Goal: Task Accomplishment & Management: Use online tool/utility

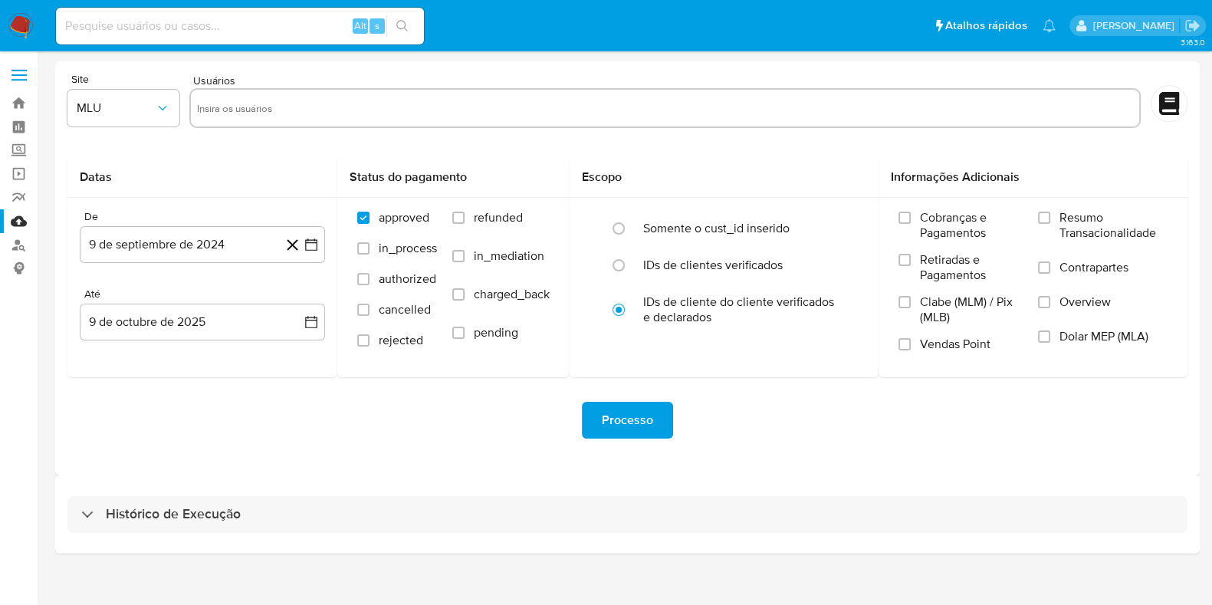
click at [284, 536] on div "Histórico de Execução" at bounding box center [627, 514] width 1145 height 78
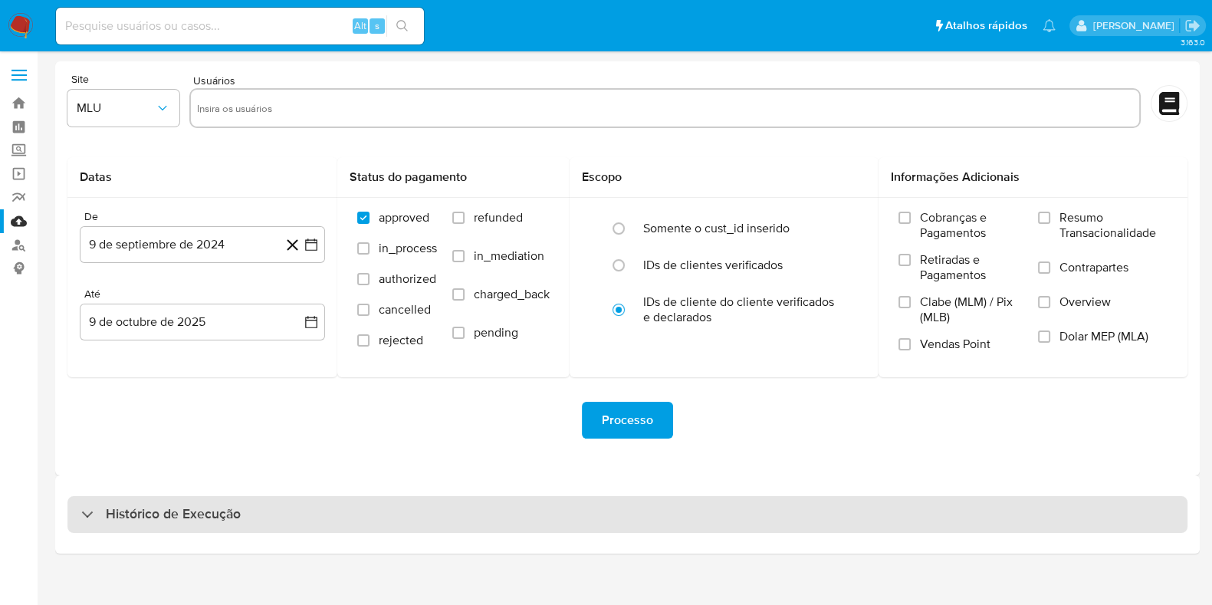
click at [298, 498] on div "Histórico de Execução" at bounding box center [627, 514] width 1120 height 37
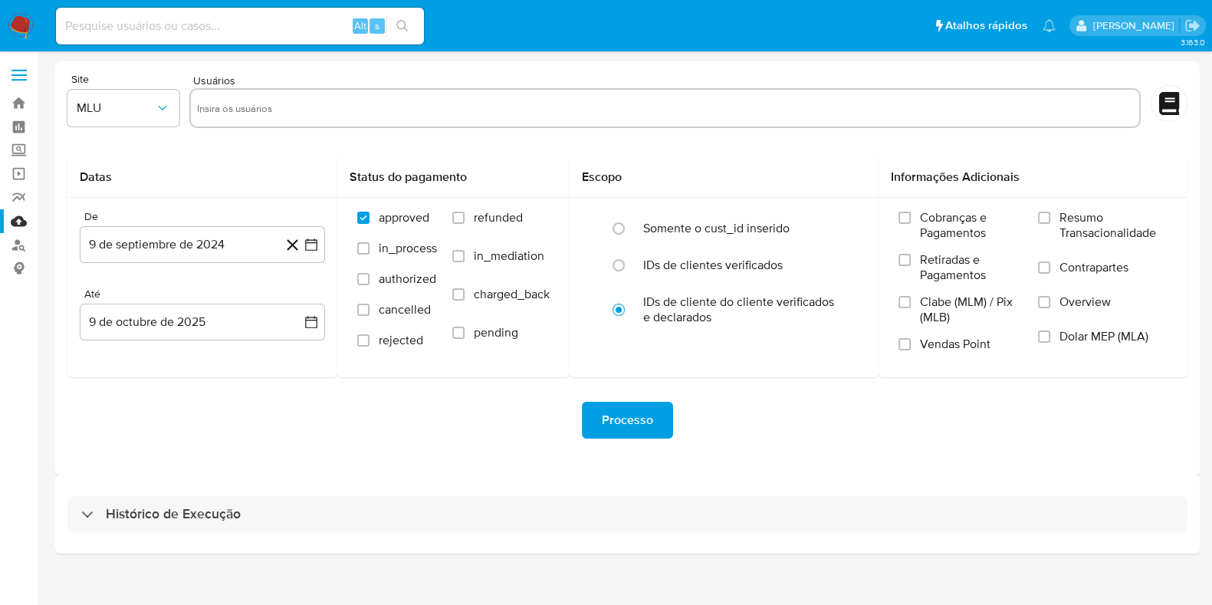
select select "10"
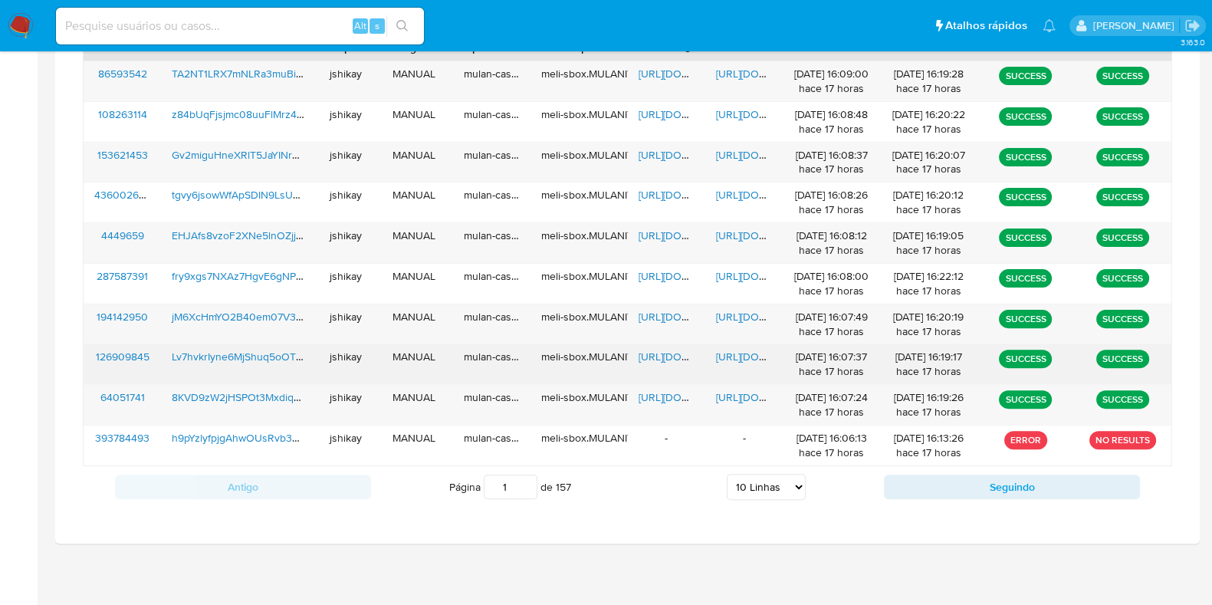
scroll to position [15, 0]
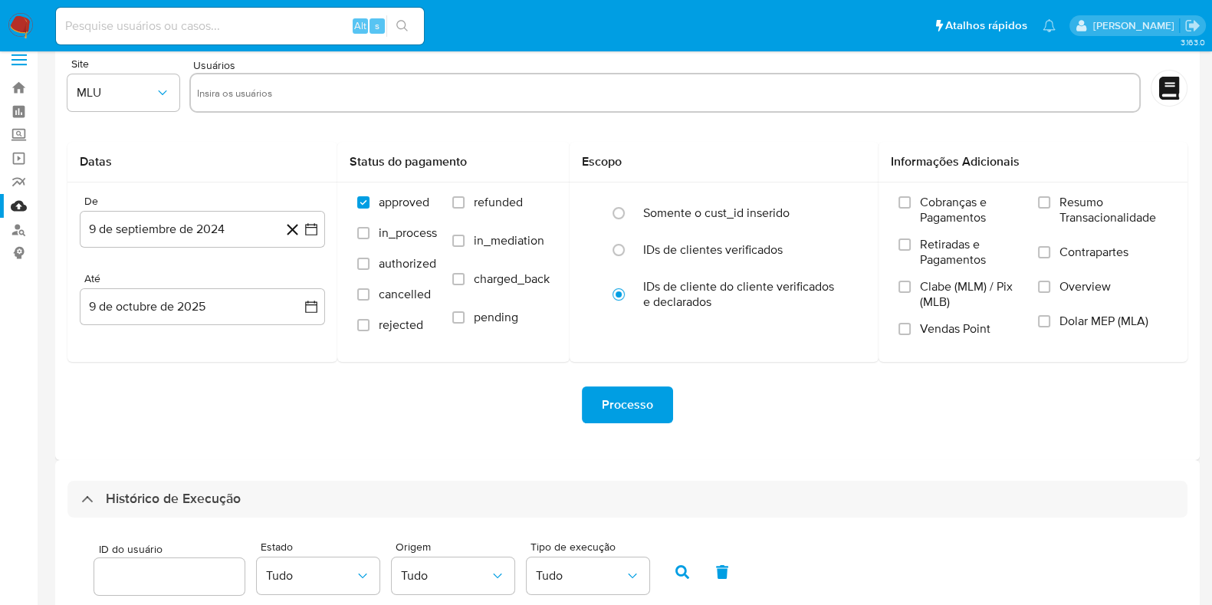
click at [28, 22] on img at bounding box center [21, 26] width 26 height 26
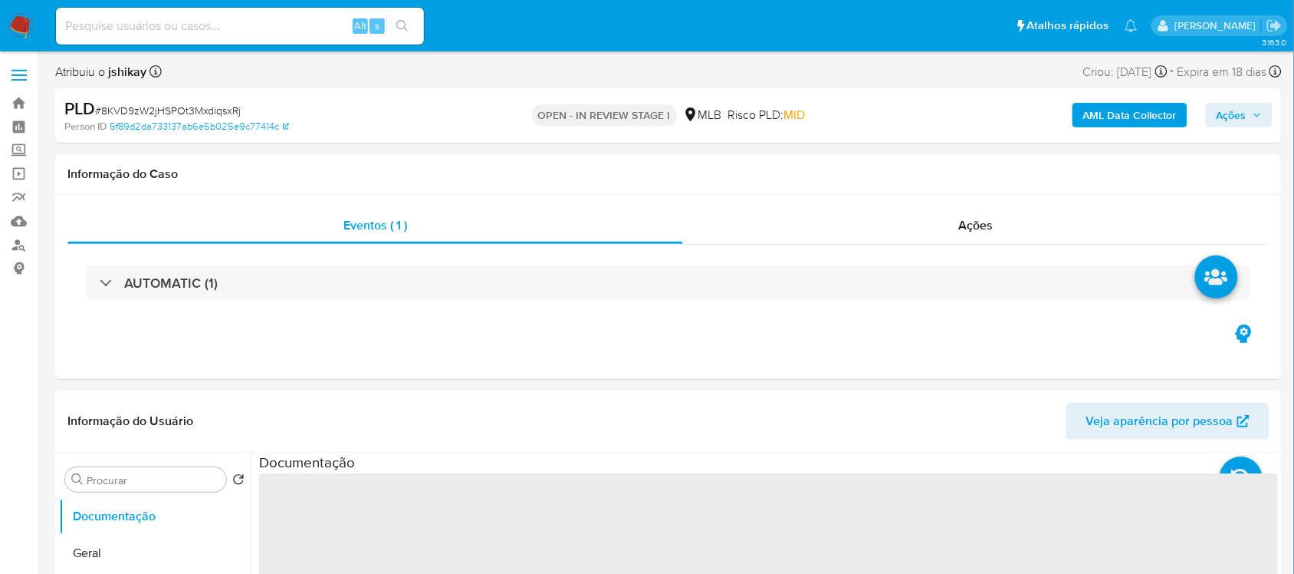
select select "10"
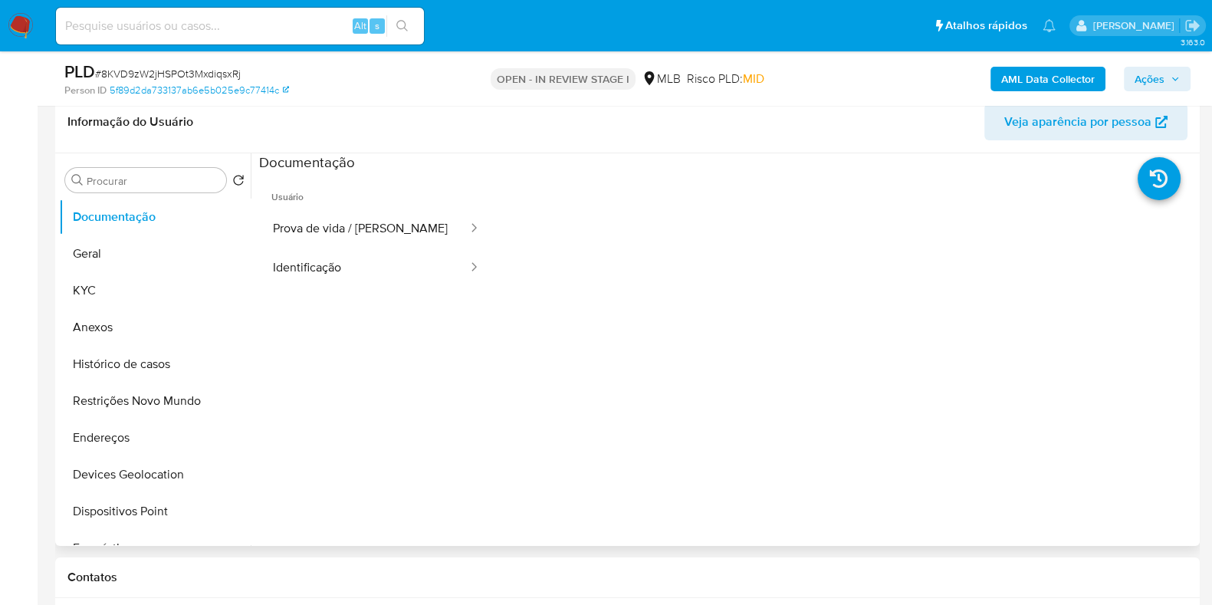
scroll to position [288, 0]
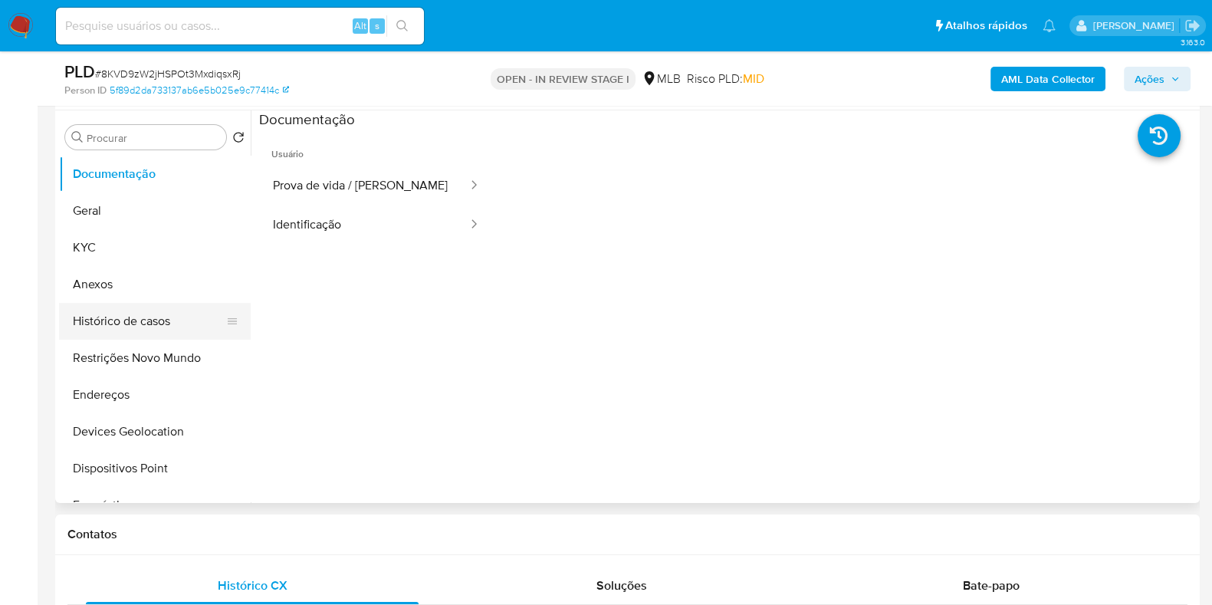
click at [82, 327] on button "Histórico de casos" at bounding box center [148, 321] width 179 height 37
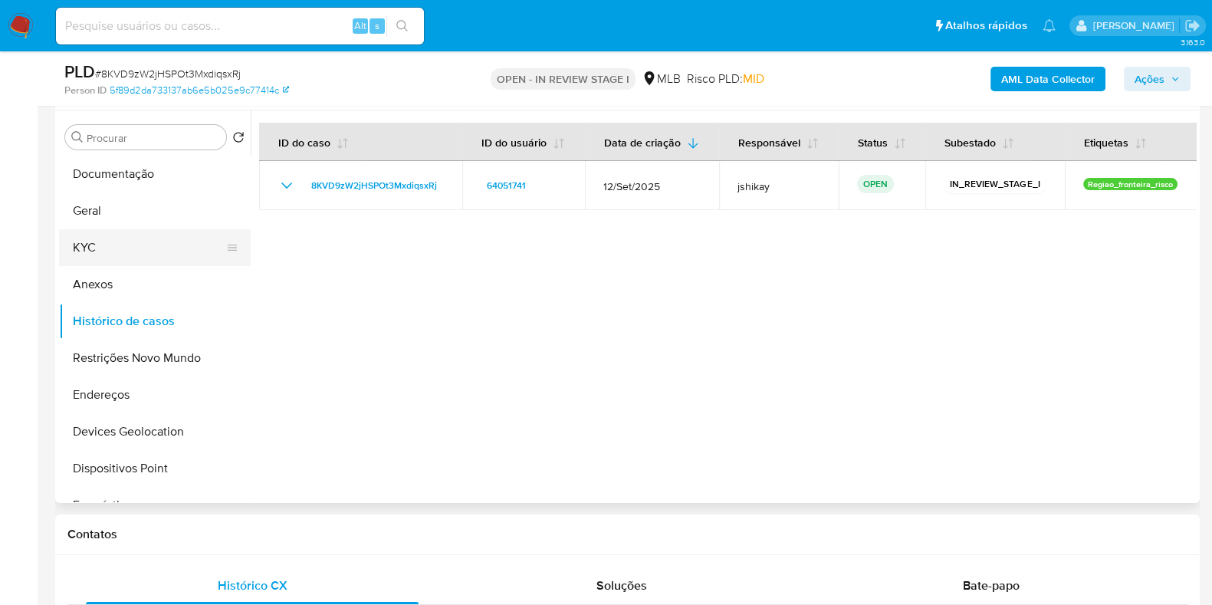
click at [120, 251] on button "KYC" at bounding box center [148, 247] width 179 height 37
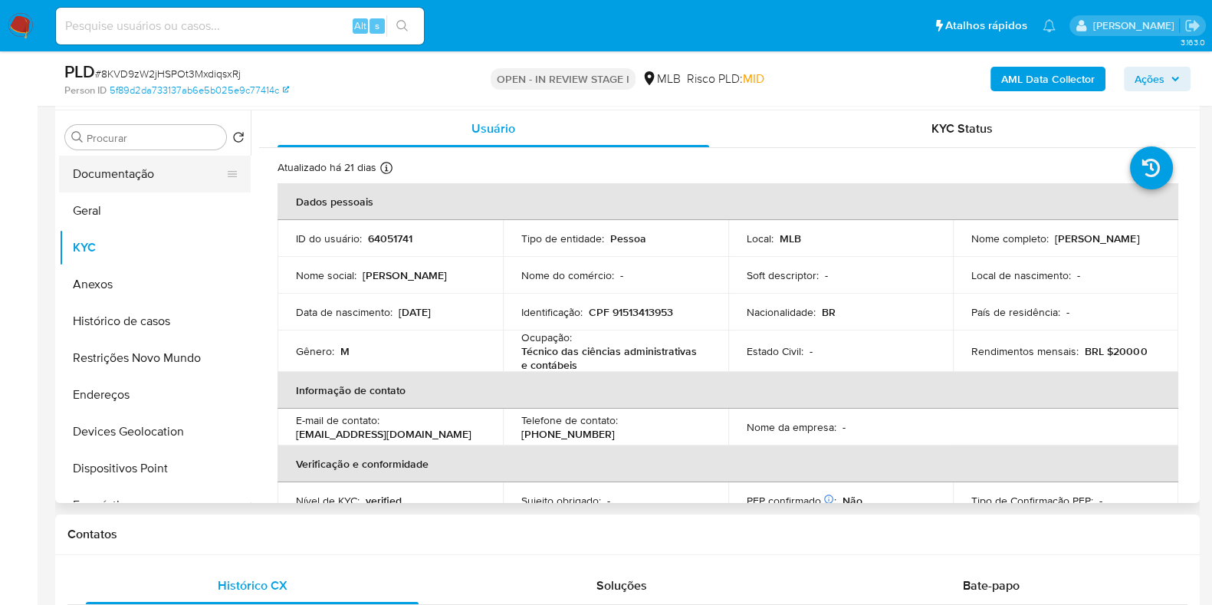
click at [62, 182] on button "Documentação" at bounding box center [148, 174] width 179 height 37
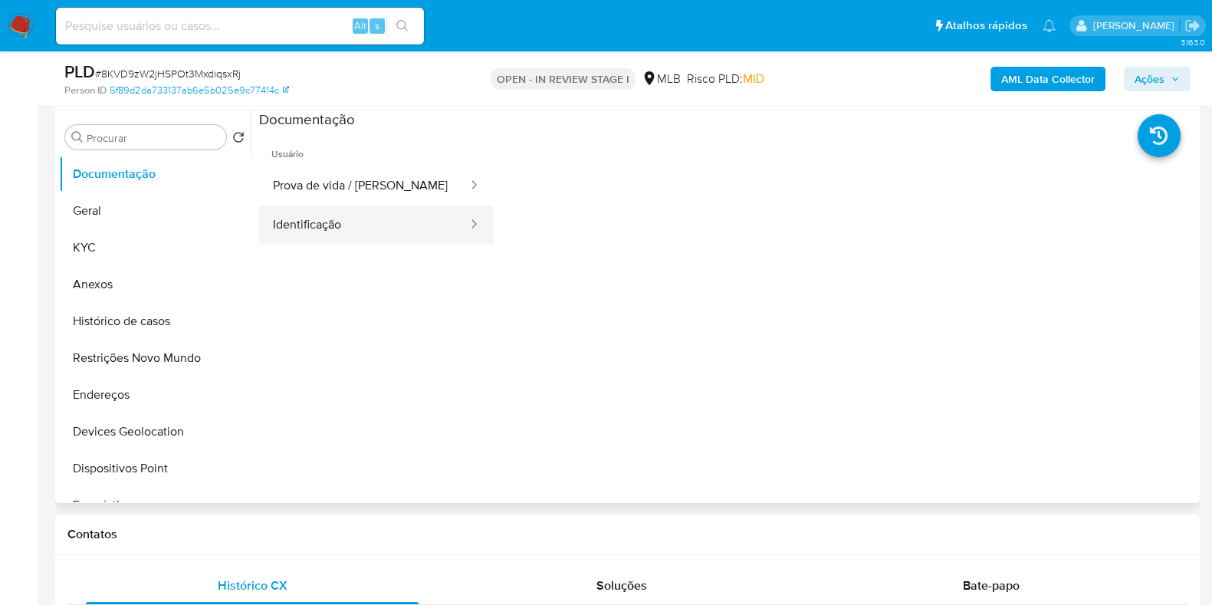
click at [416, 232] on button "Identificação" at bounding box center [364, 225] width 210 height 39
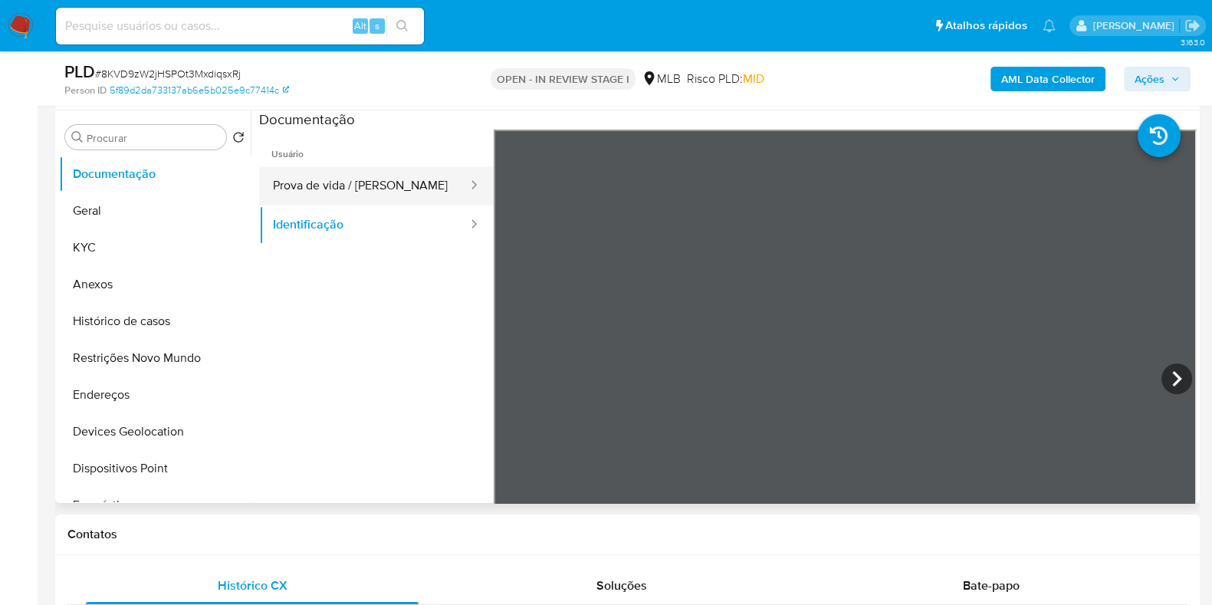
click at [430, 182] on button "Prova de vida / [PERSON_NAME]" at bounding box center [364, 185] width 210 height 39
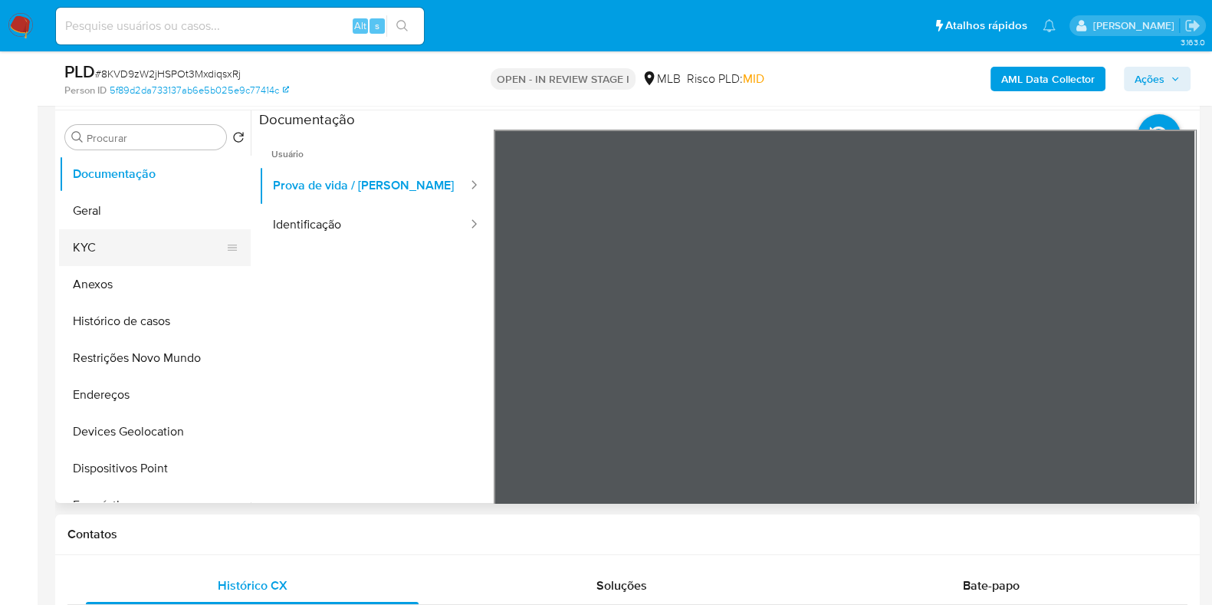
click at [110, 245] on button "KYC" at bounding box center [148, 247] width 179 height 37
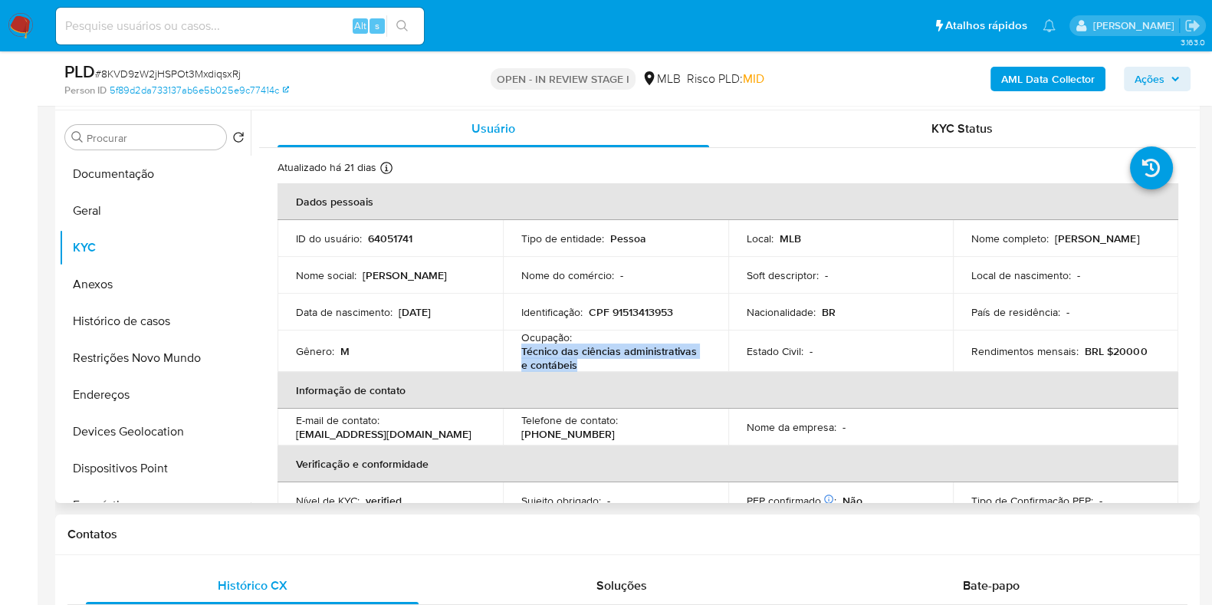
drag, startPoint x: 579, startPoint y: 365, endPoint x: 514, endPoint y: 353, distance: 66.3
click at [514, 353] on td "Ocupação : Técnico das ciências administrativas e contábeis" at bounding box center [615, 351] width 225 height 41
copy p "Técnico das ciências administrativas e contábeis"
click at [613, 373] on th "Informação de contato" at bounding box center [728, 390] width 901 height 37
click at [132, 176] on button "Documentação" at bounding box center [148, 174] width 179 height 37
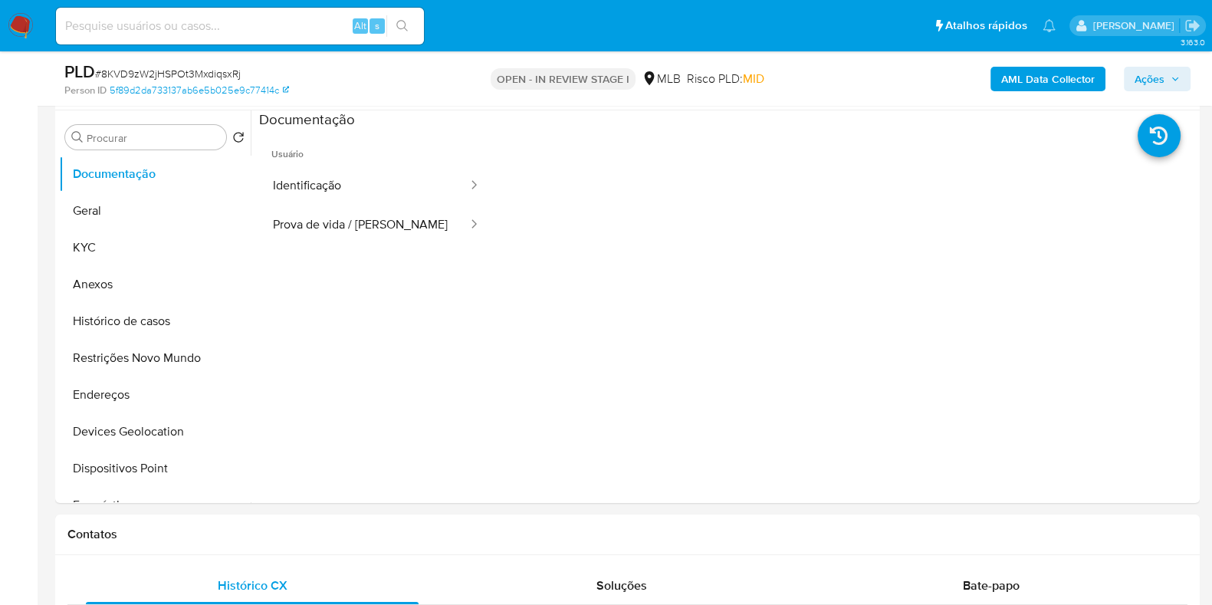
click at [330, 246] on ul "Usuário Identificação Prova de vida / Selfie" at bounding box center [376, 351] width 235 height 442
click at [328, 223] on button "Prova de vida / [PERSON_NAME]" at bounding box center [364, 225] width 210 height 39
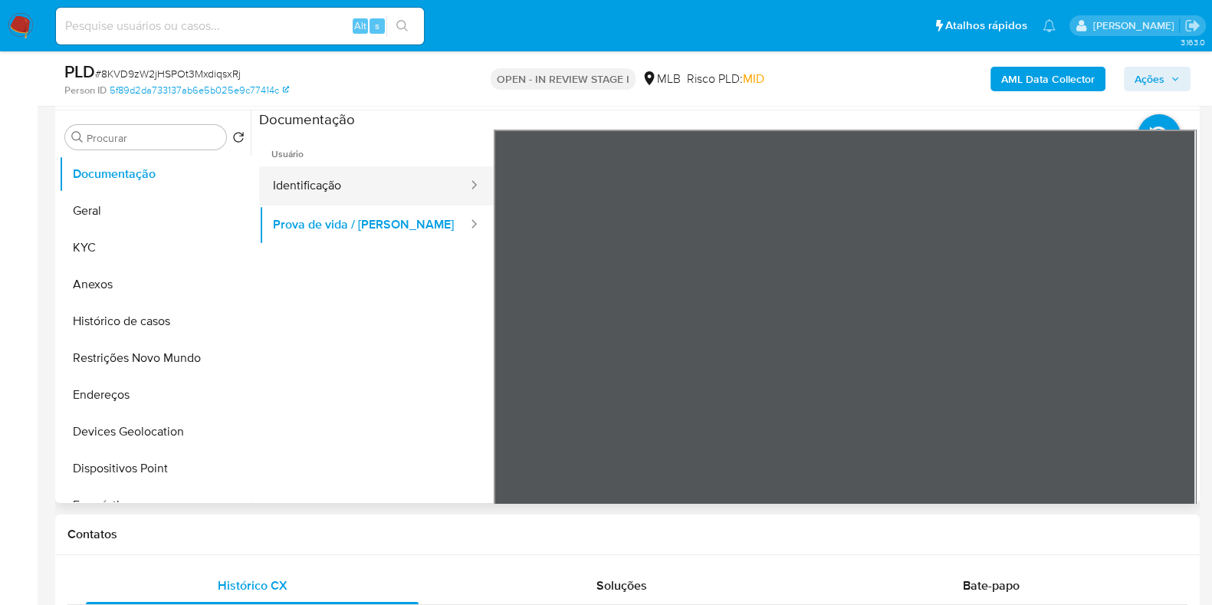
click at [347, 190] on button "Identificação" at bounding box center [364, 185] width 210 height 39
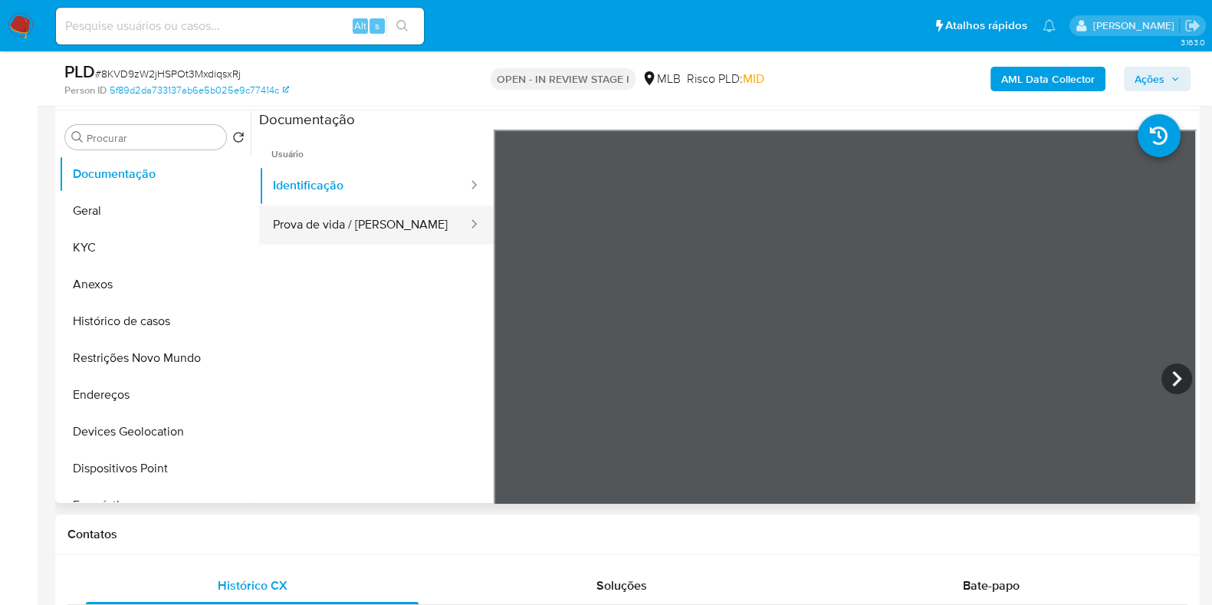
click at [369, 223] on button "Prova de vida / [PERSON_NAME]" at bounding box center [364, 225] width 210 height 39
click at [702, 278] on div at bounding box center [845, 381] width 703 height 503
drag, startPoint x: 1098, startPoint y: 393, endPoint x: 1005, endPoint y: 313, distance: 122.9
click at [1005, 313] on div at bounding box center [845, 381] width 703 height 503
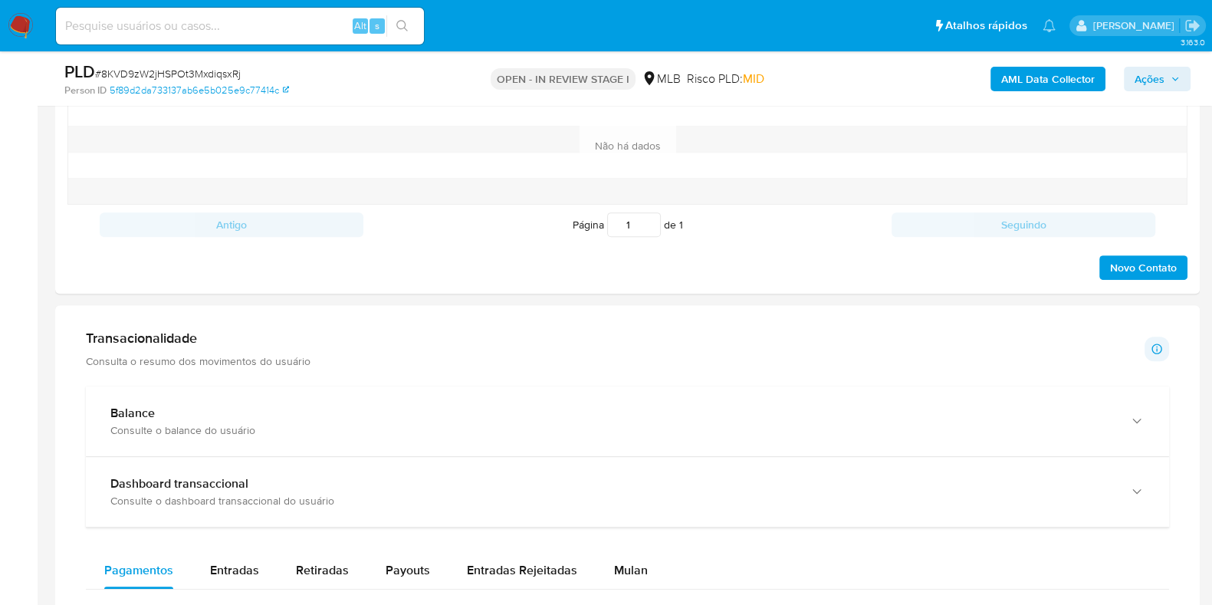
scroll to position [1054, 0]
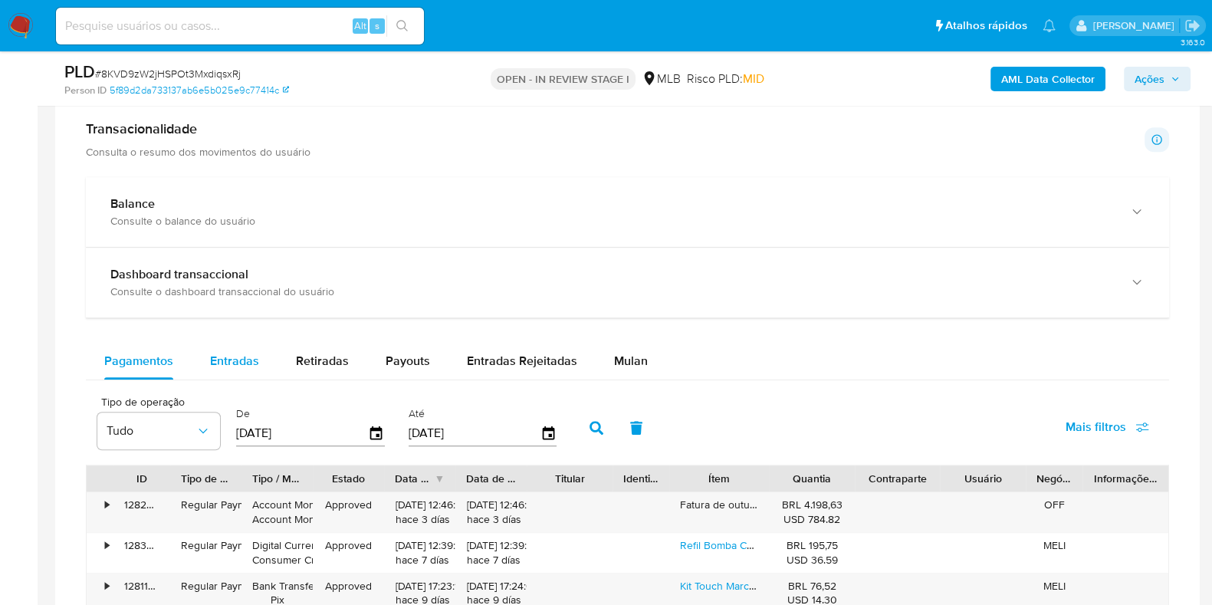
click at [237, 354] on span "Entradas" at bounding box center [234, 361] width 49 height 18
select select "10"
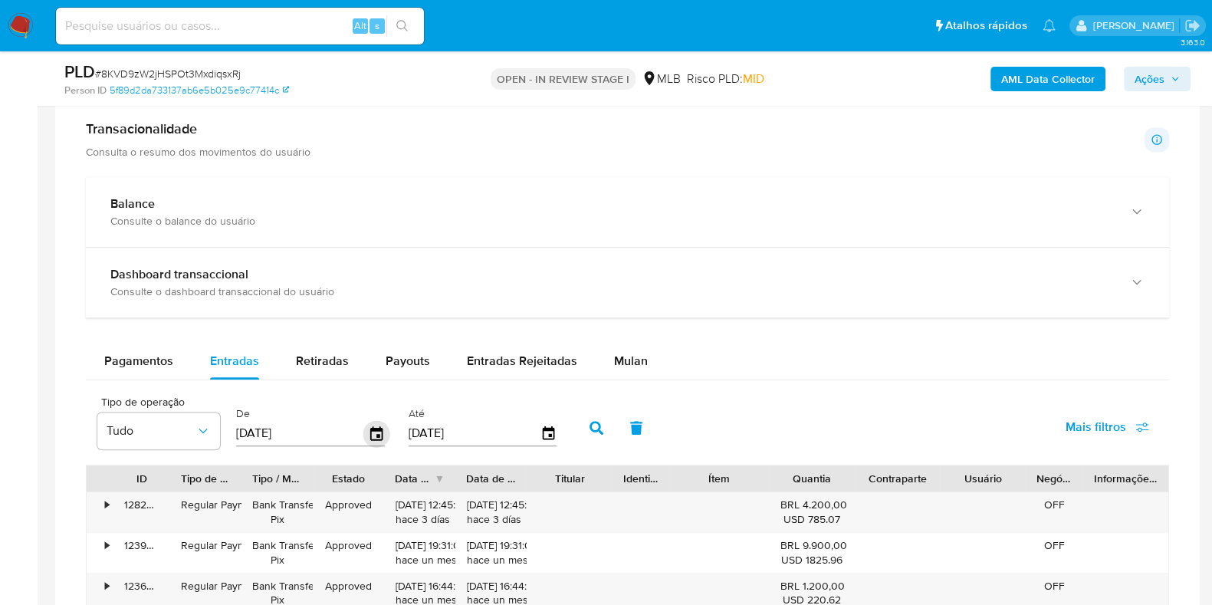
click at [375, 427] on icon "button" at bounding box center [376, 433] width 12 height 14
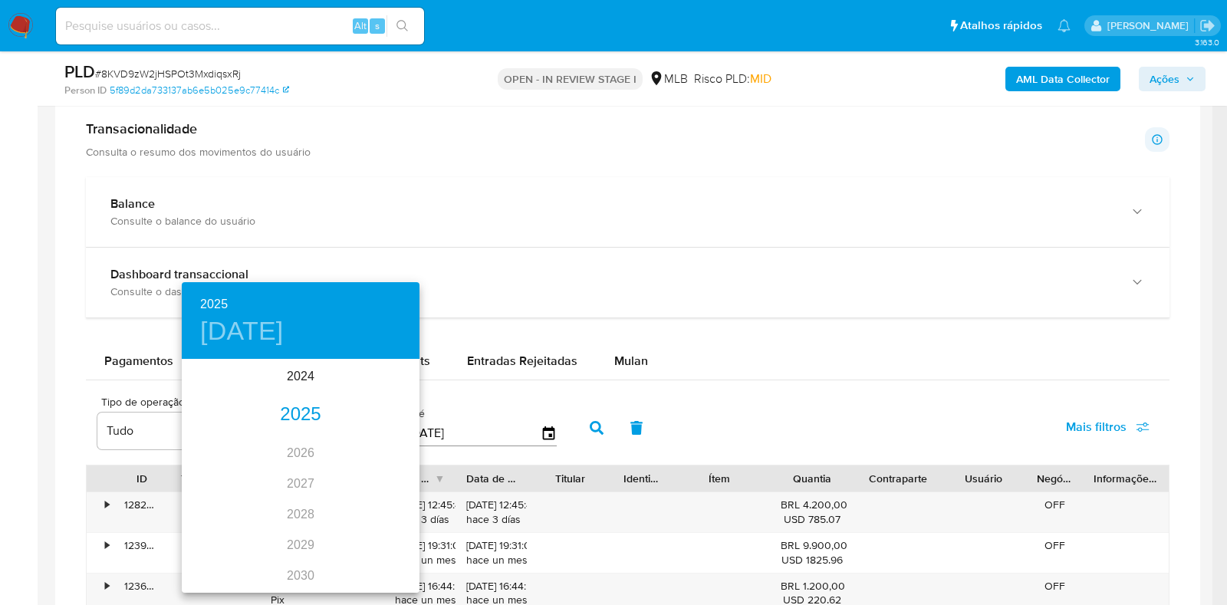
click at [280, 408] on div "2025" at bounding box center [301, 415] width 238 height 31
click at [221, 506] on div "jul." at bounding box center [221, 505] width 79 height 58
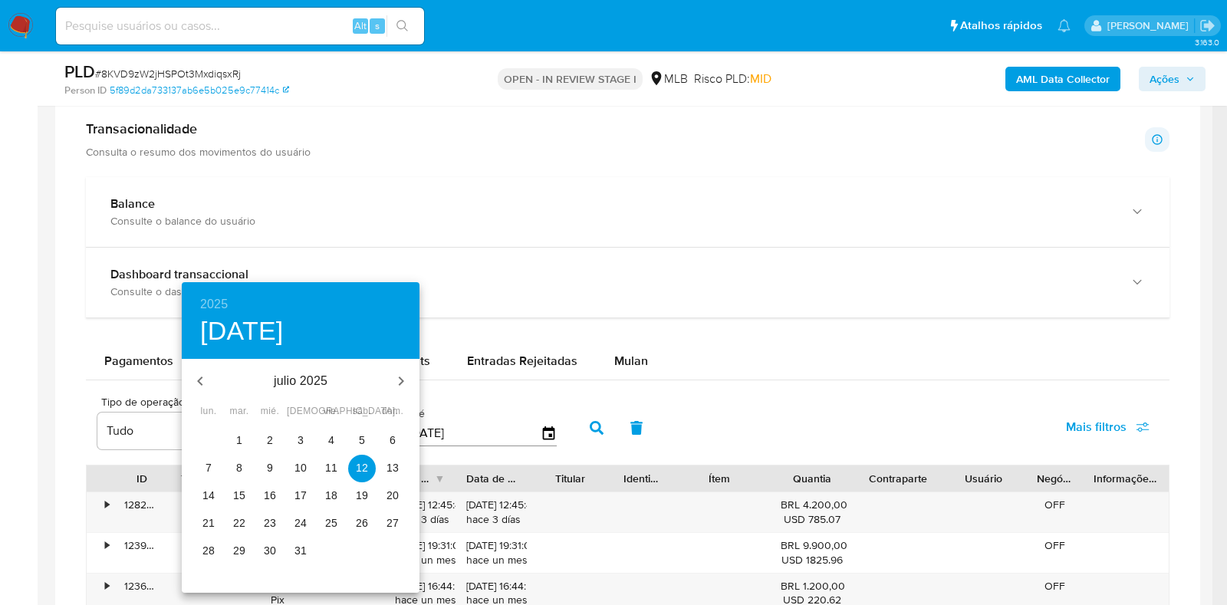
click at [232, 442] on span "1" at bounding box center [239, 440] width 28 height 15
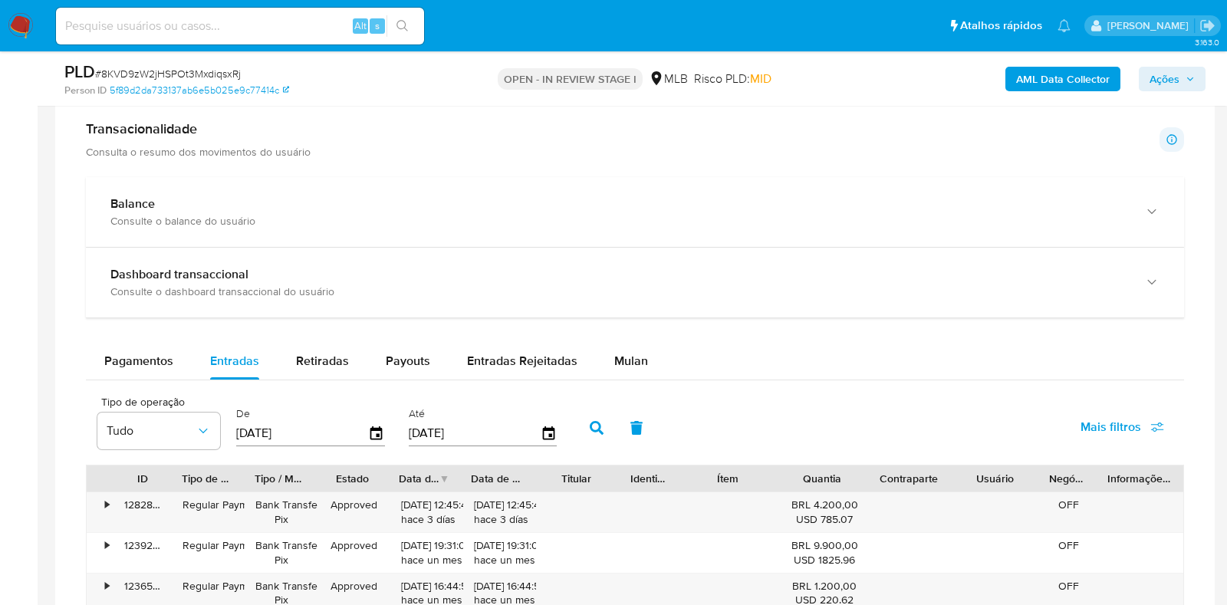
type input "01/07/2025"
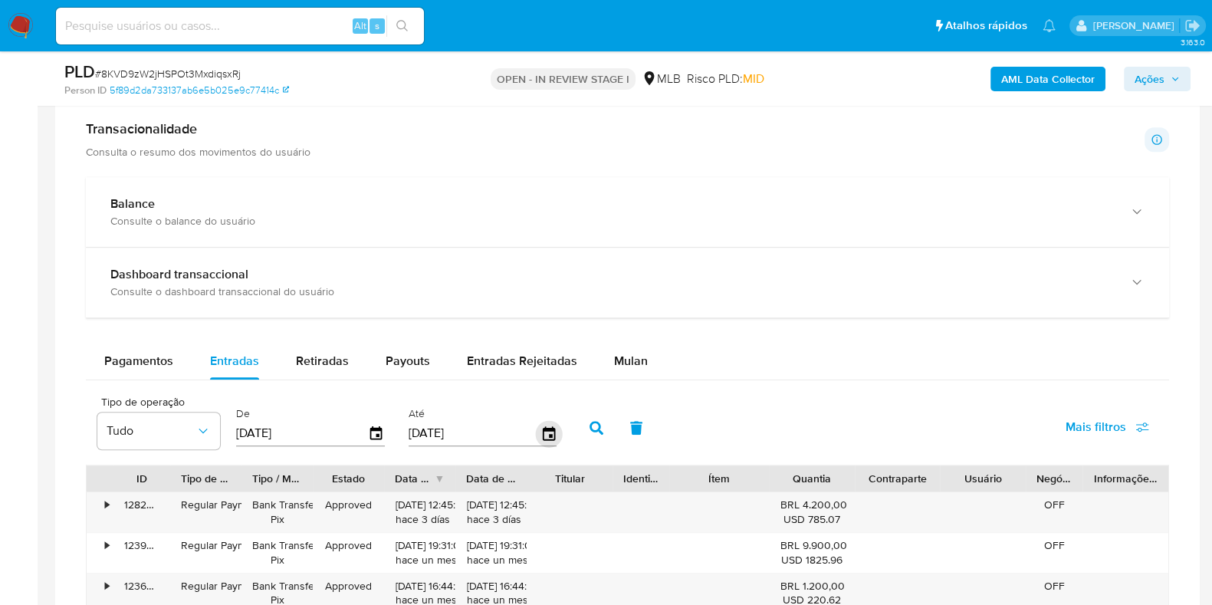
click at [541, 435] on span "button" at bounding box center [549, 434] width 17 height 17
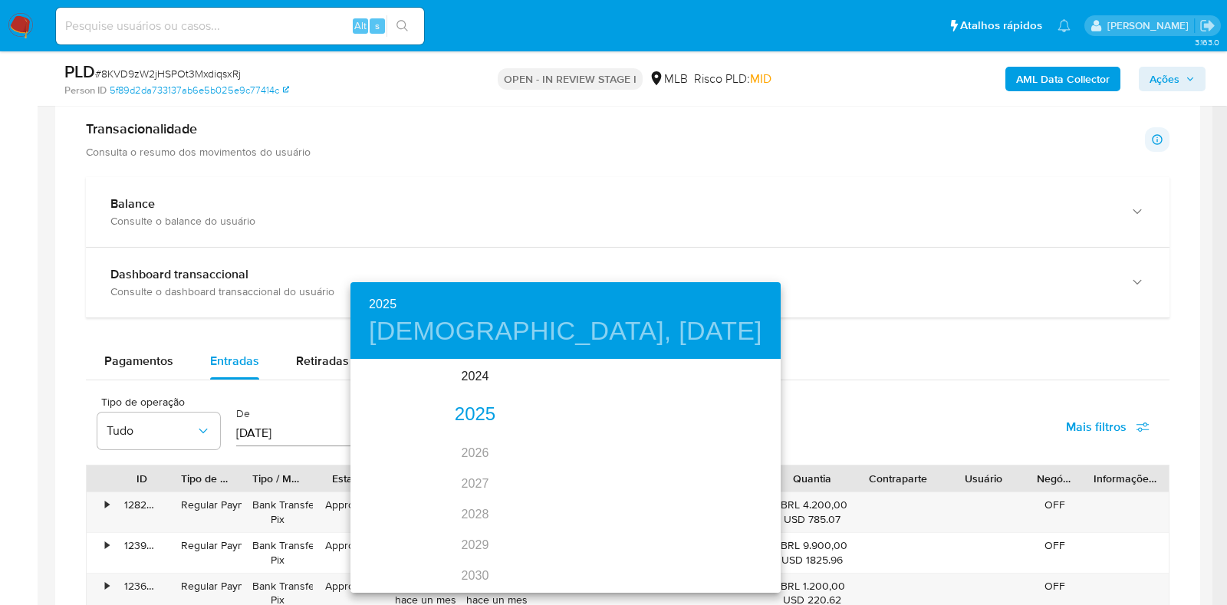
click at [451, 421] on div "2025" at bounding box center [474, 415] width 249 height 31
click at [392, 505] on div "jul." at bounding box center [389, 505] width 79 height 58
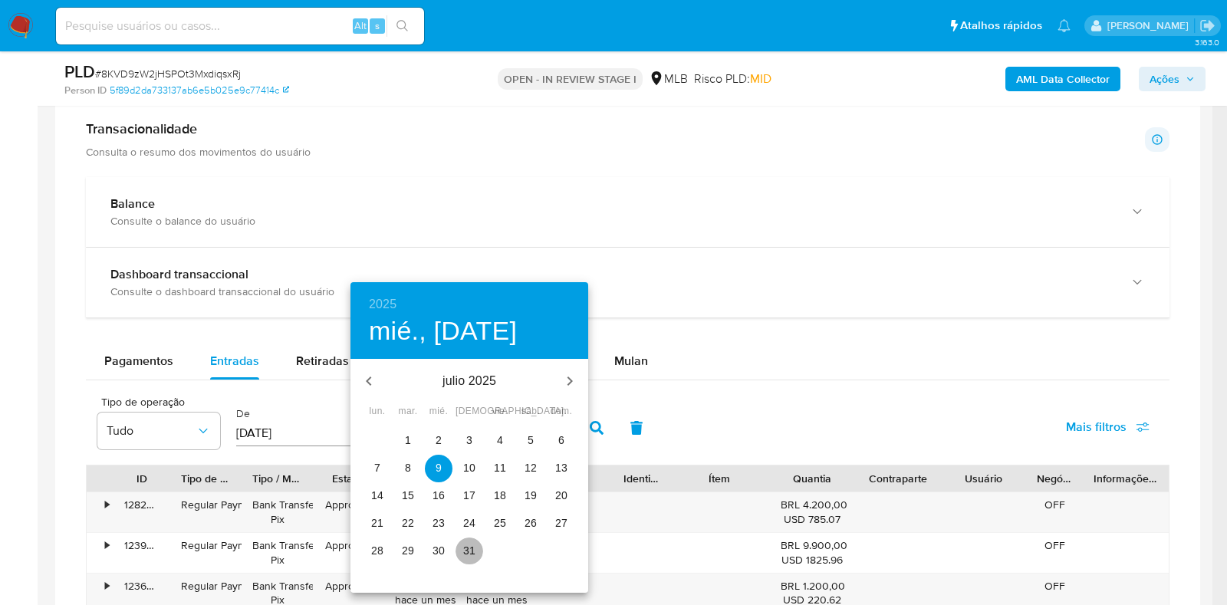
click at [479, 558] on span "31" at bounding box center [470, 550] width 28 height 15
type input "31/07/2025"
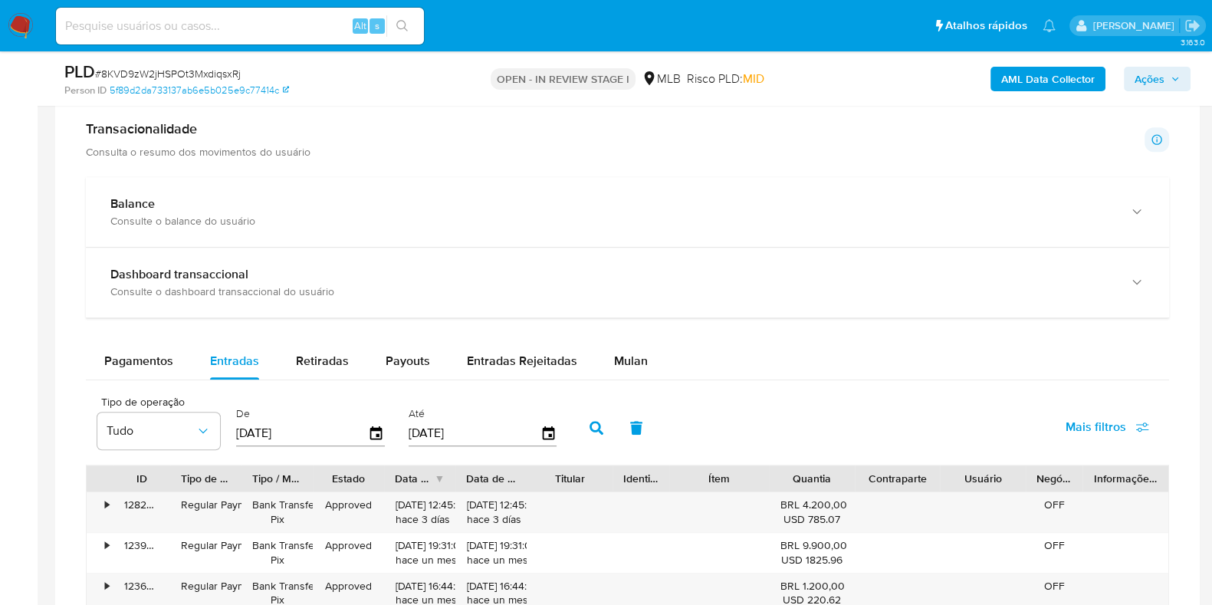
click at [590, 427] on icon "button" at bounding box center [597, 428] width 14 height 14
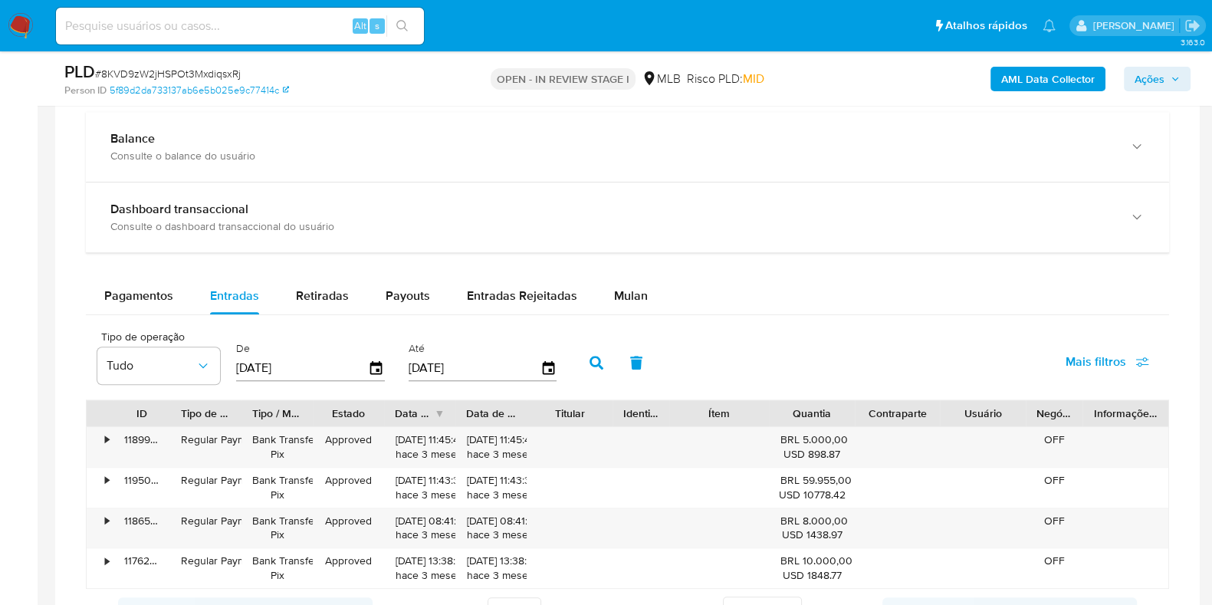
scroll to position [1150, 0]
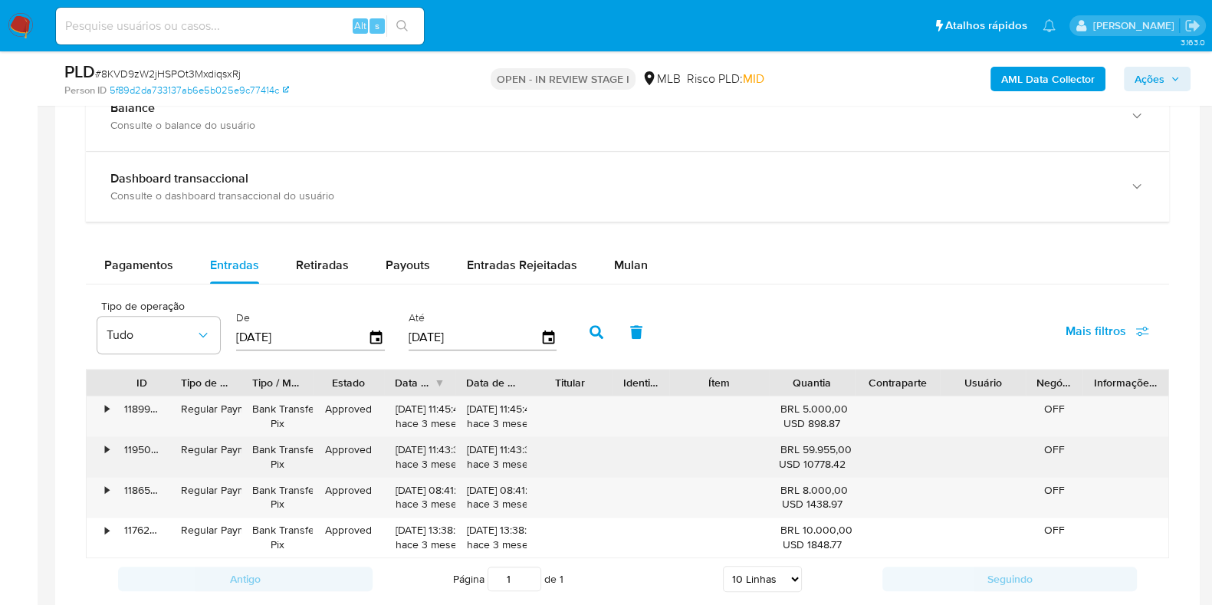
click at [106, 447] on div "•" at bounding box center [107, 449] width 4 height 15
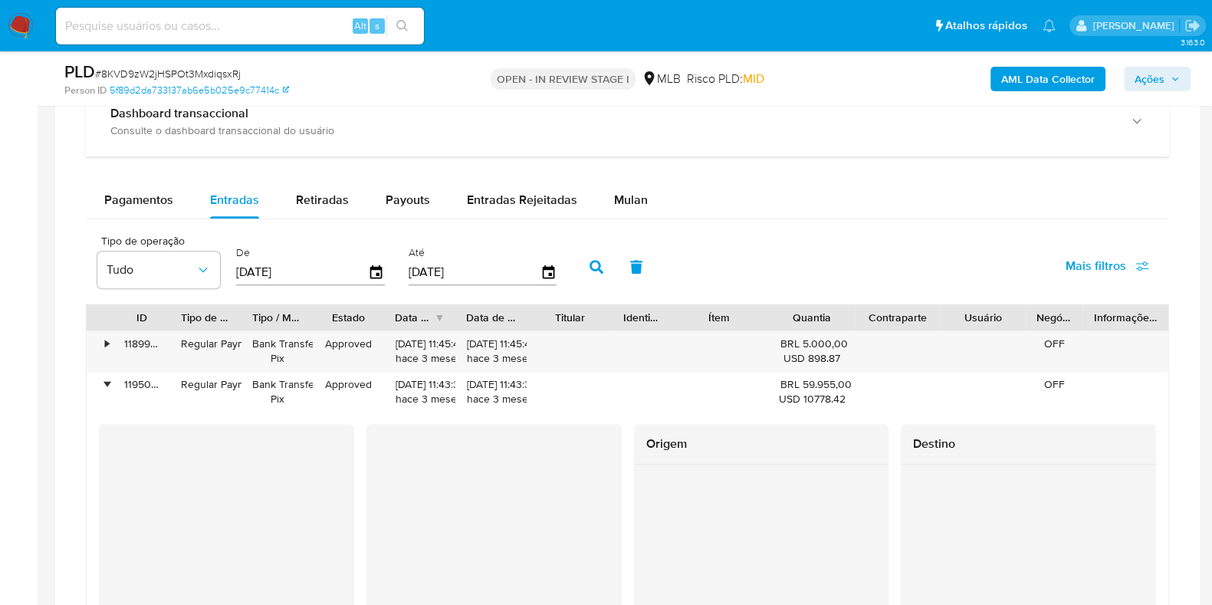
scroll to position [1245, 0]
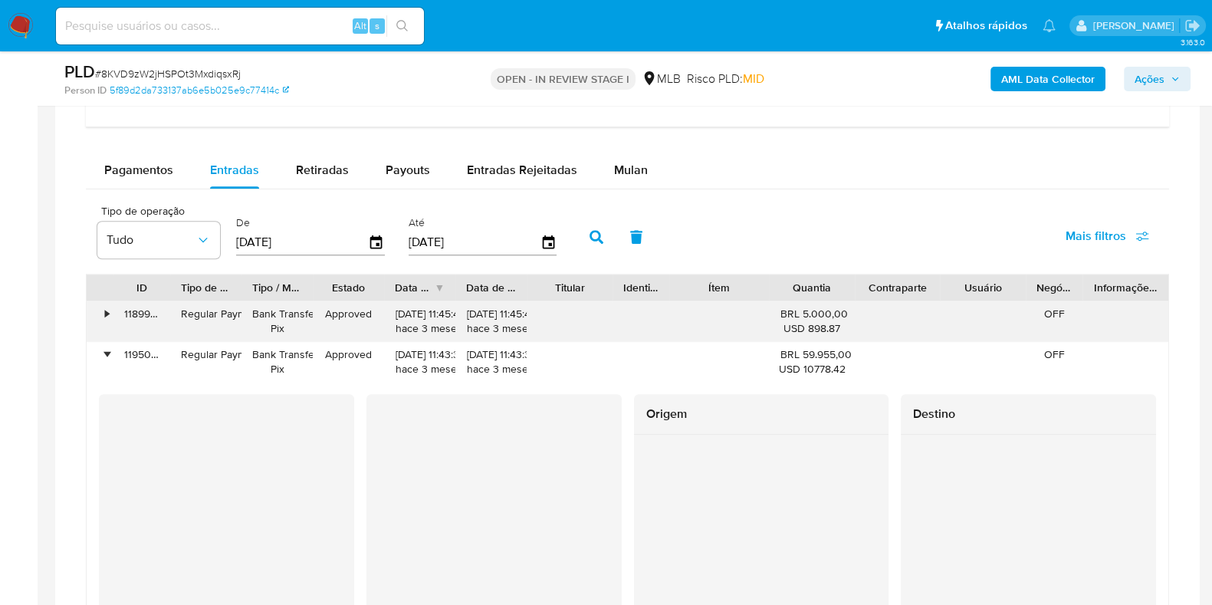
click at [100, 308] on div "•" at bounding box center [100, 321] width 27 height 40
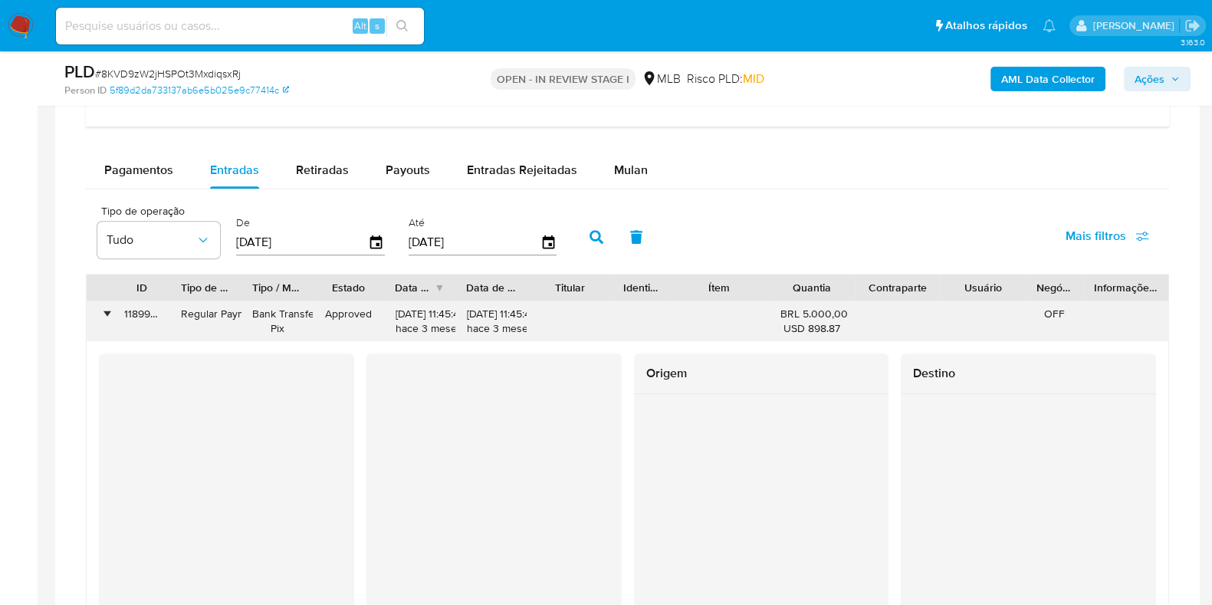
click at [100, 308] on div "•" at bounding box center [100, 321] width 27 height 40
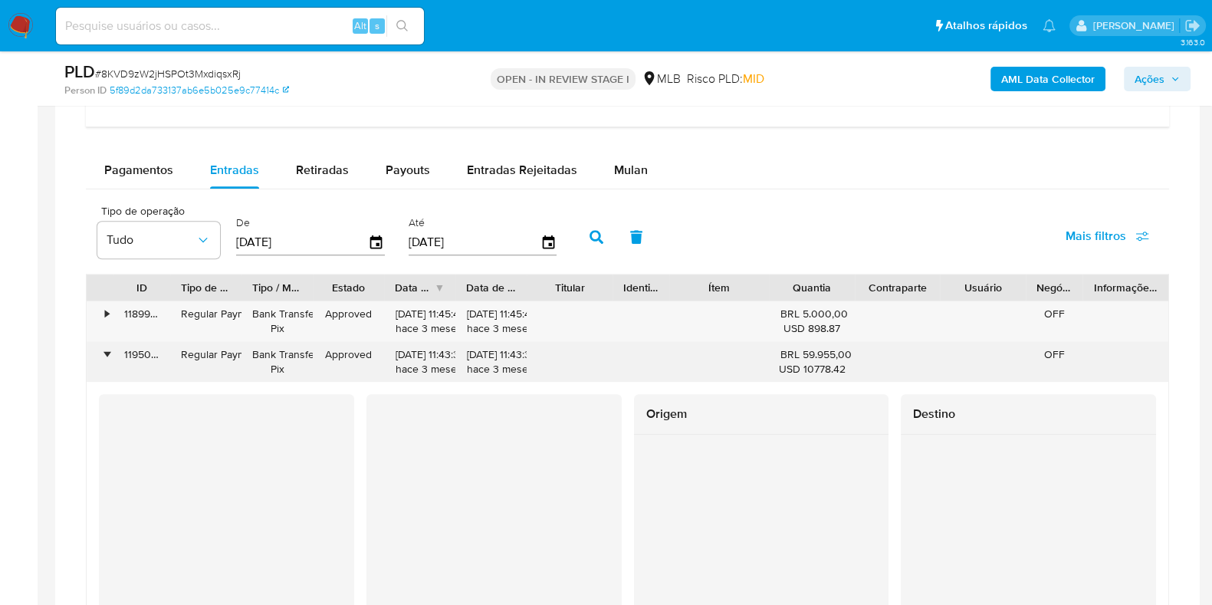
click at [101, 348] on div "•" at bounding box center [100, 362] width 27 height 40
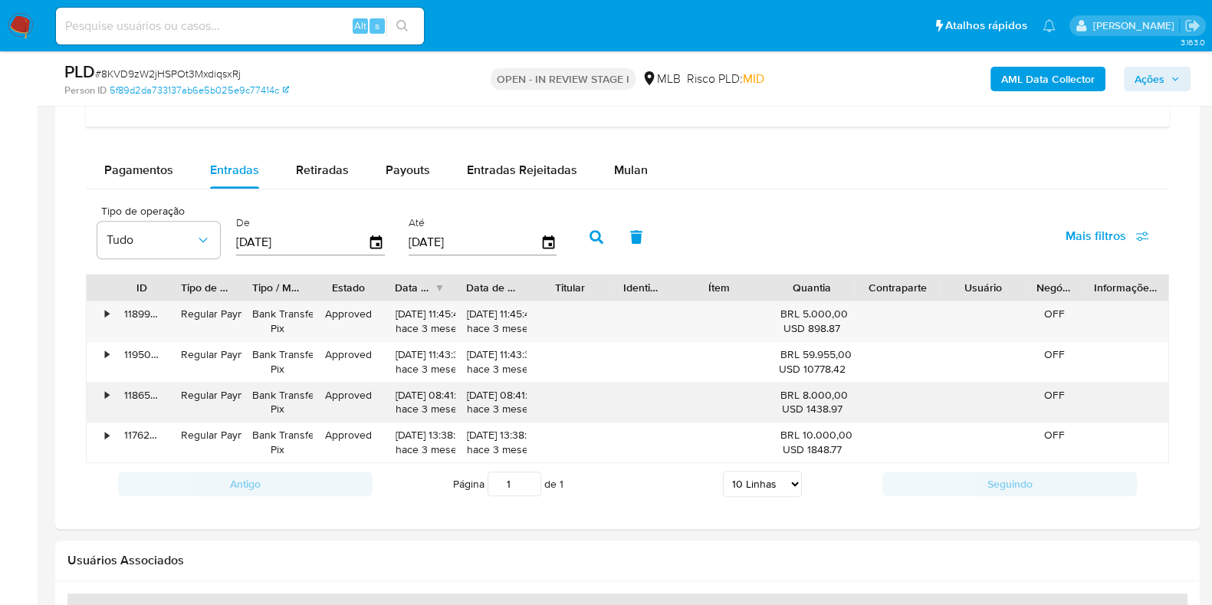
click at [109, 395] on div "•" at bounding box center [100, 403] width 27 height 40
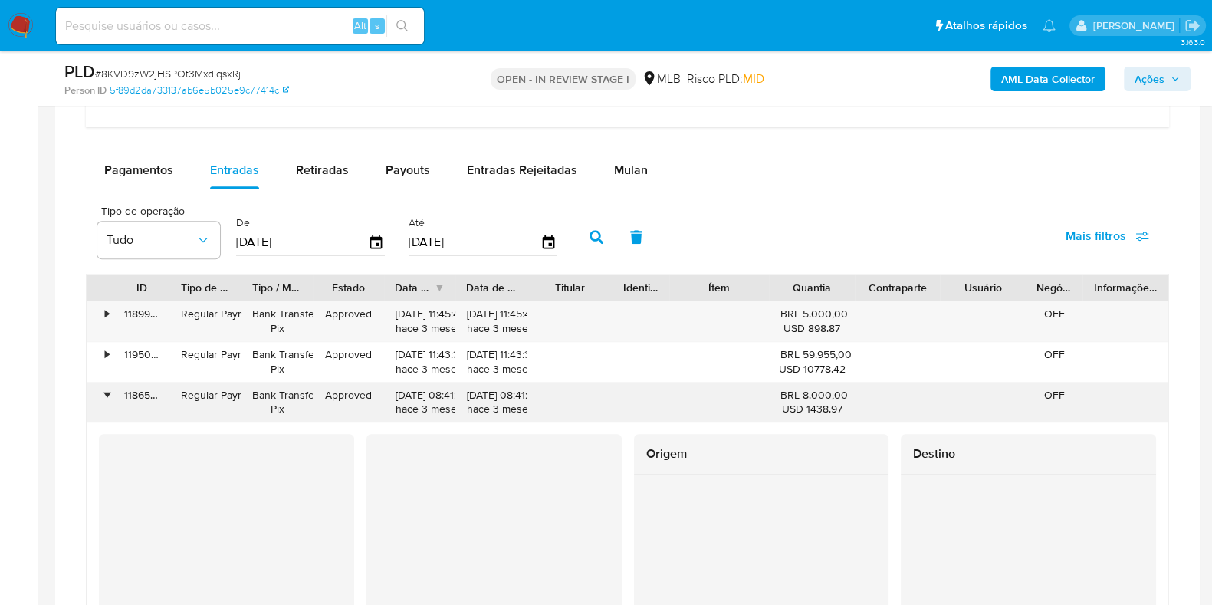
click at [109, 395] on div "•" at bounding box center [100, 403] width 27 height 40
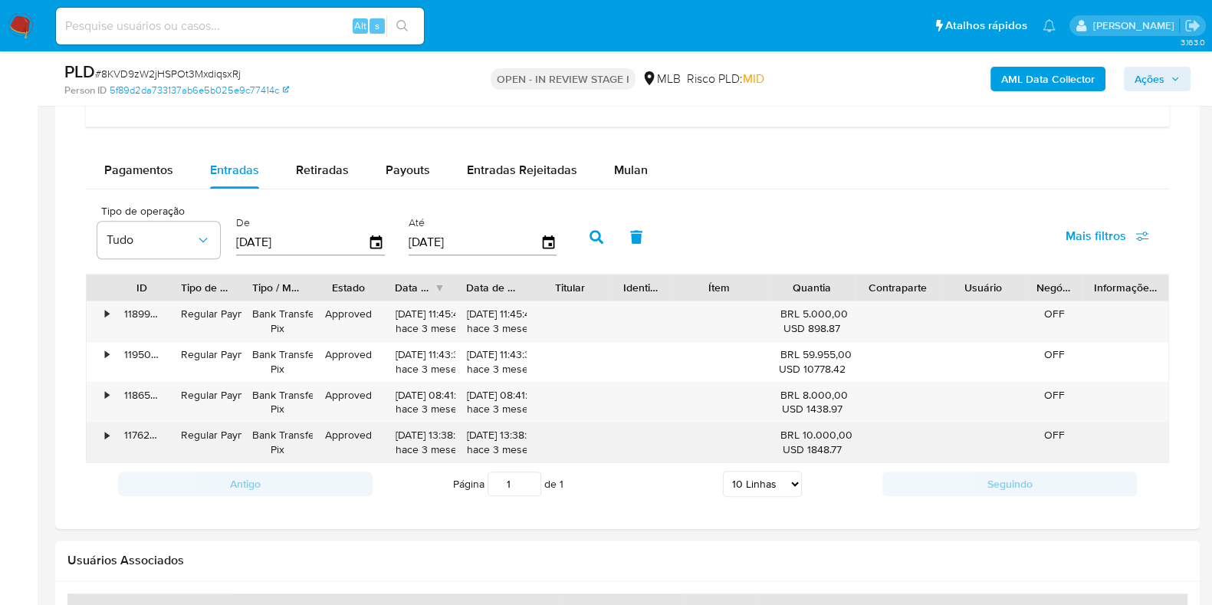
click at [103, 433] on div "•" at bounding box center [100, 443] width 27 height 40
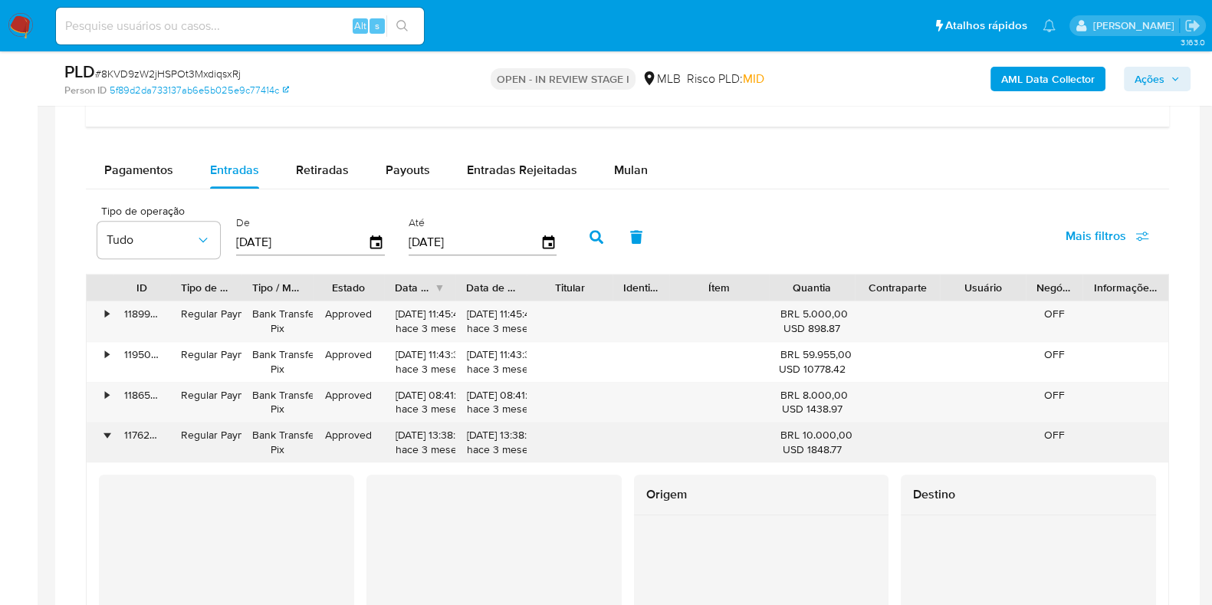
click at [105, 433] on div "•" at bounding box center [107, 435] width 4 height 15
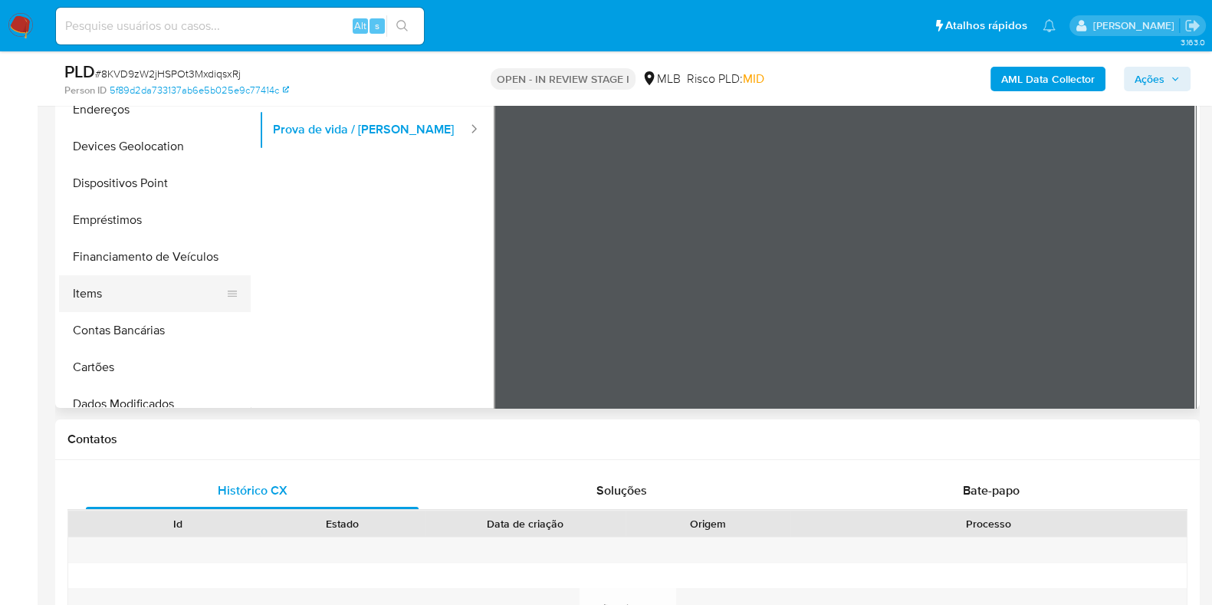
scroll to position [0, 0]
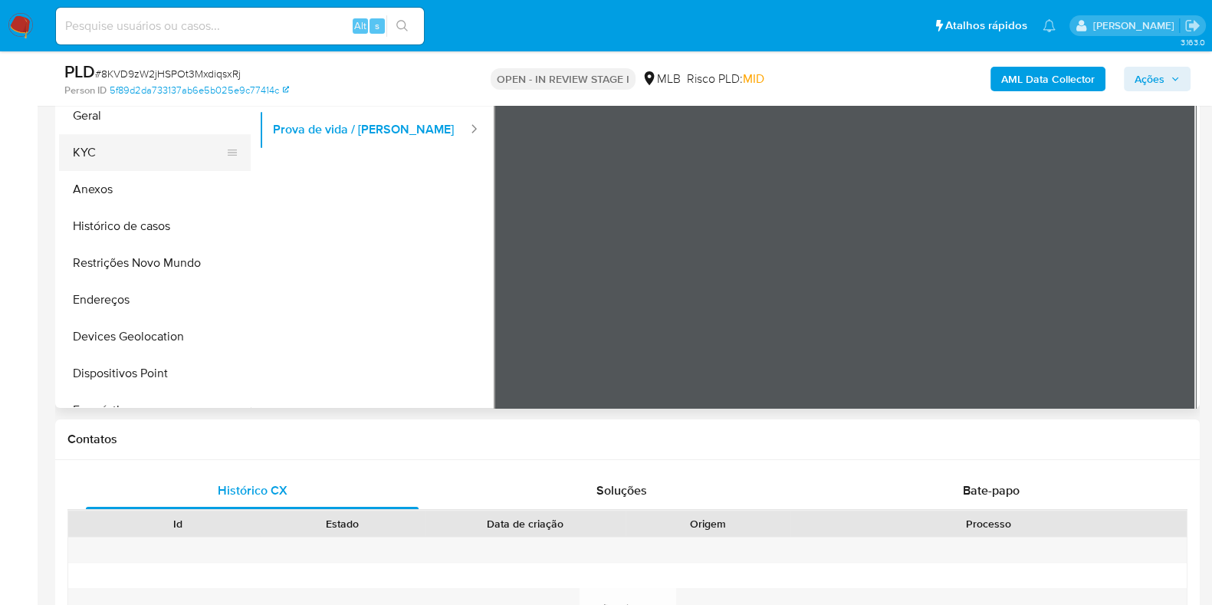
click at [129, 160] on button "KYC" at bounding box center [148, 152] width 179 height 37
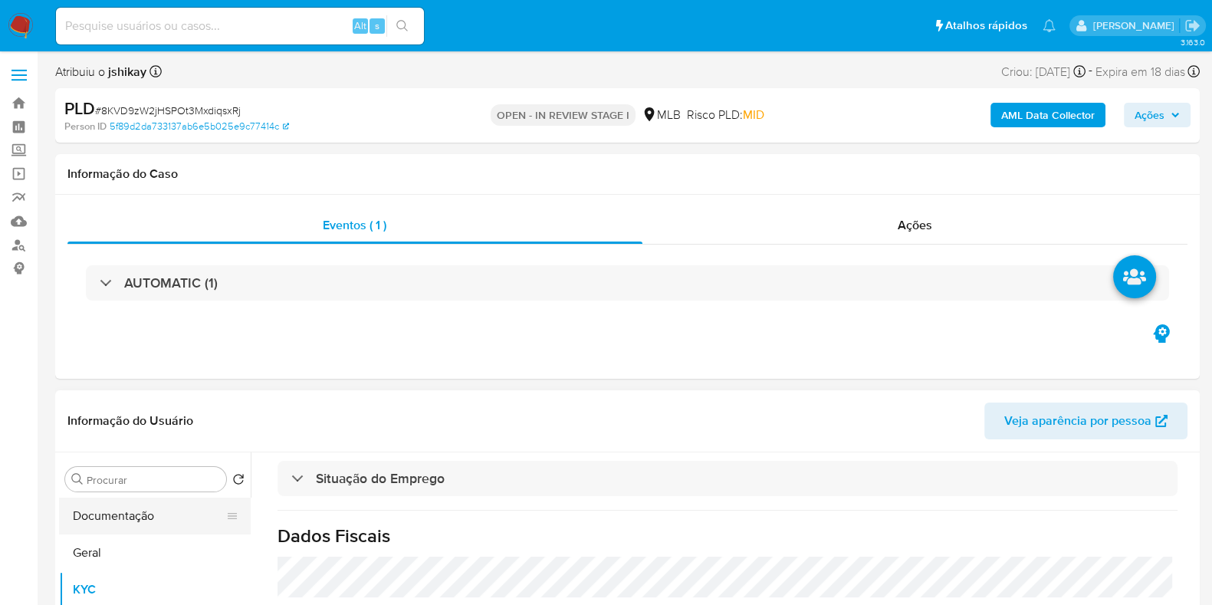
click at [143, 523] on button "Documentação" at bounding box center [148, 516] width 179 height 37
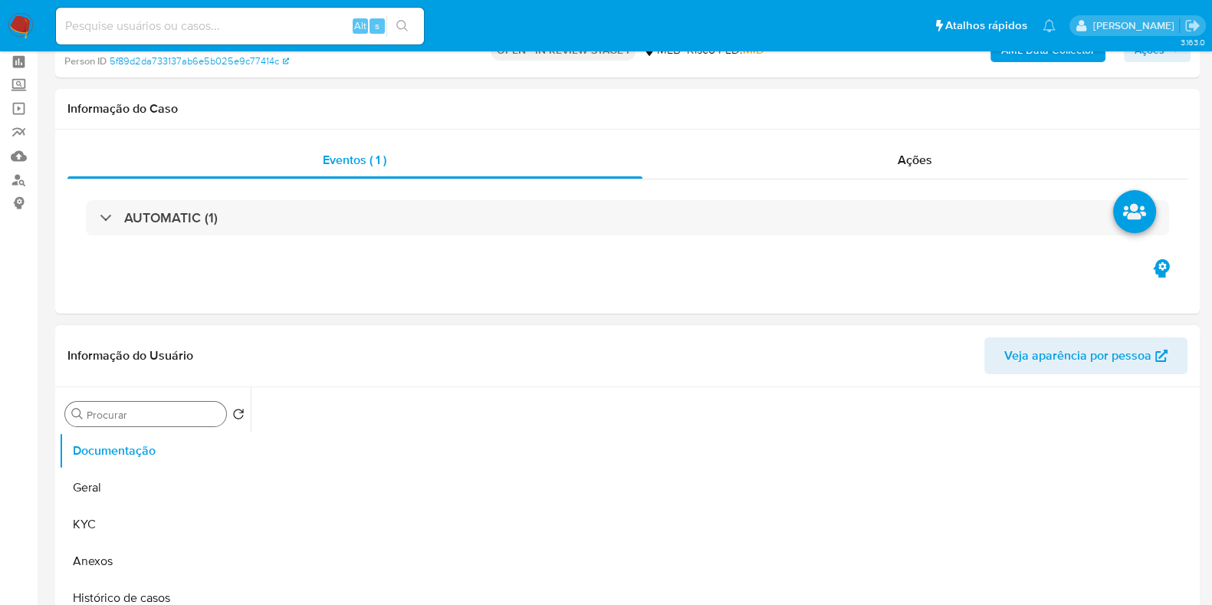
scroll to position [95, 0]
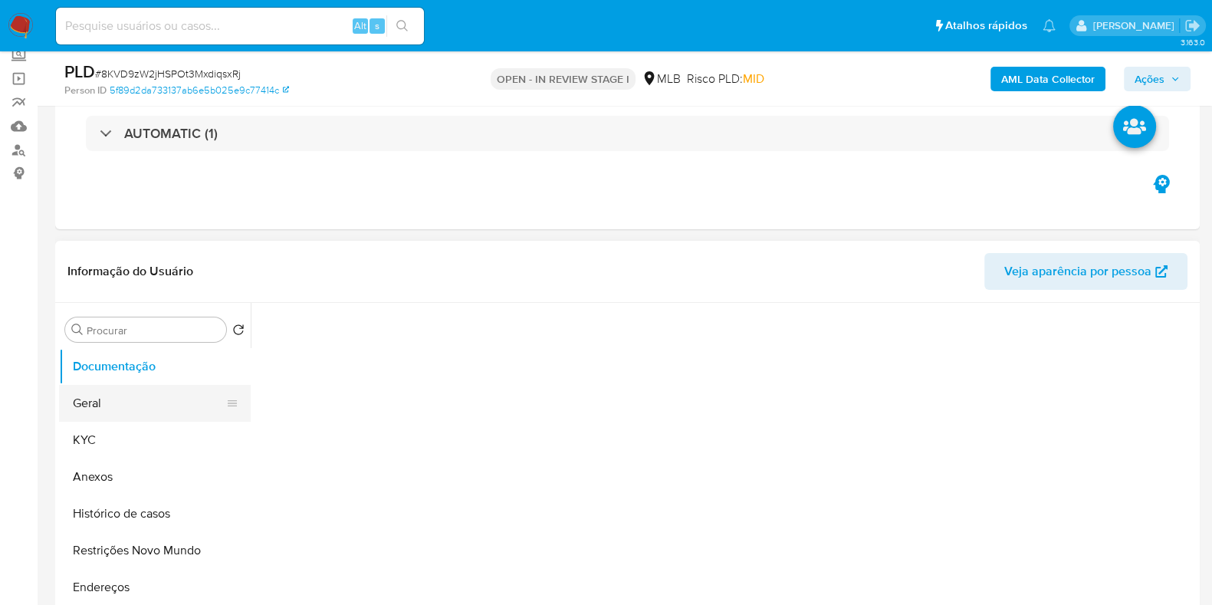
click at [130, 400] on button "Geral" at bounding box center [148, 403] width 179 height 37
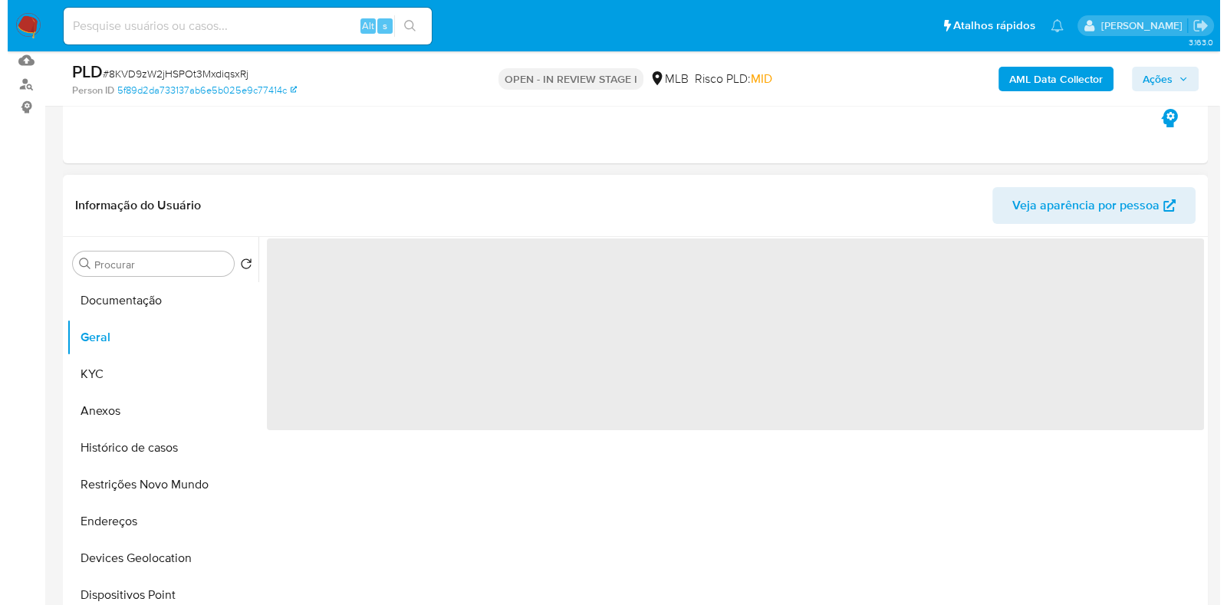
scroll to position [191, 0]
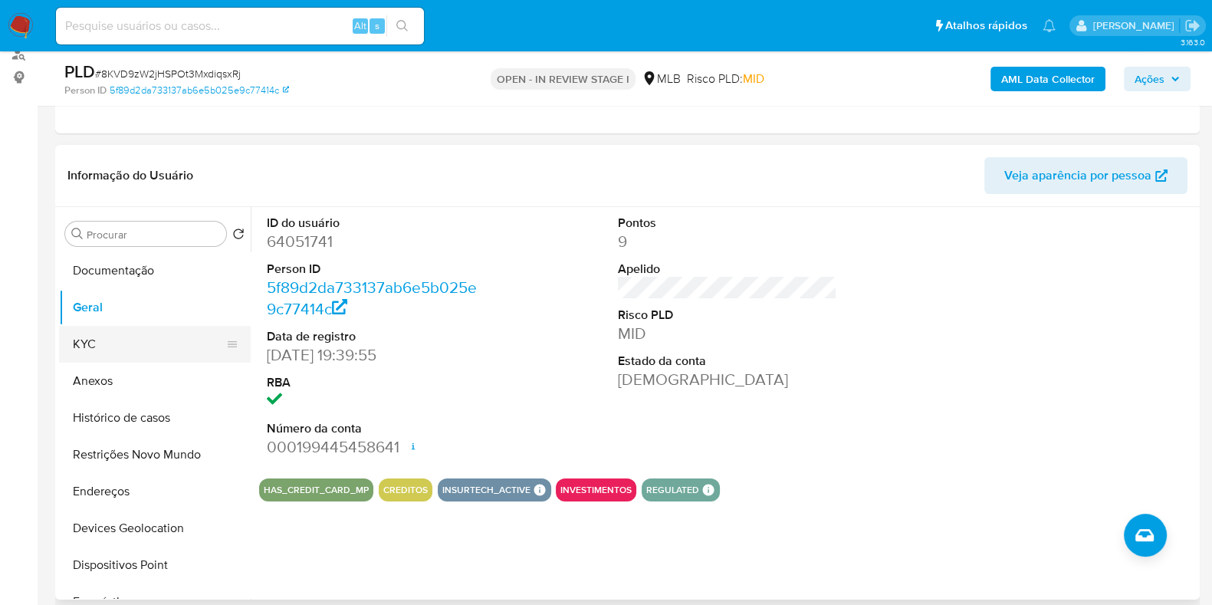
click at [127, 335] on button "KYC" at bounding box center [148, 344] width 179 height 37
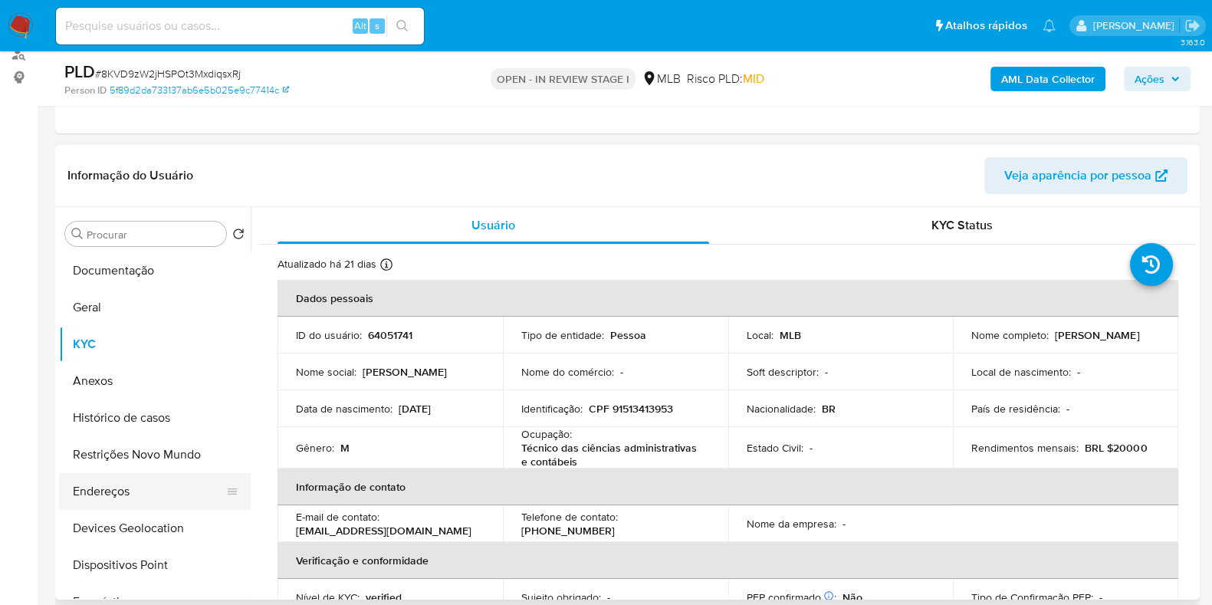
drag, startPoint x: 123, startPoint y: 495, endPoint x: 142, endPoint y: 494, distance: 19.2
click at [123, 495] on button "Endereços" at bounding box center [148, 491] width 179 height 37
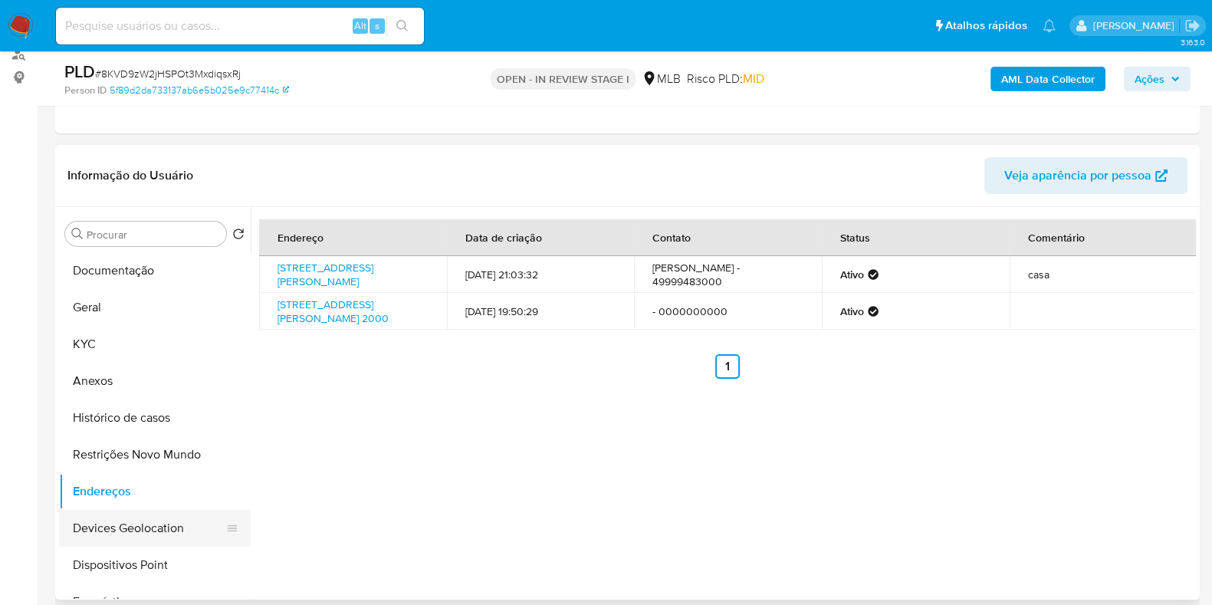
click at [163, 536] on button "Devices Geolocation" at bounding box center [148, 528] width 179 height 37
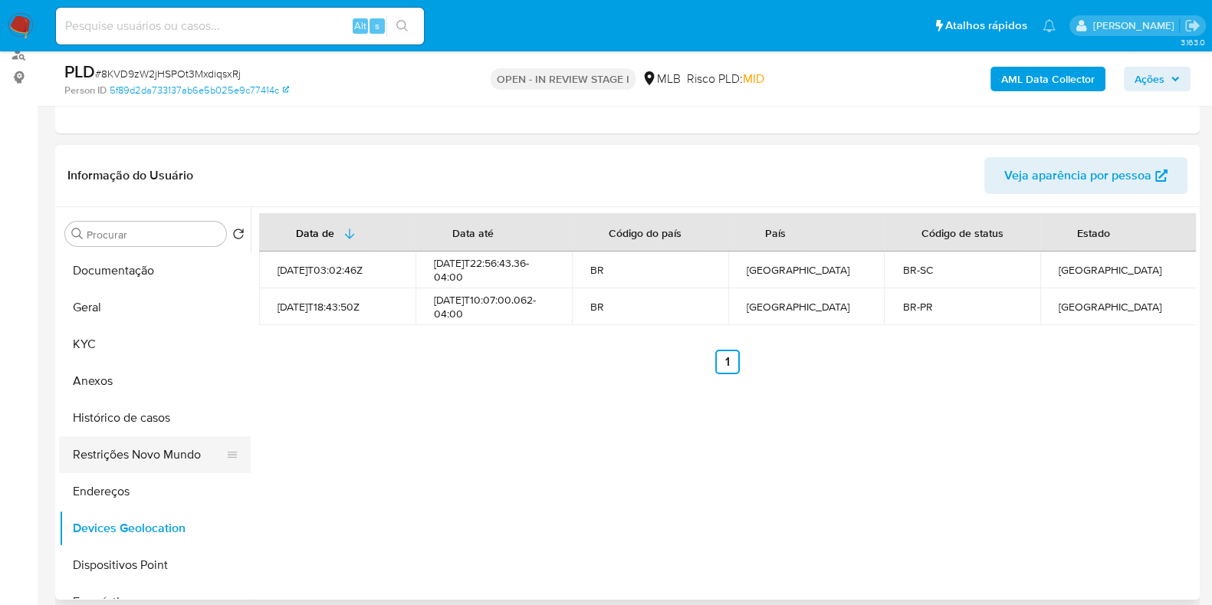
click at [146, 456] on button "Restrições Novo Mundo" at bounding box center [148, 454] width 179 height 37
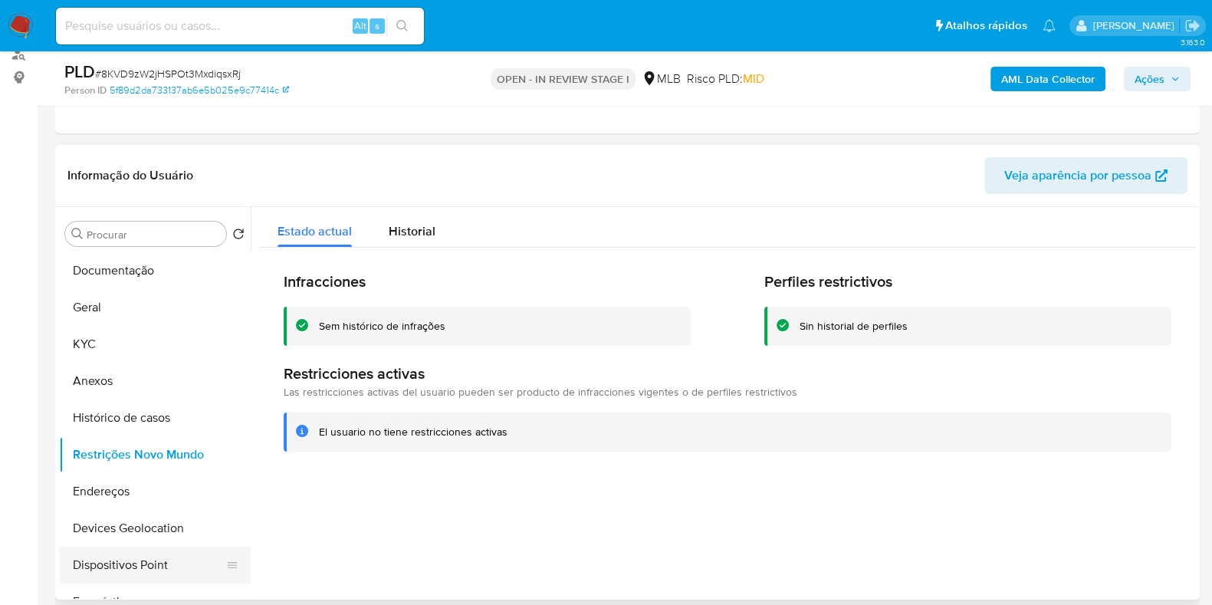
click at [153, 550] on button "Dispositivos Point" at bounding box center [148, 565] width 179 height 37
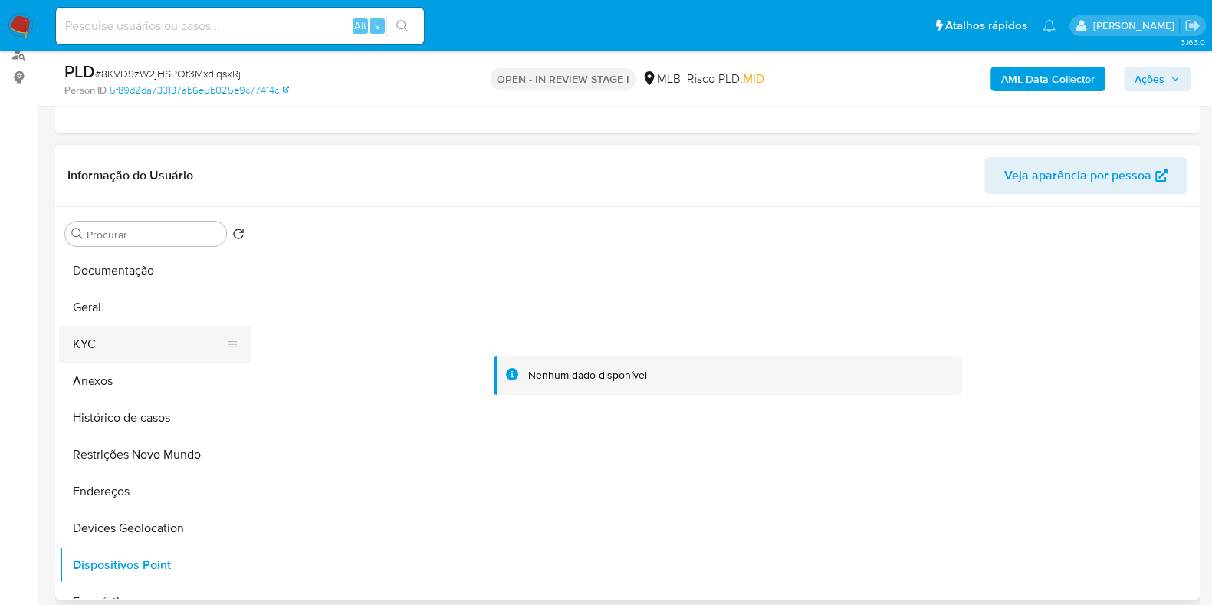
click at [94, 337] on button "KYC" at bounding box center [148, 344] width 179 height 37
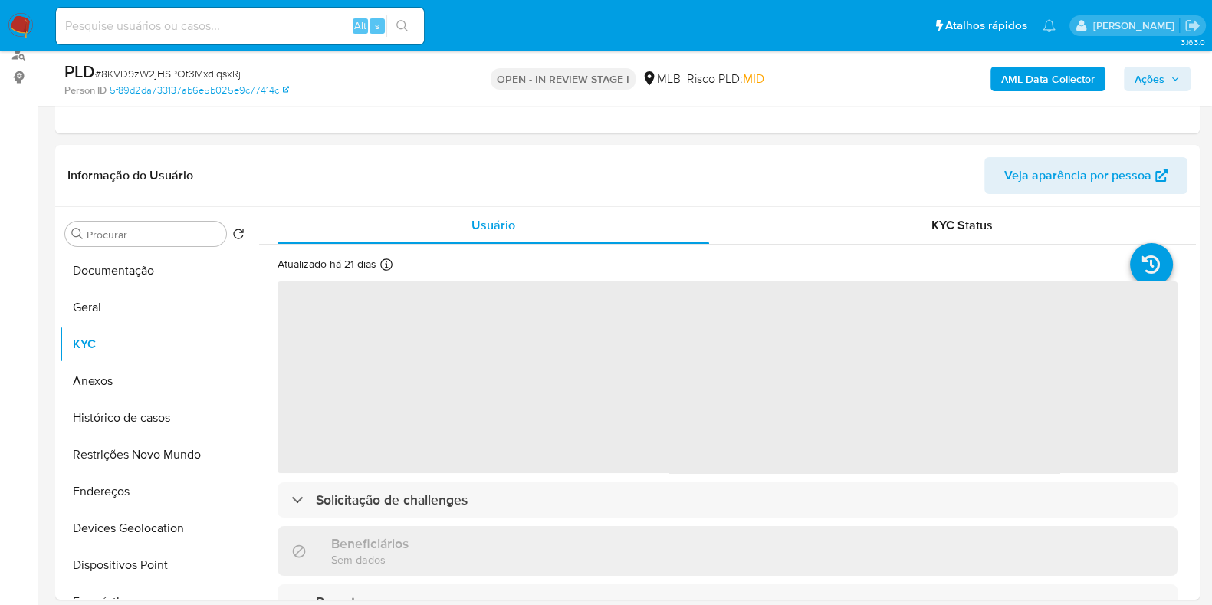
click at [1069, 84] on b "AML Data Collector" at bounding box center [1049, 79] width 94 height 25
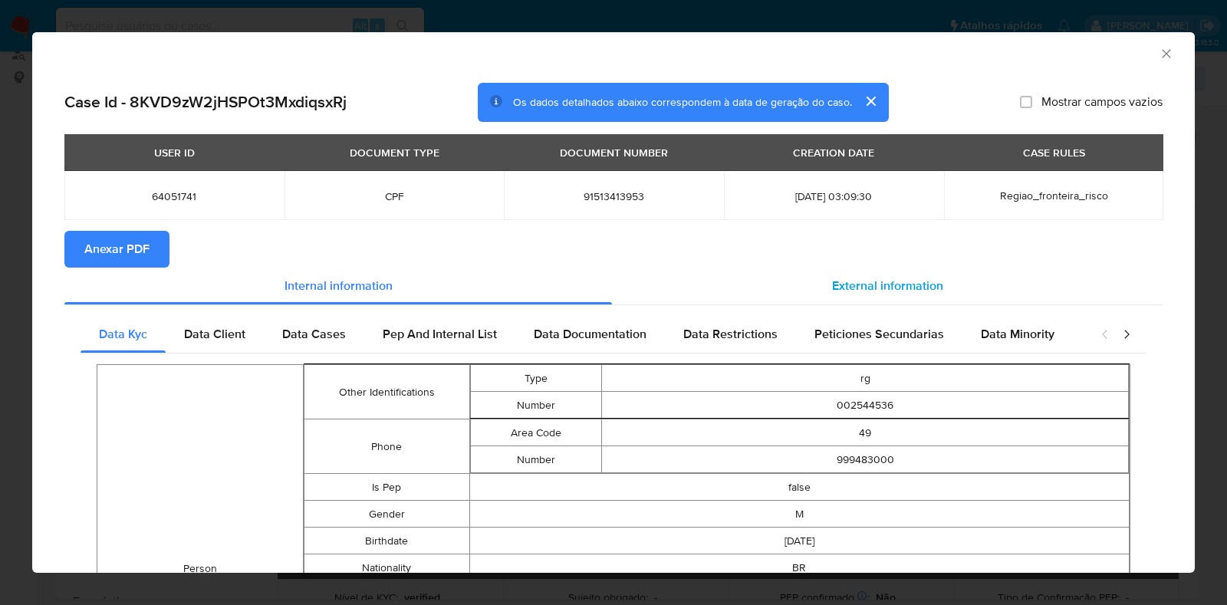
click at [886, 278] on span "External information" at bounding box center [887, 286] width 111 height 18
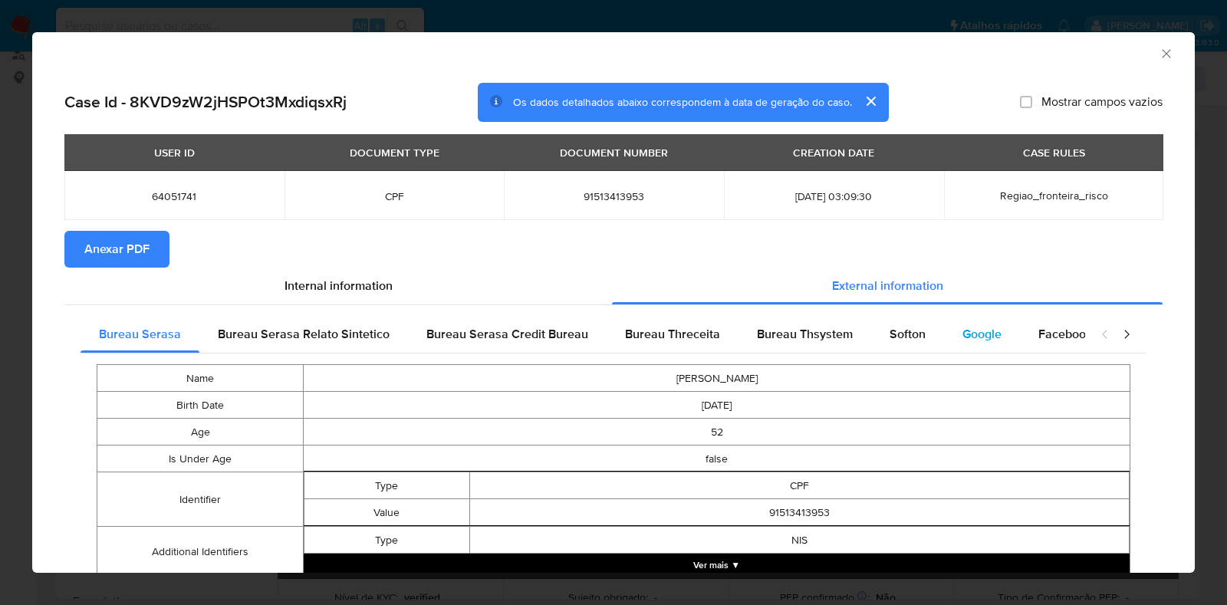
drag, startPoint x: 888, startPoint y: 324, endPoint x: 942, endPoint y: 331, distance: 54.2
click at [888, 324] on div "Softon" at bounding box center [907, 334] width 73 height 37
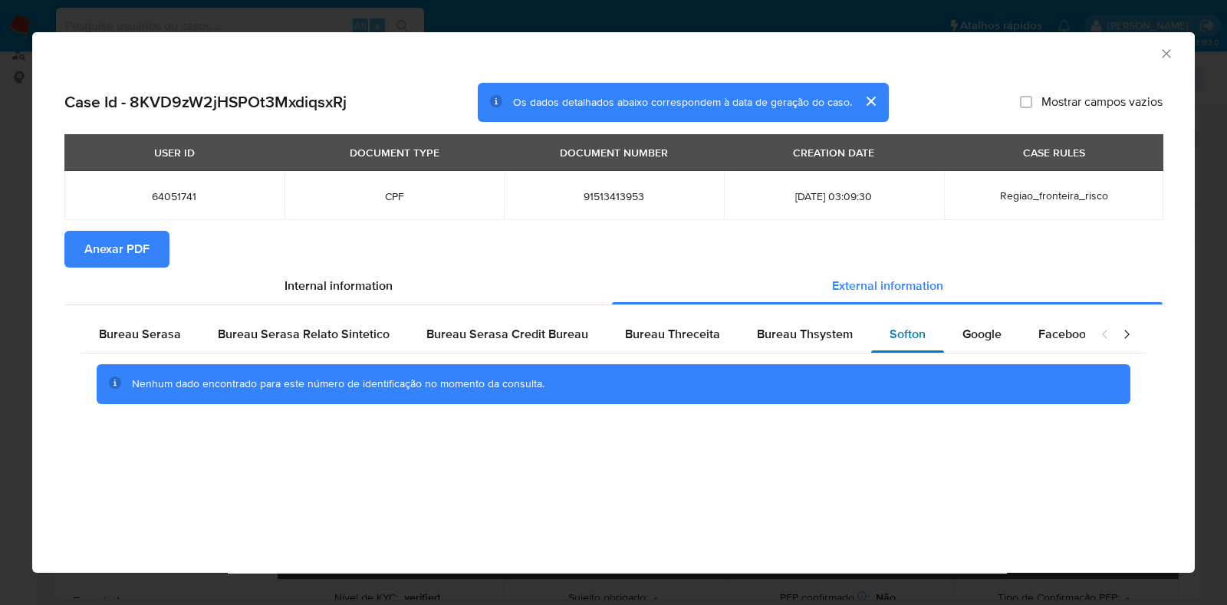
drag, startPoint x: 992, startPoint y: 331, endPoint x: 879, endPoint y: 327, distance: 113.6
click at [992, 331] on span "Google" at bounding box center [981, 334] width 39 height 18
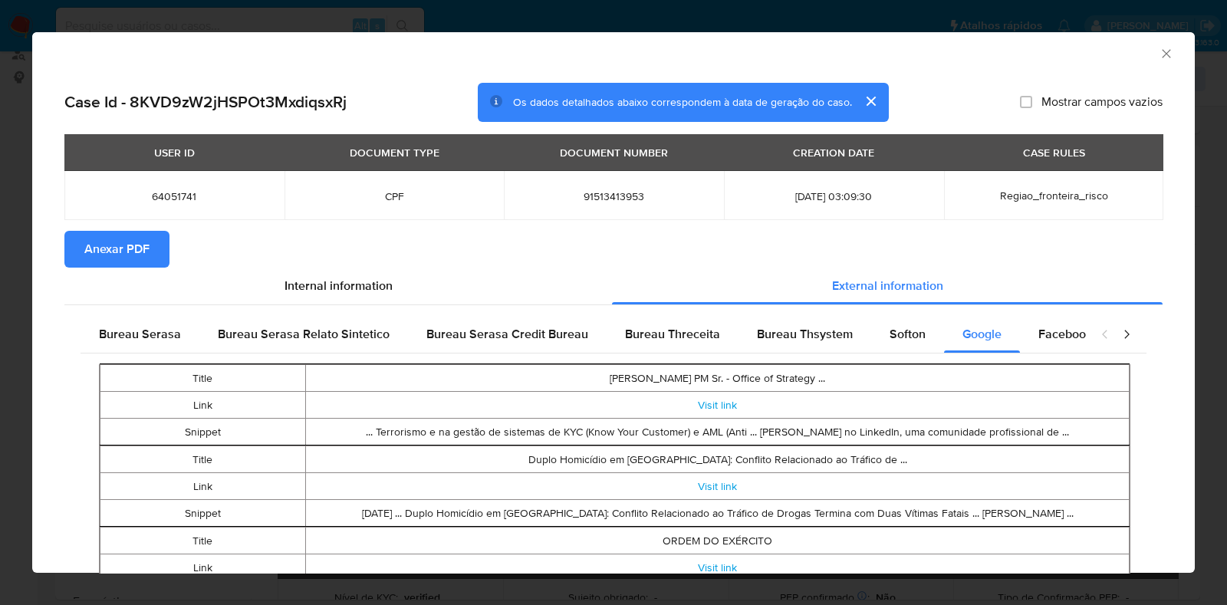
click at [141, 243] on span "Anexar PDF" at bounding box center [116, 249] width 65 height 34
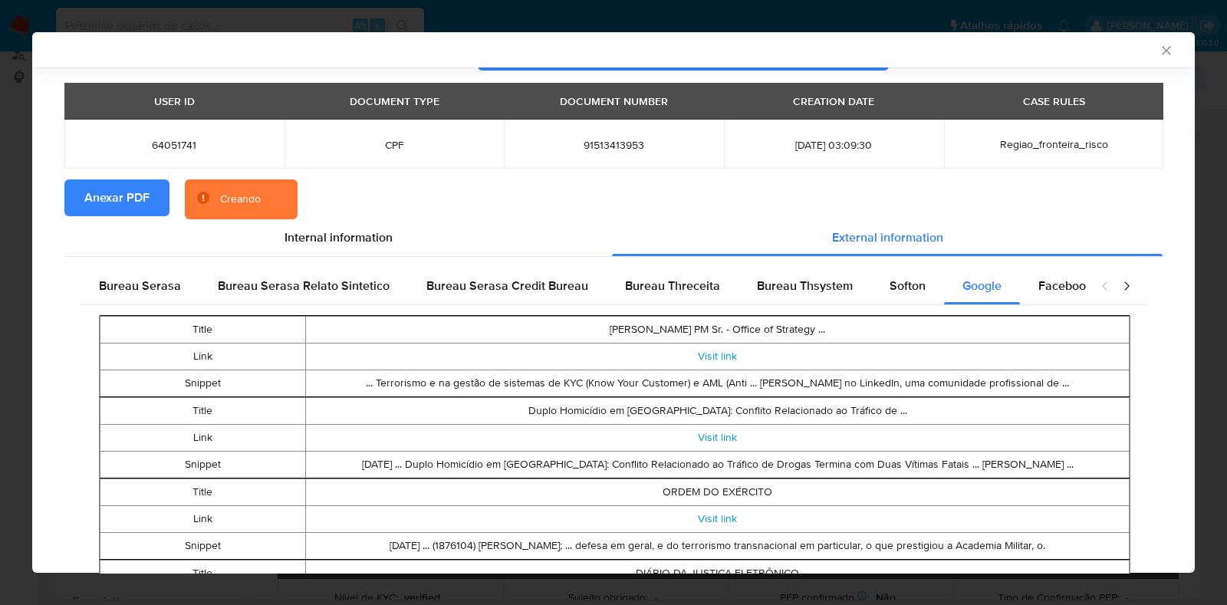
scroll to position [92, 0]
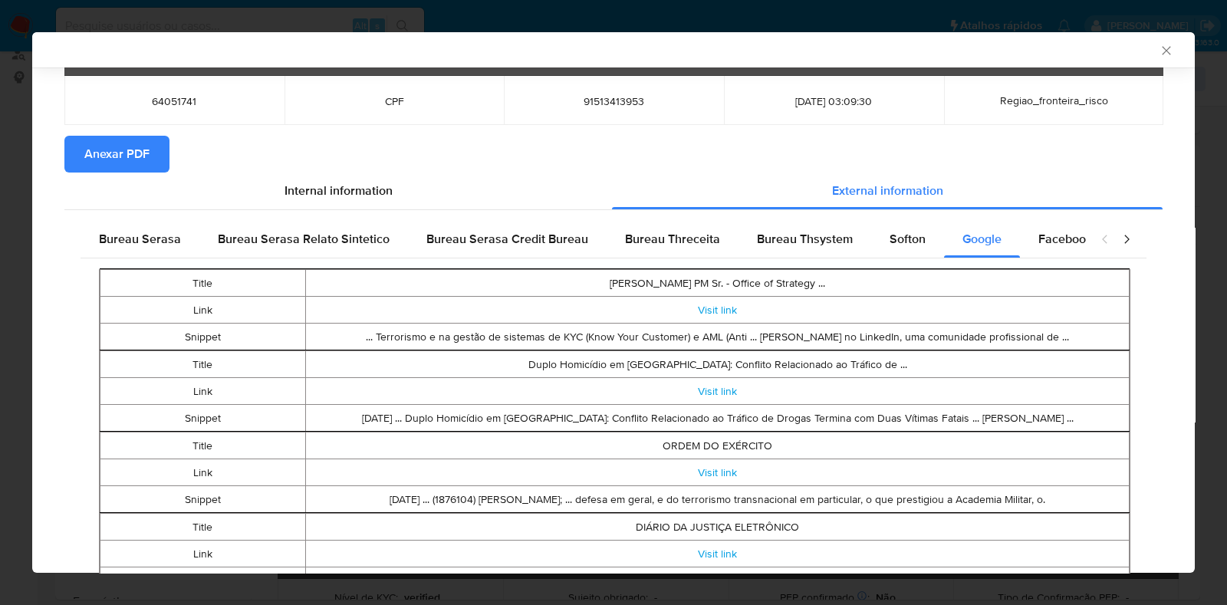
click at [1159, 47] on icon "Fechar a janela" at bounding box center [1166, 50] width 15 height 15
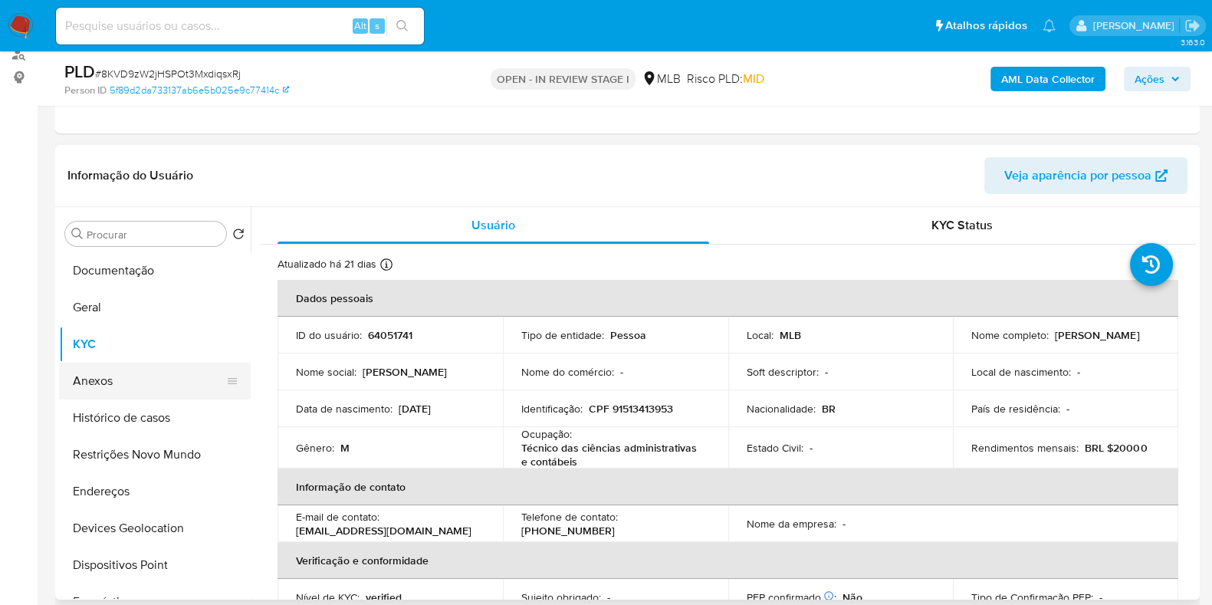
click at [103, 386] on button "Anexos" at bounding box center [148, 381] width 179 height 37
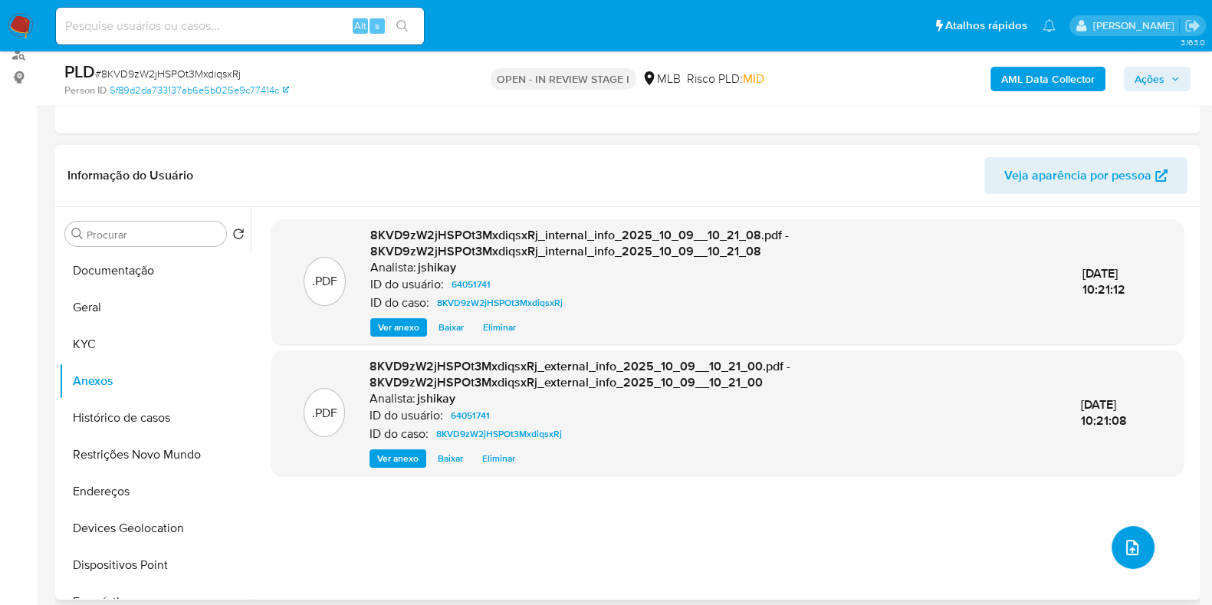
click at [1123, 531] on button "upload-file" at bounding box center [1133, 547] width 43 height 43
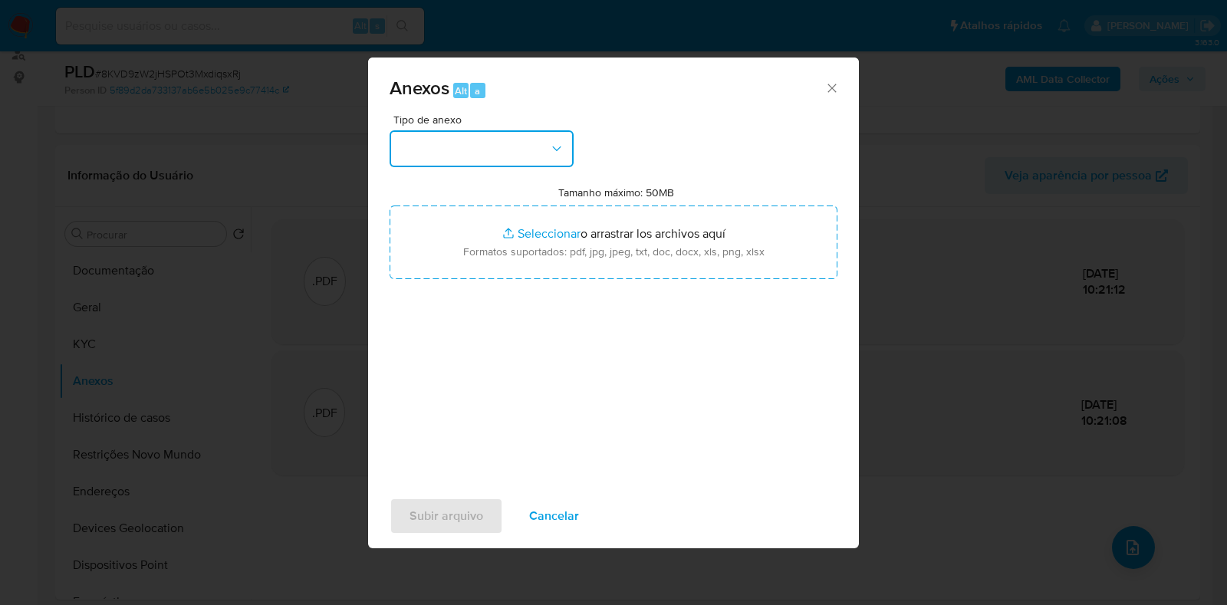
click at [499, 141] on button "button" at bounding box center [482, 148] width 184 height 37
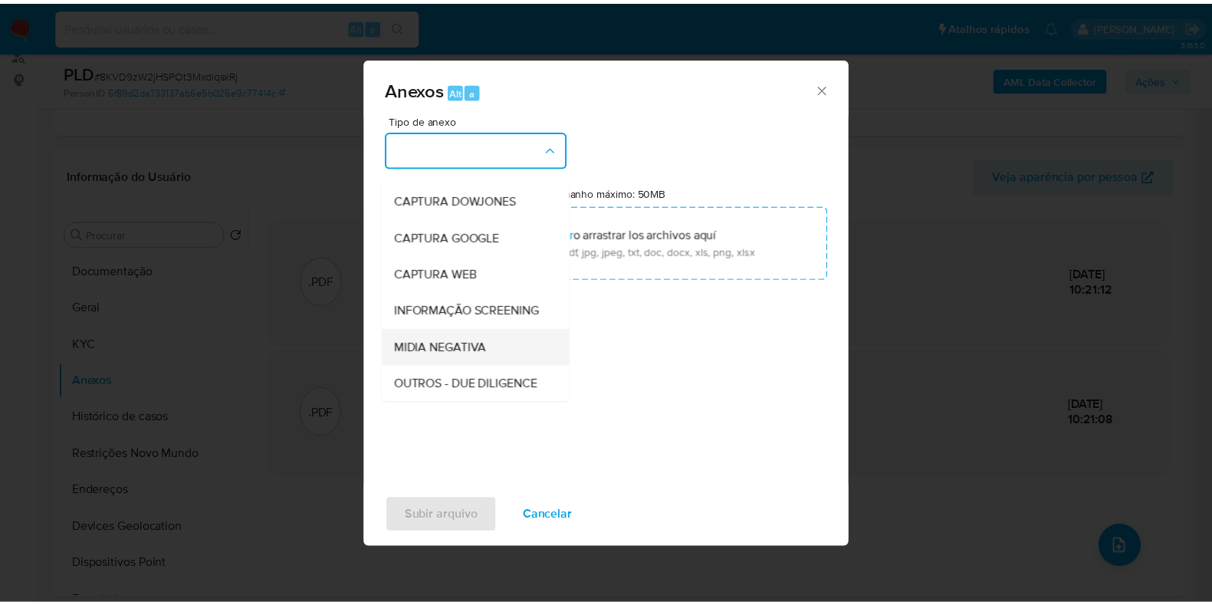
scroll to position [95, 0]
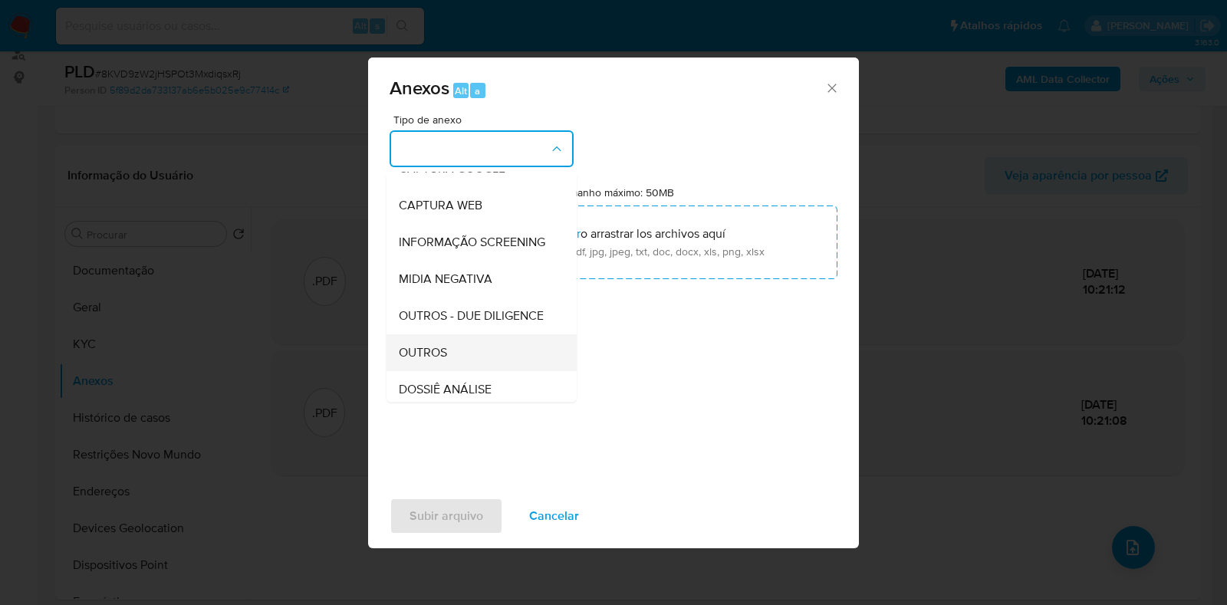
click at [432, 360] on span "OUTROS" at bounding box center [423, 352] width 48 height 15
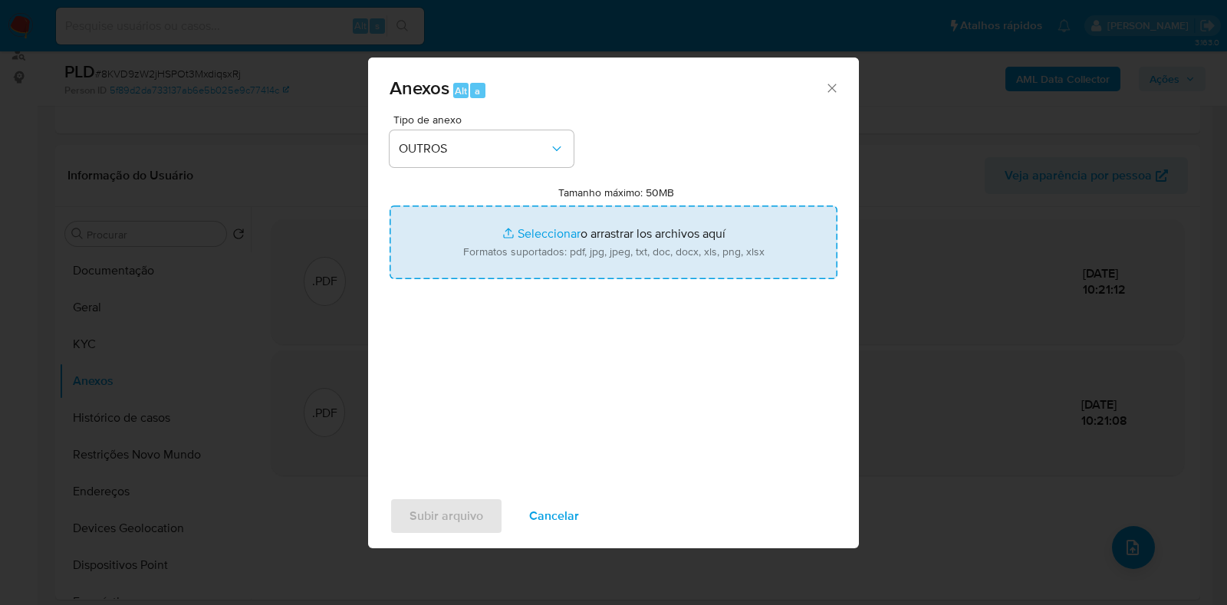
click at [551, 244] on input "Tamanho máximo: 50MB Seleccionar archivos" at bounding box center [614, 243] width 448 height 74
type input "C:\fakepath\SAR - XXXXX - CPF 91513413953 - JOSE LEANDRO PEREIRA.pdf"
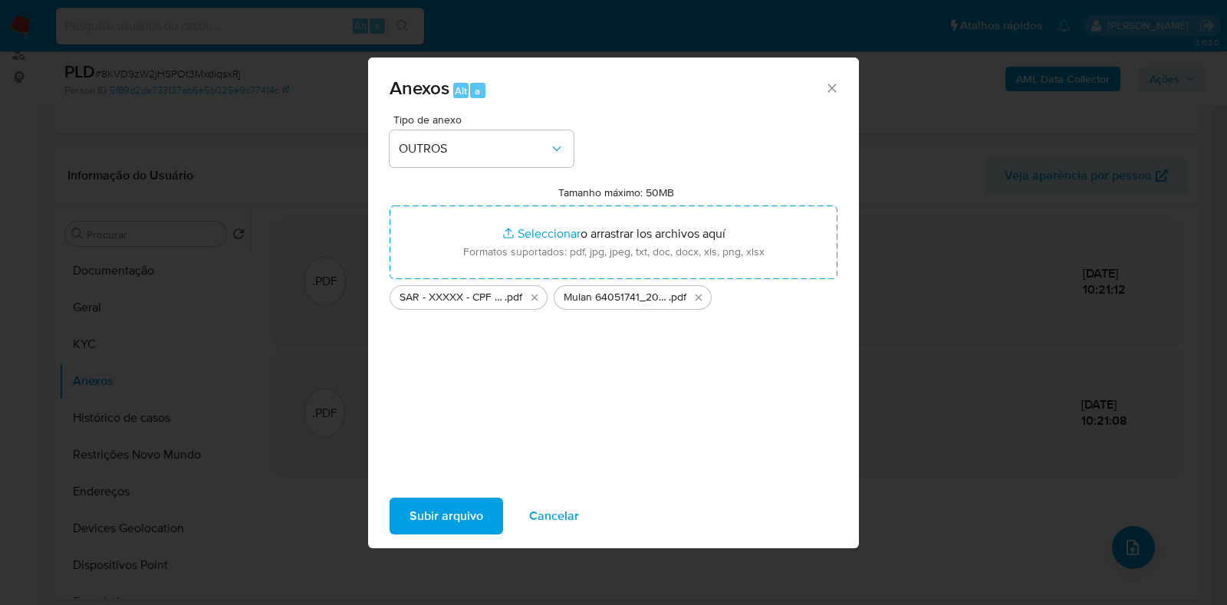
click at [431, 516] on span "Subir arquivo" at bounding box center [447, 516] width 74 height 34
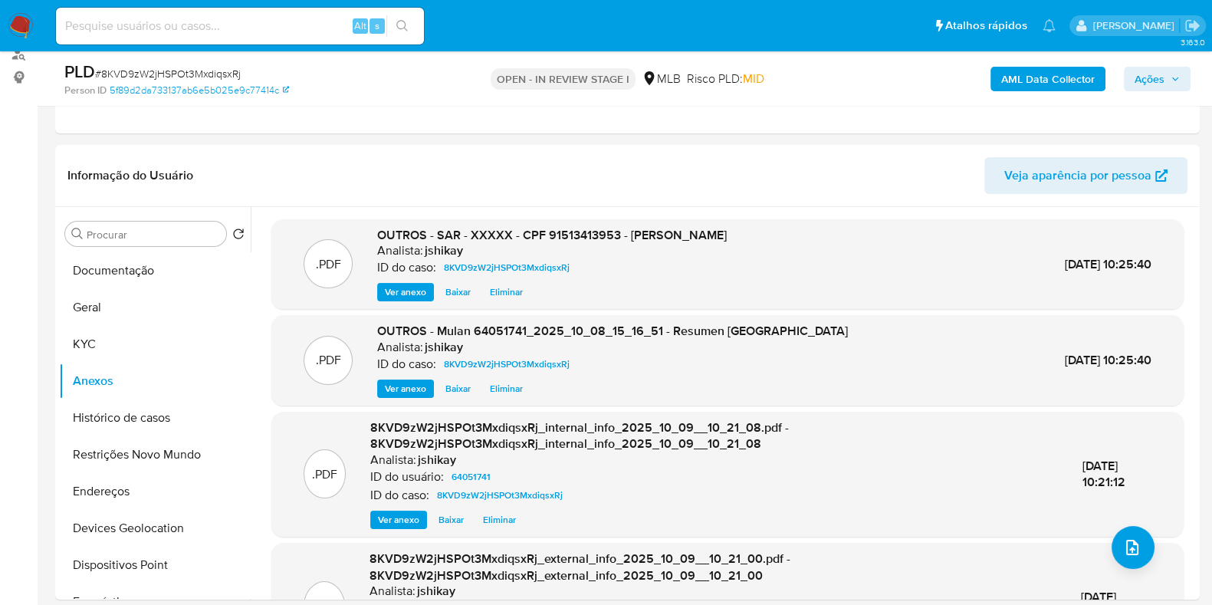
click at [1143, 72] on span "Ações" at bounding box center [1150, 79] width 30 height 25
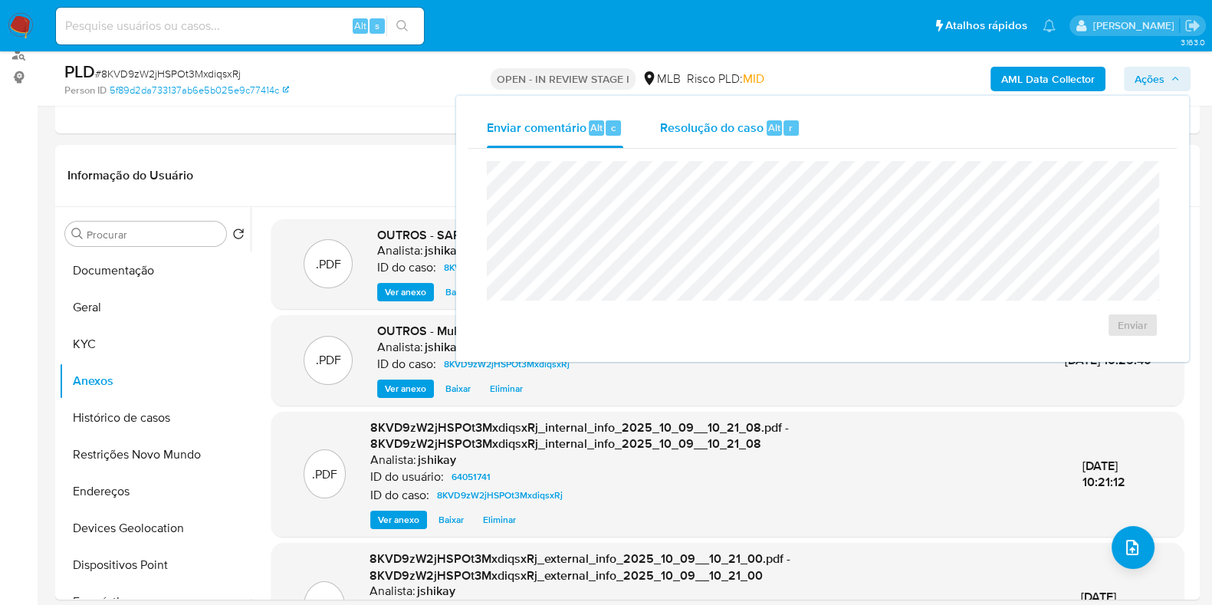
click at [730, 114] on div "Resolução do caso Alt r" at bounding box center [730, 128] width 140 height 40
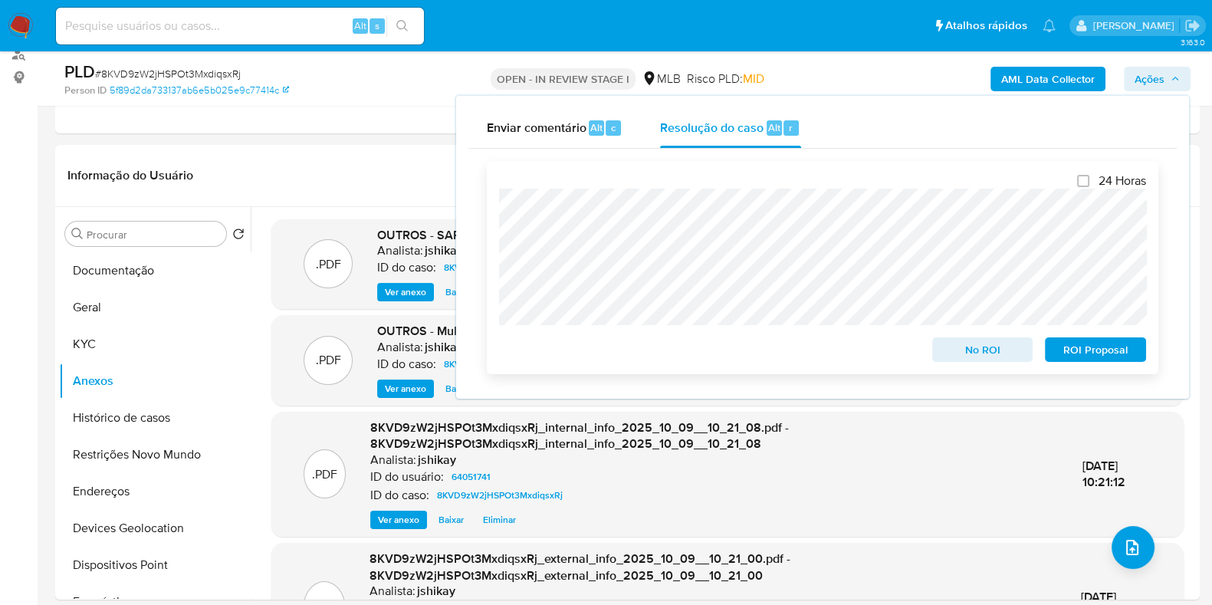
click at [1092, 350] on span "ROI Proposal" at bounding box center [1096, 349] width 80 height 21
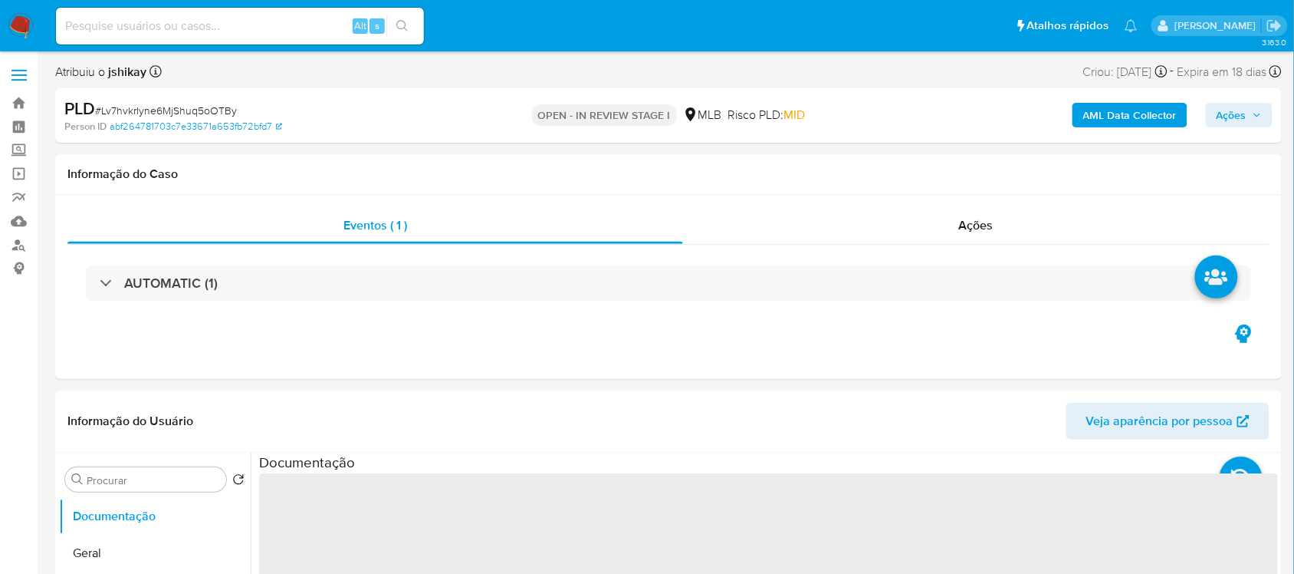
select select "10"
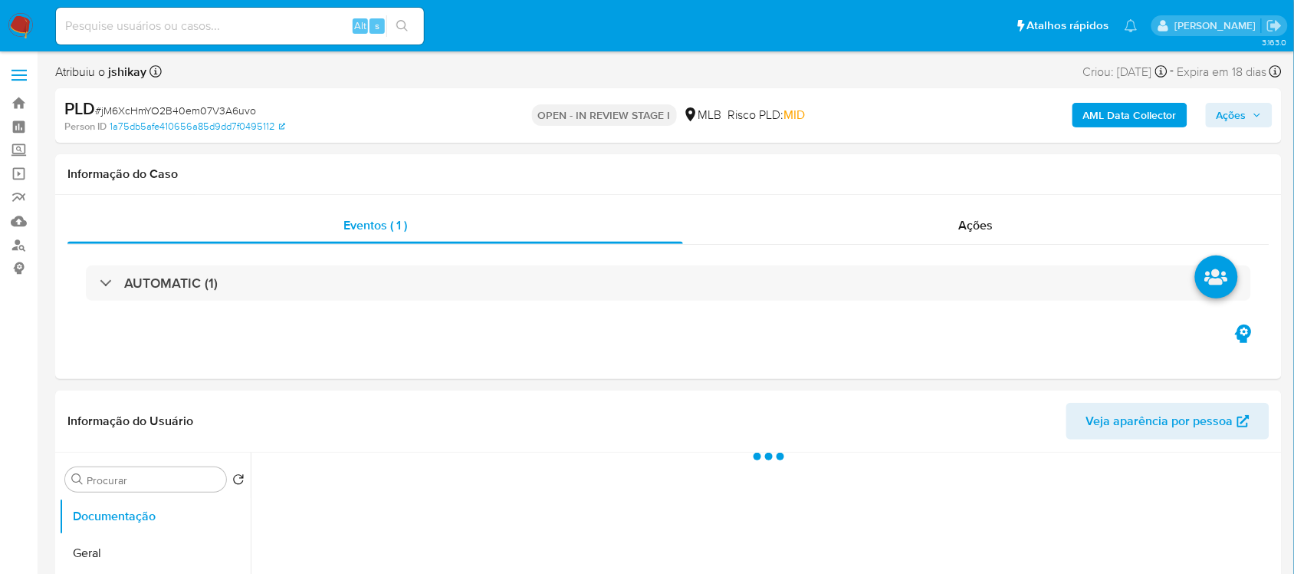
select select "10"
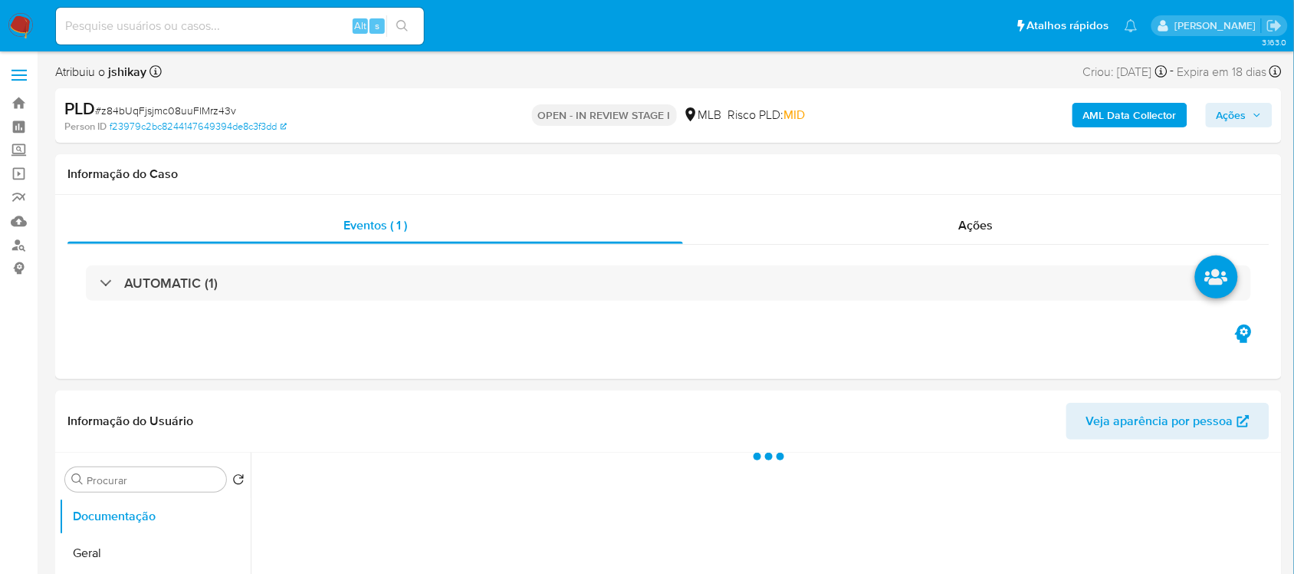
select select "10"
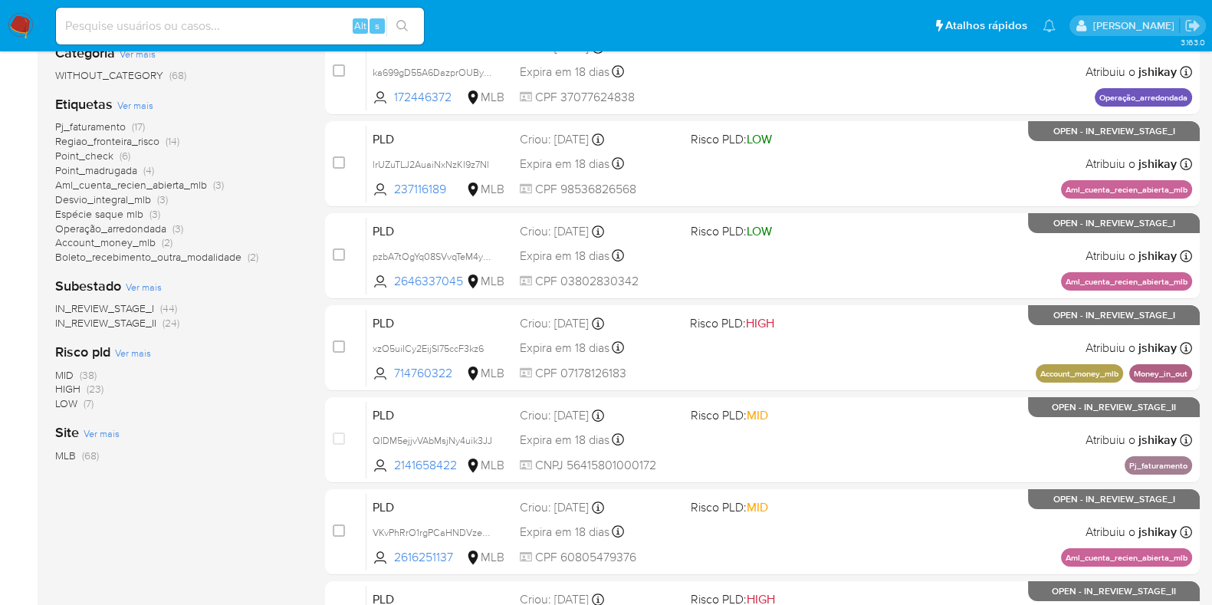
scroll to position [95, 0]
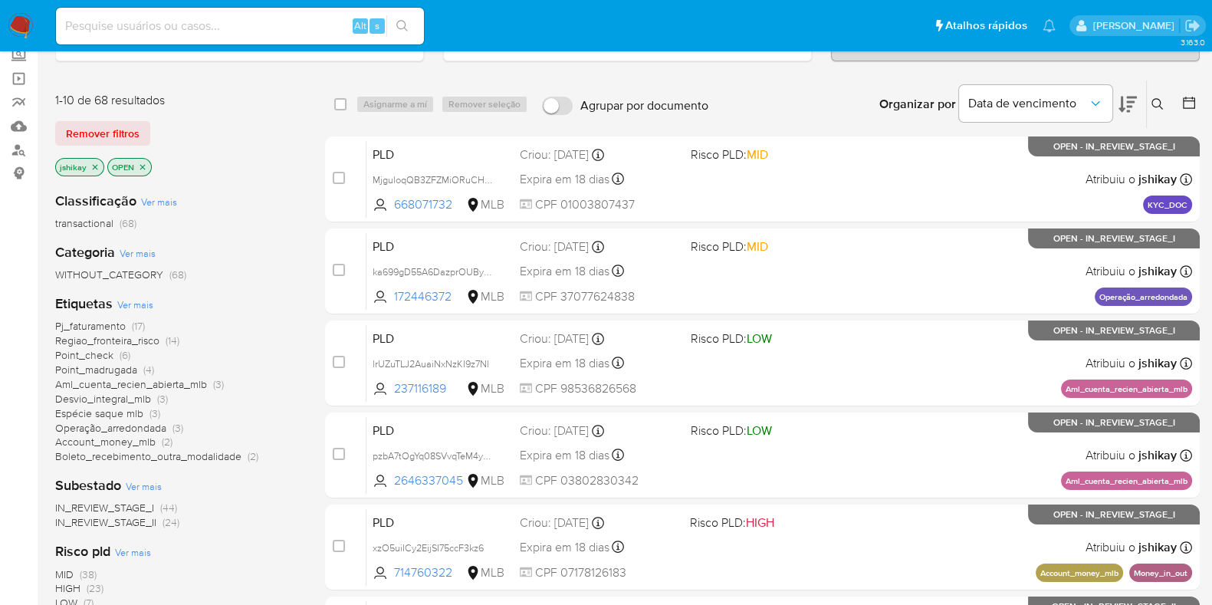
click at [95, 163] on icon "close-filter" at bounding box center [94, 167] width 9 height 9
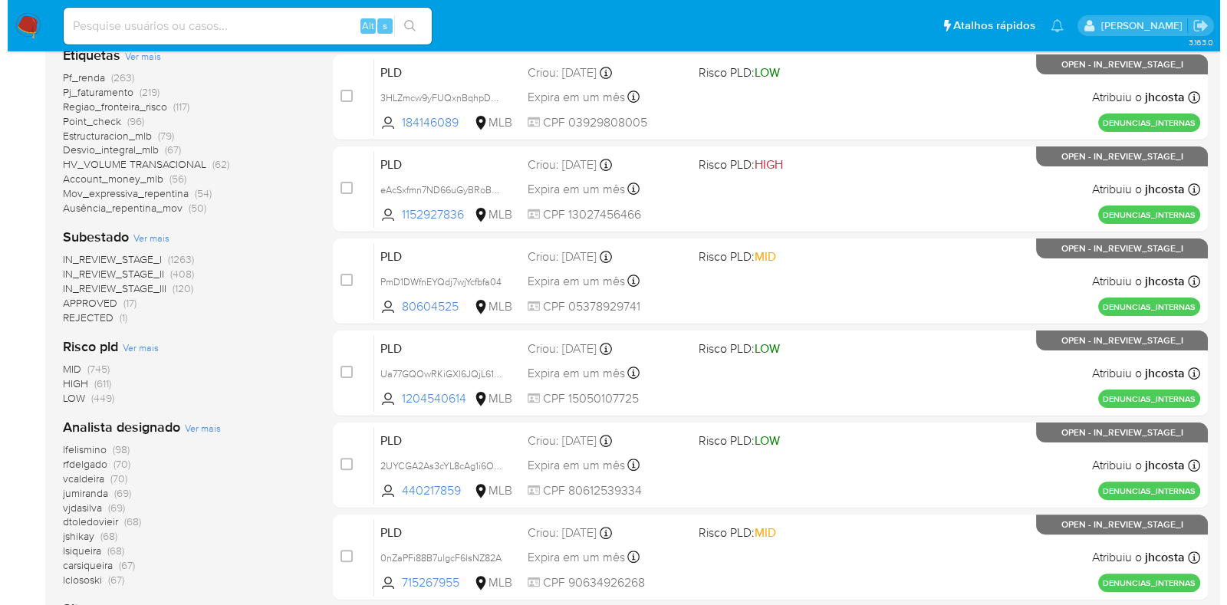
scroll to position [575, 0]
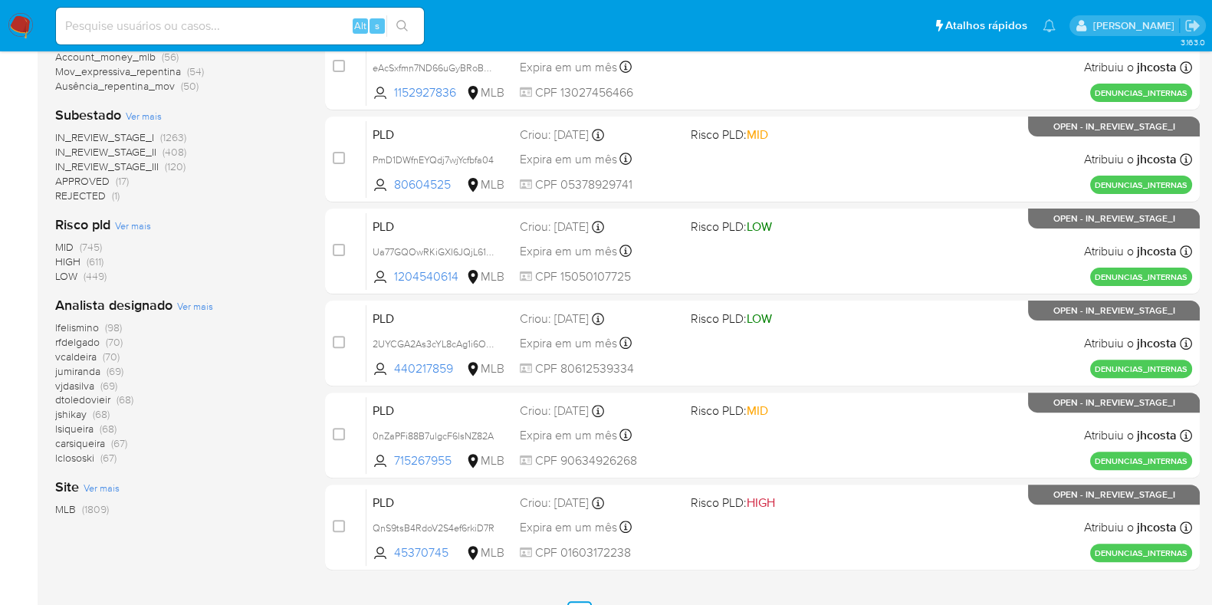
click at [192, 304] on span "Ver mais" at bounding box center [195, 306] width 36 height 14
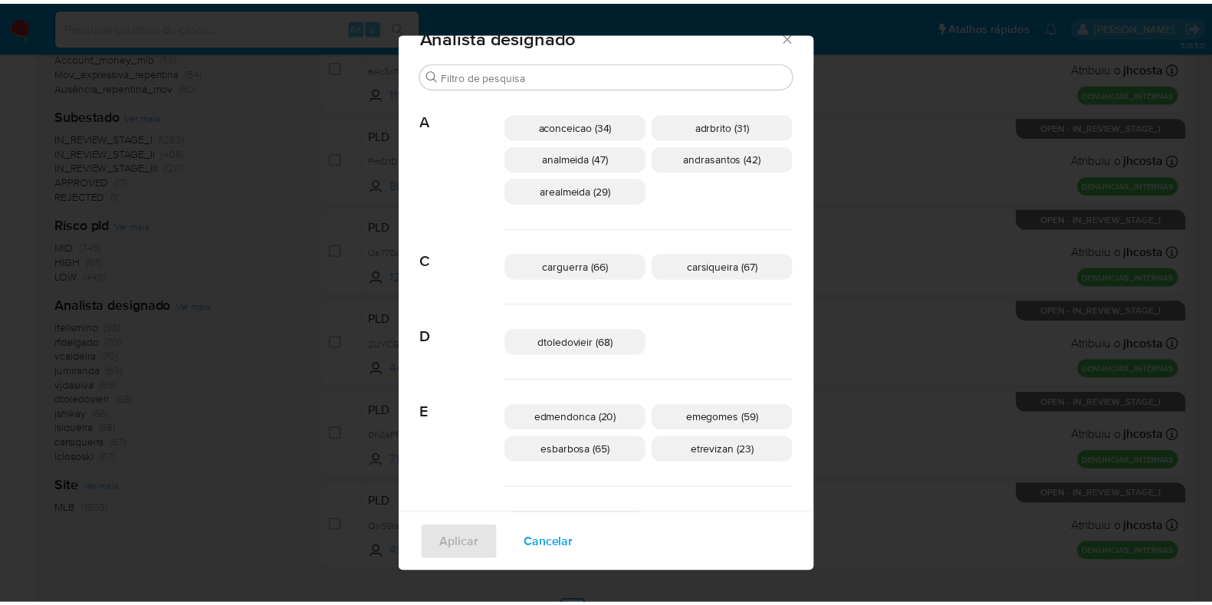
scroll to position [0, 0]
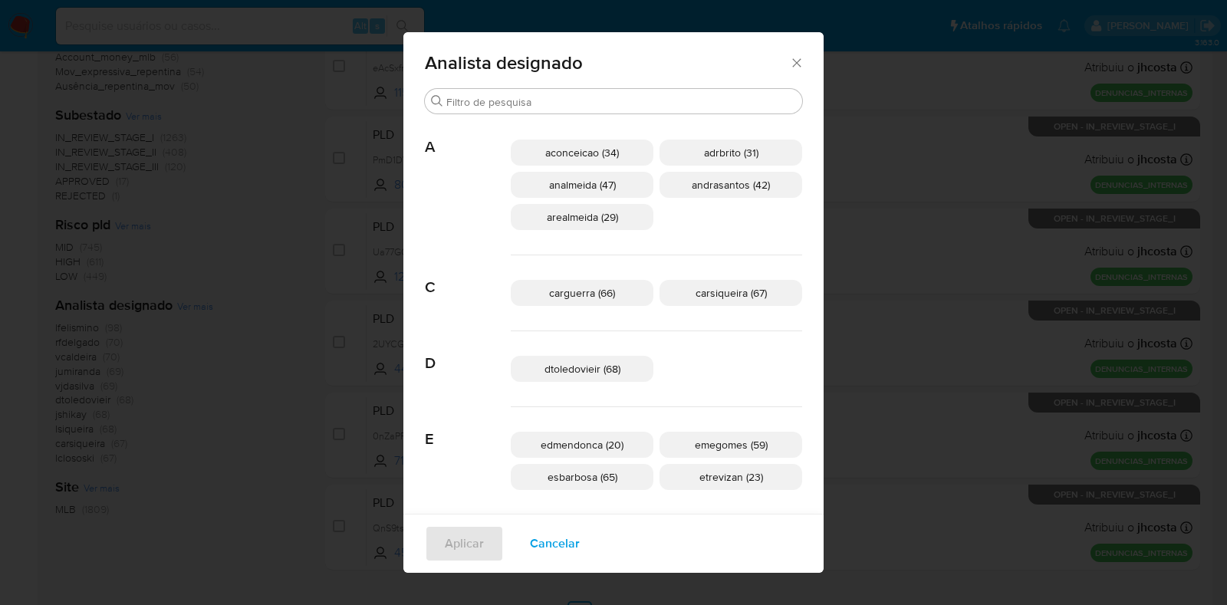
click at [838, 314] on div "Analista designado Buscar A aconceicao (34) adrbrito (31) analmeida (47) andras…" at bounding box center [613, 302] width 1227 height 605
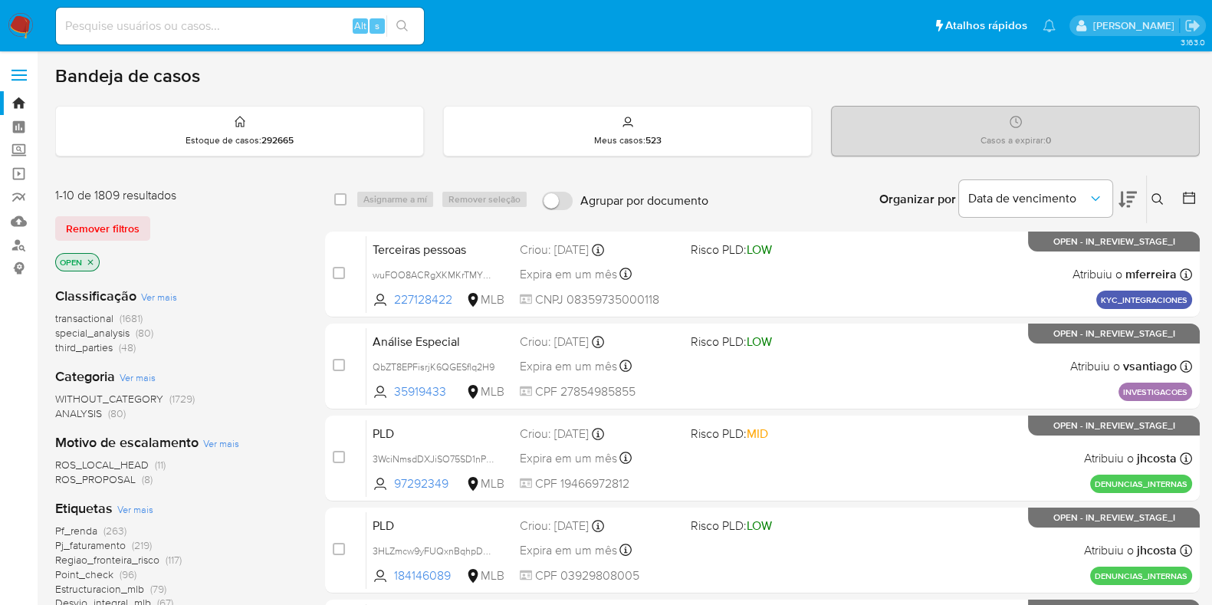
click at [12, 14] on img at bounding box center [21, 26] width 26 height 26
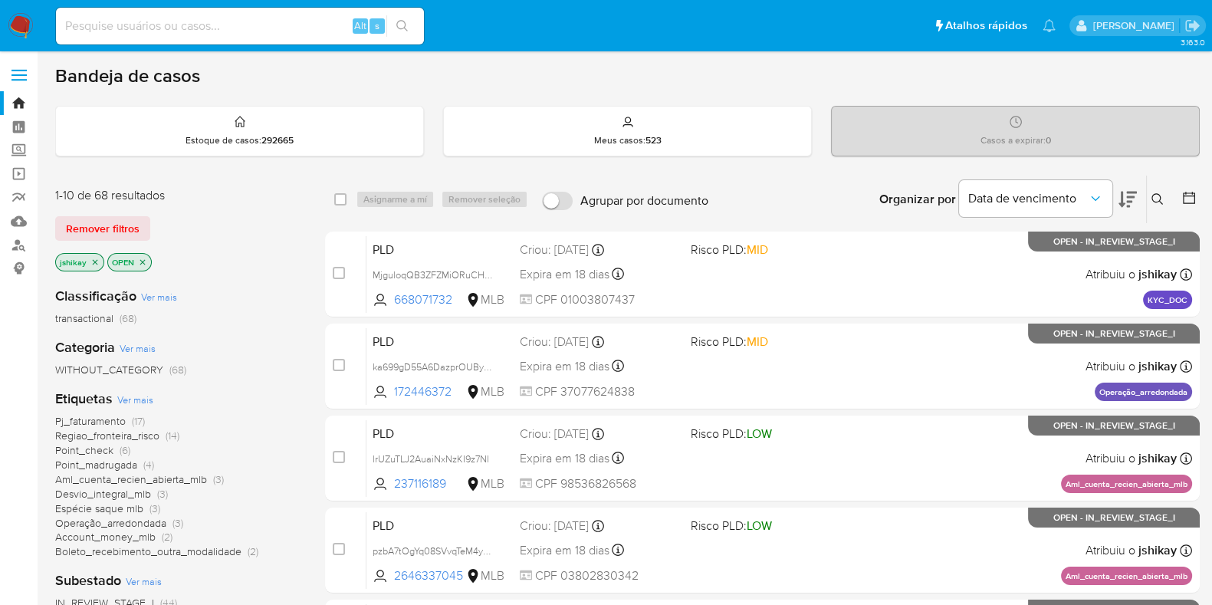
click at [142, 401] on span "Ver mais" at bounding box center [135, 400] width 36 height 14
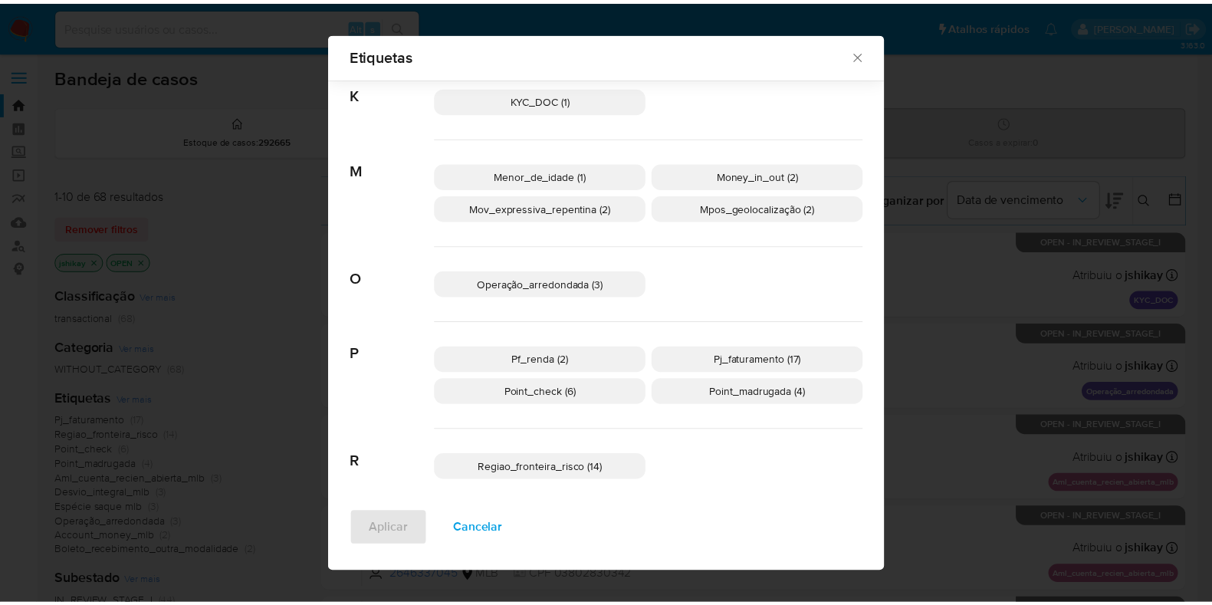
scroll to position [542, 0]
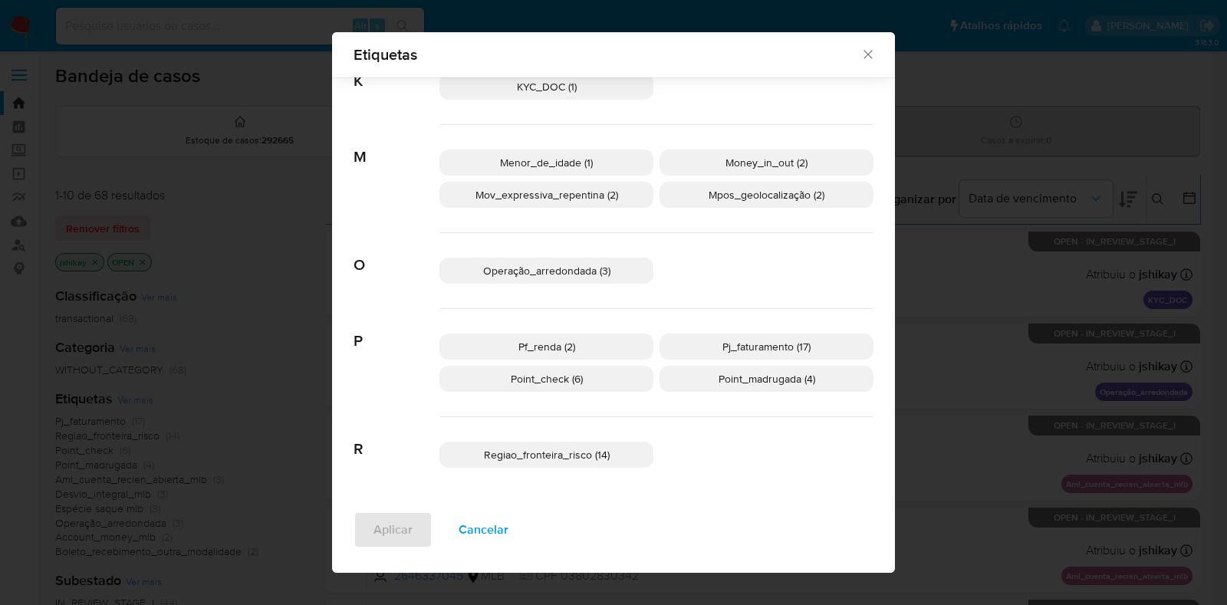
click at [580, 451] on span "Regiao_fronteira_risco (14)" at bounding box center [547, 454] width 126 height 15
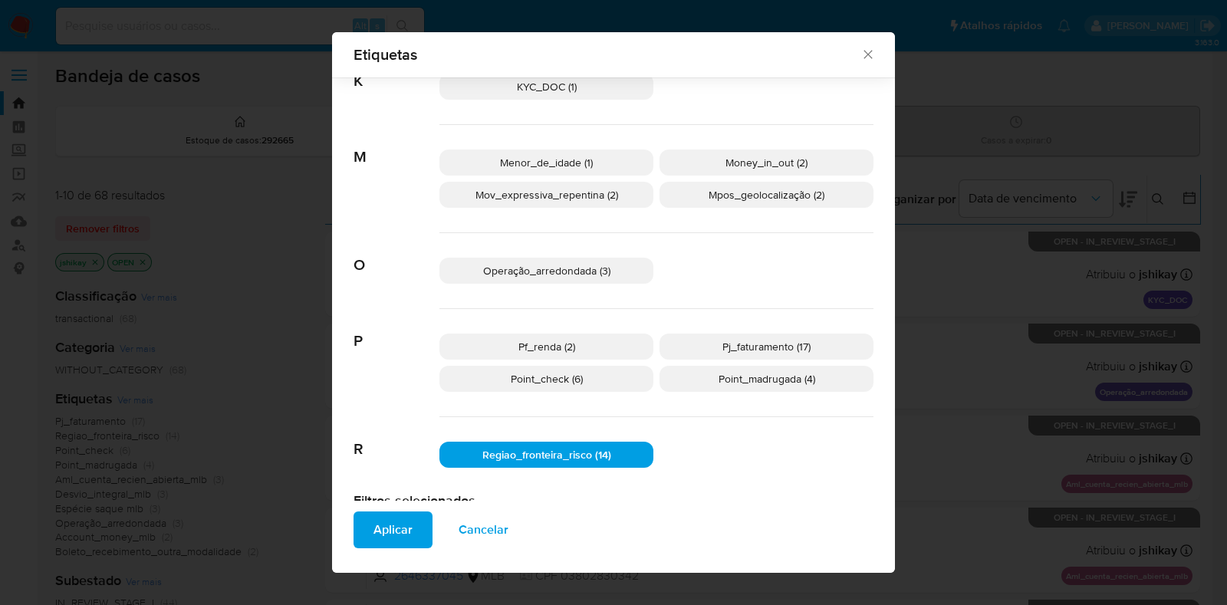
click at [364, 551] on div "Aplicar Cancelar" at bounding box center [613, 537] width 563 height 72
click at [376, 537] on span "Aplicar" at bounding box center [392, 530] width 39 height 34
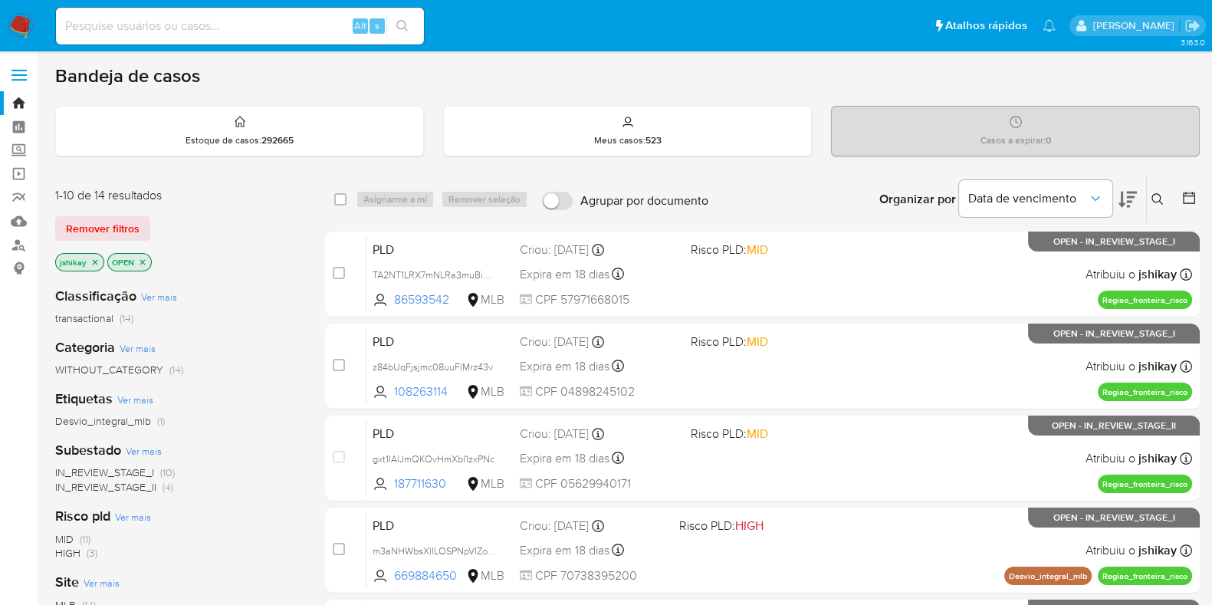
click at [139, 258] on icon "close-filter" at bounding box center [142, 262] width 9 height 9
click at [96, 262] on icon "close-filter" at bounding box center [94, 262] width 9 height 9
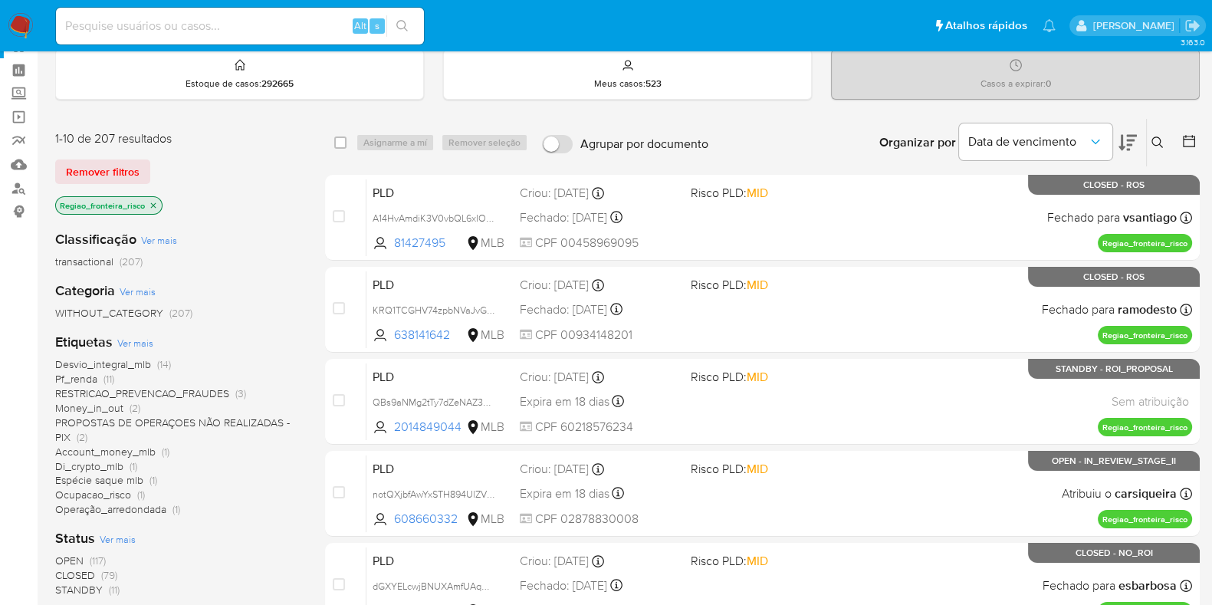
scroll to position [95, 0]
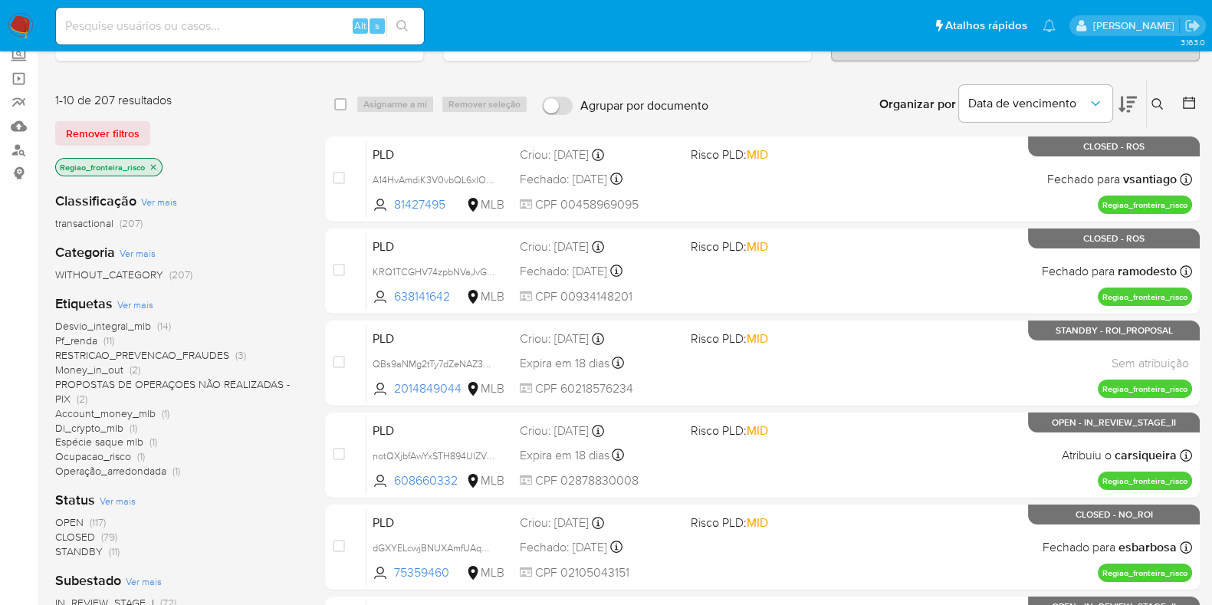
click at [80, 533] on span "CLOSED" at bounding box center [75, 536] width 40 height 15
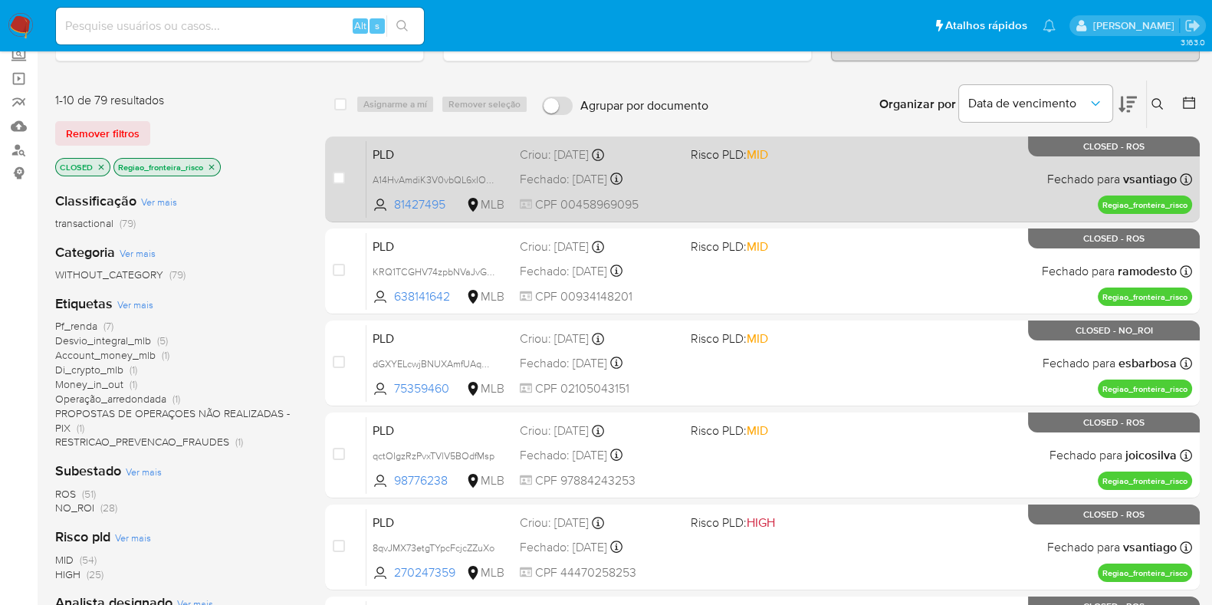
click at [933, 203] on div "PLD A14HvAmdiK3V0vbQL6xIOgwr 81427495 MLB Risco PLD: MID Criou: 12/09/2025 Crio…" at bounding box center [780, 178] width 826 height 77
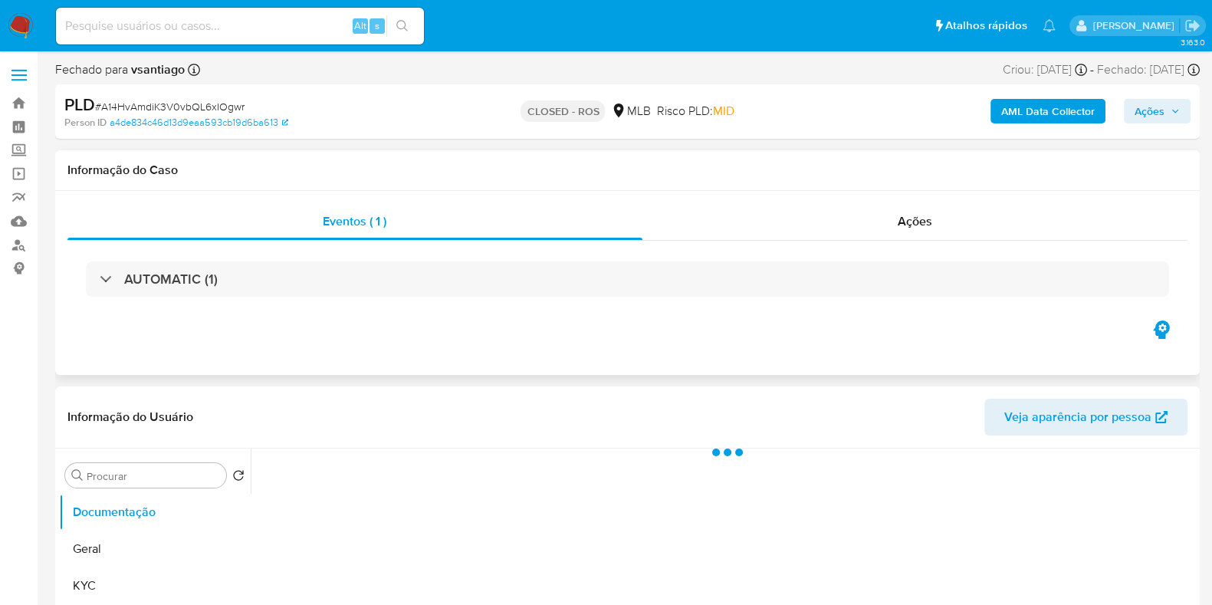
select select "10"
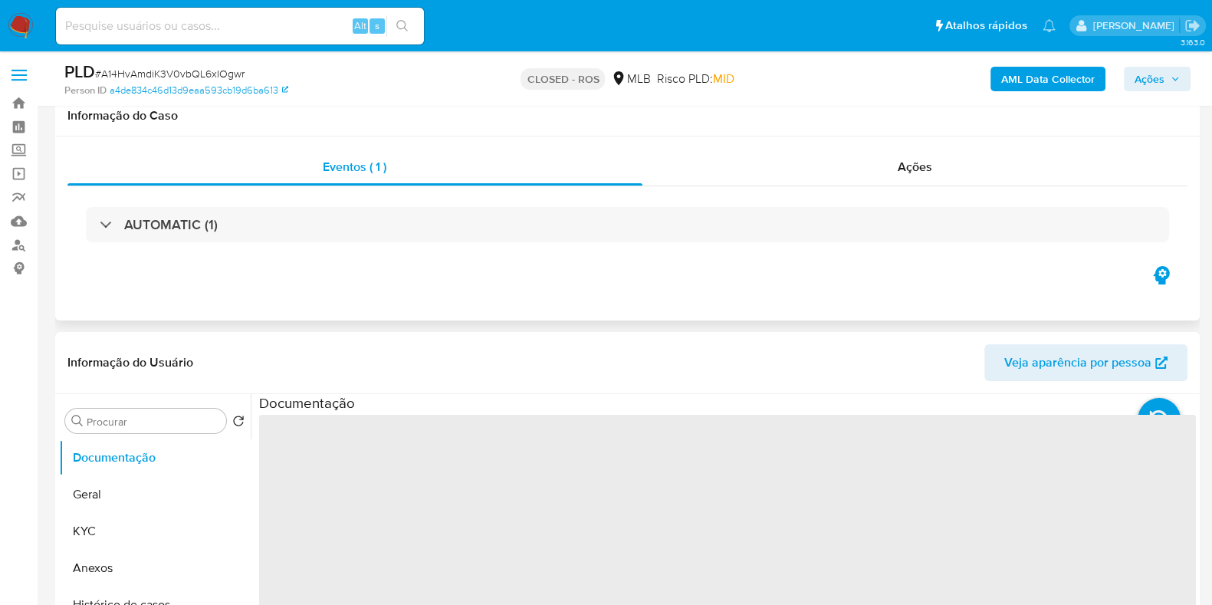
scroll to position [191, 0]
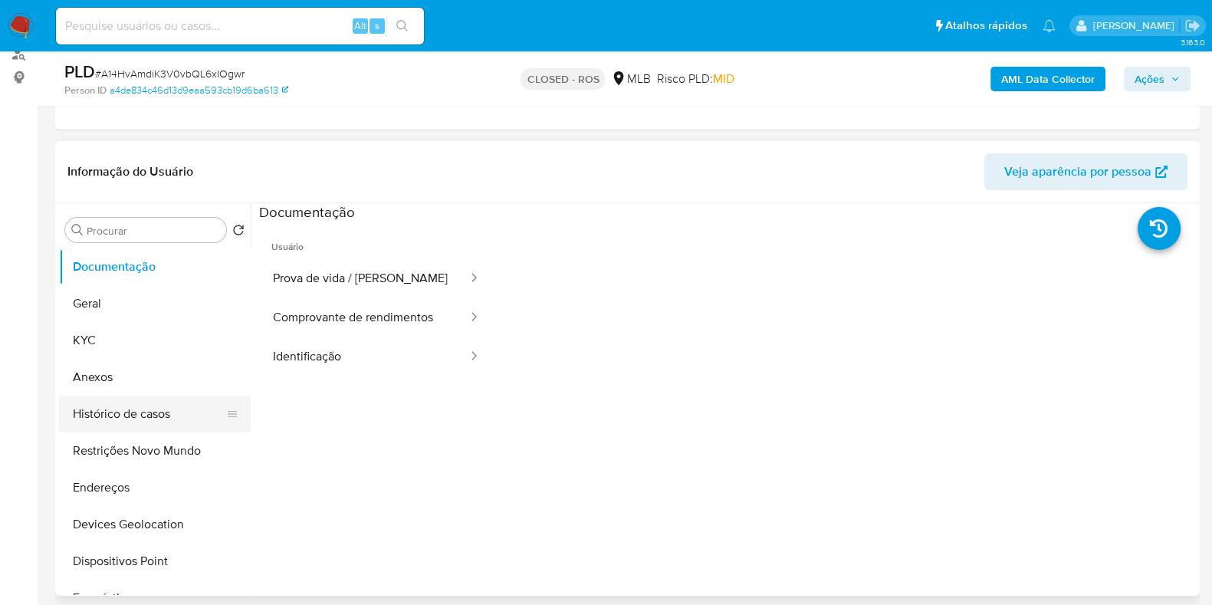
click at [126, 396] on button "Histórico de casos" at bounding box center [148, 414] width 179 height 37
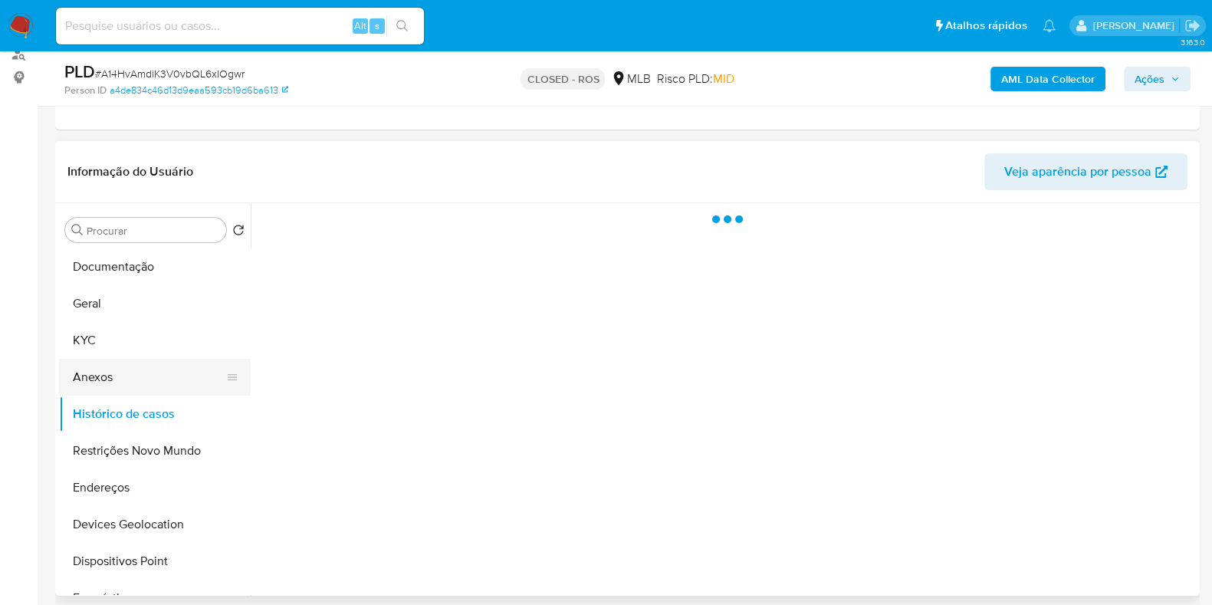
click at [130, 372] on button "Anexos" at bounding box center [148, 377] width 179 height 37
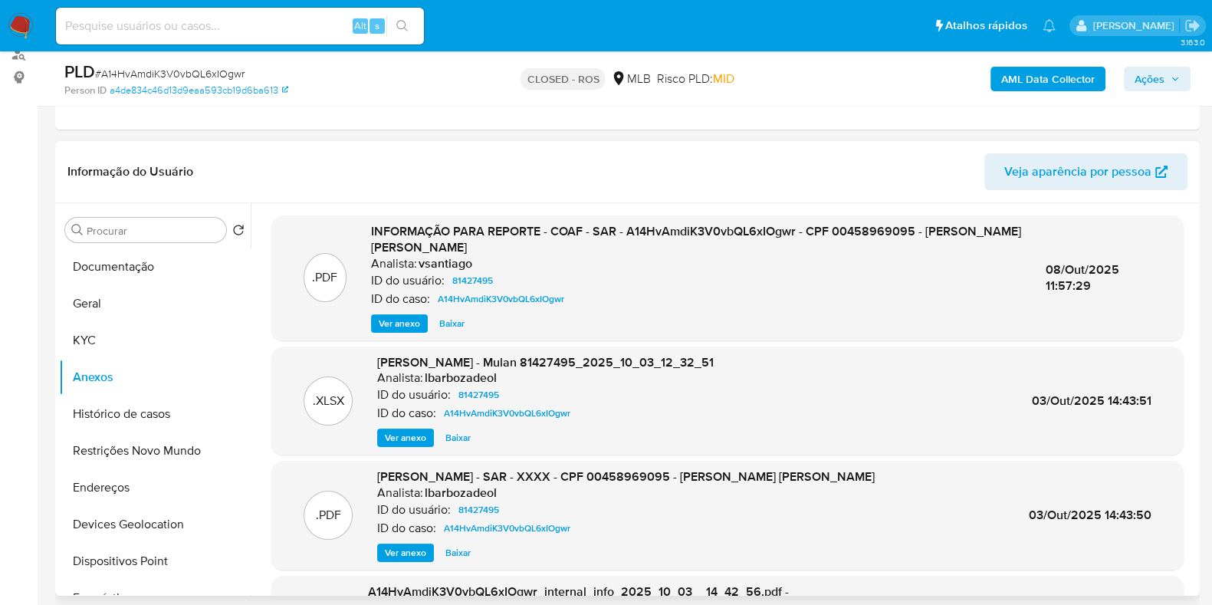
click at [398, 318] on span "Ver anexo" at bounding box center [399, 323] width 41 height 15
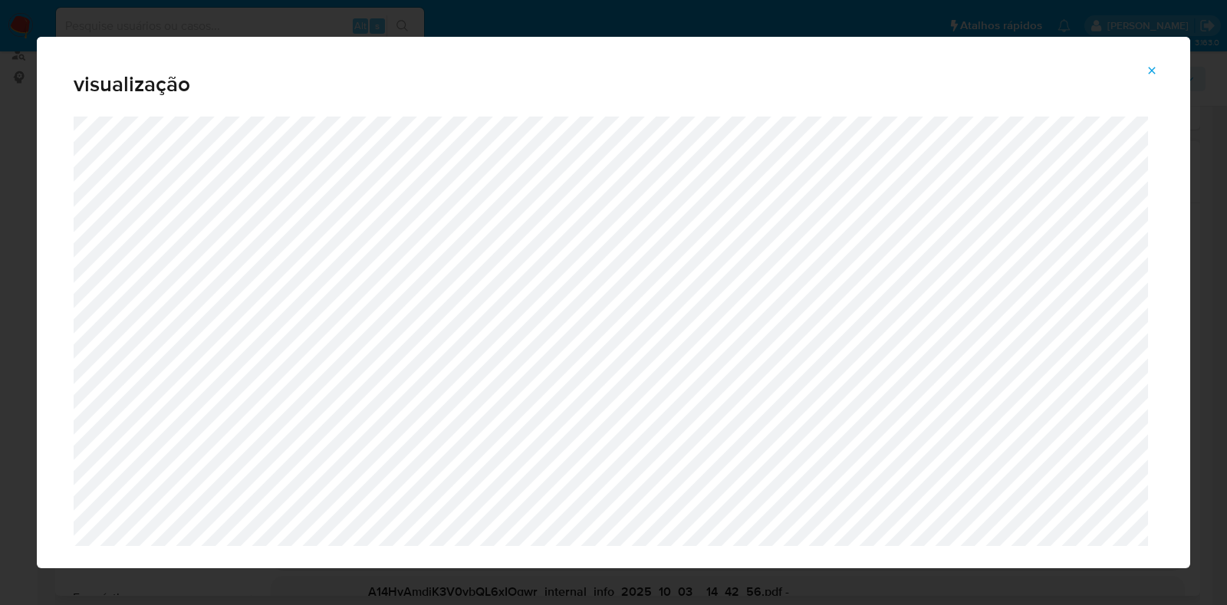
click at [1161, 71] on button "Attachment preview" at bounding box center [1152, 70] width 34 height 25
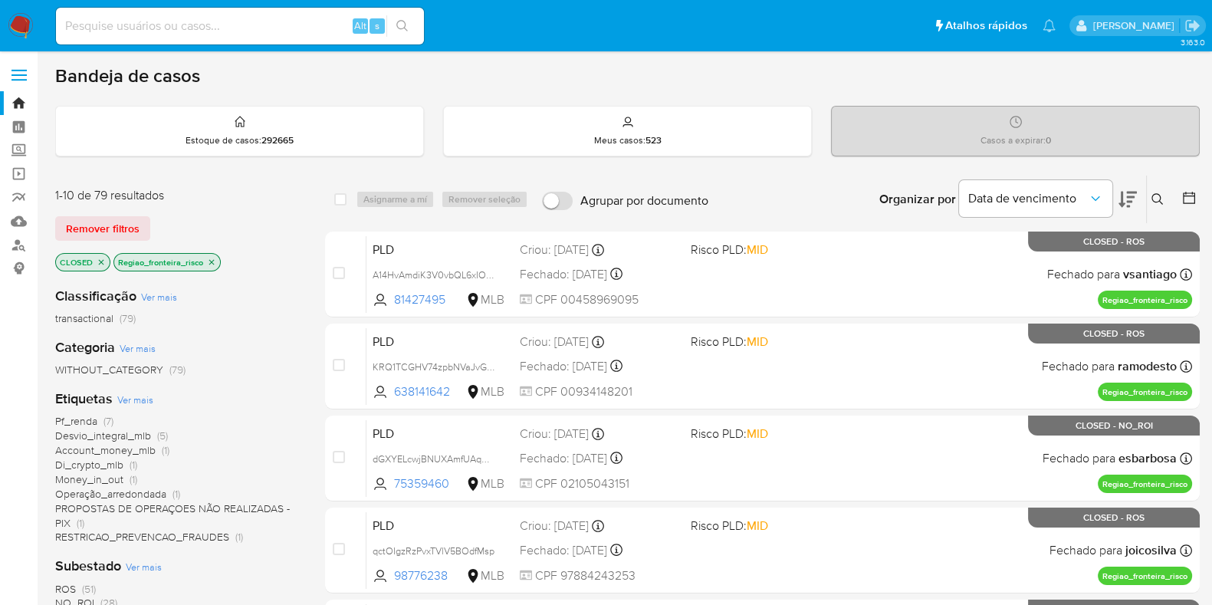
click at [21, 21] on img at bounding box center [21, 26] width 26 height 26
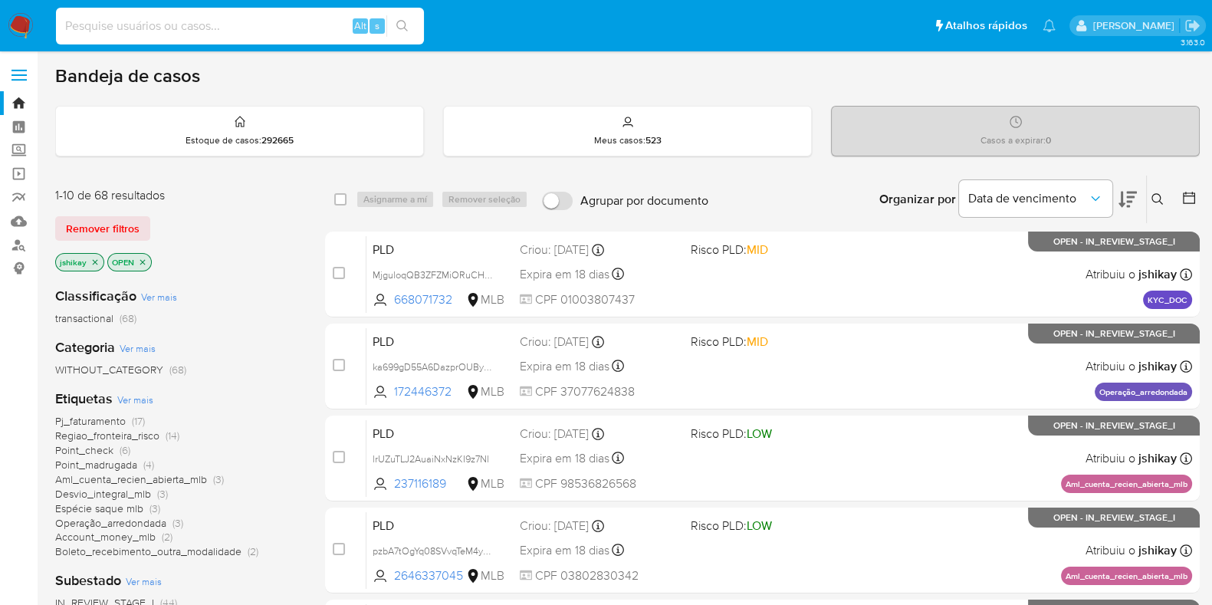
click at [244, 28] on input at bounding box center [240, 26] width 368 height 20
paste input "581764348"
type input "581764348"
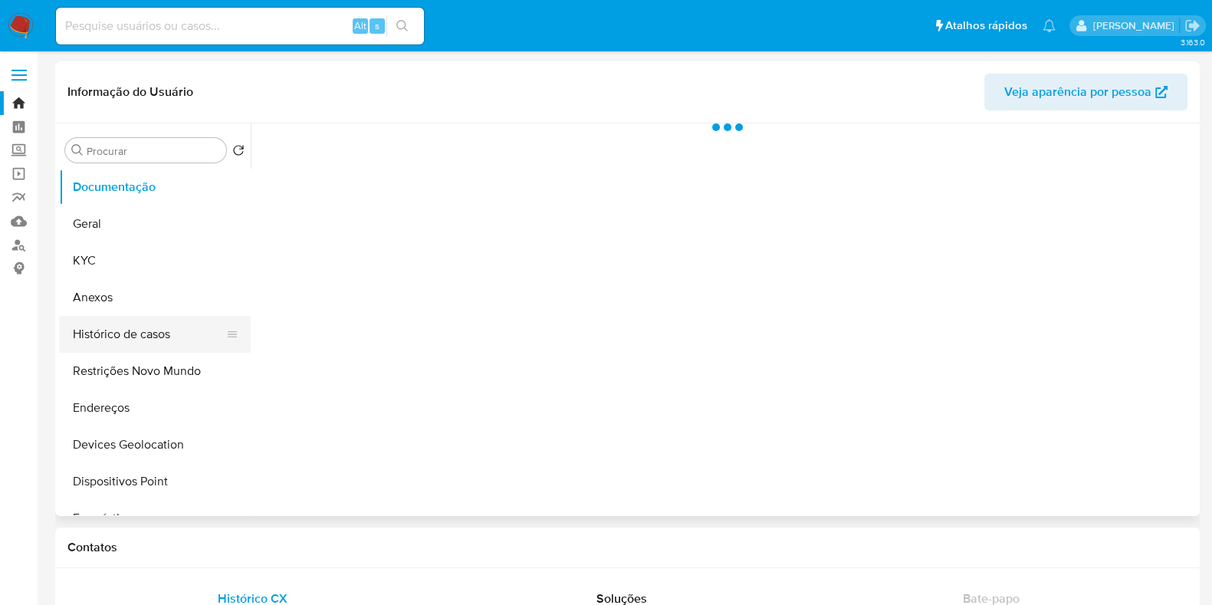
click at [143, 334] on button "Histórico de casos" at bounding box center [148, 334] width 179 height 37
select select "10"
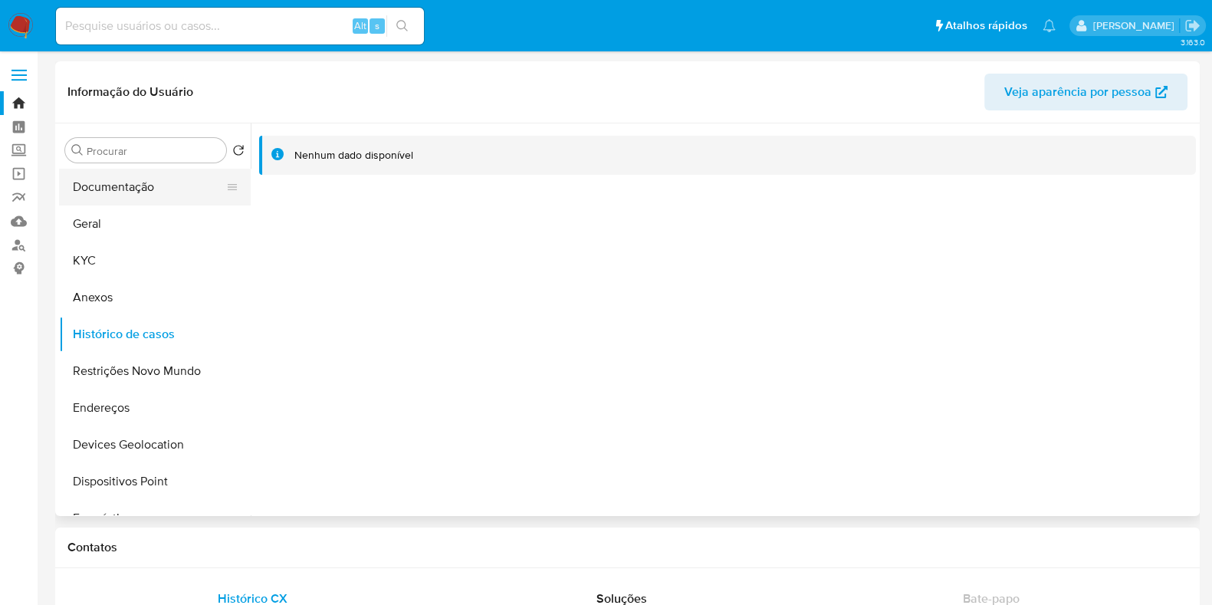
click at [95, 185] on button "Documentação" at bounding box center [148, 187] width 179 height 37
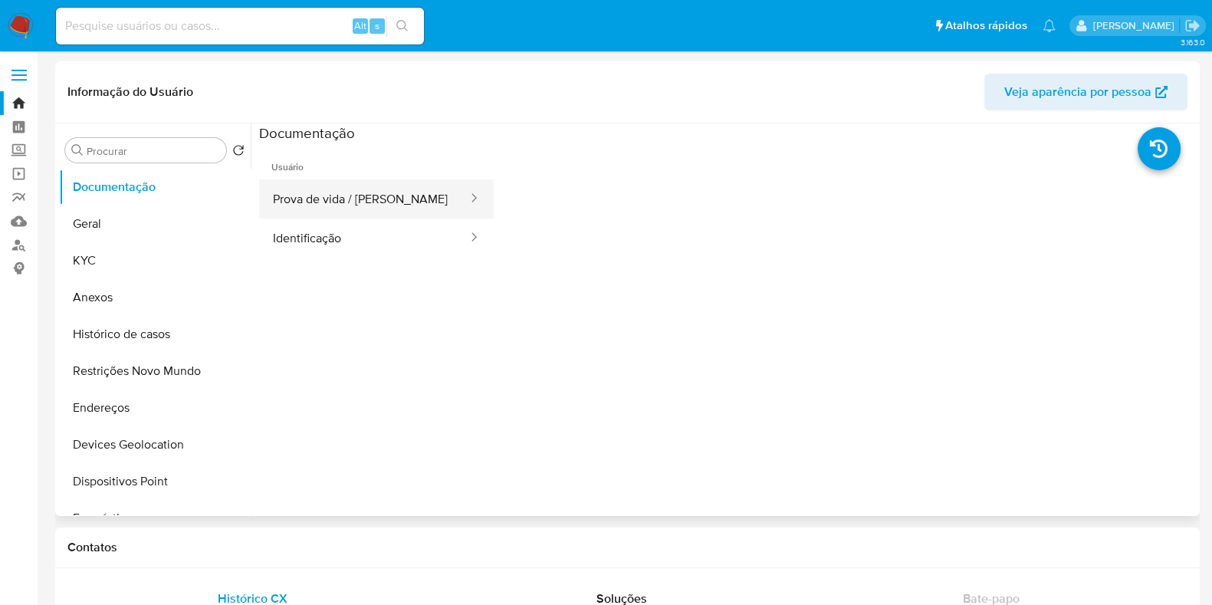
click at [349, 205] on button "Prova de vida / [PERSON_NAME]" at bounding box center [364, 198] width 210 height 39
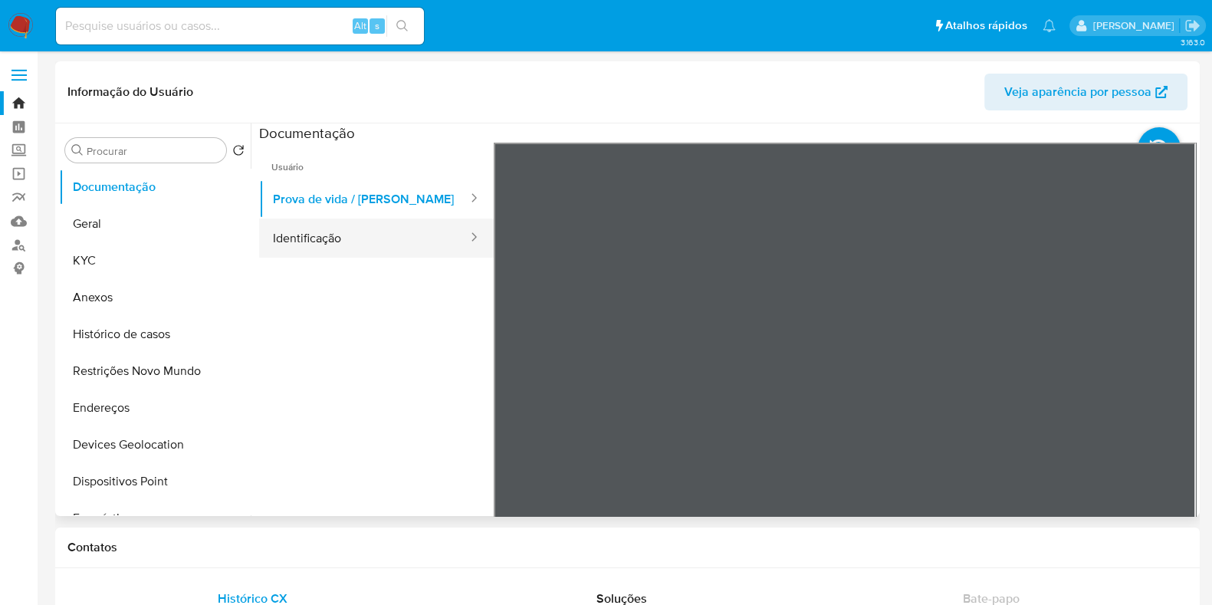
click at [373, 229] on button "Identificação" at bounding box center [364, 238] width 210 height 39
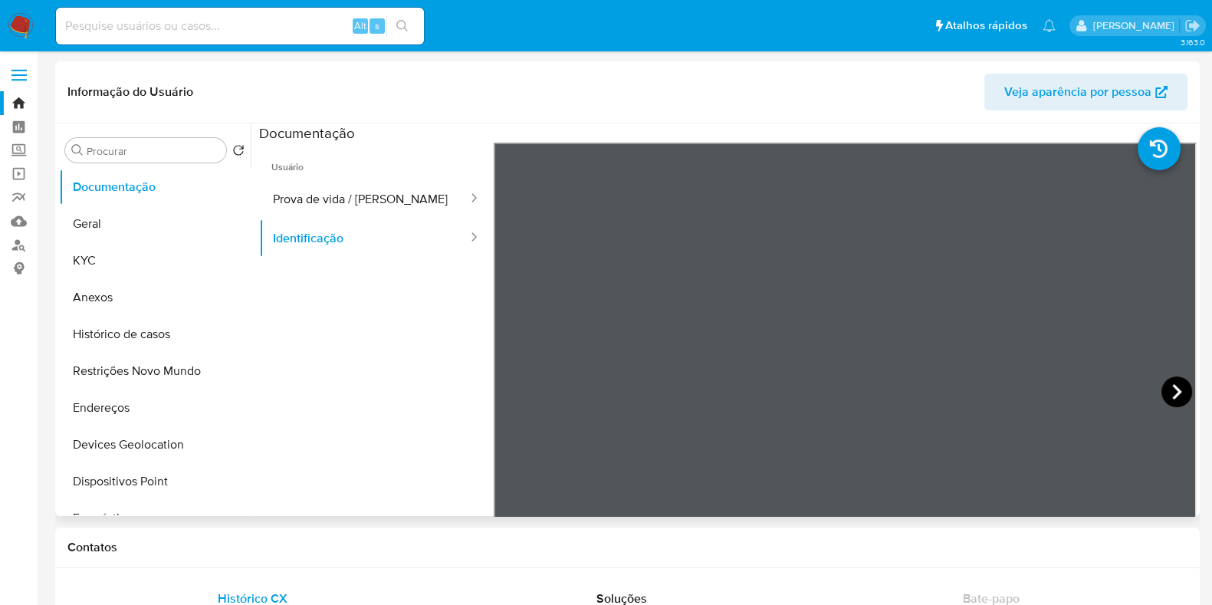
click at [1162, 387] on icon at bounding box center [1177, 392] width 31 height 31
click at [341, 197] on button "Prova de vida / Selfie" at bounding box center [364, 198] width 210 height 39
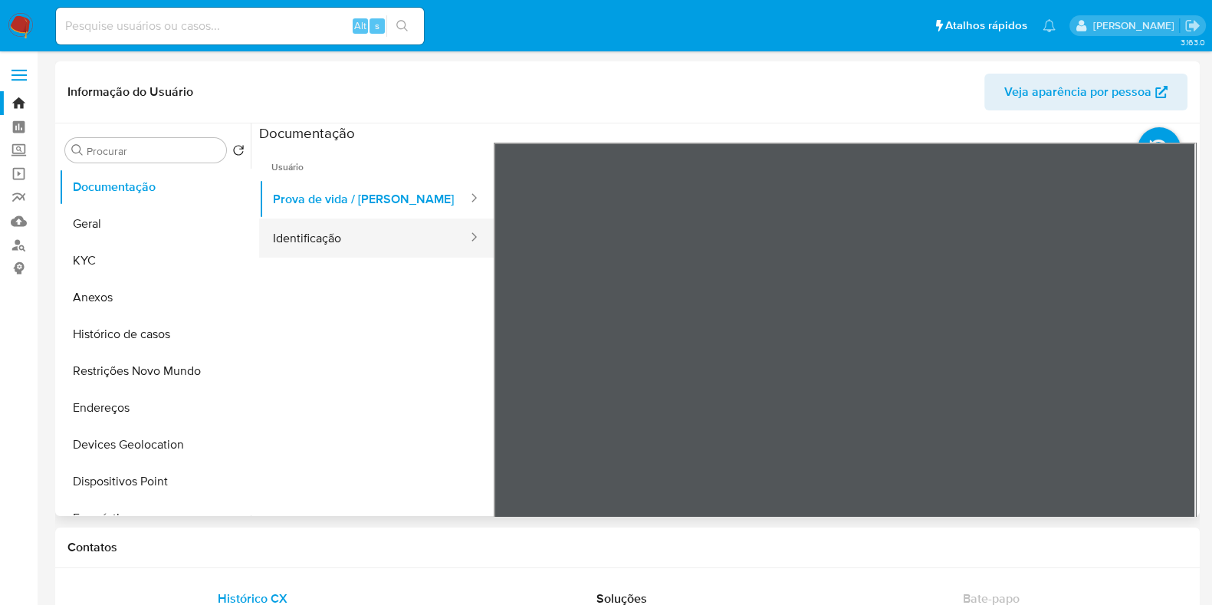
click at [410, 243] on button "Identificação" at bounding box center [364, 238] width 210 height 39
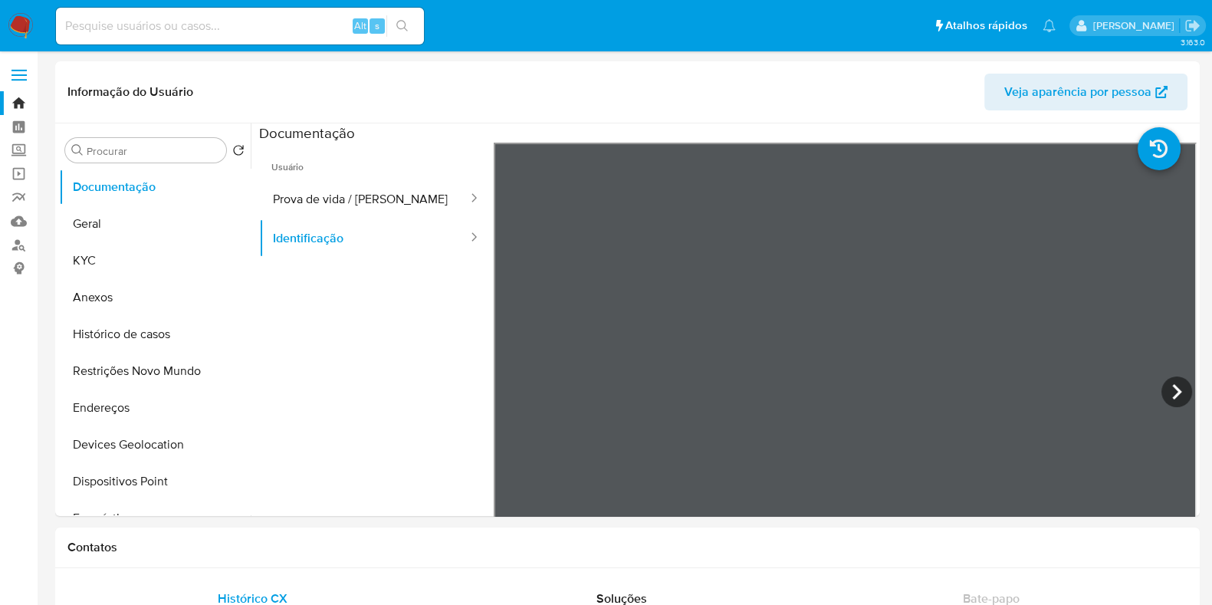
click at [3, 21] on nav "Pausado Ver notificaciones Alt s Atalhos rápidos Presiona las siguientes teclas…" at bounding box center [606, 25] width 1212 height 51
click at [29, 35] on img at bounding box center [21, 26] width 26 height 26
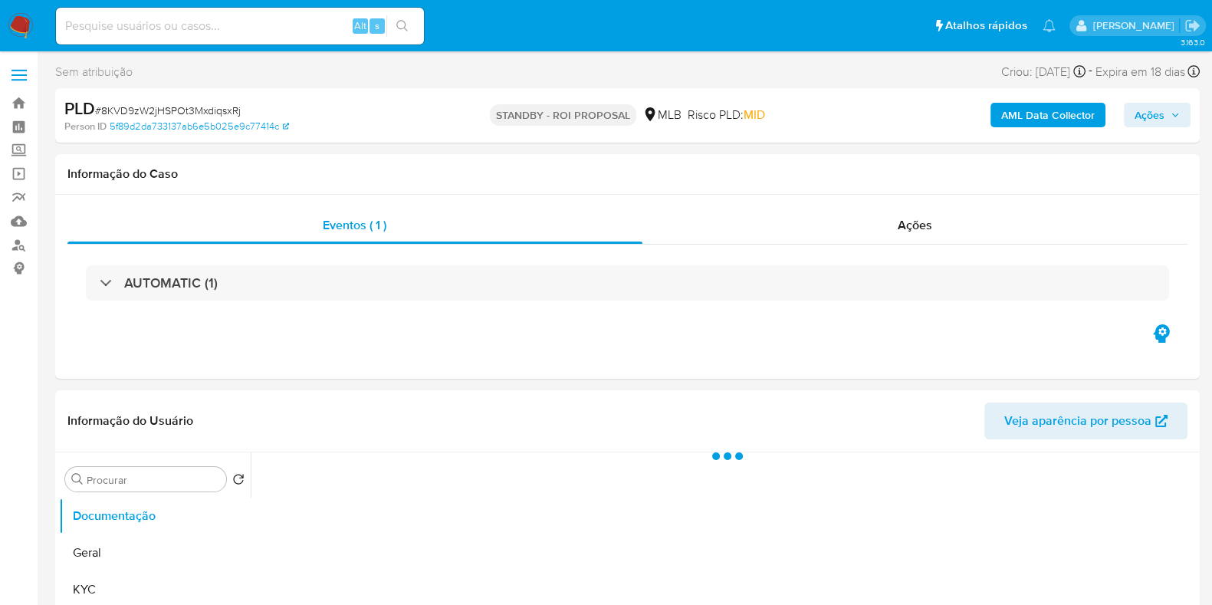
select select "10"
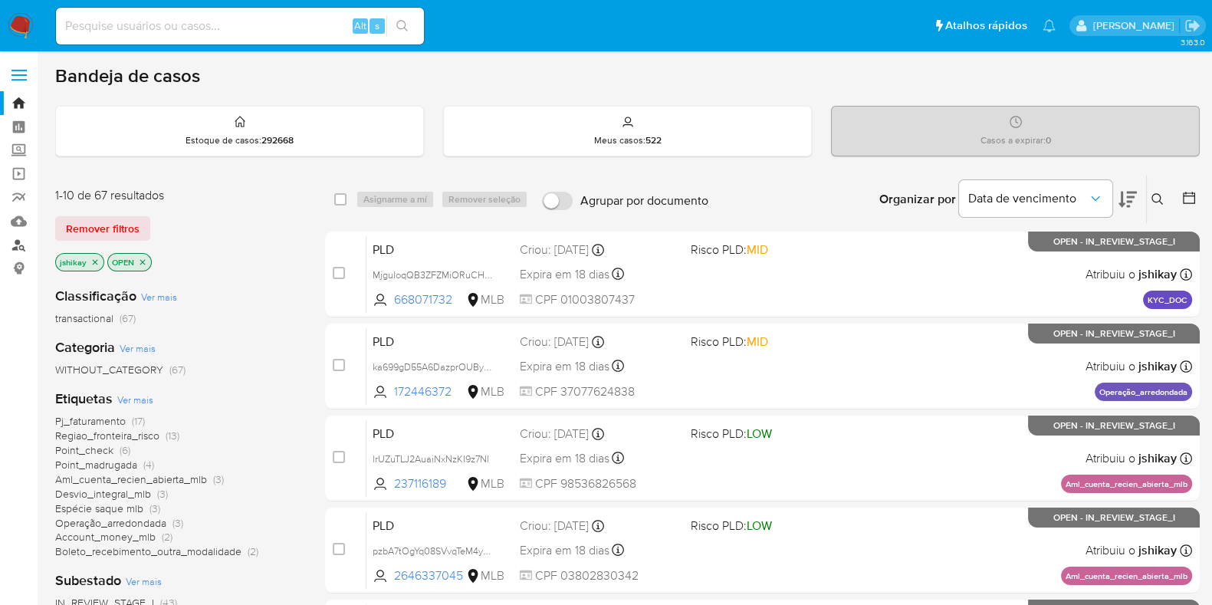
click at [14, 239] on link "Localizador de pessoas" at bounding box center [91, 245] width 183 height 24
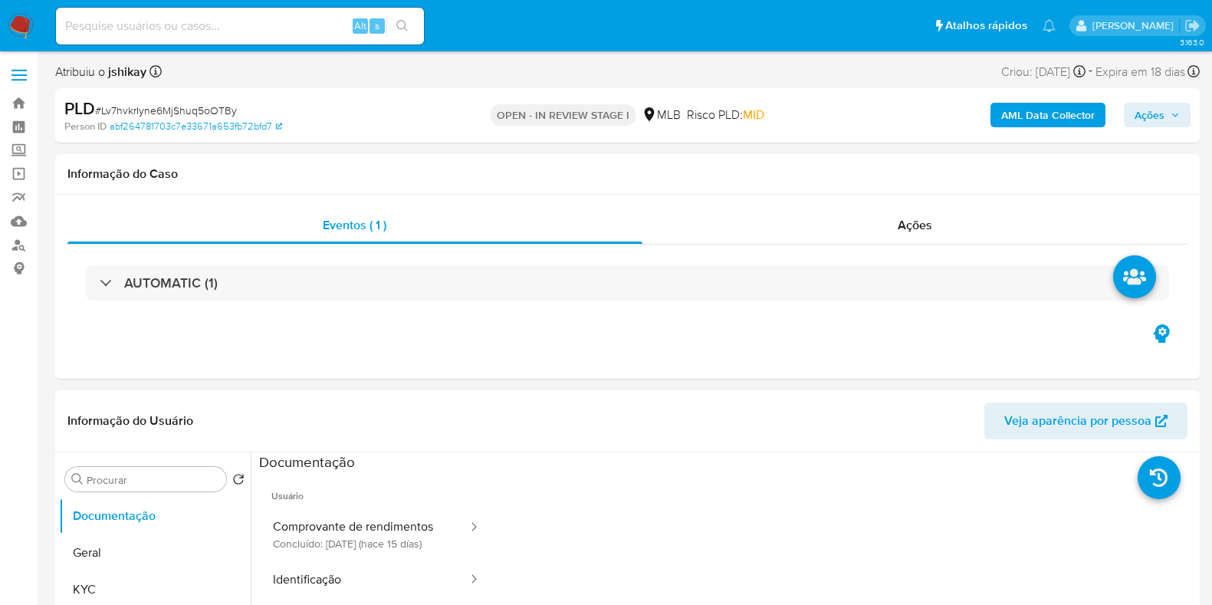
select select "10"
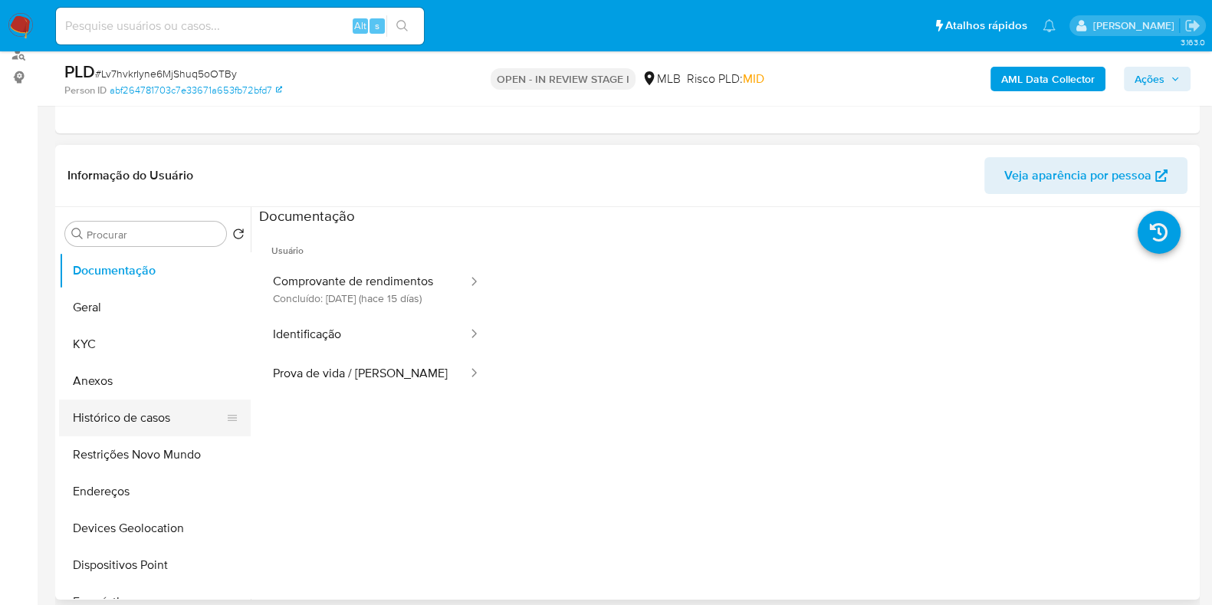
click at [137, 403] on button "Histórico de casos" at bounding box center [148, 418] width 179 height 37
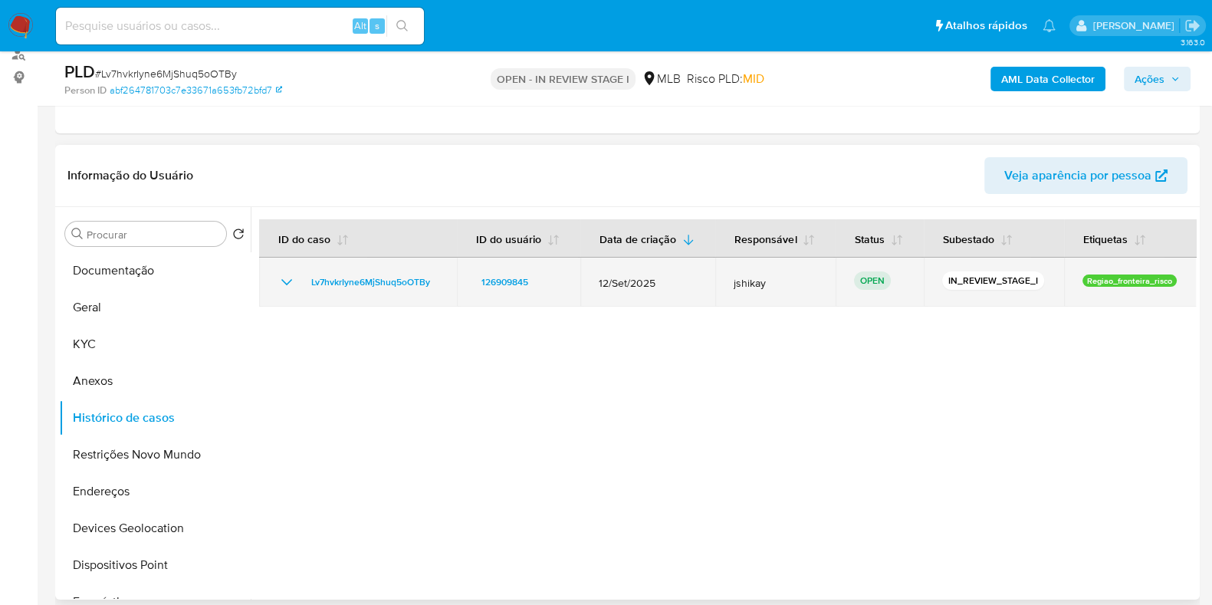
click at [284, 284] on icon "Mostrar/Ocultar" at bounding box center [287, 282] width 18 height 18
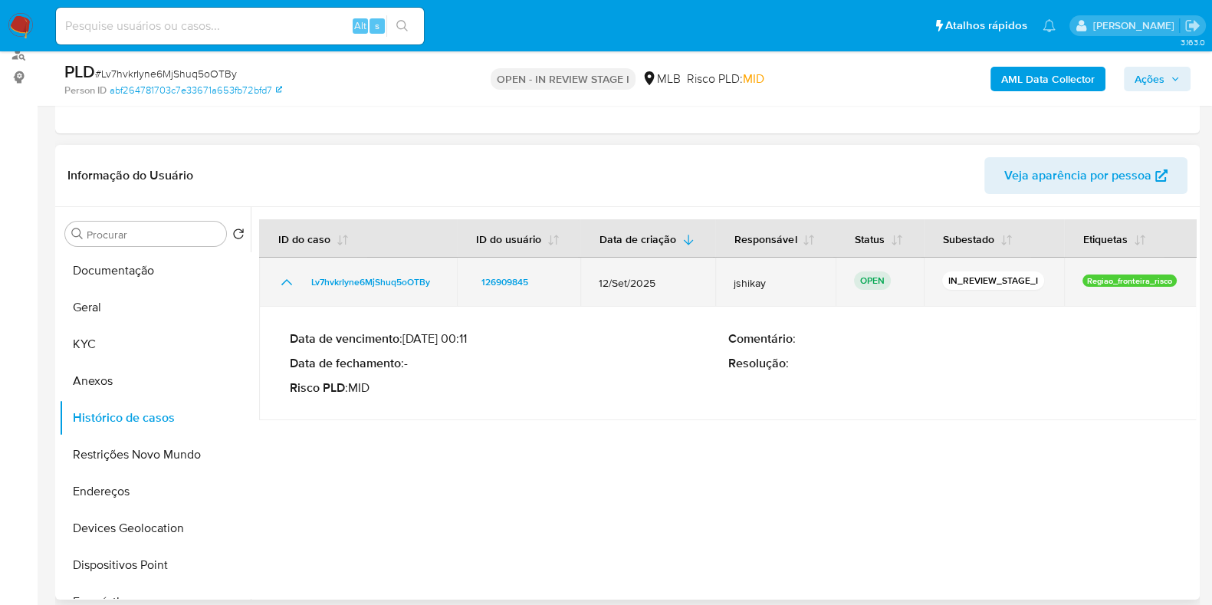
click at [284, 284] on icon "Mostrar/Ocultar" at bounding box center [287, 282] width 18 height 18
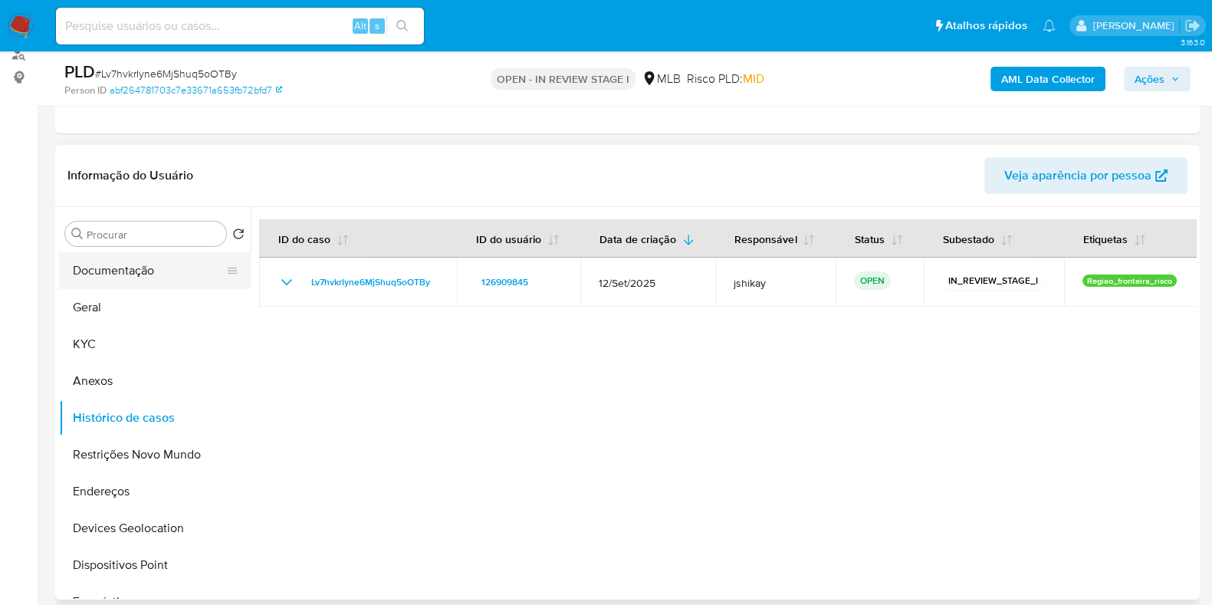
click at [133, 282] on button "Documentação" at bounding box center [148, 270] width 179 height 37
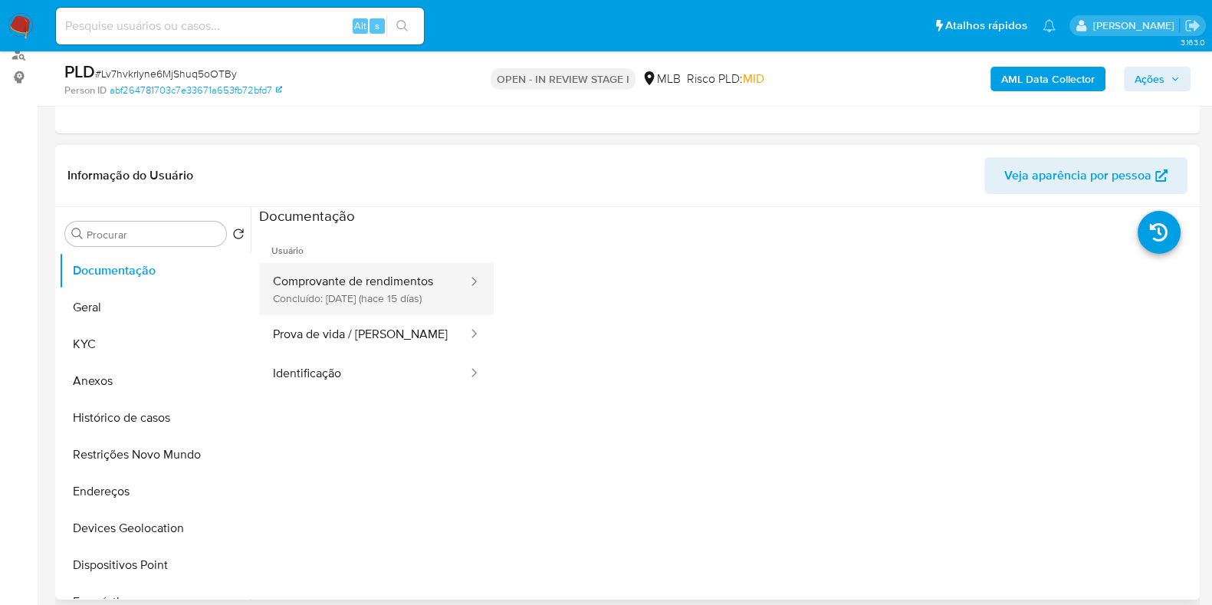
click at [355, 292] on button "Comprovante de rendimentos Concluído: [DATE] (hace 15 días)" at bounding box center [364, 289] width 210 height 52
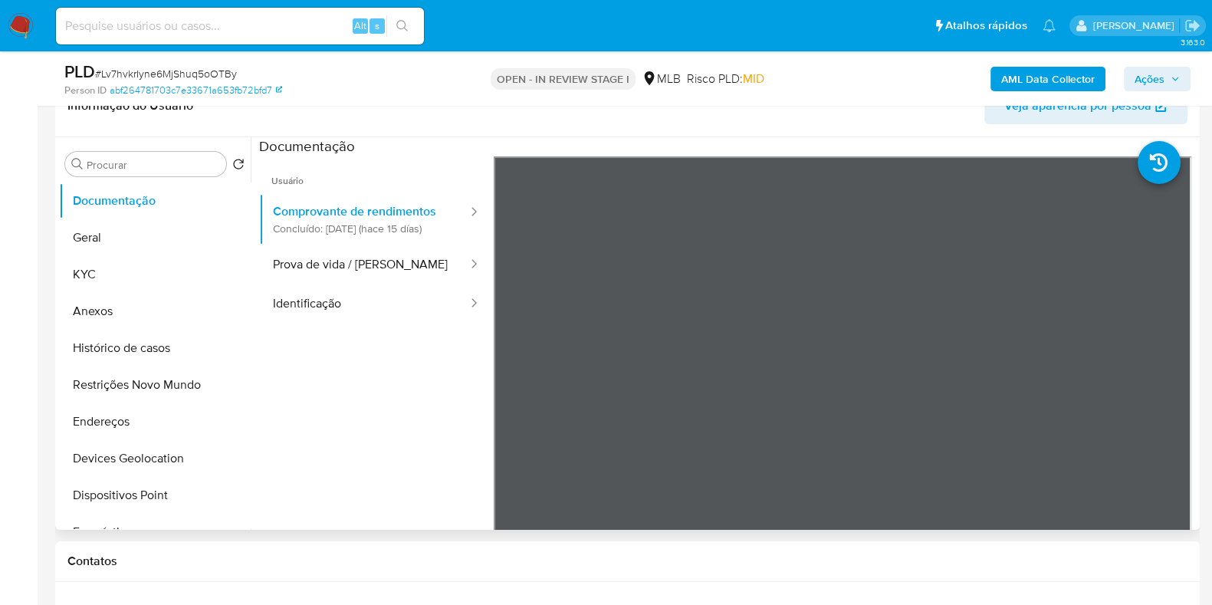
scroll to position [288, 0]
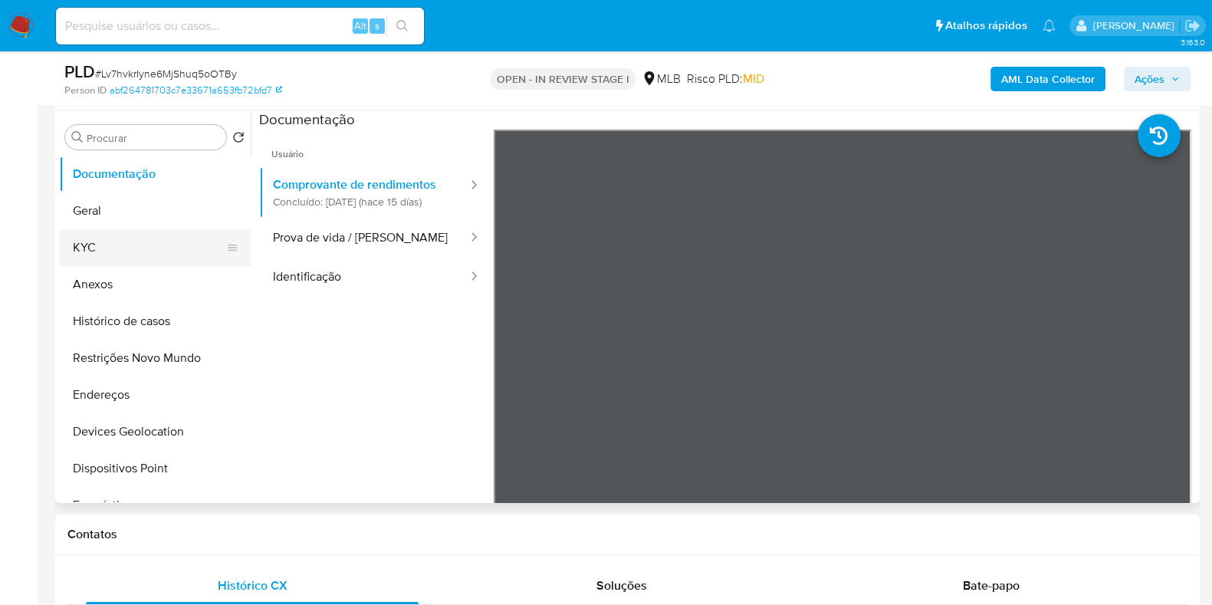
click at [102, 252] on button "KYC" at bounding box center [148, 247] width 179 height 37
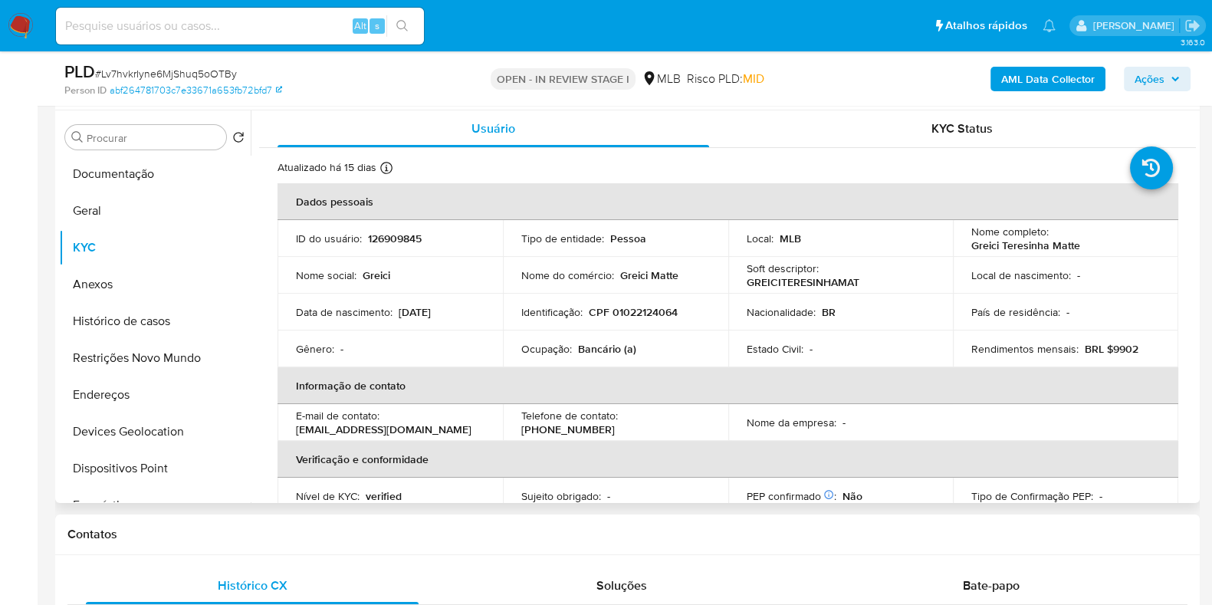
click at [609, 348] on p "Bancário (a)" at bounding box center [607, 349] width 58 height 14
copy p "Bancário"
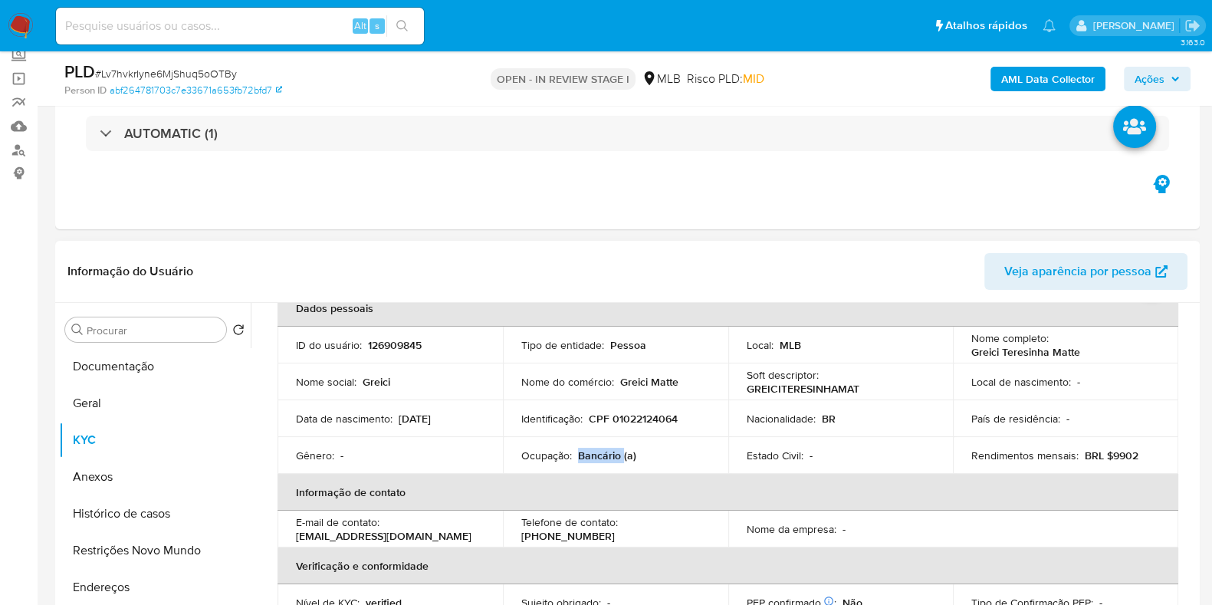
scroll to position [0, 0]
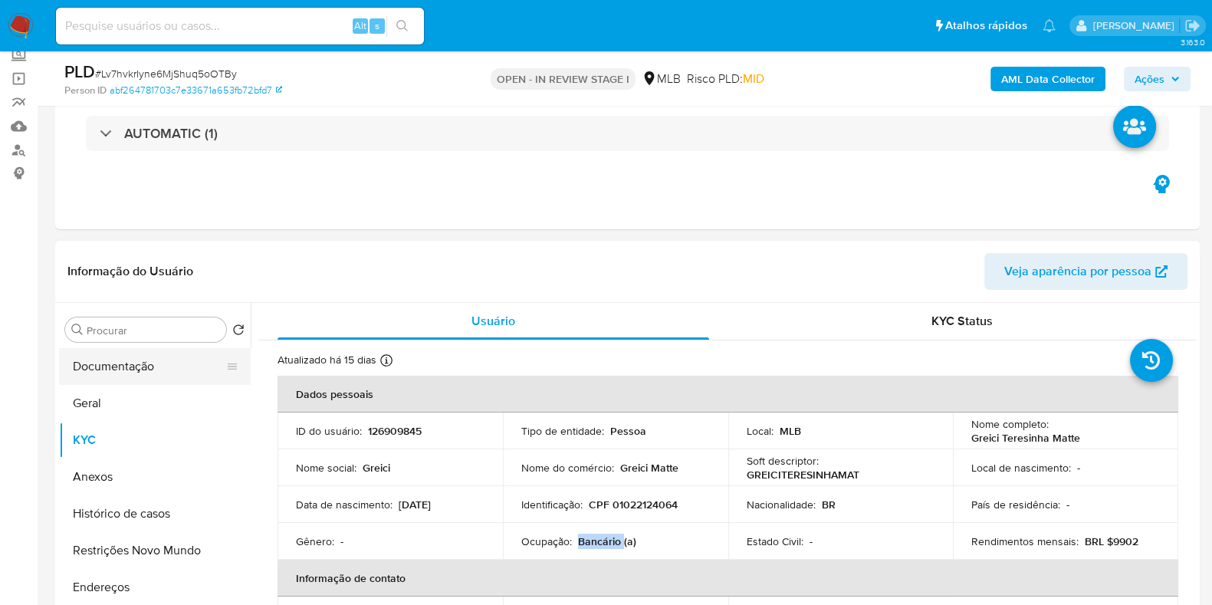
click at [159, 348] on button "Documentação" at bounding box center [148, 366] width 179 height 37
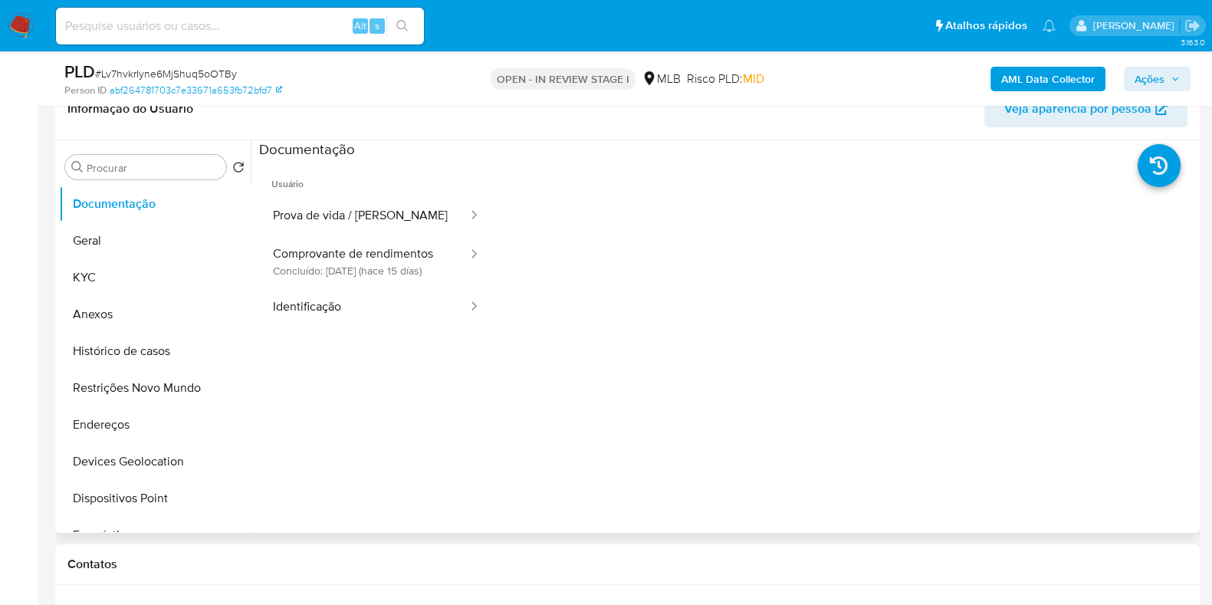
scroll to position [288, 0]
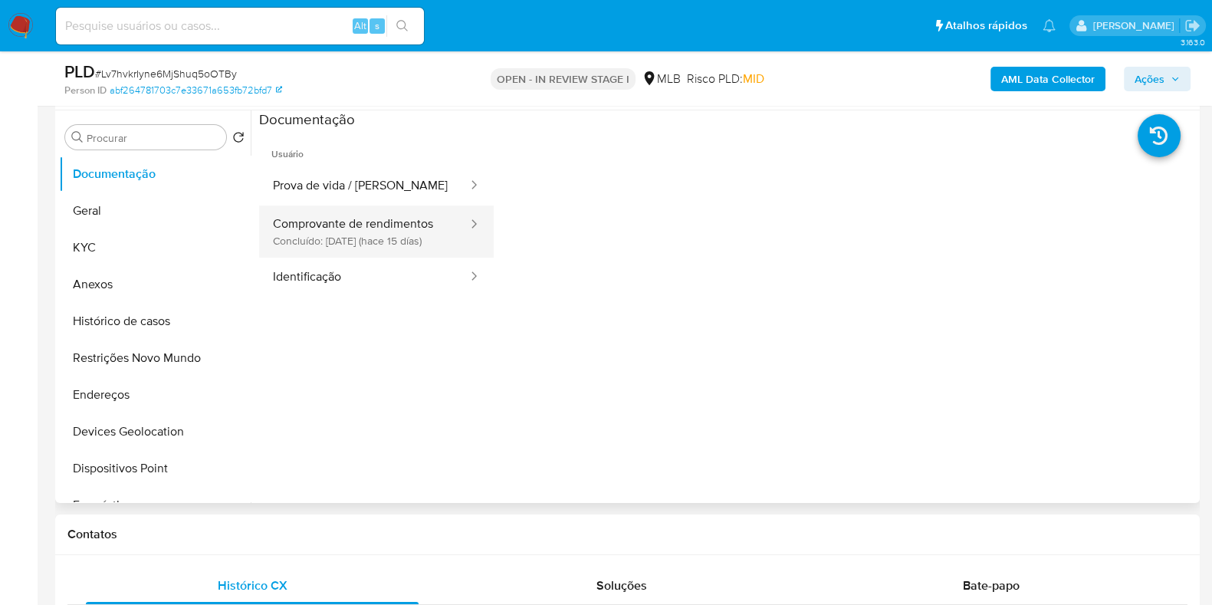
click at [357, 247] on button "Comprovante de rendimentos Concluído: 24/09/2025 (hace 15 días)" at bounding box center [364, 232] width 210 height 52
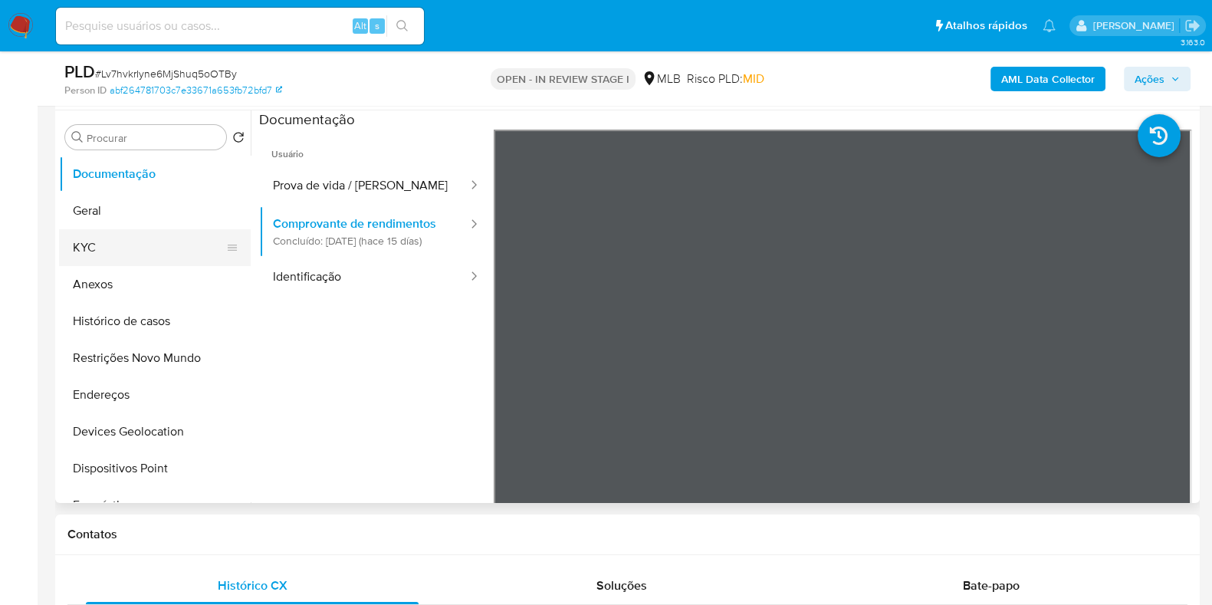
click at [117, 231] on button "KYC" at bounding box center [148, 247] width 179 height 37
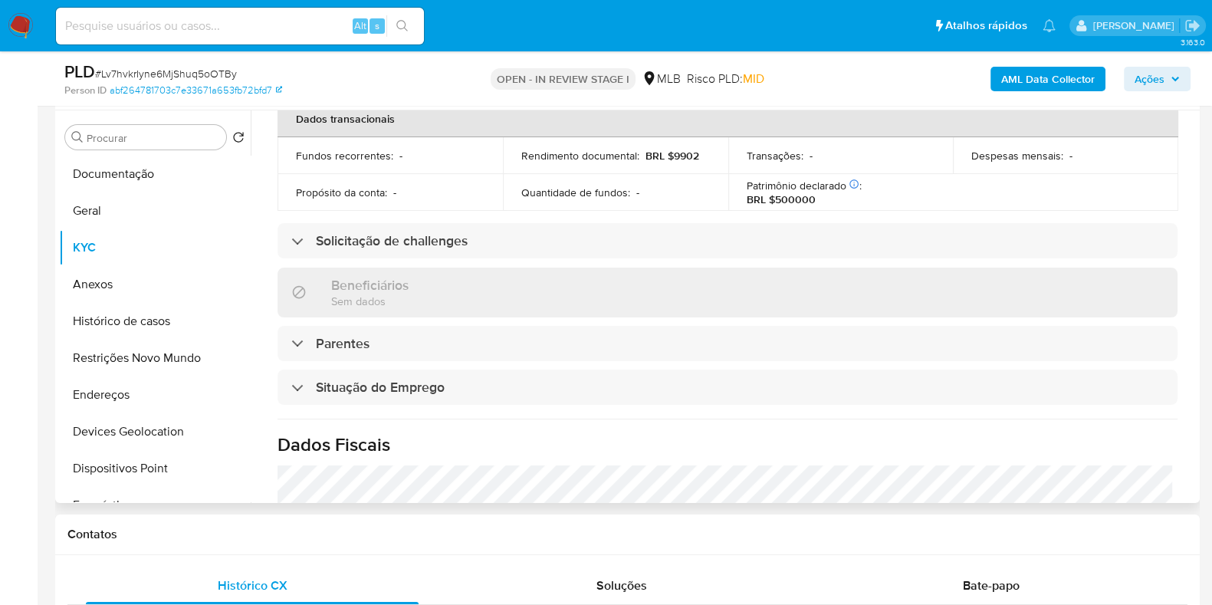
scroll to position [666, 0]
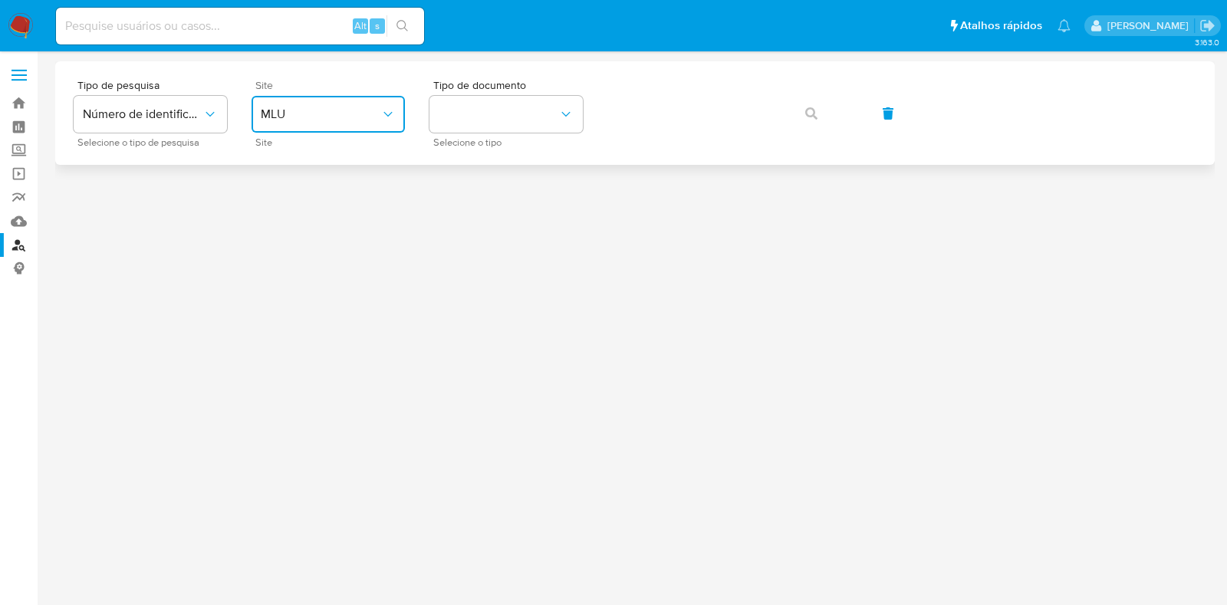
click at [331, 109] on span "MLU" at bounding box center [321, 114] width 120 height 15
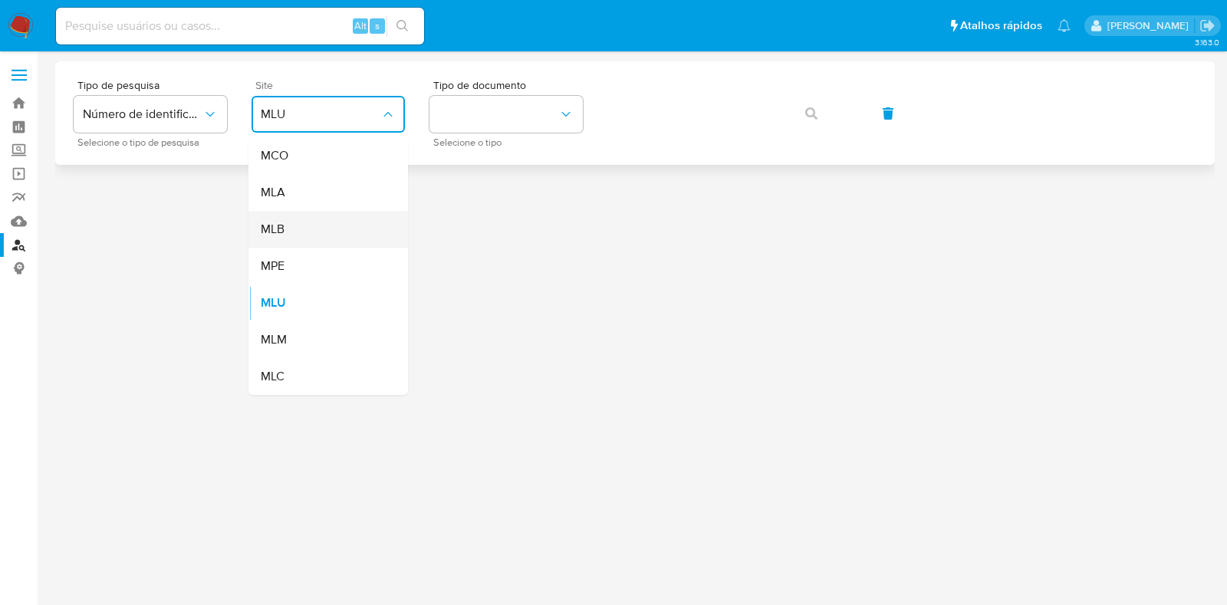
click at [301, 234] on div "MLB" at bounding box center [324, 229] width 126 height 37
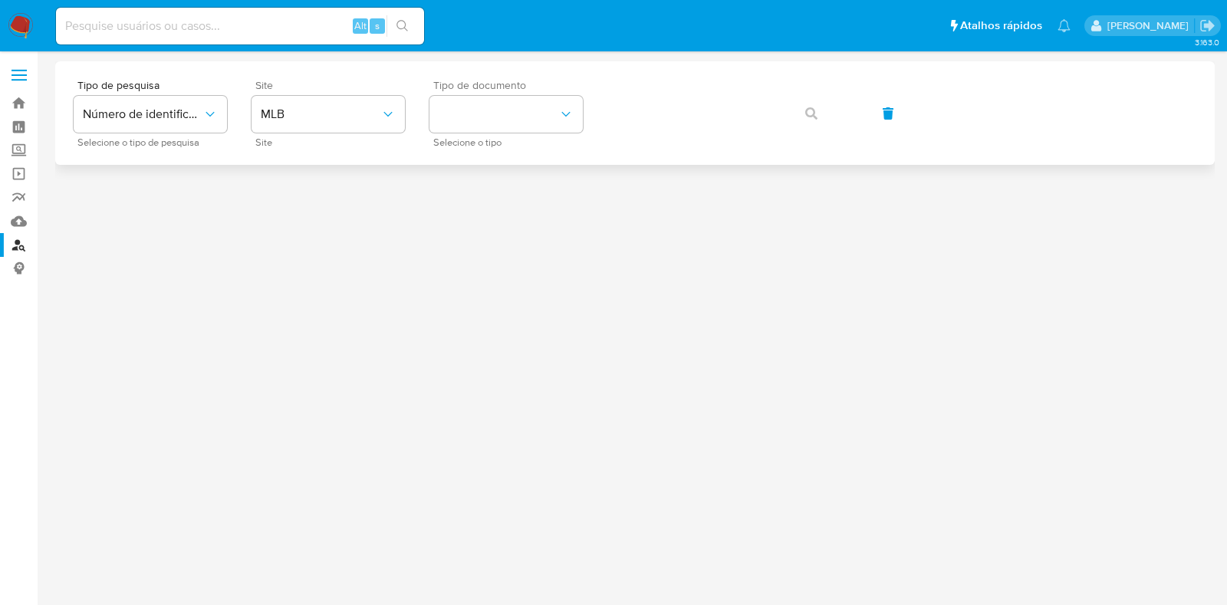
click at [491, 133] on div "Tipo de documento Selecione o tipo" at bounding box center [505, 113] width 153 height 67
click at [498, 132] on button "identificationType" at bounding box center [505, 114] width 153 height 37
click at [491, 213] on div "CPF CPF" at bounding box center [502, 215] width 126 height 52
drag, startPoint x: 831, startPoint y: 89, endPoint x: 813, endPoint y: 71, distance: 25.5
click at [831, 65] on div "Tipo de pesquisa Número de identificação Selecione o tipo de pesquisa Site MLB …" at bounding box center [634, 113] width 1159 height 104
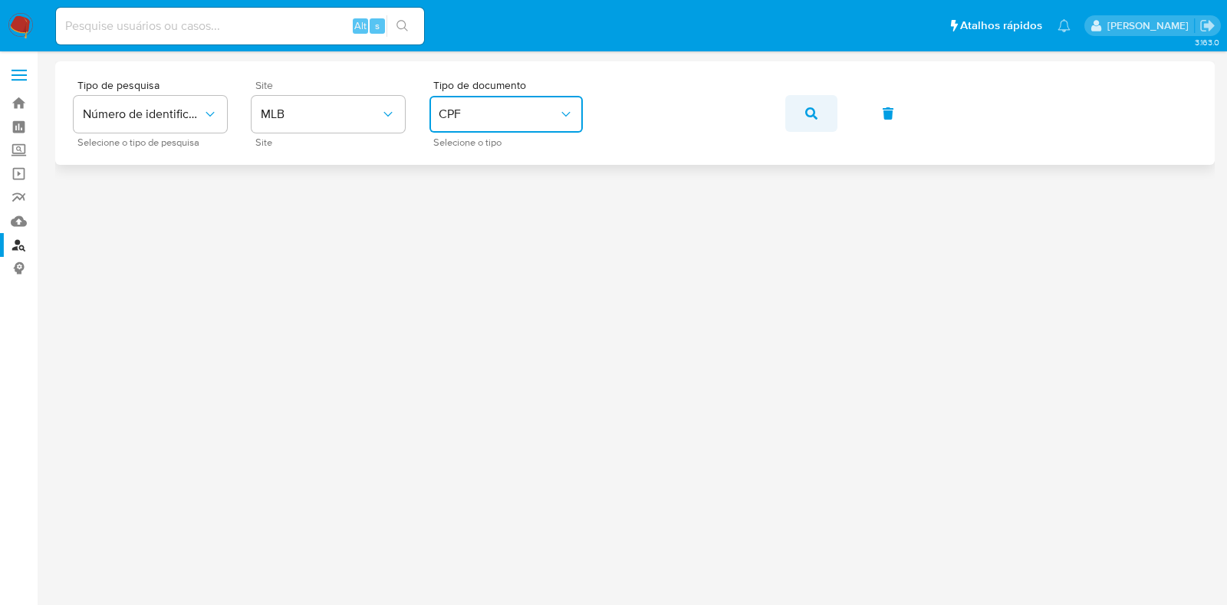
click at [807, 108] on icon "button" at bounding box center [811, 113] width 12 height 12
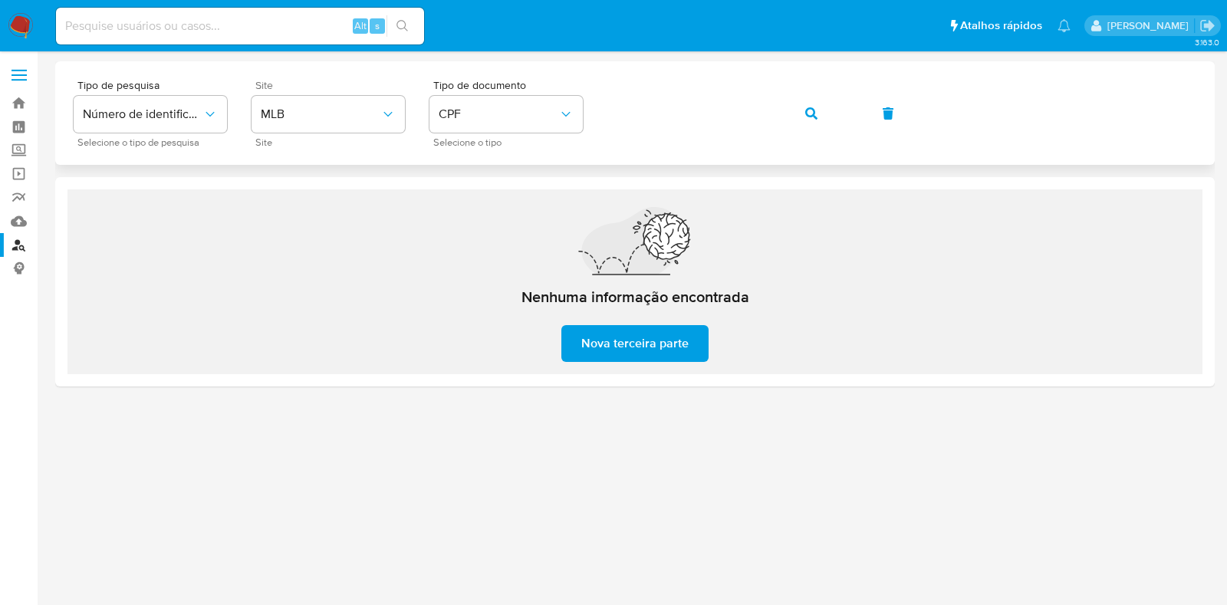
click at [594, 115] on div "Tipo de pesquisa Número de identificação Selecione o tipo de pesquisa Site MLB …" at bounding box center [635, 113] width 1123 height 67
click at [815, 122] on span "button" at bounding box center [811, 114] width 12 height 34
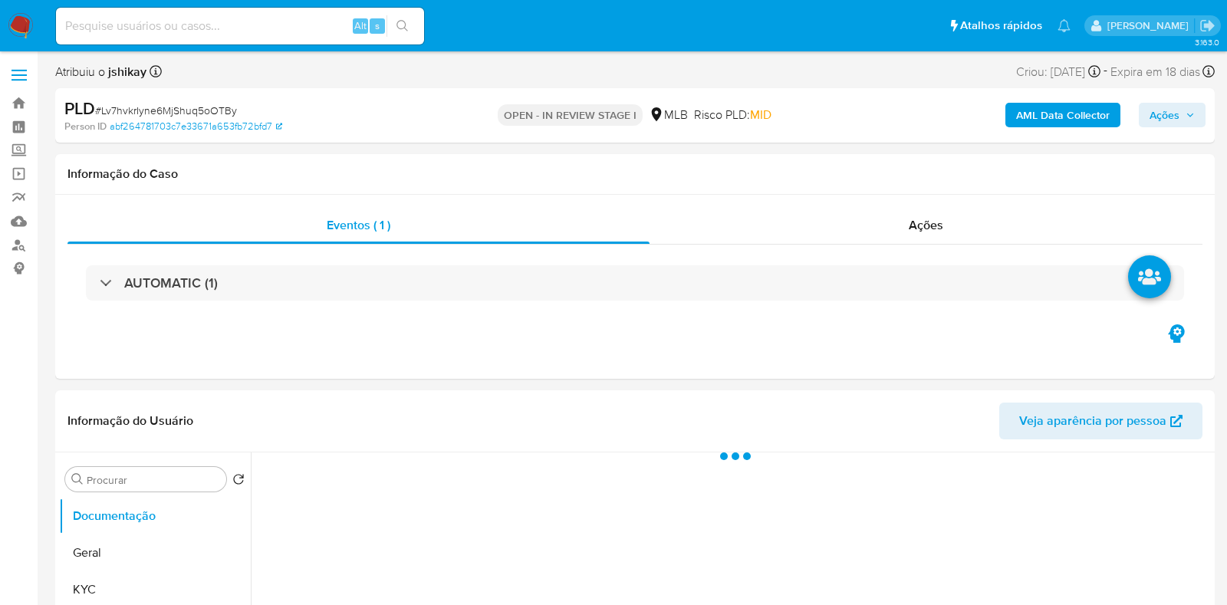
select select "10"
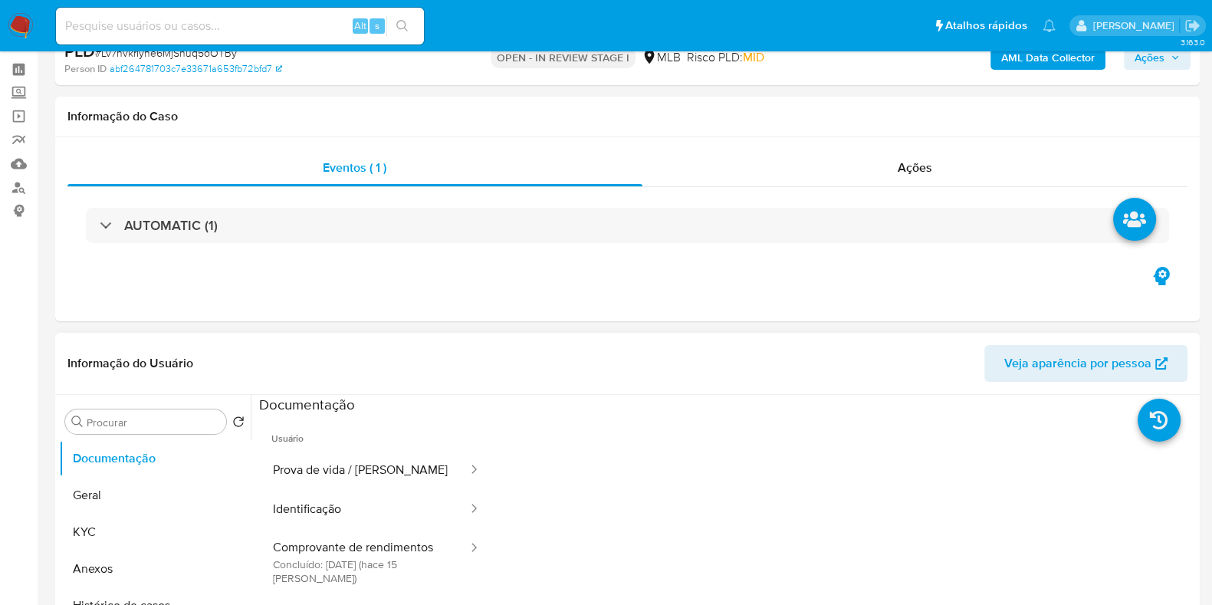
scroll to position [191, 0]
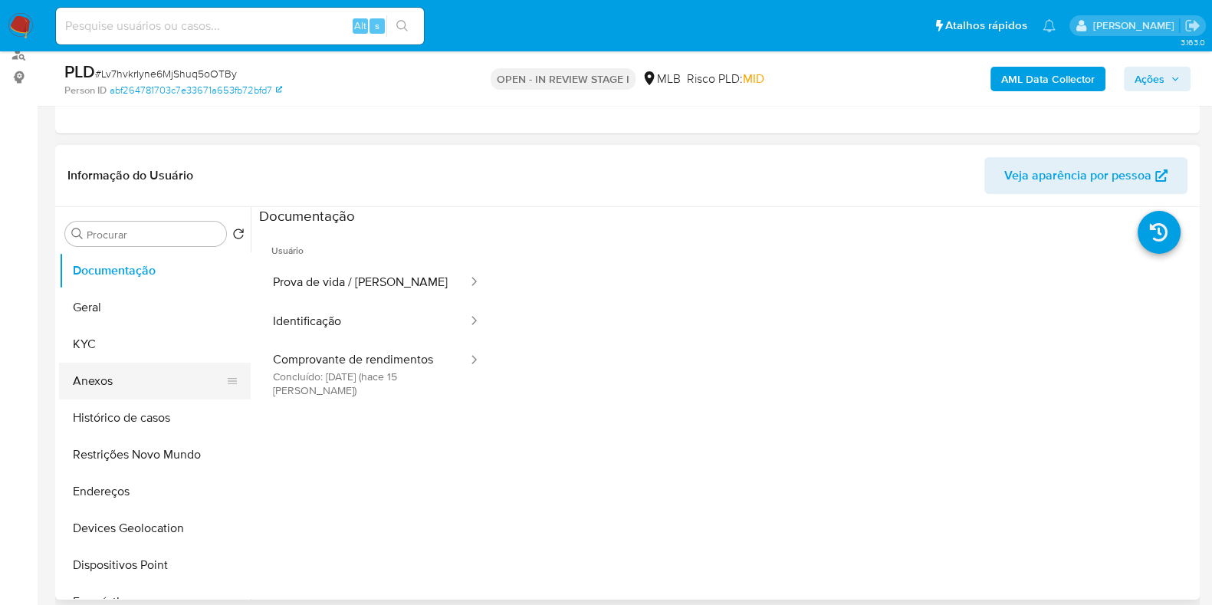
click at [146, 380] on button "Anexos" at bounding box center [148, 381] width 179 height 37
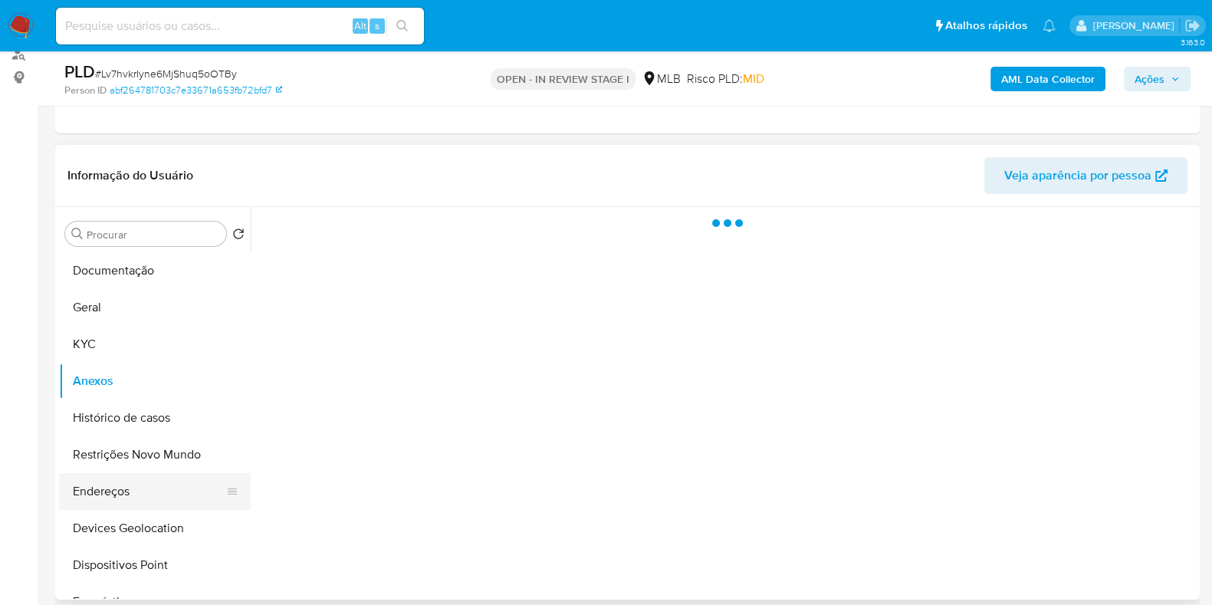
click at [140, 484] on button "Endereços" at bounding box center [148, 491] width 179 height 37
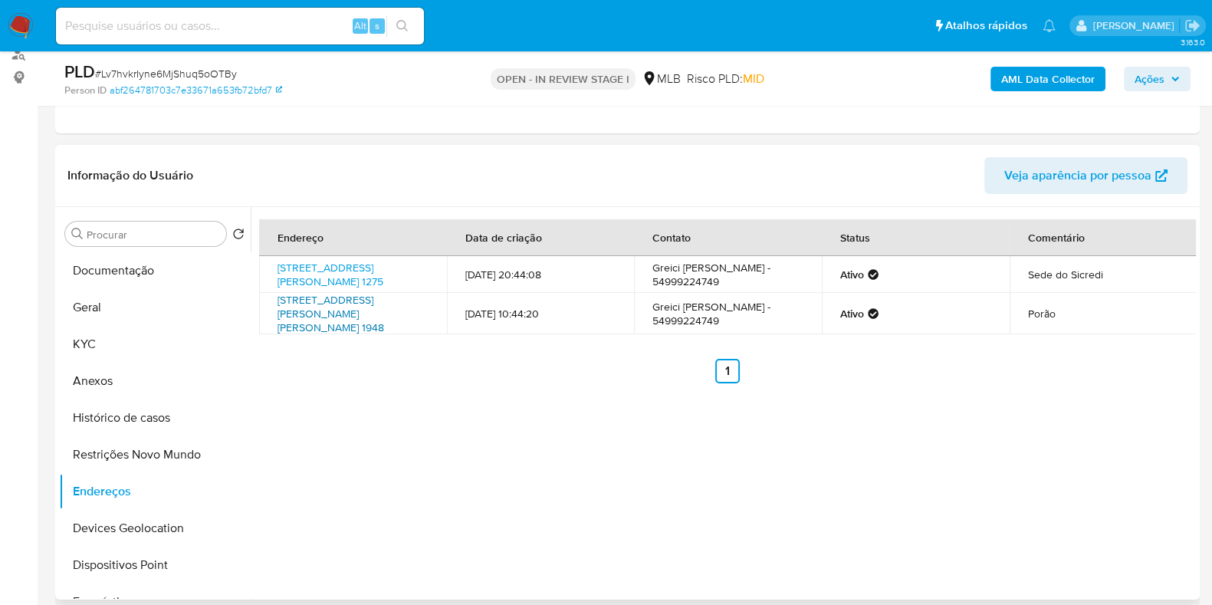
click at [366, 320] on link "Rua Júlio Castilhos 1948, Getúlio Vargas, Rio Grande Do Sul, 99900000, Brasil 1…" at bounding box center [331, 313] width 107 height 43
click at [157, 272] on button "Documentação" at bounding box center [148, 270] width 179 height 37
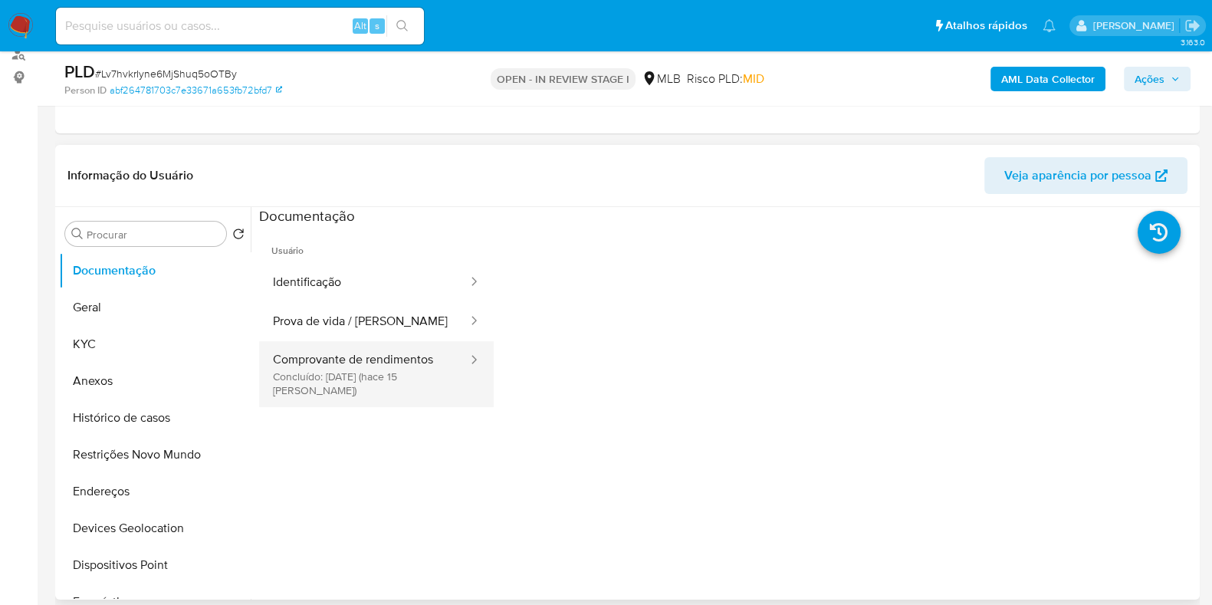
click at [334, 347] on button "Comprovante de rendimentos Concluído: 24/09/2025 (hace 15 días)" at bounding box center [364, 374] width 210 height 66
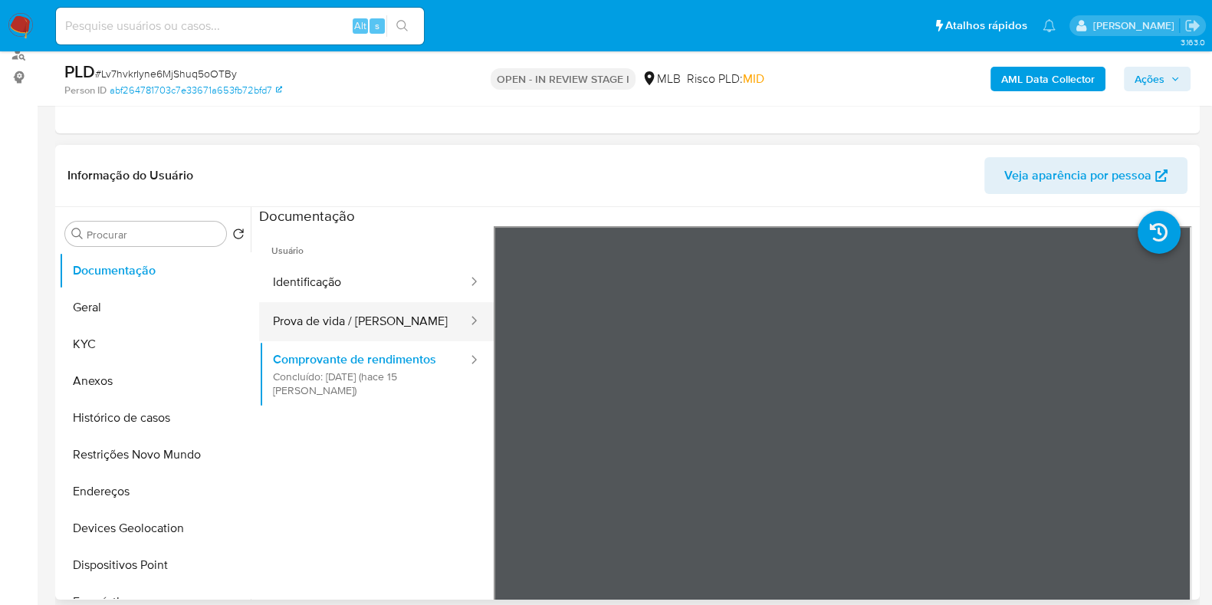
click at [358, 316] on button "Prova de vida / [PERSON_NAME]" at bounding box center [364, 321] width 210 height 39
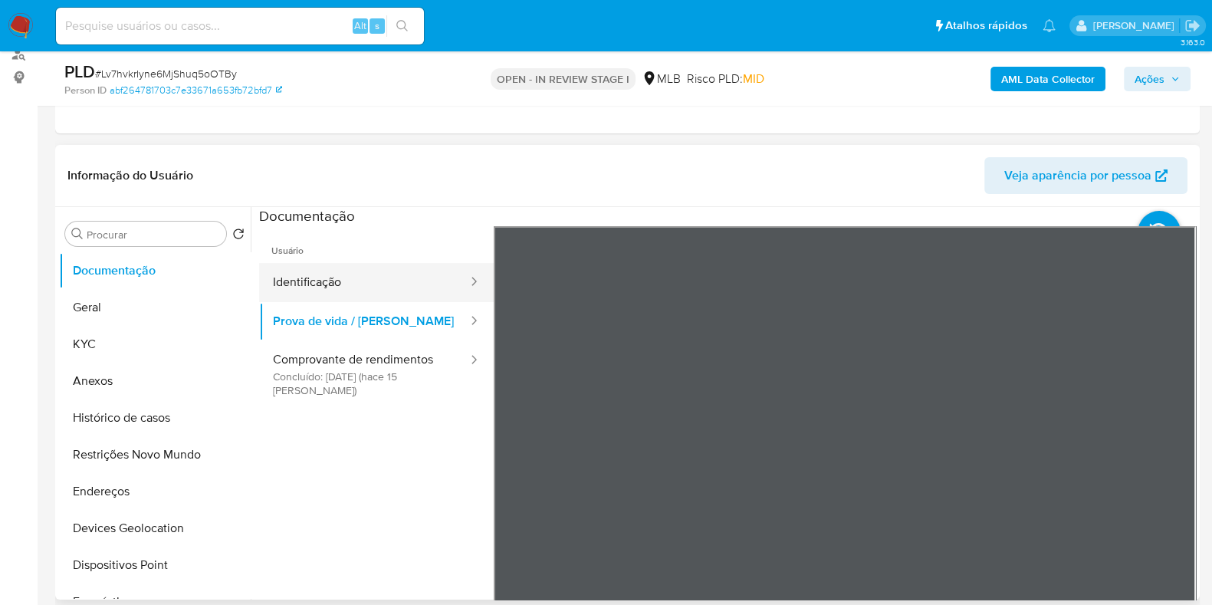
click at [410, 289] on button "Identificação" at bounding box center [364, 282] width 210 height 39
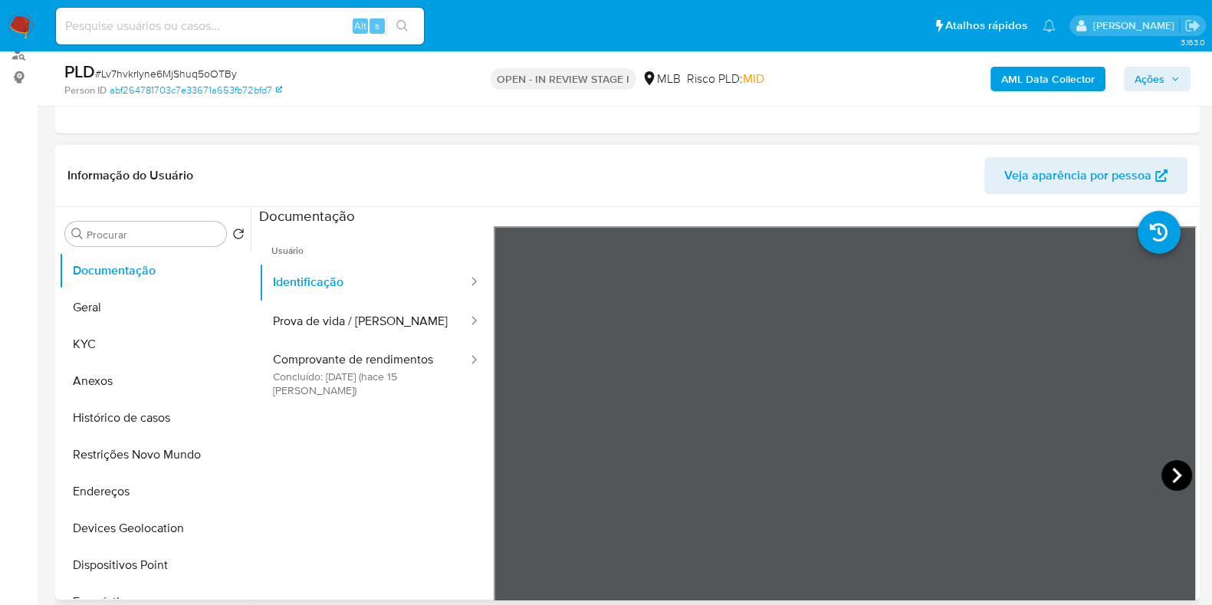
click at [1163, 469] on icon at bounding box center [1177, 475] width 31 height 31
click at [364, 310] on button "Prova de vida / [PERSON_NAME]" at bounding box center [364, 321] width 210 height 39
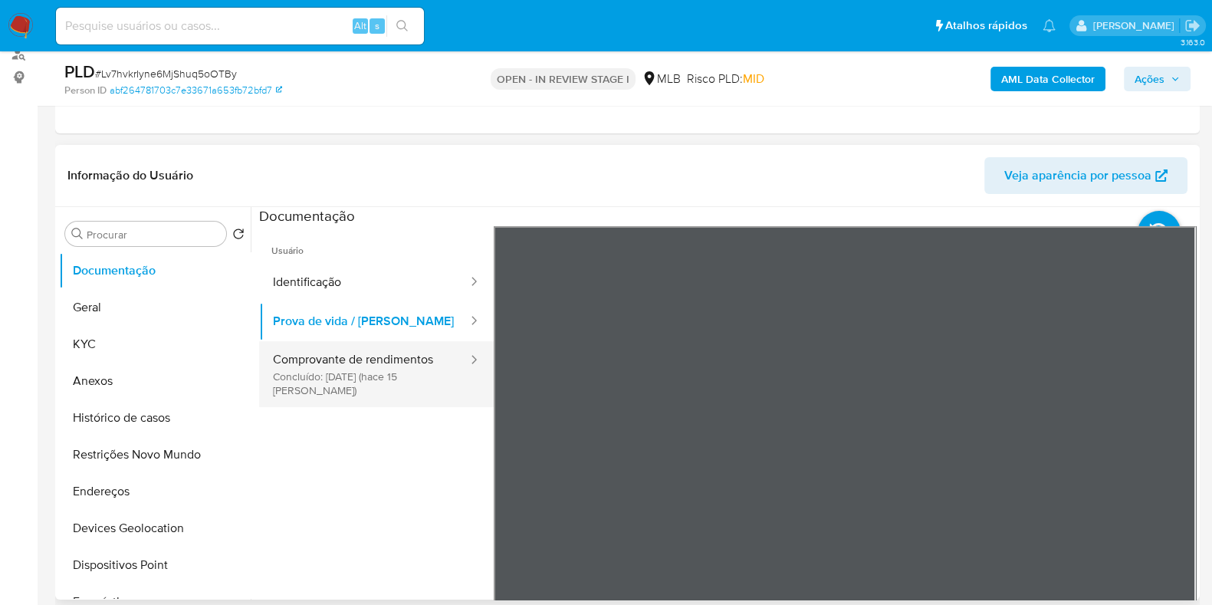
click at [390, 373] on button "Comprovante de rendimentos Concluído: 24/09/2025 (hace 15 días)" at bounding box center [364, 374] width 210 height 66
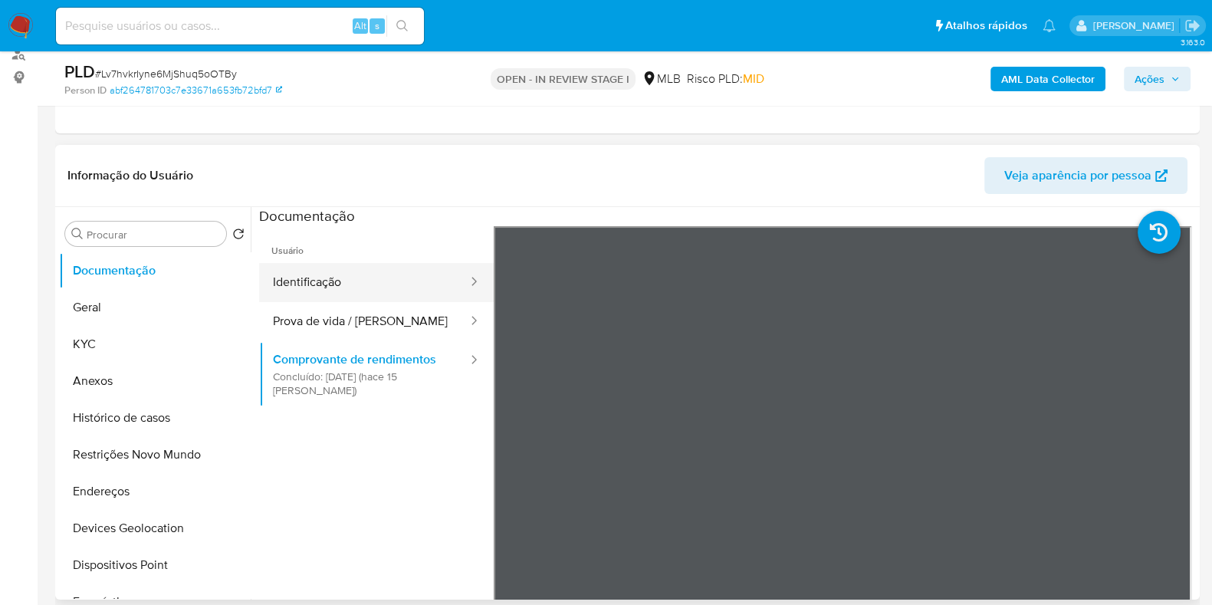
click at [390, 291] on button "Identificação" at bounding box center [364, 282] width 210 height 39
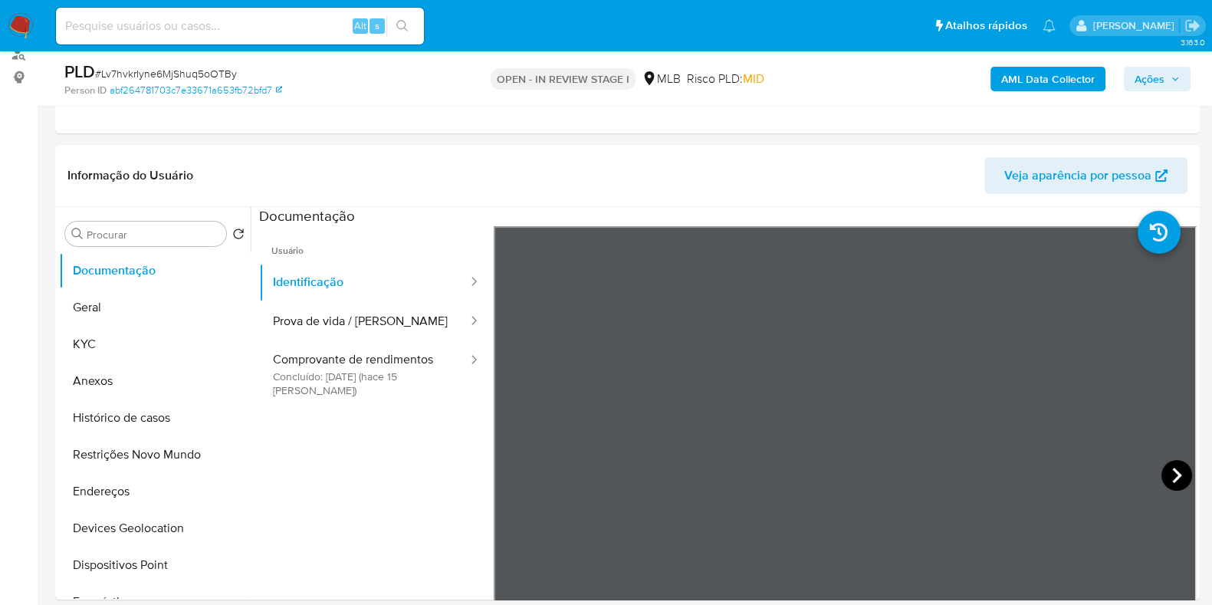
click at [1163, 475] on icon at bounding box center [1177, 475] width 31 height 31
click at [120, 358] on button "KYC" at bounding box center [148, 344] width 179 height 37
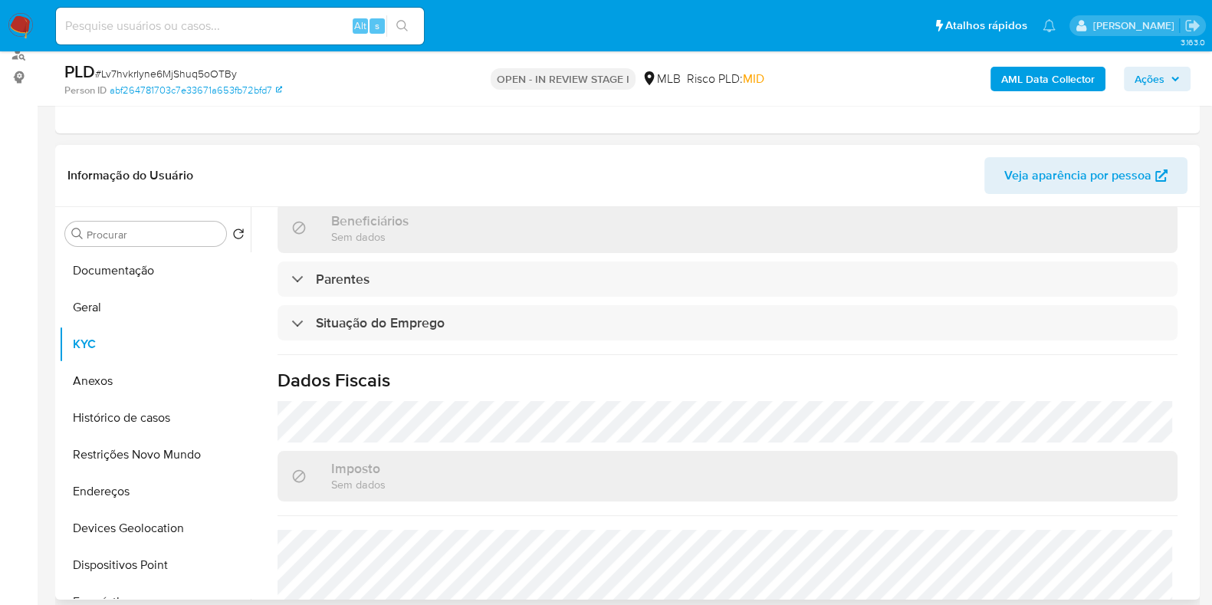
scroll to position [666, 0]
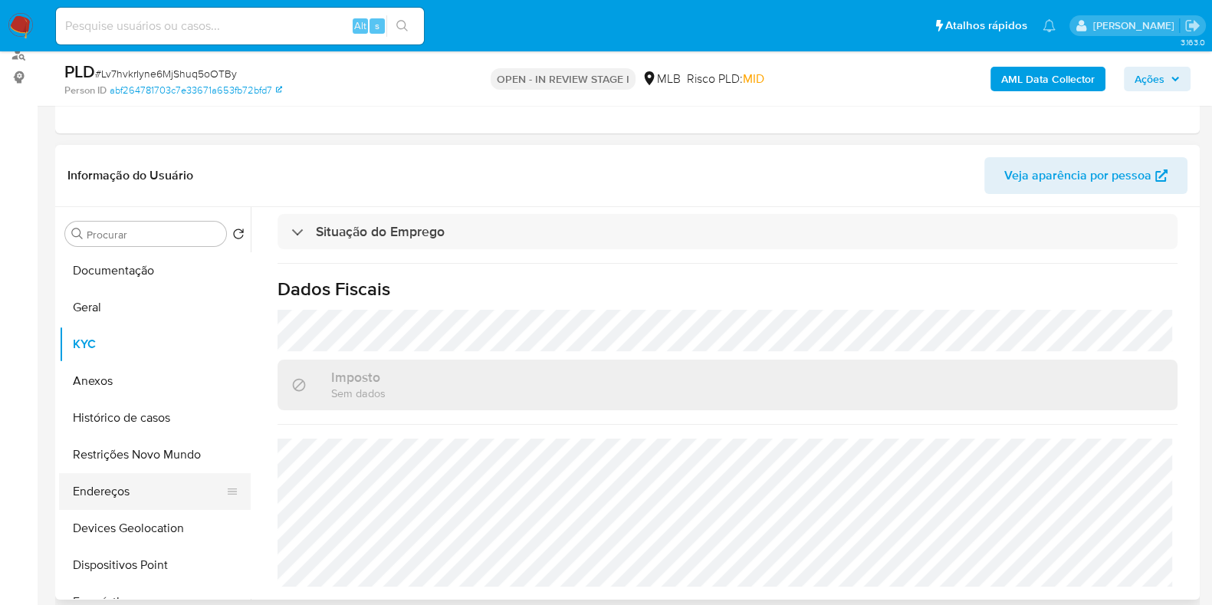
click at [120, 493] on button "Endereços" at bounding box center [148, 491] width 179 height 37
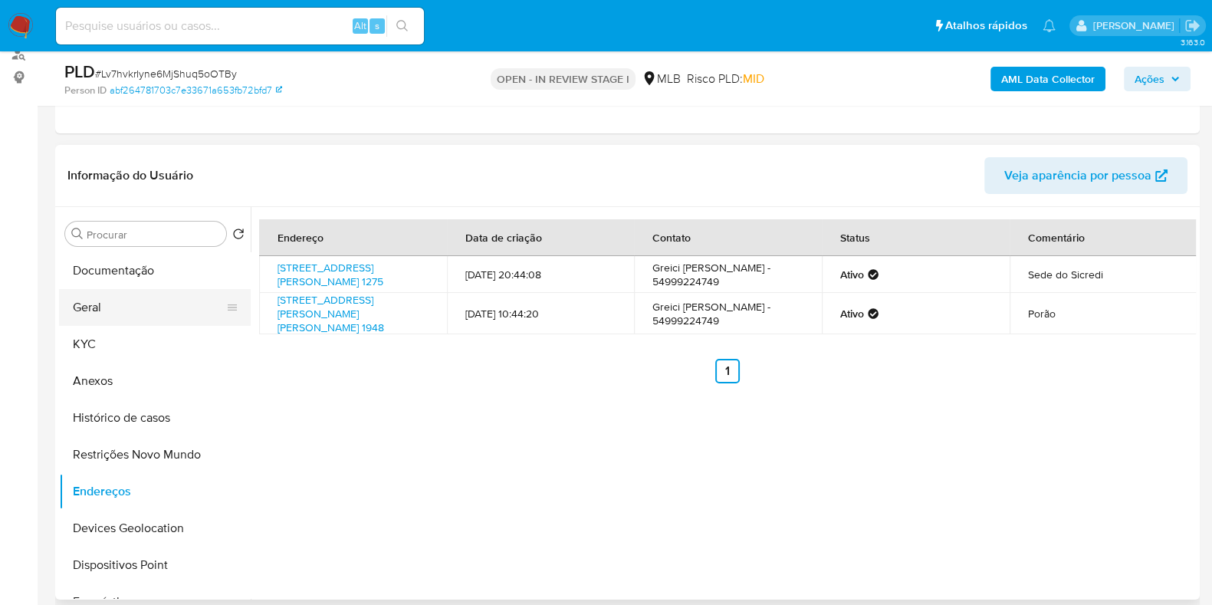
click at [131, 289] on button "Geral" at bounding box center [148, 307] width 179 height 37
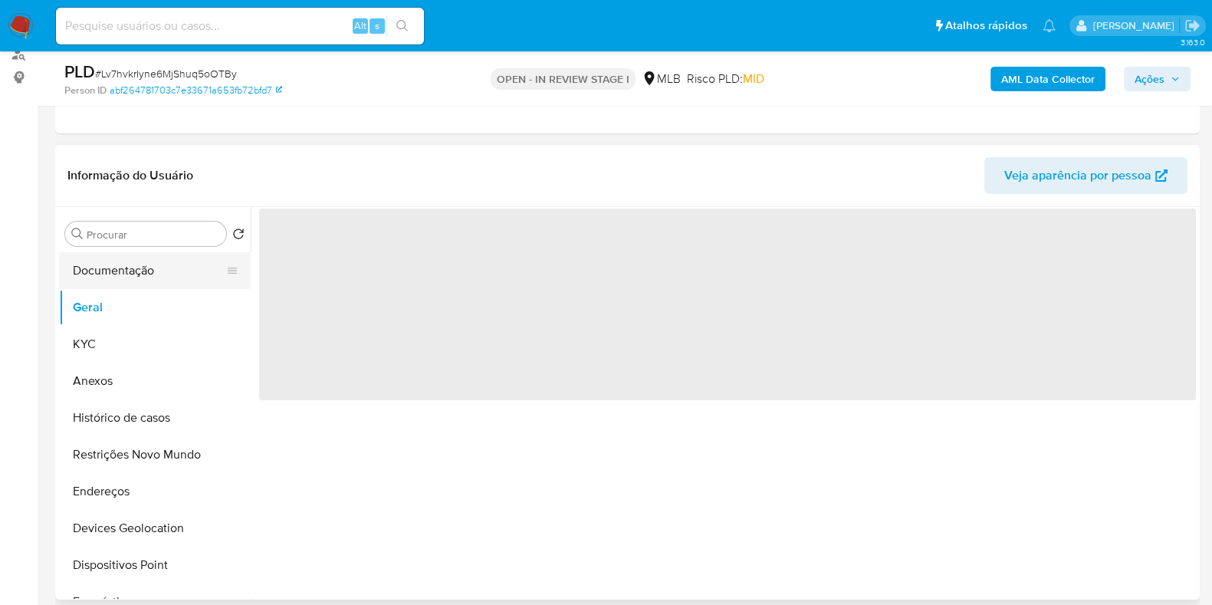
click at [131, 278] on button "Documentação" at bounding box center [148, 270] width 179 height 37
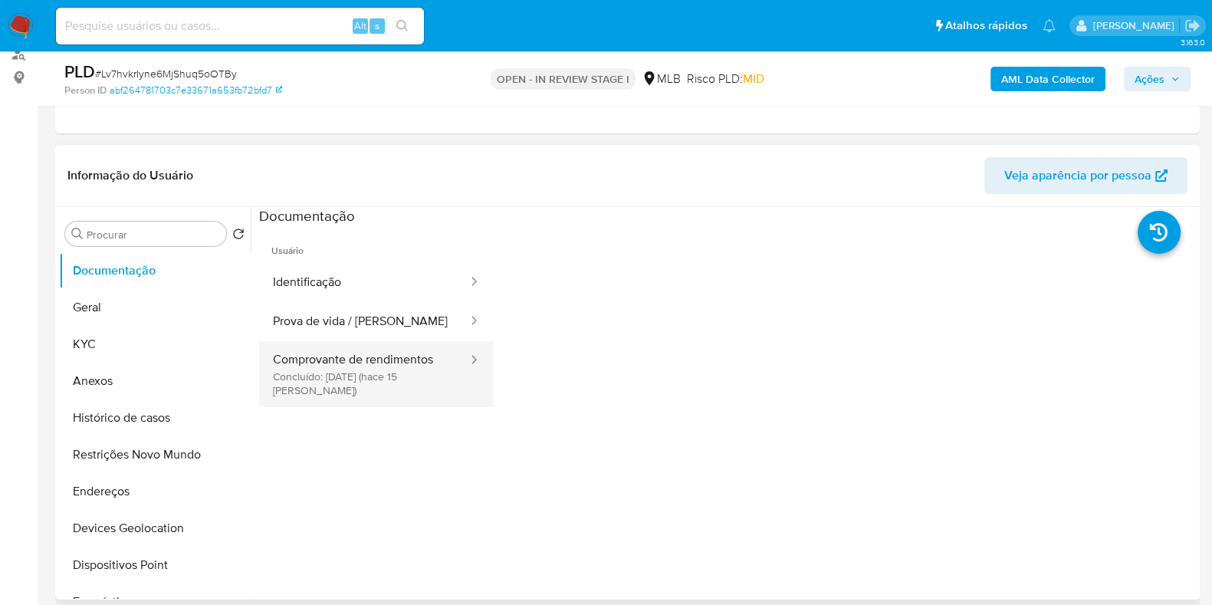
click at [324, 380] on button "Comprovante de rendimentos Concluído: 24/09/2025 (hace 15 días)" at bounding box center [364, 374] width 210 height 66
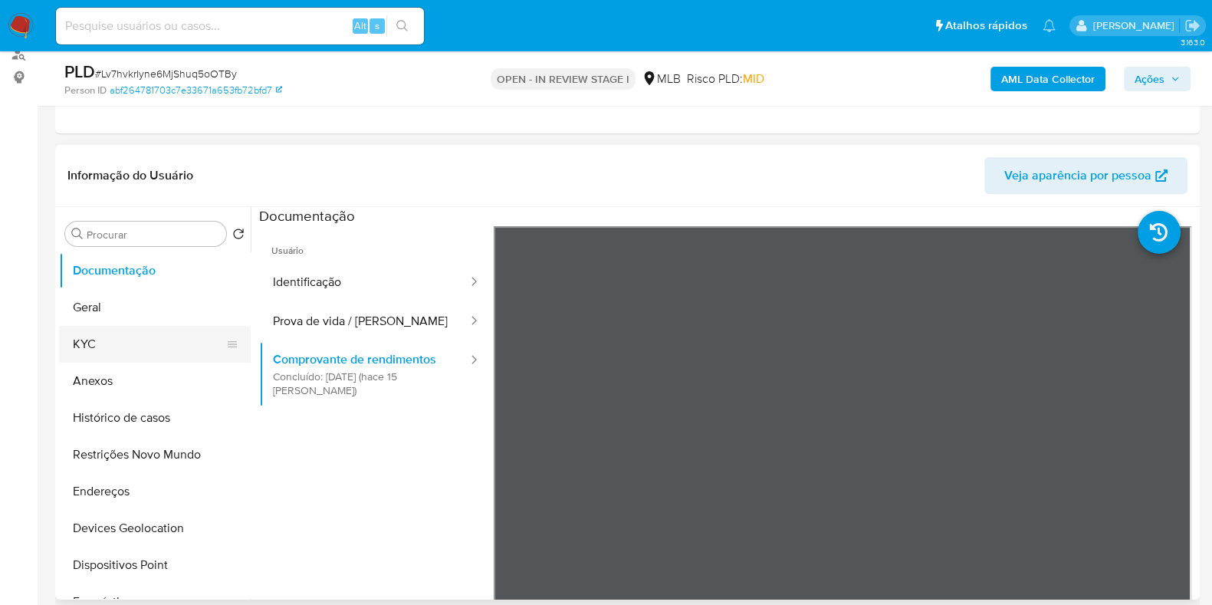
drag, startPoint x: 118, startPoint y: 340, endPoint x: 115, endPoint y: 310, distance: 30.8
click at [116, 338] on button "KYC" at bounding box center [155, 344] width 192 height 37
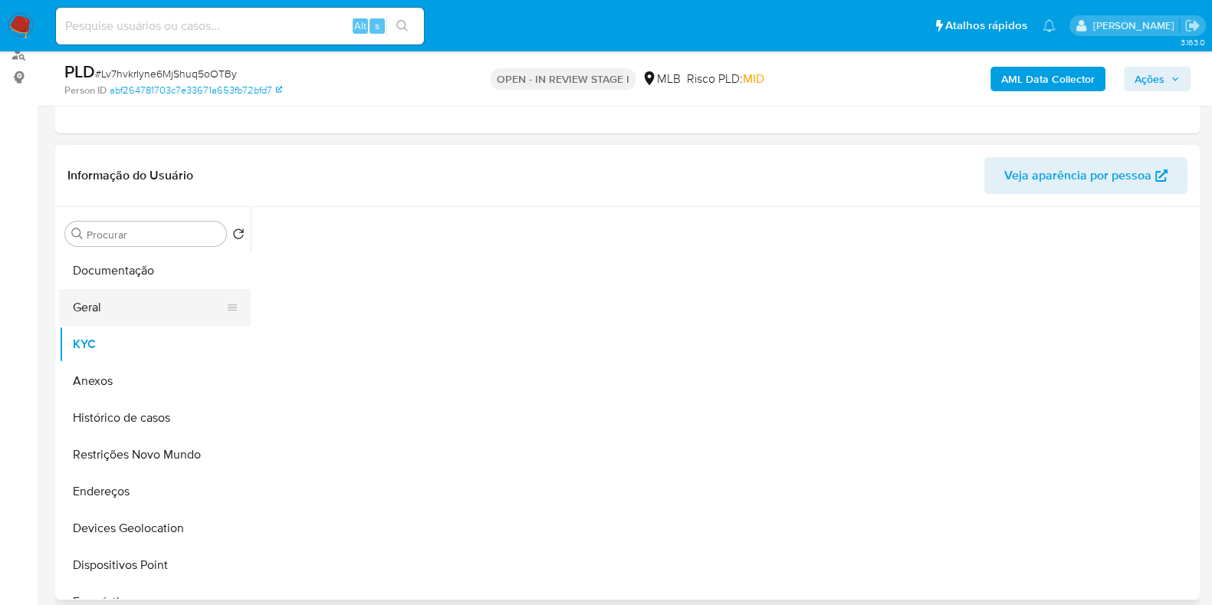
click at [115, 310] on button "Geral" at bounding box center [148, 307] width 179 height 37
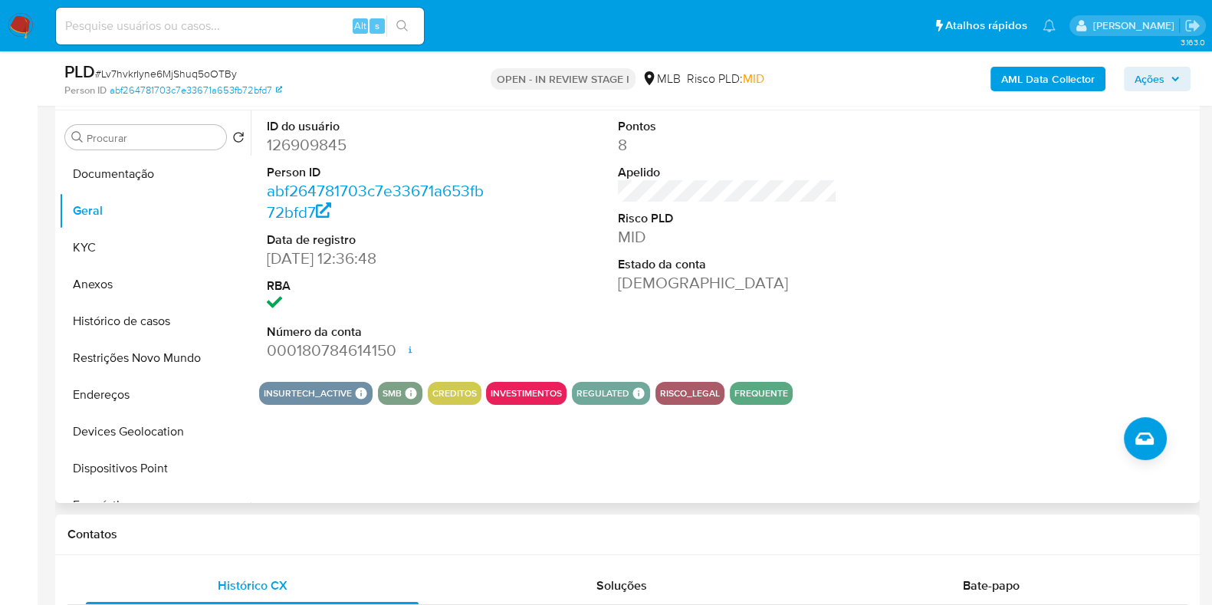
scroll to position [191, 0]
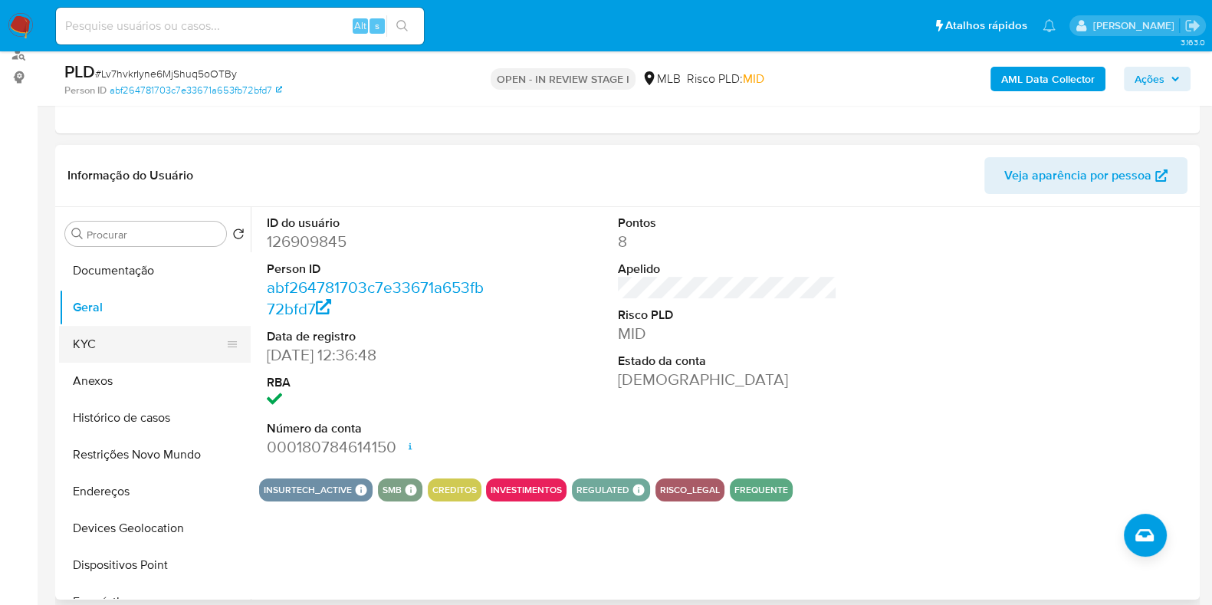
click at [141, 338] on button "KYC" at bounding box center [148, 344] width 179 height 37
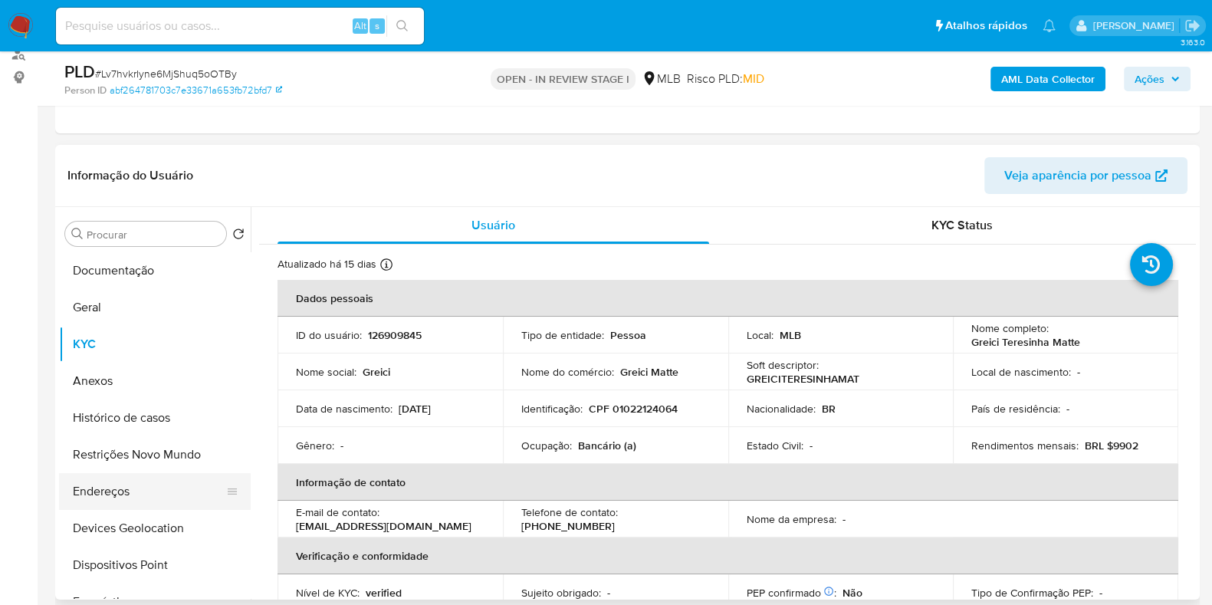
drag, startPoint x: 157, startPoint y: 496, endPoint x: 173, endPoint y: 495, distance: 16.2
click at [157, 496] on button "Endereços" at bounding box center [148, 491] width 179 height 37
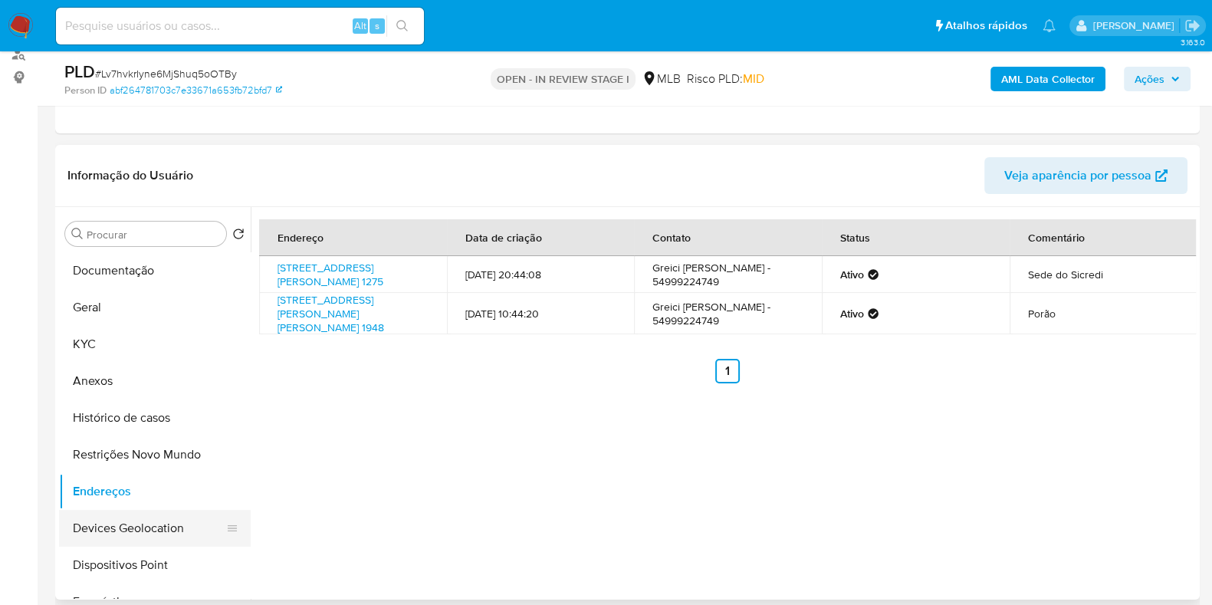
click at [119, 524] on button "Devices Geolocation" at bounding box center [148, 528] width 179 height 37
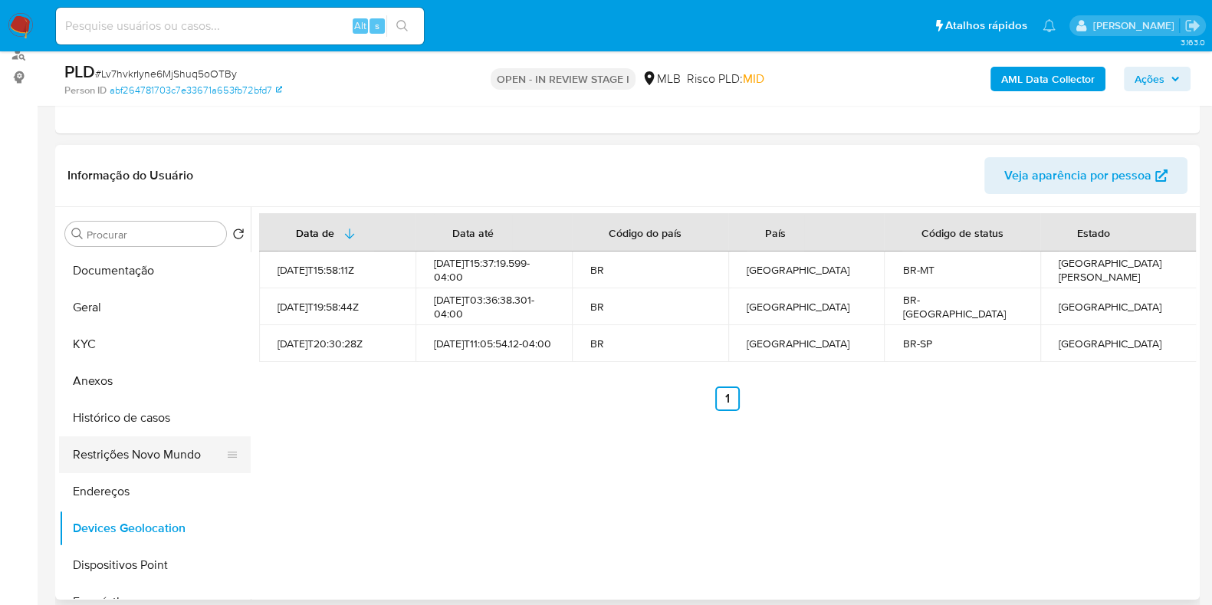
click at [117, 452] on button "Restrições Novo Mundo" at bounding box center [148, 454] width 179 height 37
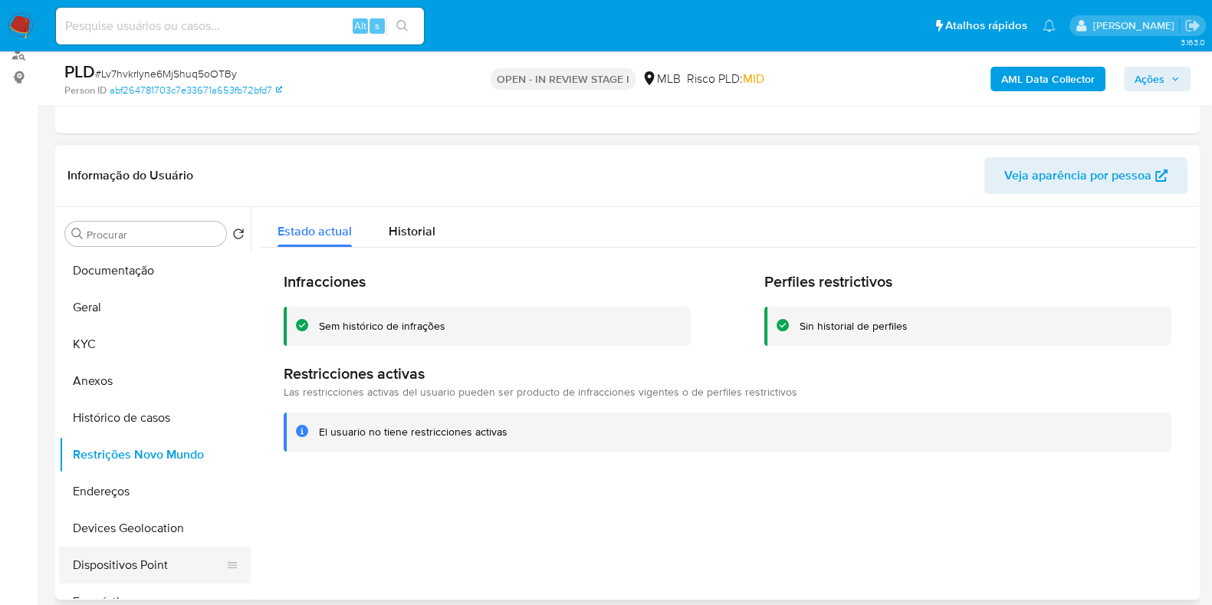
click at [120, 557] on button "Dispositivos Point" at bounding box center [148, 565] width 179 height 37
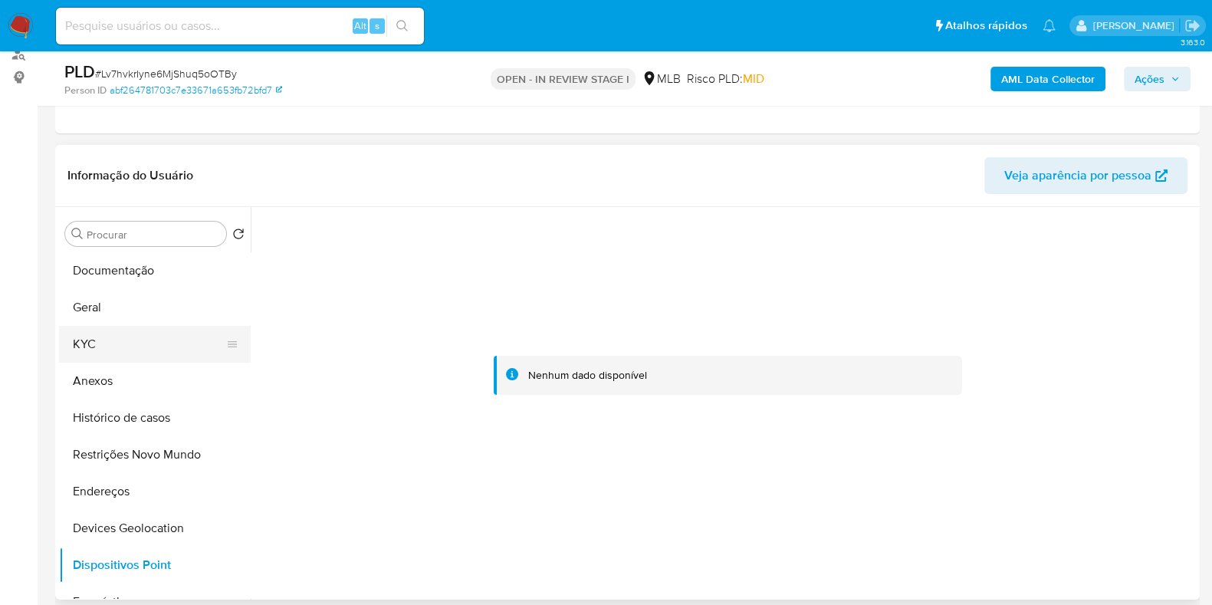
click at [98, 329] on button "KYC" at bounding box center [148, 344] width 179 height 37
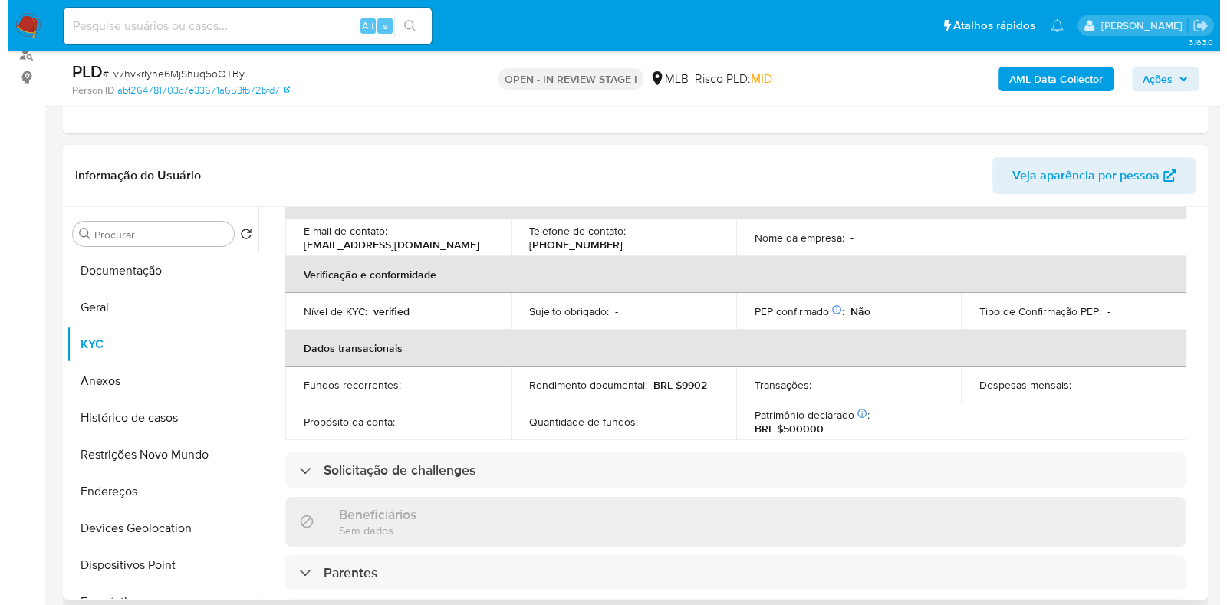
scroll to position [0, 0]
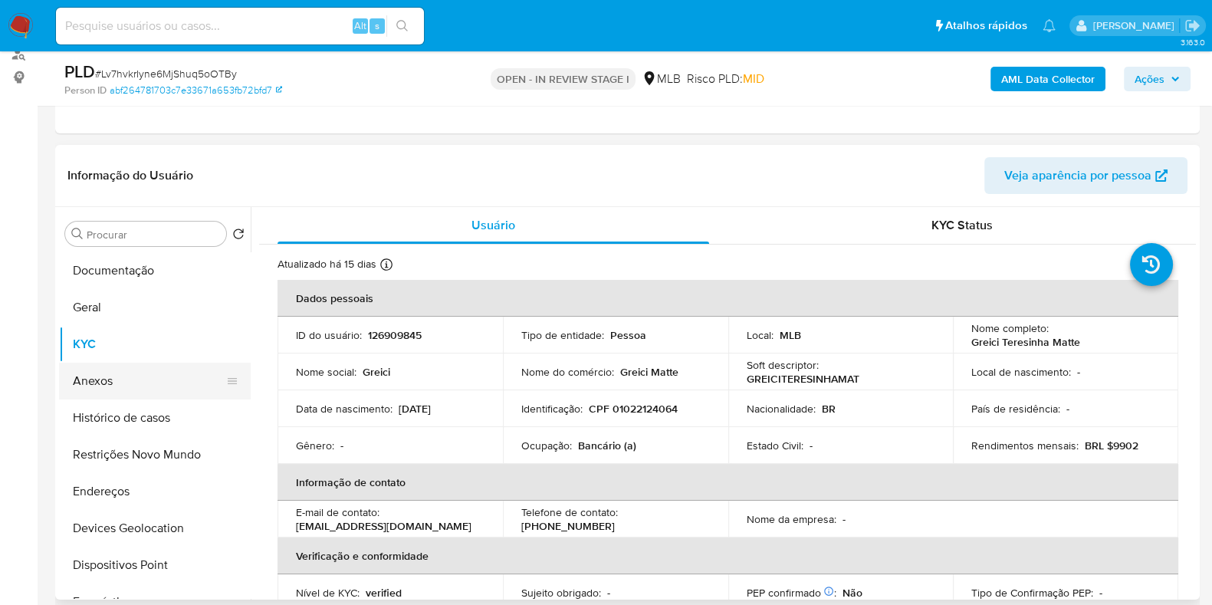
click at [150, 391] on button "Anexos" at bounding box center [148, 381] width 179 height 37
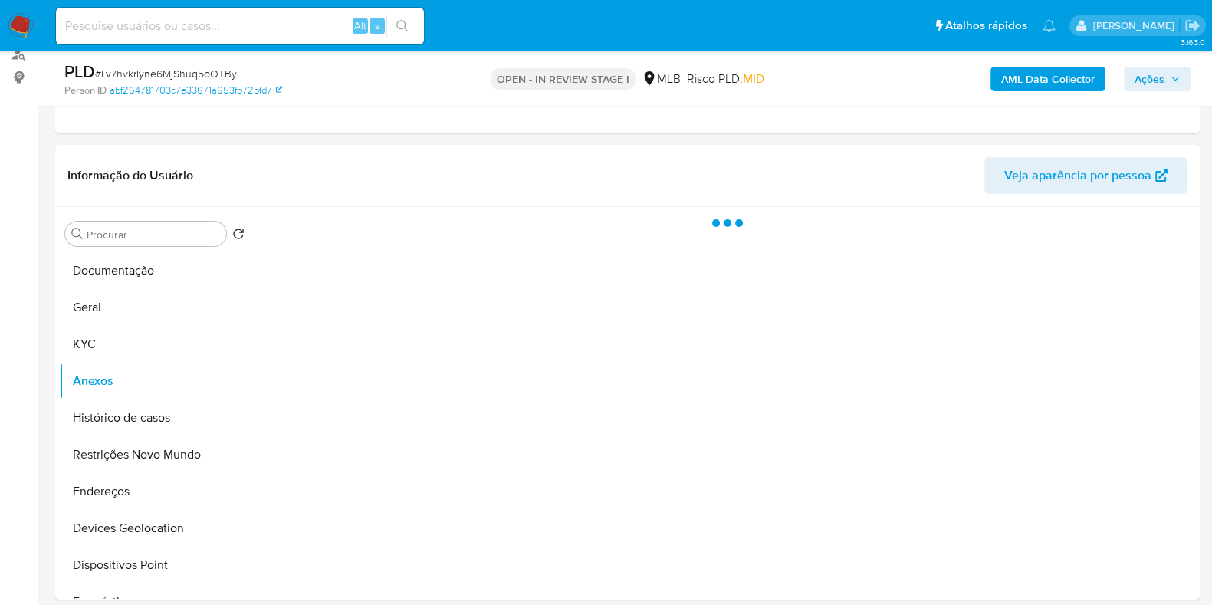
click at [1036, 74] on b "AML Data Collector" at bounding box center [1049, 79] width 94 height 25
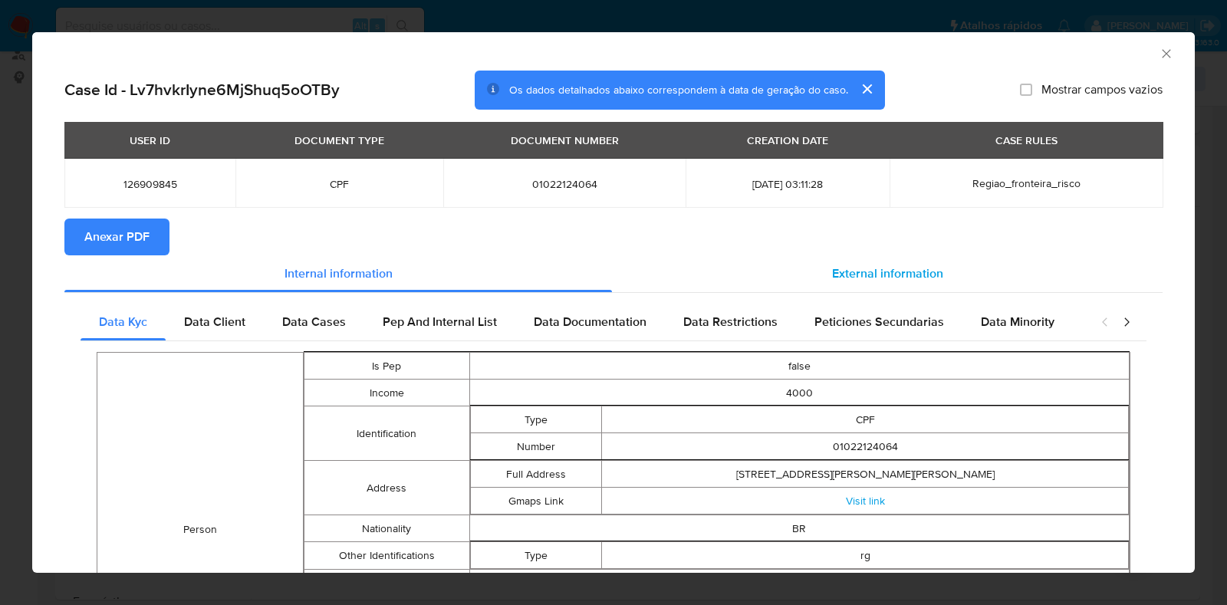
click at [861, 279] on span "External information" at bounding box center [887, 274] width 111 height 18
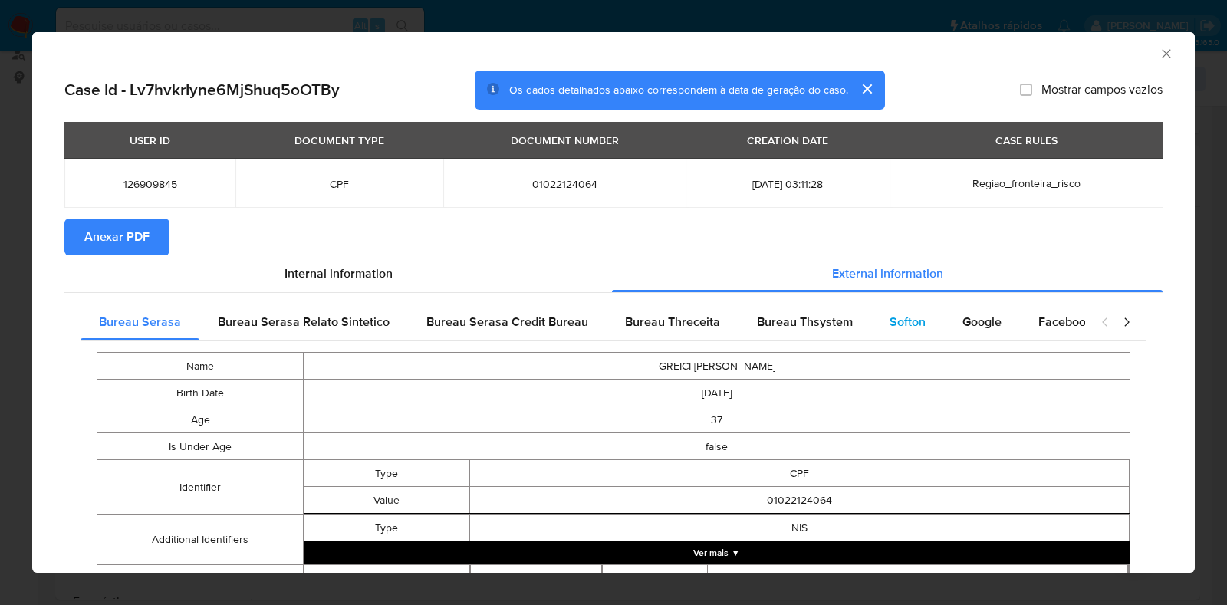
click at [884, 308] on div "Softon" at bounding box center [907, 322] width 73 height 37
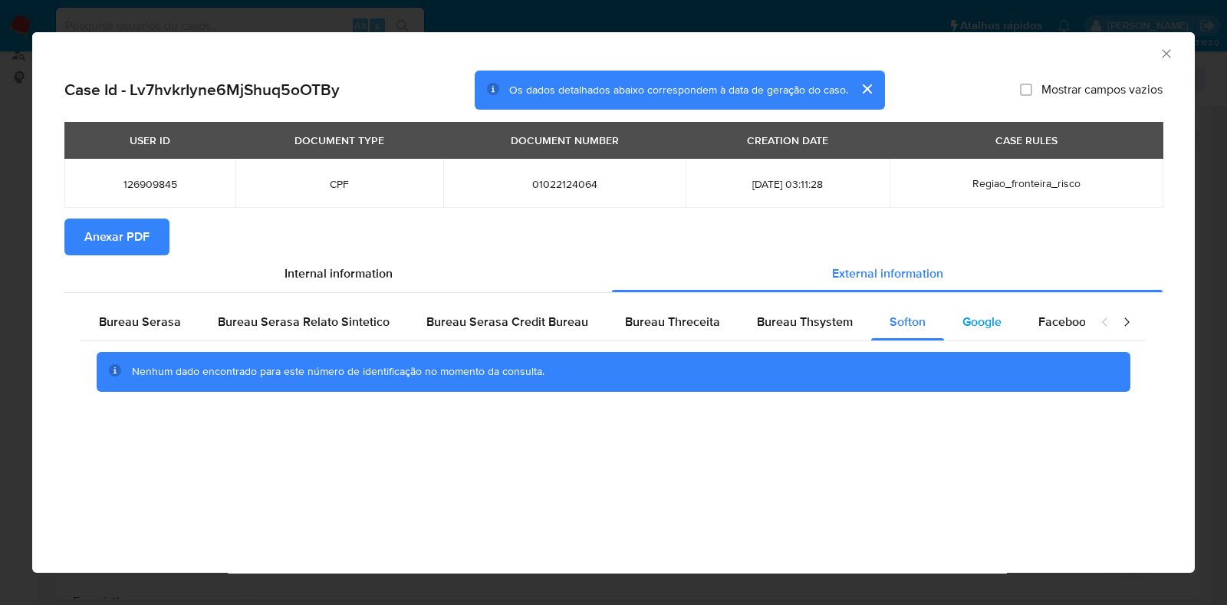
click at [966, 321] on span "Google" at bounding box center [981, 322] width 39 height 18
click at [96, 227] on span "Anexar PDF" at bounding box center [116, 237] width 65 height 34
click at [1168, 57] on icon "Fechar a janela" at bounding box center [1166, 53] width 15 height 15
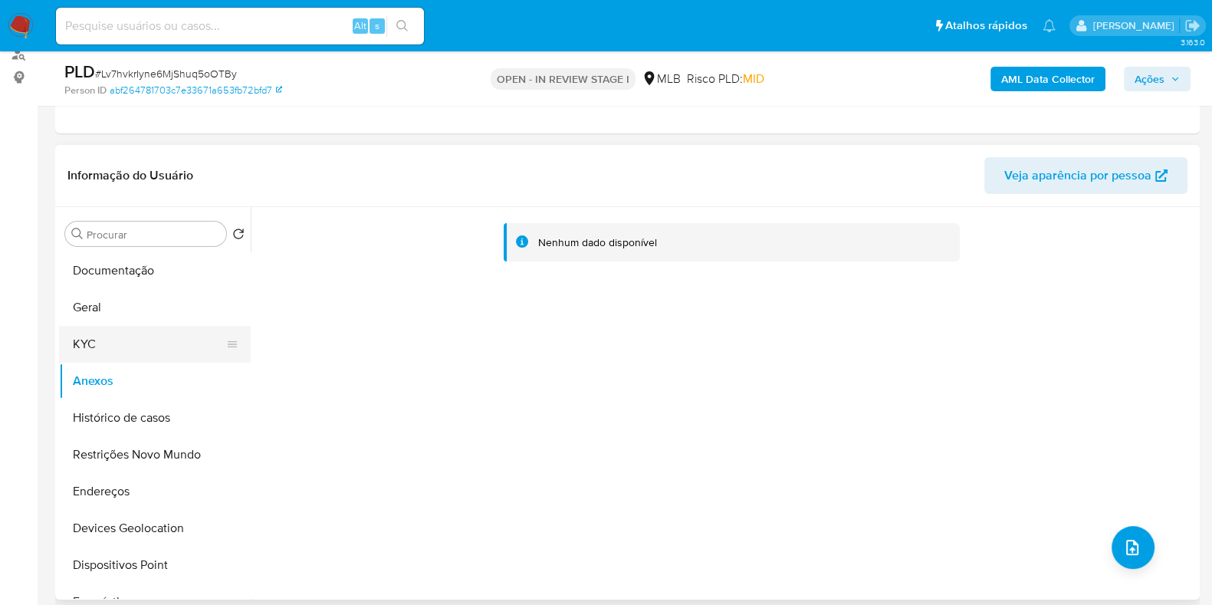
click at [97, 344] on button "KYC" at bounding box center [148, 344] width 179 height 37
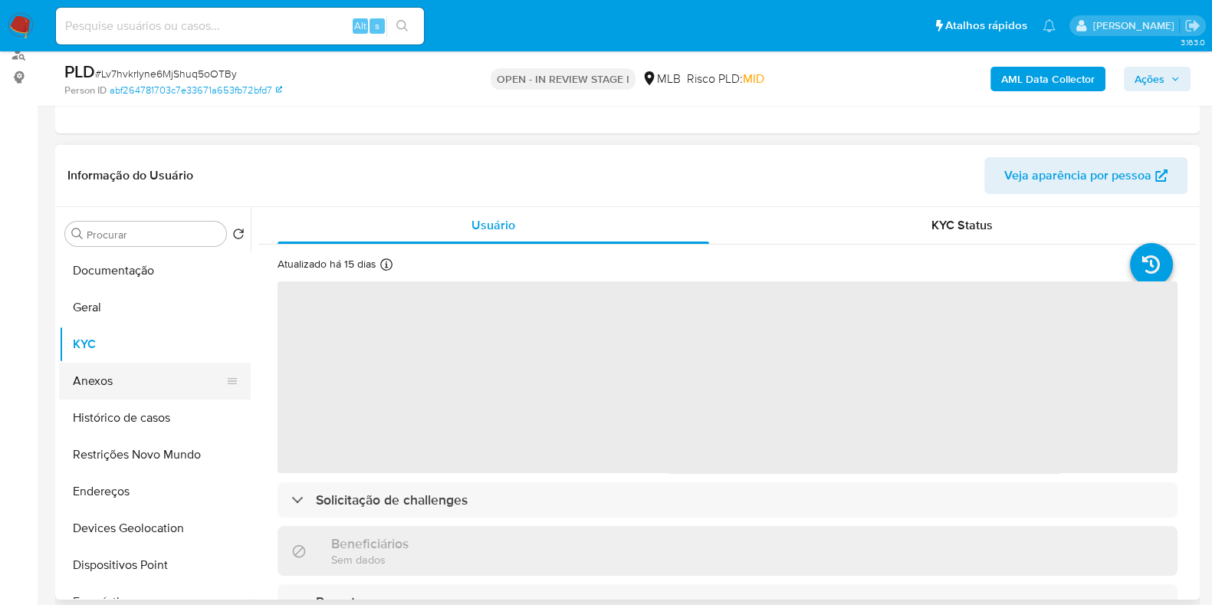
click at [107, 378] on button "Anexos" at bounding box center [148, 381] width 179 height 37
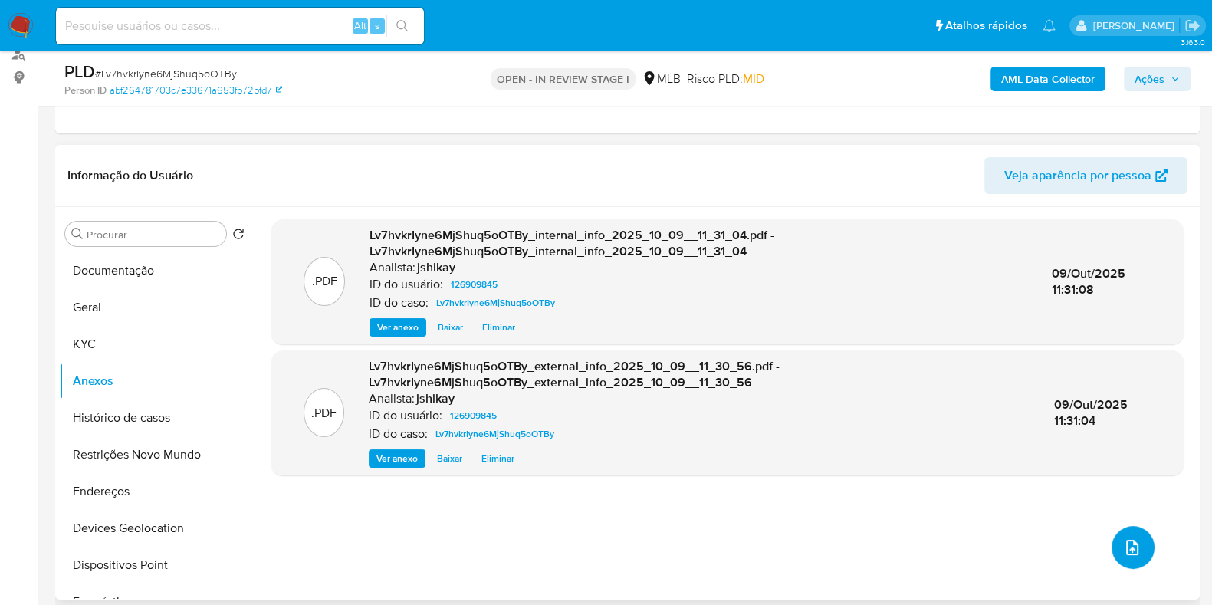
click at [1146, 549] on button "upload-file" at bounding box center [1133, 547] width 43 height 43
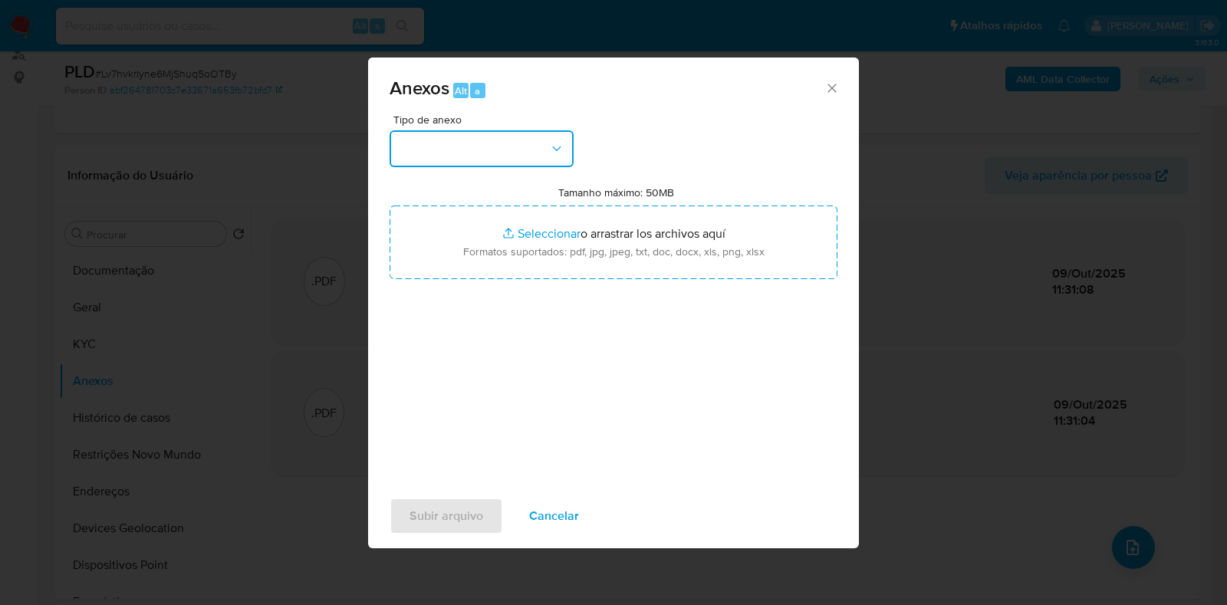
click at [416, 135] on button "button" at bounding box center [482, 148] width 184 height 37
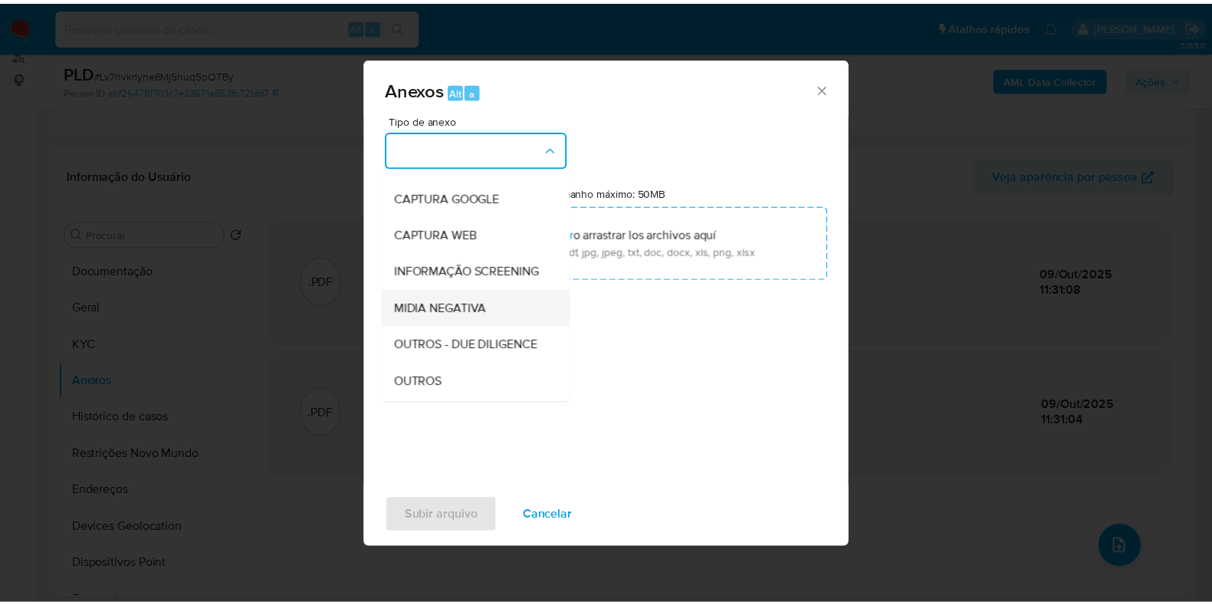
scroll to position [95, 0]
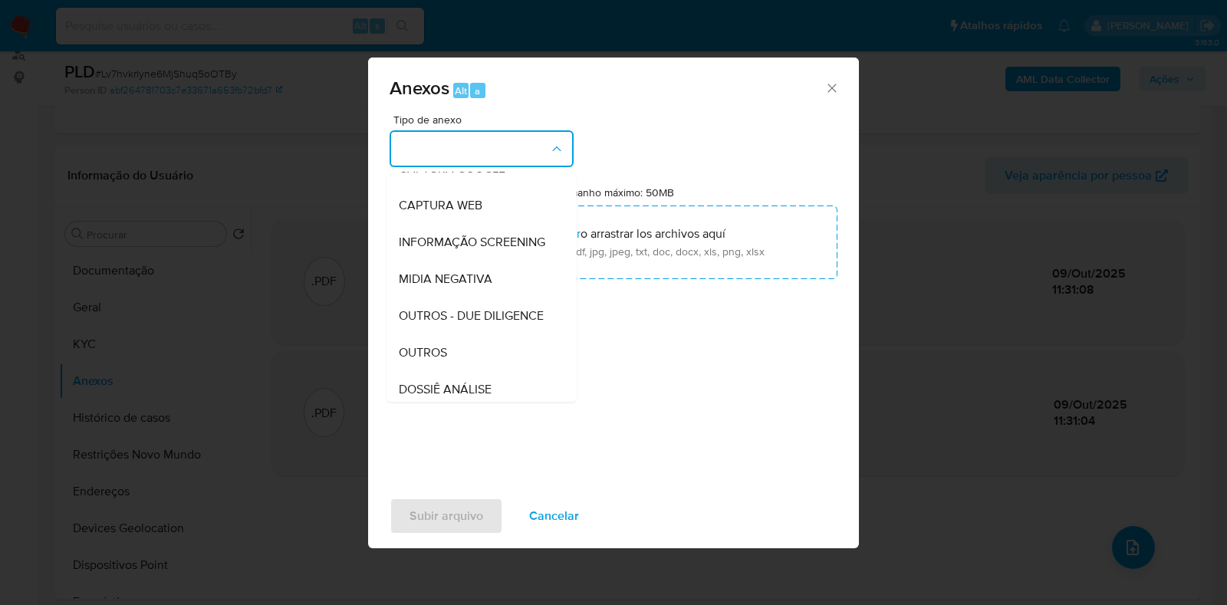
drag, startPoint x: 429, startPoint y: 388, endPoint x: 515, endPoint y: 288, distance: 132.1
click at [429, 360] on span "OUTROS" at bounding box center [423, 352] width 48 height 15
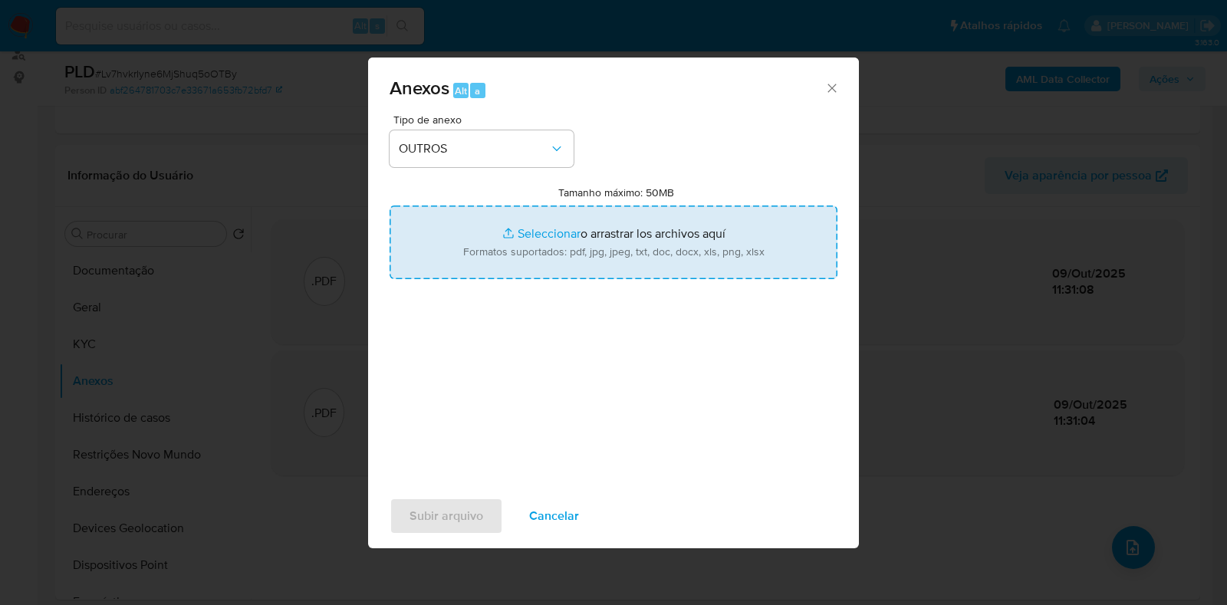
click at [556, 226] on input "Tamanho máximo: 50MB Seleccionar archivos" at bounding box center [614, 243] width 448 height 74
type input "C:\fakepath\Declinio - Lv7hvkrIyne6MjShuq5oOTBy - CPF 01022124064 - GREICI TERE…"
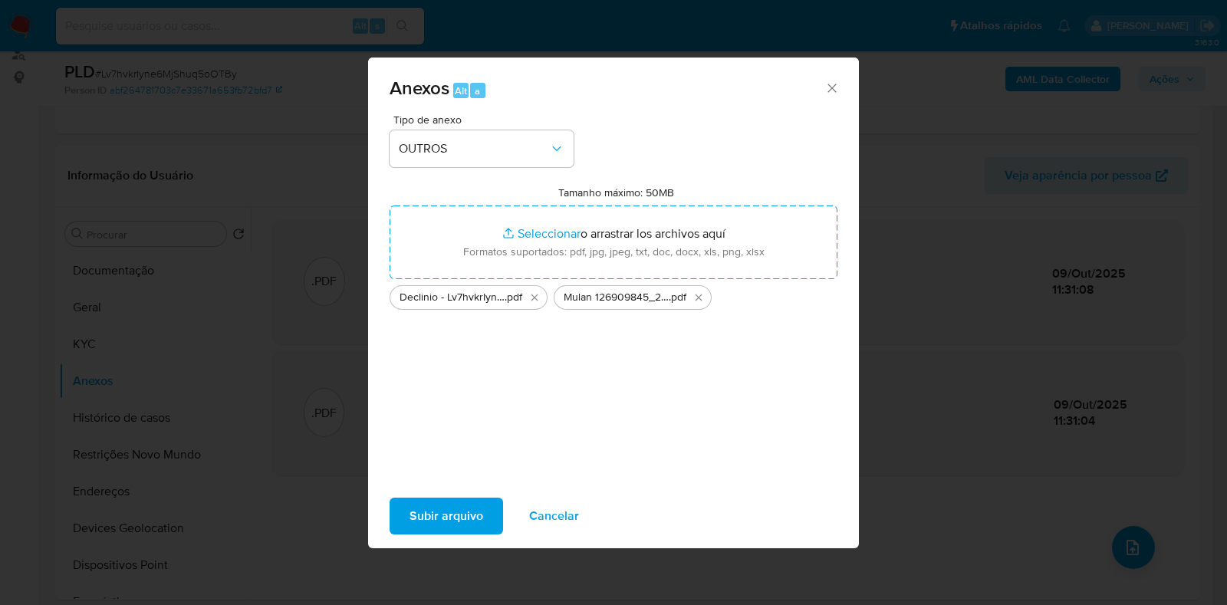
click at [450, 525] on span "Subir arquivo" at bounding box center [447, 516] width 74 height 34
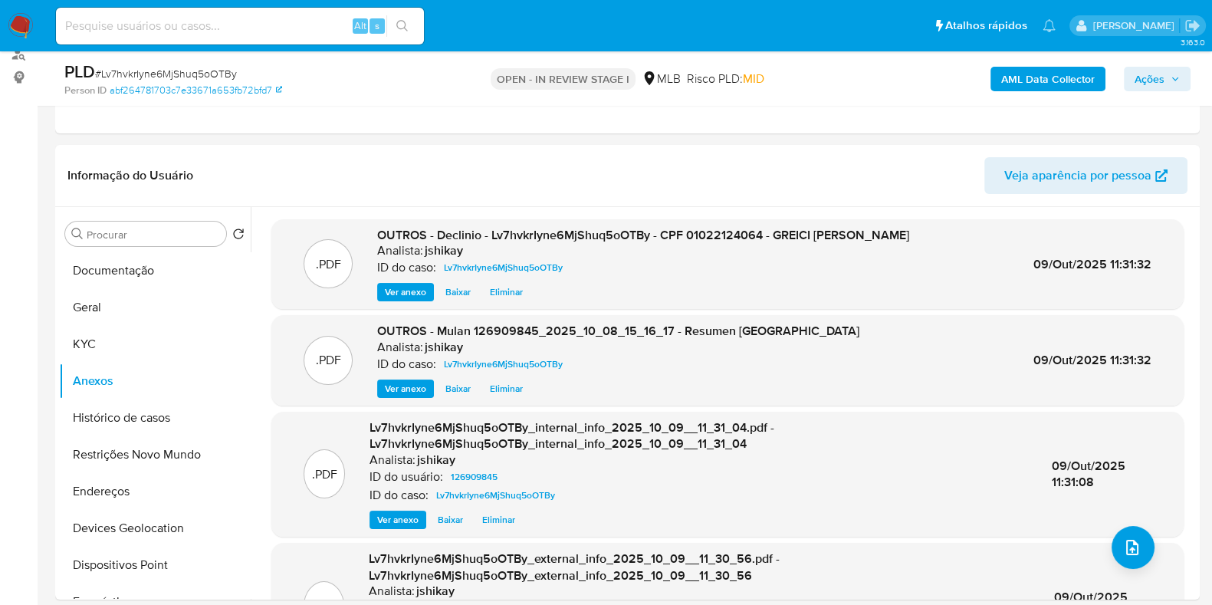
click at [1166, 82] on span "Ações" at bounding box center [1157, 78] width 45 height 21
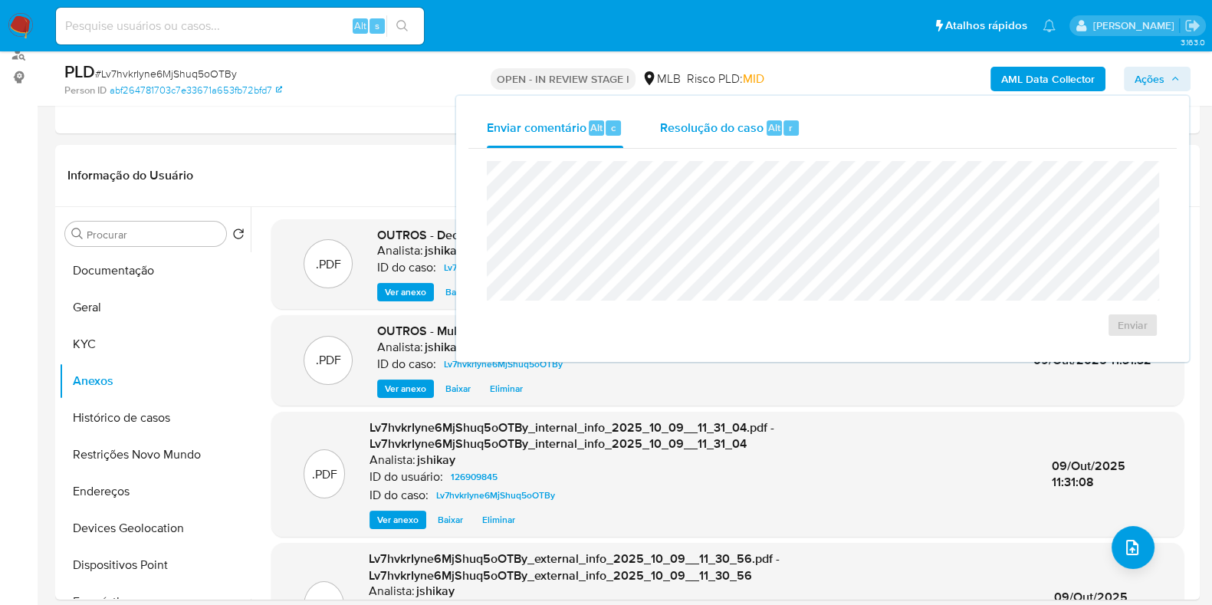
click at [729, 118] on span "Resolução do caso" at bounding box center [712, 127] width 104 height 18
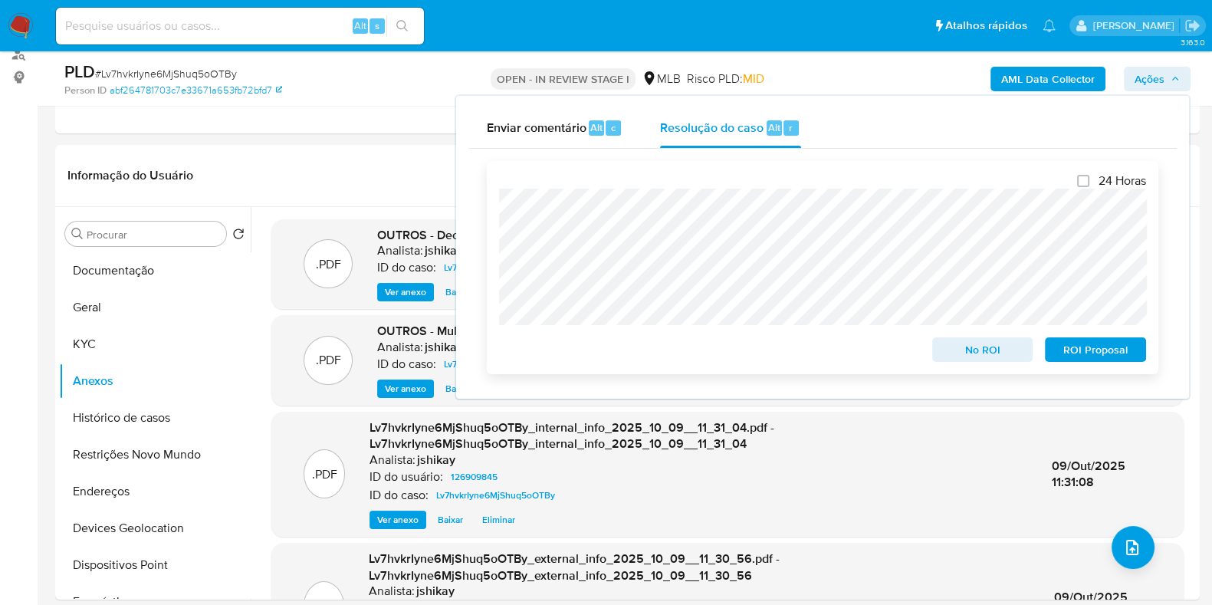
click at [963, 357] on span "No ROI" at bounding box center [983, 349] width 80 height 21
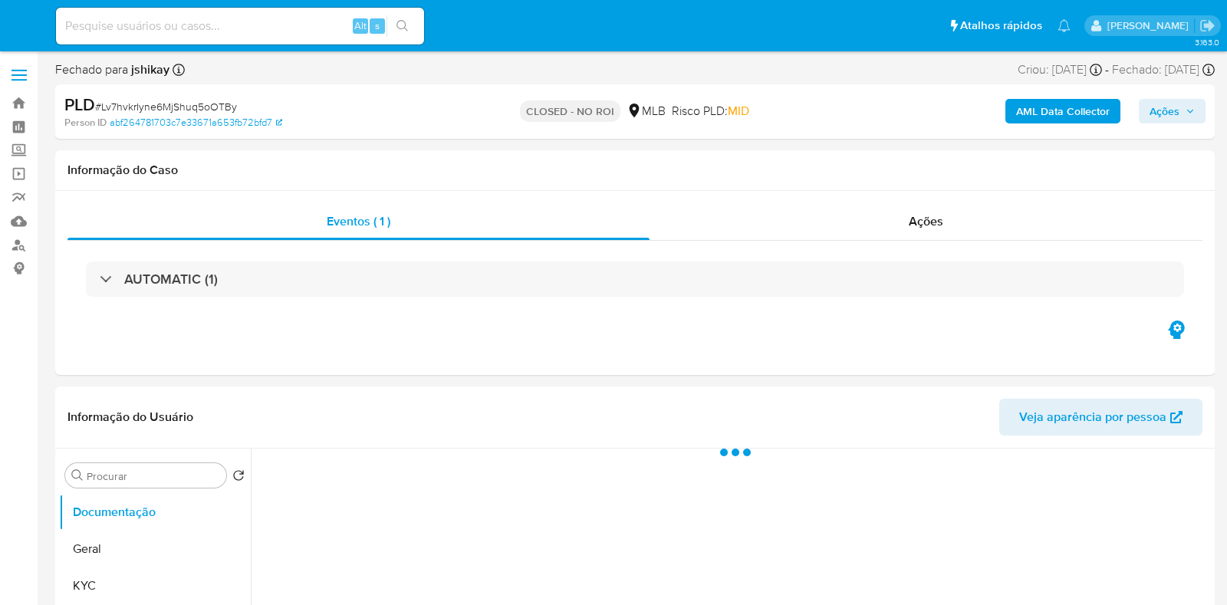
select select "10"
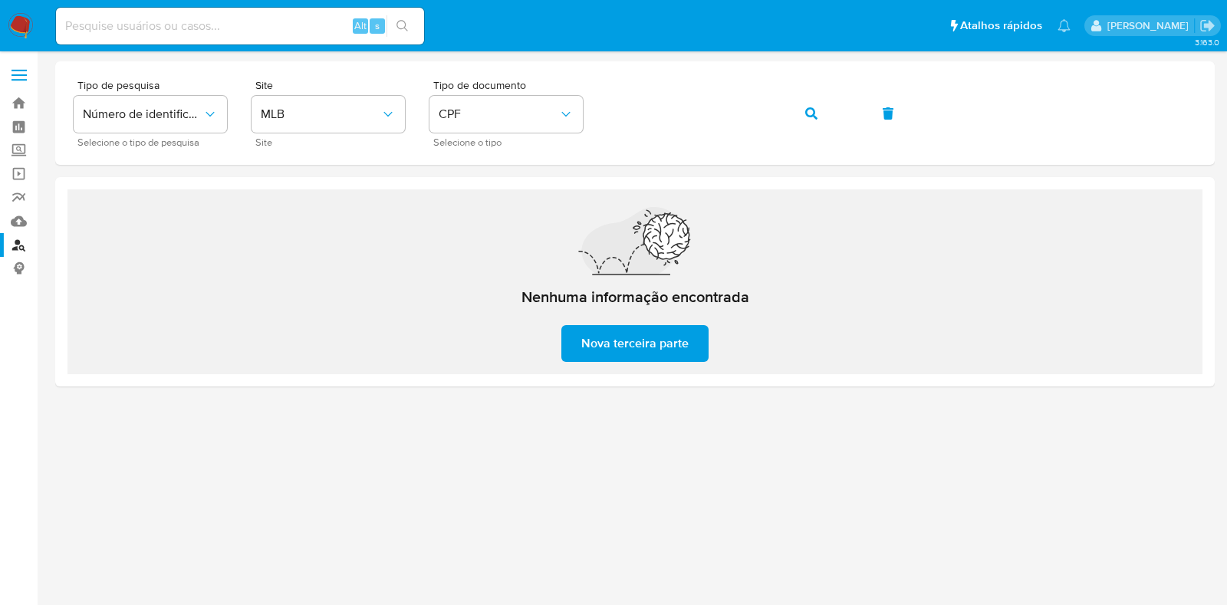
click at [35, 21] on nav "Pausado Ver notificaciones Alt s Atalhos rápidos Presiona las siguientes teclas…" at bounding box center [613, 25] width 1227 height 51
click at [21, 28] on img at bounding box center [21, 26] width 26 height 26
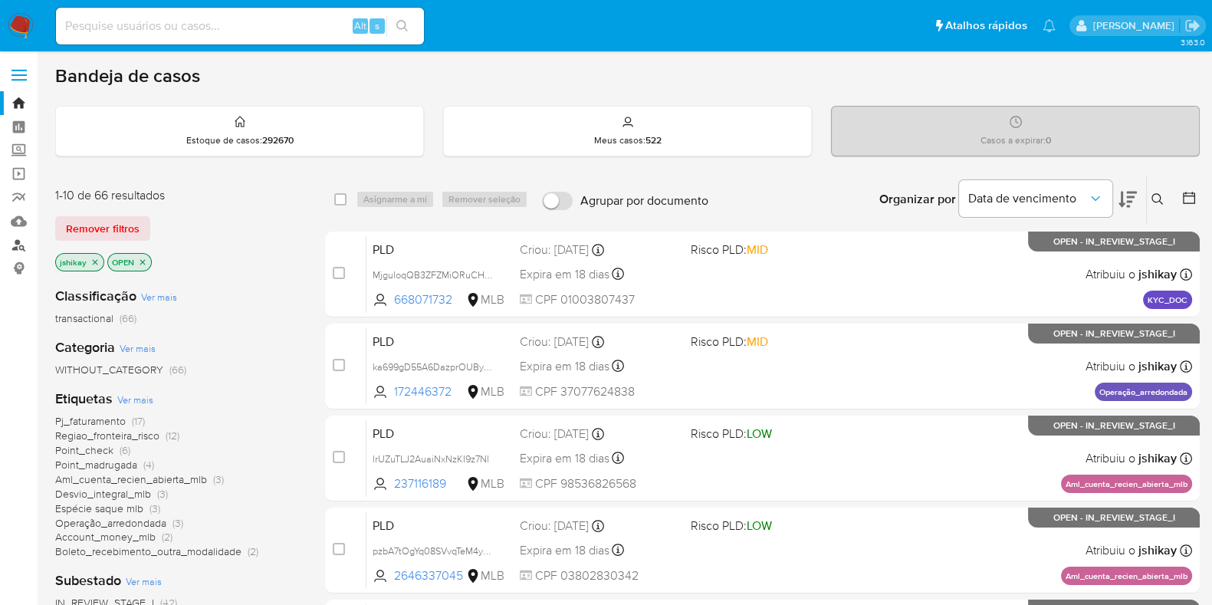
click at [21, 241] on link "Localizador de pessoas" at bounding box center [91, 245] width 183 height 24
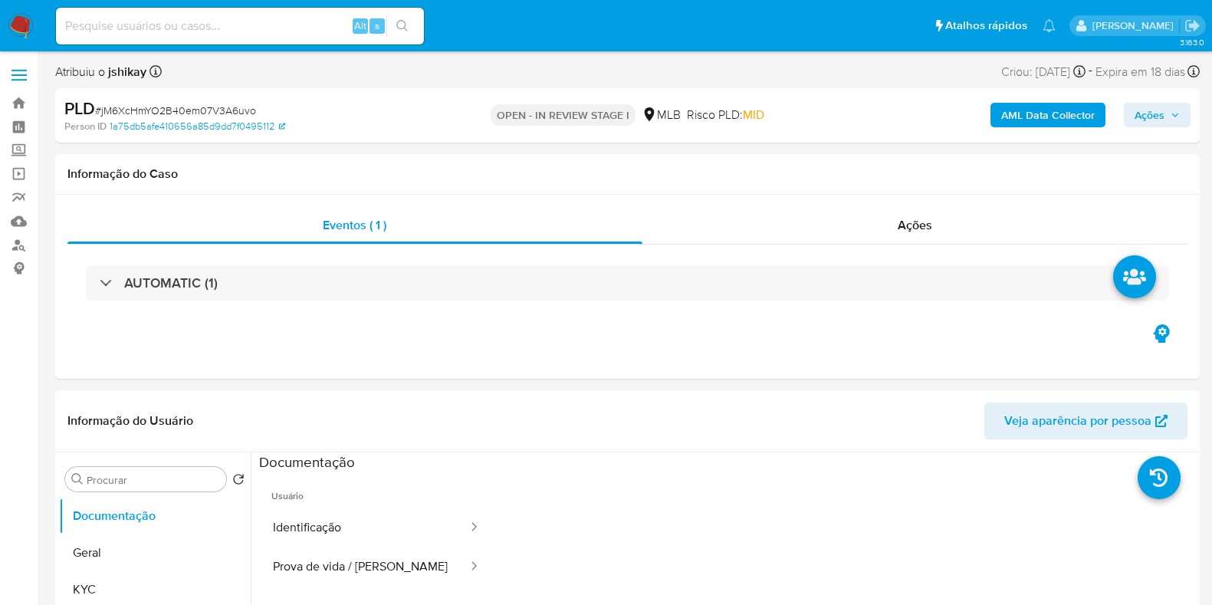
select select "10"
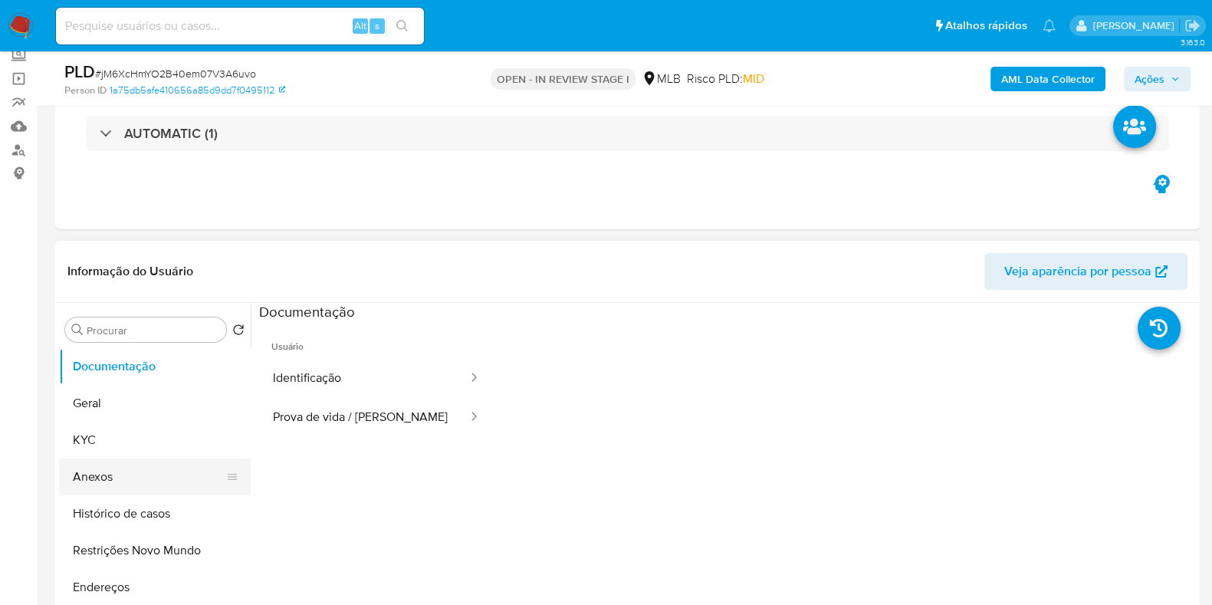
click at [117, 485] on button "Anexos" at bounding box center [148, 477] width 179 height 37
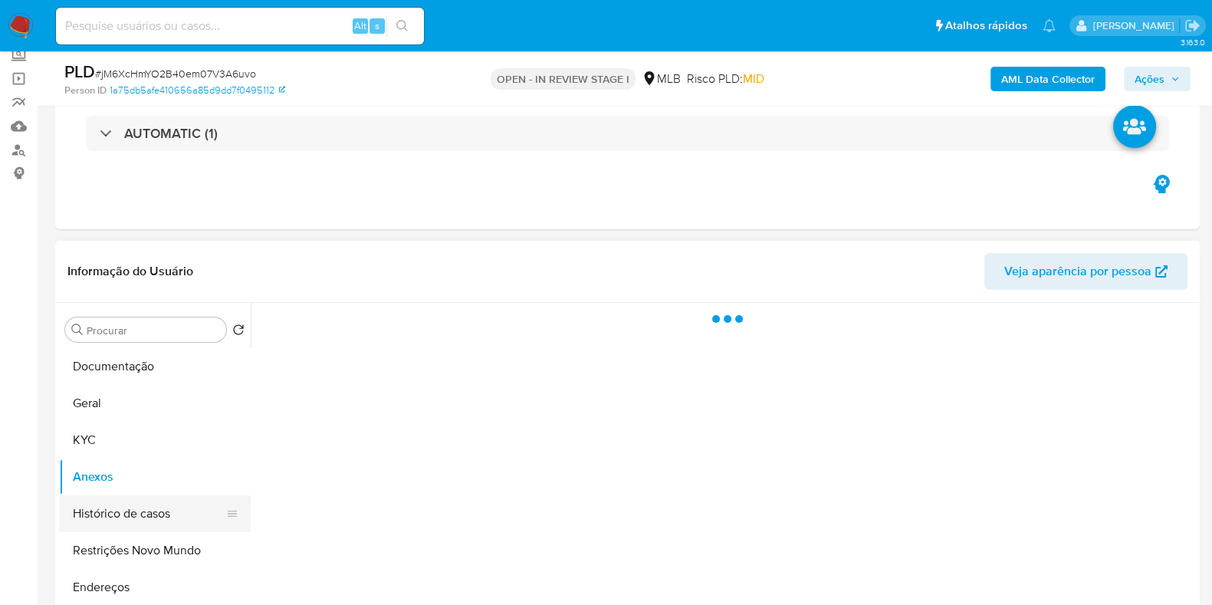
click at [119, 508] on button "Histórico de casos" at bounding box center [148, 513] width 179 height 37
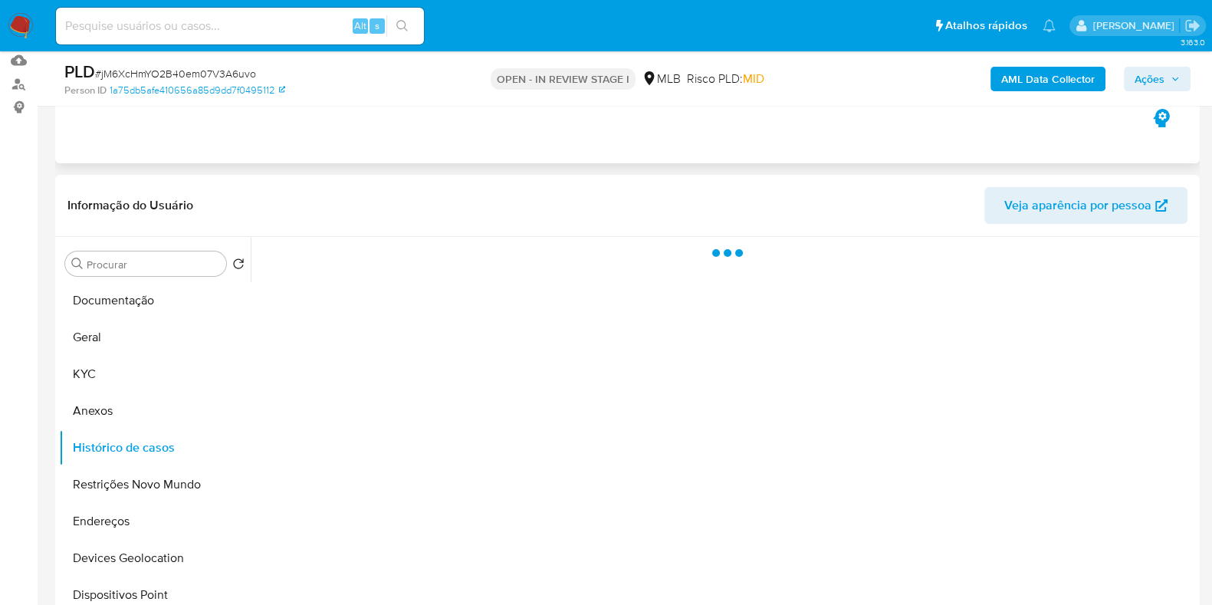
scroll to position [191, 0]
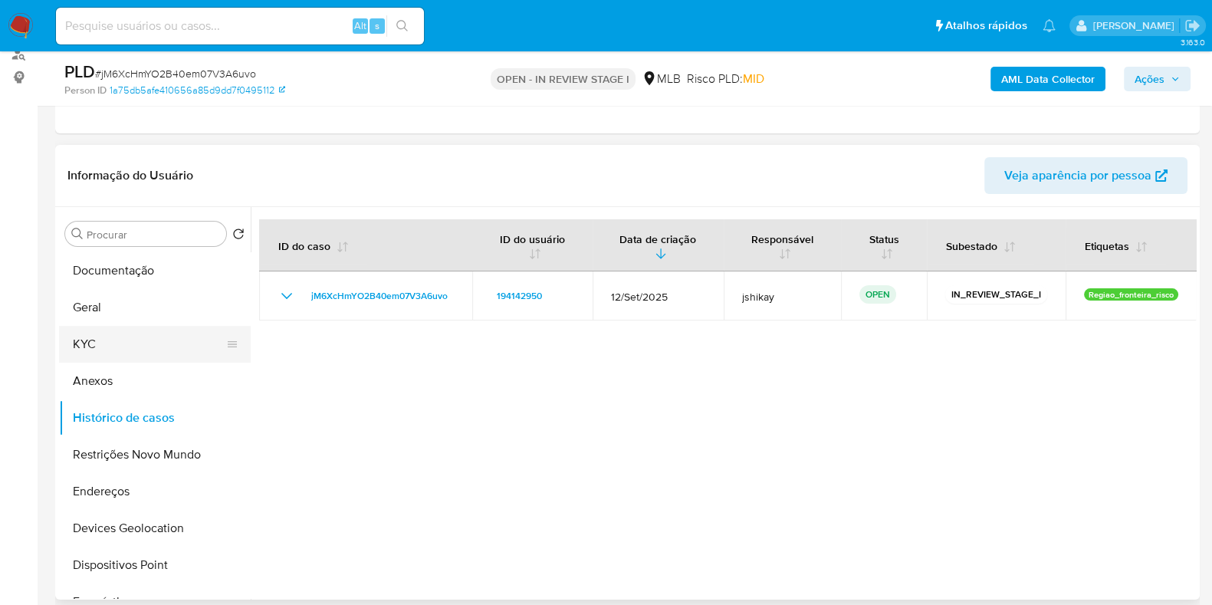
click at [137, 350] on button "KYC" at bounding box center [148, 344] width 179 height 37
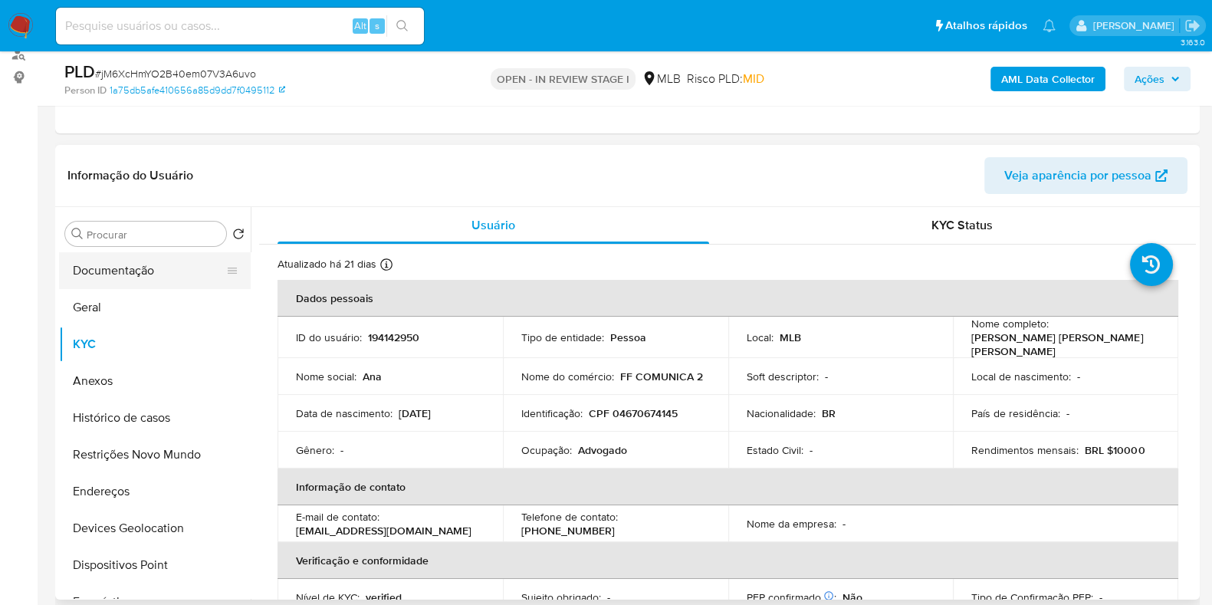
click at [156, 264] on button "Documentação" at bounding box center [148, 270] width 179 height 37
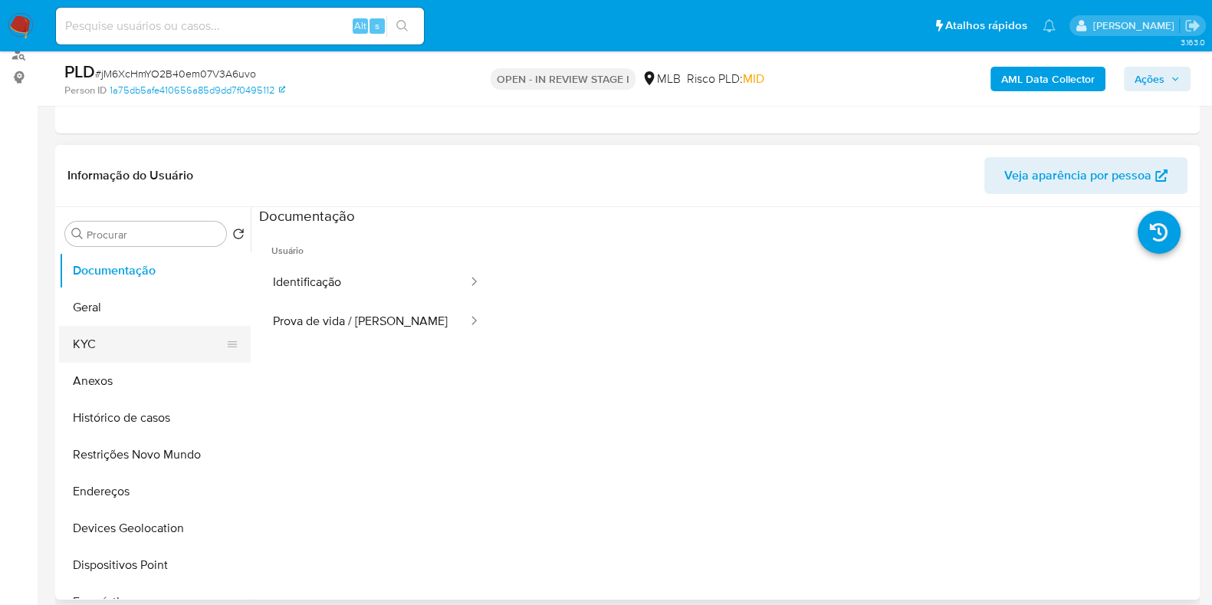
click at [111, 337] on button "KYC" at bounding box center [148, 344] width 179 height 37
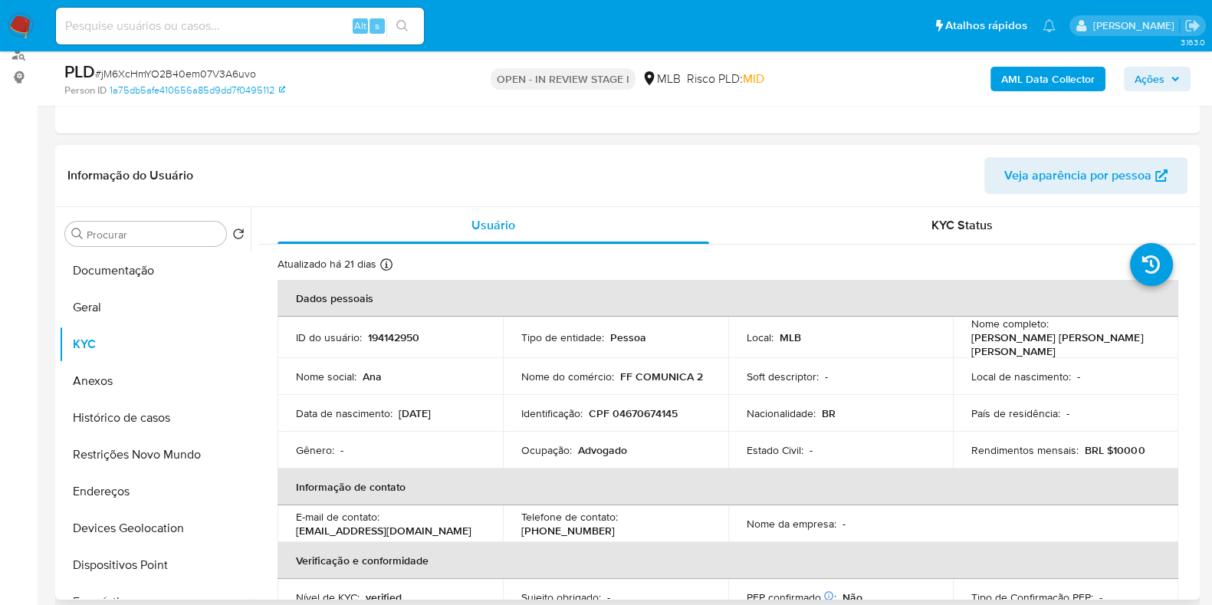
click at [606, 443] on p "Advogado" at bounding box center [602, 450] width 49 height 14
copy p "Advogado"
click at [111, 294] on button "Geral" at bounding box center [148, 307] width 179 height 37
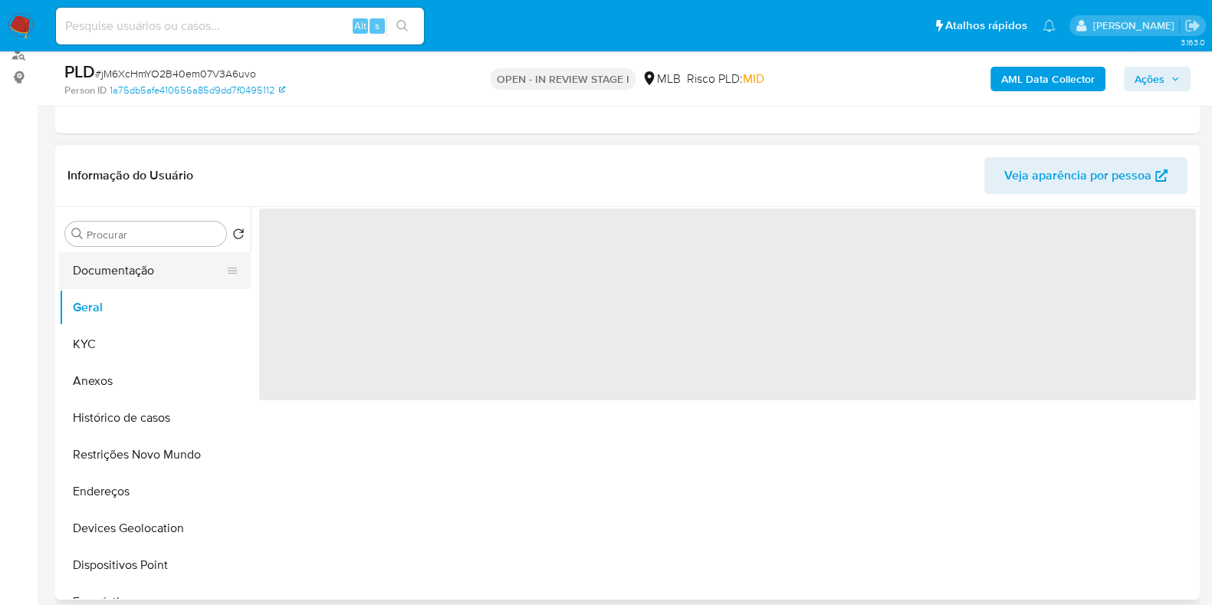
click at [125, 278] on button "Documentação" at bounding box center [148, 270] width 179 height 37
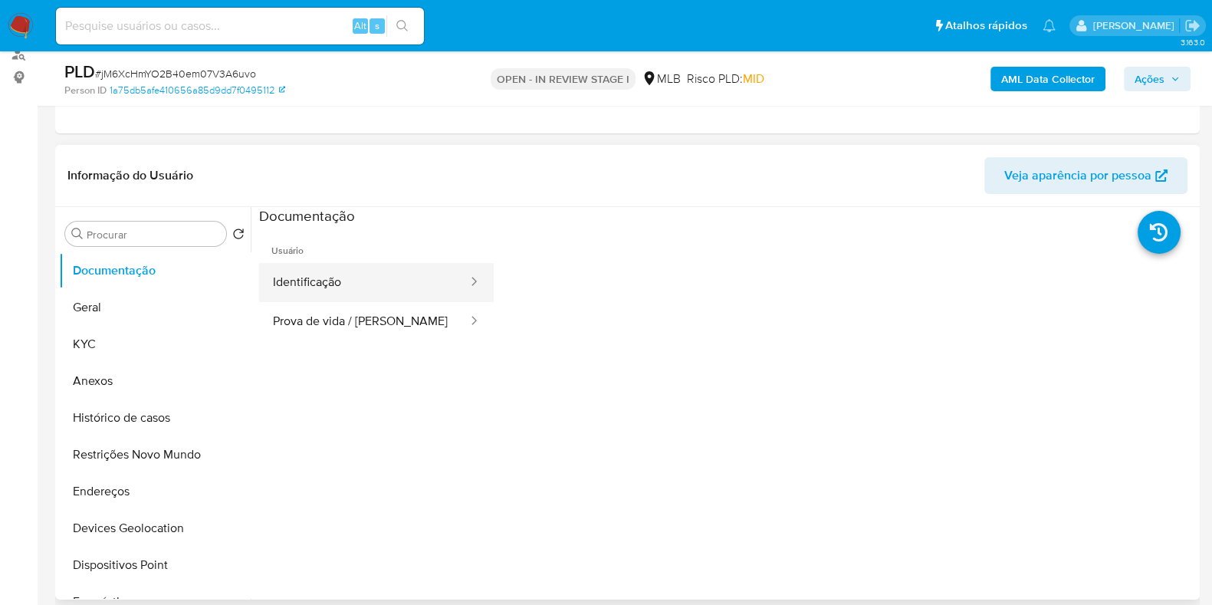
click at [359, 277] on button "Identificação" at bounding box center [364, 282] width 210 height 39
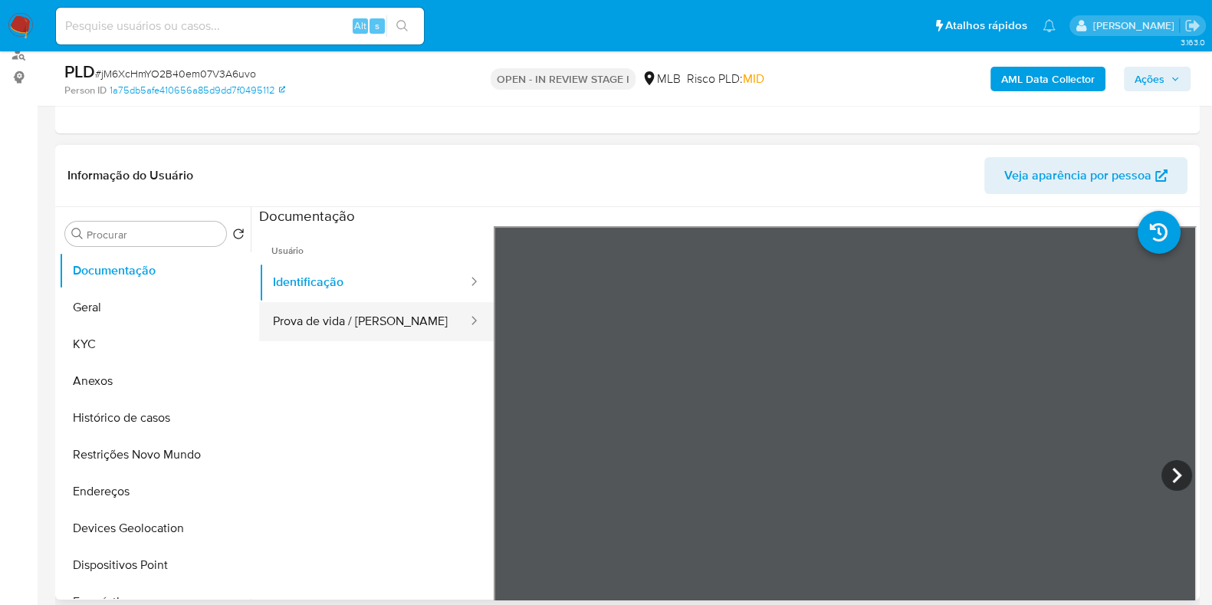
click at [425, 308] on button "Prova de vida / [PERSON_NAME]" at bounding box center [364, 321] width 210 height 39
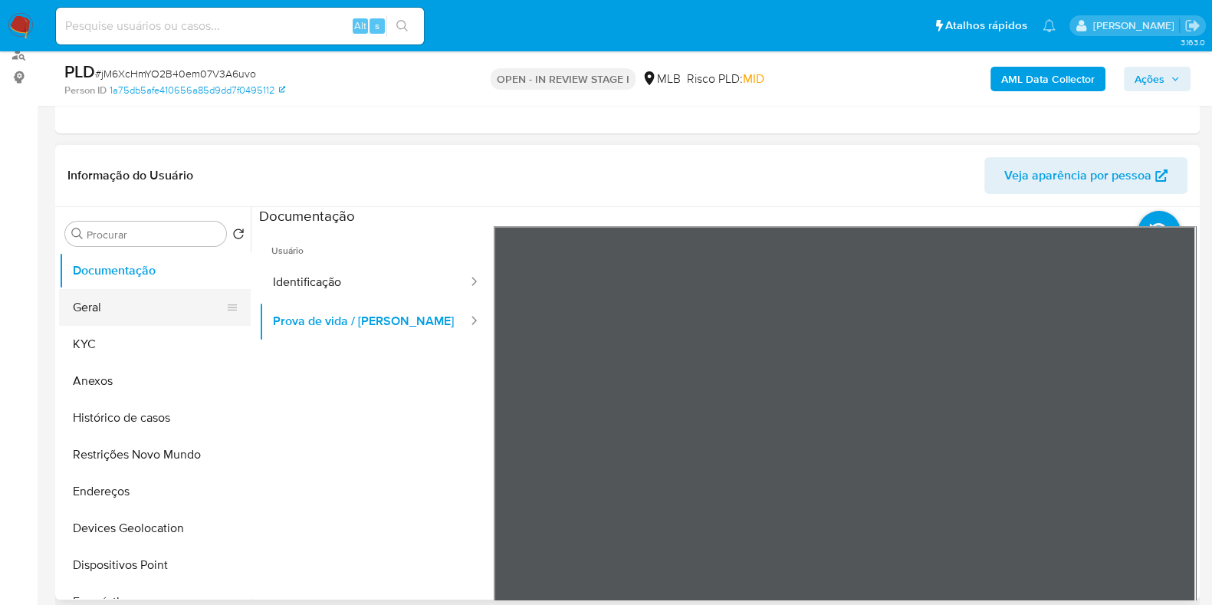
click at [115, 312] on button "Geral" at bounding box center [148, 307] width 179 height 37
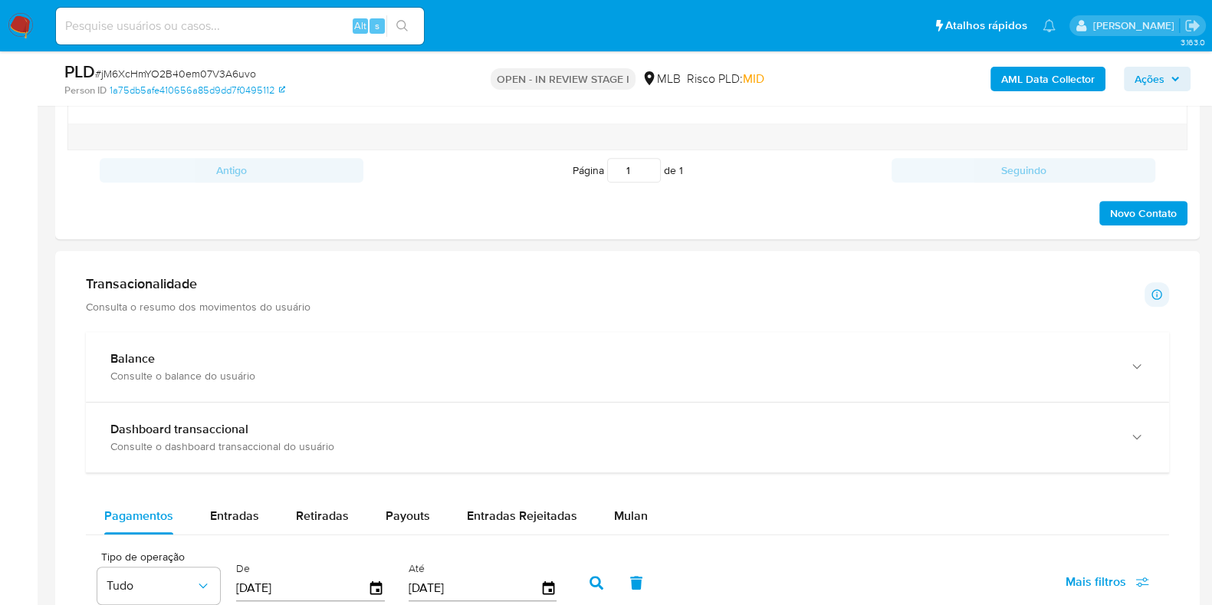
scroll to position [1150, 0]
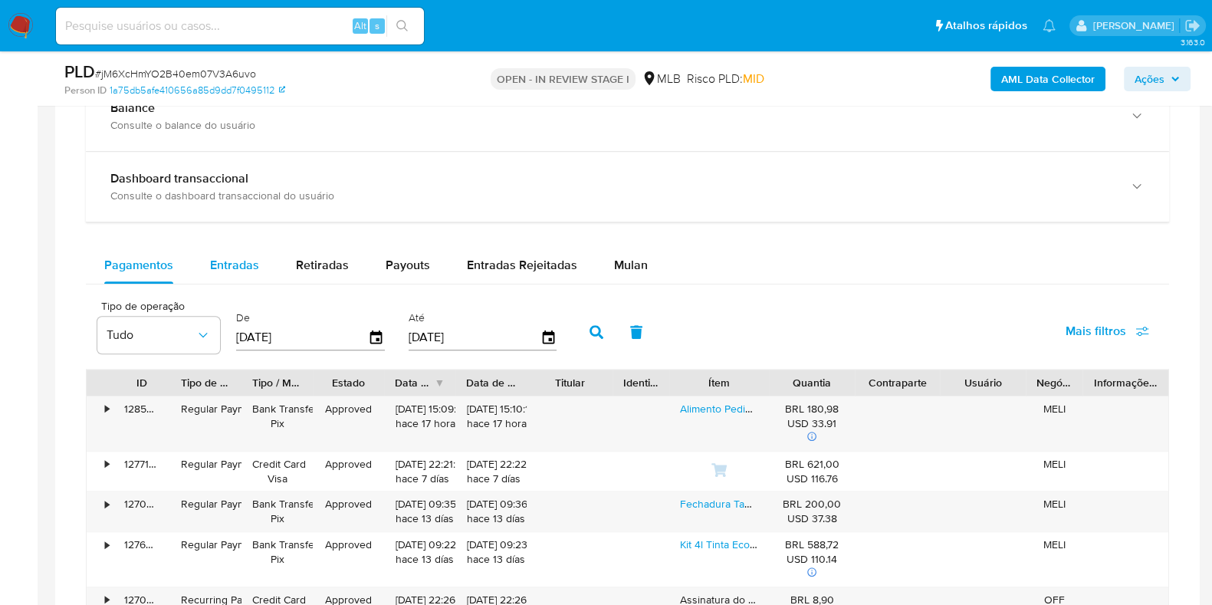
click at [249, 259] on span "Entradas" at bounding box center [234, 265] width 49 height 18
select select "10"
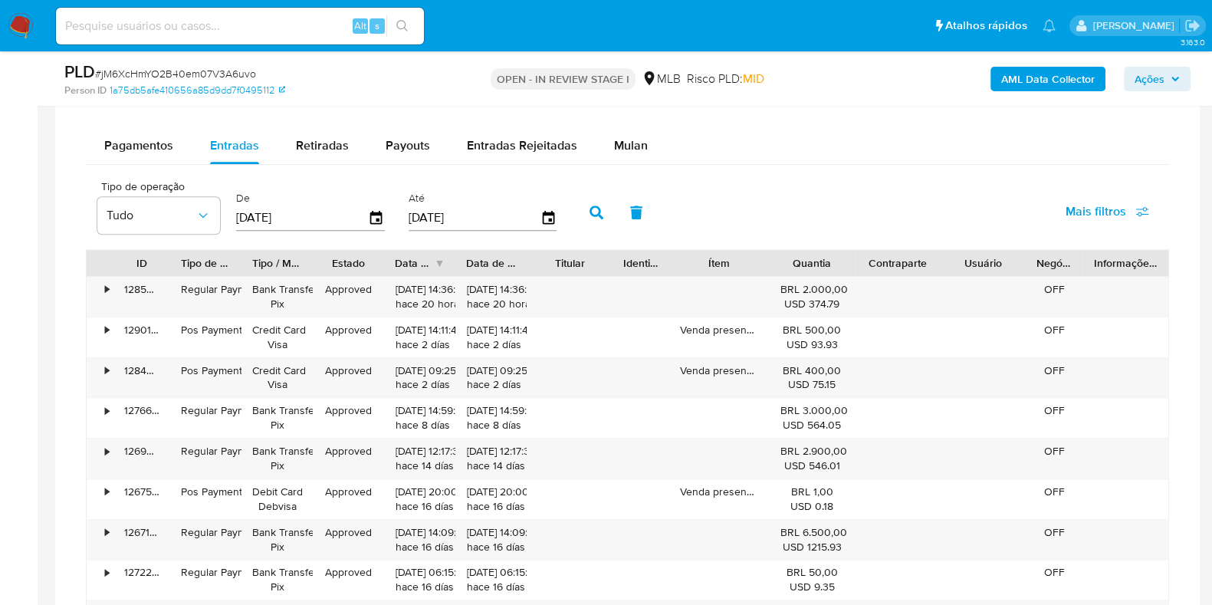
scroll to position [1341, 0]
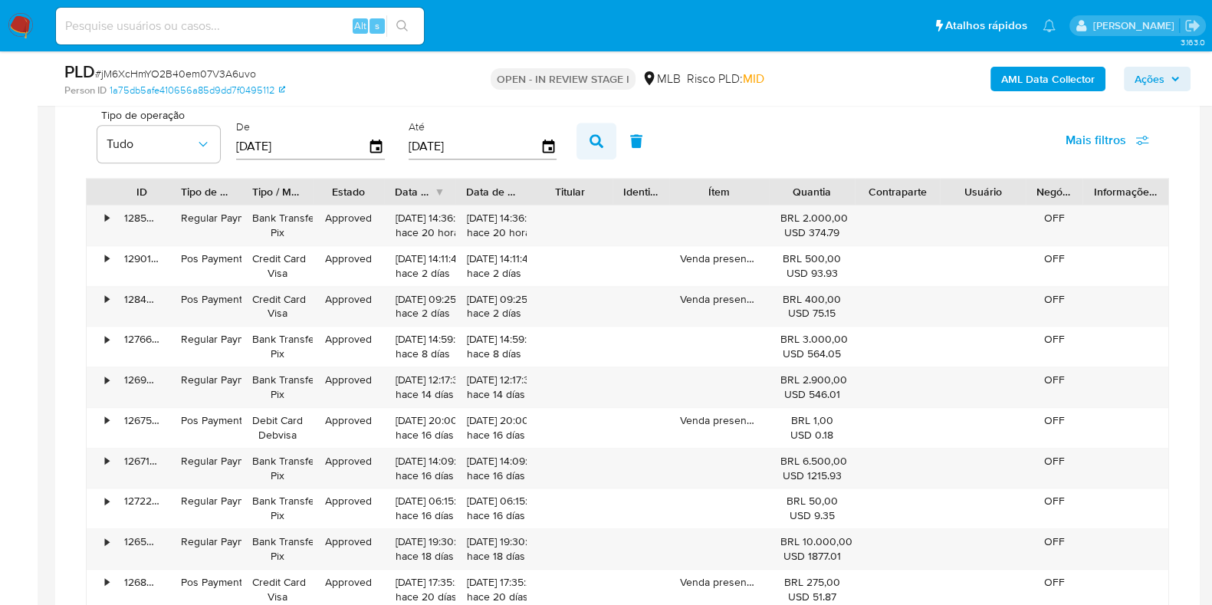
click at [590, 140] on icon "button" at bounding box center [597, 141] width 14 height 14
click at [1171, 142] on div "Transacionalidade Consulta o resumo dos movimentos do usuário Informações trans…" at bounding box center [627, 242] width 1120 height 843
click at [1160, 140] on button "Mais filtros" at bounding box center [1107, 140] width 123 height 37
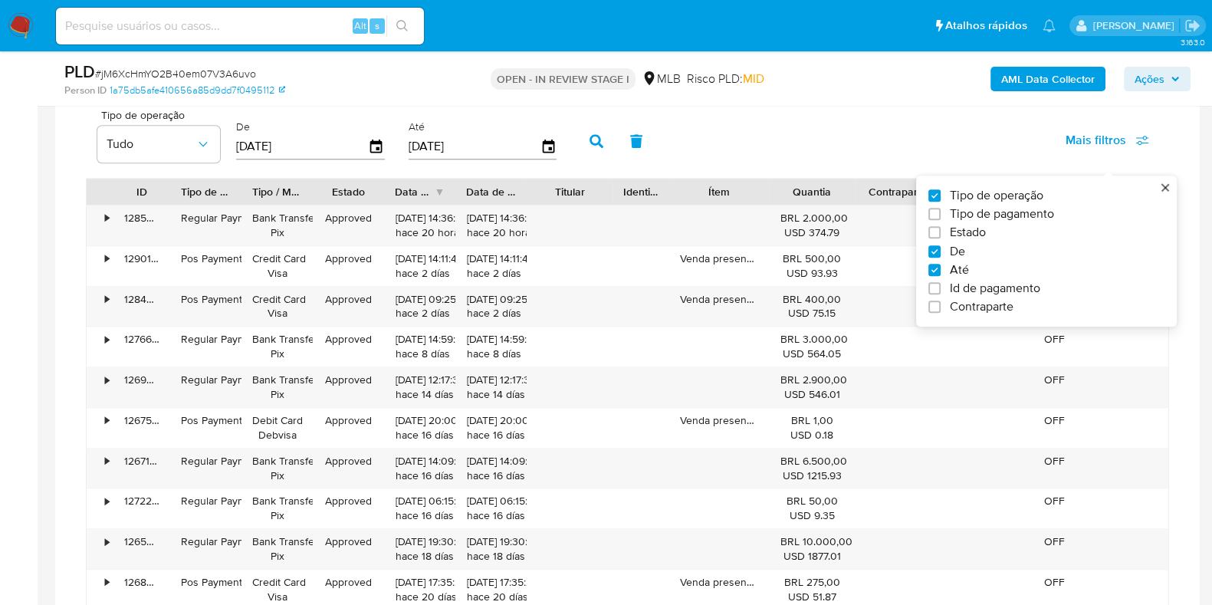
click at [1011, 288] on span "Id de pagamento" at bounding box center [995, 288] width 90 height 15
click at [941, 288] on input "Id de pagamento" at bounding box center [935, 288] width 12 height 12
checkbox input "true"
click at [660, 135] on input "number" at bounding box center [652, 145] width 150 height 20
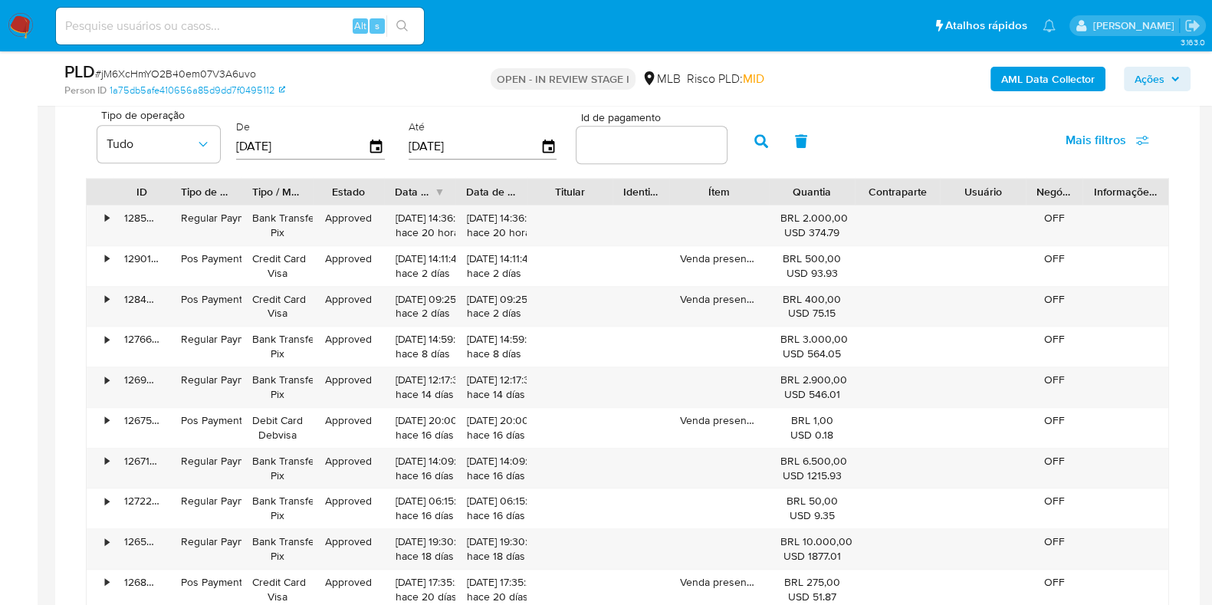
drag, startPoint x: 576, startPoint y: 155, endPoint x: 590, endPoint y: 143, distance: 18.6
click at [577, 155] on div at bounding box center [652, 145] width 150 height 37
click at [590, 142] on input "number" at bounding box center [652, 145] width 150 height 20
paste input "128464467294"
type input "128464467294"
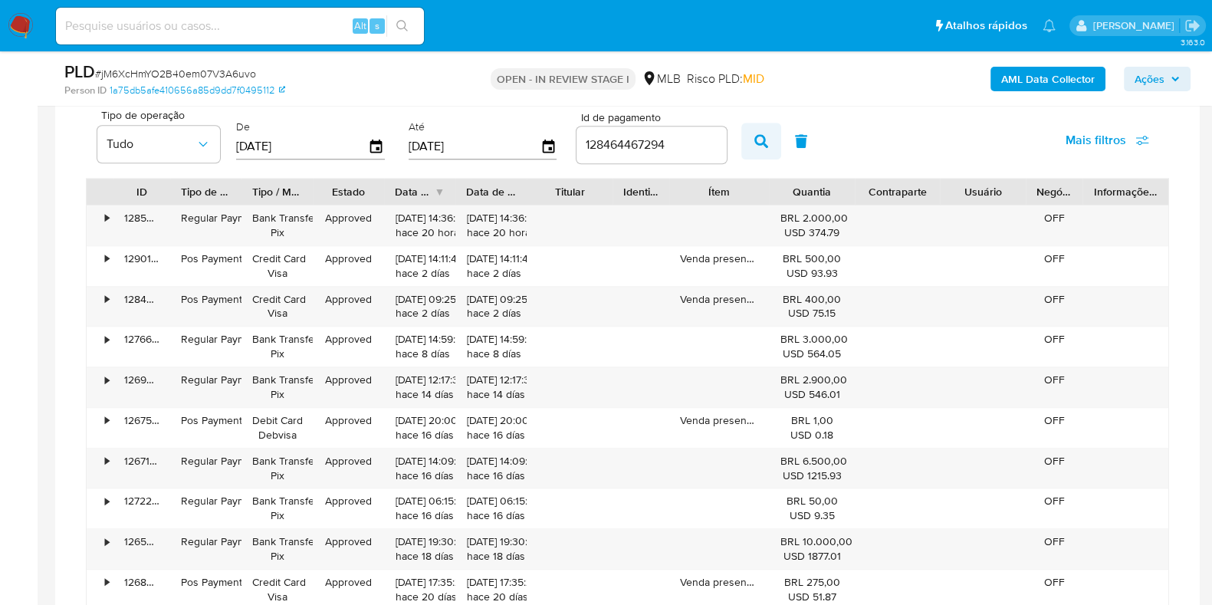
click at [742, 138] on button "button" at bounding box center [762, 141] width 40 height 37
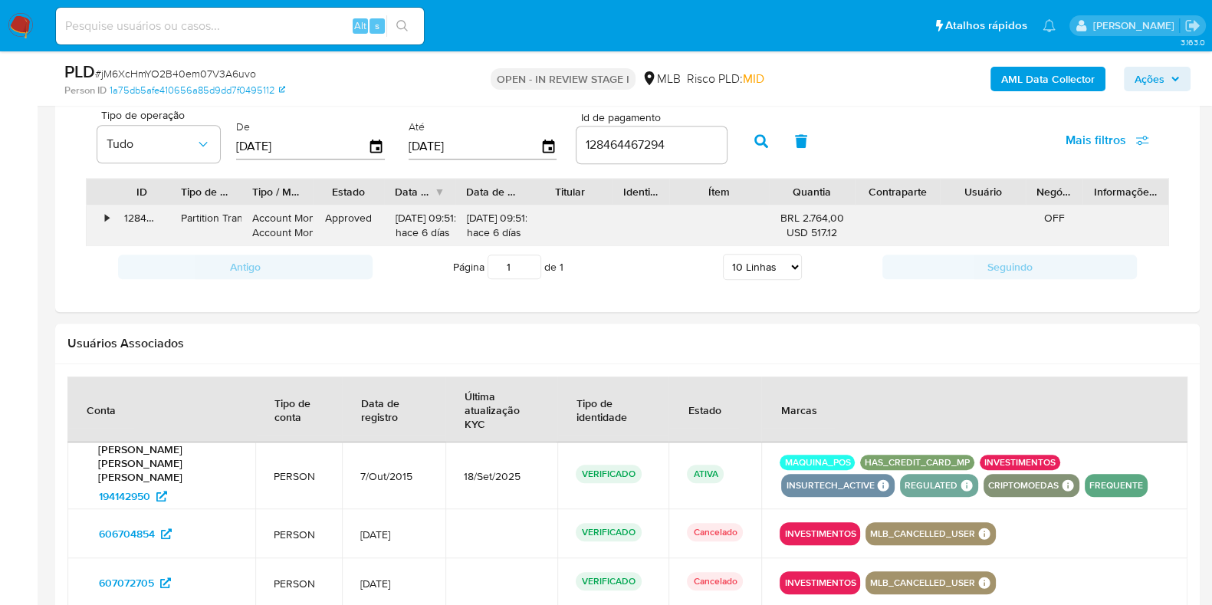
click at [102, 212] on div "•" at bounding box center [100, 226] width 27 height 40
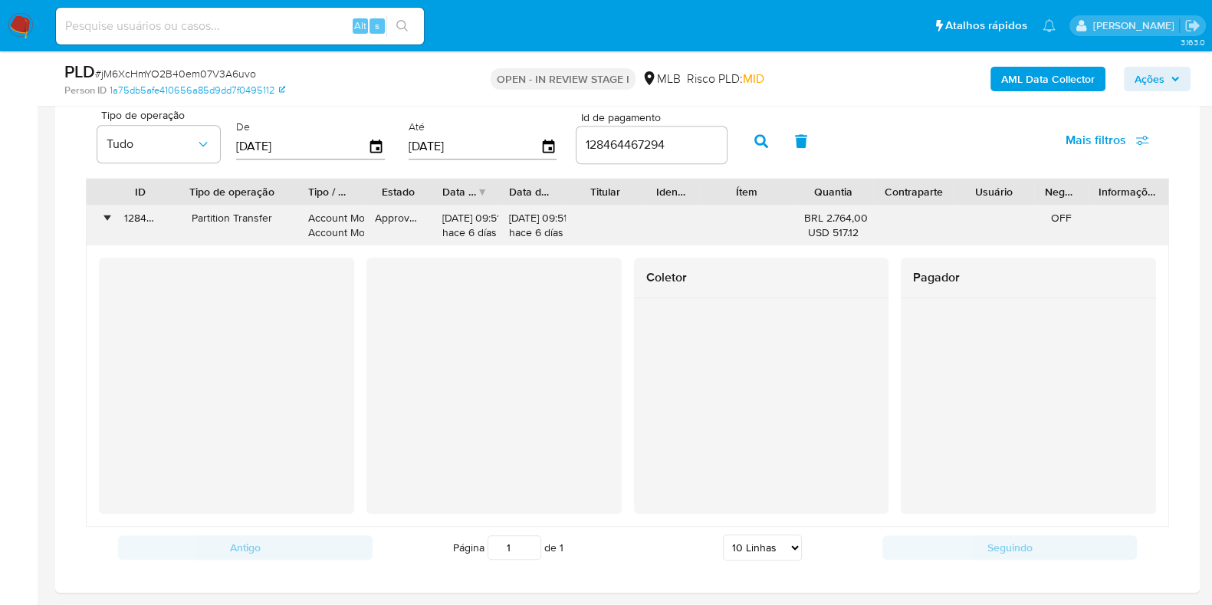
drag, startPoint x: 229, startPoint y: 193, endPoint x: 288, endPoint y: 206, distance: 60.3
click at [288, 206] on div "ID Tipo de operação Tipo / Método Estado Data de criação Data de aprovação Titu…" at bounding box center [628, 352] width 1084 height 349
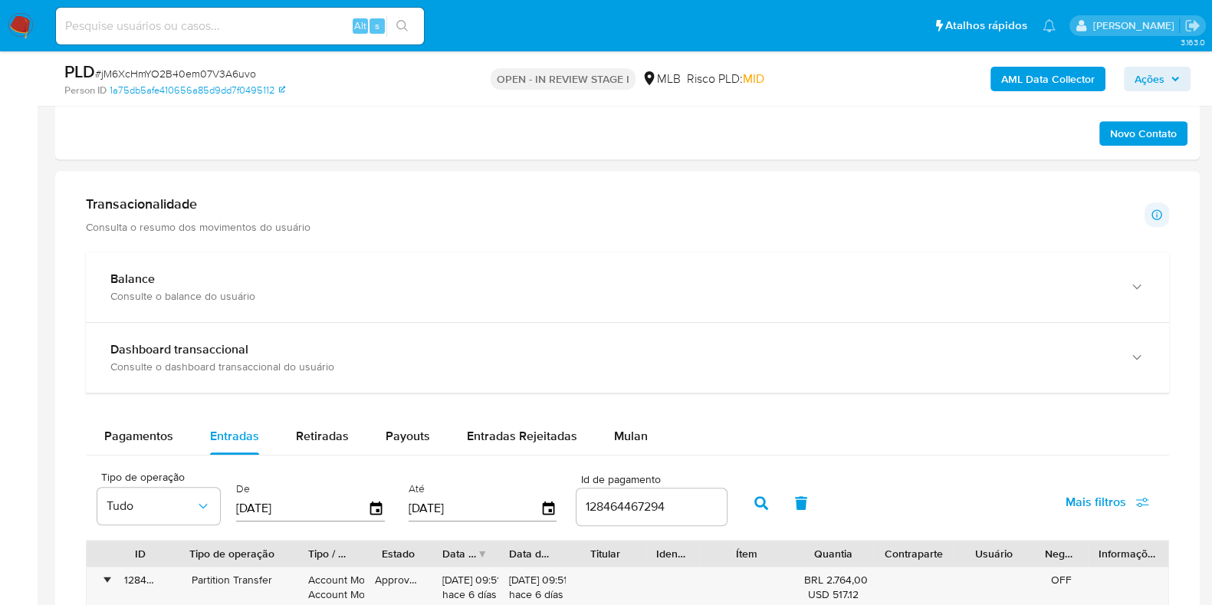
scroll to position [959, 0]
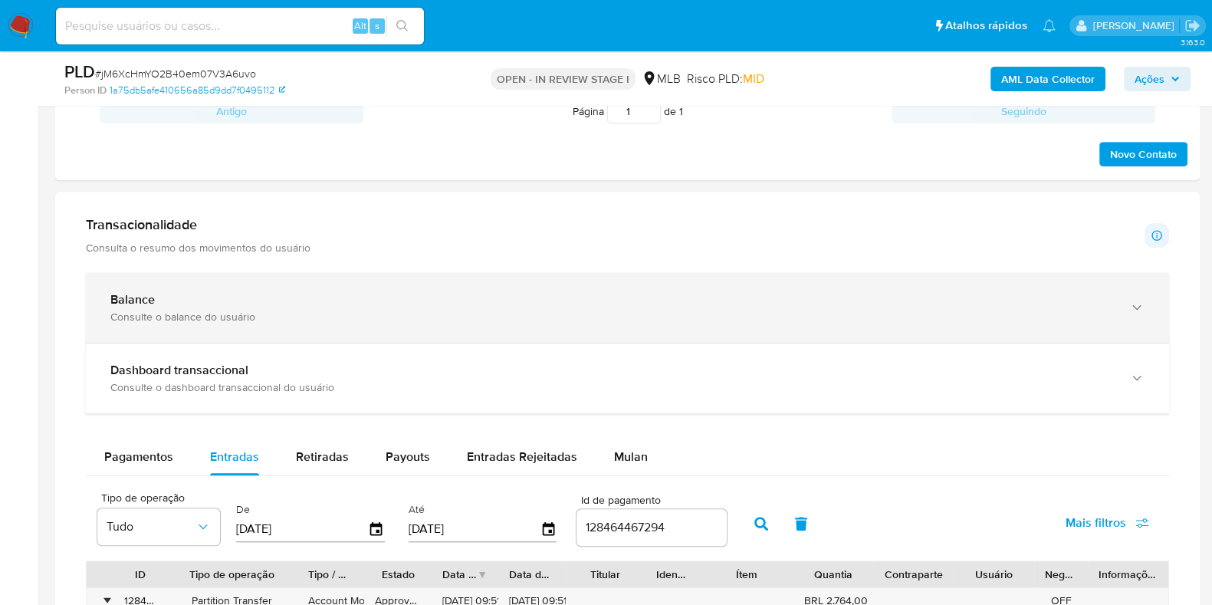
click at [263, 275] on div "Balance Consulte o balance do usuário" at bounding box center [628, 308] width 1084 height 70
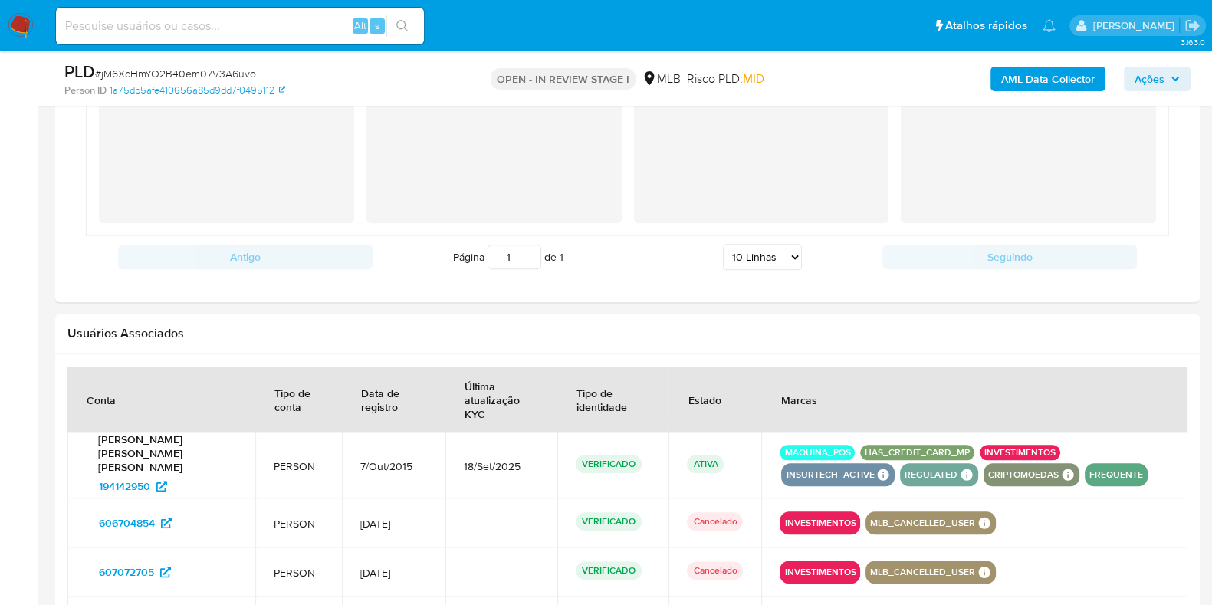
scroll to position [1917, 0]
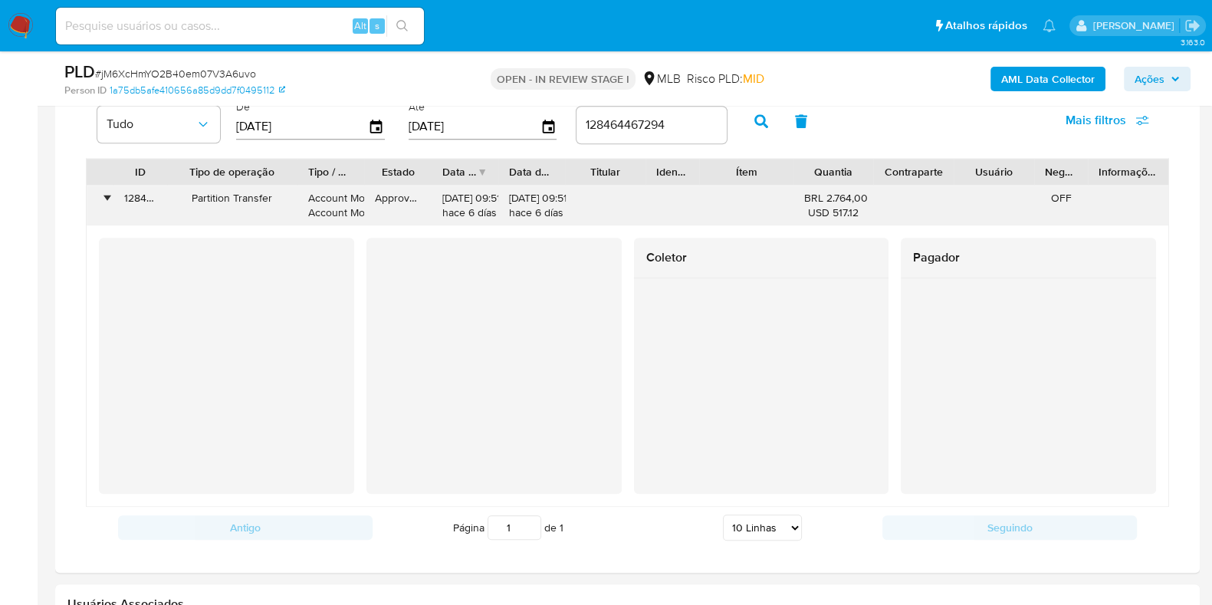
drag, startPoint x: 151, startPoint y: 201, endPoint x: 173, endPoint y: 204, distance: 21.7
click at [173, 204] on div "• 128464467294 Partition Transfer Account Money Account Money Approved 03/10/20…" at bounding box center [628, 206] width 1082 height 40
drag, startPoint x: 162, startPoint y: 172, endPoint x: 154, endPoint y: 178, distance: 9.8
click at [154, 178] on div at bounding box center [165, 172] width 28 height 26
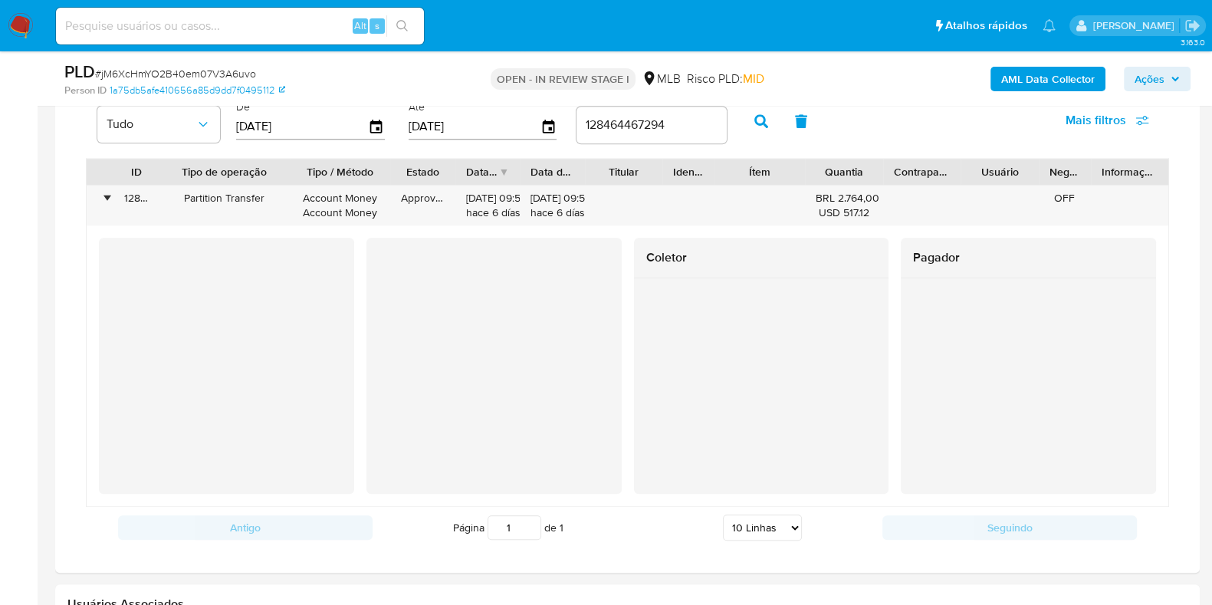
drag, startPoint x: 364, startPoint y: 168, endPoint x: 397, endPoint y: 176, distance: 33.9
click at [397, 176] on div at bounding box center [391, 172] width 28 height 26
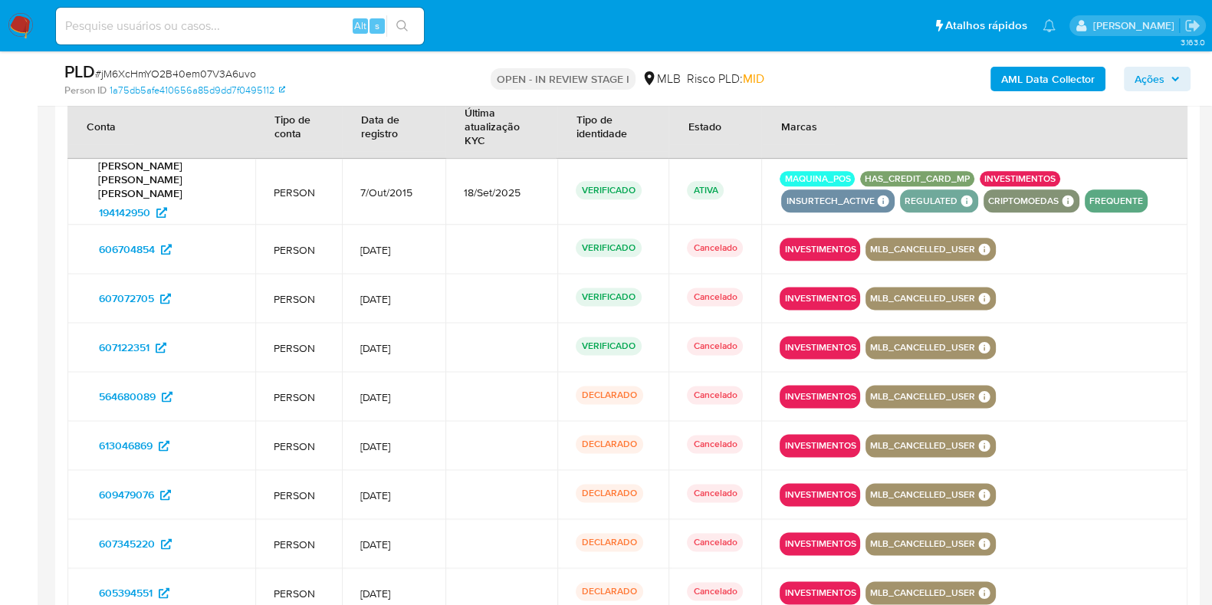
scroll to position [2492, 0]
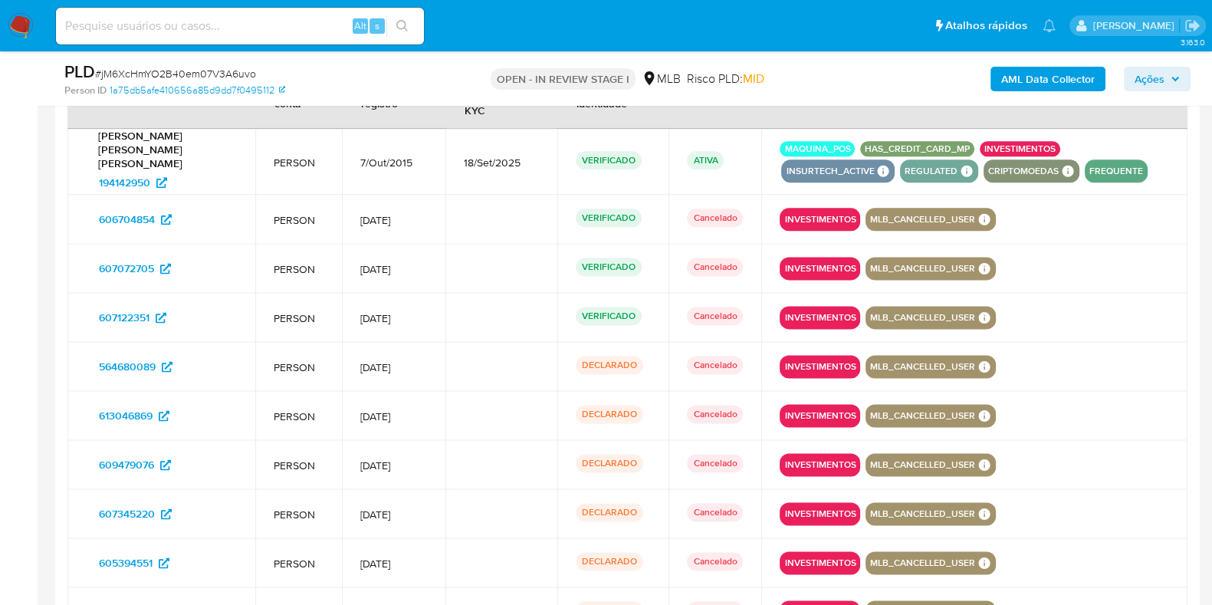
drag, startPoint x: 186, startPoint y: 174, endPoint x: 74, endPoint y: 170, distance: 112.0
click at [74, 170] on td "Ana Carolina Cavalcante Batista 194142950" at bounding box center [161, 162] width 188 height 67
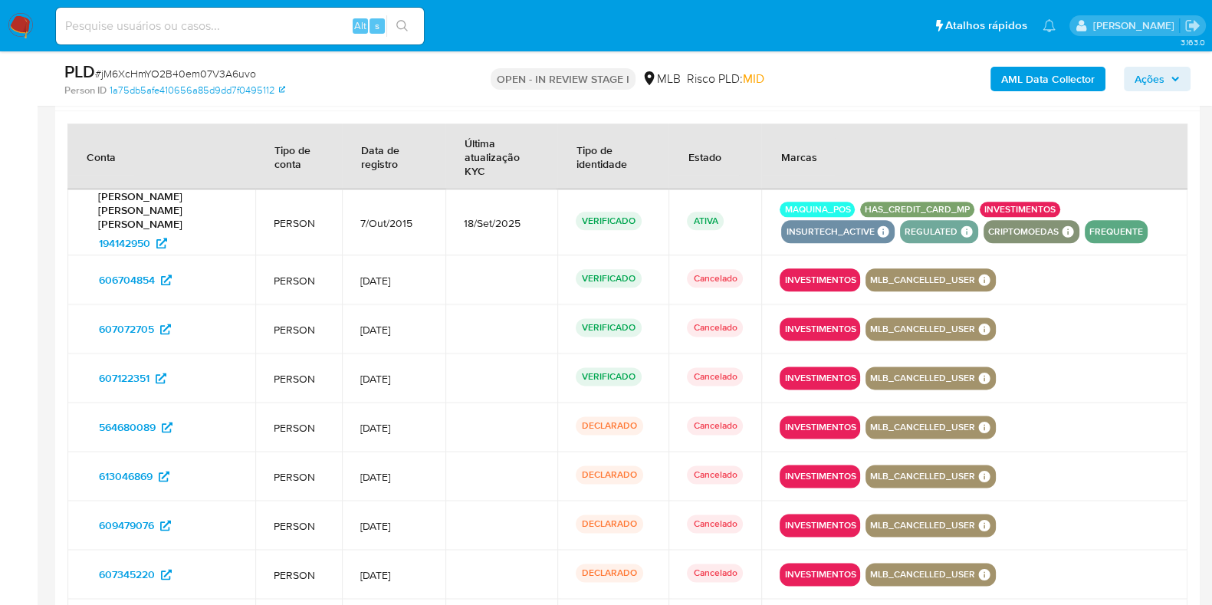
scroll to position [2461, 0]
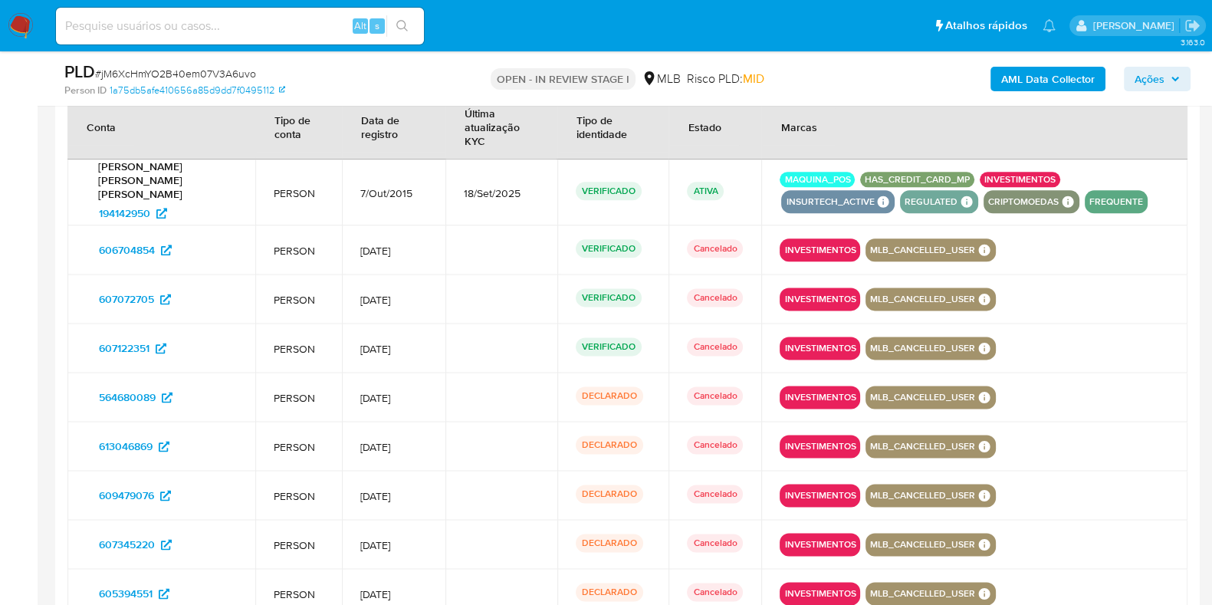
click at [1006, 182] on button "INVESTIMENTOS" at bounding box center [1020, 179] width 71 height 6
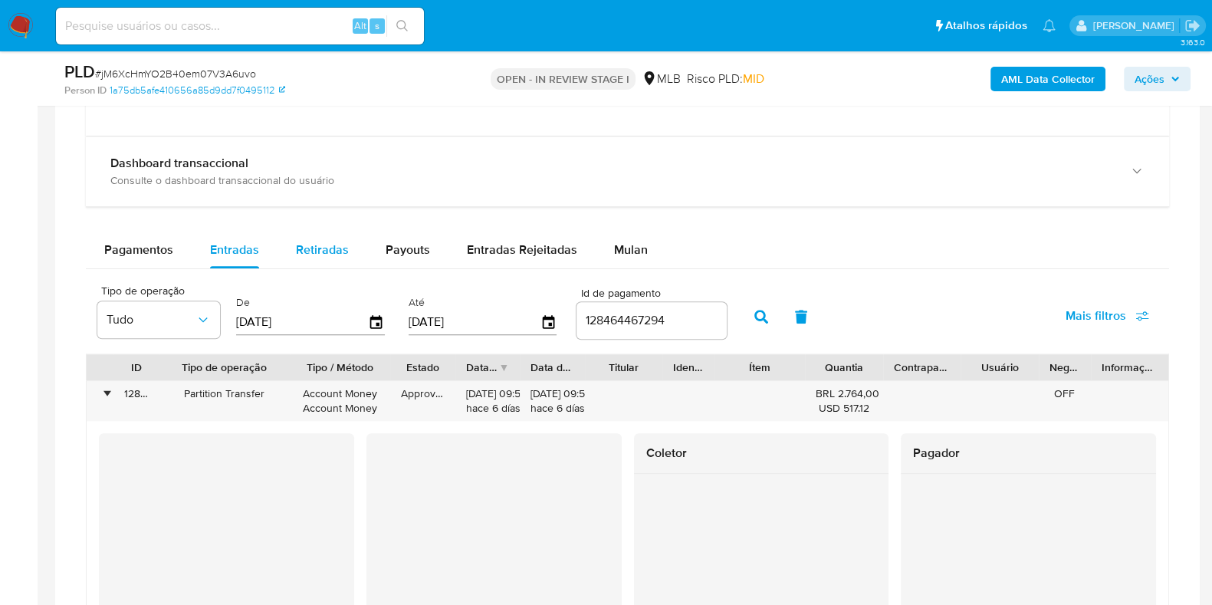
scroll to position [1790, 0]
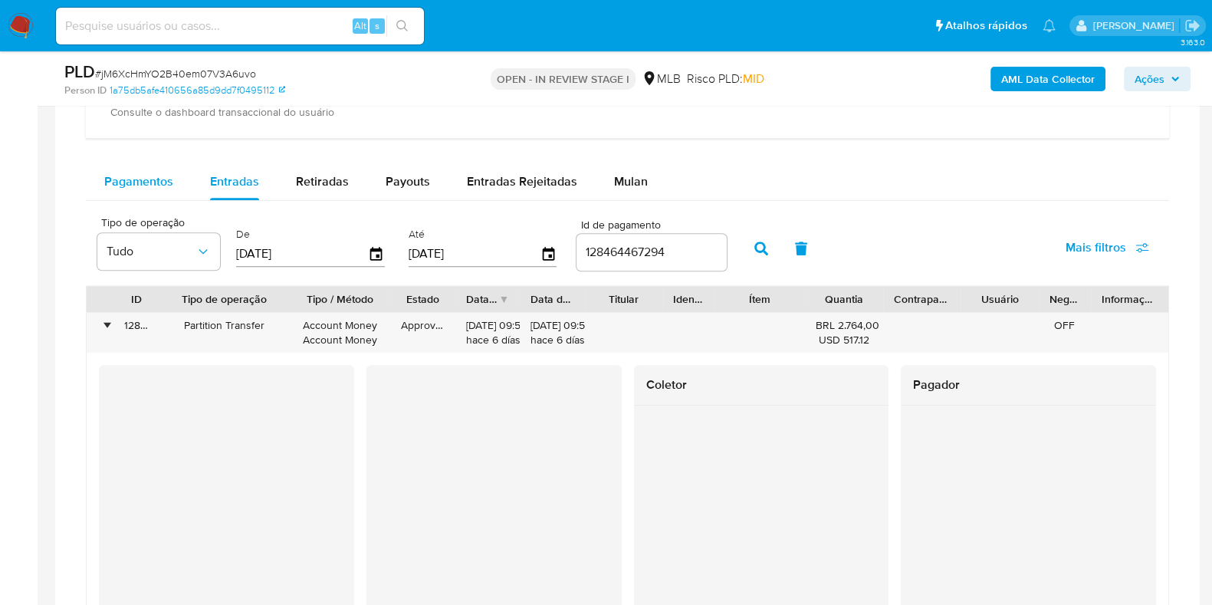
click at [169, 178] on span "Pagamentos" at bounding box center [138, 182] width 69 height 18
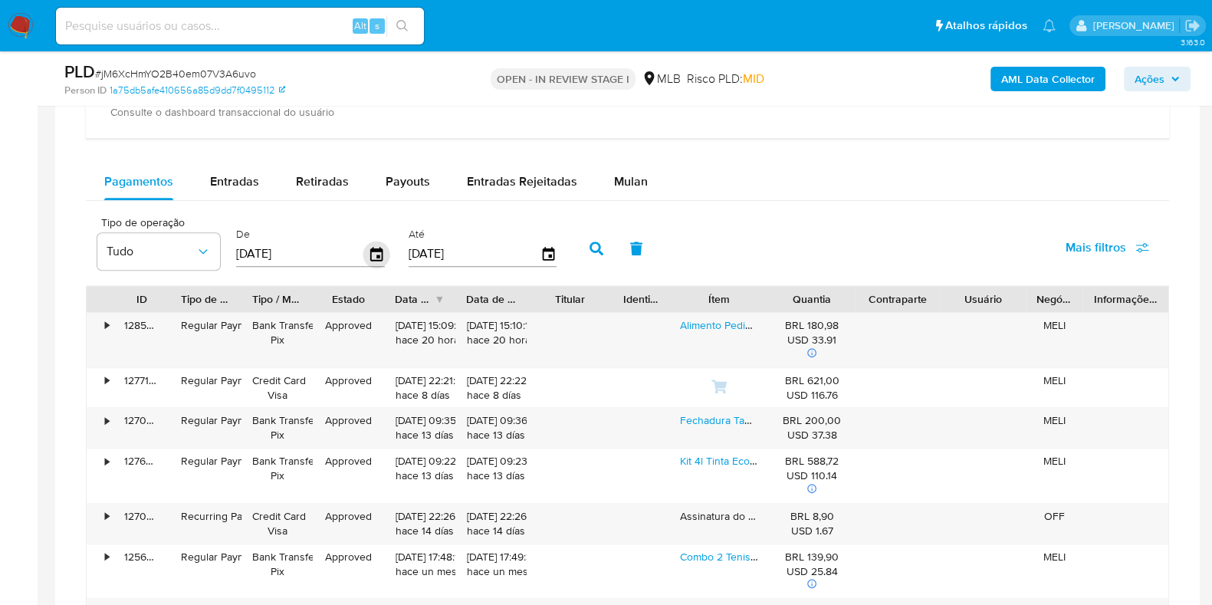
click at [380, 255] on icon "button" at bounding box center [376, 254] width 27 height 27
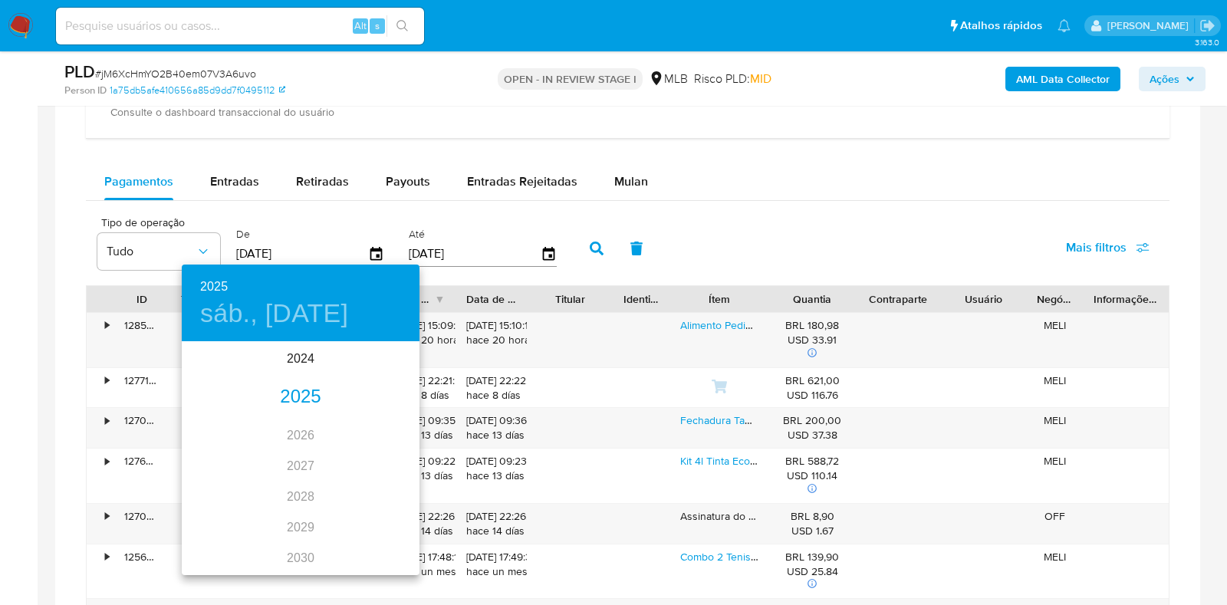
click at [311, 404] on div "2025" at bounding box center [301, 397] width 238 height 31
click at [299, 492] on div "ago." at bounding box center [300, 488] width 79 height 58
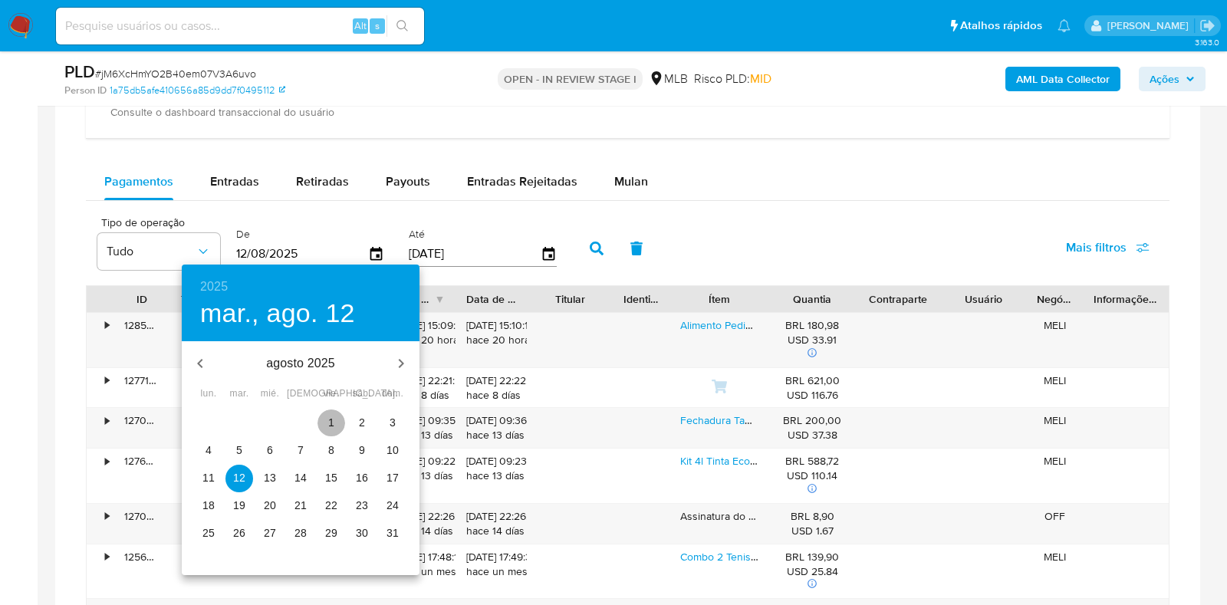
click at [326, 418] on span "1" at bounding box center [331, 422] width 28 height 15
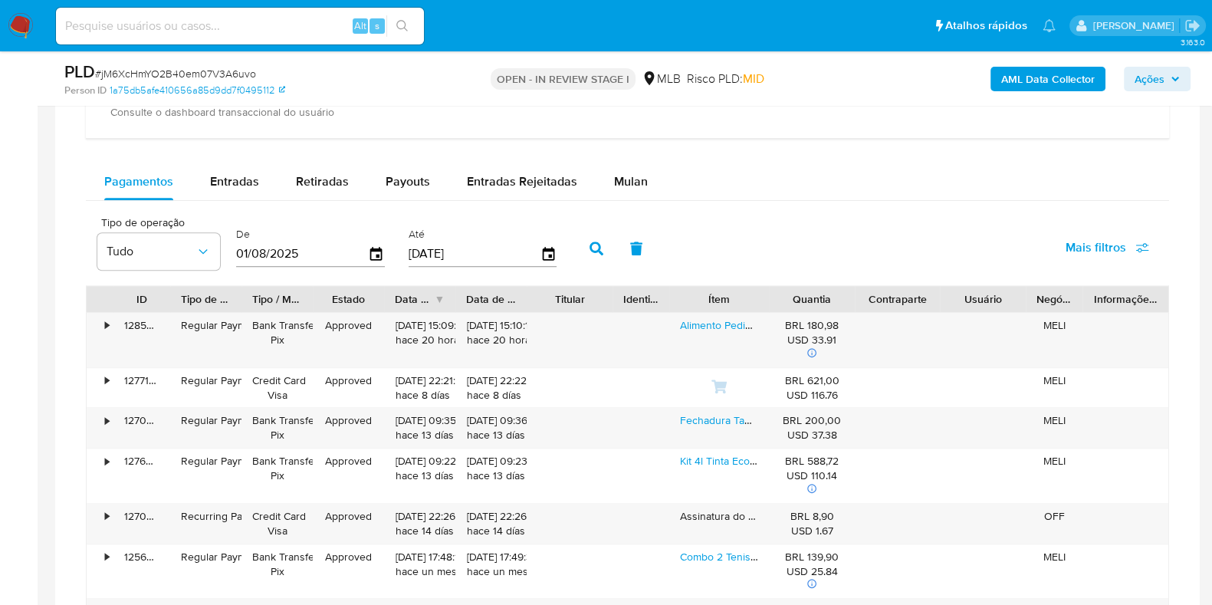
click at [529, 246] on input "[DATE]" at bounding box center [475, 254] width 132 height 25
click at [538, 252] on icon "button" at bounding box center [548, 254] width 27 height 27
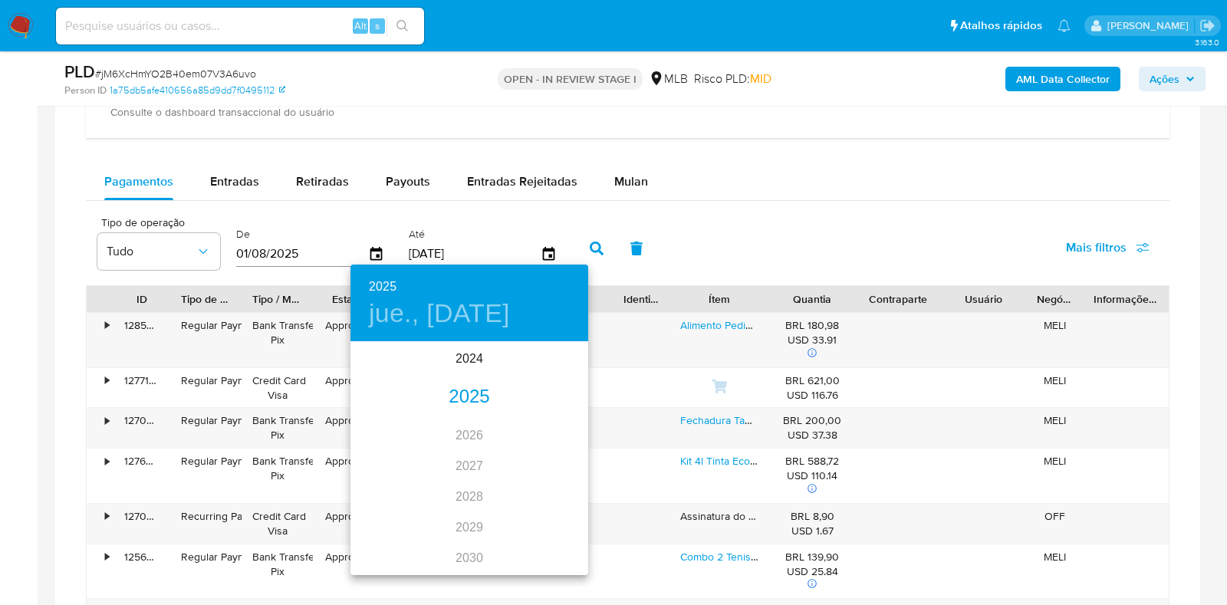
click at [463, 399] on div "2025" at bounding box center [469, 397] width 238 height 31
click at [386, 555] on div "oct." at bounding box center [389, 545] width 79 height 58
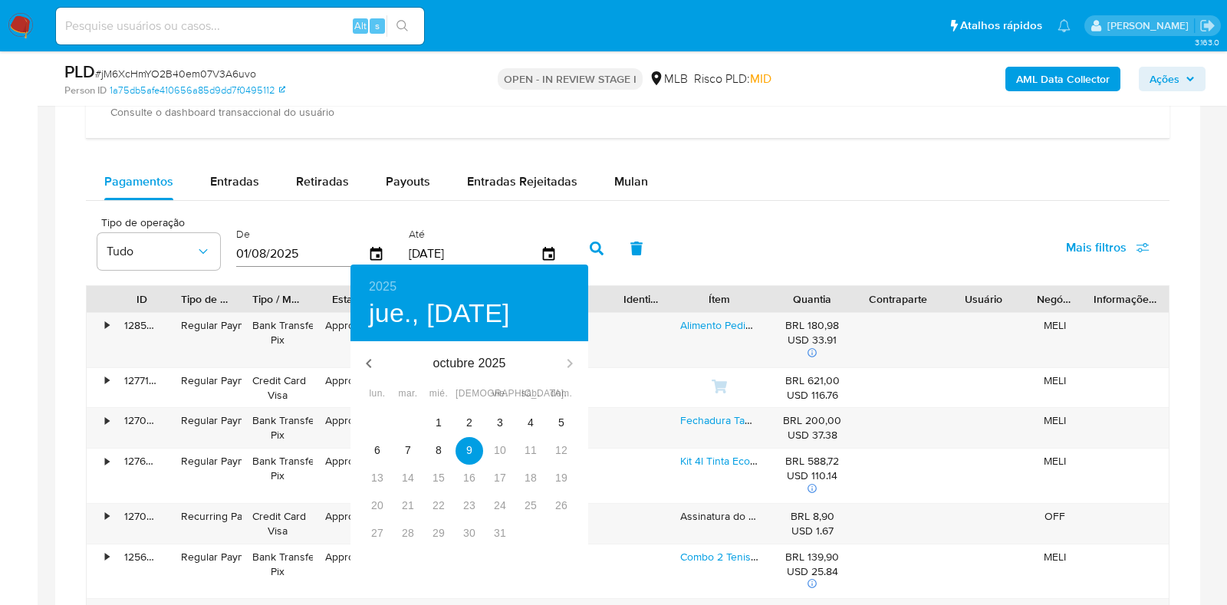
click at [598, 252] on div at bounding box center [613, 302] width 1227 height 605
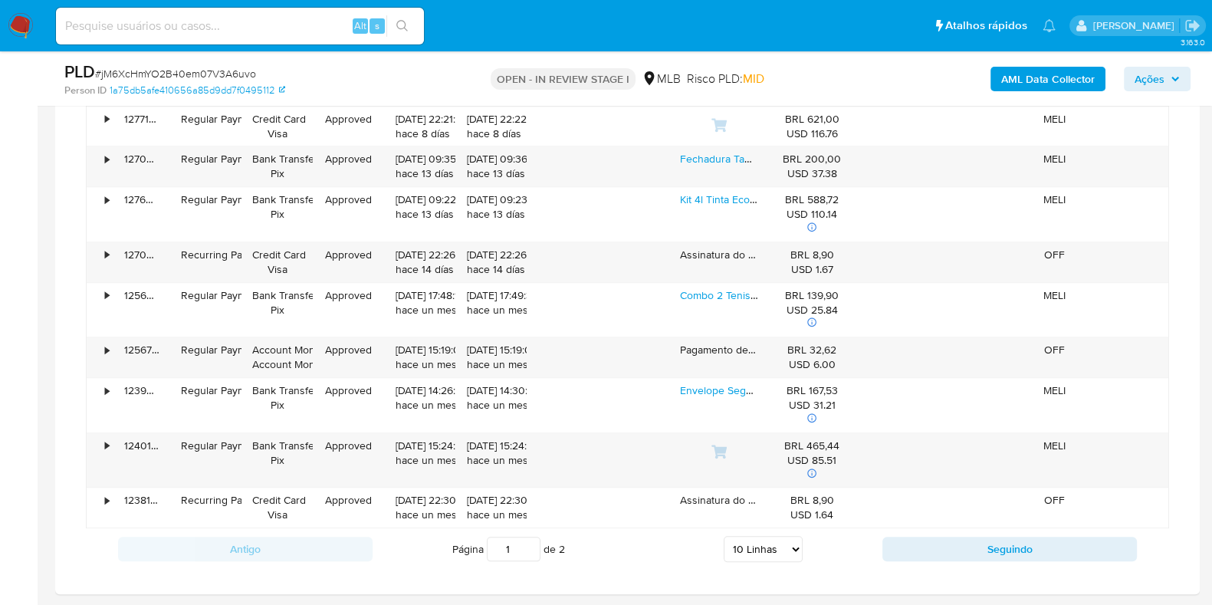
scroll to position [2077, 0]
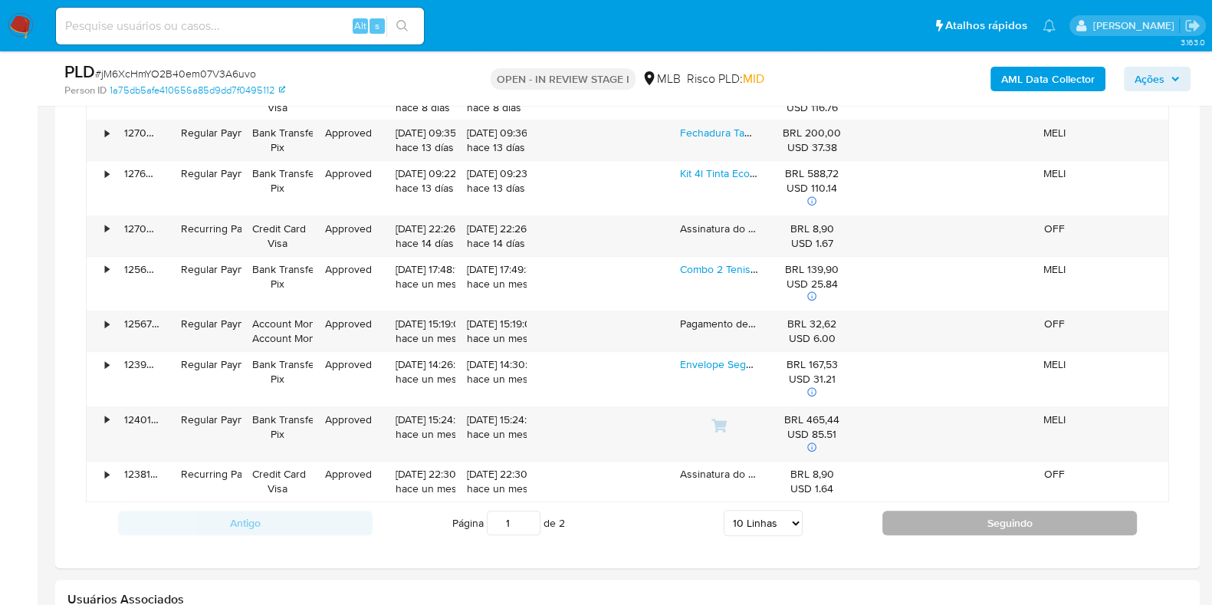
click at [947, 518] on button "Seguindo" at bounding box center [1010, 523] width 255 height 25
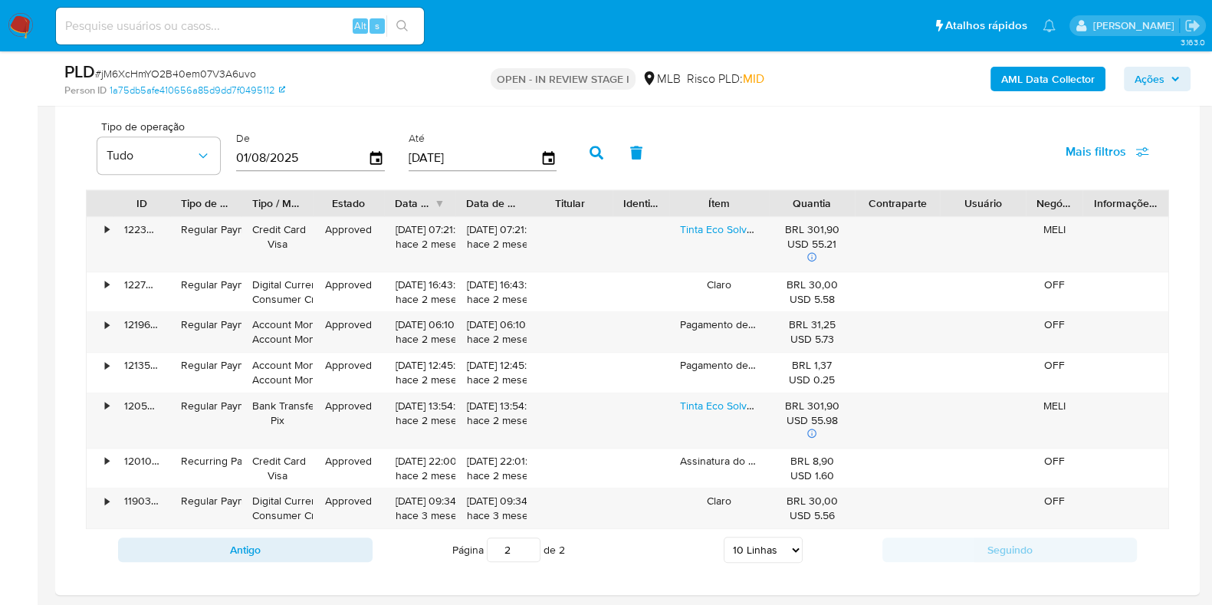
scroll to position [1982, 0]
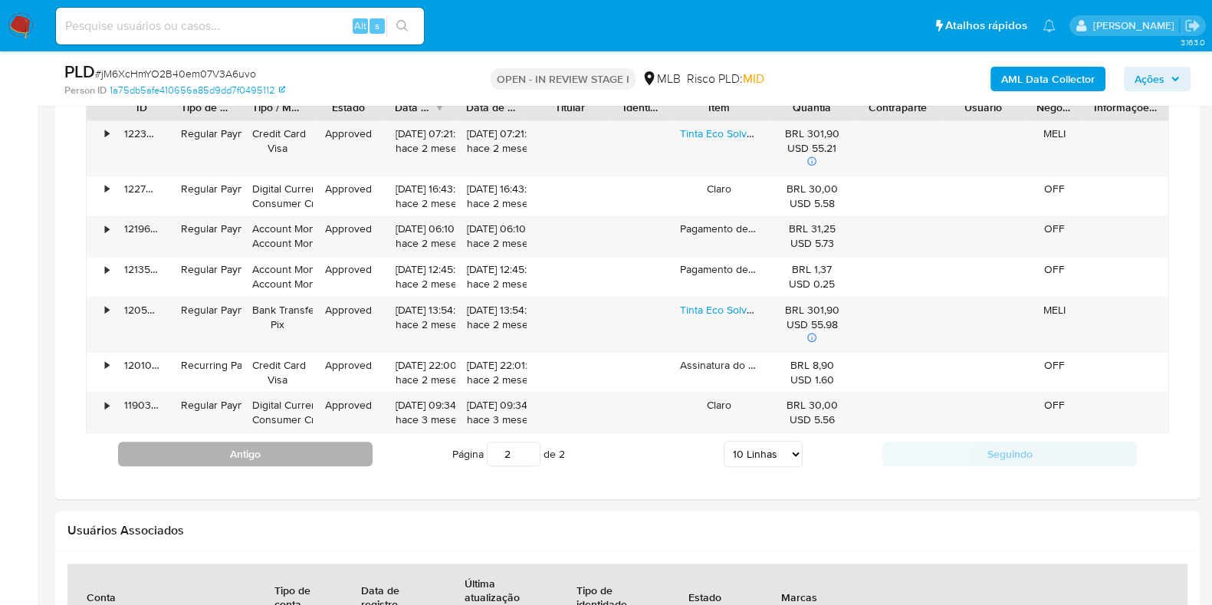
click at [301, 451] on button "Antigo" at bounding box center [245, 454] width 255 height 25
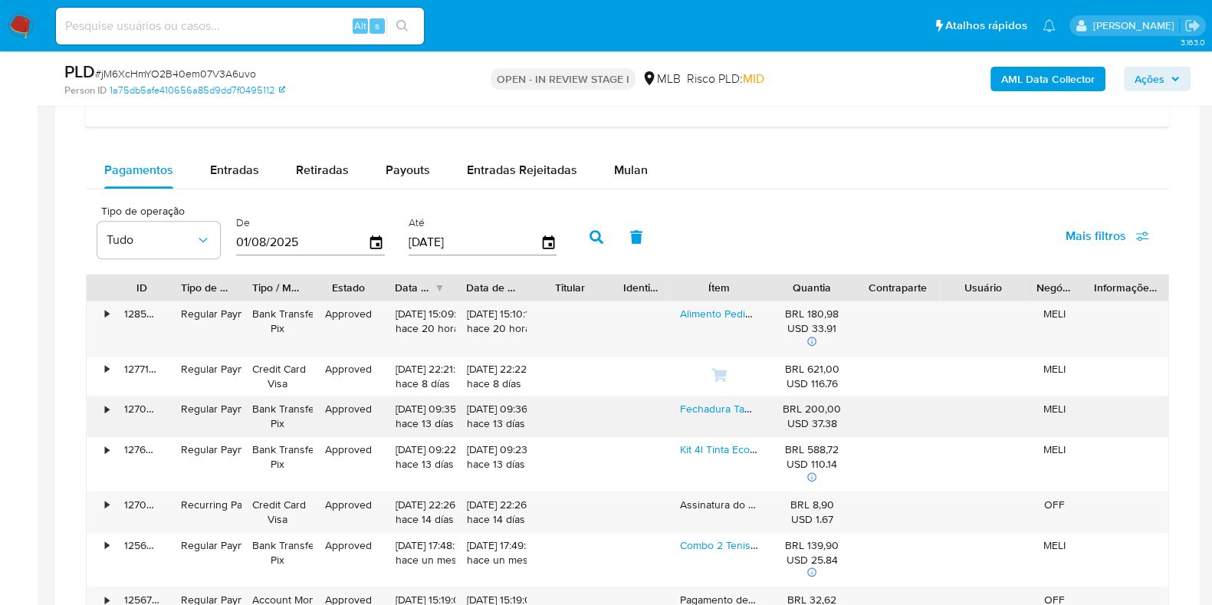
scroll to position [1790, 0]
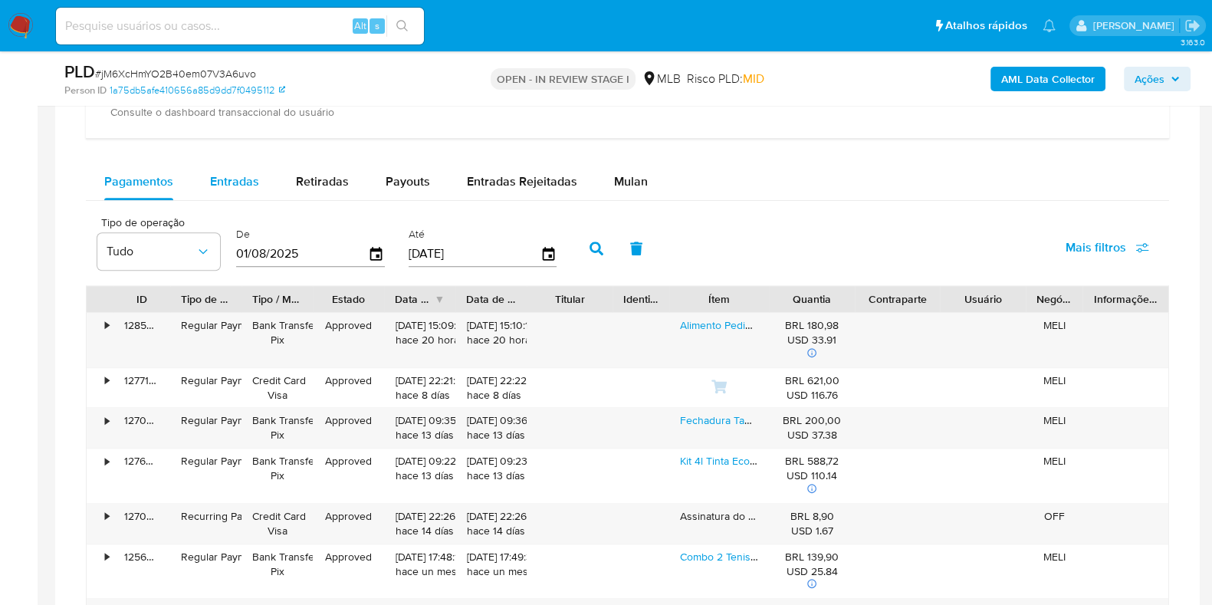
click at [220, 166] on div "Entradas" at bounding box center [234, 181] width 49 height 37
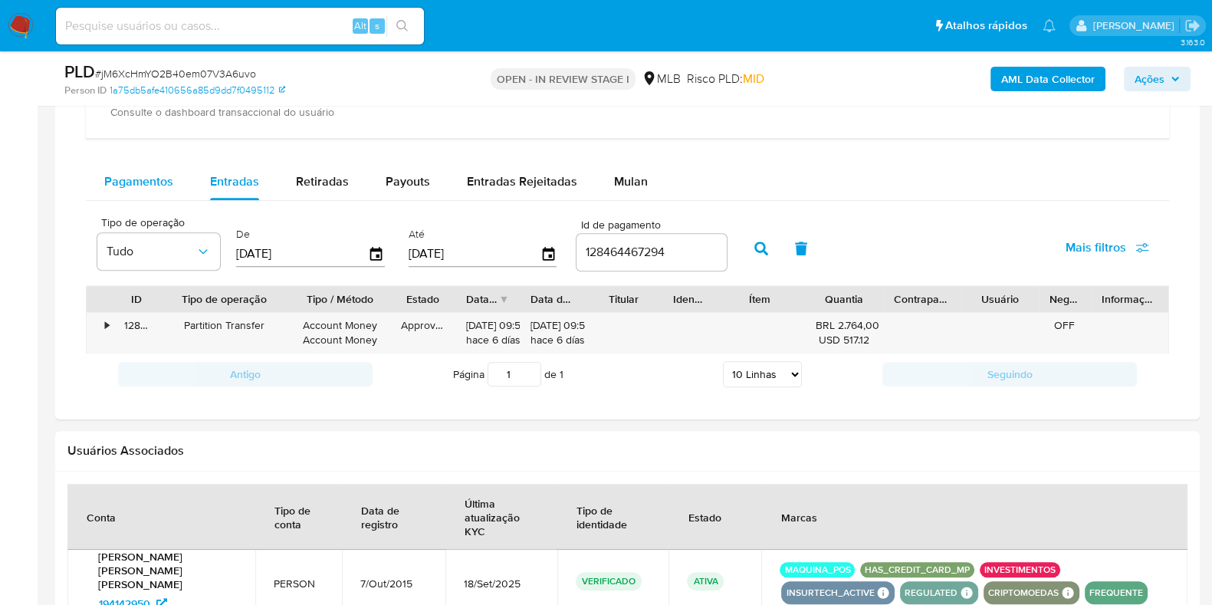
click at [158, 186] on span "Pagamentos" at bounding box center [138, 182] width 69 height 18
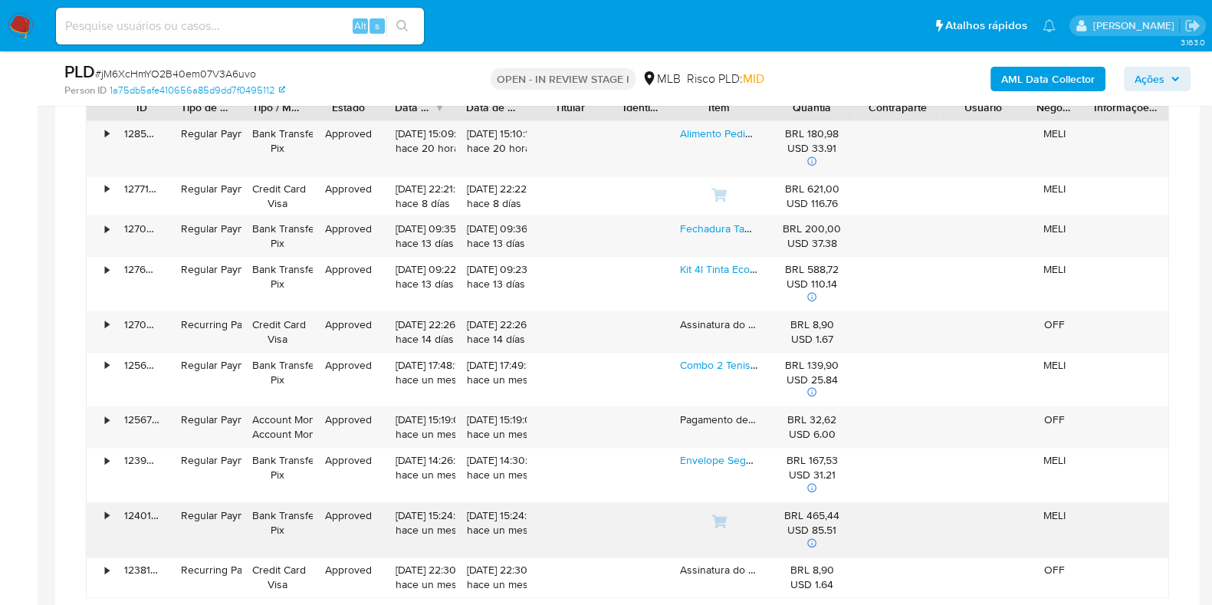
scroll to position [1746, 0]
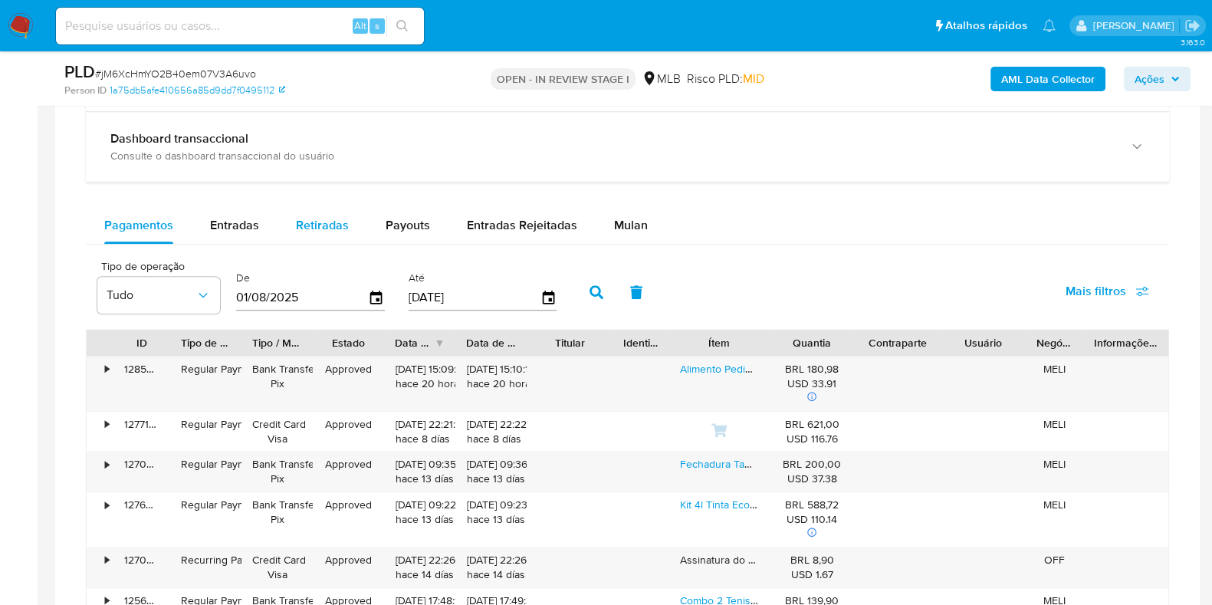
click at [354, 225] on button "Retiradas" at bounding box center [323, 225] width 90 height 37
select select "10"
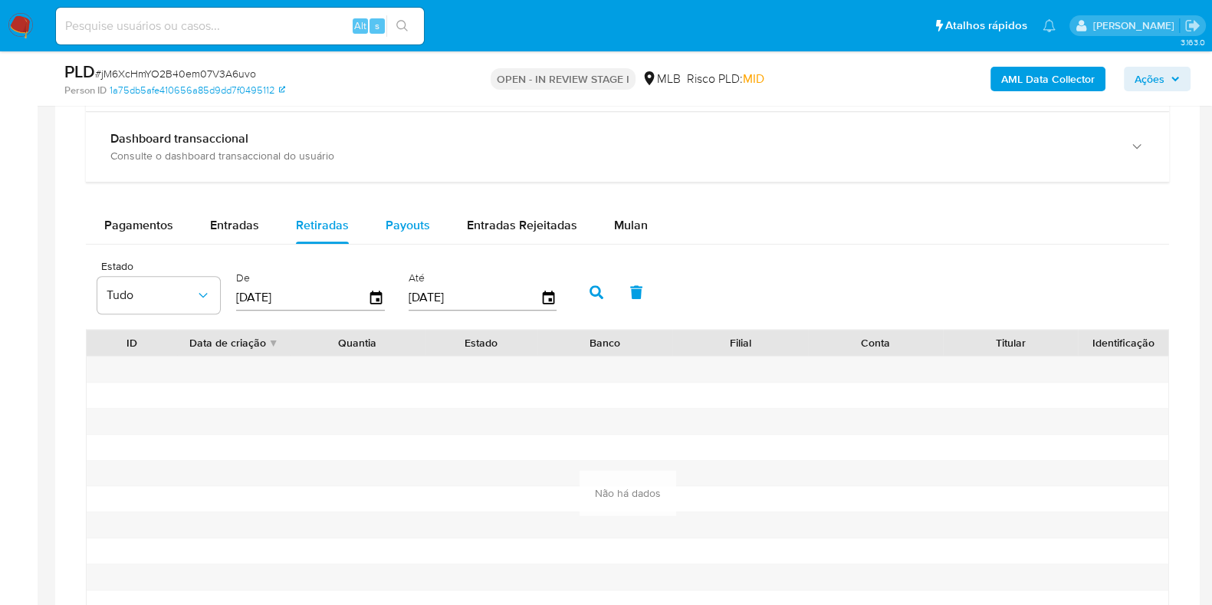
click at [404, 223] on span "Payouts" at bounding box center [408, 225] width 44 height 18
select select "10"
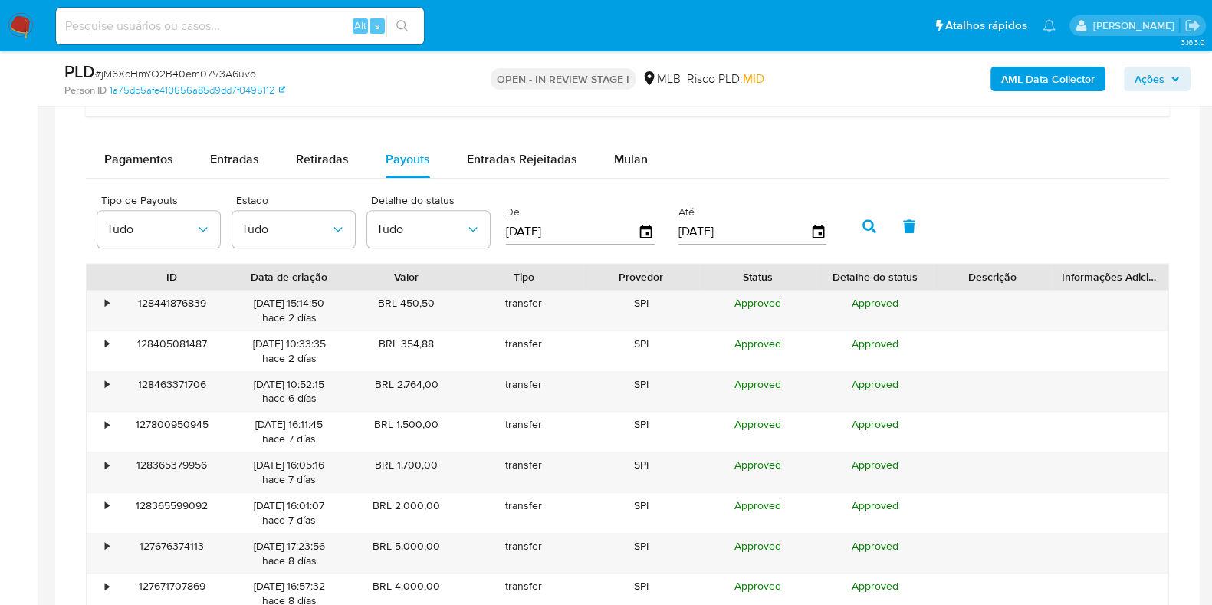
scroll to position [1842, 0]
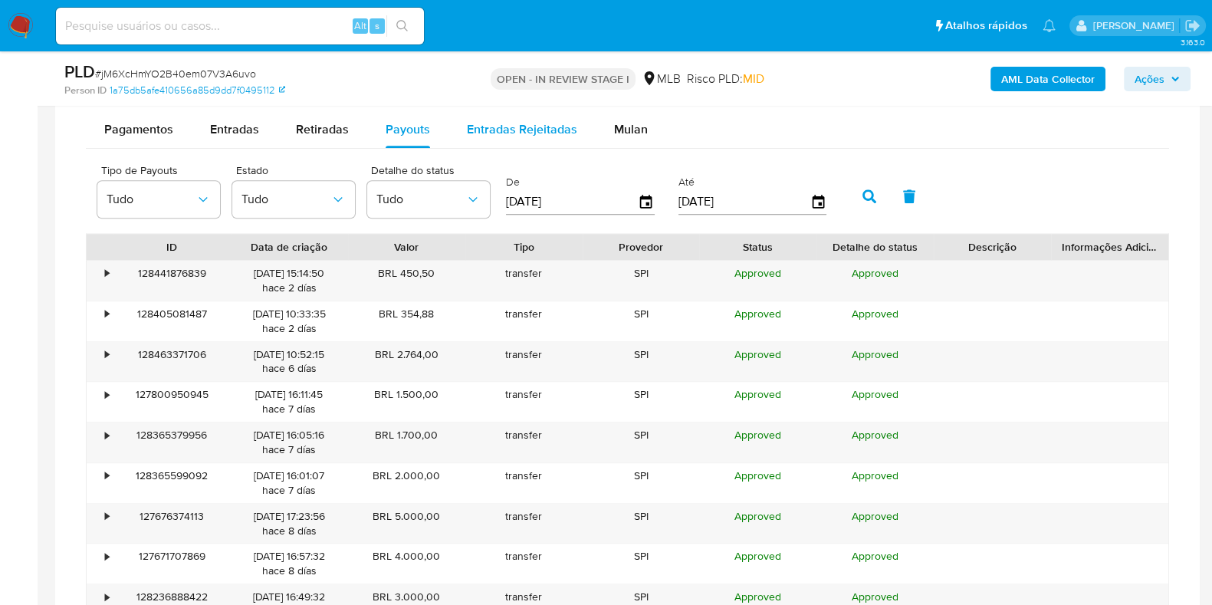
click at [512, 132] on span "Entradas Rejeitadas" at bounding box center [522, 129] width 110 height 18
select select "10"
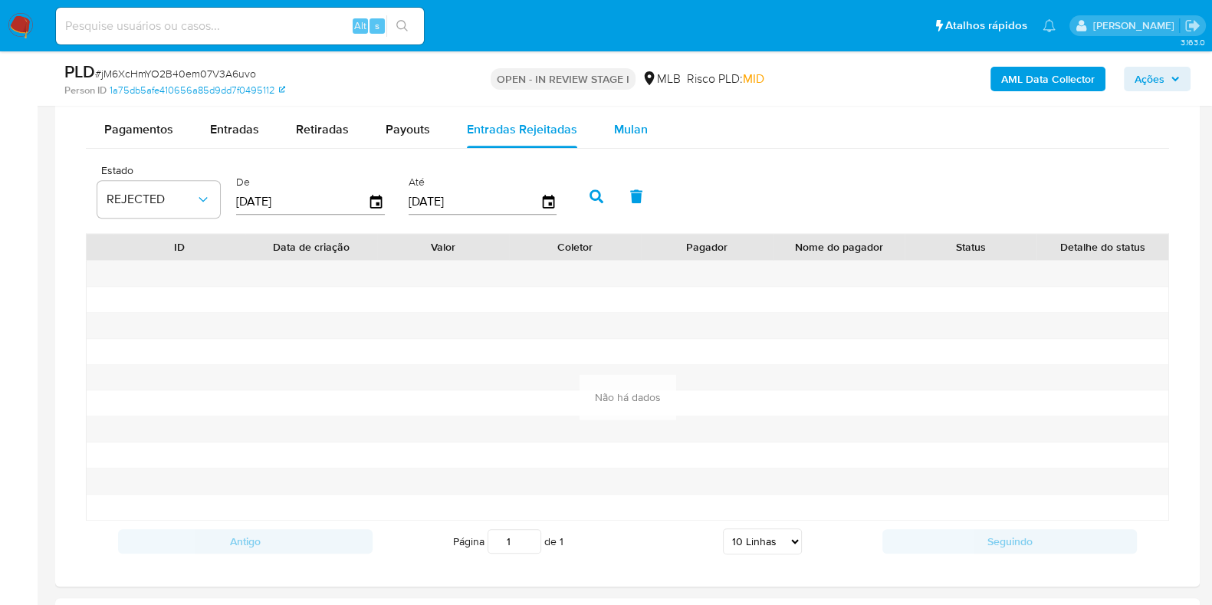
click at [633, 127] on span "Mulan" at bounding box center [631, 129] width 34 height 18
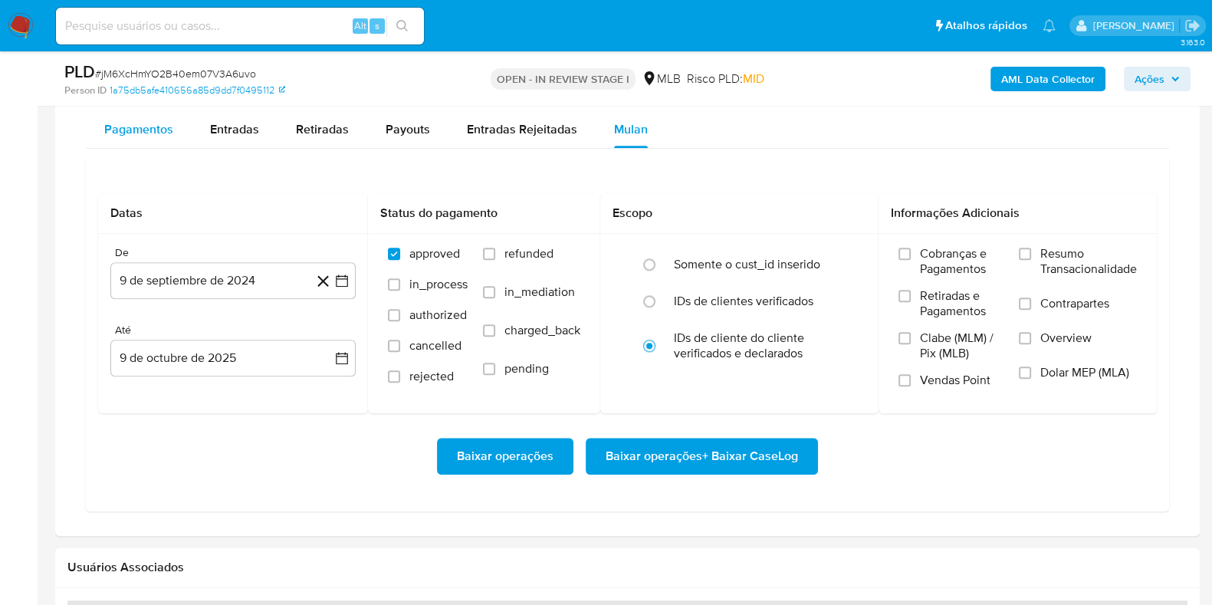
click at [134, 127] on span "Pagamentos" at bounding box center [138, 129] width 69 height 18
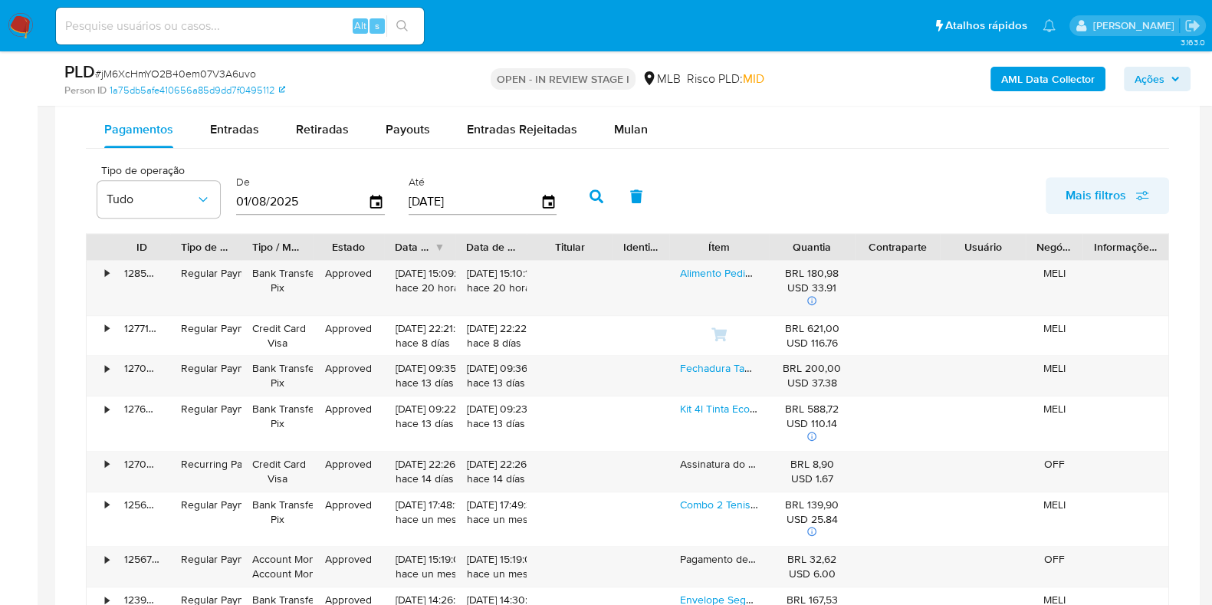
click at [1104, 183] on span "Mais filtros" at bounding box center [1096, 195] width 61 height 37
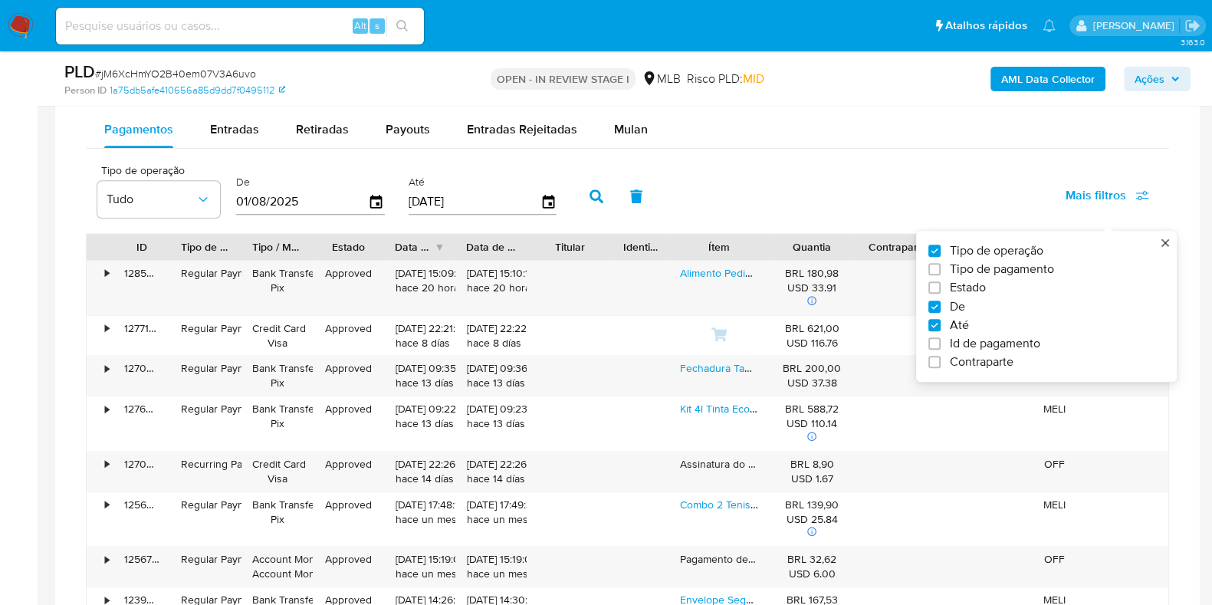
click at [1001, 337] on span "Id de pagamento" at bounding box center [995, 343] width 90 height 15
click at [941, 337] on input "Id de pagamento" at bounding box center [935, 343] width 12 height 12
checkbox input "true"
click at [605, 197] on input "number" at bounding box center [652, 200] width 150 height 20
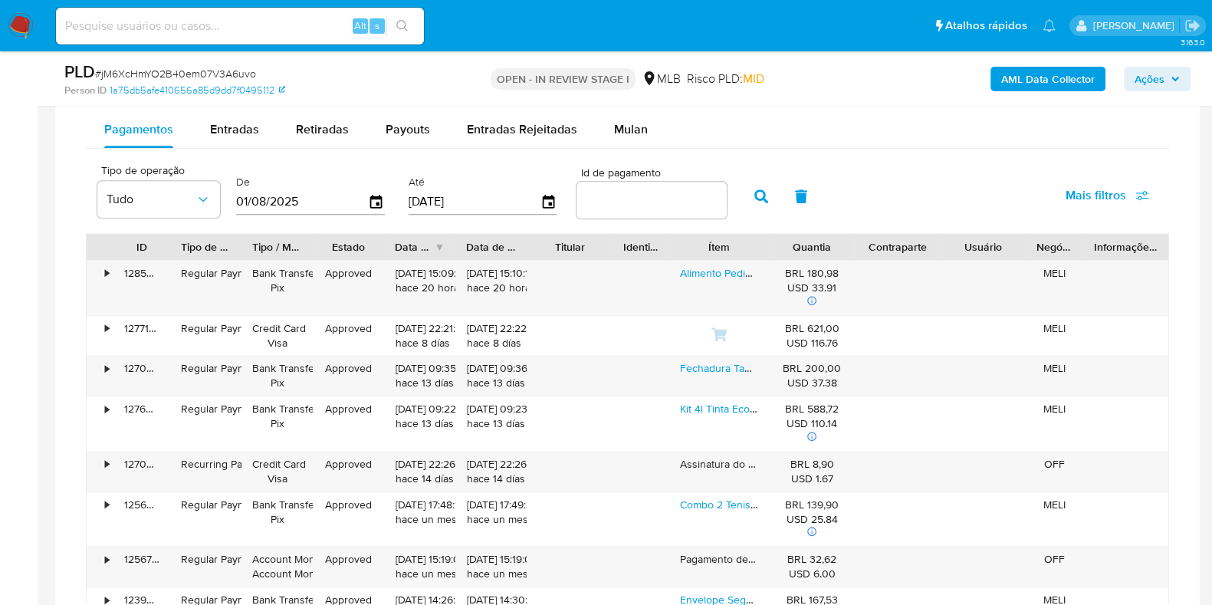
click at [633, 195] on input "number" at bounding box center [652, 200] width 150 height 20
click at [597, 196] on input "number" at bounding box center [652, 200] width 150 height 20
paste input "194142950"
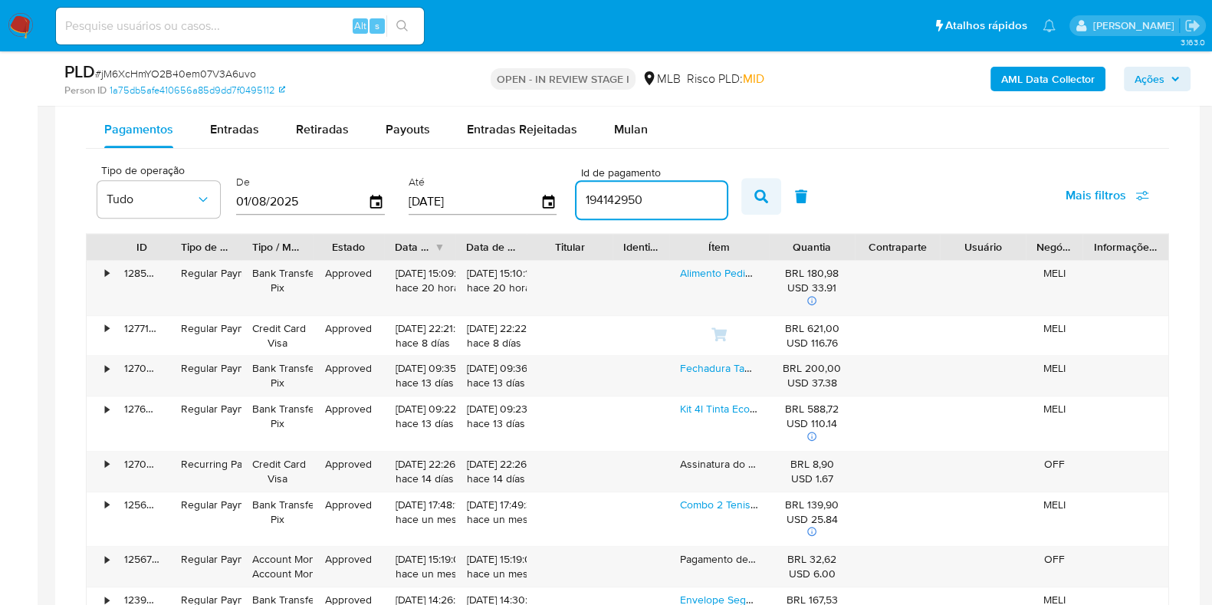
type input "194142950"
click at [755, 195] on icon "button" at bounding box center [762, 196] width 14 height 14
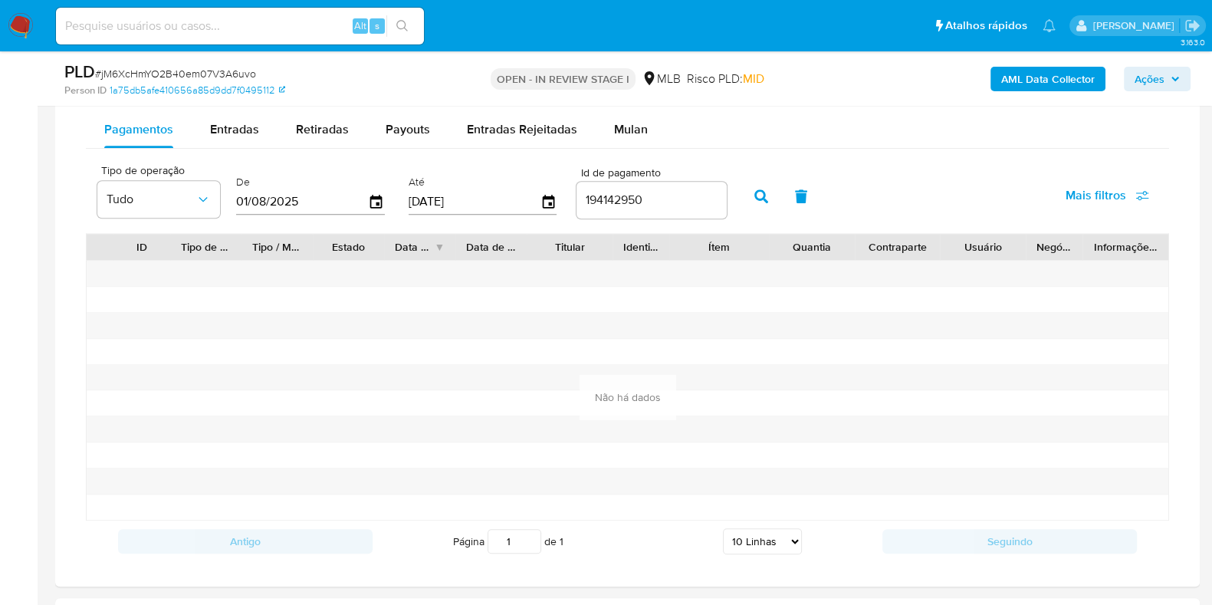
click at [790, 186] on button "button" at bounding box center [801, 196] width 40 height 37
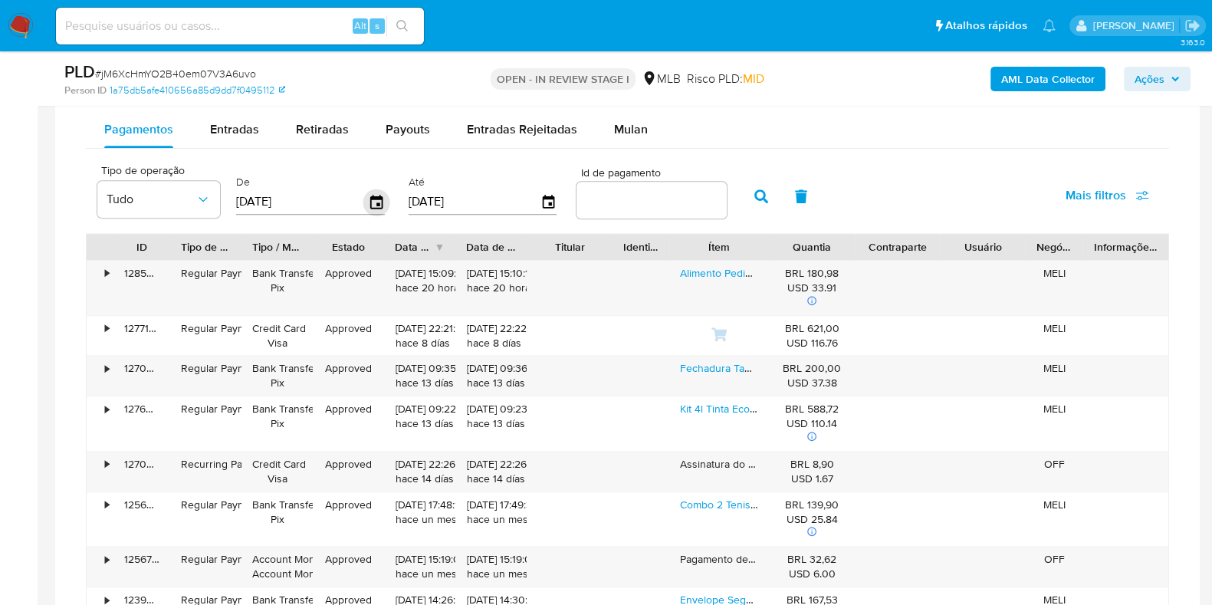
click at [368, 200] on icon "button" at bounding box center [376, 202] width 27 height 27
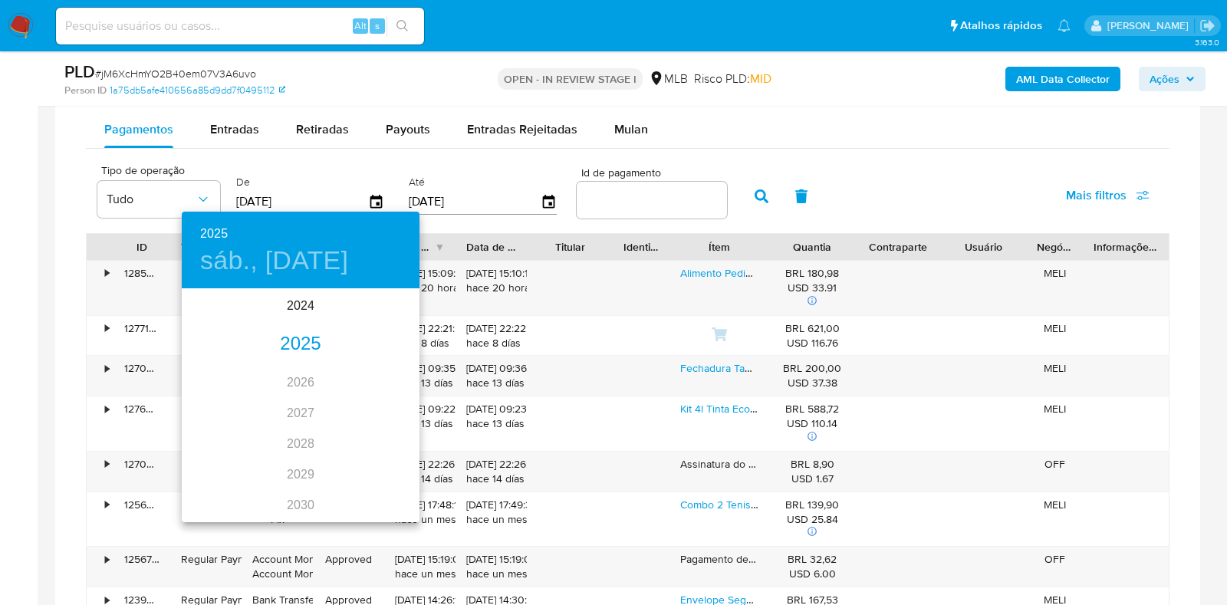
click at [291, 358] on div "2025" at bounding box center [301, 344] width 238 height 31
click at [291, 446] on div "ago." at bounding box center [300, 435] width 79 height 58
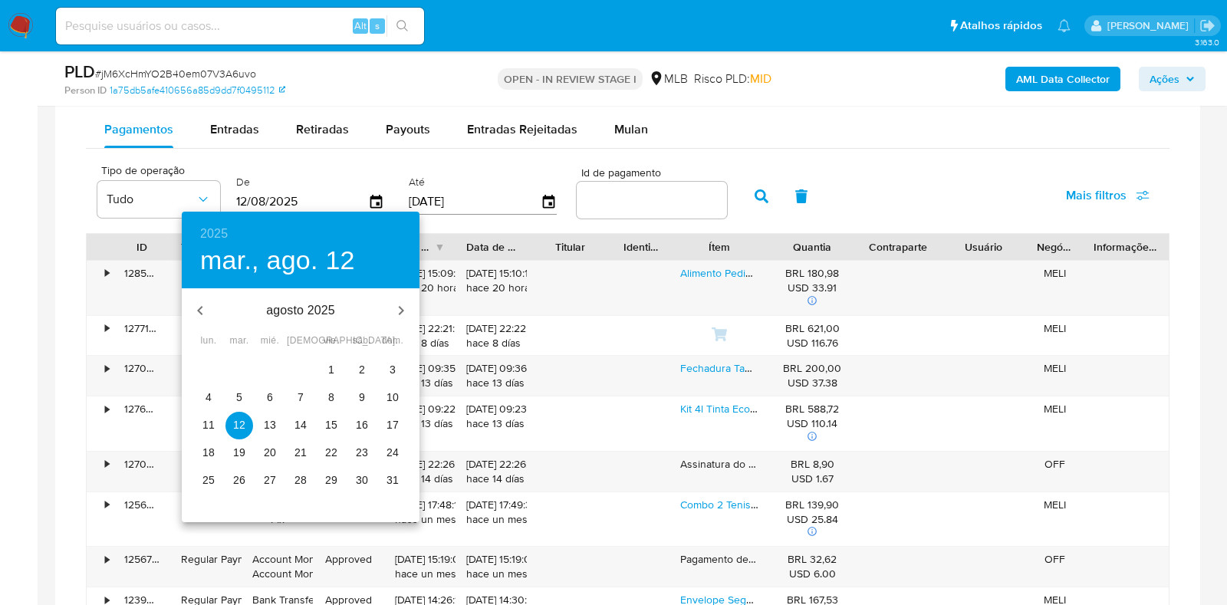
click at [327, 358] on button "1" at bounding box center [331, 371] width 28 height 28
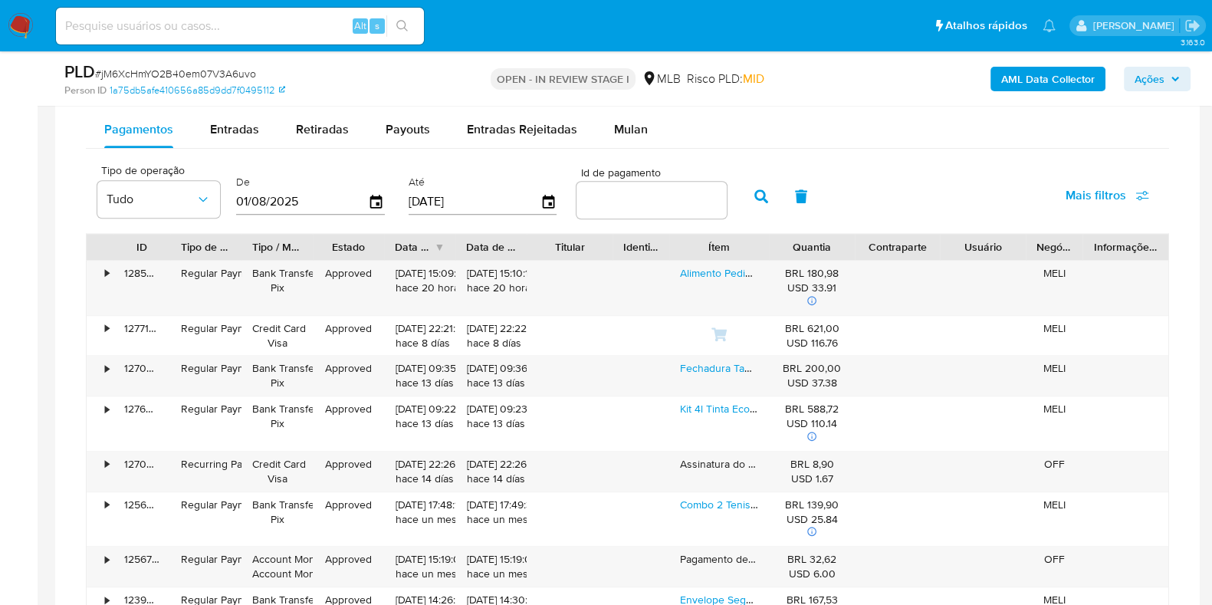
click at [755, 189] on icon "button" at bounding box center [762, 196] width 14 height 14
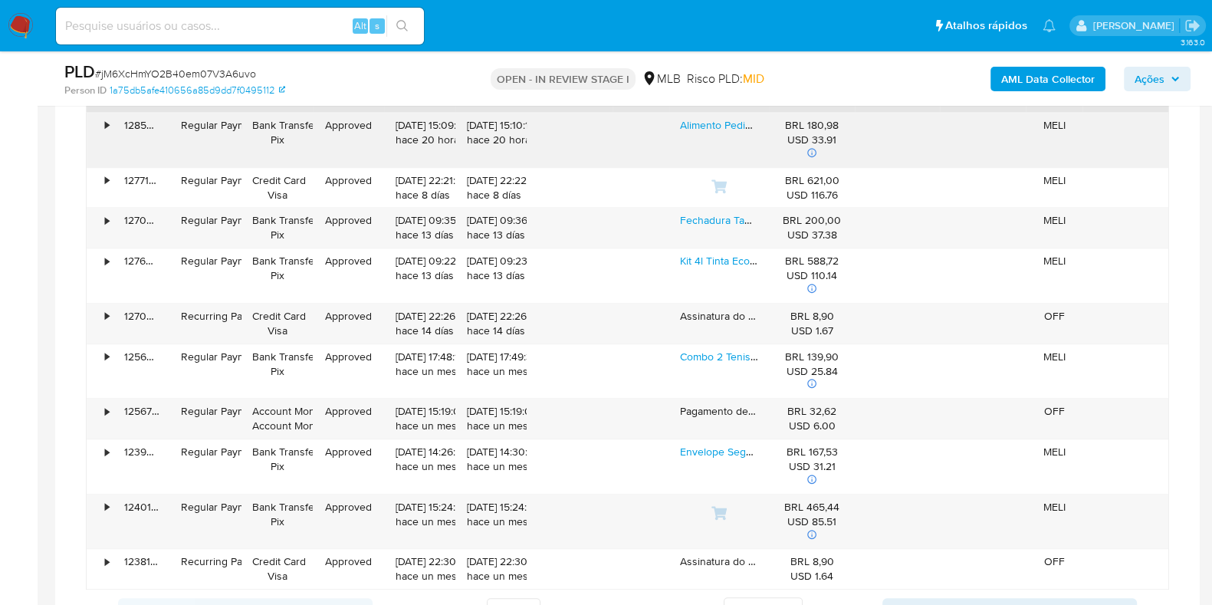
scroll to position [2034, 0]
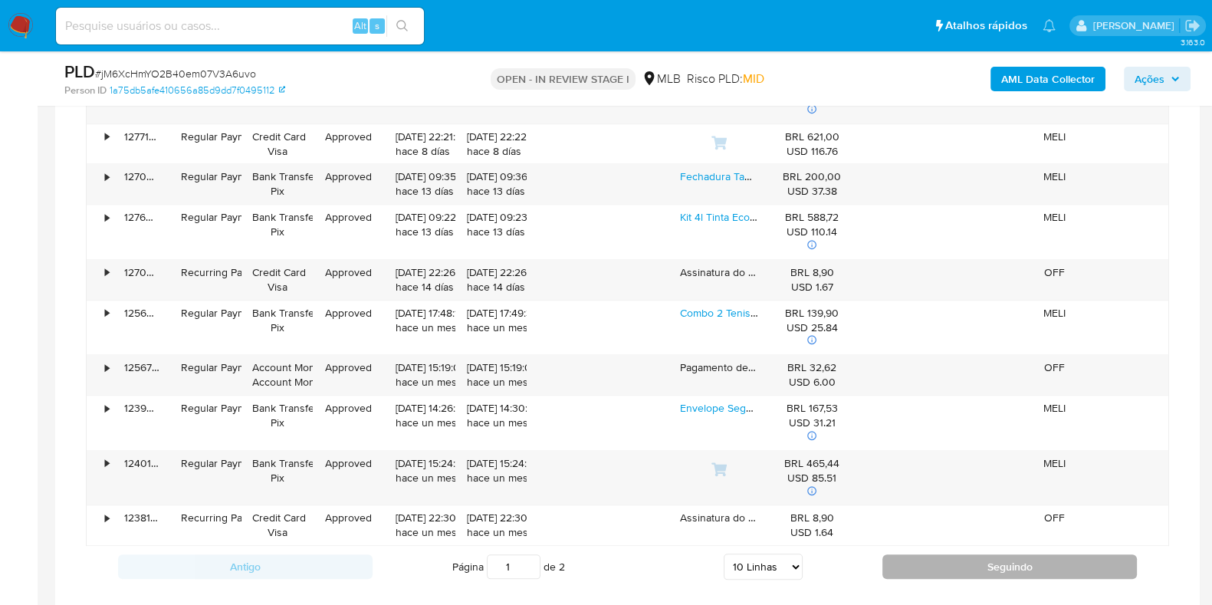
click at [925, 564] on button "Seguindo" at bounding box center [1010, 566] width 255 height 25
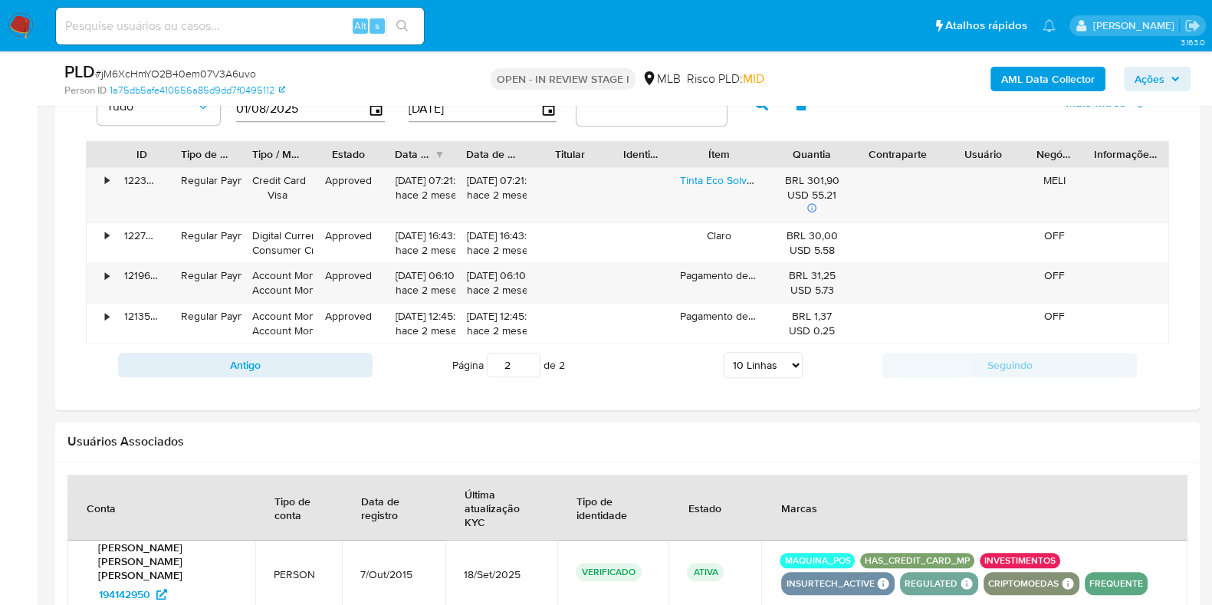
scroll to position [1842, 0]
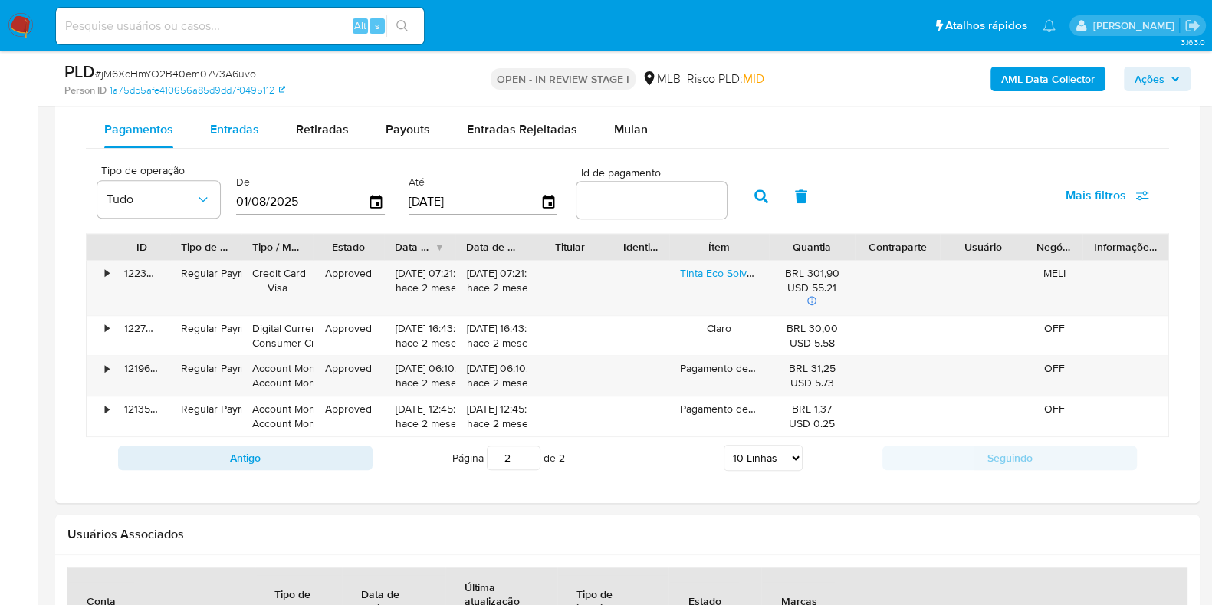
click at [228, 116] on div "Entradas" at bounding box center [234, 129] width 49 height 37
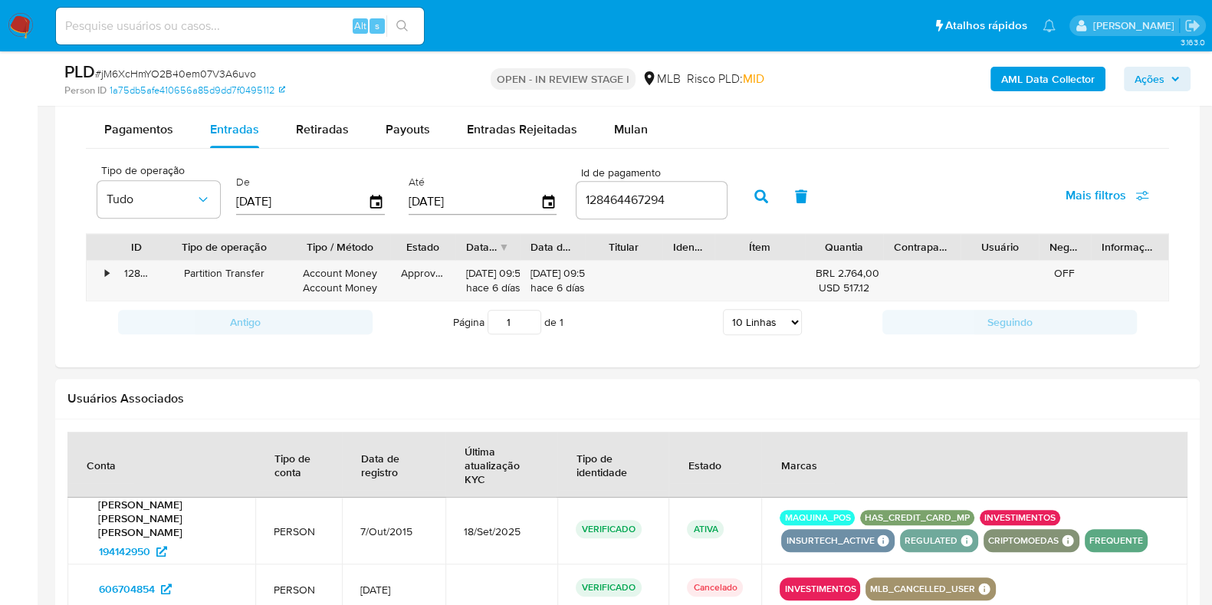
click at [139, 127] on span "Pagamentos" at bounding box center [138, 129] width 69 height 18
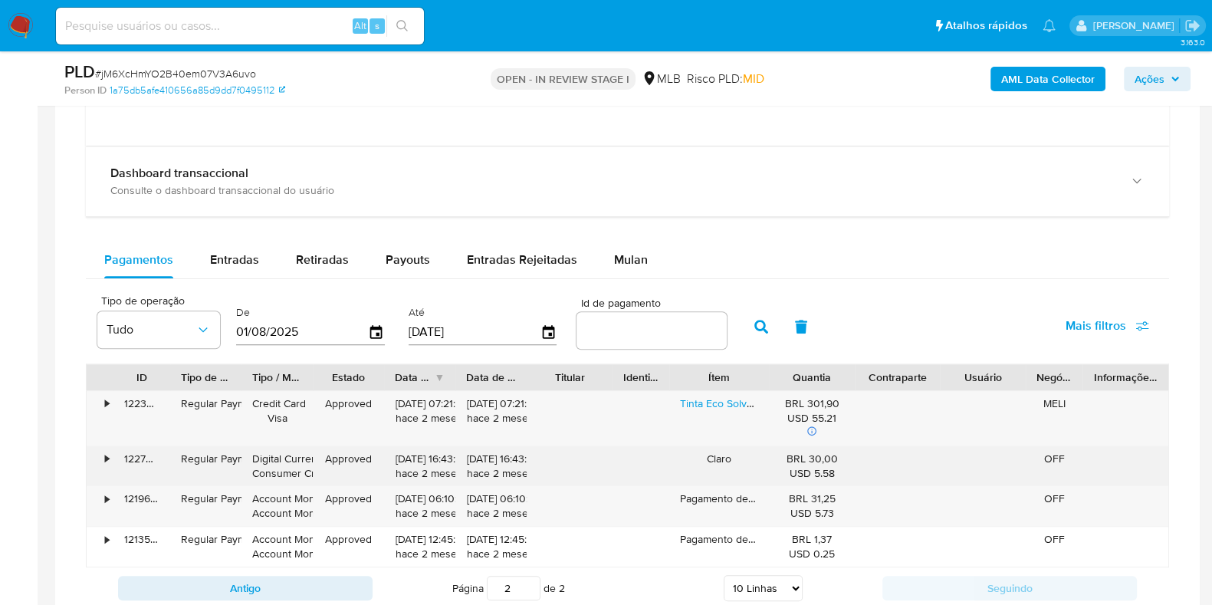
scroll to position [1690, 0]
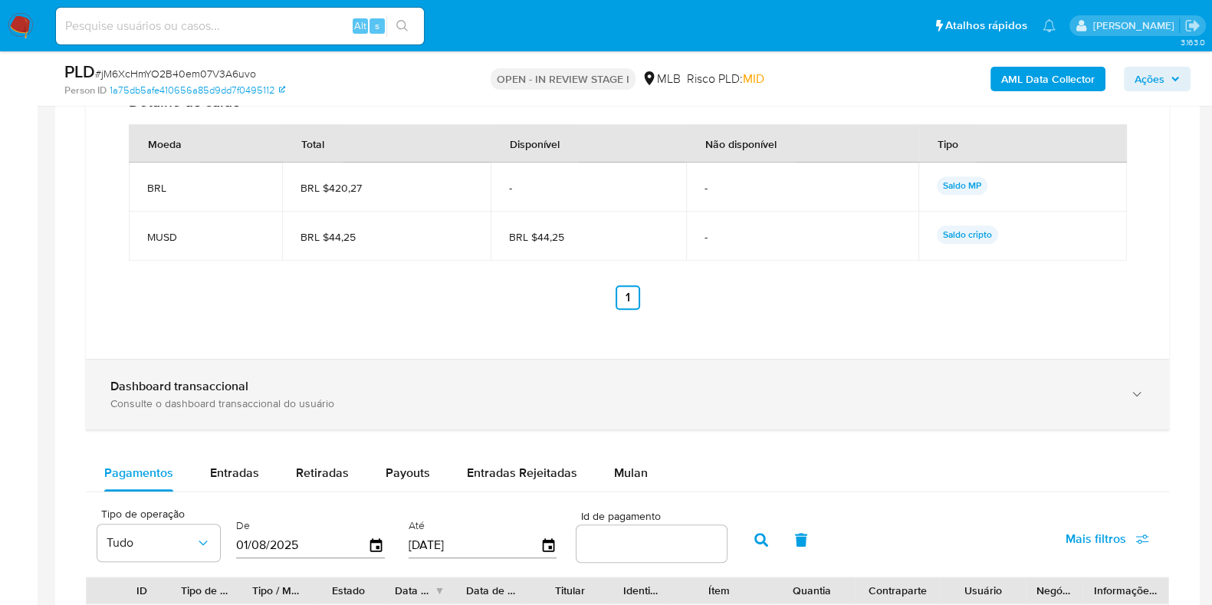
click at [410, 398] on div "Consulte o dashboard transaccional do usuário" at bounding box center [612, 403] width 1004 height 14
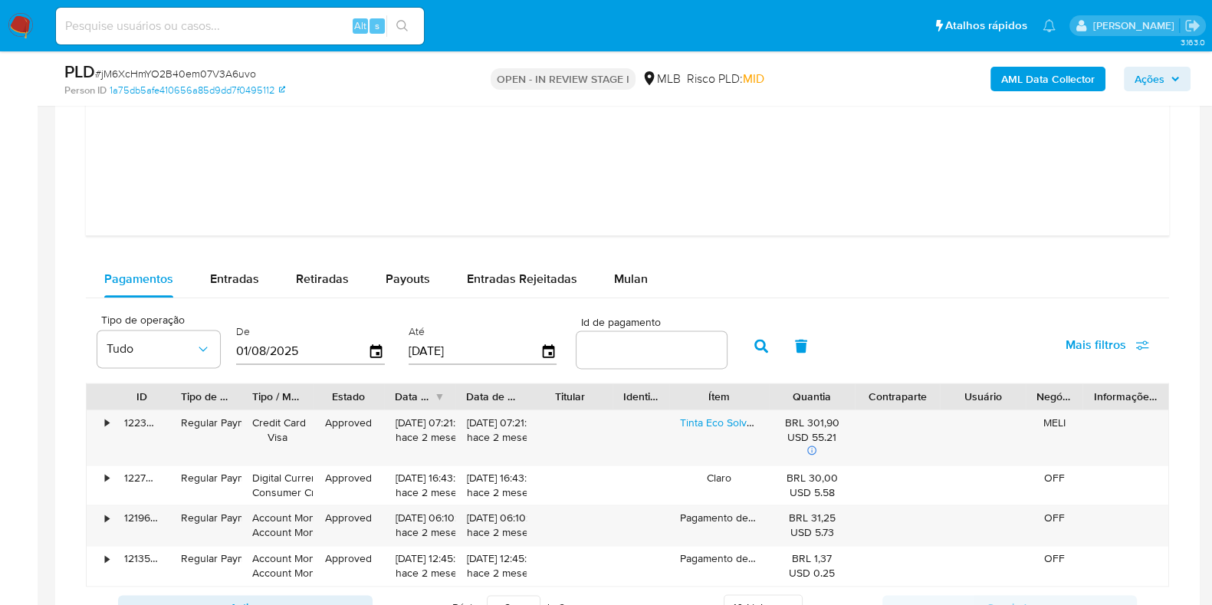
scroll to position [2457, 0]
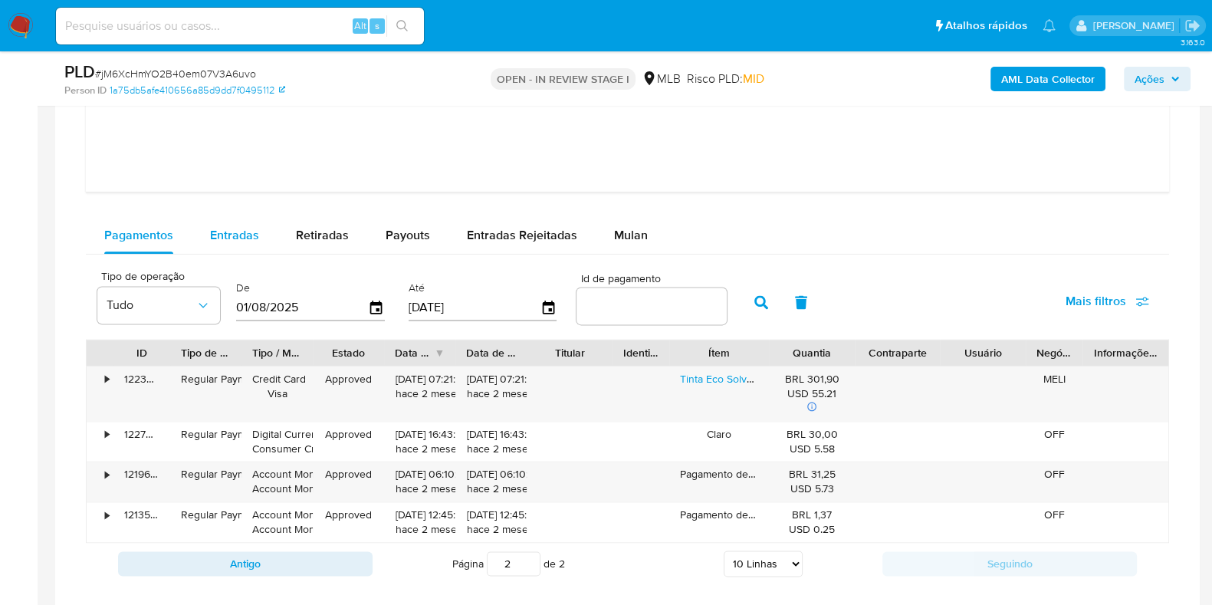
click at [236, 227] on span "Entradas" at bounding box center [234, 235] width 49 height 18
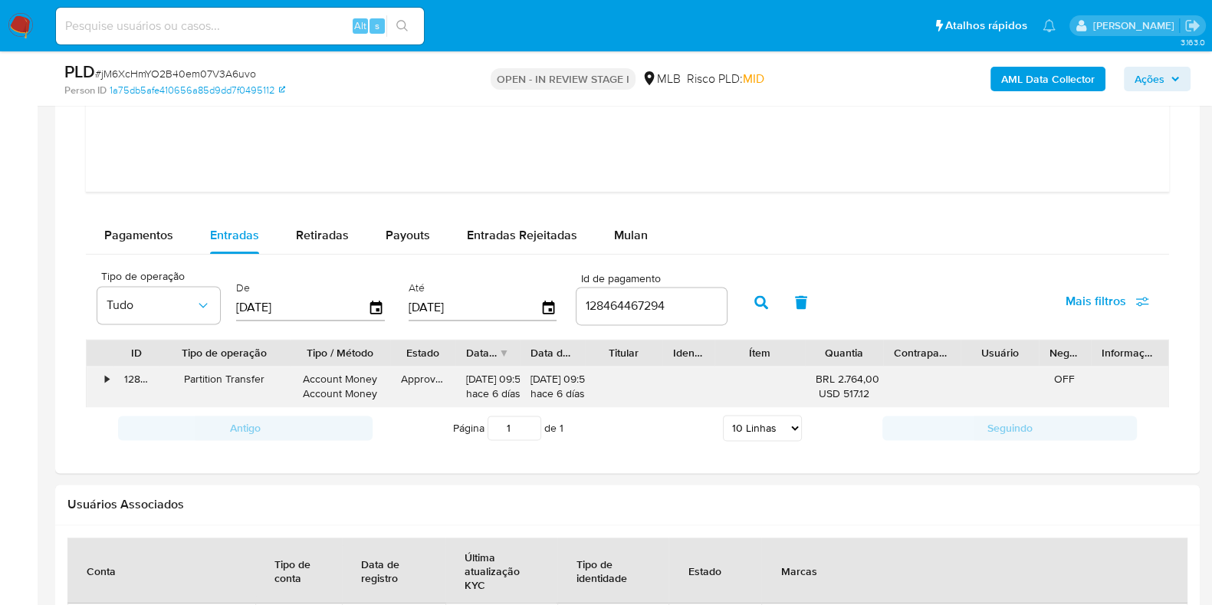
drag, startPoint x: 180, startPoint y: 381, endPoint x: 262, endPoint y: 375, distance: 82.3
click at [262, 375] on div "Partition Transfer" at bounding box center [224, 379] width 109 height 15
drag, startPoint x: 1034, startPoint y: 345, endPoint x: 1064, endPoint y: 348, distance: 30.8
click at [1064, 348] on div "ID Tipo de operação Tipo / Método Estado Data de criação Data de aprovação Titu…" at bounding box center [628, 353] width 1082 height 26
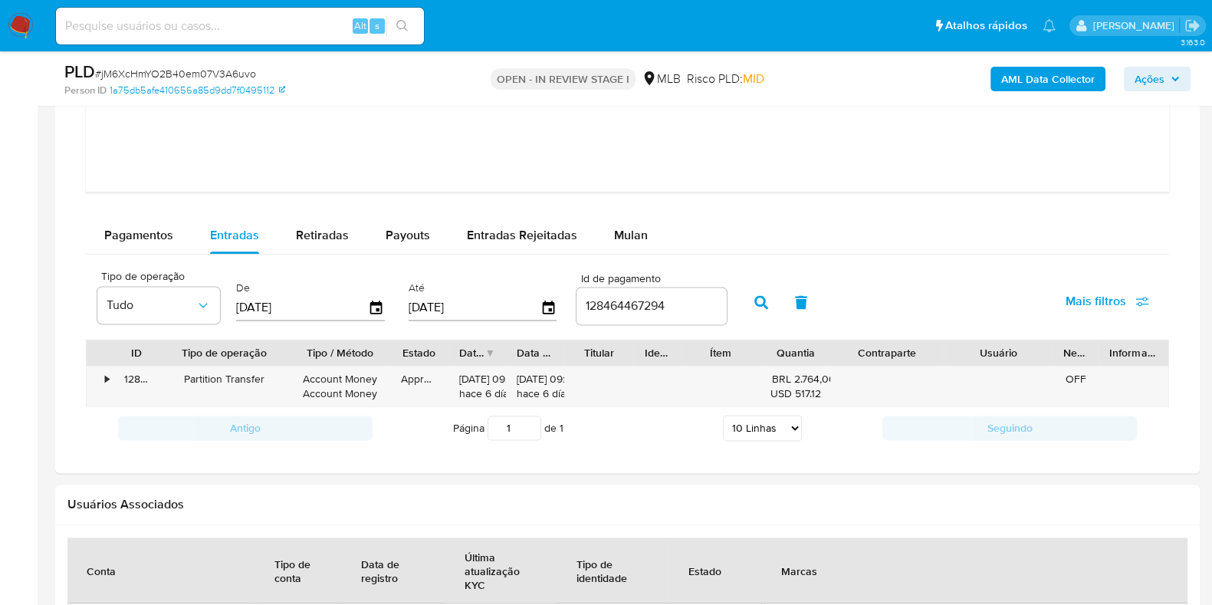
click at [972, 366] on div "ID Tipo de operação Tipo / Método Estado Data de criação Data de aprovação Titu…" at bounding box center [628, 373] width 1084 height 68
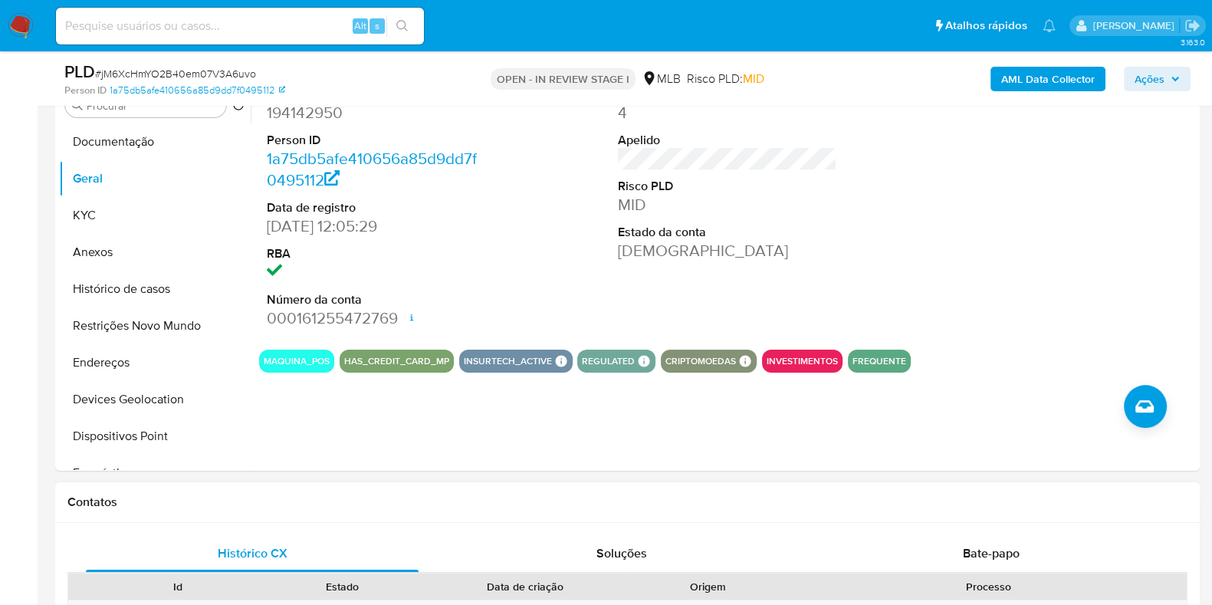
scroll to position [252, 0]
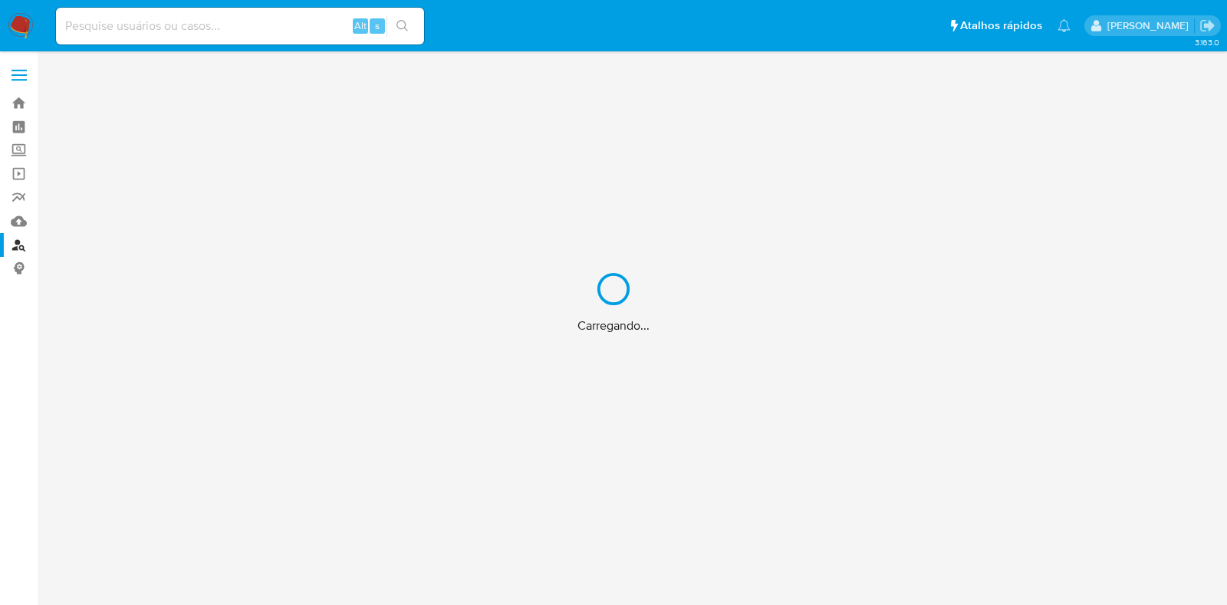
click at [196, 21] on div "Carregando..." at bounding box center [613, 302] width 1227 height 605
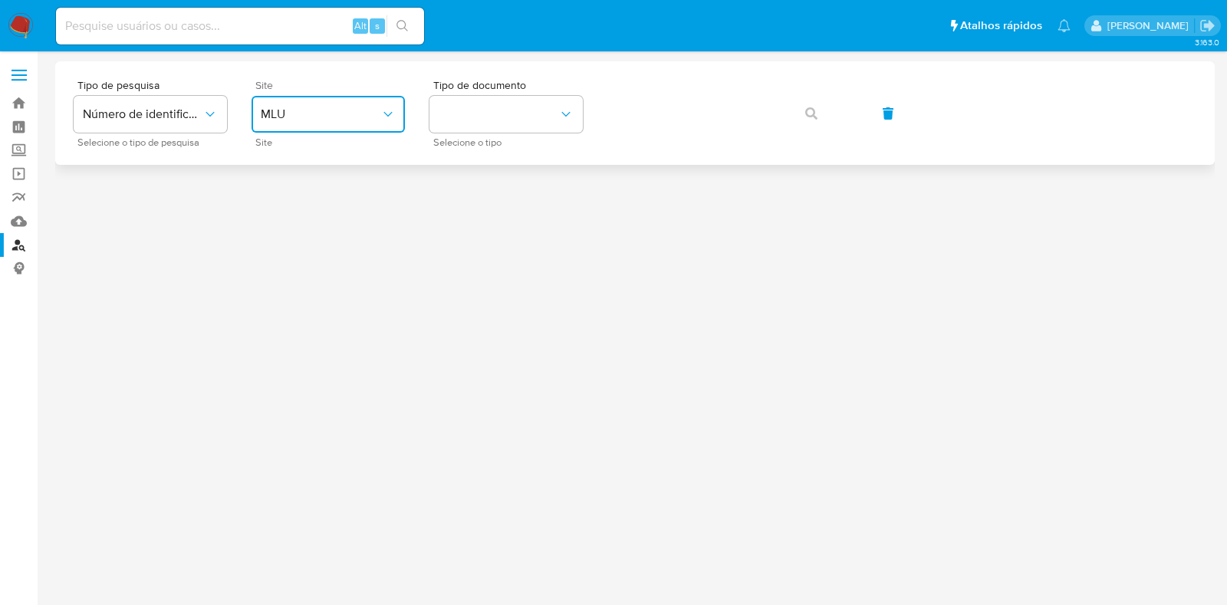
click at [370, 113] on span "MLU" at bounding box center [321, 114] width 120 height 15
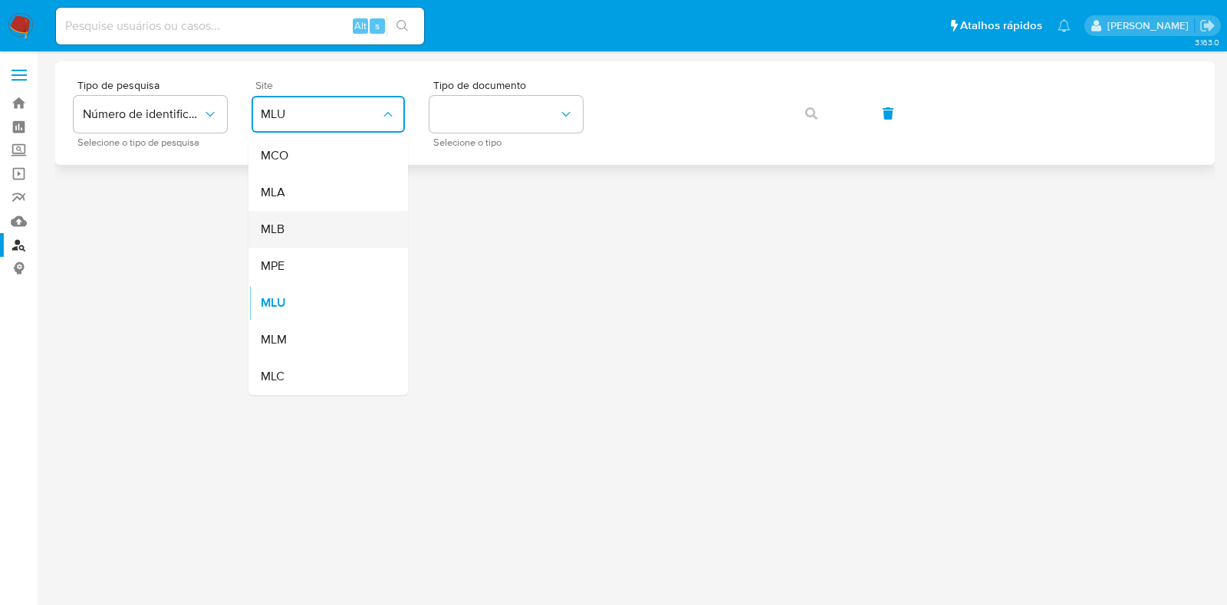
click at [331, 242] on div "MLB" at bounding box center [324, 229] width 126 height 37
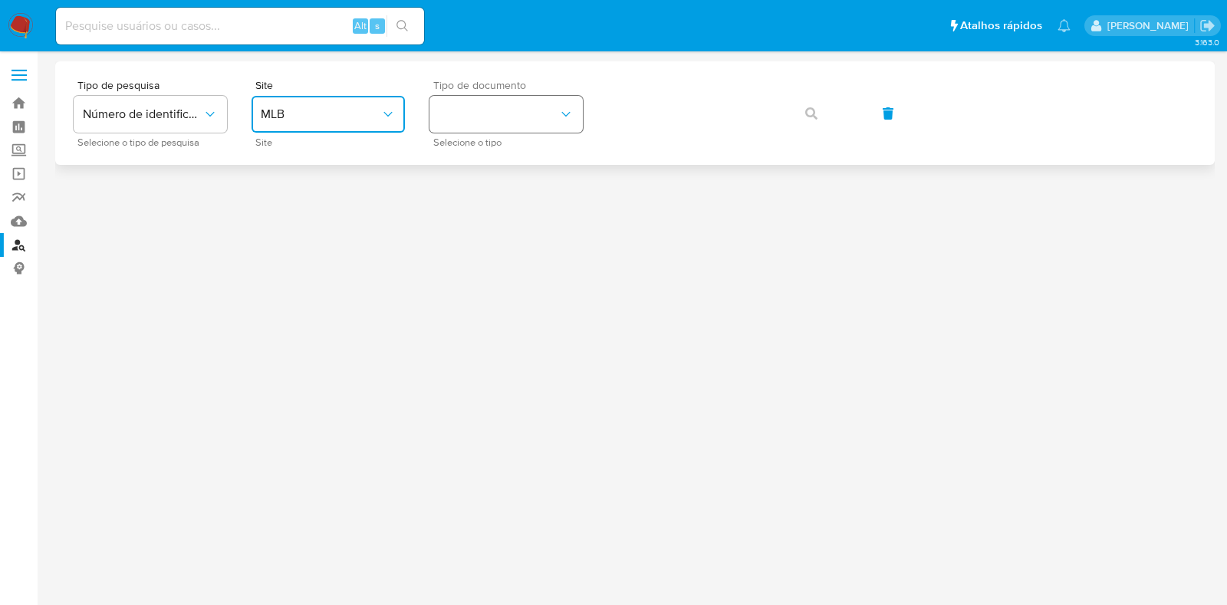
click at [443, 130] on button "identificationType" at bounding box center [505, 114] width 153 height 37
click at [487, 217] on div "CPF CPF" at bounding box center [502, 215] width 126 height 52
click at [814, 104] on span "button" at bounding box center [811, 114] width 12 height 34
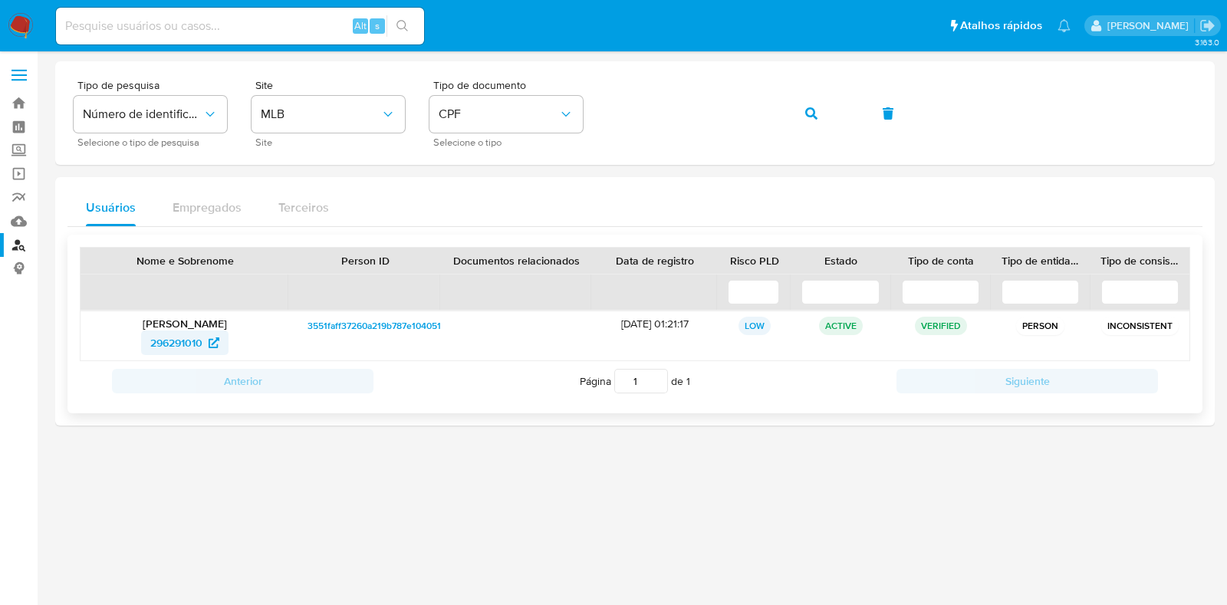
click at [189, 344] on span "296291010" at bounding box center [176, 343] width 52 height 25
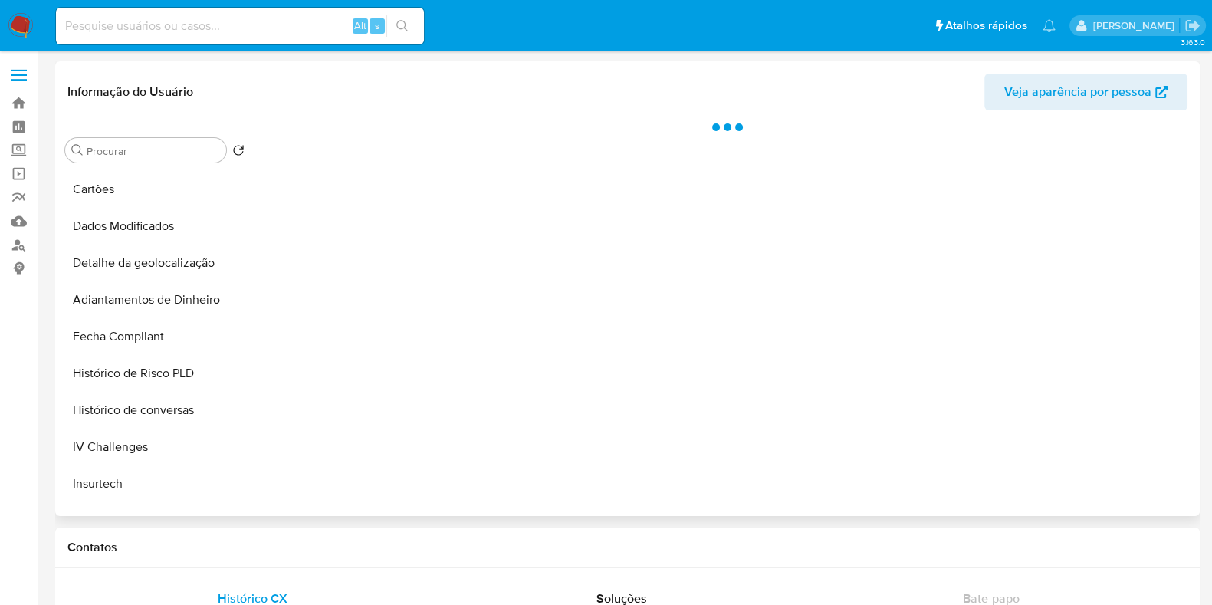
scroll to position [479, 0]
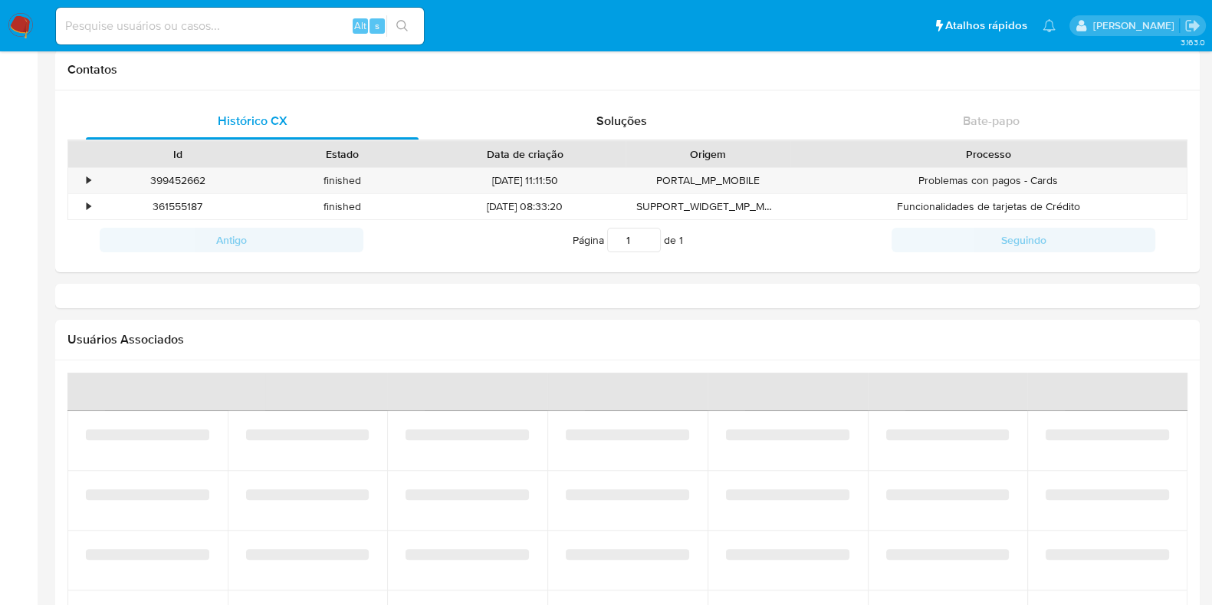
select select "10"
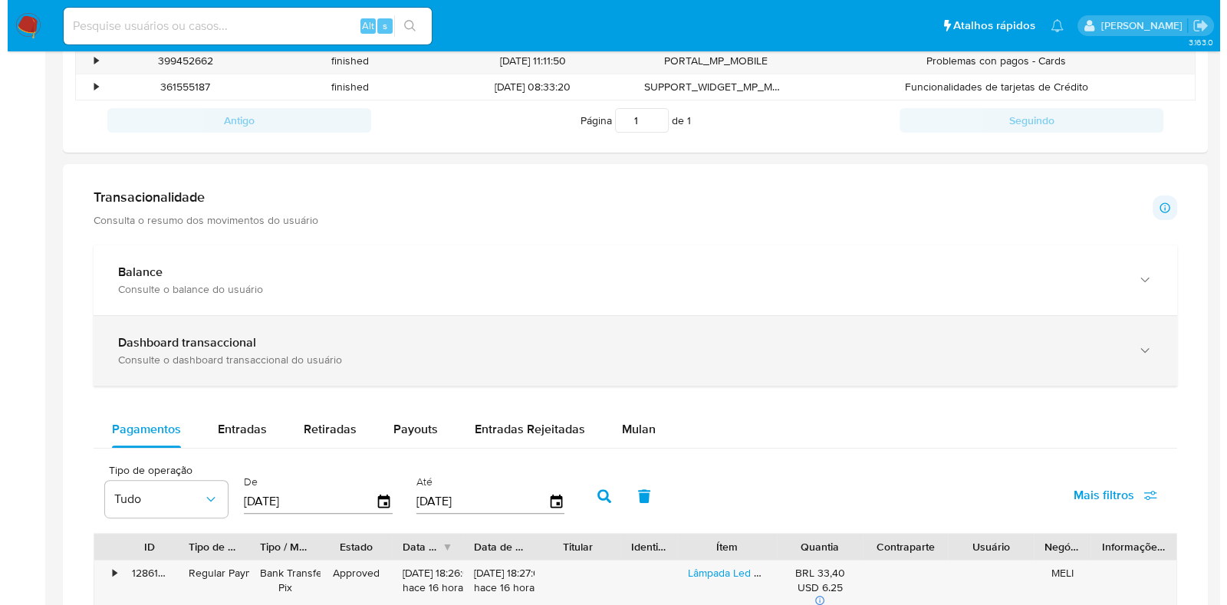
scroll to position [766, 0]
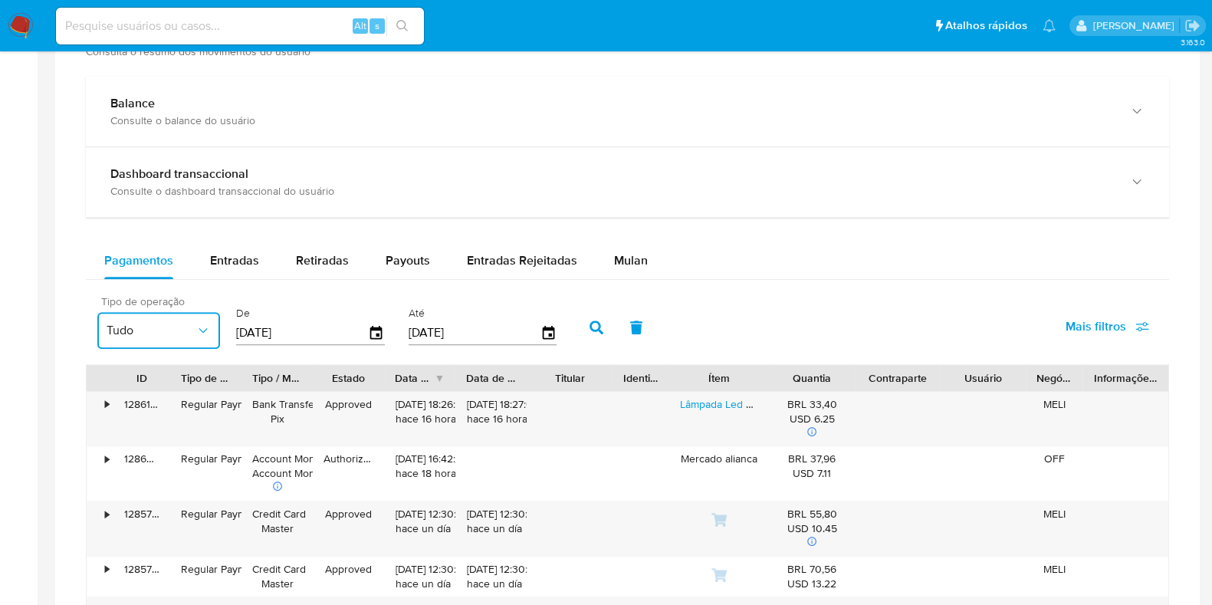
click at [150, 323] on span "Tudo" at bounding box center [151, 330] width 89 height 15
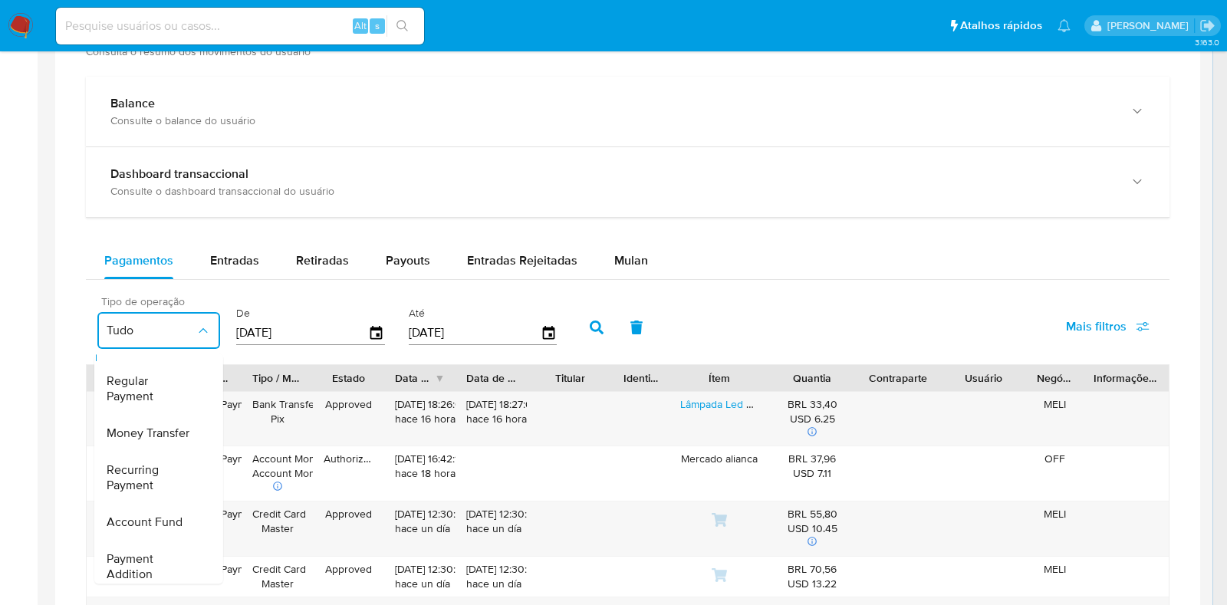
scroll to position [0, 0]
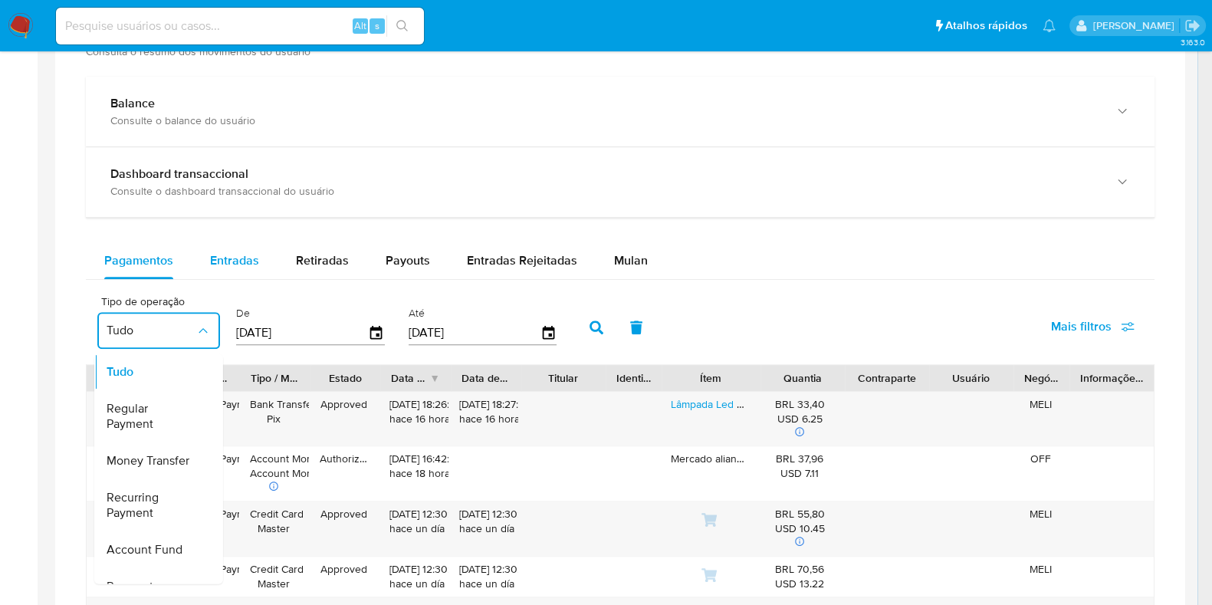
click at [233, 258] on span "Entradas" at bounding box center [234, 261] width 49 height 18
select select "10"
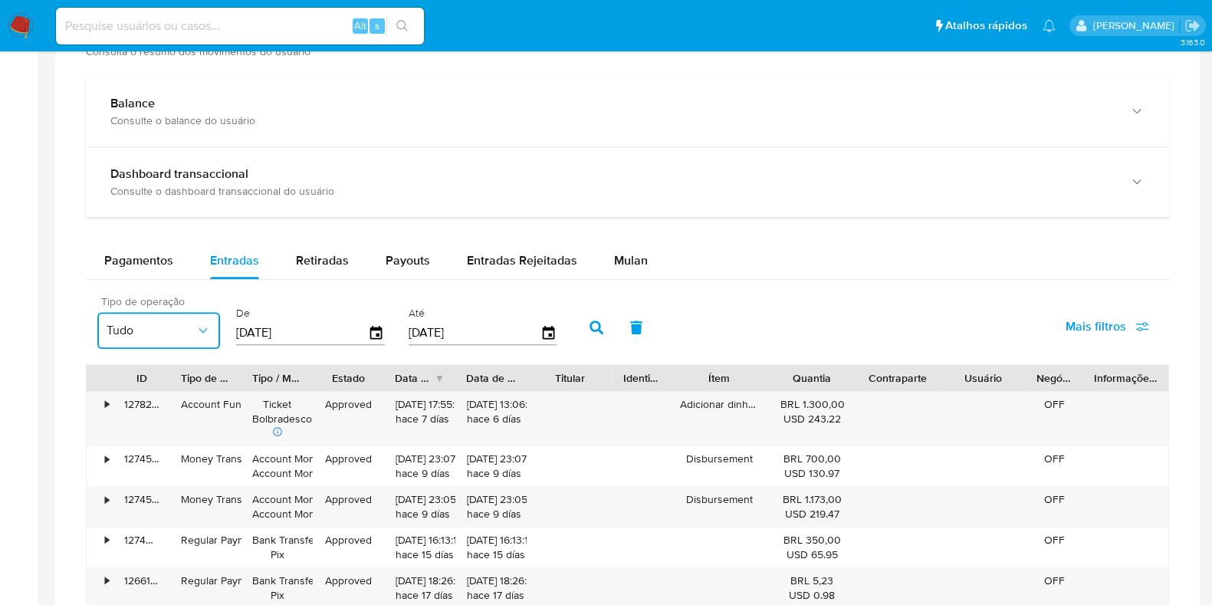
click at [174, 327] on span "Tudo" at bounding box center [151, 330] width 89 height 15
click at [510, 220] on div "Balance Consulte o balance do usuário Dashboard transaccional Consulte o dashbo…" at bounding box center [628, 465] width 1084 height 776
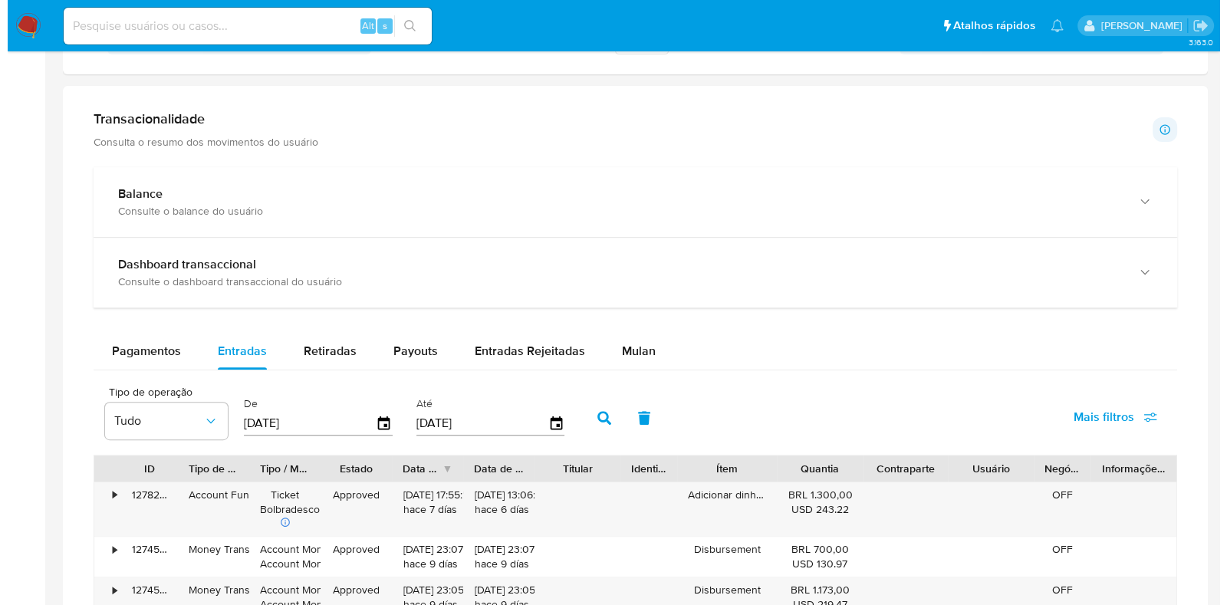
scroll to position [670, 0]
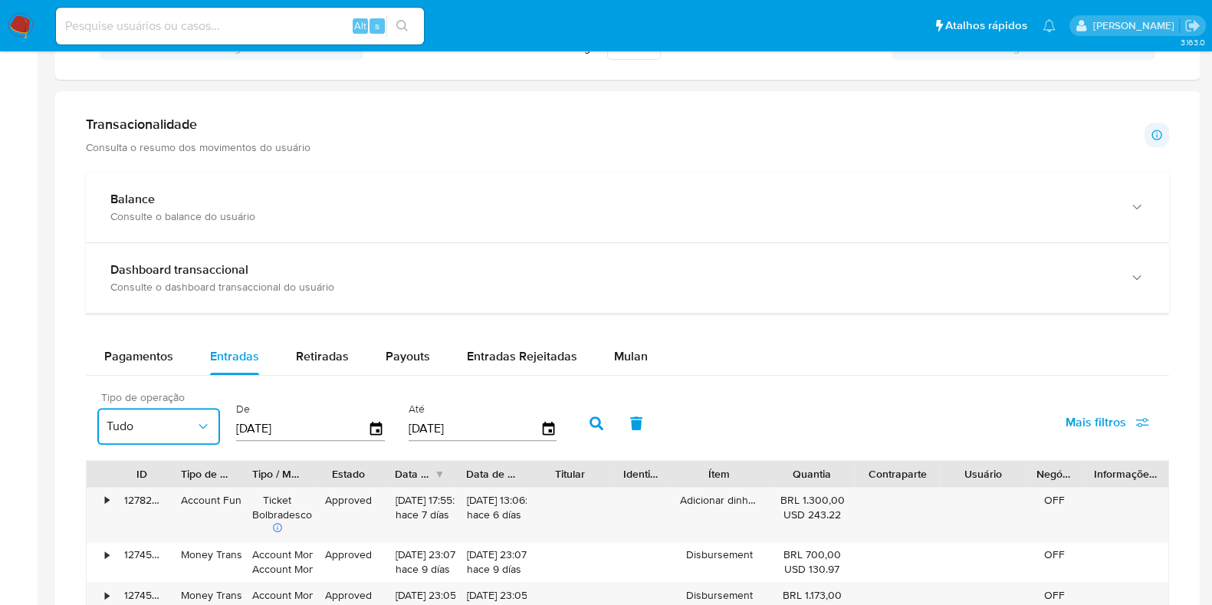
click at [145, 428] on span "Tudo" at bounding box center [151, 426] width 89 height 15
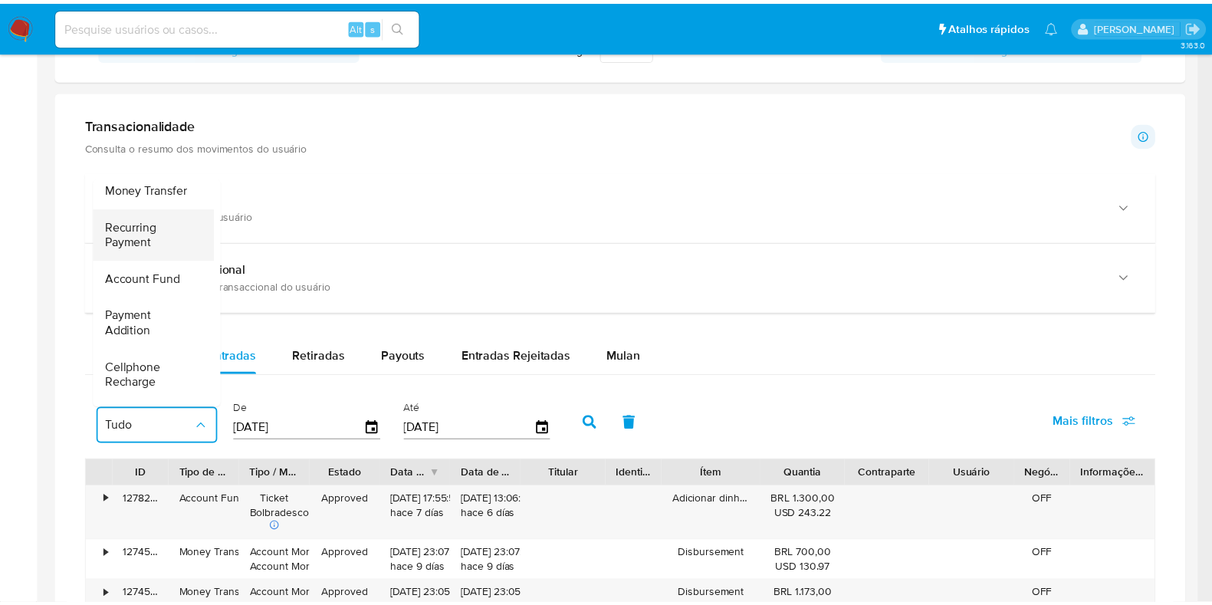
scroll to position [191, 0]
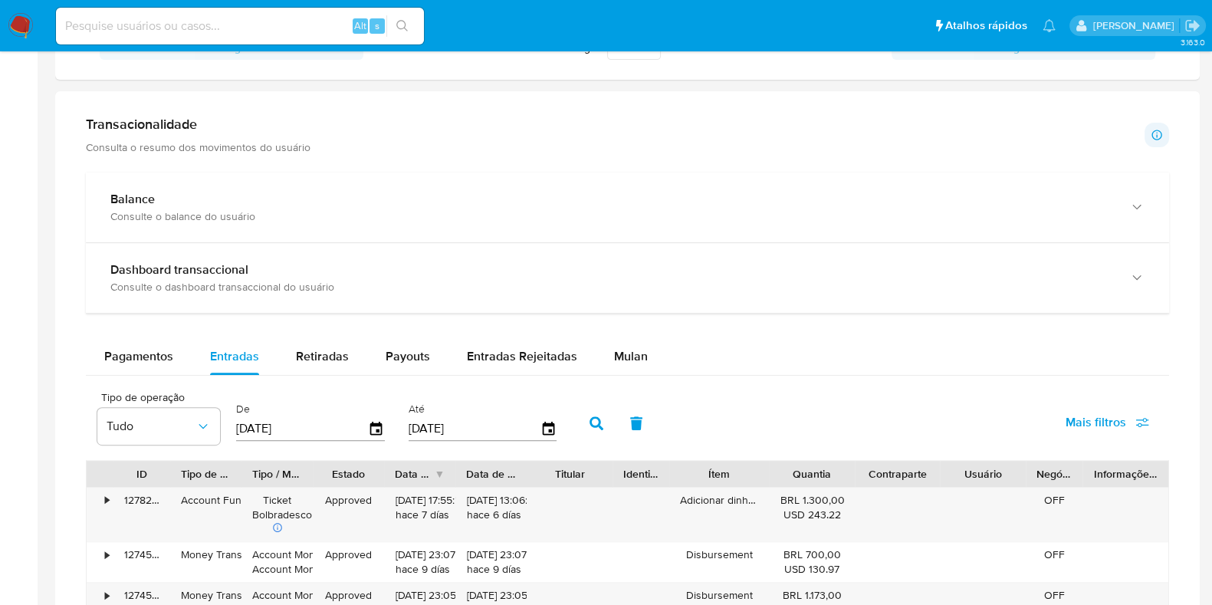
click at [39, 419] on main "3.163.0 Informação do Usuário Veja aparência por pessoa Procurar Retornar ao pe…" at bounding box center [606, 319] width 1212 height 1978
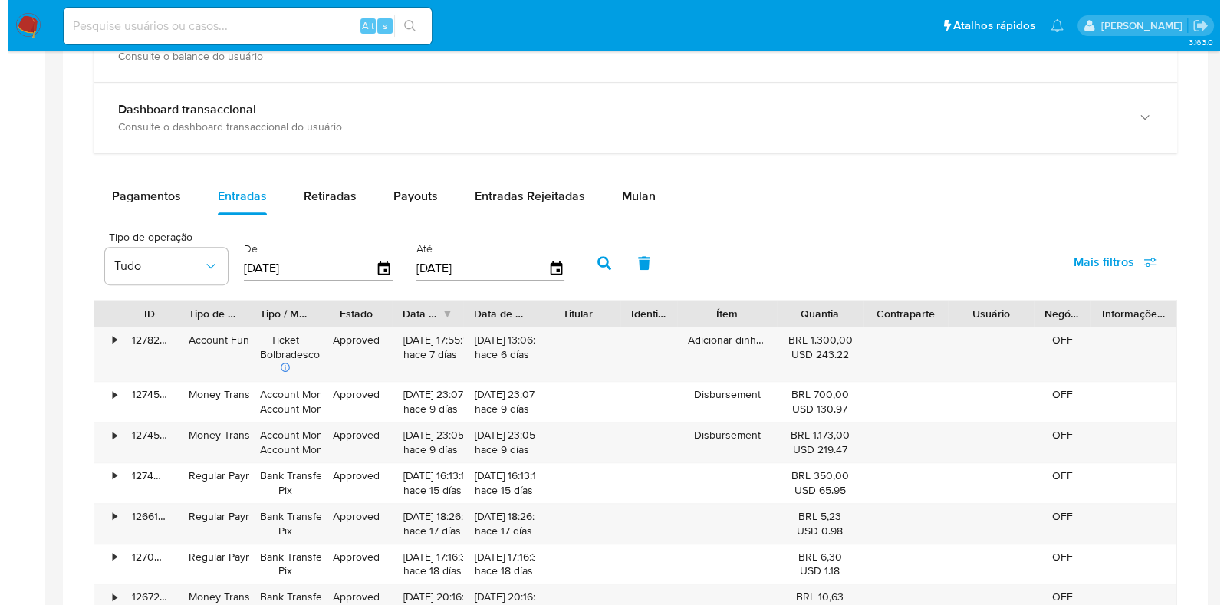
scroll to position [863, 0]
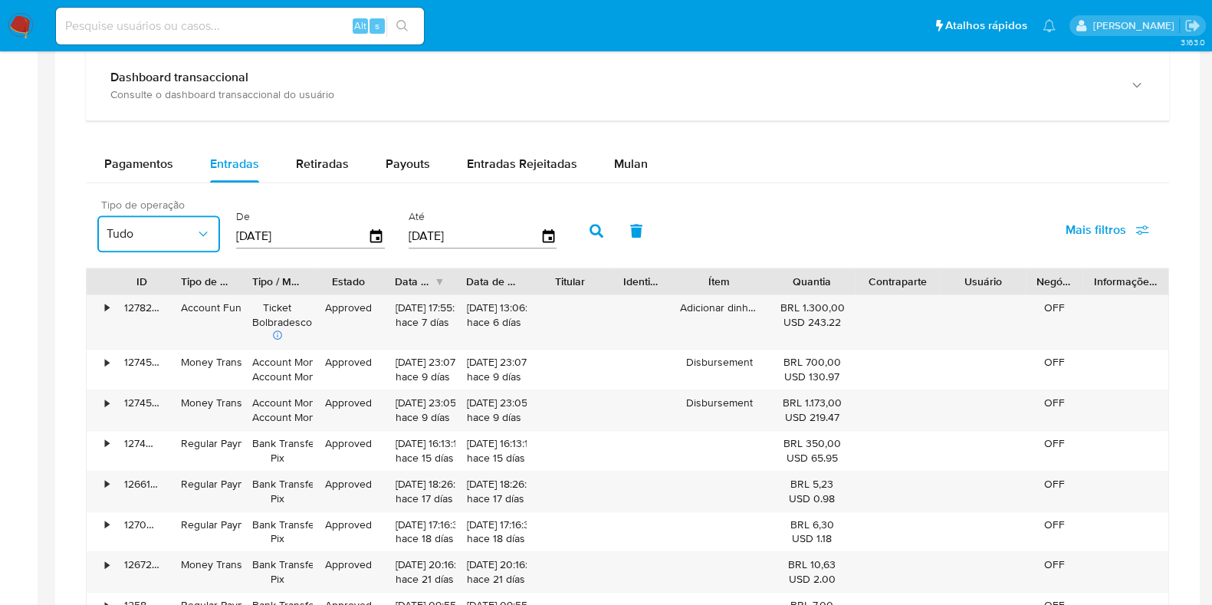
click at [197, 226] on icon "button" at bounding box center [203, 233] width 15 height 15
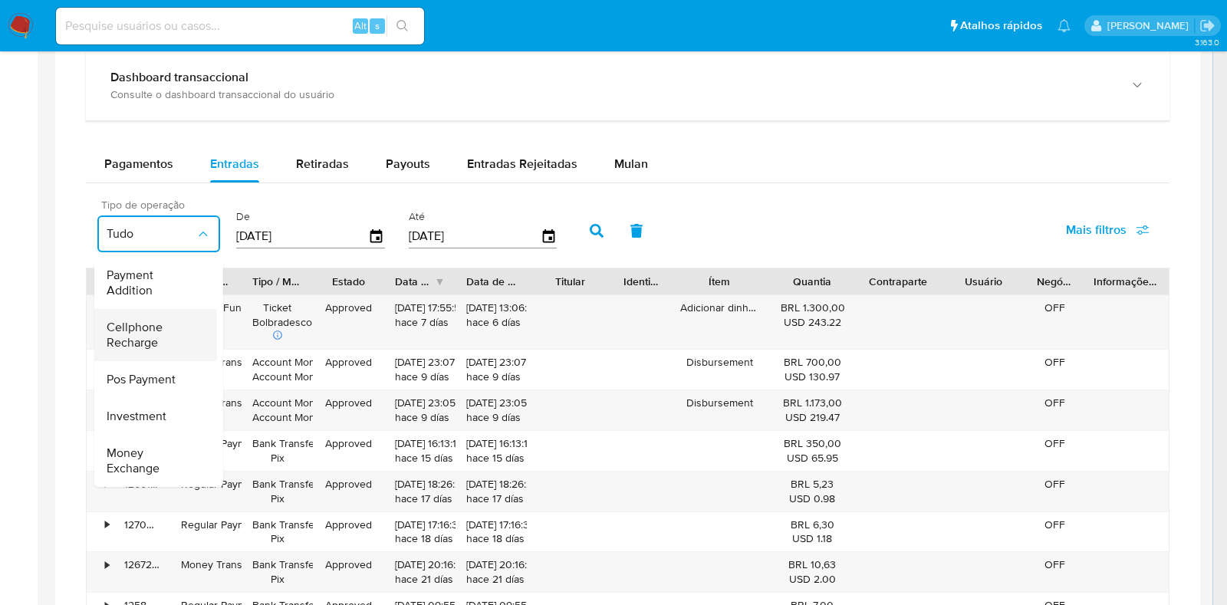
scroll to position [229, 0]
click at [176, 399] on div "Investment" at bounding box center [151, 417] width 89 height 37
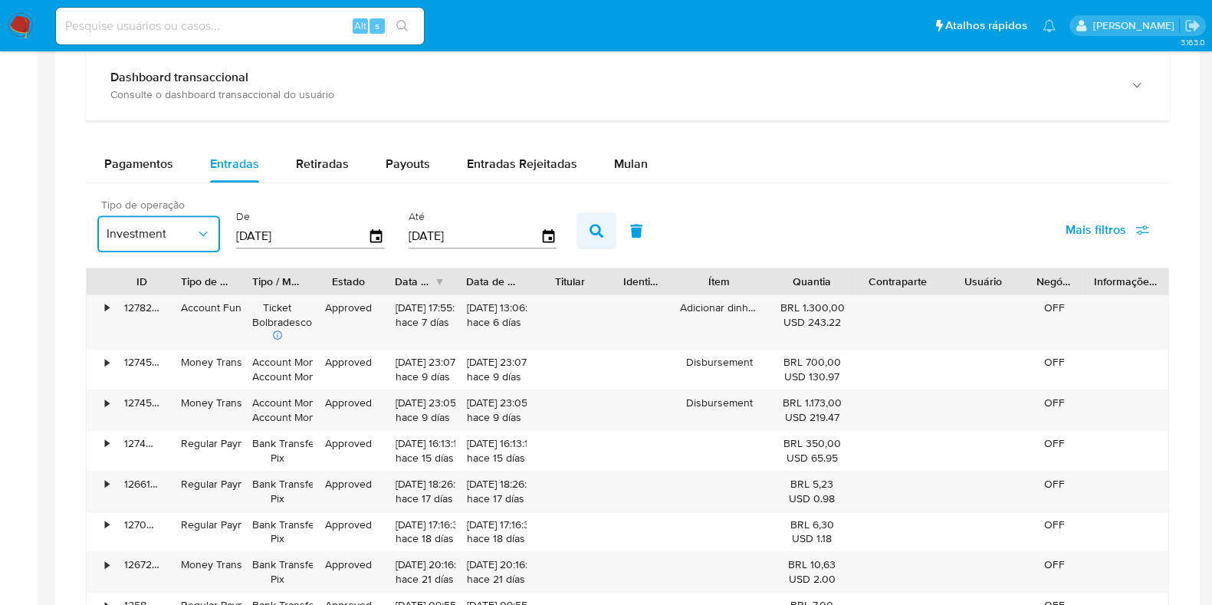
click at [594, 224] on icon "button" at bounding box center [597, 231] width 14 height 14
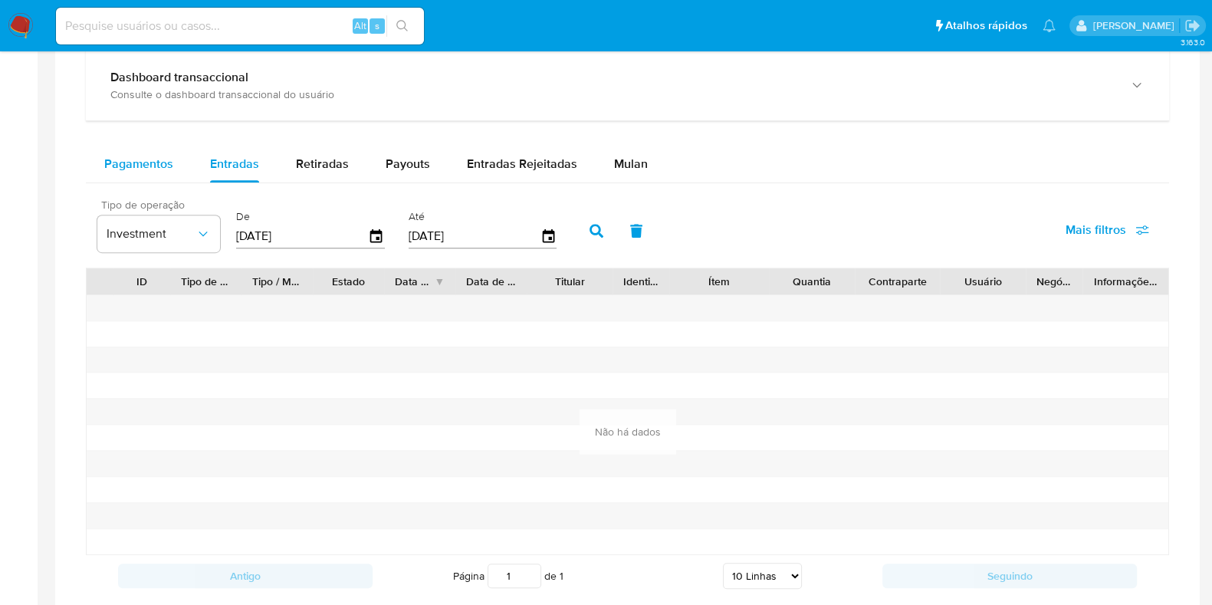
click at [163, 170] on span "Pagamentos" at bounding box center [138, 164] width 69 height 18
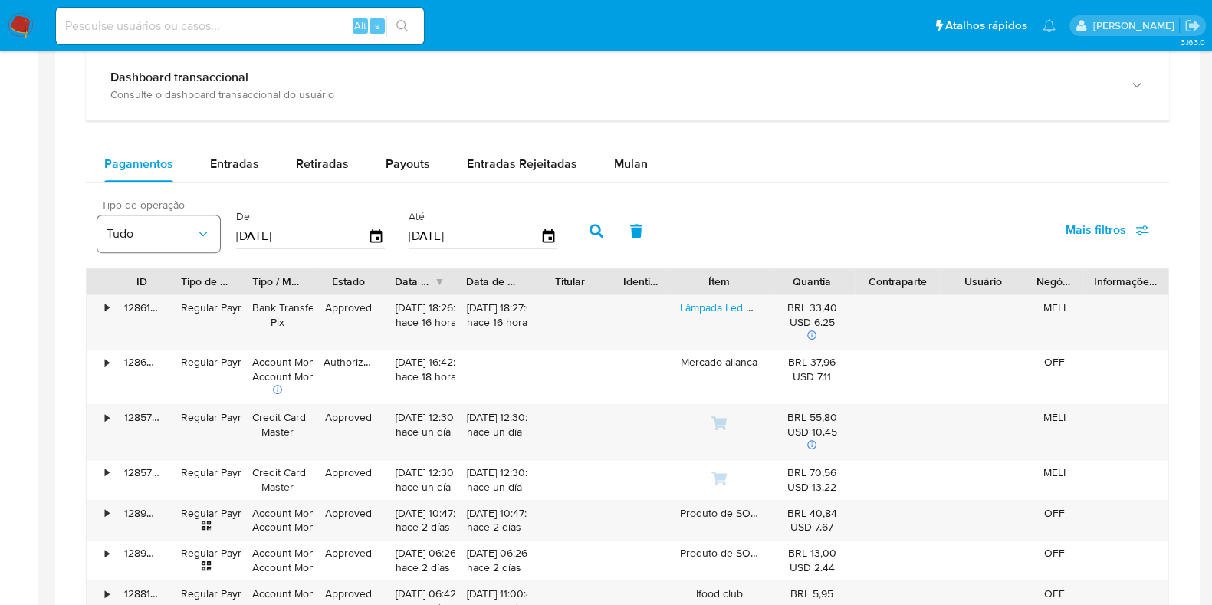
click at [163, 226] on span "Tudo" at bounding box center [151, 233] width 89 height 15
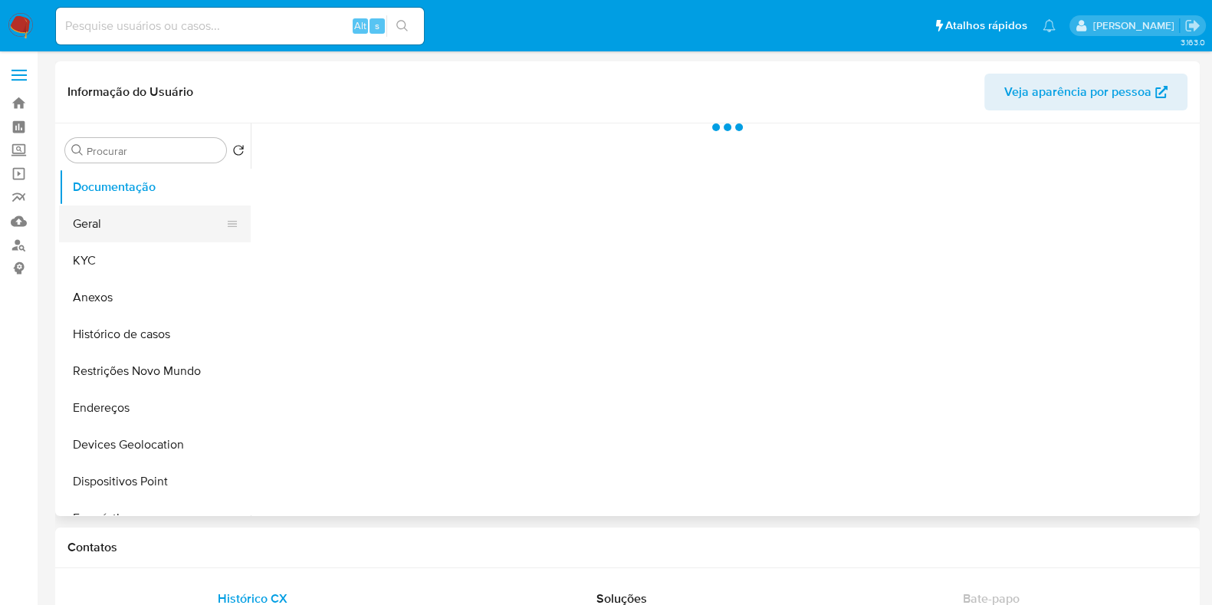
select select "10"
click at [107, 232] on button "Geral" at bounding box center [148, 224] width 179 height 37
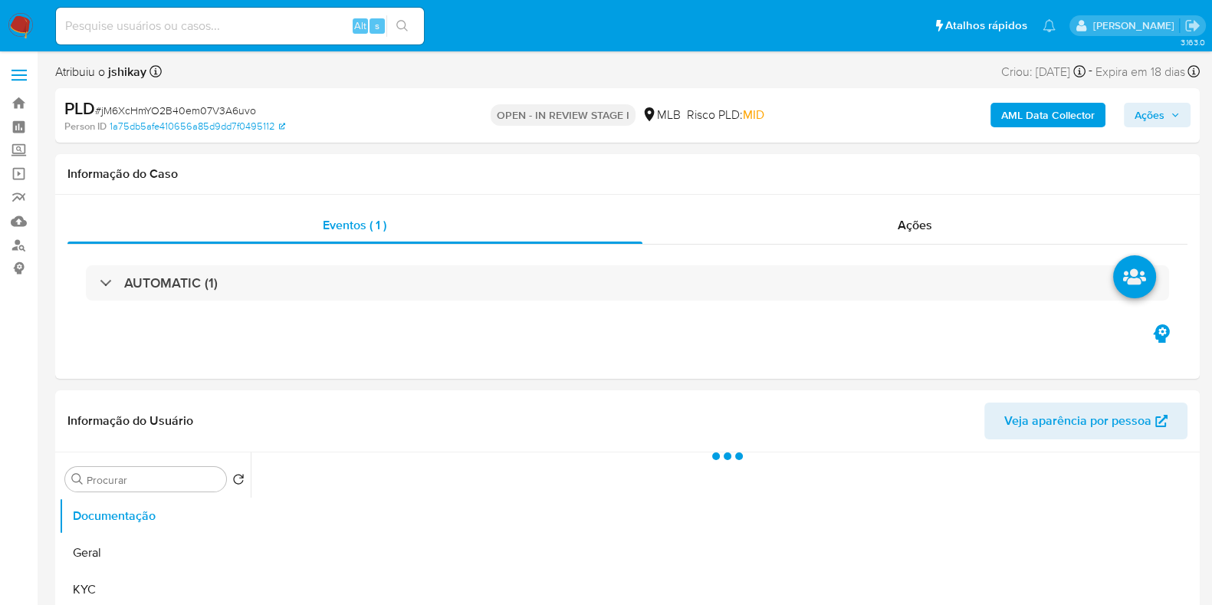
select select "10"
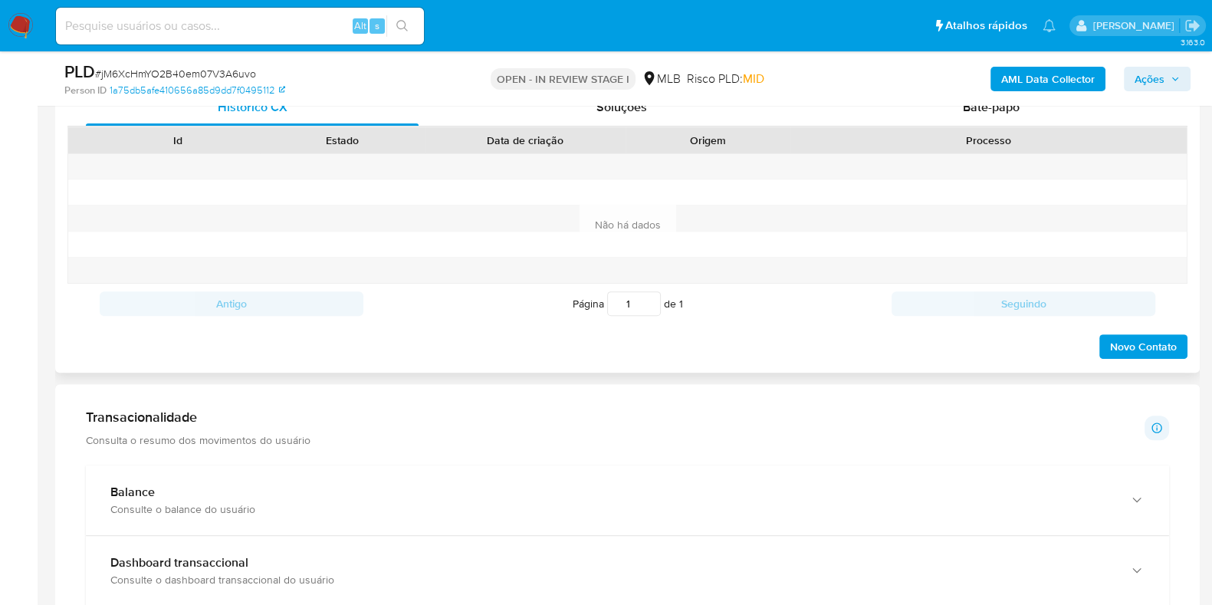
scroll to position [1245, 0]
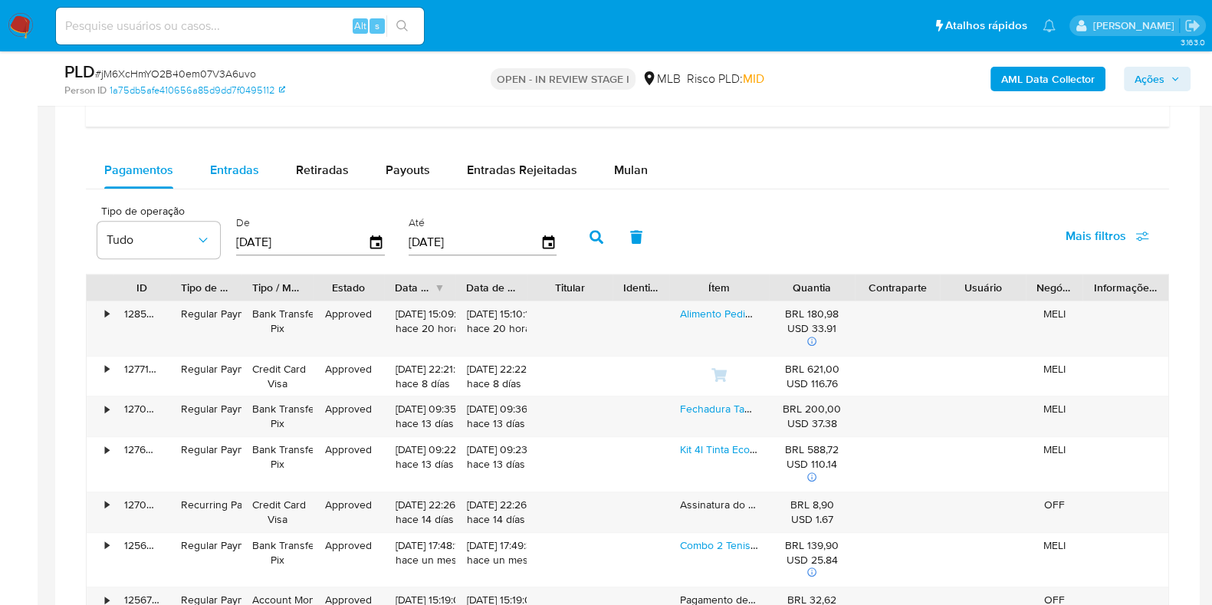
click at [237, 174] on span "Entradas" at bounding box center [234, 170] width 49 height 18
select select "10"
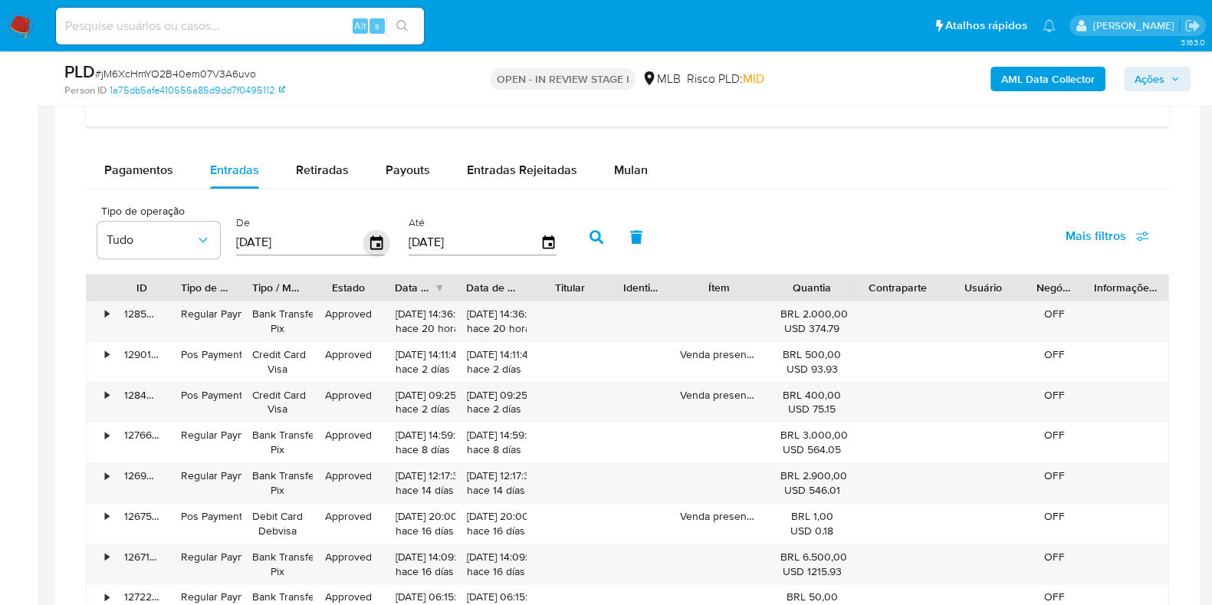
click at [380, 232] on icon "button" at bounding box center [376, 242] width 27 height 27
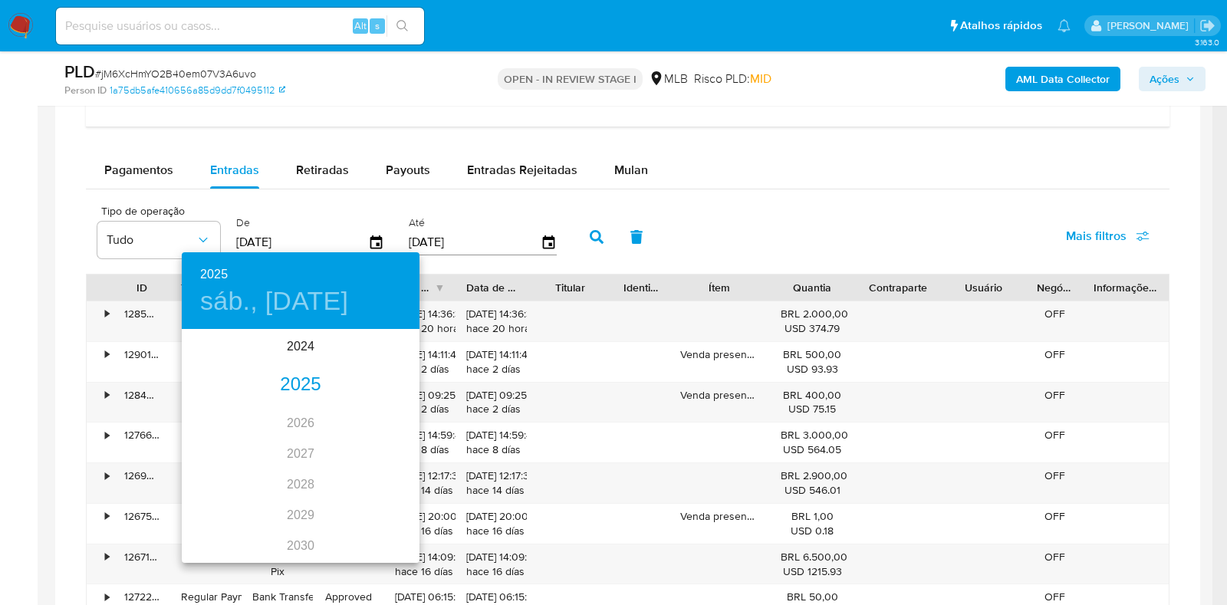
click at [290, 386] on div "2025" at bounding box center [301, 385] width 238 height 31
click at [211, 477] on div "jul." at bounding box center [221, 475] width 79 height 58
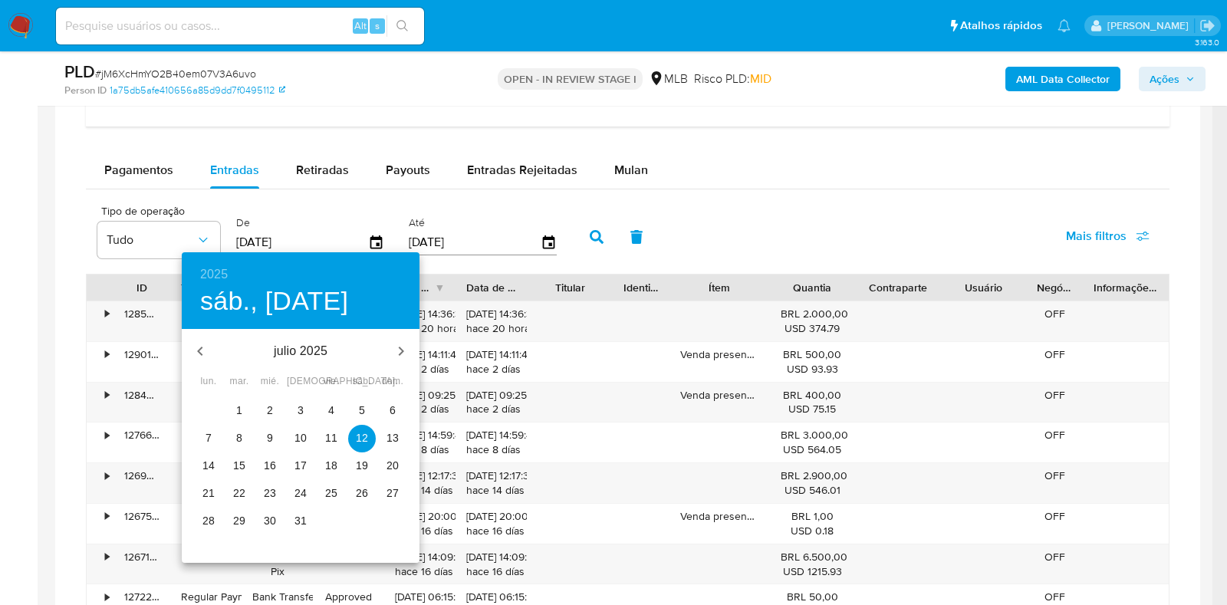
click at [238, 410] on p "1" at bounding box center [239, 410] width 6 height 15
type input "01/07/2025"
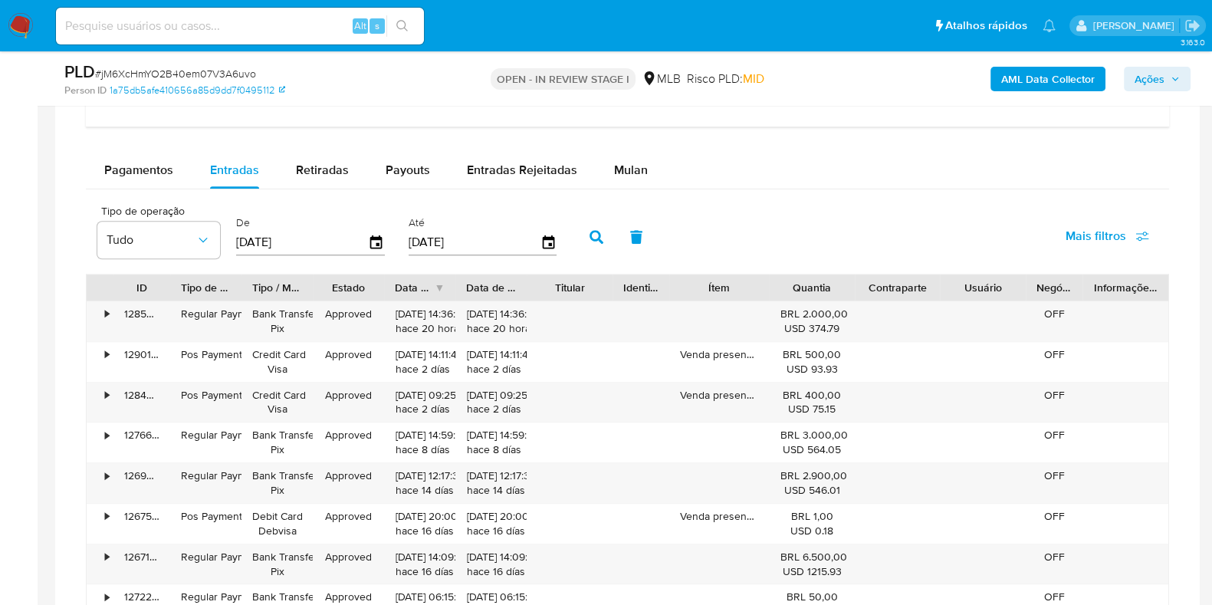
click at [529, 239] on input "09/10/2025" at bounding box center [475, 242] width 132 height 25
click at [542, 239] on icon "button" at bounding box center [548, 242] width 12 height 14
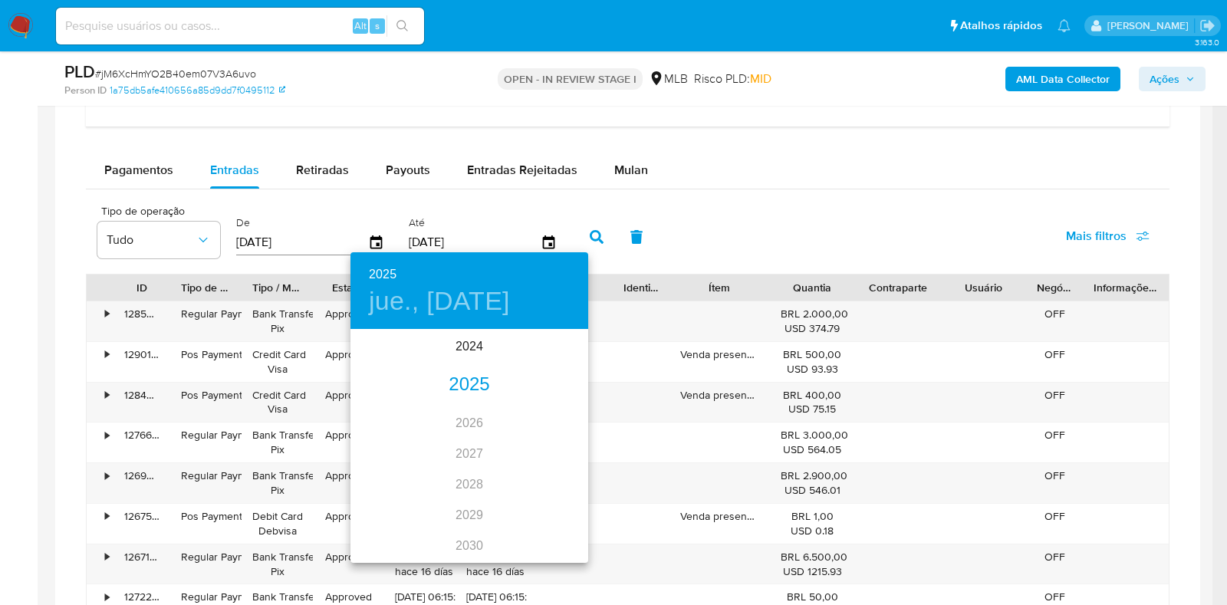
click at [468, 379] on div "2025" at bounding box center [469, 385] width 238 height 31
click at [388, 483] on div "jul." at bounding box center [389, 475] width 79 height 58
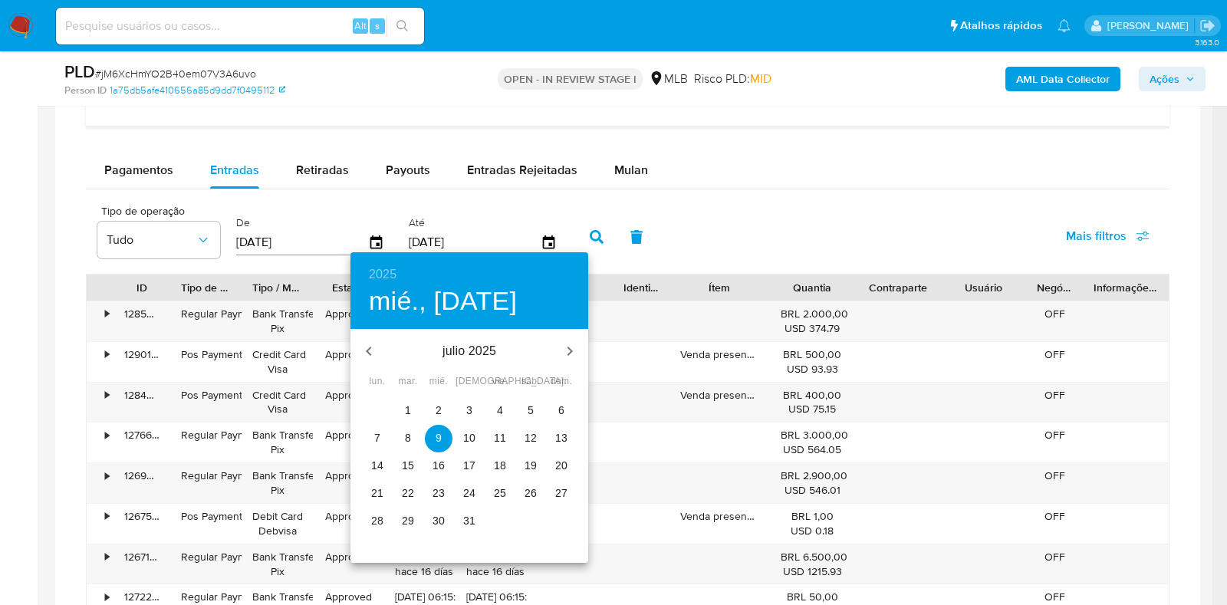
click at [469, 513] on p "31" at bounding box center [469, 520] width 12 height 15
type input "31/07/2025"
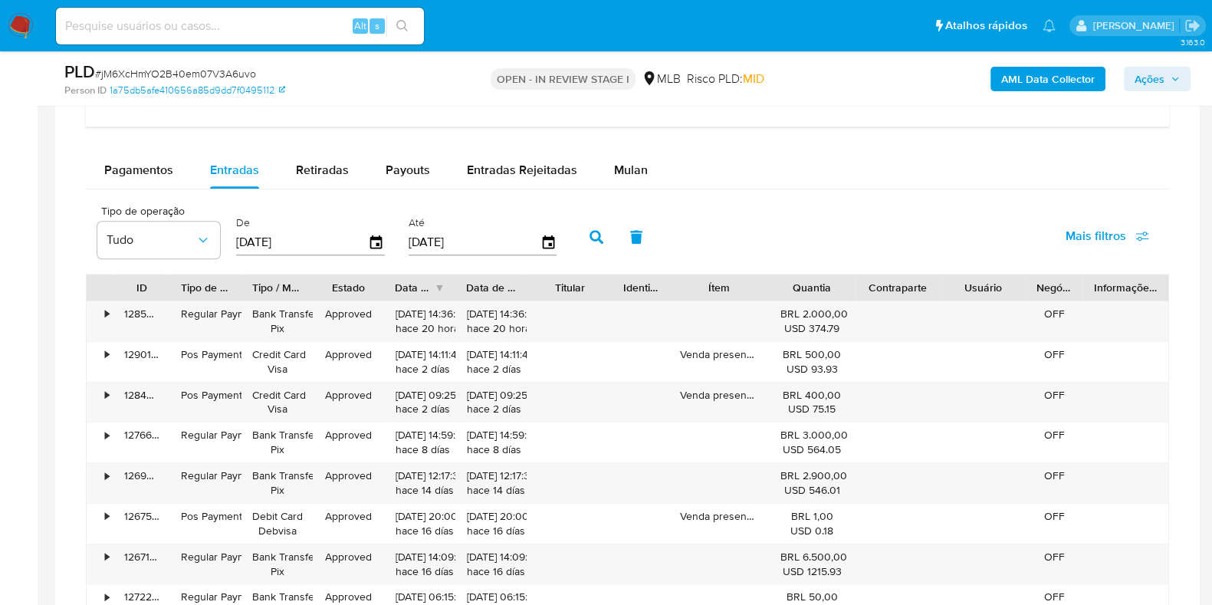
click at [584, 242] on button "button" at bounding box center [597, 237] width 40 height 37
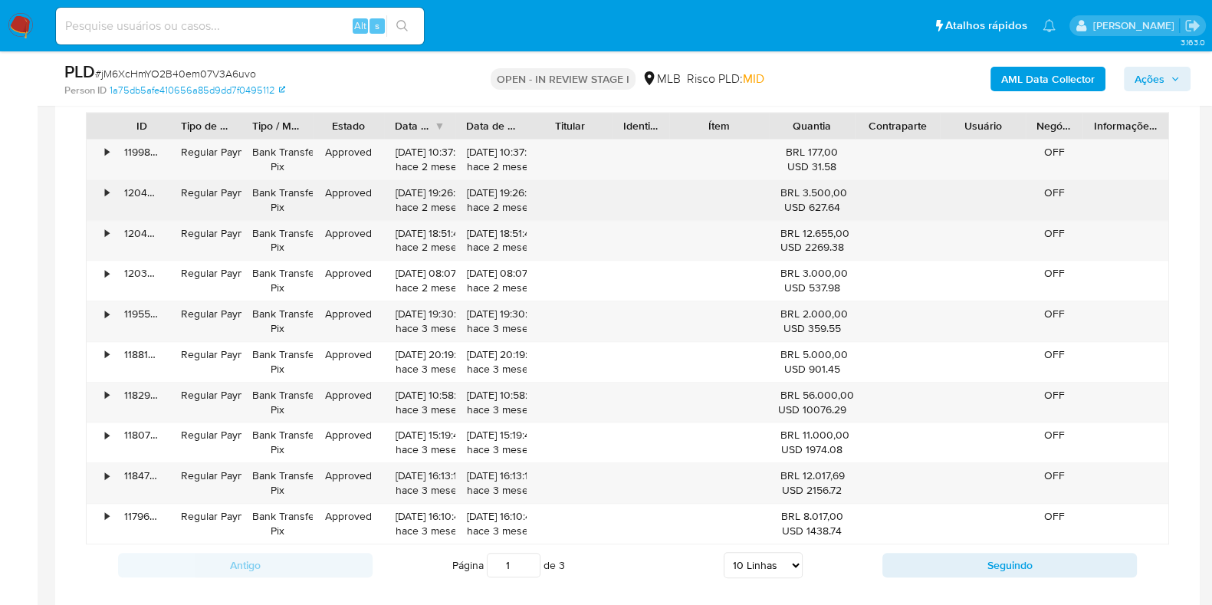
scroll to position [1437, 0]
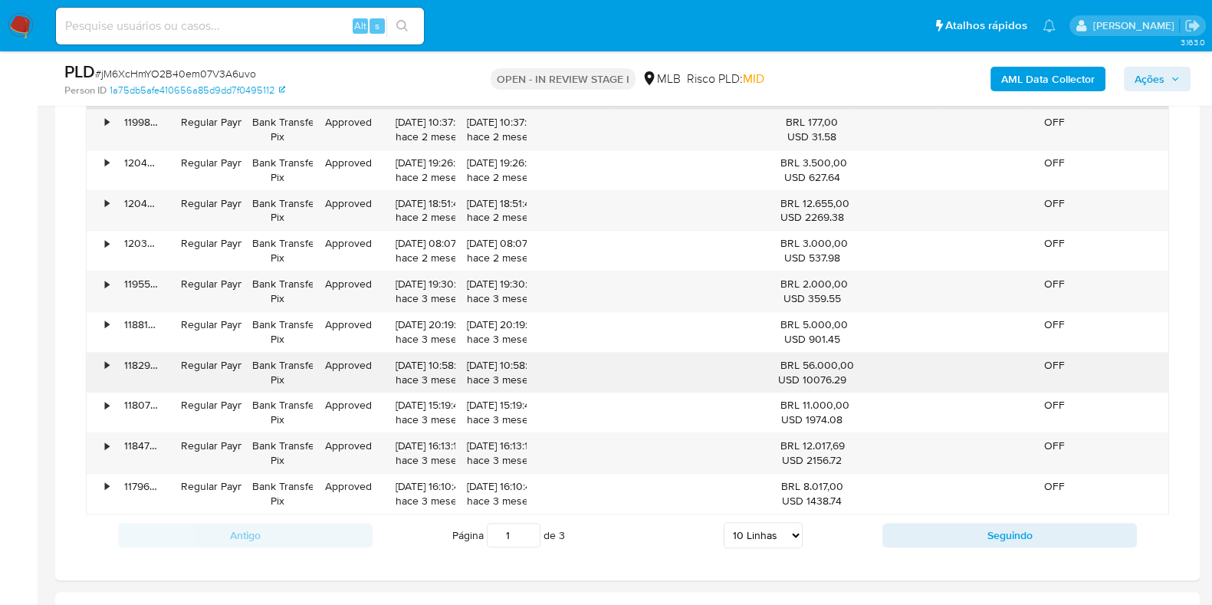
click at [109, 362] on div "•" at bounding box center [100, 373] width 27 height 40
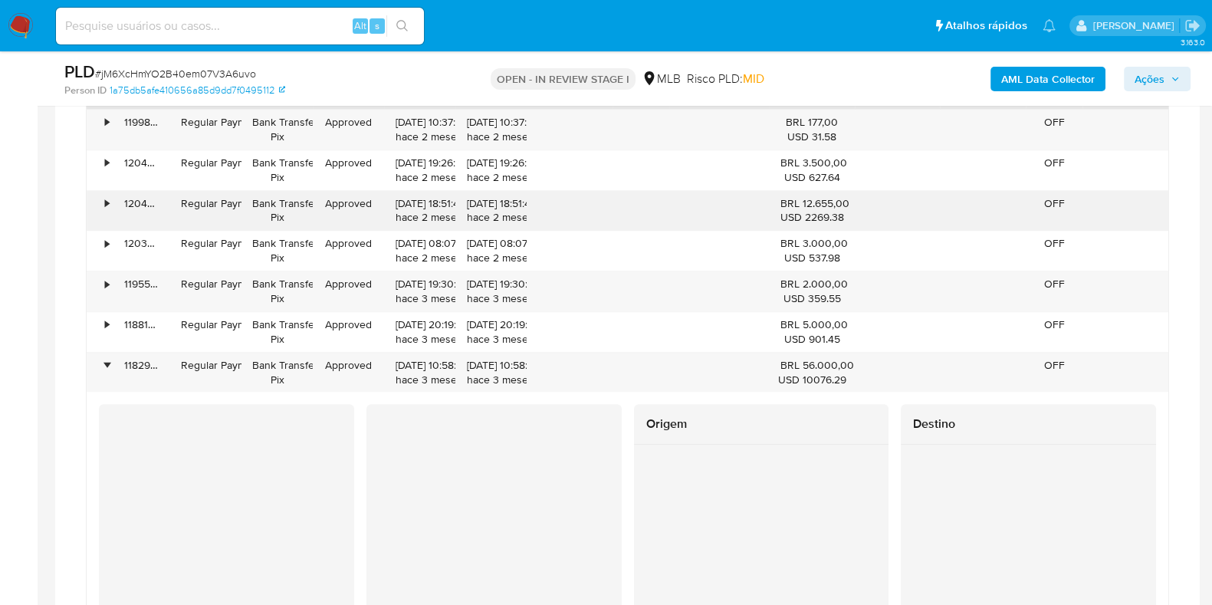
click at [103, 202] on div "•" at bounding box center [100, 211] width 27 height 40
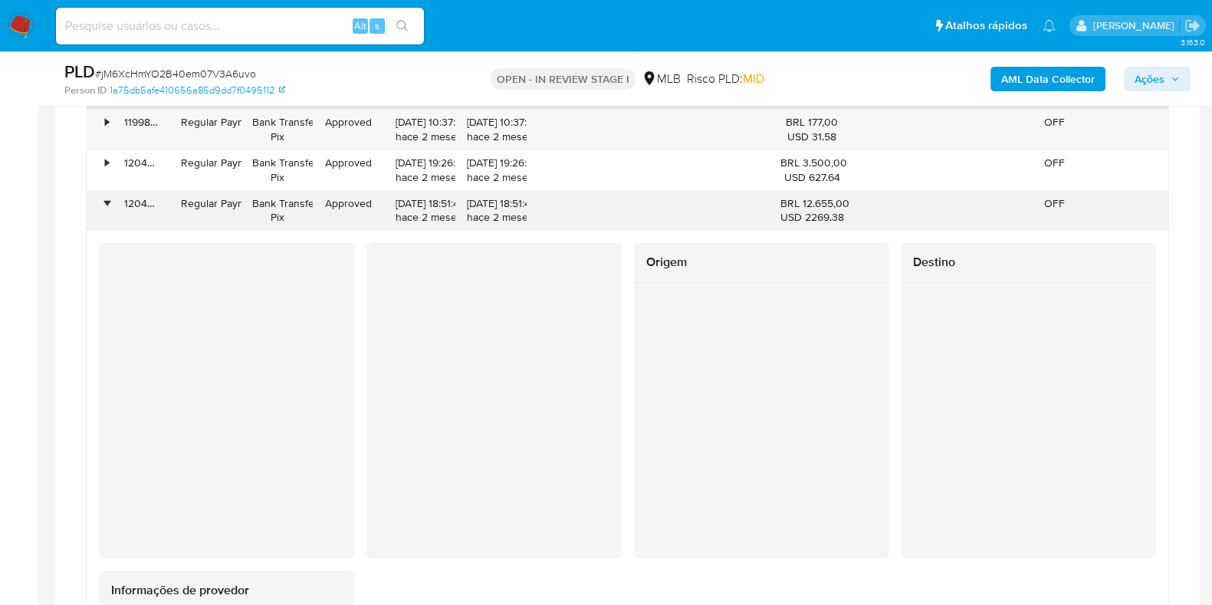
click at [105, 202] on div "•" at bounding box center [107, 203] width 4 height 15
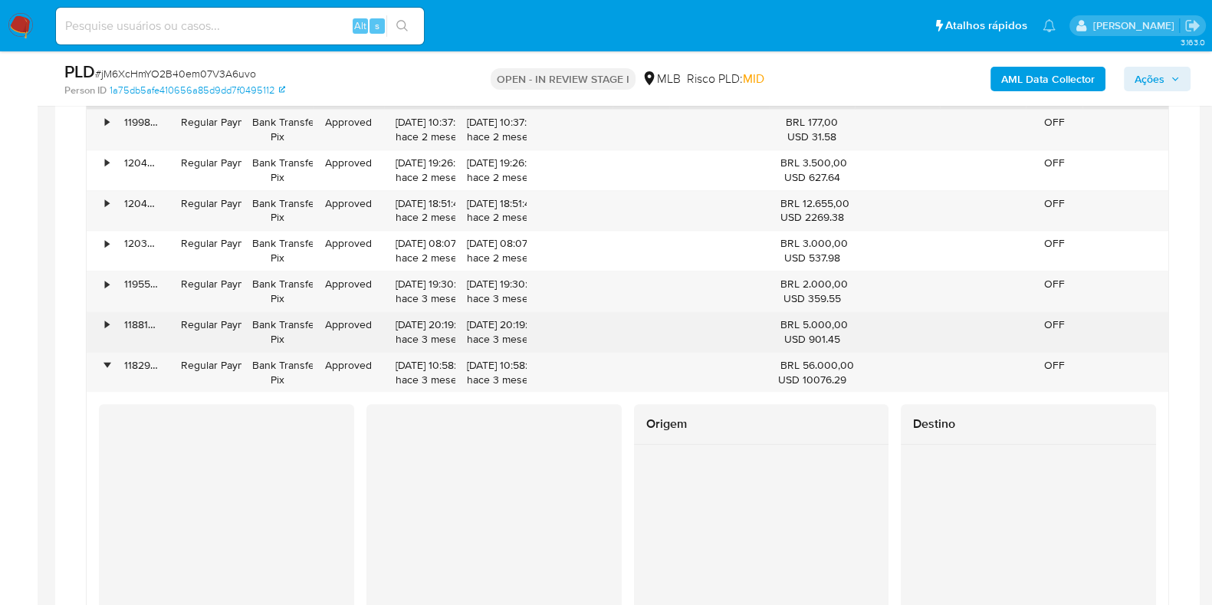
click at [101, 321] on div "•" at bounding box center [100, 332] width 27 height 40
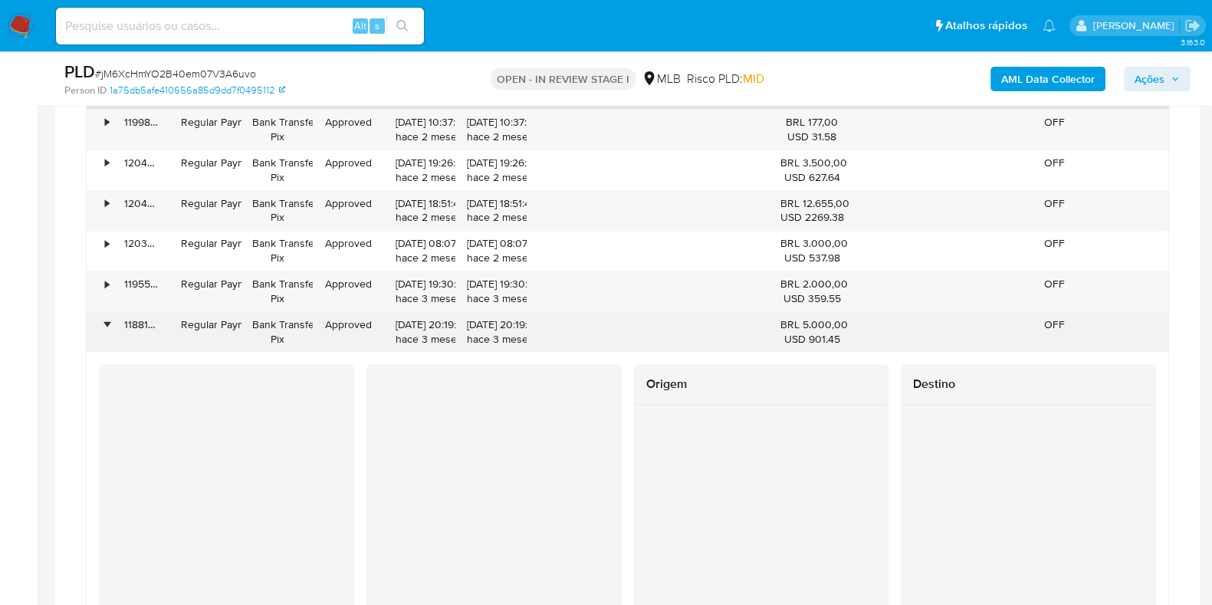
click at [101, 321] on div "•" at bounding box center [100, 332] width 27 height 40
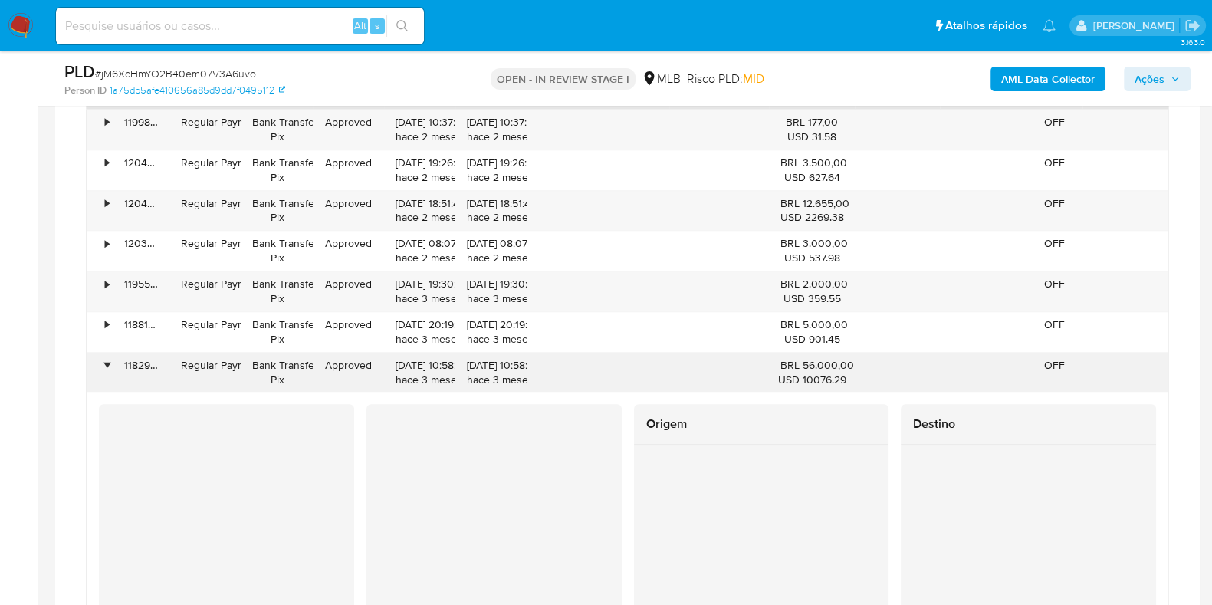
click at [100, 369] on div "•" at bounding box center [100, 373] width 27 height 40
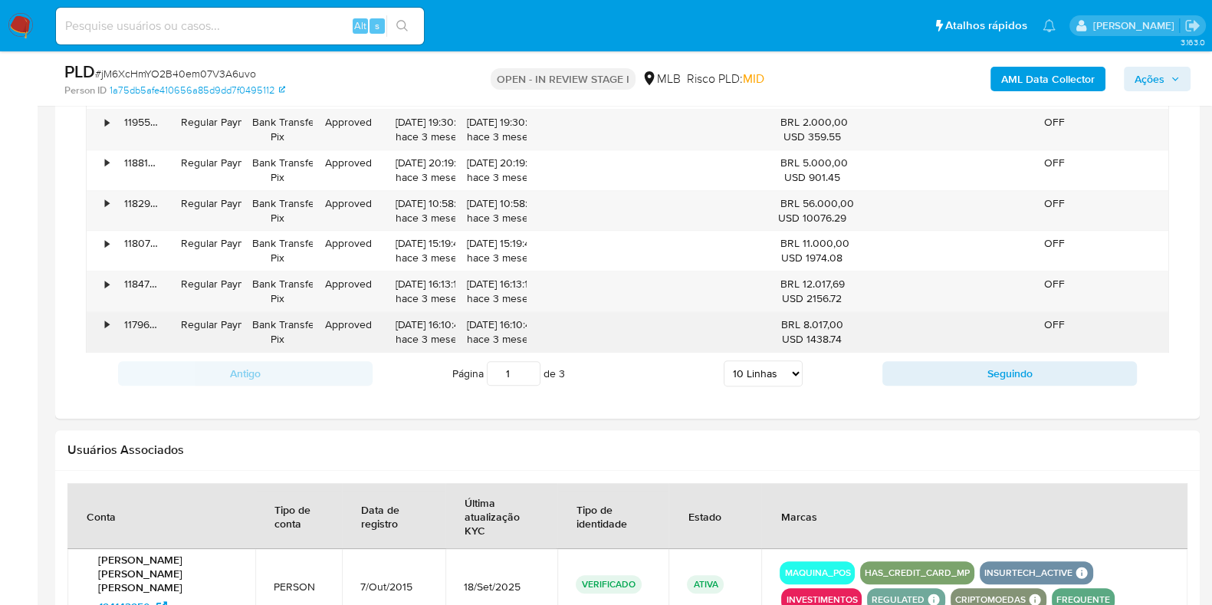
scroll to position [1630, 0]
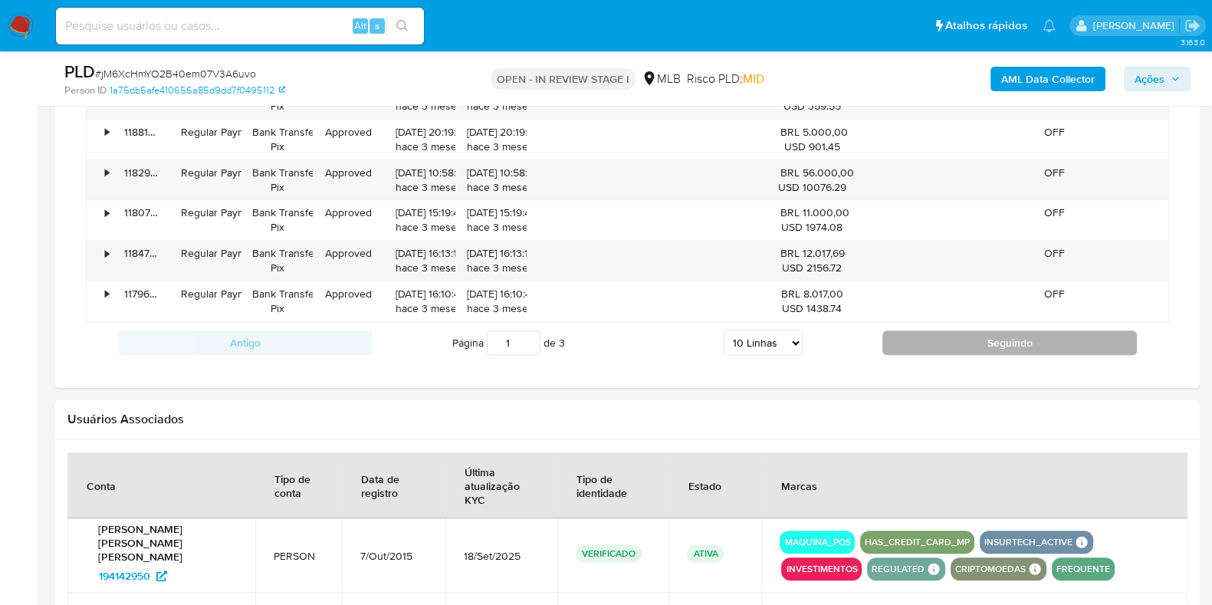
click at [934, 335] on button "Seguindo" at bounding box center [1010, 343] width 255 height 25
type input "2"
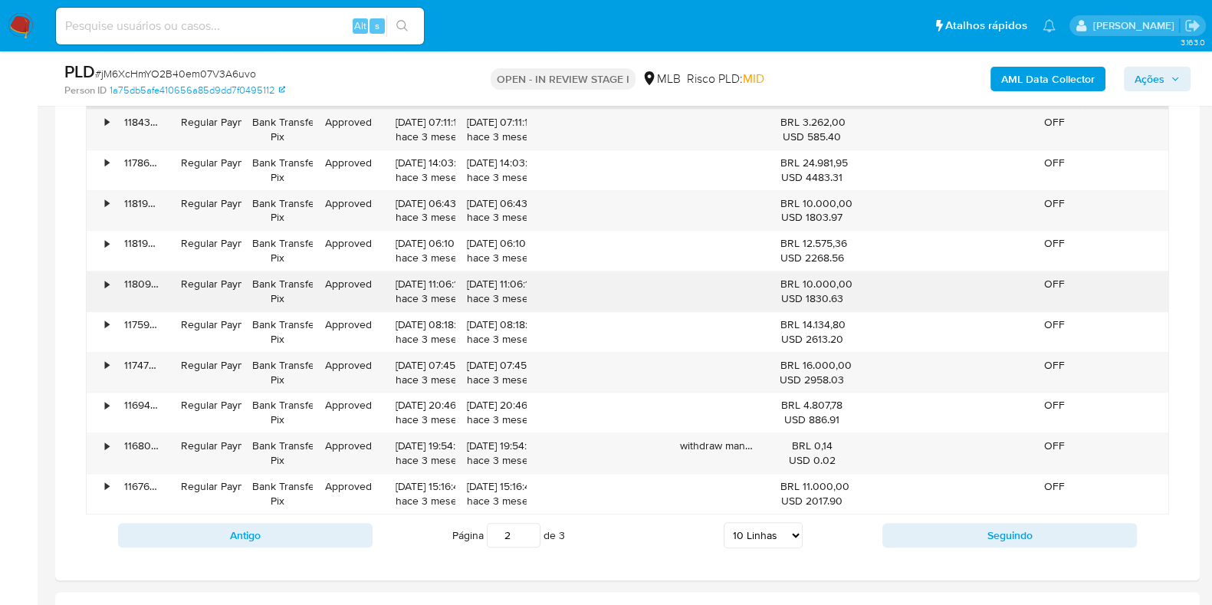
scroll to position [1341, 0]
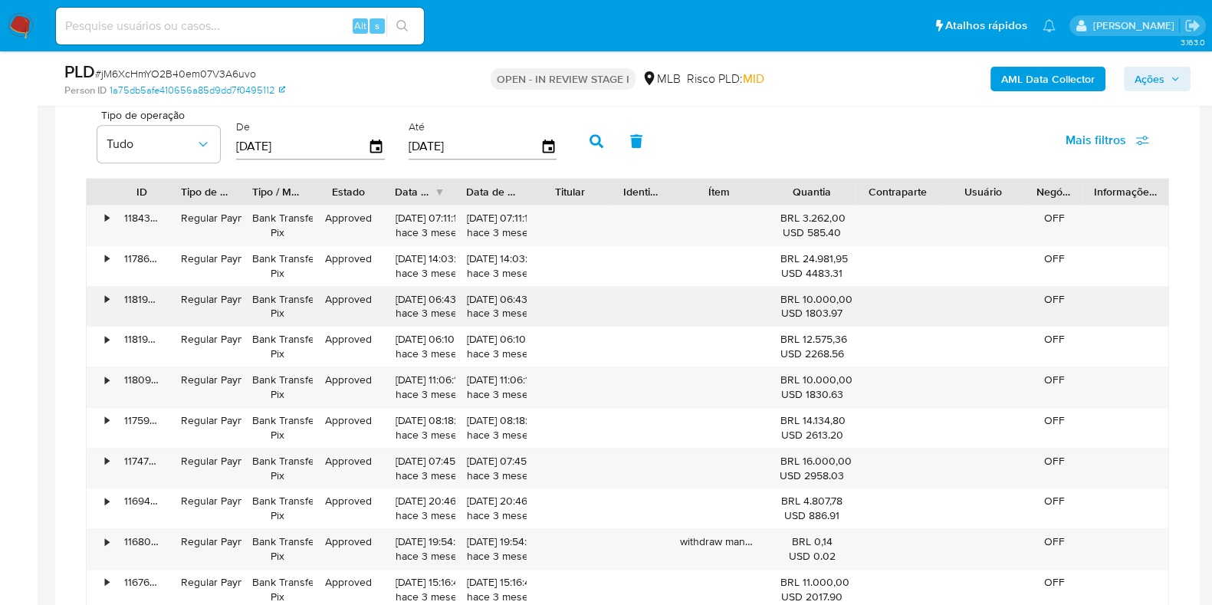
click at [90, 303] on div "•" at bounding box center [100, 307] width 27 height 40
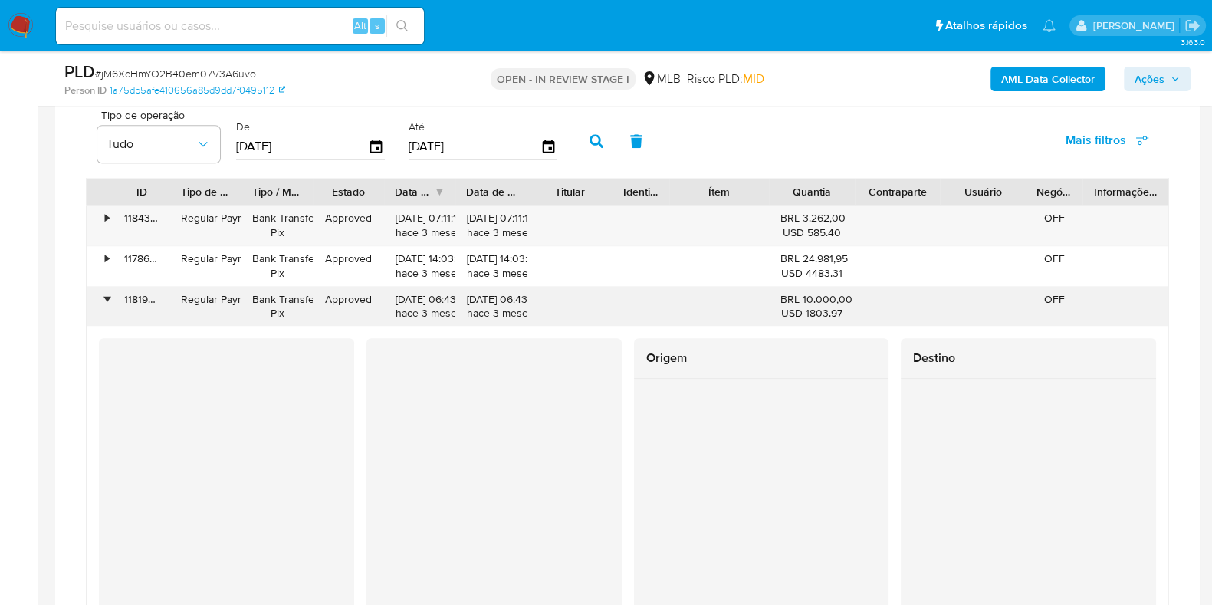
click at [90, 303] on div "•" at bounding box center [100, 307] width 27 height 40
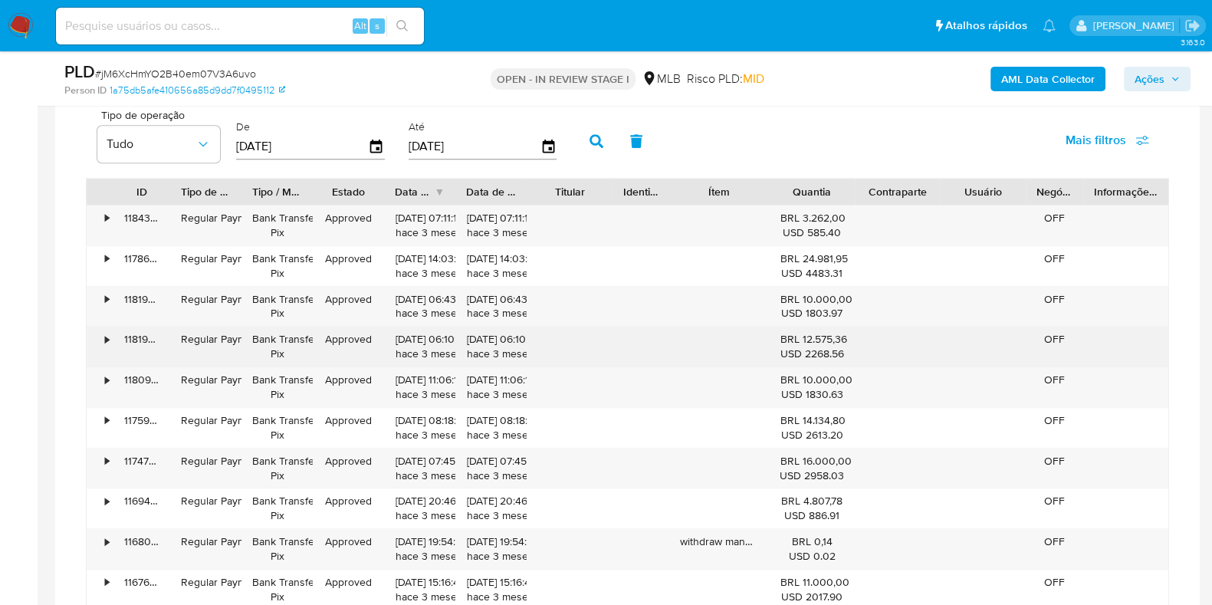
click at [94, 340] on div "•" at bounding box center [100, 347] width 27 height 40
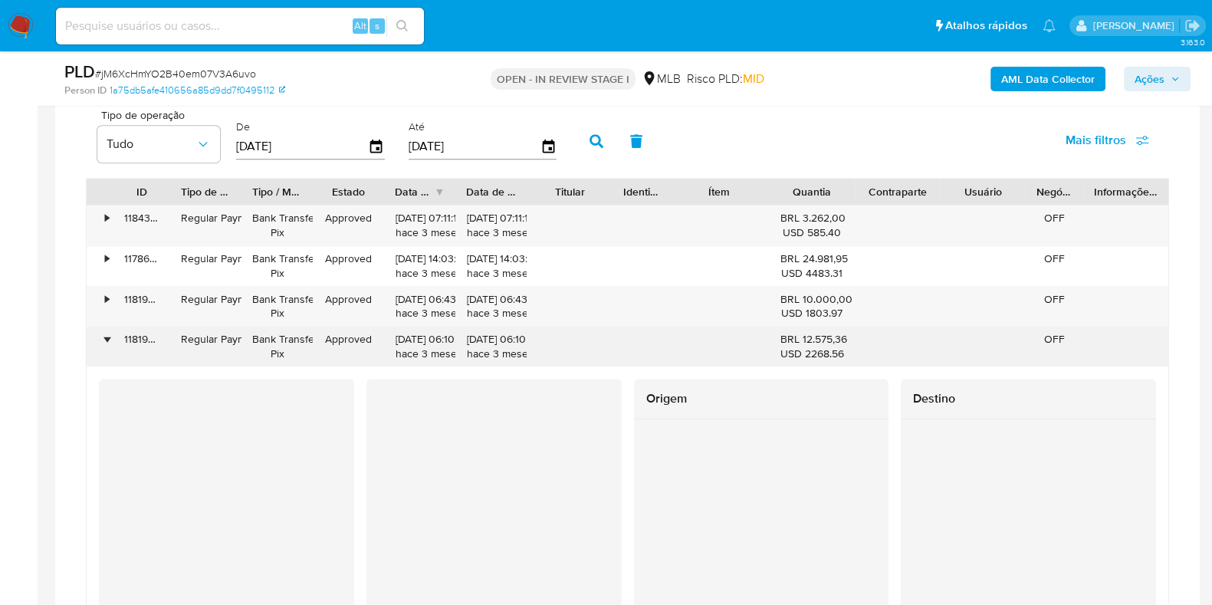
click at [94, 340] on div "•" at bounding box center [100, 347] width 27 height 40
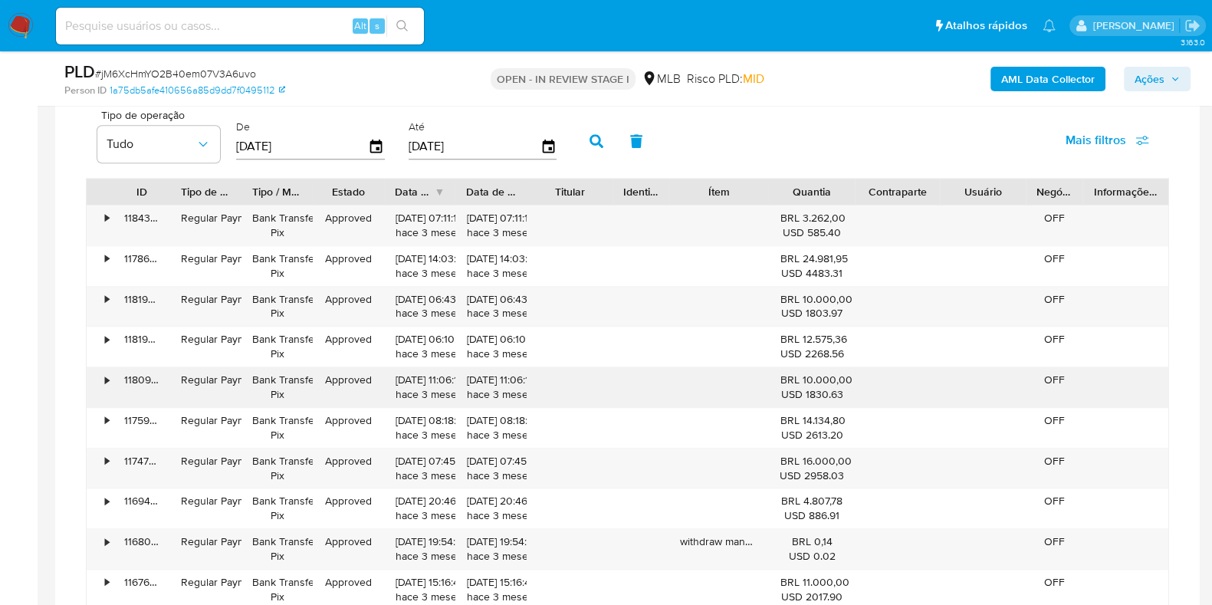
click at [100, 374] on div "•" at bounding box center [100, 387] width 27 height 40
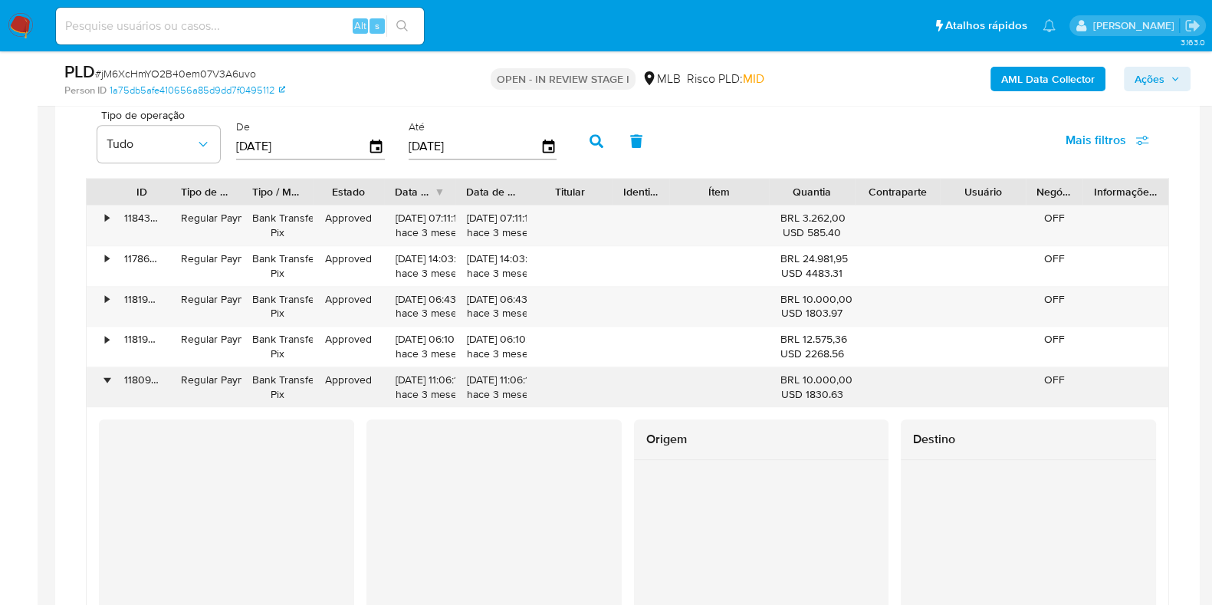
click at [100, 374] on div "•" at bounding box center [100, 387] width 27 height 40
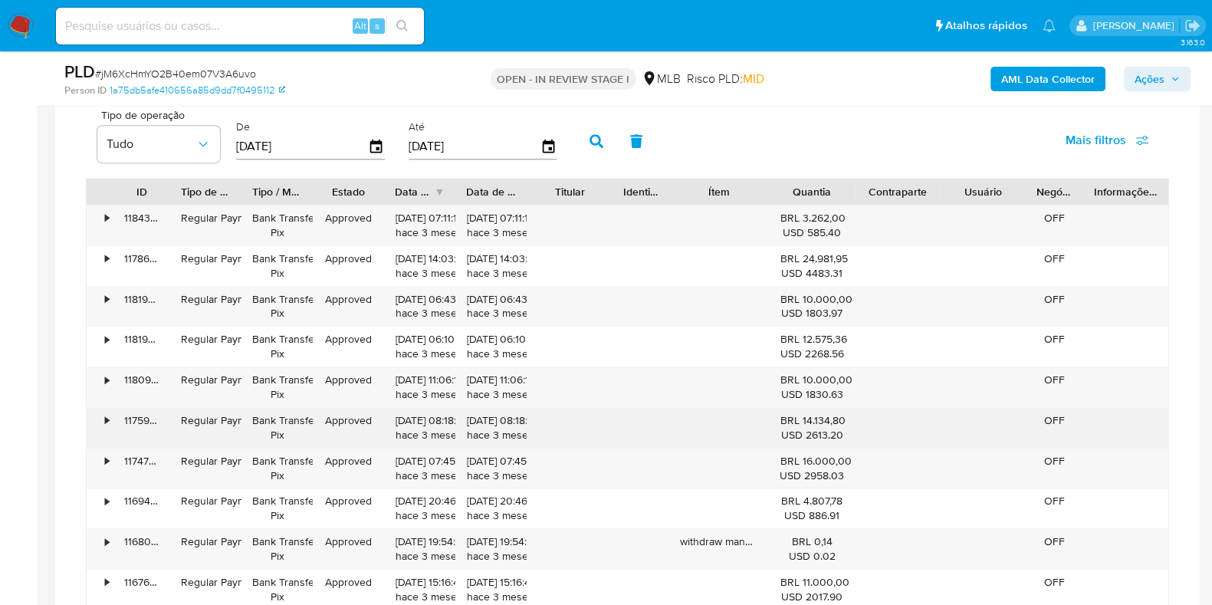
click at [108, 413] on div "•" at bounding box center [107, 420] width 4 height 15
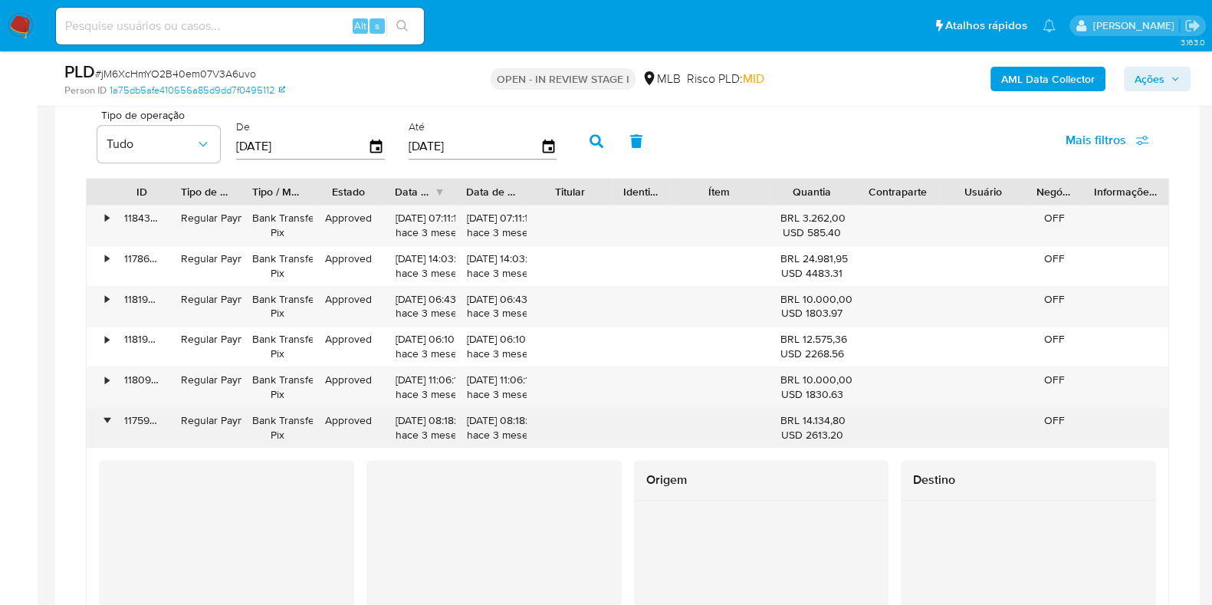
click at [108, 413] on div "•" at bounding box center [107, 420] width 4 height 15
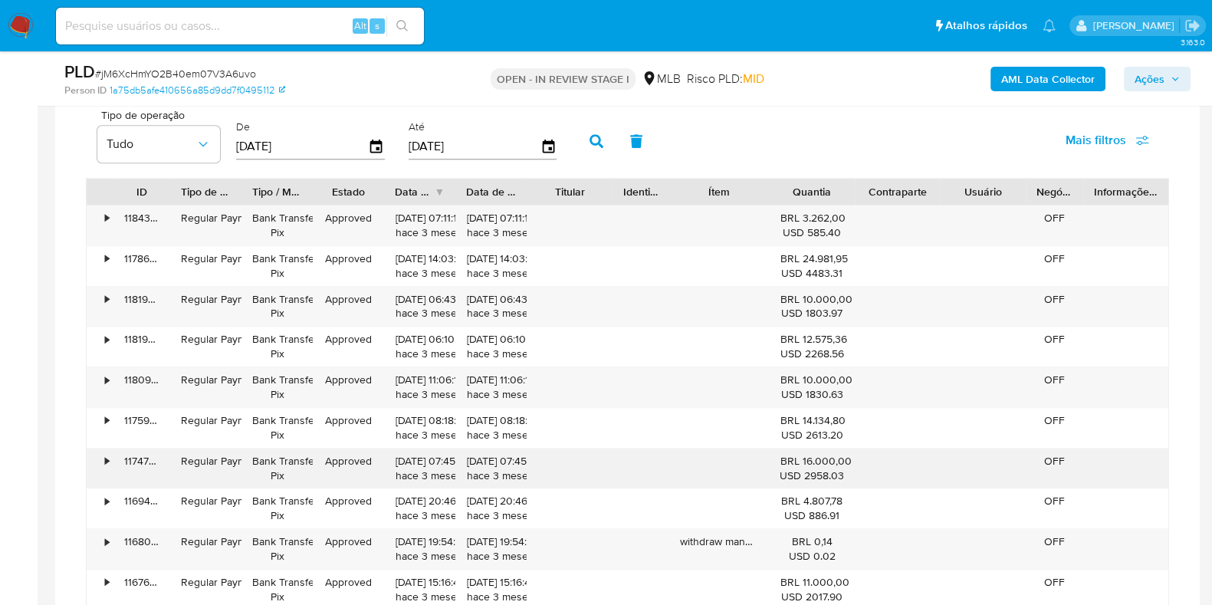
click at [108, 449] on div "•" at bounding box center [100, 469] width 27 height 40
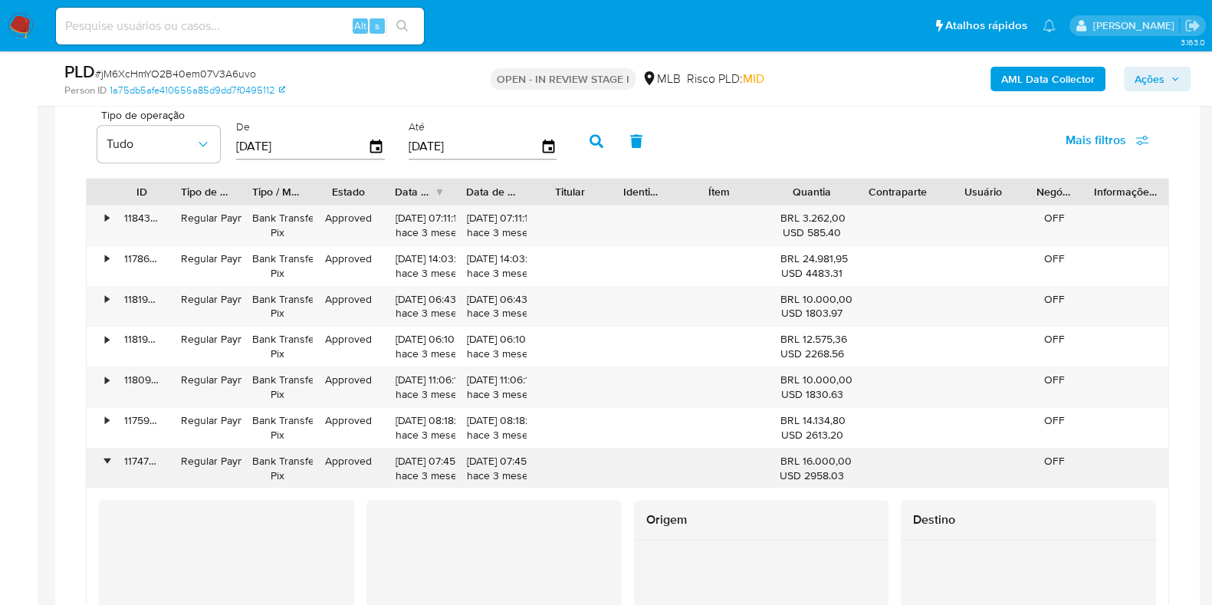
click at [108, 449] on div "•" at bounding box center [100, 469] width 27 height 40
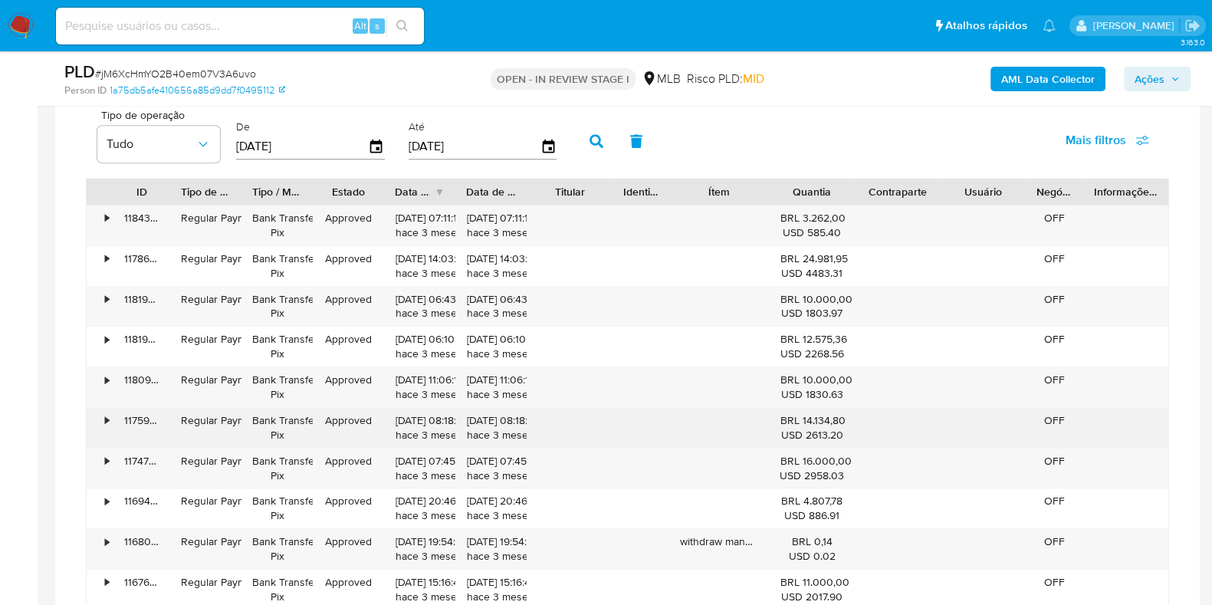
drag, startPoint x: 107, startPoint y: 474, endPoint x: 153, endPoint y: 420, distance: 70.7
click at [150, 424] on div "• 118431603862 Regular Payment Bank Transfer Pix Approved 13/07/2025 07:11:16 h…" at bounding box center [628, 408] width 1084 height 406
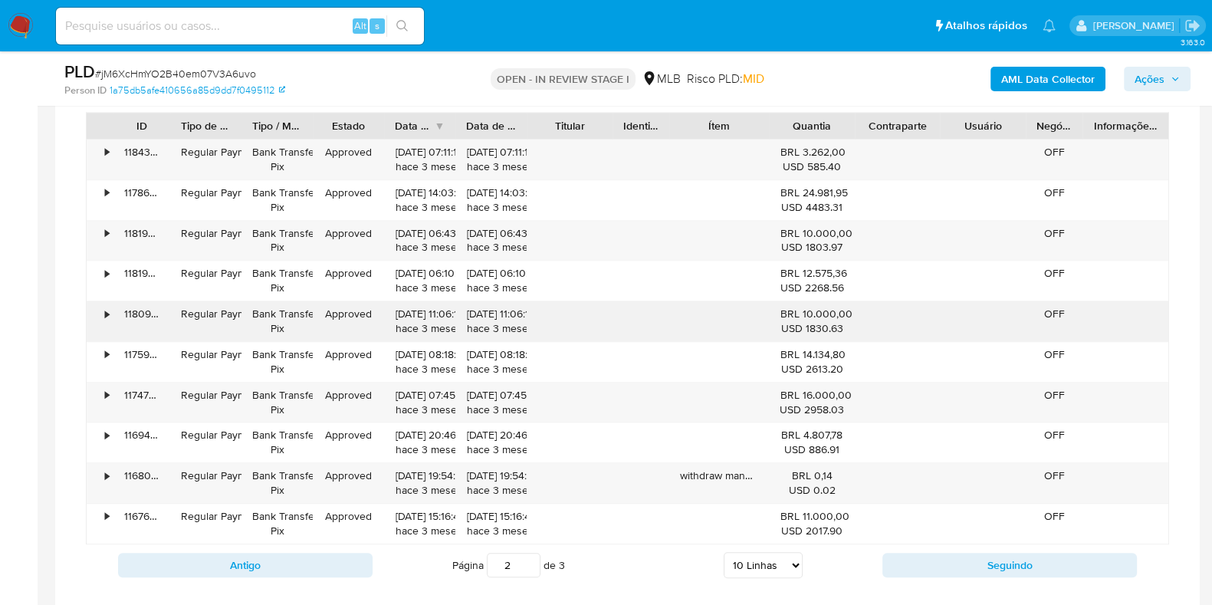
scroll to position [1437, 0]
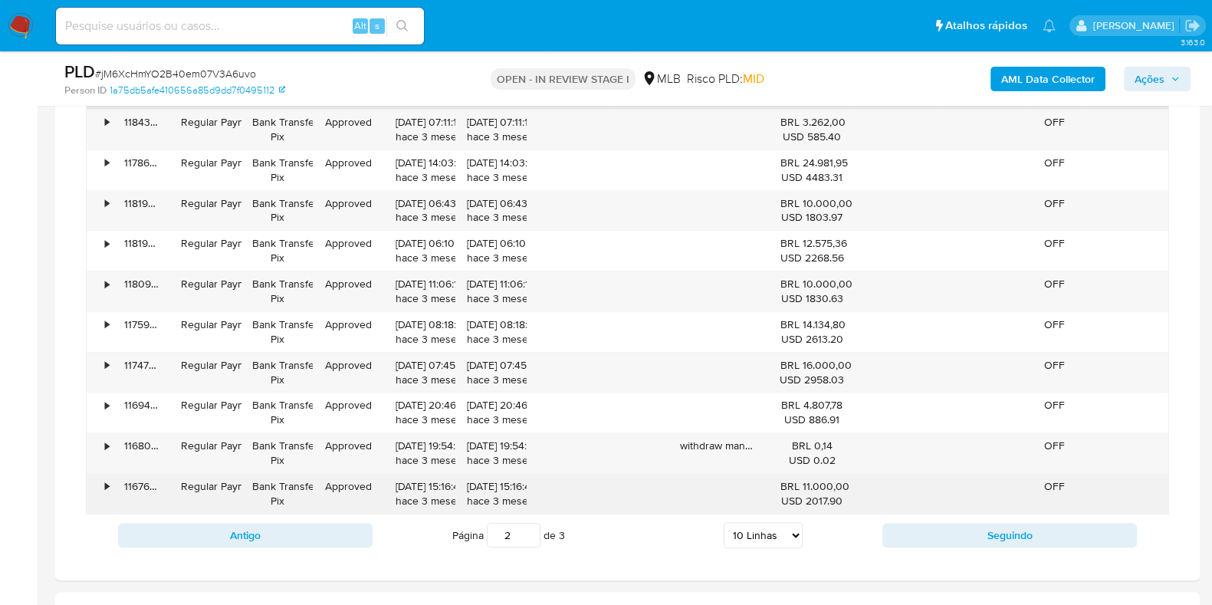
click at [106, 479] on div "•" at bounding box center [107, 486] width 4 height 15
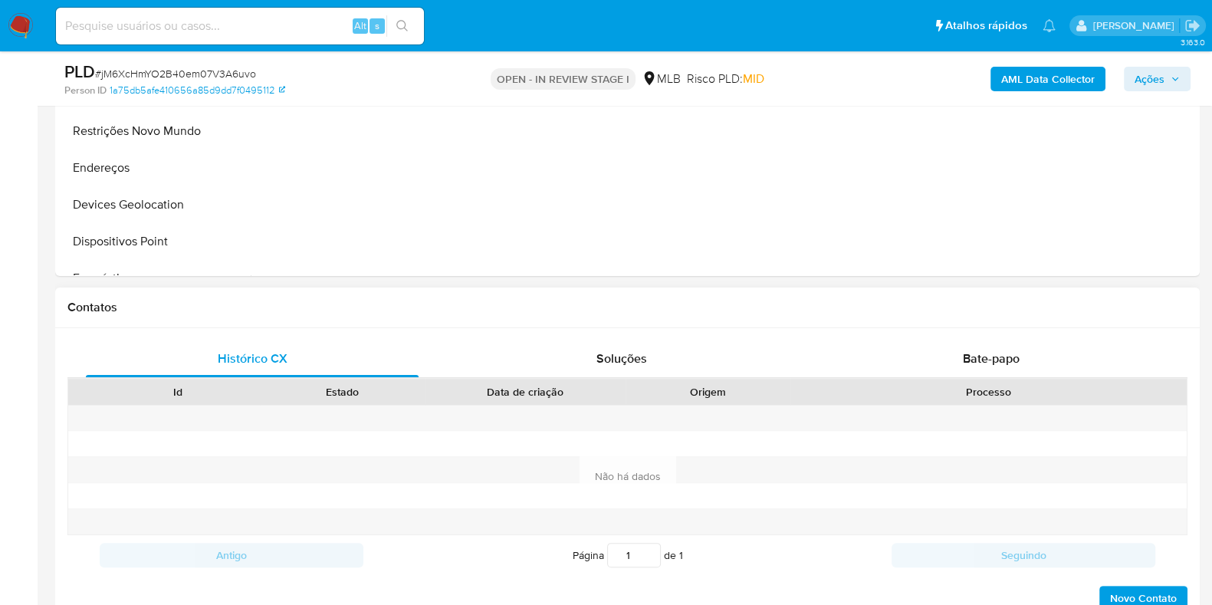
scroll to position [288, 0]
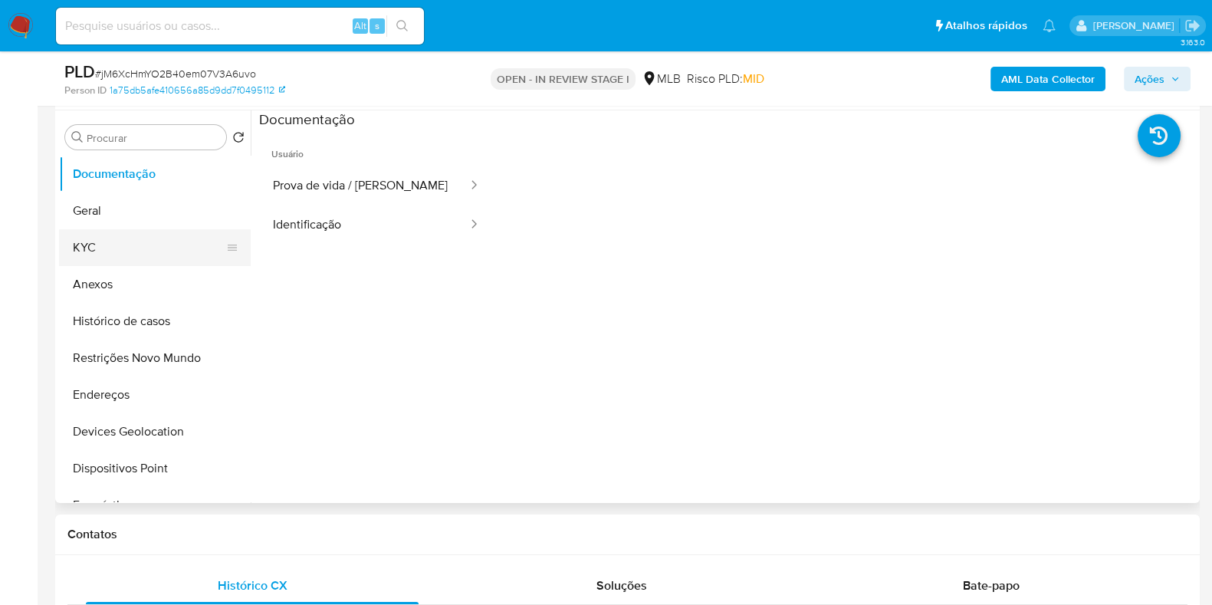
click at [137, 240] on button "KYC" at bounding box center [148, 247] width 179 height 37
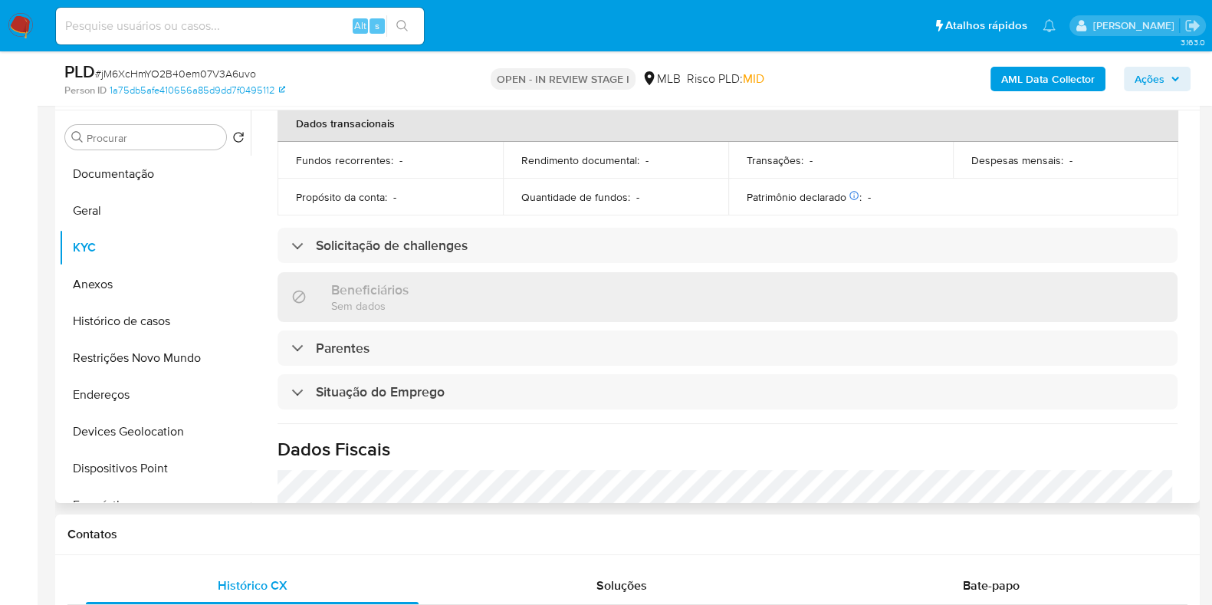
scroll to position [666, 0]
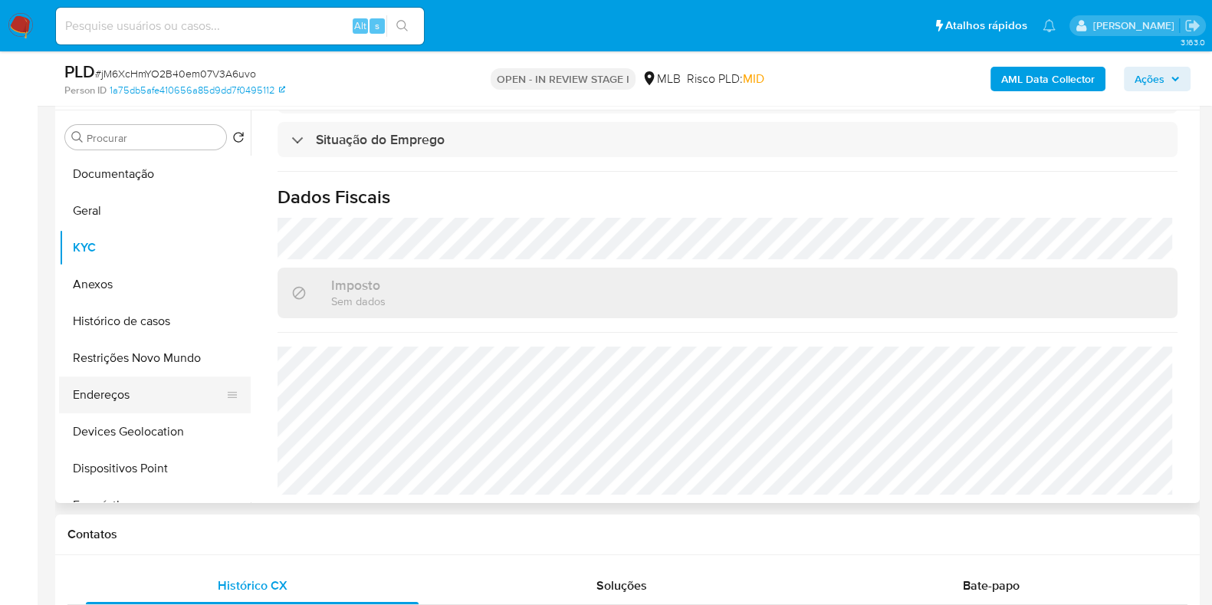
click at [140, 388] on button "Endereços" at bounding box center [148, 395] width 179 height 37
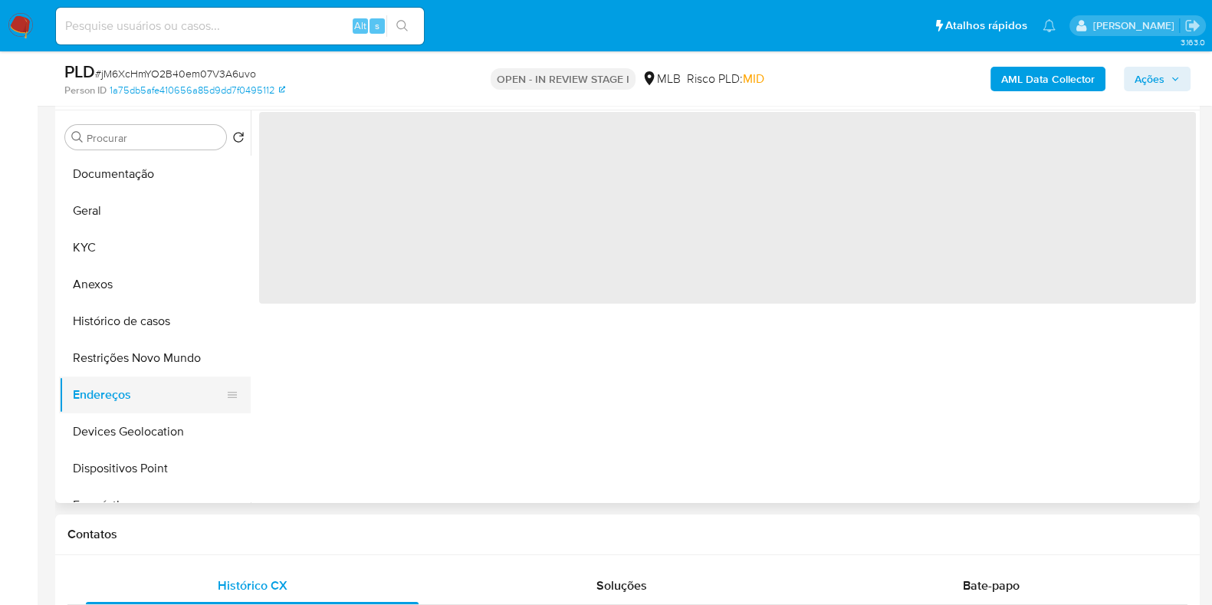
scroll to position [0, 0]
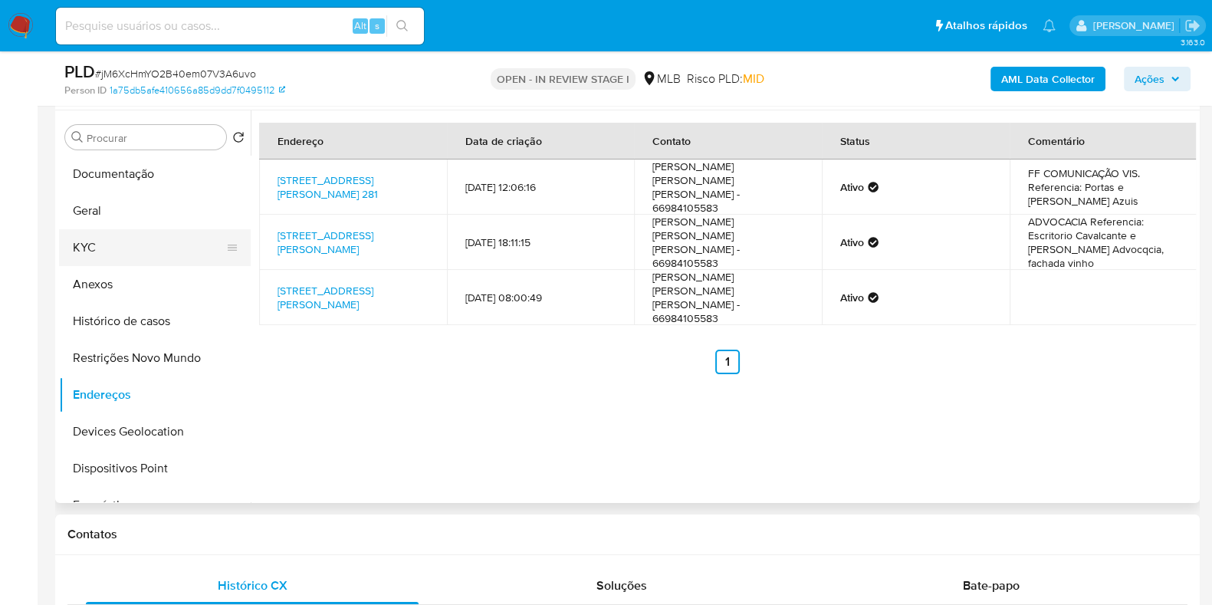
click at [114, 241] on button "KYC" at bounding box center [148, 247] width 179 height 37
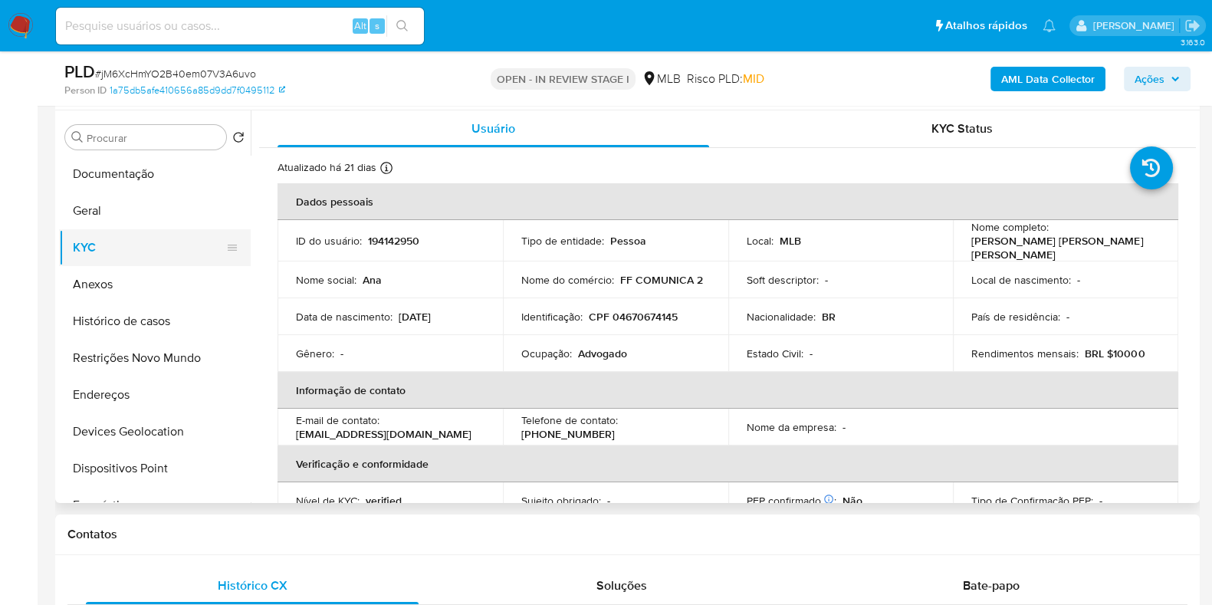
click at [123, 229] on button "KYC" at bounding box center [148, 247] width 179 height 37
click at [141, 216] on button "Geral" at bounding box center [148, 210] width 179 height 37
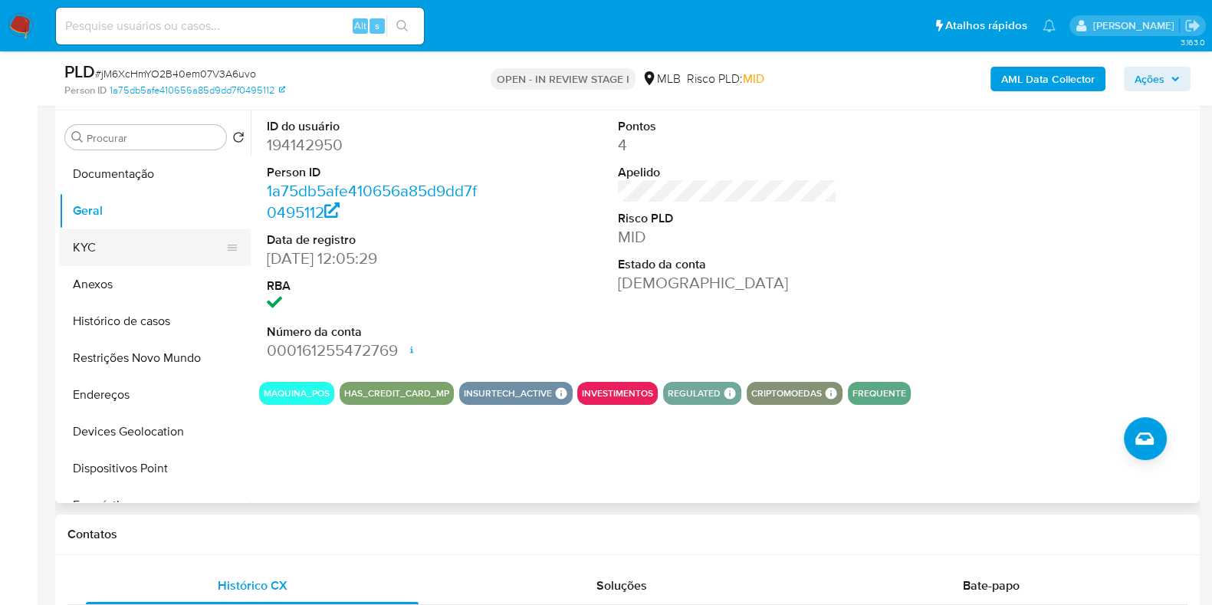
click at [92, 242] on button "KYC" at bounding box center [148, 247] width 179 height 37
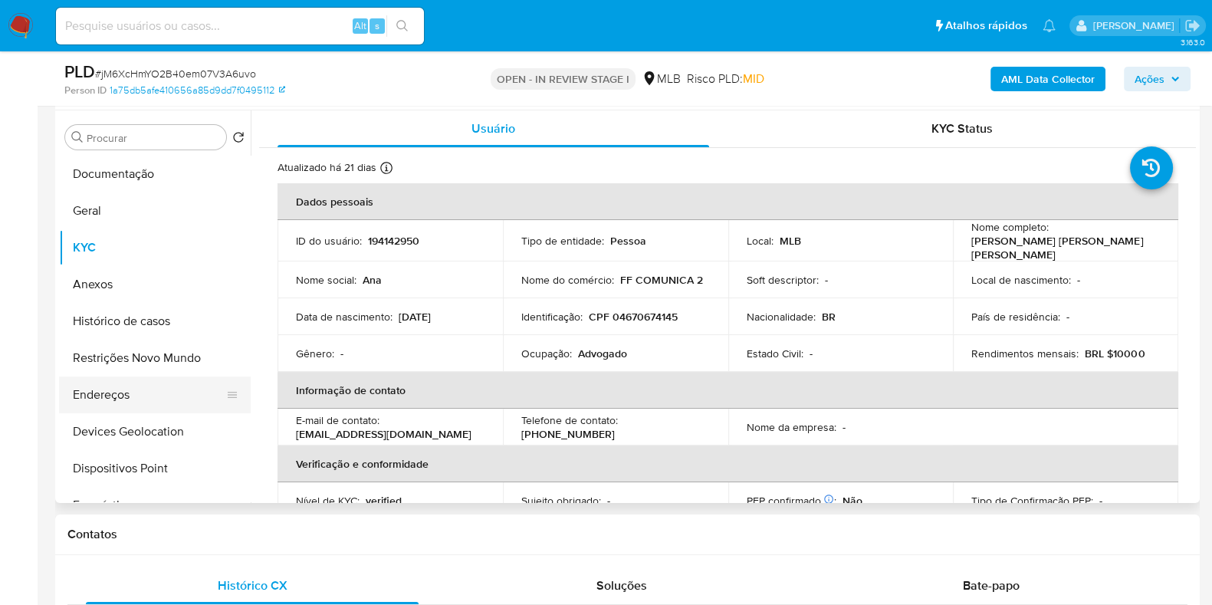
drag, startPoint x: 119, startPoint y: 400, endPoint x: 272, endPoint y: 403, distance: 153.4
click at [120, 400] on button "Endereços" at bounding box center [155, 395] width 192 height 37
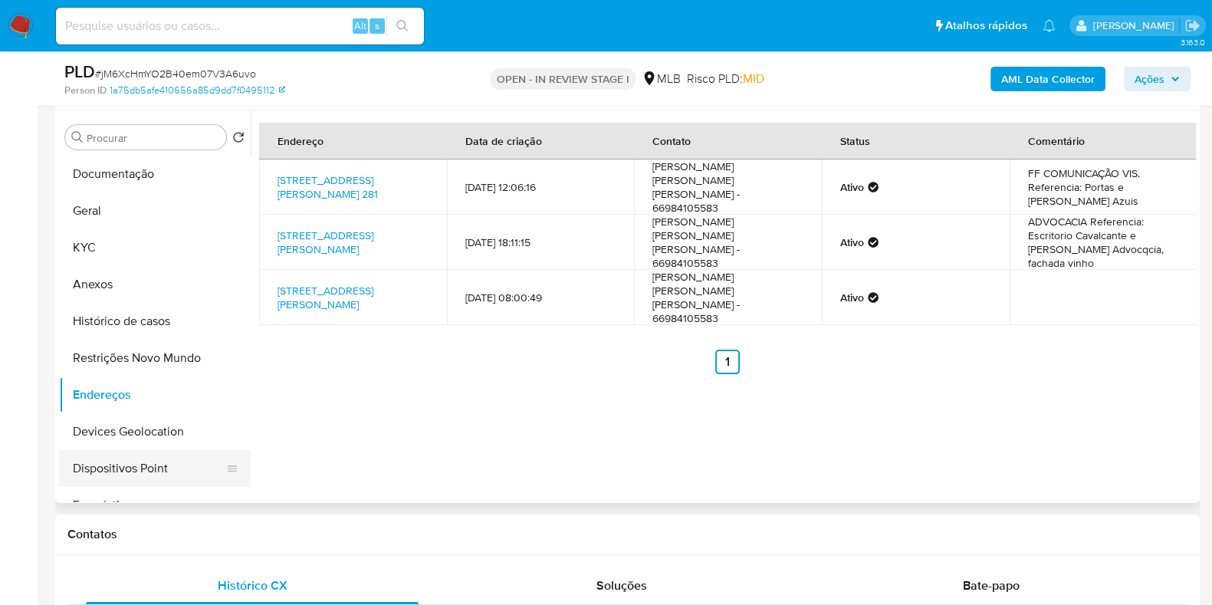
click at [115, 450] on button "Dispositivos Point" at bounding box center [148, 468] width 179 height 37
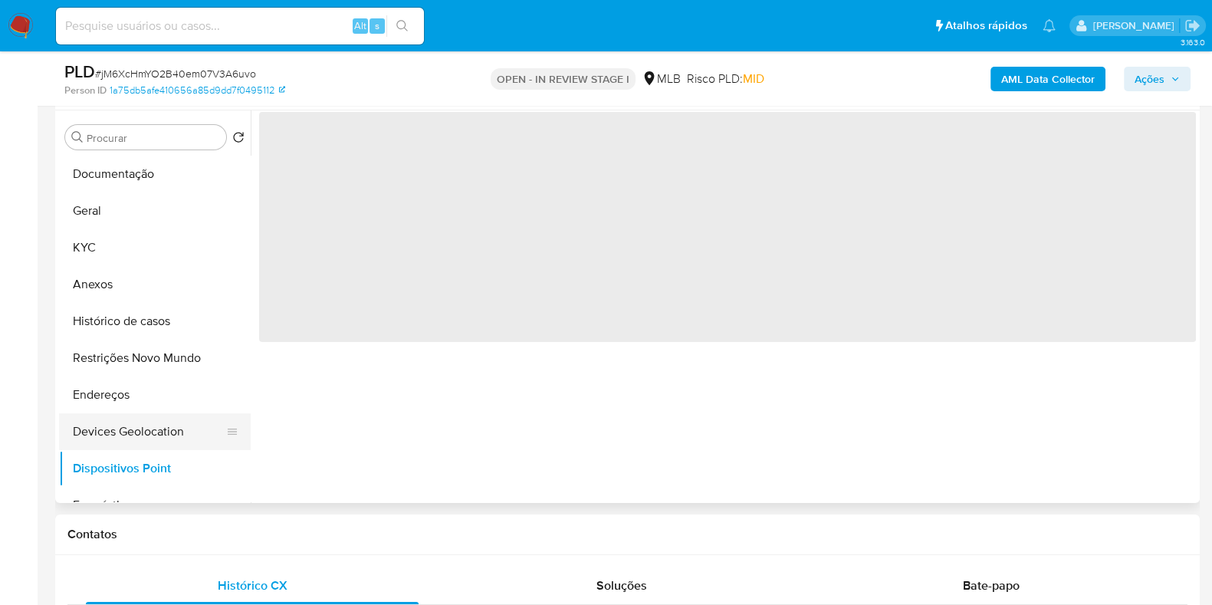
click at [139, 427] on button "Devices Geolocation" at bounding box center [148, 431] width 179 height 37
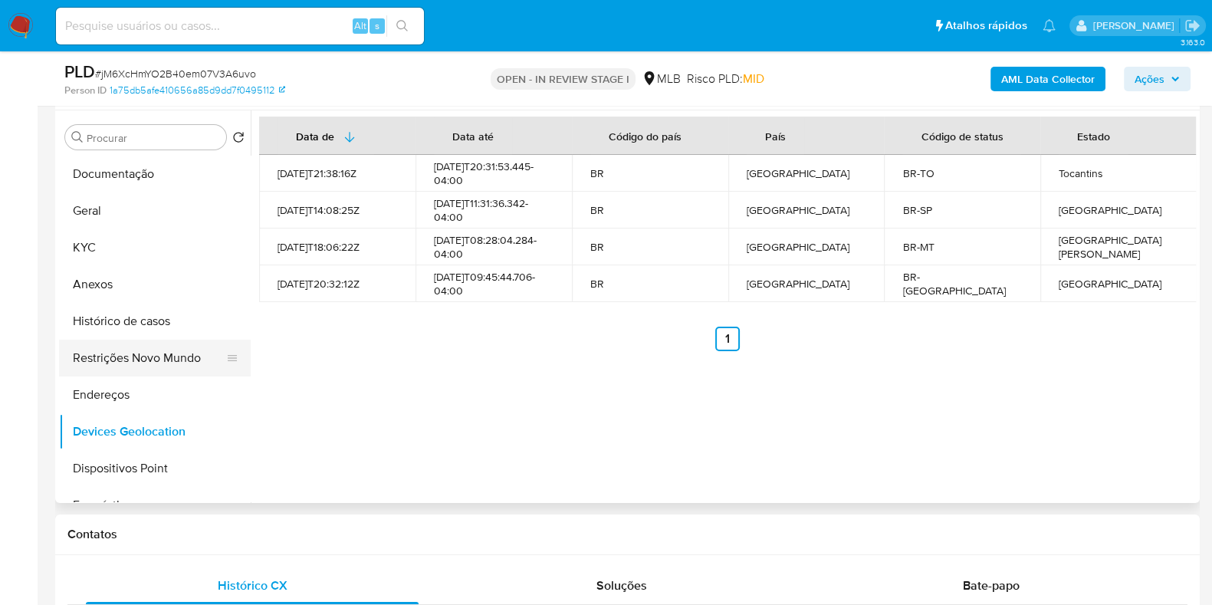
drag, startPoint x: 114, startPoint y: 356, endPoint x: 162, endPoint y: 358, distance: 47.6
click at [115, 356] on button "Restrições Novo Mundo" at bounding box center [148, 358] width 179 height 37
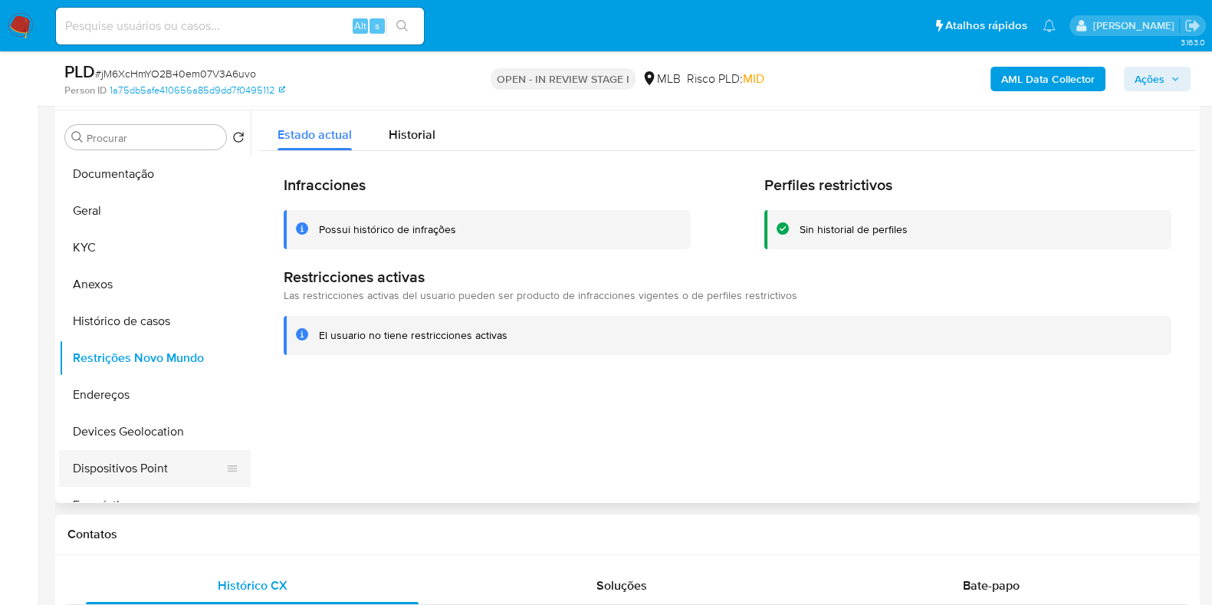
drag, startPoint x: 127, startPoint y: 486, endPoint x: 139, endPoint y: 484, distance: 12.5
click at [127, 487] on button "Empréstimos" at bounding box center [155, 505] width 192 height 37
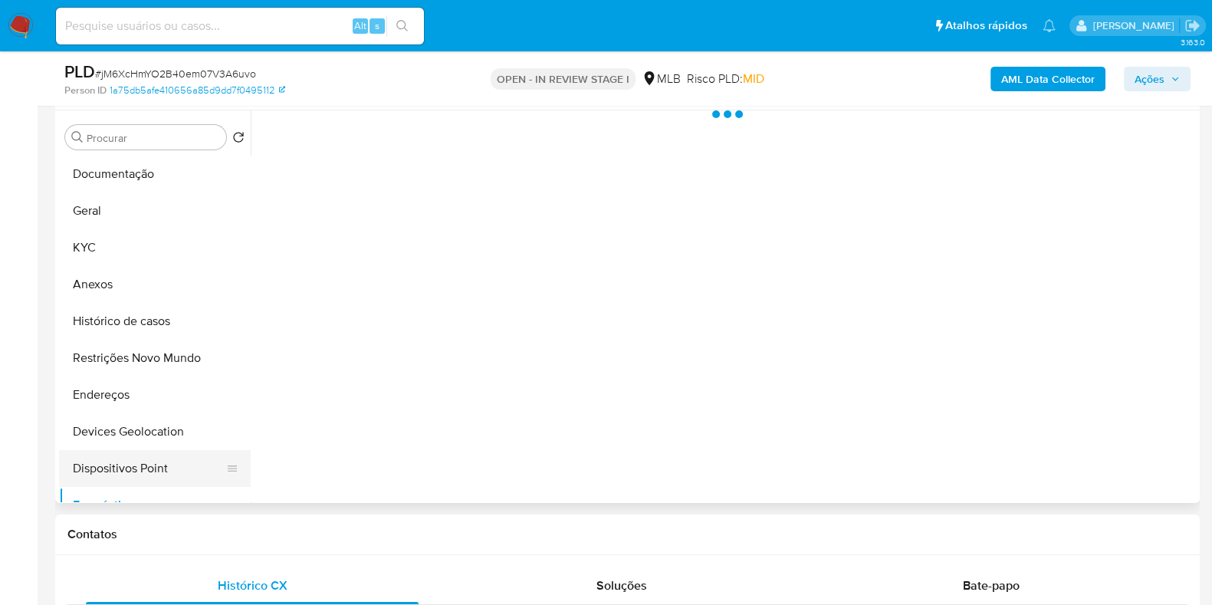
click at [127, 452] on button "Dispositivos Point" at bounding box center [148, 468] width 179 height 37
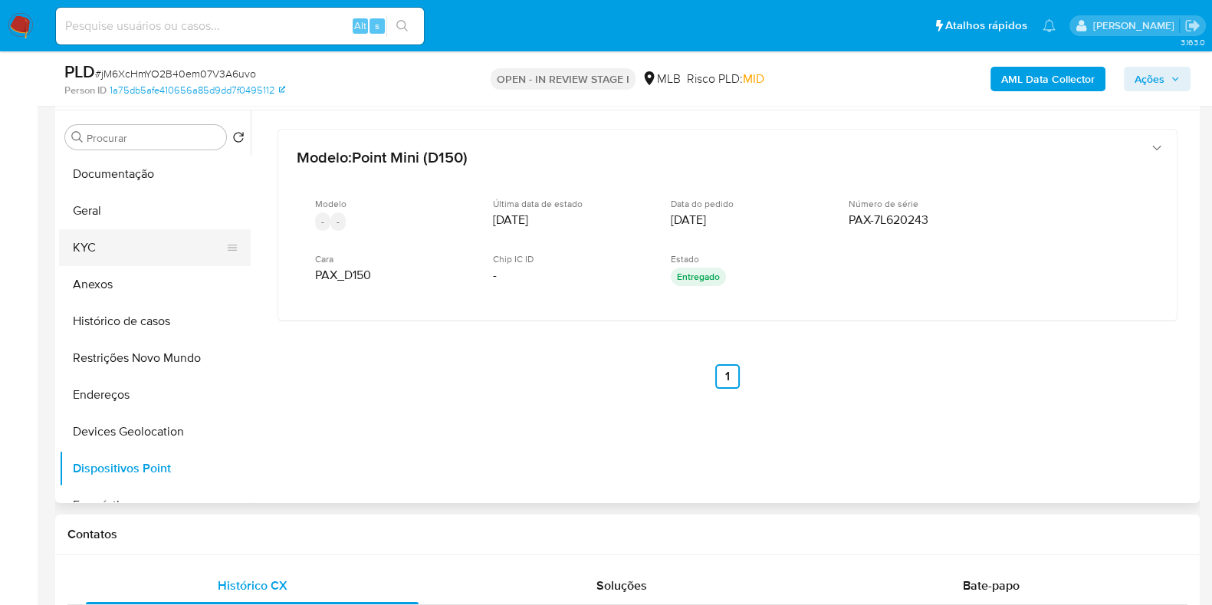
click at [97, 255] on button "KYC" at bounding box center [148, 247] width 179 height 37
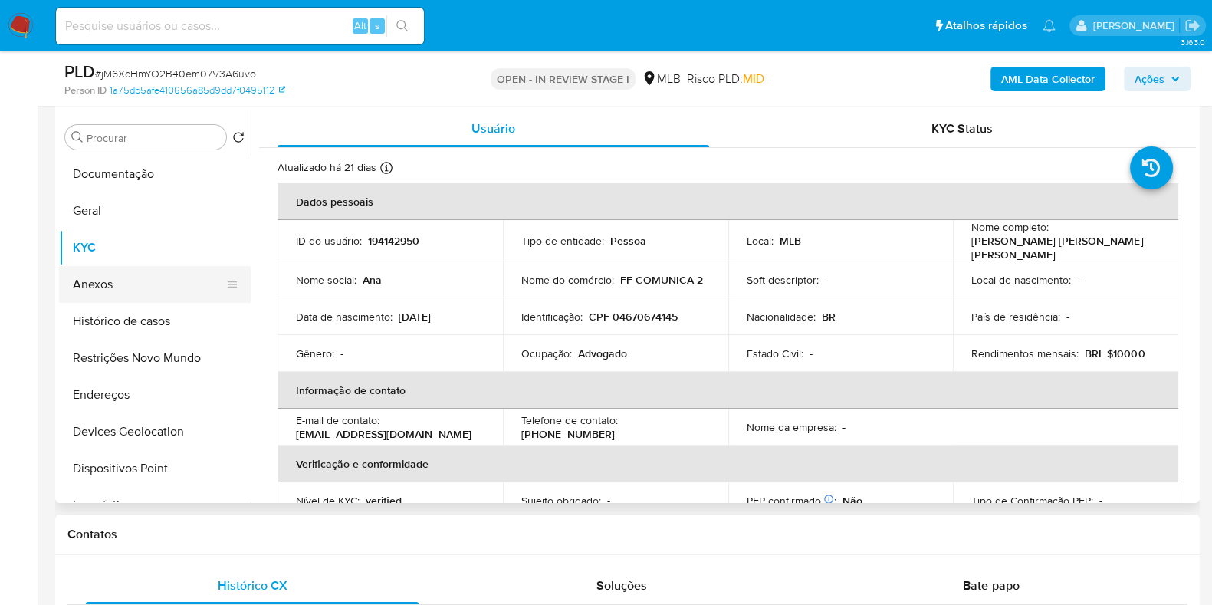
click at [105, 285] on button "Anexos" at bounding box center [148, 284] width 179 height 37
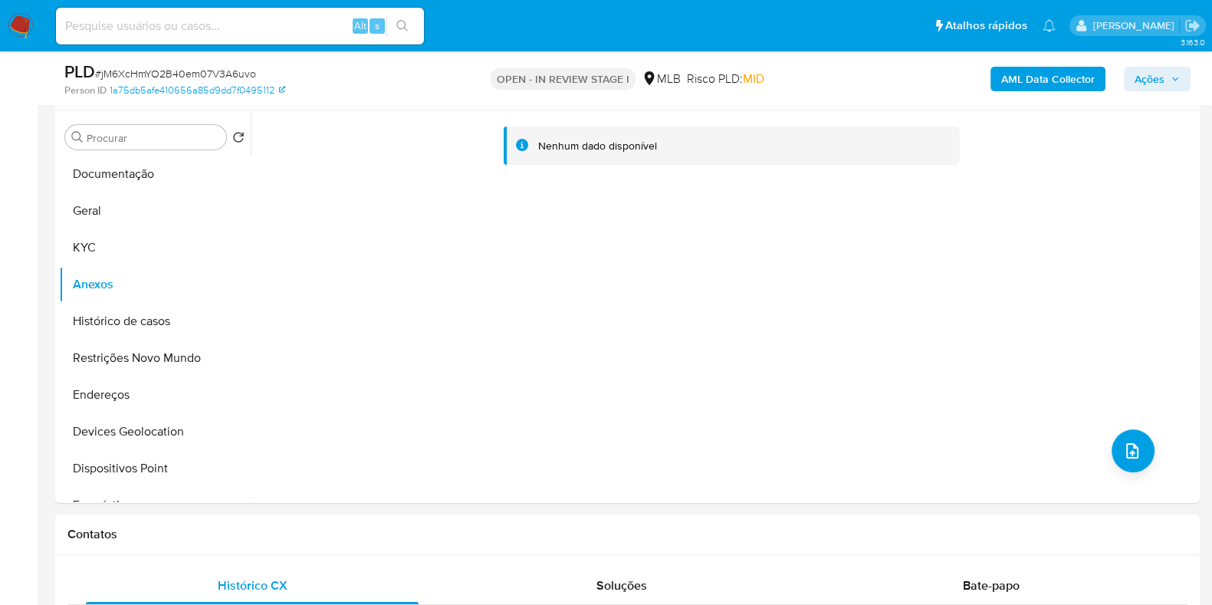
click at [1053, 79] on b "AML Data Collector" at bounding box center [1049, 79] width 94 height 25
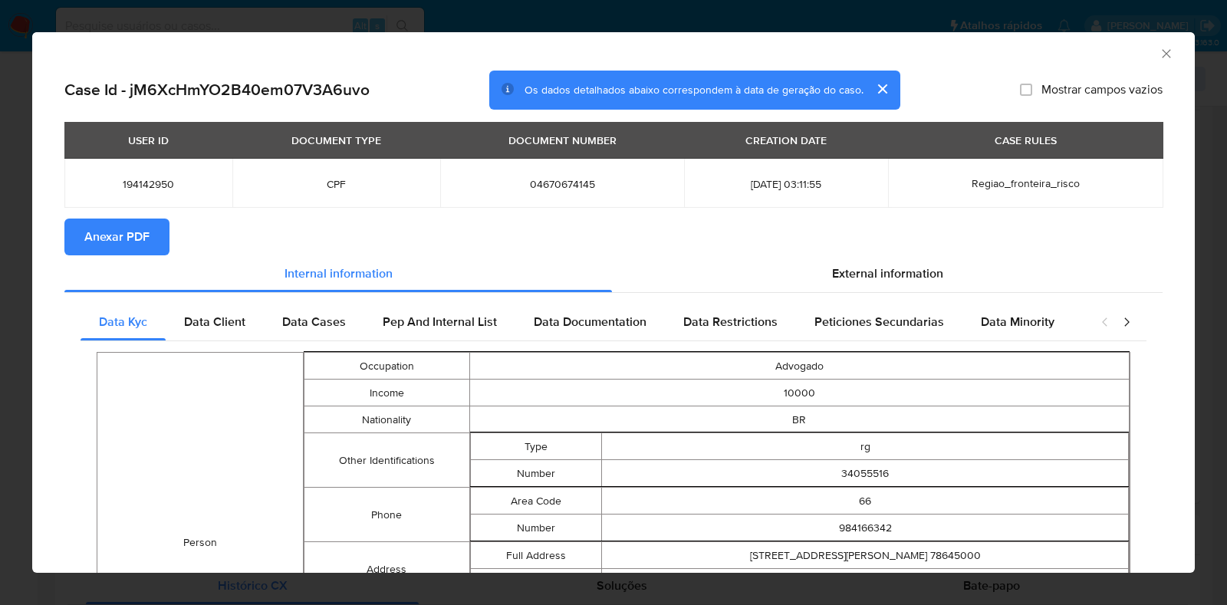
click at [88, 232] on span "Anexar PDF" at bounding box center [116, 237] width 65 height 34
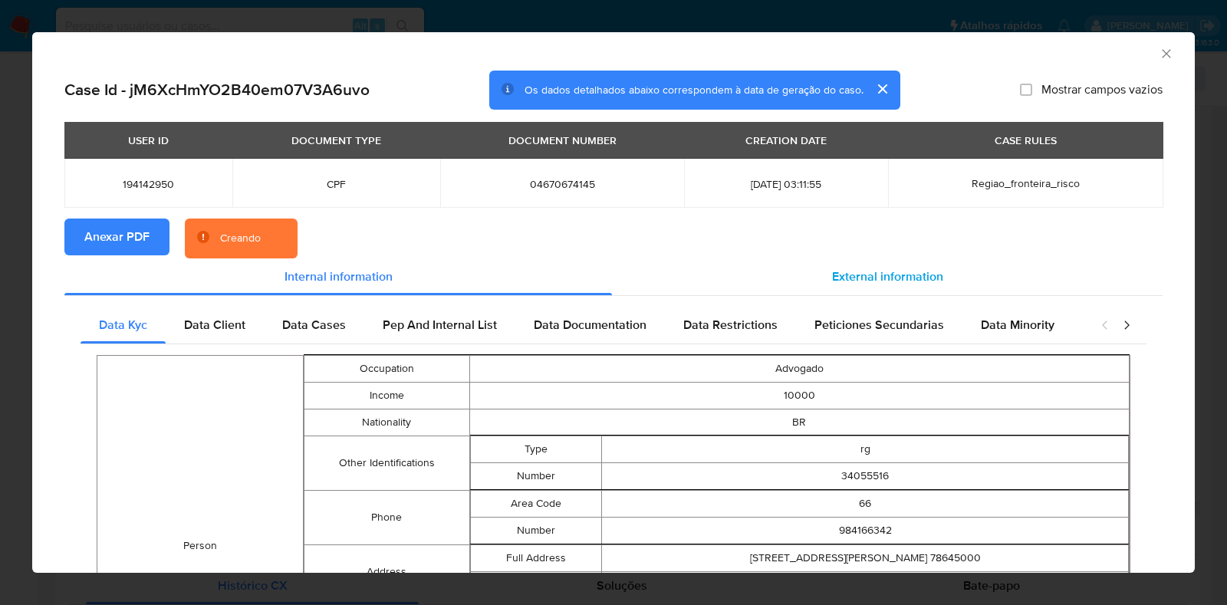
click at [832, 280] on span "External information" at bounding box center [887, 277] width 111 height 18
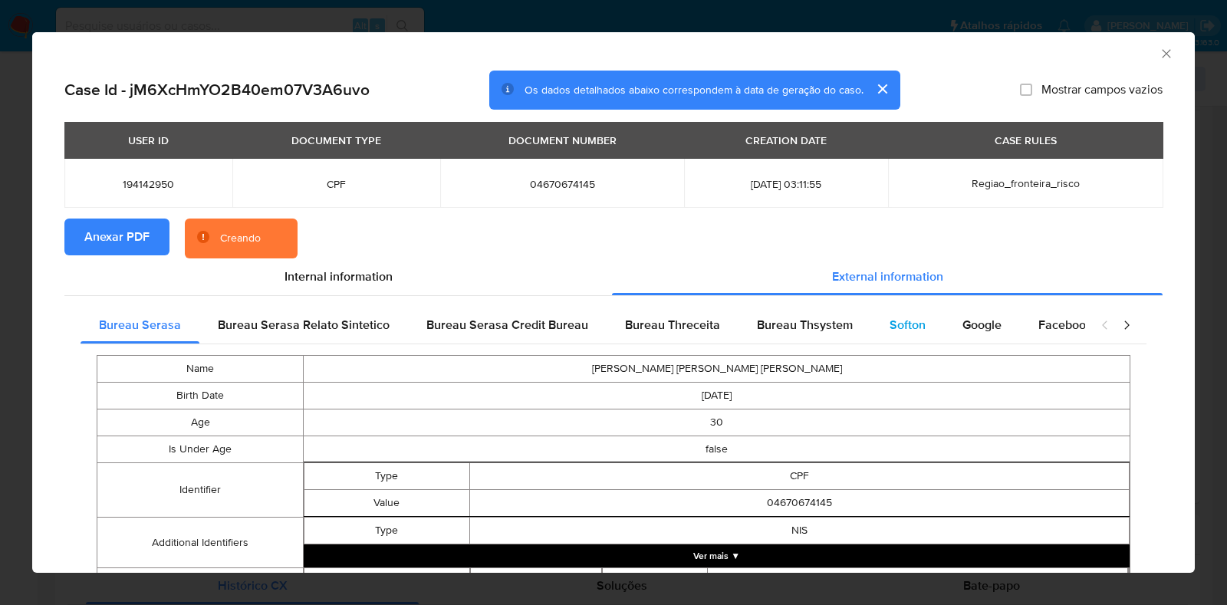
drag, startPoint x: 857, startPoint y: 310, endPoint x: 926, endPoint y: 312, distance: 69.1
click at [857, 310] on div "Bureau Thsystem" at bounding box center [804, 325] width 133 height 37
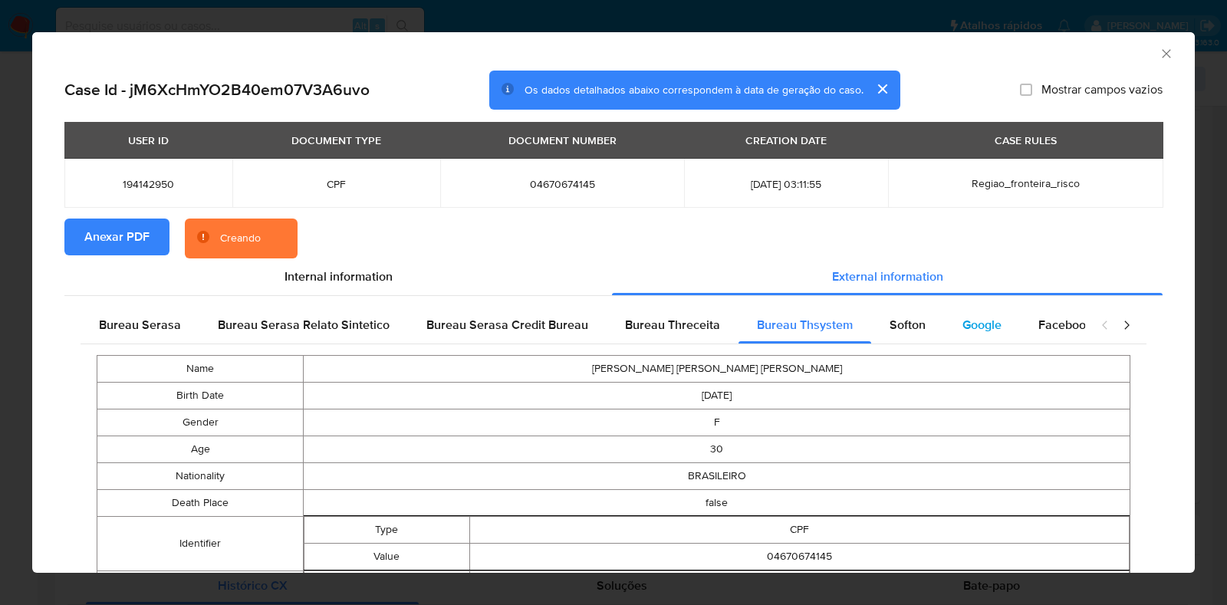
click at [948, 314] on div "Google" at bounding box center [982, 325] width 76 height 37
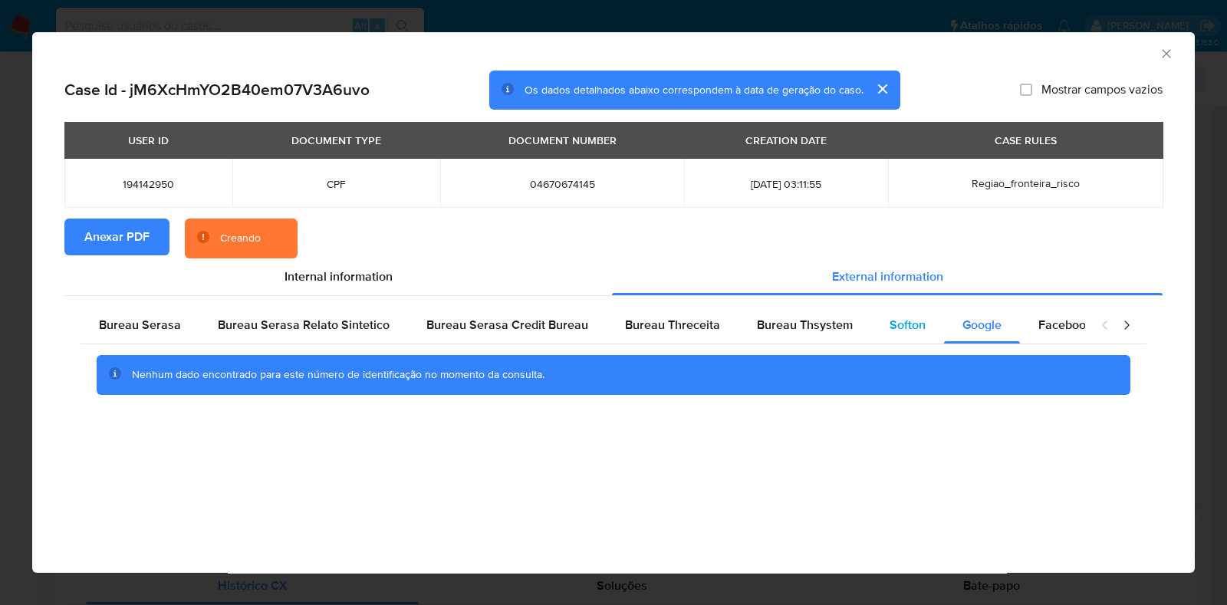
click at [901, 330] on span "Softon" at bounding box center [908, 325] width 36 height 18
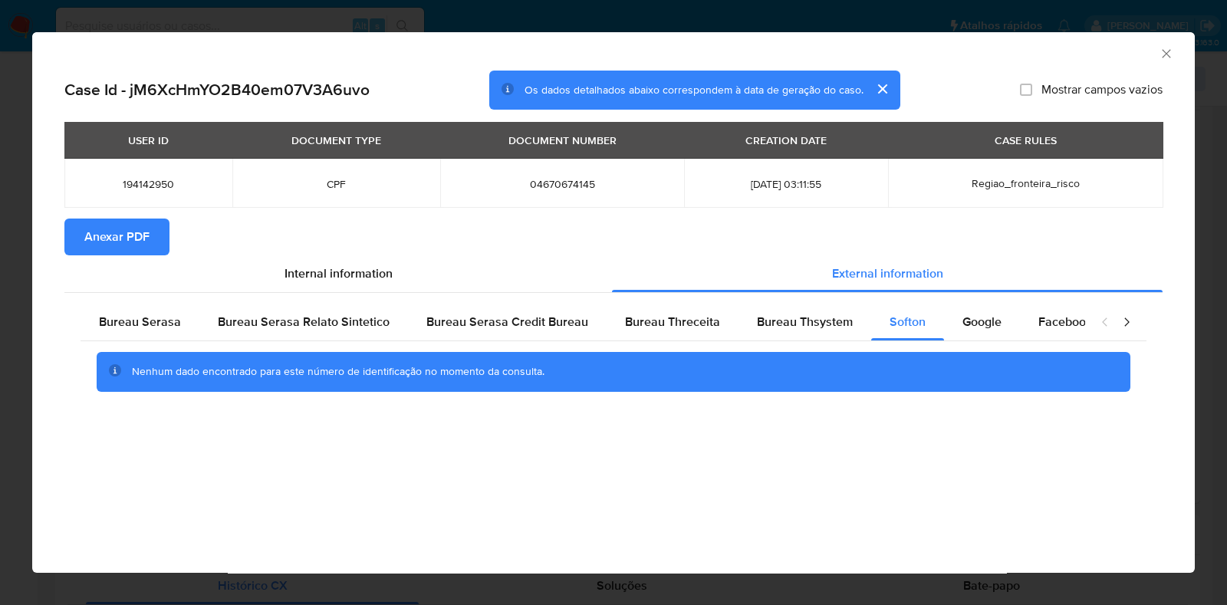
click at [1166, 52] on icon "Fechar a janela" at bounding box center [1166, 53] width 8 height 8
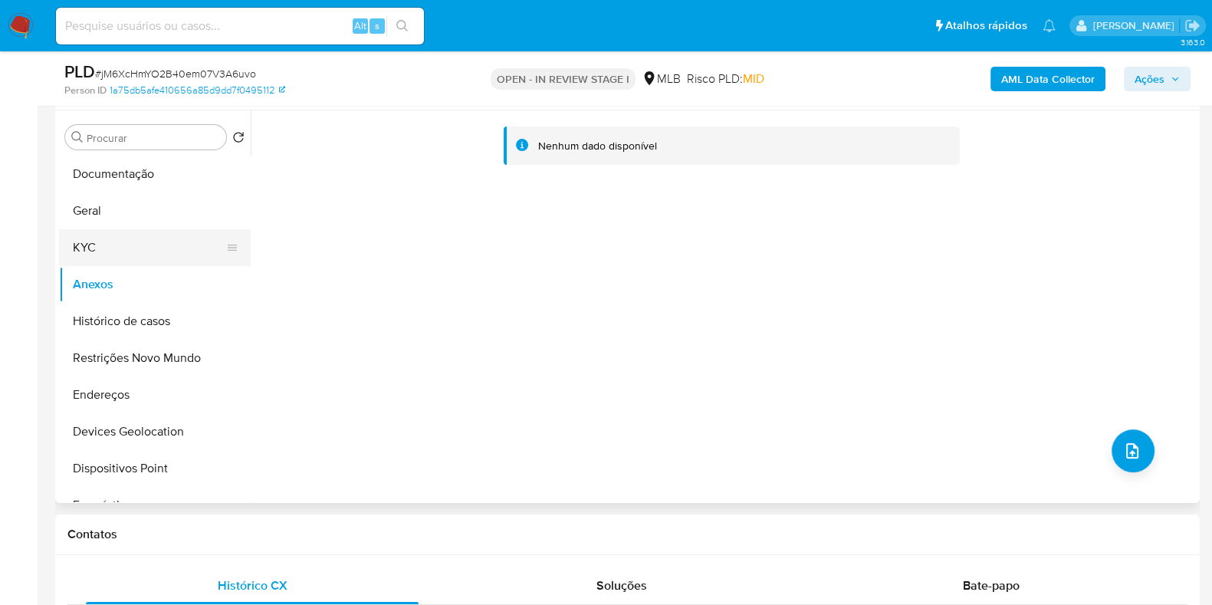
drag, startPoint x: 119, startPoint y: 235, endPoint x: 106, endPoint y: 252, distance: 21.3
click at [119, 235] on button "KYC" at bounding box center [148, 247] width 179 height 37
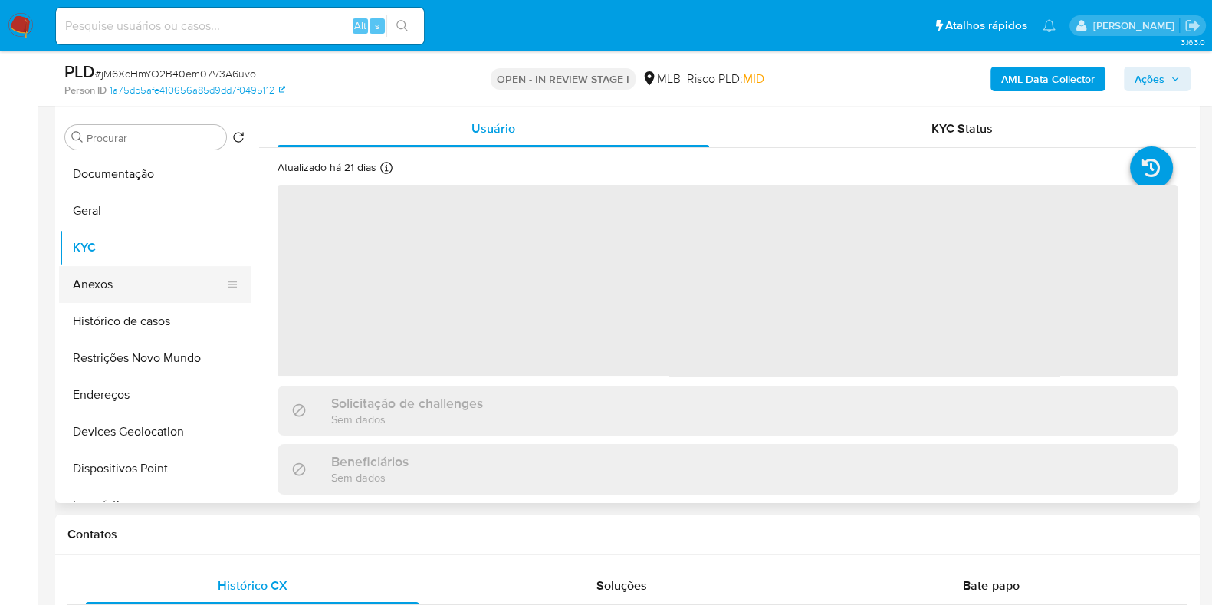
click at [107, 274] on button "Anexos" at bounding box center [148, 284] width 179 height 37
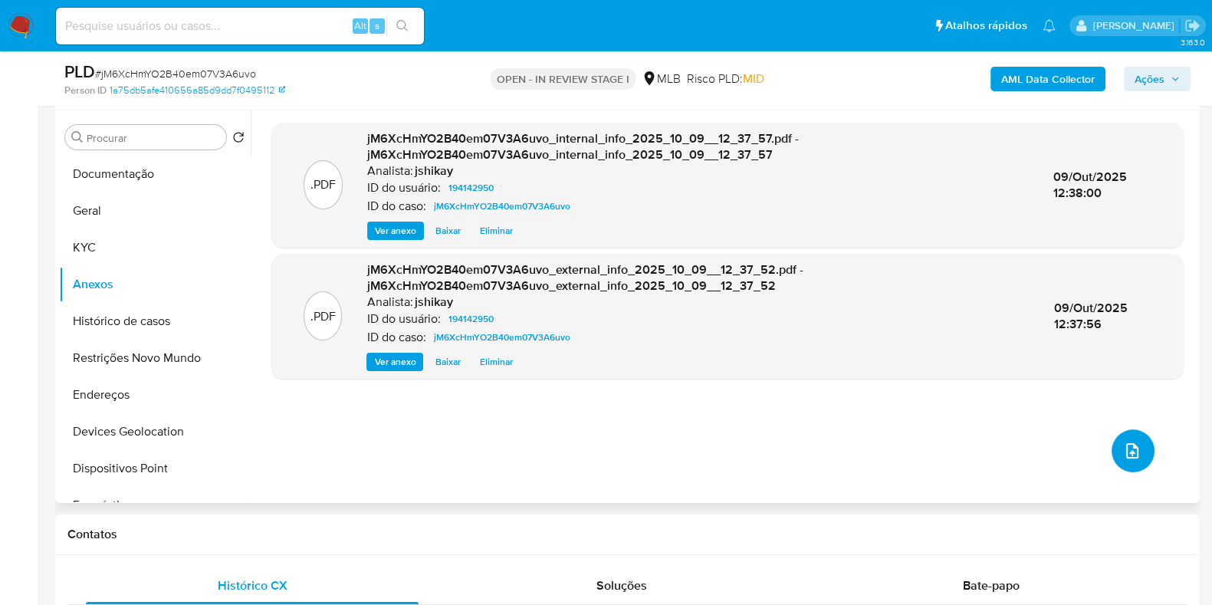
click at [1127, 451] on icon "upload-file" at bounding box center [1133, 450] width 12 height 15
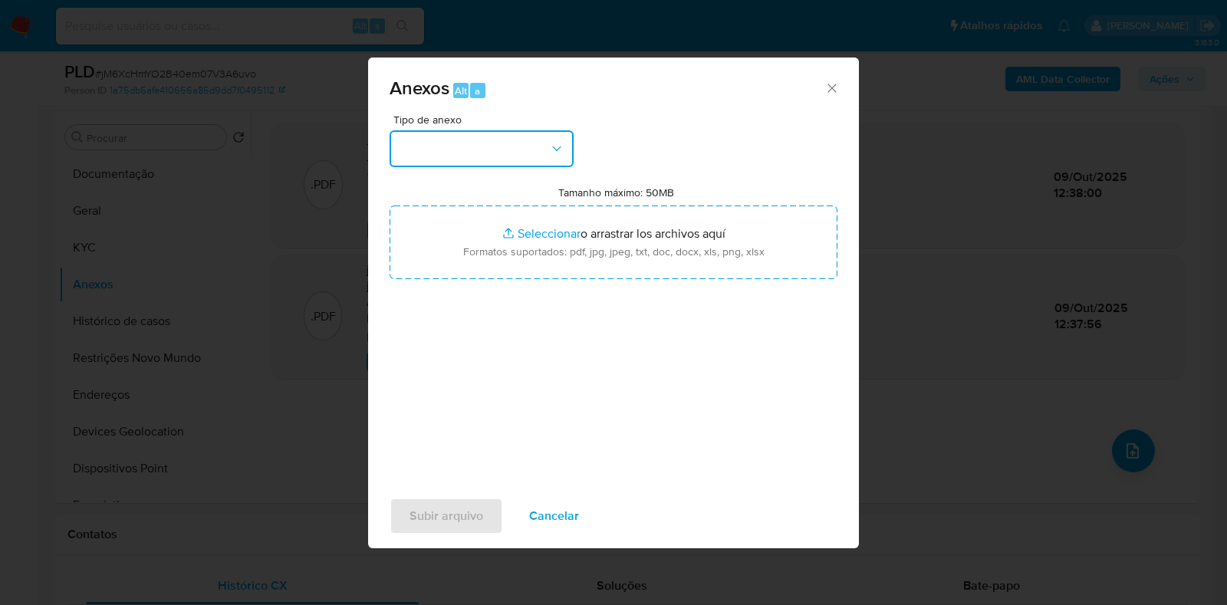
click at [427, 146] on button "button" at bounding box center [482, 148] width 184 height 37
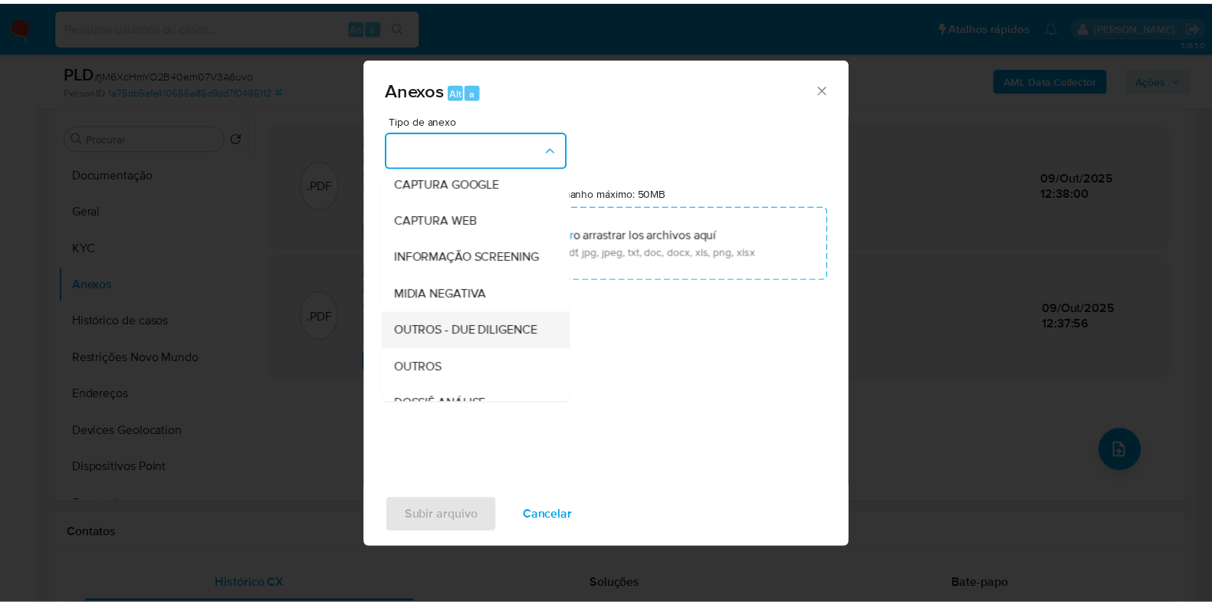
scroll to position [191, 0]
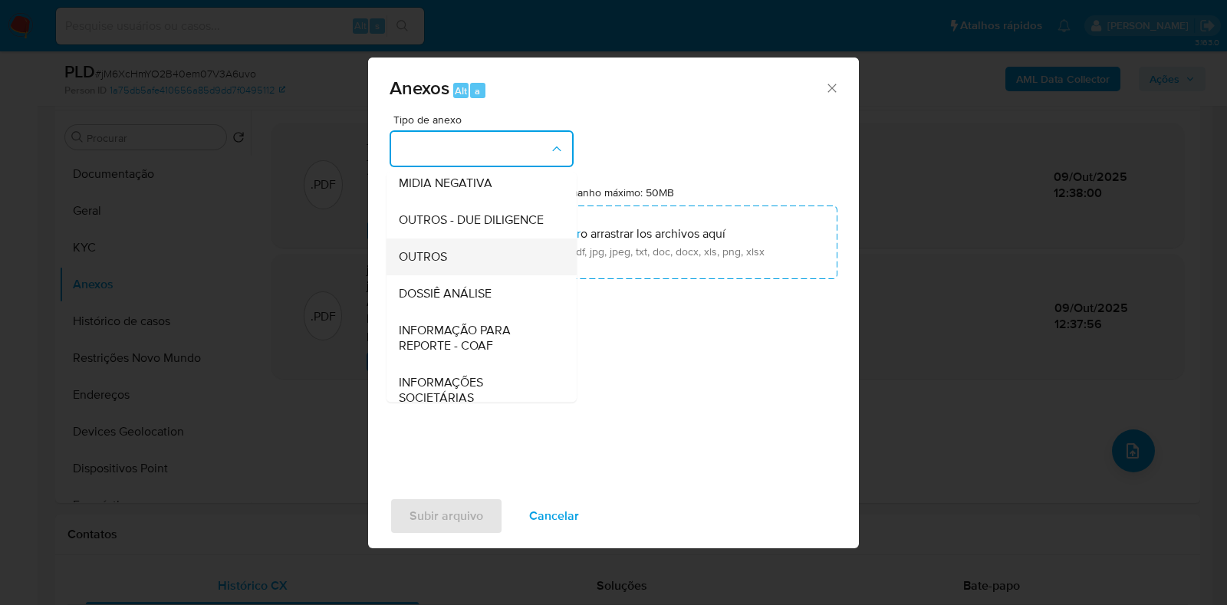
click at [441, 265] on span "OUTROS" at bounding box center [423, 256] width 48 height 15
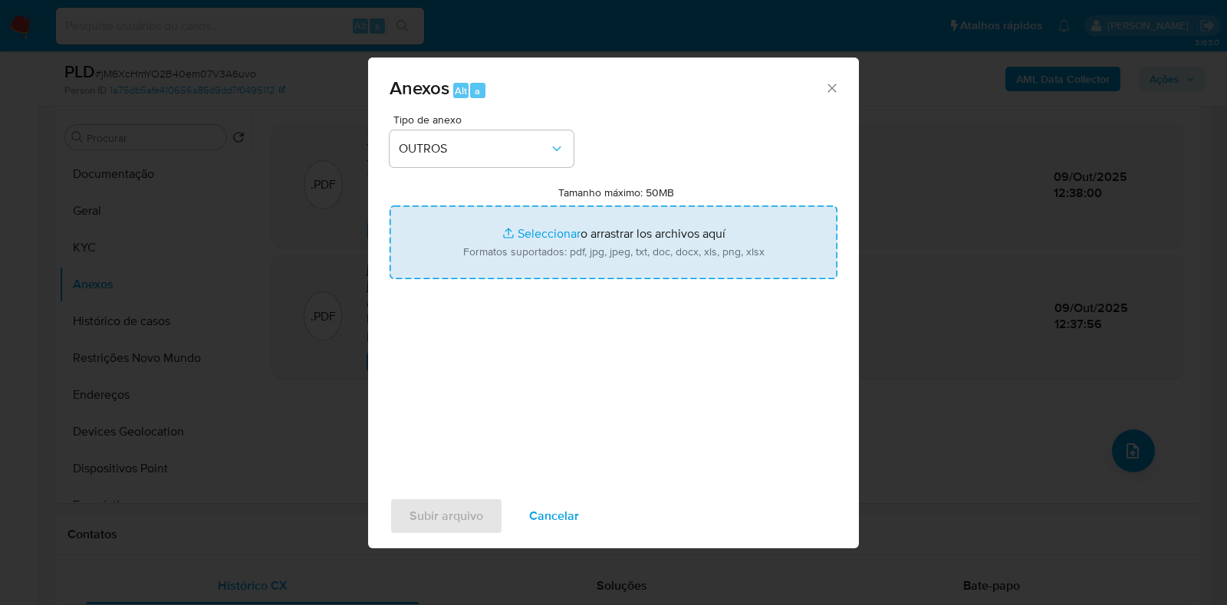
click at [536, 218] on input "Tamanho máximo: 50MB Seleccionar archivos" at bounding box center [614, 243] width 448 height 74
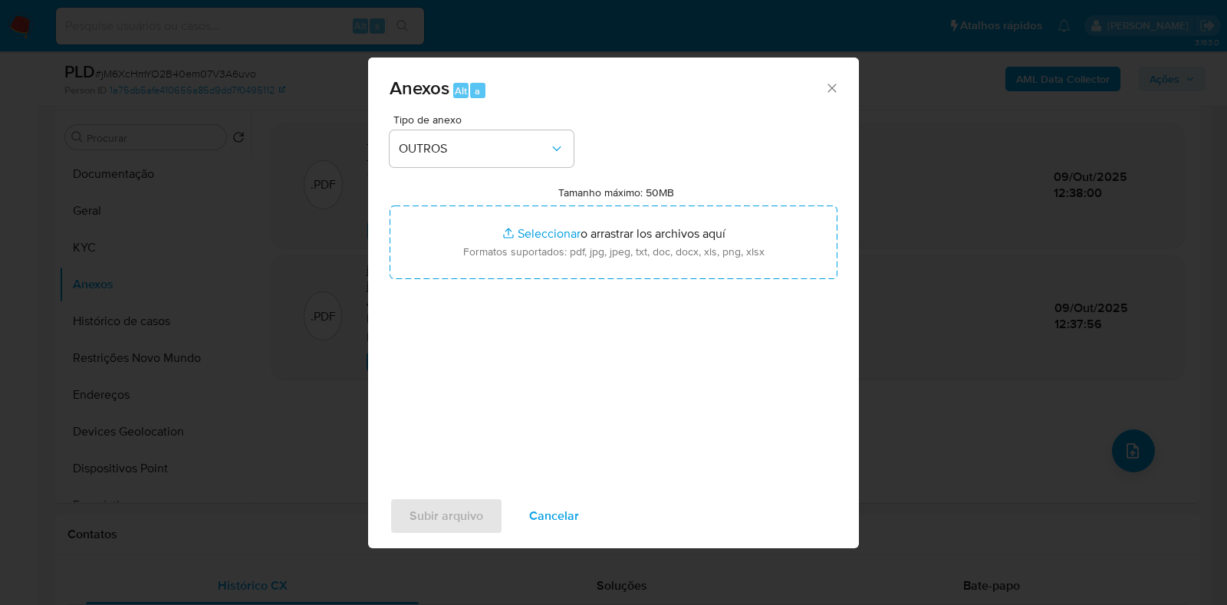
type input "C:\fakepath\Mulan 194142950_2025_10_08_15_17_02 - Resumen TX.pdf"
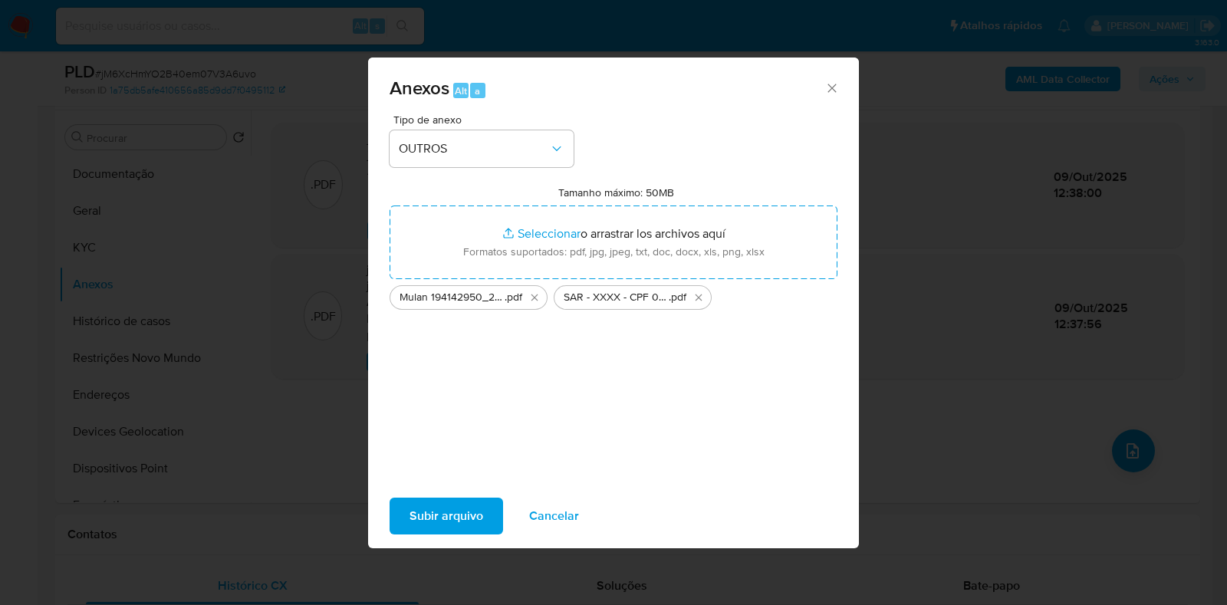
click at [463, 520] on span "Subir arquivo" at bounding box center [447, 516] width 74 height 34
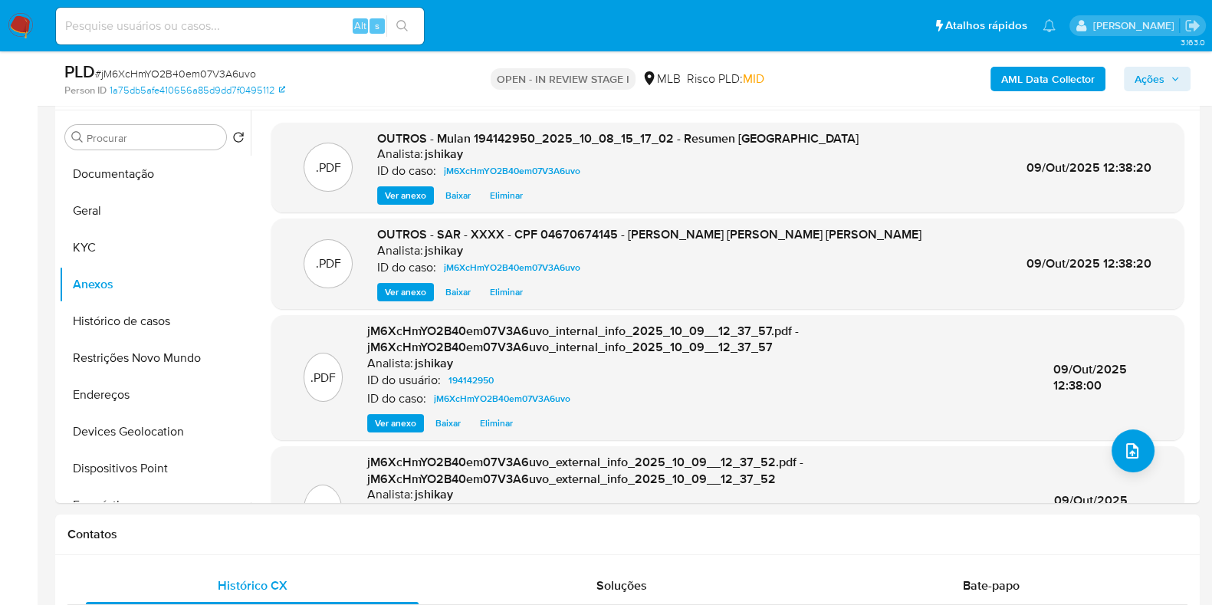
click at [1171, 77] on icon "button" at bounding box center [1175, 78] width 9 height 9
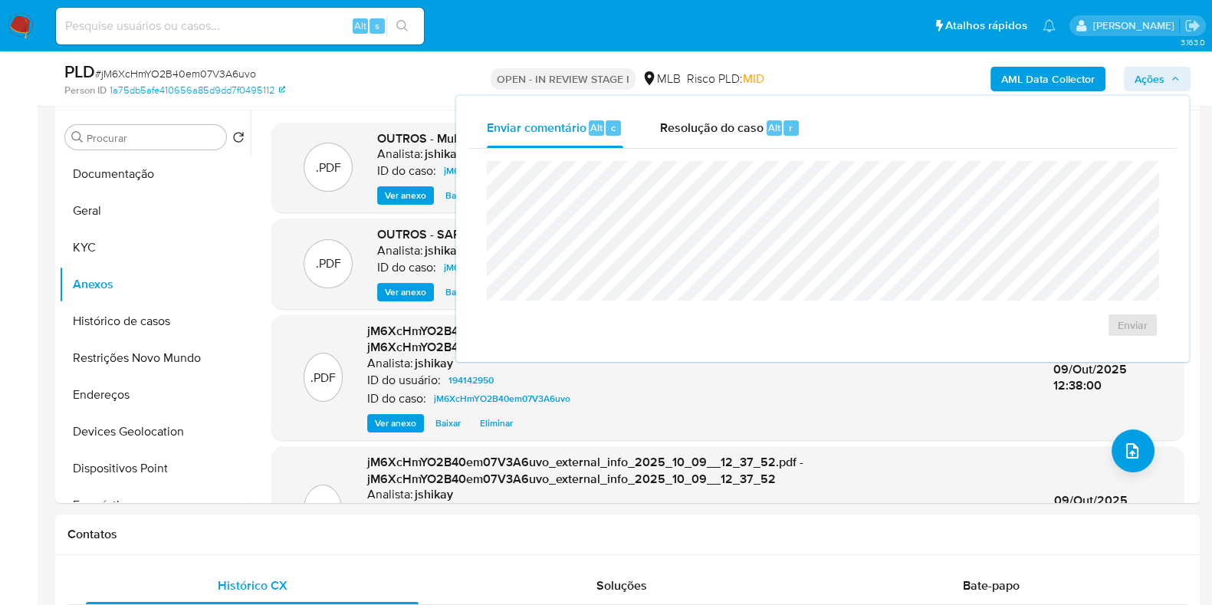
drag, startPoint x: 795, startPoint y: 123, endPoint x: 735, endPoint y: 152, distance: 66.9
click at [794, 123] on div "Resolução do caso Alt r" at bounding box center [730, 128] width 140 height 40
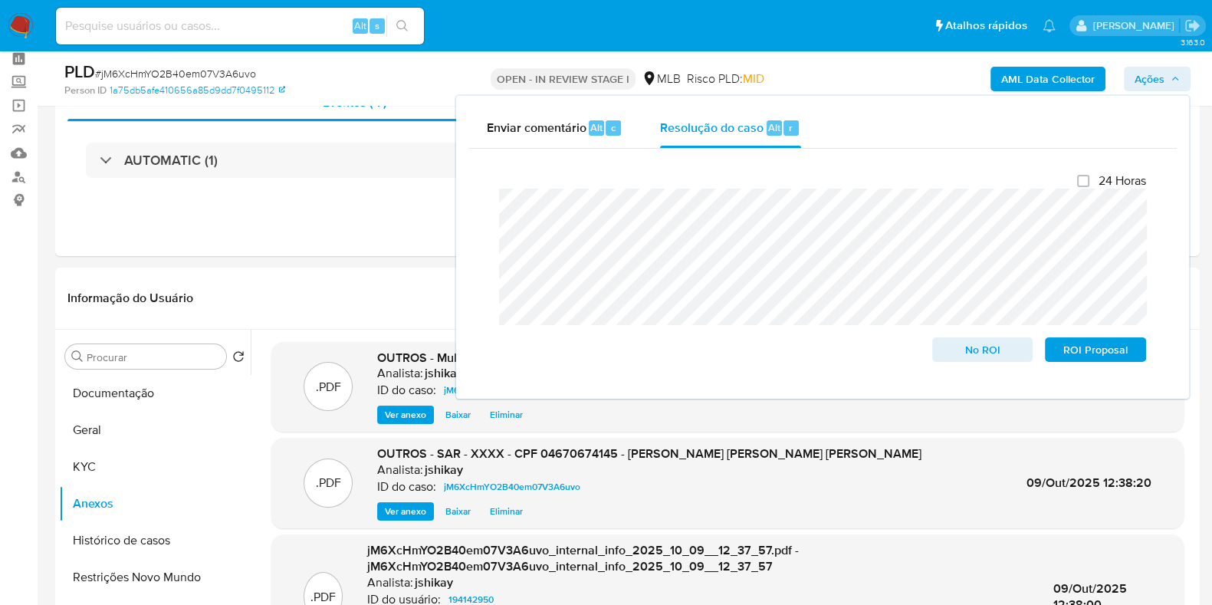
scroll to position [0, 0]
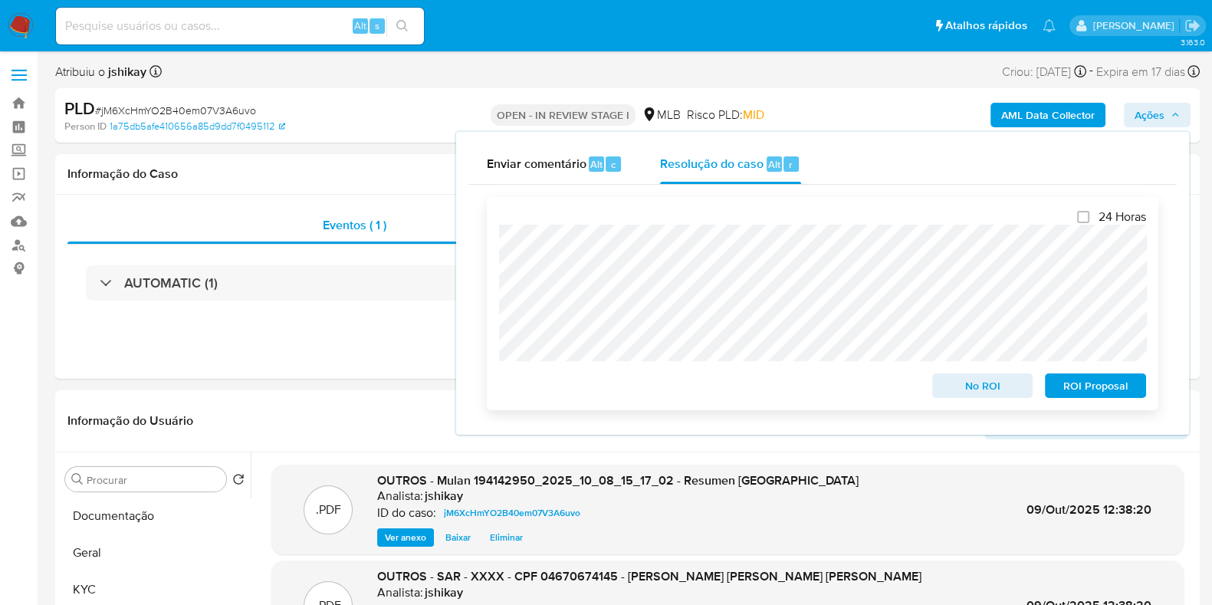
click at [1071, 386] on span "ROI Proposal" at bounding box center [1096, 385] width 80 height 21
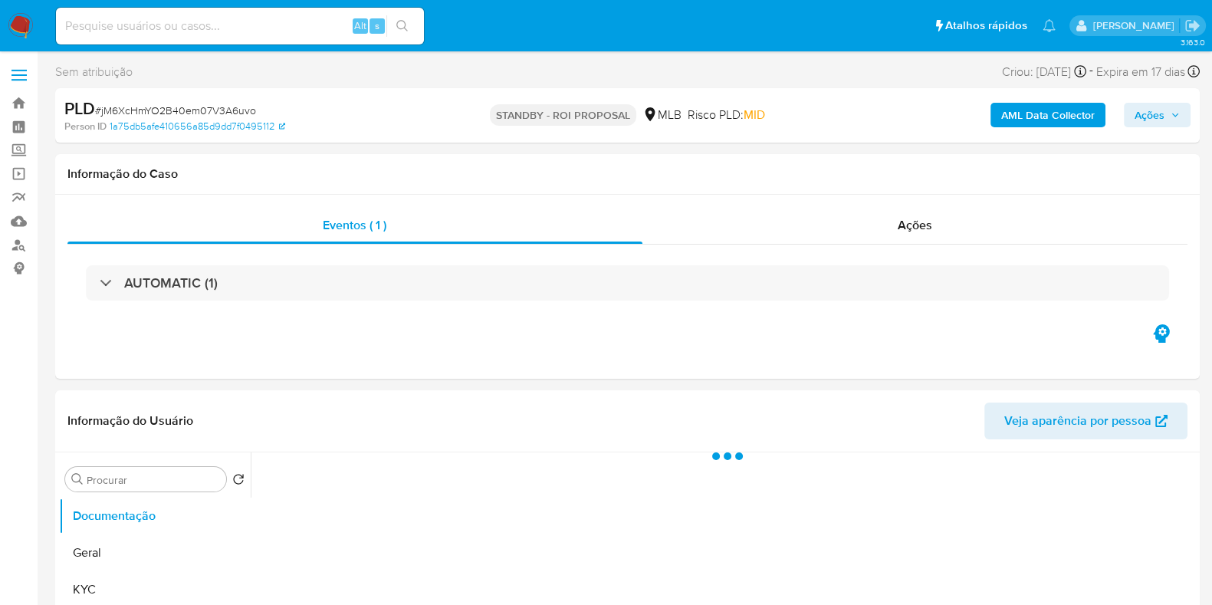
select select "10"
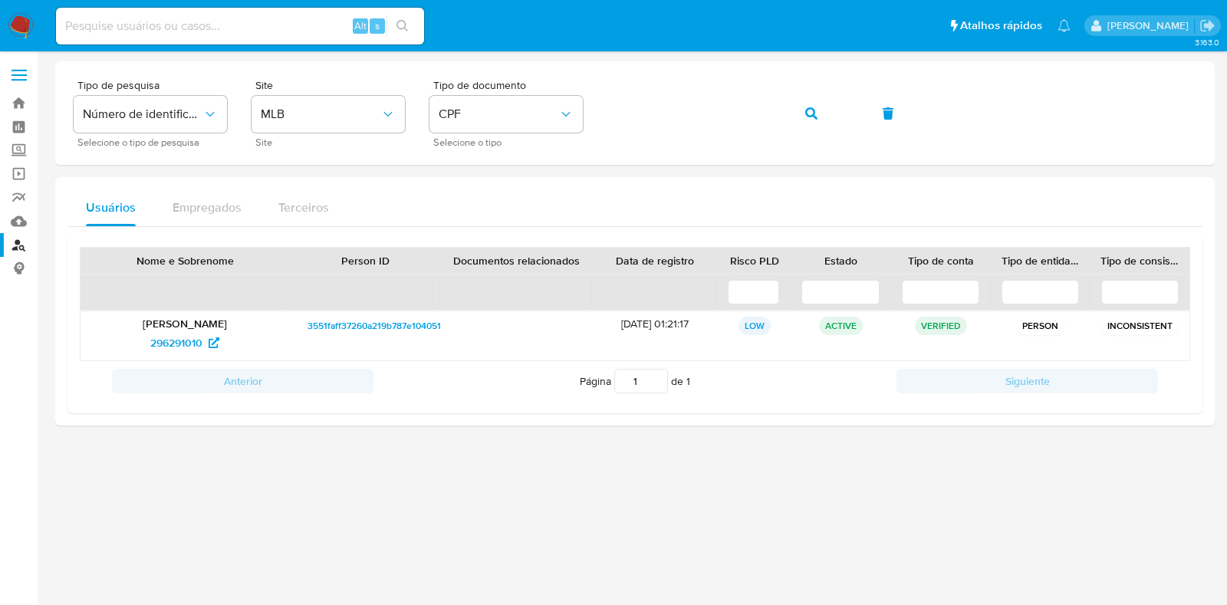
click at [22, 17] on img at bounding box center [21, 26] width 26 height 26
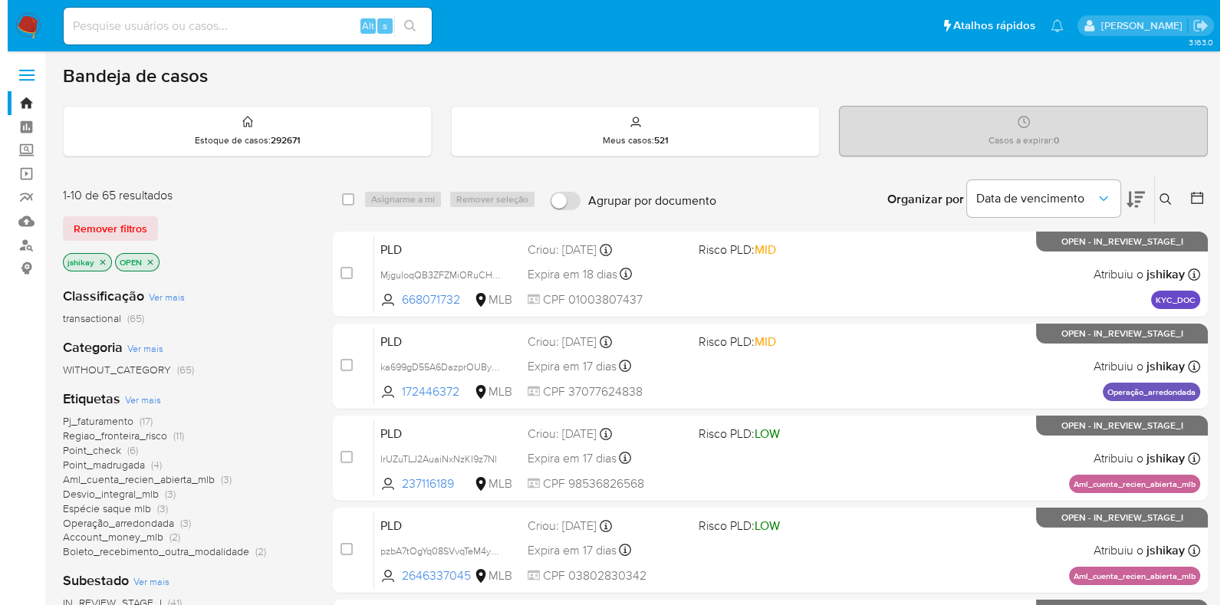
scroll to position [95, 0]
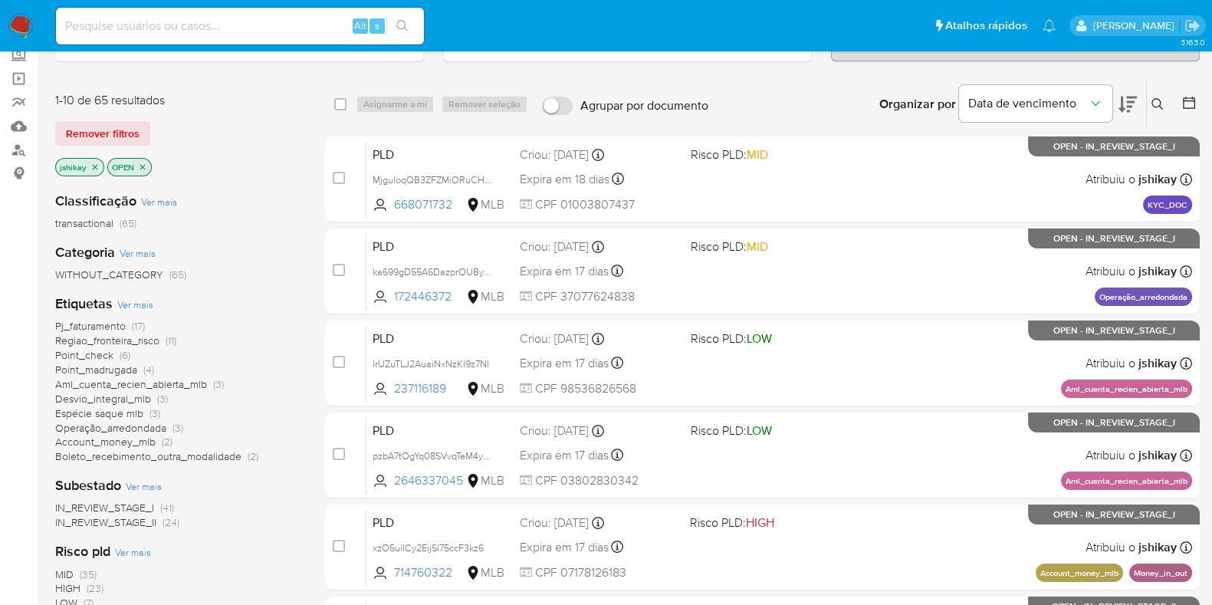
click at [148, 305] on span "Ver mais" at bounding box center [135, 305] width 36 height 14
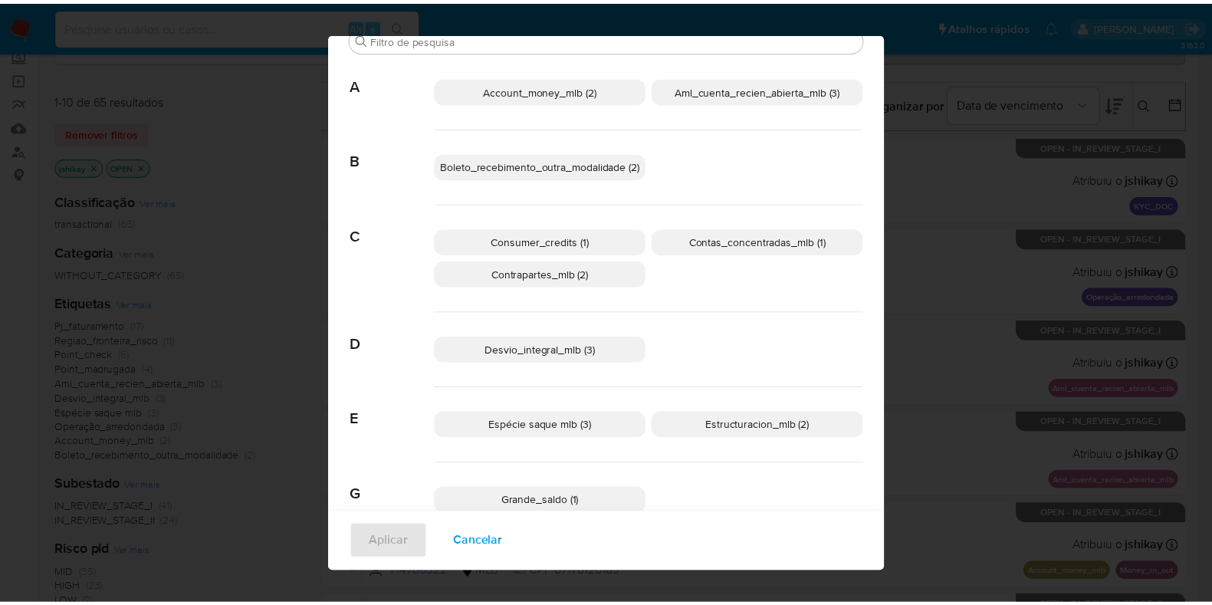
scroll to position [0, 0]
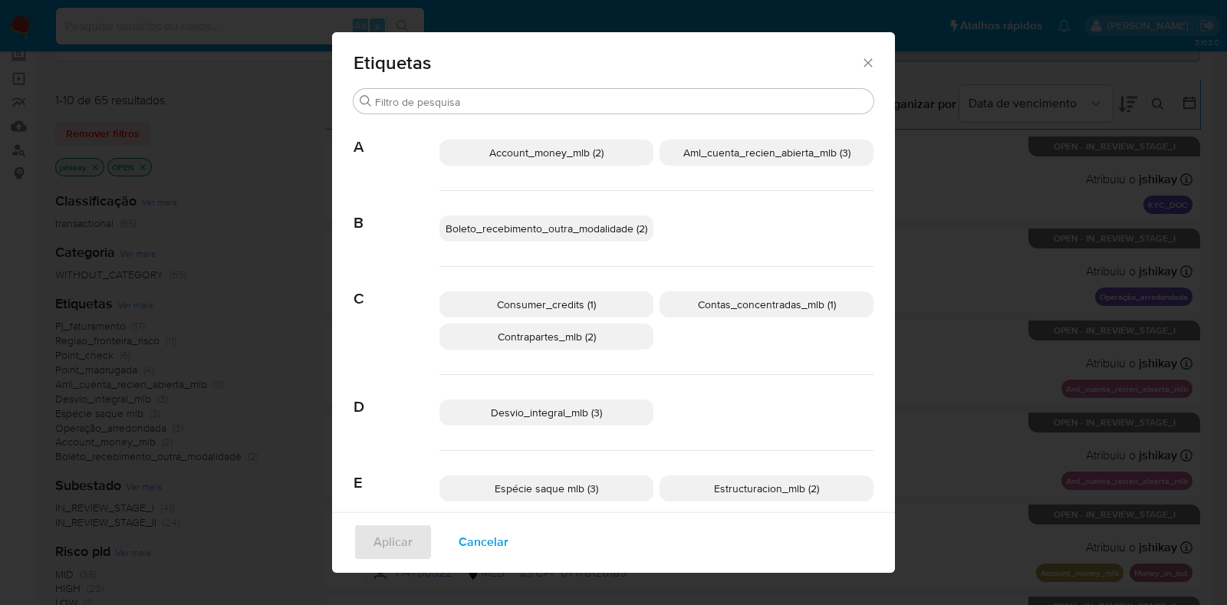
click at [862, 66] on icon "Fechar" at bounding box center [867, 62] width 15 height 15
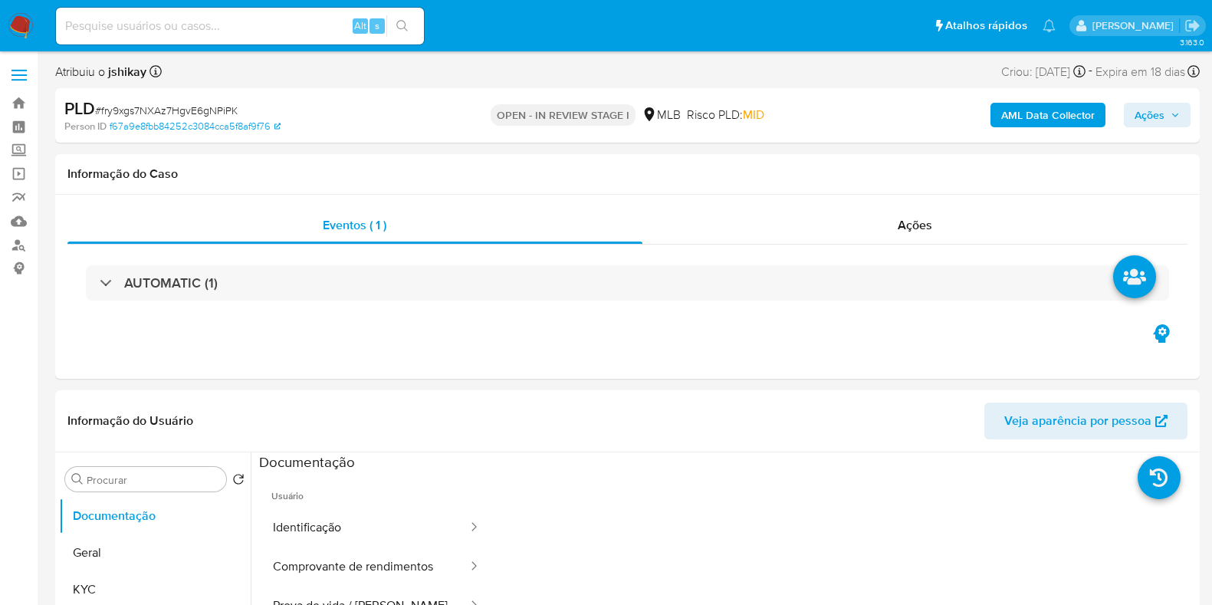
select select "10"
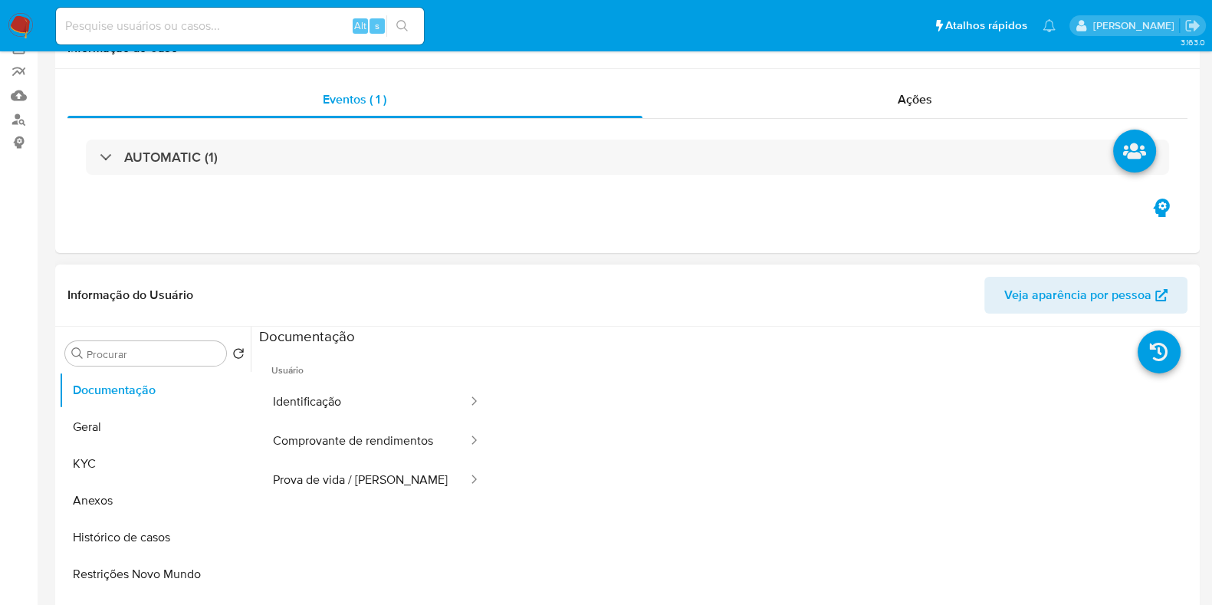
scroll to position [191, 0]
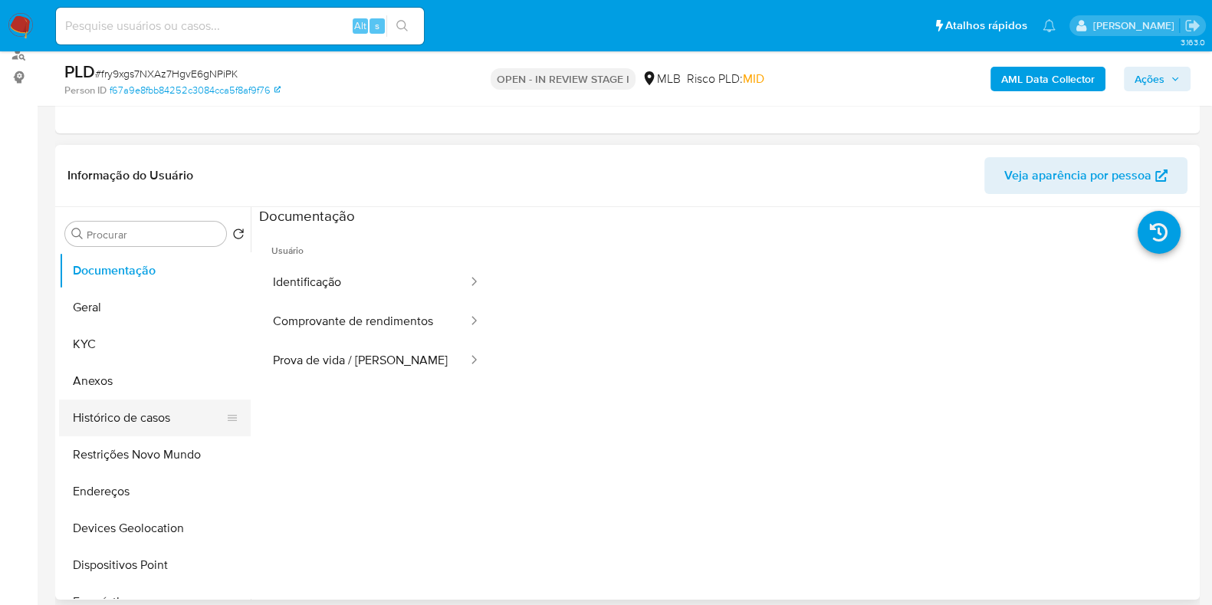
click at [130, 419] on button "Histórico de casos" at bounding box center [148, 418] width 179 height 37
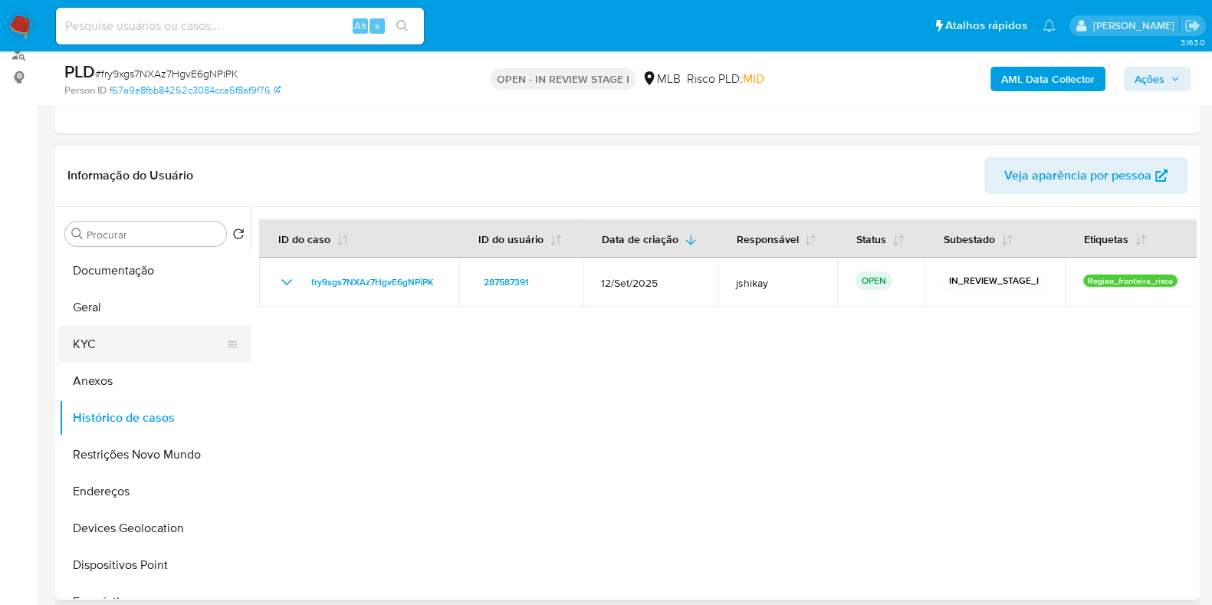
click at [92, 334] on button "KYC" at bounding box center [148, 344] width 179 height 37
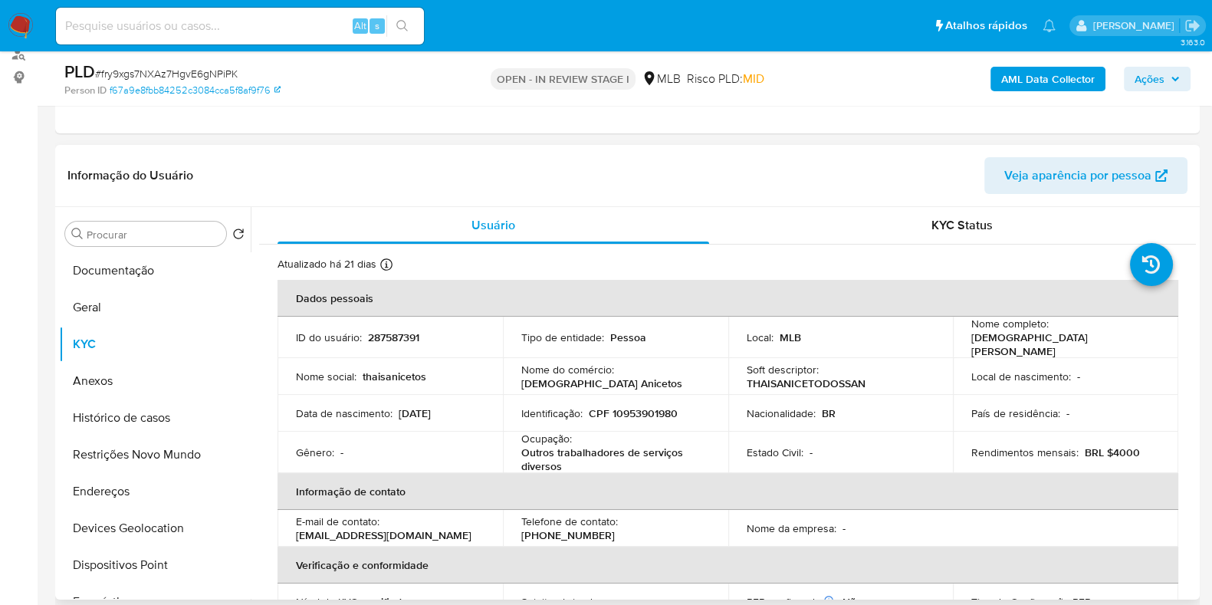
click at [104, 245] on div "Procurar Retornar ao pedido padrão Documentação Geral KYC Anexos Histórico de c…" at bounding box center [155, 404] width 192 height 390
click at [104, 261] on button "Documentação" at bounding box center [148, 270] width 179 height 37
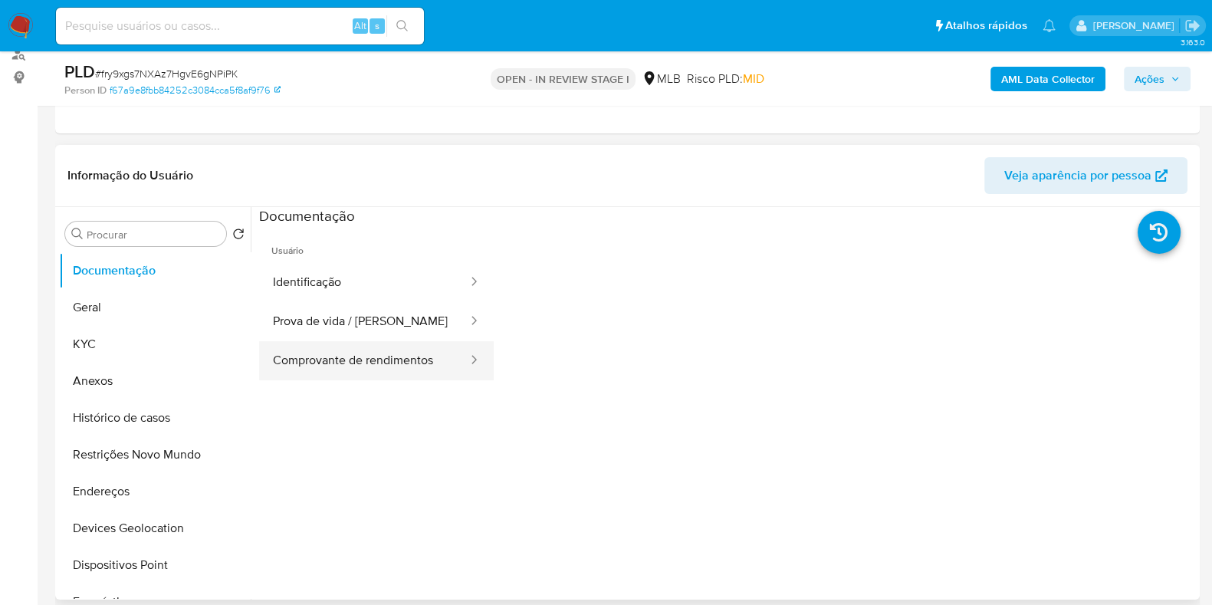
click at [398, 353] on button "Comprovante de rendimentos" at bounding box center [364, 360] width 210 height 39
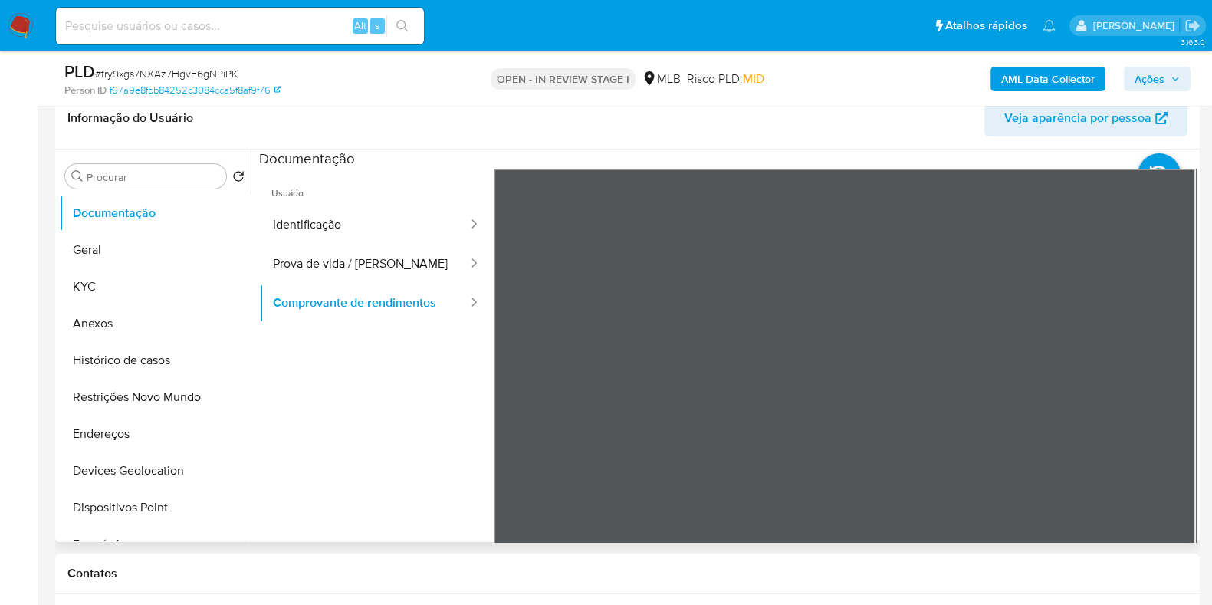
scroll to position [288, 0]
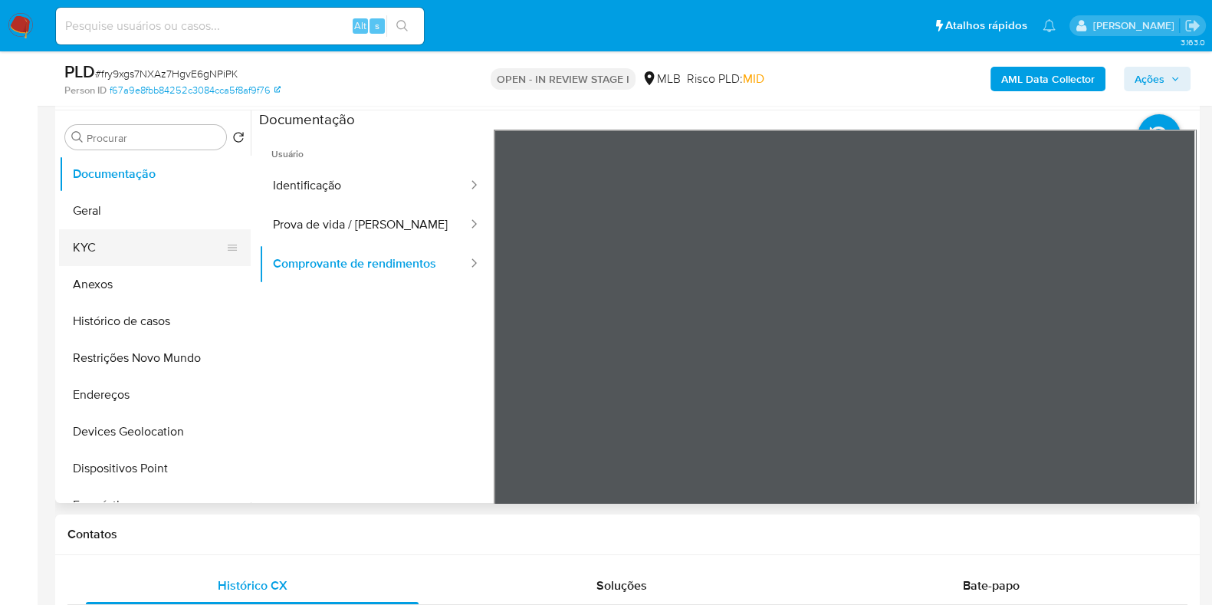
click at [69, 242] on button "KYC" at bounding box center [148, 247] width 179 height 37
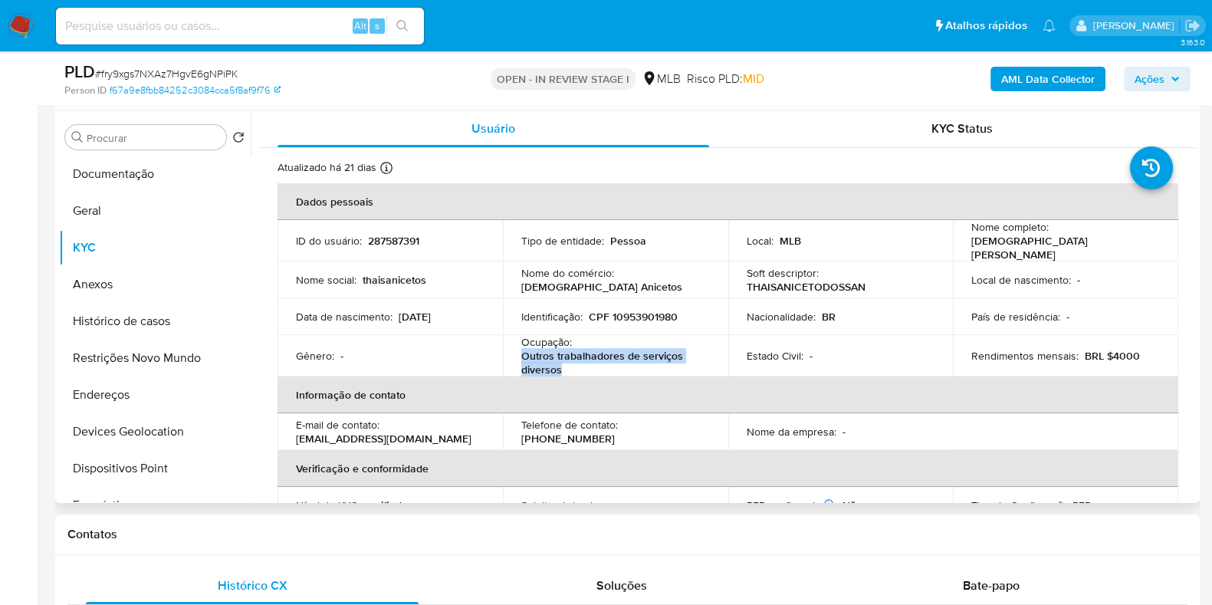
drag, startPoint x: 563, startPoint y: 363, endPoint x: 523, endPoint y: 351, distance: 41.5
click at [523, 351] on p "Outros trabalhadores de serviços diversos" at bounding box center [612, 363] width 183 height 28
copy p "Outros trabalhadores de serviços diversos"
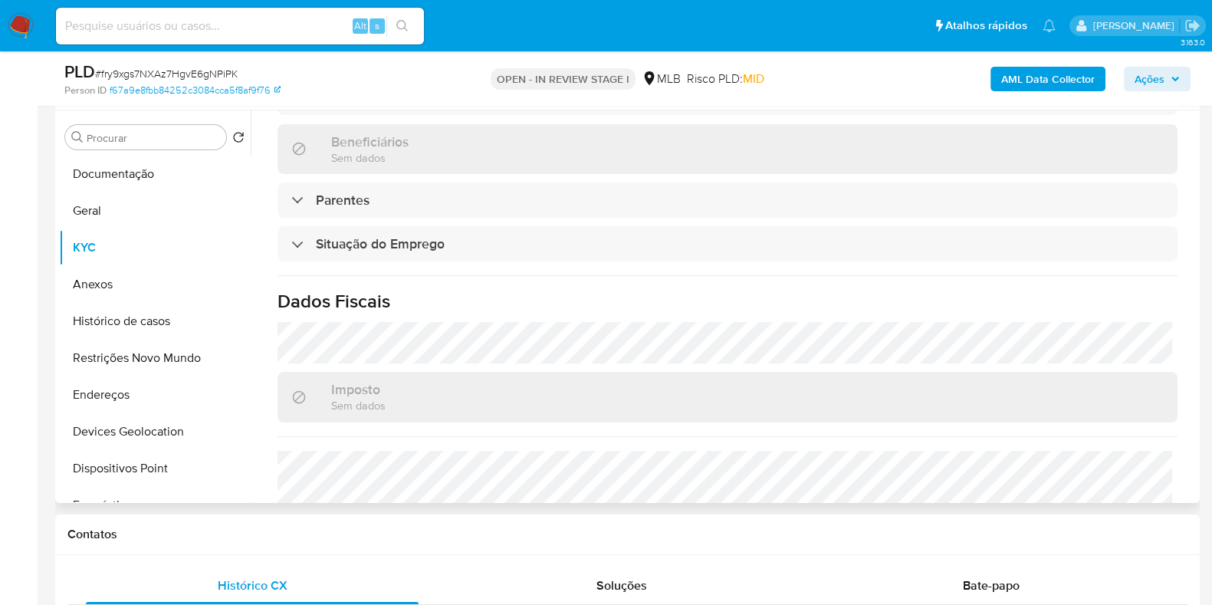
scroll to position [670, 0]
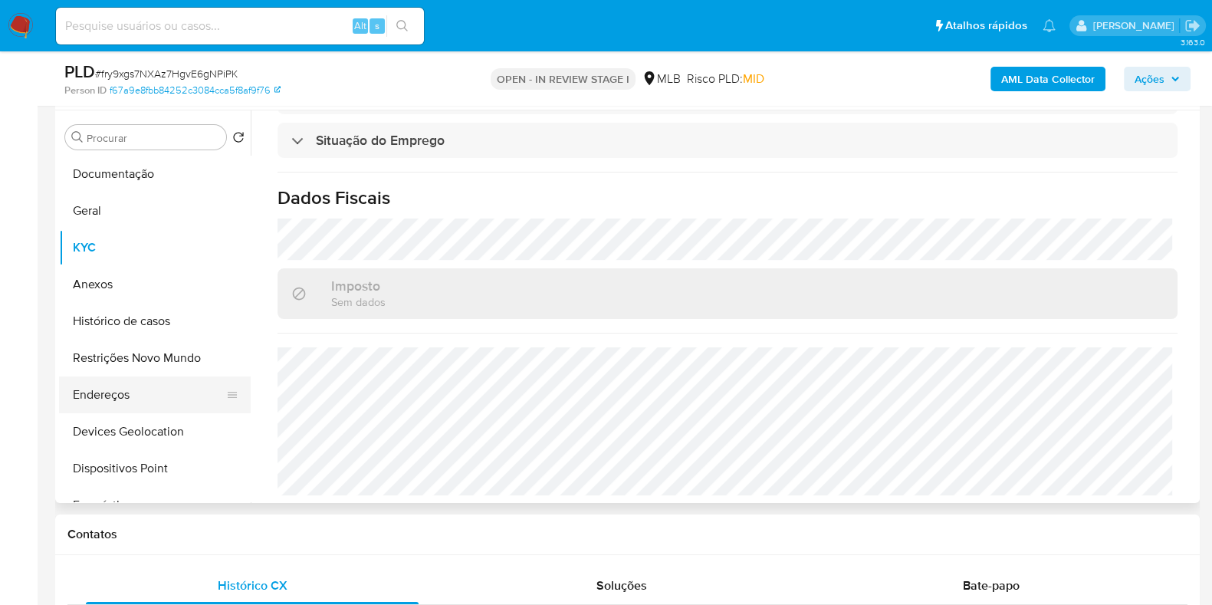
click at [135, 402] on button "Endereços" at bounding box center [148, 395] width 179 height 37
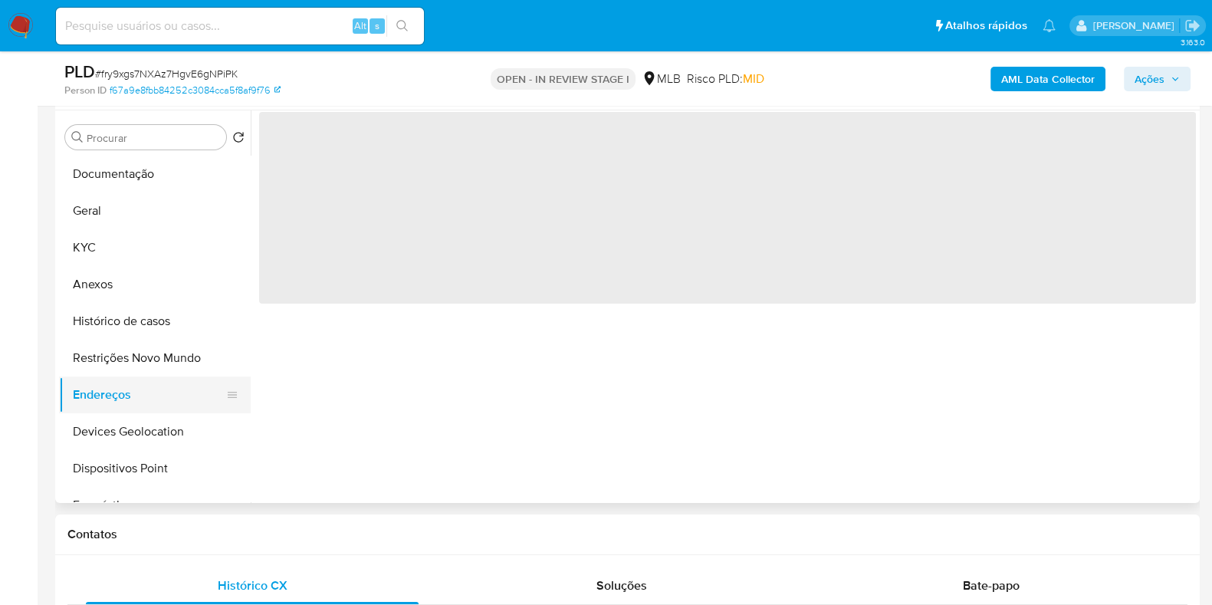
scroll to position [0, 0]
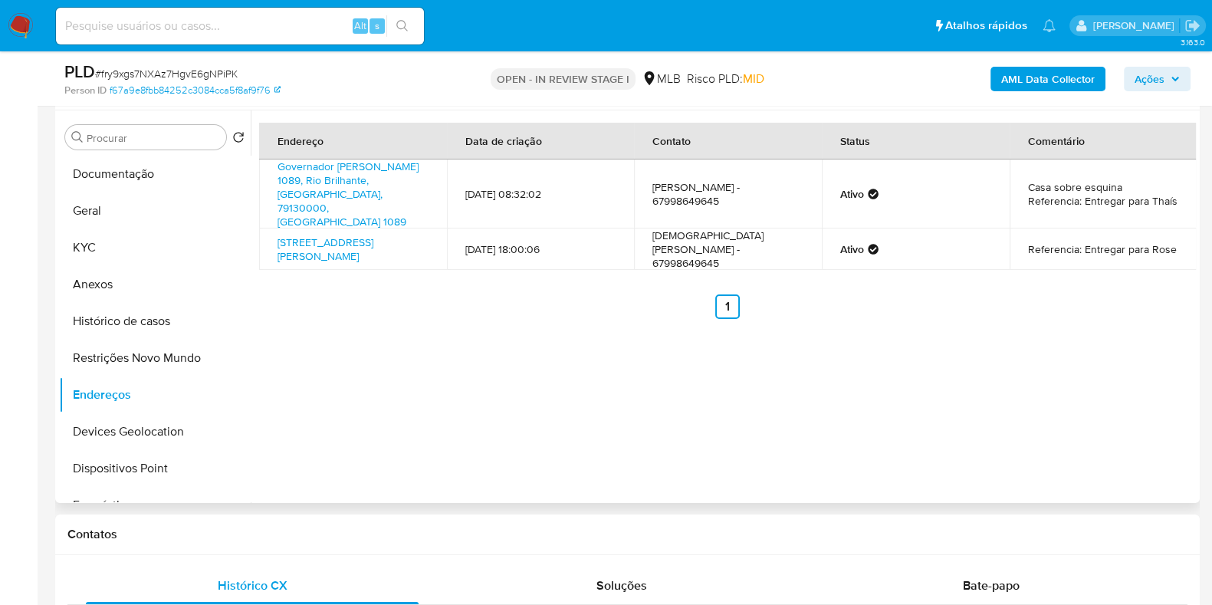
drag, startPoint x: 357, startPoint y: 209, endPoint x: 275, endPoint y: 166, distance: 92.3
click at [275, 166] on td "Governador Fernando Correa Da Costa 1089, Rio Brilhante, Mato Grosso Do Sul, 79…" at bounding box center [353, 194] width 188 height 69
copy link "Governador Fernando Correa Da Costa 1089, Rio Brilhante, Mato Grosso Do Sul, 79…"
click at [363, 185] on link "Governador Fernando Correa Da Costa 1089, Rio Brilhante, Mato Grosso Do Sul, 79…" at bounding box center [348, 194] width 141 height 71
click at [132, 197] on button "Geral" at bounding box center [148, 210] width 179 height 37
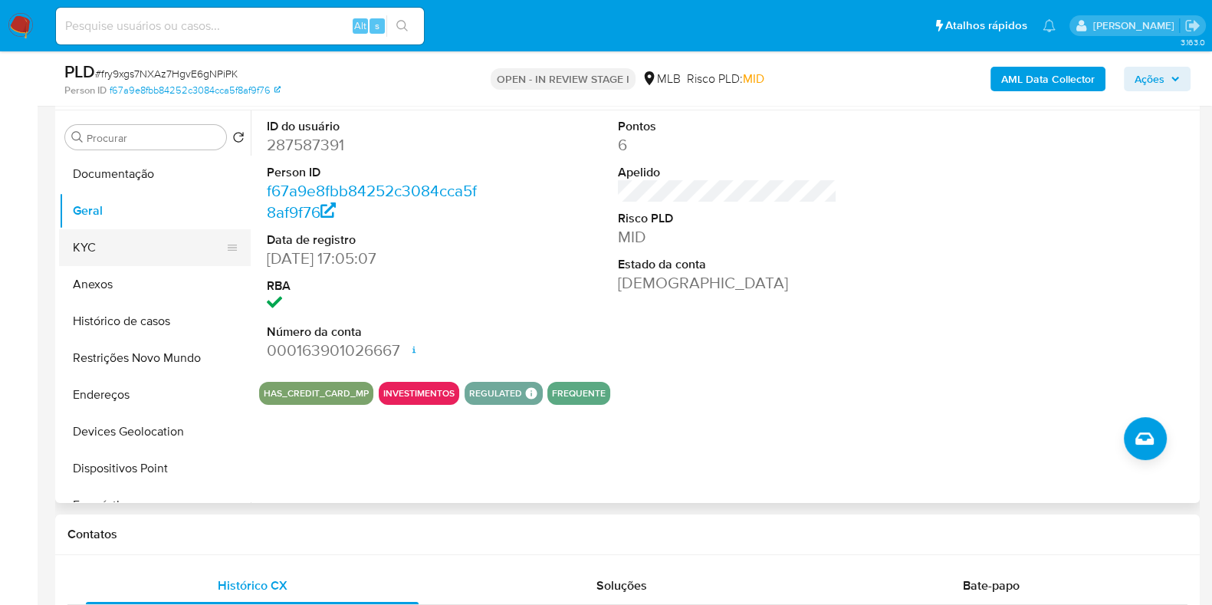
click at [100, 239] on button "KYC" at bounding box center [148, 247] width 179 height 37
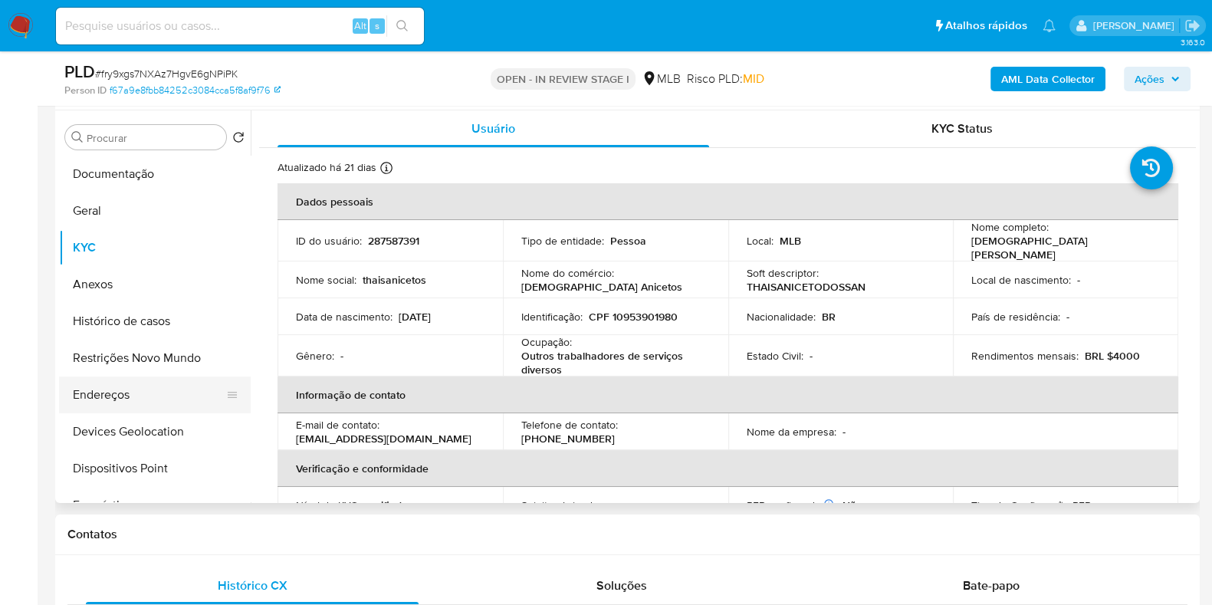
click at [119, 395] on button "Endereços" at bounding box center [148, 395] width 179 height 37
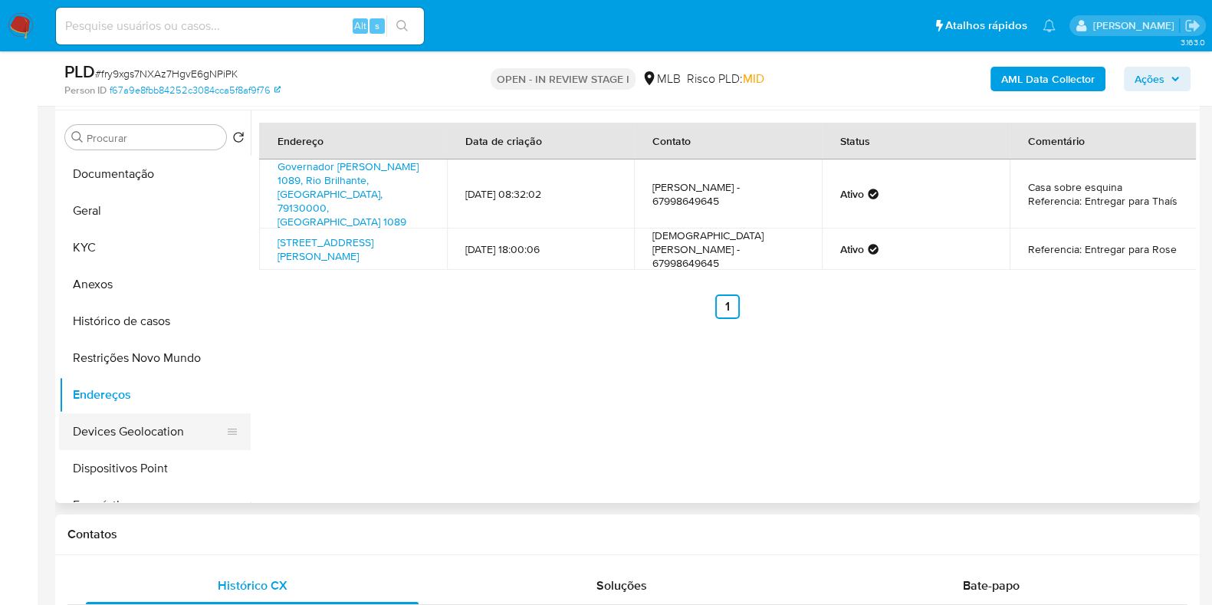
click at [175, 428] on button "Devices Geolocation" at bounding box center [148, 431] width 179 height 37
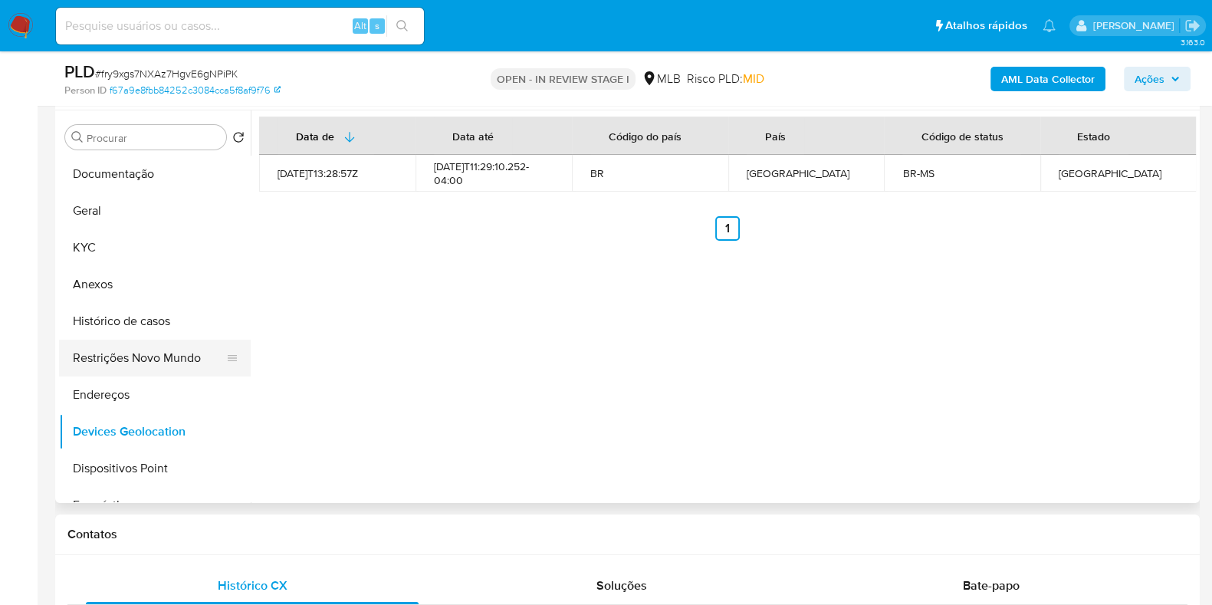
drag, startPoint x: 111, startPoint y: 362, endPoint x: 136, endPoint y: 362, distance: 24.5
click at [111, 362] on button "Restrições Novo Mundo" at bounding box center [148, 358] width 179 height 37
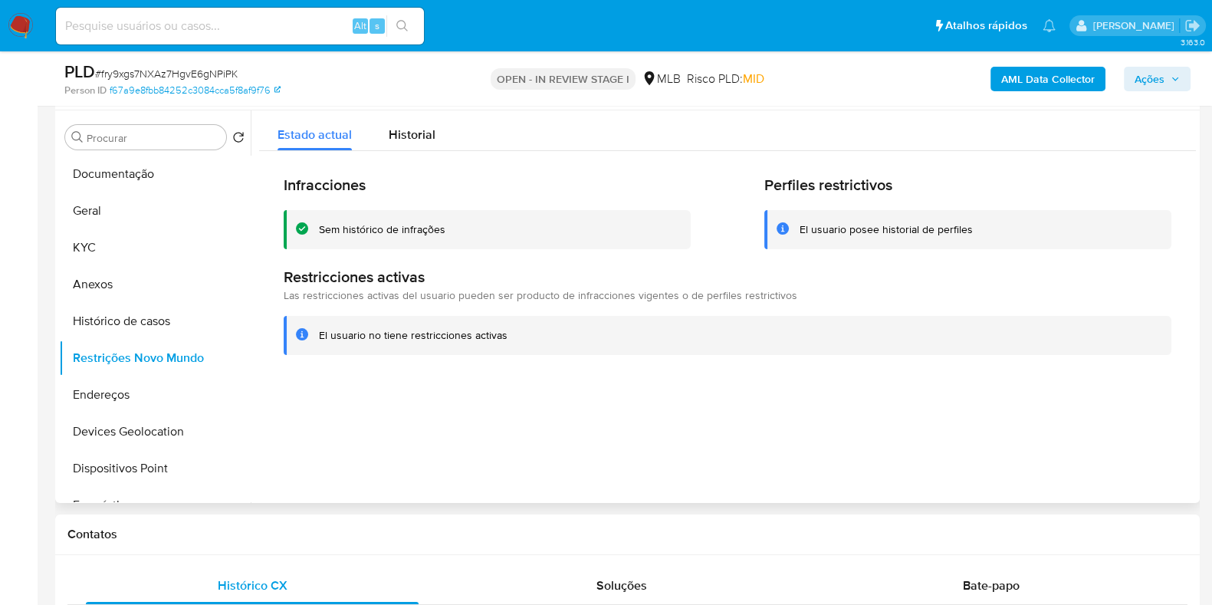
drag, startPoint x: 127, startPoint y: 481, endPoint x: 502, endPoint y: 458, distance: 374.9
click at [130, 482] on button "Dispositivos Point" at bounding box center [155, 468] width 192 height 37
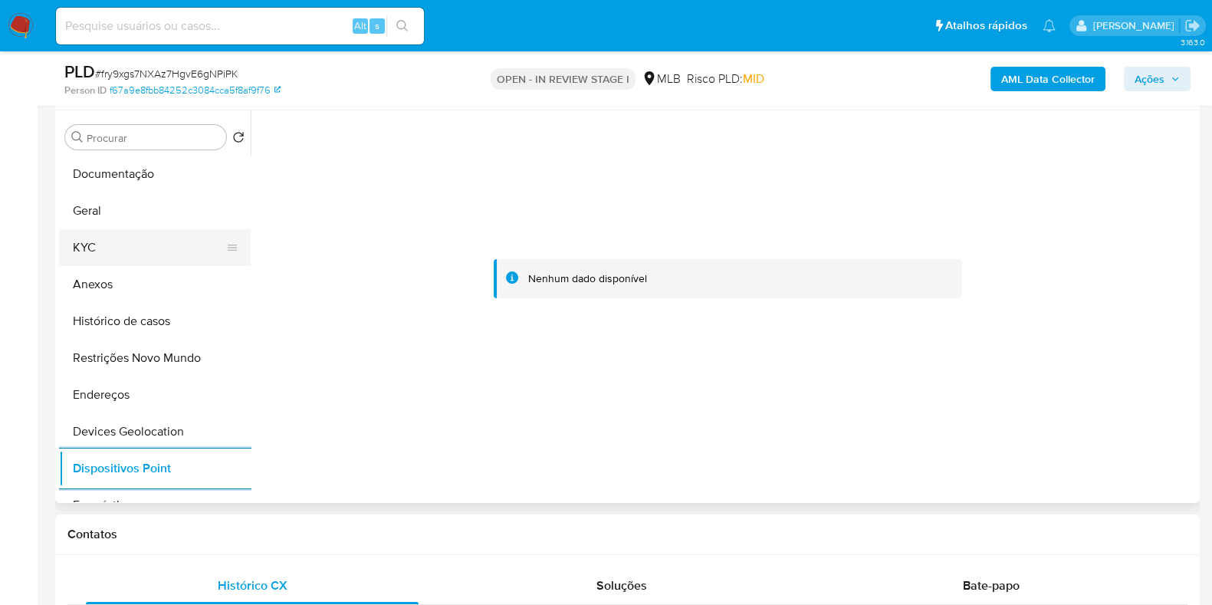
click at [129, 248] on button "KYC" at bounding box center [148, 247] width 179 height 37
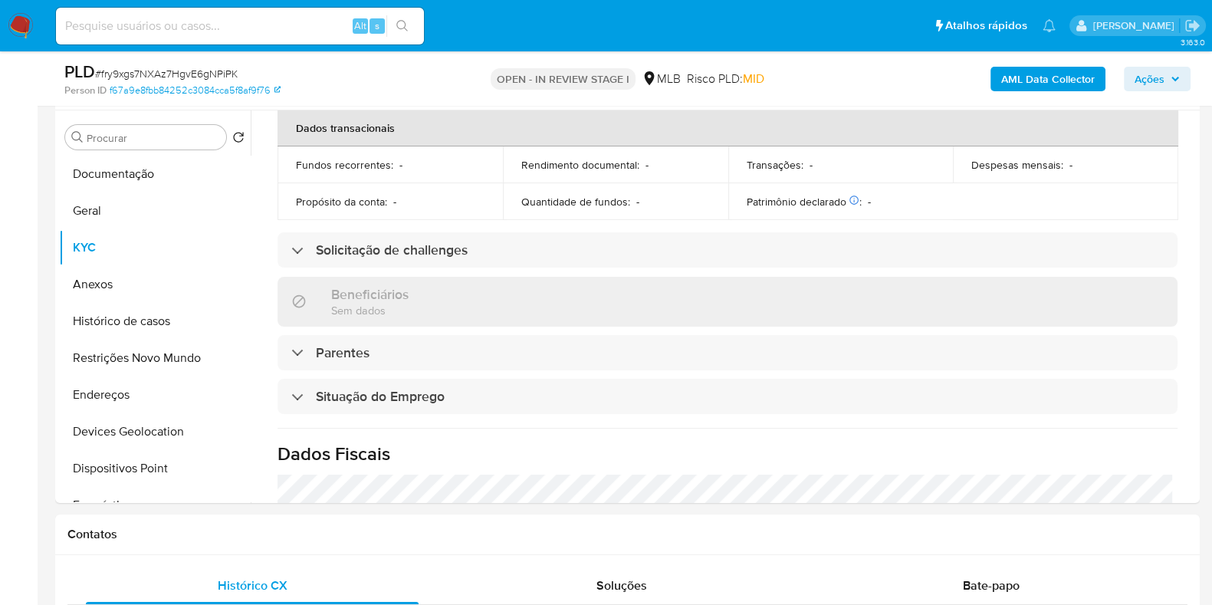
scroll to position [670, 0]
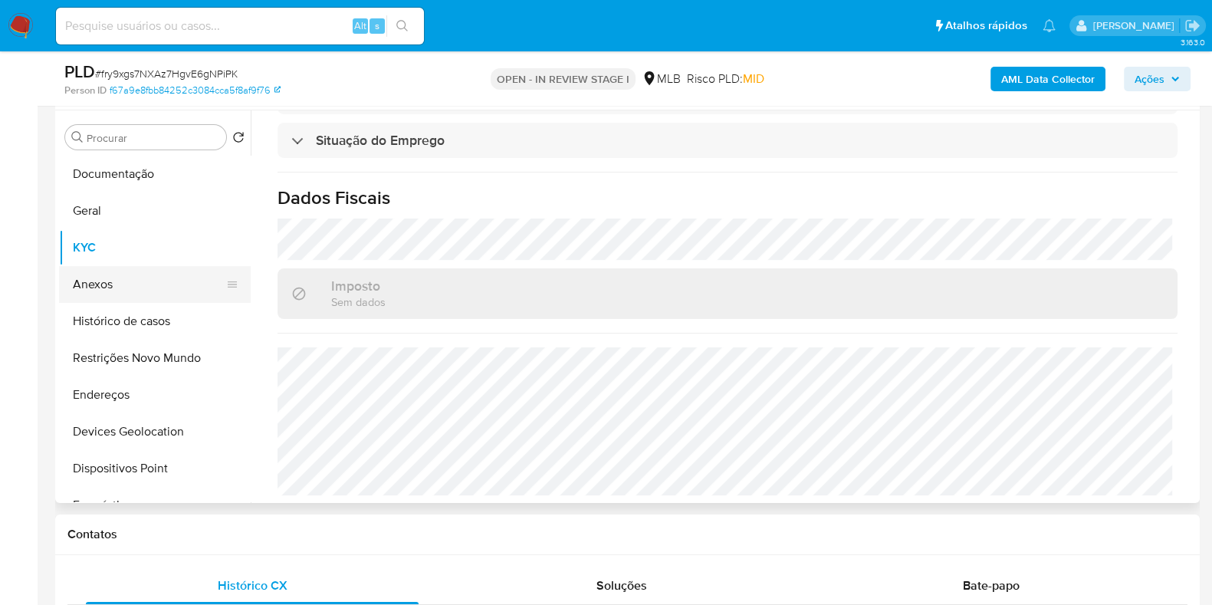
click at [137, 287] on button "Anexos" at bounding box center [148, 284] width 179 height 37
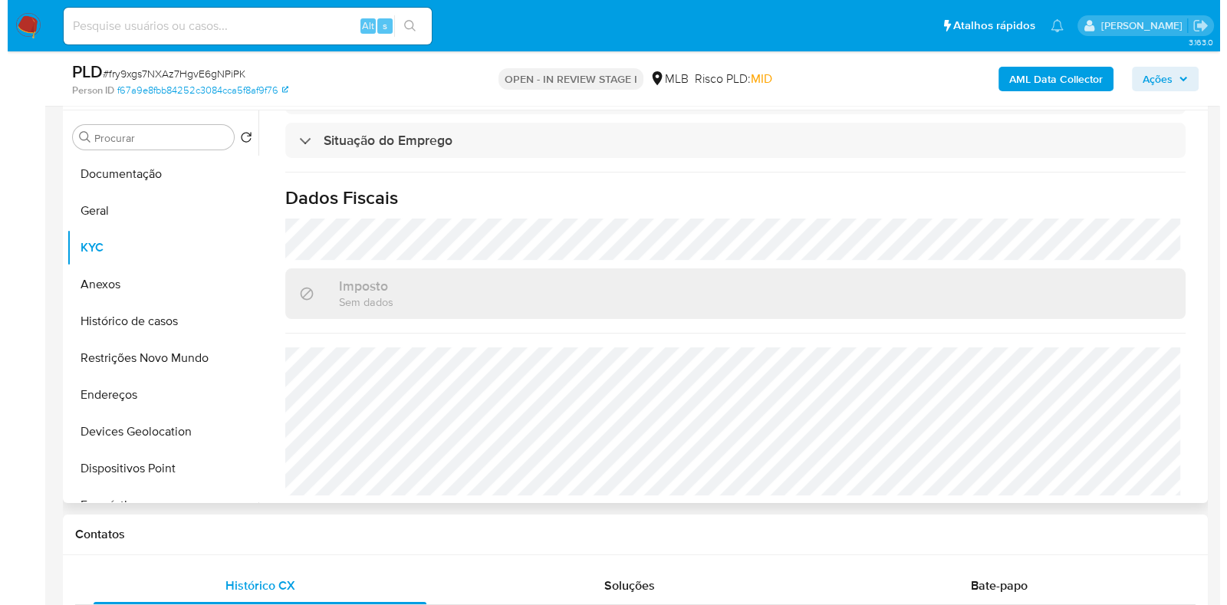
scroll to position [0, 0]
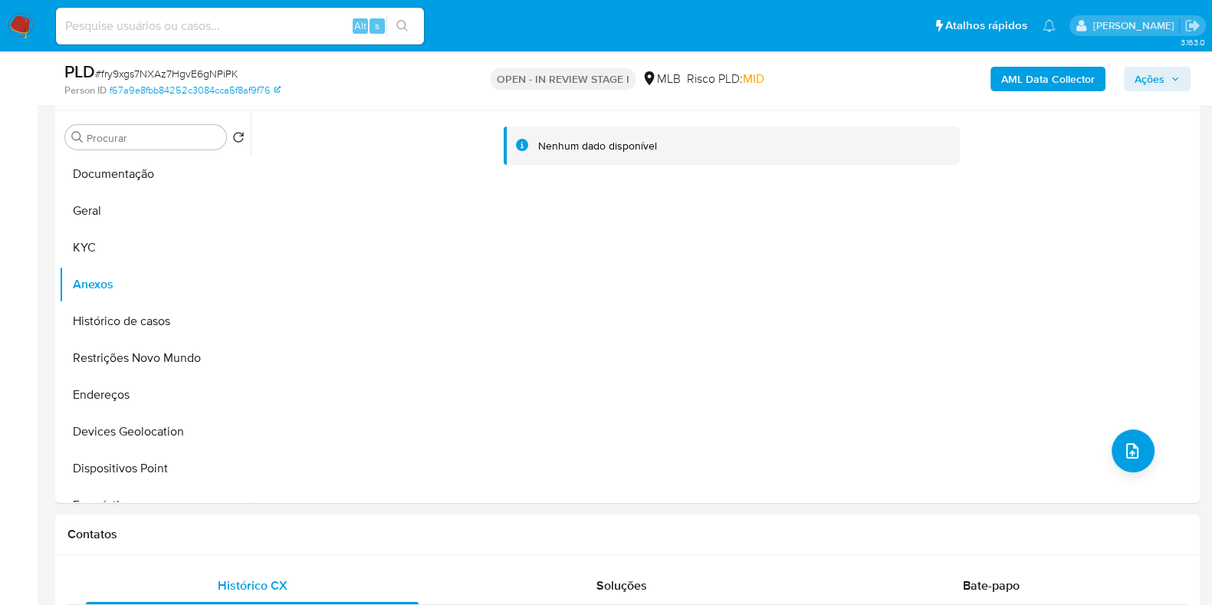
click at [1058, 82] on b "AML Data Collector" at bounding box center [1049, 79] width 94 height 25
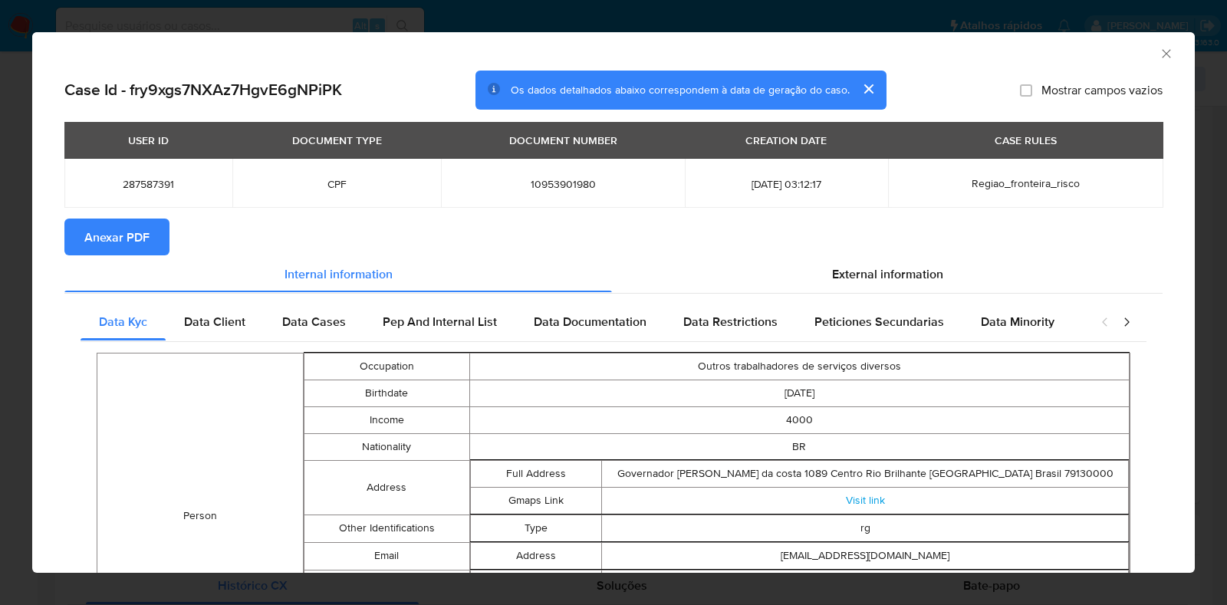
click at [142, 242] on span "Anexar PDF" at bounding box center [116, 237] width 65 height 34
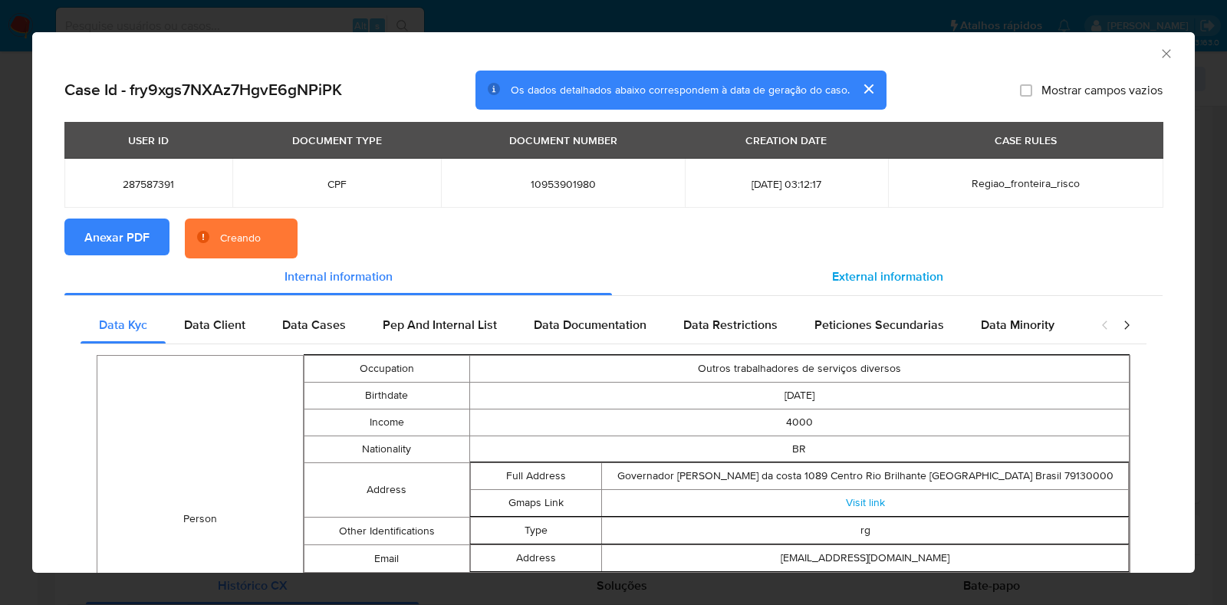
click at [920, 283] on span "External information" at bounding box center [887, 277] width 111 height 18
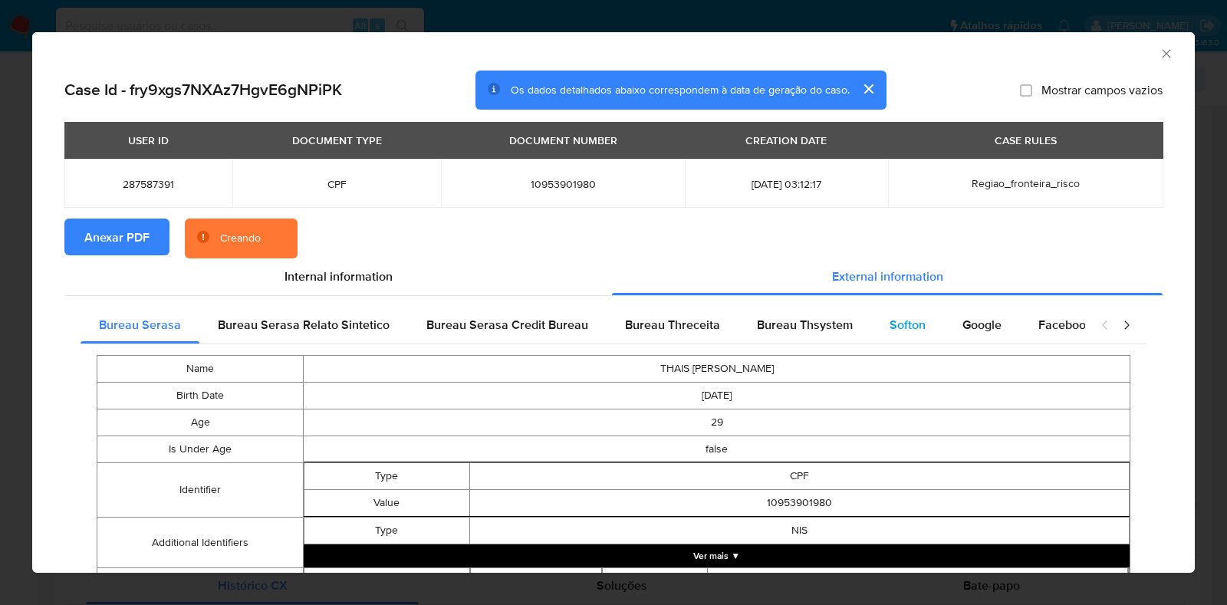
click at [890, 317] on span "Softon" at bounding box center [908, 325] width 36 height 18
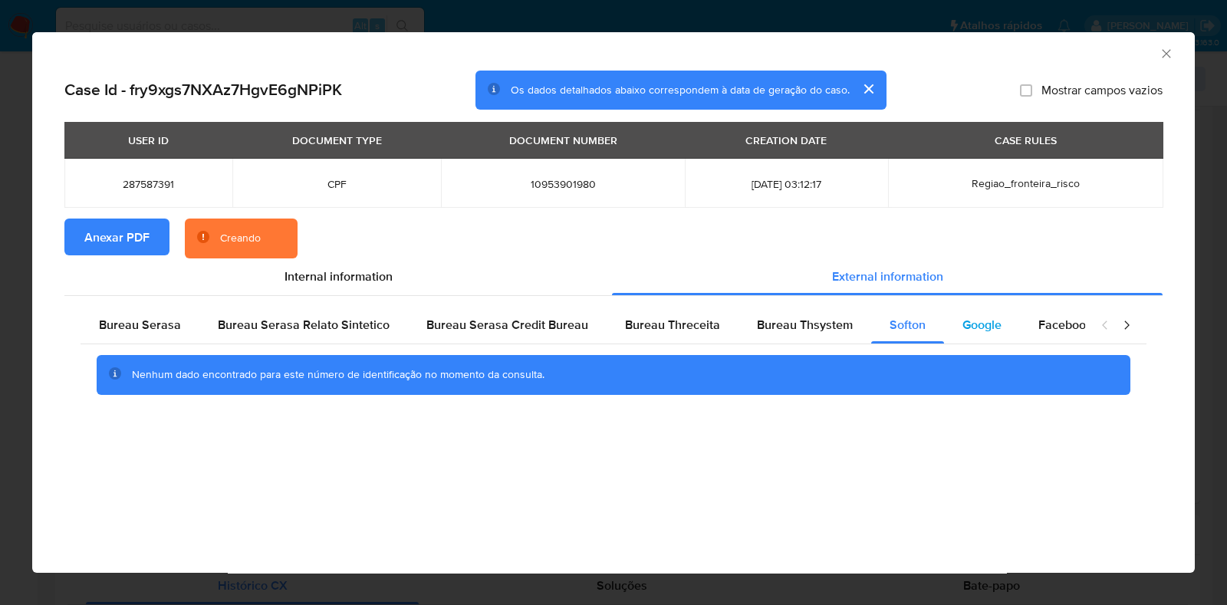
click at [982, 331] on span "Google" at bounding box center [981, 325] width 39 height 18
click at [686, 343] on div "Bureau Serasa Bureau Serasa Relato Sintetico Bureau Serasa Credit Bureau Bureau…" at bounding box center [614, 356] width 1066 height 99
click at [760, 320] on span "Bureau Thsystem" at bounding box center [805, 325] width 96 height 18
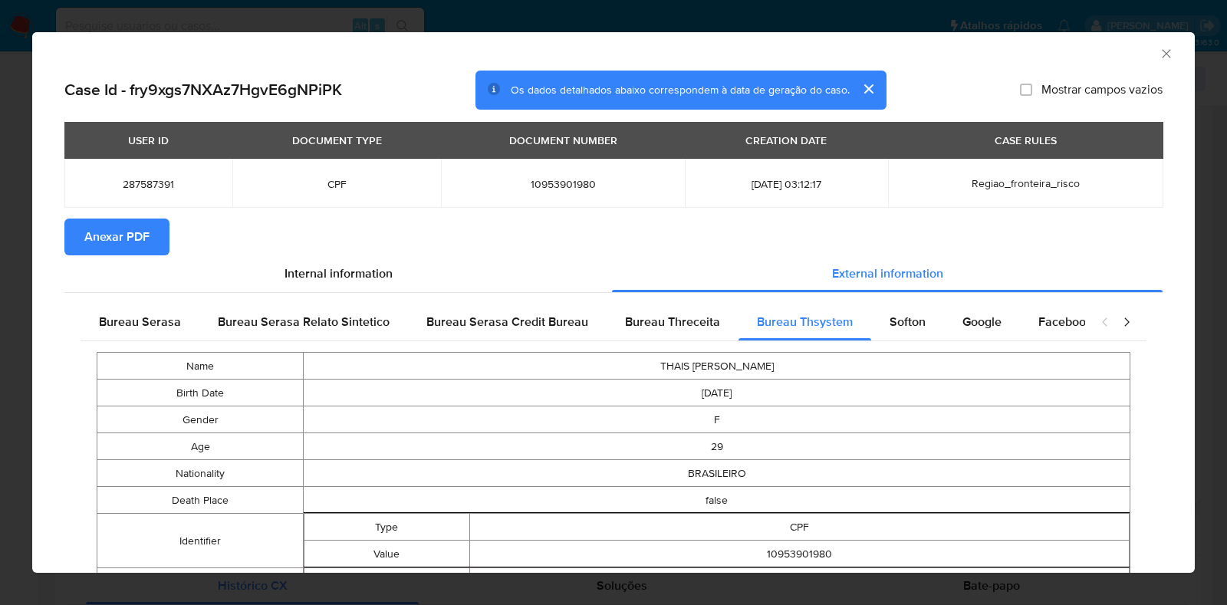
click at [1159, 55] on icon "Fechar a janela" at bounding box center [1166, 53] width 15 height 15
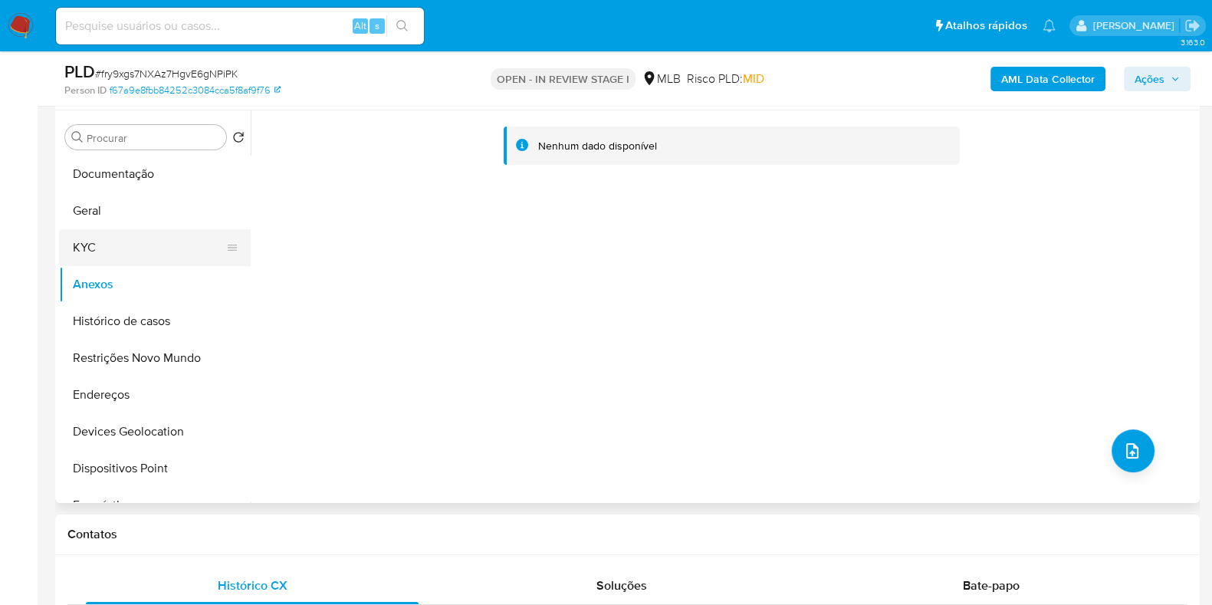
drag, startPoint x: 101, startPoint y: 232, endPoint x: 104, endPoint y: 242, distance: 9.7
click at [102, 232] on button "KYC" at bounding box center [148, 247] width 179 height 37
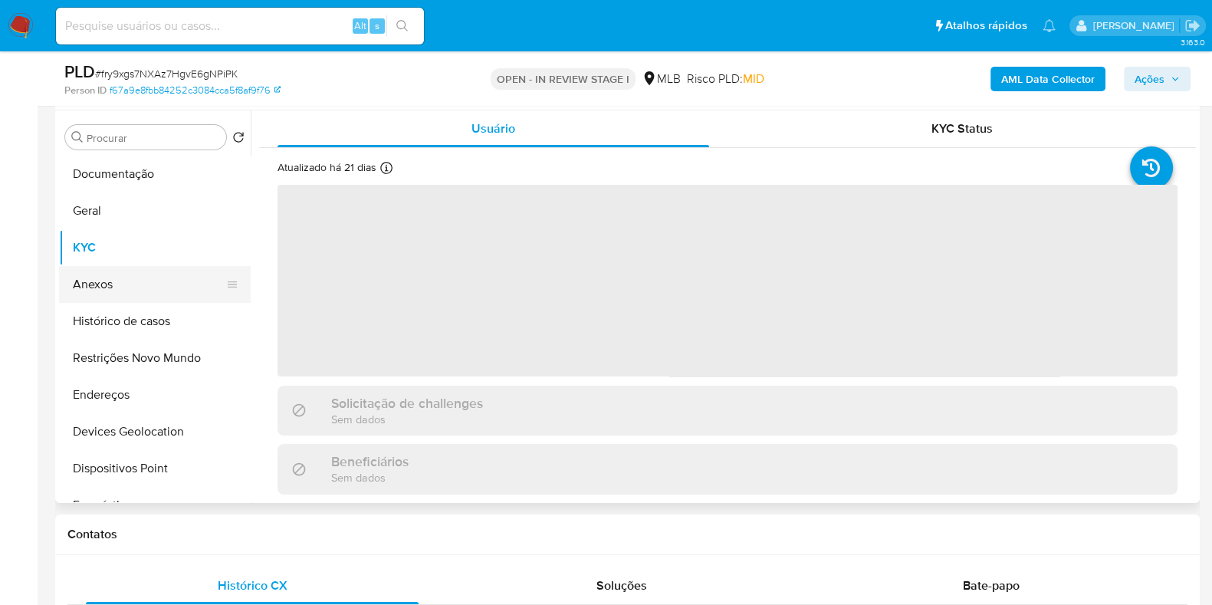
drag, startPoint x: 115, startPoint y: 278, endPoint x: 123, endPoint y: 287, distance: 12.5
click at [115, 278] on button "Anexos" at bounding box center [148, 284] width 179 height 37
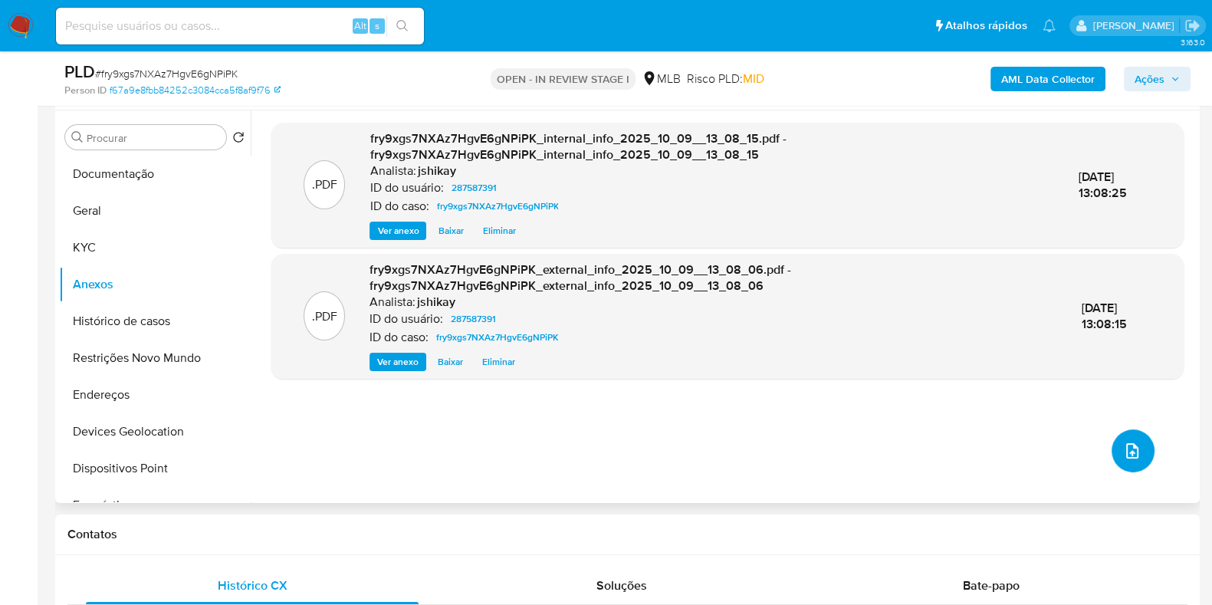
click at [1131, 448] on icon "upload-file" at bounding box center [1133, 450] width 12 height 15
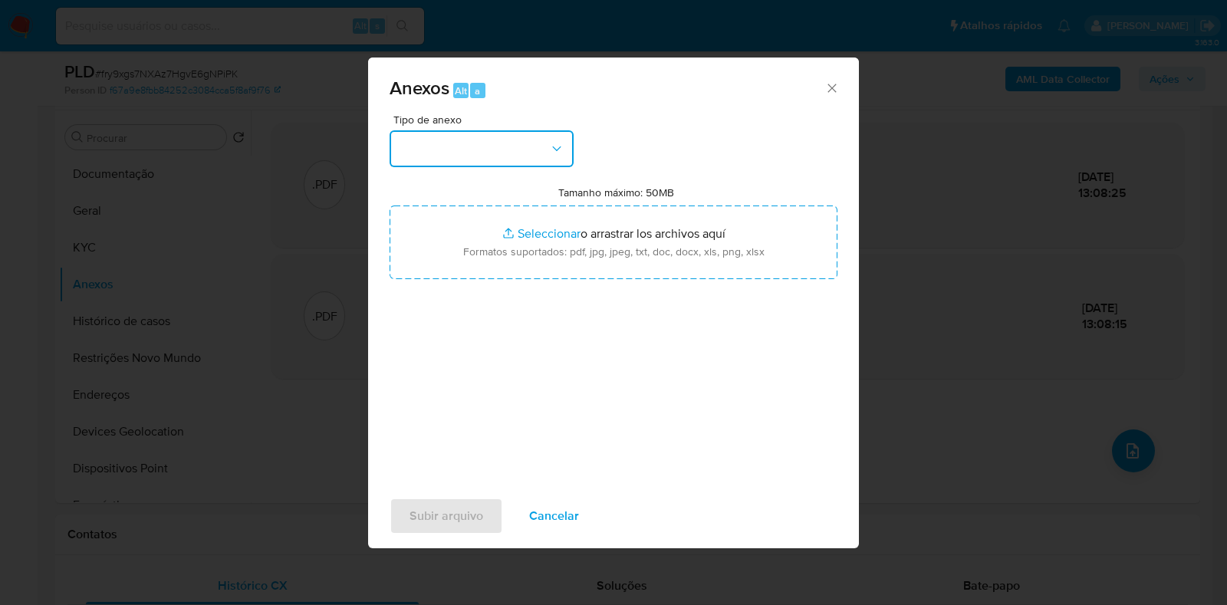
click at [446, 143] on button "button" at bounding box center [482, 148] width 184 height 37
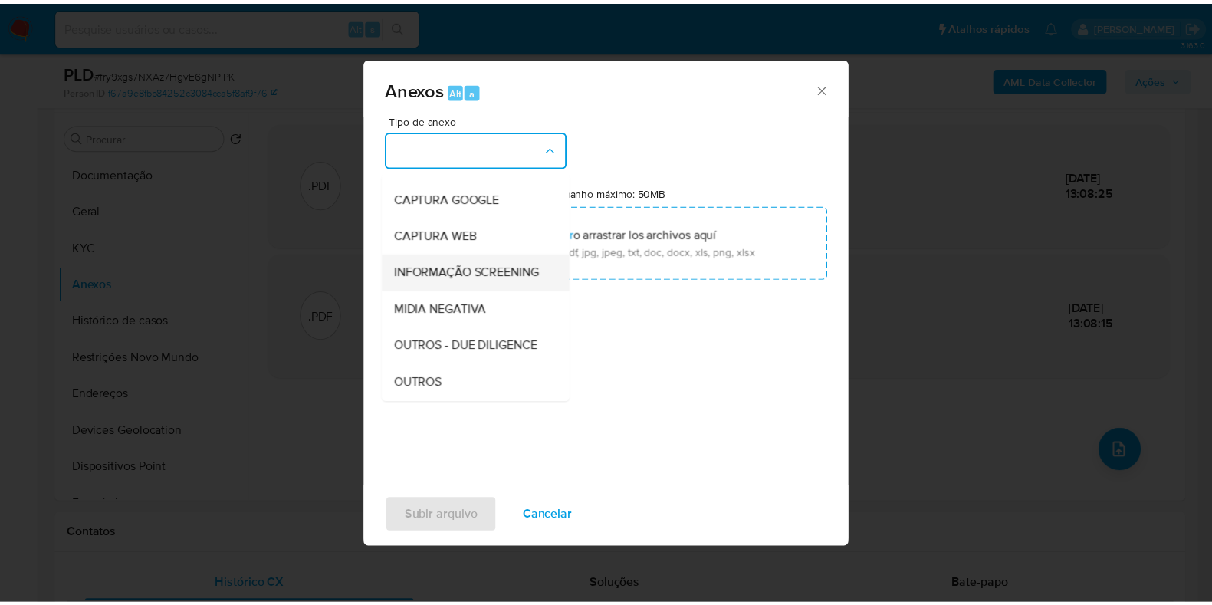
scroll to position [95, 0]
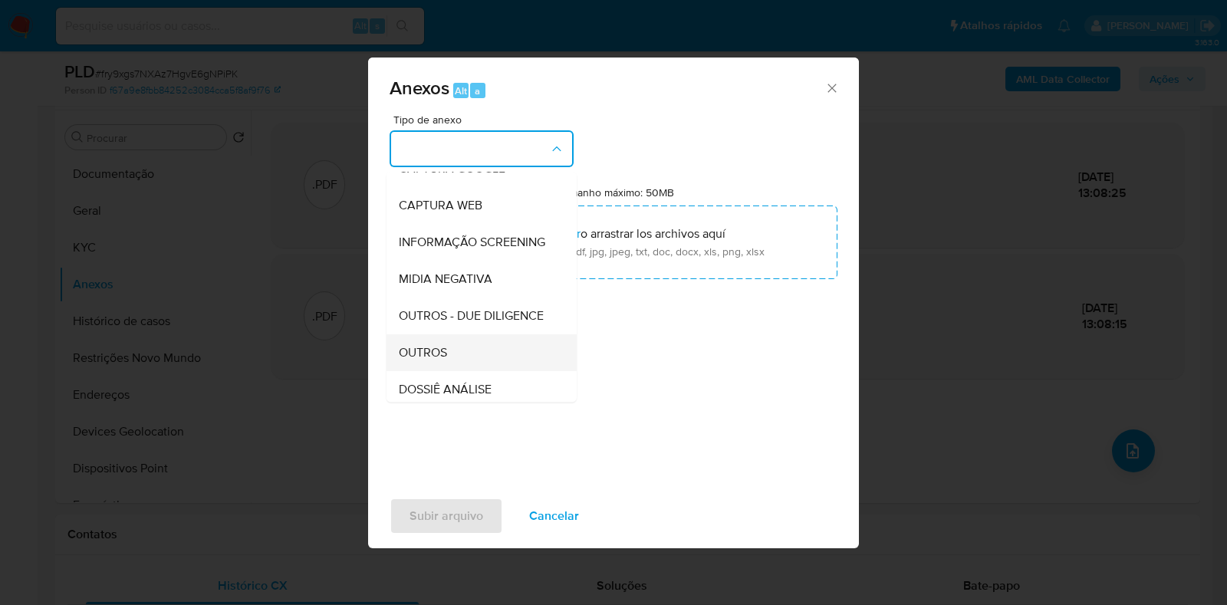
click at [450, 370] on div "OUTROS" at bounding box center [477, 352] width 156 height 37
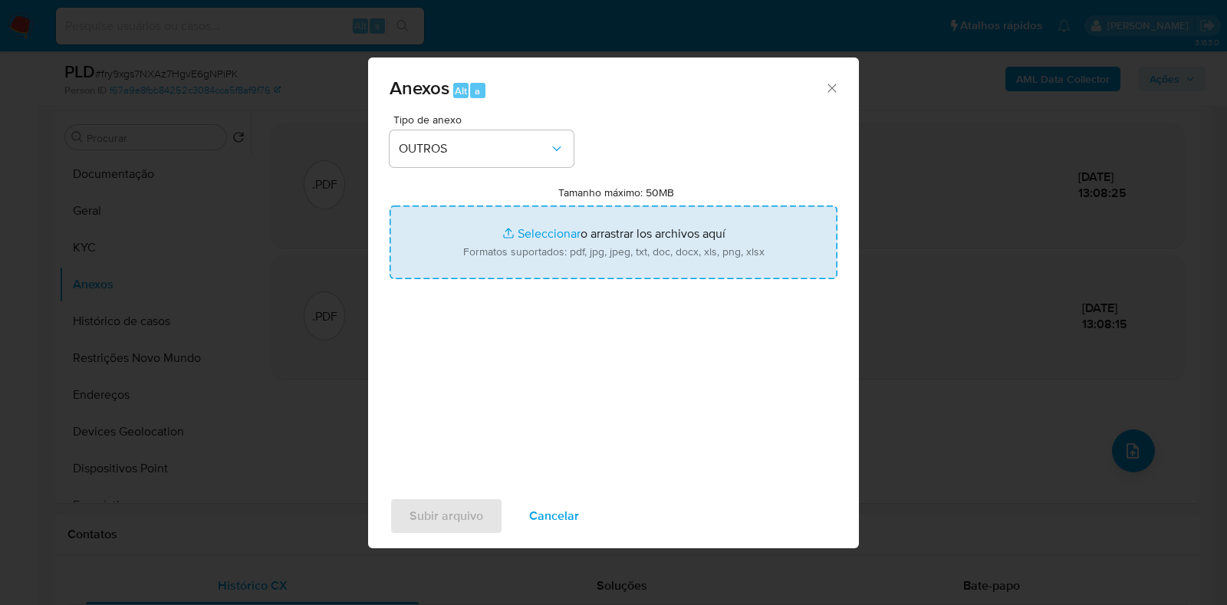
click at [492, 244] on input "Tamanho máximo: 50MB Seleccionar archivos" at bounding box center [614, 243] width 448 height 74
type input "C:\fakepath\SAR - XXX - CPF 10953901980 - THAIS ANICETO DOS SANTOS.pdf"
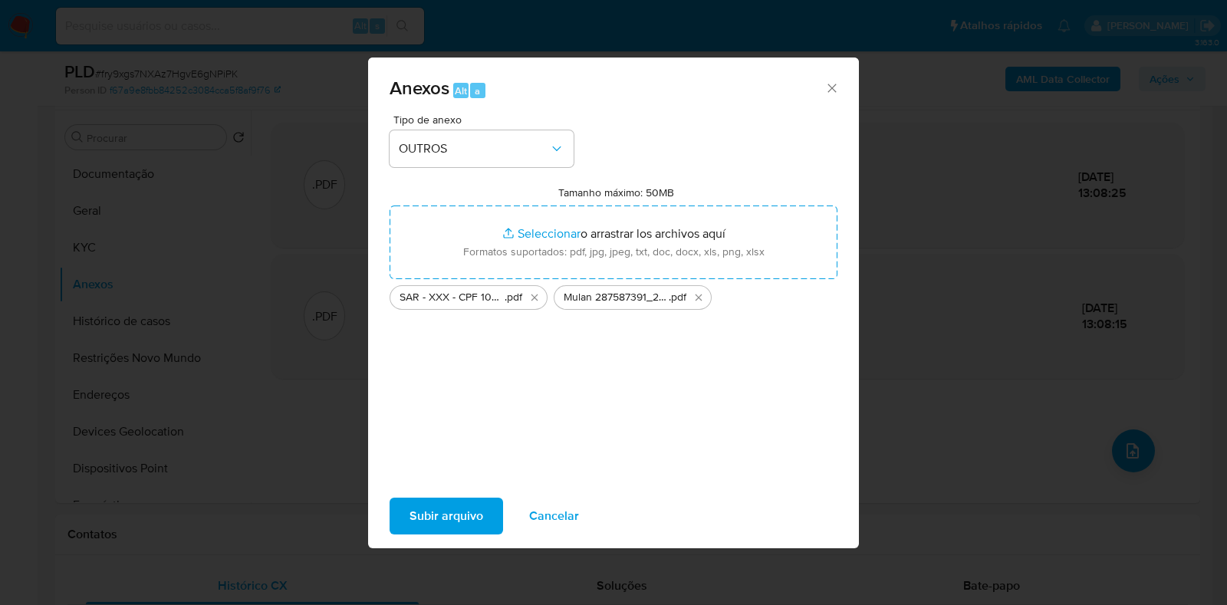
click at [442, 515] on span "Subir arquivo" at bounding box center [447, 516] width 74 height 34
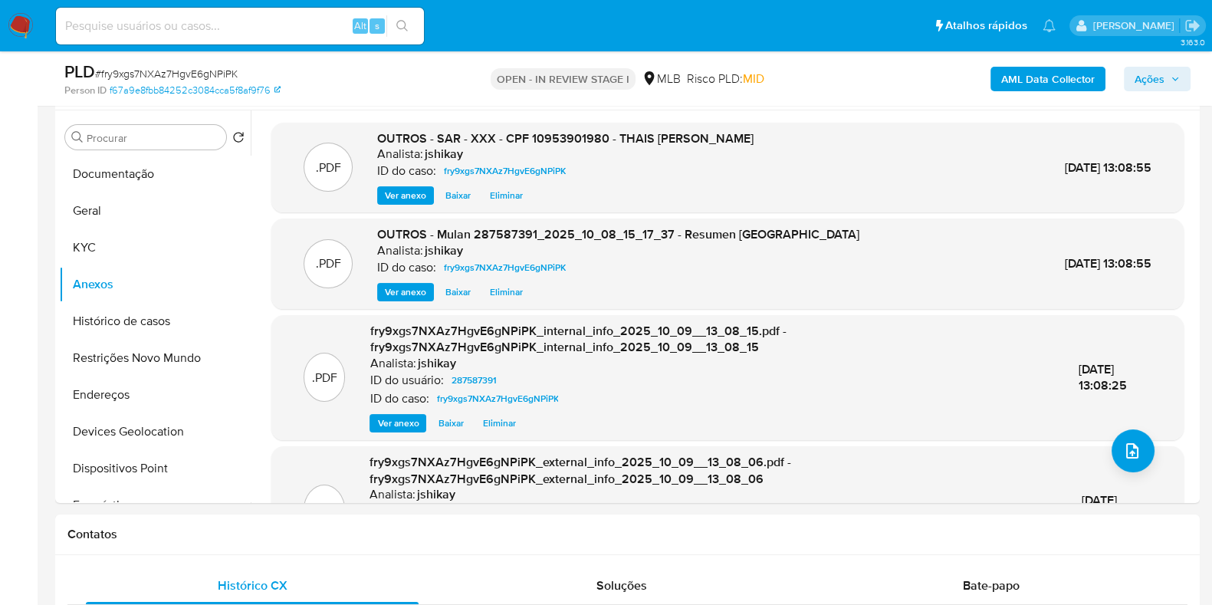
click at [1148, 71] on span "Ações" at bounding box center [1150, 79] width 30 height 25
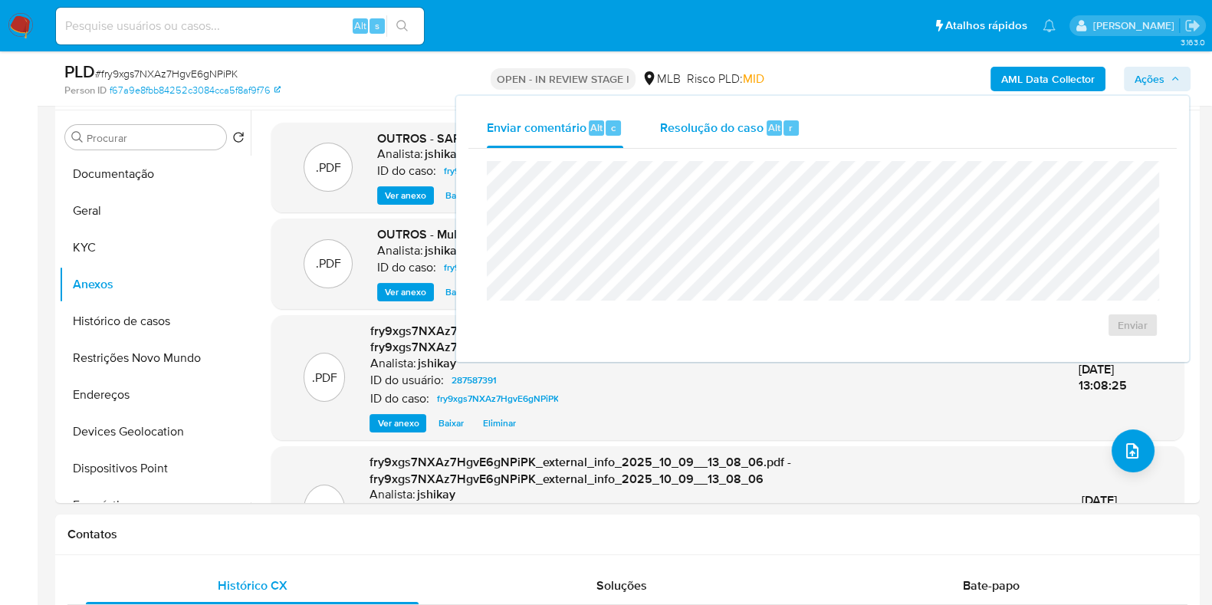
click at [710, 129] on span "Resolução do caso" at bounding box center [712, 127] width 104 height 18
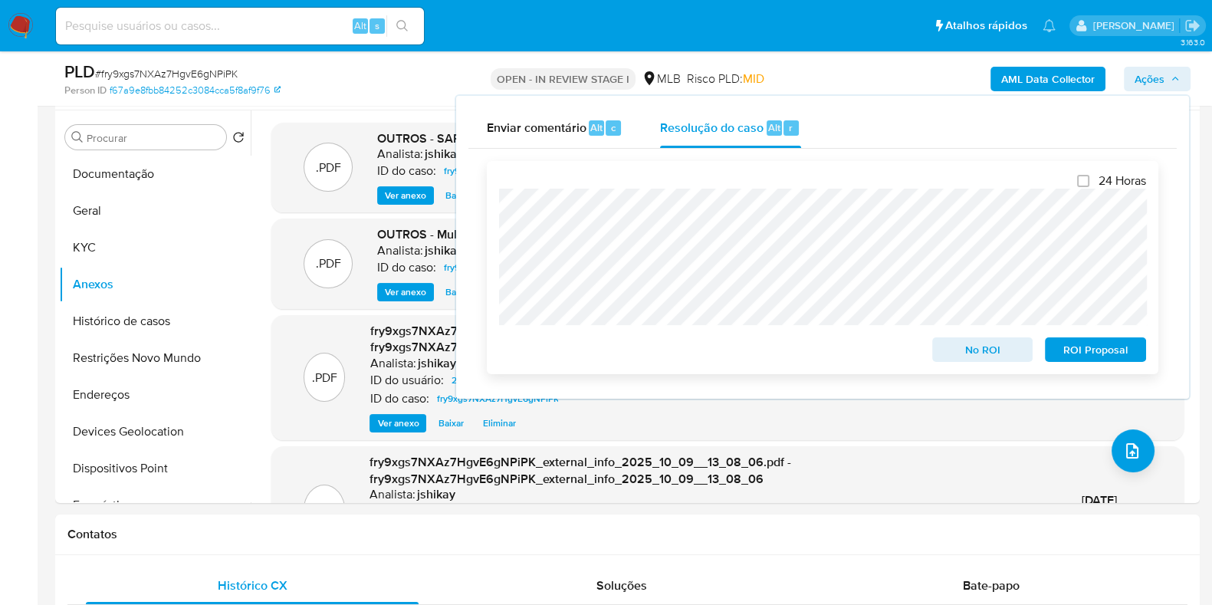
click at [1100, 357] on span "ROI Proposal" at bounding box center [1096, 349] width 80 height 21
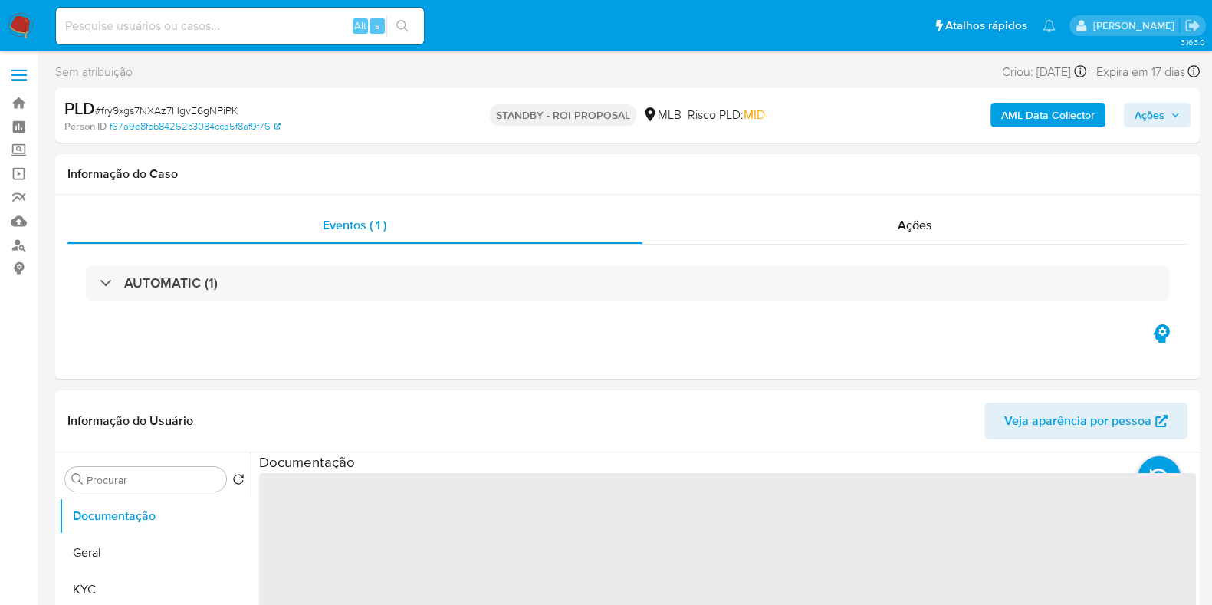
select select "10"
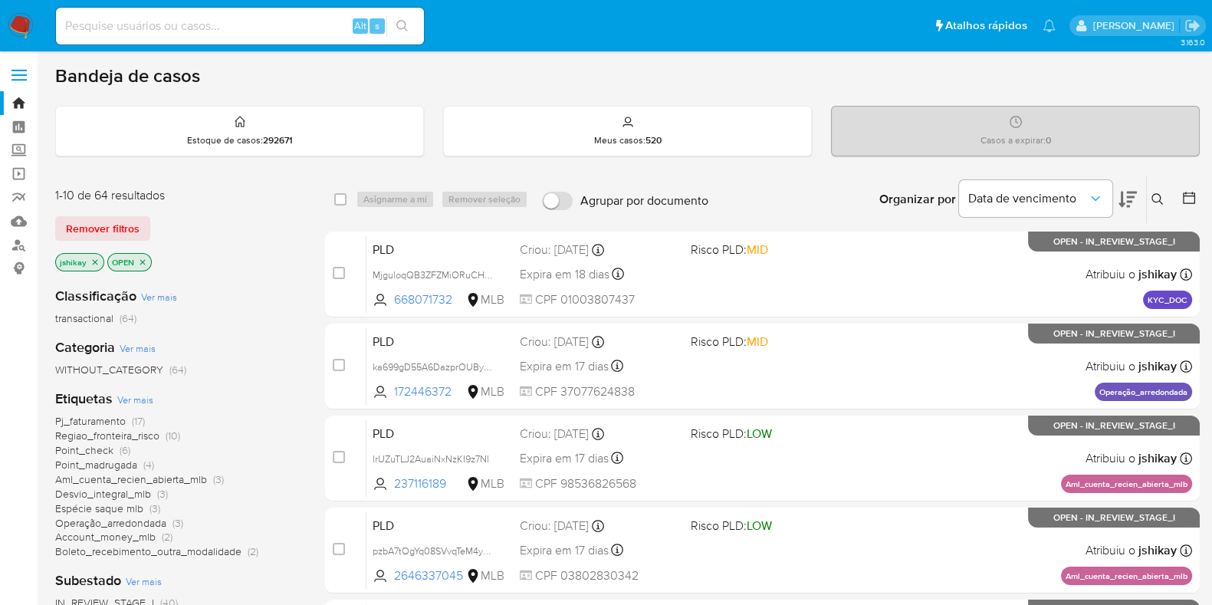
click at [142, 402] on span "Ver mais" at bounding box center [135, 400] width 36 height 14
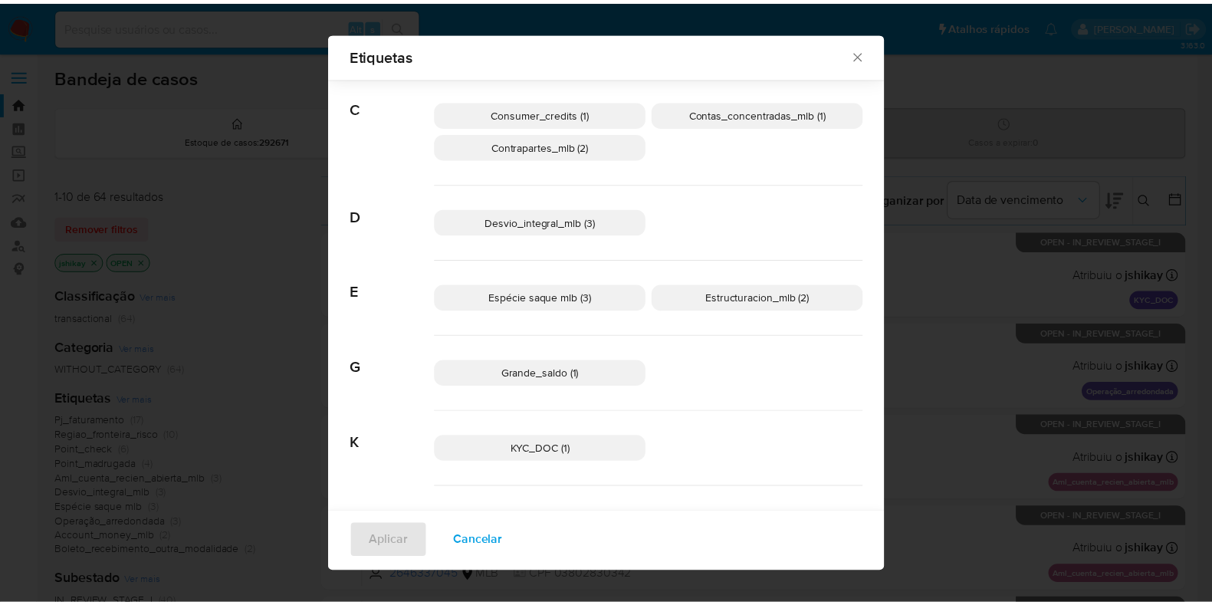
scroll to position [276, 0]
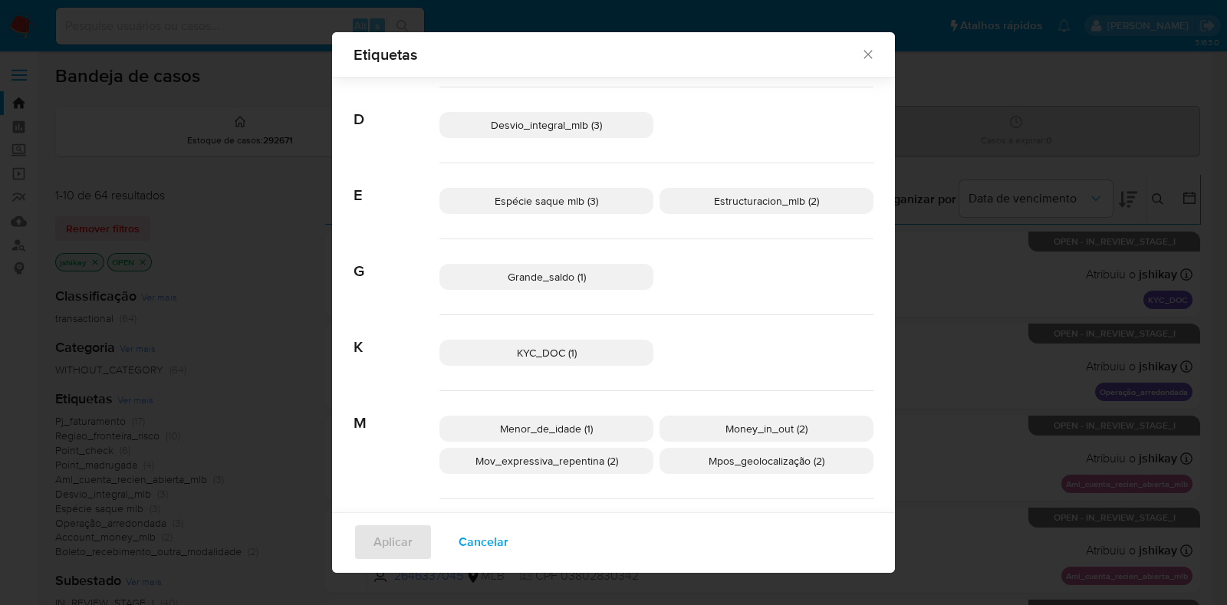
click at [860, 55] on icon "Fechar" at bounding box center [867, 54] width 15 height 15
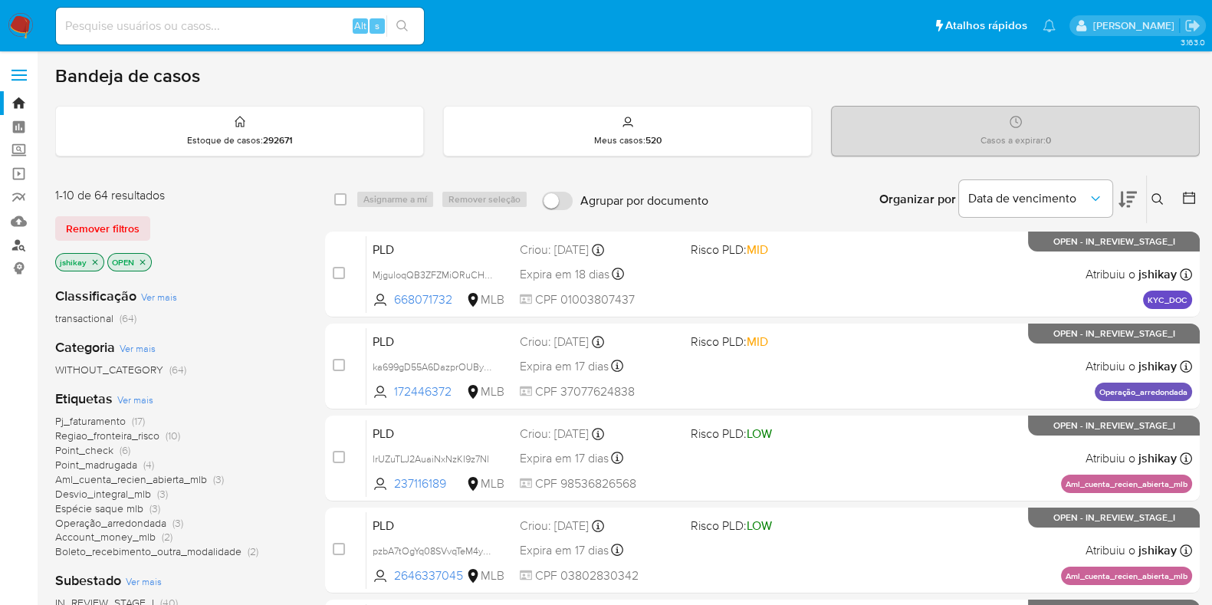
click at [23, 243] on link "Localizador de pessoas" at bounding box center [91, 245] width 183 height 24
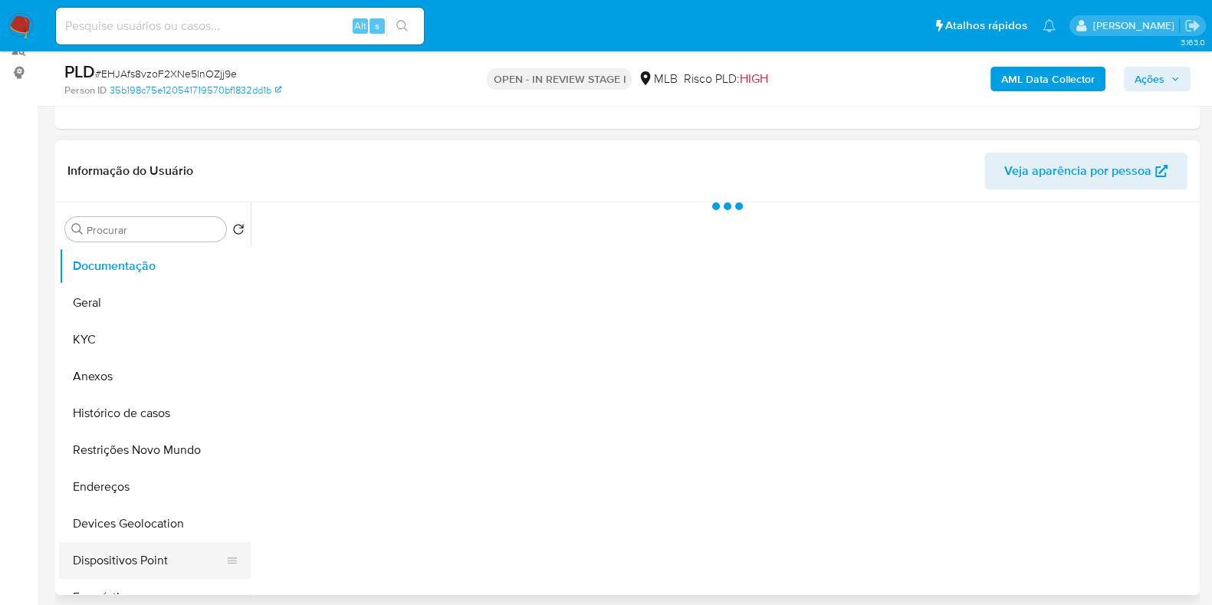
scroll to position [288, 0]
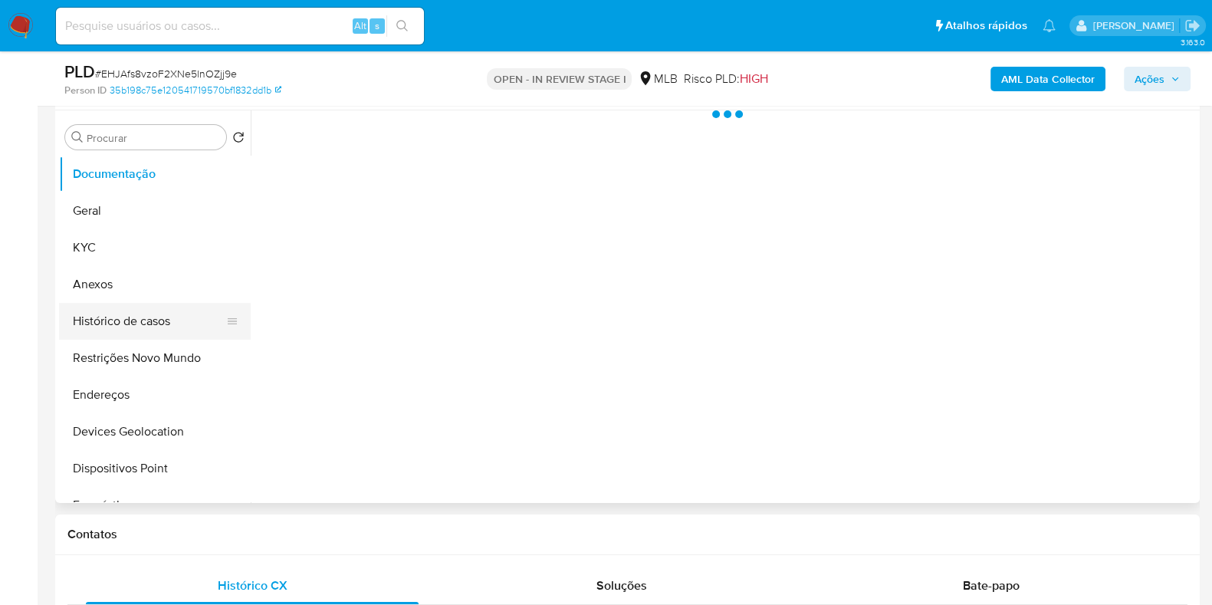
select select "10"
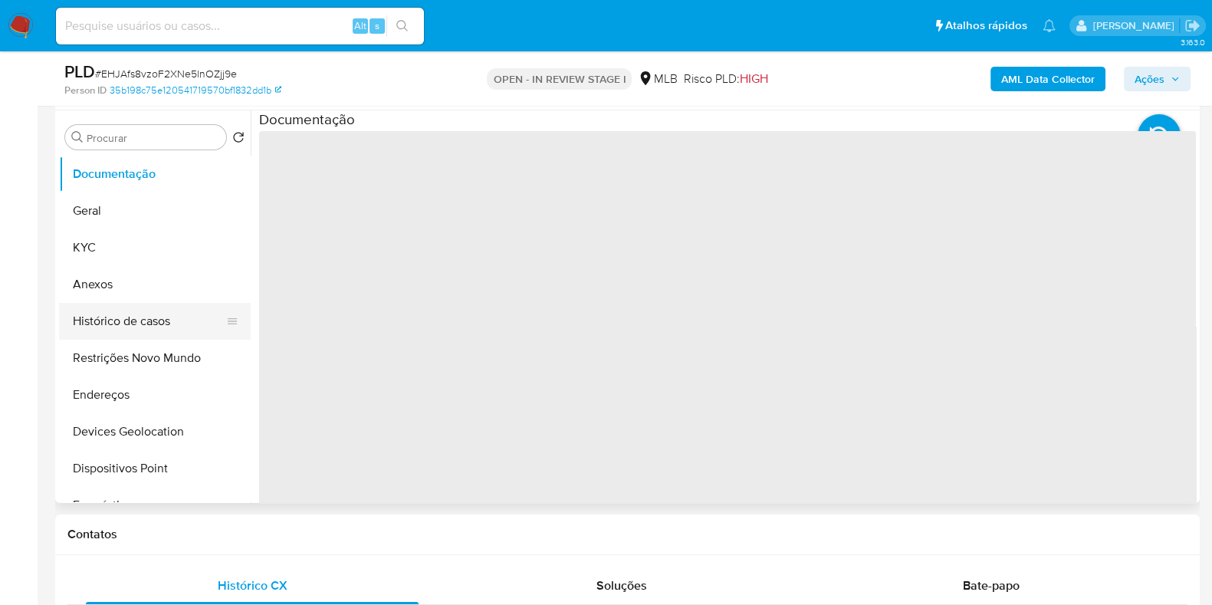
click at [172, 316] on button "Histórico de casos" at bounding box center [148, 321] width 179 height 37
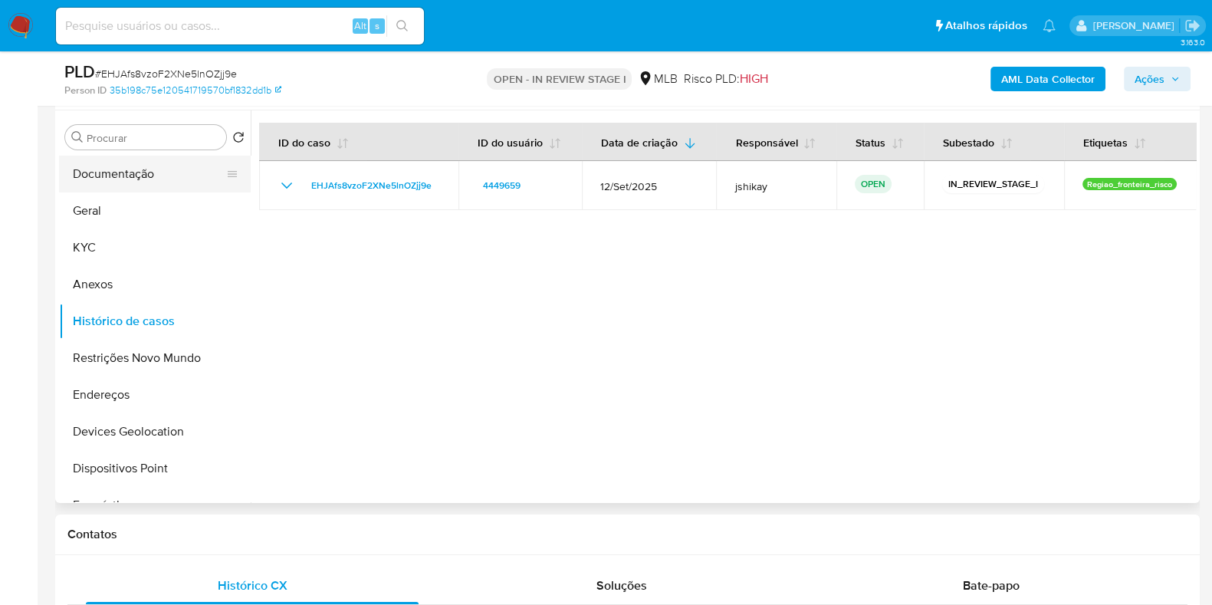
click at [110, 179] on button "Documentação" at bounding box center [148, 174] width 179 height 37
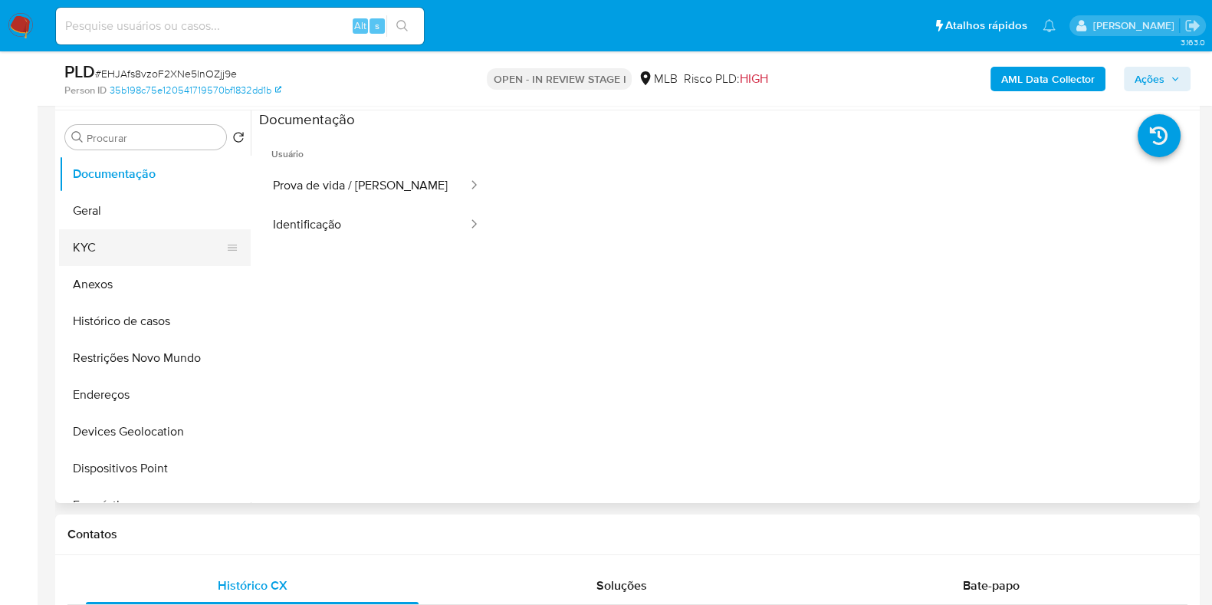
click at [151, 238] on button "KYC" at bounding box center [148, 247] width 179 height 37
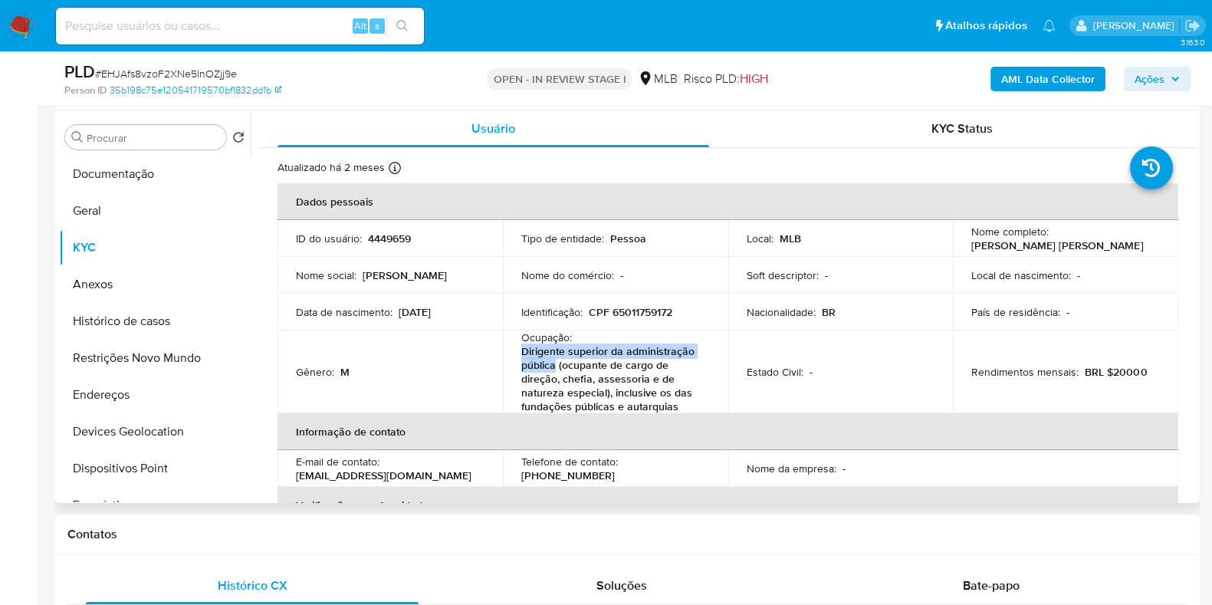
drag, startPoint x: 517, startPoint y: 352, endPoint x: 555, endPoint y: 372, distance: 43.2
click at [555, 372] on td "Ocupação : Dirigente superior da administração pública (ocupante de cargo de di…" at bounding box center [615, 372] width 225 height 83
click at [555, 372] on p "Dirigente superior da administração pública (ocupante de cargo de direção, chef…" at bounding box center [612, 378] width 183 height 69
drag, startPoint x: 516, startPoint y: 354, endPoint x: 554, endPoint y: 367, distance: 40.8
click at [554, 367] on td "Ocupação : Dirigente superior da administração pública (ocupante de cargo de di…" at bounding box center [615, 372] width 225 height 83
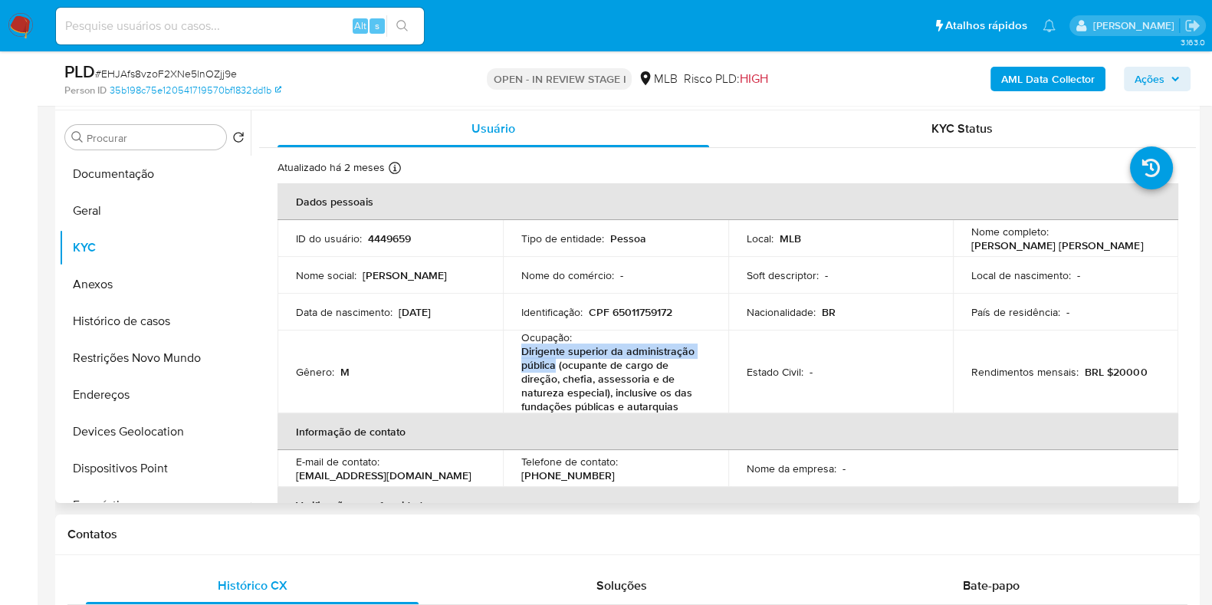
copy p "Dirigente superior da administração pública"
click at [100, 208] on button "Geral" at bounding box center [148, 210] width 179 height 37
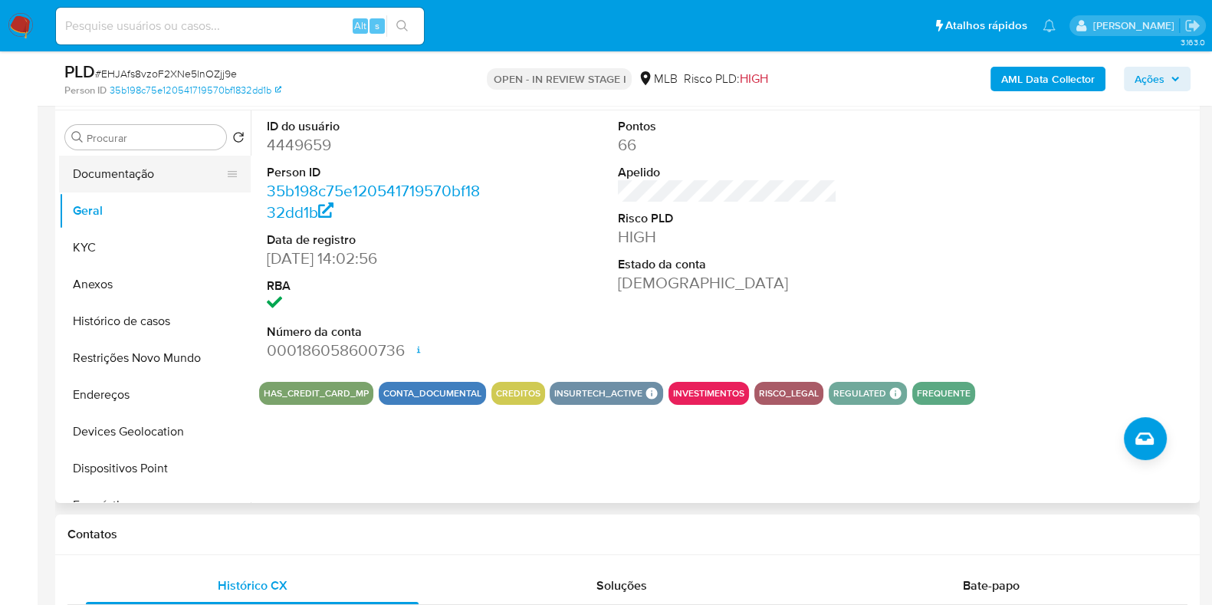
click at [107, 174] on button "Documentação" at bounding box center [148, 174] width 179 height 37
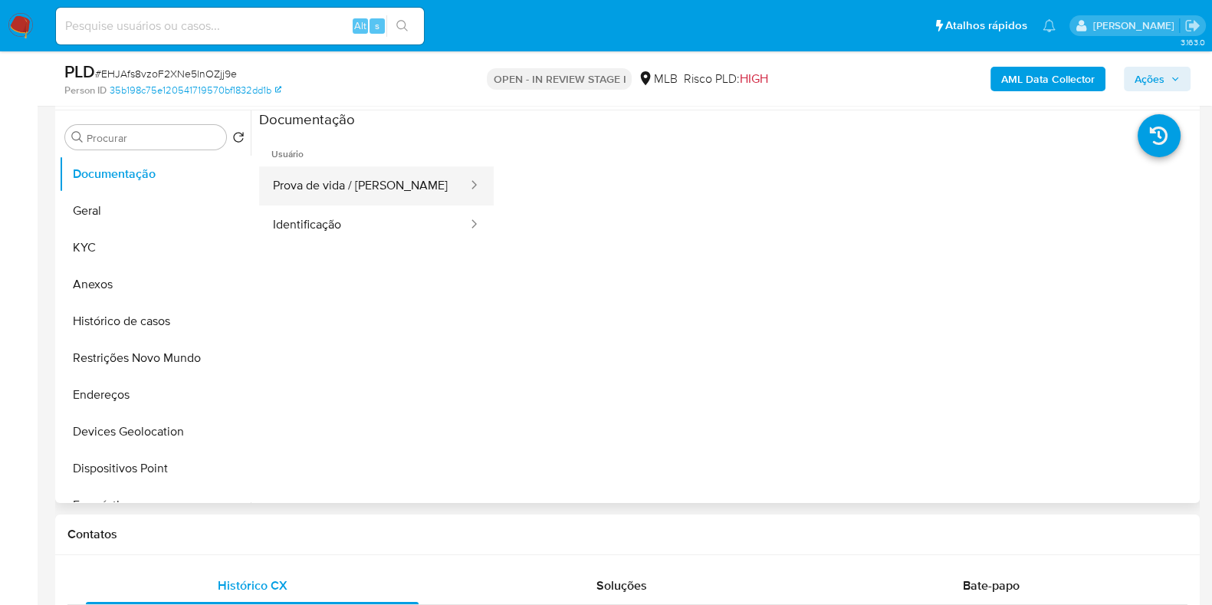
click at [429, 174] on button "Prova de vida / [PERSON_NAME]" at bounding box center [364, 185] width 210 height 39
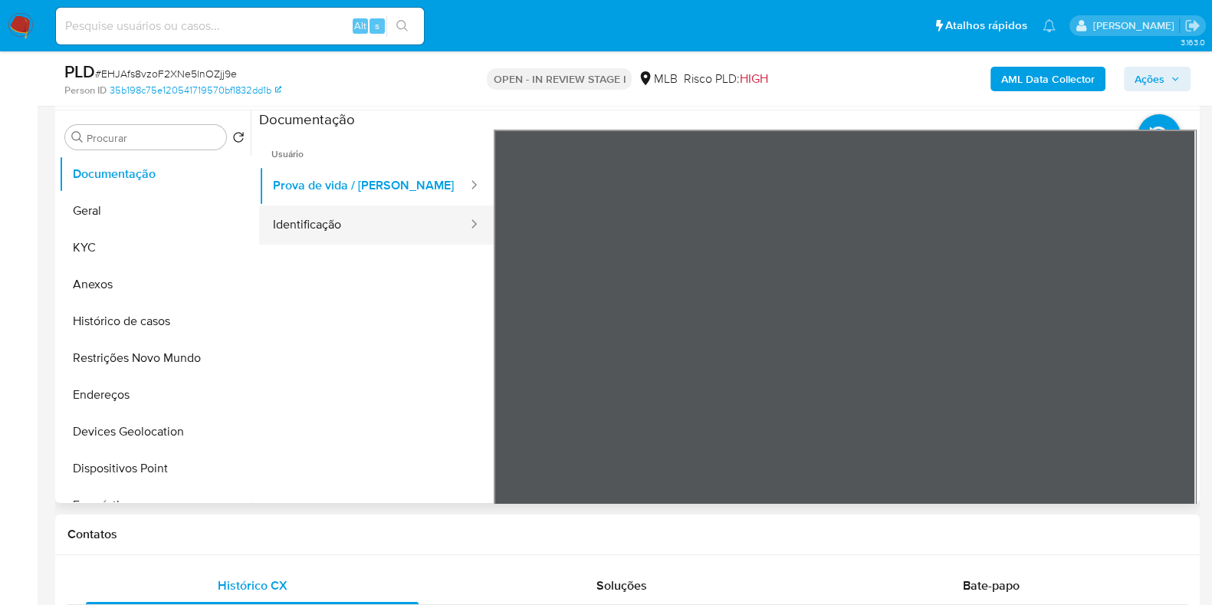
click at [429, 220] on button "Identificação" at bounding box center [364, 225] width 210 height 39
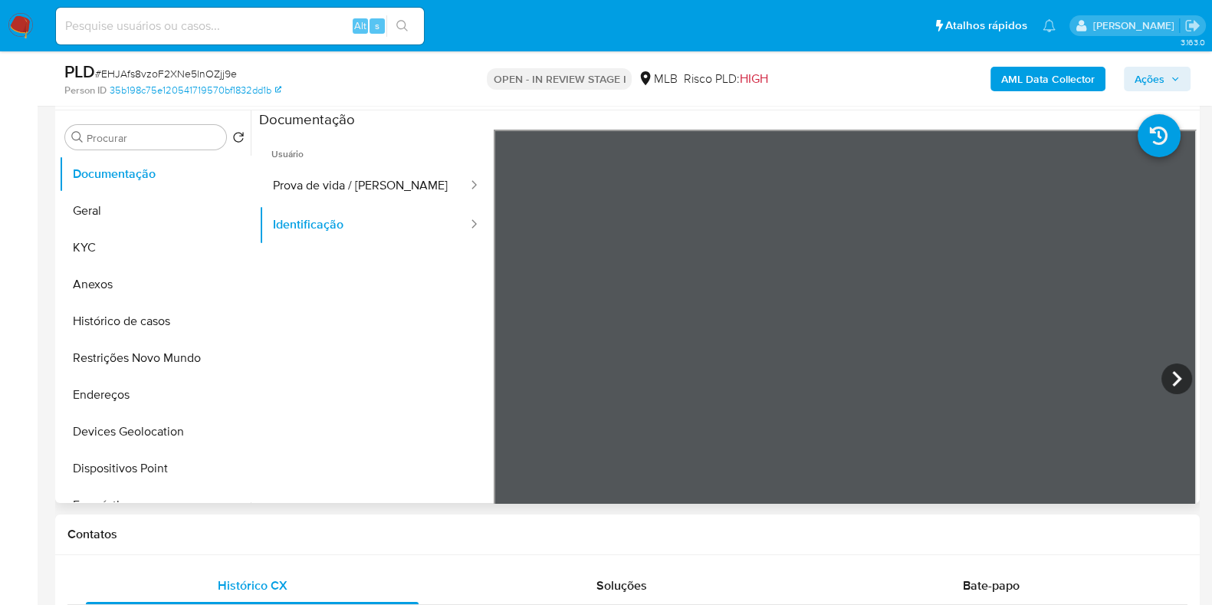
scroll to position [94, 0]
click at [127, 257] on button "KYC" at bounding box center [148, 247] width 179 height 37
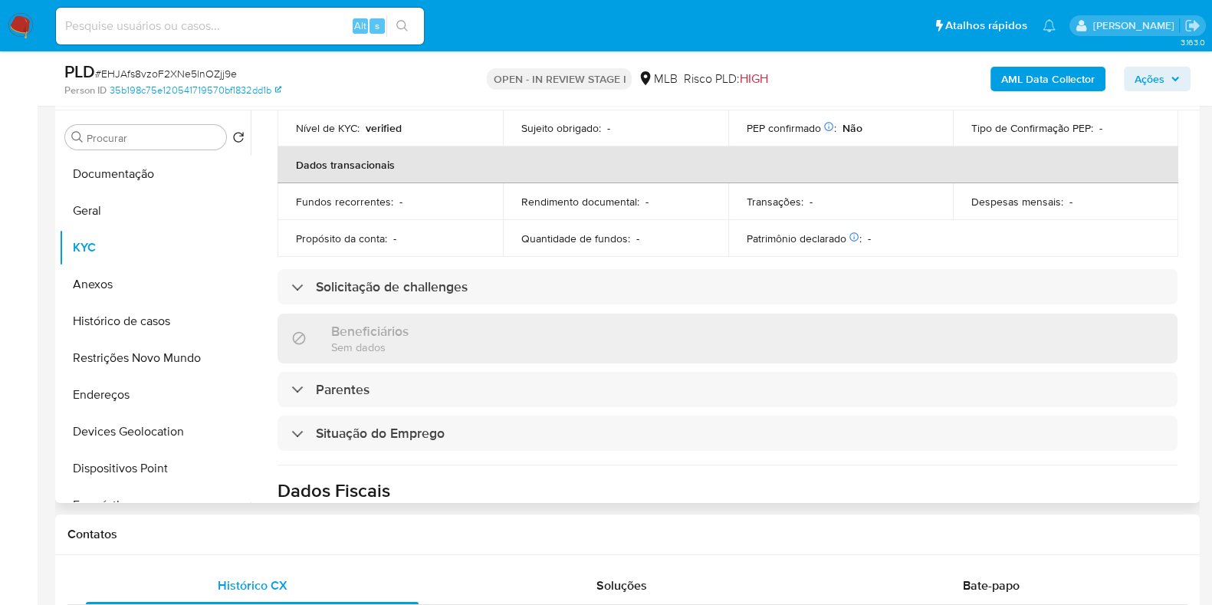
scroll to position [712, 0]
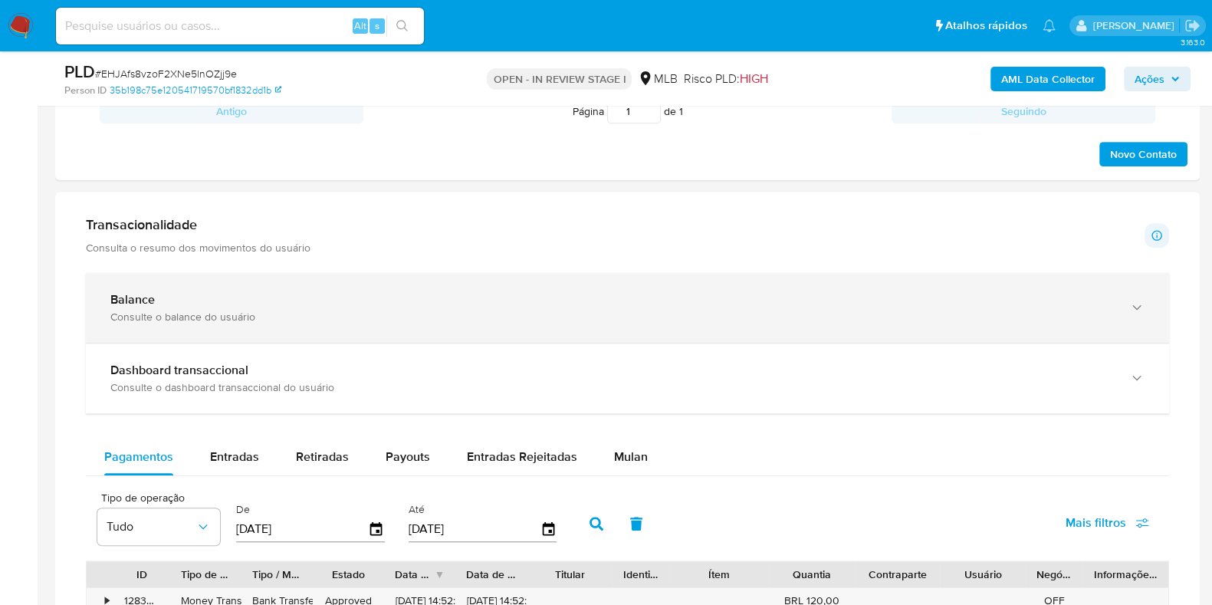
click at [462, 292] on div "Balance" at bounding box center [612, 299] width 1004 height 15
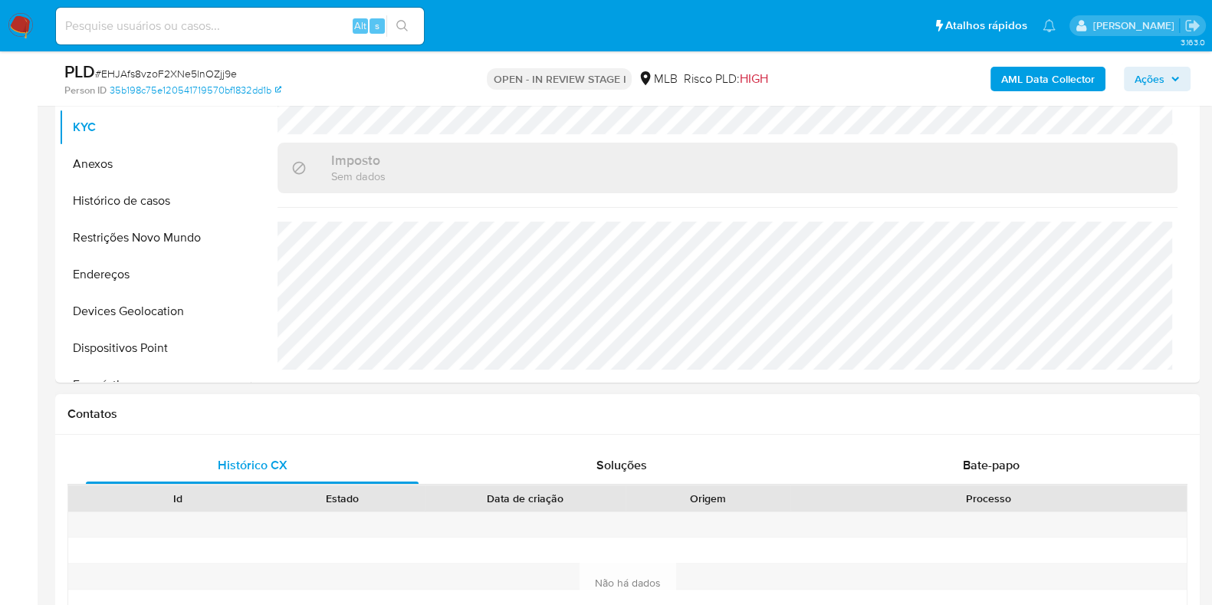
scroll to position [288, 0]
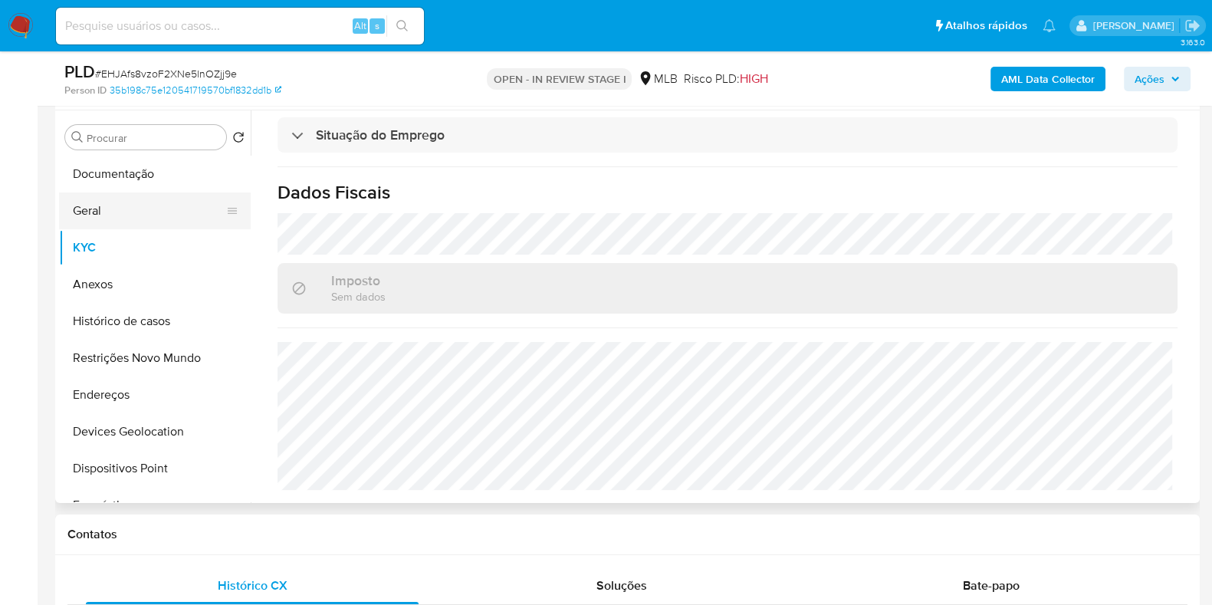
click at [151, 212] on button "Geral" at bounding box center [148, 210] width 179 height 37
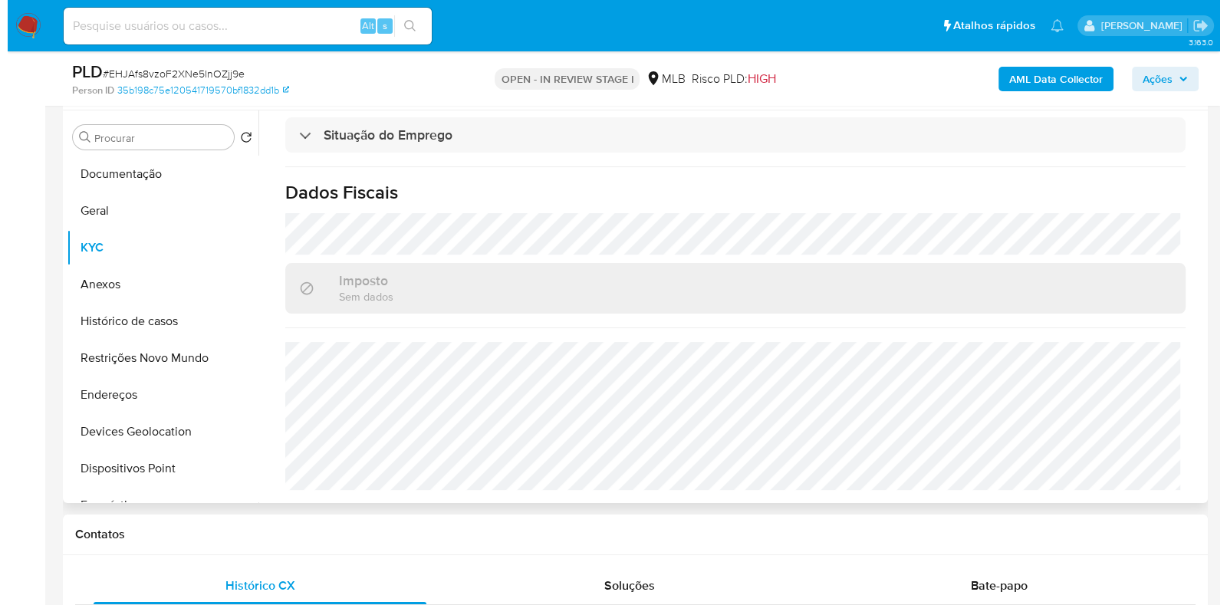
scroll to position [0, 0]
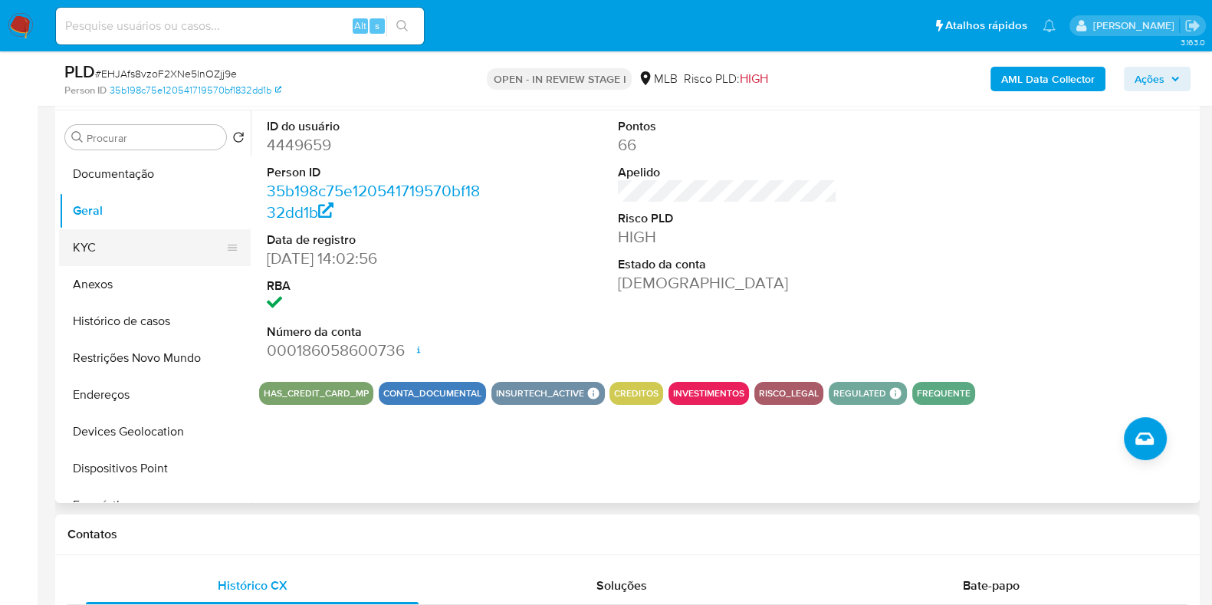
click at [162, 251] on button "KYC" at bounding box center [148, 247] width 179 height 37
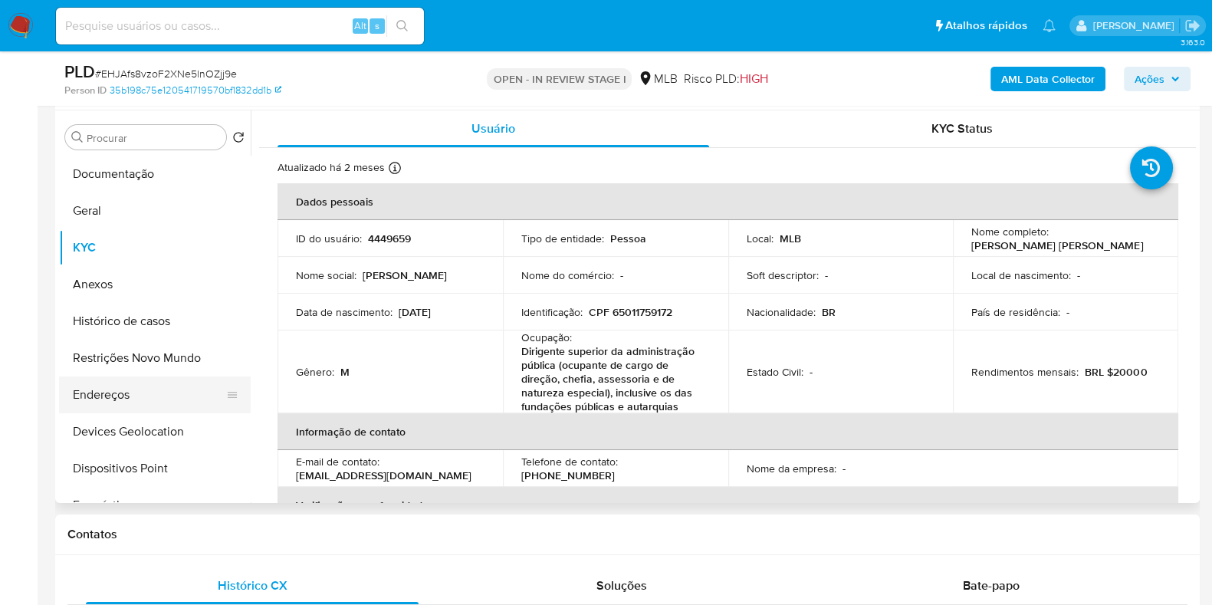
click at [130, 385] on button "Endereços" at bounding box center [148, 395] width 179 height 37
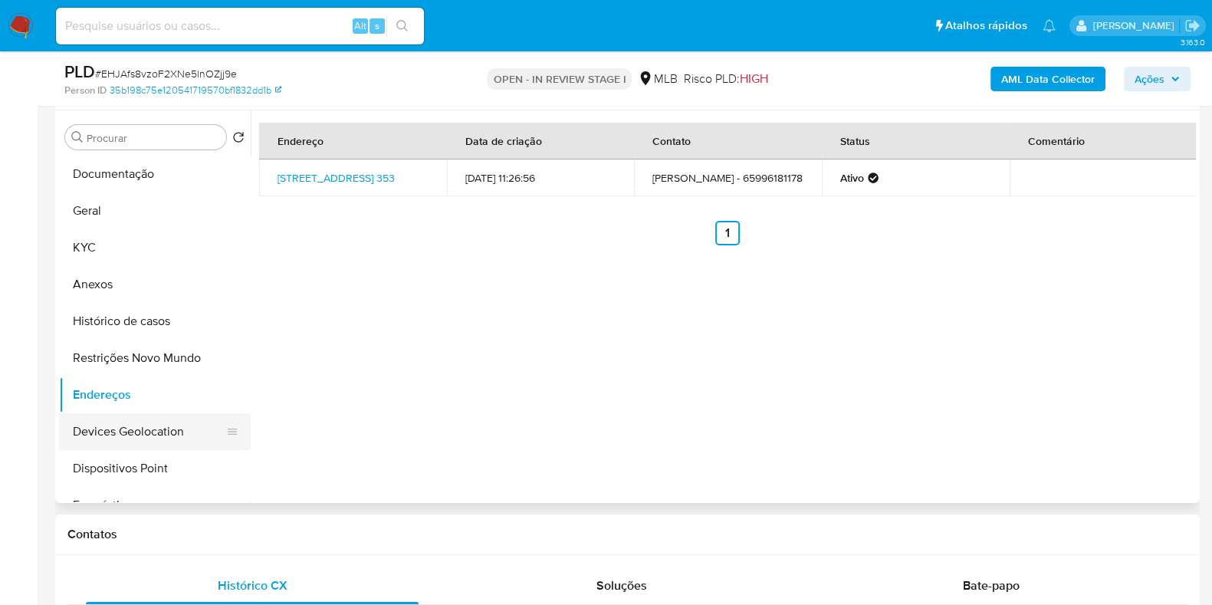
drag, startPoint x: 132, startPoint y: 432, endPoint x: 142, endPoint y: 427, distance: 11.0
click at [133, 432] on button "Devices Geolocation" at bounding box center [148, 431] width 179 height 37
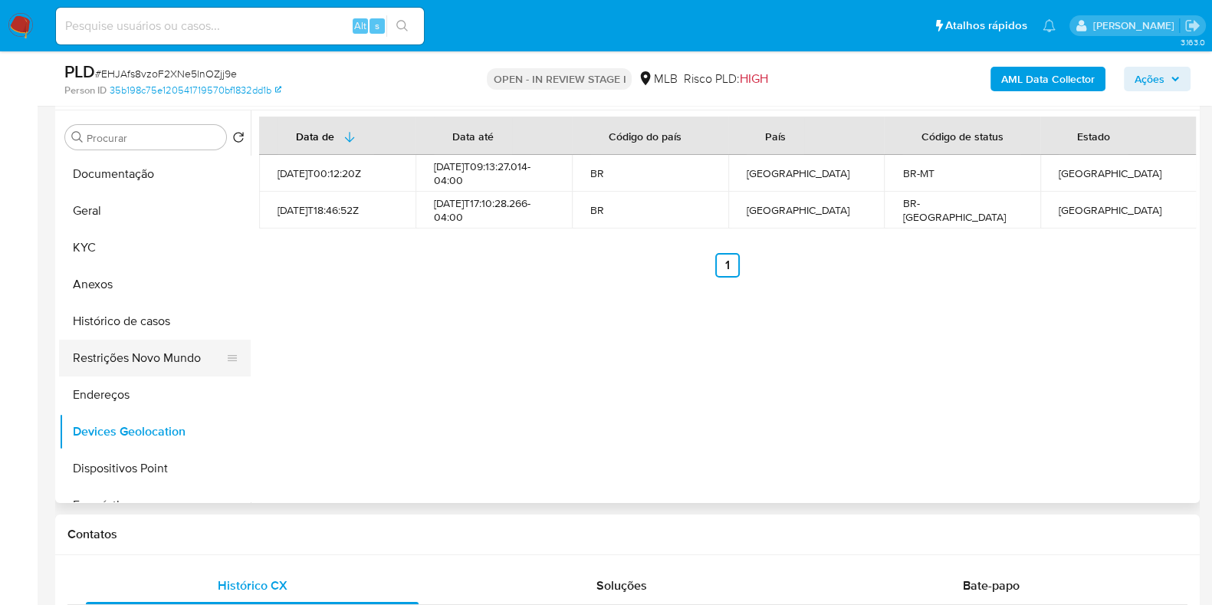
click at [126, 365] on button "Restrições Novo Mundo" at bounding box center [148, 358] width 179 height 37
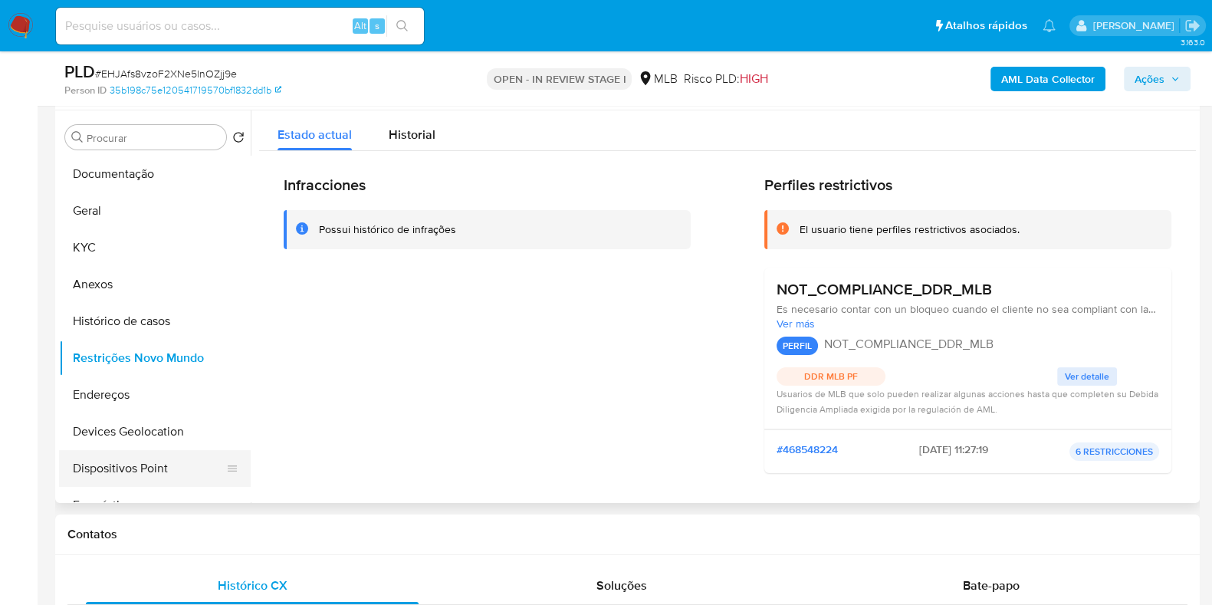
click at [138, 470] on button "Dispositivos Point" at bounding box center [148, 468] width 179 height 37
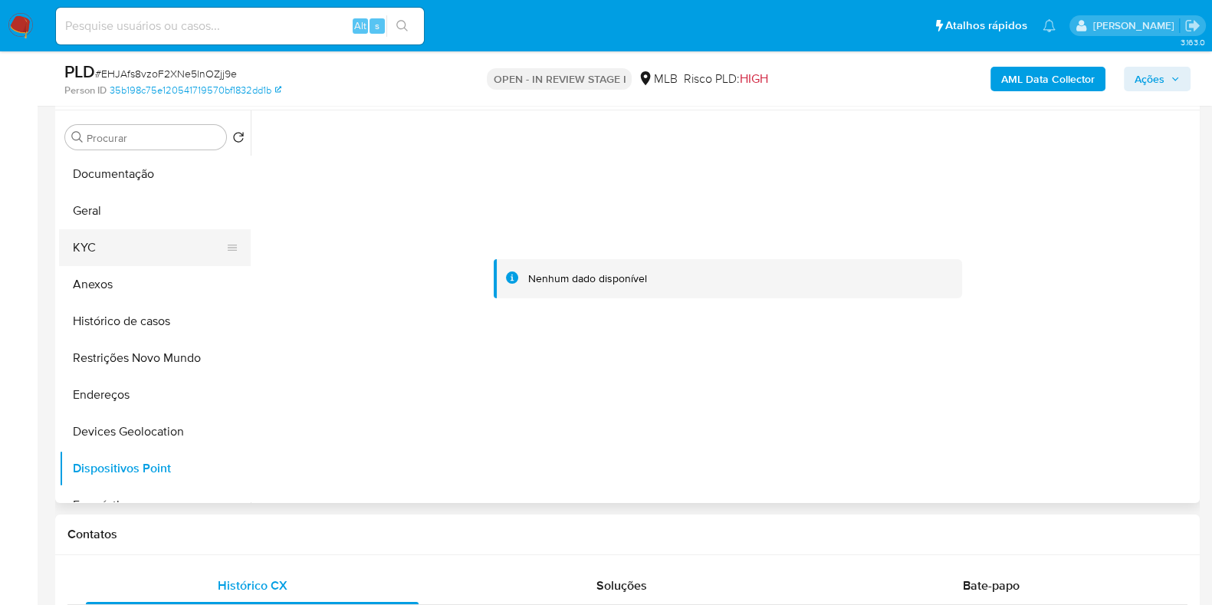
click at [134, 254] on button "KYC" at bounding box center [148, 247] width 179 height 37
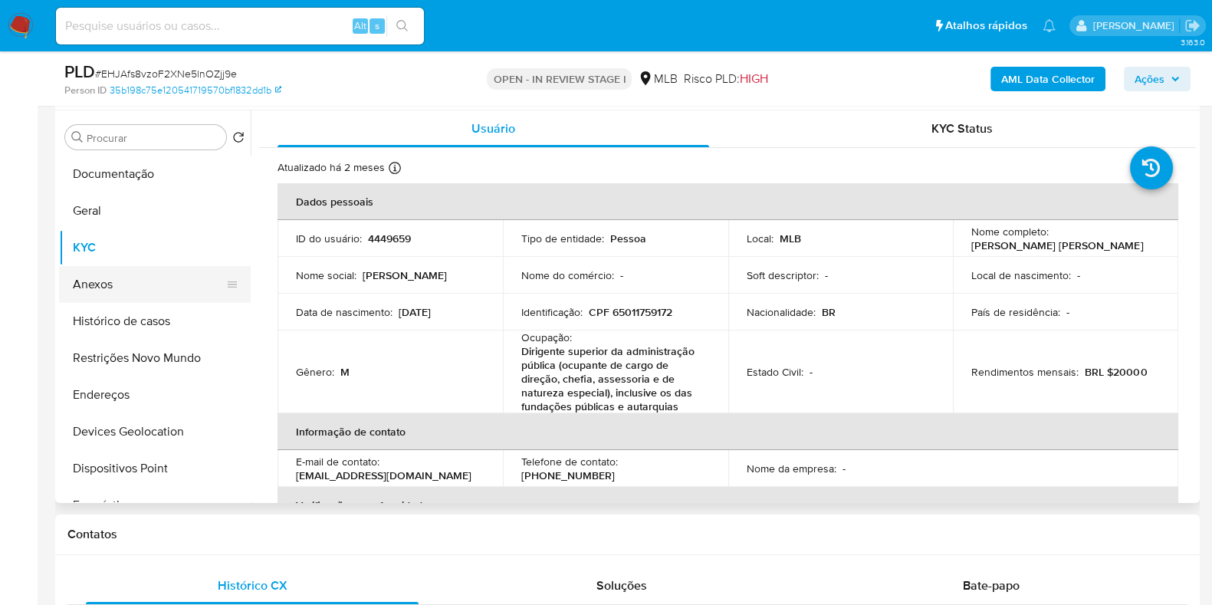
click at [127, 278] on button "Anexos" at bounding box center [148, 284] width 179 height 37
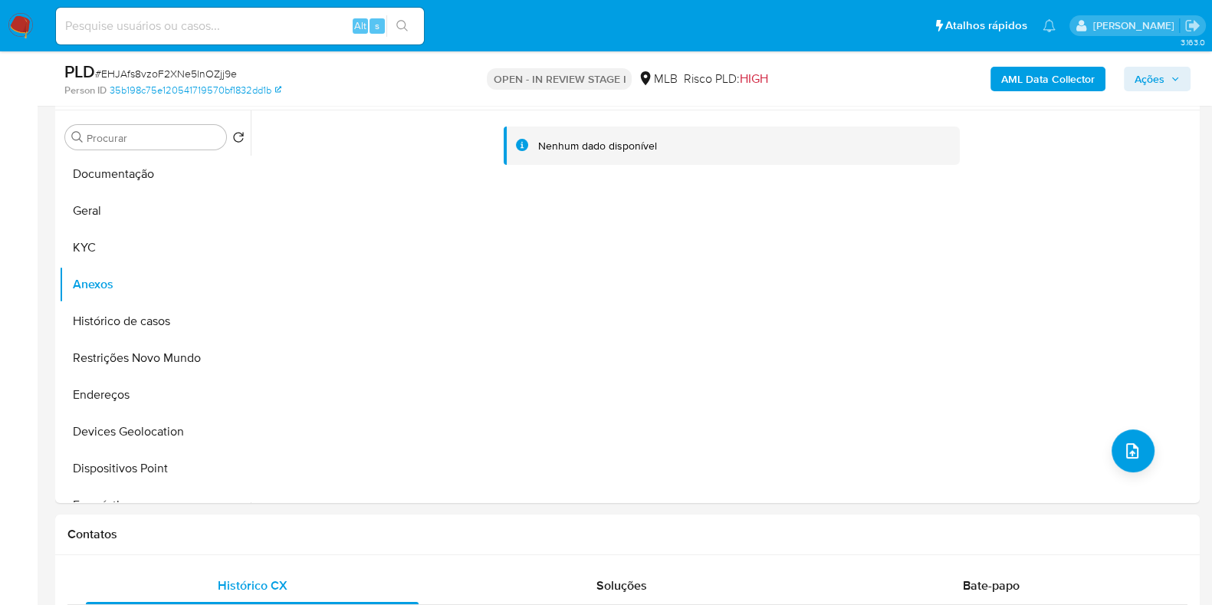
click at [1029, 75] on b "AML Data Collector" at bounding box center [1049, 79] width 94 height 25
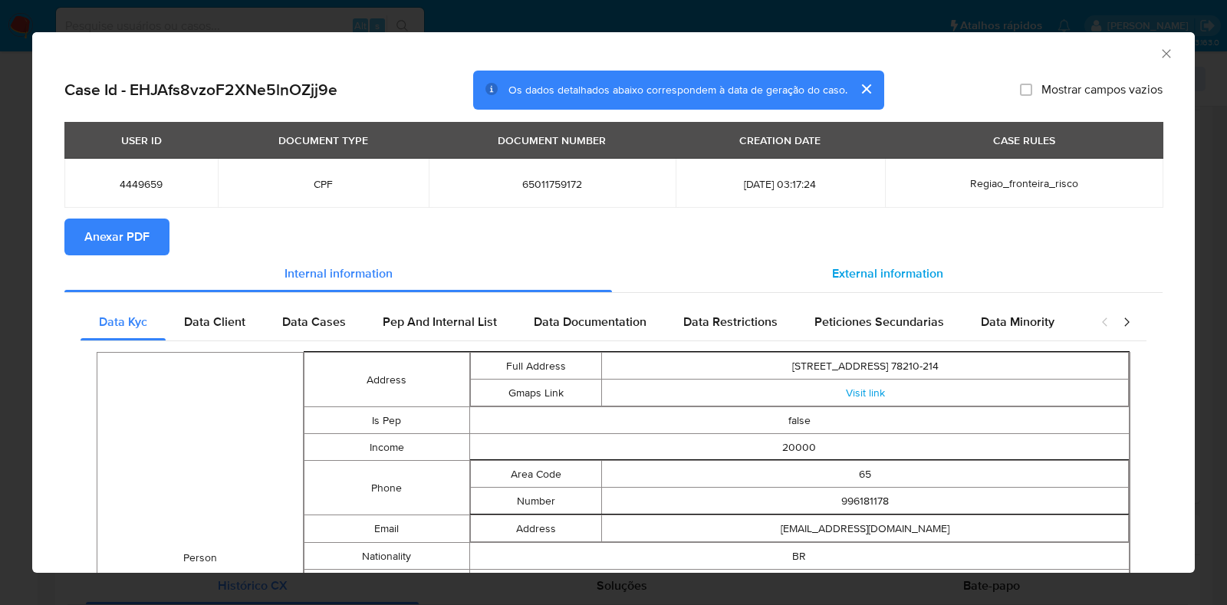
click at [810, 268] on div "External information" at bounding box center [887, 273] width 551 height 37
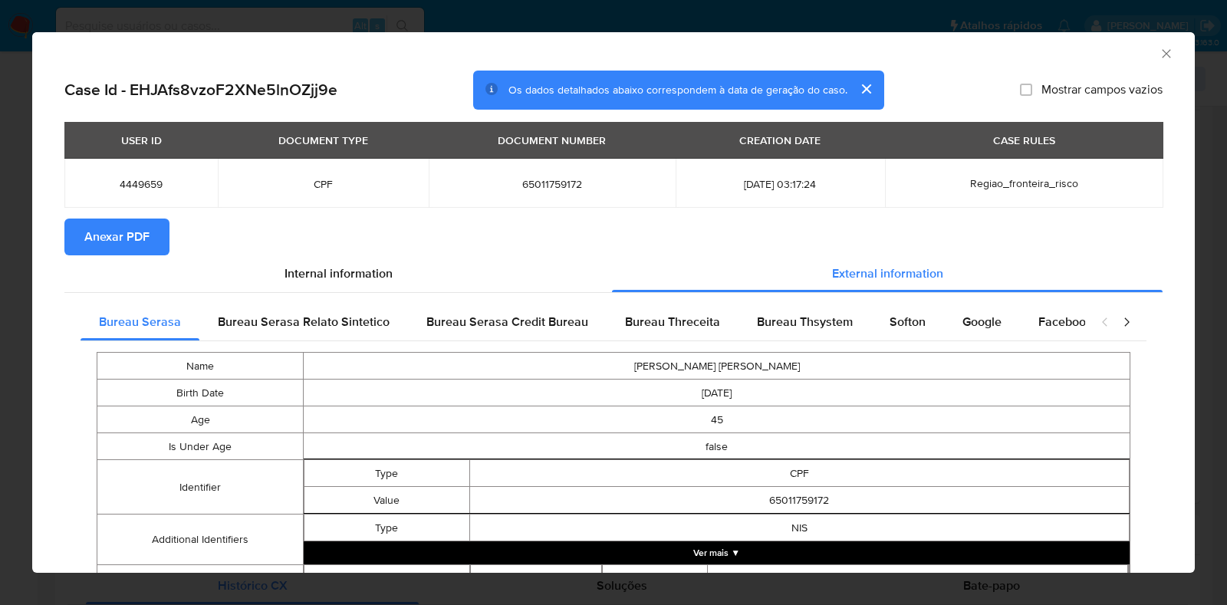
click at [146, 221] on span "Anexar PDF" at bounding box center [116, 237] width 65 height 34
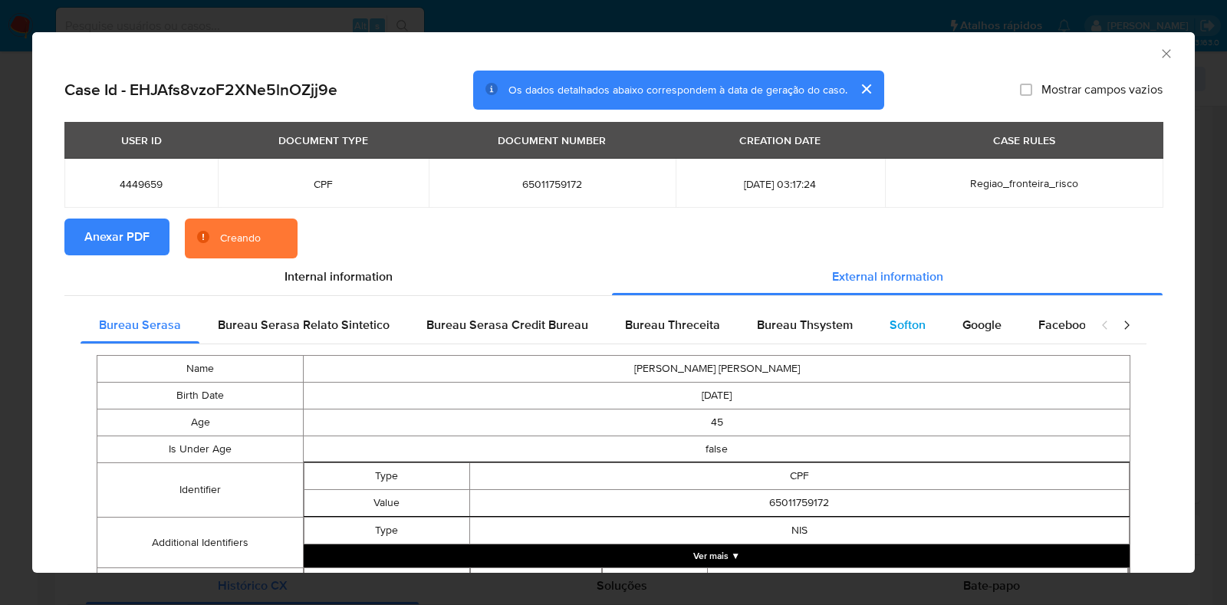
click at [908, 338] on div "Softon" at bounding box center [907, 325] width 73 height 37
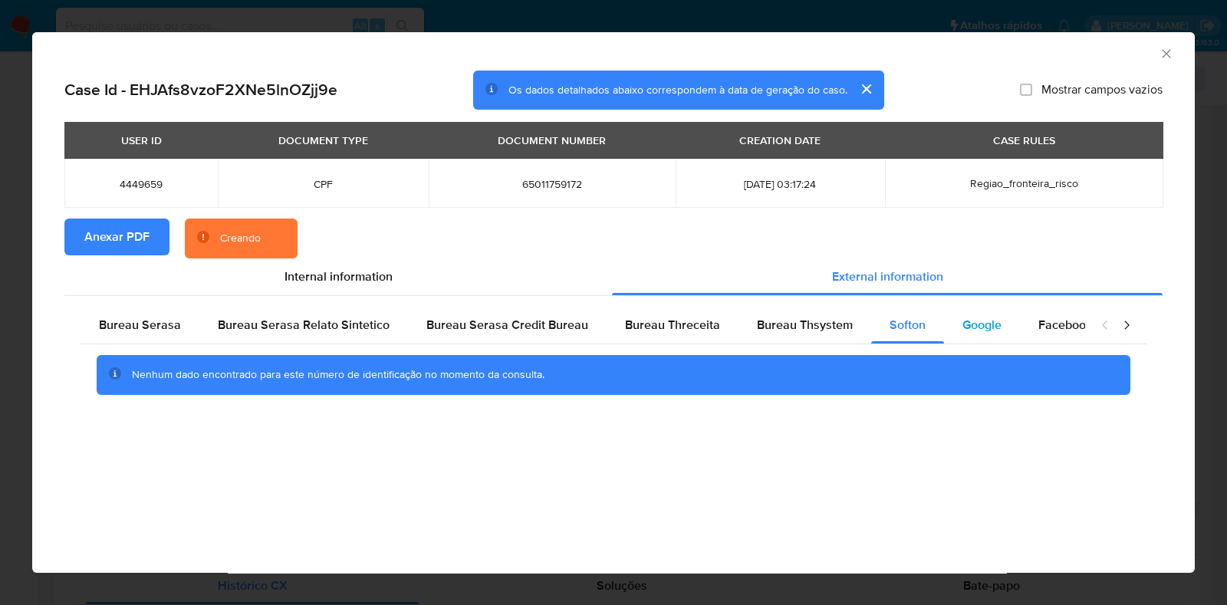
click at [979, 327] on span "Google" at bounding box center [981, 325] width 39 height 18
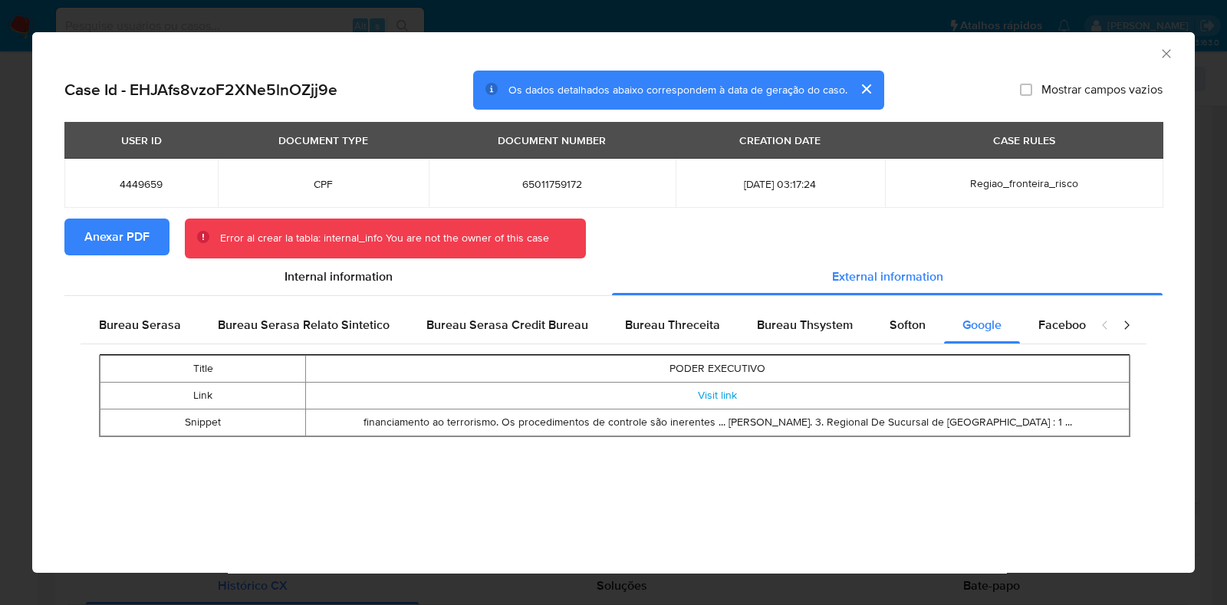
click at [1163, 61] on icon "Fechar a janela" at bounding box center [1166, 53] width 15 height 15
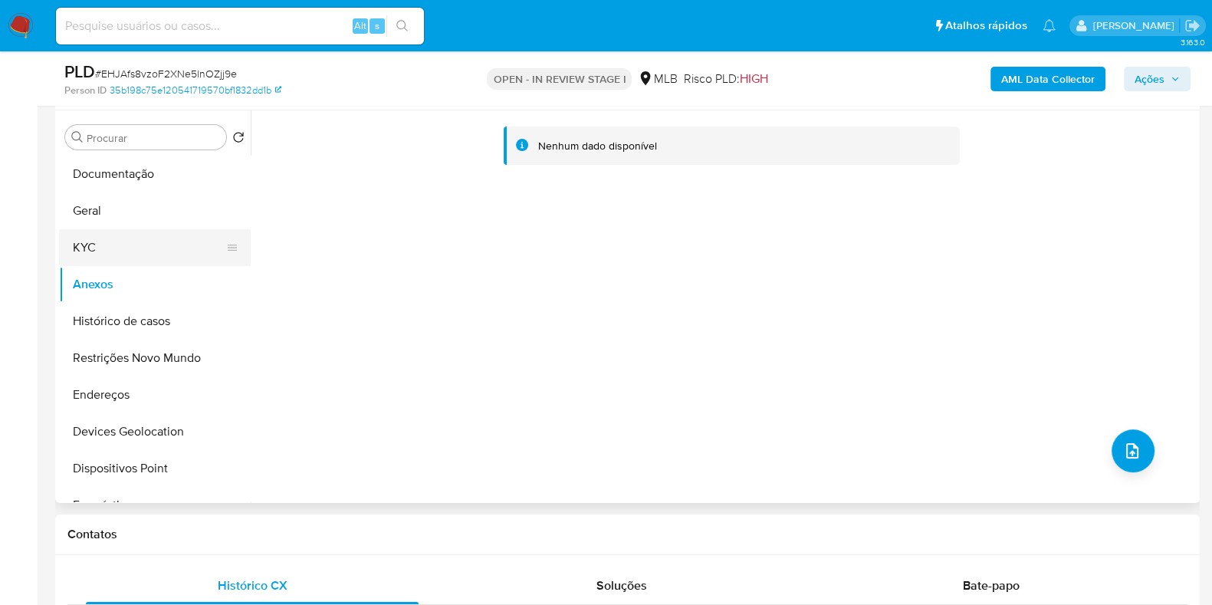
click at [113, 248] on button "KYC" at bounding box center [148, 247] width 179 height 37
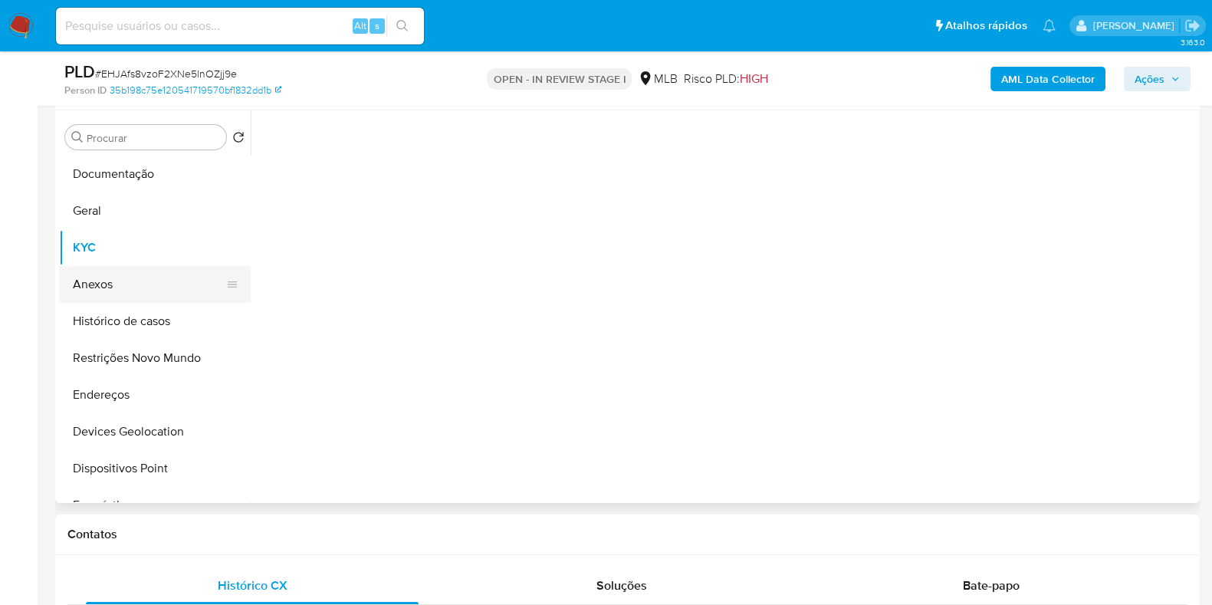
click at [111, 285] on button "Anexos" at bounding box center [148, 284] width 179 height 37
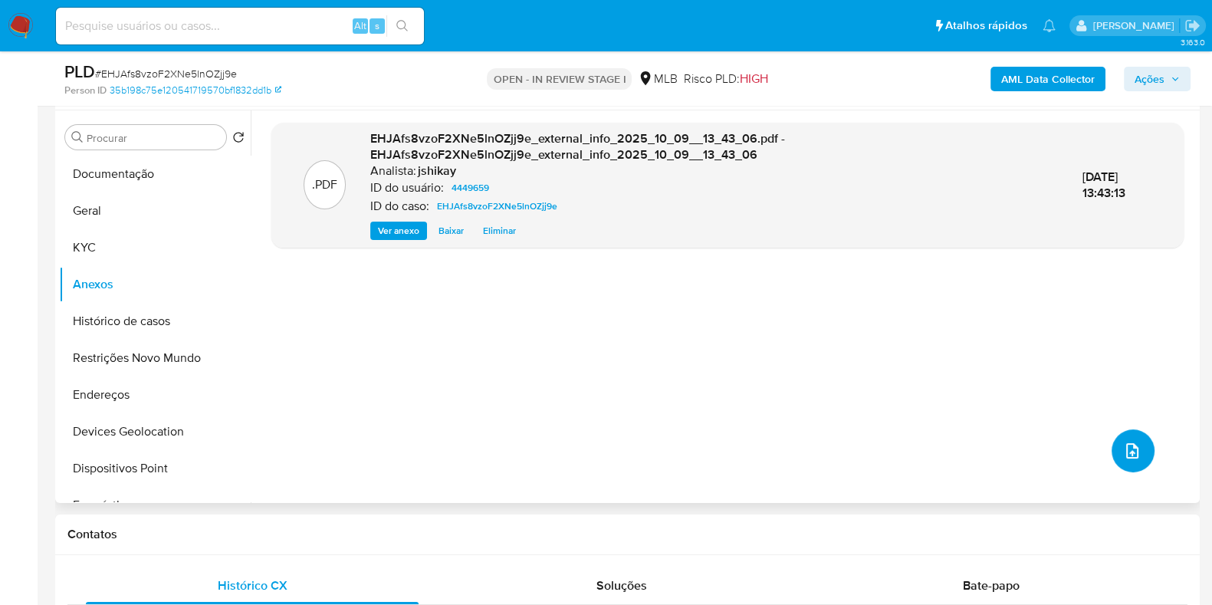
click at [1140, 459] on button "upload-file" at bounding box center [1133, 450] width 43 height 43
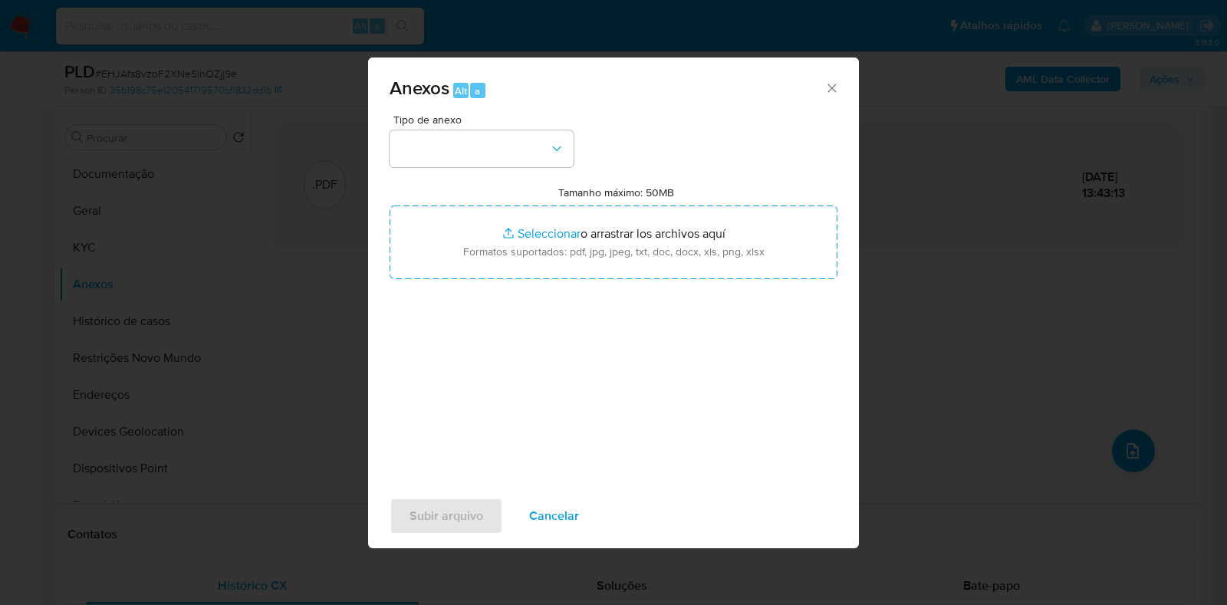
click at [495, 119] on span "Tipo de anexo" at bounding box center [485, 119] width 184 height 11
click at [493, 146] on button "button" at bounding box center [482, 148] width 184 height 37
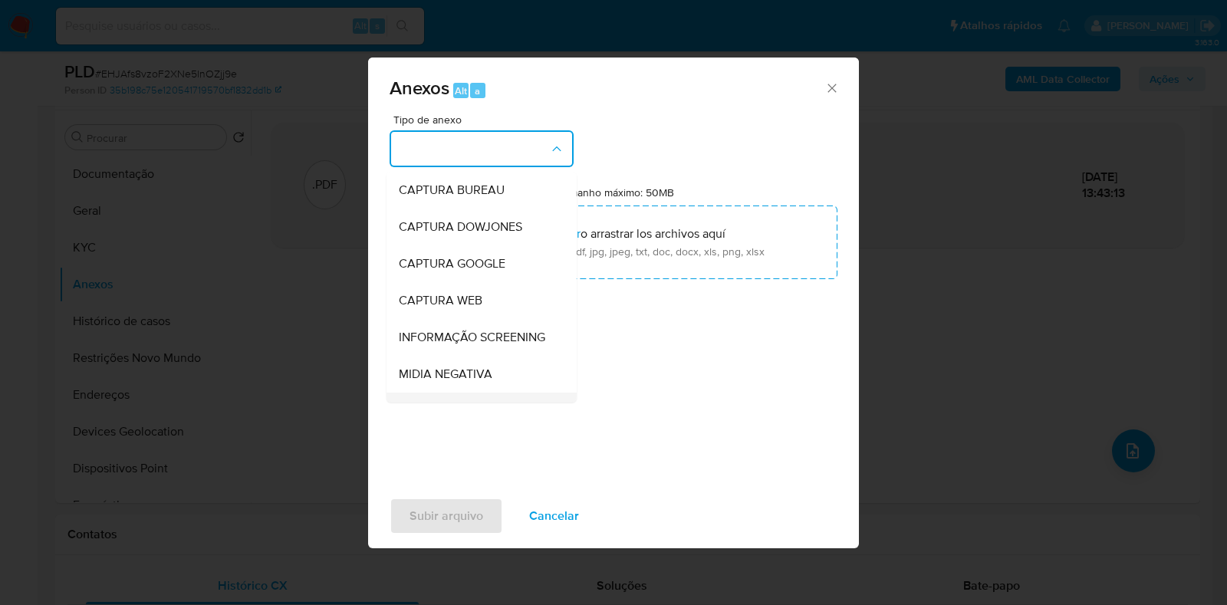
scroll to position [95, 0]
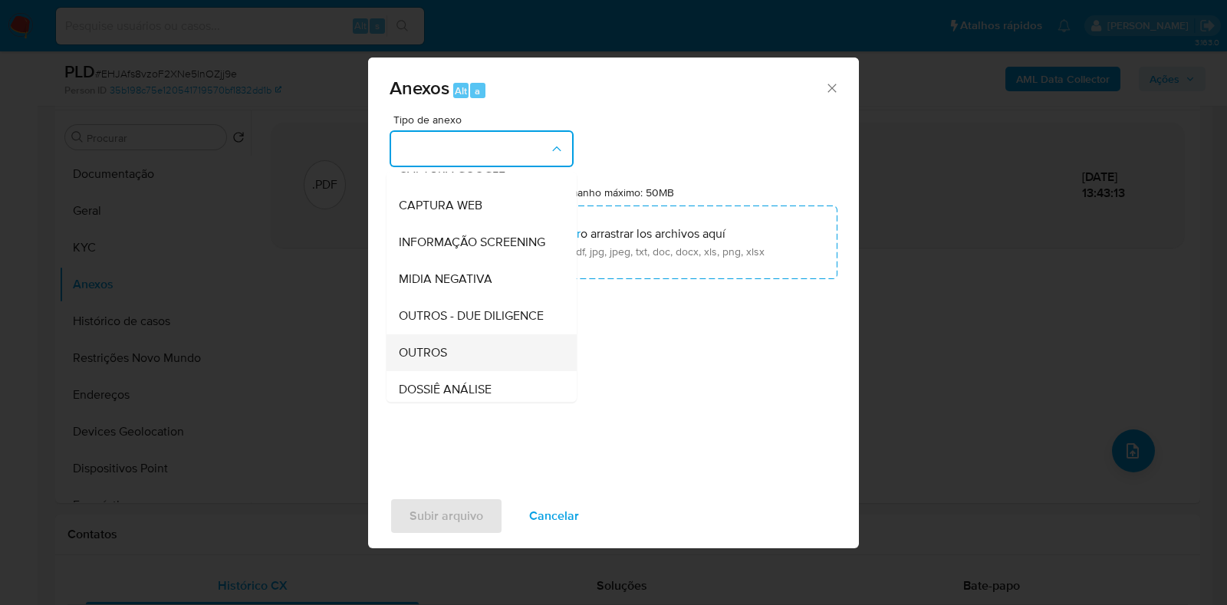
click at [435, 360] on span "OUTROS" at bounding box center [423, 352] width 48 height 15
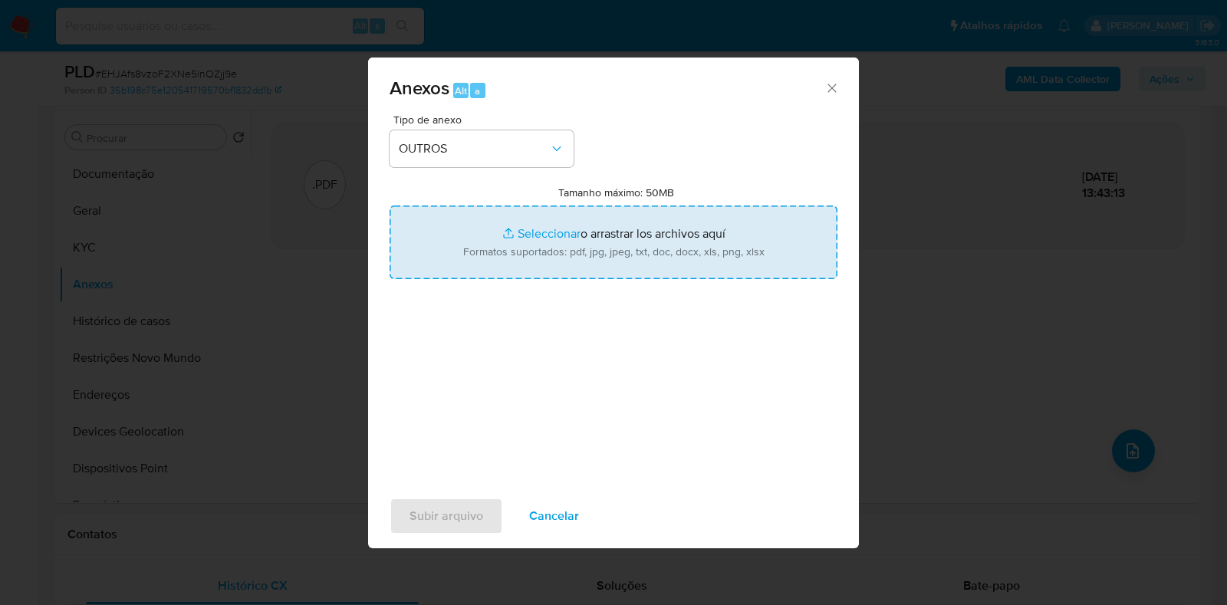
click at [535, 235] on input "Tamanho máximo: 50MB Seleccionar archivos" at bounding box center [614, 243] width 448 height 74
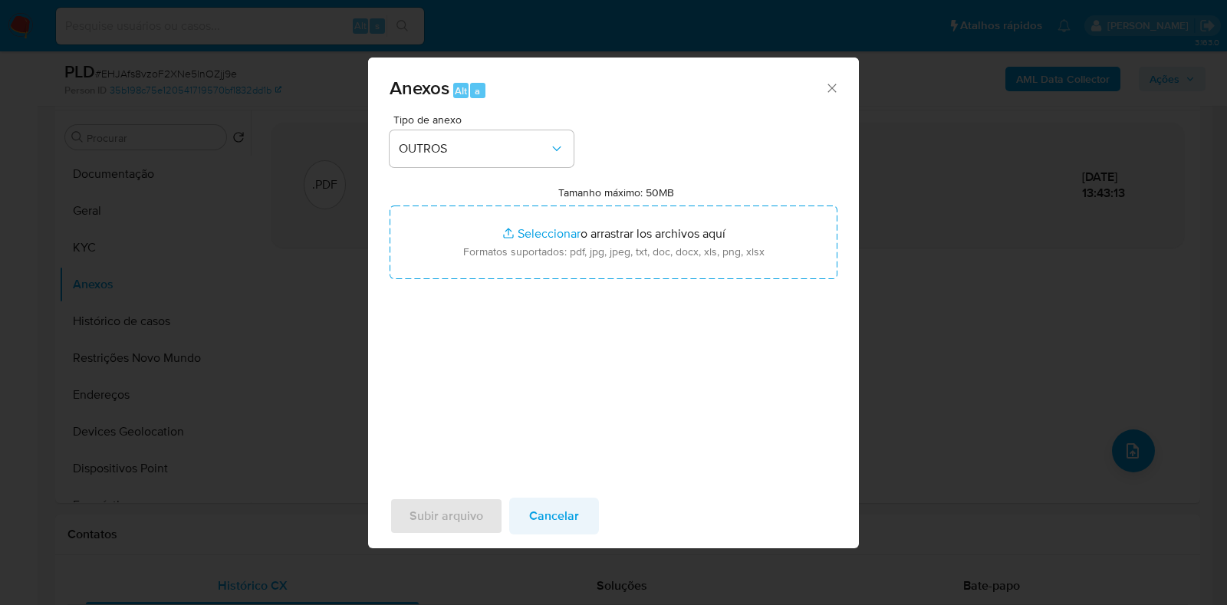
click at [544, 535] on div "Subir arquivo Cancelar" at bounding box center [613, 516] width 491 height 58
click at [561, 526] on span "Cancelar" at bounding box center [554, 516] width 50 height 34
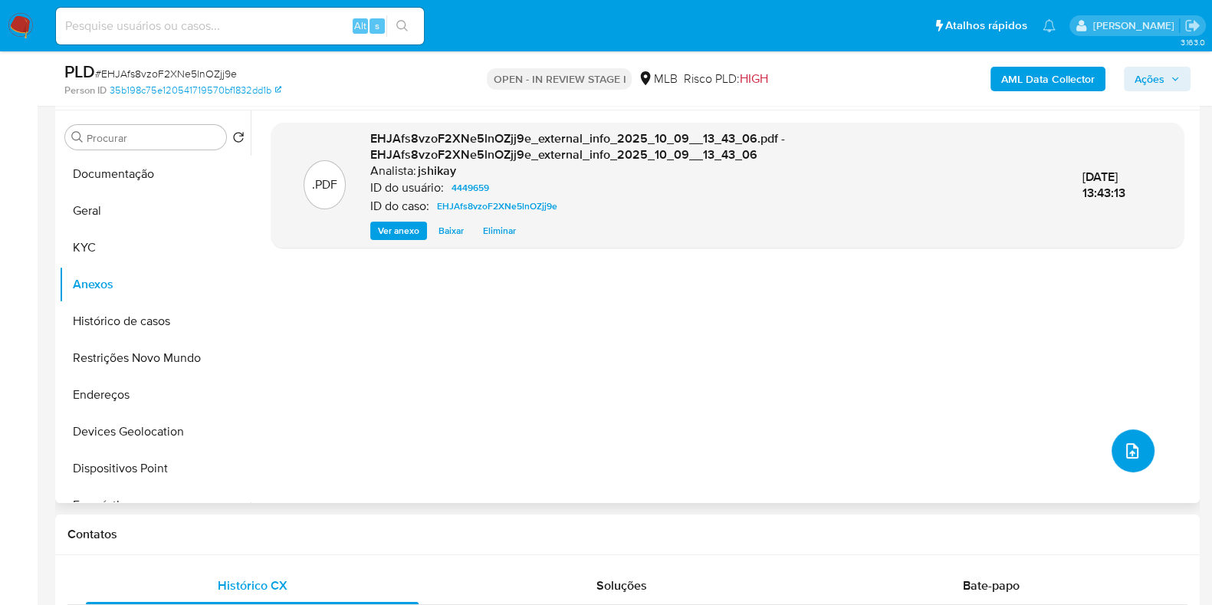
click at [1127, 452] on icon "upload-file" at bounding box center [1133, 450] width 12 height 15
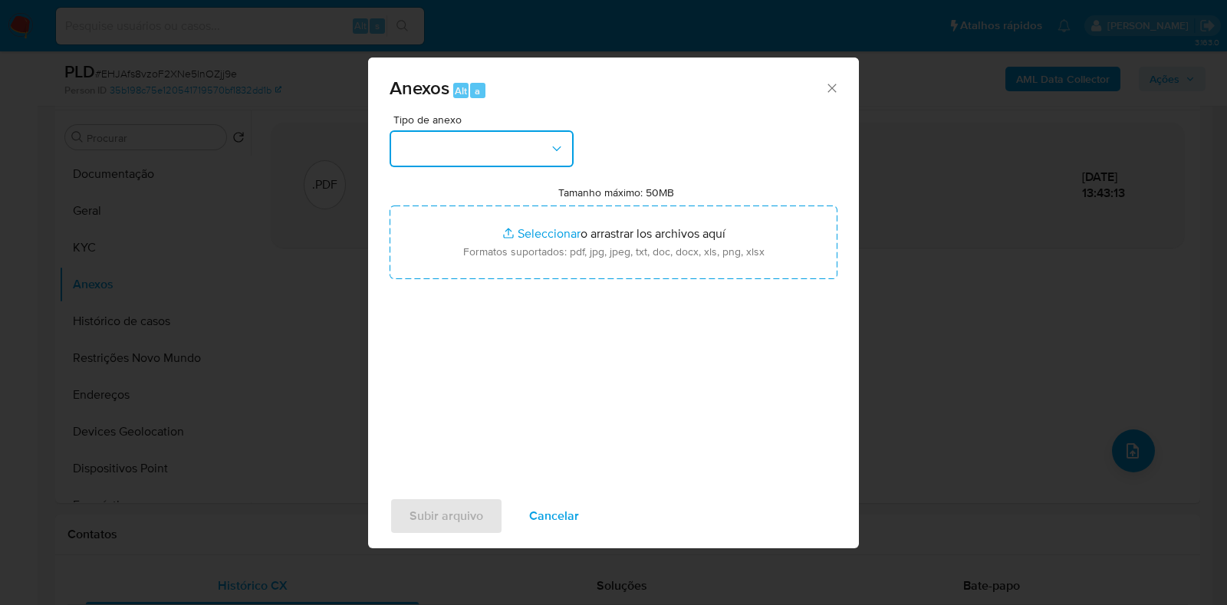
click at [437, 130] on button "button" at bounding box center [482, 148] width 184 height 37
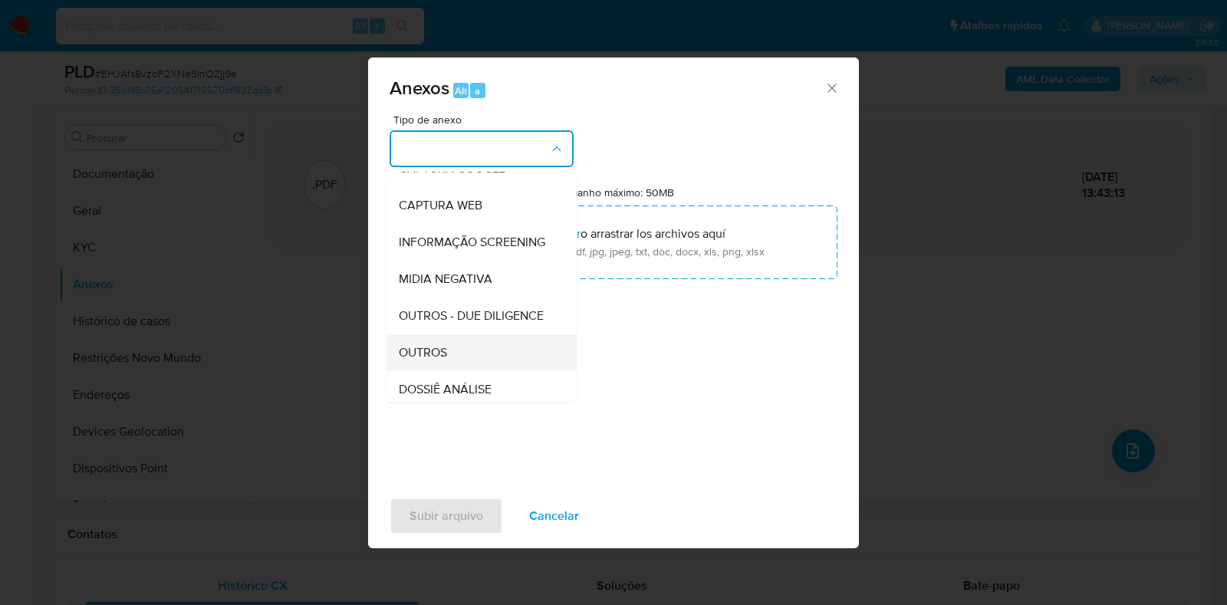
click at [458, 371] on div "OUTROS" at bounding box center [477, 352] width 156 height 37
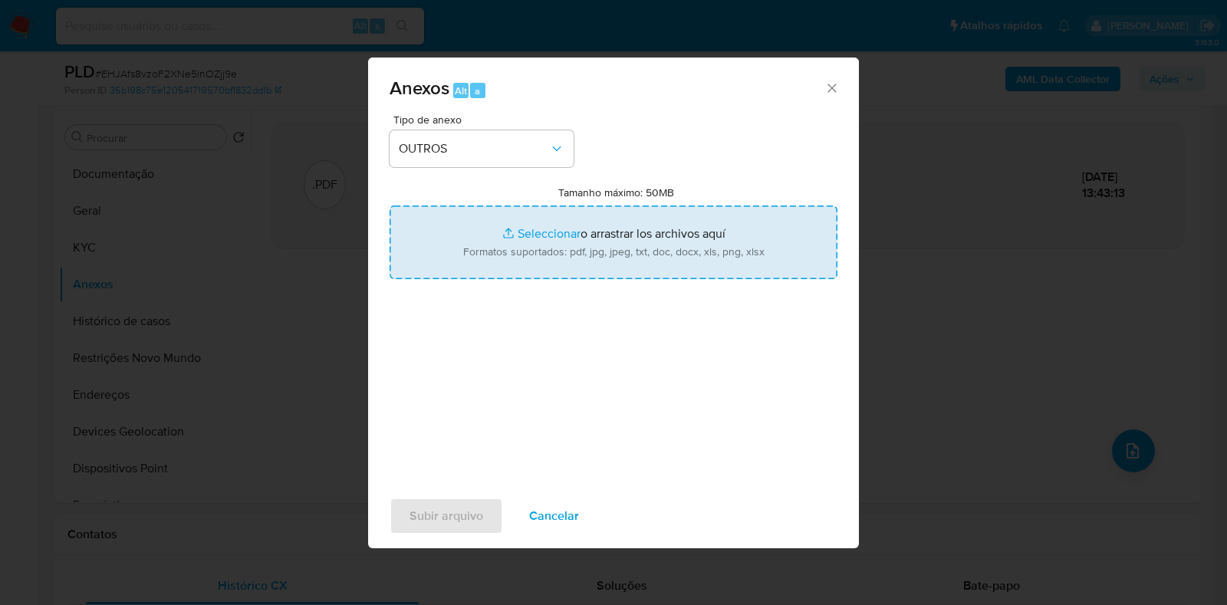
click at [547, 247] on input "Tamanho máximo: 50MB Seleccionar archivos" at bounding box center [614, 243] width 448 height 74
type input "C:\fakepath\Declinio - EHJAfs8vzoF2XNe5lnOZjj9e - CPF 65011759172 - [PERSON_NAM…"
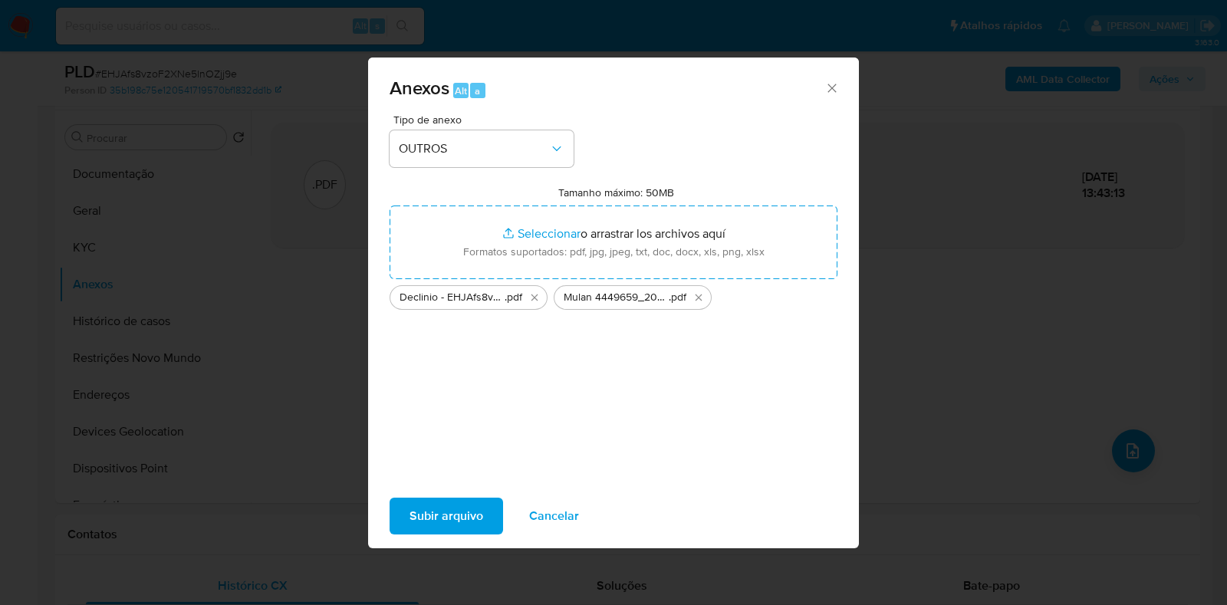
click at [421, 517] on span "Subir arquivo" at bounding box center [447, 516] width 74 height 34
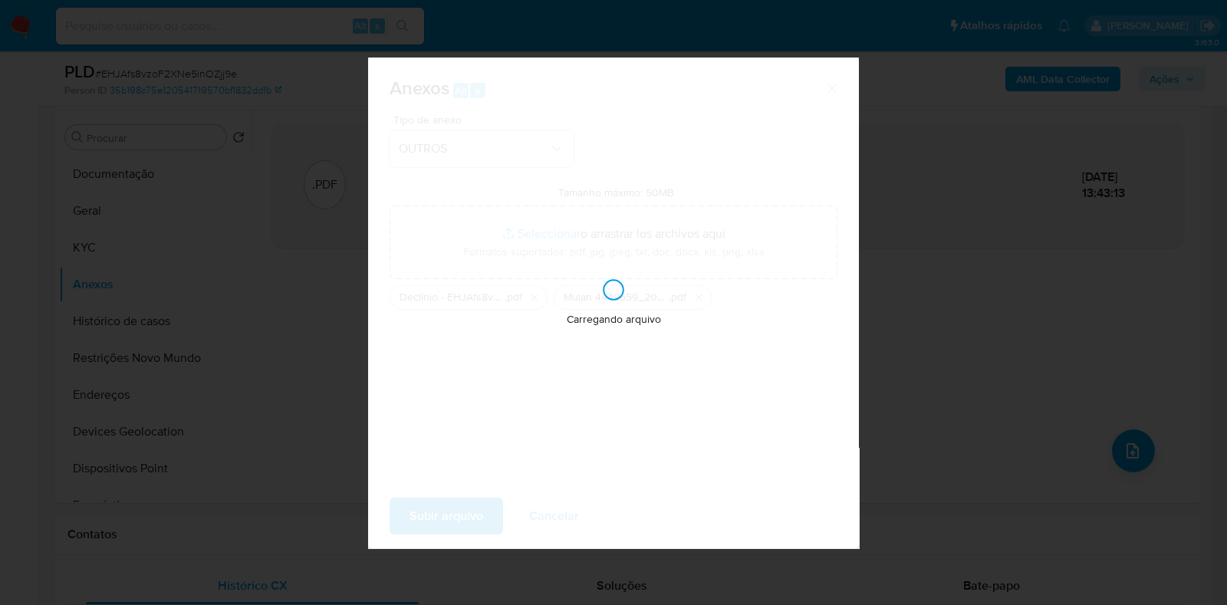
drag, startPoint x: 544, startPoint y: 284, endPoint x: 564, endPoint y: 350, distance: 69.9
click at [564, 350] on div "Carregando arquivo" at bounding box center [613, 303] width 491 height 491
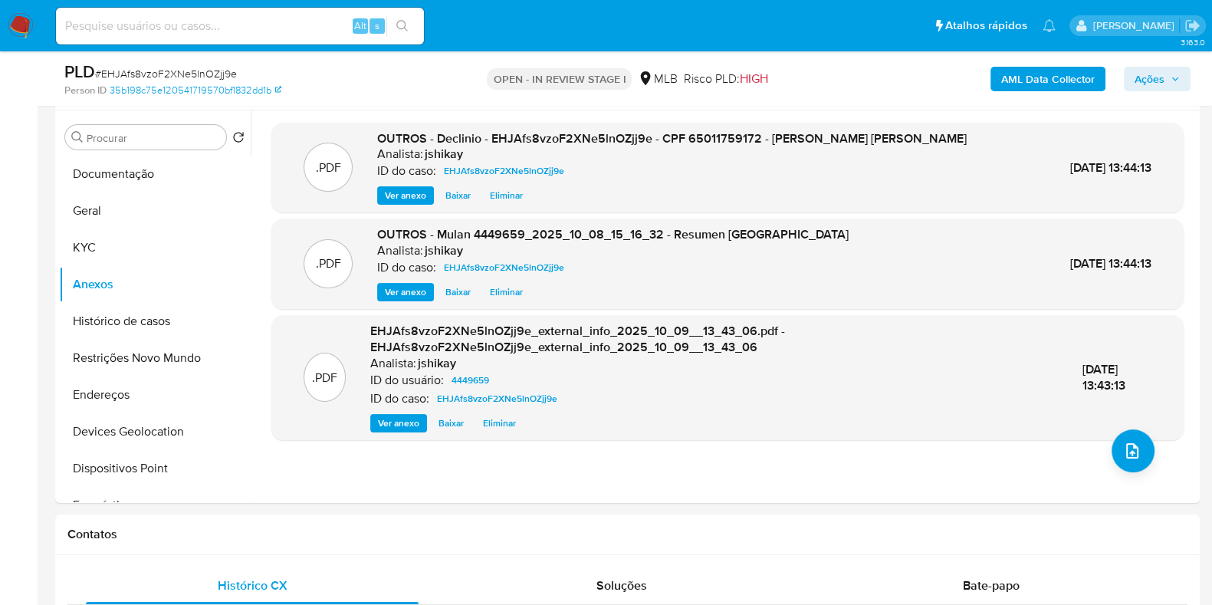
click at [1150, 89] on span "Ações" at bounding box center [1150, 79] width 30 height 25
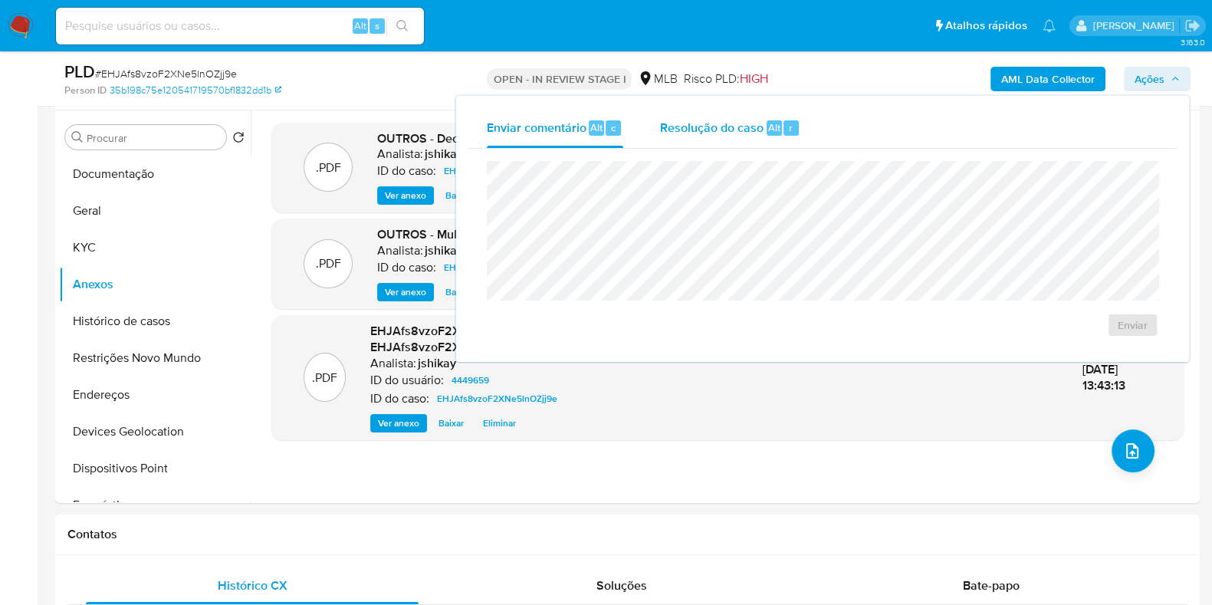
click at [746, 138] on div "Resolução do caso Alt r" at bounding box center [730, 128] width 140 height 40
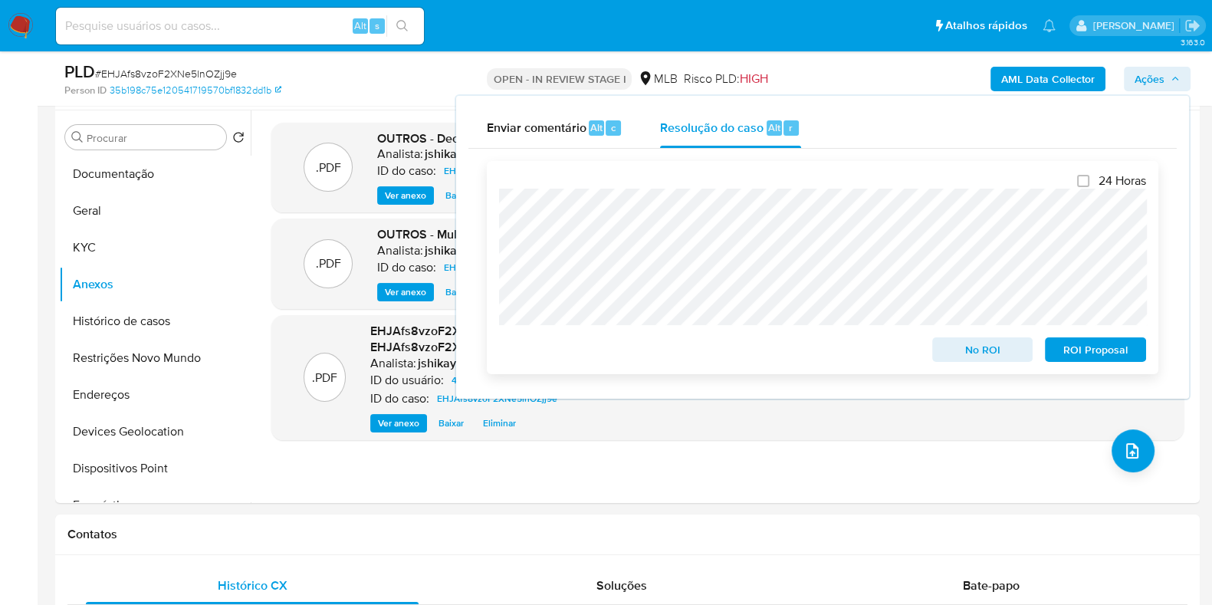
click at [997, 354] on span "No ROI" at bounding box center [983, 349] width 80 height 21
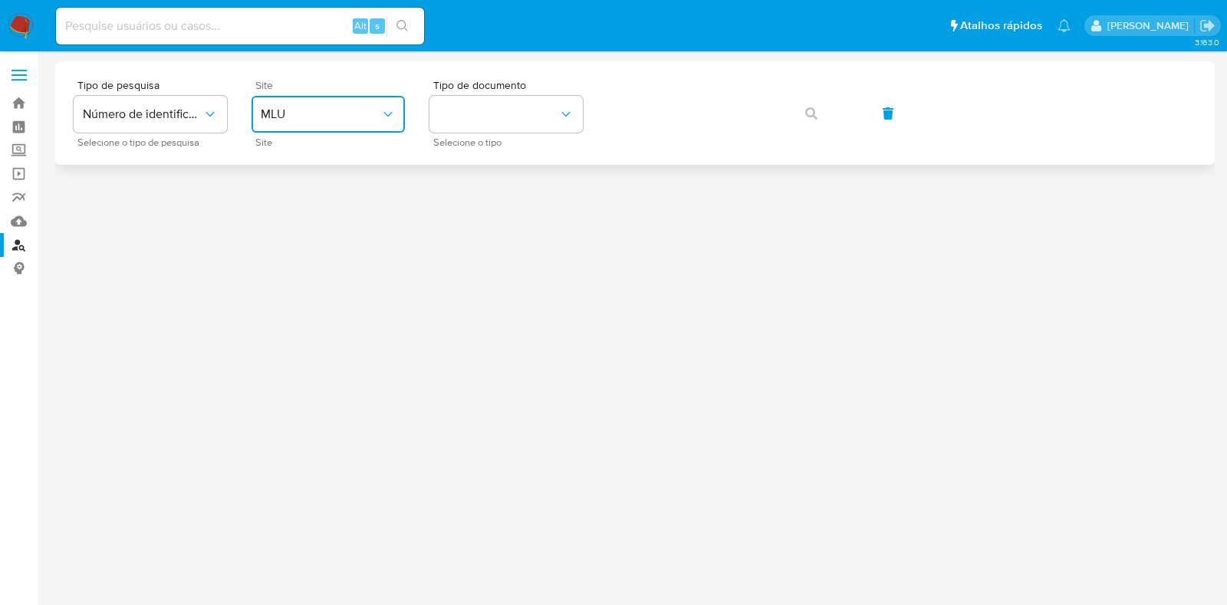
click at [349, 111] on span "MLU" at bounding box center [321, 114] width 120 height 15
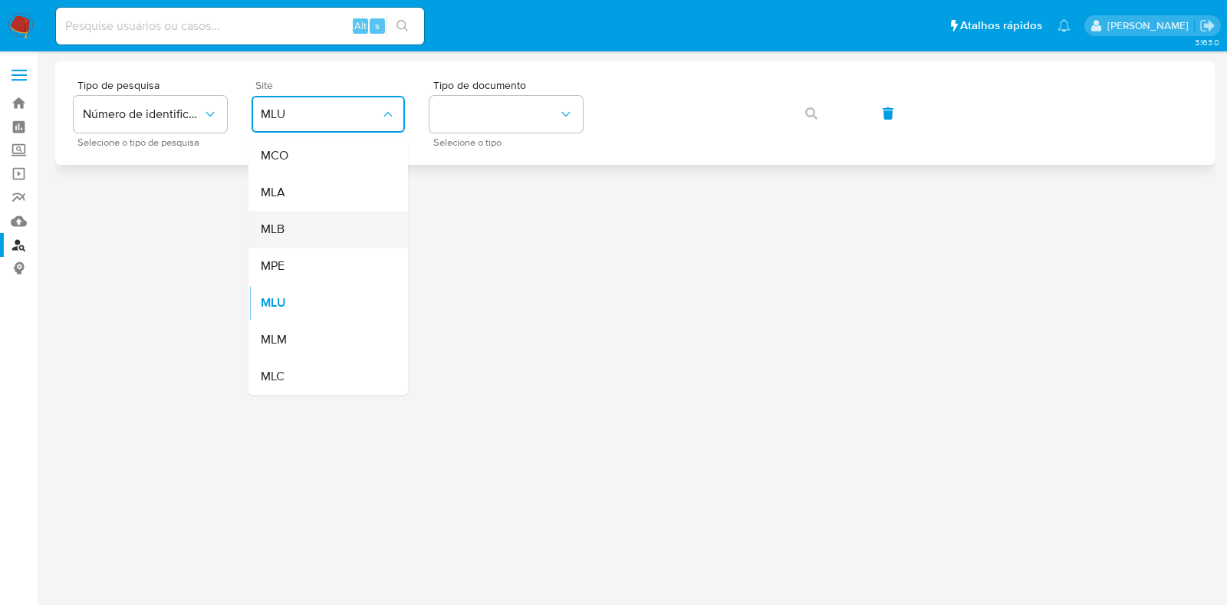
click at [337, 240] on div "MLB" at bounding box center [324, 229] width 126 height 37
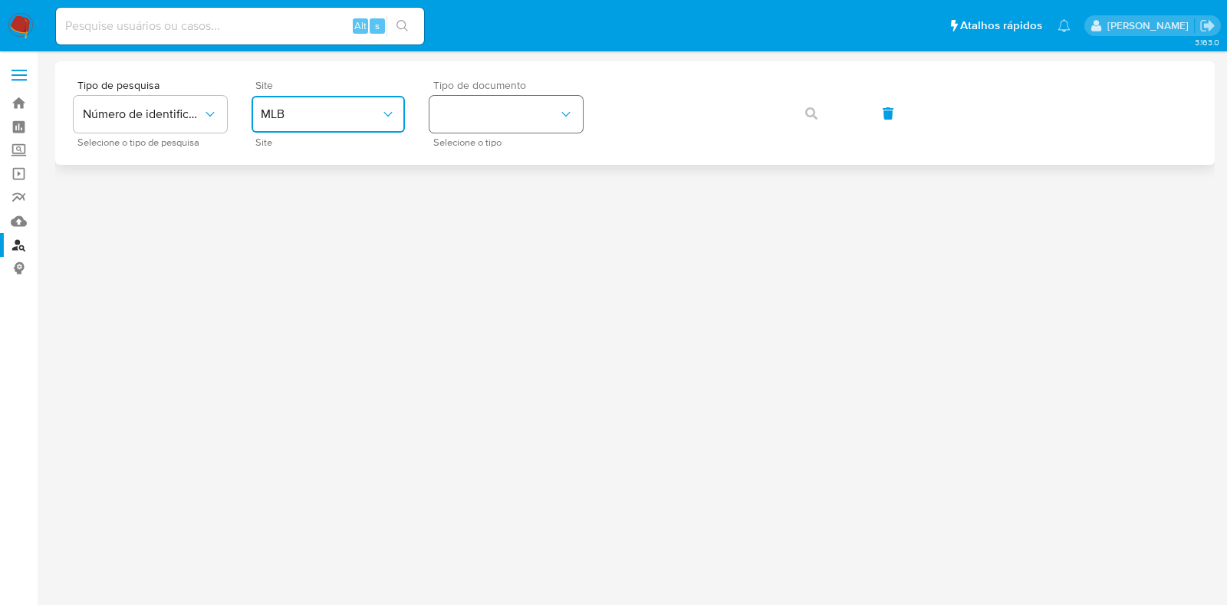
click at [523, 96] on button "identificationType" at bounding box center [505, 114] width 153 height 37
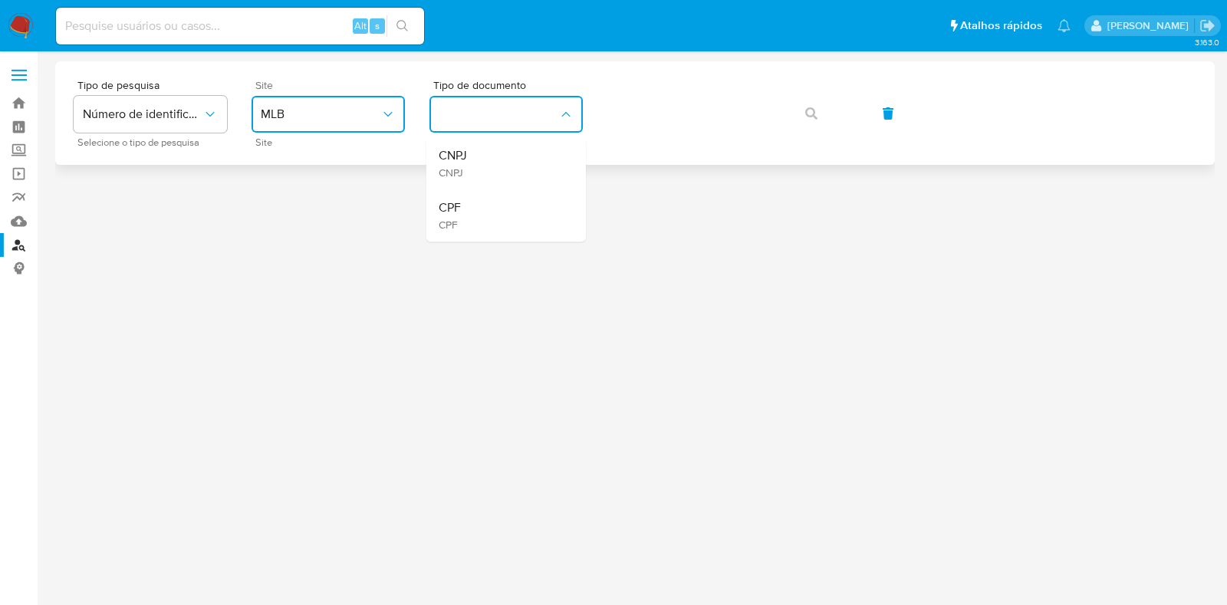
drag, startPoint x: 491, startPoint y: 215, endPoint x: 638, endPoint y: 138, distance: 166.4
click at [491, 216] on div "CPF CPF" at bounding box center [502, 215] width 126 height 52
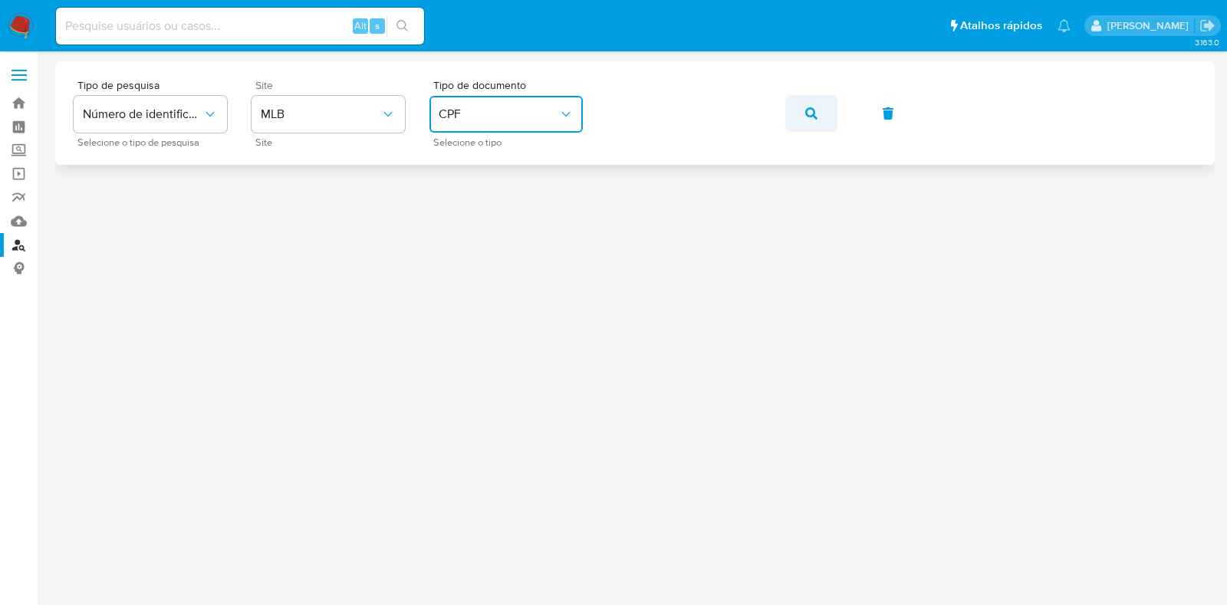
click at [808, 115] on icon "button" at bounding box center [811, 113] width 12 height 12
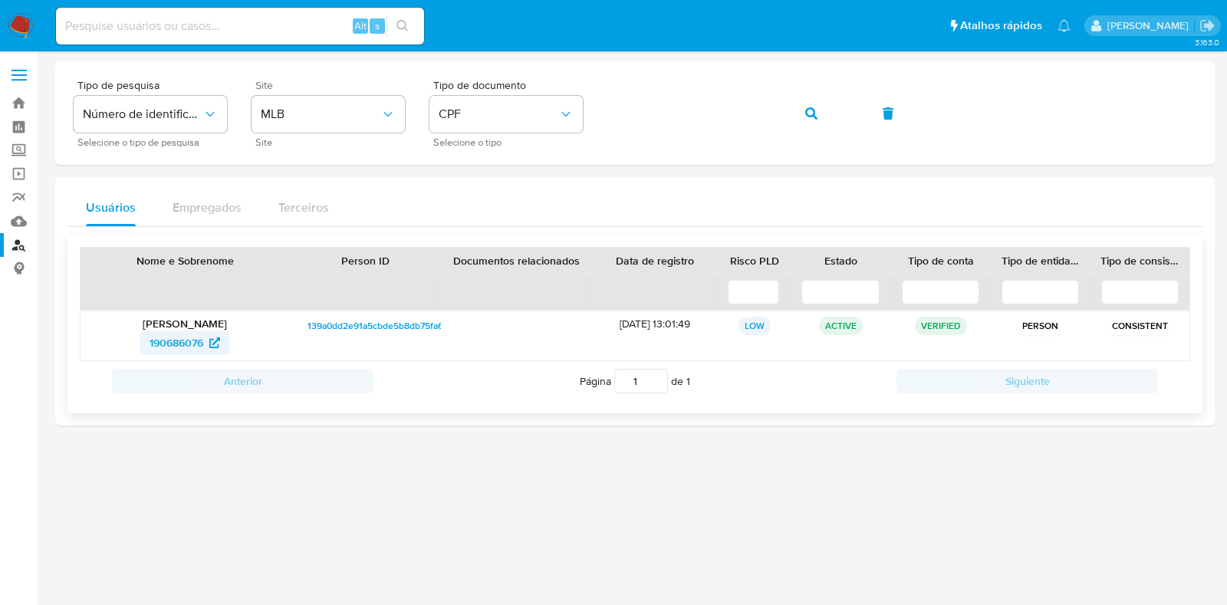
click at [183, 343] on span "190686076" at bounding box center [177, 343] width 54 height 25
click at [35, 17] on nav "Pausado Ver notificaciones Alt s Atalhos rápidos Presiona las siguientes teclas…" at bounding box center [613, 25] width 1227 height 51
click at [21, 25] on img at bounding box center [21, 26] width 26 height 26
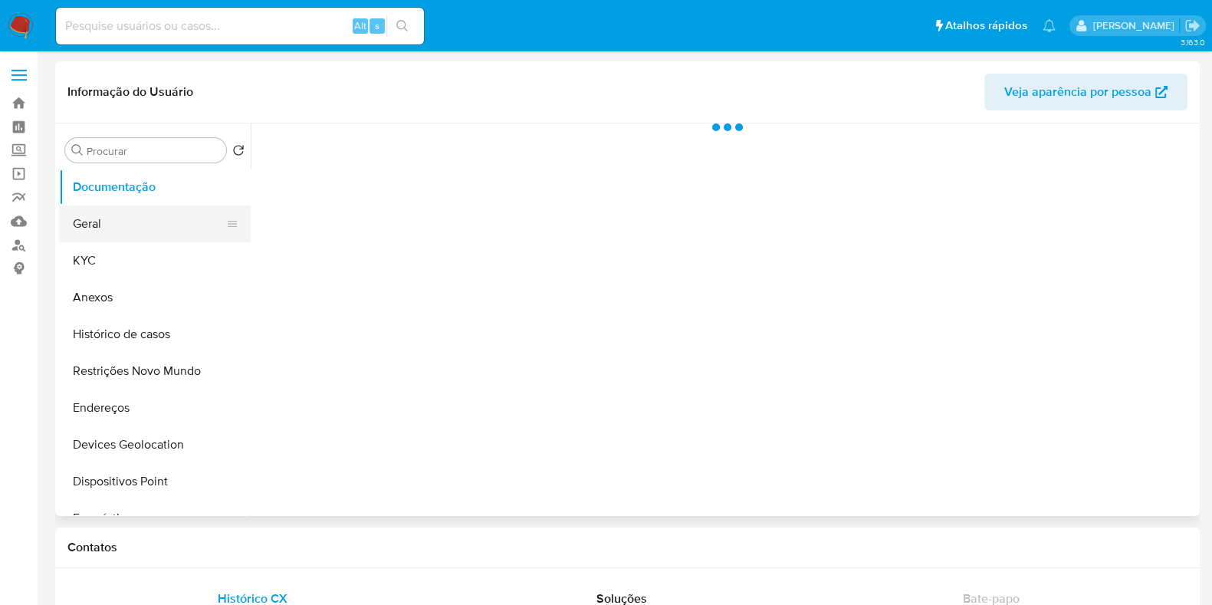
select select "10"
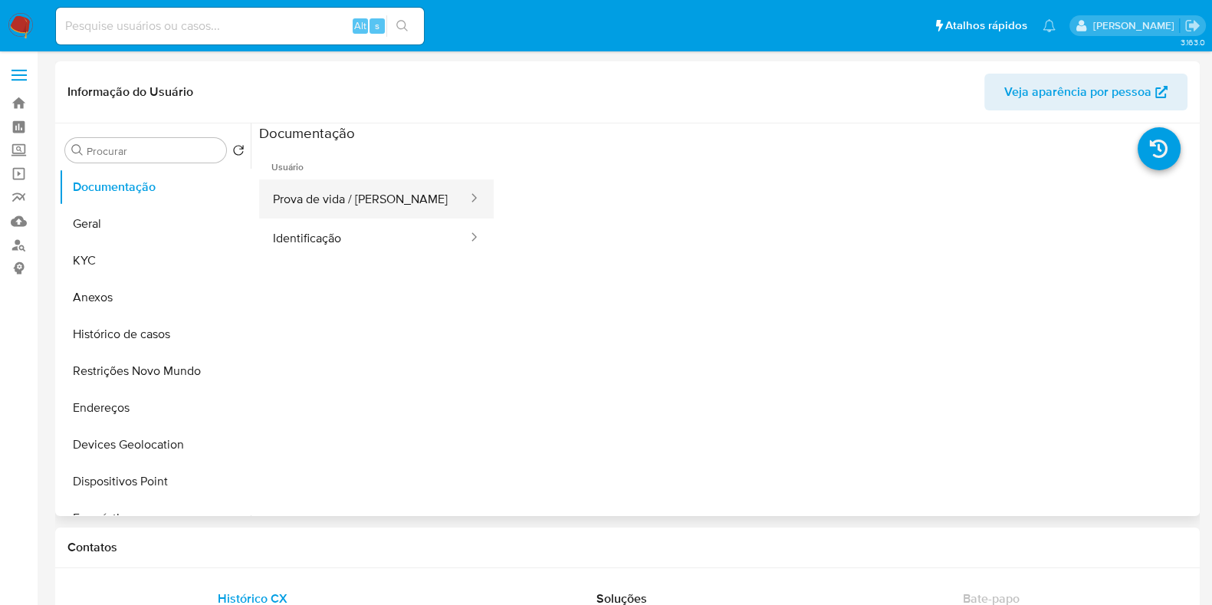
click at [304, 192] on button "Prova de vida / [PERSON_NAME]" at bounding box center [364, 198] width 210 height 39
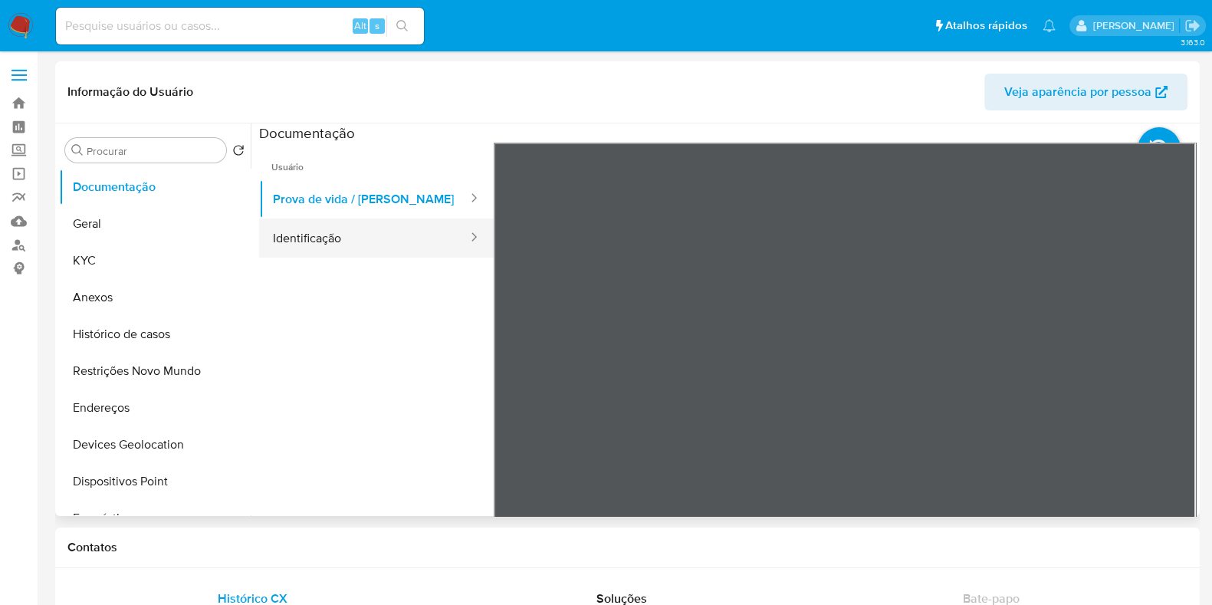
drag, startPoint x: 332, startPoint y: 239, endPoint x: 373, endPoint y: 253, distance: 43.7
click at [334, 240] on button "Identificação" at bounding box center [364, 238] width 210 height 39
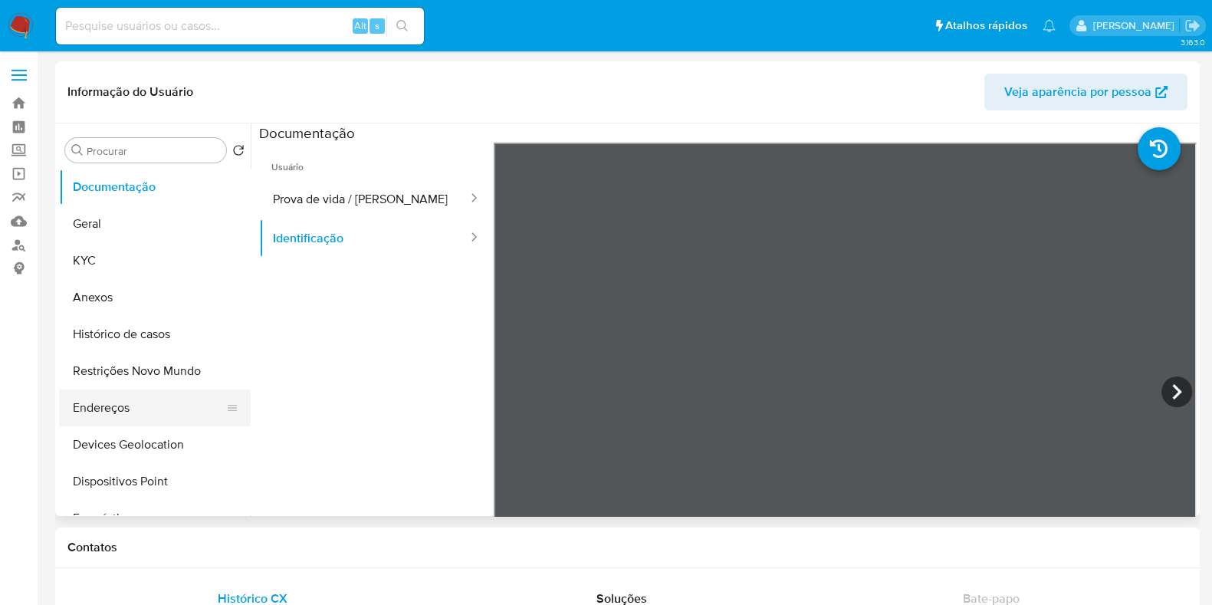
click at [166, 413] on button "Endereços" at bounding box center [148, 408] width 179 height 37
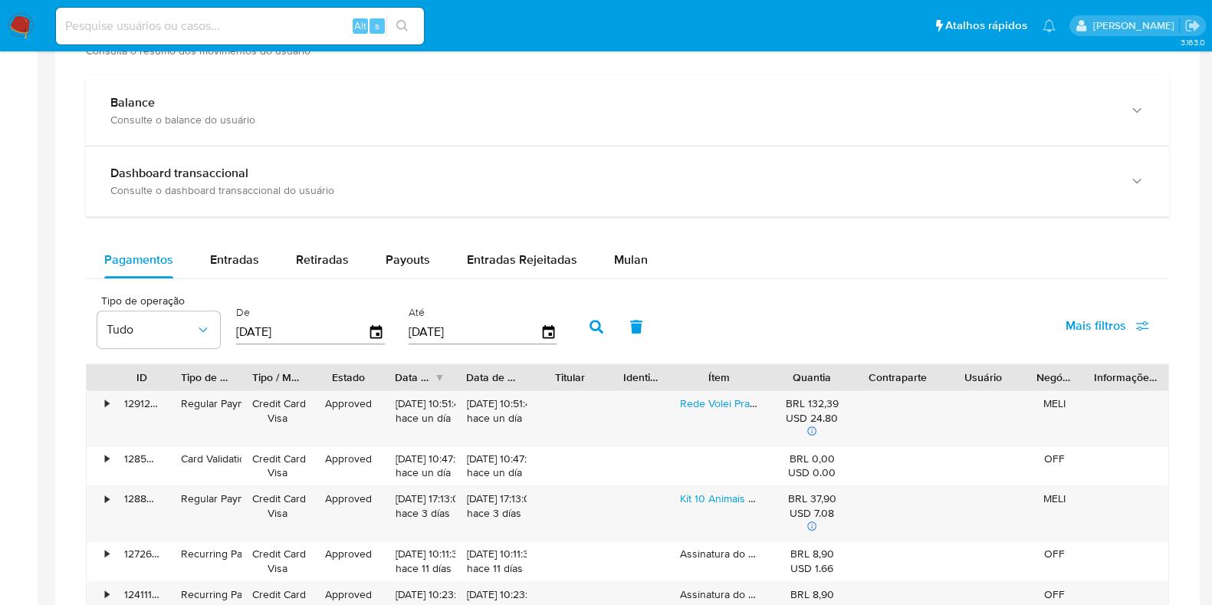
scroll to position [863, 0]
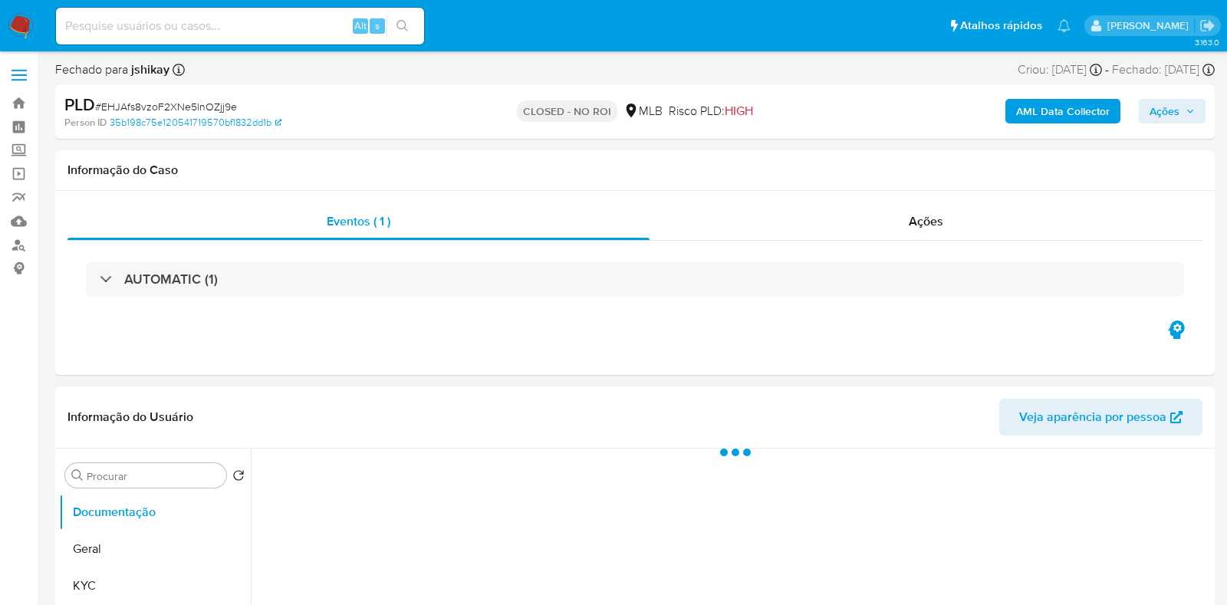
select select "10"
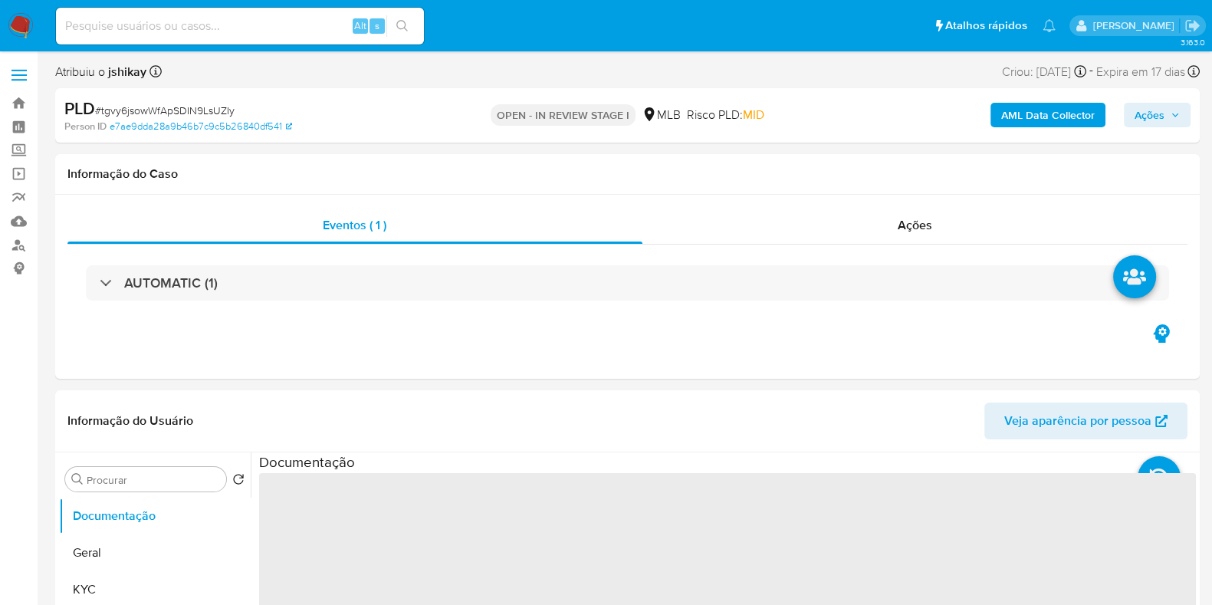
select select "10"
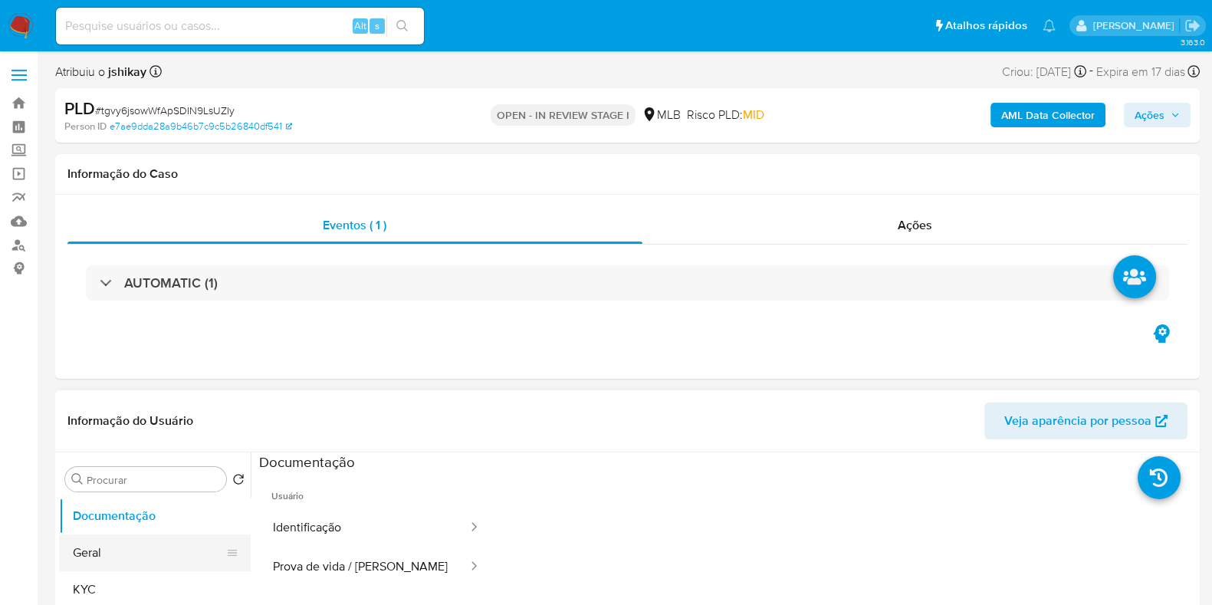
click at [121, 566] on button "Geral" at bounding box center [148, 553] width 179 height 37
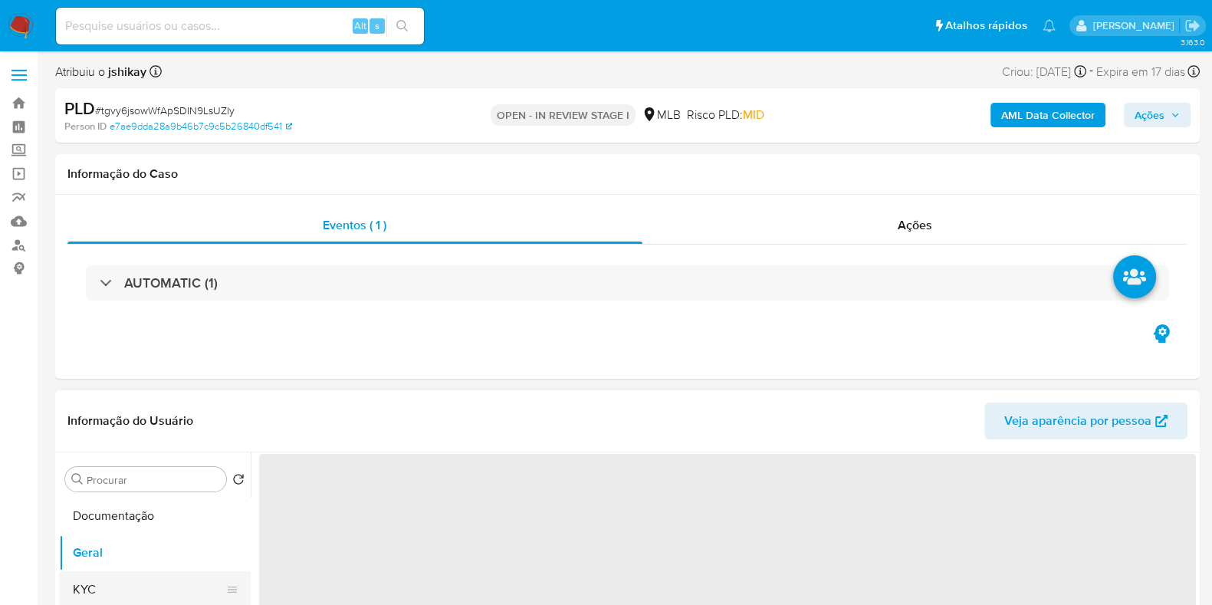
click at [130, 584] on button "KYC" at bounding box center [148, 589] width 179 height 37
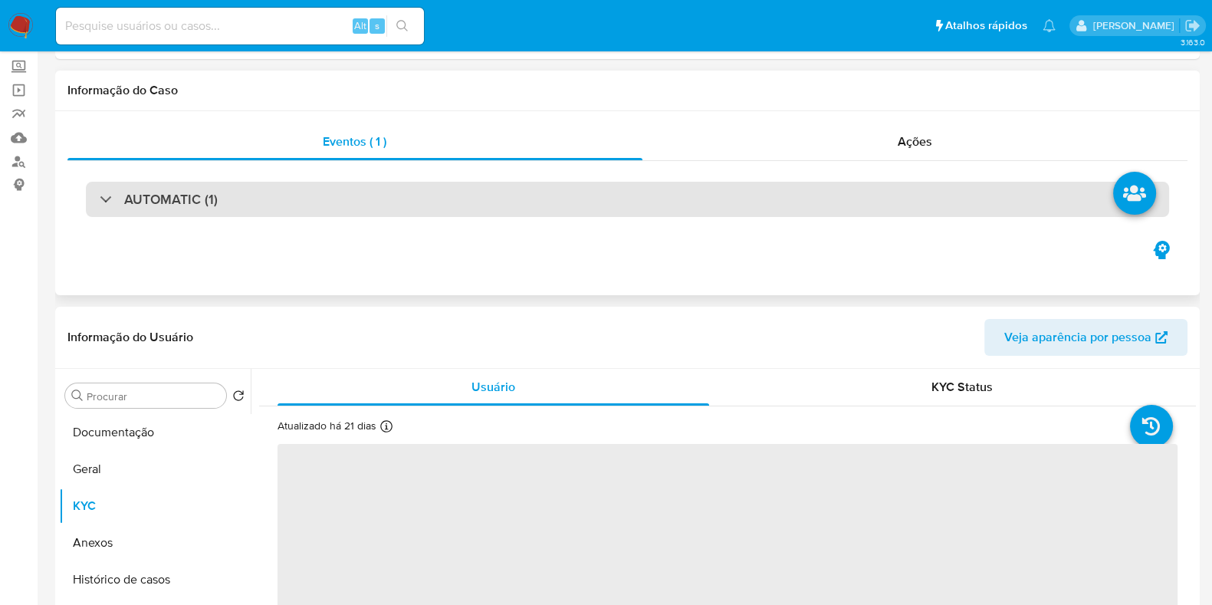
scroll to position [191, 0]
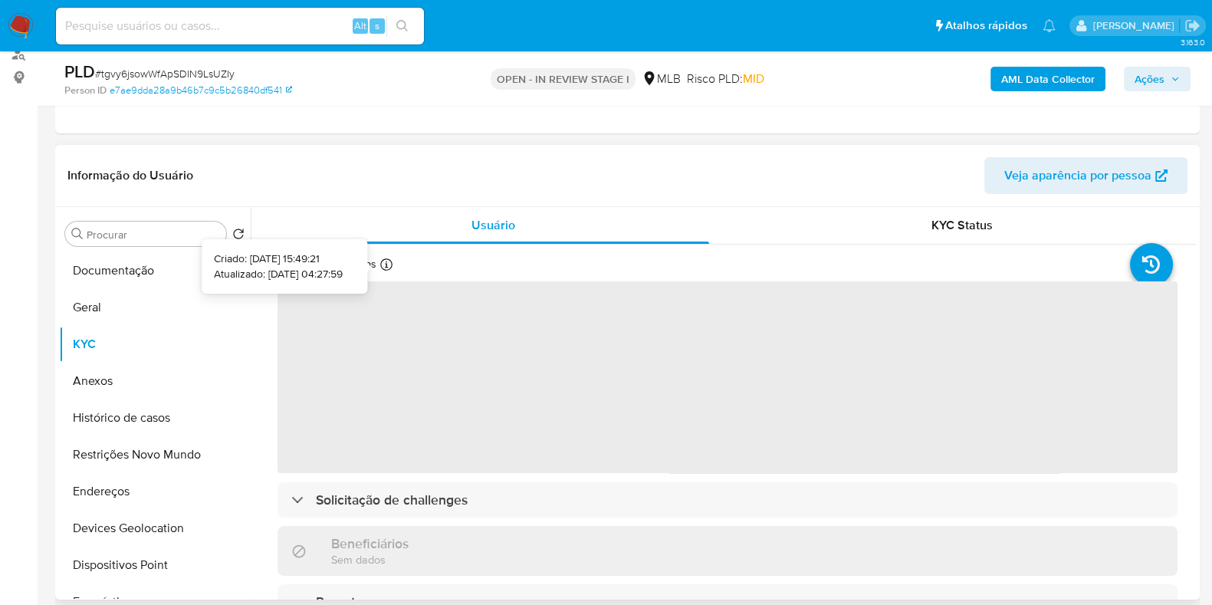
click at [383, 262] on icon at bounding box center [386, 264] width 12 height 12
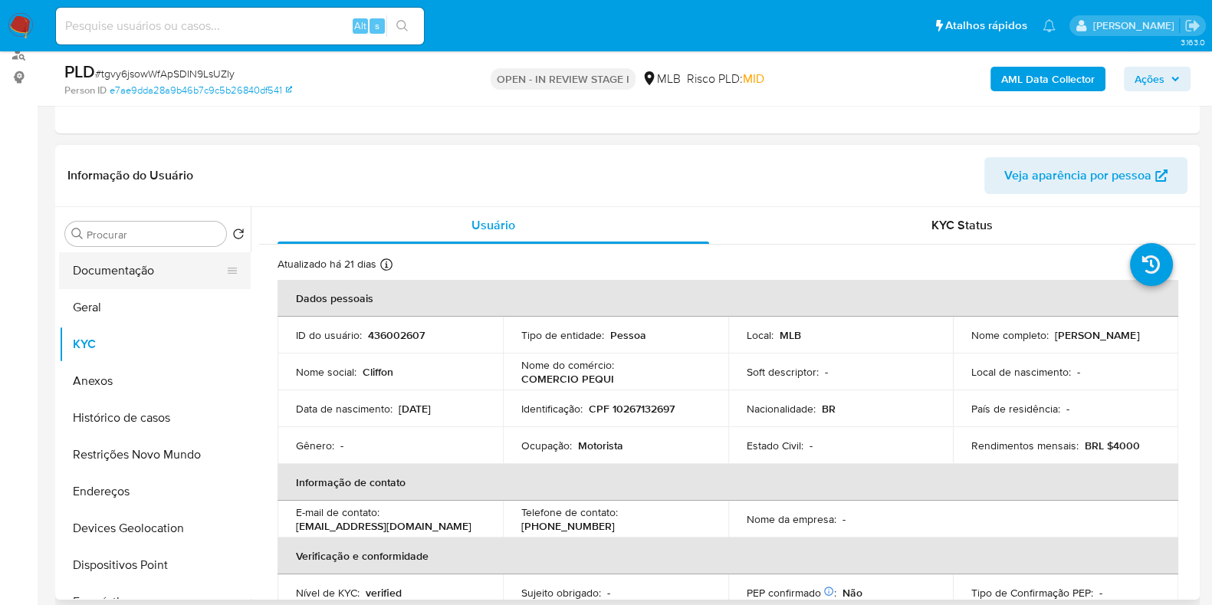
click at [147, 257] on button "Documentação" at bounding box center [148, 270] width 179 height 37
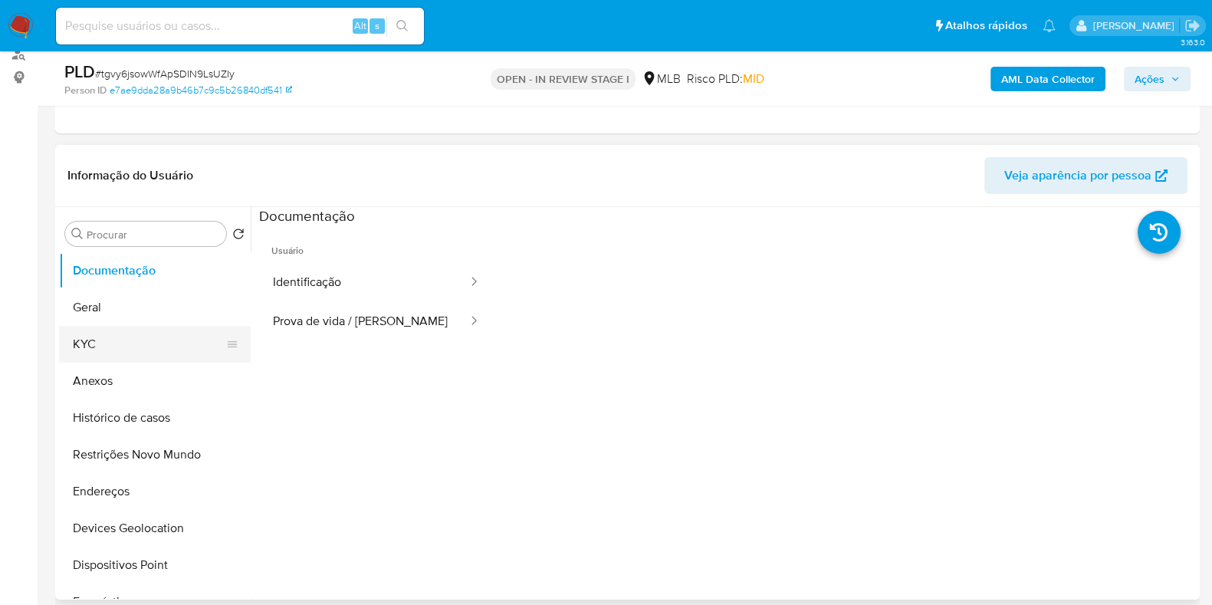
click at [167, 336] on button "KYC" at bounding box center [148, 344] width 179 height 37
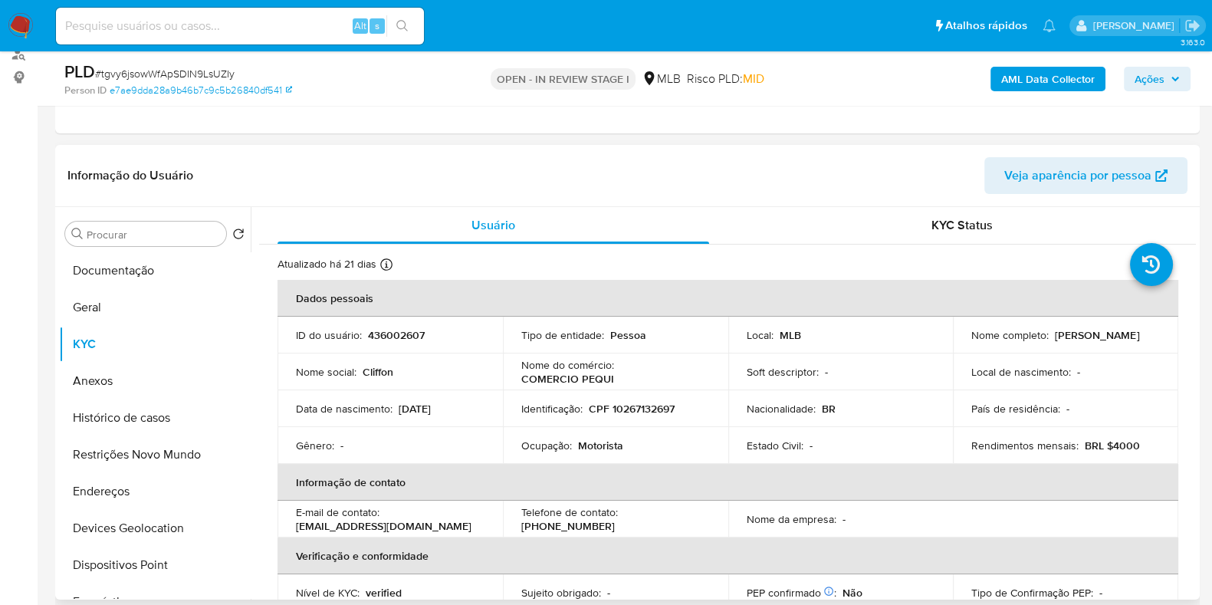
click at [602, 442] on p "Motorista" at bounding box center [600, 446] width 45 height 14
copy p "Motorista"
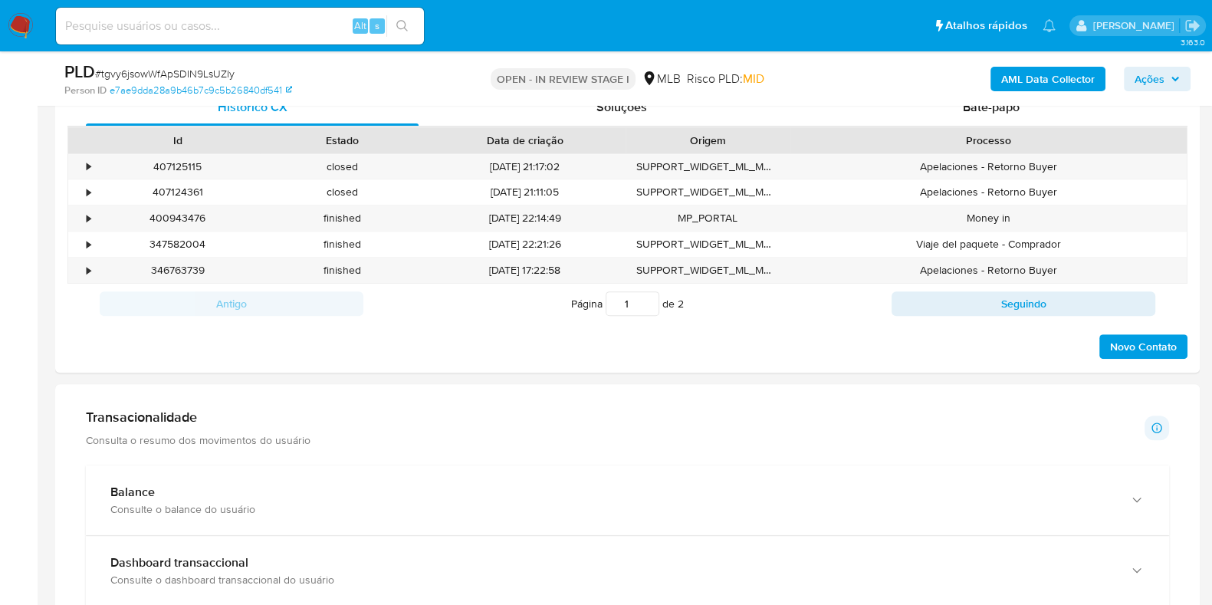
scroll to position [863, 0]
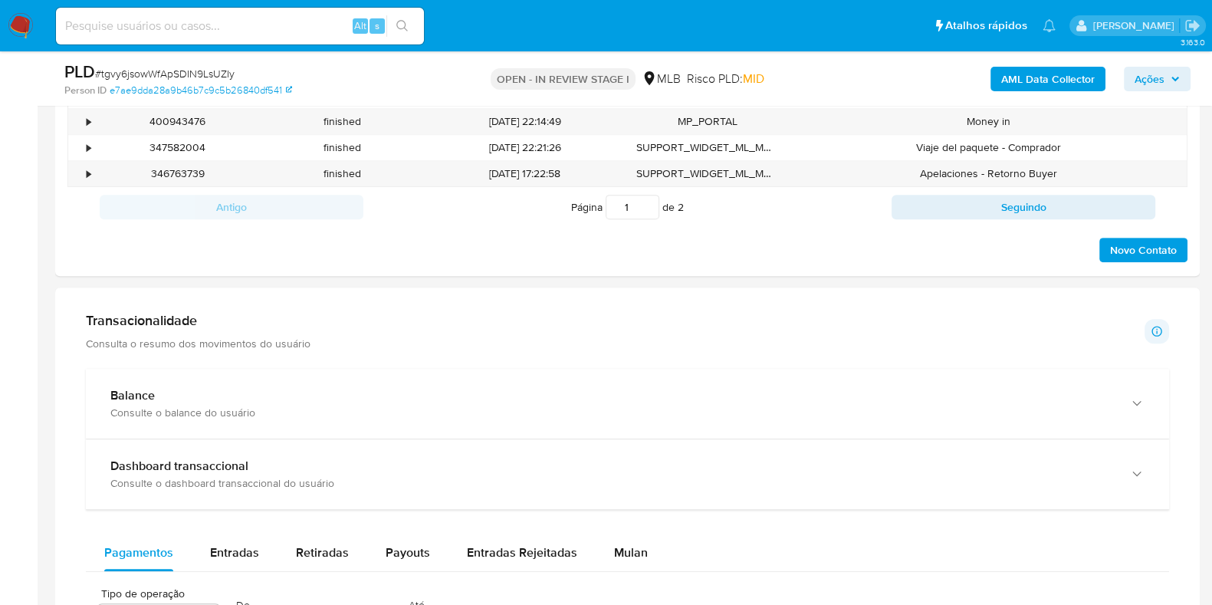
drag, startPoint x: 464, startPoint y: 377, endPoint x: 490, endPoint y: 354, distance: 34.8
click at [465, 377] on div "Balance Consulte o balance do usuário" at bounding box center [628, 404] width 1084 height 70
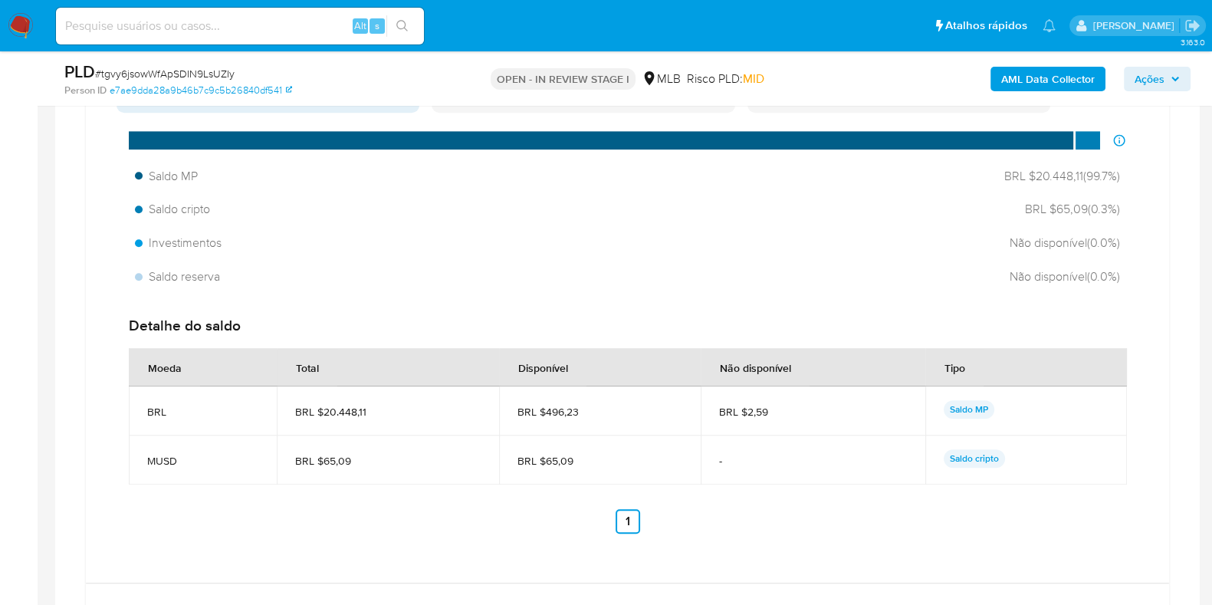
scroll to position [1245, 0]
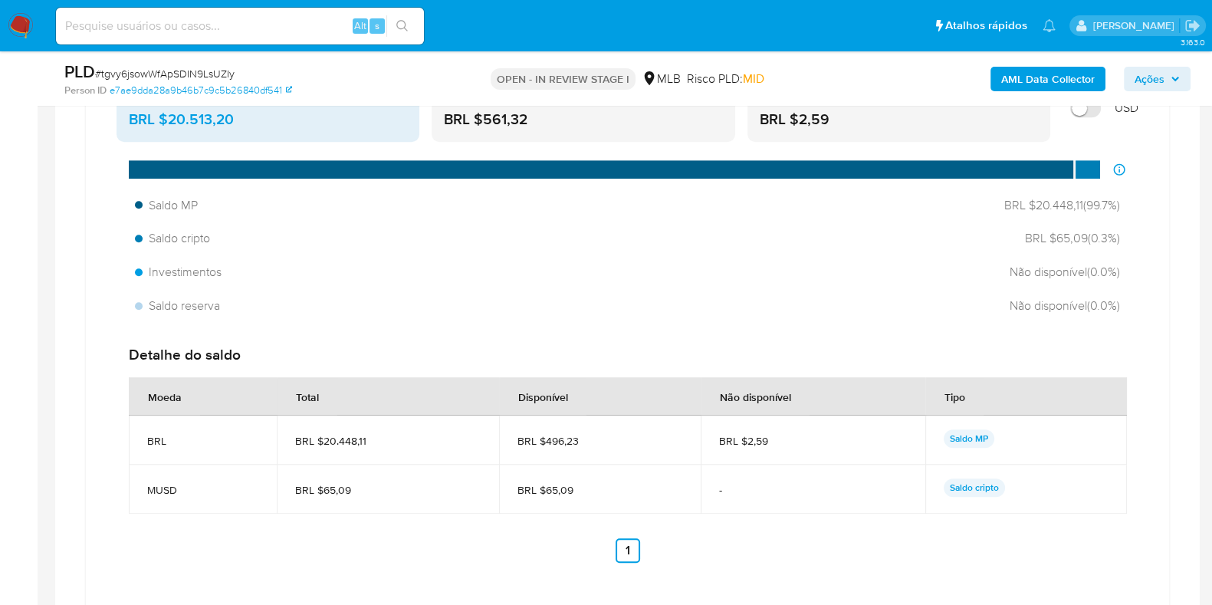
drag, startPoint x: 415, startPoint y: 442, endPoint x: 324, endPoint y: 444, distance: 91.3
click at [324, 444] on span "BRL $20.448,11" at bounding box center [388, 441] width 186 height 14
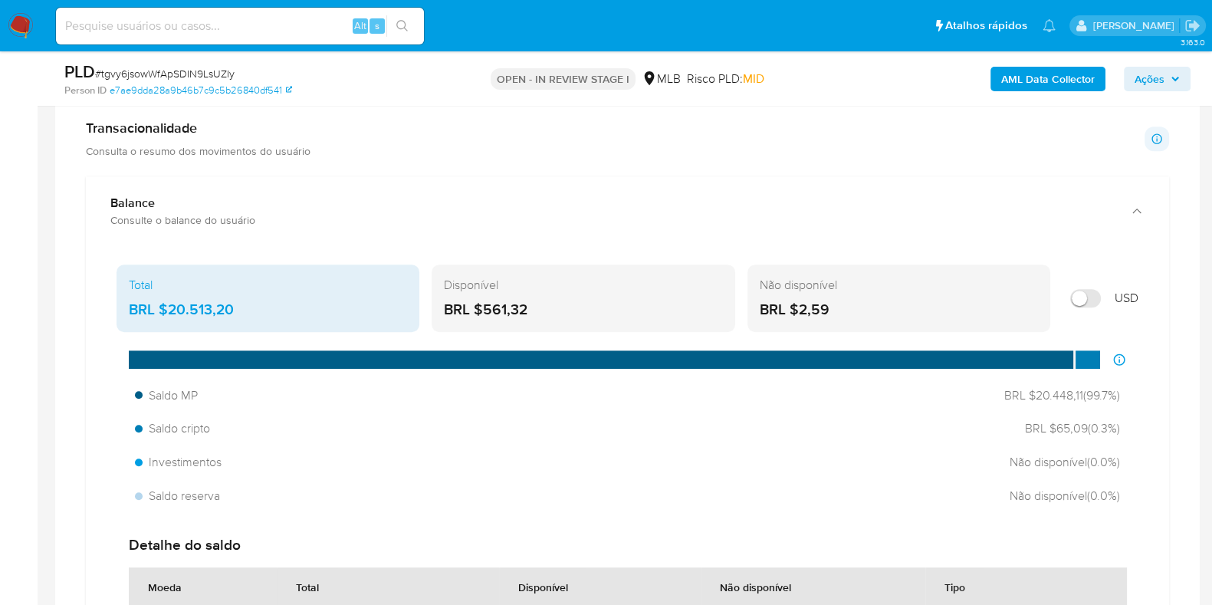
scroll to position [1054, 0]
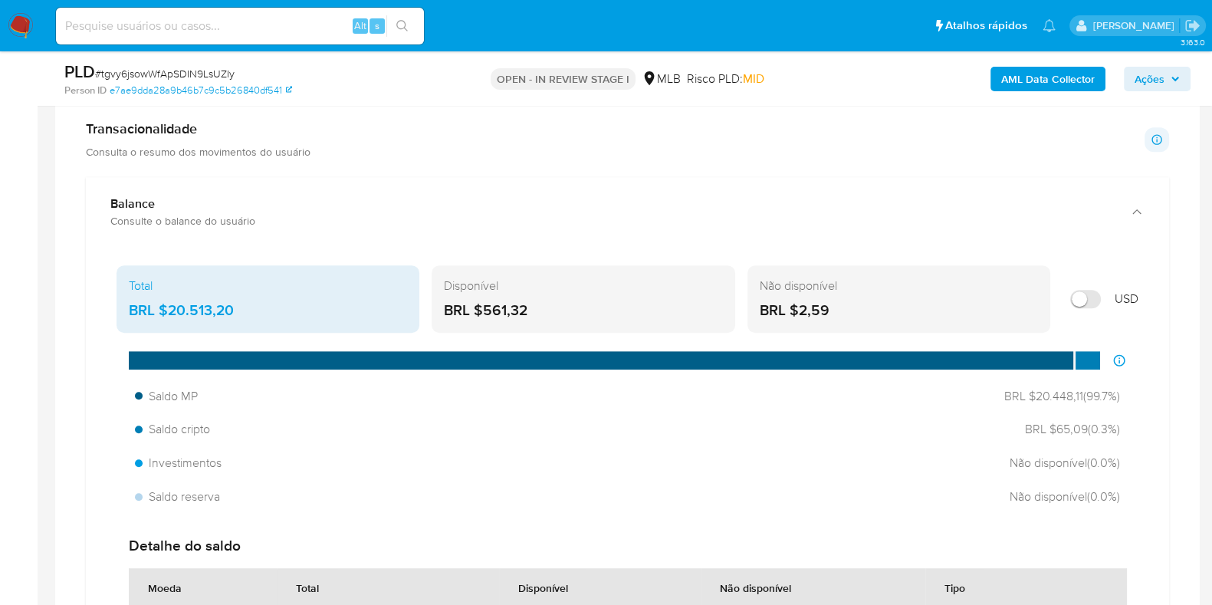
click at [605, 313] on div "BRL $561,32" at bounding box center [583, 311] width 278 height 20
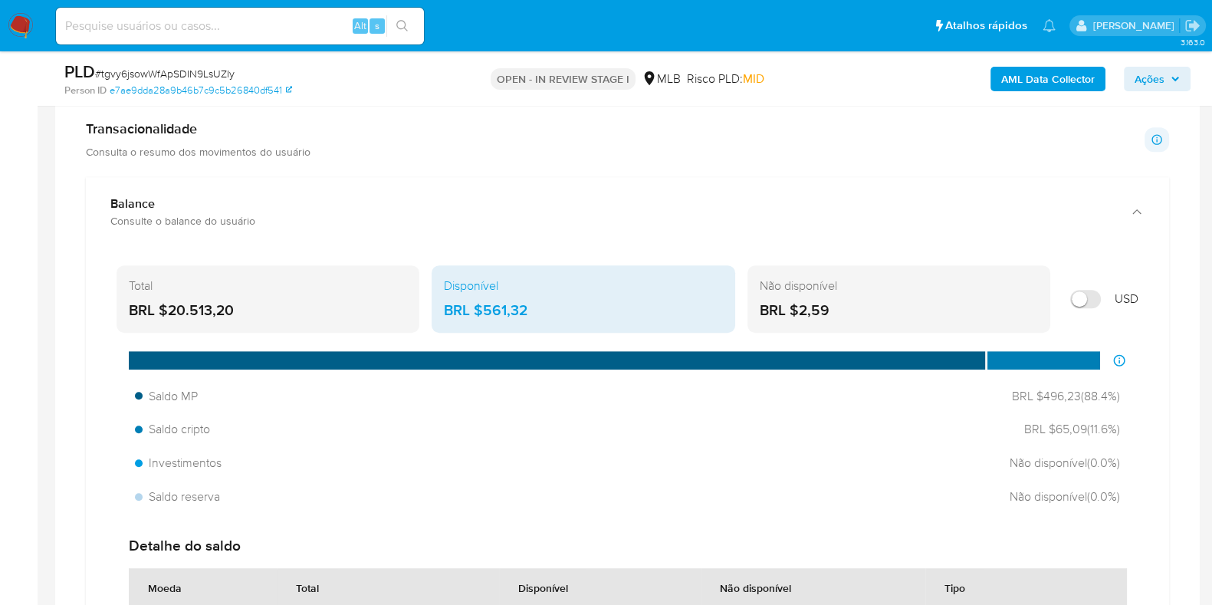
click at [372, 301] on div "BRL $20.513,20" at bounding box center [268, 311] width 278 height 20
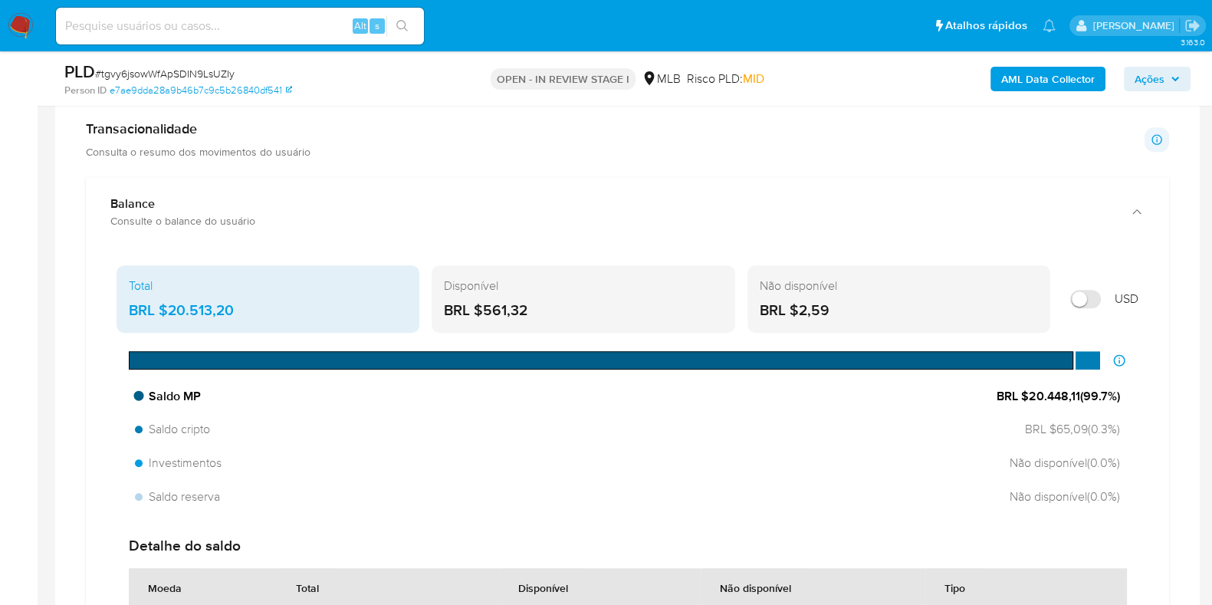
click at [1042, 397] on span "BRL $20.448,11 ( 99.7 %)" at bounding box center [1058, 396] width 123 height 17
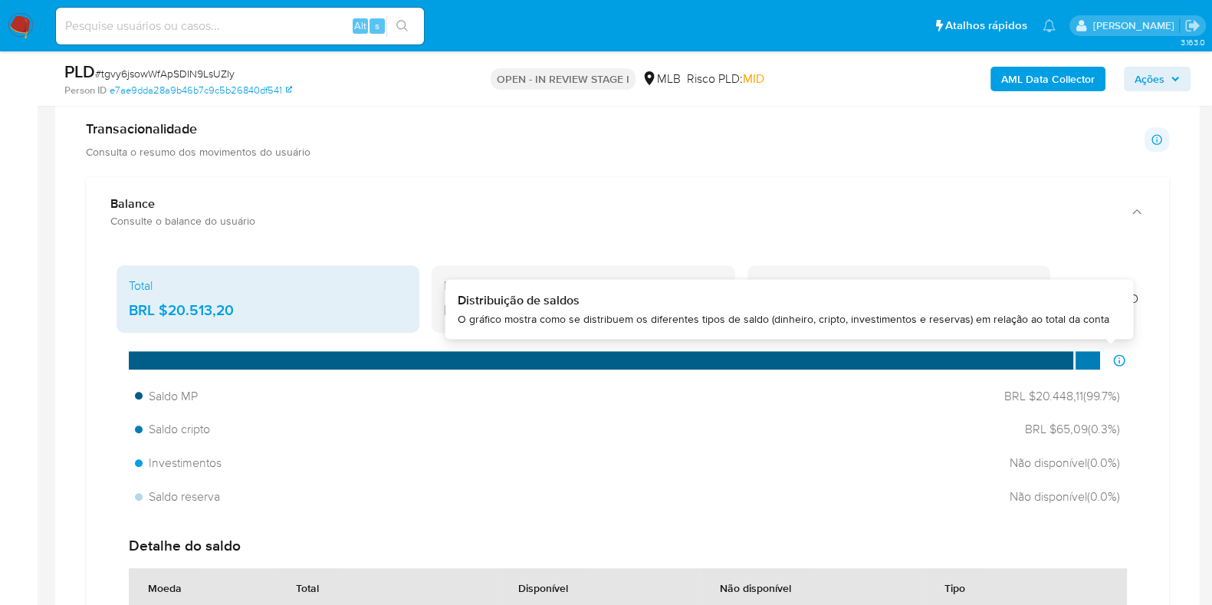
click at [1117, 360] on icon at bounding box center [1120, 361] width 14 height 14
click at [995, 354] on div at bounding box center [601, 360] width 944 height 18
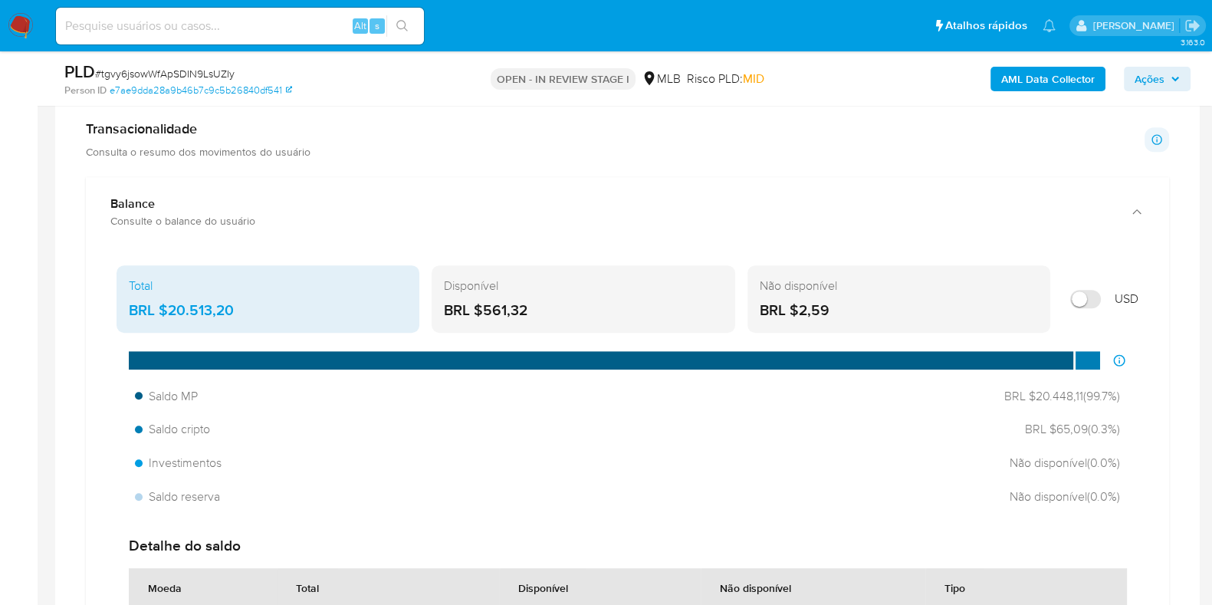
click at [634, 302] on div "BRL $561,32" at bounding box center [583, 311] width 278 height 20
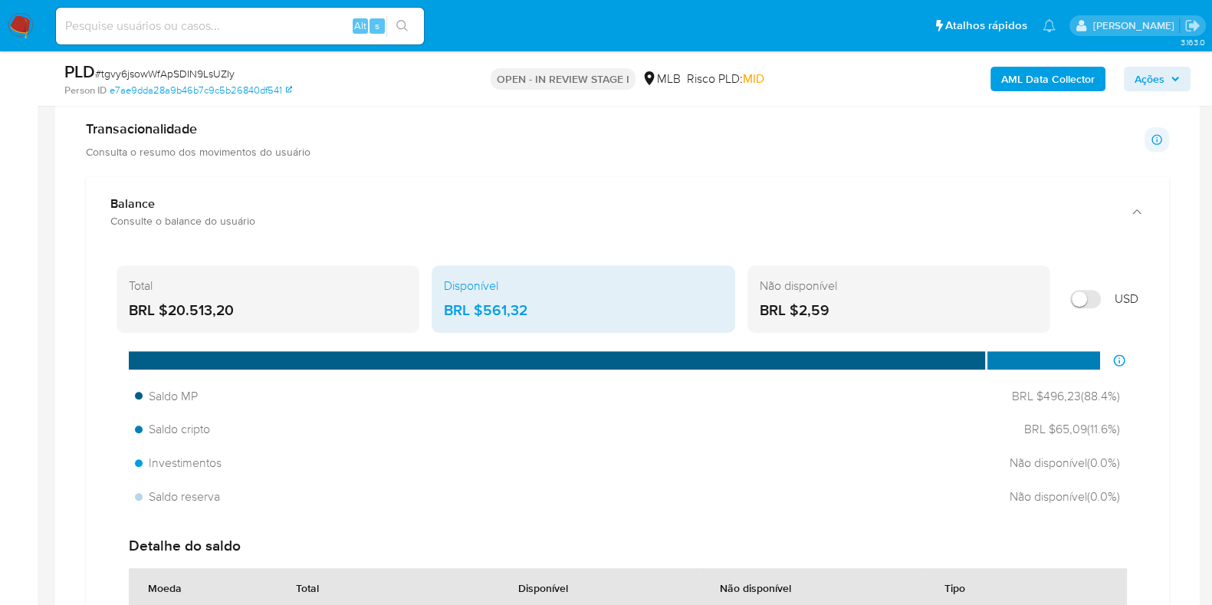
click at [983, 309] on div "BRL $2,59" at bounding box center [899, 311] width 278 height 20
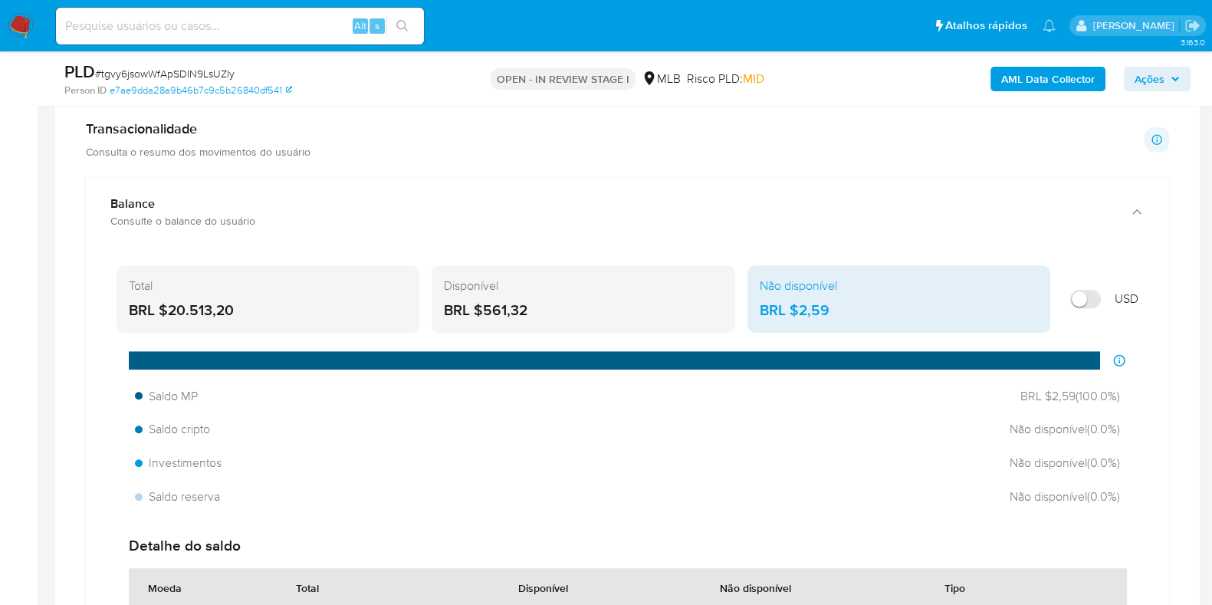
click at [673, 312] on div "BRL $561,32" at bounding box center [583, 311] width 278 height 20
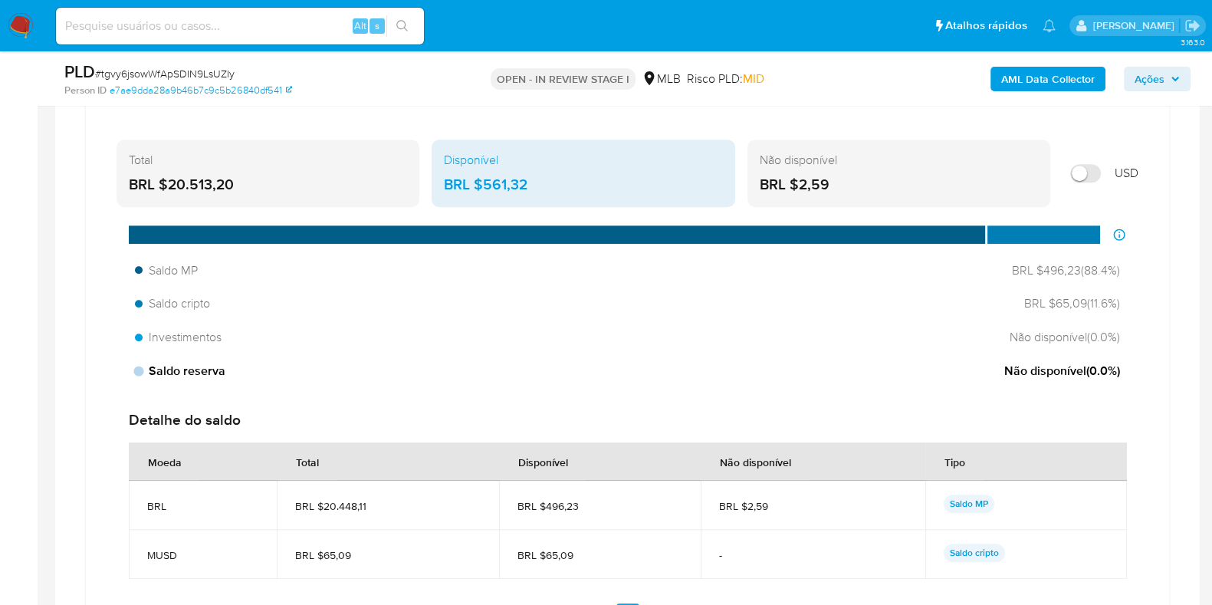
scroll to position [1150, 0]
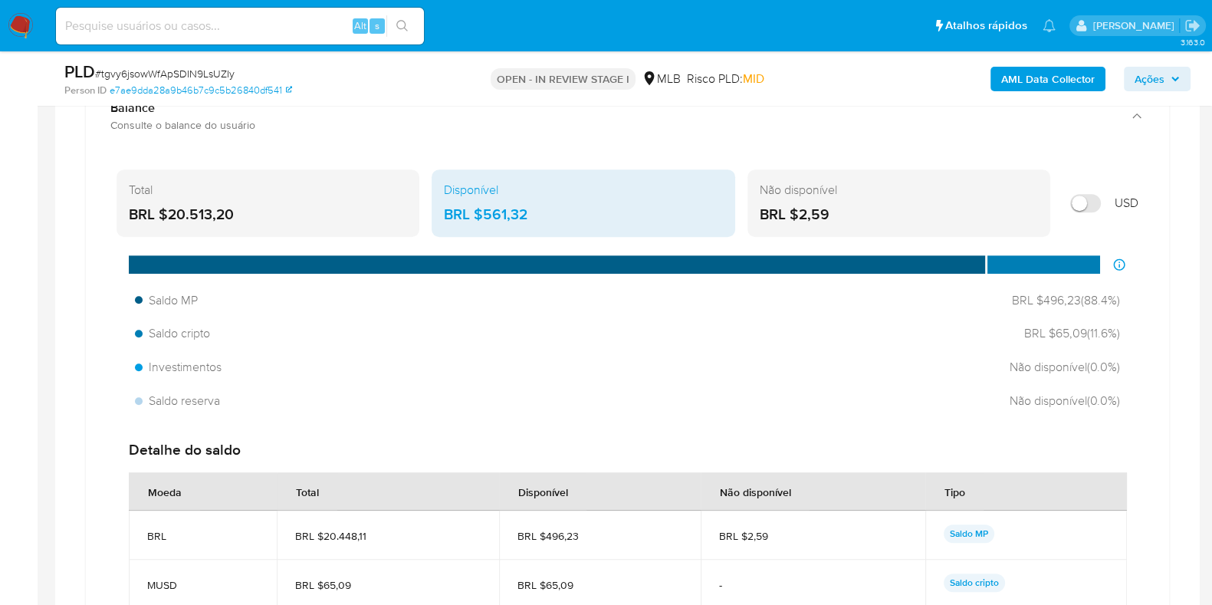
click at [314, 205] on div "BRL $20.513,20" at bounding box center [268, 215] width 278 height 20
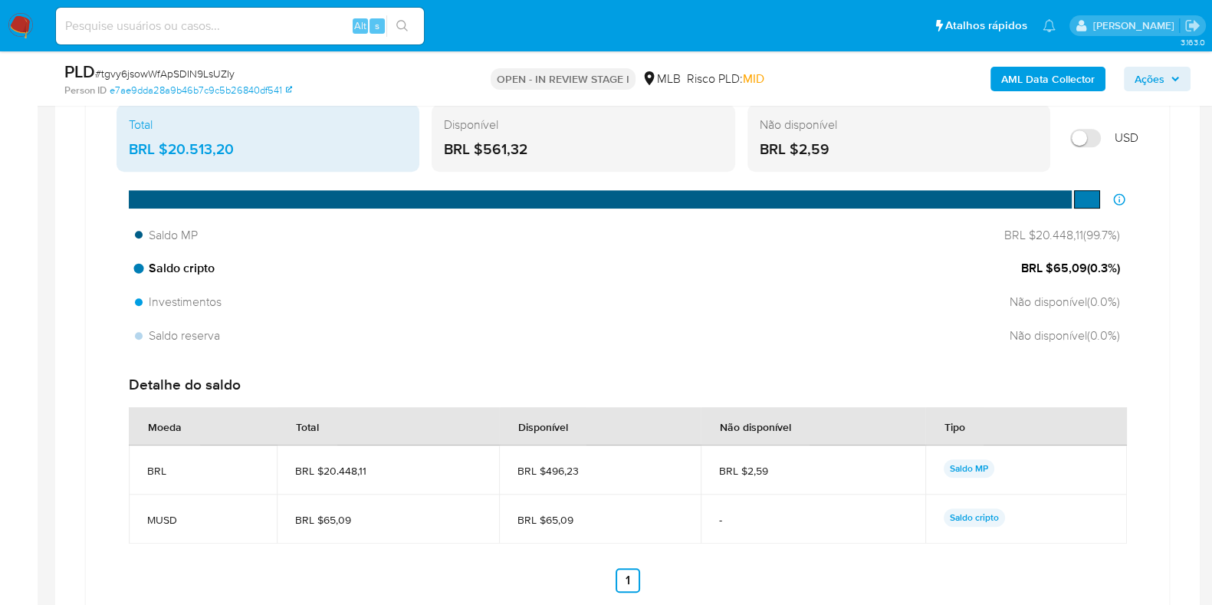
scroll to position [1245, 0]
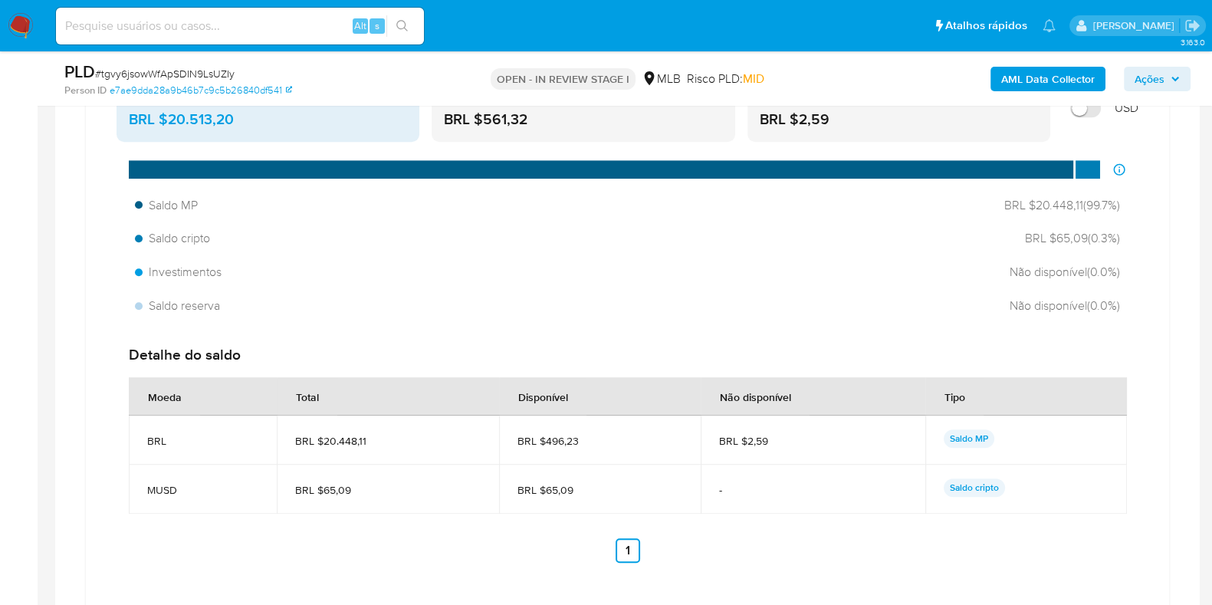
drag, startPoint x: 575, startPoint y: 115, endPoint x: 686, endPoint y: 157, distance: 118.2
click at [575, 116] on div "BRL $561,32" at bounding box center [583, 120] width 278 height 20
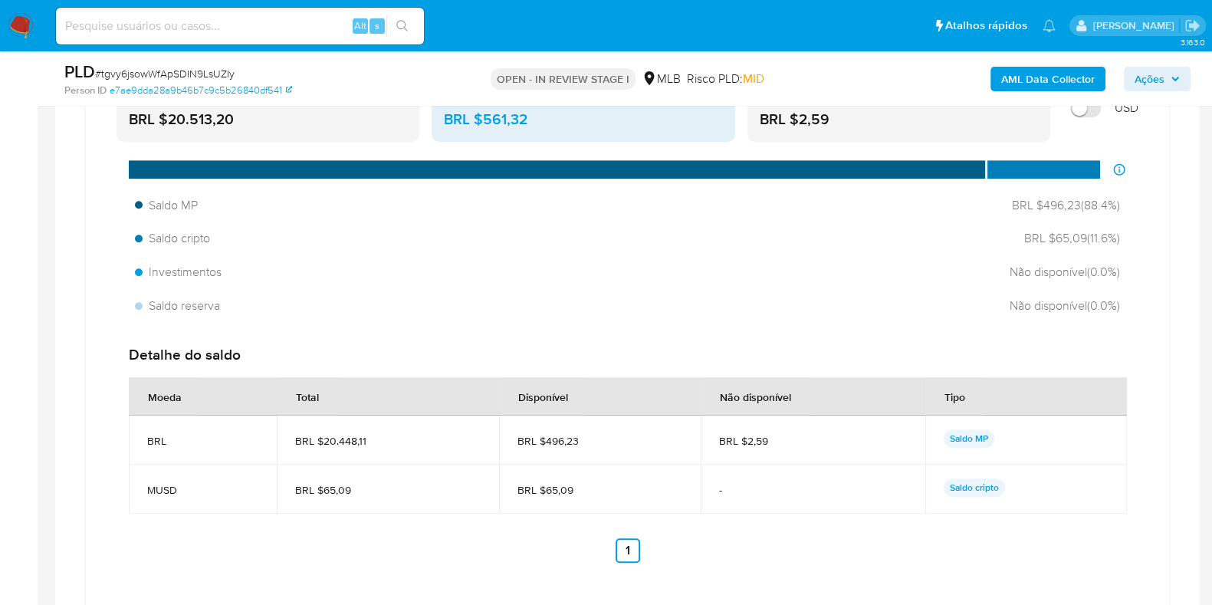
click at [874, 130] on div "Não disponível BRL $2,59" at bounding box center [899, 107] width 303 height 67
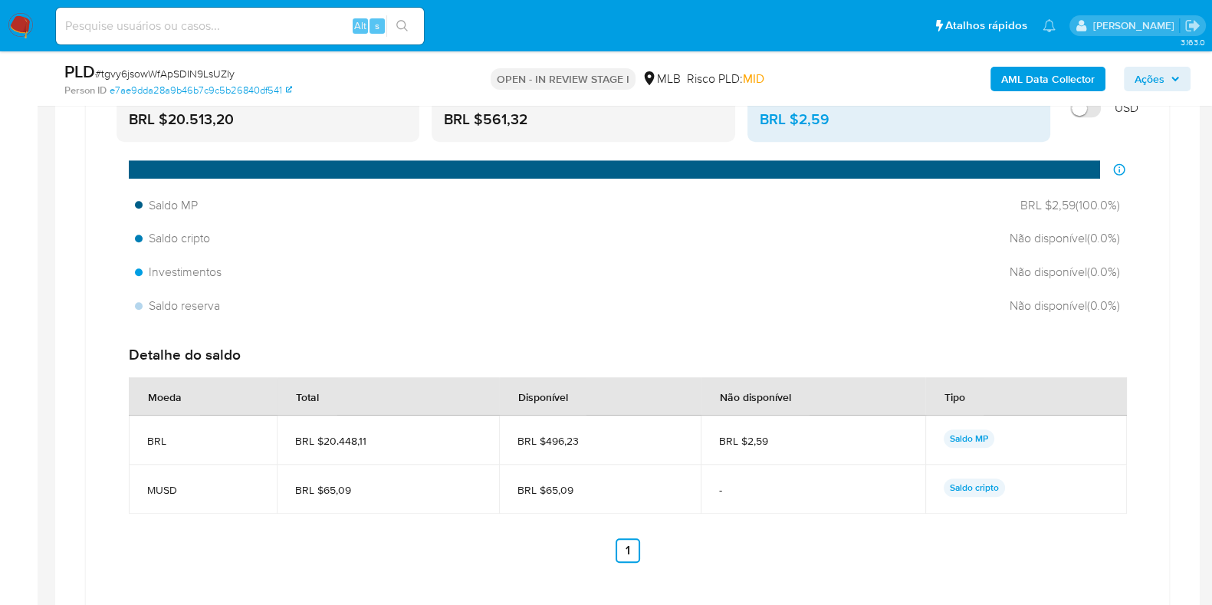
click at [324, 136] on div "Total BRL $20.513,20" at bounding box center [268, 107] width 303 height 67
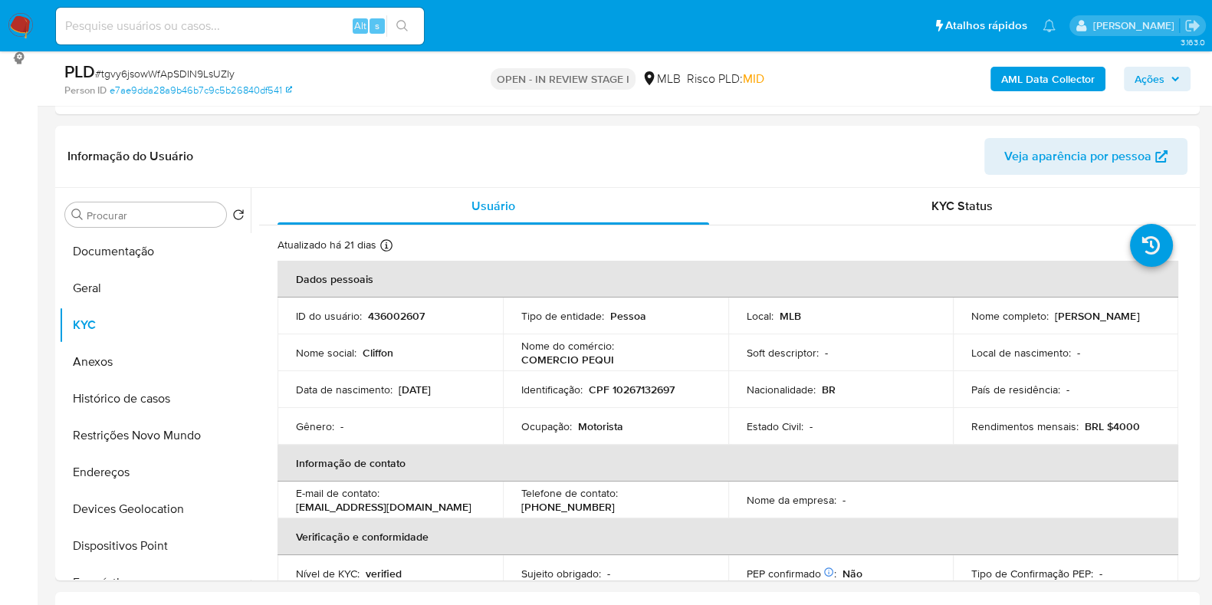
scroll to position [191, 0]
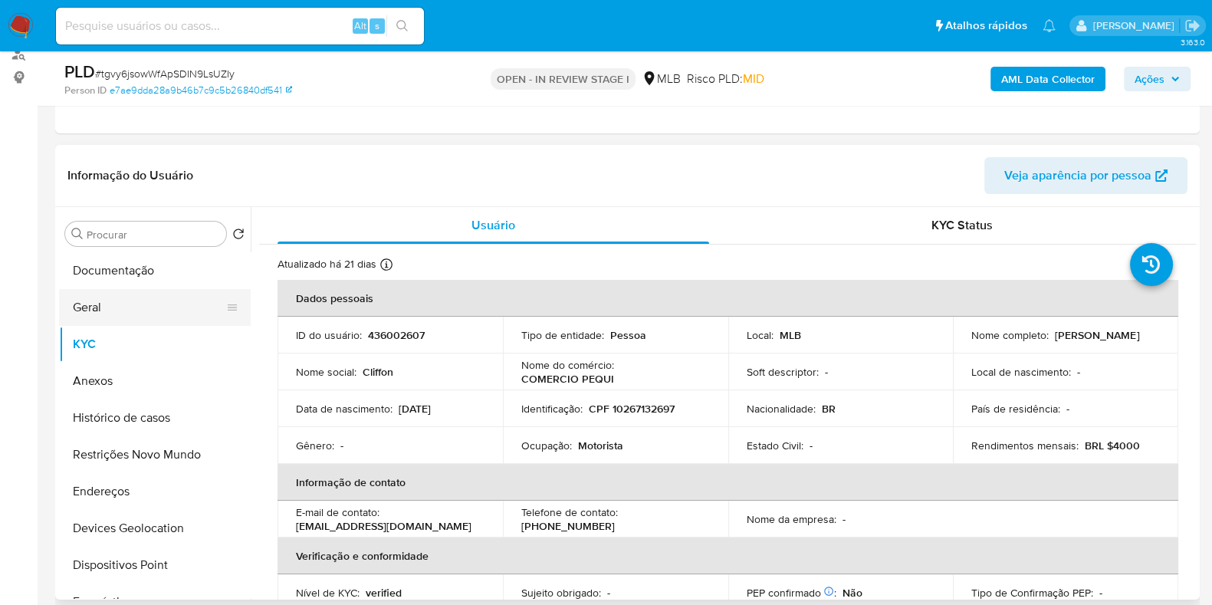
click at [101, 303] on button "Geral" at bounding box center [148, 307] width 179 height 37
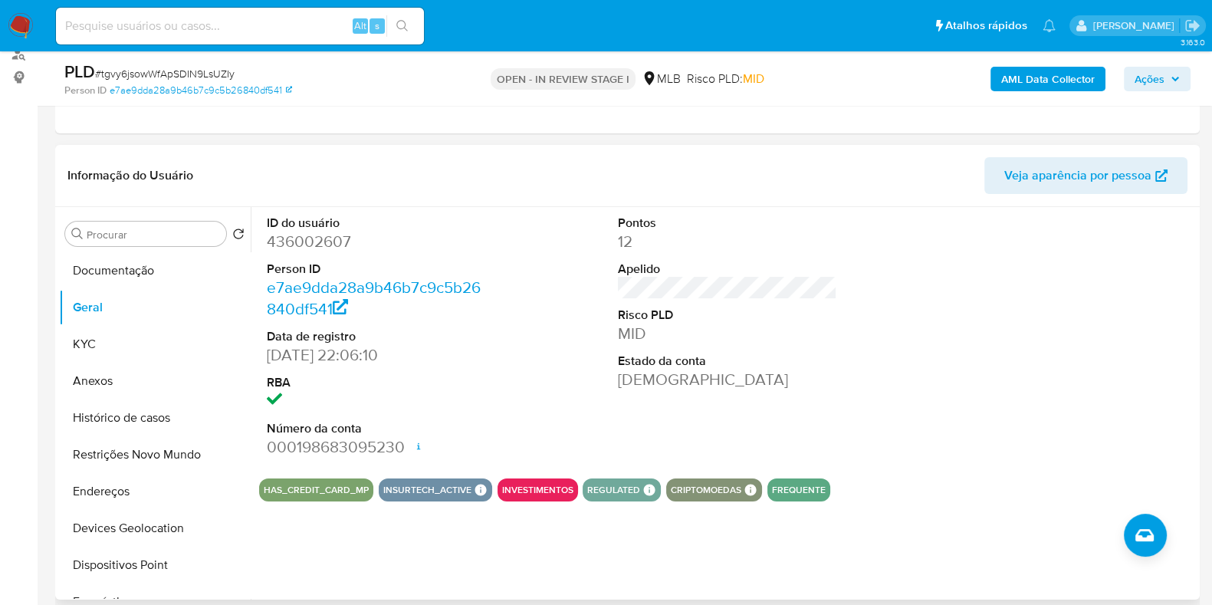
click at [564, 489] on button "INVESTIMENTOS" at bounding box center [537, 490] width 71 height 6
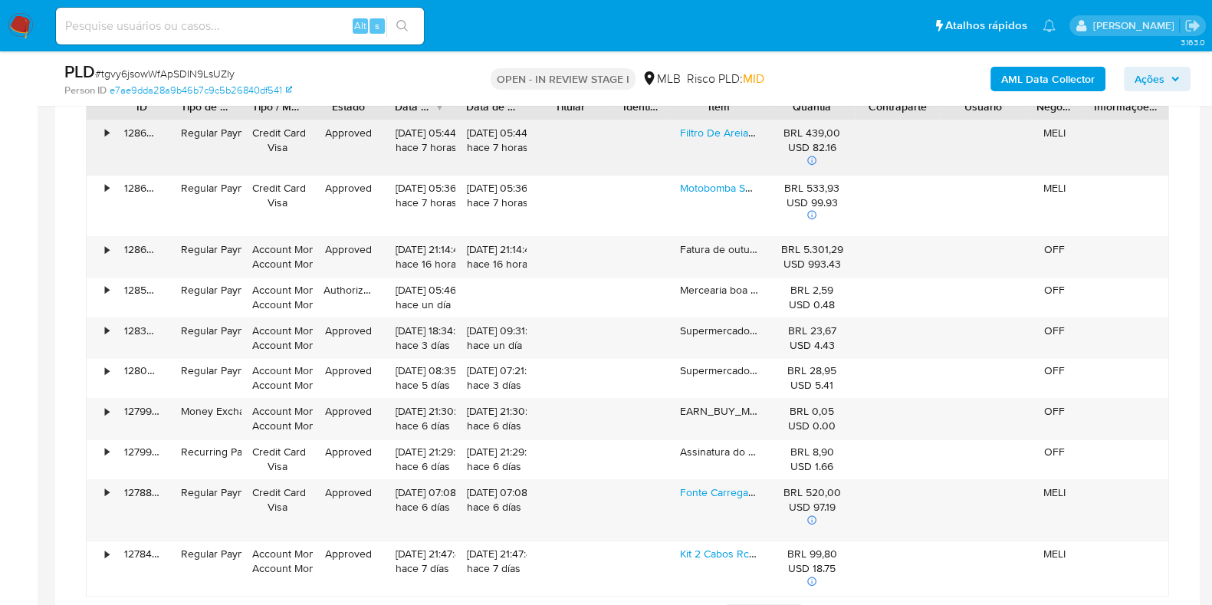
scroll to position [2013, 0]
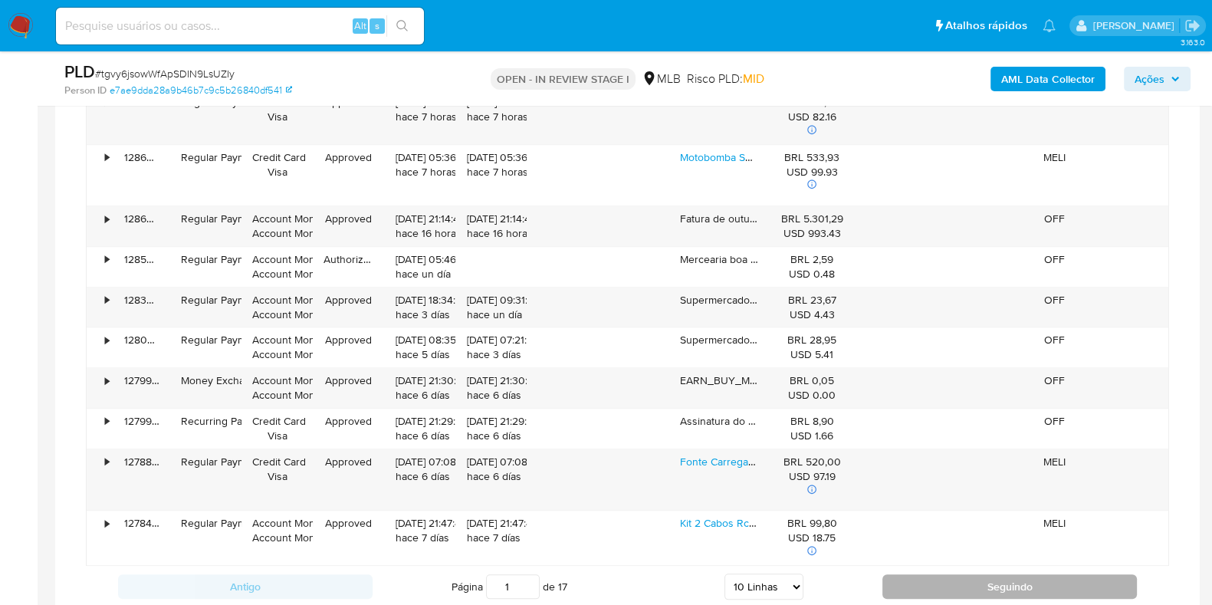
click at [888, 583] on button "Seguindo" at bounding box center [1010, 586] width 255 height 25
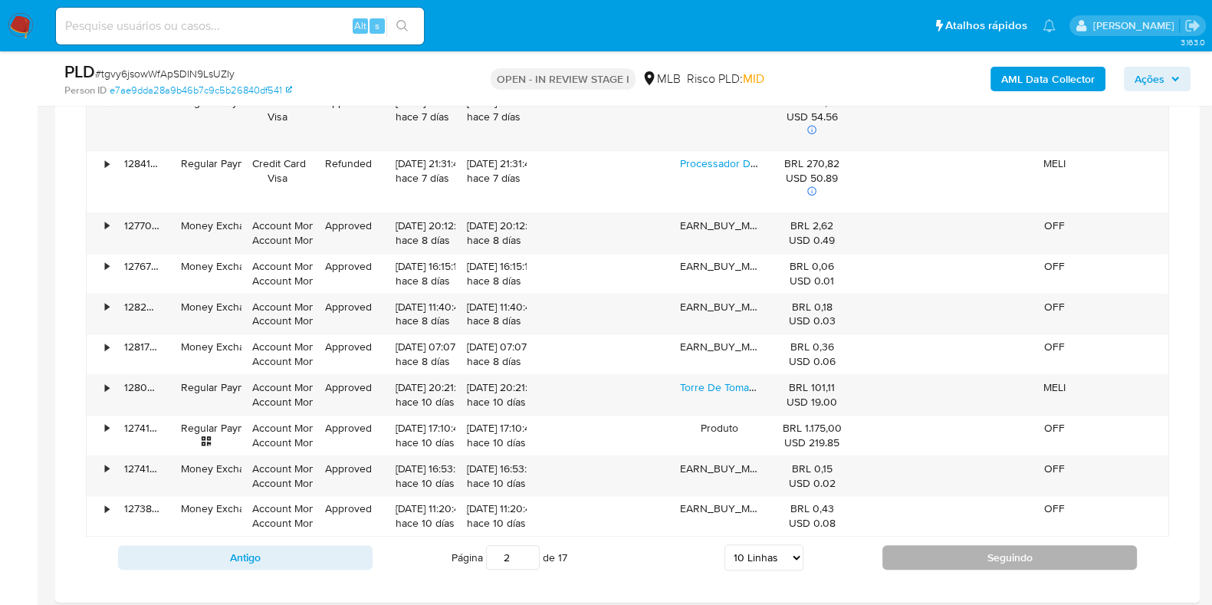
click at [913, 547] on button "Seguindo" at bounding box center [1010, 557] width 255 height 25
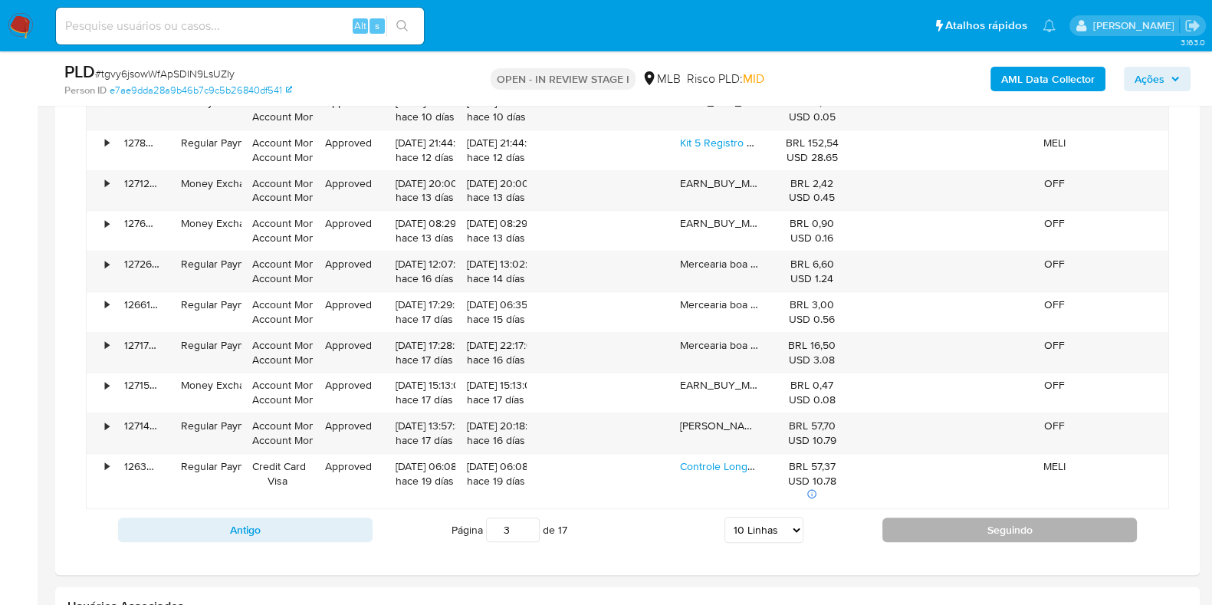
click at [920, 529] on button "Seguindo" at bounding box center [1010, 530] width 255 height 25
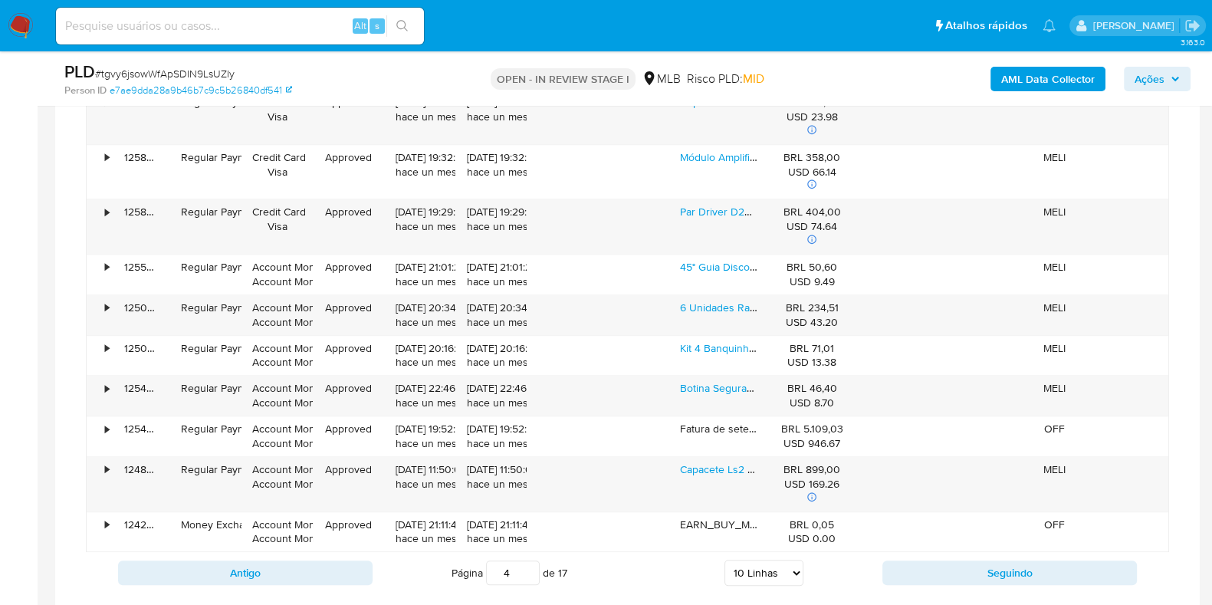
click at [918, 548] on div "ID Tipo de operação Tipo / Método Estado Data de criação Data de aprovação Titu…" at bounding box center [628, 327] width 1084 height 531
click at [916, 564] on button "Seguindo" at bounding box center [1010, 573] width 255 height 25
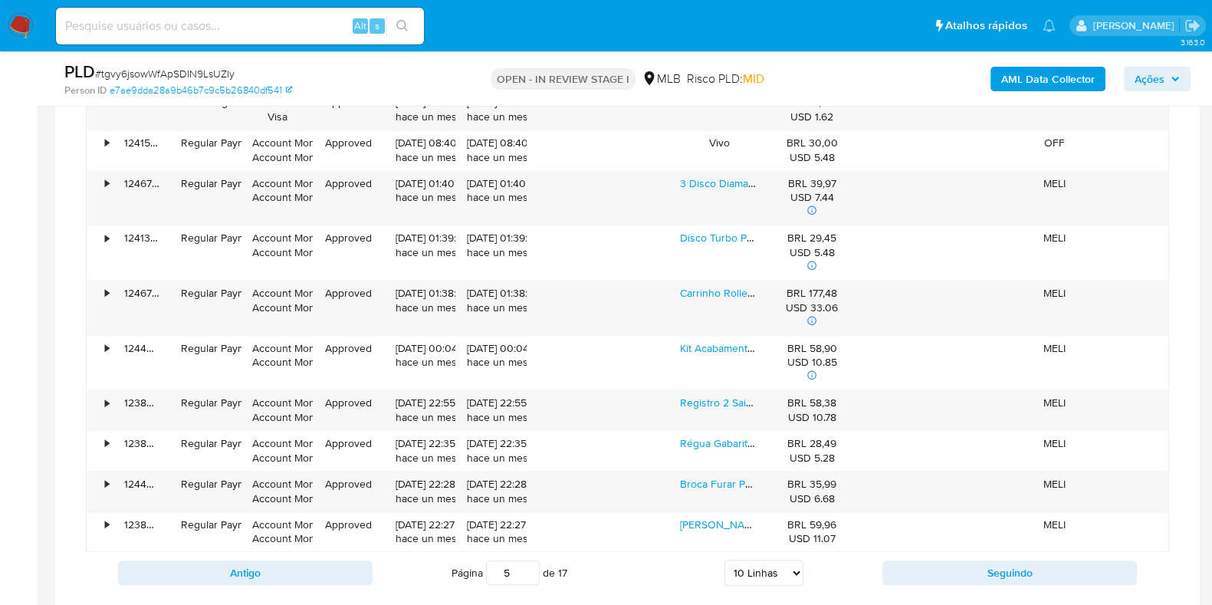
click at [894, 581] on div "Antigo Página 5 de 17 5 Linhas 10 Linhas 20 Linhas 25 Linhas 50 Linhas 100 Linh…" at bounding box center [628, 572] width 1084 height 41
click at [908, 571] on button "Seguindo" at bounding box center [1010, 573] width 255 height 25
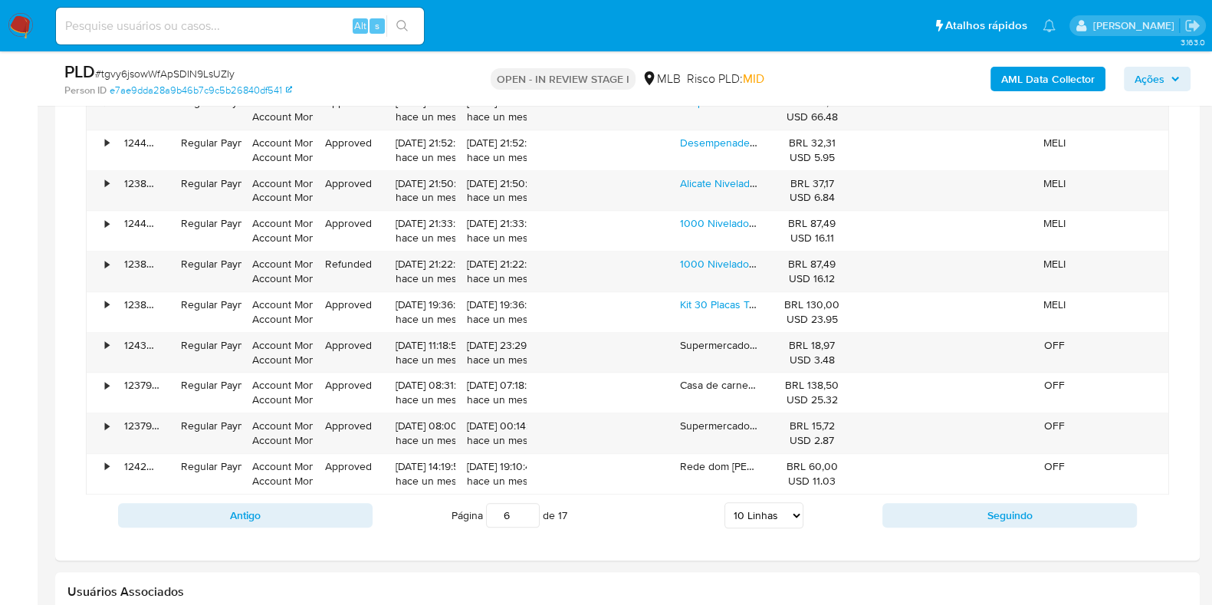
click at [940, 511] on button "Seguindo" at bounding box center [1010, 515] width 255 height 25
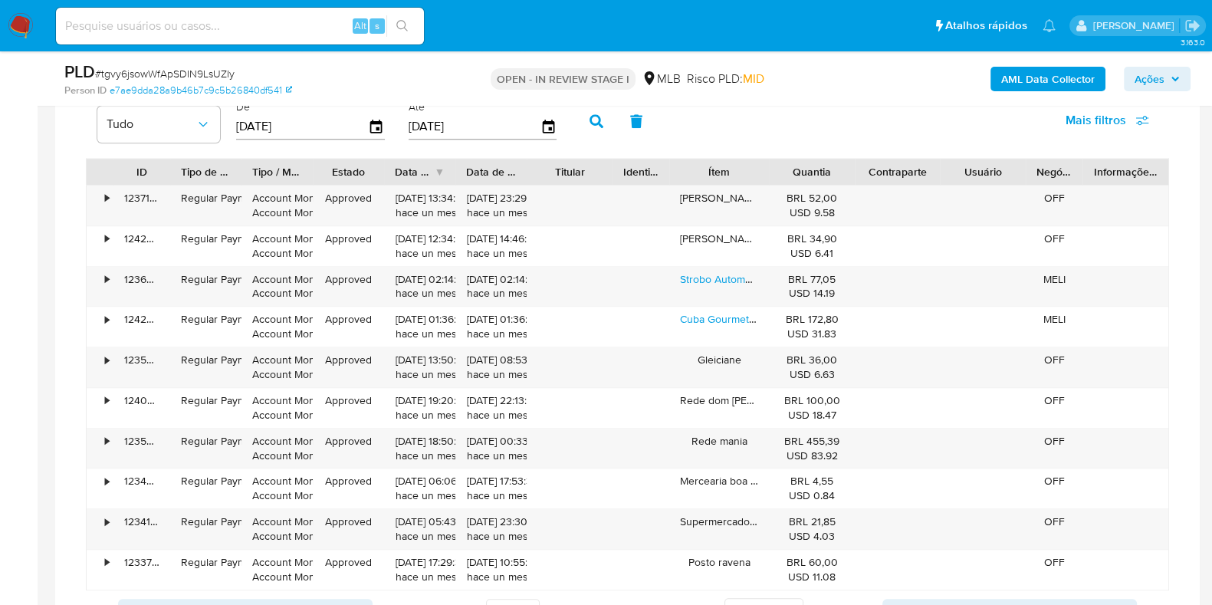
click at [931, 590] on div "Antigo Página 7 de 17 5 Linhas 10 Linhas 20 Linhas 25 Linhas 50 Linhas 100 Linh…" at bounding box center [628, 610] width 1084 height 41
click at [932, 599] on button "Seguindo" at bounding box center [1010, 611] width 255 height 25
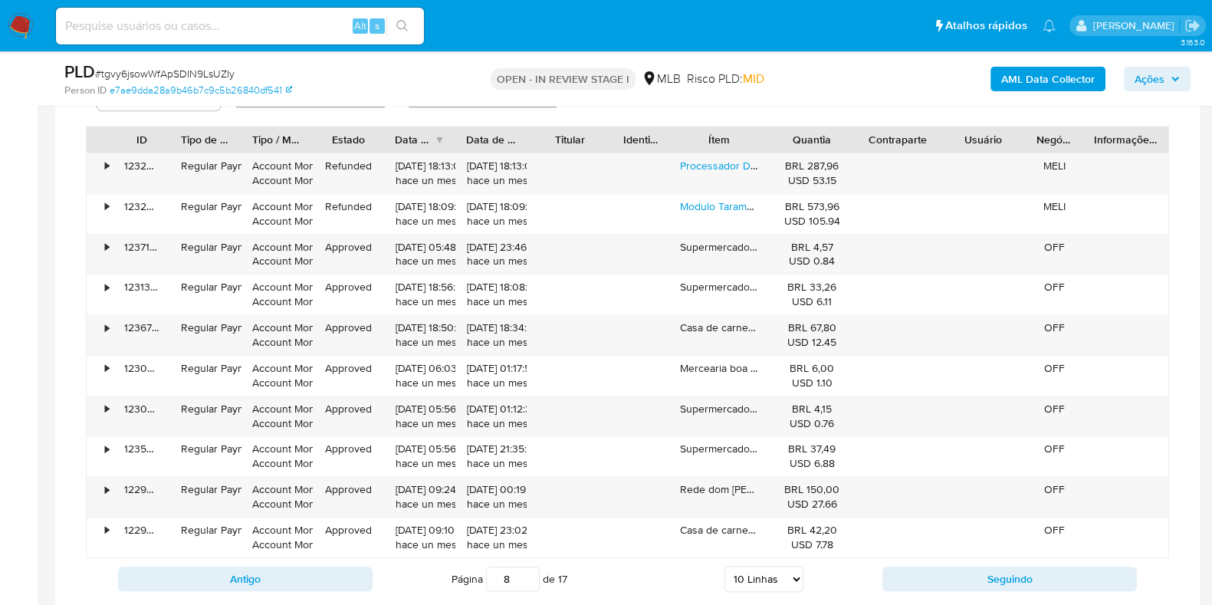
scroll to position [1969, 0]
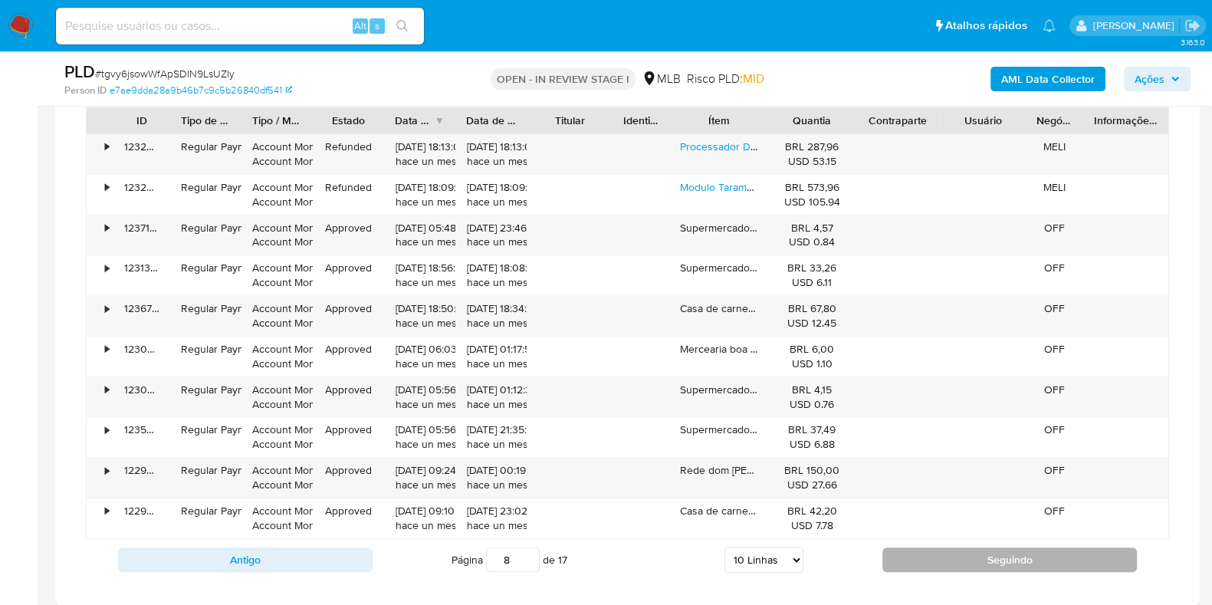
click at [949, 560] on button "Seguindo" at bounding box center [1010, 560] width 255 height 25
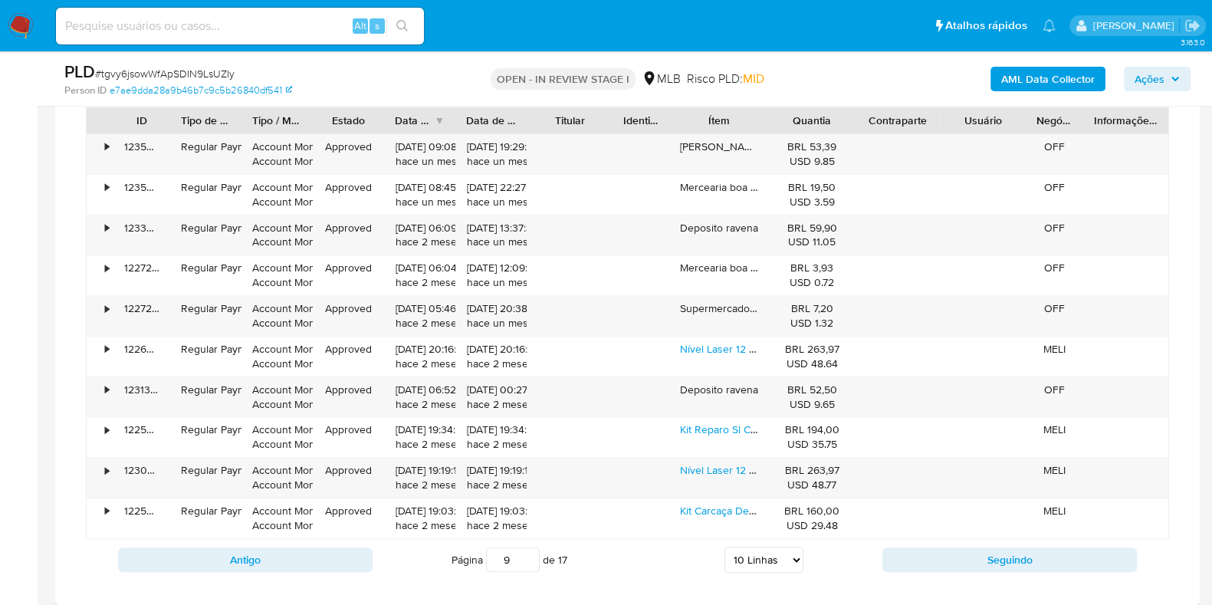
click at [951, 554] on button "Seguindo" at bounding box center [1010, 560] width 255 height 25
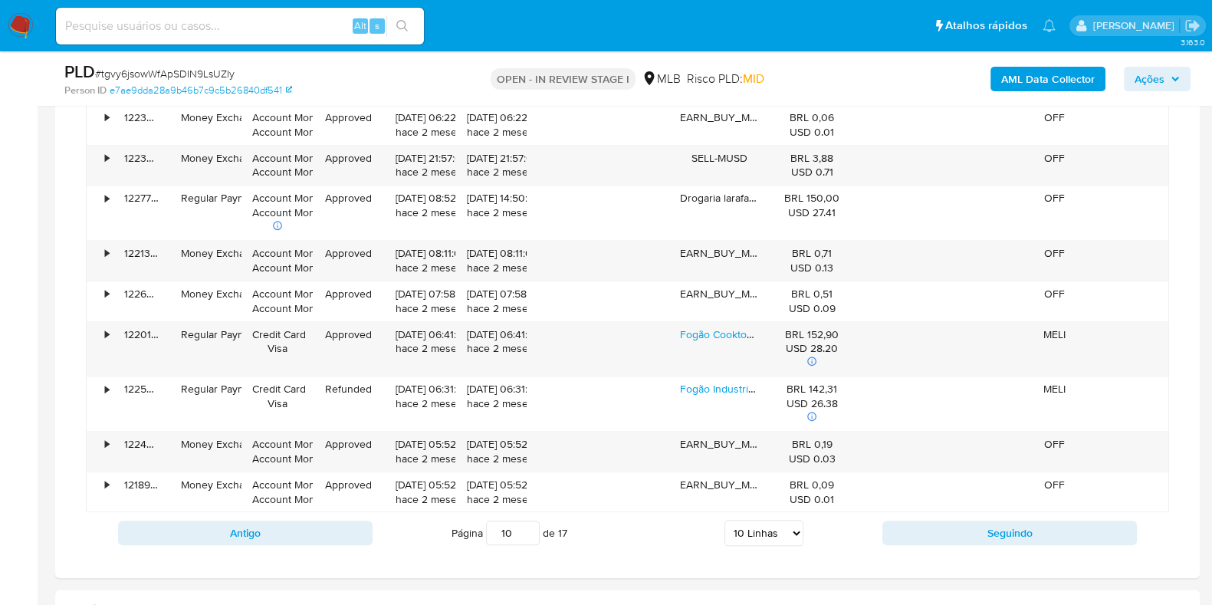
scroll to position [2064, 0]
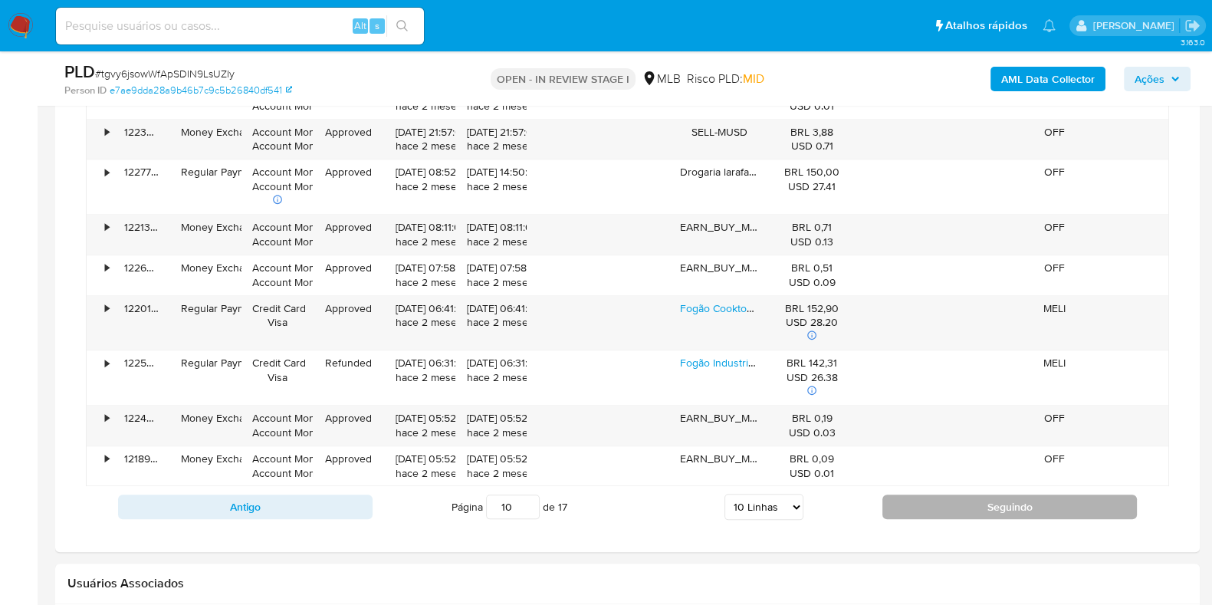
click at [939, 500] on button "Seguindo" at bounding box center [1010, 507] width 255 height 25
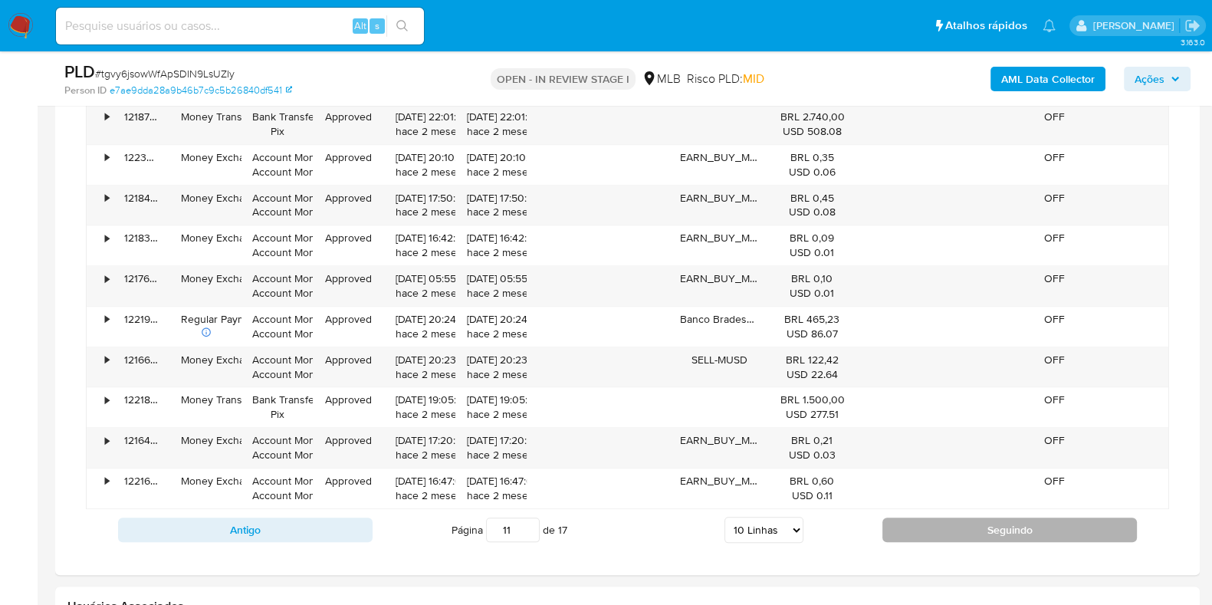
scroll to position [1969, 0]
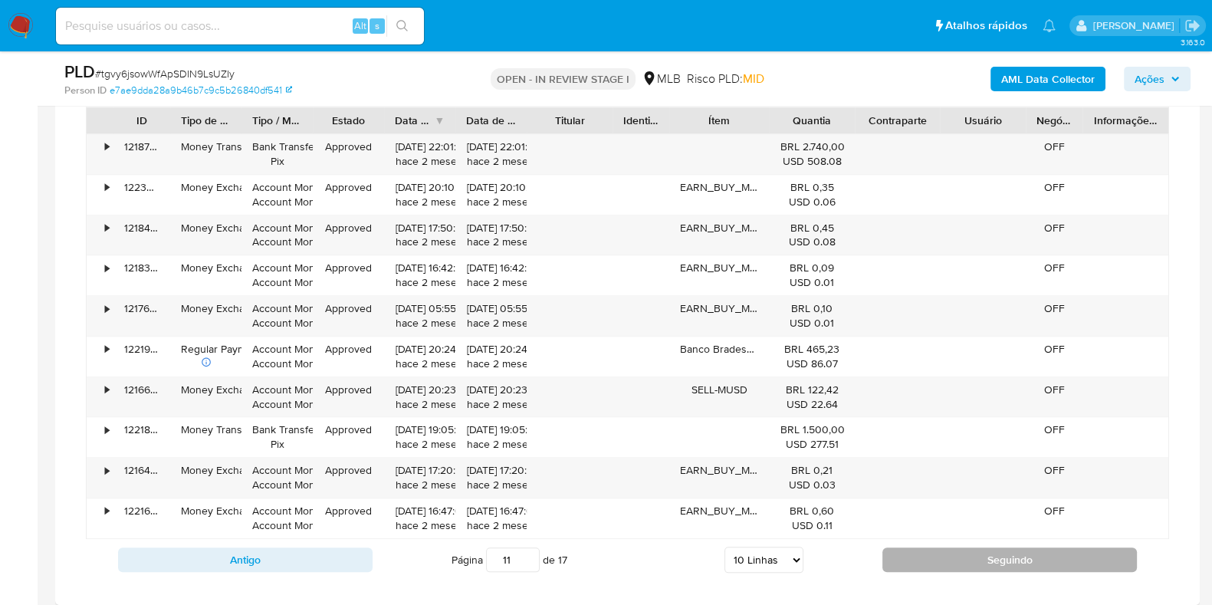
click at [949, 551] on button "Seguindo" at bounding box center [1010, 560] width 255 height 25
click at [949, 558] on button "Seguindo" at bounding box center [1010, 560] width 255 height 25
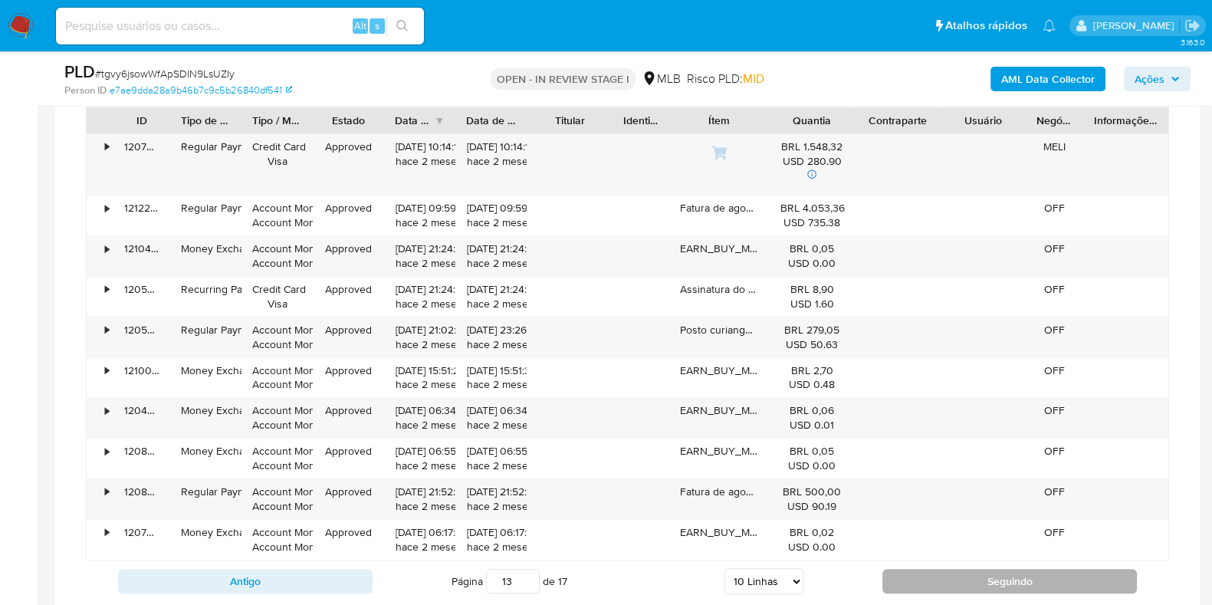
click at [955, 576] on button "Seguindo" at bounding box center [1010, 581] width 255 height 25
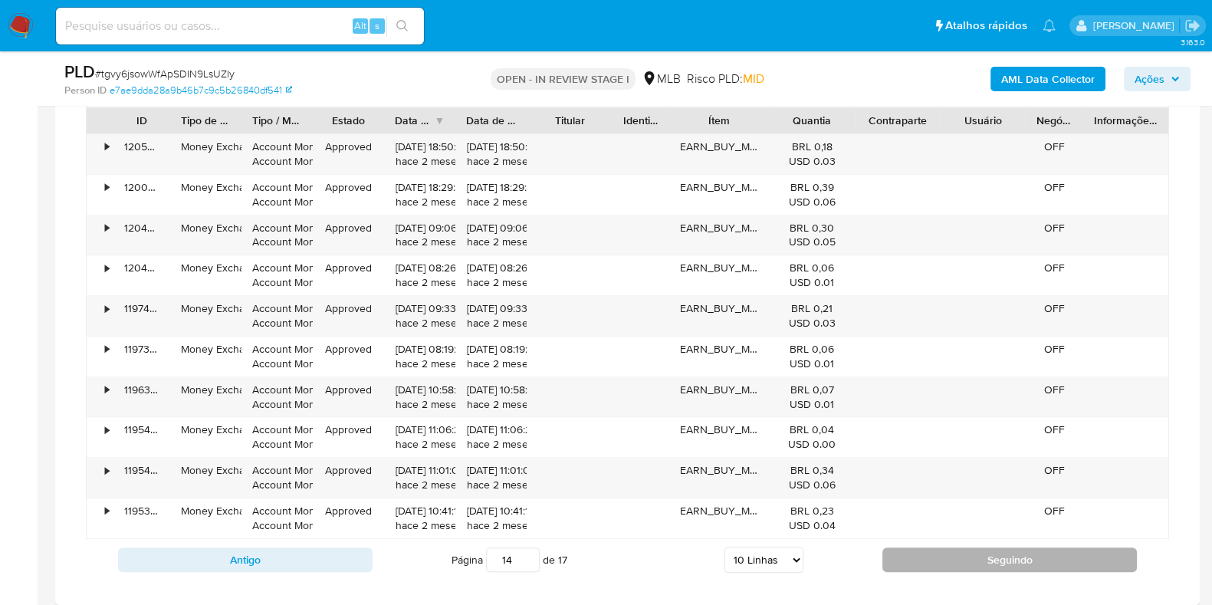
click at [947, 561] on button "Seguindo" at bounding box center [1010, 560] width 255 height 25
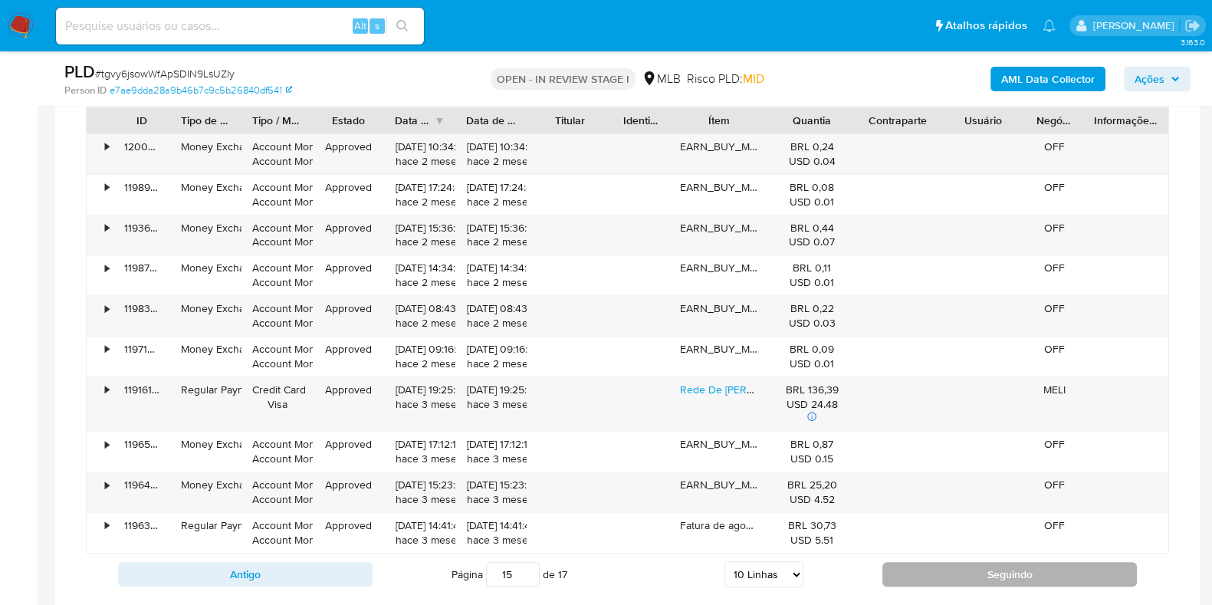
click at [947, 570] on button "Seguindo" at bounding box center [1010, 574] width 255 height 25
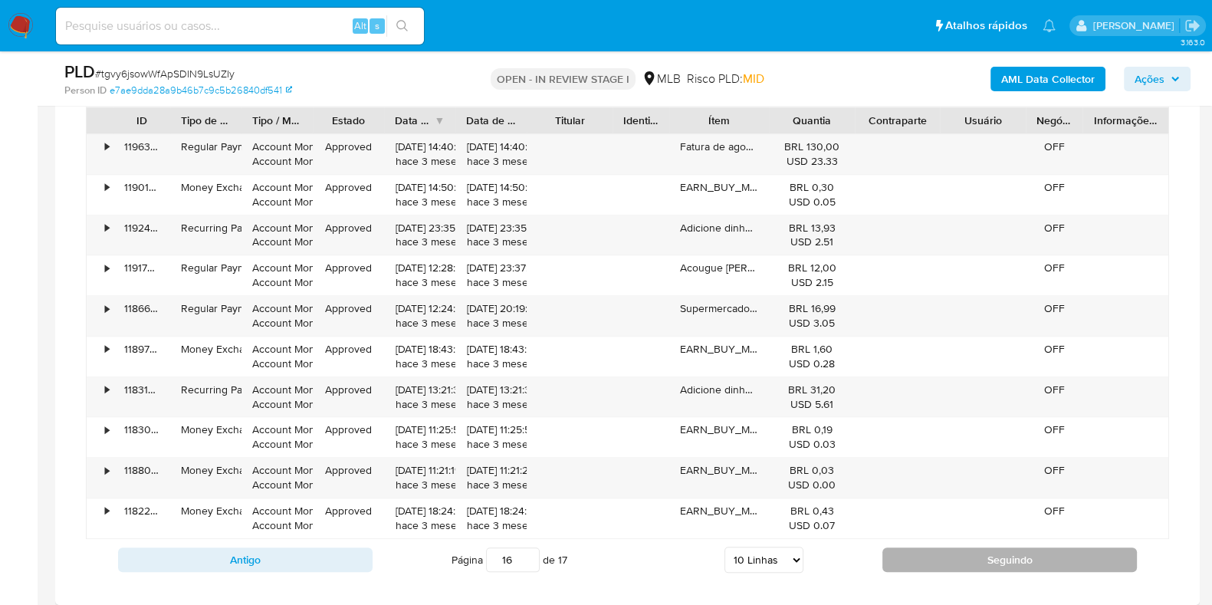
click at [947, 570] on div "Antigo Página 16 de 17 5 Linhas 10 Linhas 20 Linhas 25 Linhas 50 Linhas 100 Lin…" at bounding box center [628, 559] width 1084 height 41
click at [946, 566] on button "Seguindo" at bounding box center [1010, 560] width 255 height 25
type input "17"
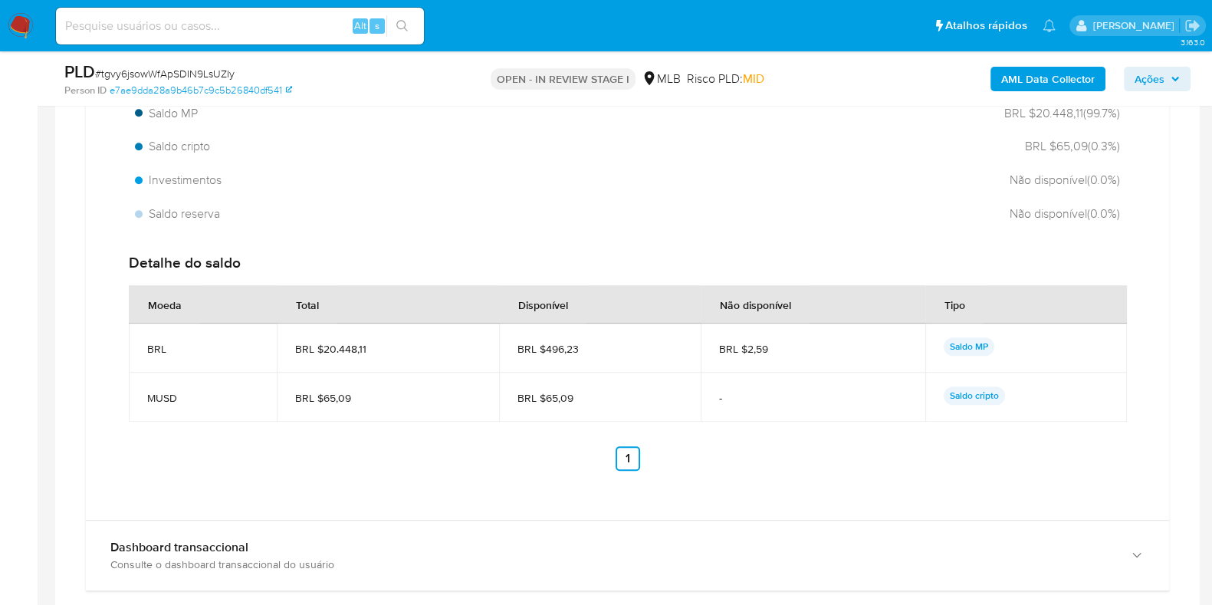
scroll to position [1298, 0]
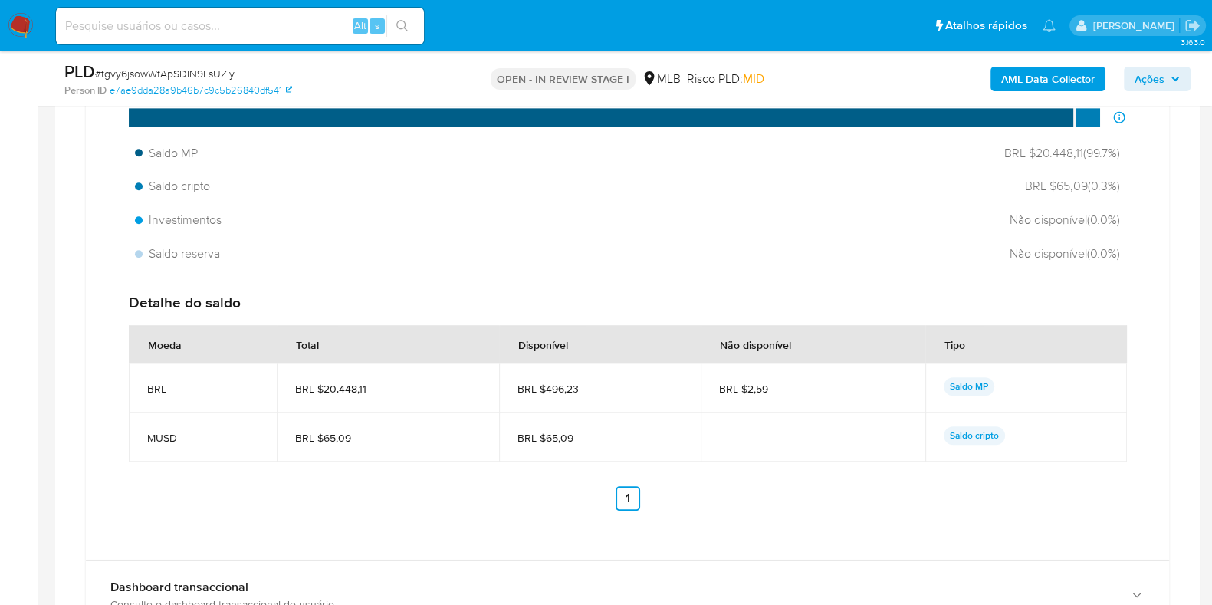
drag, startPoint x: 377, startPoint y: 385, endPoint x: 322, endPoint y: 390, distance: 55.4
click at [322, 390] on span "BRL $20.448,11" at bounding box center [388, 389] width 186 height 14
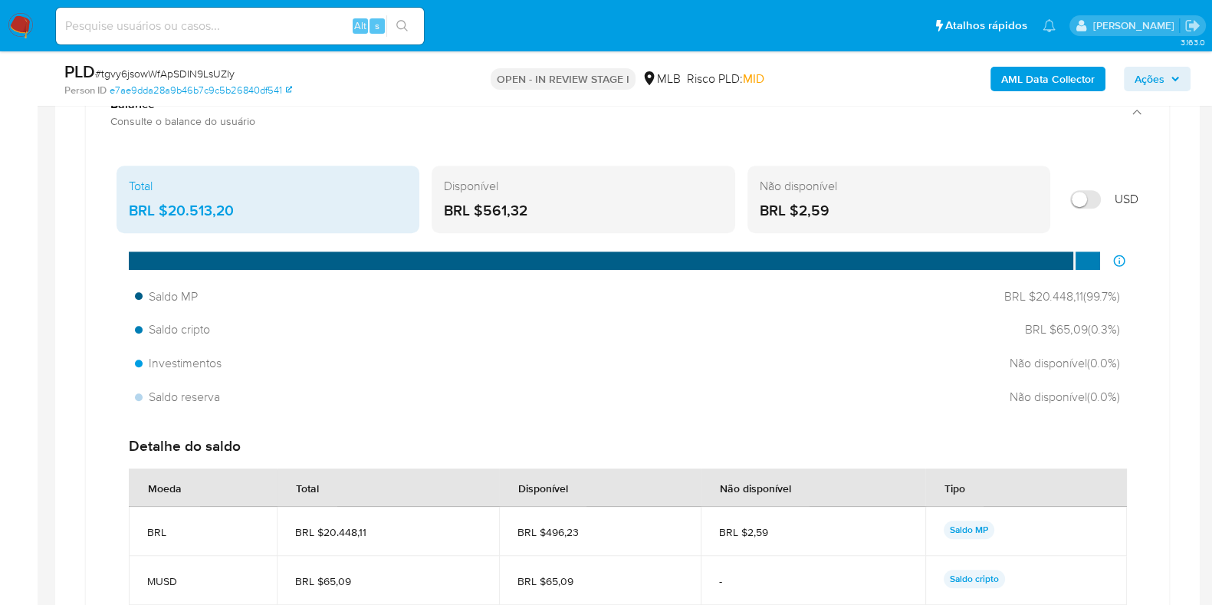
scroll to position [1106, 0]
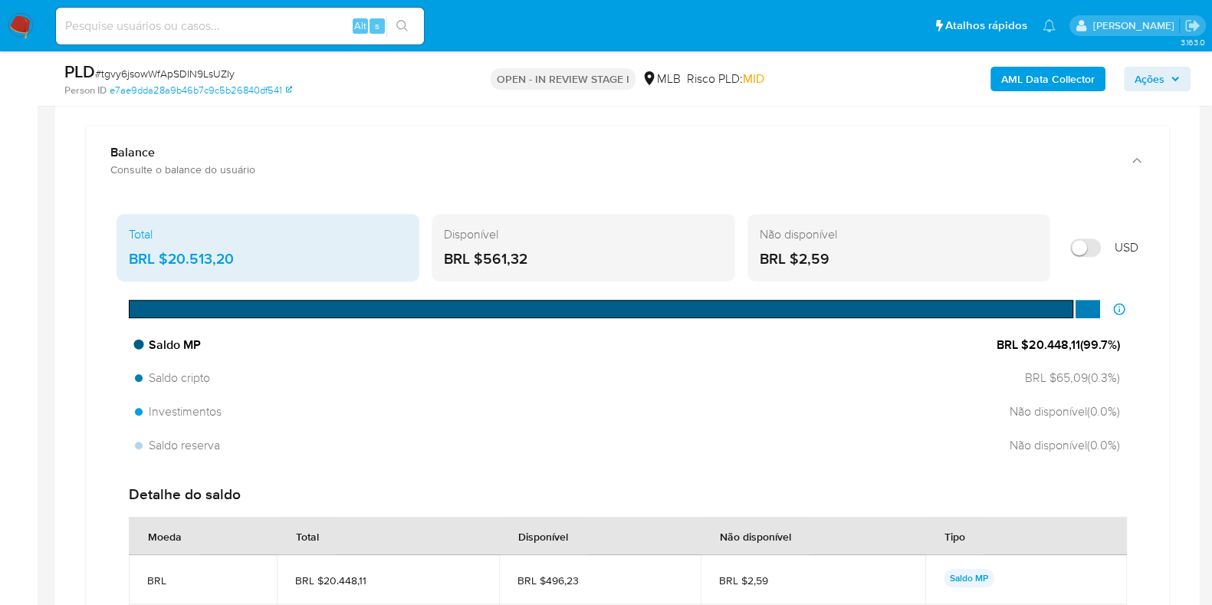
click at [926, 343] on div "Saldo MP BRL $20.448,11 ( 99.7 %)" at bounding box center [628, 345] width 998 height 29
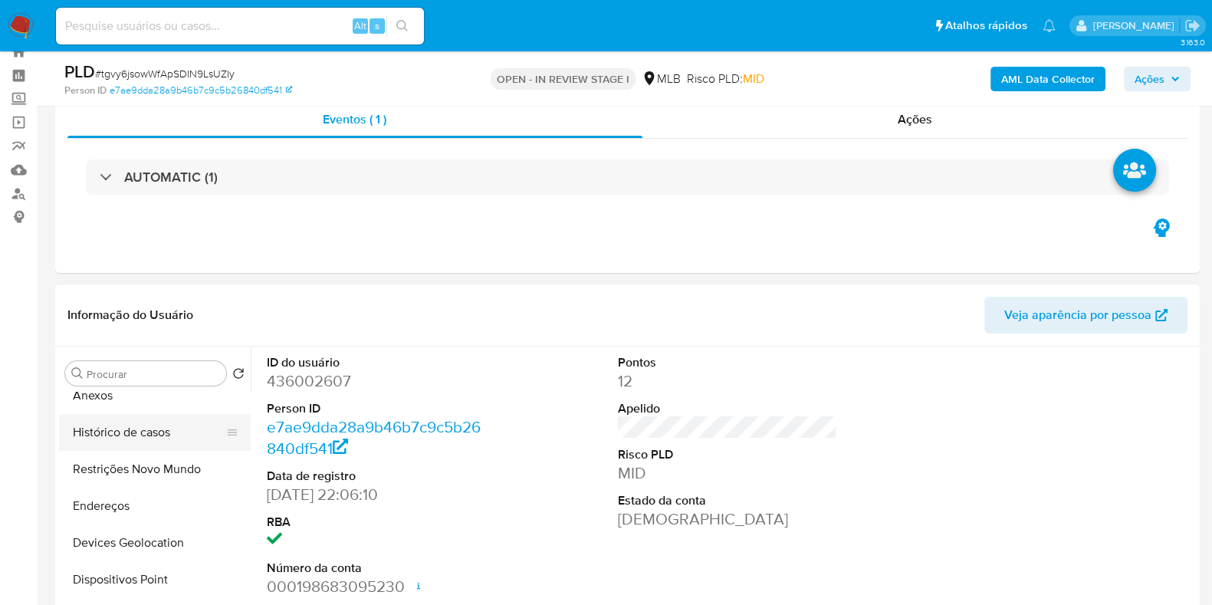
scroll to position [95, 0]
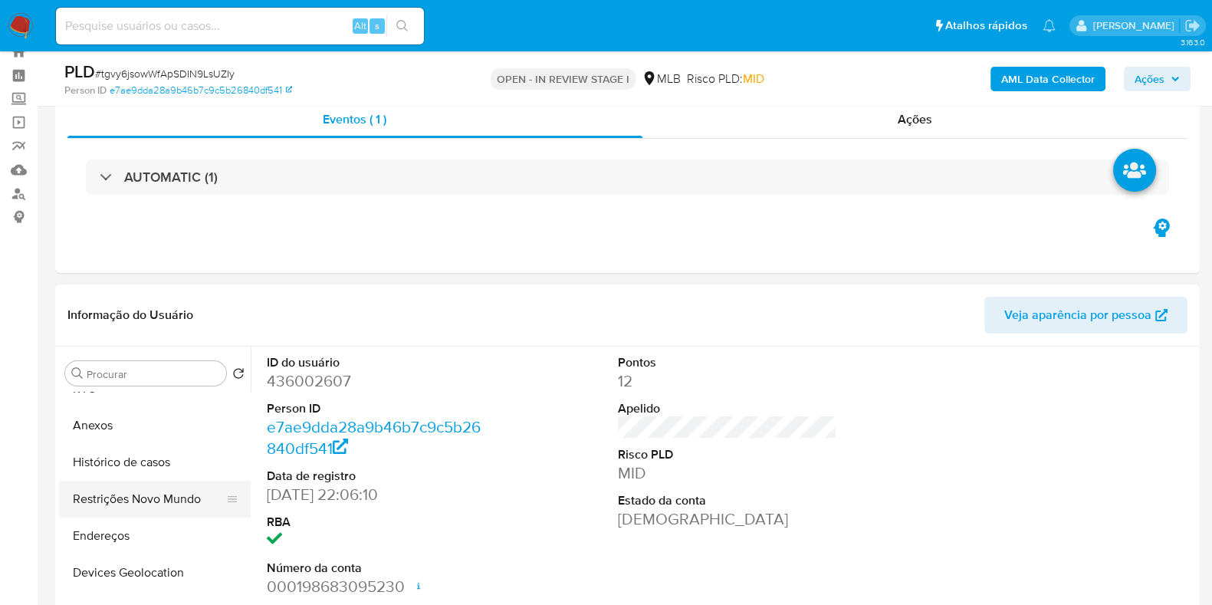
click at [143, 505] on button "Restrições Novo Mundo" at bounding box center [148, 499] width 179 height 37
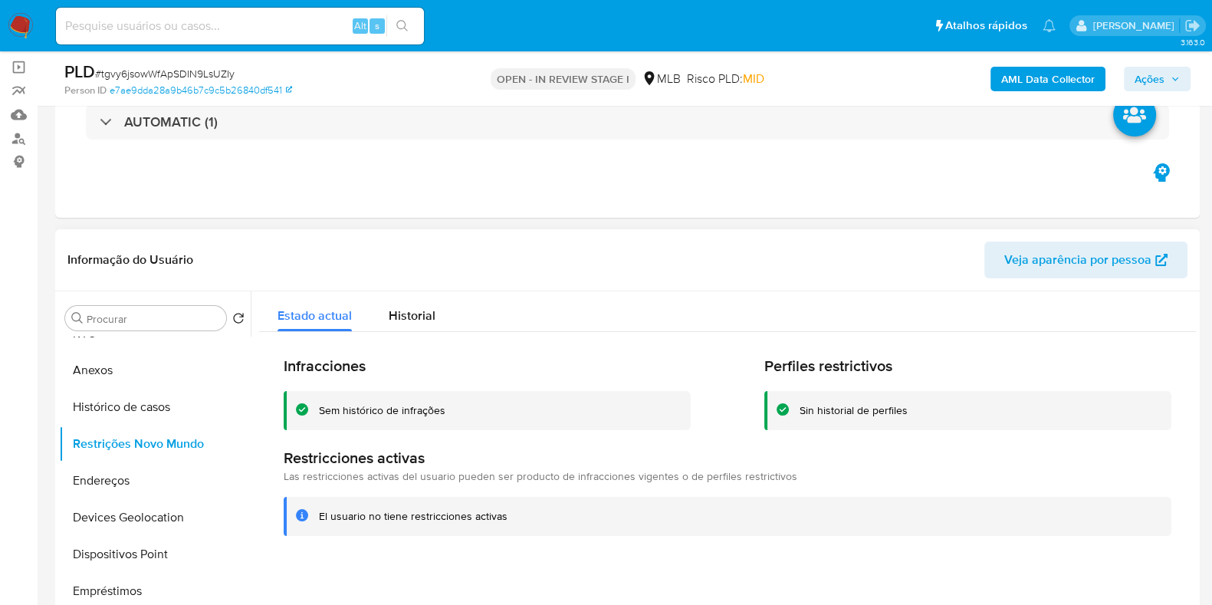
scroll to position [147, 0]
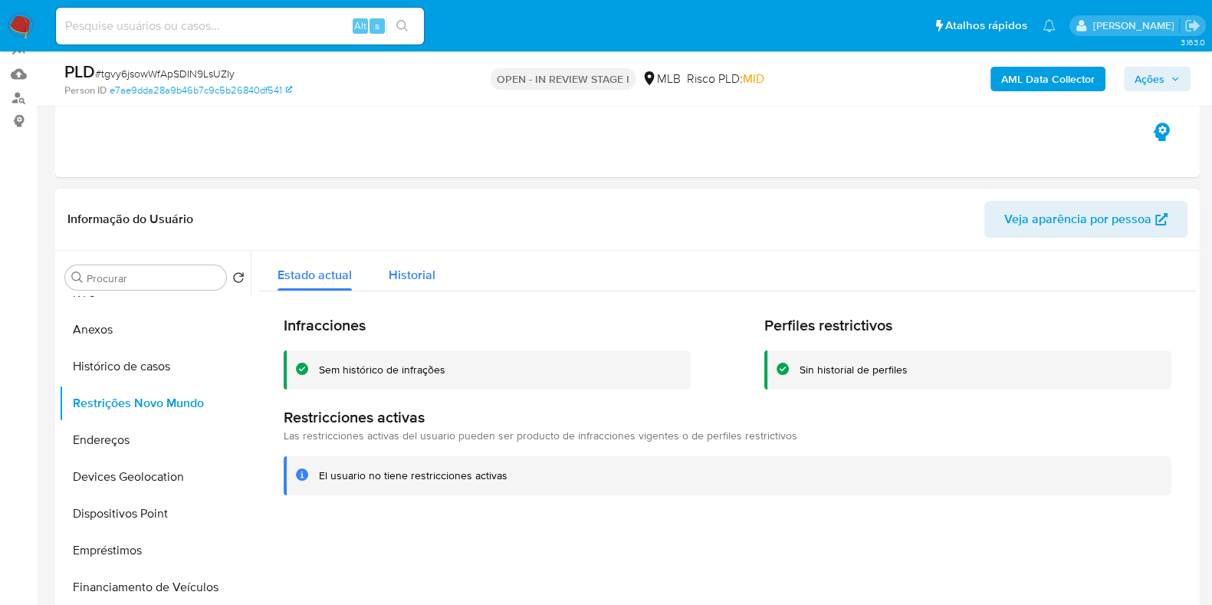
click at [433, 288] on button "Historial" at bounding box center [412, 271] width 84 height 41
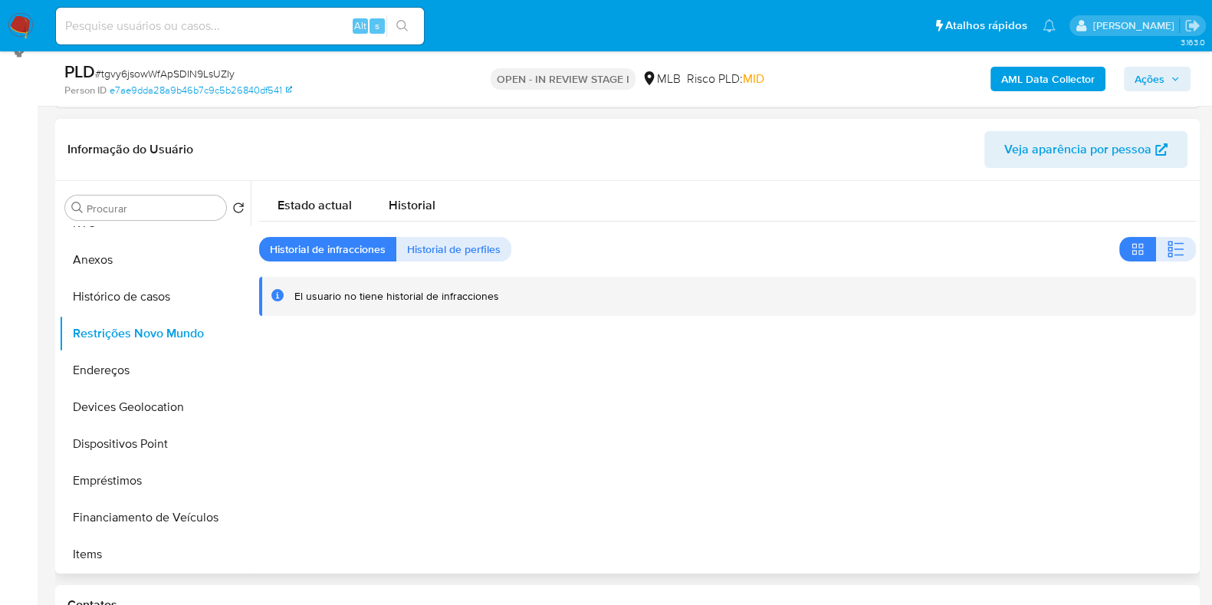
scroll to position [243, 0]
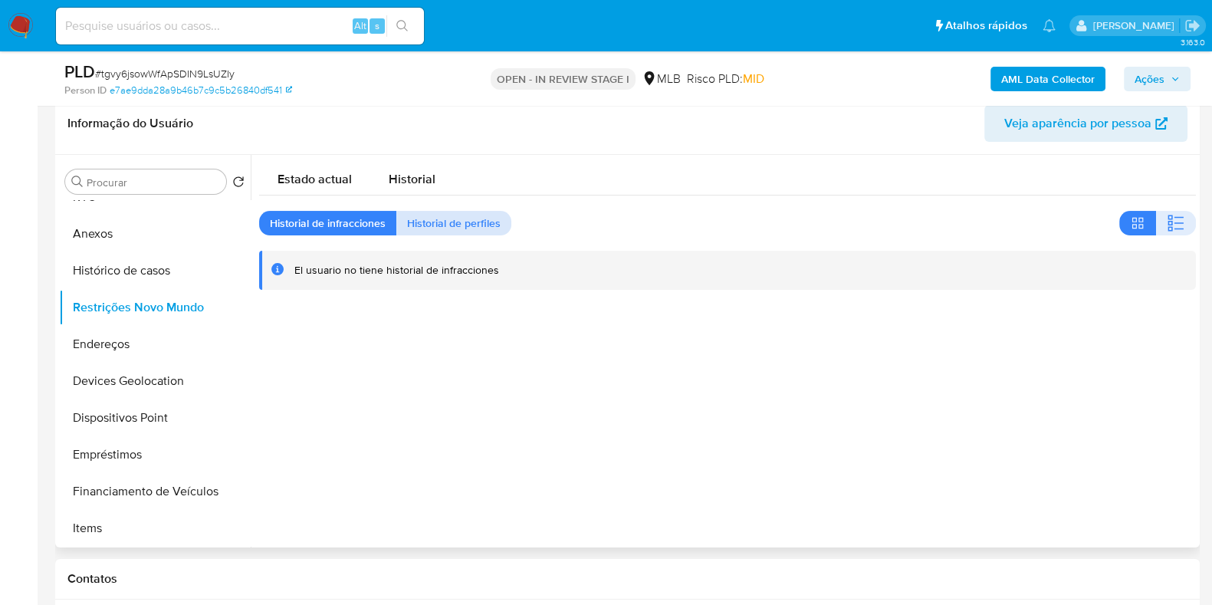
click at [483, 234] on span "Historial de perfiles" at bounding box center [454, 222] width 94 height 21
click at [350, 215] on span "Historial de infracciones" at bounding box center [328, 222] width 116 height 21
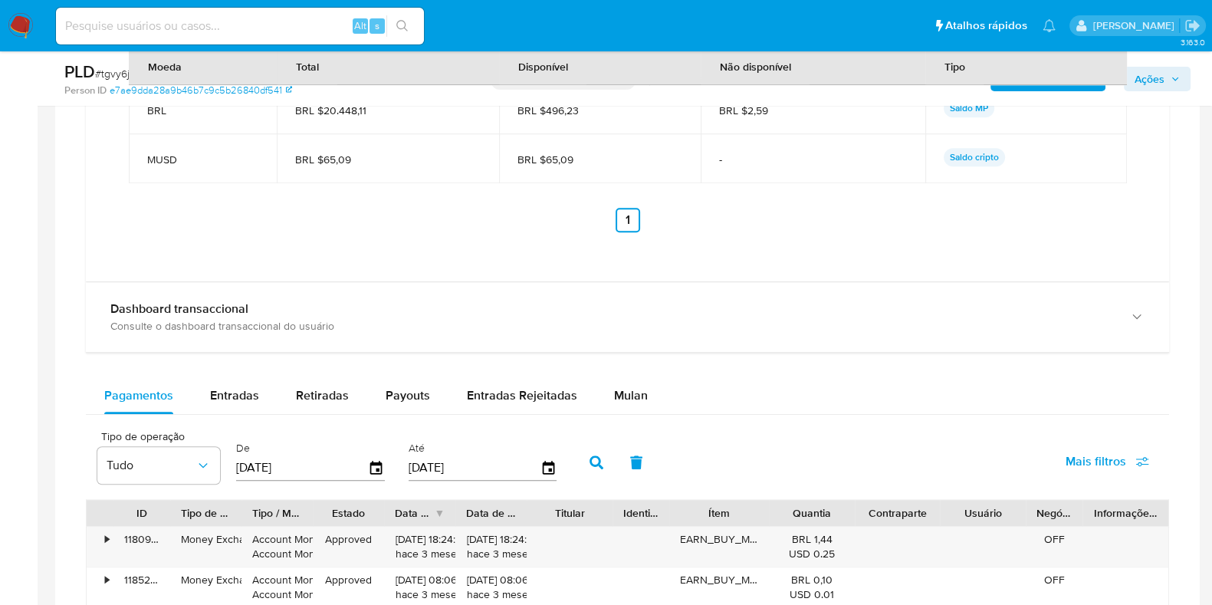
scroll to position [1585, 0]
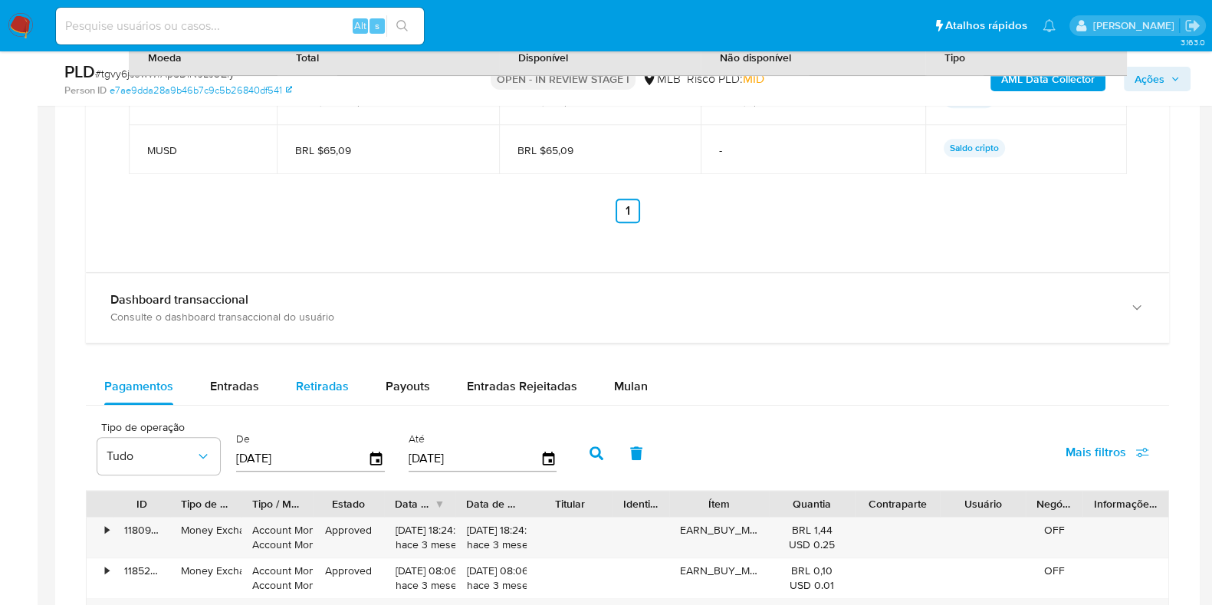
click at [337, 377] on span "Retiradas" at bounding box center [322, 386] width 53 height 18
select select "10"
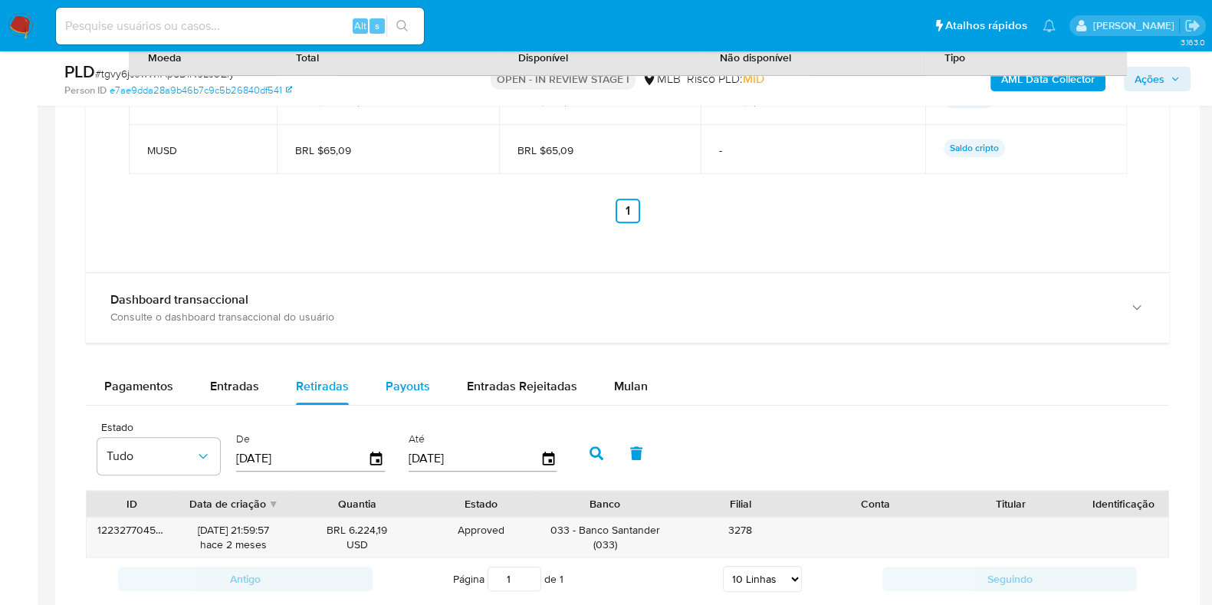
click at [426, 377] on span "Payouts" at bounding box center [408, 386] width 44 height 18
select select "10"
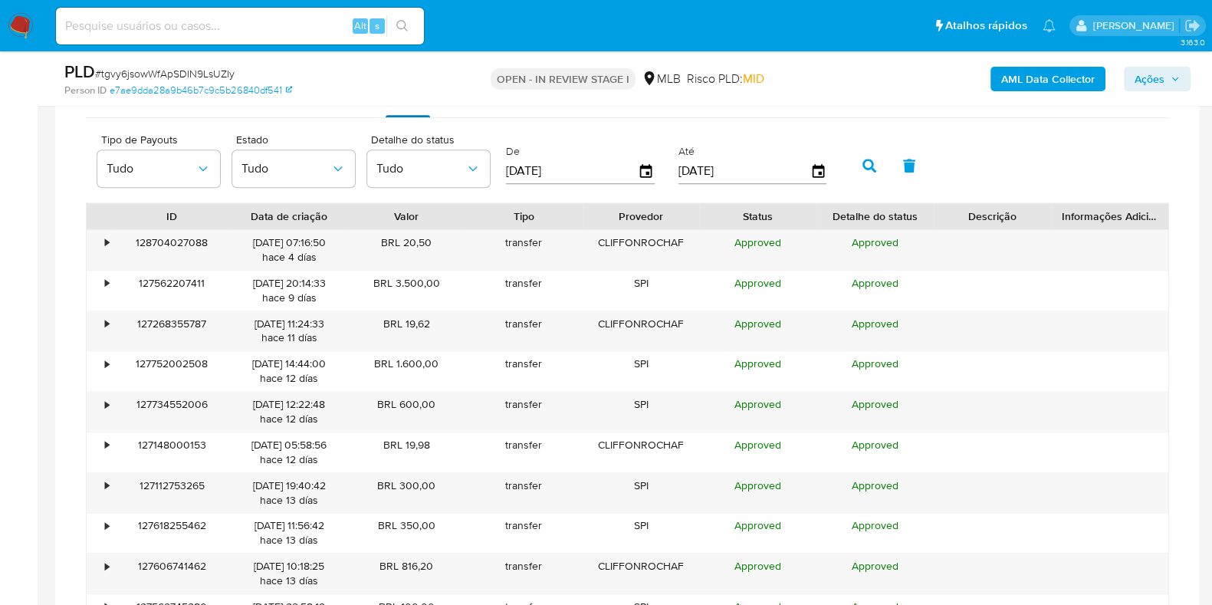
scroll to position [1969, 0]
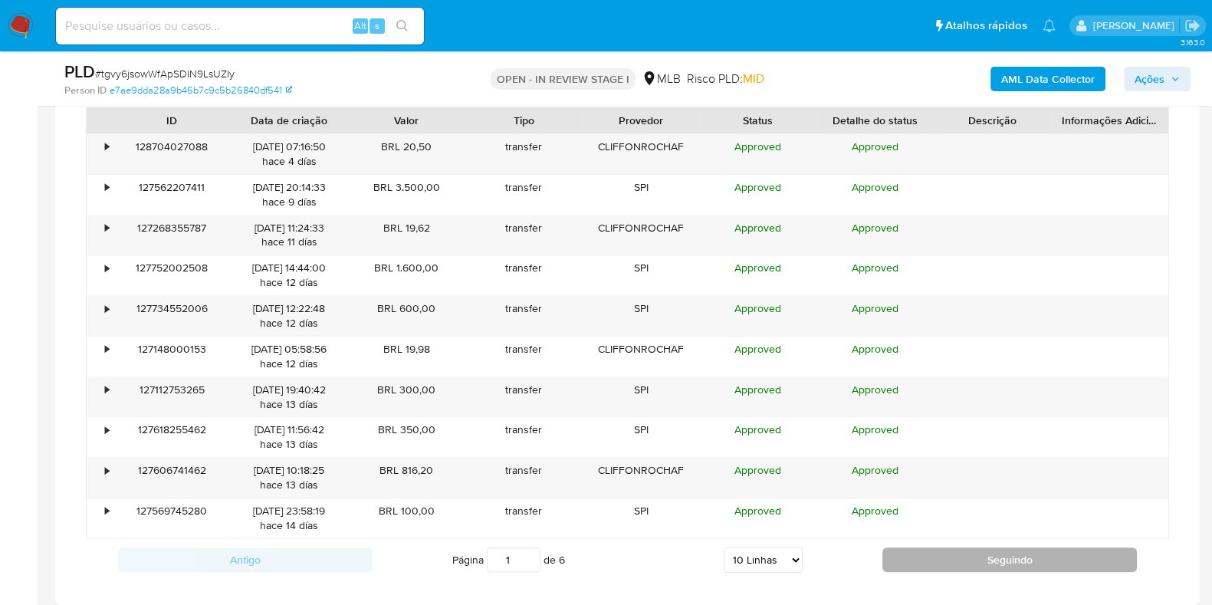
click at [916, 572] on button "Seguindo" at bounding box center [1010, 560] width 255 height 25
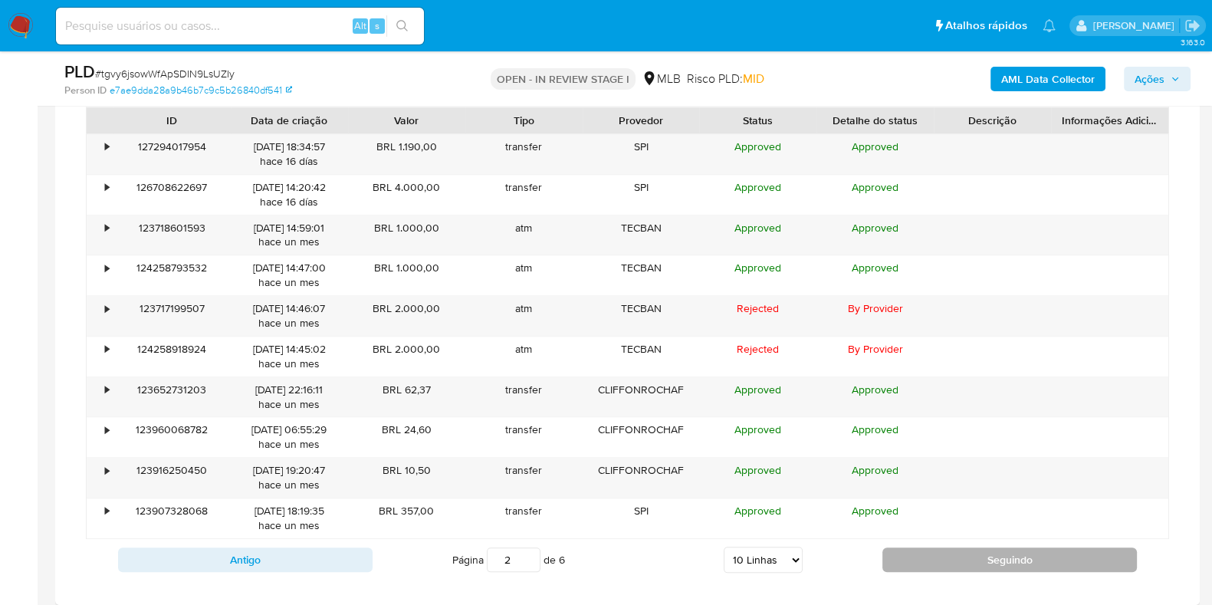
click at [916, 572] on button "Seguindo" at bounding box center [1010, 560] width 255 height 25
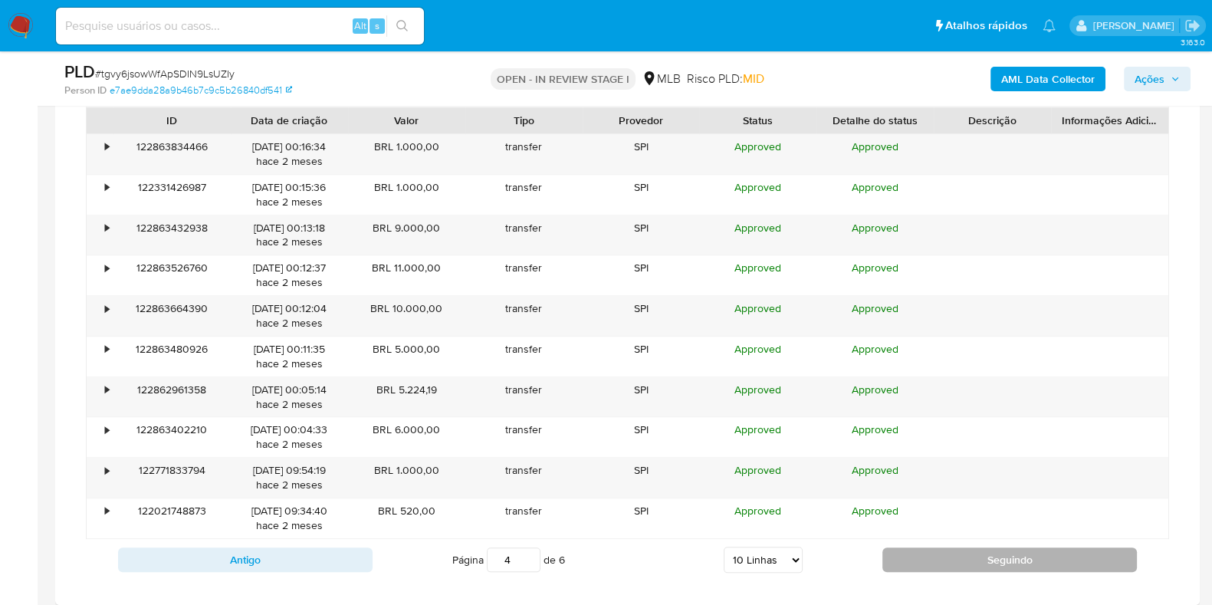
click at [916, 572] on button "Seguindo" at bounding box center [1010, 560] width 255 height 25
type input "5"
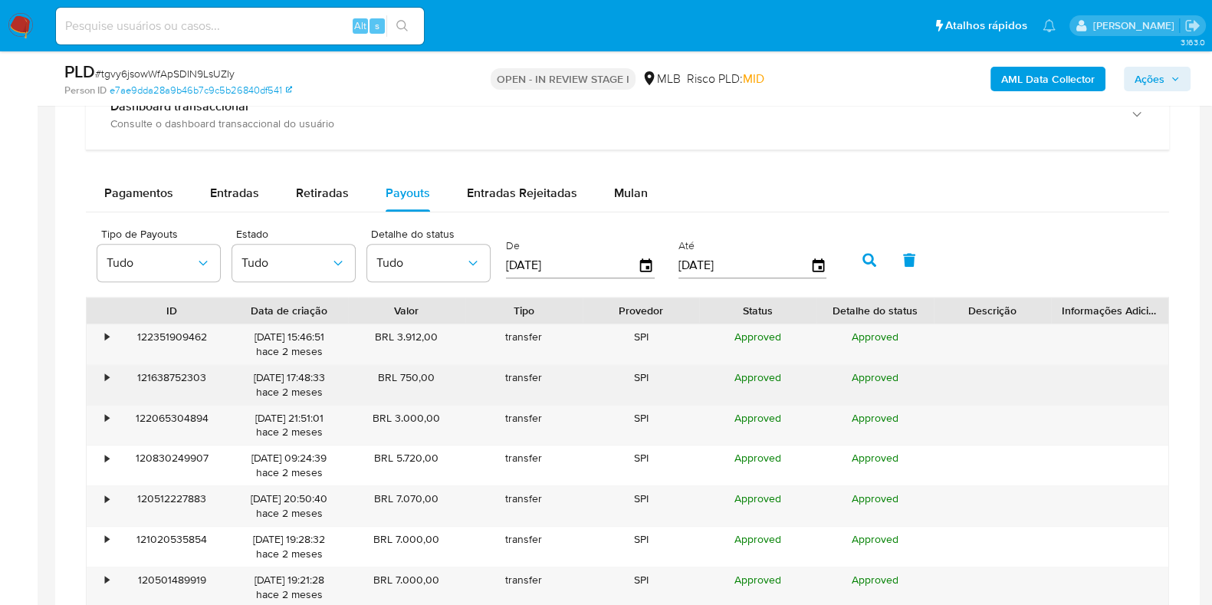
scroll to position [1777, 0]
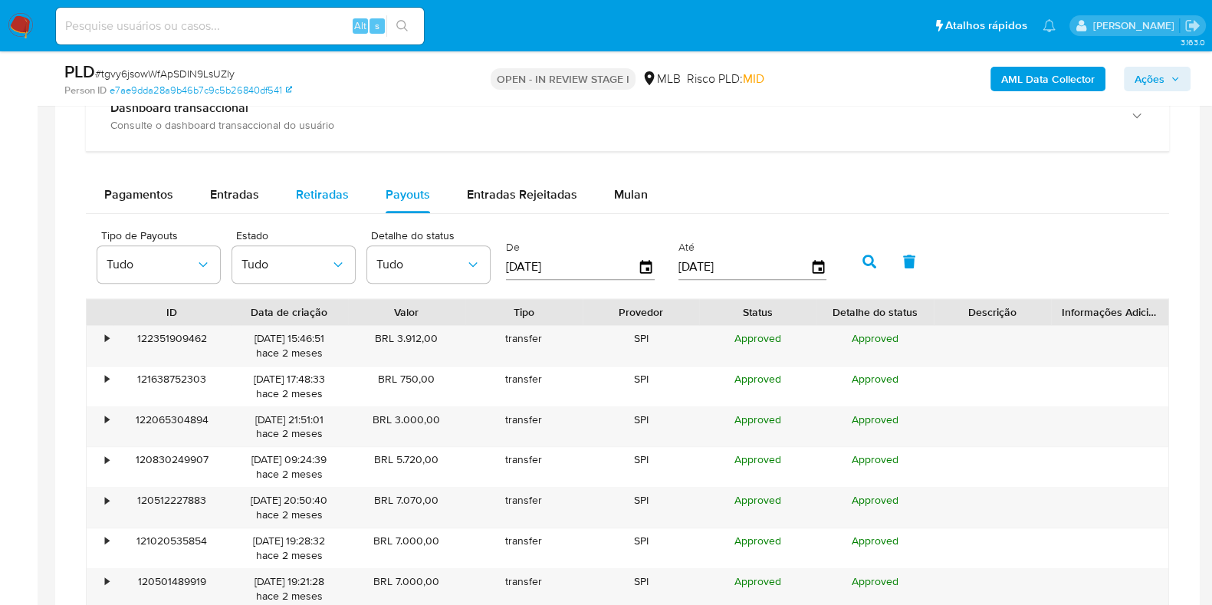
click at [341, 178] on div "Retiradas" at bounding box center [322, 194] width 53 height 37
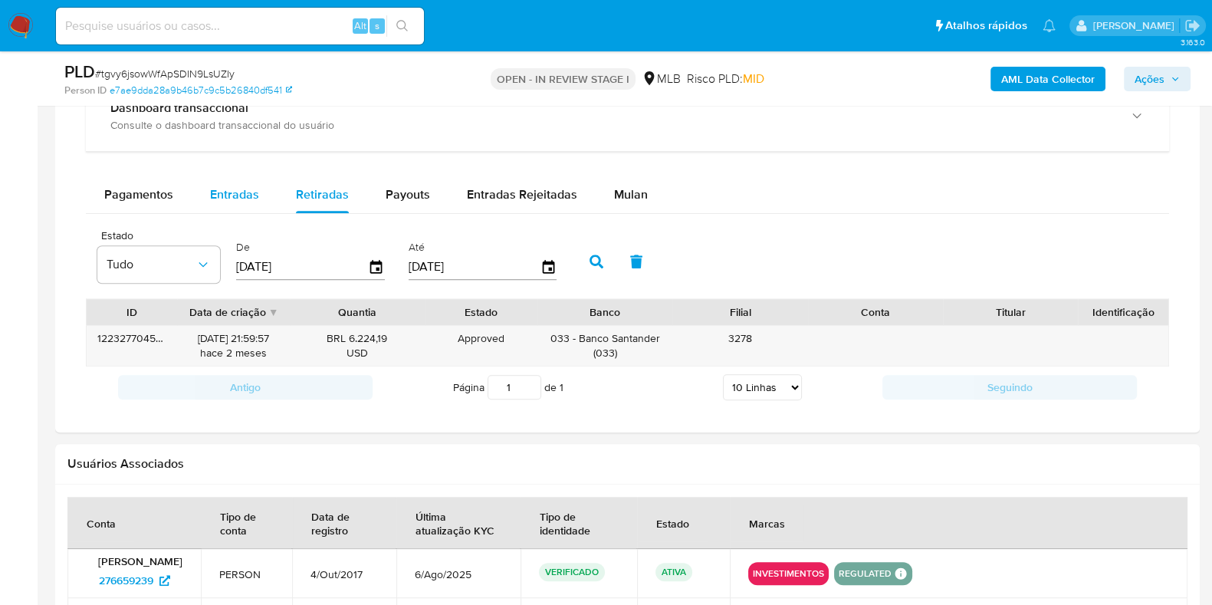
click at [244, 197] on span "Entradas" at bounding box center [234, 195] width 49 height 18
select select "10"
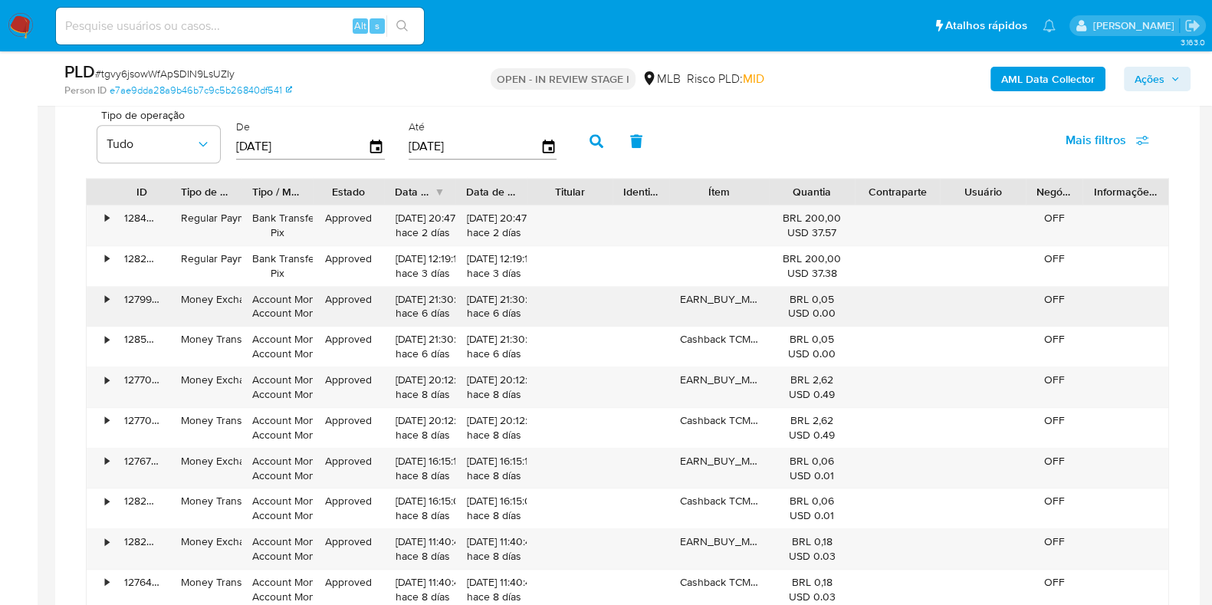
scroll to position [1969, 0]
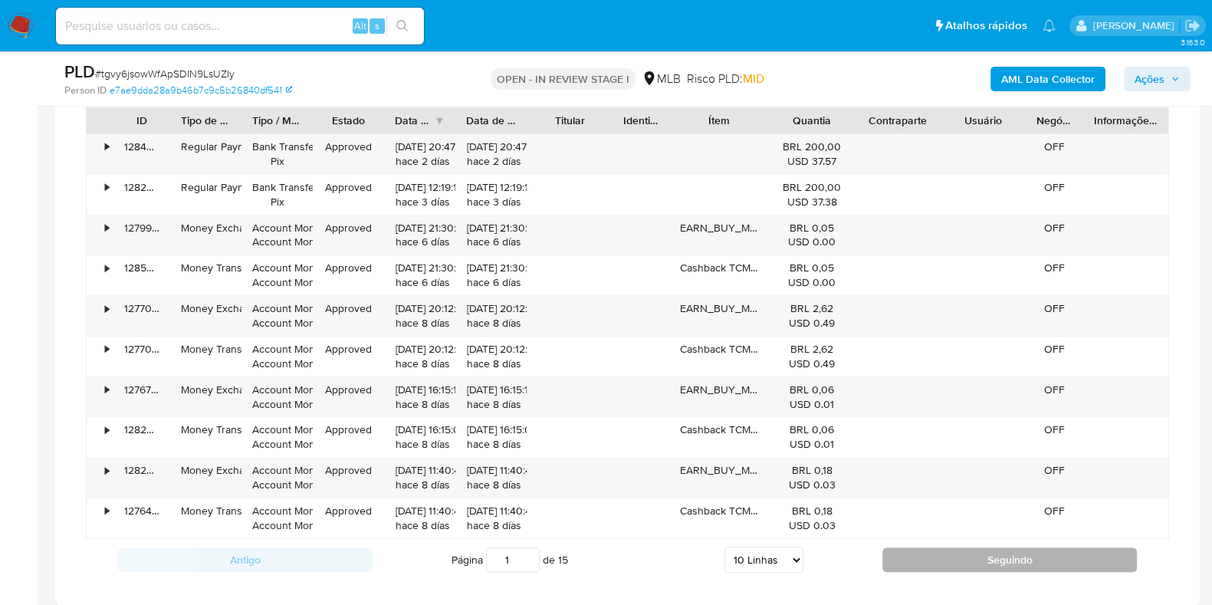
click at [923, 561] on button "Seguindo" at bounding box center [1010, 560] width 255 height 25
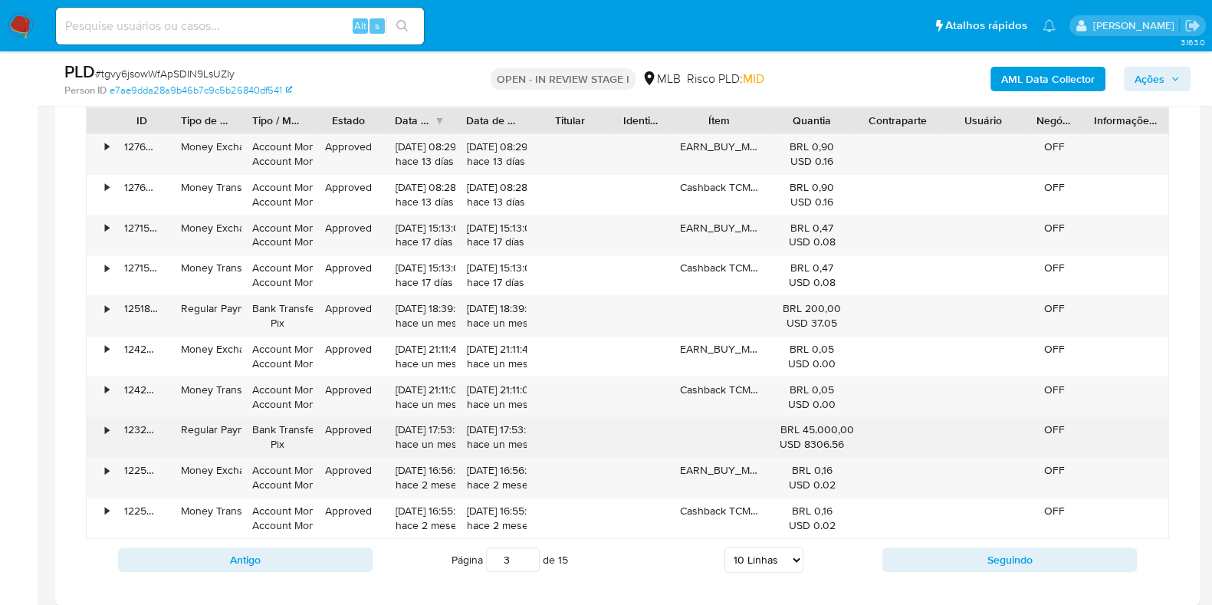
click at [104, 426] on div "•" at bounding box center [100, 437] width 27 height 40
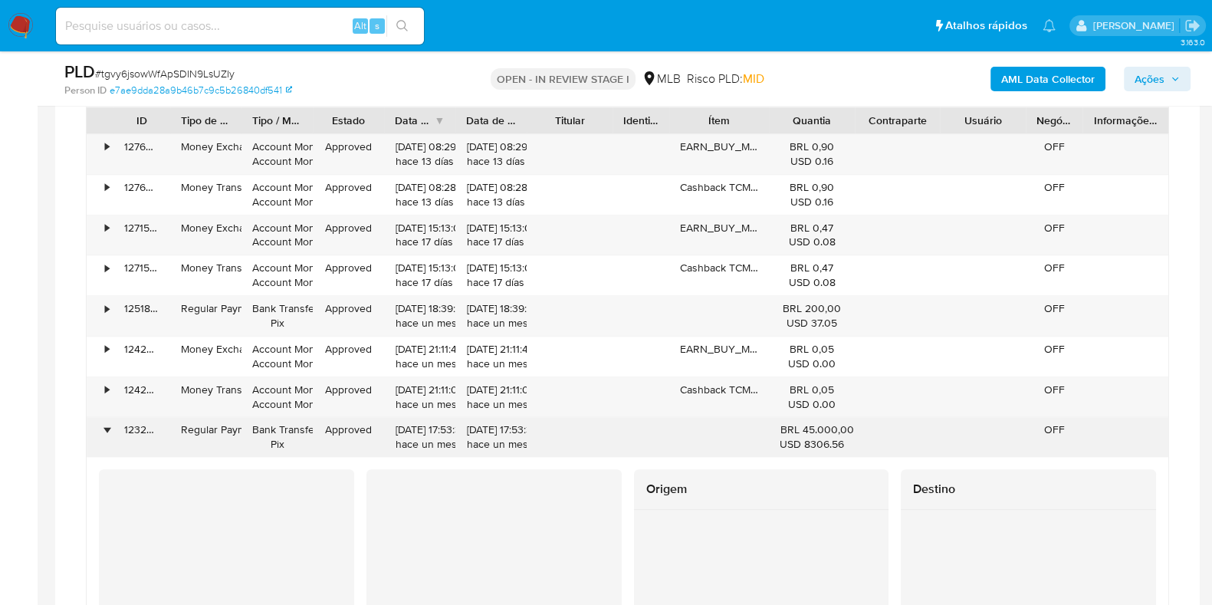
scroll to position [2064, 0]
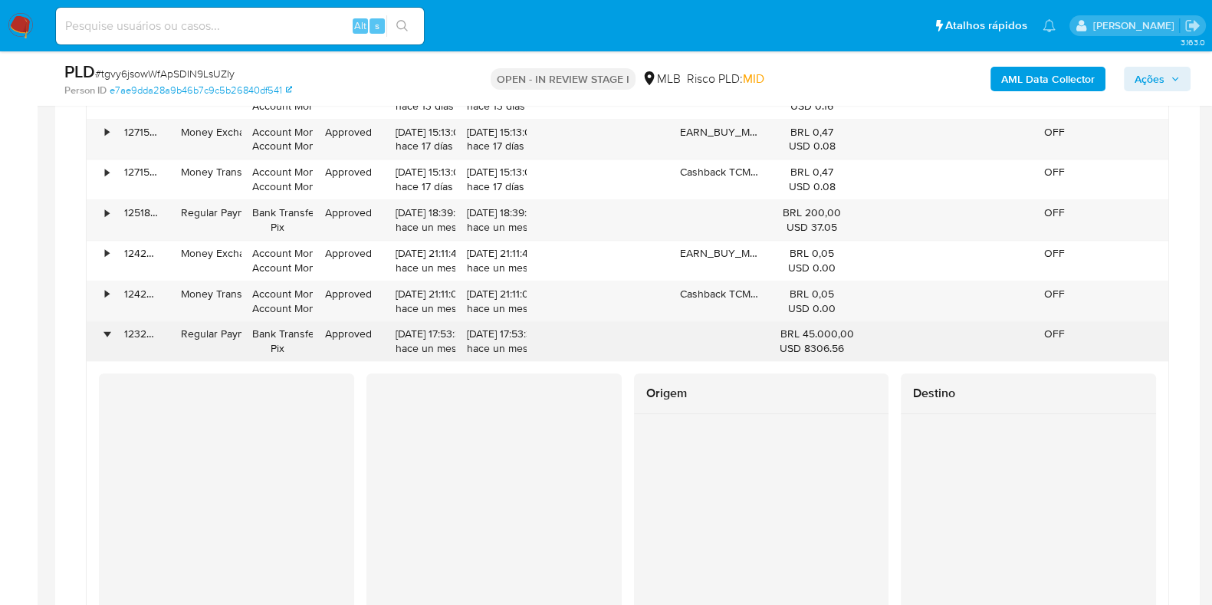
click at [107, 330] on div "•" at bounding box center [107, 334] width 4 height 15
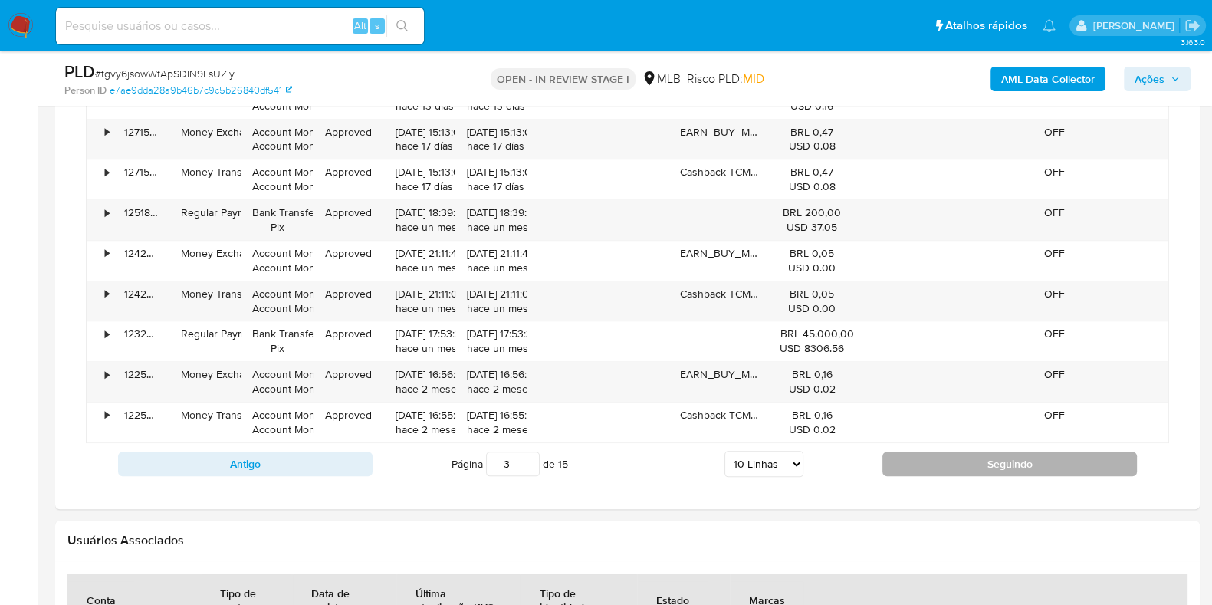
click at [911, 462] on button "Seguindo" at bounding box center [1010, 464] width 255 height 25
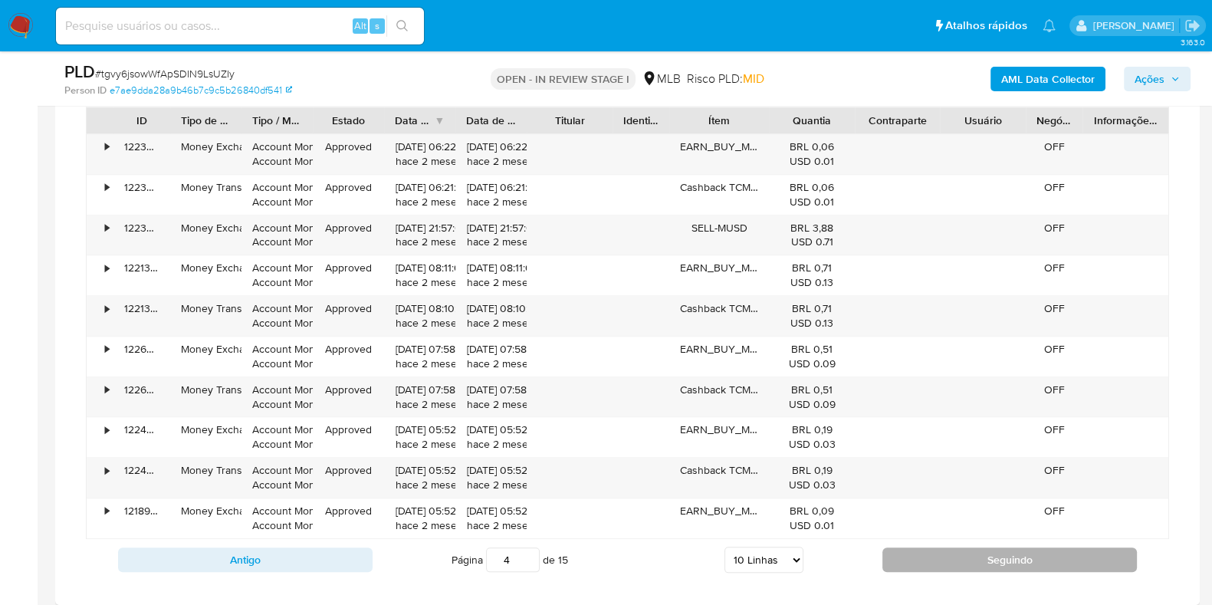
click at [933, 564] on button "Seguindo" at bounding box center [1010, 560] width 255 height 25
type input "7"
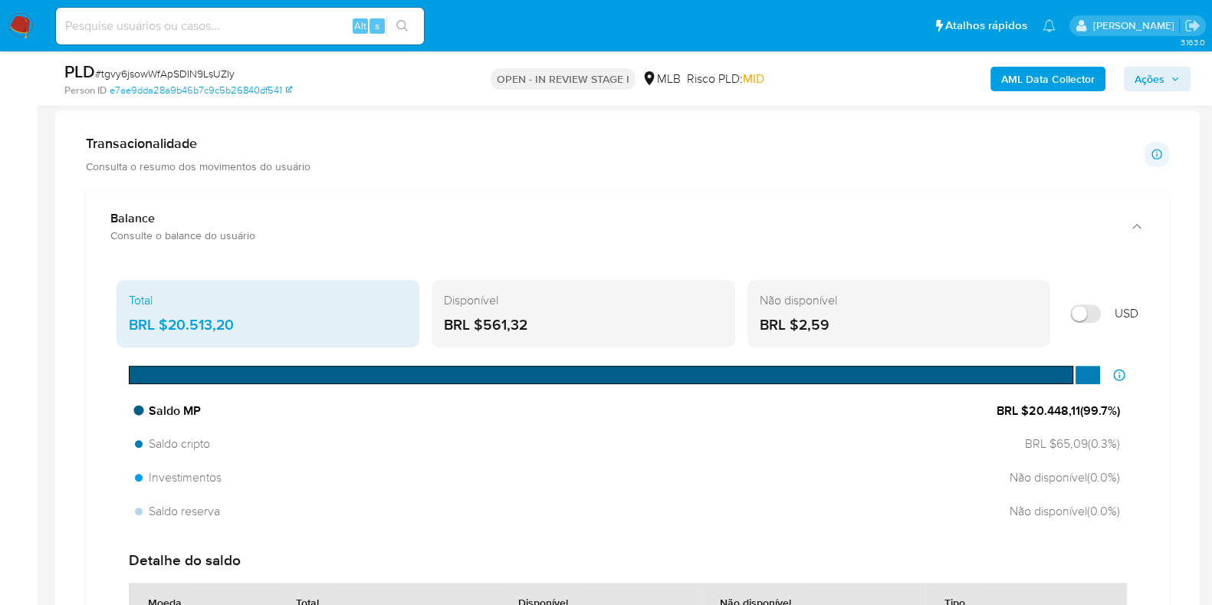
scroll to position [1010, 0]
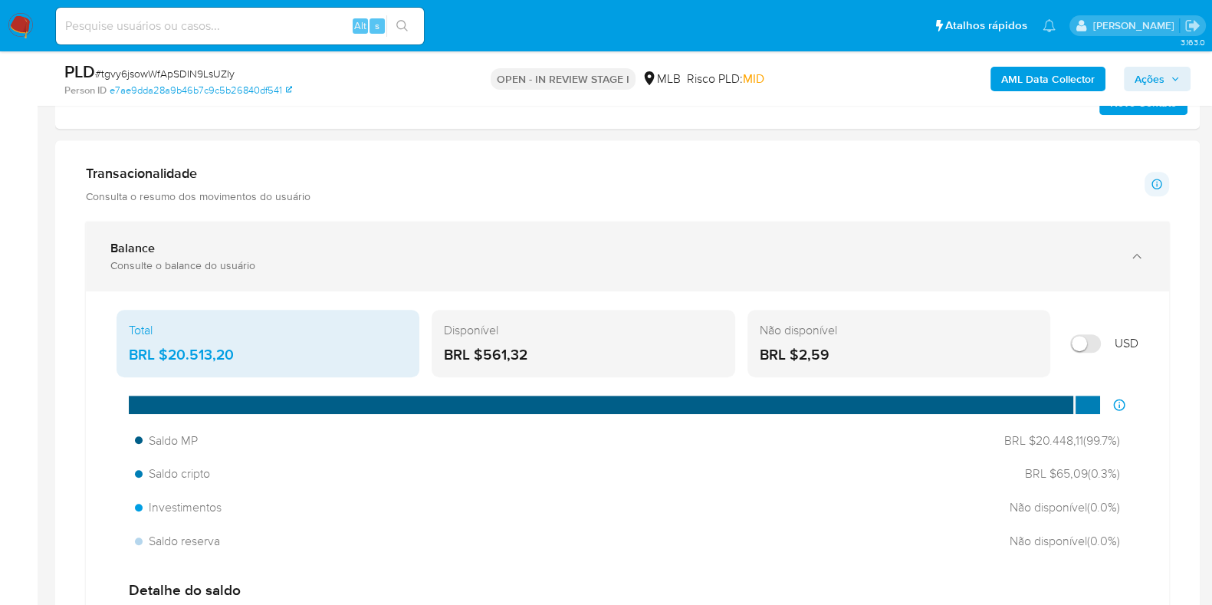
click at [304, 284] on div "Balance Consulte o balance do usuário" at bounding box center [628, 257] width 1084 height 70
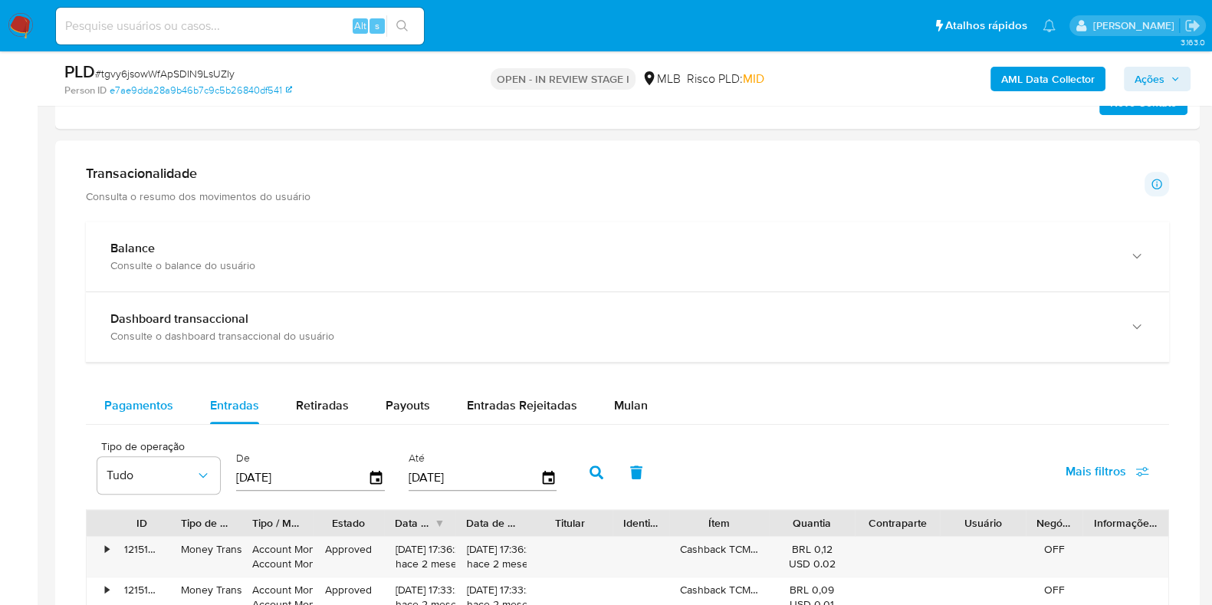
click at [154, 400] on span "Pagamentos" at bounding box center [138, 405] width 69 height 18
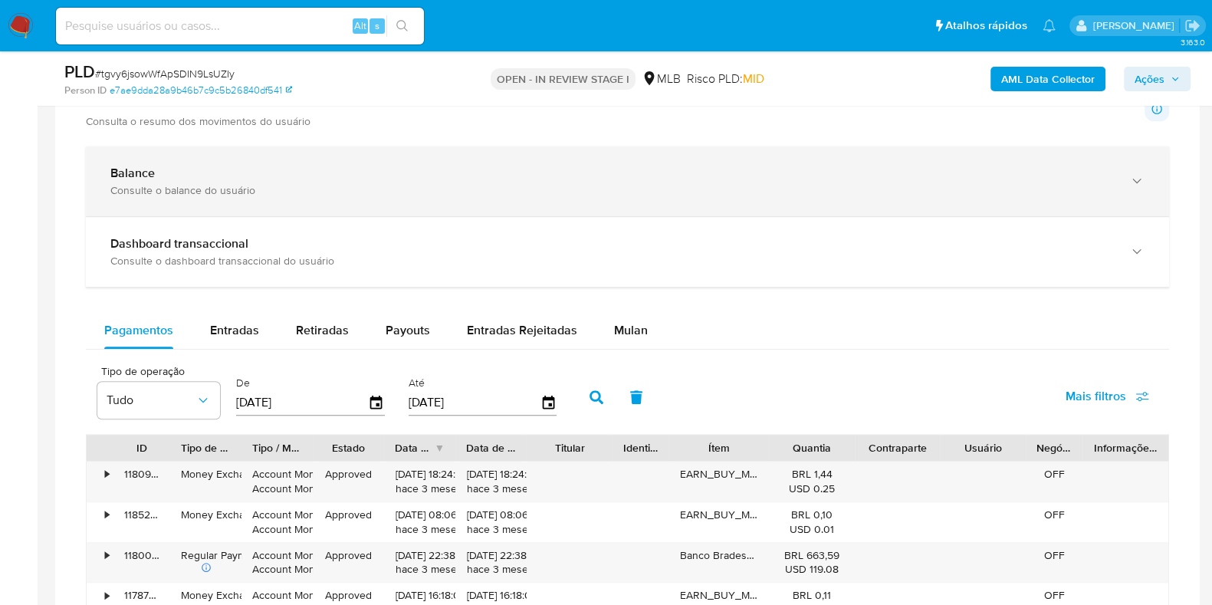
scroll to position [1202, 0]
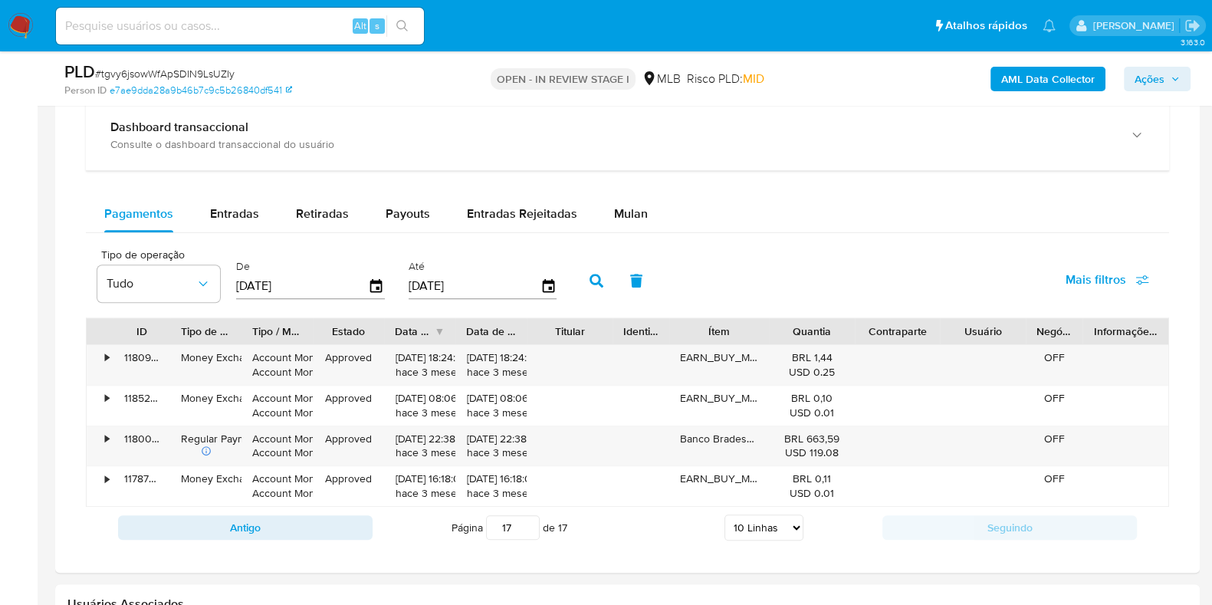
drag, startPoint x: 514, startPoint y: 523, endPoint x: 486, endPoint y: 527, distance: 27.9
click at [486, 527] on input "17" at bounding box center [513, 527] width 54 height 25
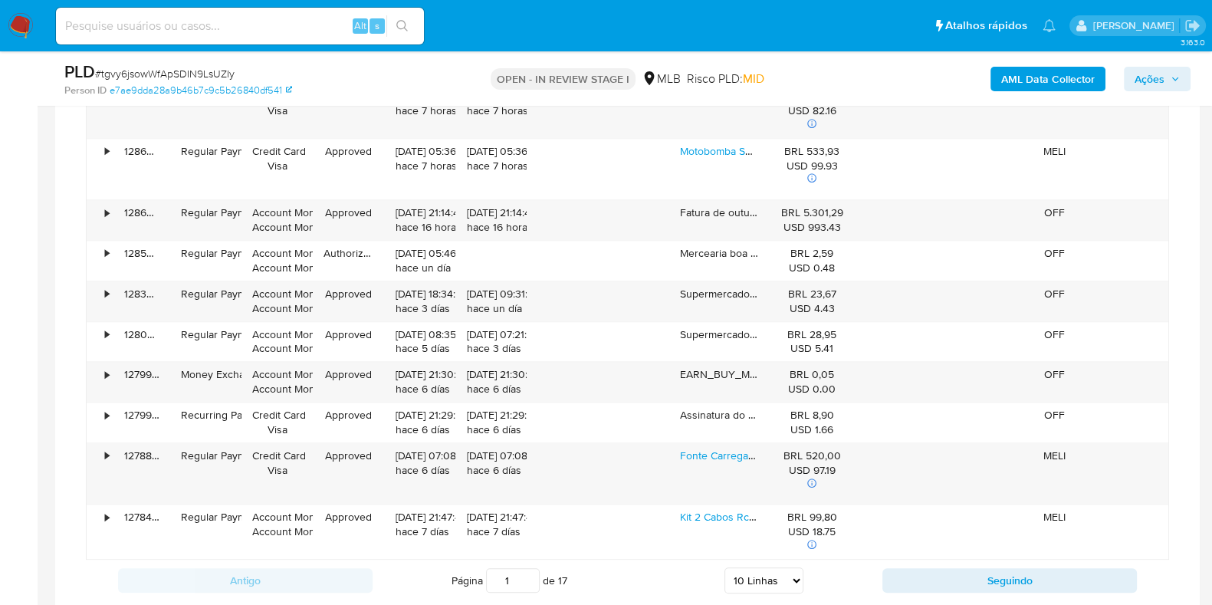
scroll to position [1489, 0]
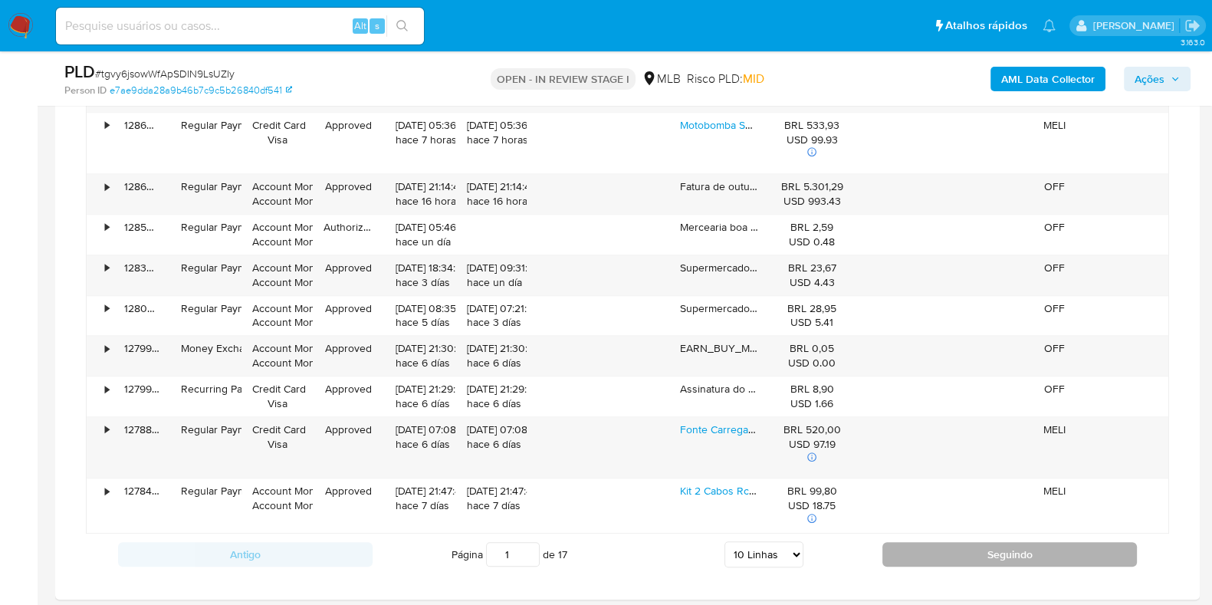
click at [989, 546] on button "Seguindo" at bounding box center [1010, 554] width 255 height 25
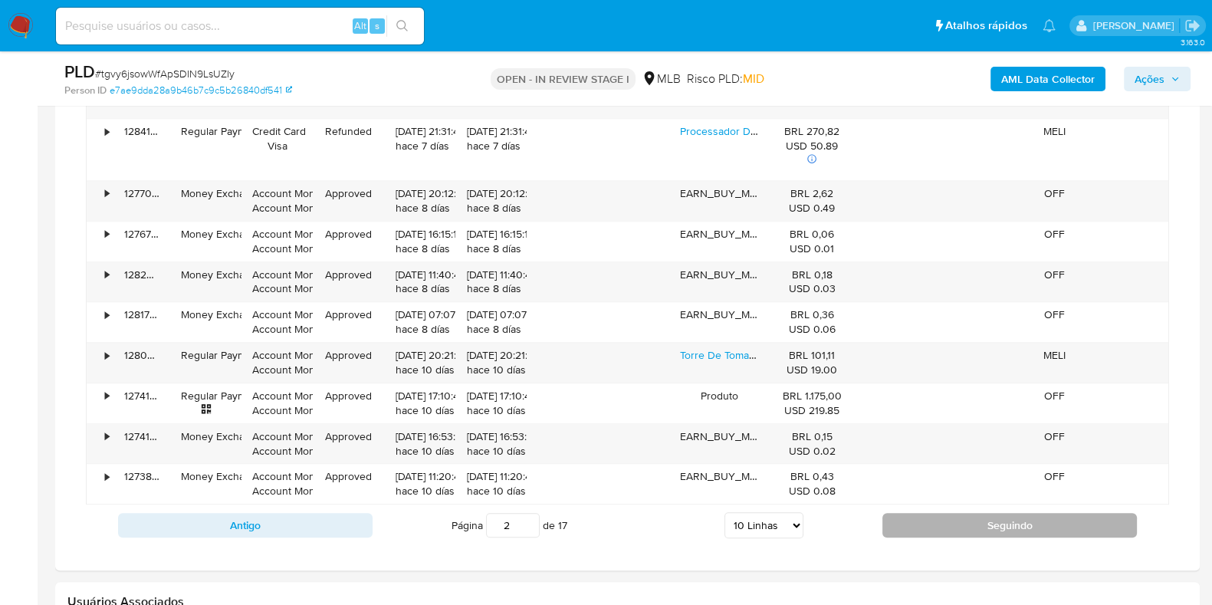
click at [969, 520] on button "Seguindo" at bounding box center [1010, 525] width 255 height 25
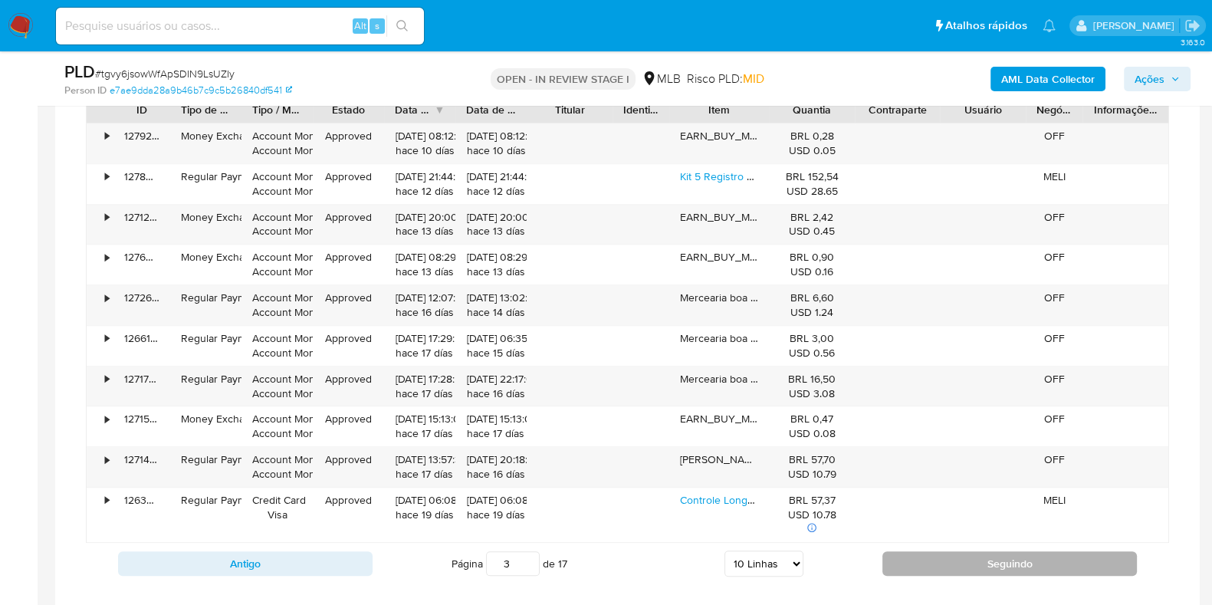
scroll to position [1393, 0]
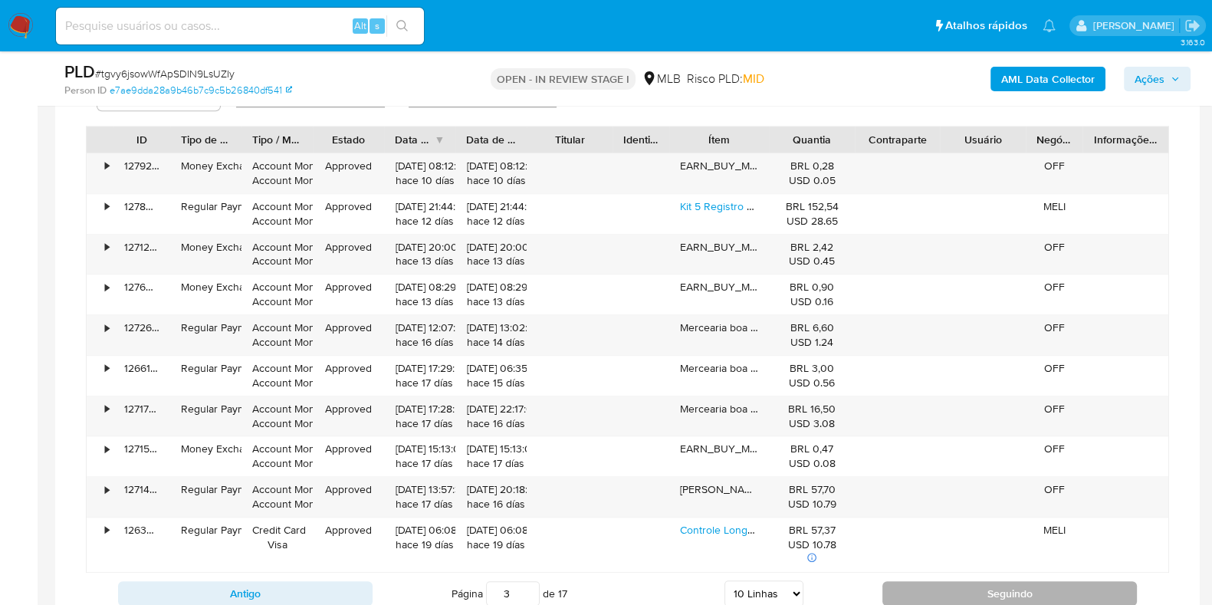
click at [924, 581] on button "Seguindo" at bounding box center [1010, 593] width 255 height 25
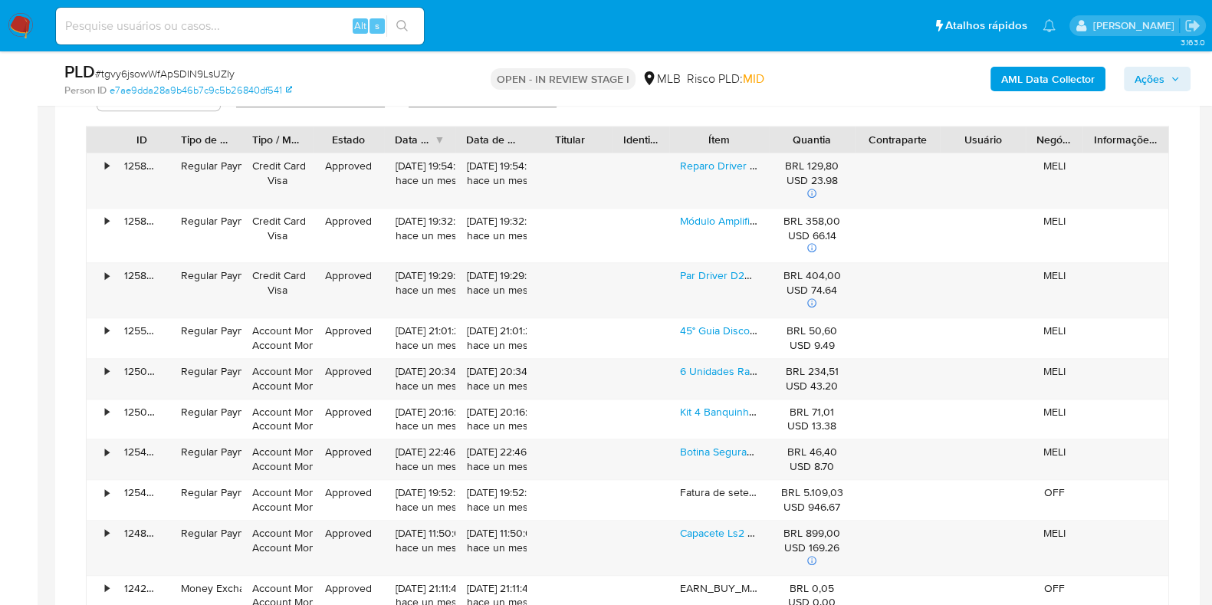
scroll to position [1489, 0]
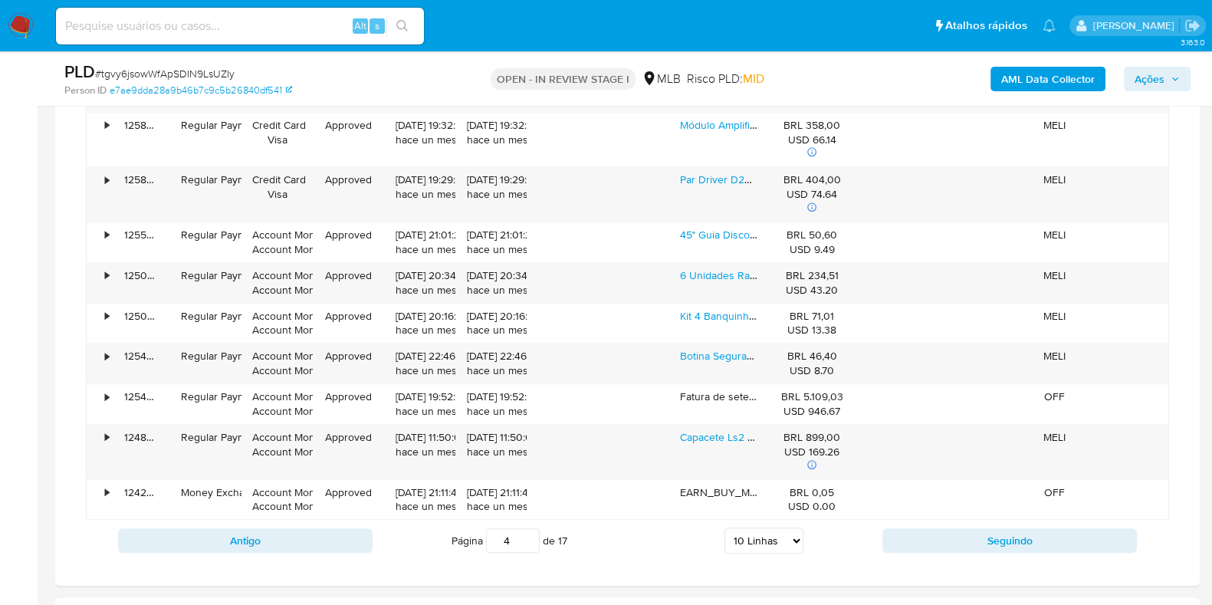
drag, startPoint x: 919, startPoint y: 542, endPoint x: 855, endPoint y: 563, distance: 66.9
click at [855, 563] on div "Transacionalidade Consulta o resumo dos movimentos do usuário Informações trans…" at bounding box center [627, 123] width 1120 height 900
click at [890, 538] on button "Seguindo" at bounding box center [1010, 540] width 255 height 25
type input "5"
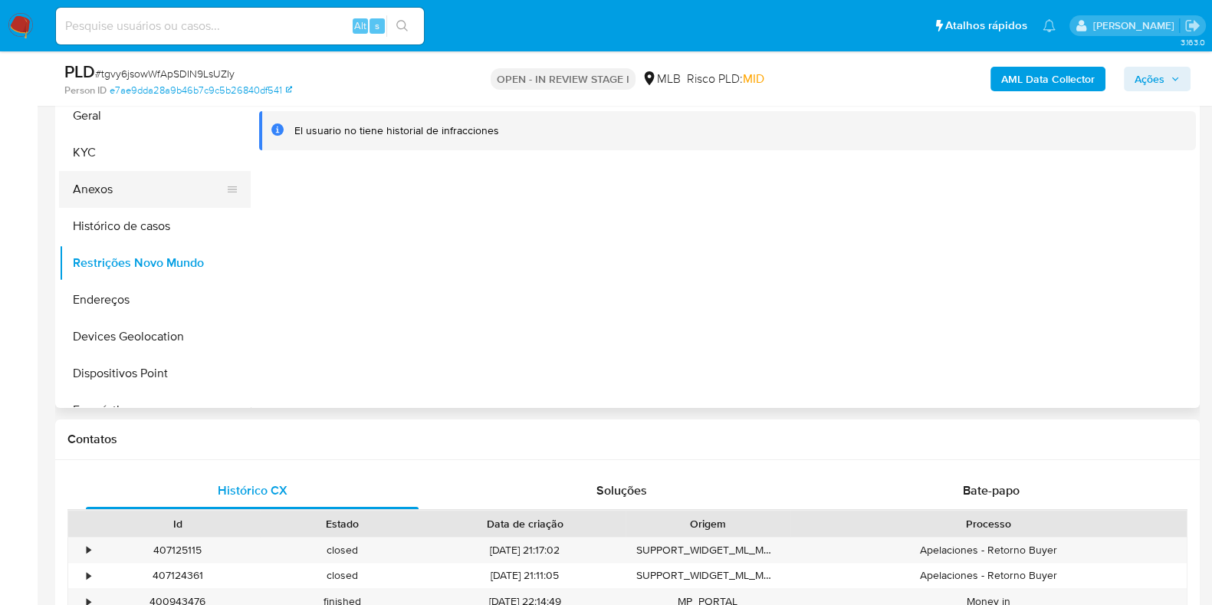
scroll to position [288, 0]
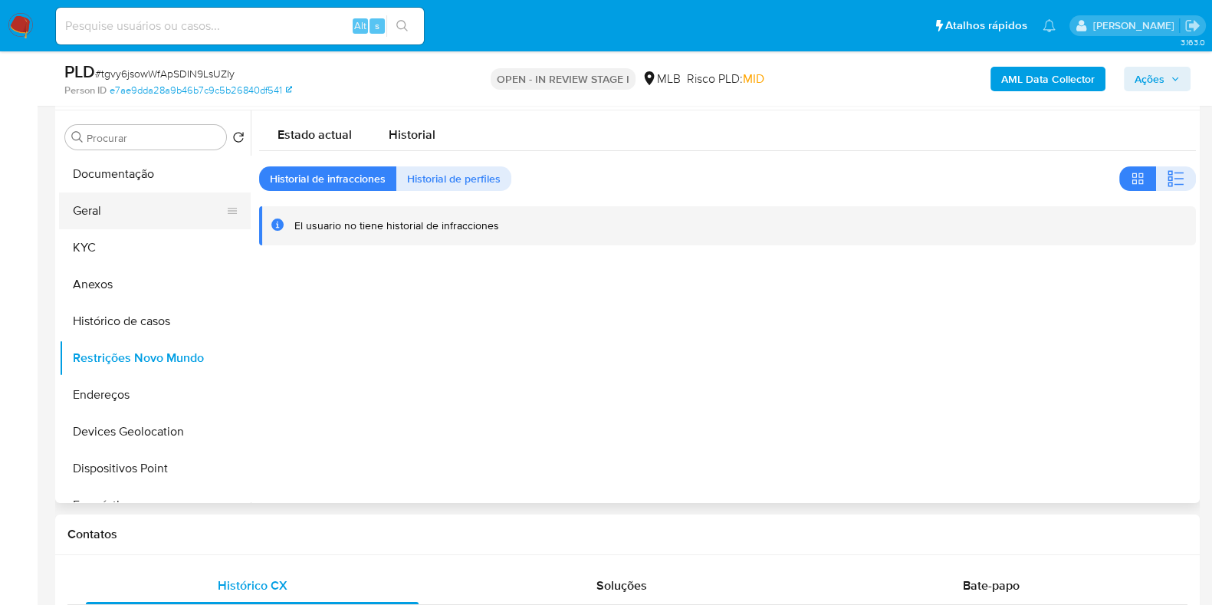
click at [141, 226] on button "Geral" at bounding box center [148, 210] width 179 height 37
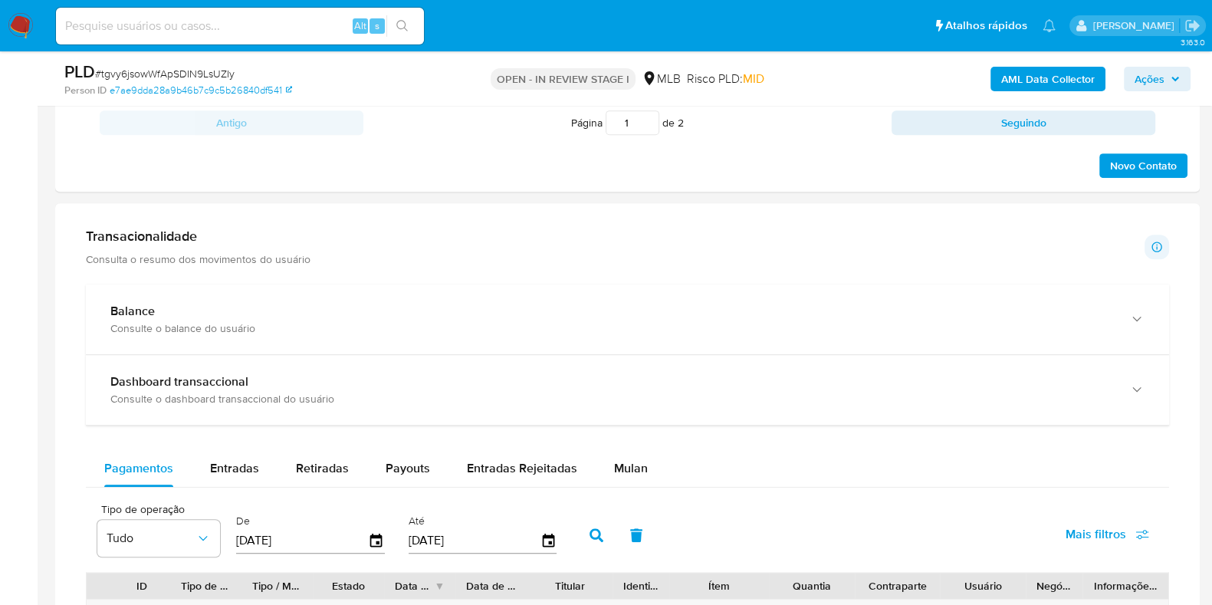
scroll to position [959, 0]
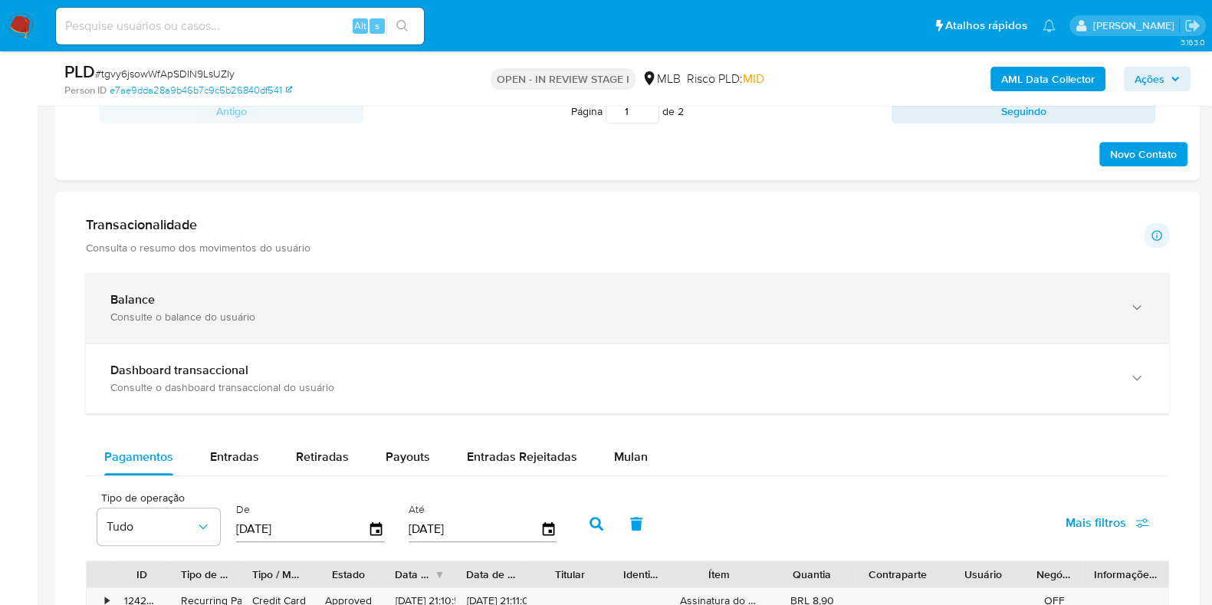
click at [393, 306] on div "Balance Consulte o balance do usuário" at bounding box center [612, 307] width 1004 height 31
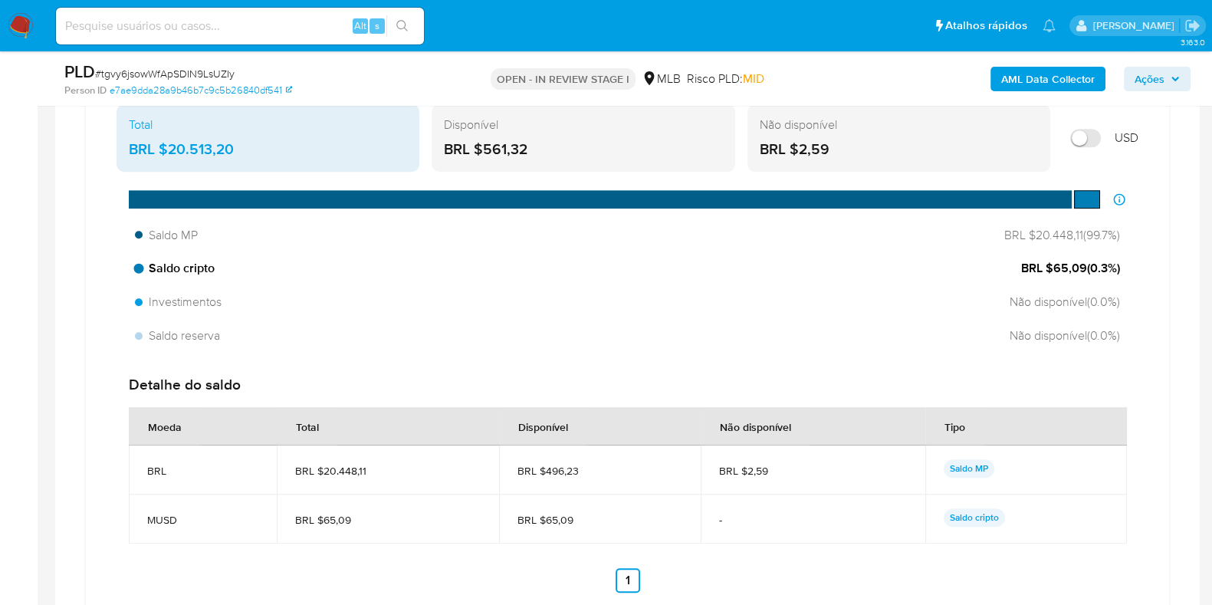
scroll to position [1245, 0]
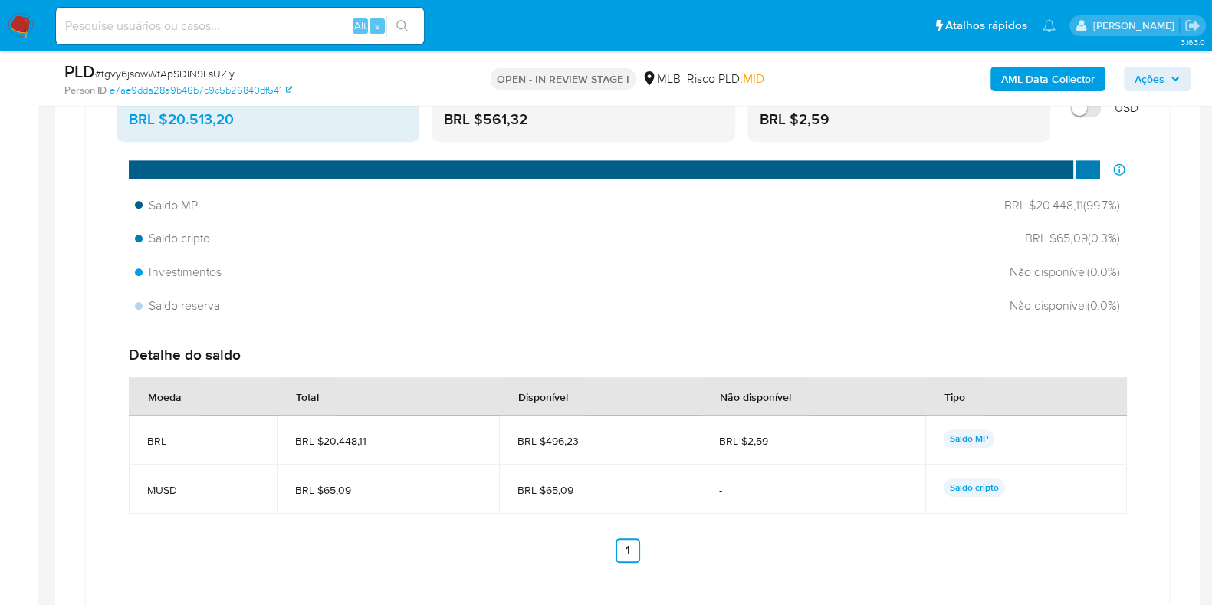
click at [625, 437] on span "BRL $496,23" at bounding box center [600, 441] width 165 height 14
drag, startPoint x: 613, startPoint y: 447, endPoint x: 542, endPoint y: 446, distance: 70.6
click at [542, 446] on td "BRL $496,23" at bounding box center [600, 440] width 202 height 49
click at [401, 434] on span "BRL $20.448,11" at bounding box center [388, 441] width 186 height 14
drag, startPoint x: 393, startPoint y: 435, endPoint x: 321, endPoint y: 442, distance: 72.5
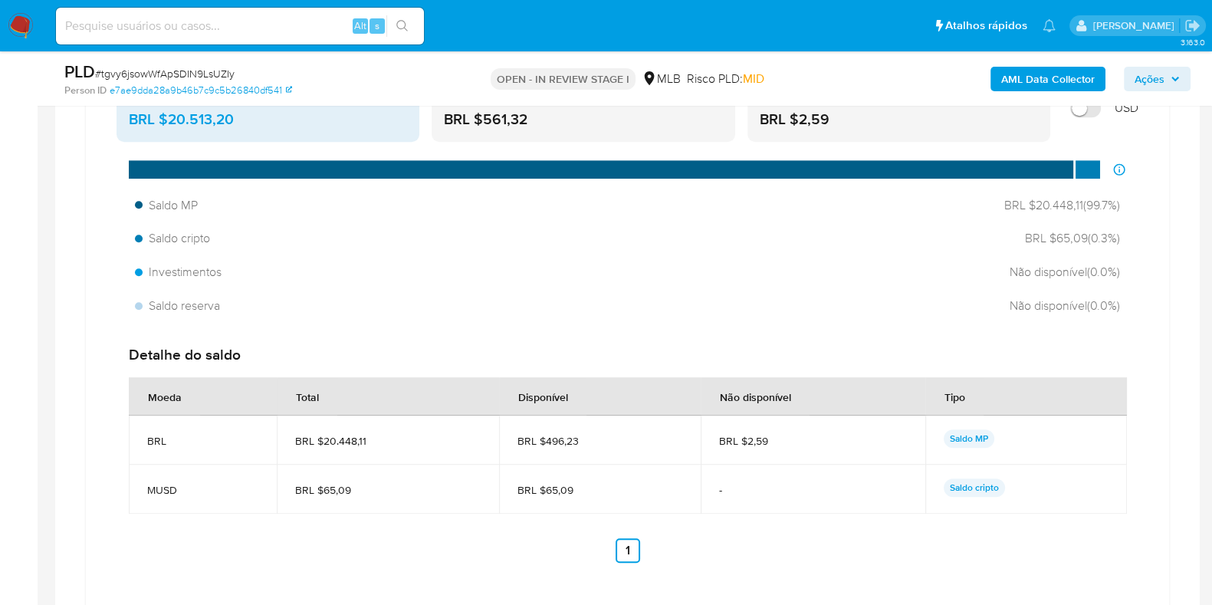
click at [321, 442] on span "BRL $20.448,11" at bounding box center [388, 441] width 186 height 14
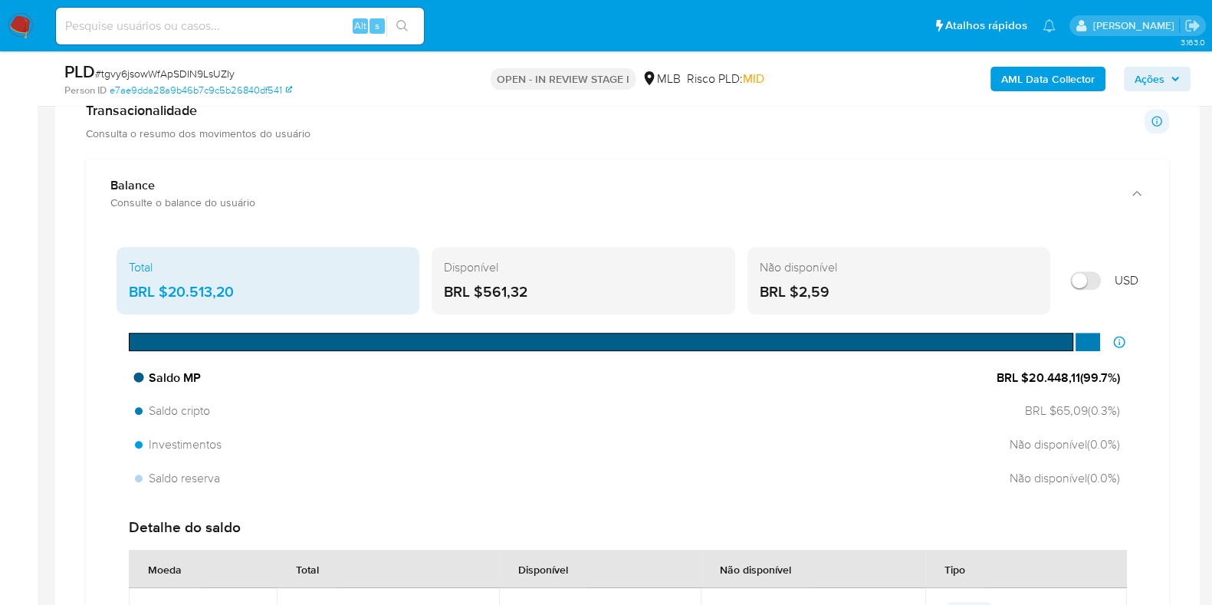
scroll to position [1054, 0]
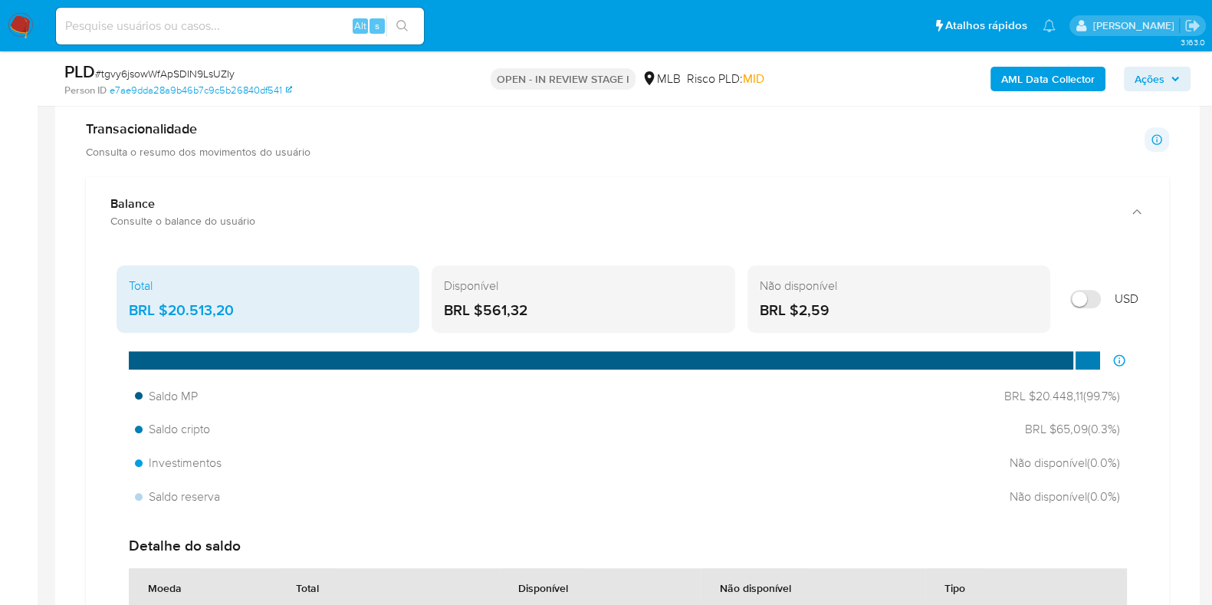
click at [1100, 294] on input "Mostrar em USD" at bounding box center [1086, 299] width 31 height 18
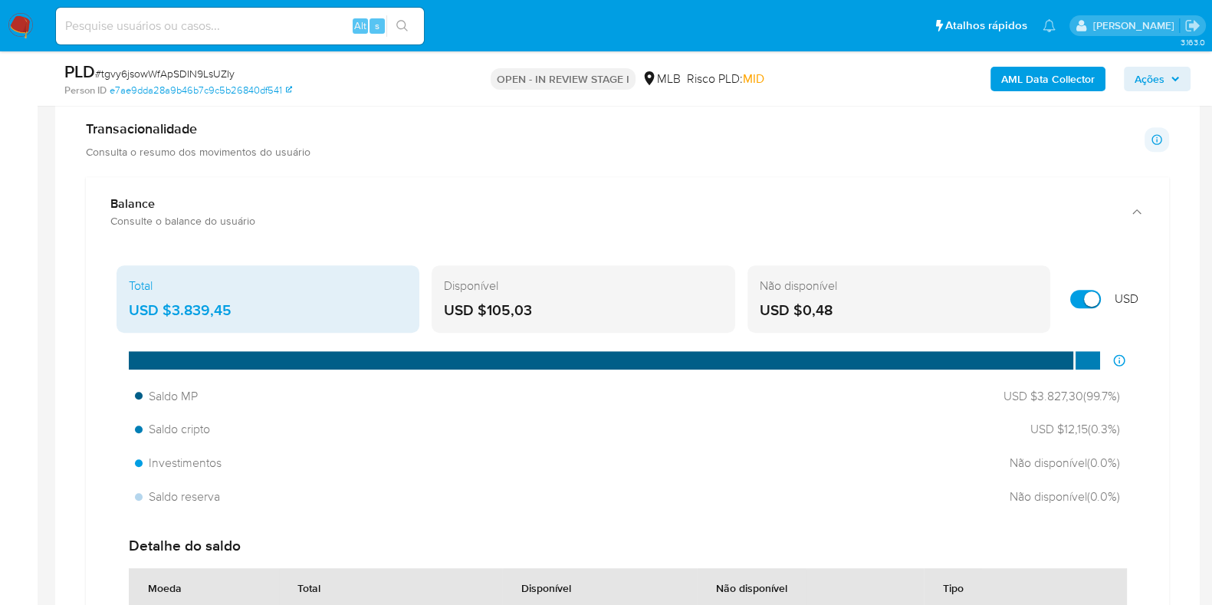
click at [1100, 294] on input "Mostrar em USD" at bounding box center [1086, 299] width 31 height 18
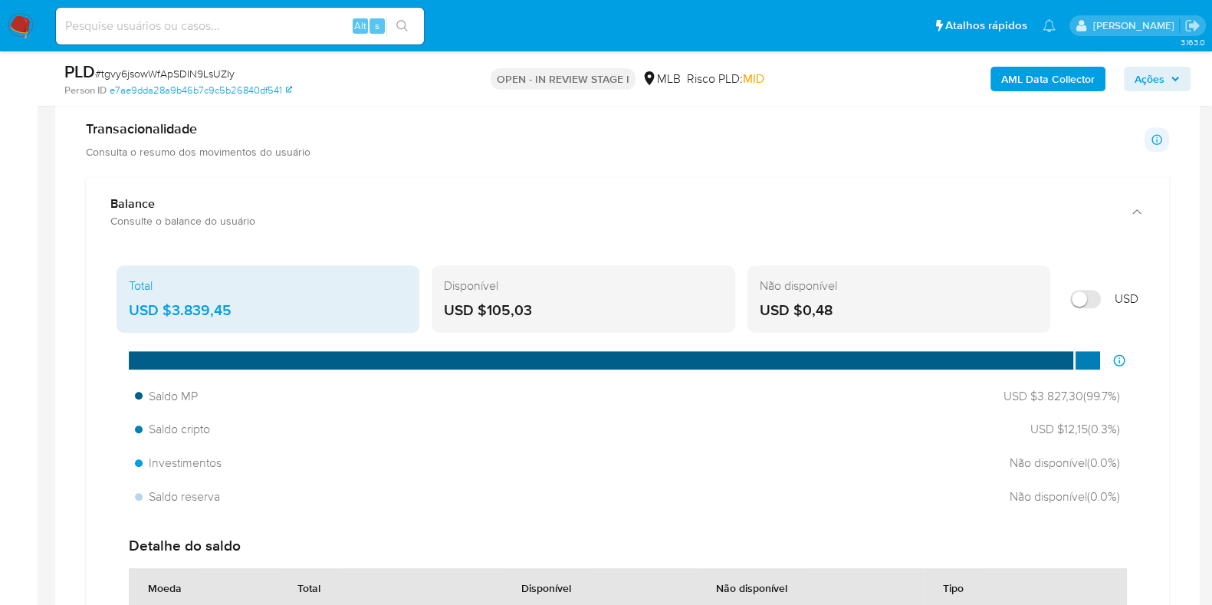
checkbox input "false"
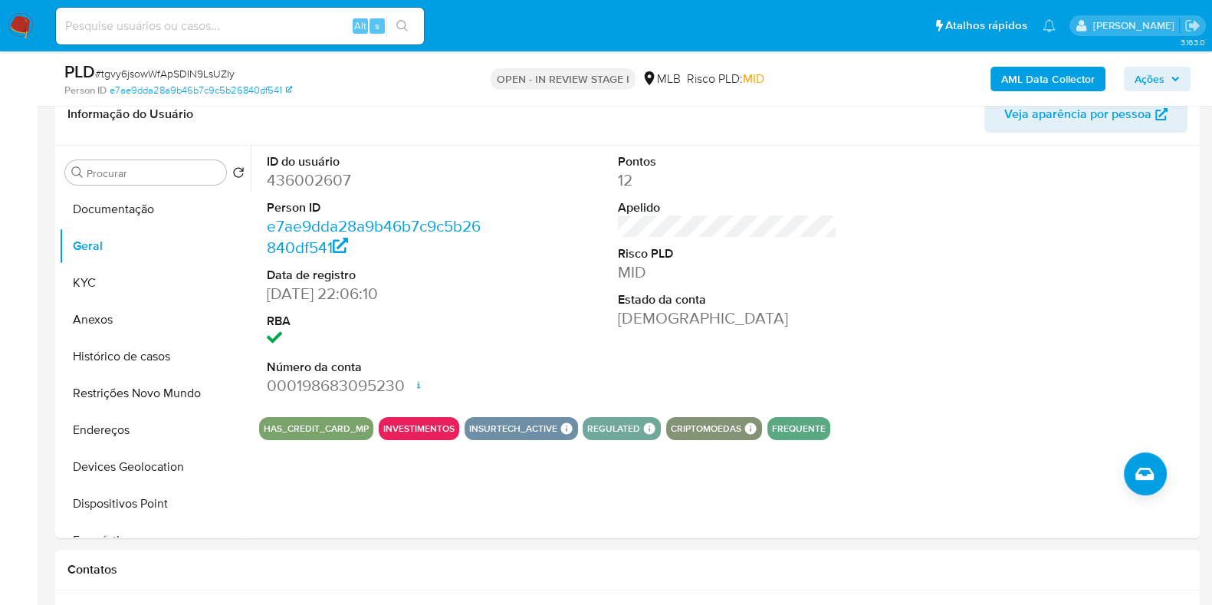
scroll to position [221, 0]
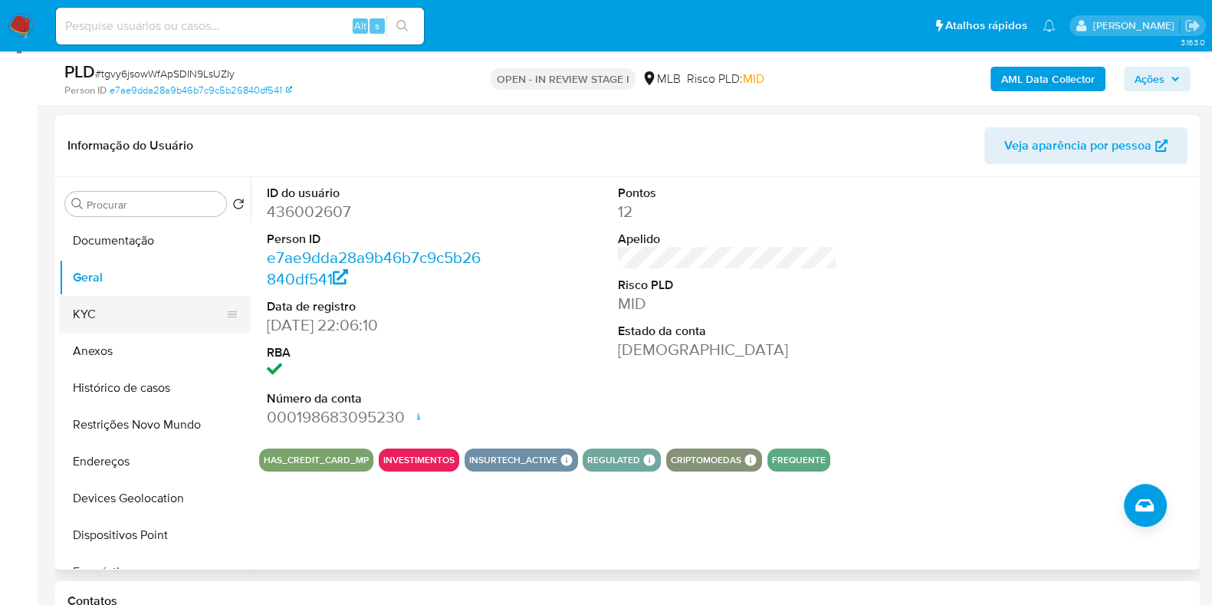
click at [119, 308] on button "KYC" at bounding box center [148, 314] width 179 height 37
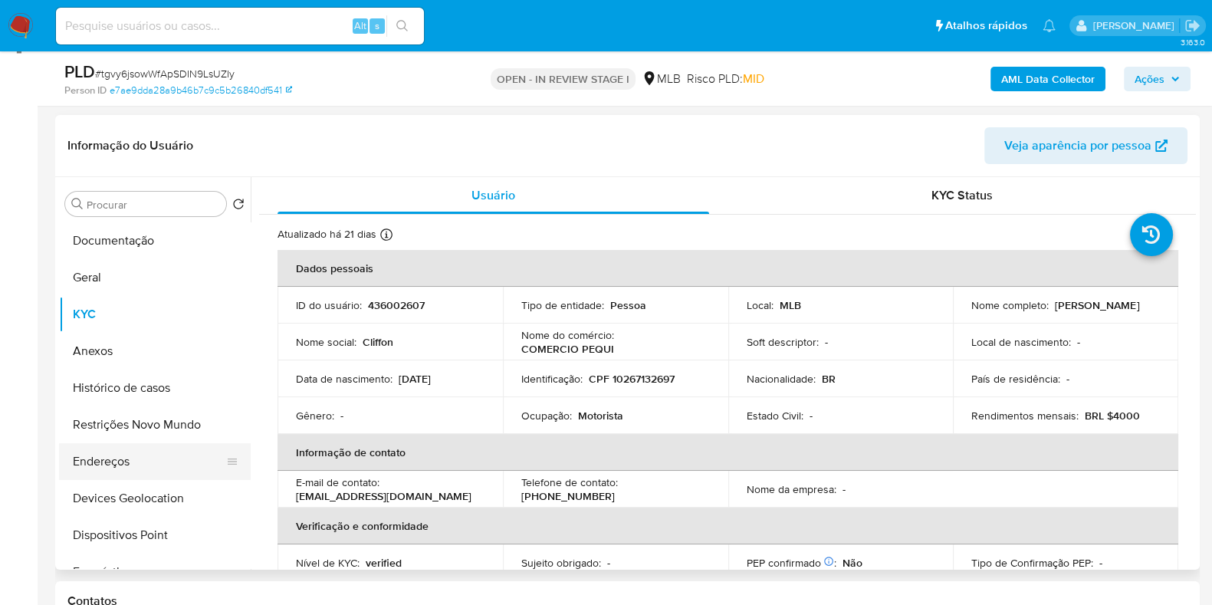
click at [94, 464] on button "Endereços" at bounding box center [148, 461] width 179 height 37
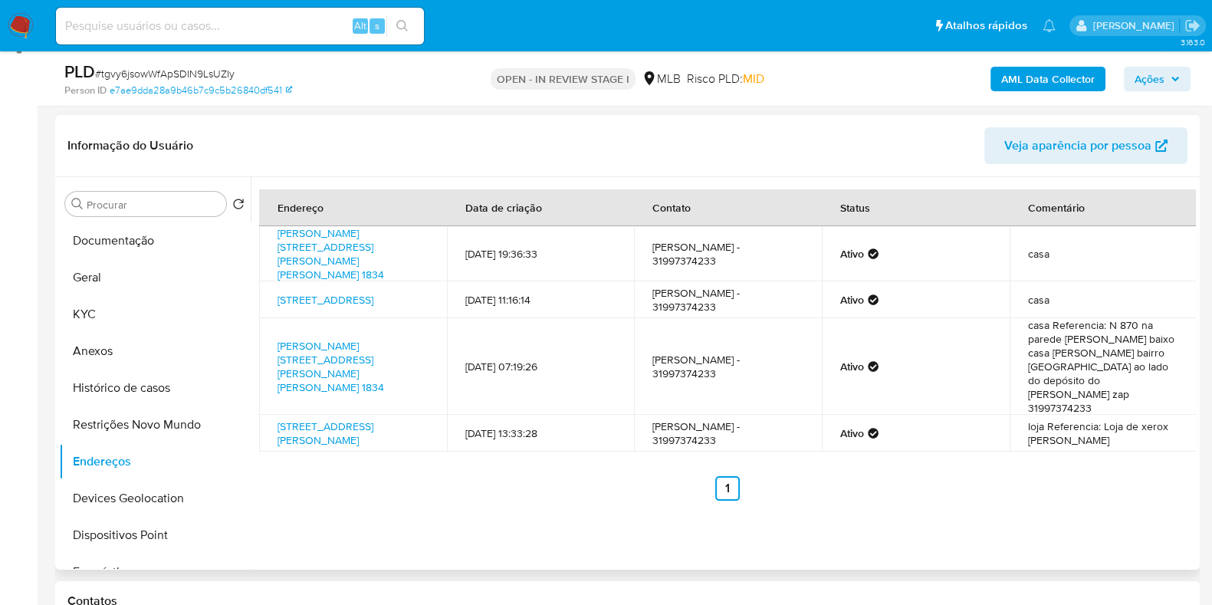
drag, startPoint x: 119, startPoint y: 495, endPoint x: 515, endPoint y: 482, distance: 395.9
click at [120, 495] on button "Devices Geolocation" at bounding box center [155, 498] width 192 height 37
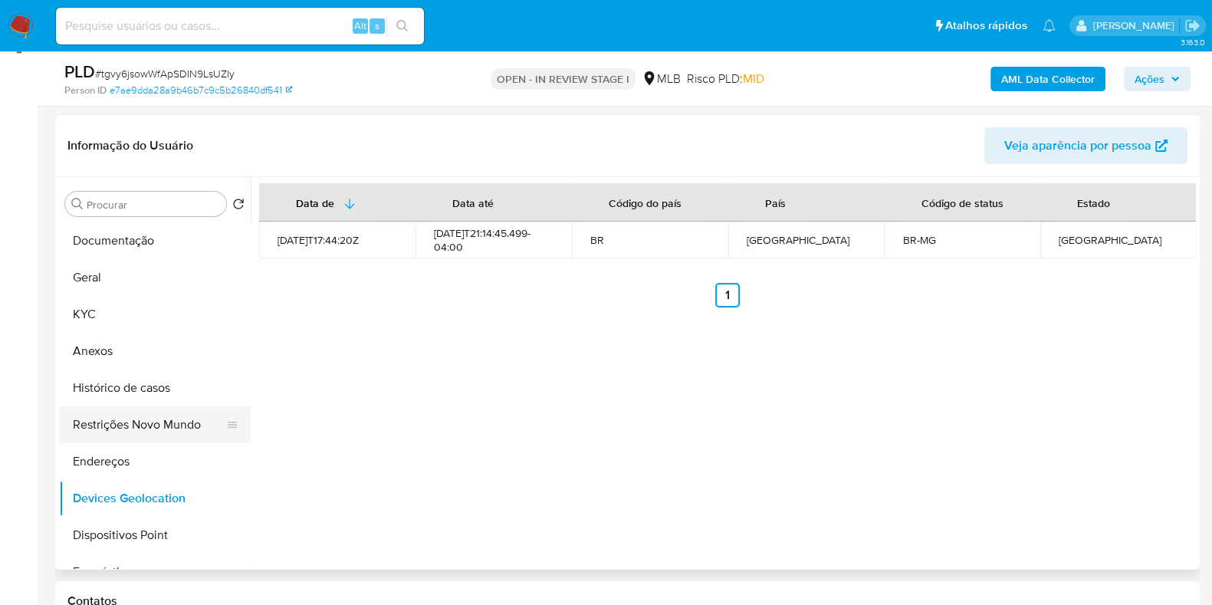
click at [131, 427] on button "Restrições Novo Mundo" at bounding box center [148, 424] width 179 height 37
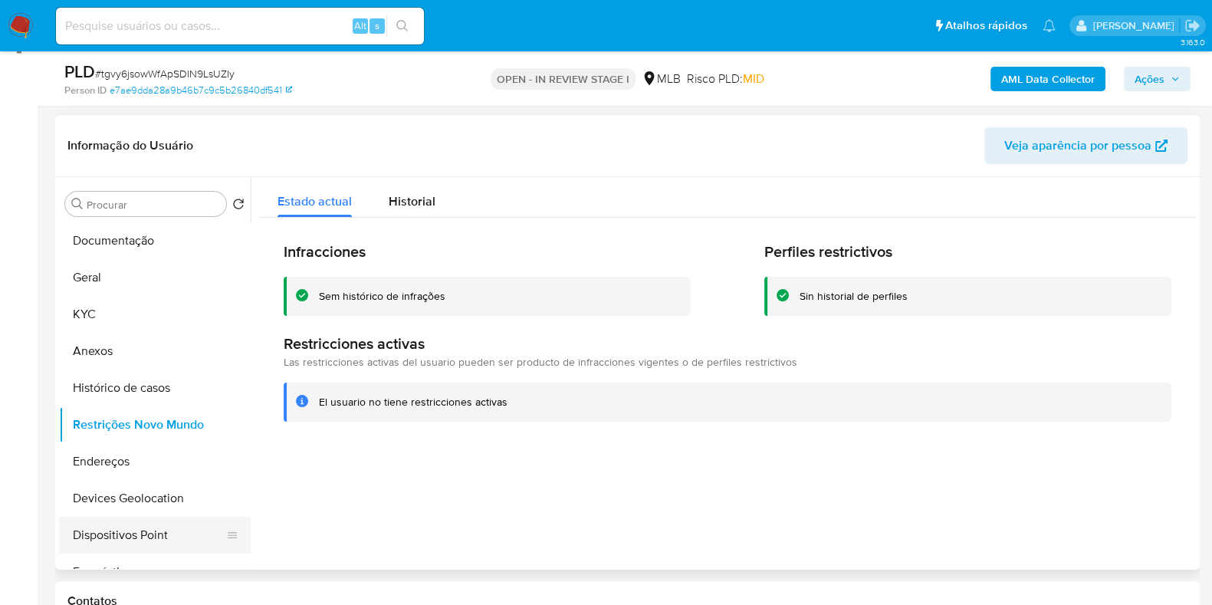
click at [120, 527] on button "Dispositivos Point" at bounding box center [148, 535] width 179 height 37
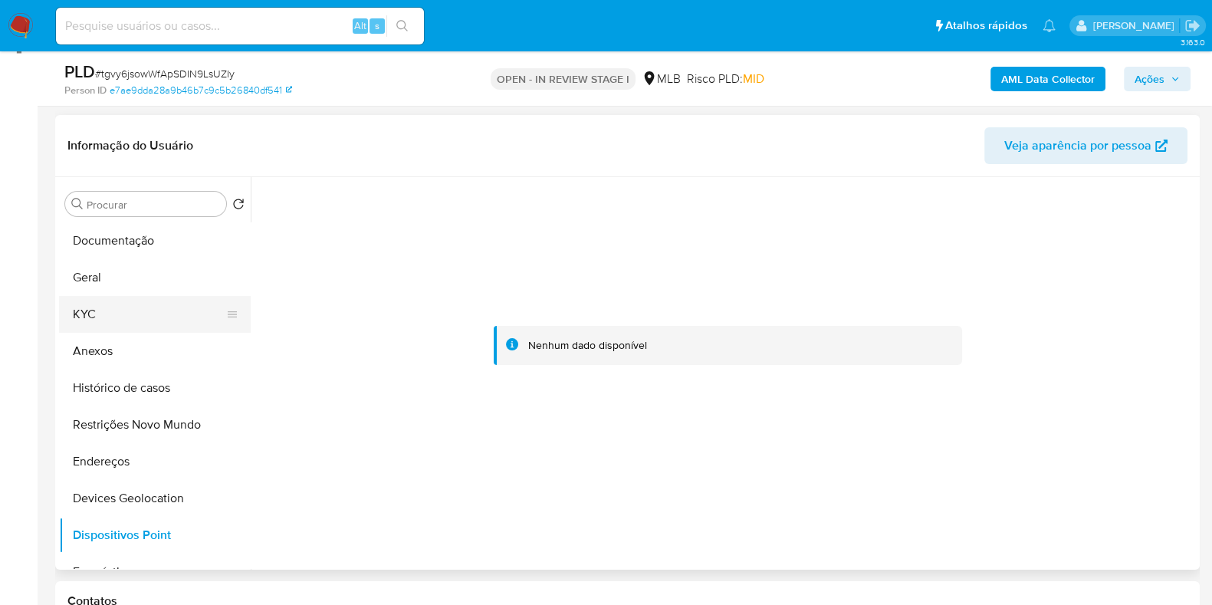
click at [94, 308] on button "KYC" at bounding box center [148, 314] width 179 height 37
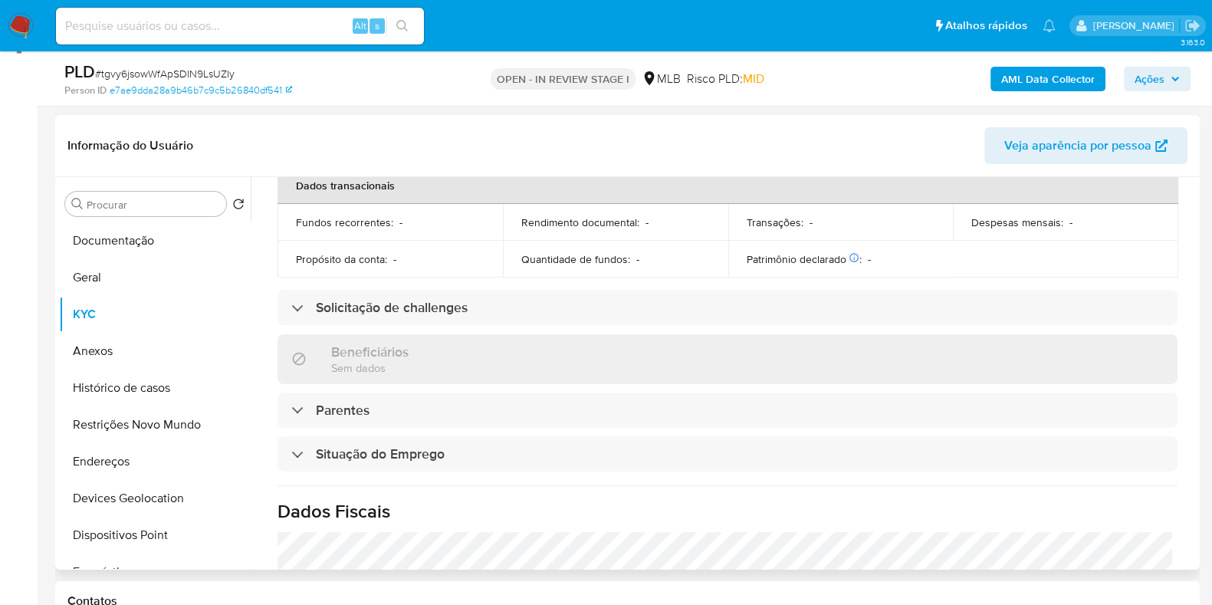
scroll to position [666, 0]
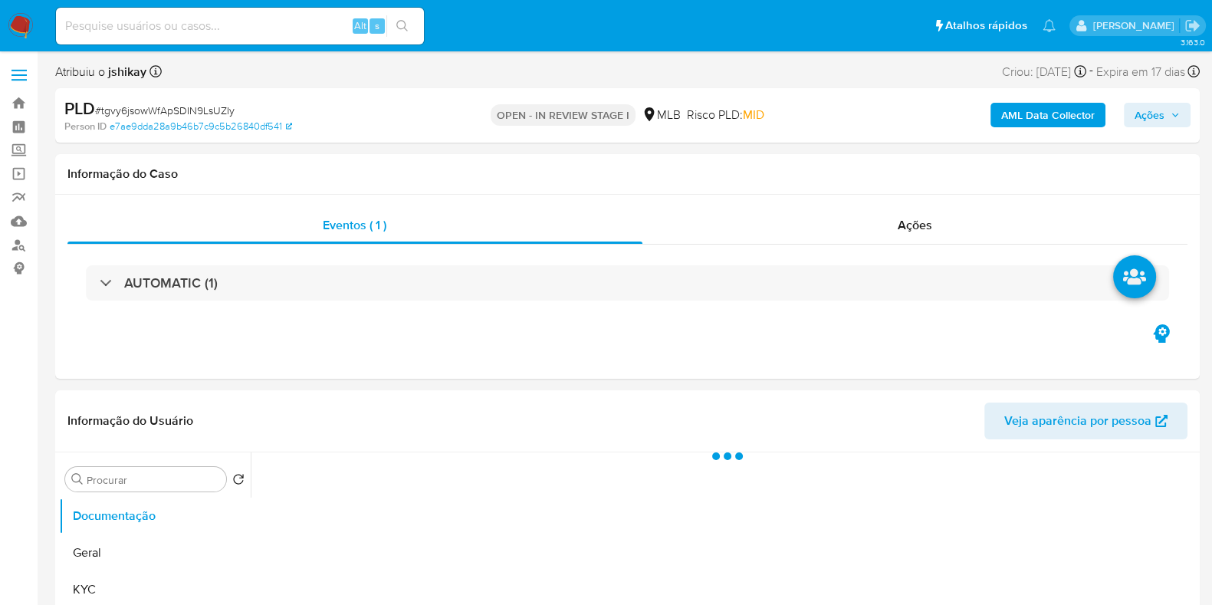
select select "10"
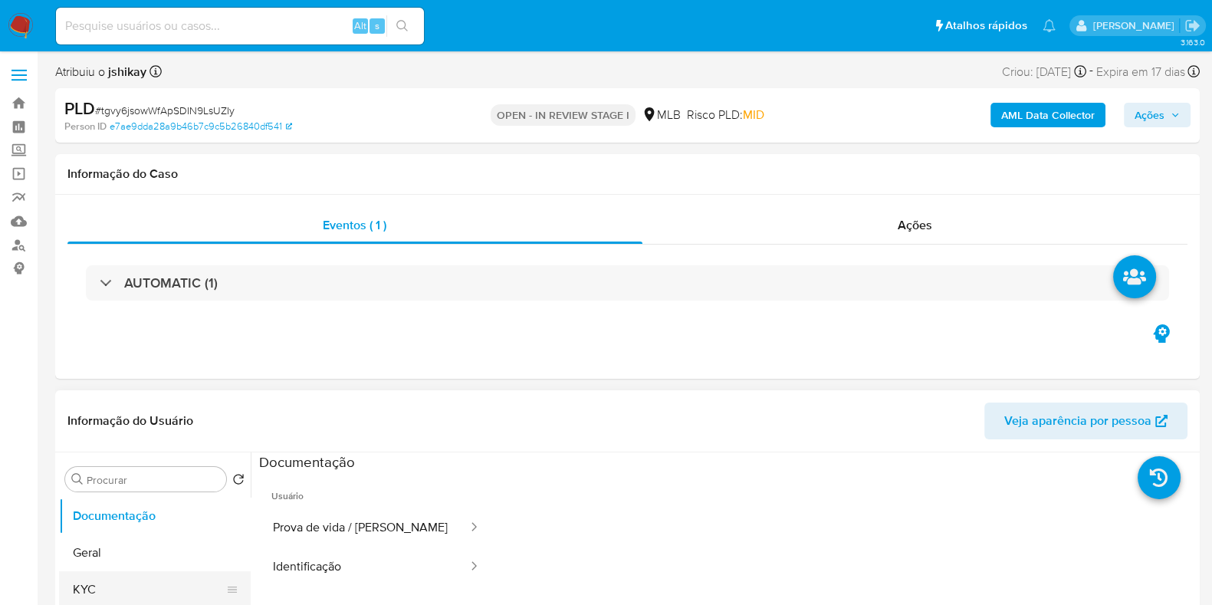
click at [150, 594] on button "KYC" at bounding box center [148, 589] width 179 height 37
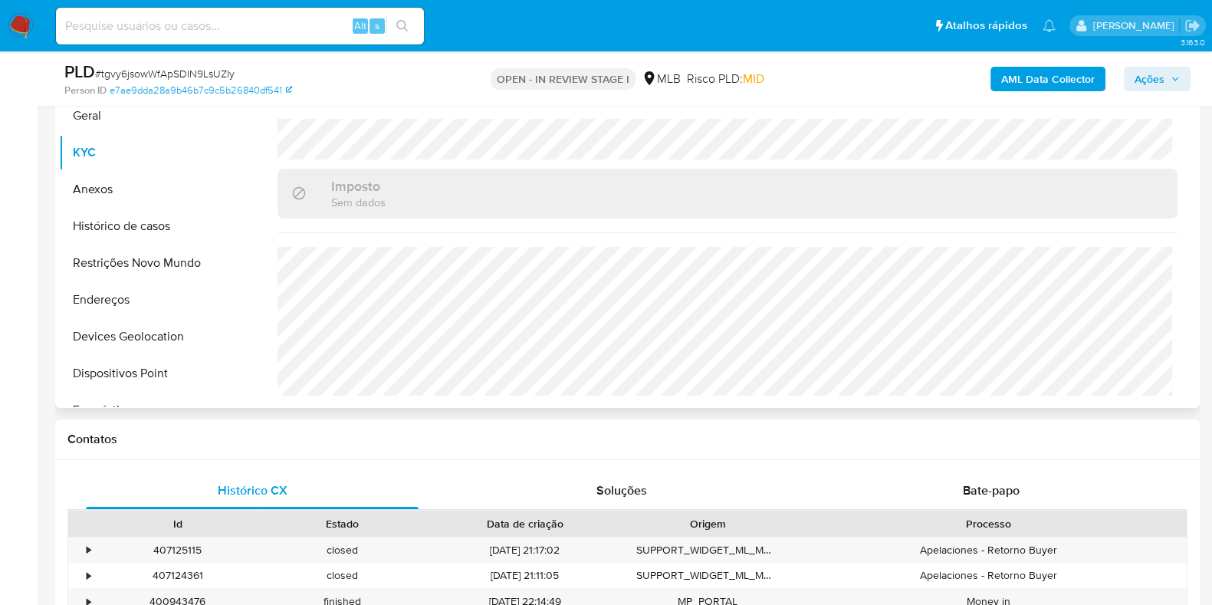
scroll to position [666, 0]
click at [123, 297] on button "Endereços" at bounding box center [148, 299] width 179 height 37
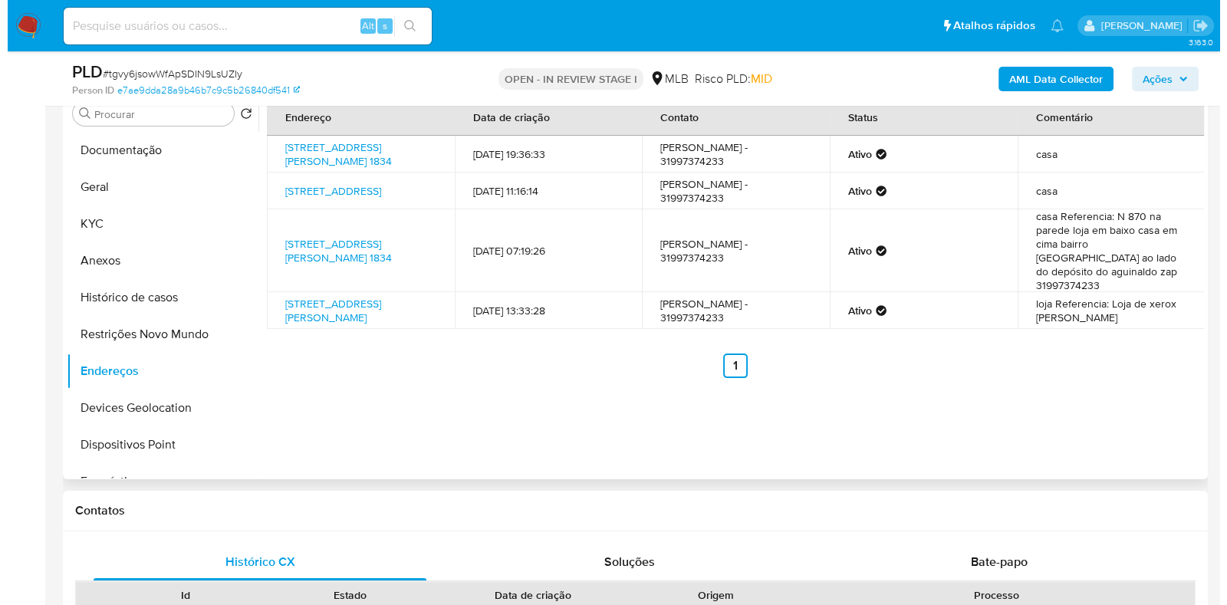
scroll to position [288, 0]
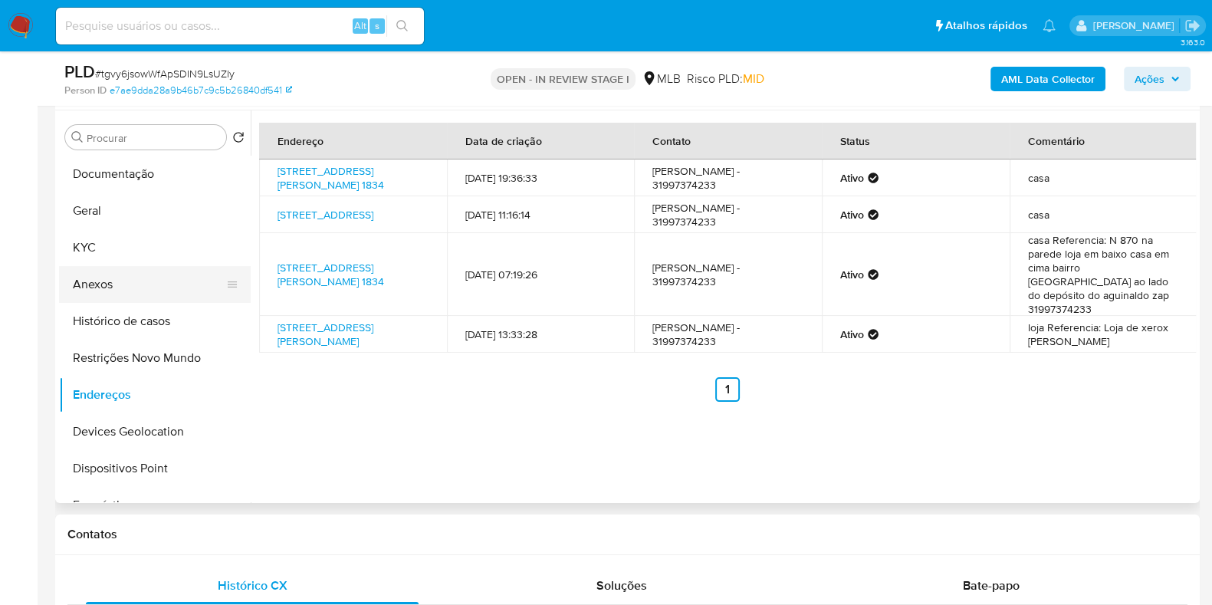
click at [142, 268] on button "Anexos" at bounding box center [148, 284] width 179 height 37
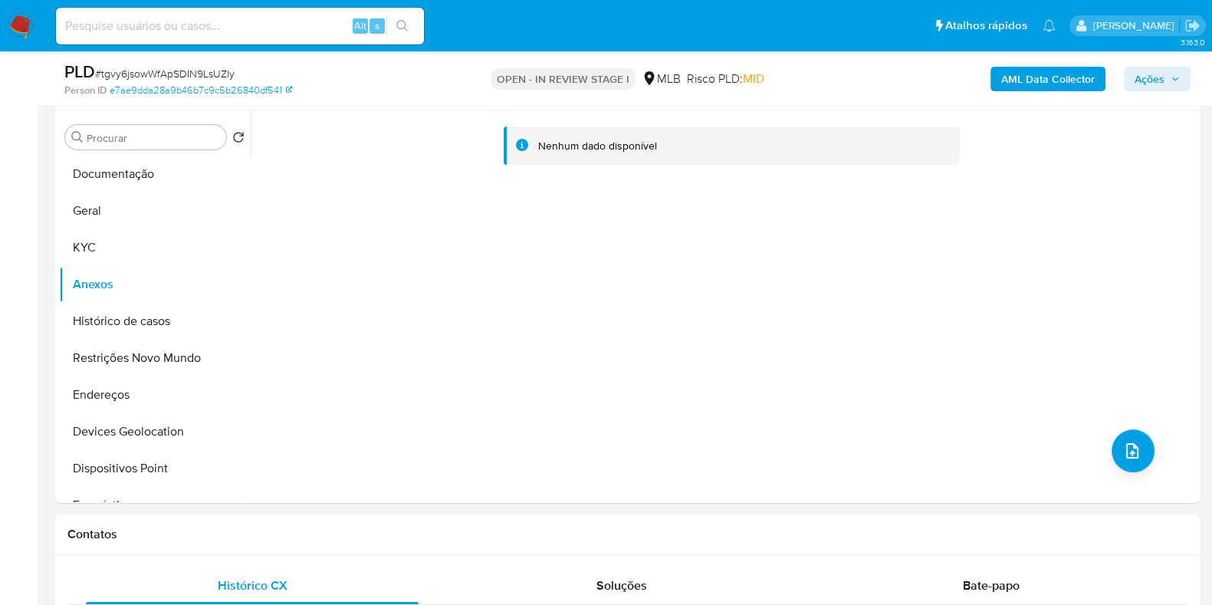
click at [1034, 88] on b "AML Data Collector" at bounding box center [1049, 79] width 94 height 25
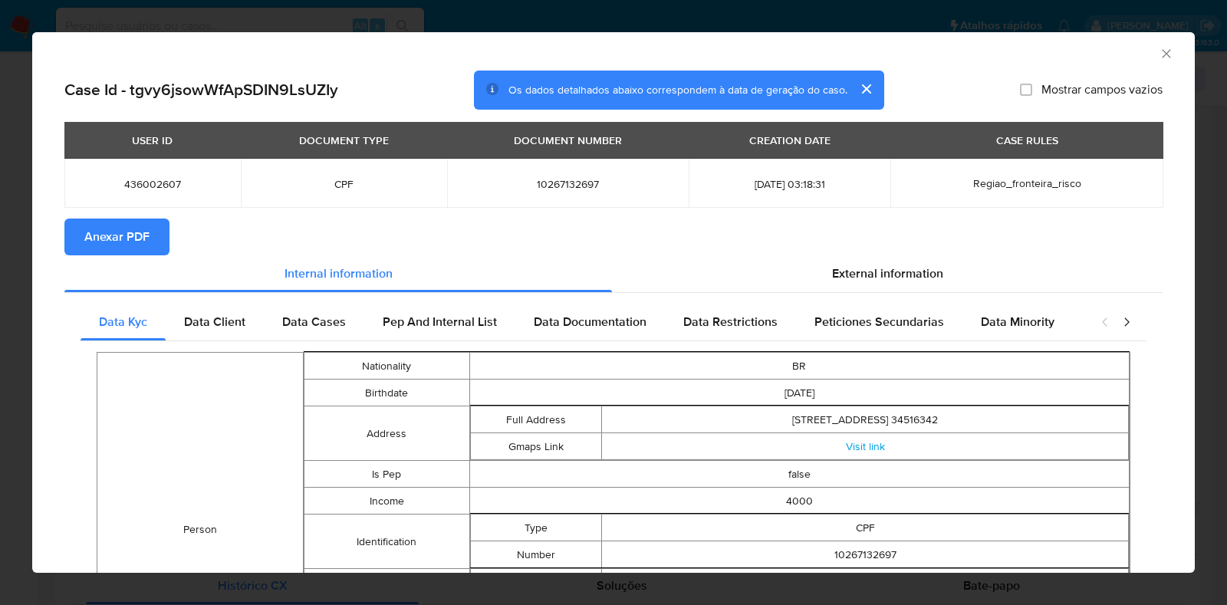
click at [797, 249] on section "Anexar PDF" at bounding box center [613, 237] width 1098 height 37
click at [817, 272] on div "External information" at bounding box center [887, 273] width 551 height 37
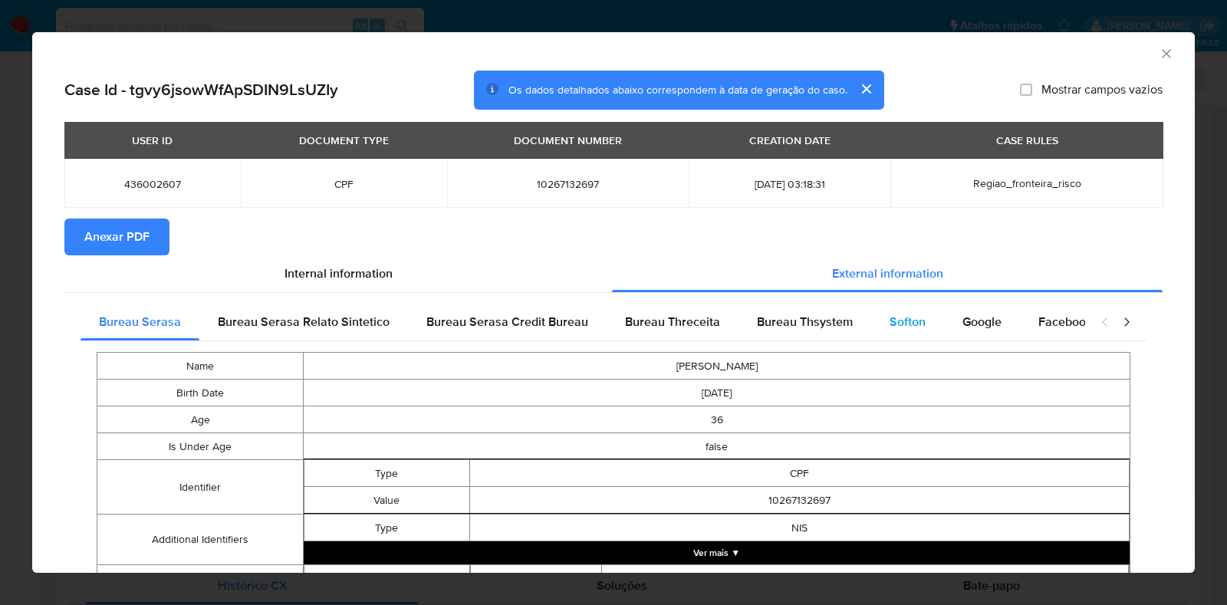
click at [924, 314] on div "Softon" at bounding box center [907, 322] width 73 height 37
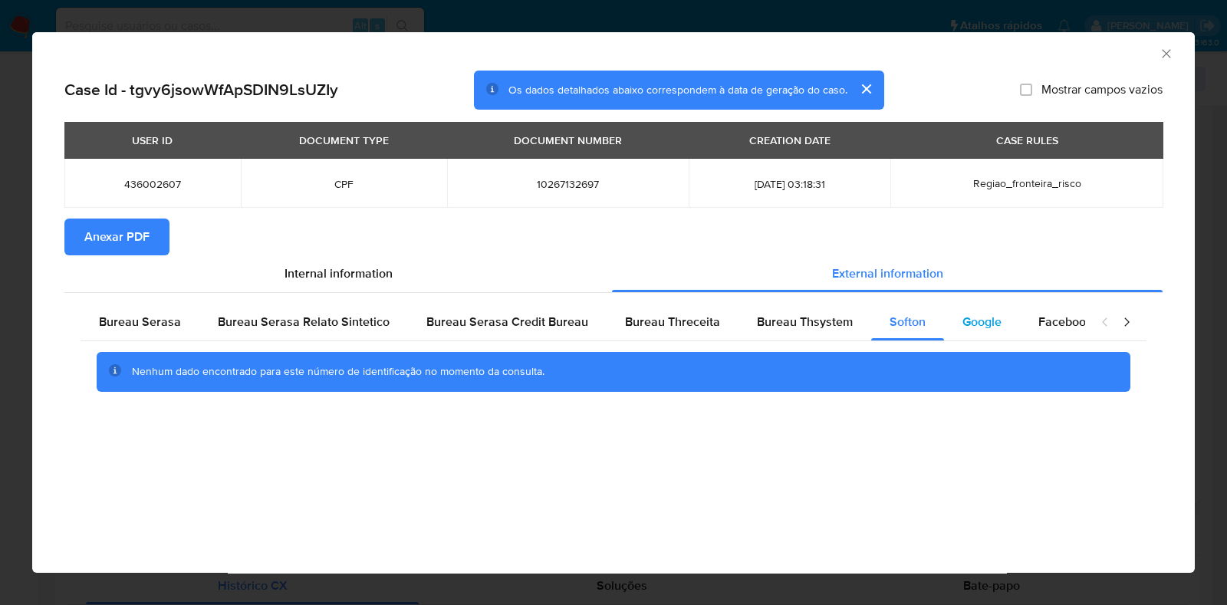
click at [962, 320] on span "Google" at bounding box center [981, 322] width 39 height 18
click at [113, 231] on span "Anexar PDF" at bounding box center [116, 237] width 65 height 34
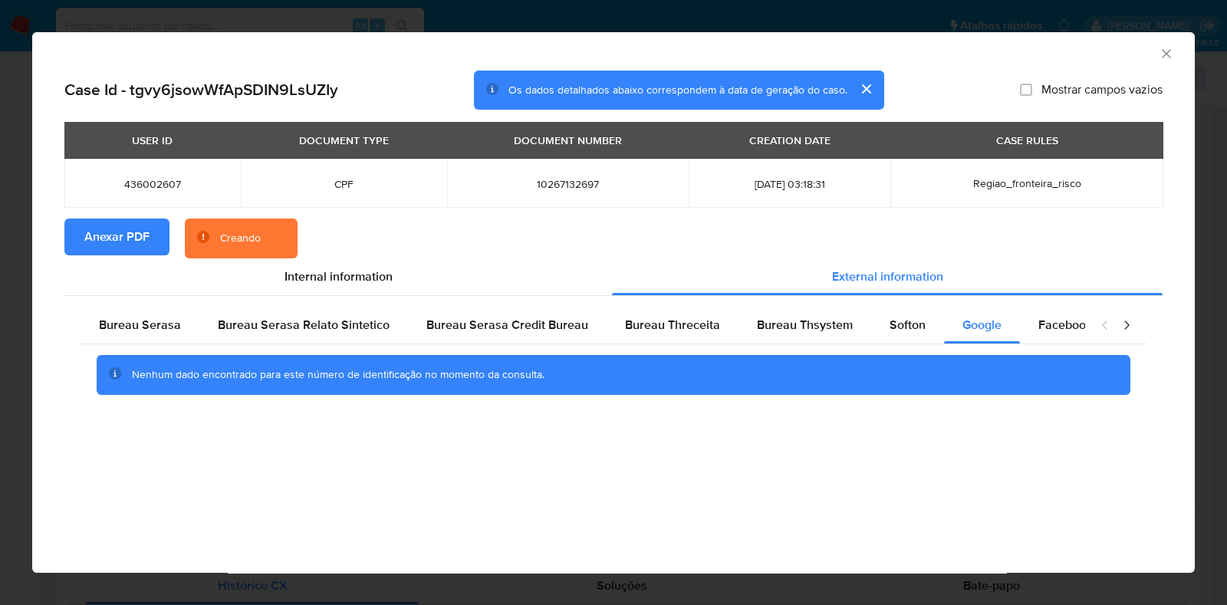
click at [1166, 59] on icon "Fechar a janela" at bounding box center [1166, 53] width 15 height 15
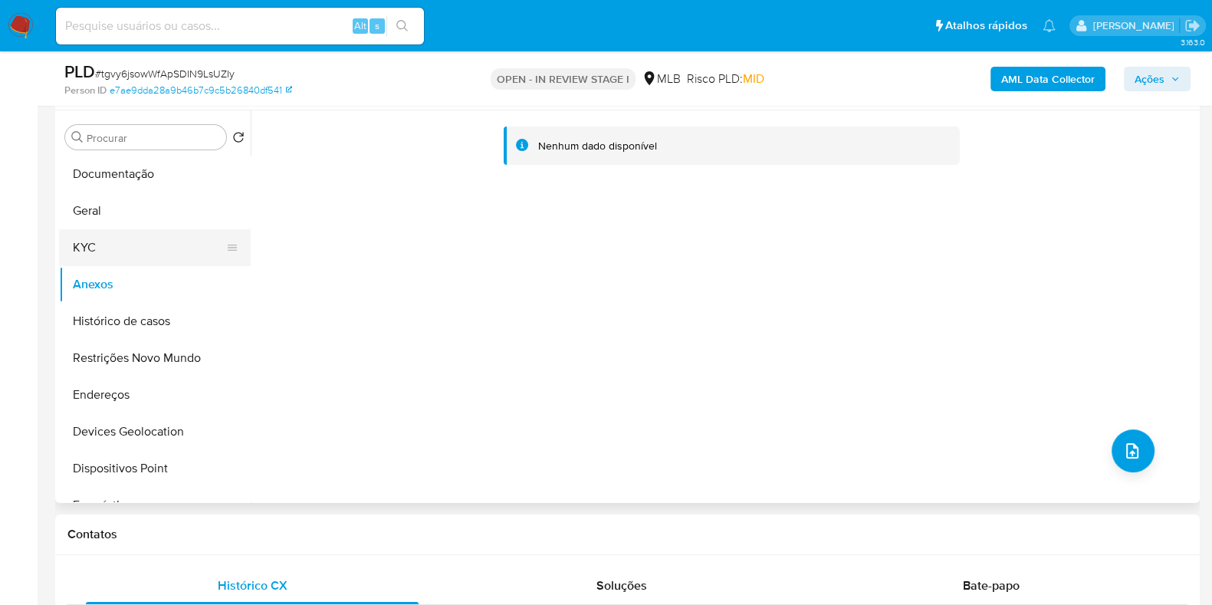
click at [101, 255] on button "KYC" at bounding box center [148, 247] width 179 height 37
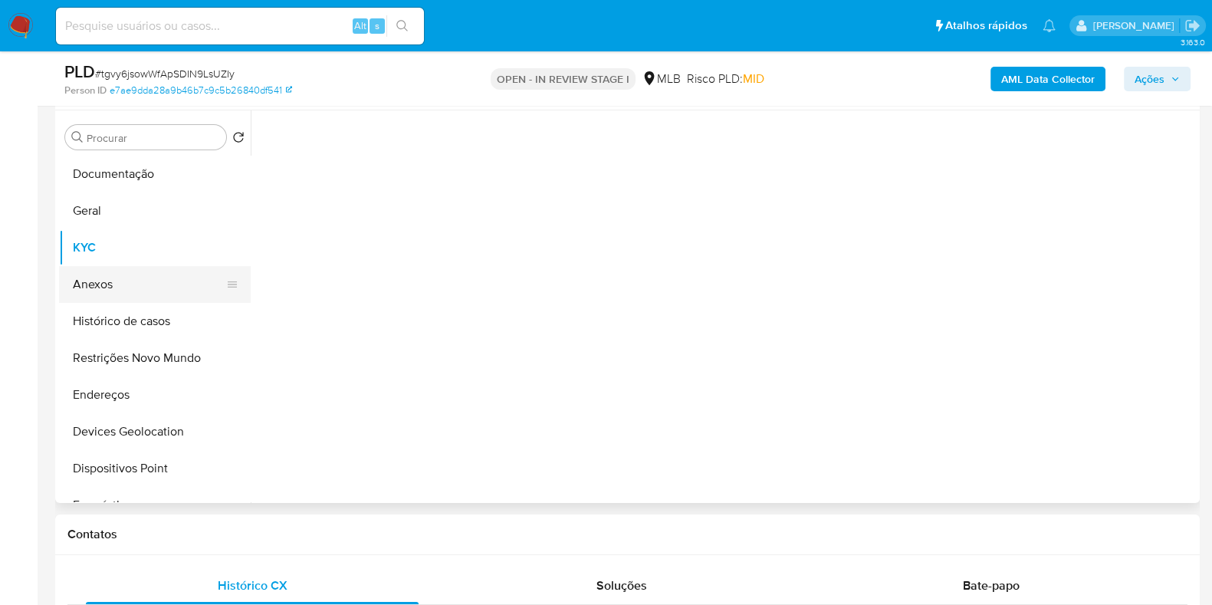
click at [100, 285] on button "Anexos" at bounding box center [148, 284] width 179 height 37
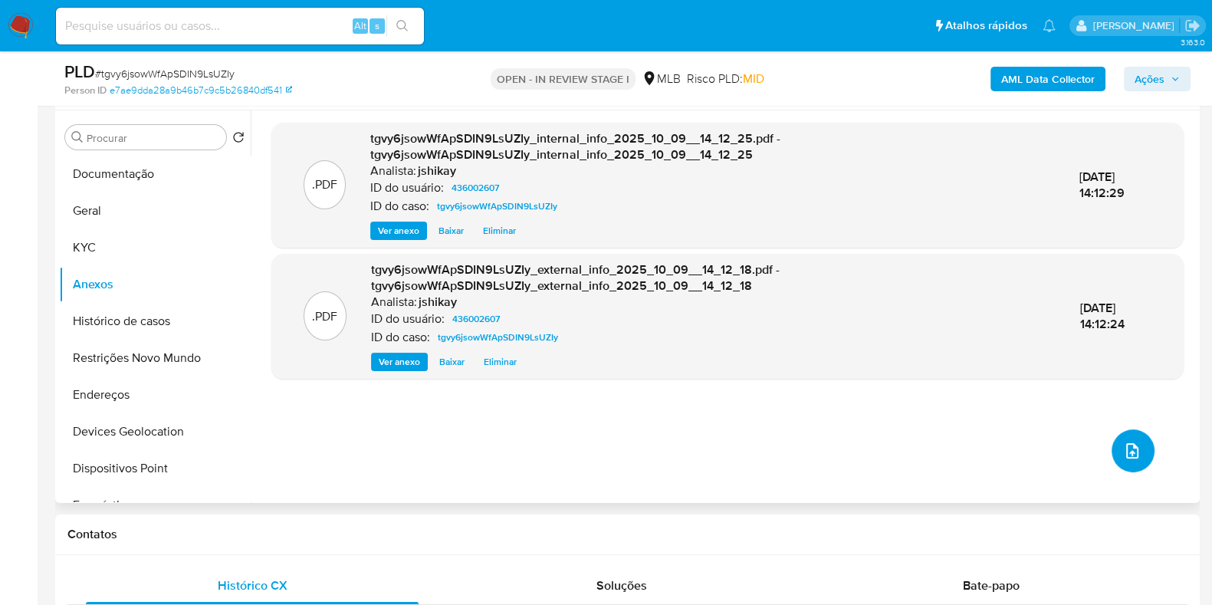
click at [1130, 454] on icon "upload-file" at bounding box center [1132, 451] width 18 height 18
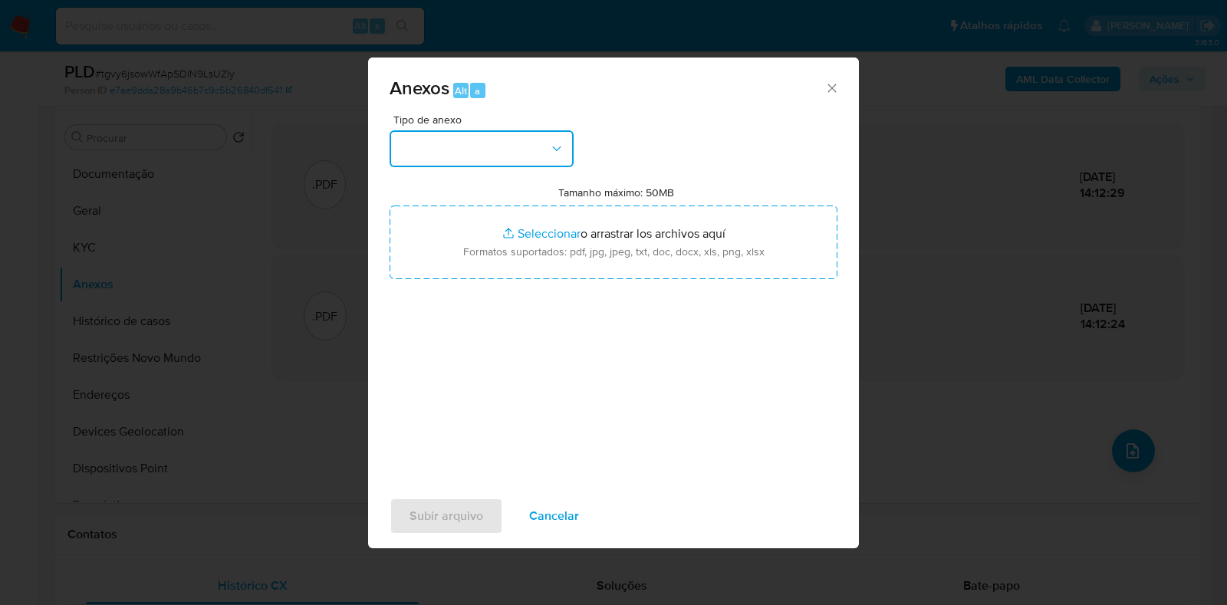
click at [518, 147] on button "button" at bounding box center [482, 148] width 184 height 37
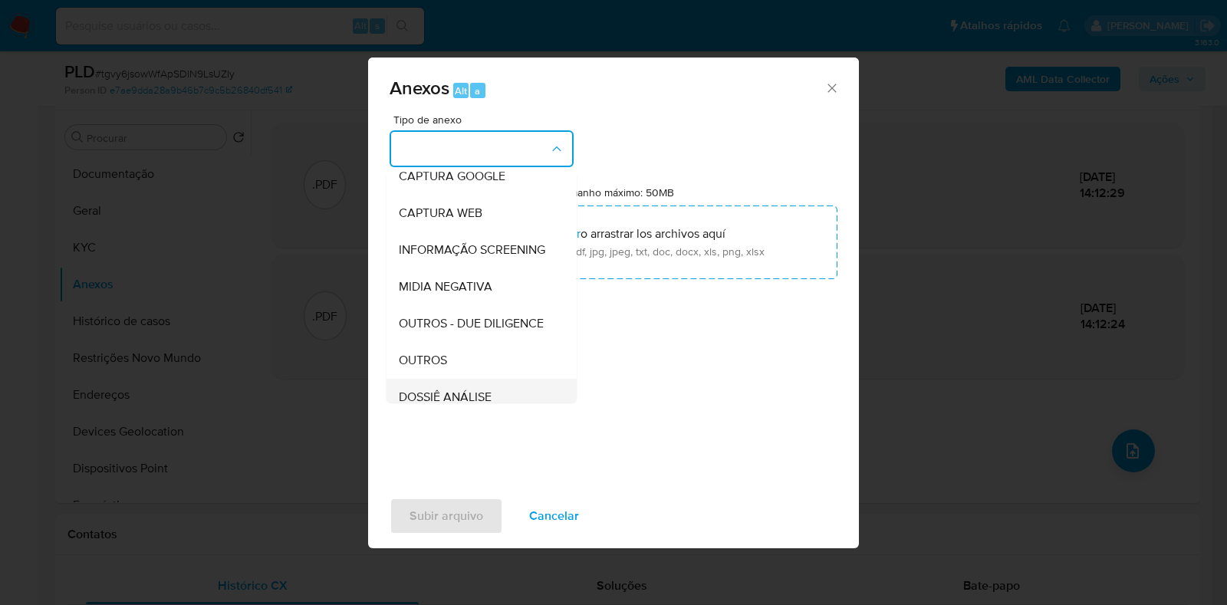
scroll to position [191, 0]
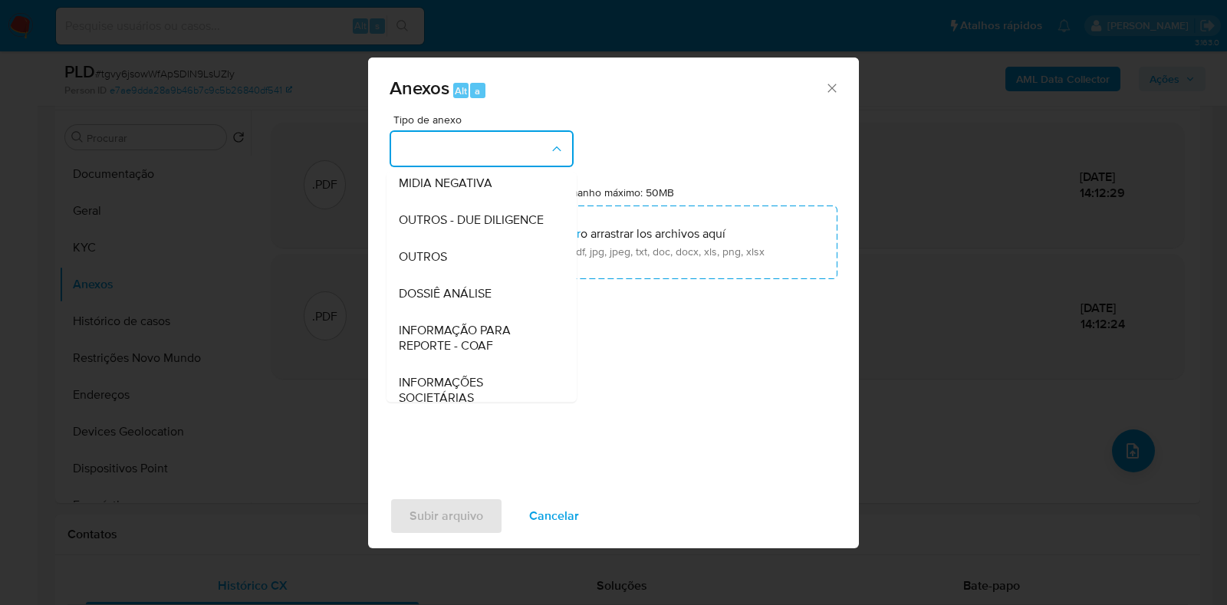
click at [449, 275] on div "OUTROS" at bounding box center [477, 256] width 156 height 37
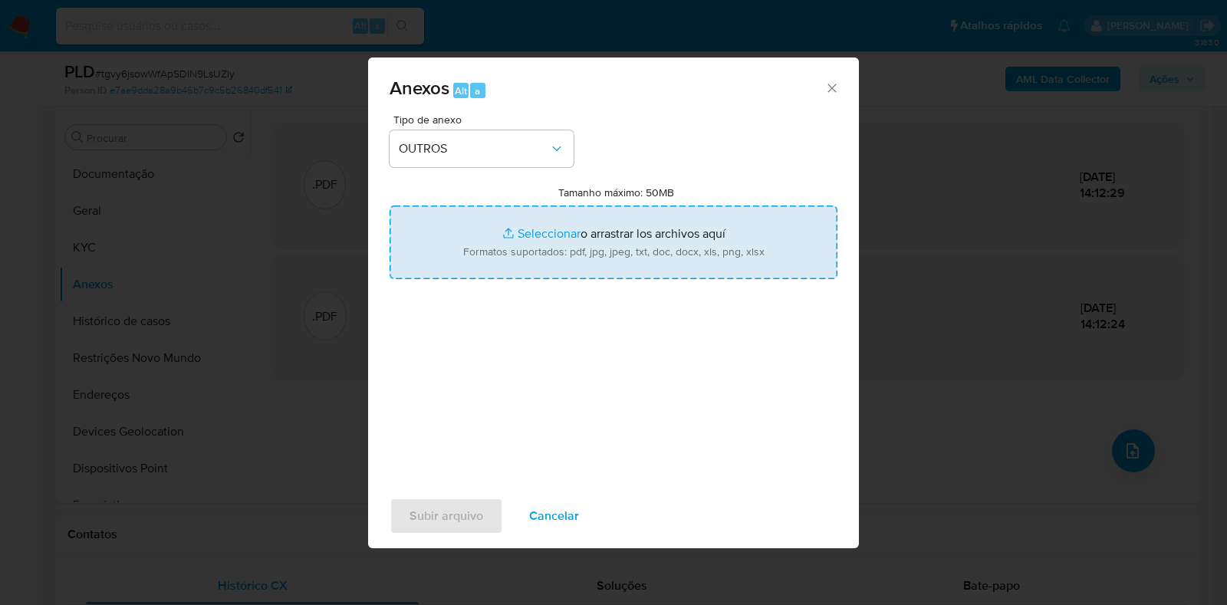
click at [579, 246] on input "Tamanho máximo: 50MB Seleccionar archivos" at bounding box center [614, 243] width 448 height 74
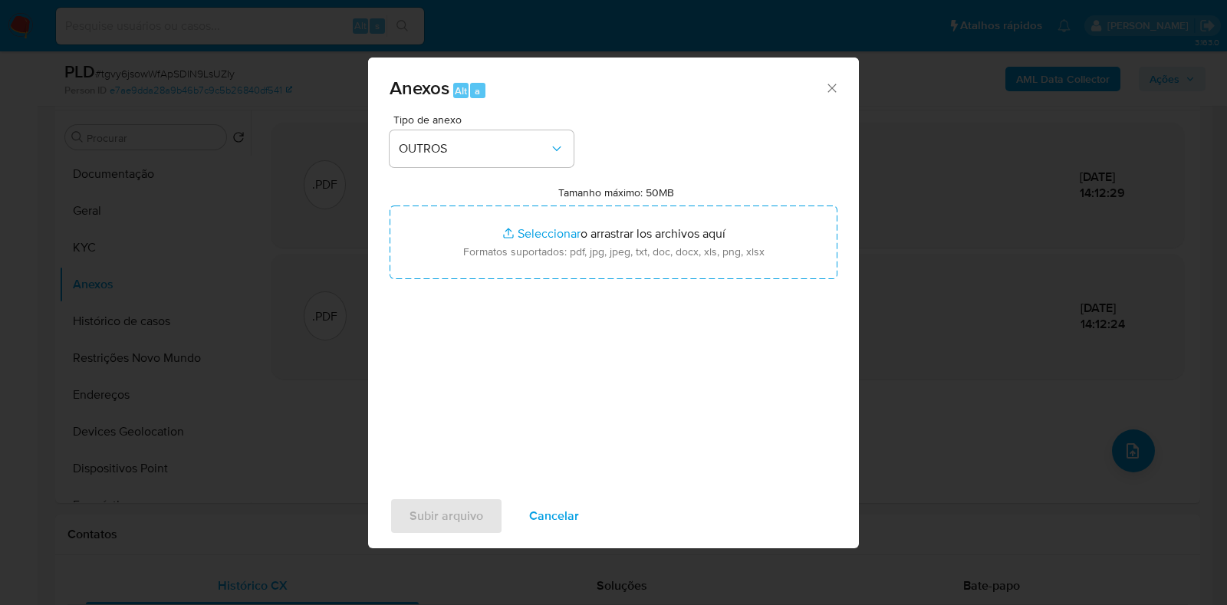
click at [934, 166] on div "Anexos Alt a Tipo de anexo OUTROS Tamanho máximo: 50MB Seleccionar archivos Sel…" at bounding box center [613, 302] width 1227 height 605
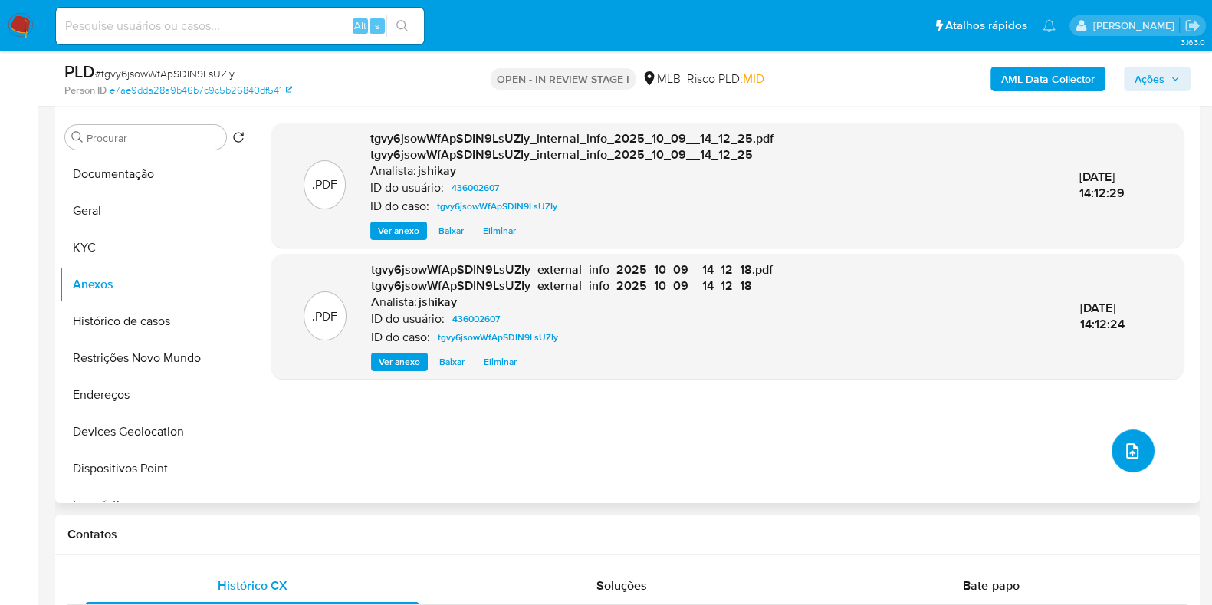
click at [1135, 446] on icon "upload-file" at bounding box center [1132, 451] width 18 height 18
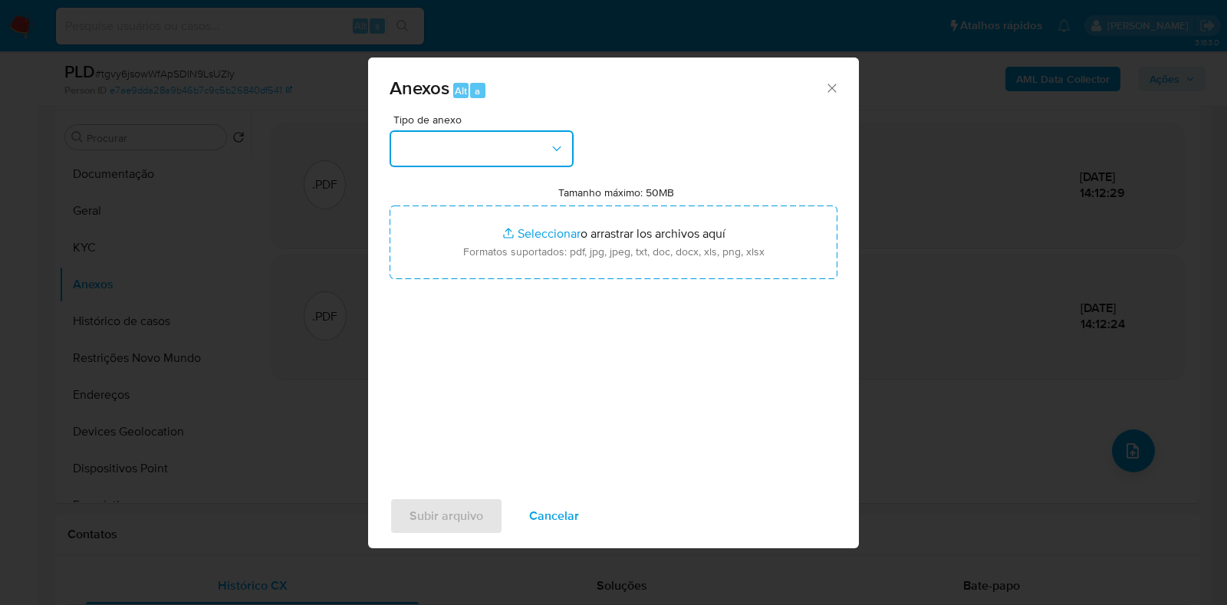
click at [413, 142] on button "button" at bounding box center [482, 148] width 184 height 37
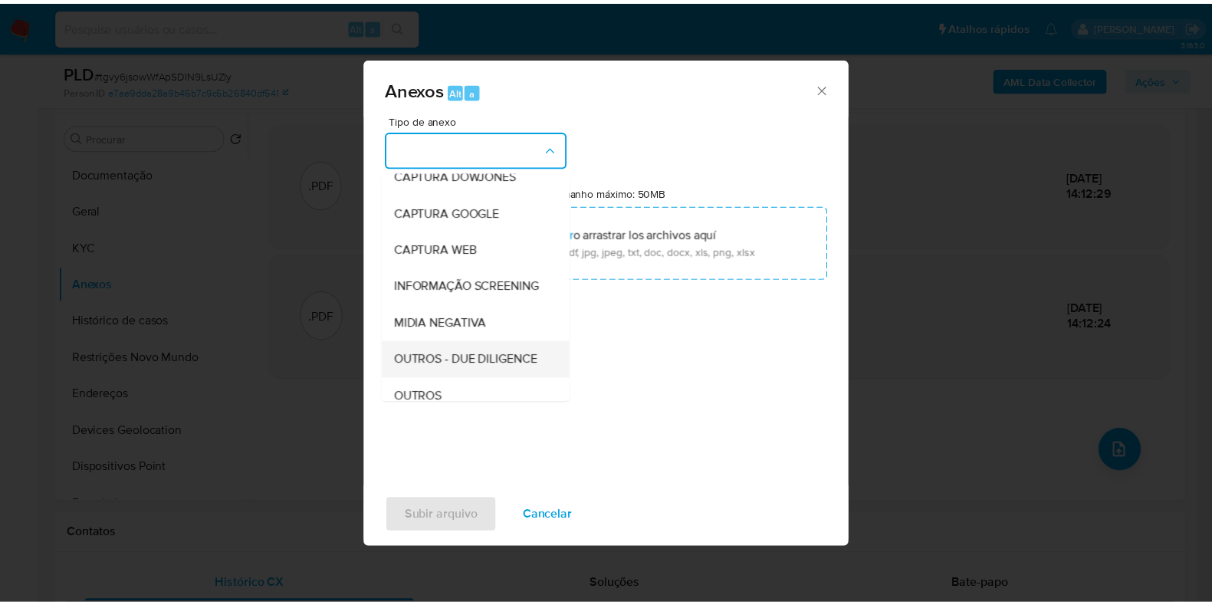
scroll to position [95, 0]
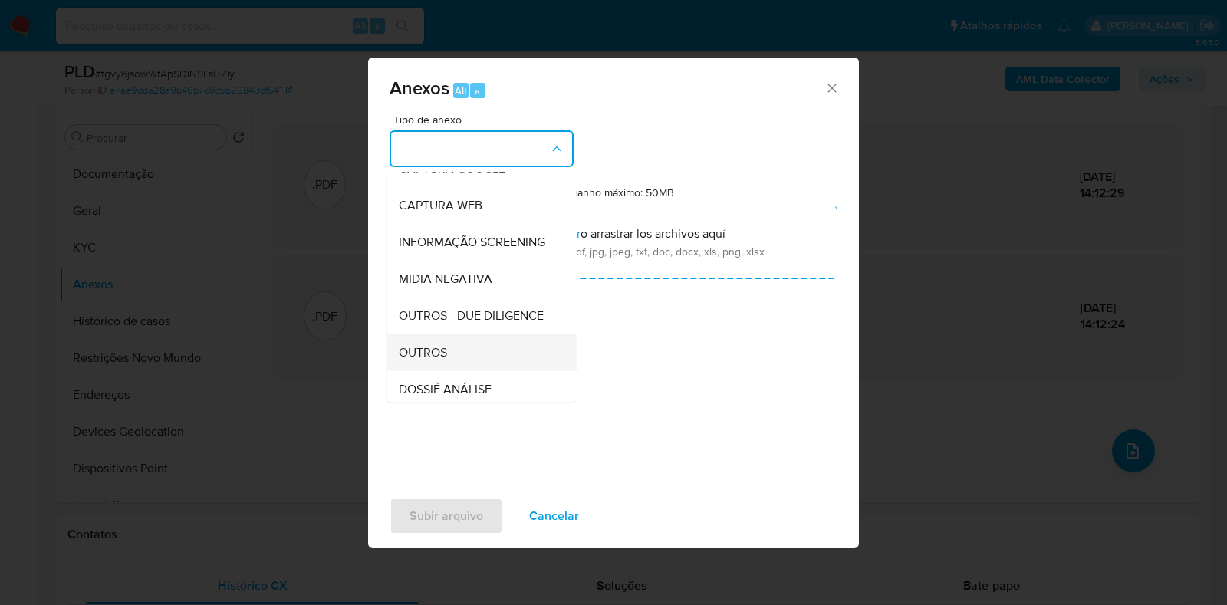
click at [469, 371] on div "OUTROS" at bounding box center [477, 352] width 156 height 37
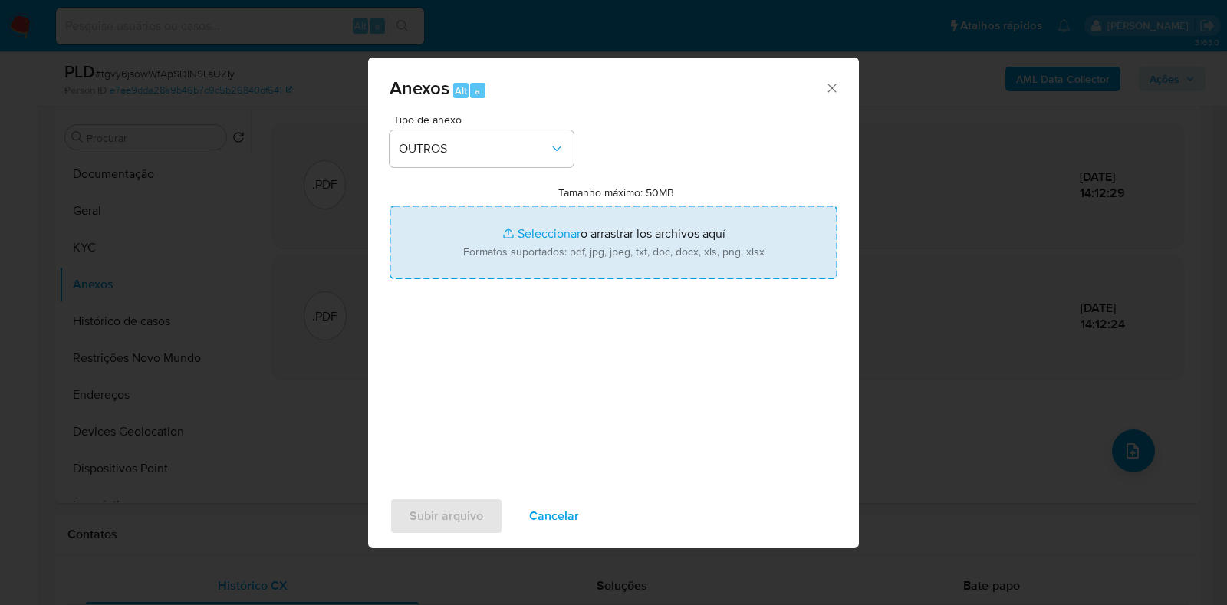
click at [614, 235] on input "Tamanho máximo: 50MB Seleccionar archivos" at bounding box center [614, 243] width 448 height 74
type input "C:\fakepath\SAR - XXXXX - CPF 10267132697 - [PERSON_NAME].pdf"
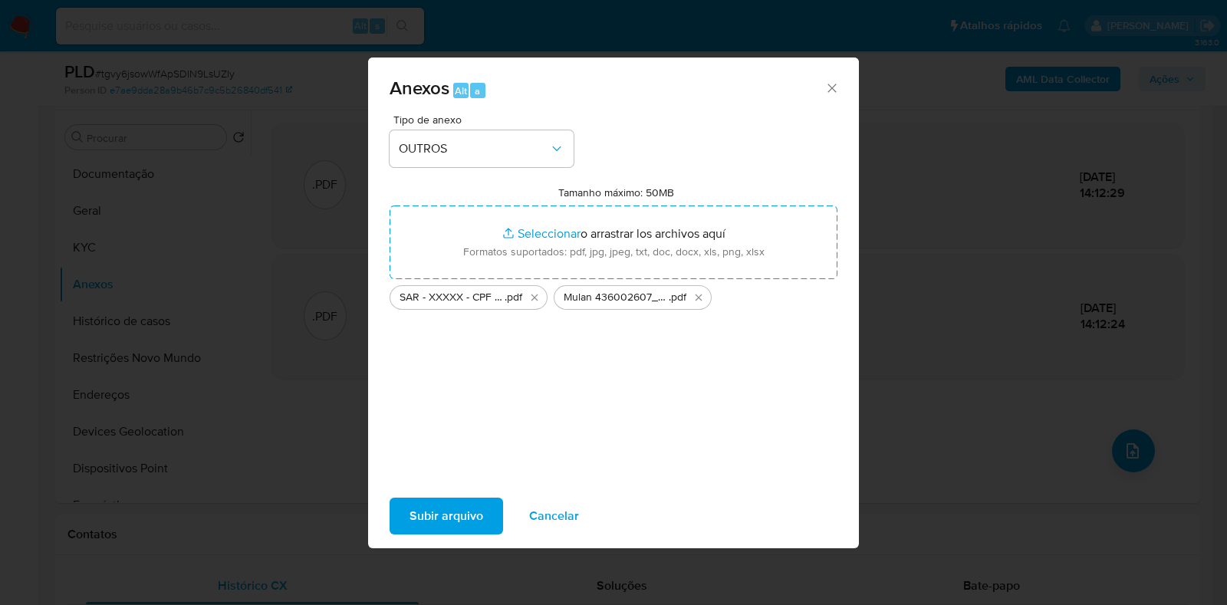
click at [426, 531] on span "Subir arquivo" at bounding box center [447, 516] width 74 height 34
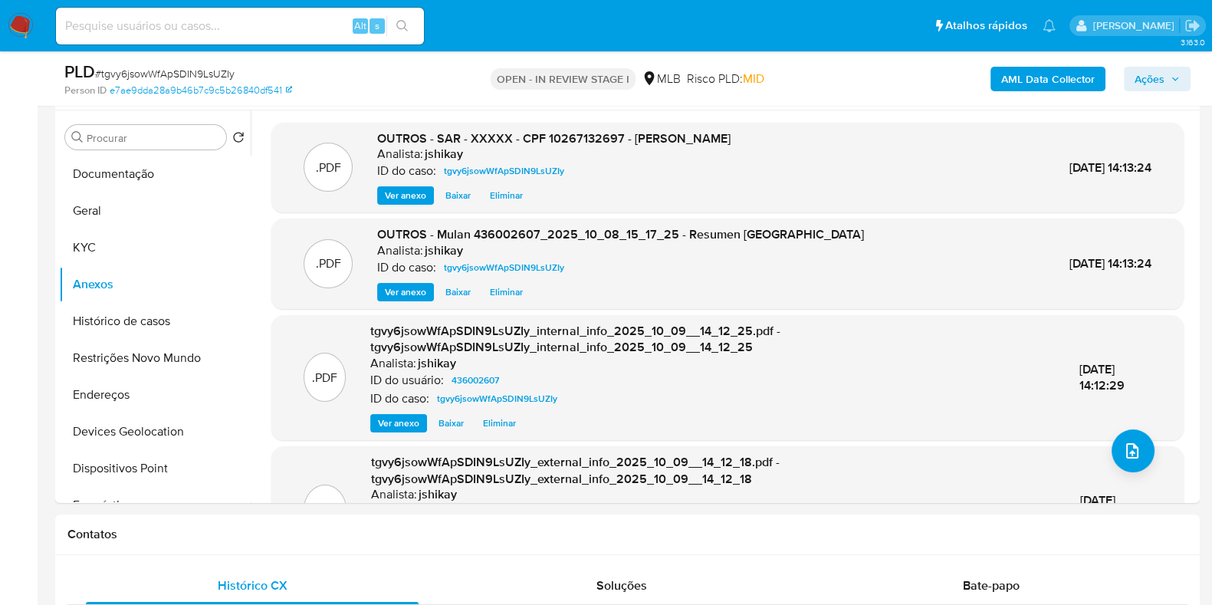
click at [1173, 82] on icon "button" at bounding box center [1175, 78] width 9 height 9
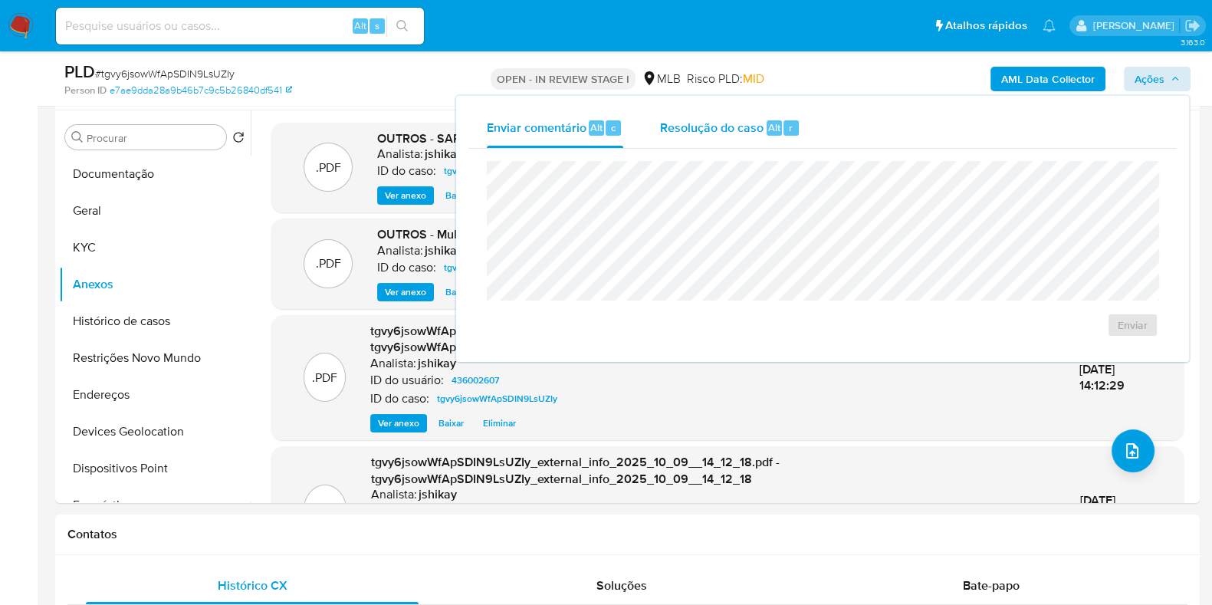
click at [739, 137] on div "Resolução do caso Alt r" at bounding box center [730, 128] width 140 height 40
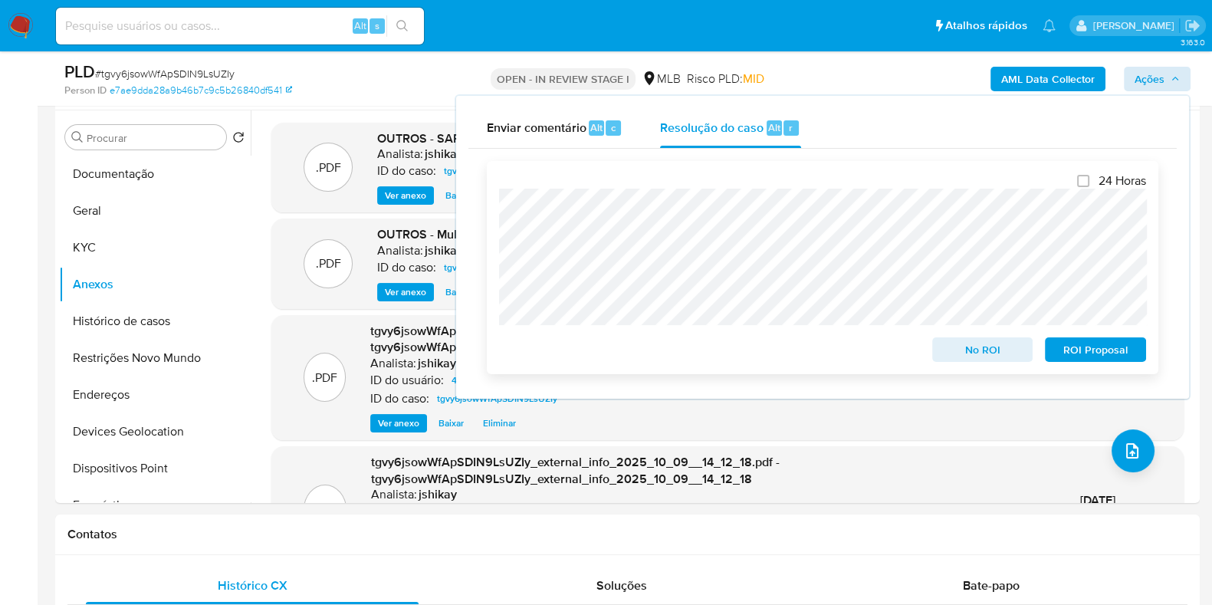
click at [1092, 350] on span "ROI Proposal" at bounding box center [1096, 349] width 80 height 21
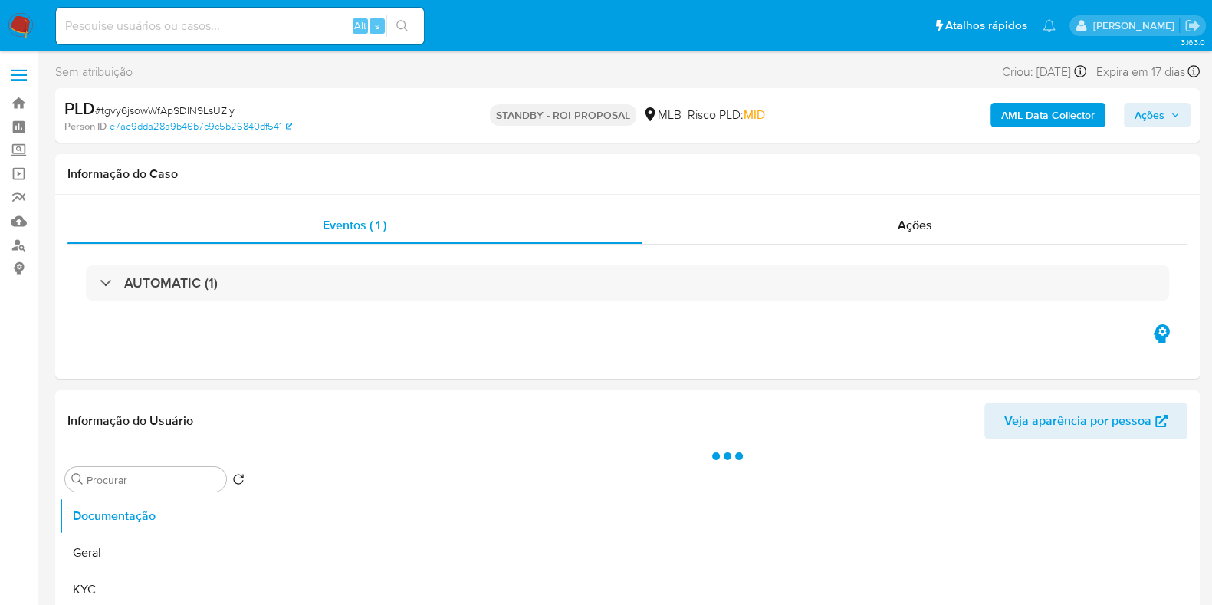
select select "10"
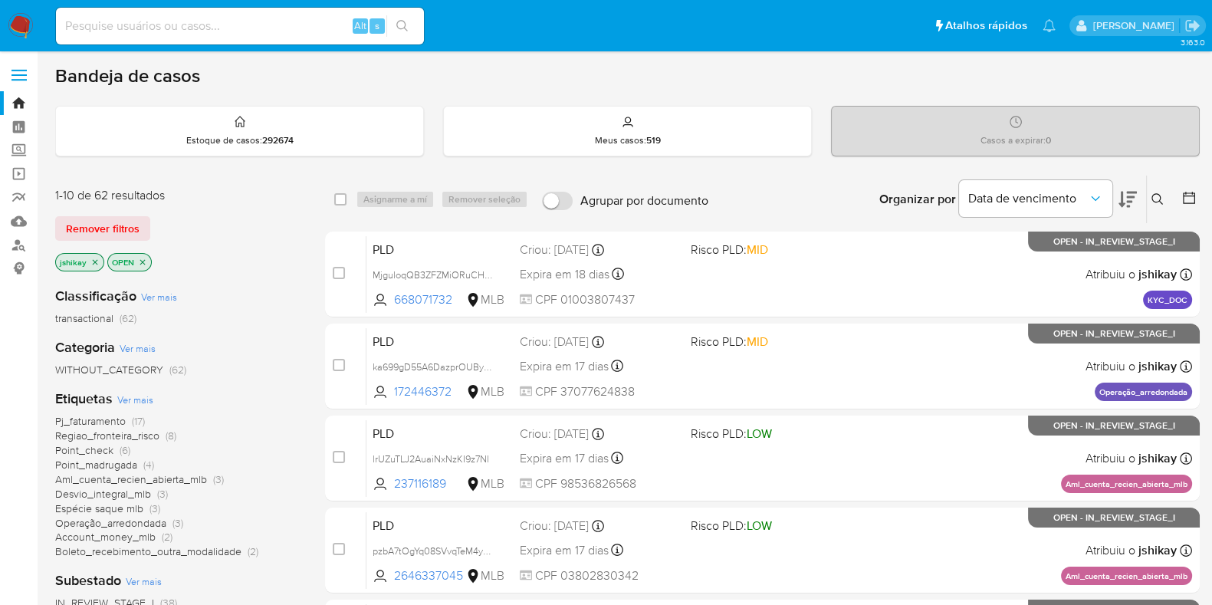
click at [146, 402] on span "Ver mais" at bounding box center [135, 400] width 36 height 14
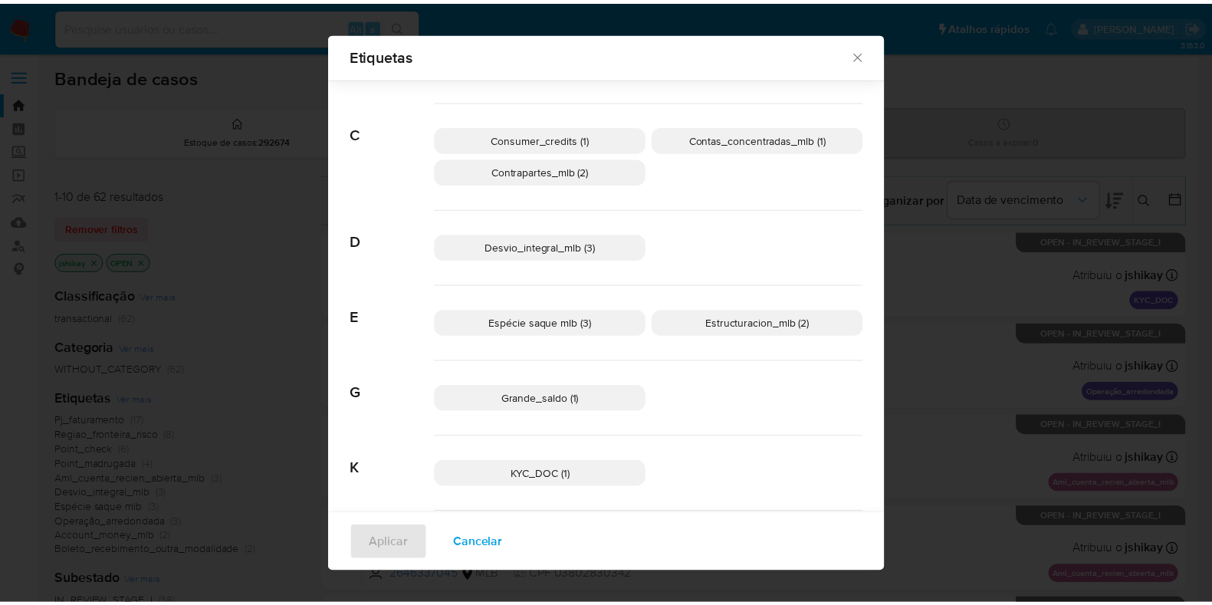
scroll to position [180, 0]
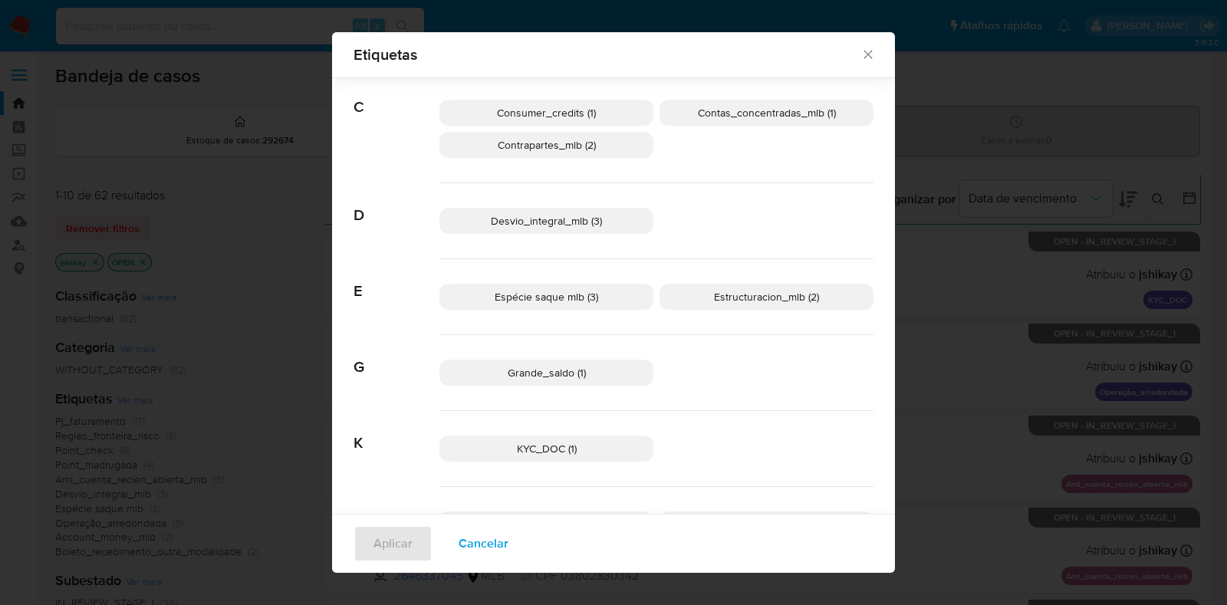
click at [548, 380] on p "Grande_saldo (1)" at bounding box center [546, 373] width 214 height 26
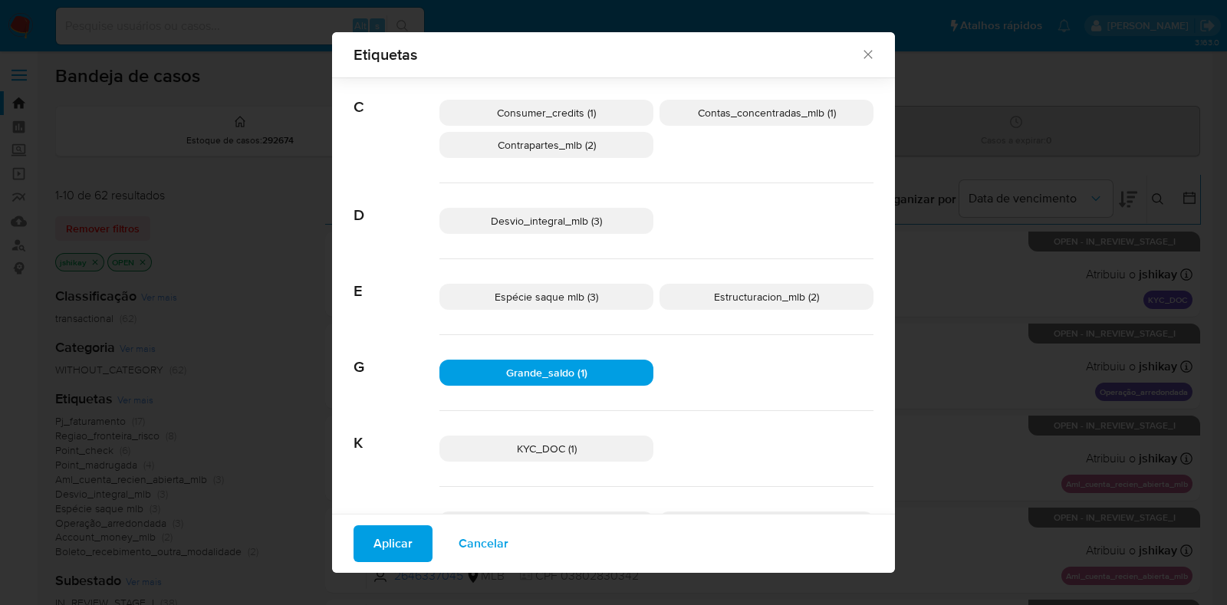
click at [390, 538] on span "Aplicar" at bounding box center [392, 544] width 39 height 34
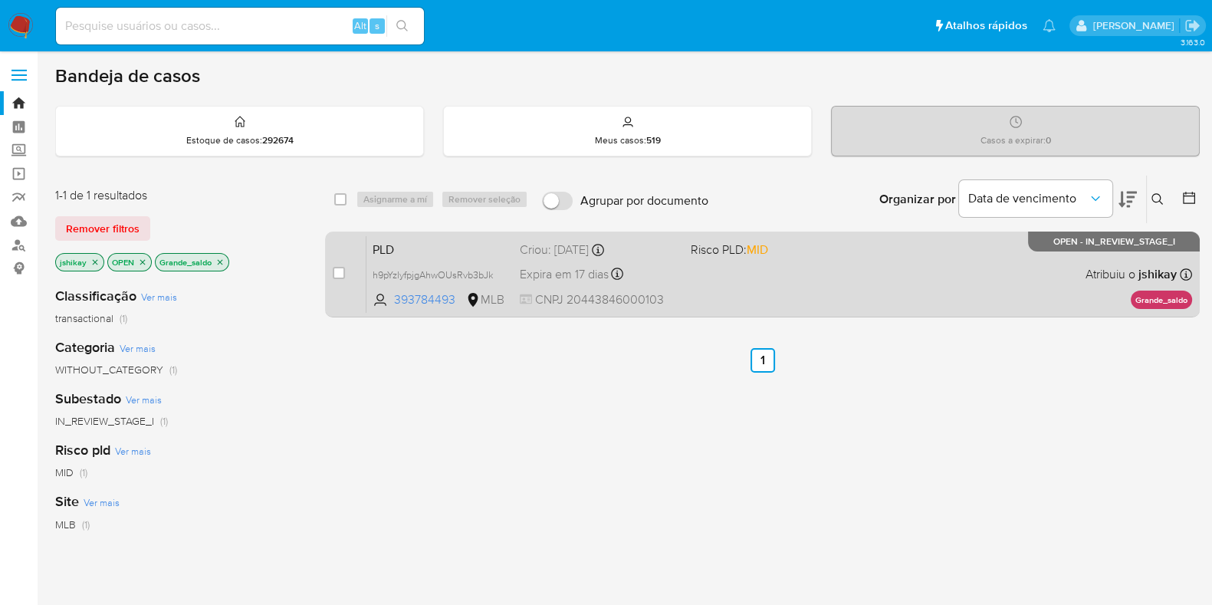
click at [488, 253] on span "PLD" at bounding box center [440, 248] width 135 height 20
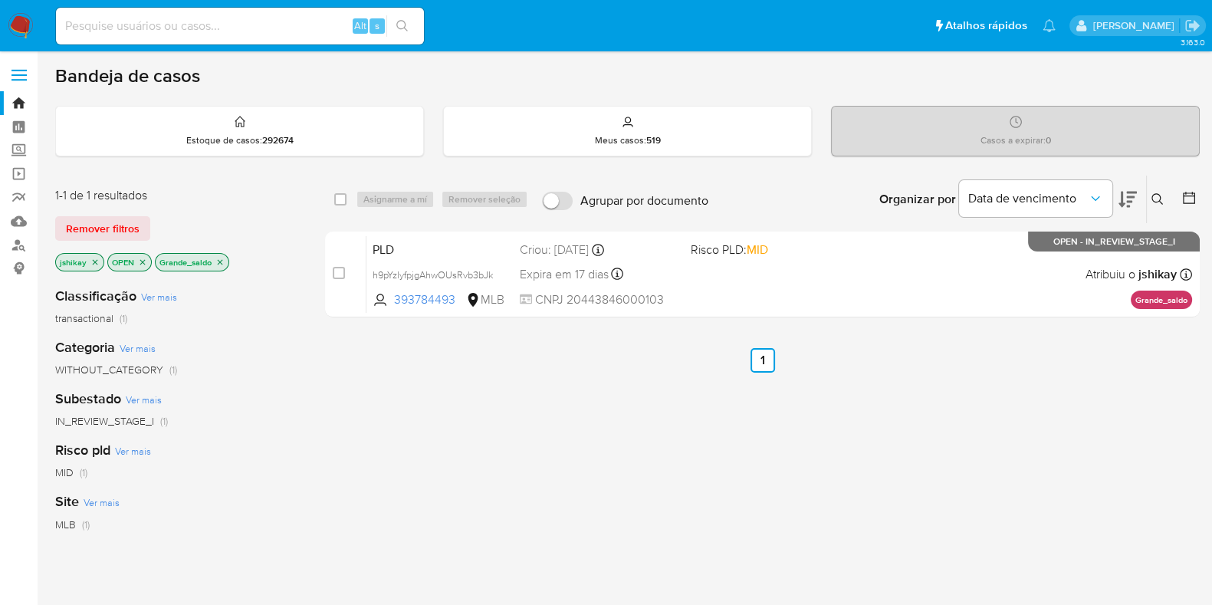
click at [32, 29] on img at bounding box center [21, 26] width 26 height 26
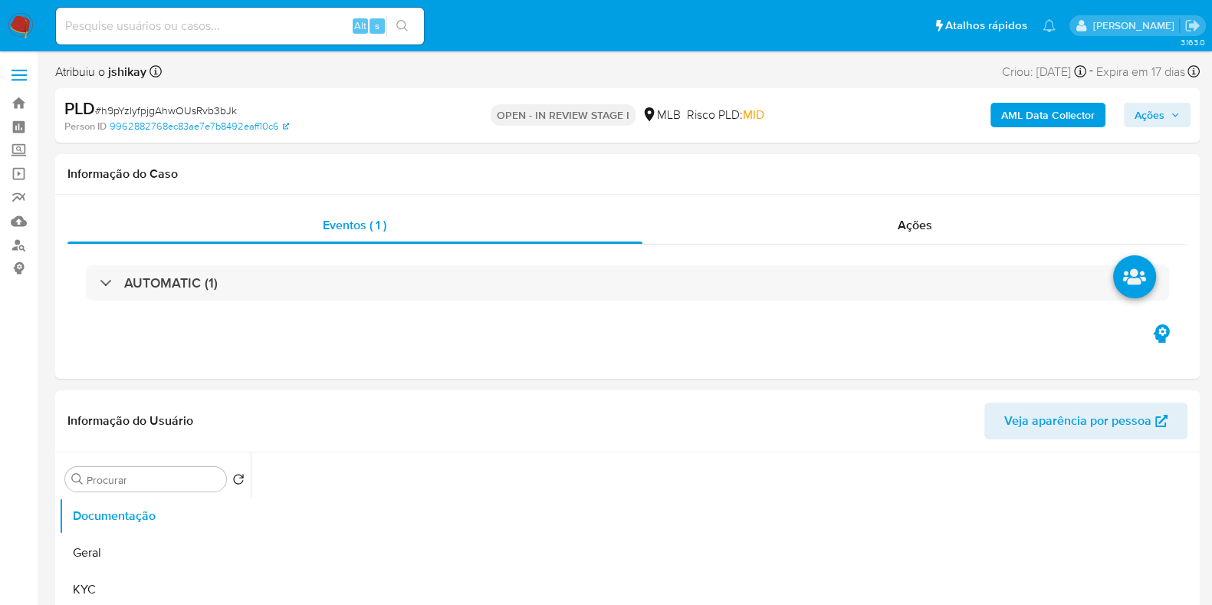
select select "10"
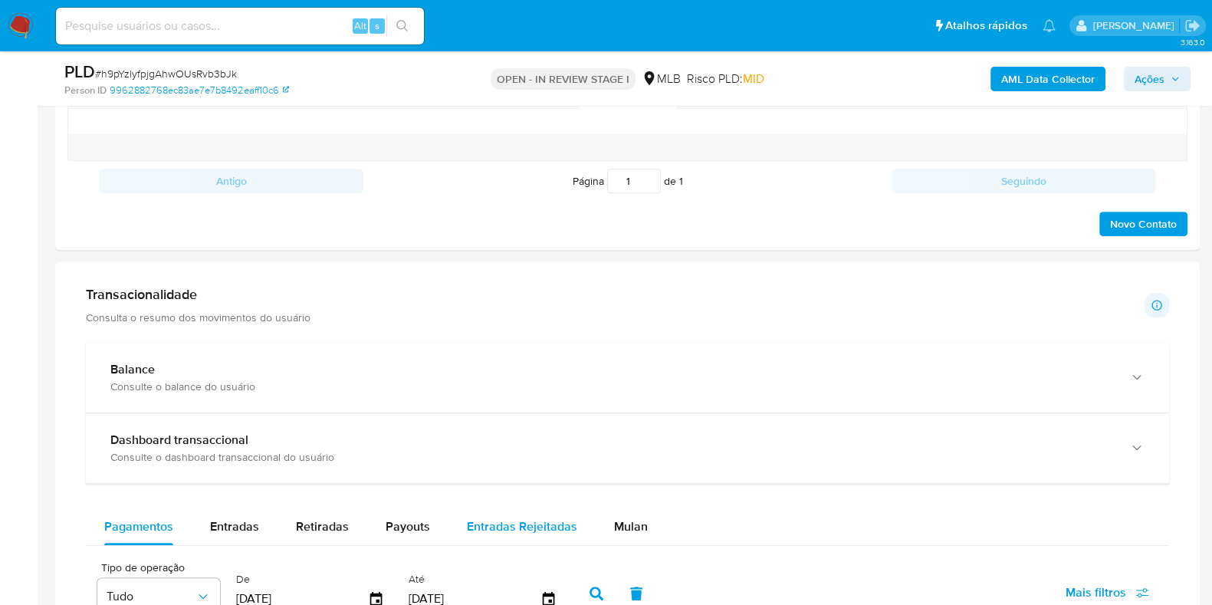
scroll to position [1054, 0]
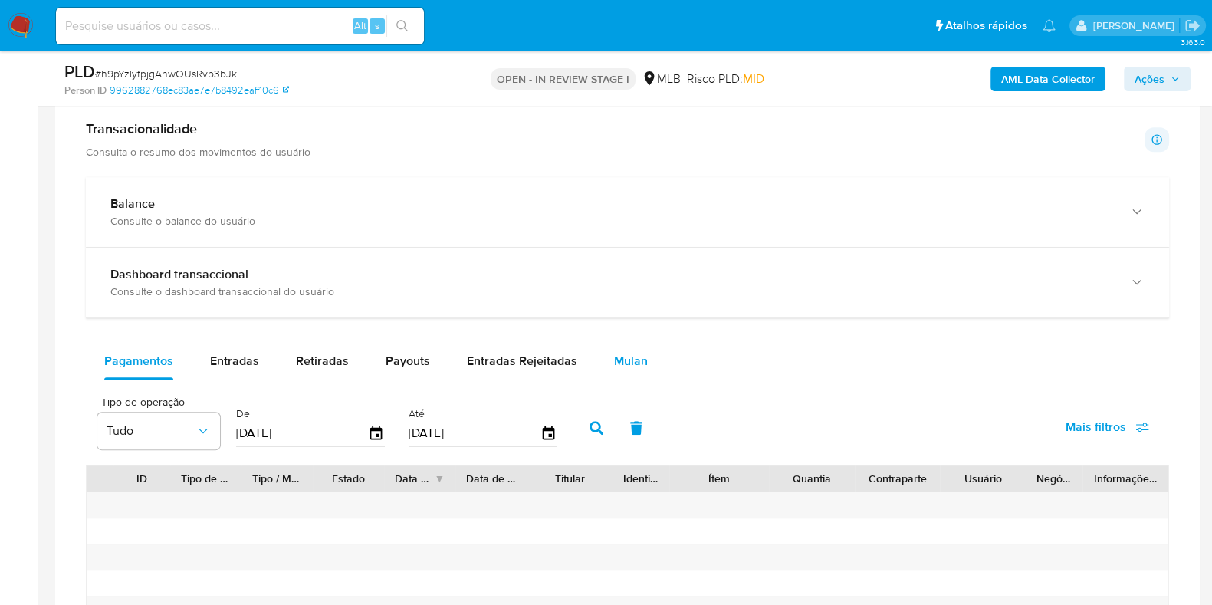
click at [619, 364] on span "Mulan" at bounding box center [631, 361] width 34 height 18
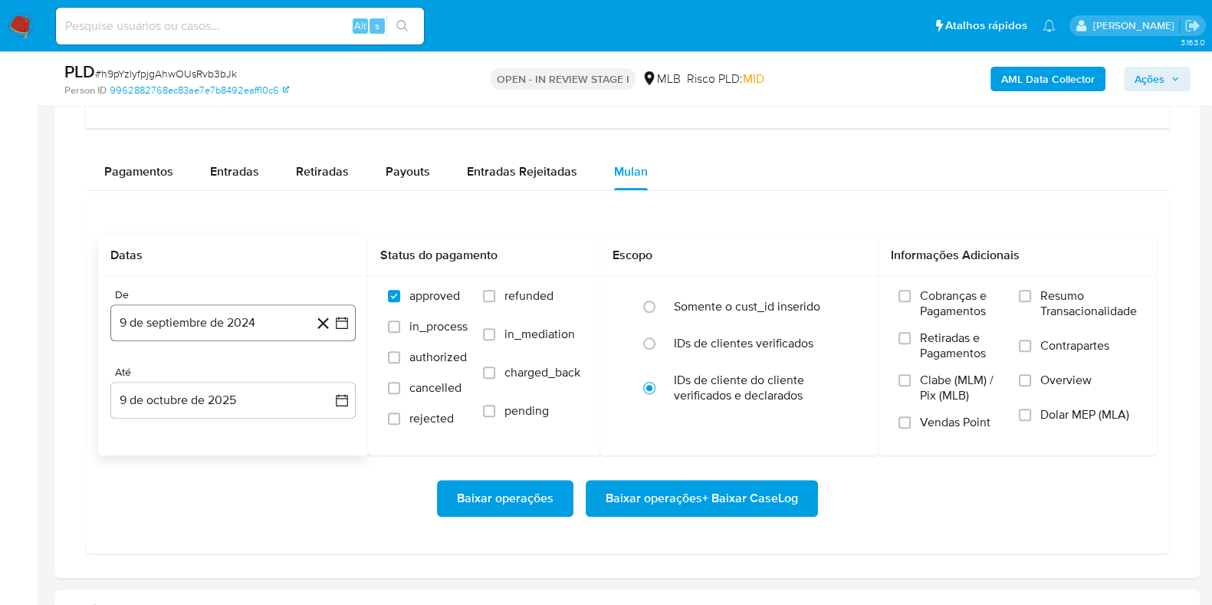
scroll to position [1245, 0]
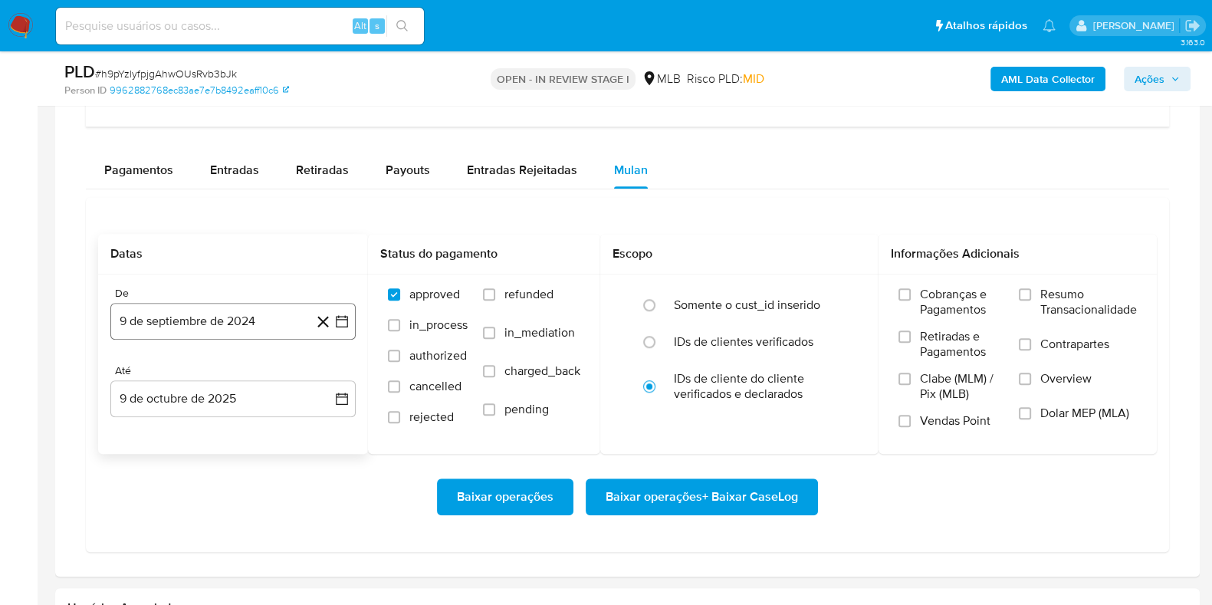
click at [342, 320] on icon "button" at bounding box center [341, 321] width 15 height 15
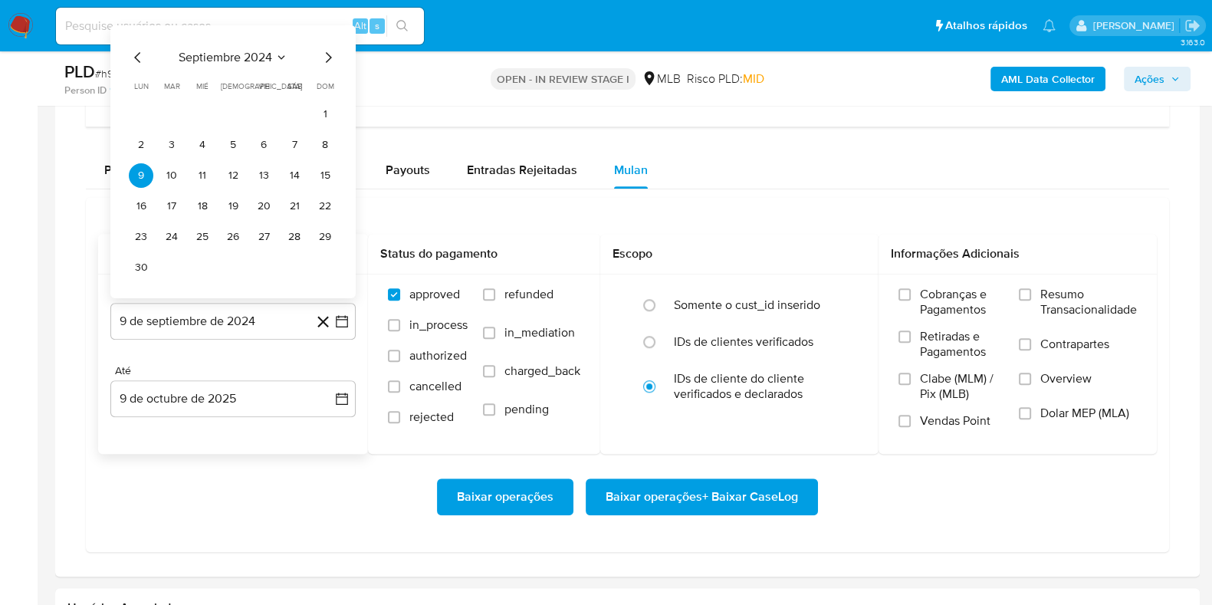
click at [275, 44] on div "septiembre 2024 septiembre 2024 lun lunes mar martes mié miércoles jue jueves v…" at bounding box center [232, 161] width 245 height 273
click at [335, 42] on div "septiembre 2024 septiembre 2024 lun lunes mar martes mié miércoles jue jueves v…" at bounding box center [232, 161] width 245 height 273
click at [330, 55] on icon "Mes siguiente" at bounding box center [329, 57] width 6 height 11
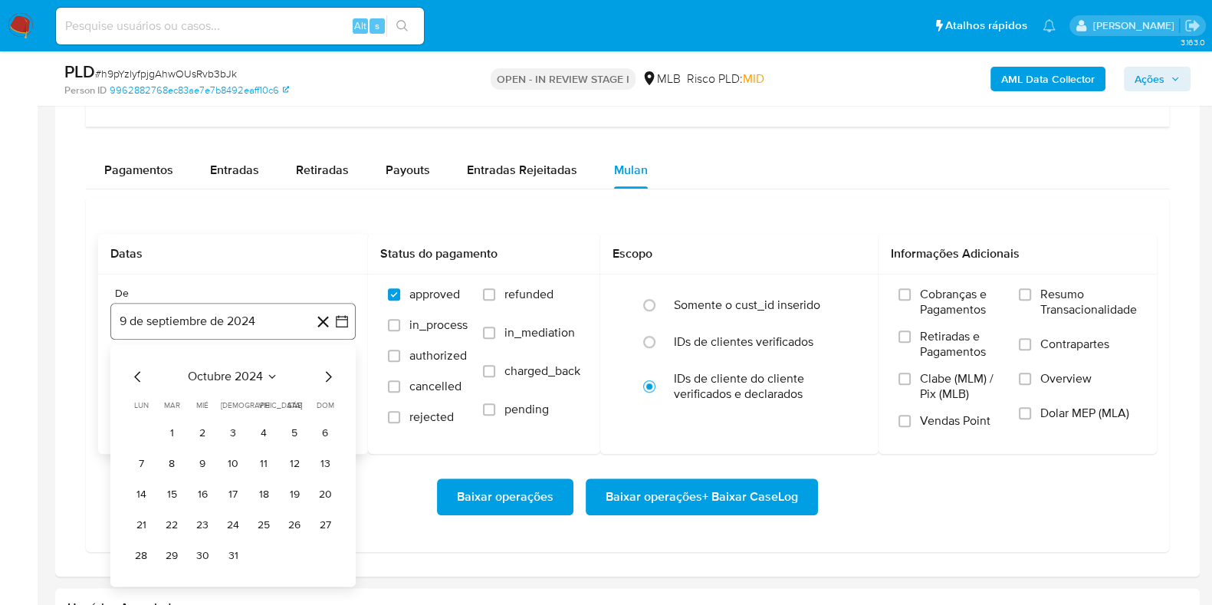
click at [340, 316] on icon "button" at bounding box center [342, 321] width 12 height 12
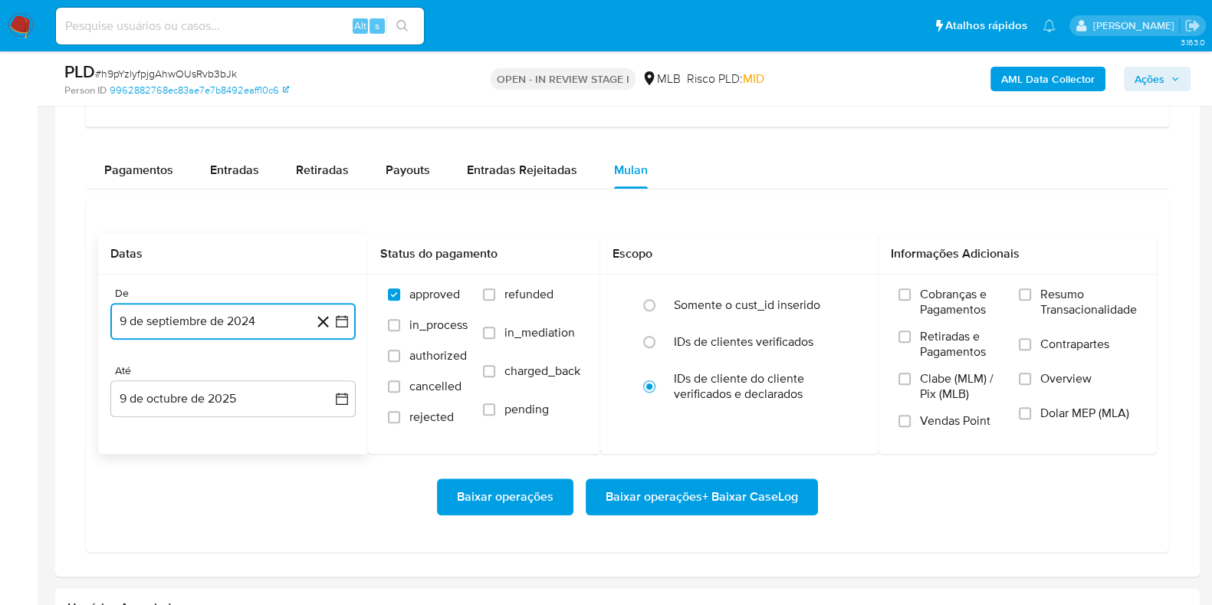
click at [353, 316] on button "9 de septiembre de 2024" at bounding box center [232, 321] width 245 height 37
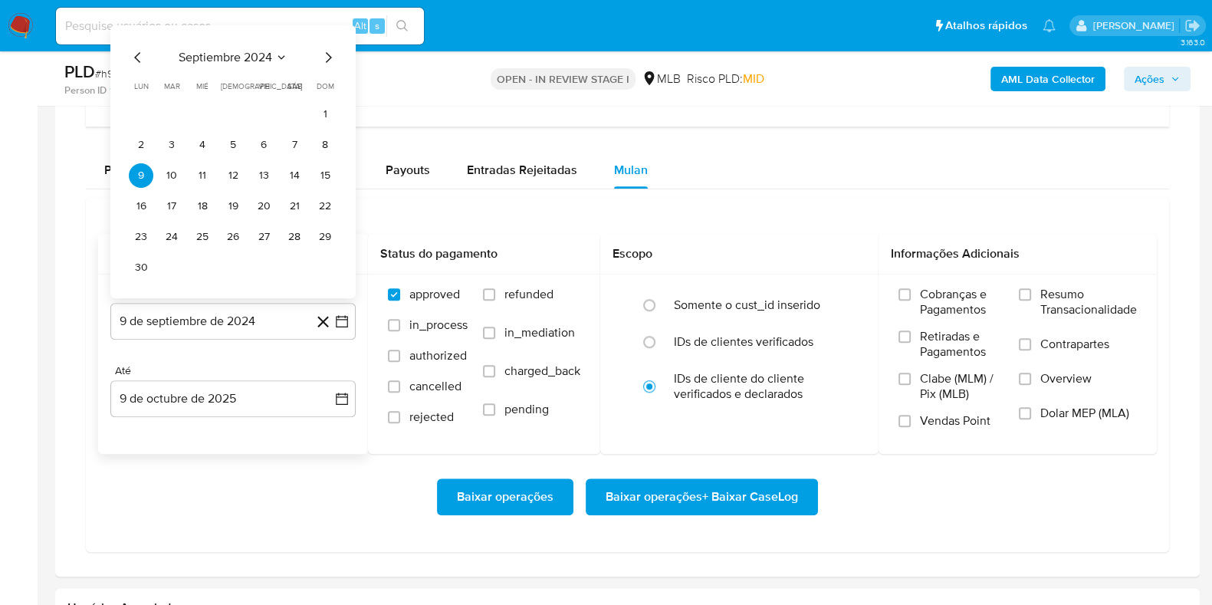
click at [269, 44] on div "septiembre 2024 septiembre 2024 lun lunes mar martes mié miércoles jue jueves v…" at bounding box center [232, 161] width 245 height 273
click at [261, 52] on span "septiembre 2024" at bounding box center [226, 57] width 94 height 15
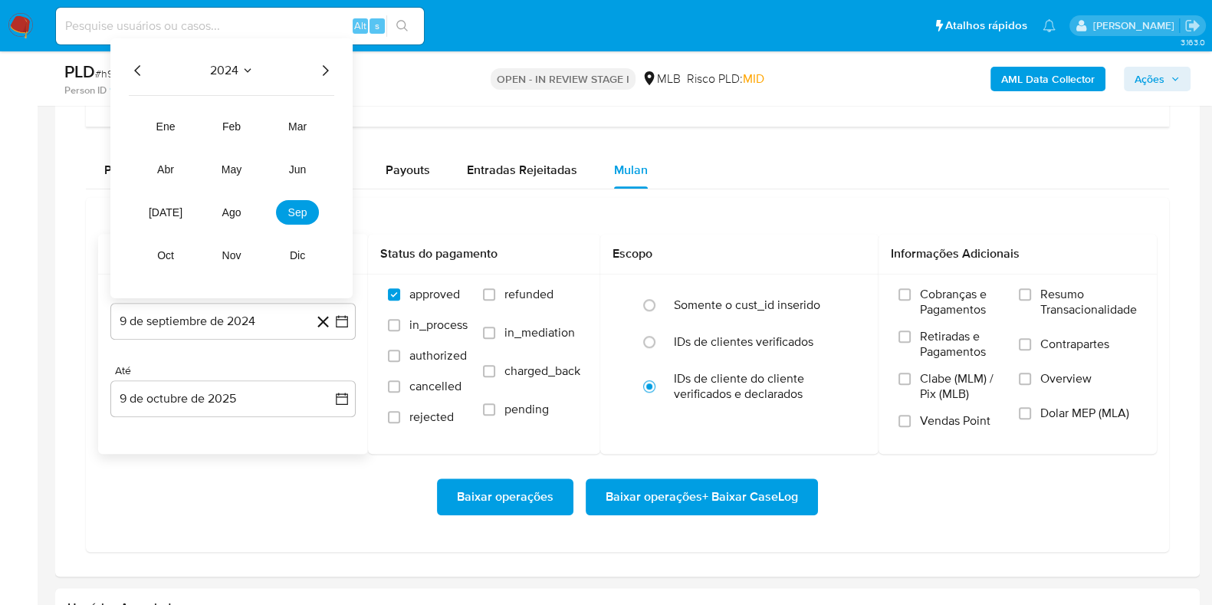
click at [328, 75] on icon "Año siguiente" at bounding box center [325, 70] width 18 height 18
click at [238, 209] on span "ago" at bounding box center [231, 212] width 19 height 12
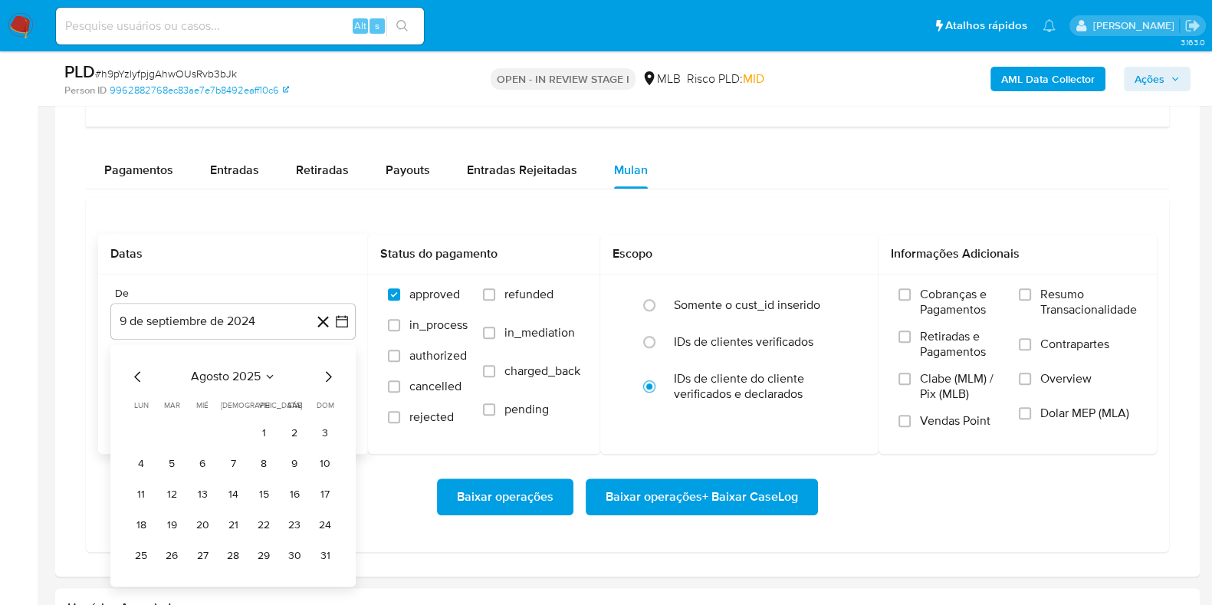
click at [265, 434] on button "1" at bounding box center [264, 433] width 25 height 25
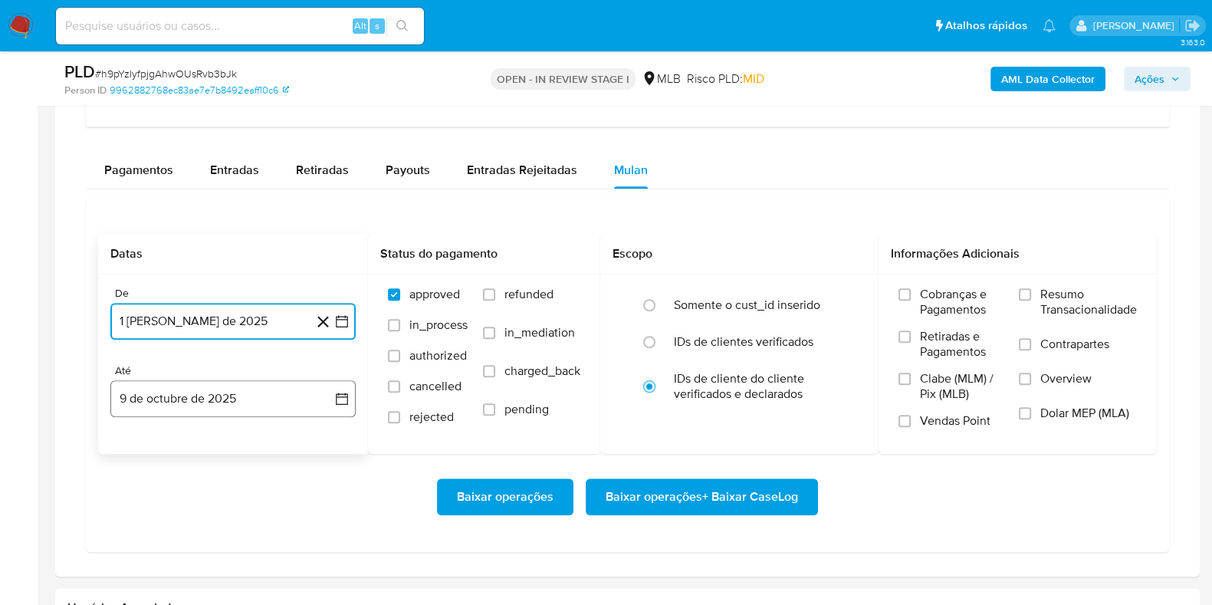
click at [341, 393] on icon "button" at bounding box center [342, 399] width 12 height 12
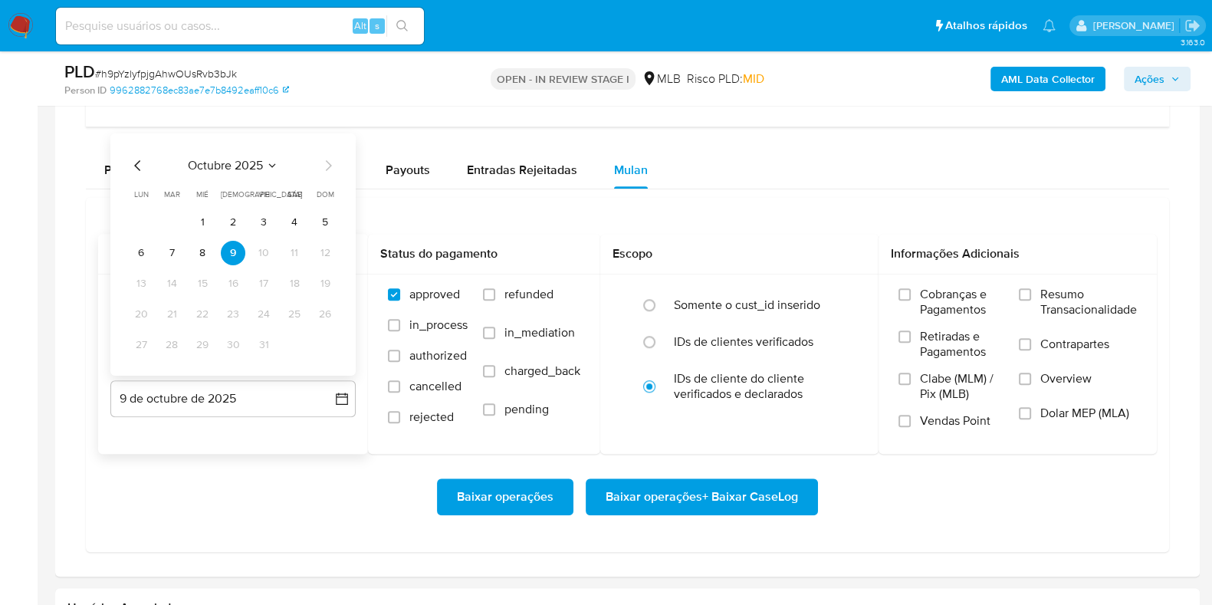
click at [133, 160] on icon "Mes anterior" at bounding box center [138, 165] width 18 height 18
click at [171, 335] on button "30" at bounding box center [172, 345] width 25 height 25
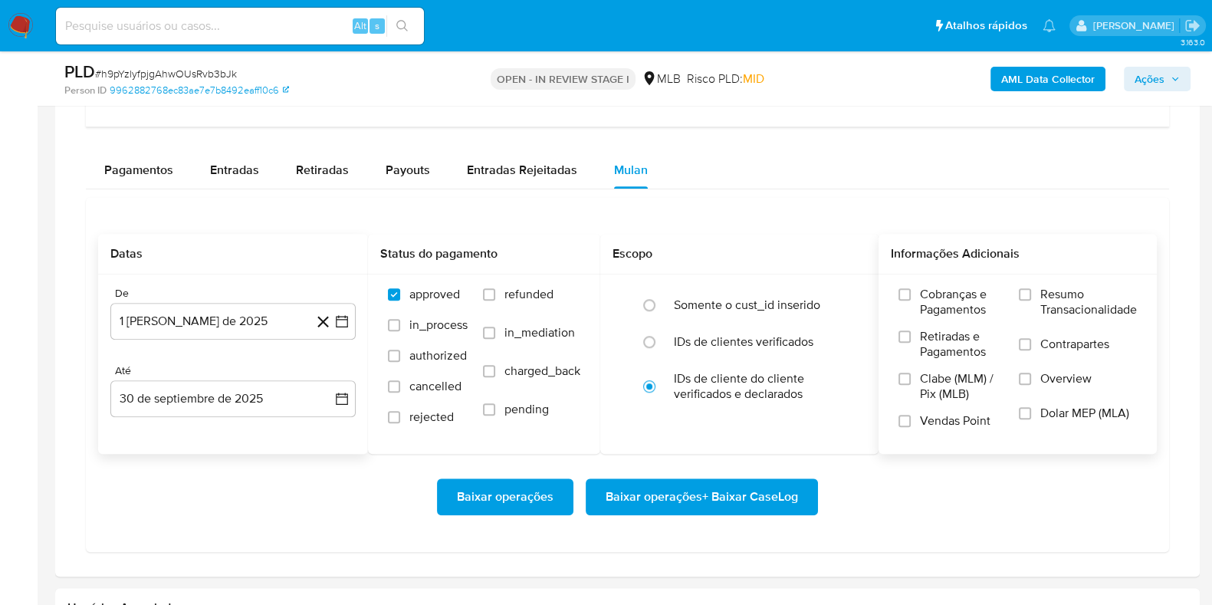
click at [1068, 287] on span "Resumo Transacionalidade" at bounding box center [1089, 302] width 97 height 31
click at [1031, 288] on input "Resumo Transacionalidade" at bounding box center [1025, 294] width 12 height 12
click at [642, 484] on span "Baixar operações + Baixar CaseLog" at bounding box center [702, 497] width 192 height 34
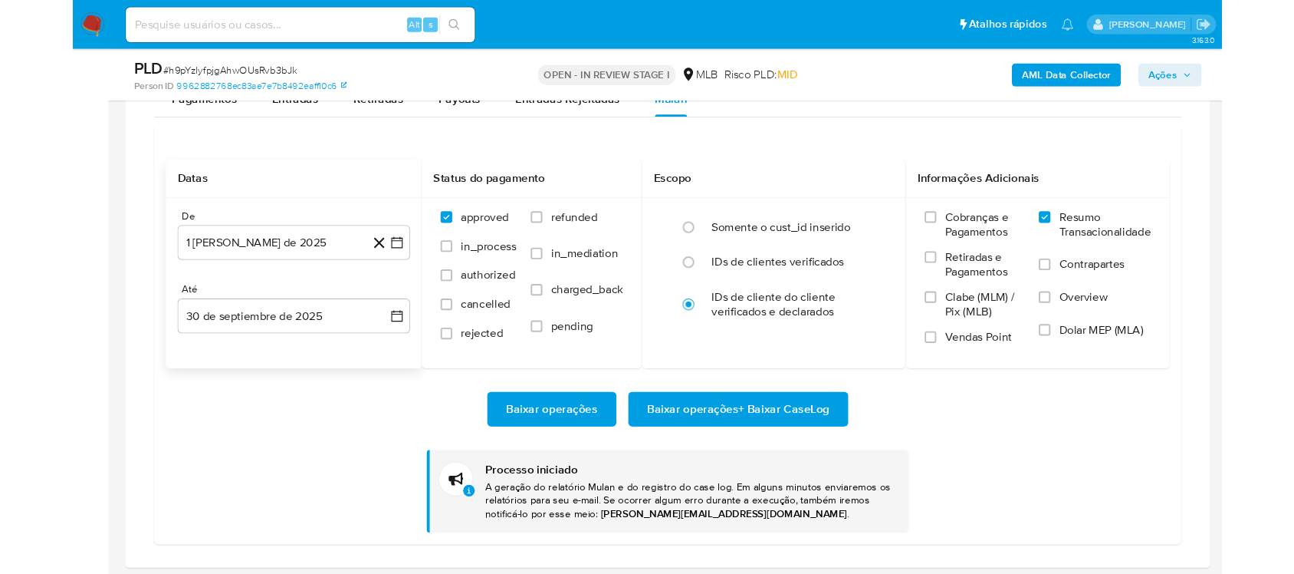
scroll to position [124, 0]
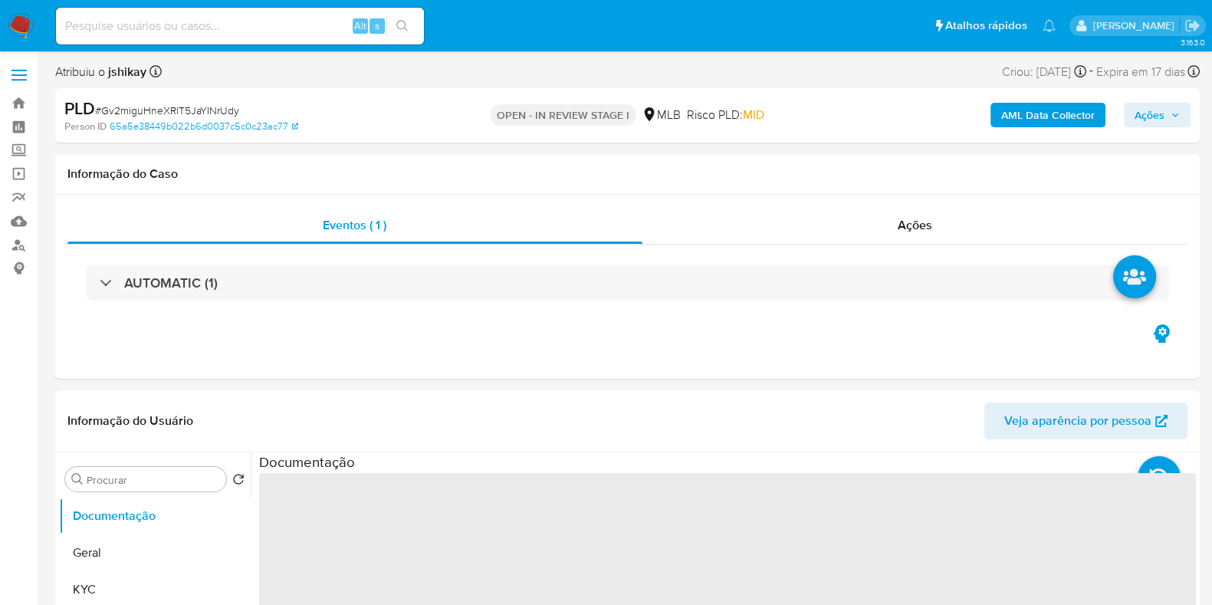
select select "10"
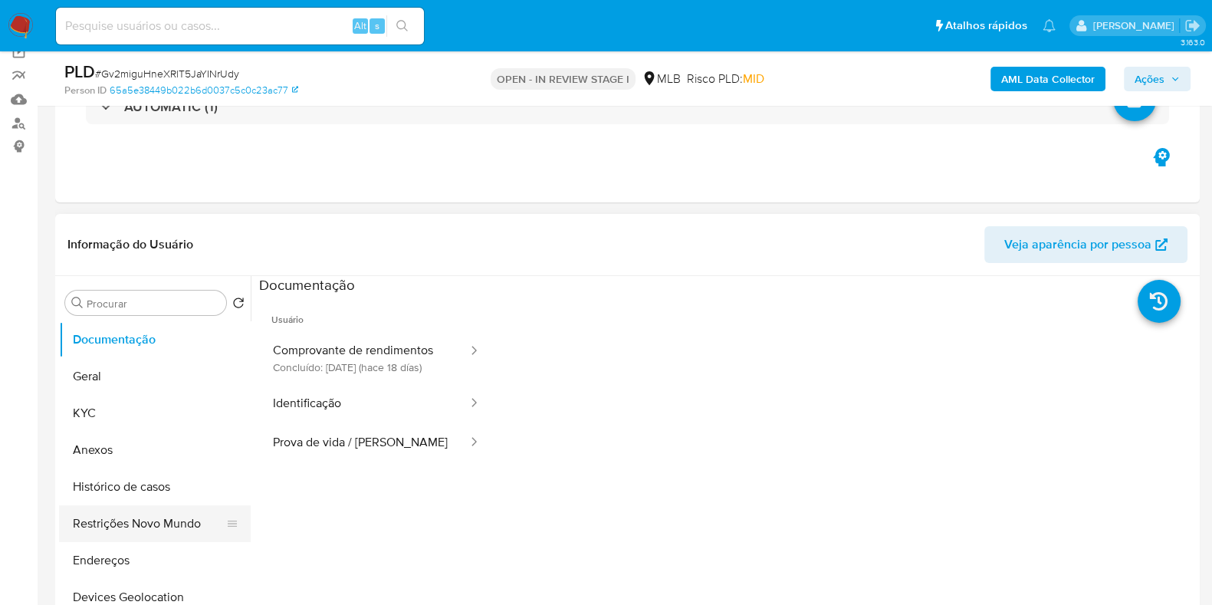
scroll to position [191, 0]
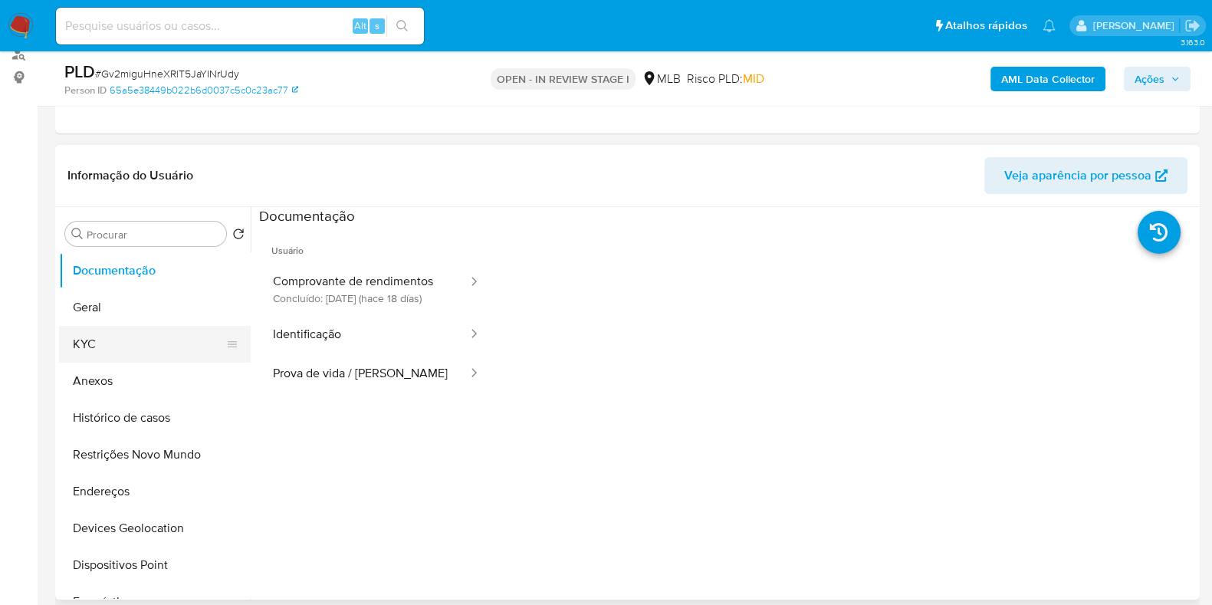
click at [146, 339] on button "KYC" at bounding box center [148, 344] width 179 height 37
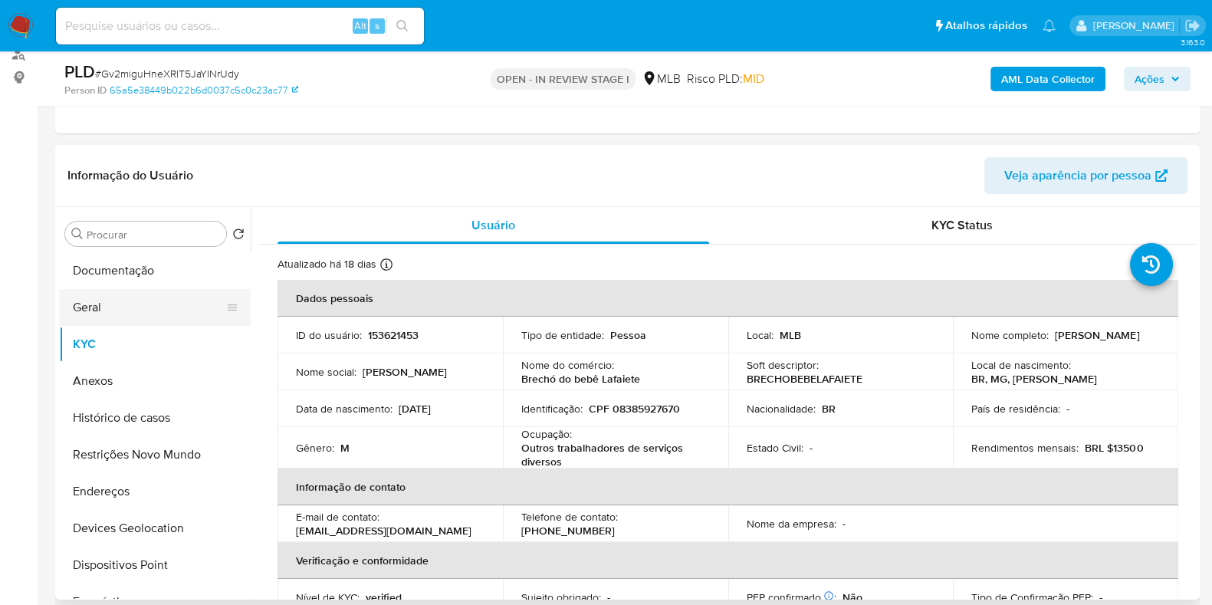
click at [123, 289] on button "Geral" at bounding box center [148, 307] width 179 height 37
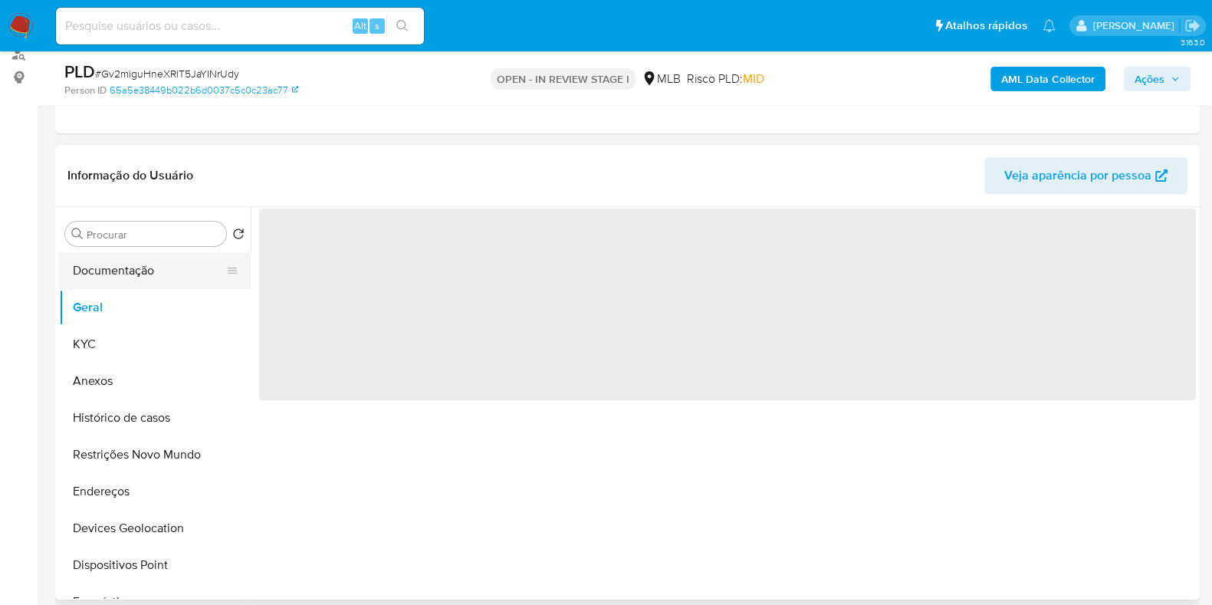
click at [164, 281] on button "Documentação" at bounding box center [148, 270] width 179 height 37
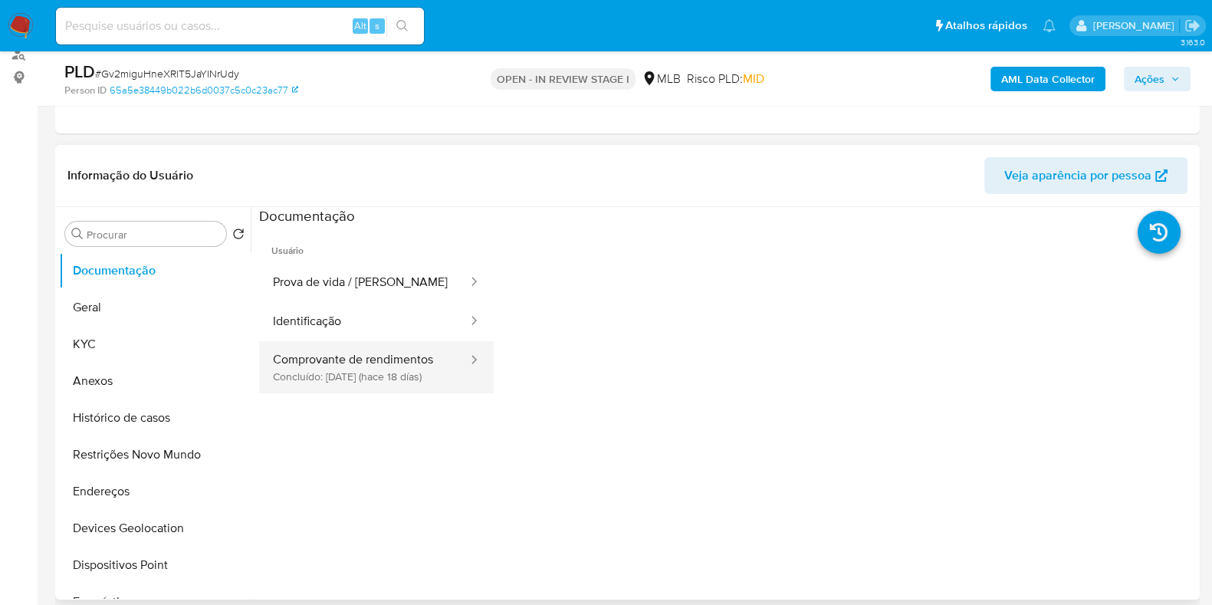
click at [347, 359] on button "Comprovante de rendimentos Concluído: 21/09/2025 (hace 18 días)" at bounding box center [364, 367] width 210 height 52
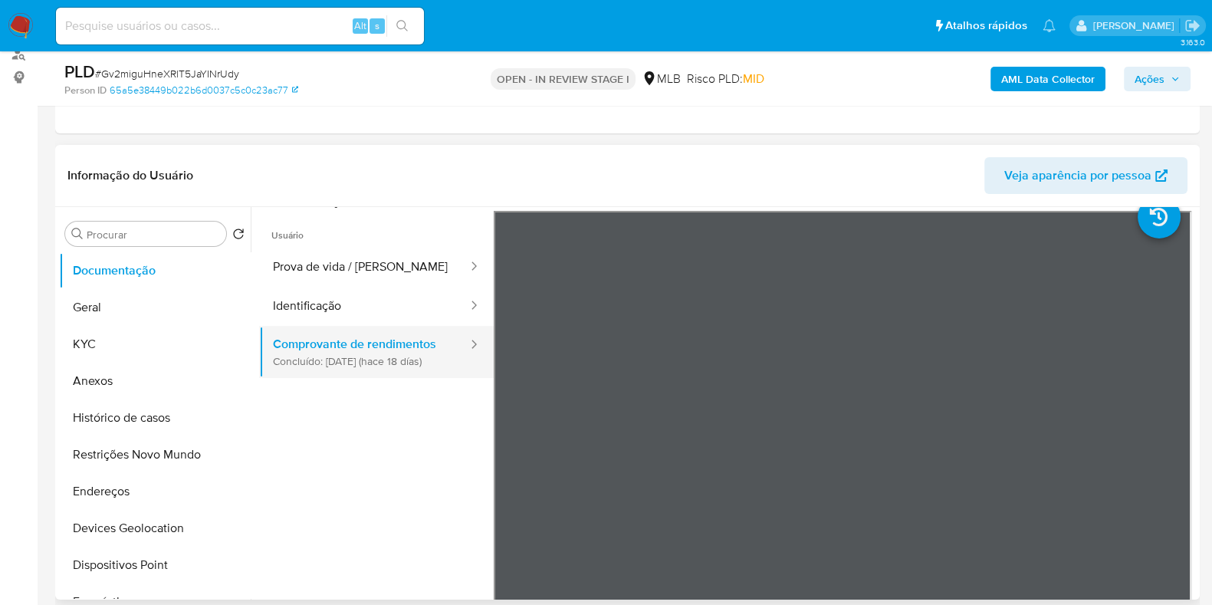
scroll to position [0, 0]
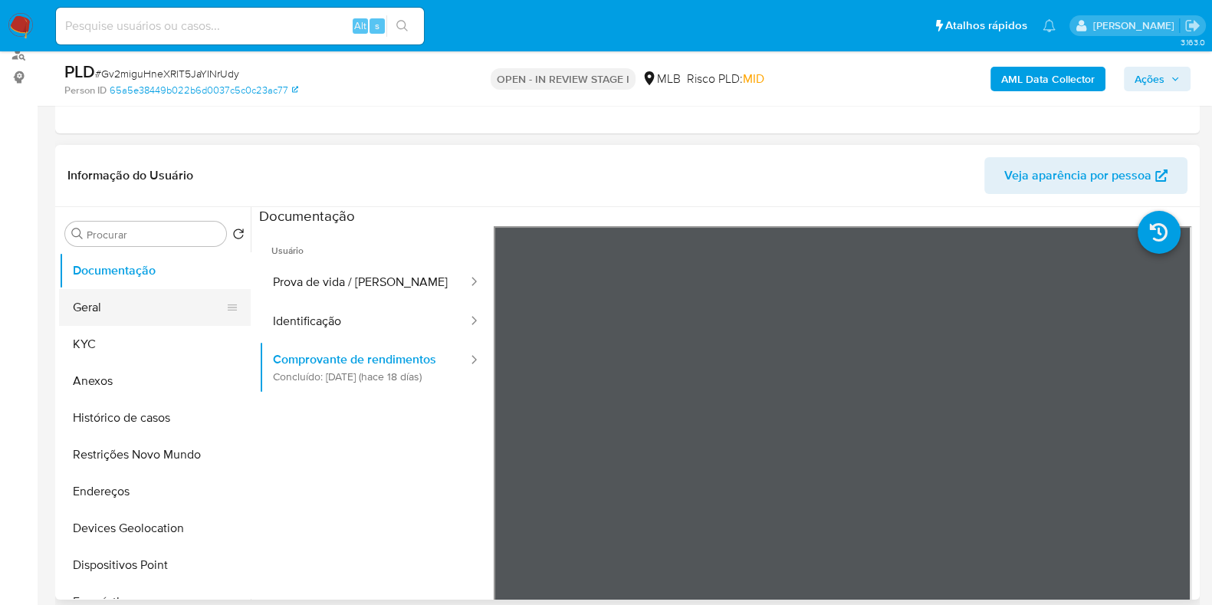
click at [128, 316] on button "Geral" at bounding box center [148, 307] width 179 height 37
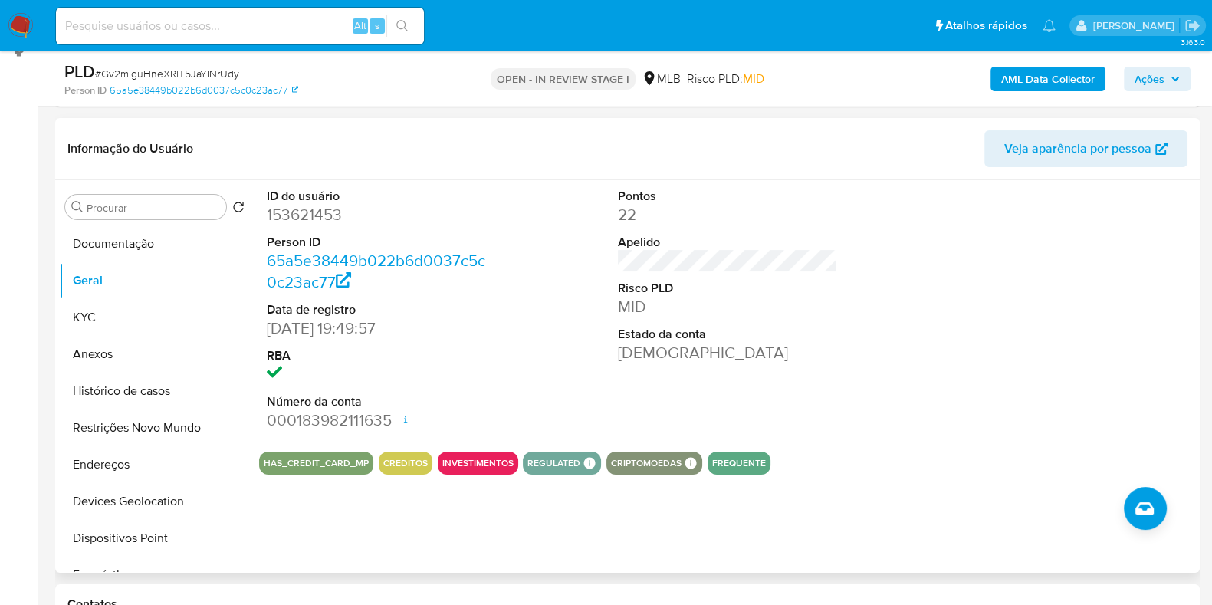
scroll to position [191, 0]
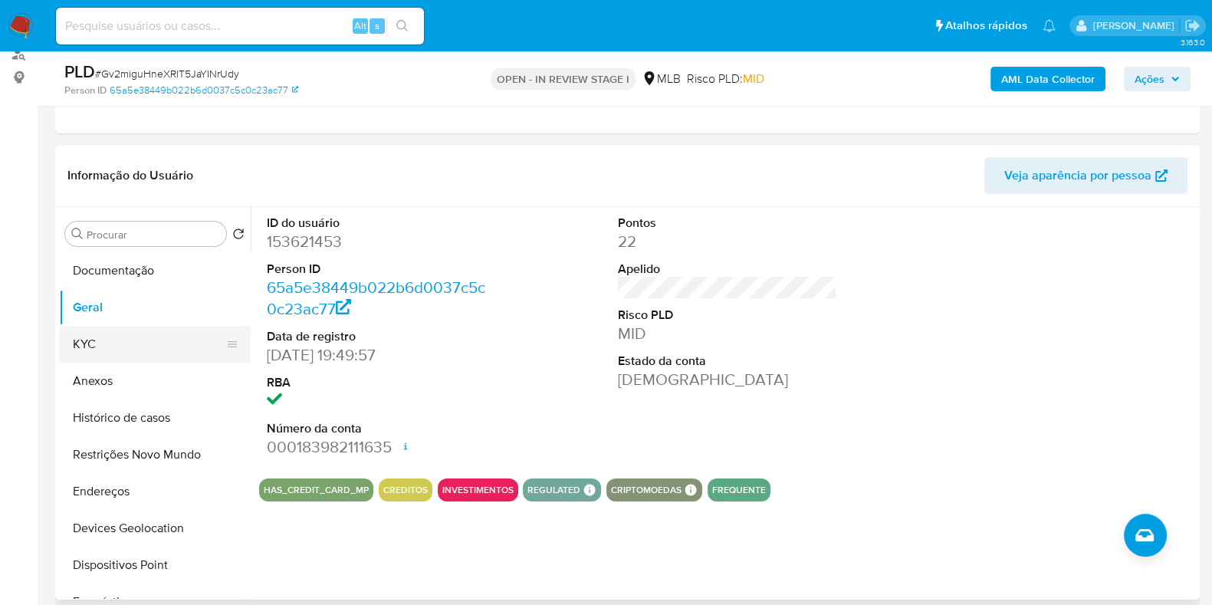
drag, startPoint x: 96, startPoint y: 343, endPoint x: 156, endPoint y: 336, distance: 60.2
click at [96, 343] on button "KYC" at bounding box center [148, 344] width 179 height 37
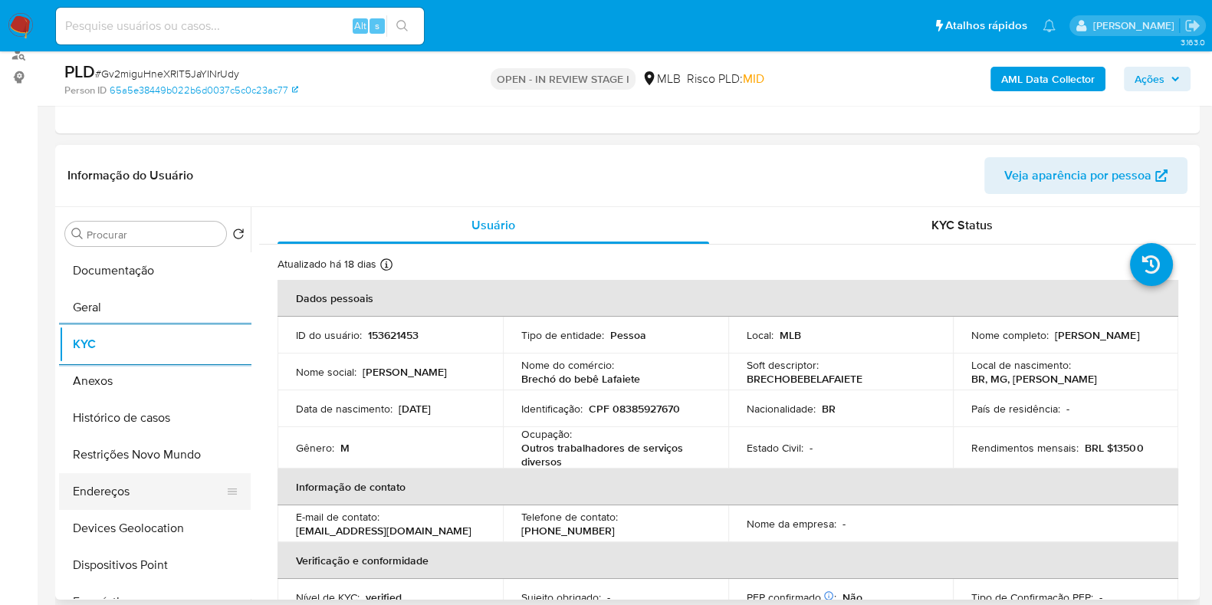
click at [114, 492] on button "Endereços" at bounding box center [148, 491] width 179 height 37
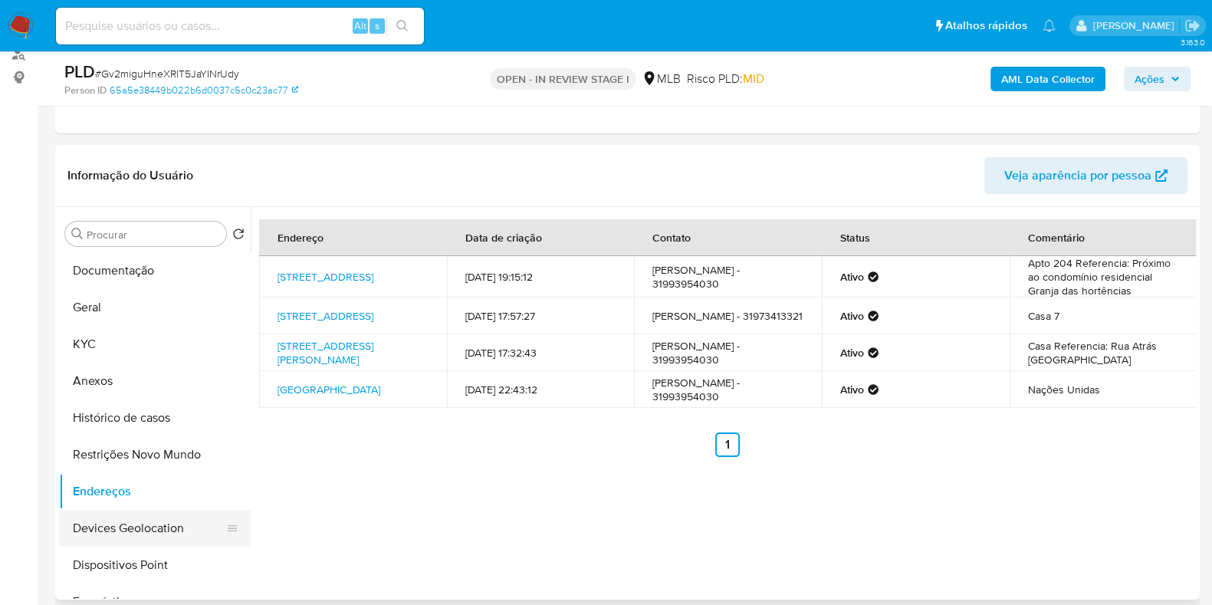
click at [133, 521] on button "Devices Geolocation" at bounding box center [148, 528] width 179 height 37
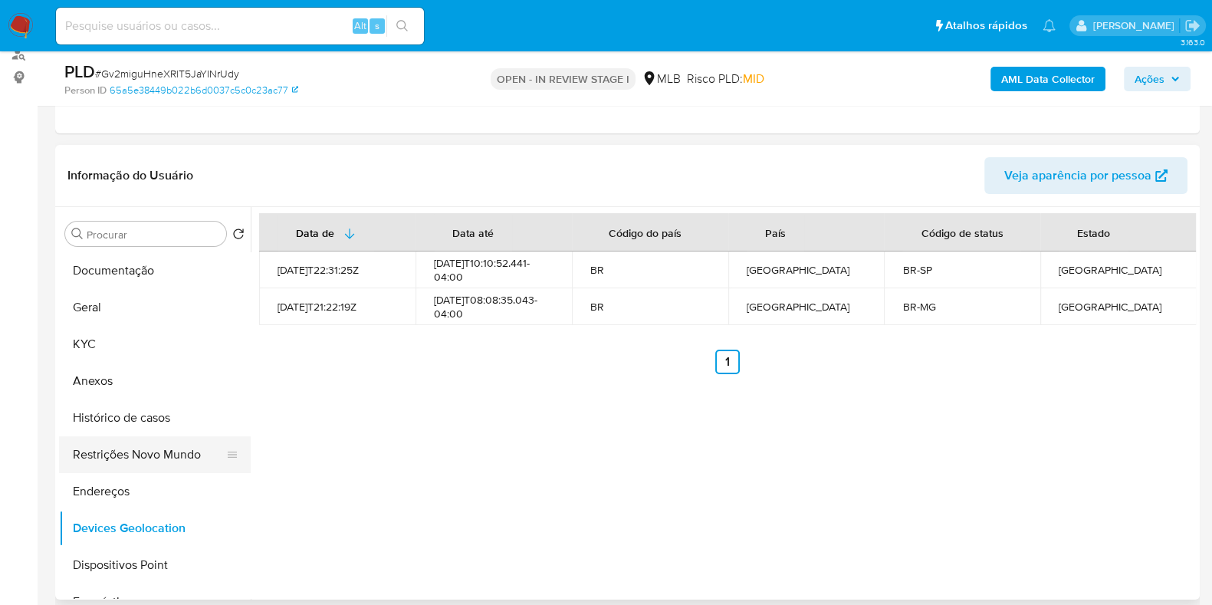
click at [130, 458] on button "Restrições Novo Mundo" at bounding box center [148, 454] width 179 height 37
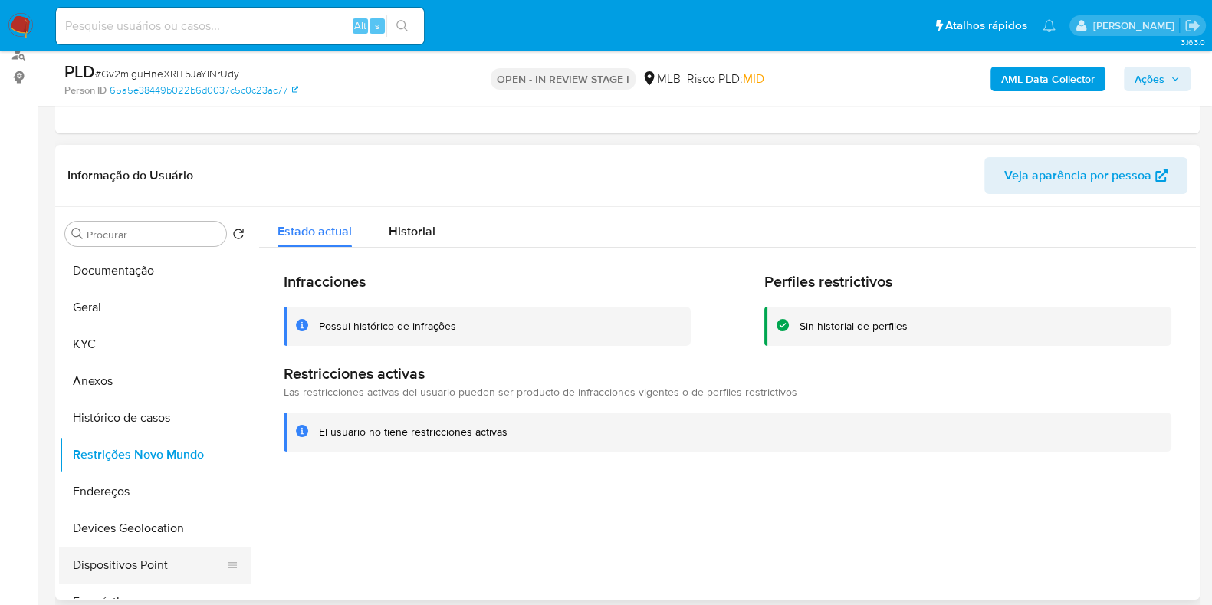
click at [131, 558] on button "Dispositivos Point" at bounding box center [148, 565] width 179 height 37
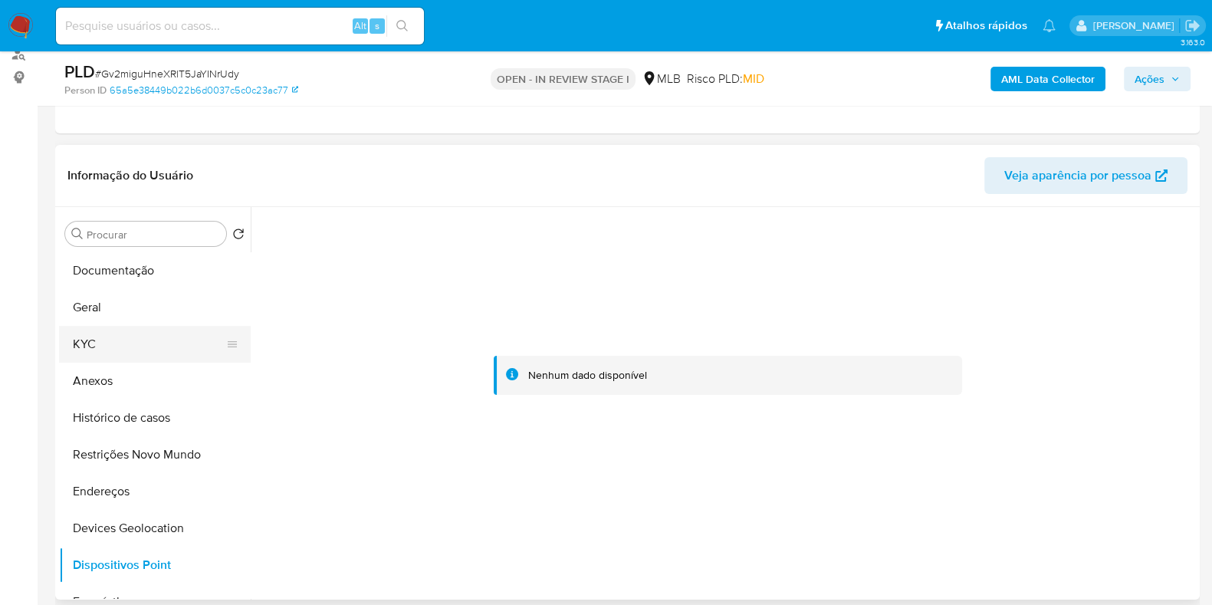
click at [112, 354] on button "KYC" at bounding box center [148, 344] width 179 height 37
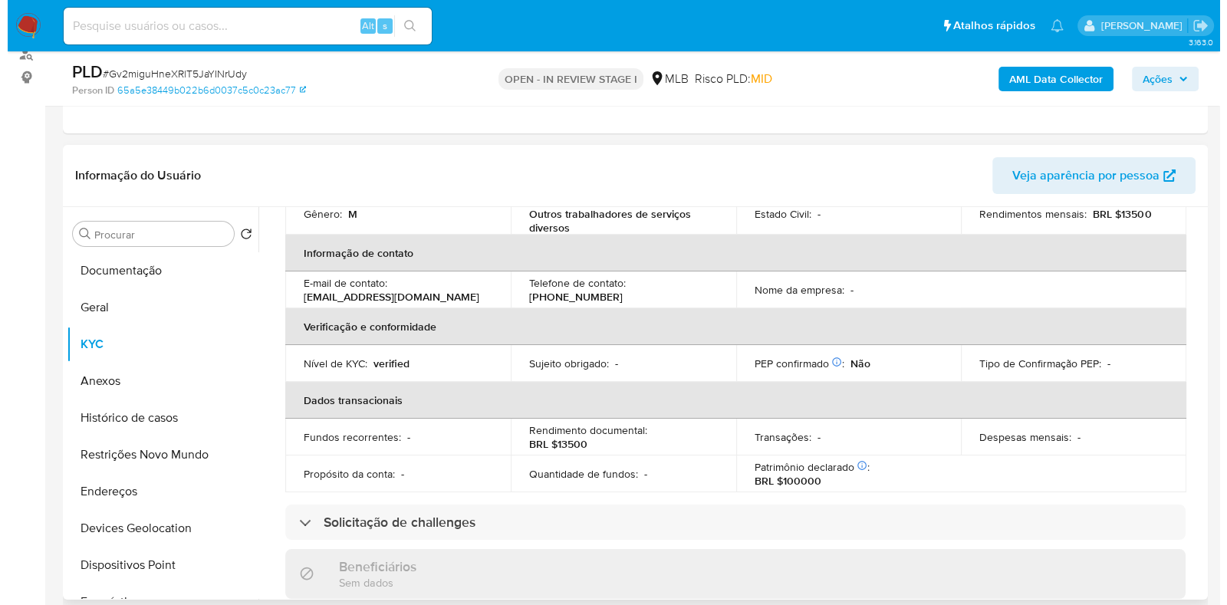
scroll to position [0, 0]
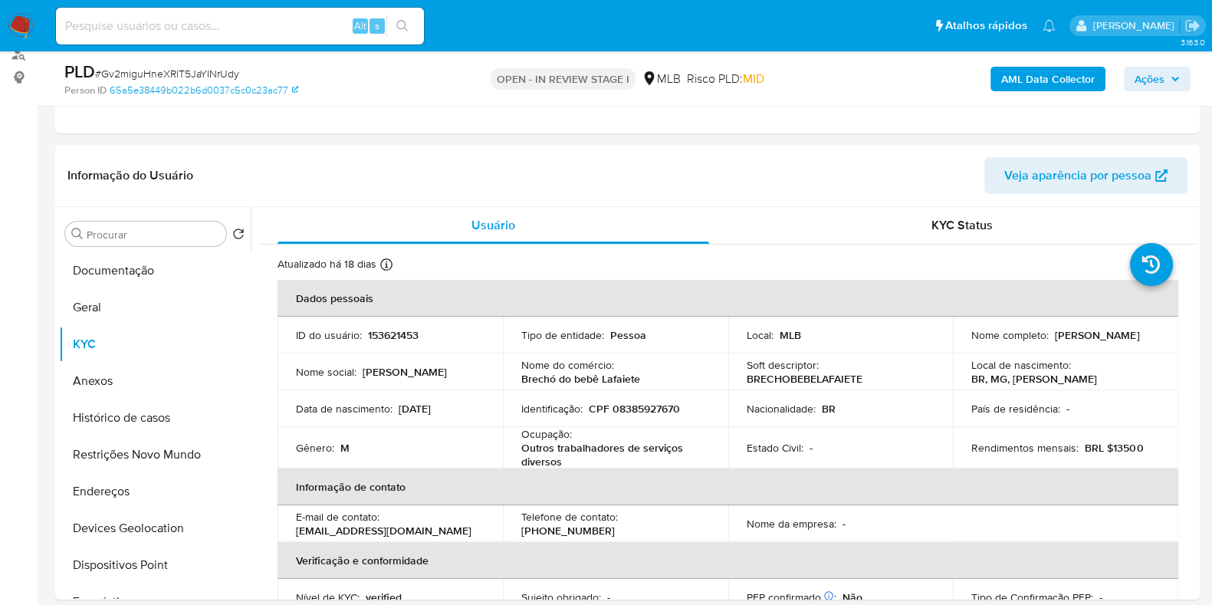
click at [1074, 88] on b "AML Data Collector" at bounding box center [1049, 79] width 94 height 25
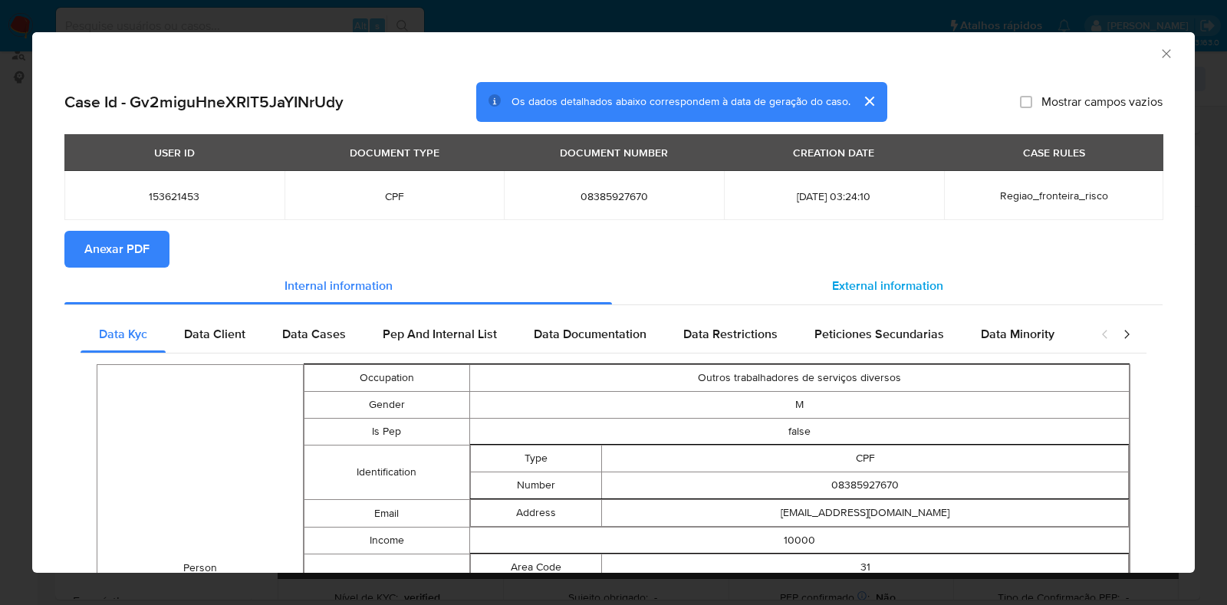
click at [882, 285] on span "External information" at bounding box center [887, 286] width 111 height 18
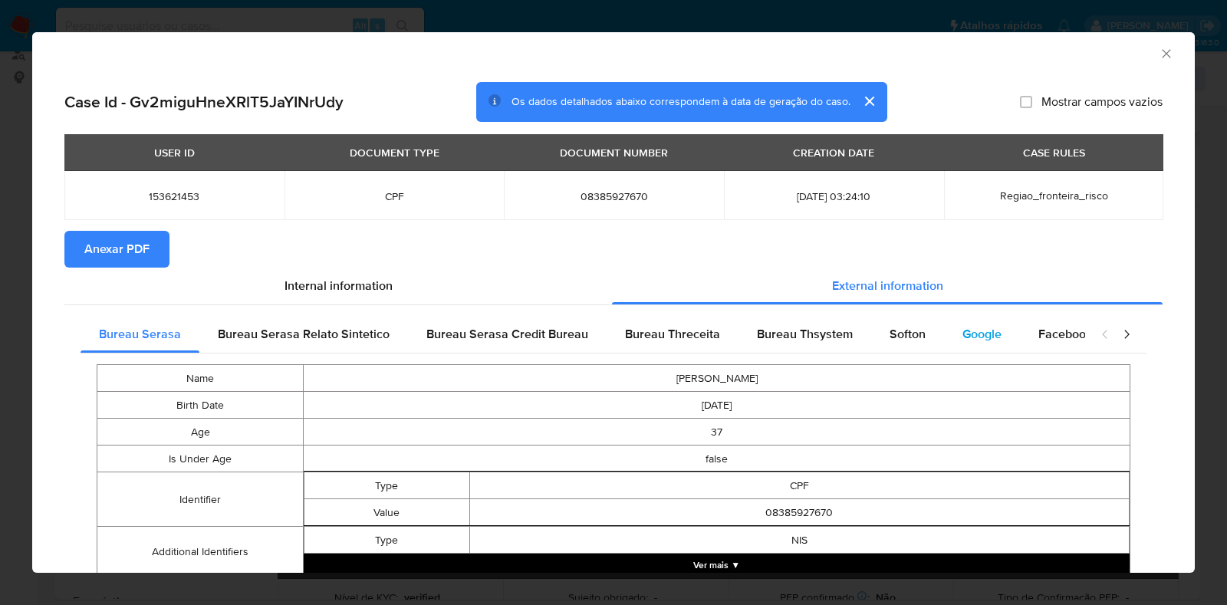
drag, startPoint x: 890, startPoint y: 330, endPoint x: 962, endPoint y: 331, distance: 72.1
click at [891, 330] on span "Softon" at bounding box center [908, 334] width 36 height 18
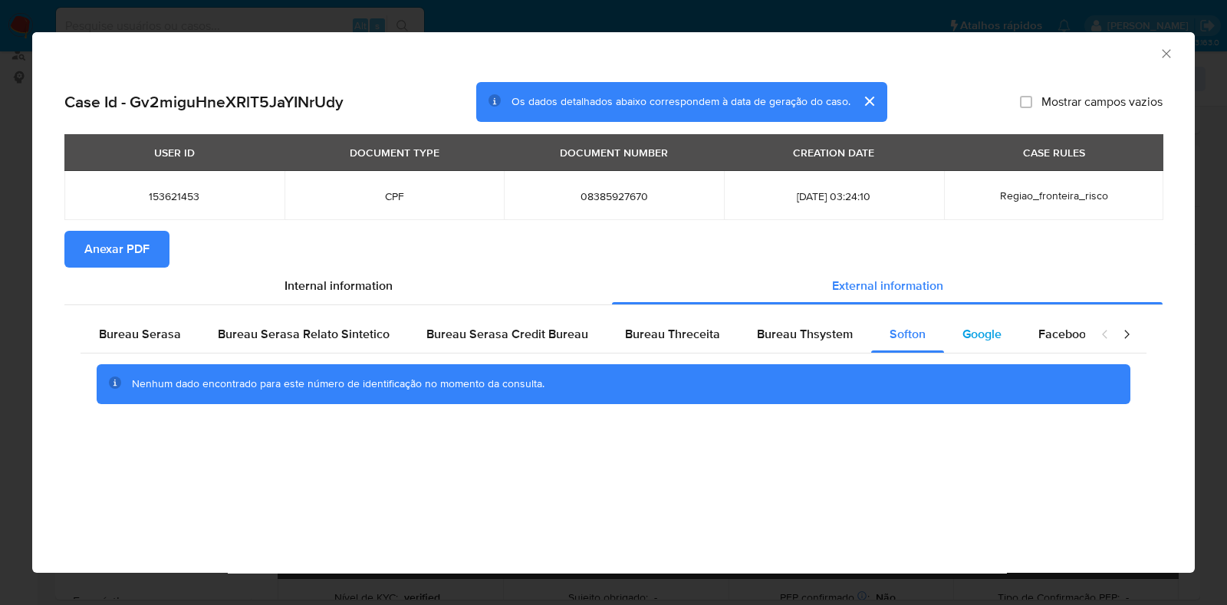
click at [983, 331] on span "Google" at bounding box center [981, 334] width 39 height 18
click at [111, 242] on span "Anexar PDF" at bounding box center [116, 249] width 65 height 34
click at [1168, 51] on icon "Fechar a janela" at bounding box center [1166, 53] width 15 height 15
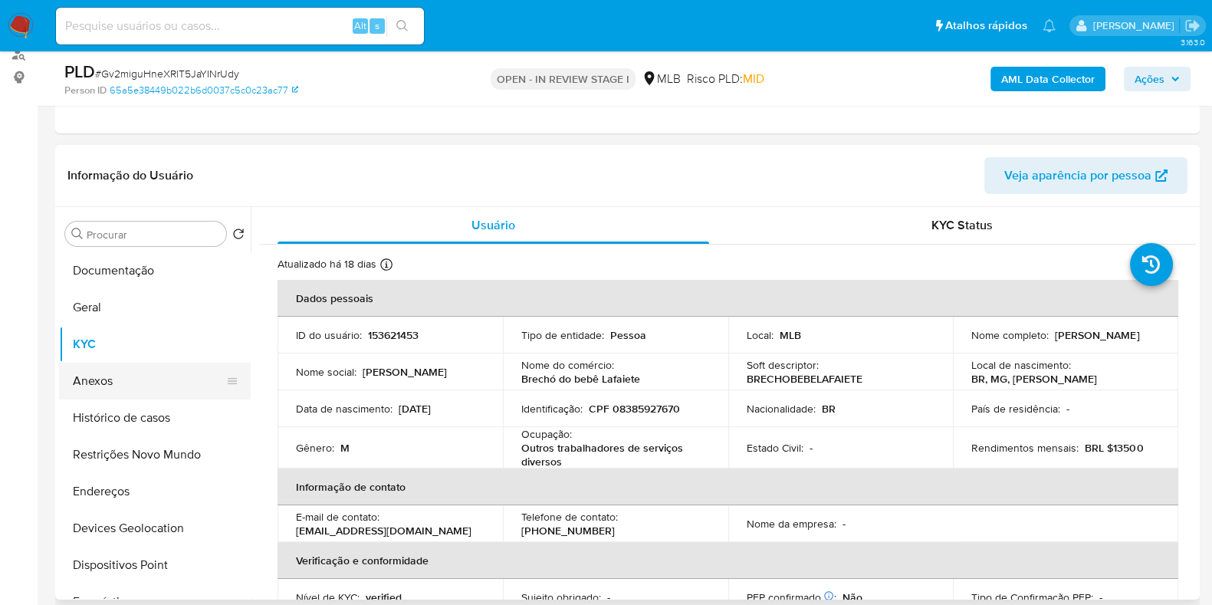
click at [194, 383] on button "Anexos" at bounding box center [148, 381] width 179 height 37
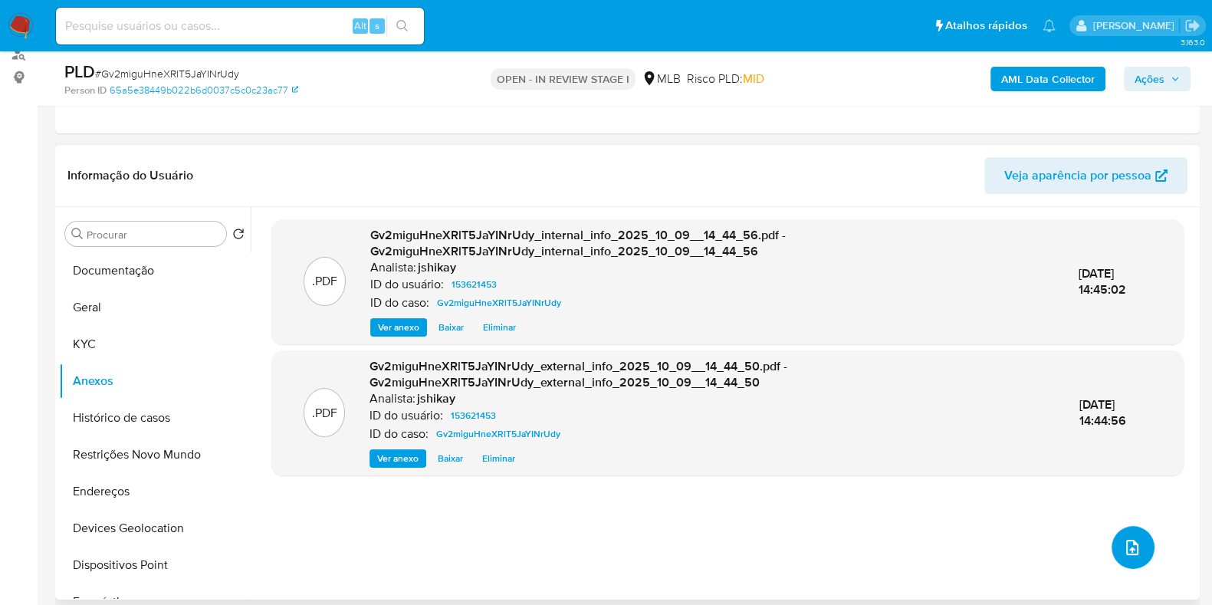
click at [1136, 551] on button "upload-file" at bounding box center [1133, 547] width 43 height 43
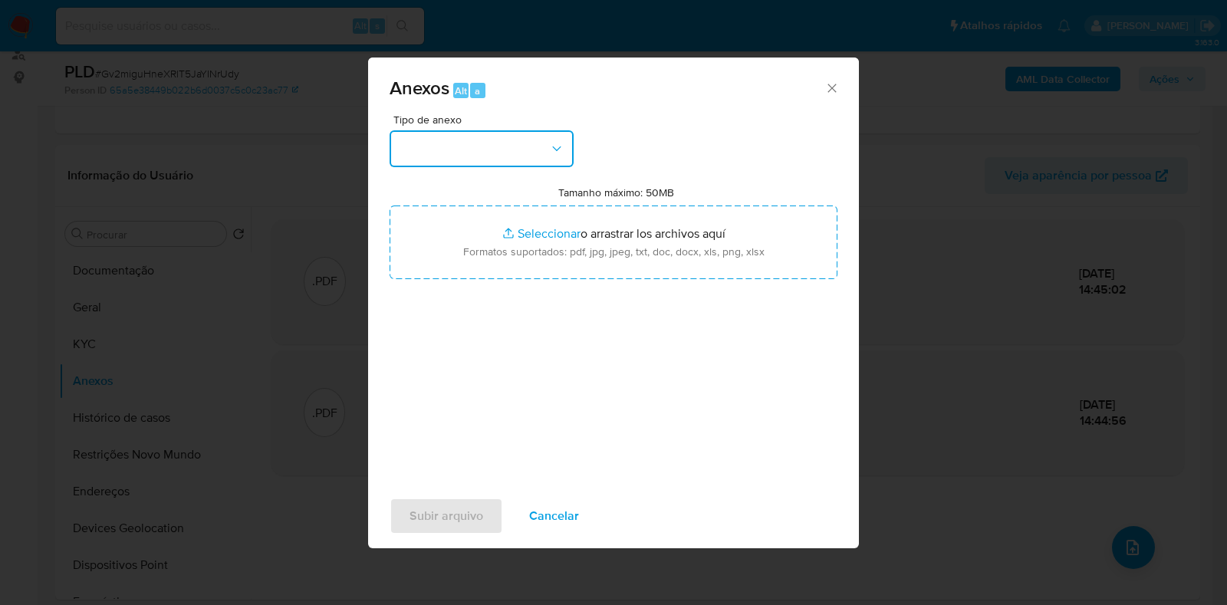
click at [495, 155] on button "button" at bounding box center [482, 148] width 184 height 37
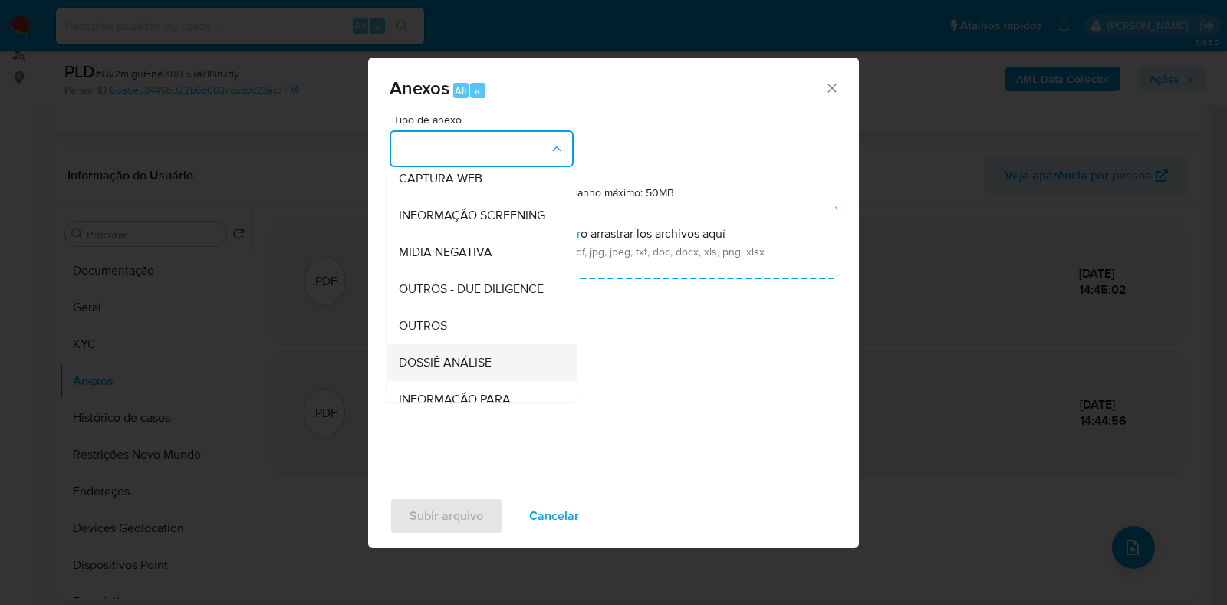
scroll to position [191, 0]
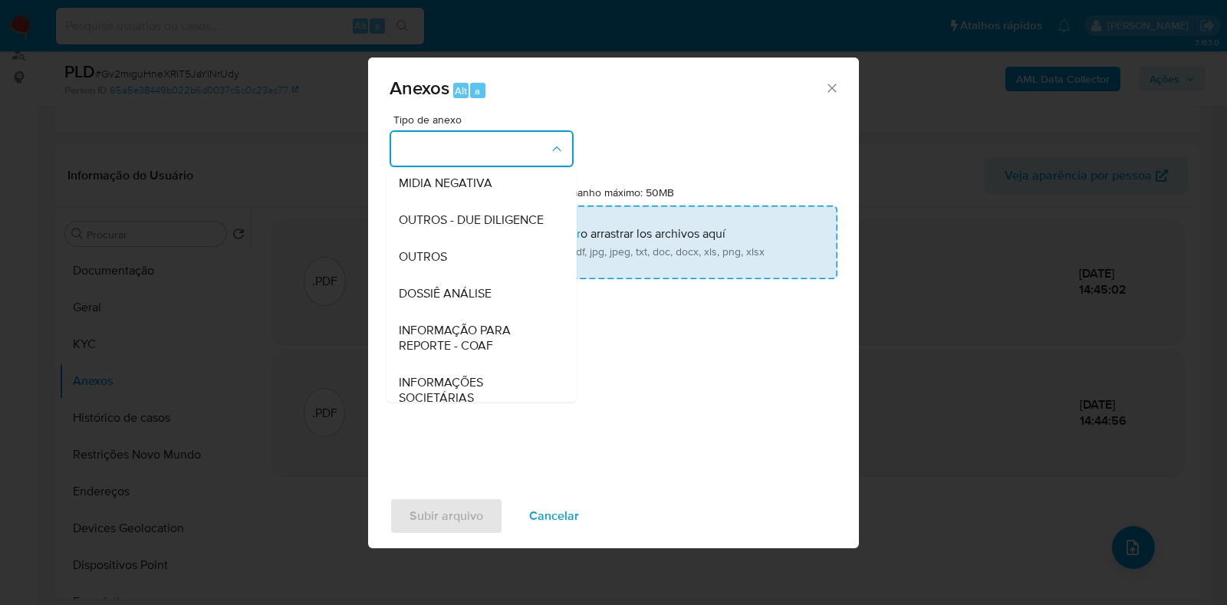
drag, startPoint x: 449, startPoint y: 281, endPoint x: 459, endPoint y: 278, distance: 11.4
click at [451, 275] on div "OUTROS" at bounding box center [477, 256] width 156 height 37
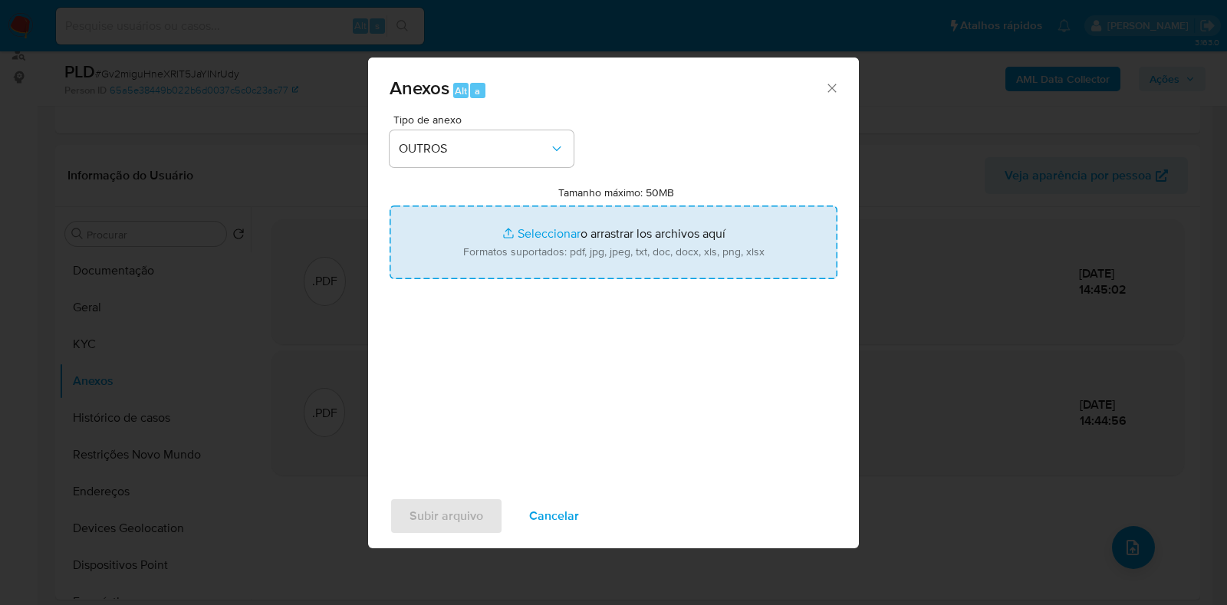
click at [597, 219] on input "Tamanho máximo: 50MB Seleccionar archivos" at bounding box center [614, 243] width 448 height 74
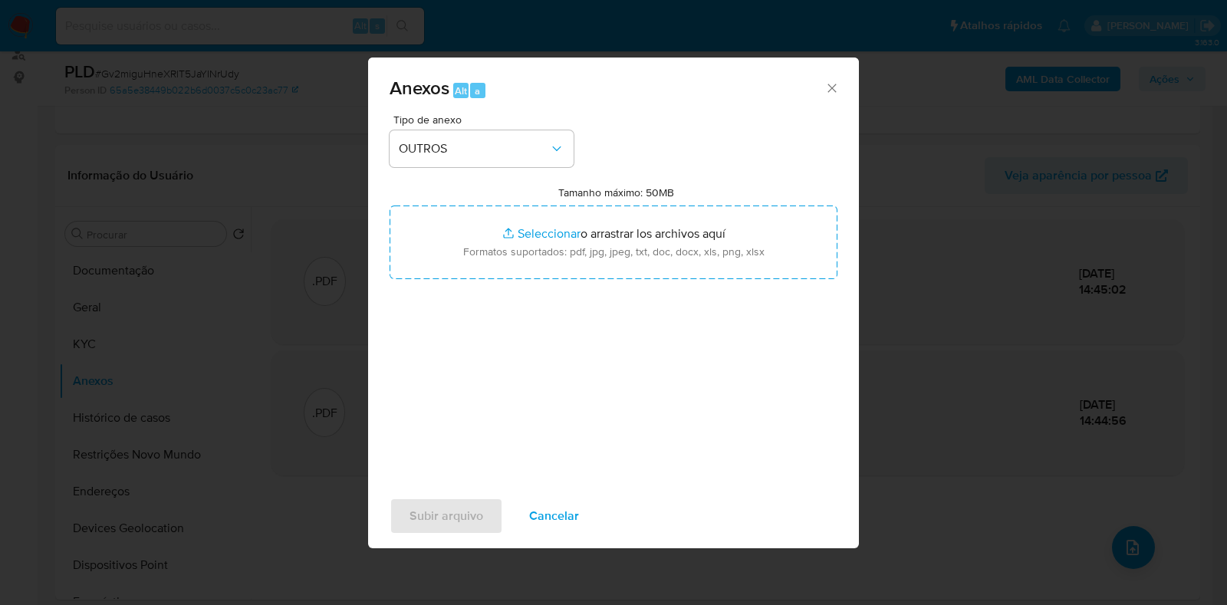
click at [823, 90] on span "Anexos Alt a" at bounding box center [607, 89] width 435 height 20
click at [834, 86] on icon "Cerrar" at bounding box center [831, 88] width 15 height 15
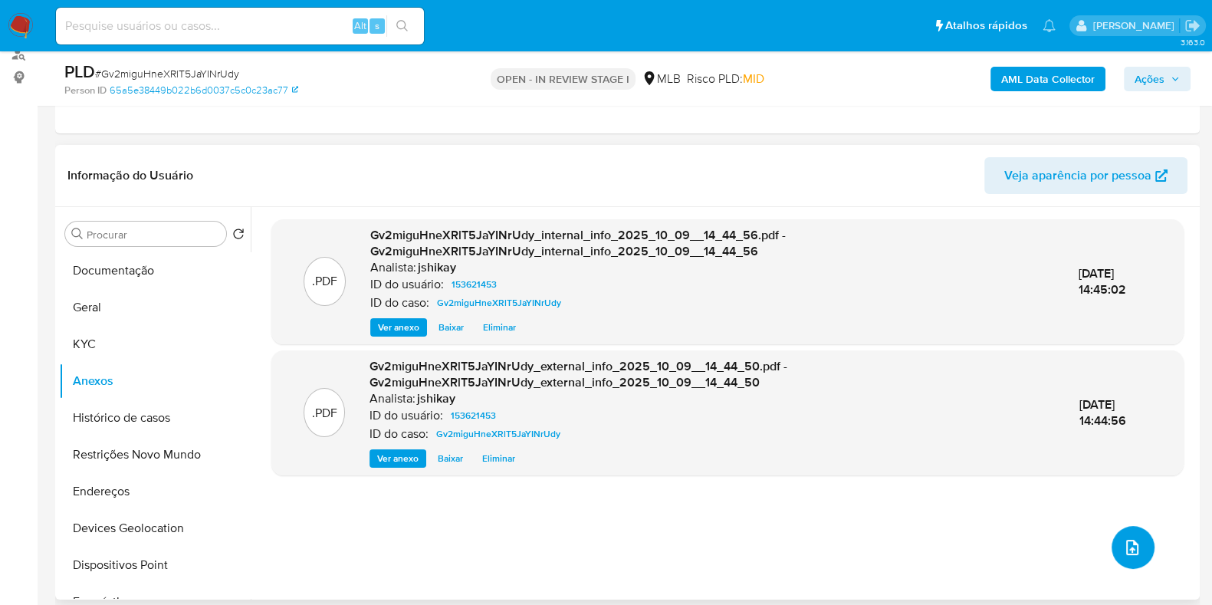
click at [1123, 554] on icon "upload-file" at bounding box center [1132, 547] width 18 height 18
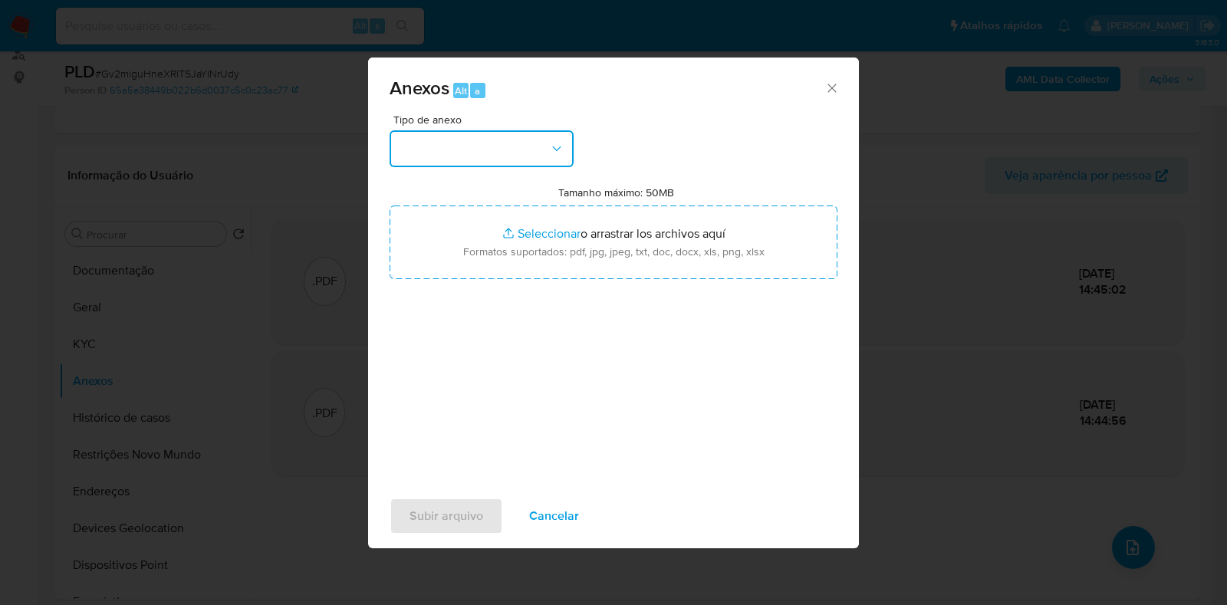
click at [491, 142] on button "button" at bounding box center [482, 148] width 184 height 37
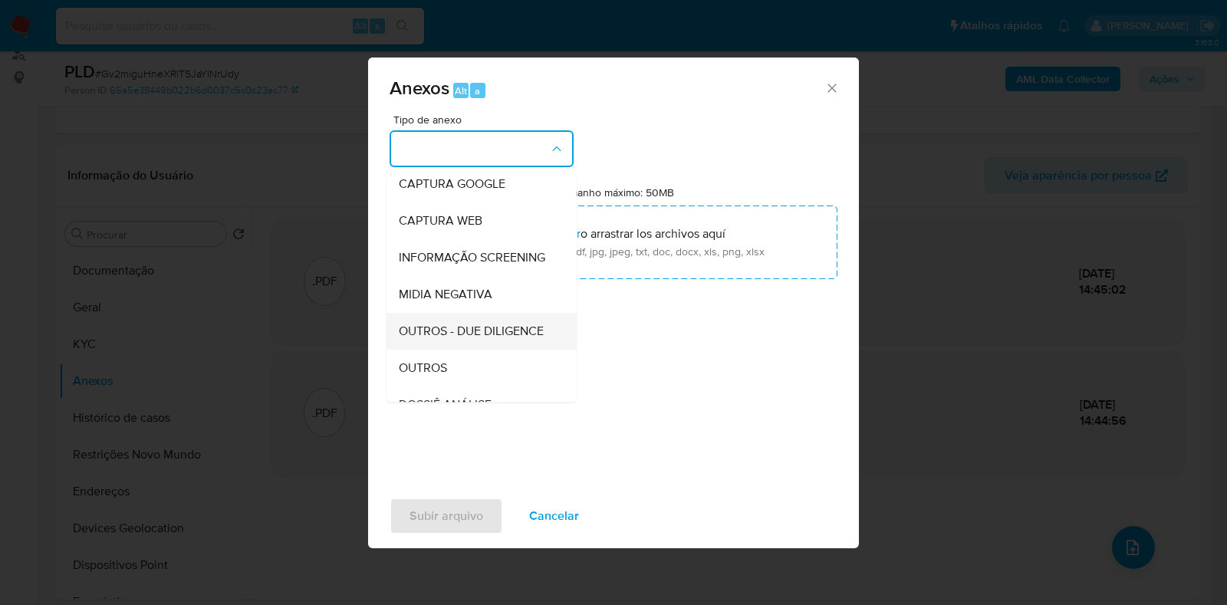
scroll to position [95, 0]
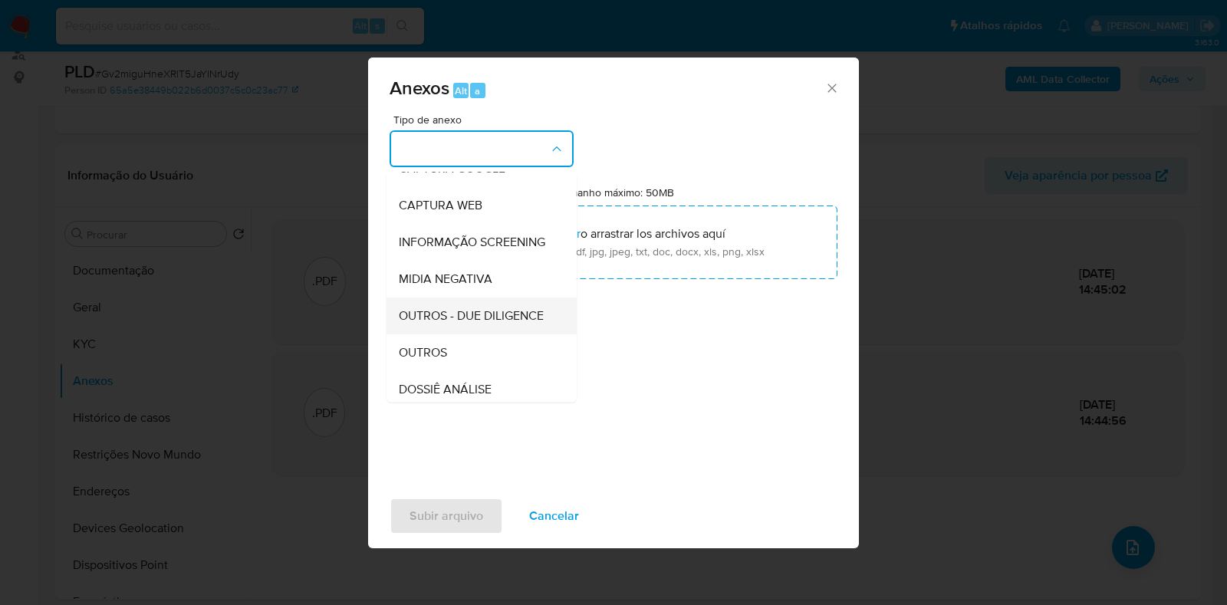
click at [442, 334] on div "OUTROS - DUE DILIGENCE" at bounding box center [477, 316] width 156 height 37
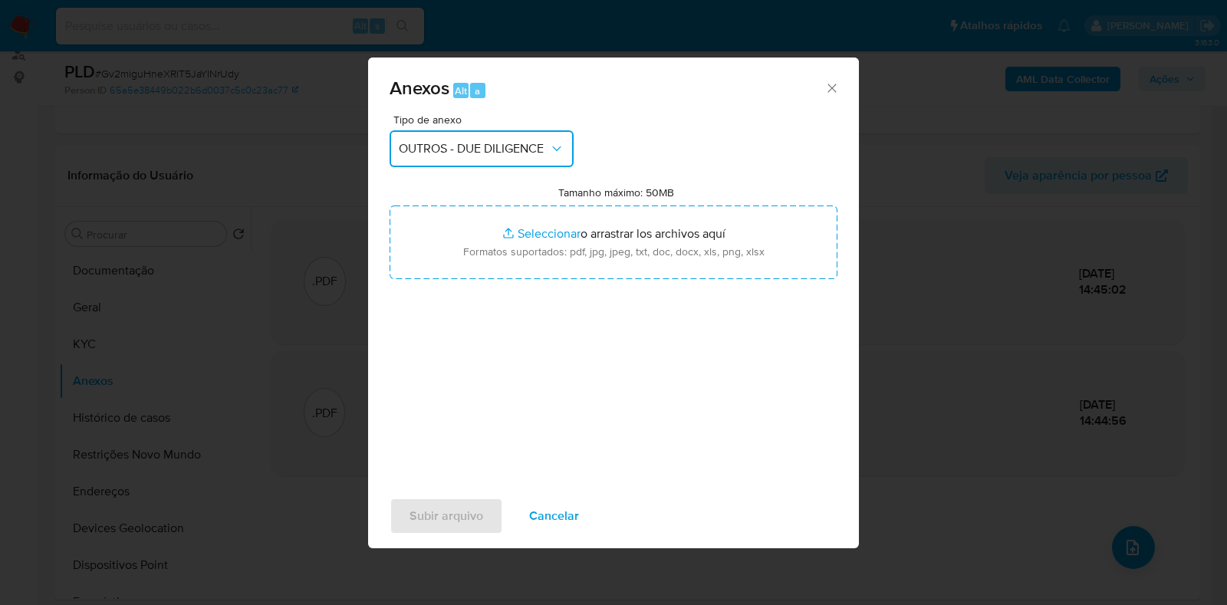
click at [477, 140] on button "OUTROS - DUE DILIGENCE" at bounding box center [482, 148] width 184 height 37
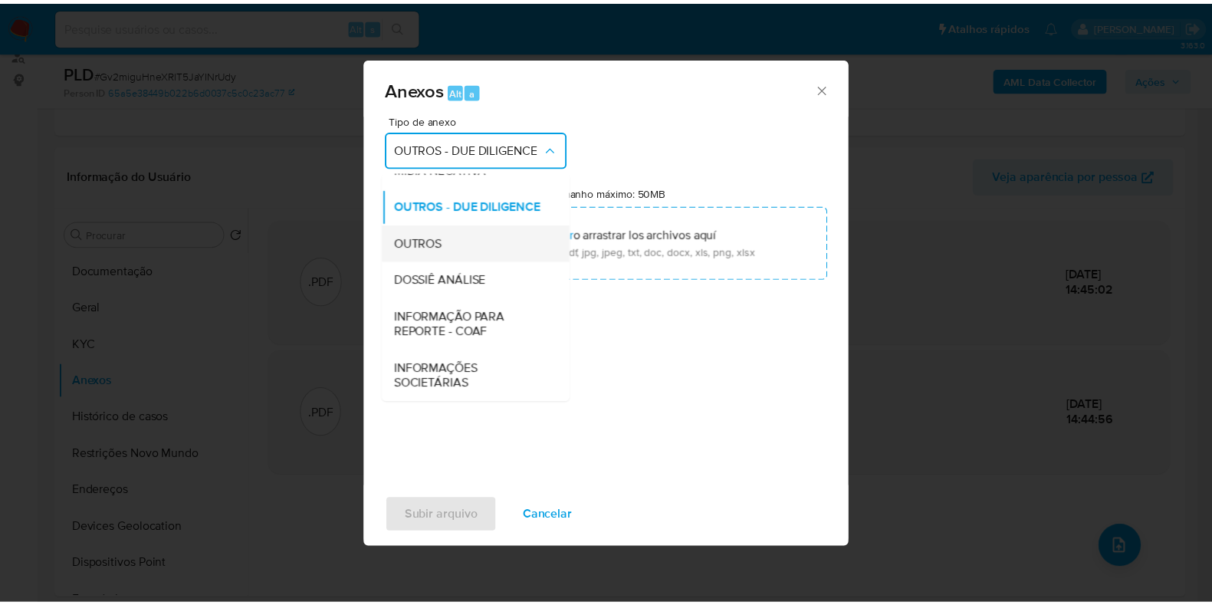
scroll to position [236, 0]
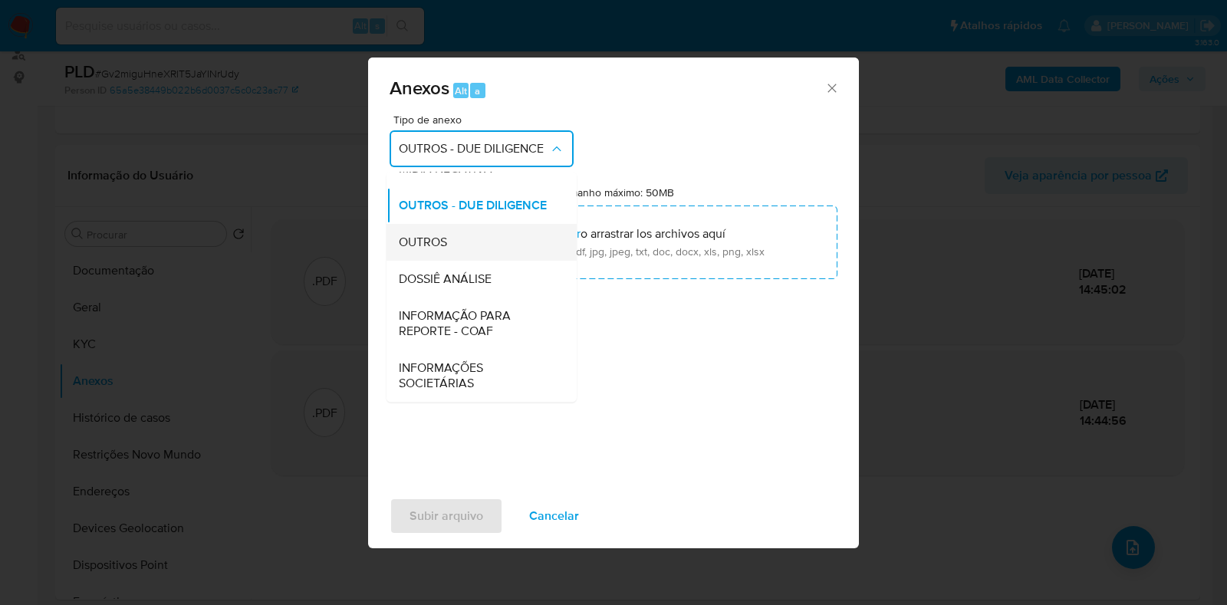
click at [441, 238] on span "OUTROS" at bounding box center [423, 242] width 48 height 15
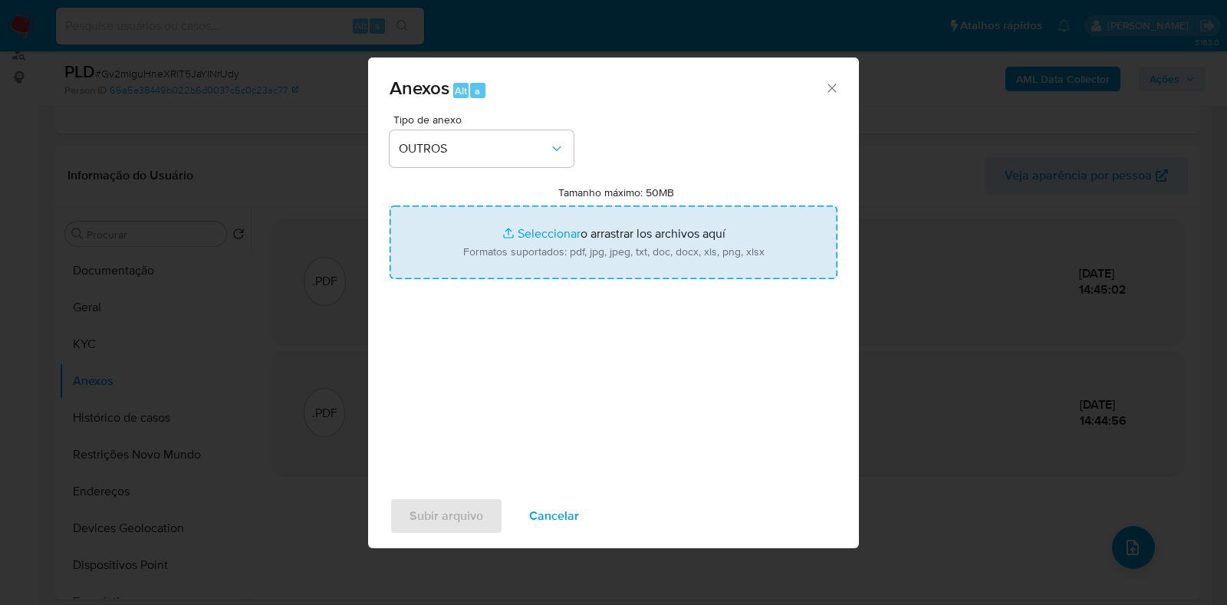
click at [502, 232] on input "Tamanho máximo: 50MB Seleccionar archivos" at bounding box center [614, 243] width 448 height 74
type input "C:\fakepath\SAR - XXXX - CPF 08385927670 - BRUNO GUIMARAES BORGES.pdf"
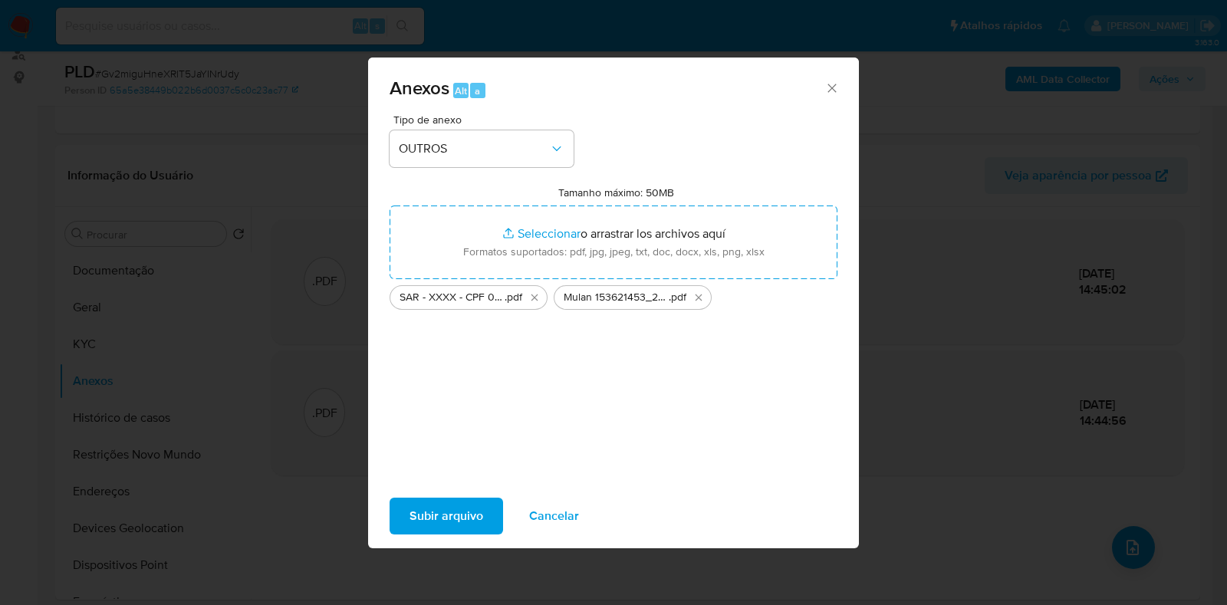
click at [457, 522] on span "Subir arquivo" at bounding box center [447, 516] width 74 height 34
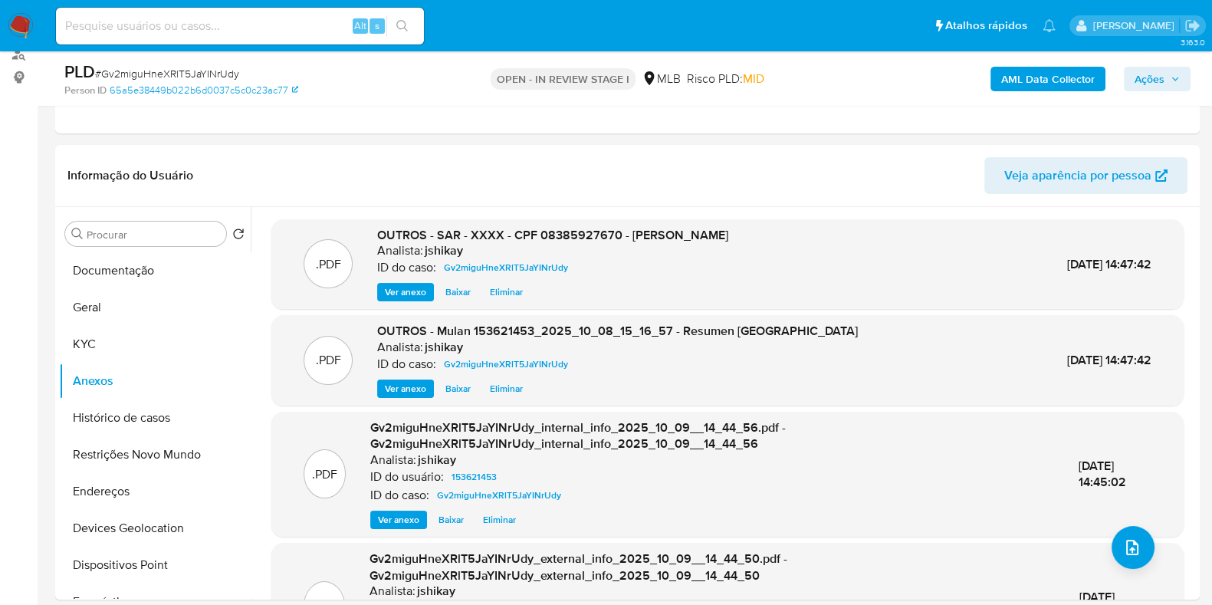
click at [1152, 90] on span "Ações" at bounding box center [1150, 79] width 30 height 25
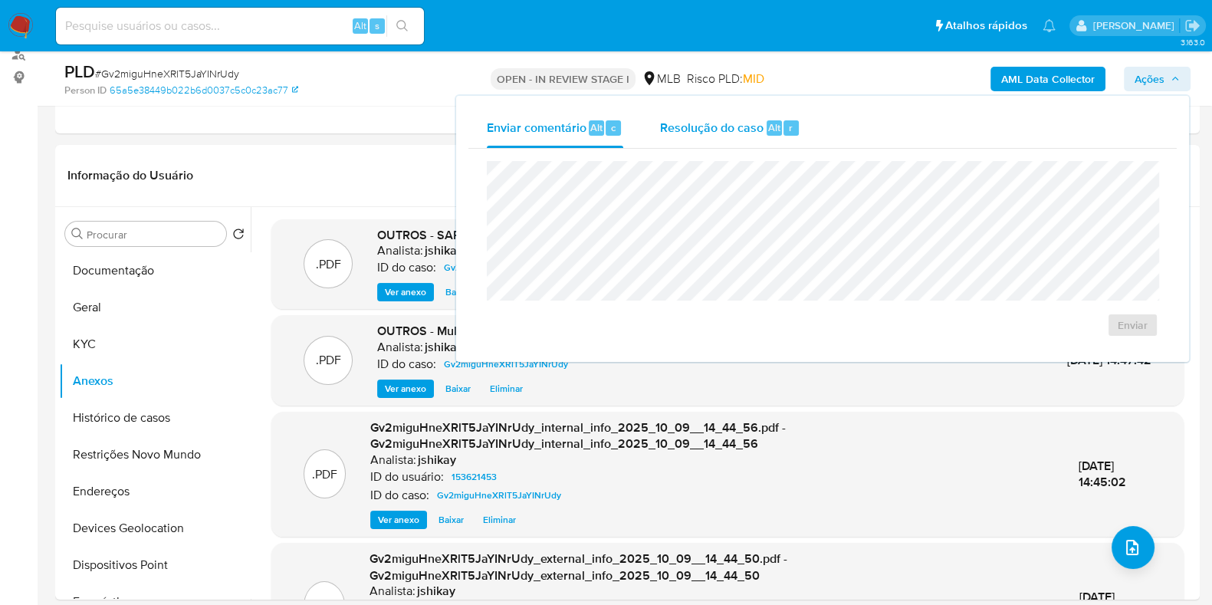
click at [722, 133] on span "Resolução do caso" at bounding box center [712, 127] width 104 height 18
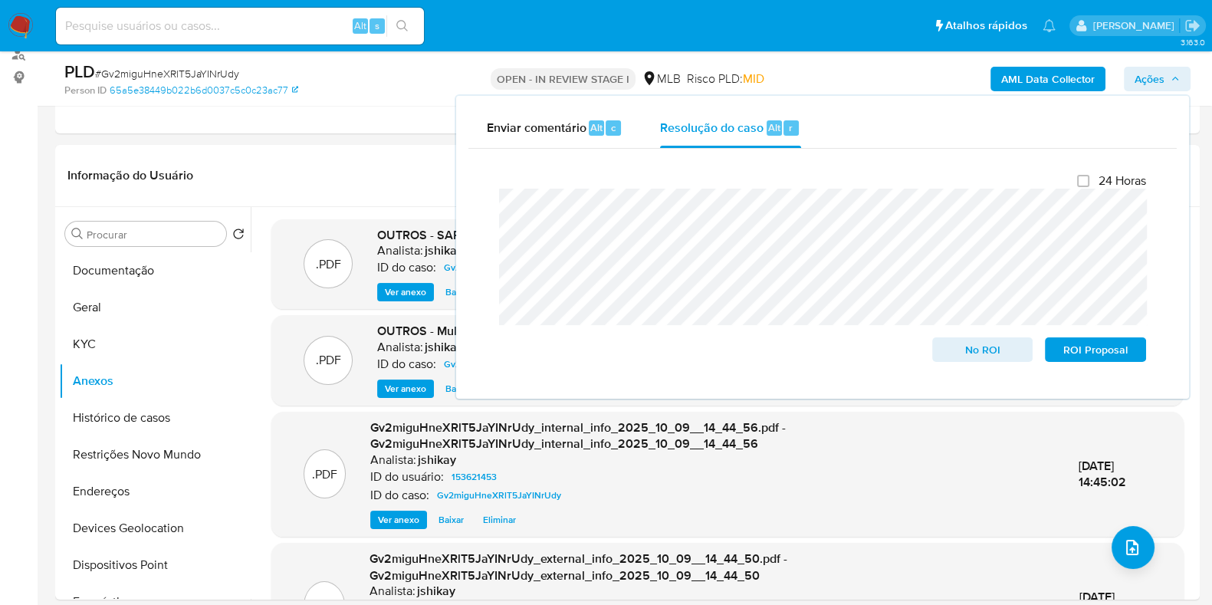
click at [0, 0] on lt-span "recurs o s" at bounding box center [0, 0] width 0 height 0
click at [0, 0] on lt-span "recursos ," at bounding box center [0, 0] width 0 height 0
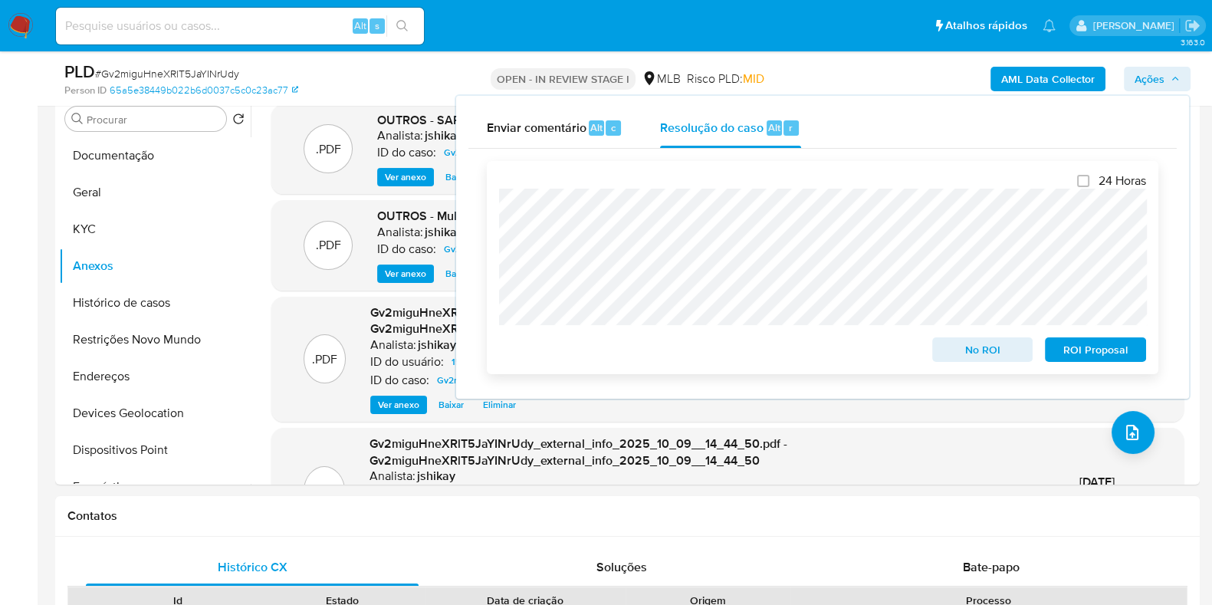
scroll to position [383, 0]
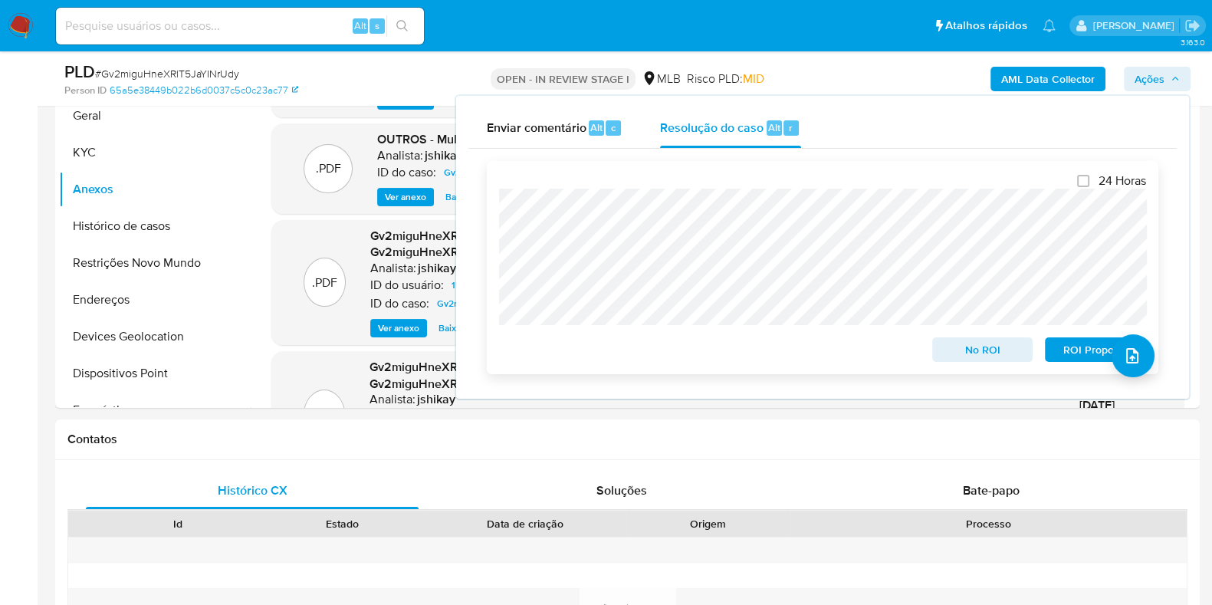
click at [1068, 354] on span "ROI Proposal" at bounding box center [1096, 349] width 80 height 21
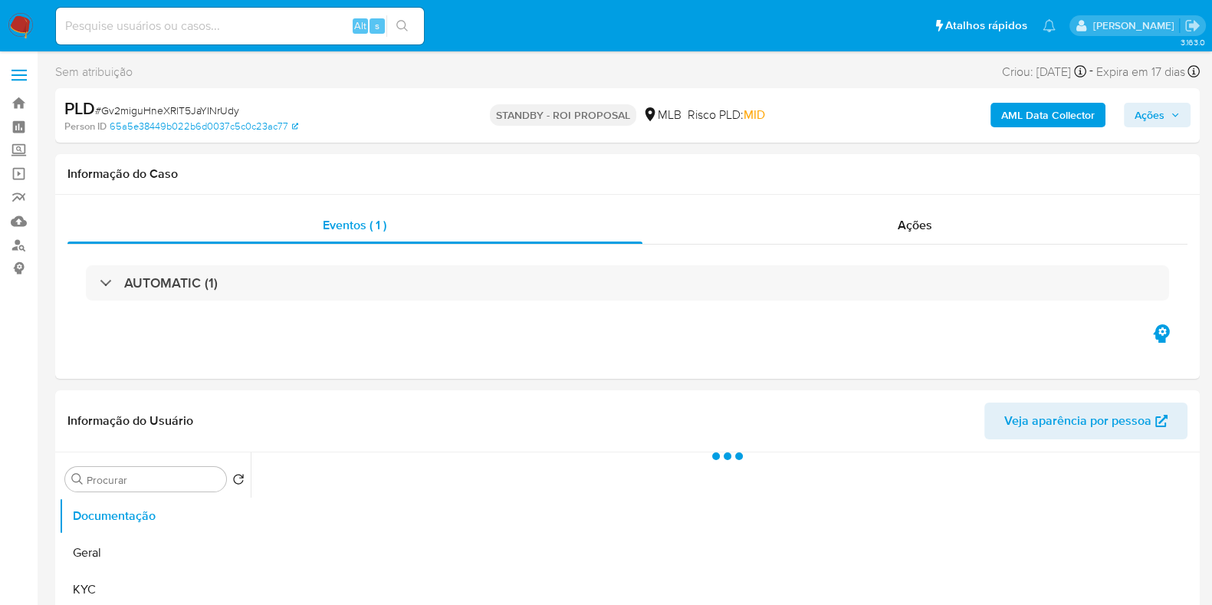
select select "10"
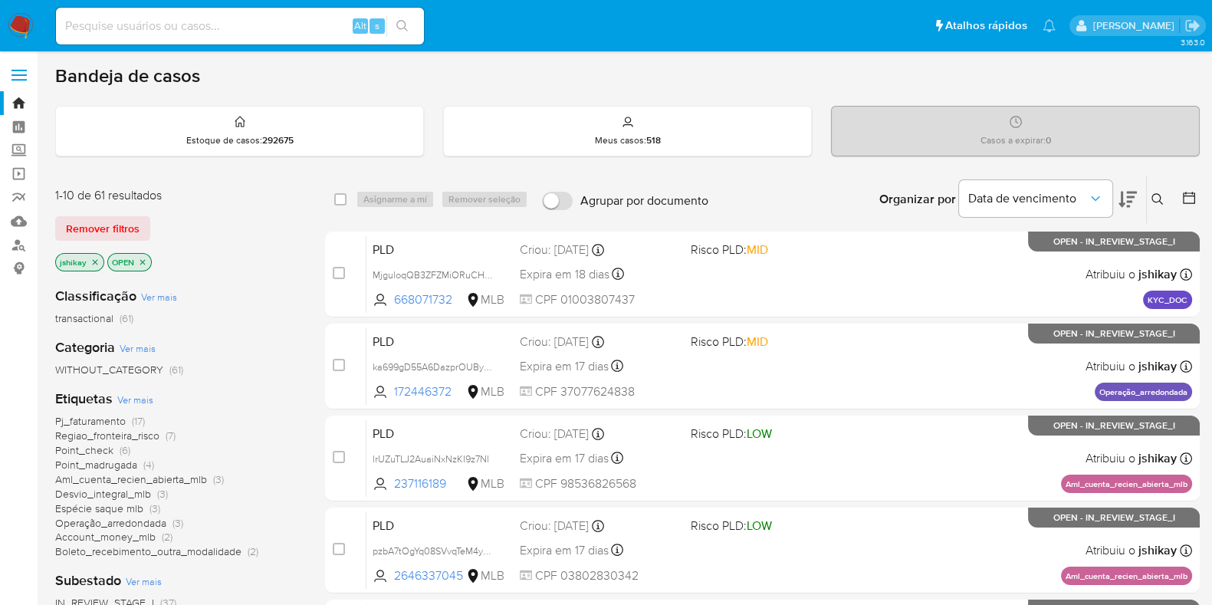
click at [137, 402] on span "Ver mais" at bounding box center [135, 400] width 36 height 14
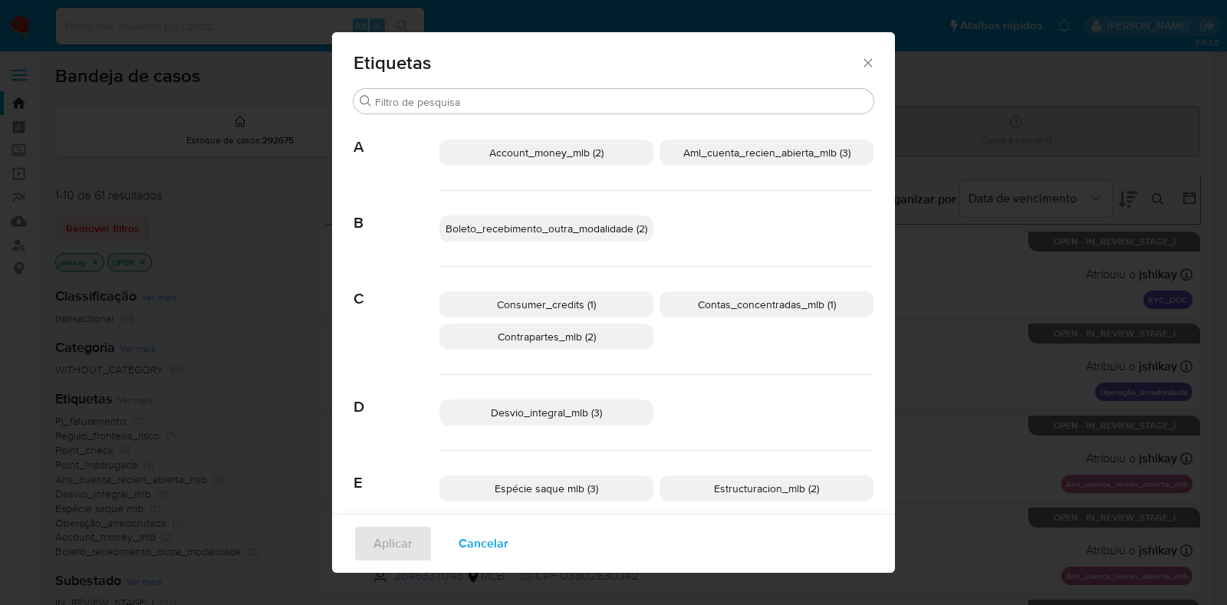
click at [587, 160] on p "Account_money_mlb (2)" at bounding box center [546, 153] width 214 height 26
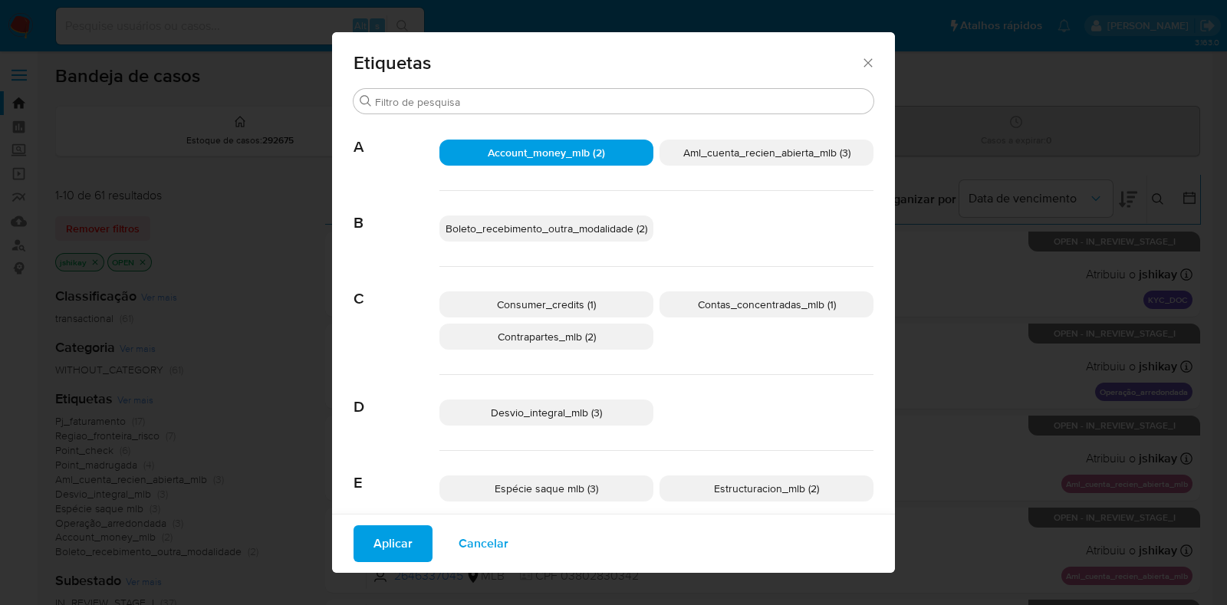
click at [396, 546] on span "Aplicar" at bounding box center [392, 544] width 39 height 34
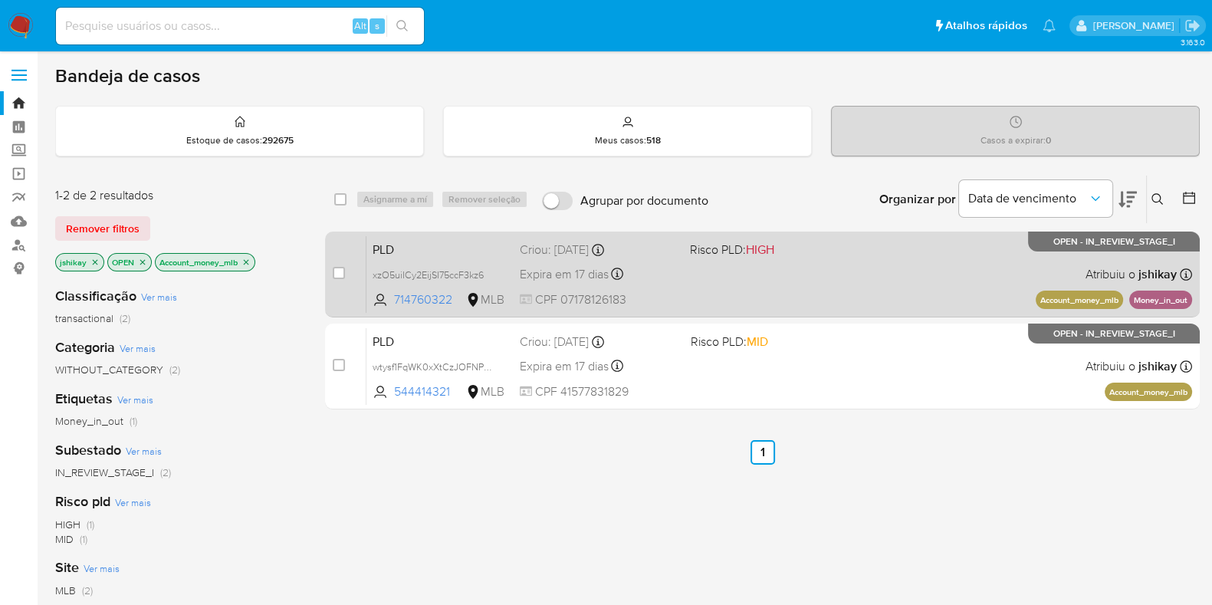
click at [832, 285] on div "PLD xzO5uiICy2EijSI75ccF3kz6 714760322 MLB Risco PLD: HIGH Criou: [DATE] Criou:…" at bounding box center [780, 273] width 826 height 77
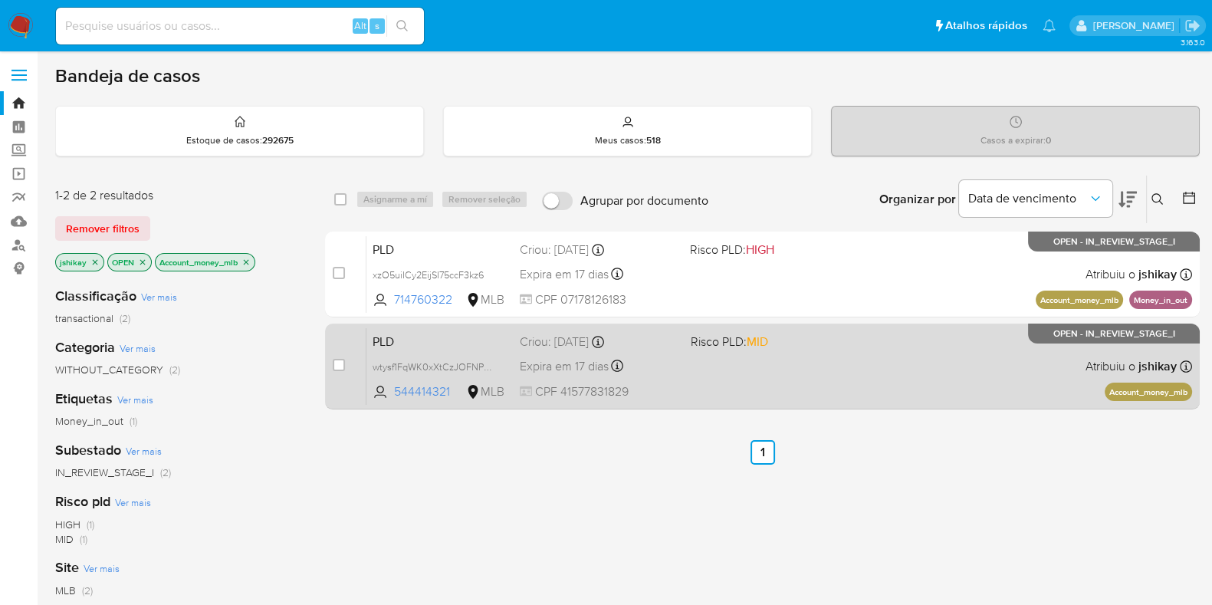
click at [831, 337] on span "Risco PLD: MID" at bounding box center [770, 341] width 159 height 20
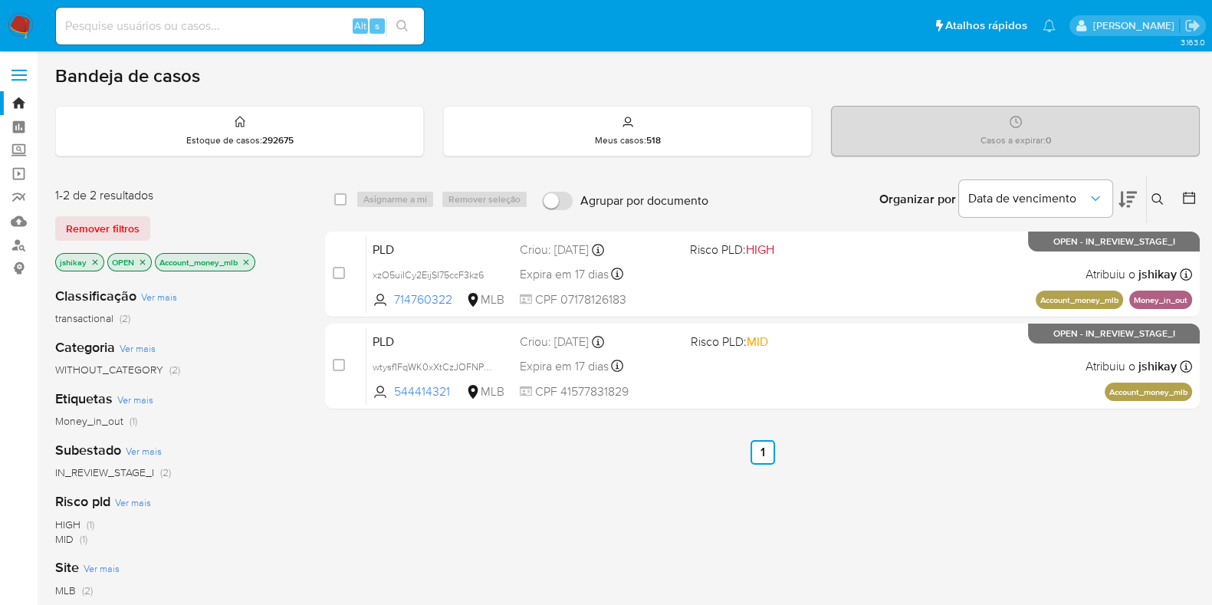
click at [9, 15] on img at bounding box center [21, 26] width 26 height 26
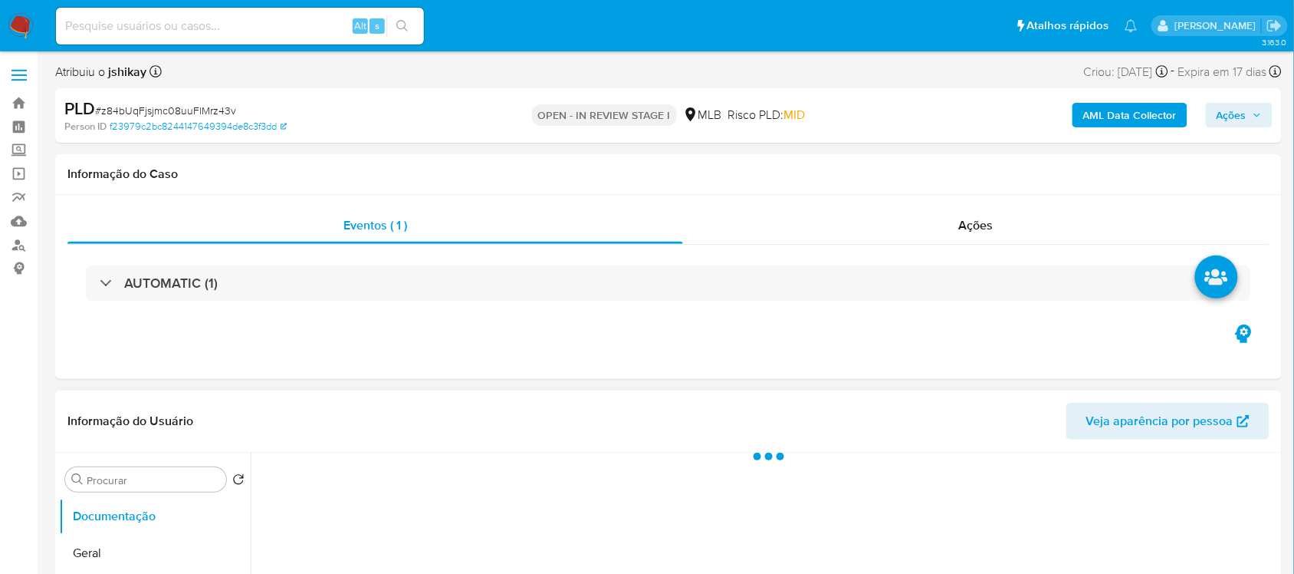
select select "10"
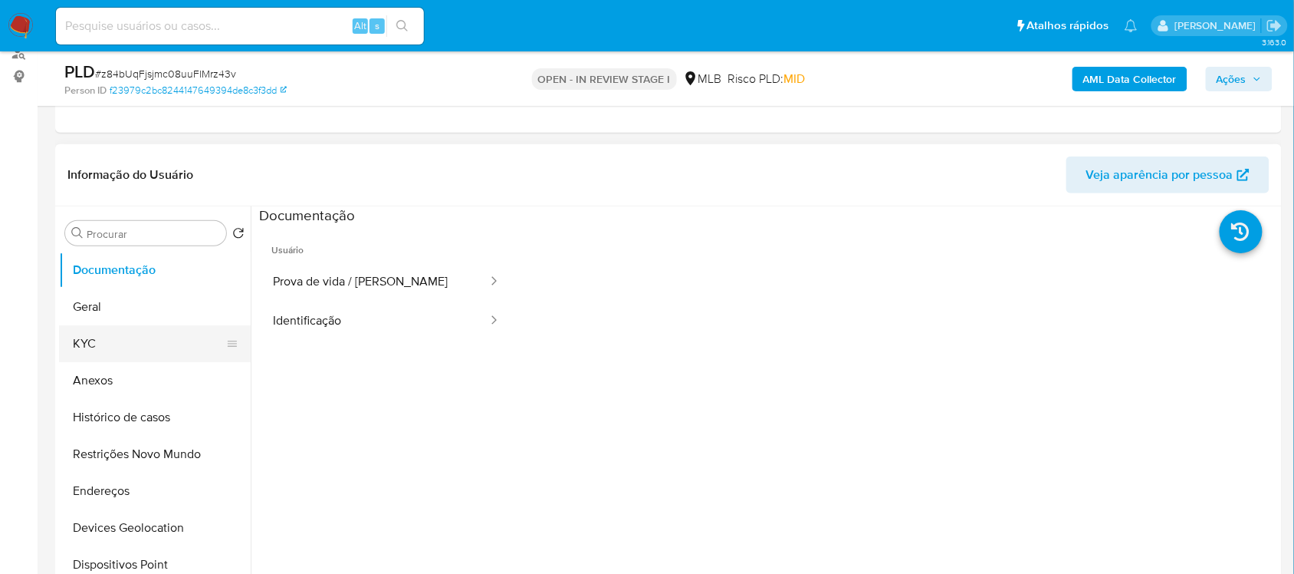
click at [112, 347] on button "KYC" at bounding box center [148, 343] width 179 height 37
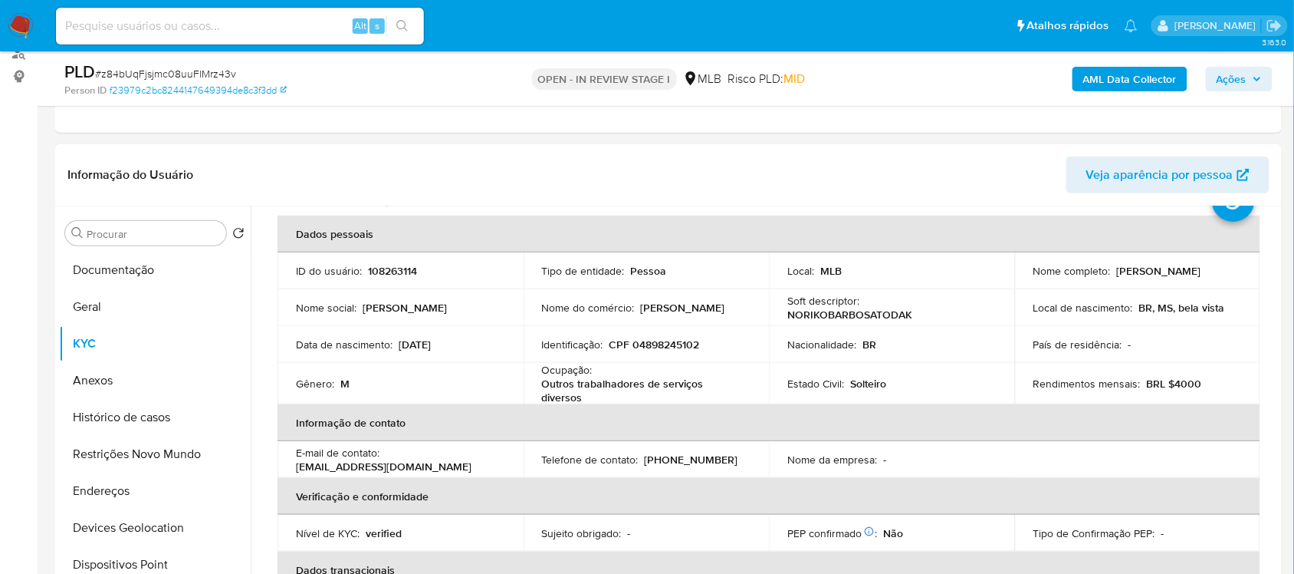
scroll to position [96, 0]
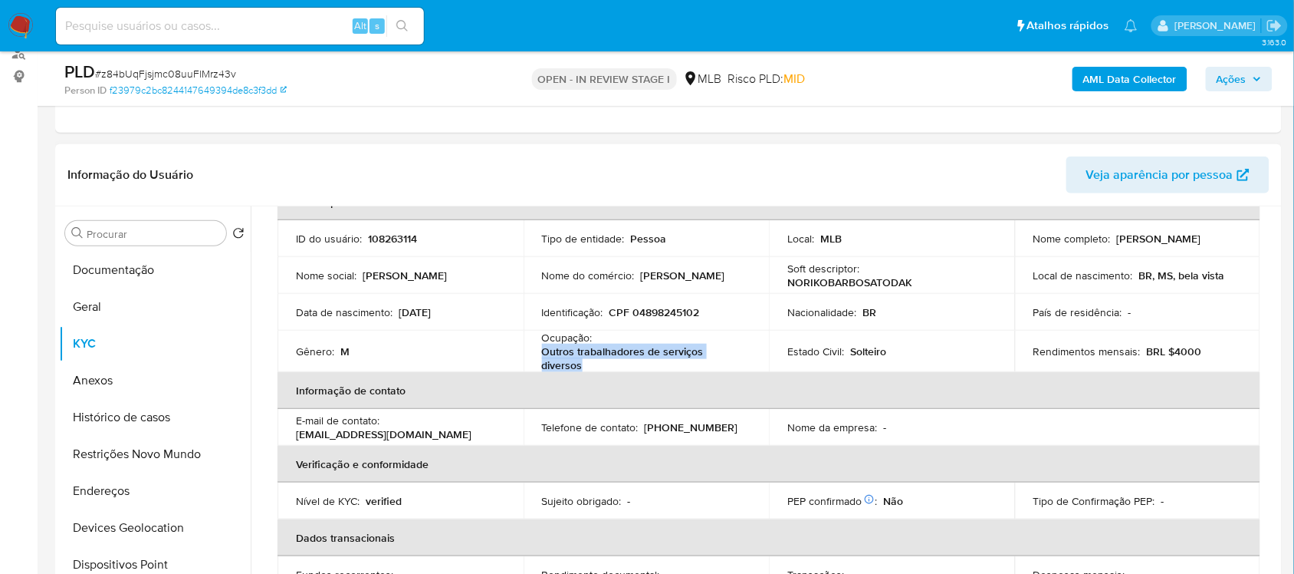
drag, startPoint x: 580, startPoint y: 366, endPoint x: 537, endPoint y: 354, distance: 44.5
click at [537, 354] on td "Ocupação : Outros trabalhadores de serviços diversos" at bounding box center [647, 351] width 246 height 41
copy p "Outros trabalhadores de serviços diversos"
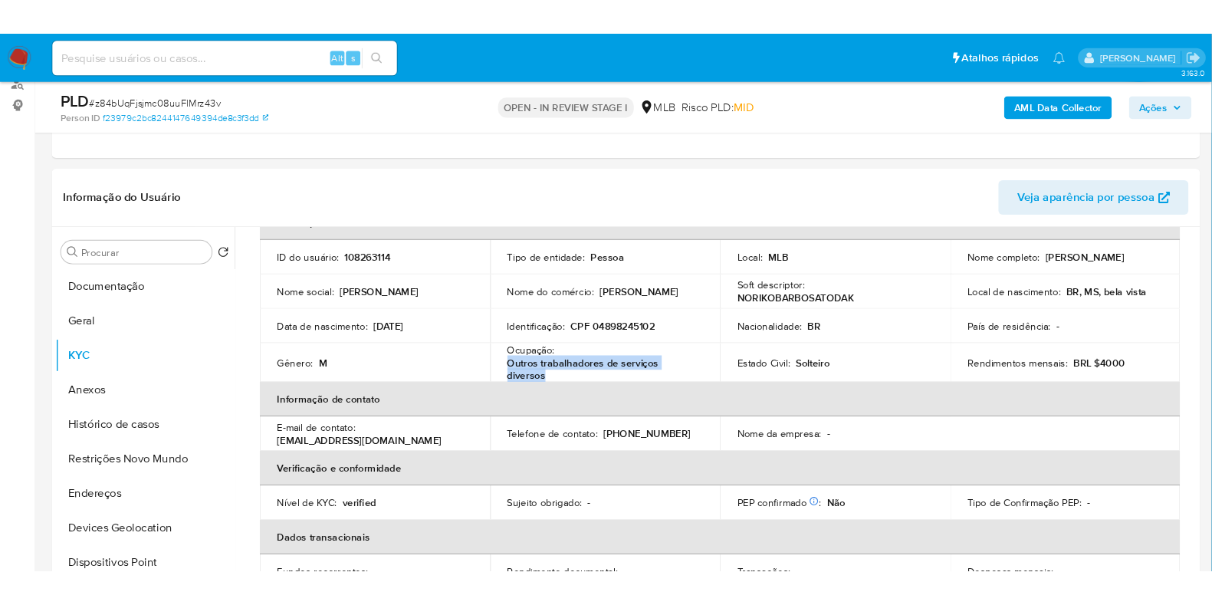
scroll to position [95, 0]
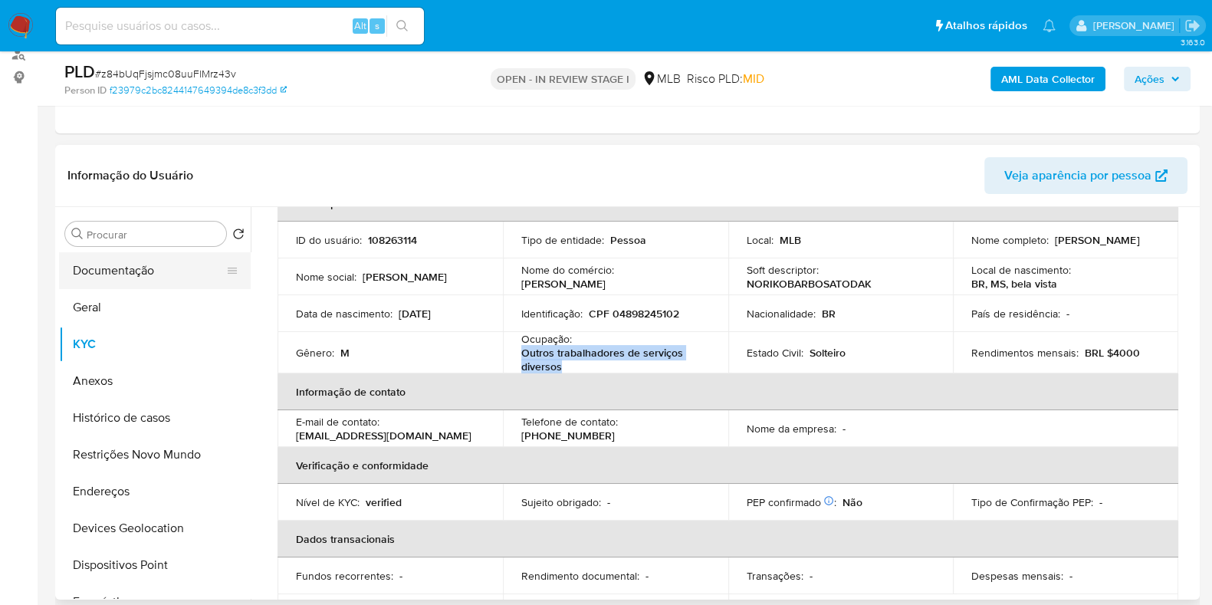
click at [123, 252] on button "Documentação" at bounding box center [148, 270] width 179 height 37
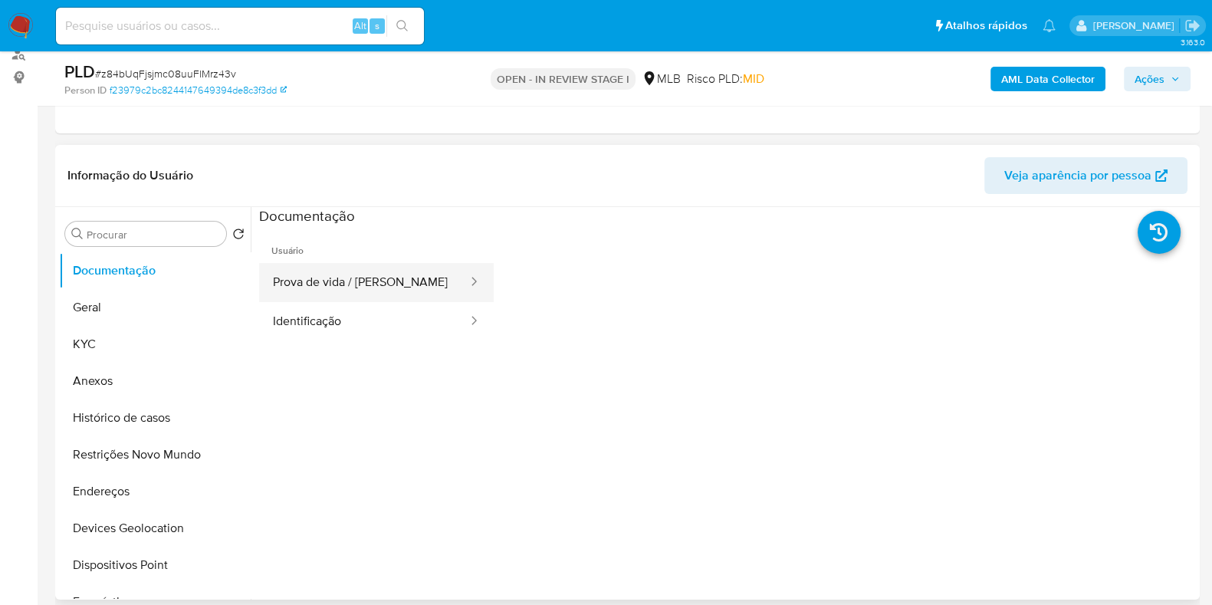
click at [352, 297] on button "Prova de vida / [PERSON_NAME]" at bounding box center [364, 282] width 210 height 39
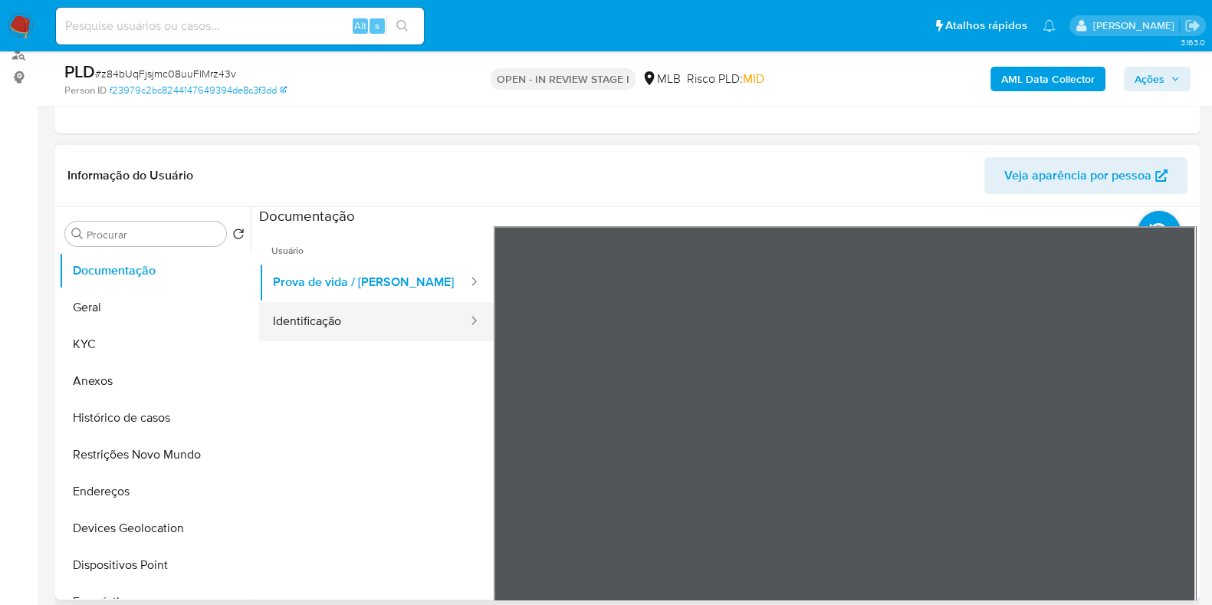
click at [373, 329] on button "Identificação" at bounding box center [364, 321] width 210 height 39
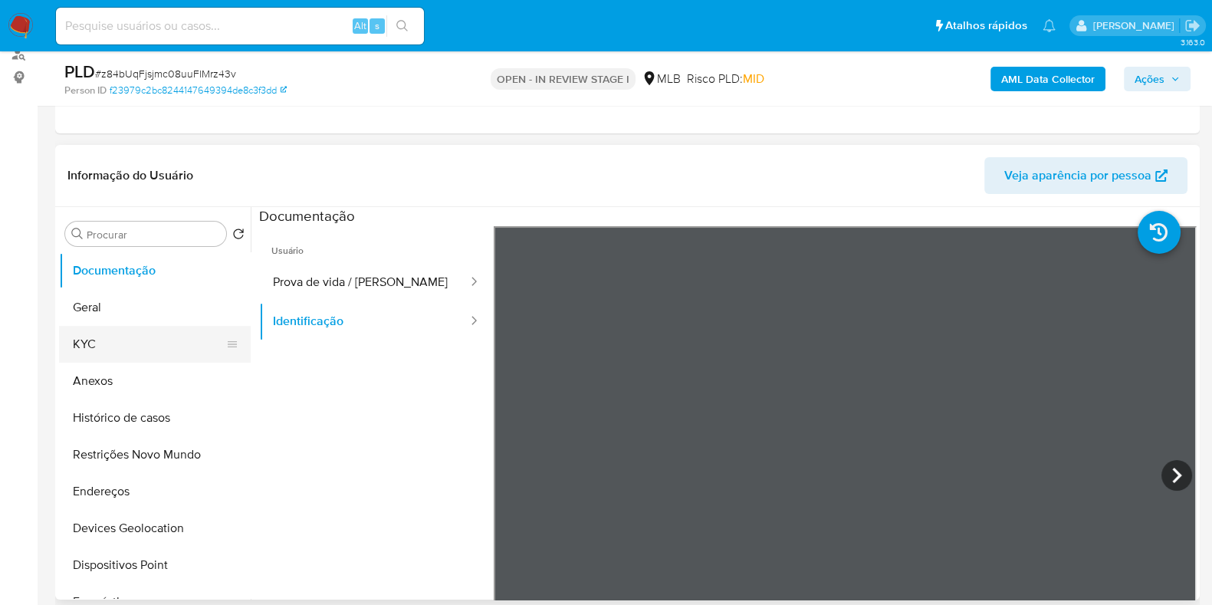
click at [80, 347] on button "KYC" at bounding box center [148, 344] width 179 height 37
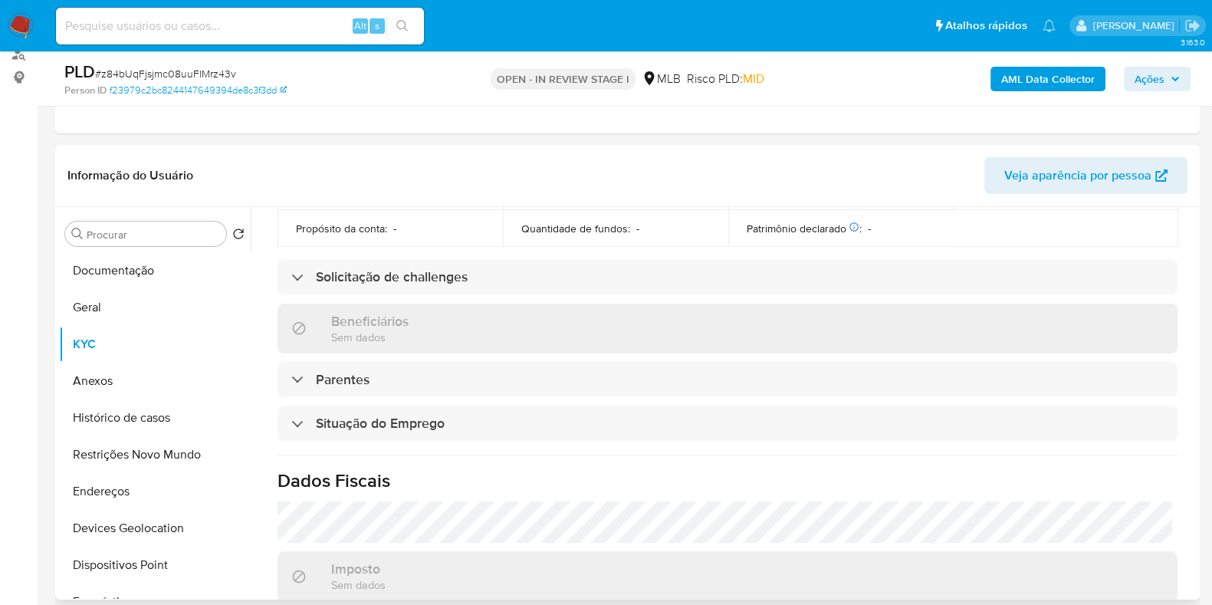
scroll to position [670, 0]
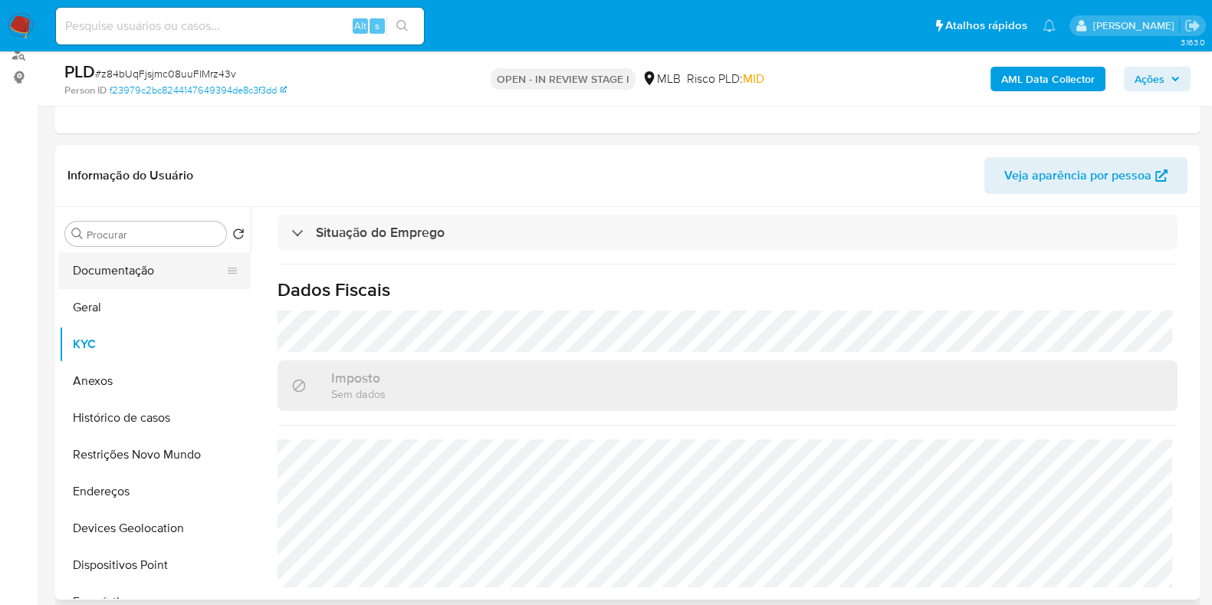
click at [143, 268] on button "Documentação" at bounding box center [148, 270] width 179 height 37
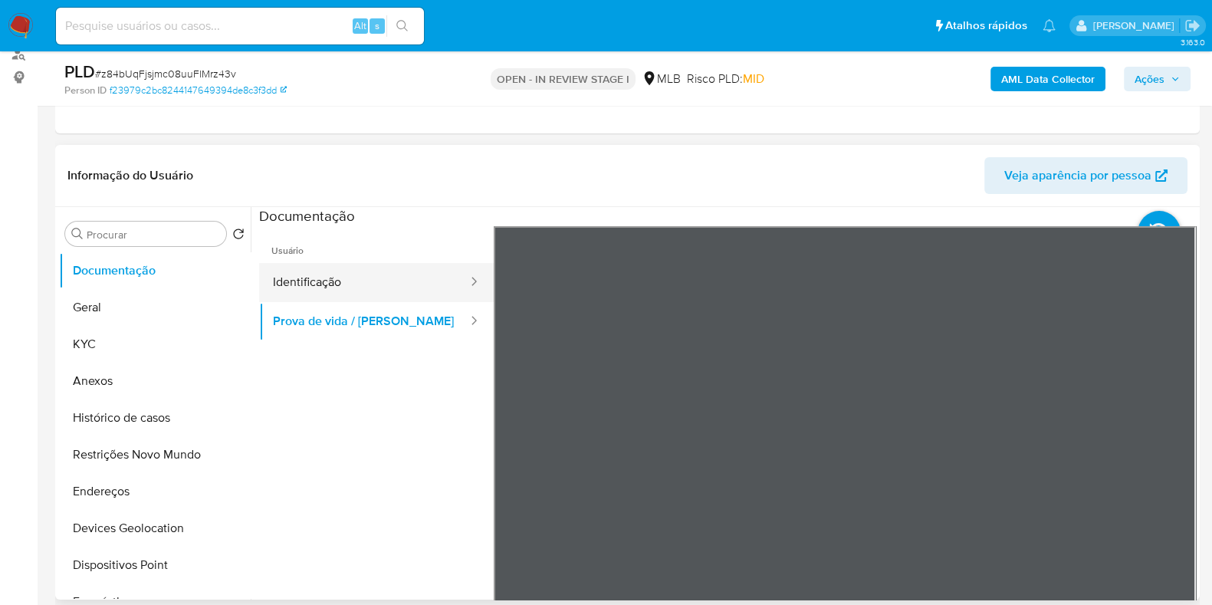
click at [350, 289] on button "Identificação" at bounding box center [364, 282] width 210 height 39
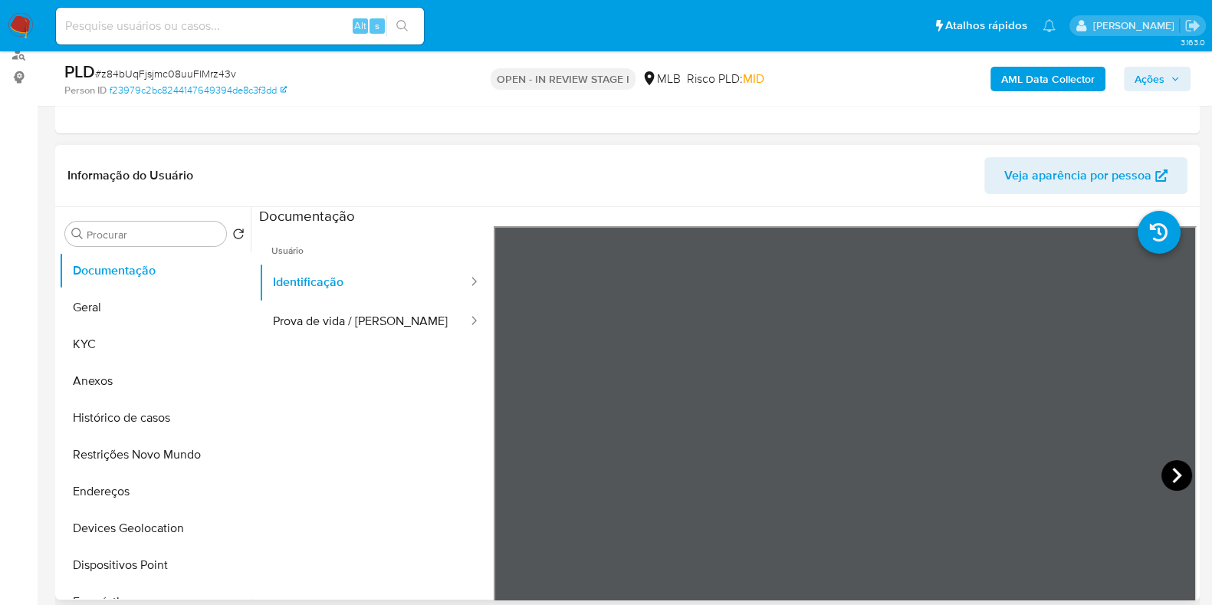
click at [1173, 472] on icon at bounding box center [1177, 475] width 9 height 15
drag, startPoint x: 97, startPoint y: 303, endPoint x: 215, endPoint y: 289, distance: 118.9
click at [97, 303] on button "Geral" at bounding box center [148, 307] width 179 height 37
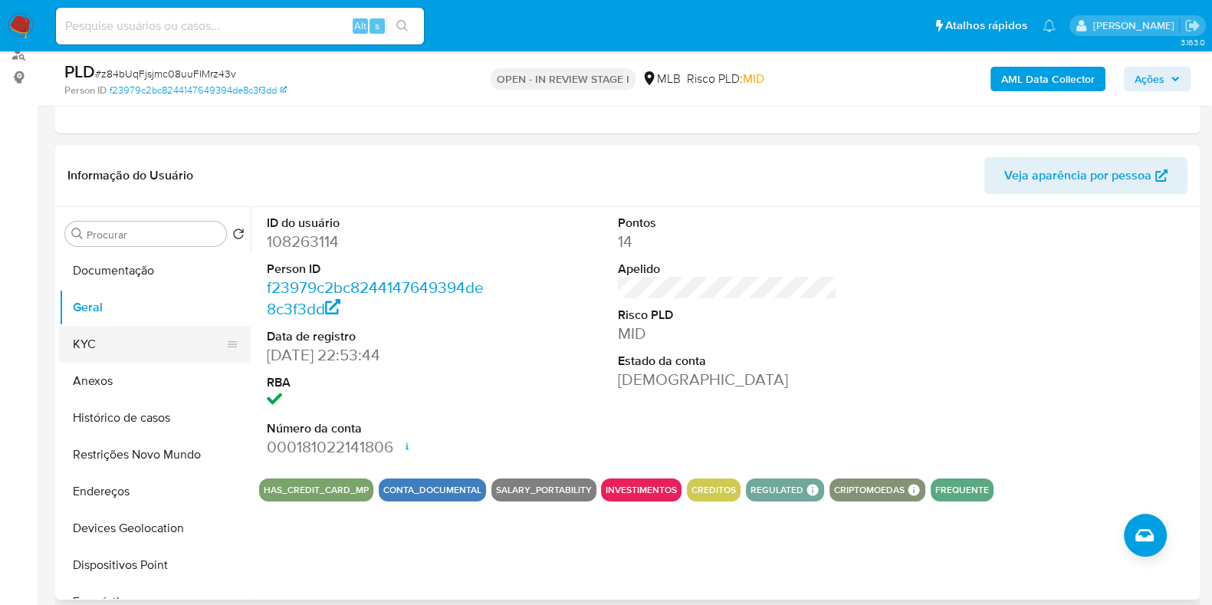
click at [109, 355] on button "KYC" at bounding box center [148, 344] width 179 height 37
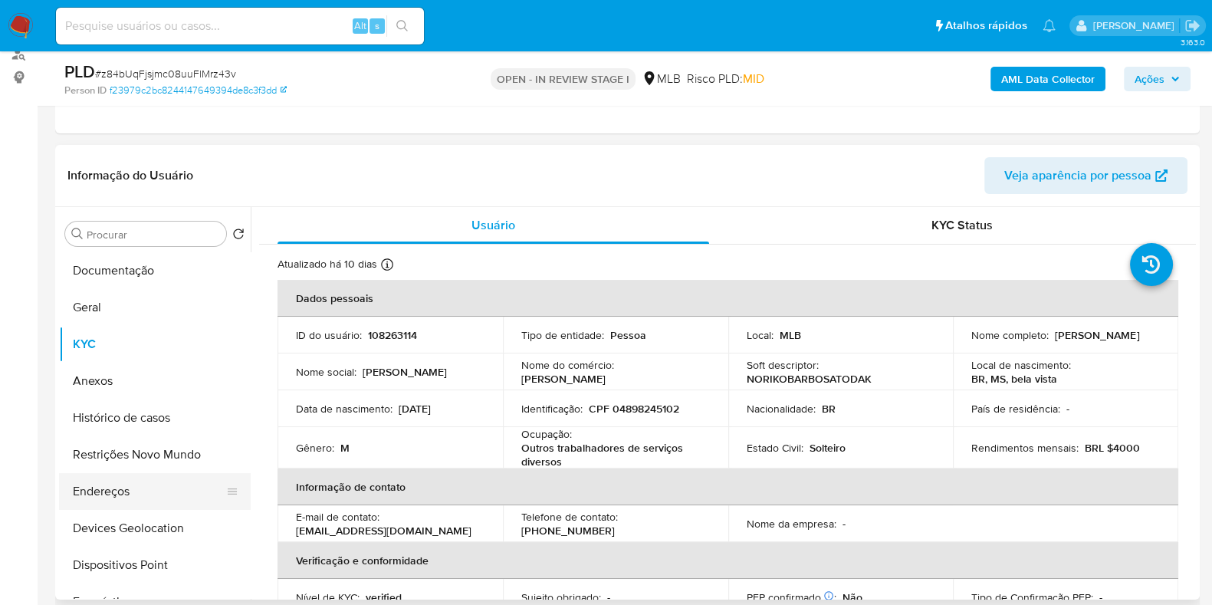
drag, startPoint x: 107, startPoint y: 507, endPoint x: 117, endPoint y: 500, distance: 11.5
click at [107, 507] on button "Endereços" at bounding box center [148, 491] width 179 height 37
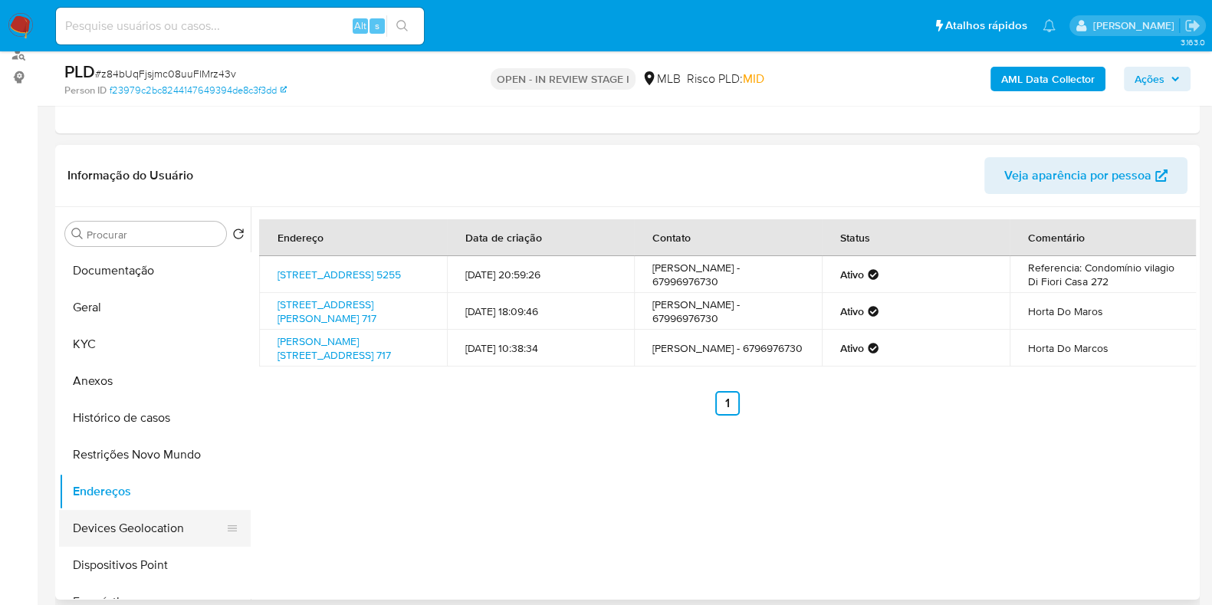
click at [142, 519] on button "Devices Geolocation" at bounding box center [148, 528] width 179 height 37
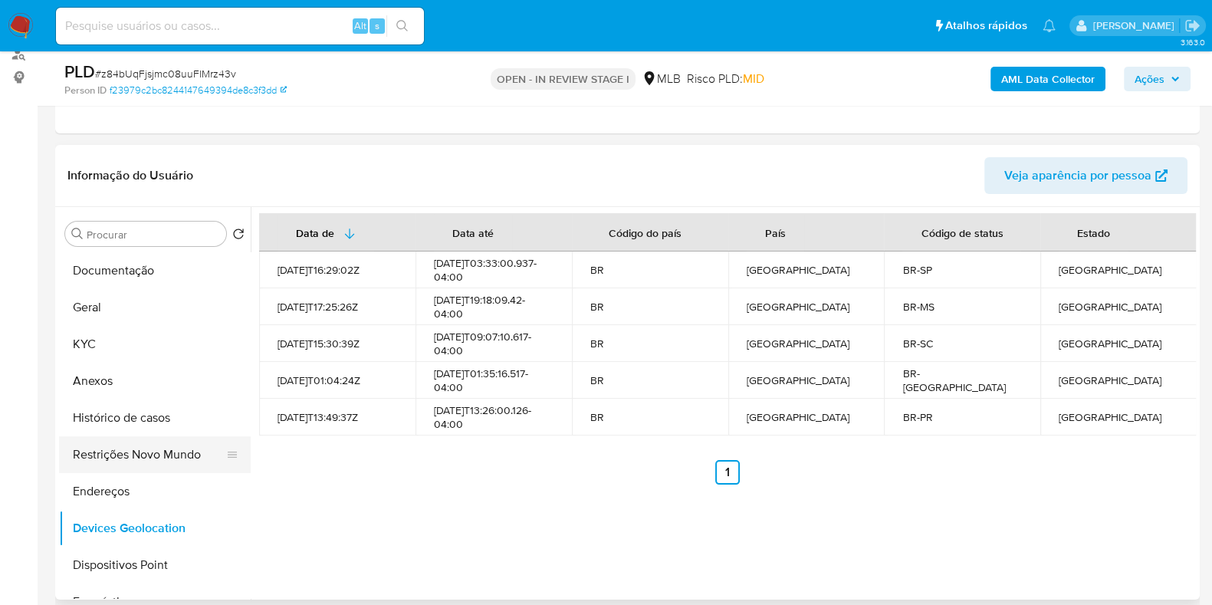
drag, startPoint x: 122, startPoint y: 439, endPoint x: 146, endPoint y: 439, distance: 24.5
click at [123, 439] on button "Restrições Novo Mundo" at bounding box center [148, 454] width 179 height 37
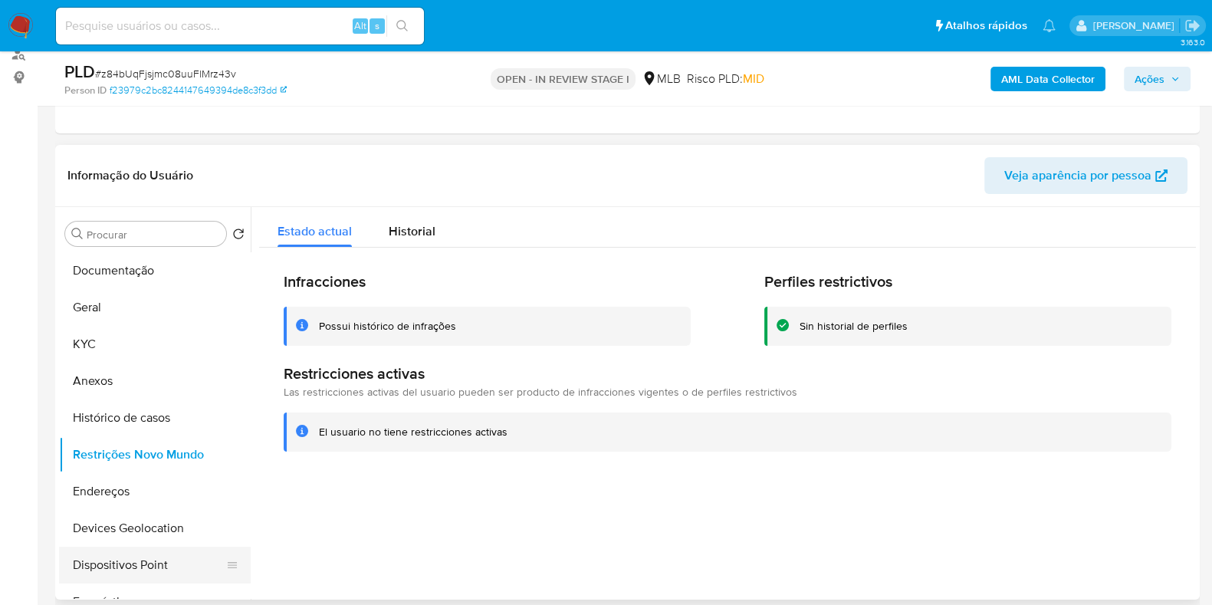
click at [166, 573] on button "Dispositivos Point" at bounding box center [148, 565] width 179 height 37
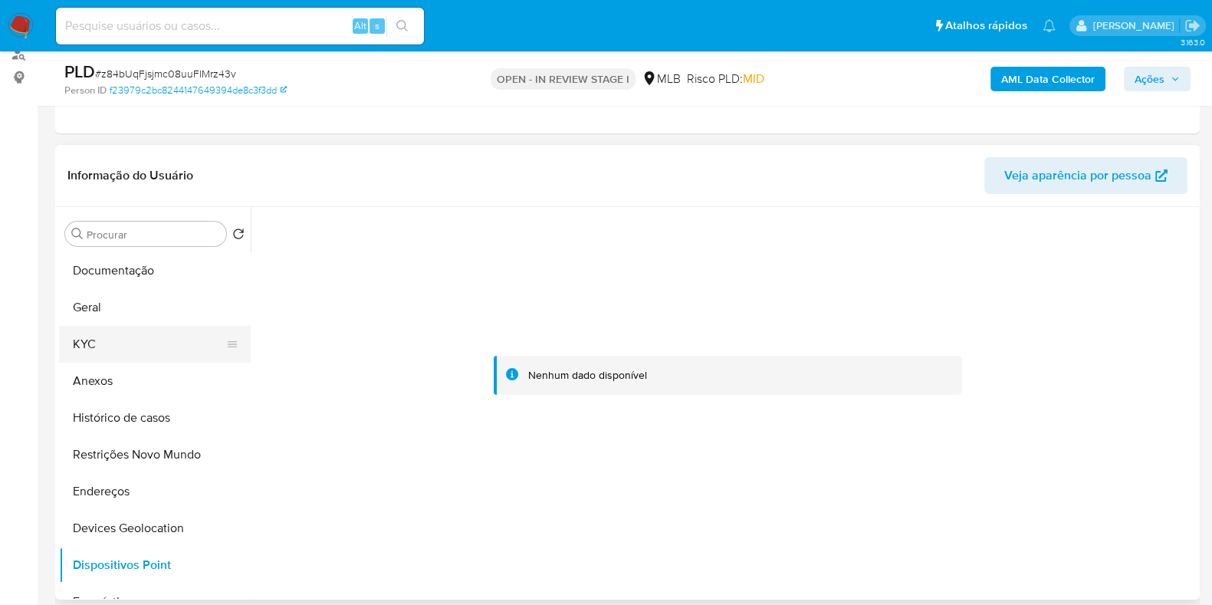
click at [106, 340] on button "KYC" at bounding box center [148, 344] width 179 height 37
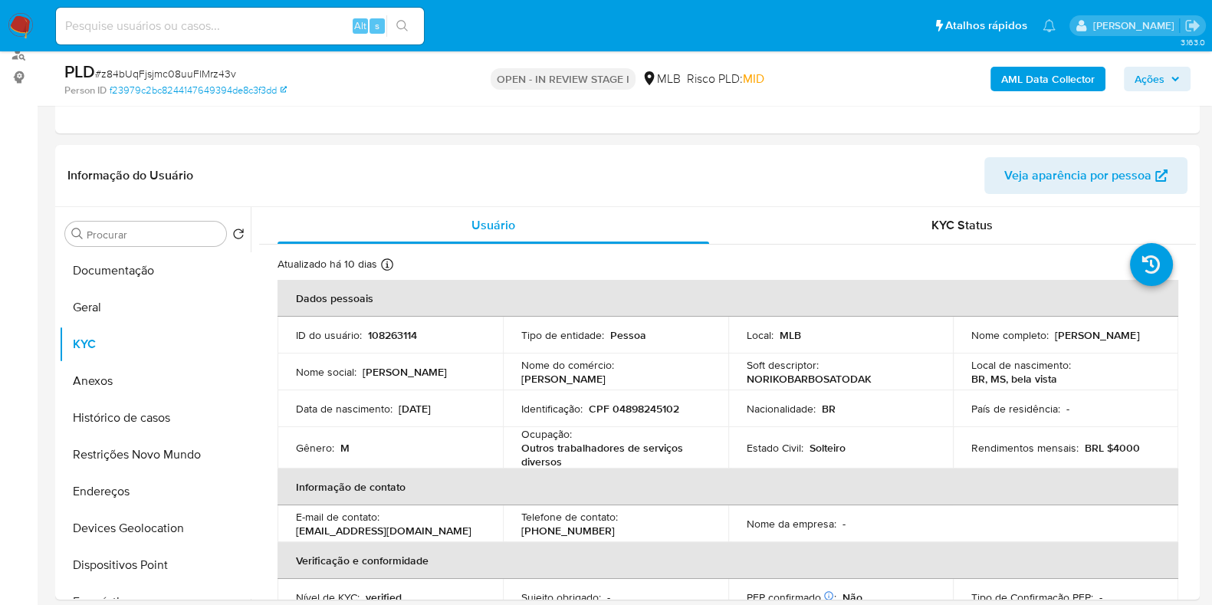
click at [1070, 78] on b "AML Data Collector" at bounding box center [1049, 79] width 94 height 25
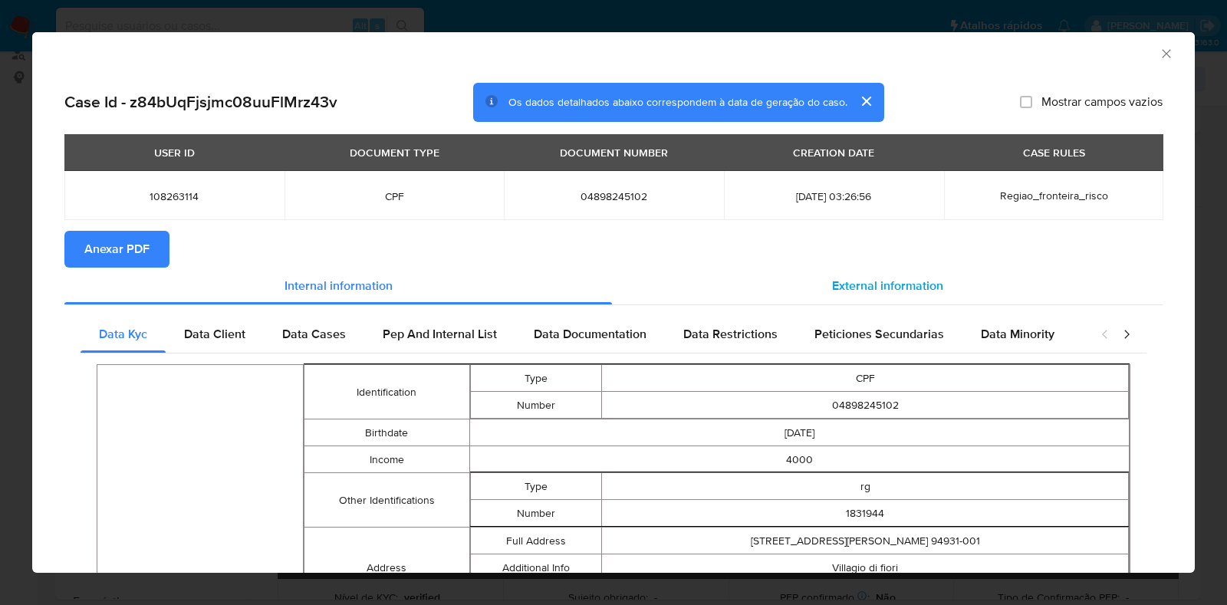
click at [882, 285] on span "External information" at bounding box center [887, 286] width 111 height 18
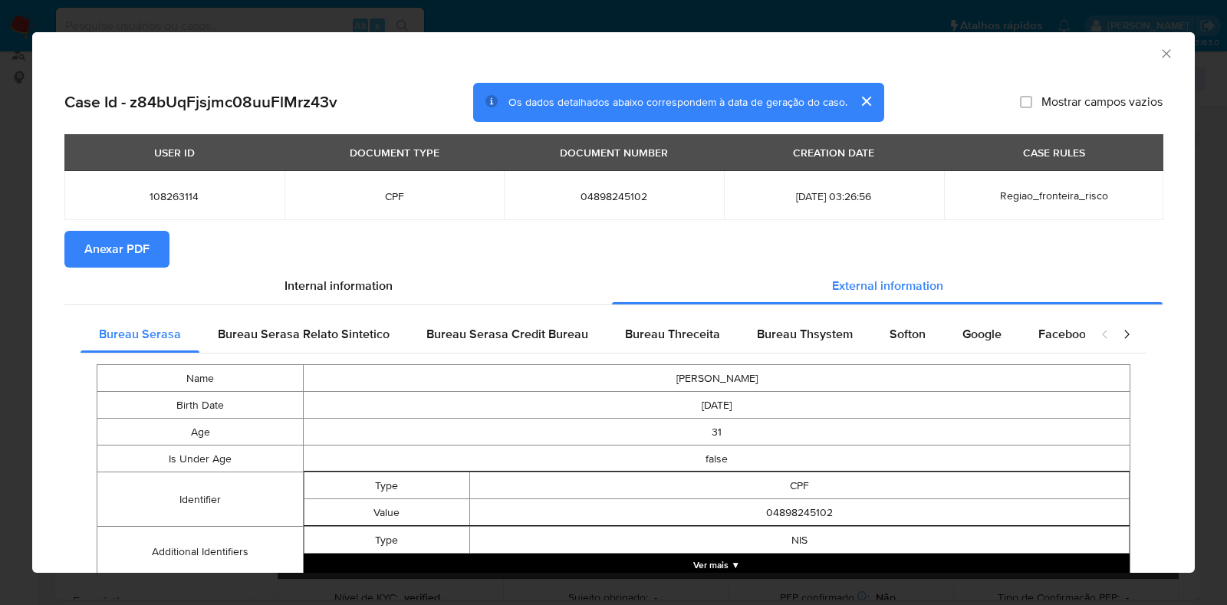
click at [918, 365] on td "[PERSON_NAME]" at bounding box center [717, 378] width 827 height 27
drag, startPoint x: 907, startPoint y: 324, endPoint x: 994, endPoint y: 331, distance: 86.9
click at [911, 324] on div "Softon" at bounding box center [907, 334] width 73 height 37
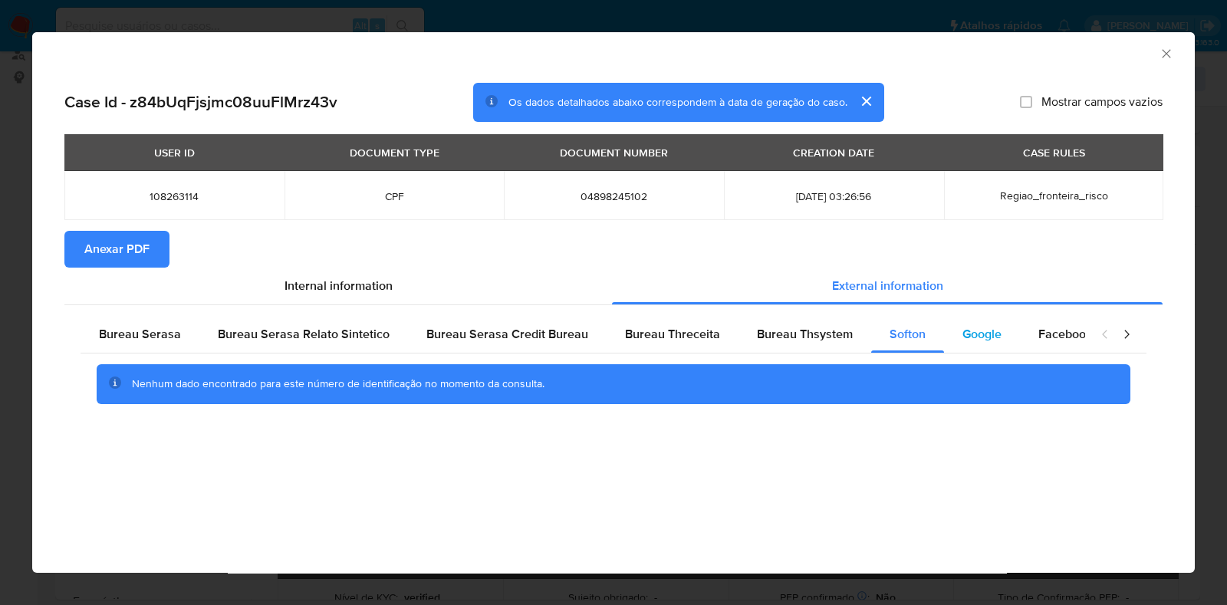
click at [995, 331] on div "Google" at bounding box center [982, 334] width 76 height 37
click at [62, 253] on div "Case Id - z84bUqFjsjmc08uuFlMrz43v Os dados detalhados abaixo correspondem à da…" at bounding box center [613, 265] width 1163 height 388
click at [127, 245] on span "Anexar PDF" at bounding box center [116, 249] width 65 height 34
click at [1167, 54] on icon "Fechar a janela" at bounding box center [1166, 53] width 15 height 15
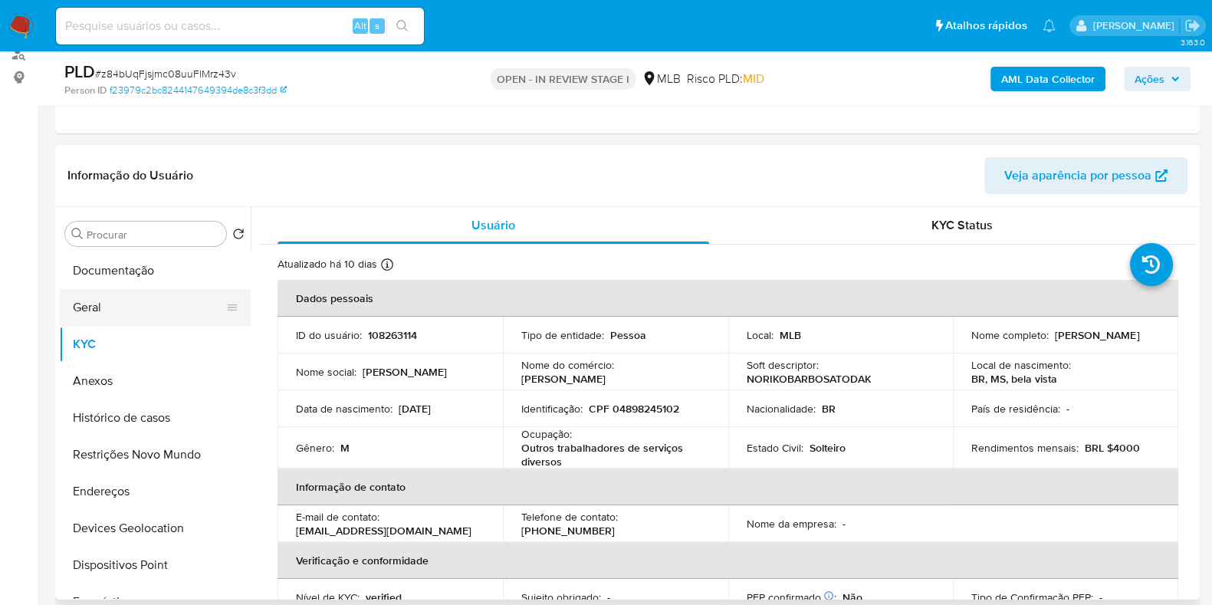
click at [124, 305] on button "Geral" at bounding box center [148, 307] width 179 height 37
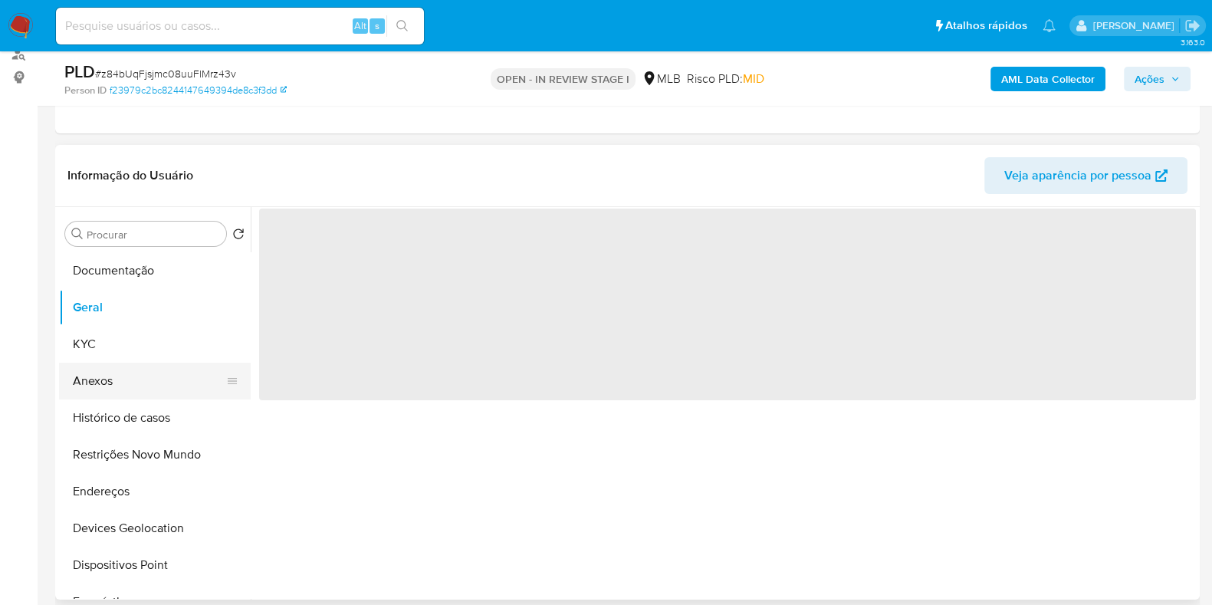
click at [110, 367] on button "Anexos" at bounding box center [148, 381] width 179 height 37
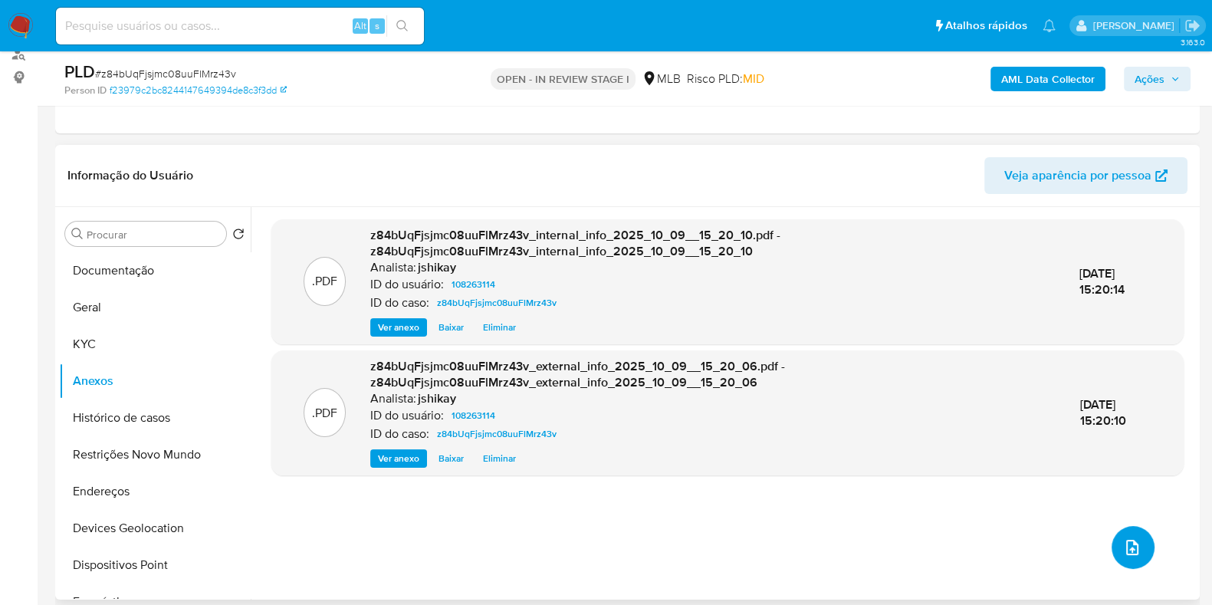
click at [1123, 538] on icon "upload-file" at bounding box center [1132, 547] width 18 height 18
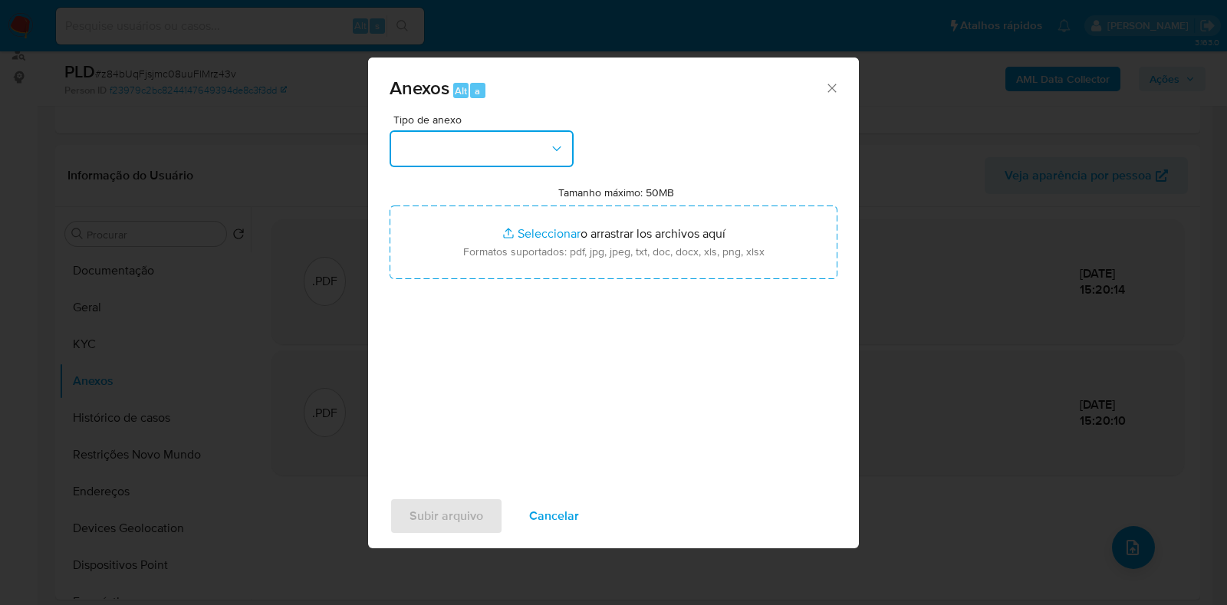
click at [449, 148] on button "button" at bounding box center [482, 148] width 184 height 37
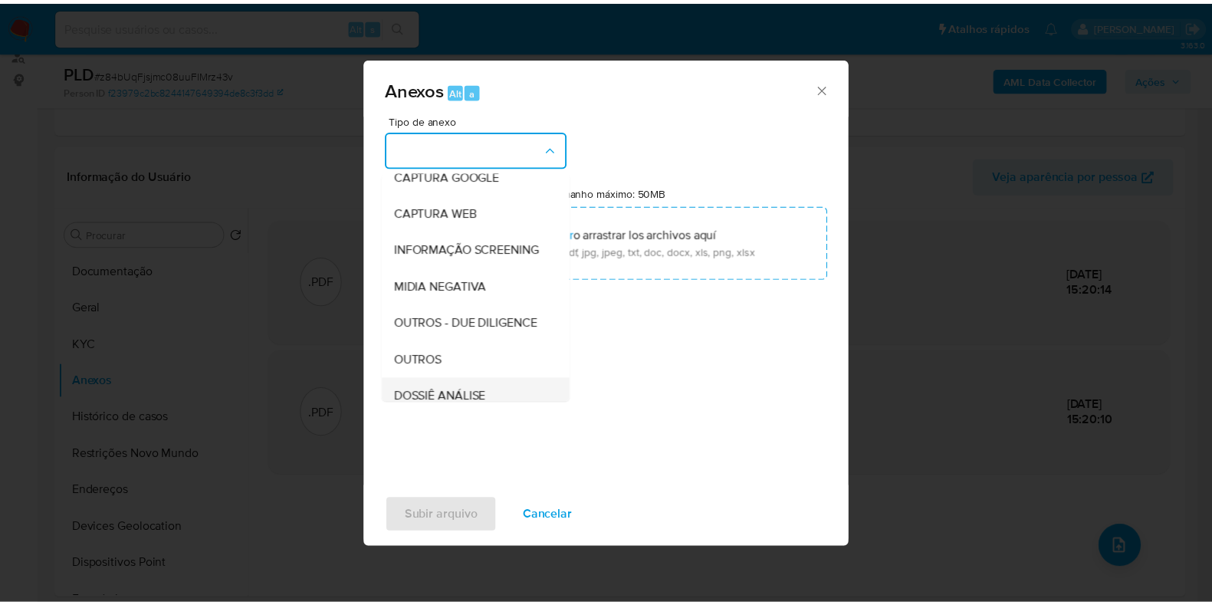
scroll to position [191, 0]
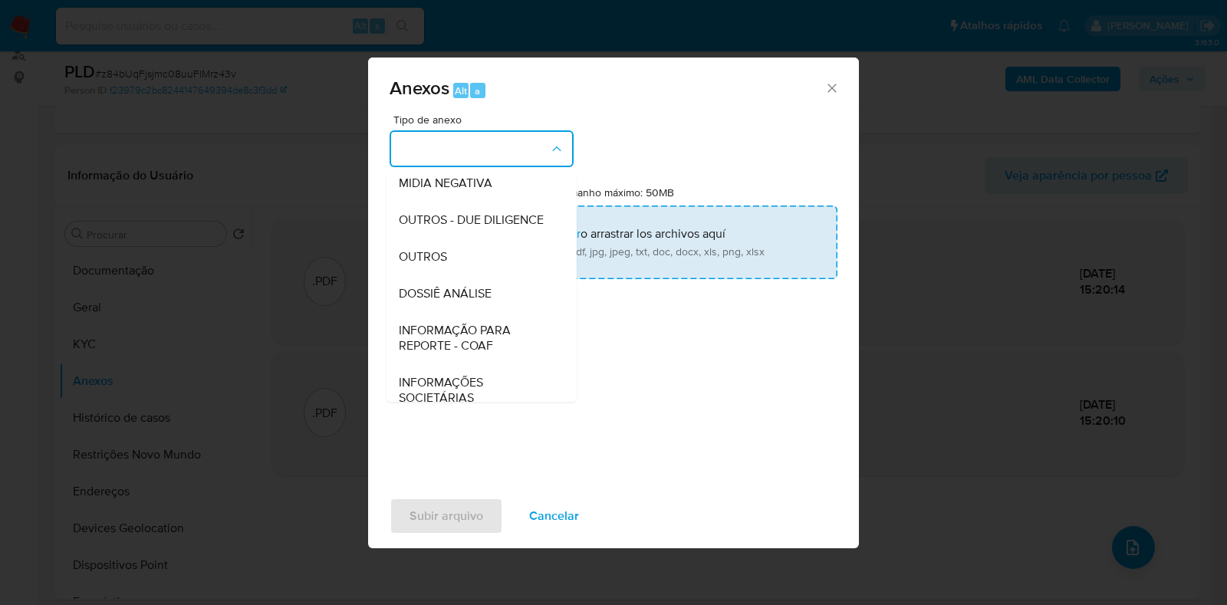
drag, startPoint x: 440, startPoint y: 275, endPoint x: 475, endPoint y: 265, distance: 35.9
click at [442, 275] on div "OUTROS" at bounding box center [477, 256] width 156 height 37
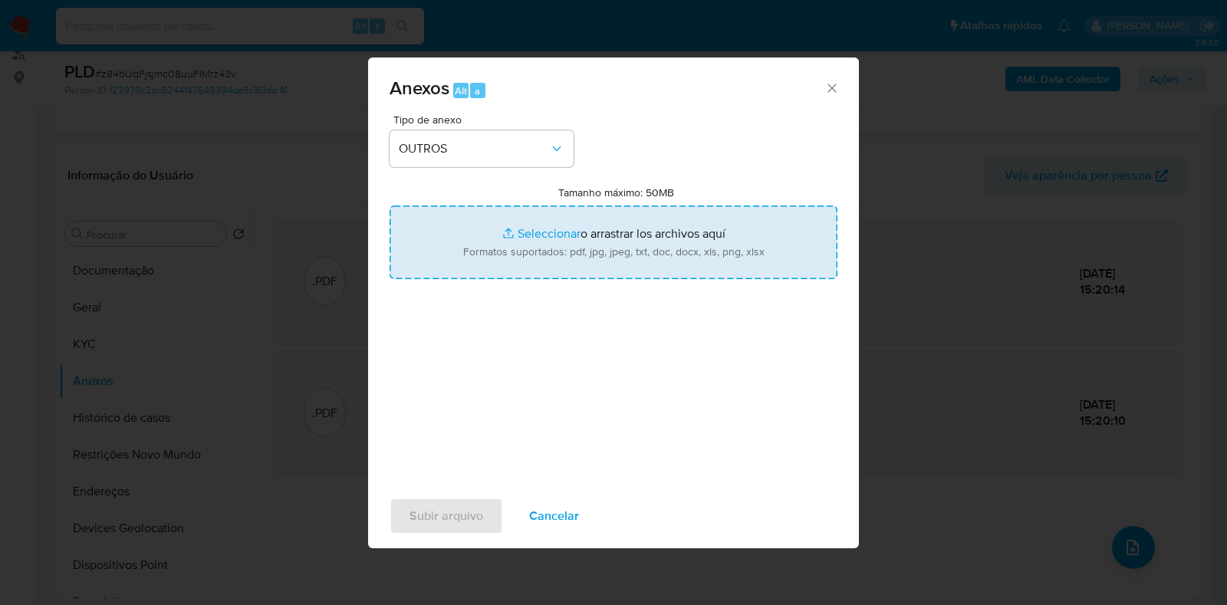
click at [590, 233] on input "Tamanho máximo: 50MB Seleccionar archivos" at bounding box center [614, 243] width 448 height 74
type input "C:\fakepath\SAR - XXXX - CPF 04898245102 - NORIKO BARBOSA TODAKA.pdf"
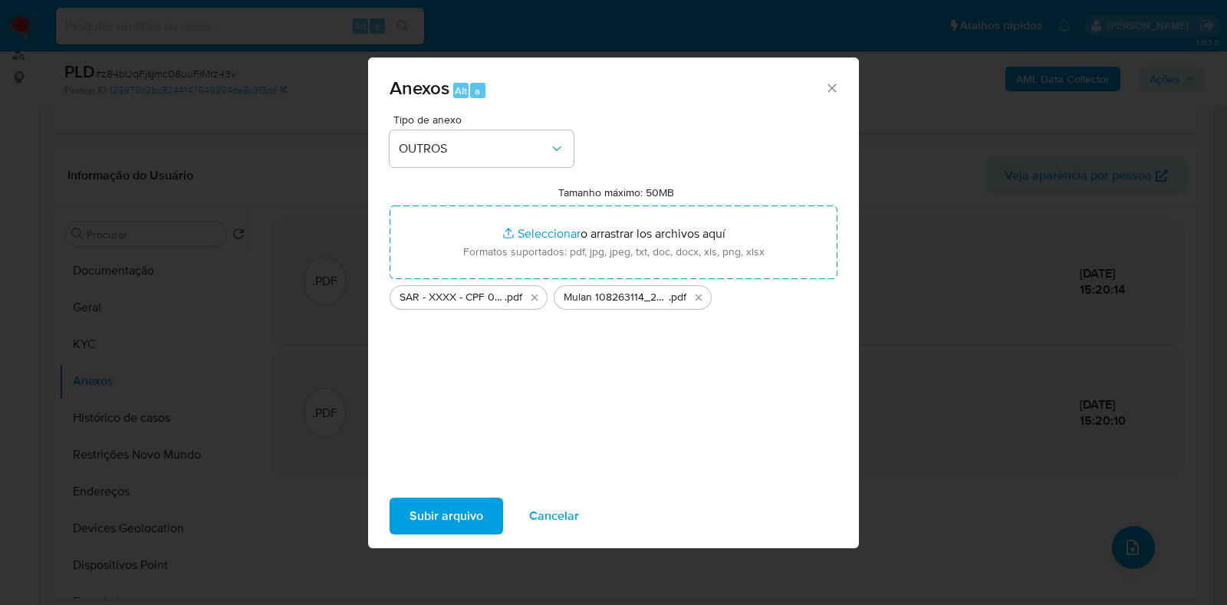
click at [446, 515] on span "Subir arquivo" at bounding box center [447, 516] width 74 height 34
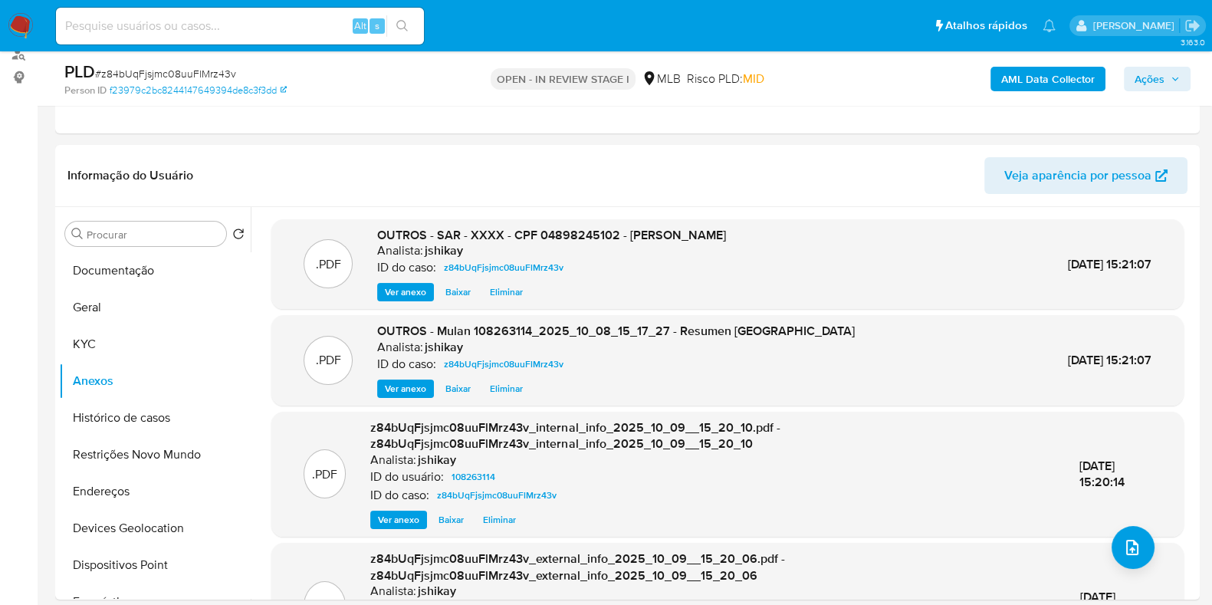
click at [1166, 74] on span "Ações" at bounding box center [1157, 78] width 45 height 21
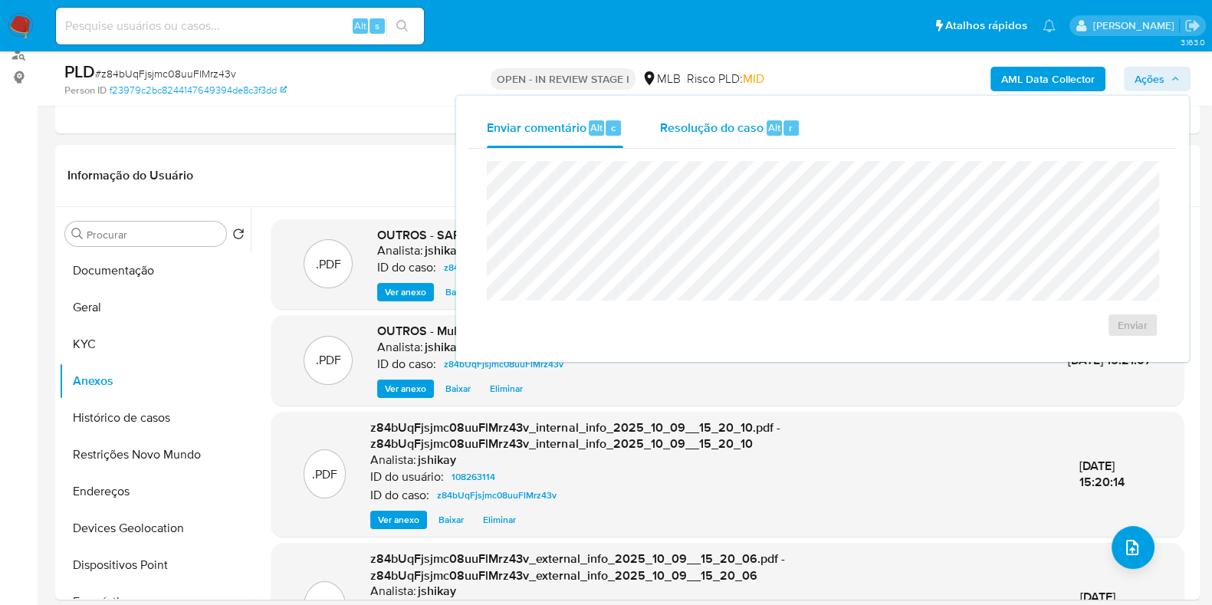
click at [740, 133] on span "Resolução do caso" at bounding box center [712, 127] width 104 height 18
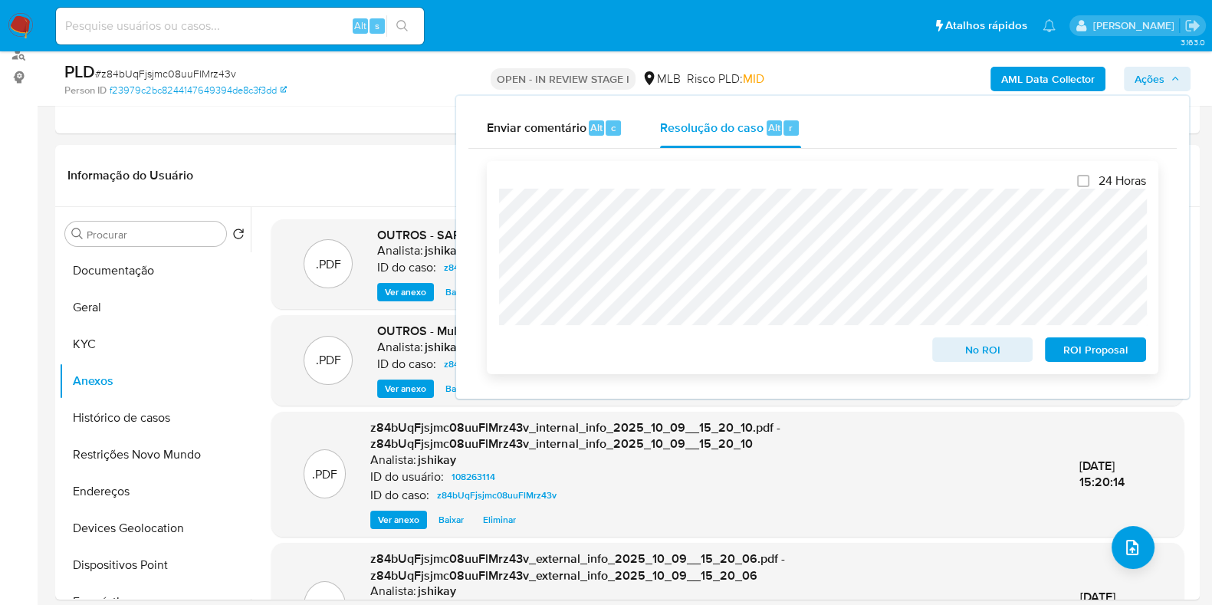
click at [1078, 360] on span "ROI Proposal" at bounding box center [1096, 349] width 80 height 21
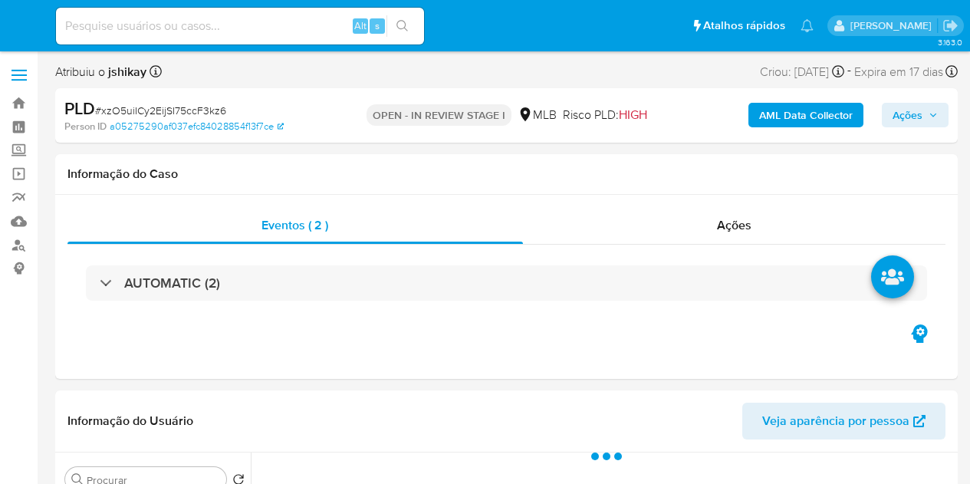
select select "10"
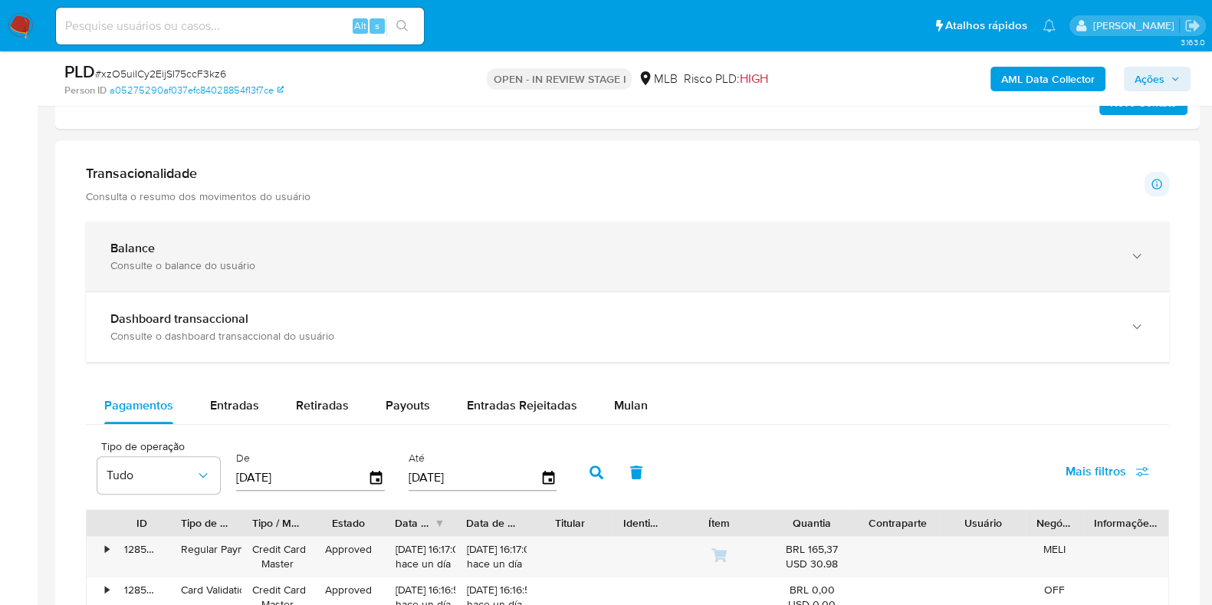
scroll to position [1245, 0]
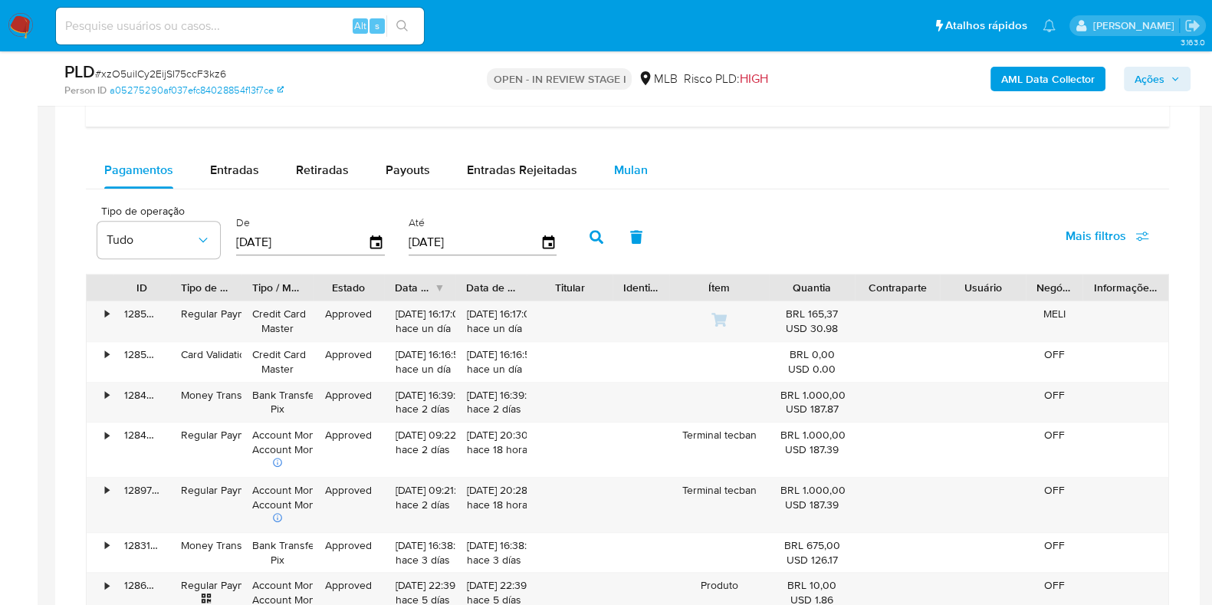
click at [637, 152] on div "Mulan" at bounding box center [631, 170] width 34 height 37
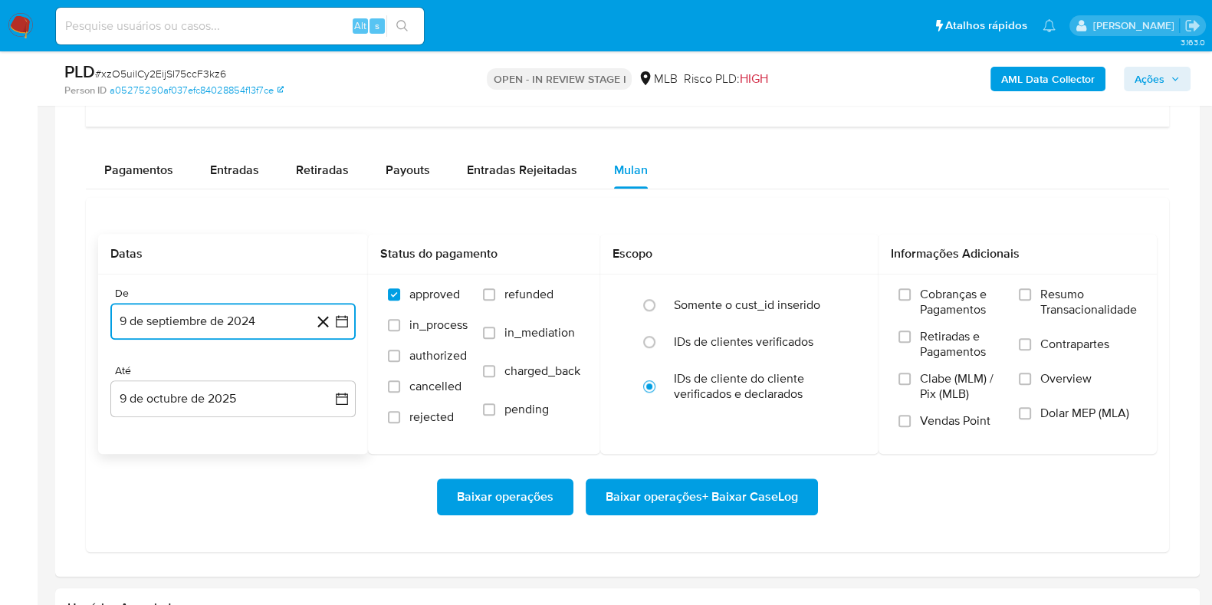
click at [341, 321] on icon "button" at bounding box center [341, 321] width 15 height 15
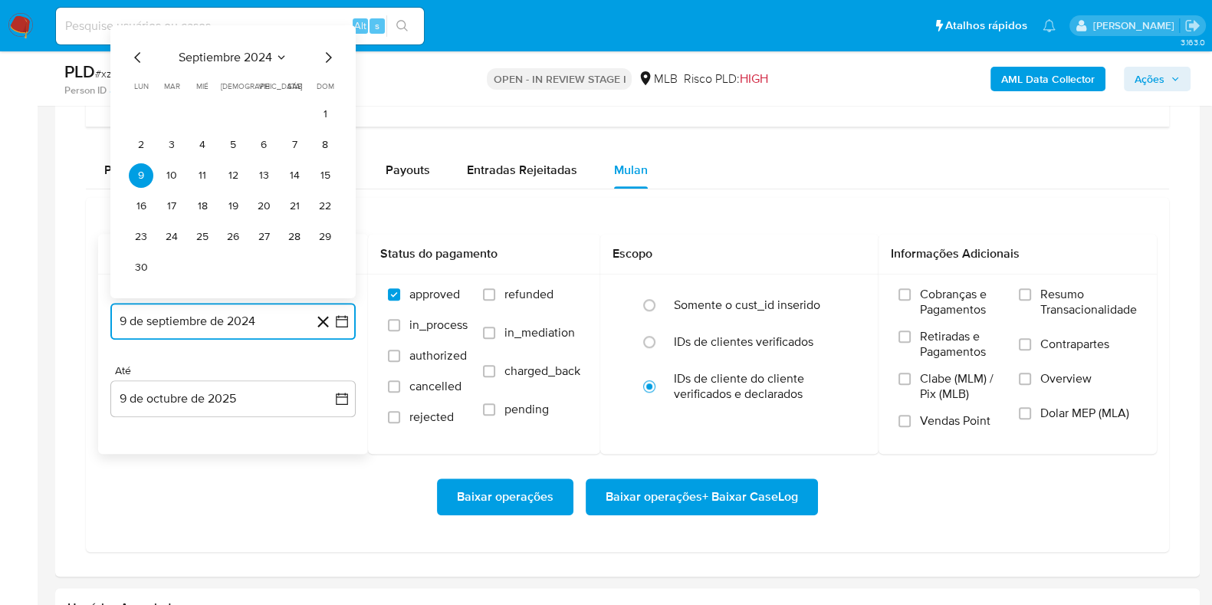
click at [255, 57] on span "septiembre 2024" at bounding box center [226, 57] width 94 height 15
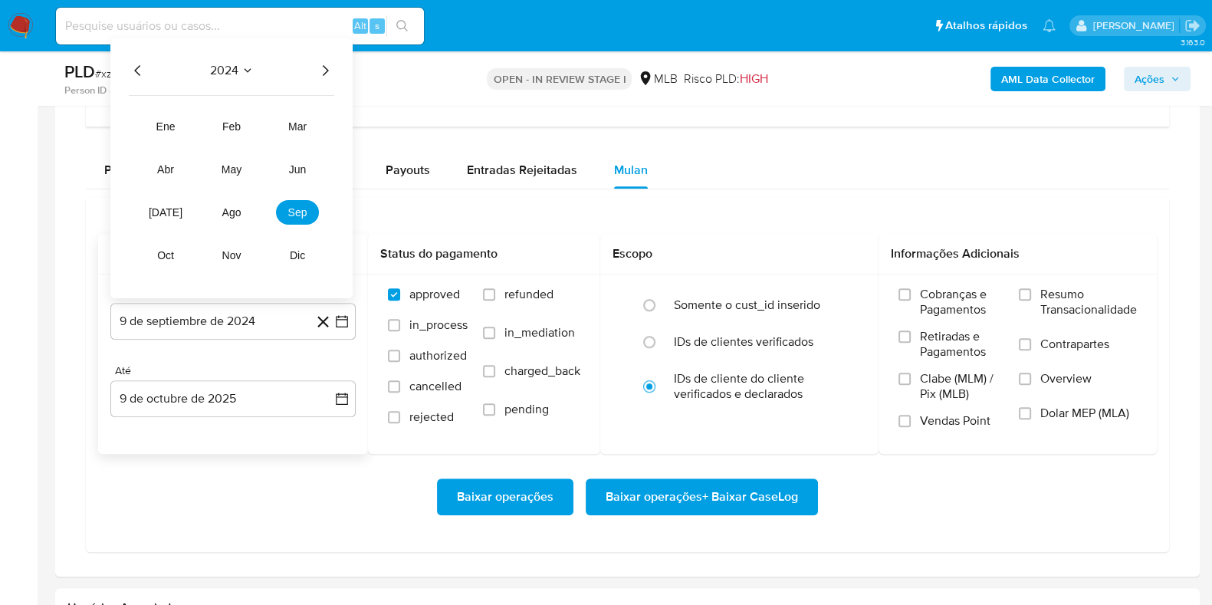
click at [322, 71] on icon "Año siguiente" at bounding box center [325, 70] width 18 height 18
click at [232, 206] on span "ago" at bounding box center [231, 212] width 19 height 12
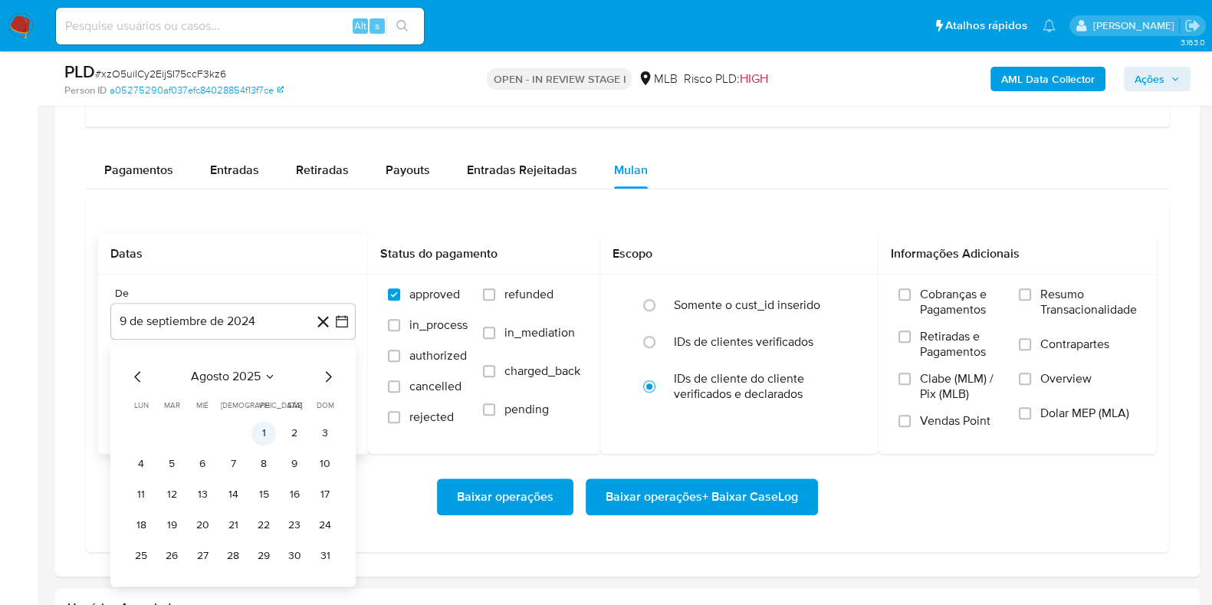
click at [261, 427] on button "1" at bounding box center [264, 433] width 25 height 25
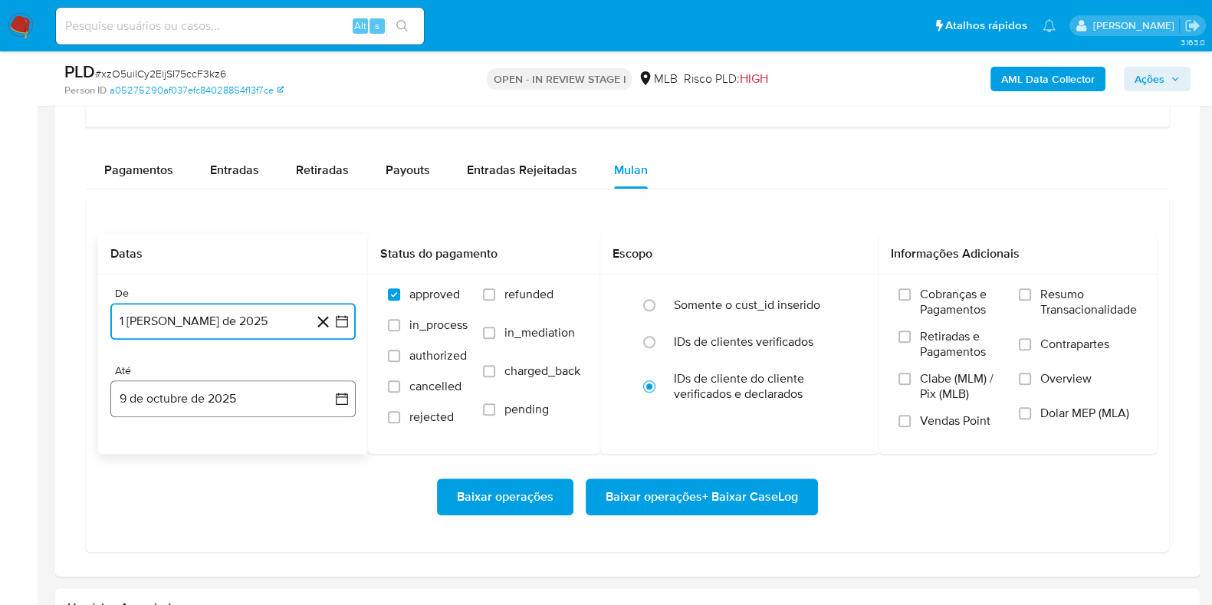
click at [331, 396] on button "9 de octubre de 2025" at bounding box center [232, 398] width 245 height 37
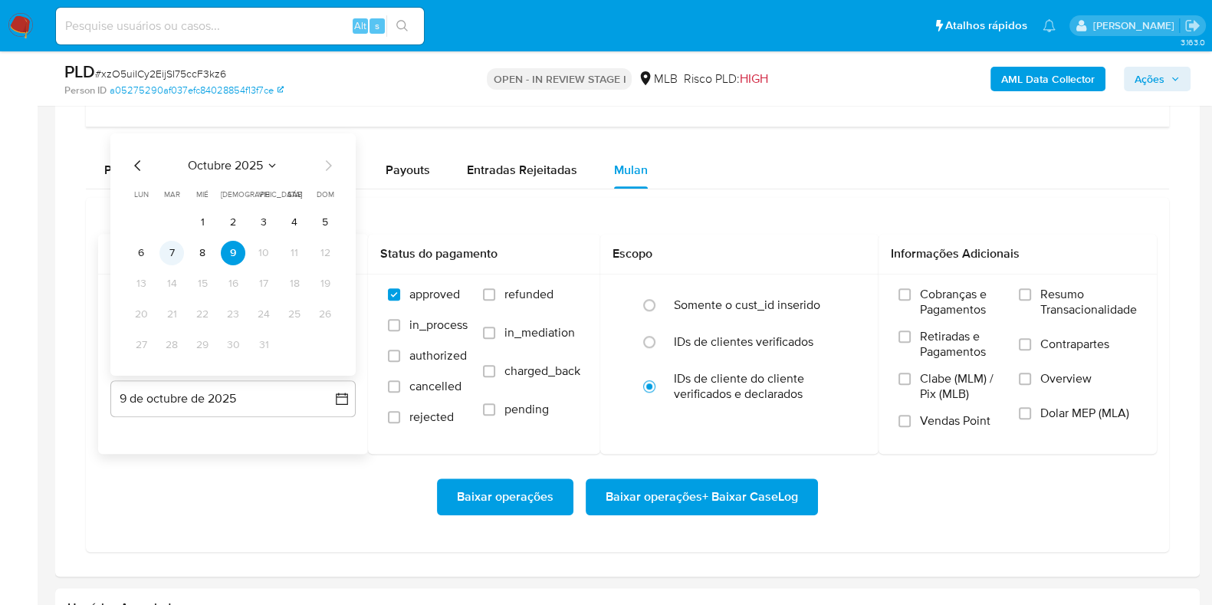
click at [177, 243] on button "7" at bounding box center [172, 253] width 25 height 25
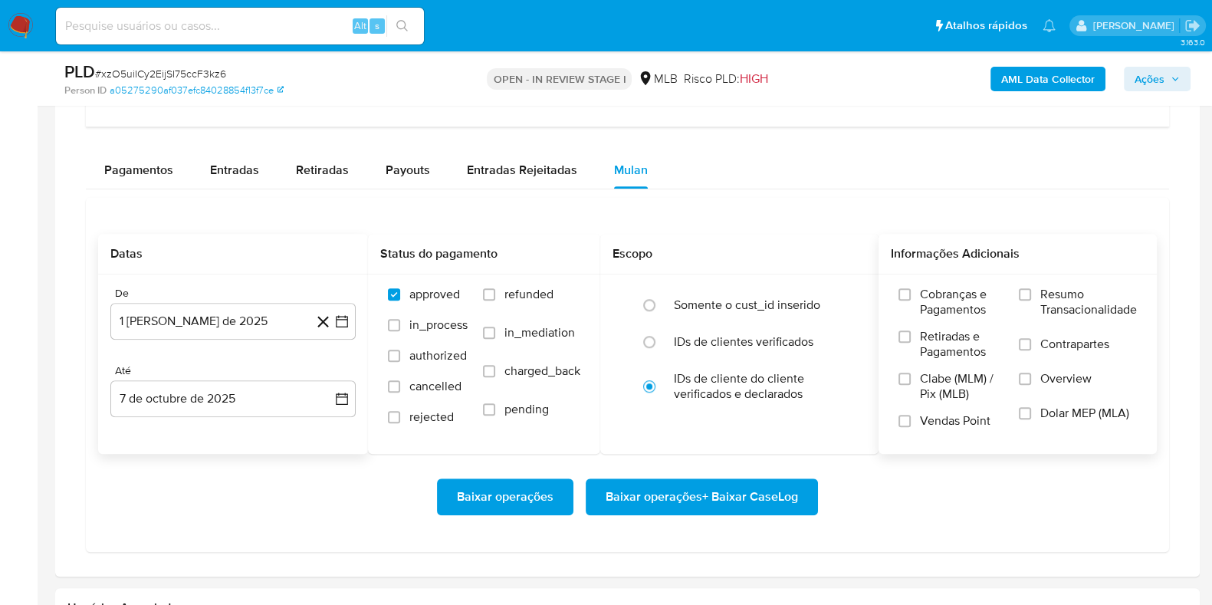
click at [969, 295] on span "Resumo Transacionalidade" at bounding box center [1089, 302] width 97 height 31
click at [969, 295] on input "Resumo Transacionalidade" at bounding box center [1025, 294] width 12 height 12
click at [730, 483] on span "Baixar operações + Baixar CaseLog" at bounding box center [702, 497] width 192 height 34
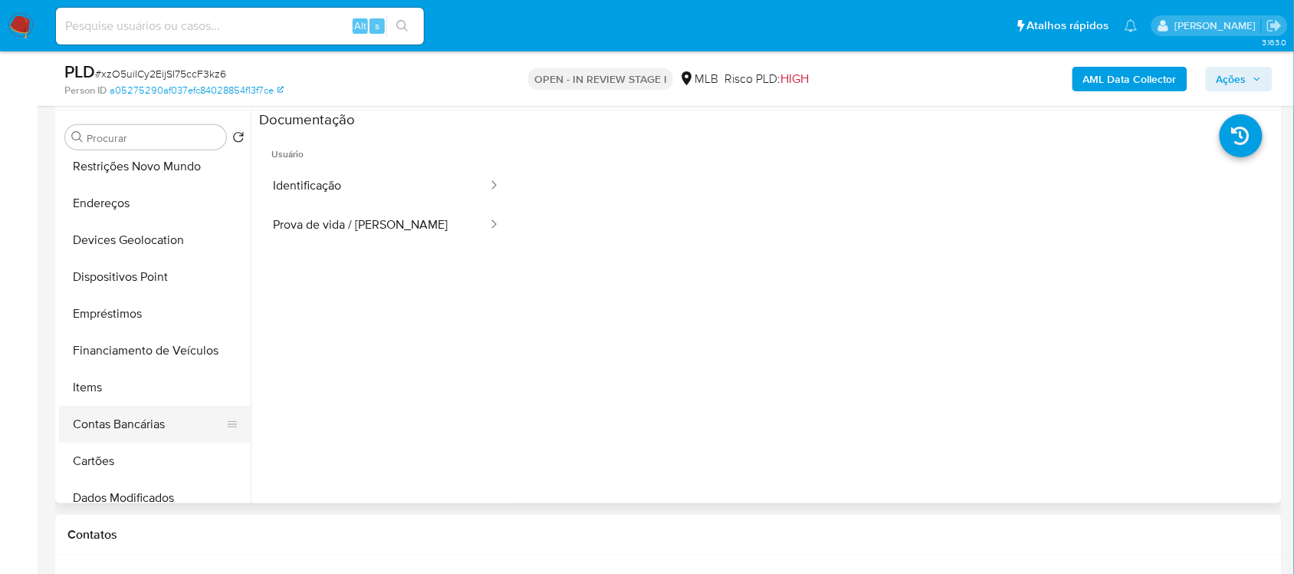
scroll to position [0, 0]
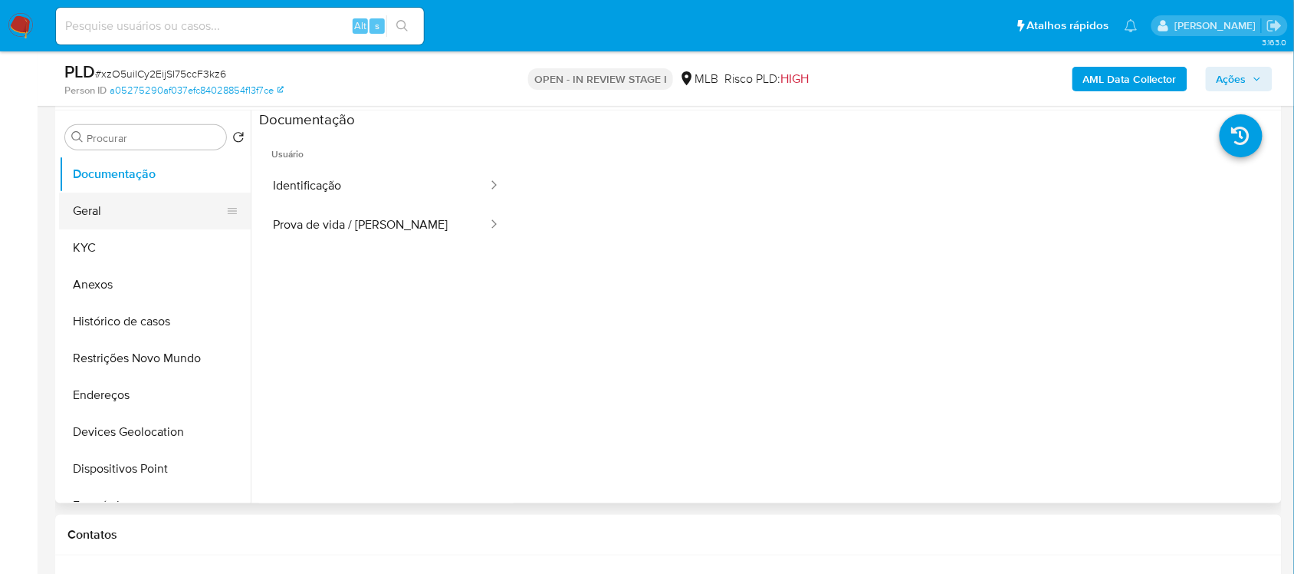
click at [140, 196] on button "Geral" at bounding box center [148, 210] width 179 height 37
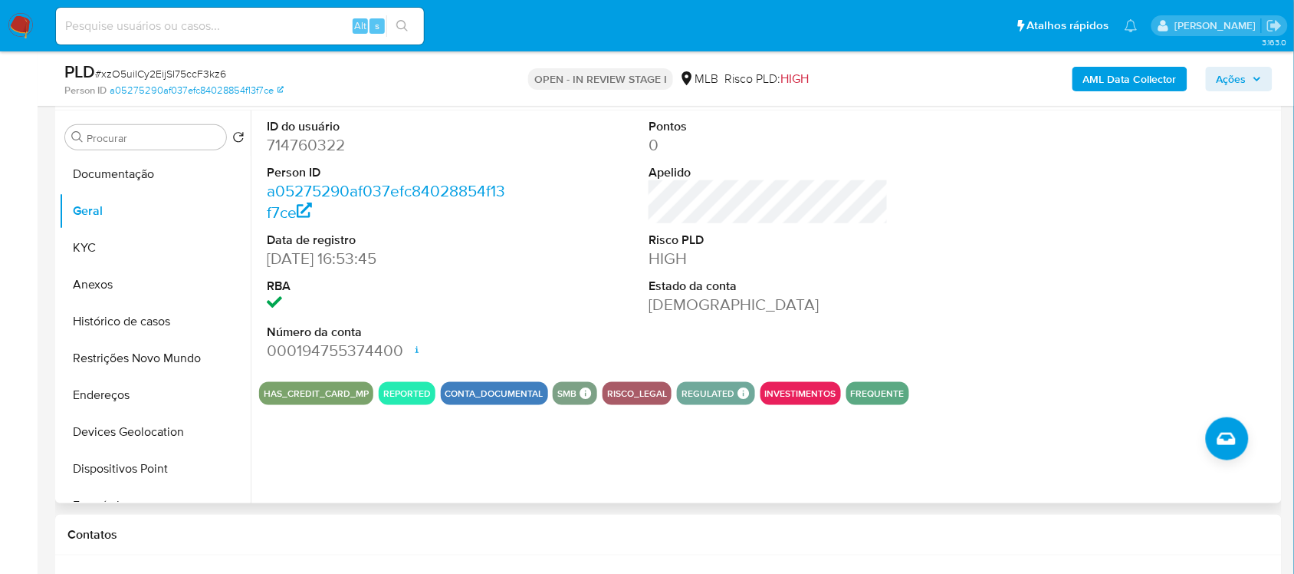
click at [291, 152] on dd "714760322" at bounding box center [386, 144] width 239 height 21
copy dd "714760322"
click at [138, 313] on button "Histórico de casos" at bounding box center [148, 321] width 179 height 37
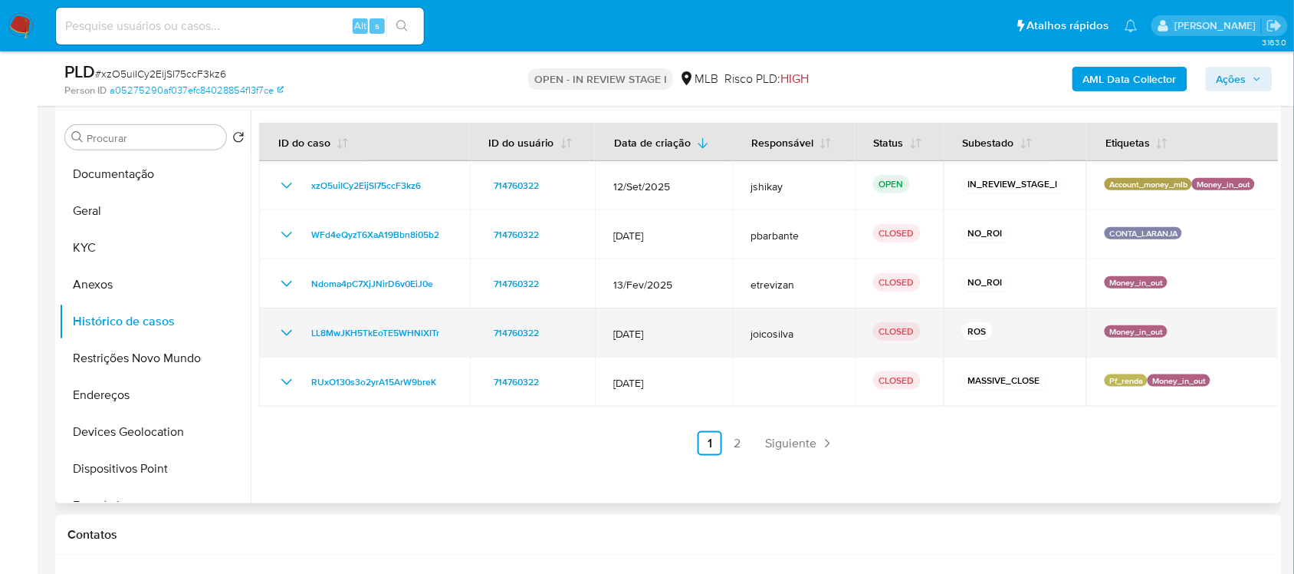
click at [280, 334] on icon "Mostrar/Ocultar" at bounding box center [287, 333] width 18 height 18
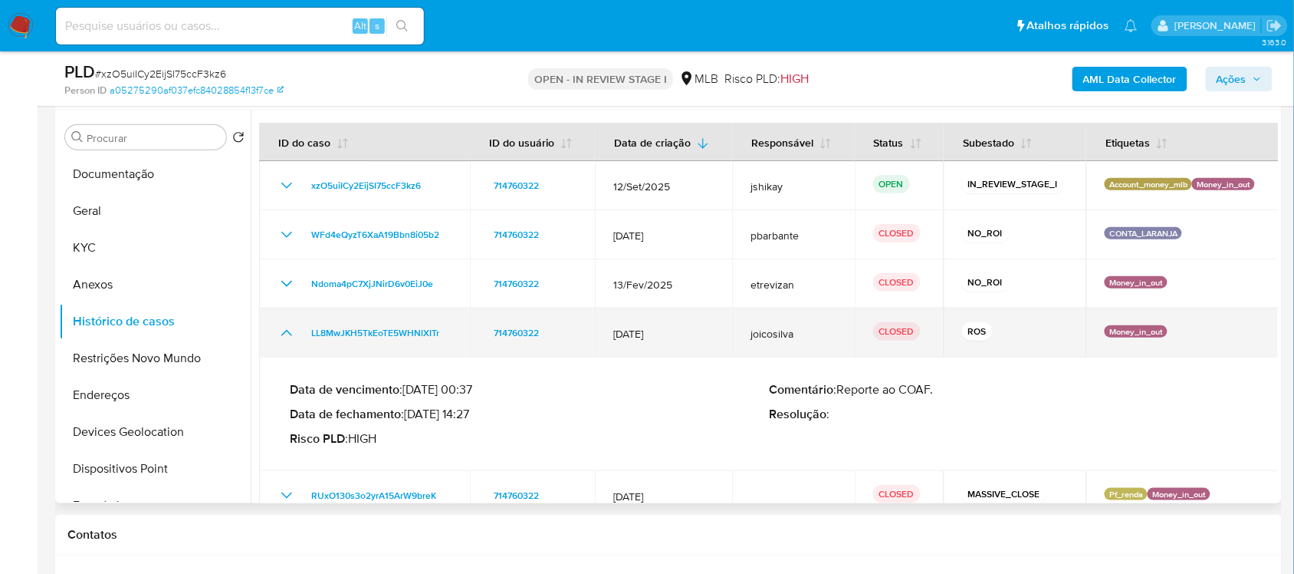
click at [280, 334] on icon "Mostrar/Ocultar" at bounding box center [287, 333] width 18 height 18
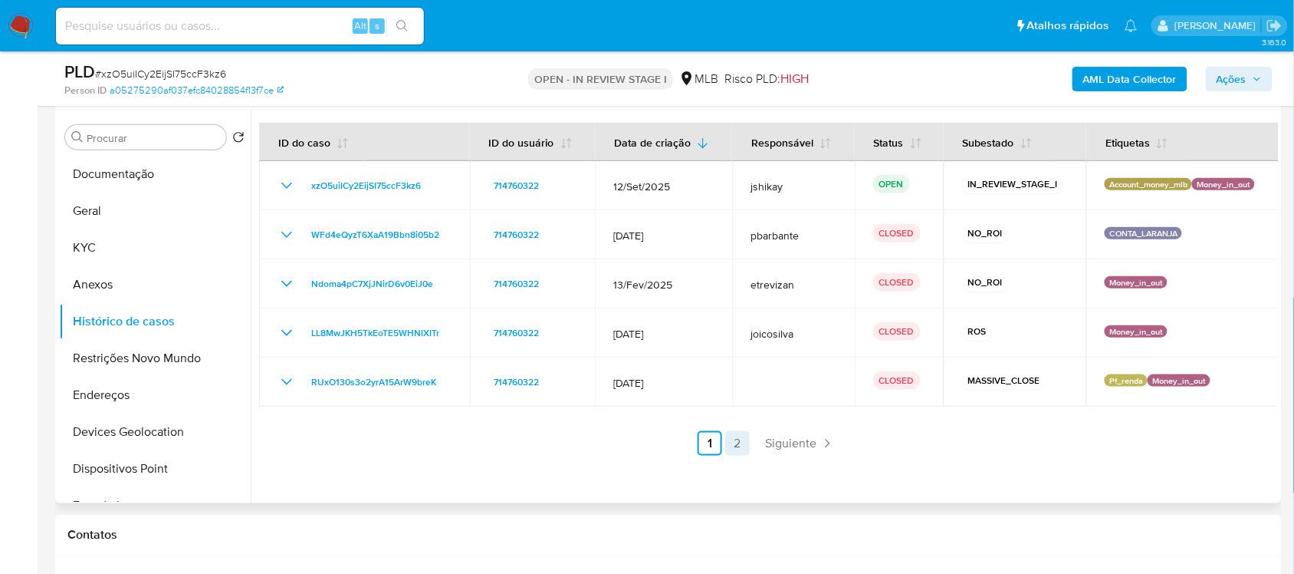
drag, startPoint x: 723, startPoint y: 445, endPoint x: 734, endPoint y: 445, distance: 10.7
click at [725, 445] on ul "Anterior 1 2 Siguiente" at bounding box center [768, 443] width 1019 height 25
click at [736, 445] on link "2" at bounding box center [737, 443] width 25 height 25
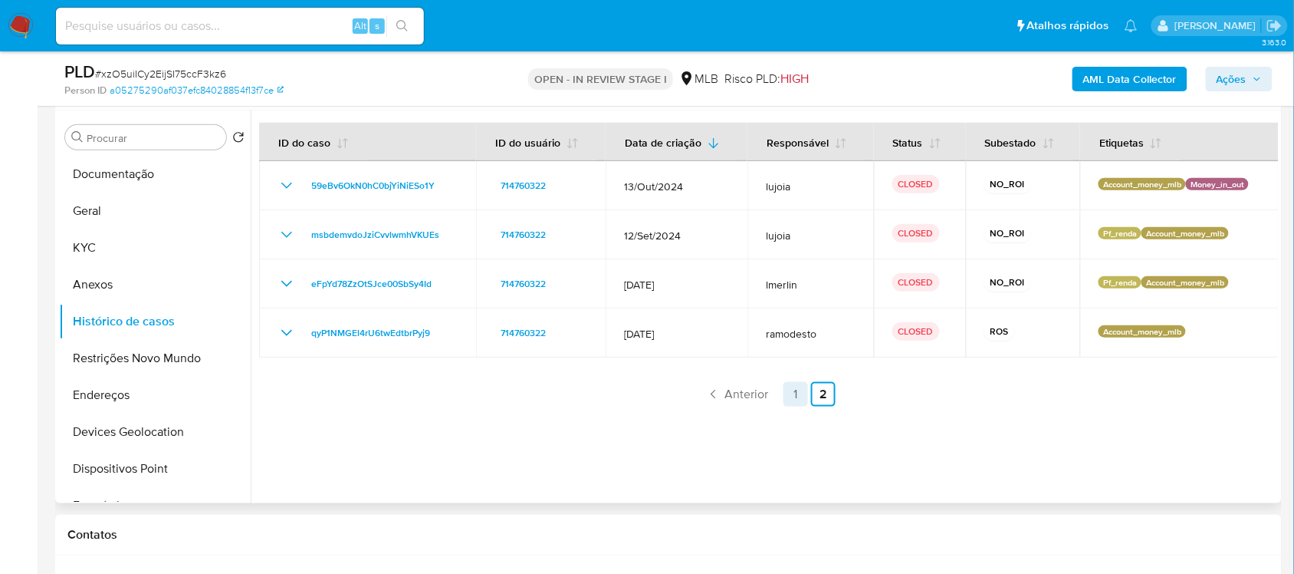
click at [790, 389] on link "1" at bounding box center [796, 394] width 25 height 25
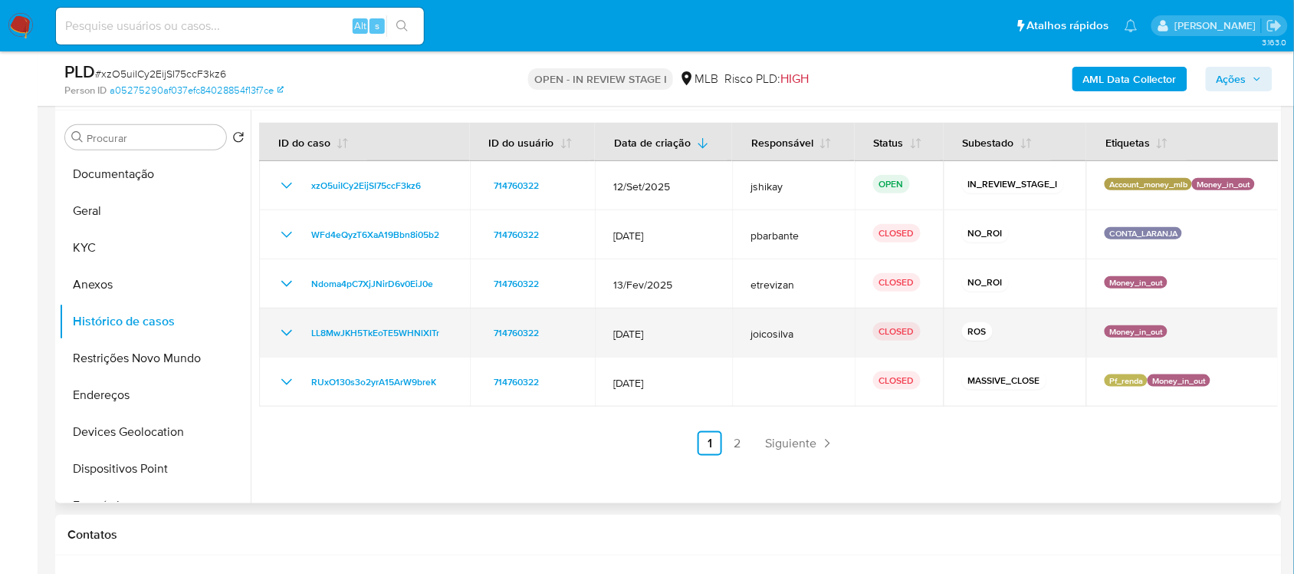
click at [284, 330] on icon "Mostrar/Ocultar" at bounding box center [287, 333] width 18 height 18
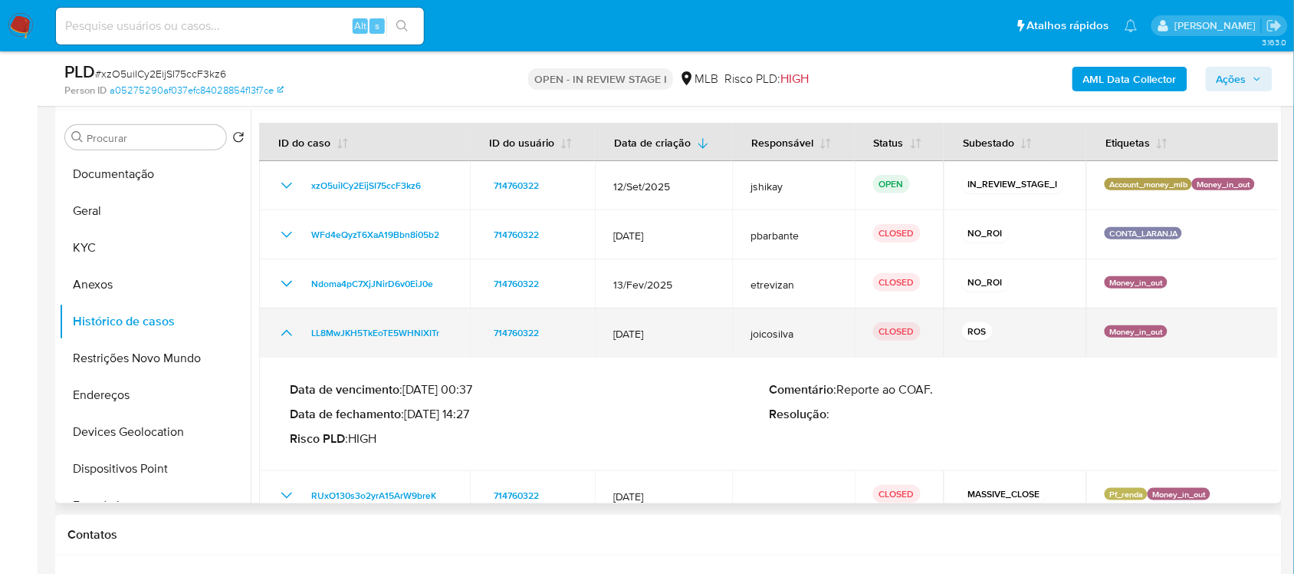
click at [284, 330] on icon "Mostrar/Ocultar" at bounding box center [287, 333] width 18 height 18
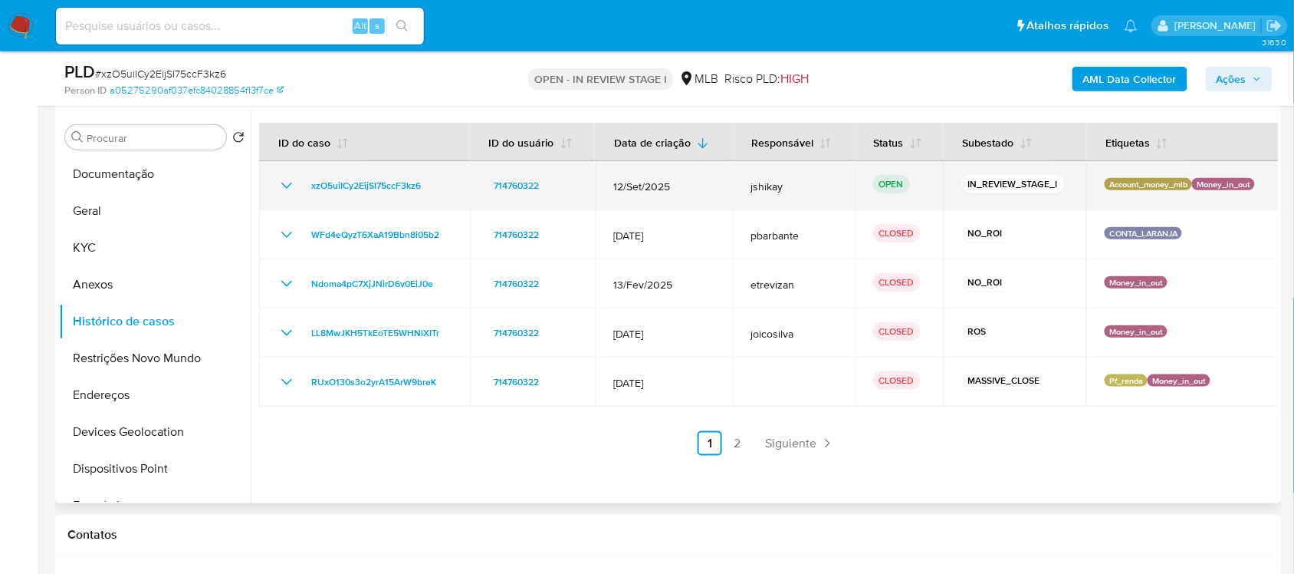
click at [285, 176] on icon "Mostrar/Ocultar" at bounding box center [287, 185] width 18 height 18
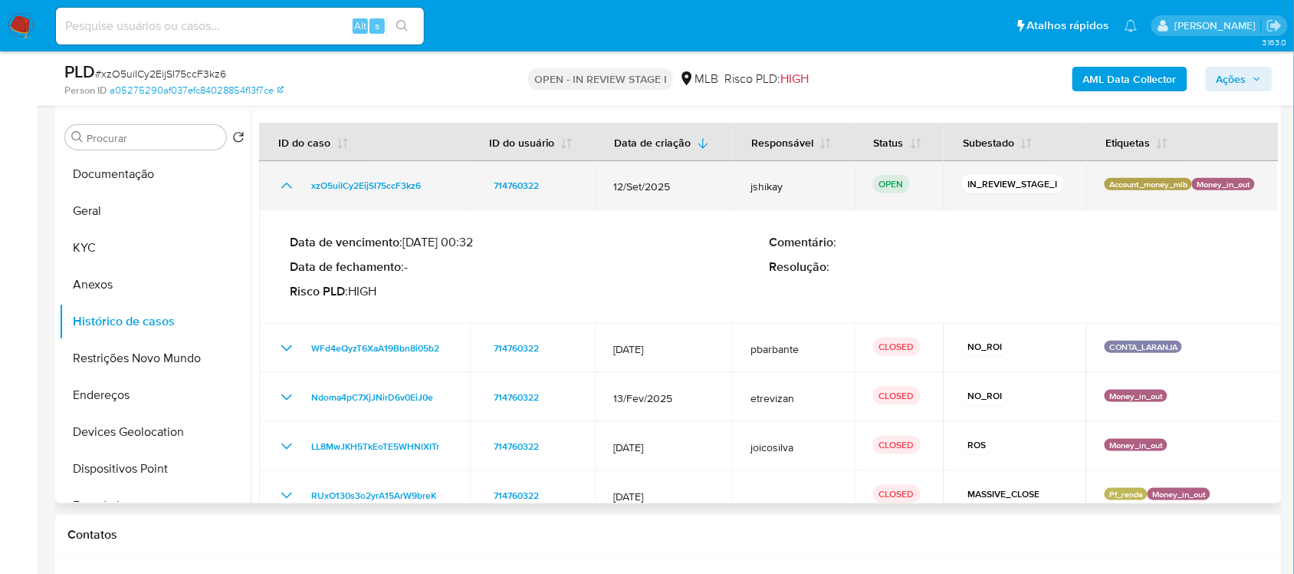
click at [285, 176] on icon "Mostrar/Ocultar" at bounding box center [287, 185] width 18 height 18
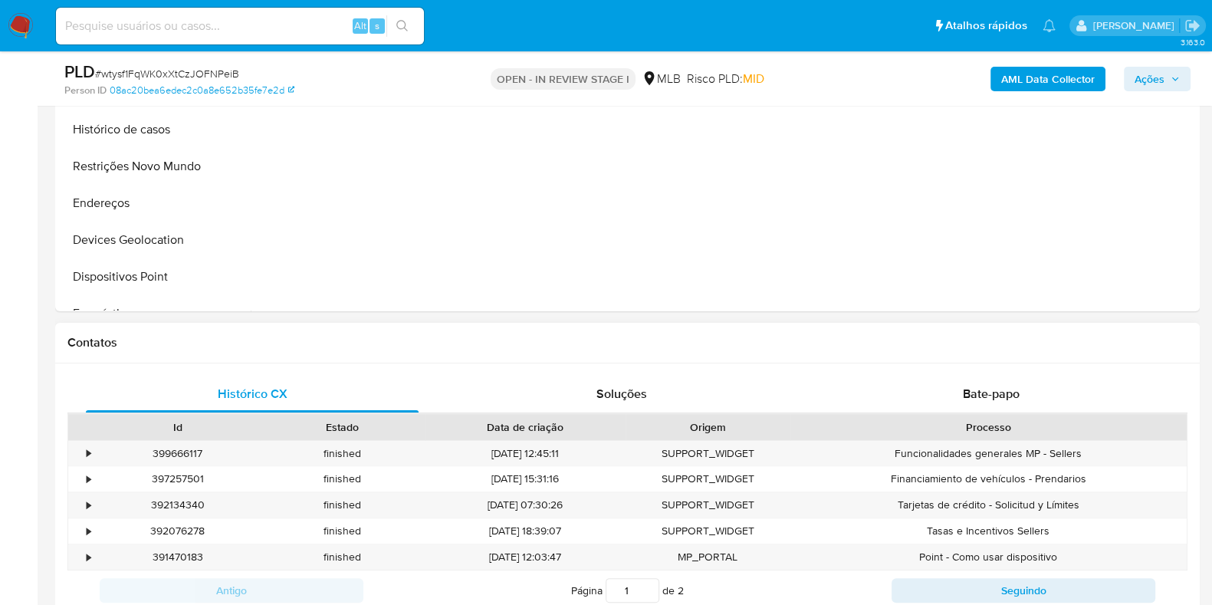
select select "10"
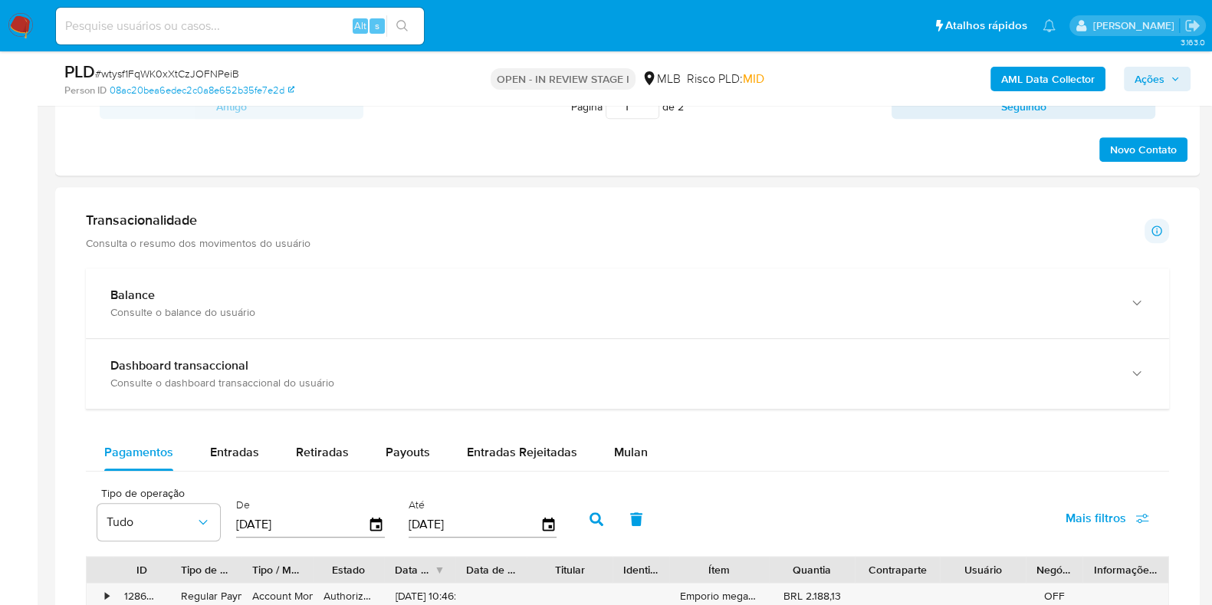
scroll to position [1150, 0]
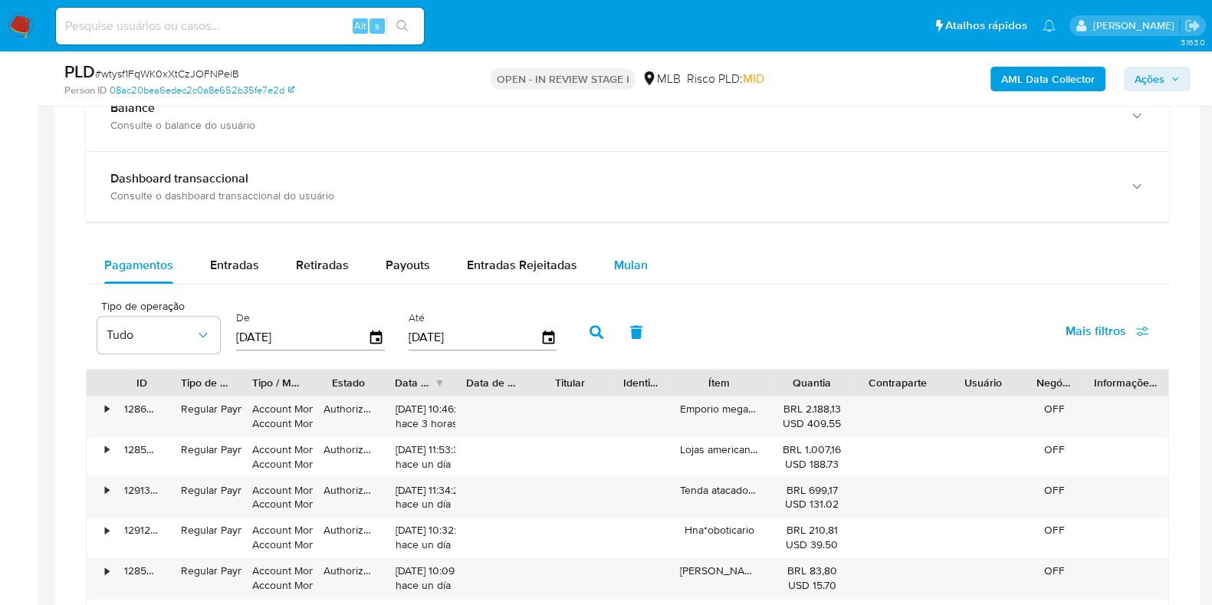
click at [643, 261] on button "Mulan" at bounding box center [631, 265] width 71 height 37
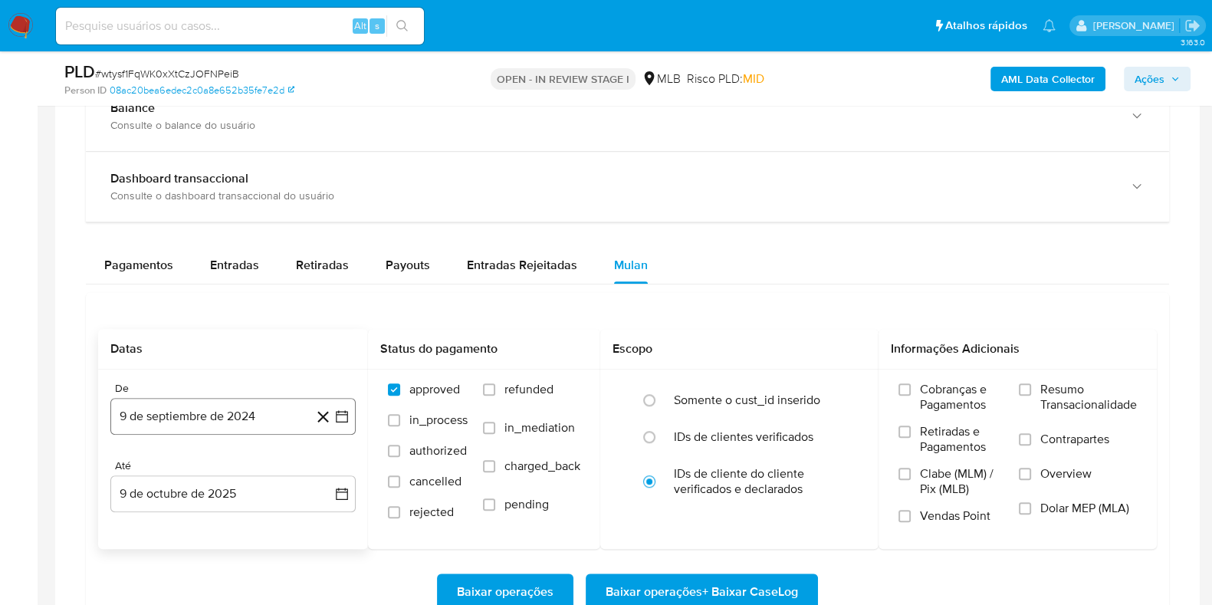
click at [347, 413] on icon "button" at bounding box center [342, 416] width 12 height 12
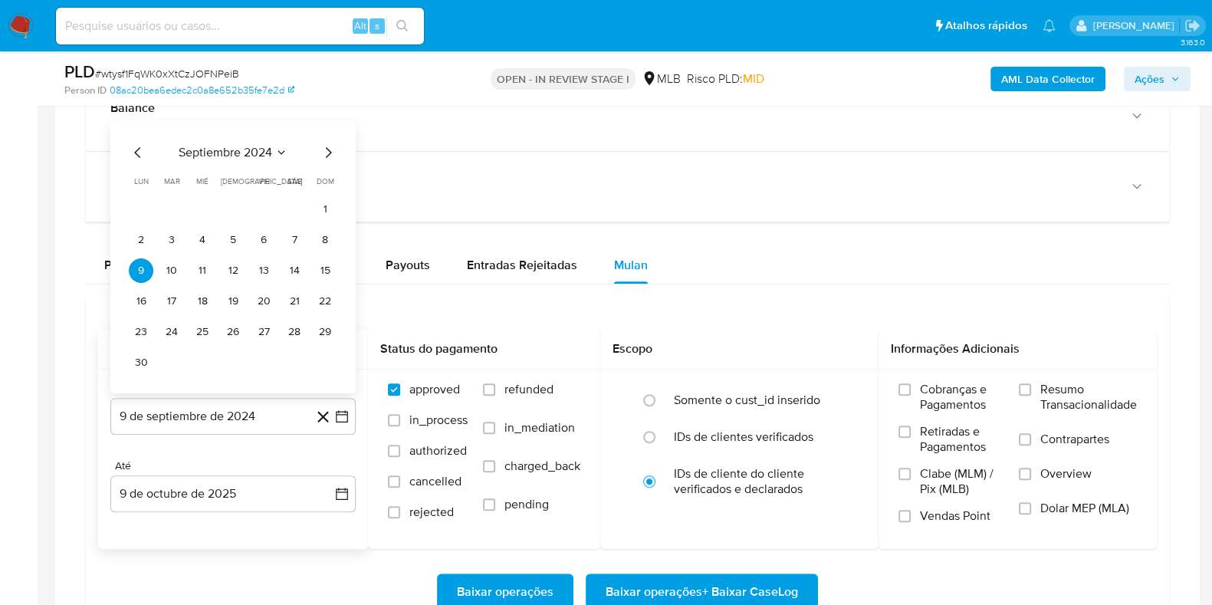
click at [267, 145] on span "septiembre 2024" at bounding box center [226, 152] width 94 height 15
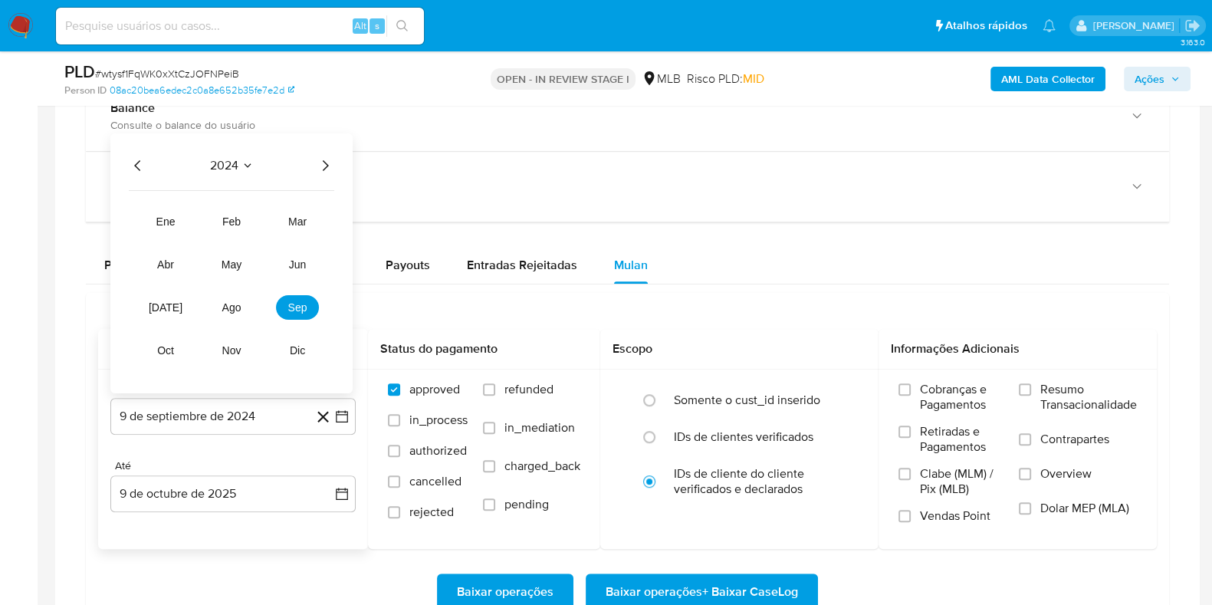
click at [327, 168] on icon "Año siguiente" at bounding box center [325, 165] width 18 height 18
click at [221, 308] on button "ago" at bounding box center [231, 307] width 43 height 25
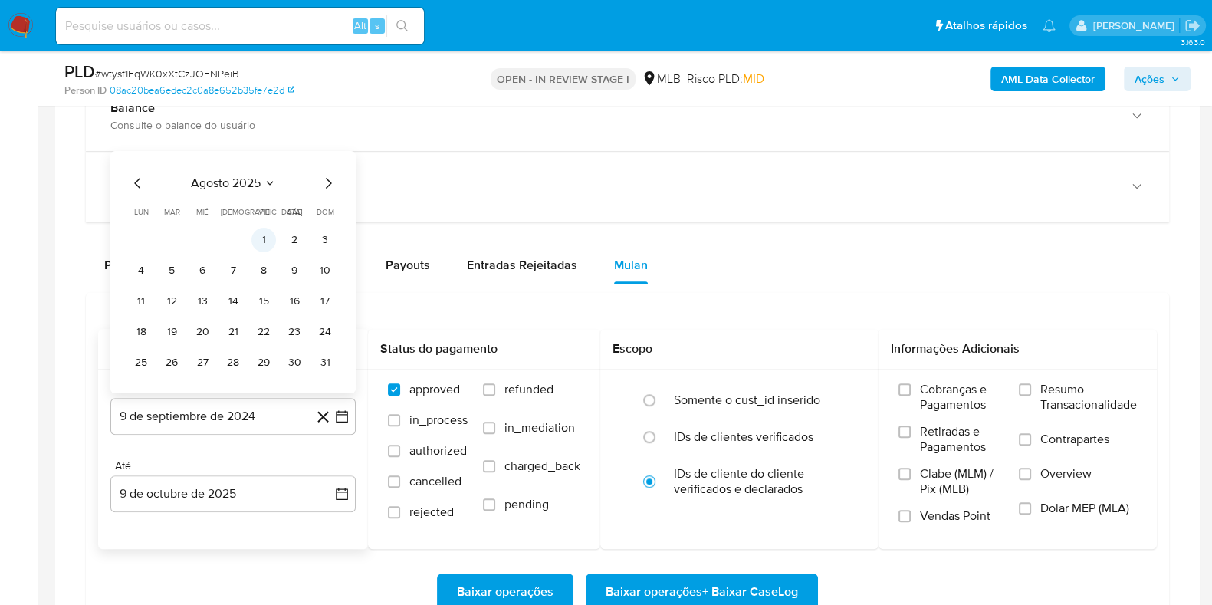
click at [258, 238] on button "1" at bounding box center [264, 240] width 25 height 25
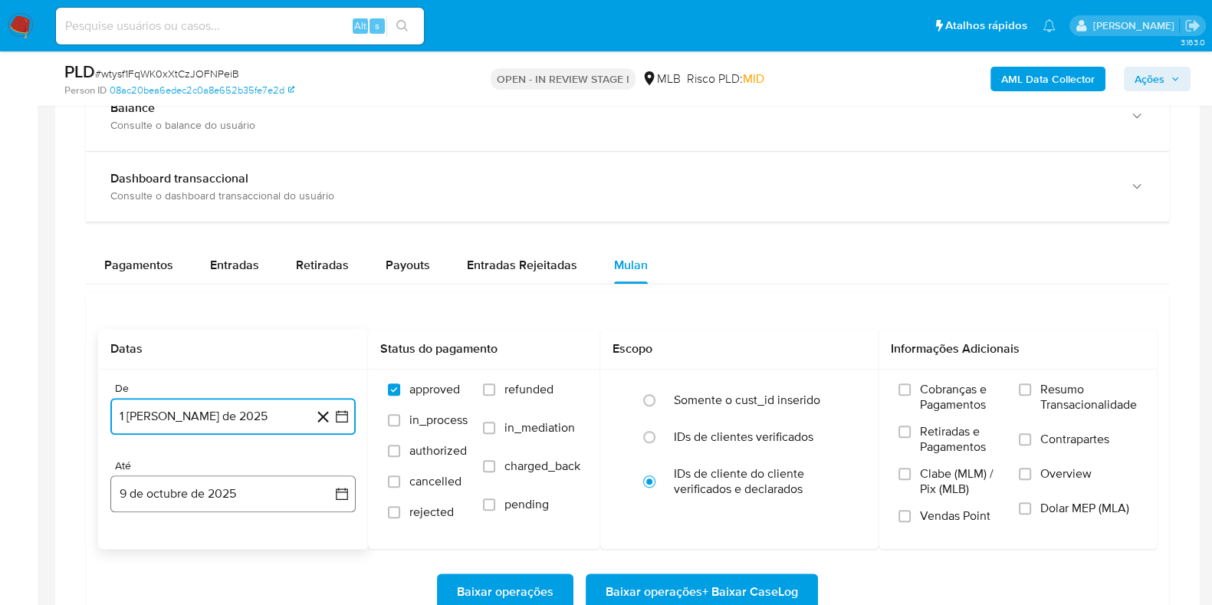
click at [331, 483] on button "9 de octubre de 2025" at bounding box center [232, 493] width 245 height 37
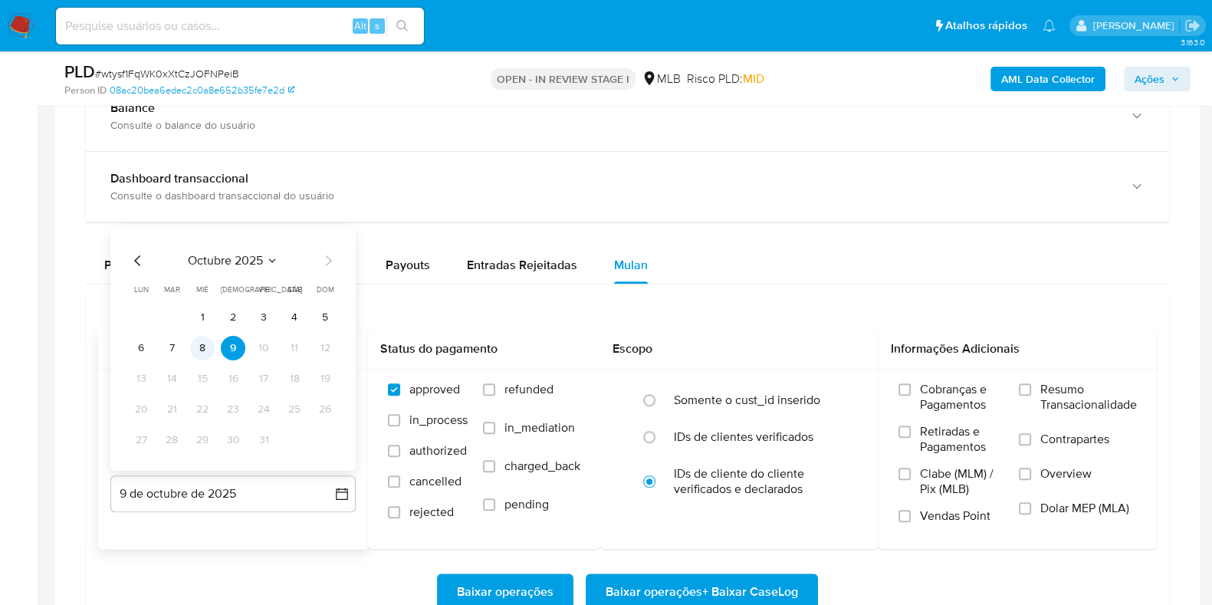
drag, startPoint x: 183, startPoint y: 340, endPoint x: 199, endPoint y: 340, distance: 16.1
click at [183, 341] on td "7" at bounding box center [172, 348] width 25 height 25
click at [177, 345] on button "7" at bounding box center [172, 348] width 25 height 25
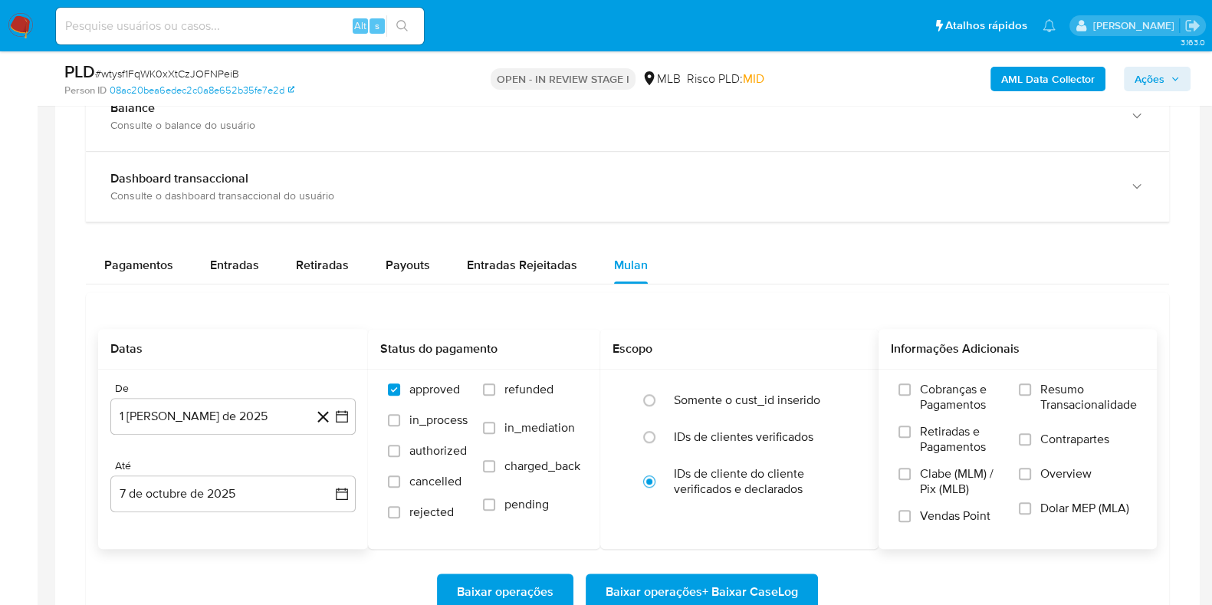
click at [981, 394] on span "Resumo Transacionalidade" at bounding box center [1089, 397] width 97 height 31
click at [981, 394] on input "Resumo Transacionalidade" at bounding box center [1025, 389] width 12 height 12
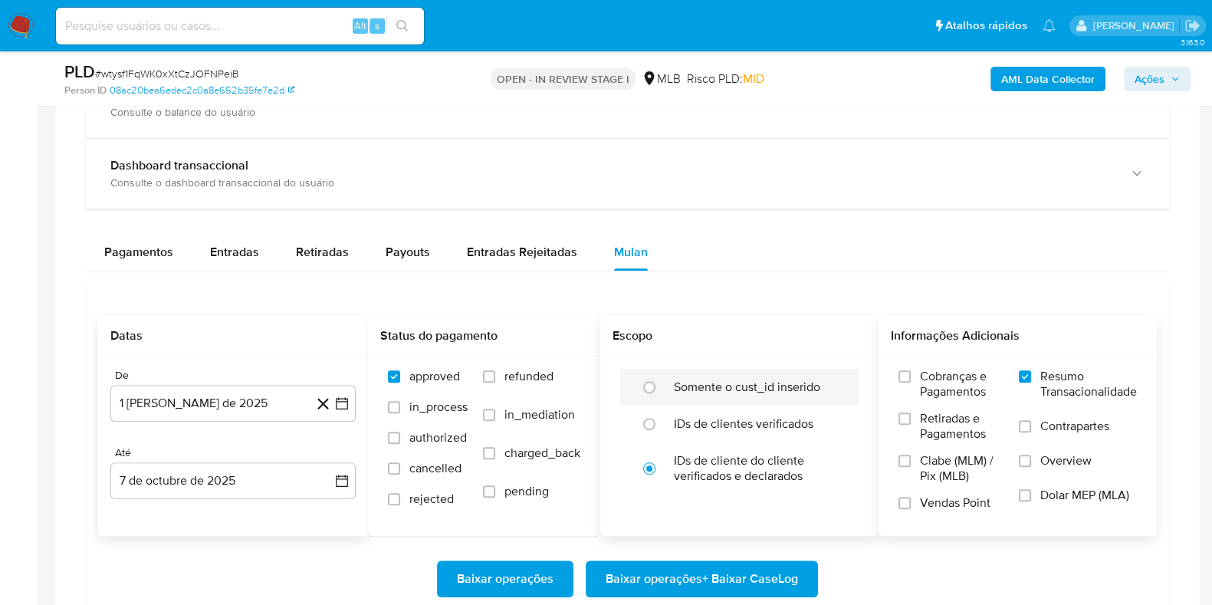
scroll to position [1341, 0]
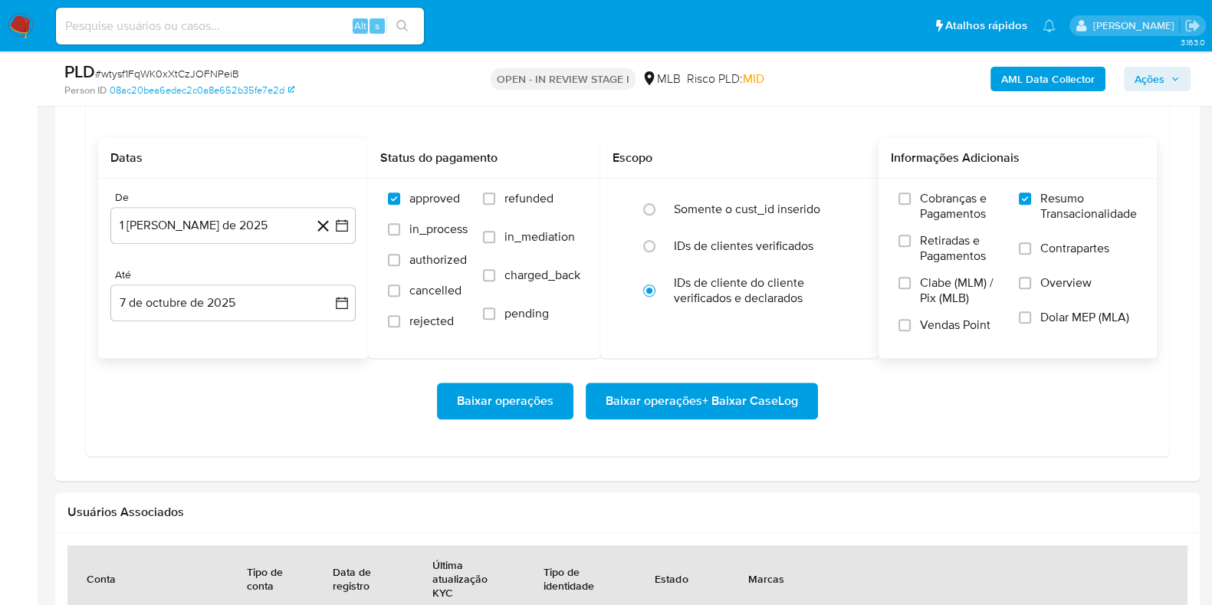
click at [673, 390] on span "Baixar operações + Baixar CaseLog" at bounding box center [702, 401] width 192 height 34
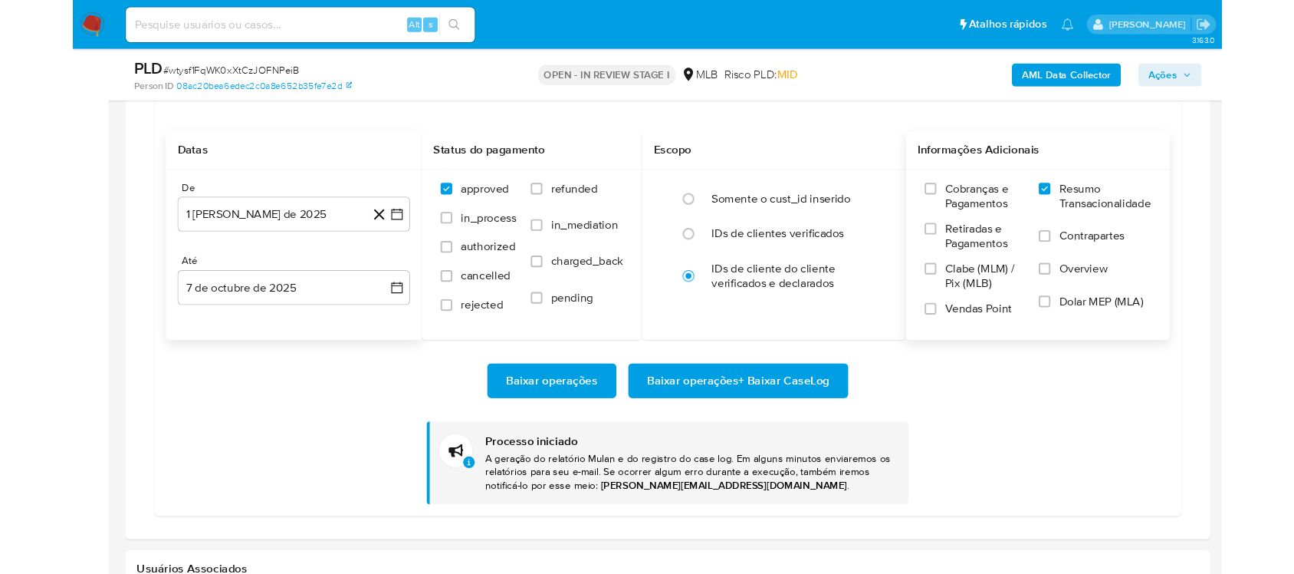
scroll to position [1342, 0]
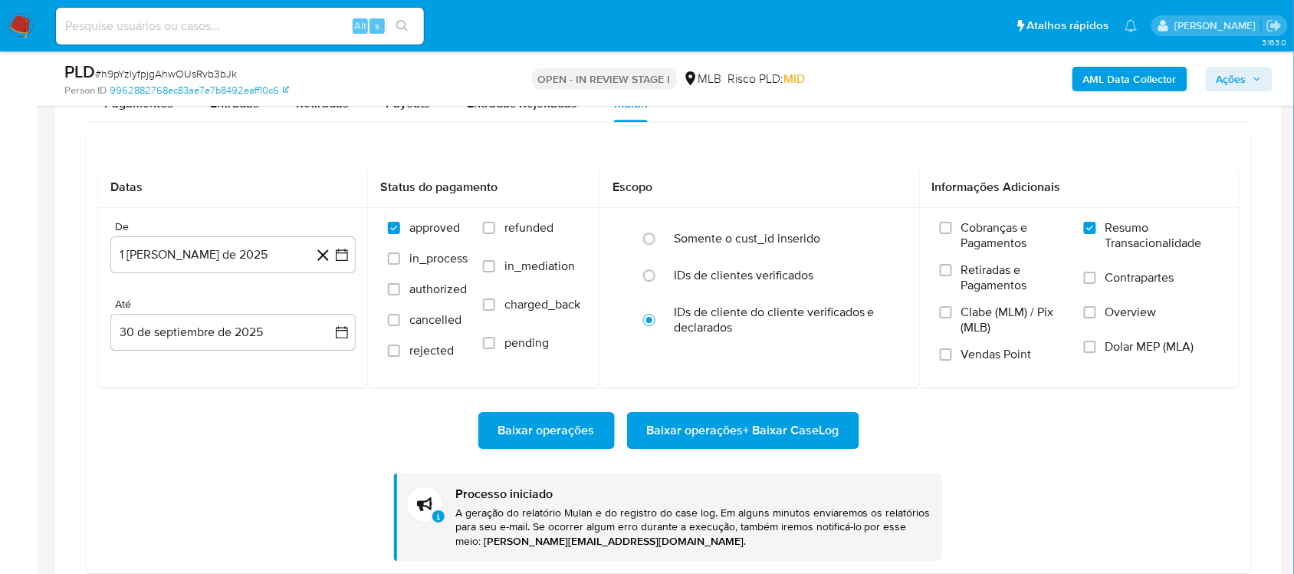
scroll to position [124, 0]
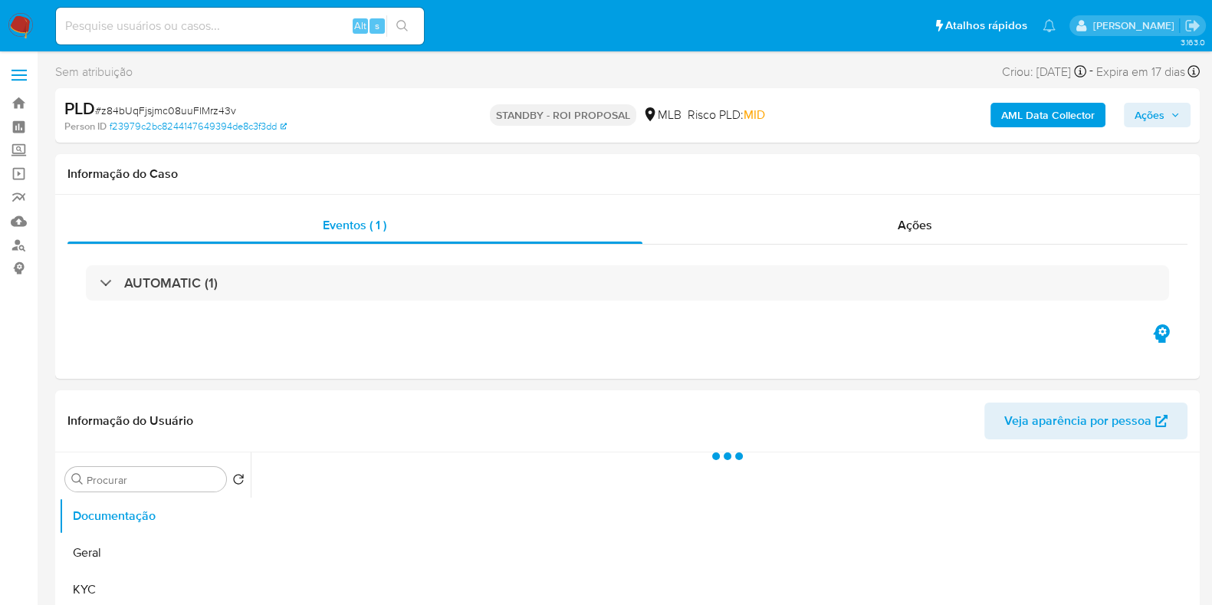
select select "10"
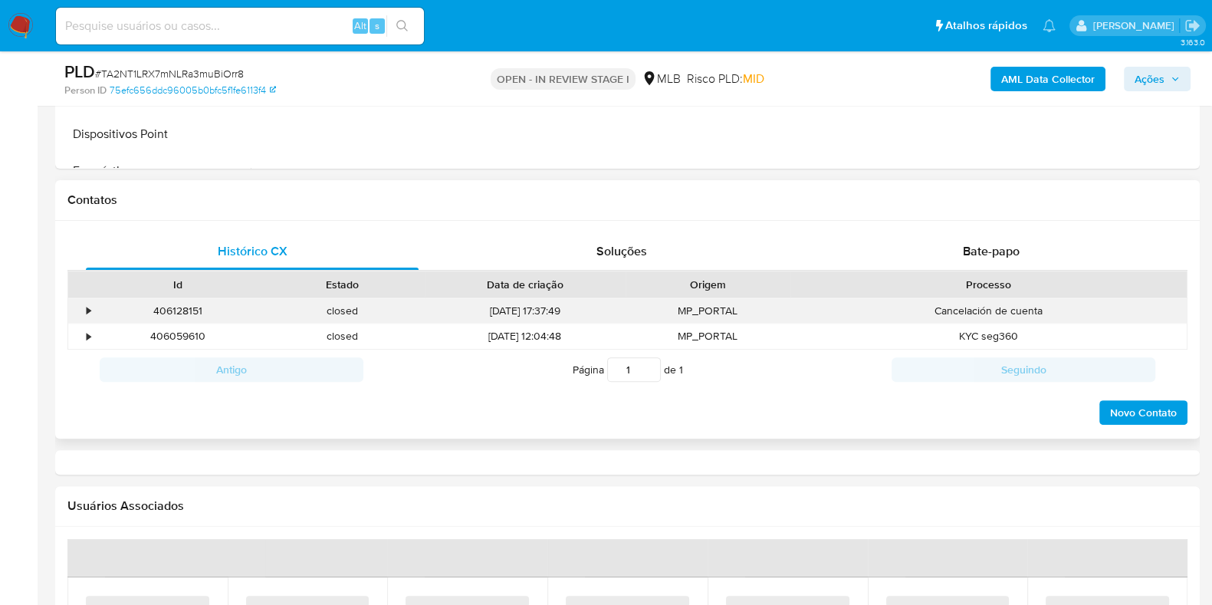
scroll to position [863, 0]
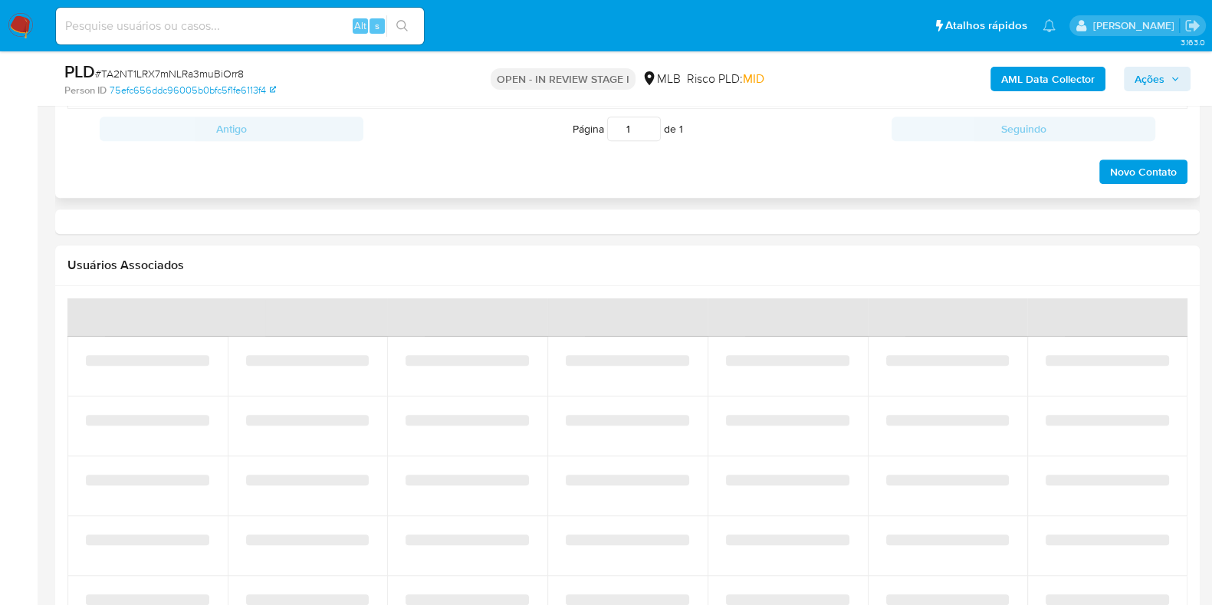
select select "10"
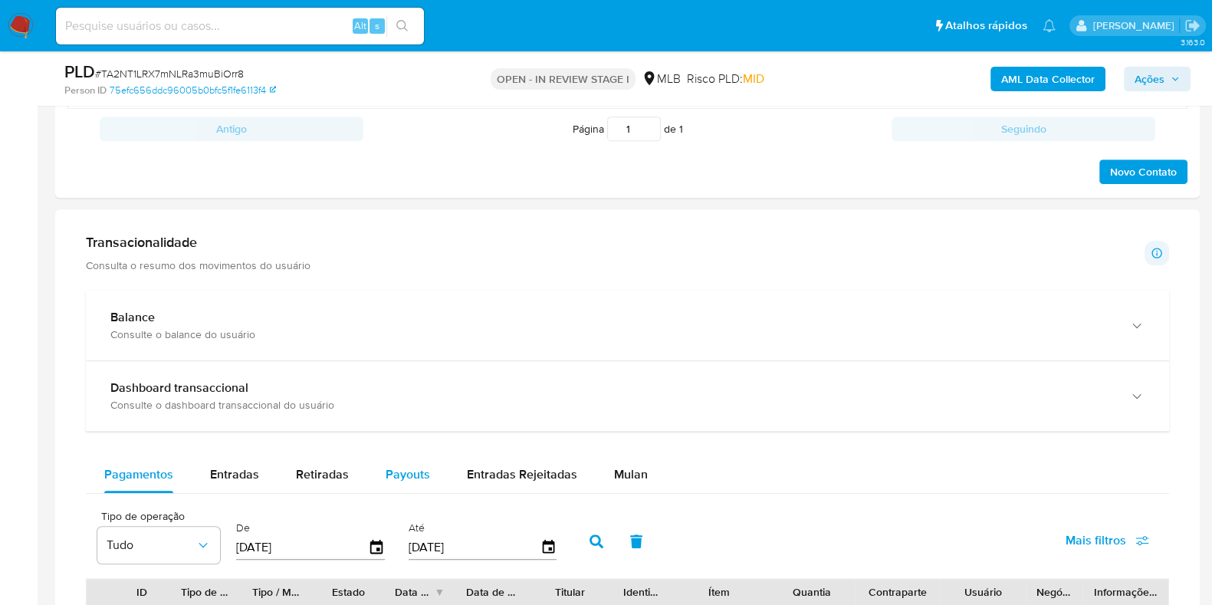
click at [415, 471] on span "Payouts" at bounding box center [408, 474] width 44 height 18
select select "10"
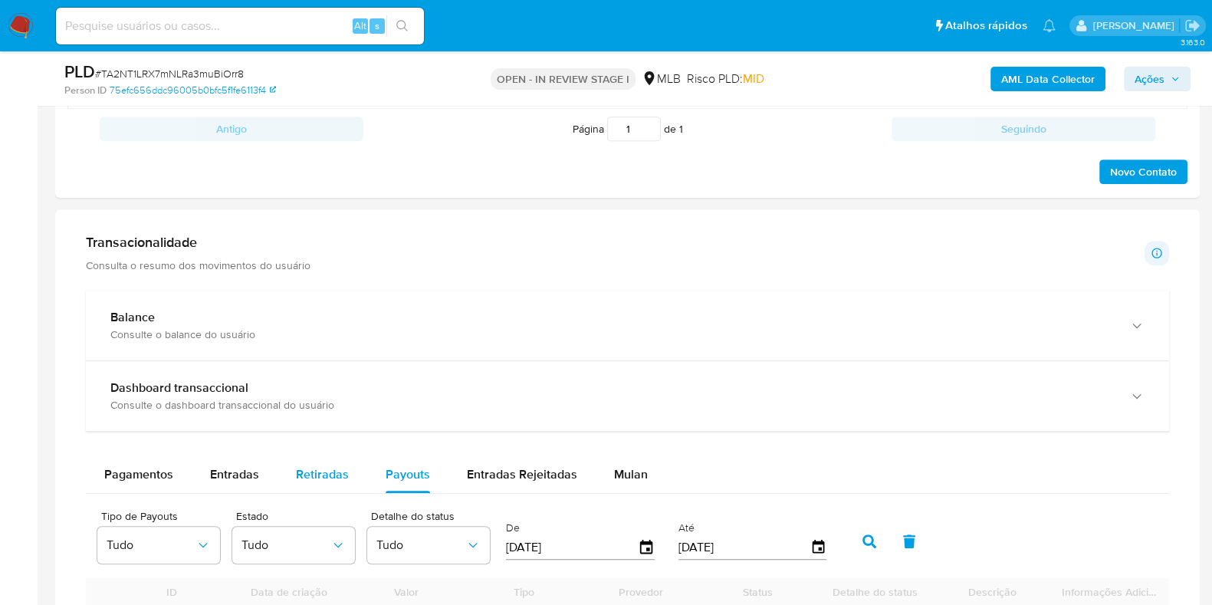
click at [321, 468] on span "Retiradas" at bounding box center [322, 474] width 53 height 18
select select "10"
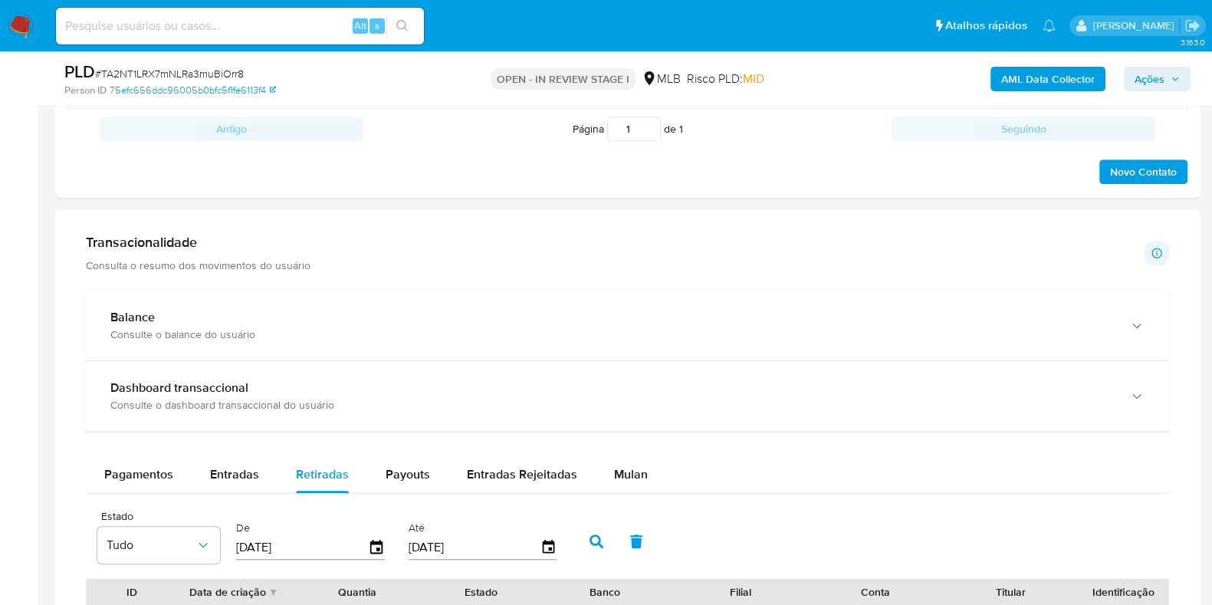
scroll to position [1054, 0]
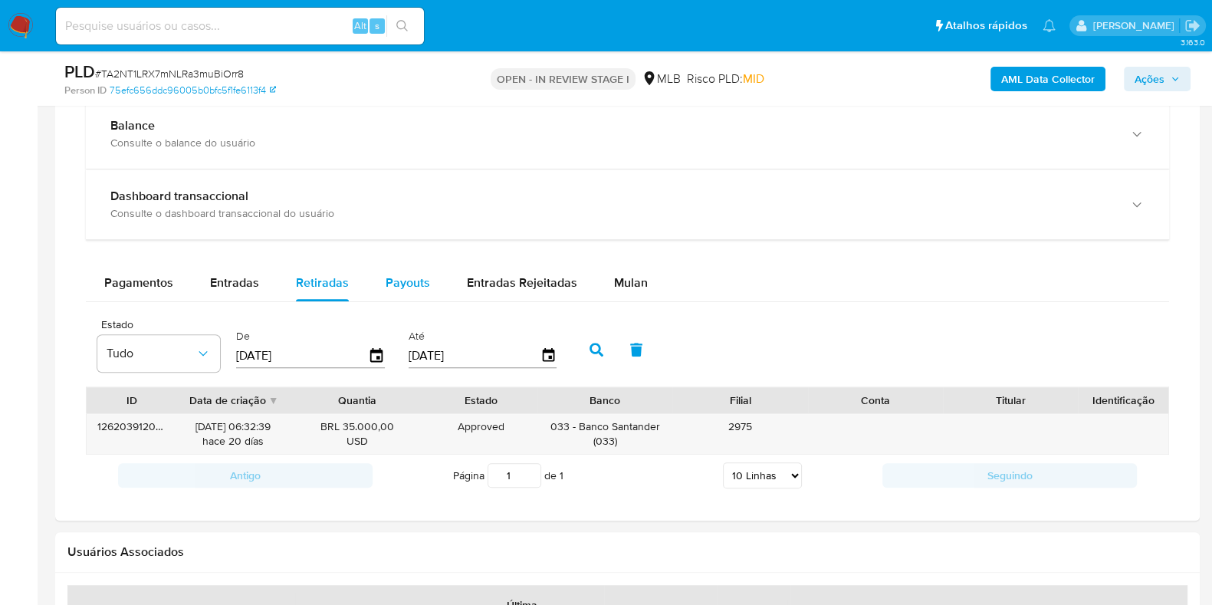
click at [433, 277] on button "Payouts" at bounding box center [407, 283] width 81 height 37
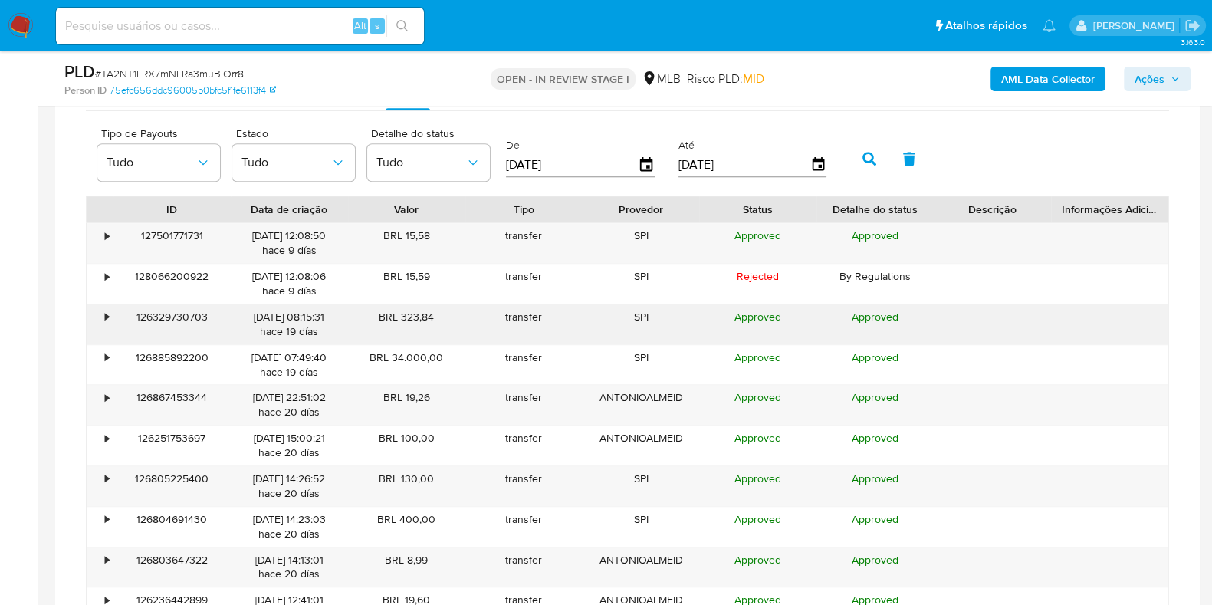
scroll to position [1341, 0]
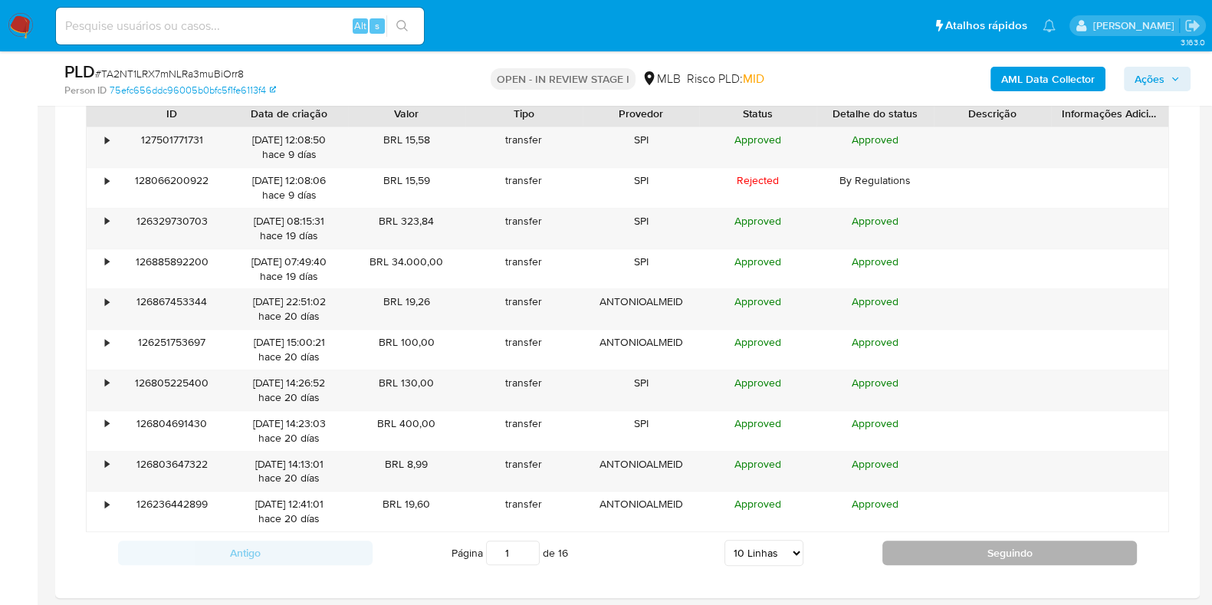
click at [909, 559] on button "Seguindo" at bounding box center [1010, 553] width 255 height 25
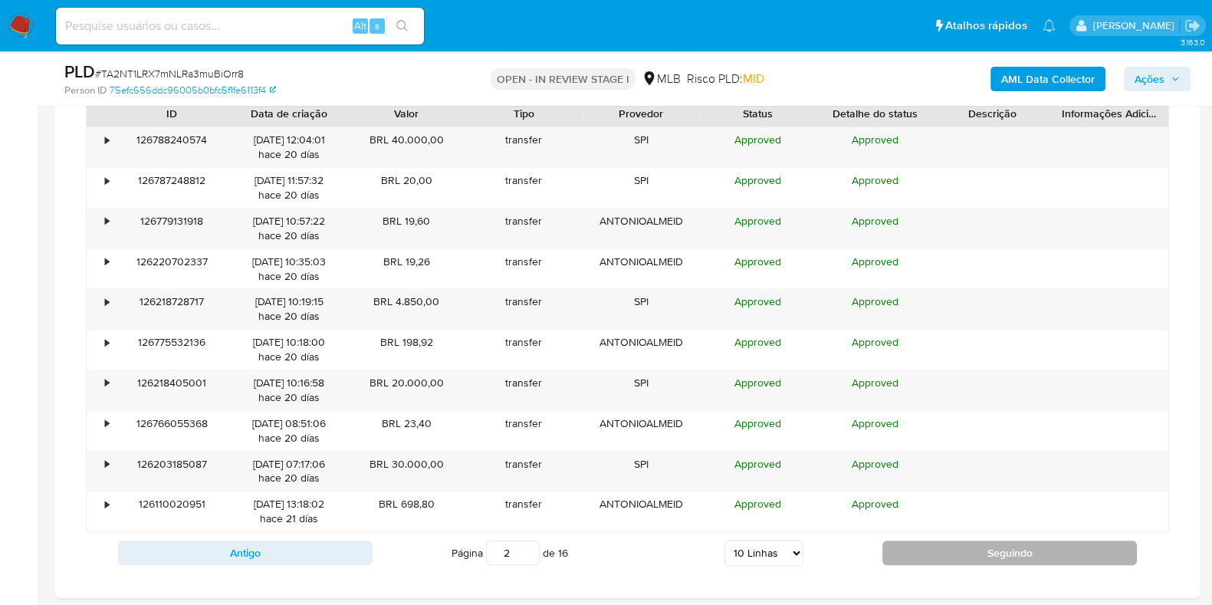
click at [909, 559] on button "Seguindo" at bounding box center [1010, 553] width 255 height 25
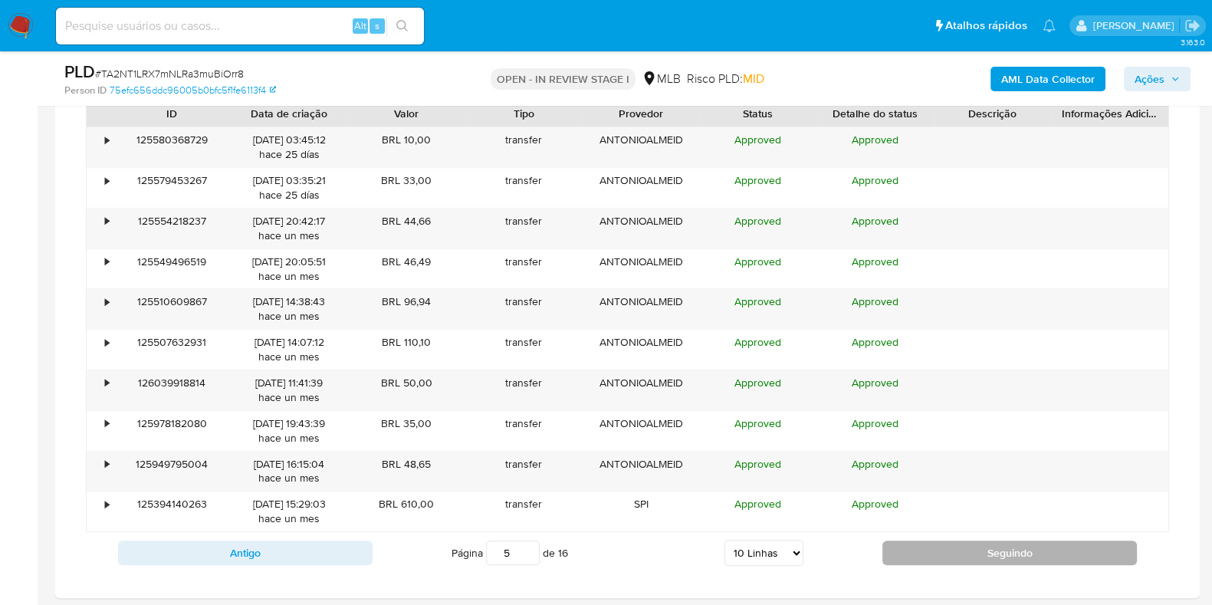
click at [909, 559] on button "Seguindo" at bounding box center [1010, 553] width 255 height 25
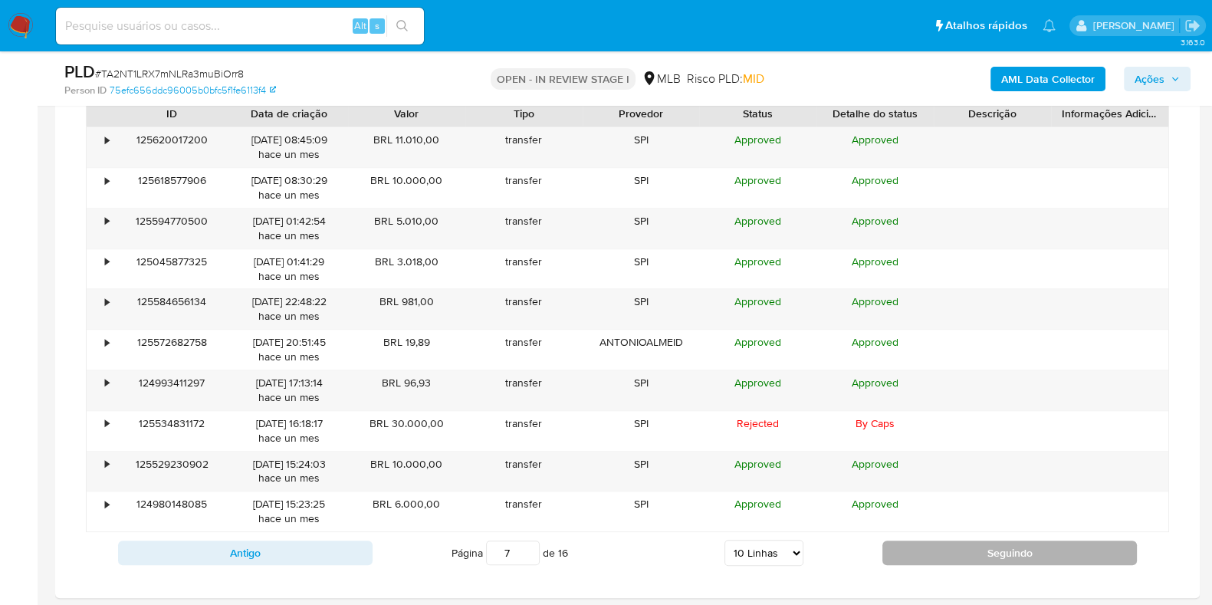
click at [909, 559] on button "Seguindo" at bounding box center [1010, 553] width 255 height 25
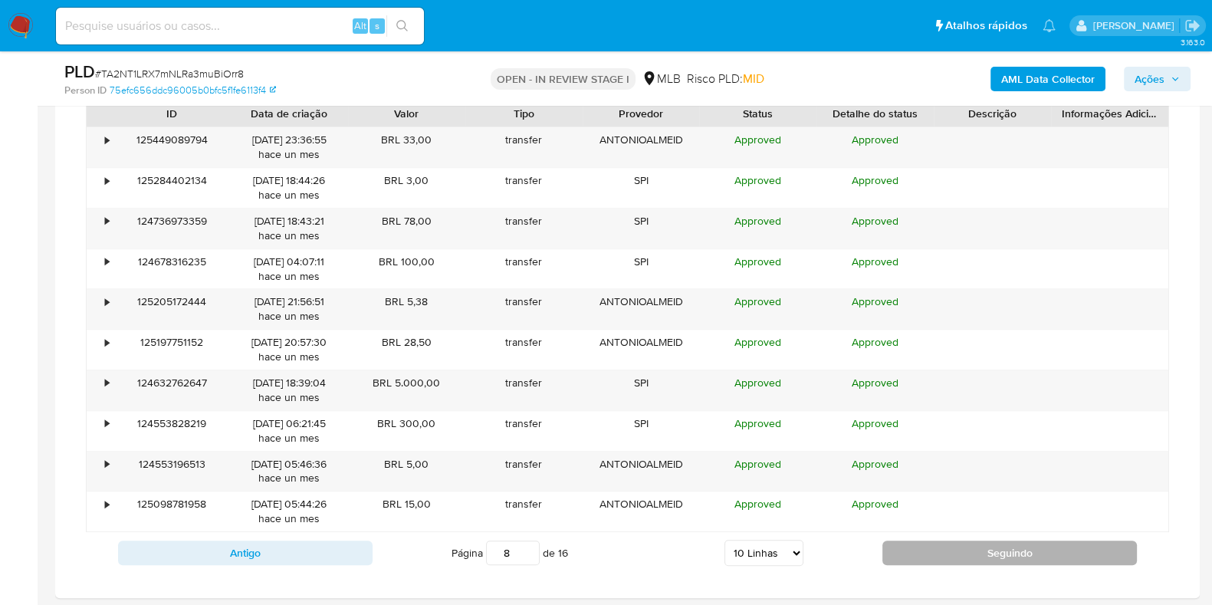
click at [909, 559] on button "Seguindo" at bounding box center [1010, 553] width 255 height 25
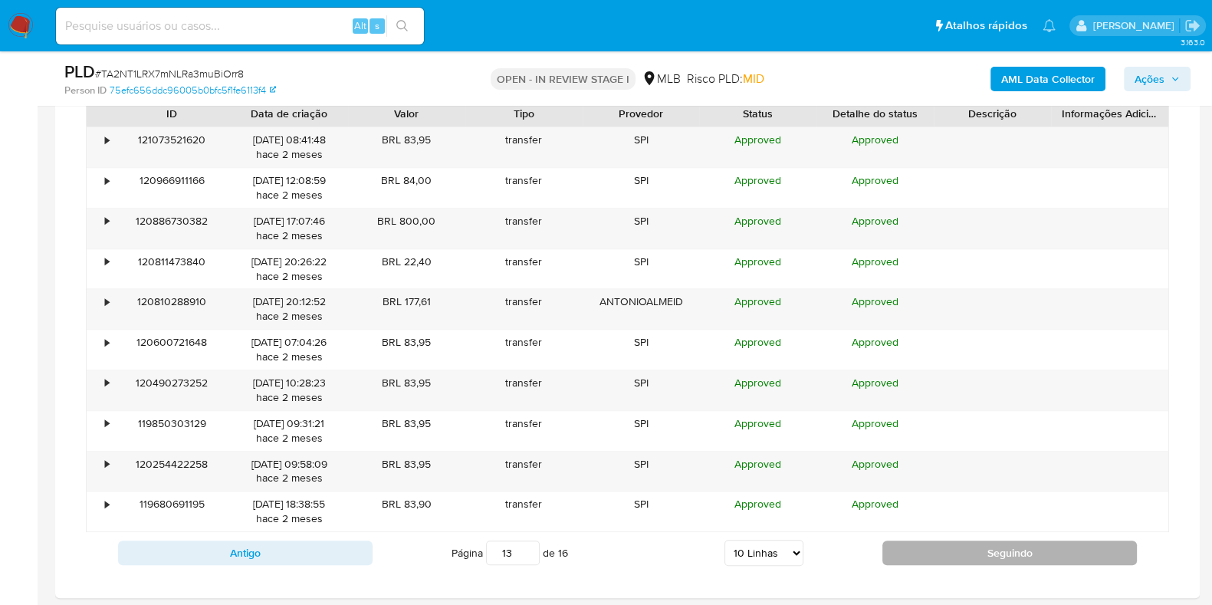
click at [909, 559] on button "Seguindo" at bounding box center [1010, 553] width 255 height 25
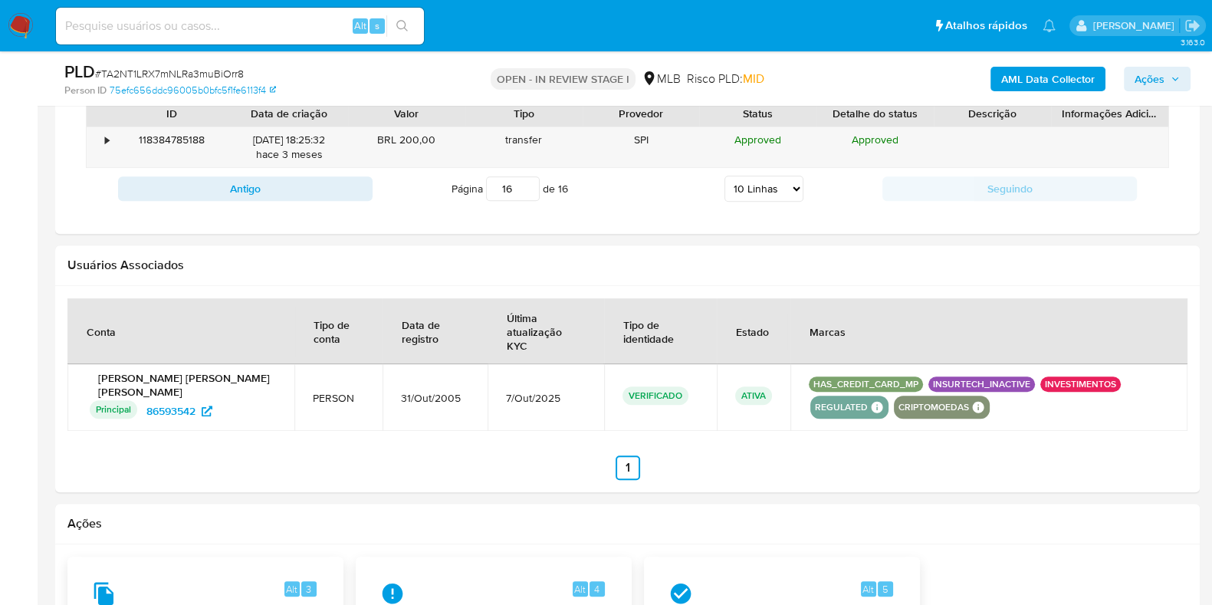
drag, startPoint x: 508, startPoint y: 196, endPoint x: 515, endPoint y: 199, distance: 7.9
click at [515, 199] on input "16" at bounding box center [513, 188] width 54 height 25
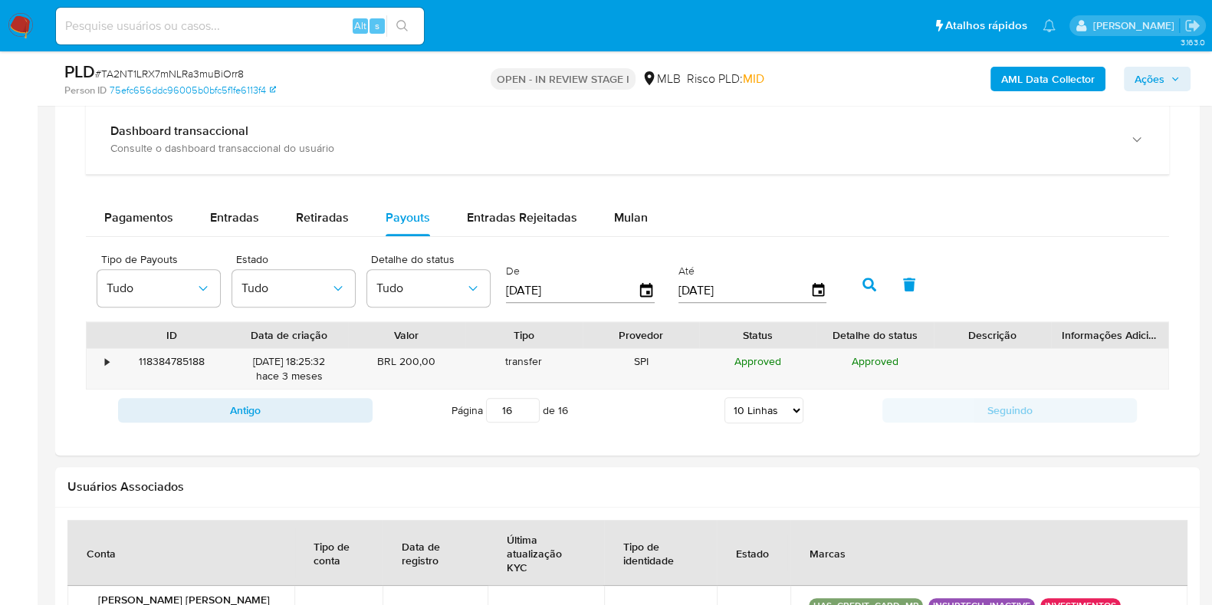
scroll to position [1150, 0]
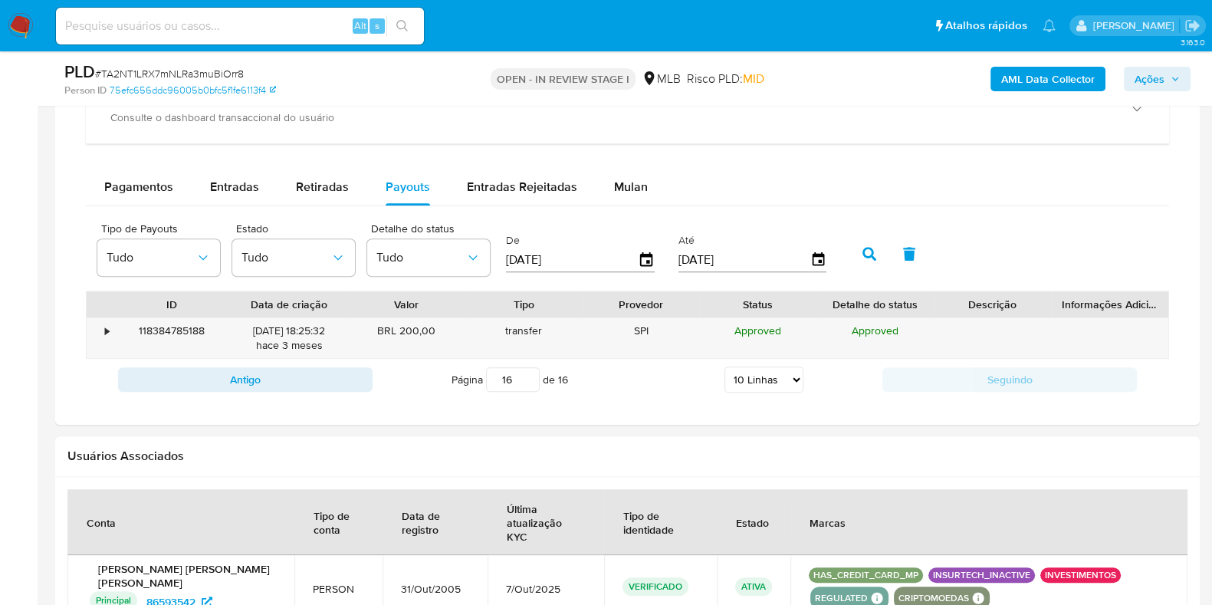
drag, startPoint x: 518, startPoint y: 393, endPoint x: 498, endPoint y: 396, distance: 20.3
click at [498, 392] on input "16" at bounding box center [513, 379] width 54 height 25
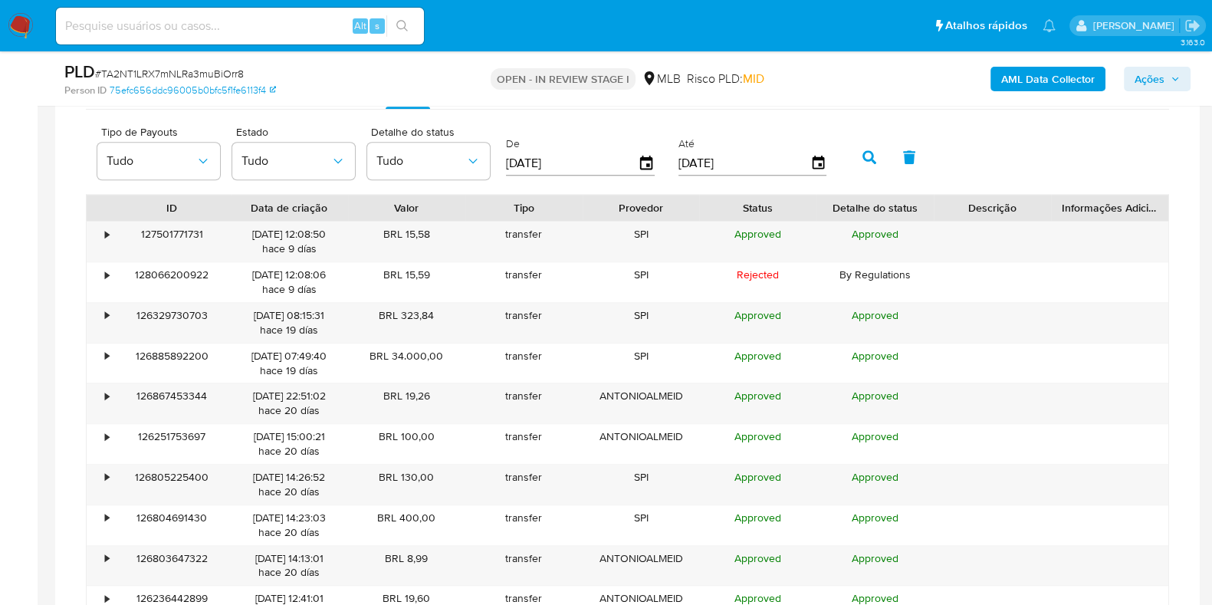
scroll to position [1341, 0]
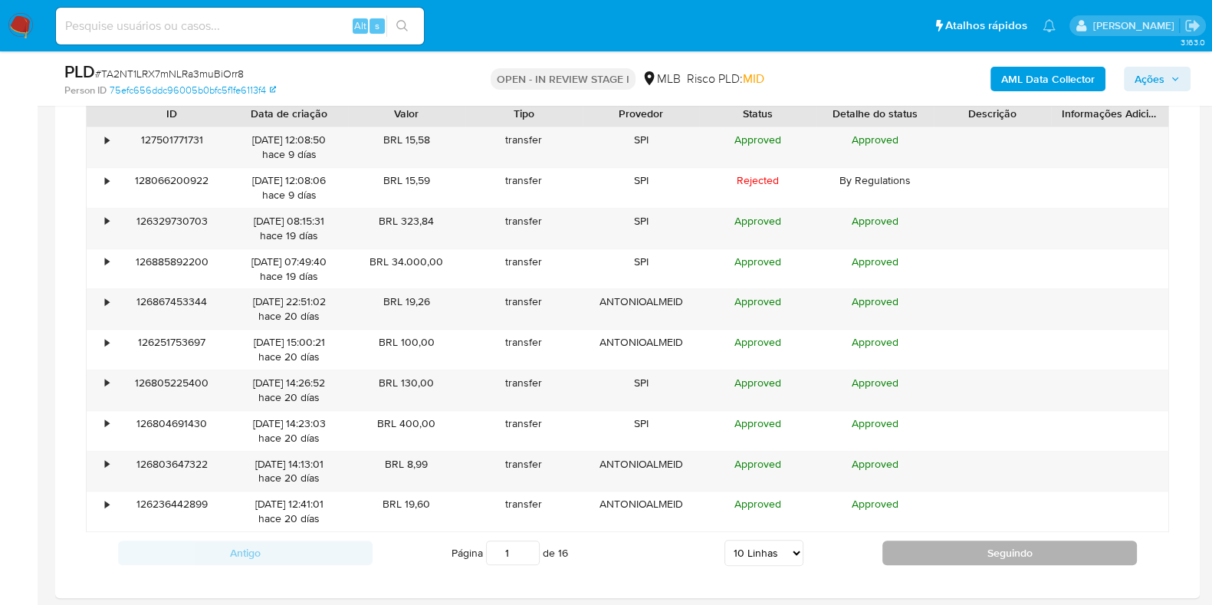
click at [904, 563] on button "Seguindo" at bounding box center [1010, 553] width 255 height 25
type input "2"
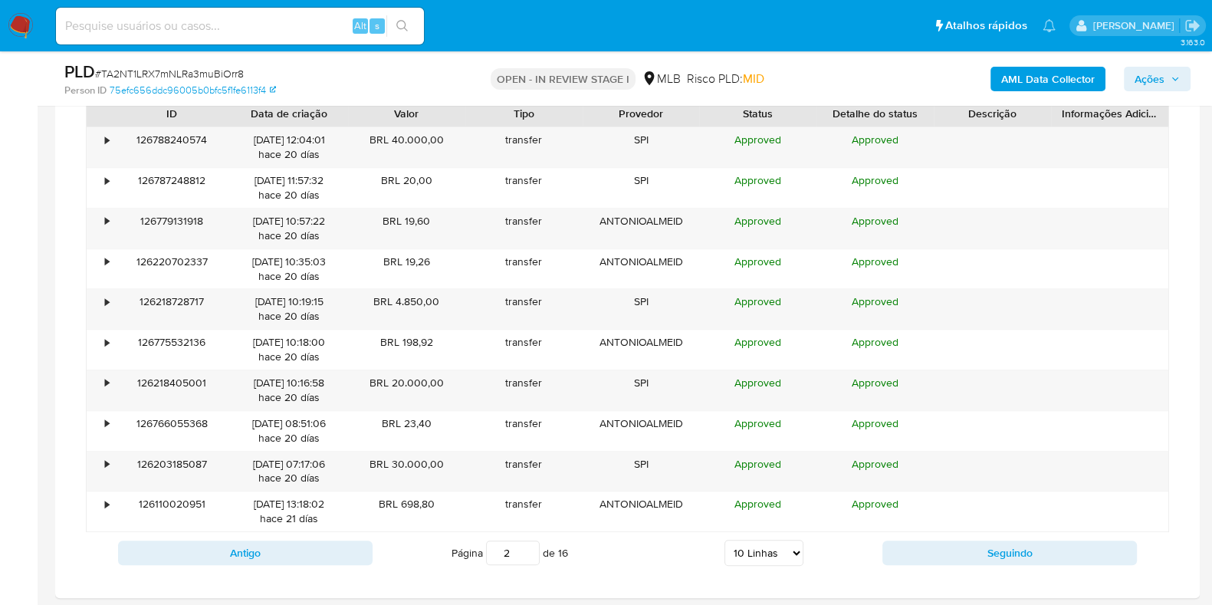
scroll to position [1245, 0]
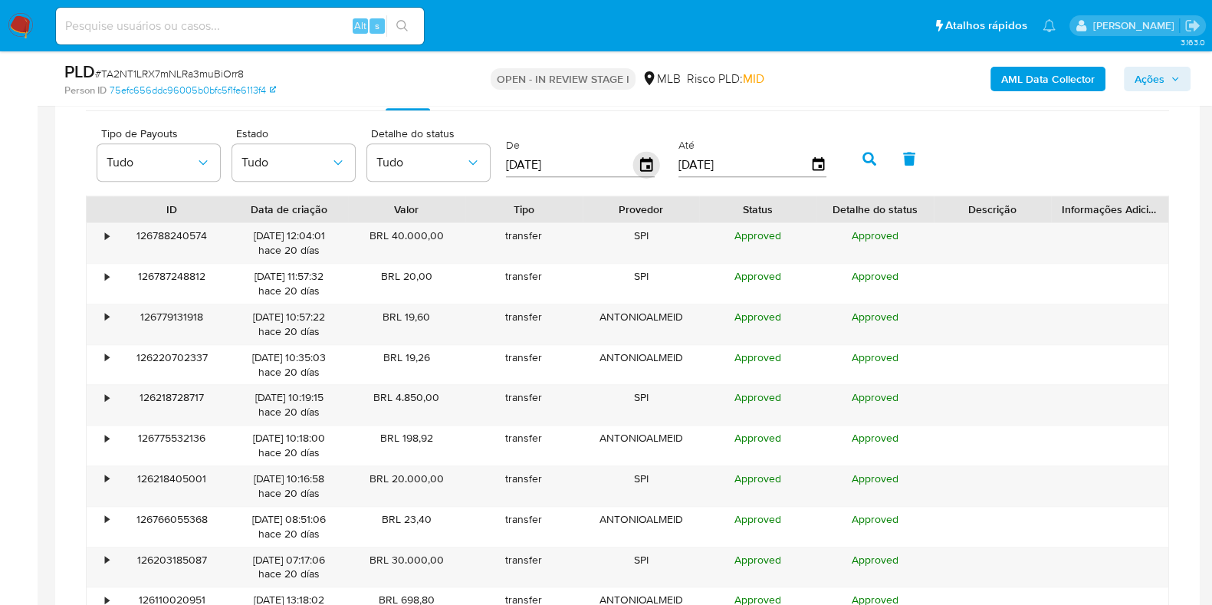
click at [641, 163] on icon "button" at bounding box center [646, 165] width 27 height 27
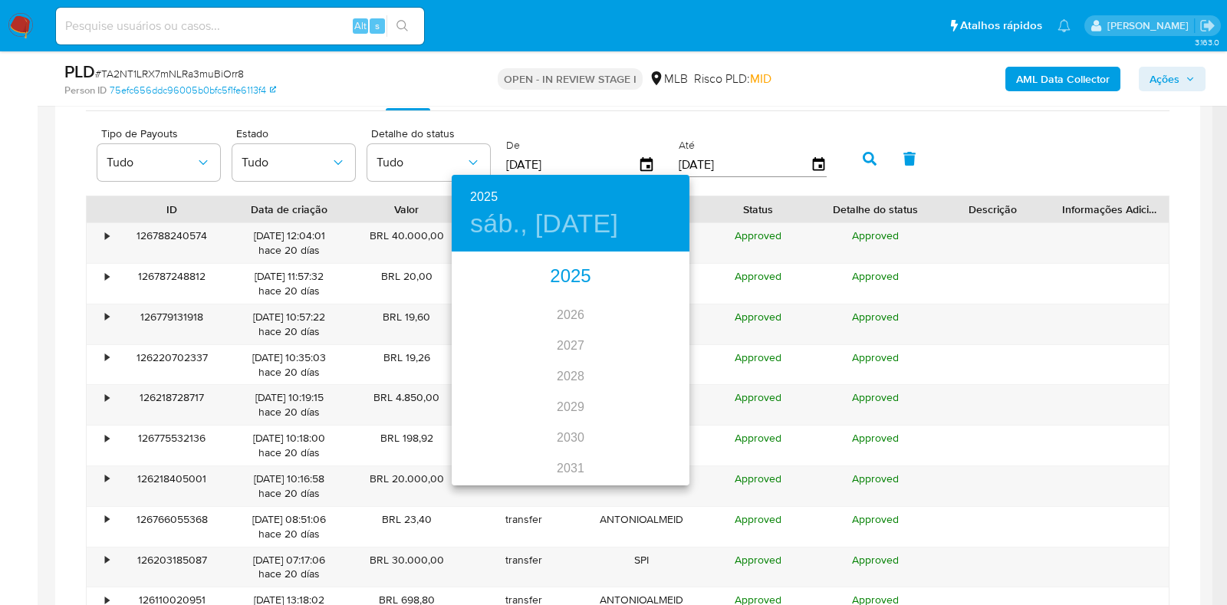
click at [571, 271] on div "2025" at bounding box center [571, 277] width 238 height 31
click at [574, 394] on div "ago." at bounding box center [570, 398] width 79 height 58
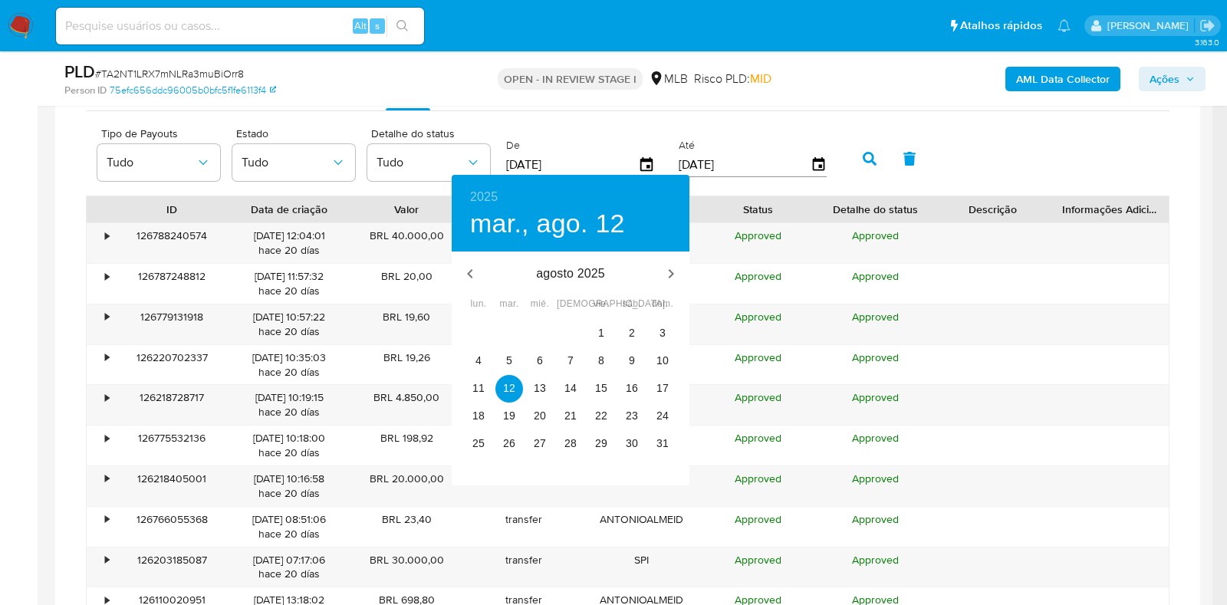
click at [612, 311] on span "vie." at bounding box center [601, 304] width 28 height 15
click at [602, 329] on p "1" at bounding box center [601, 332] width 6 height 15
type input "01/08/2025"
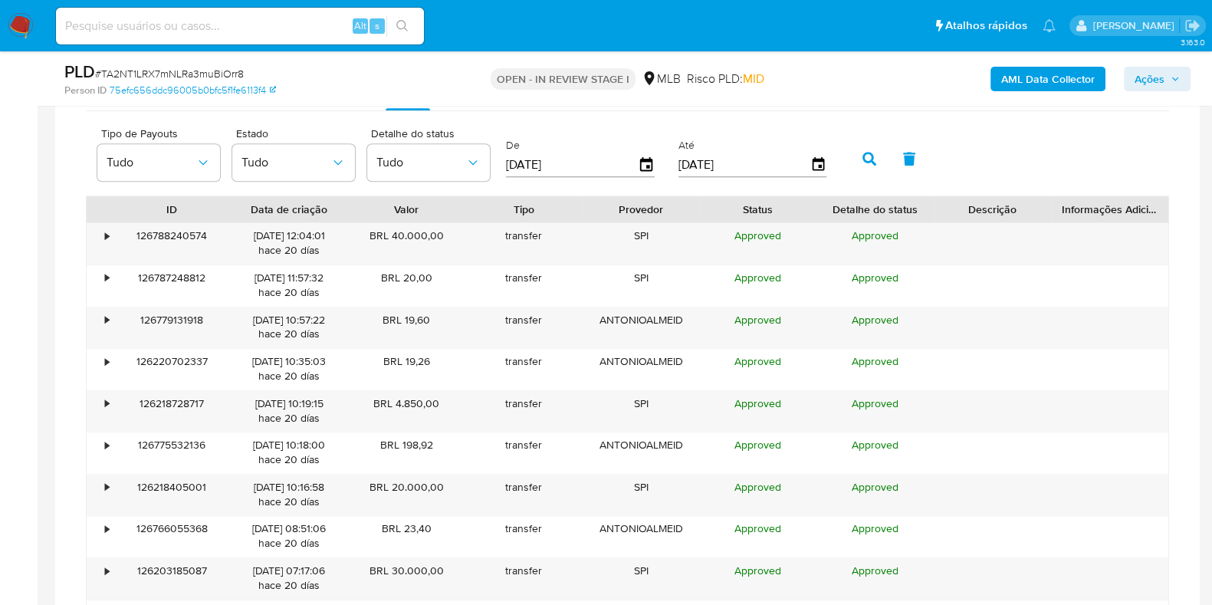
click at [823, 165] on div "Até 09/10/2025" at bounding box center [755, 157] width 160 height 61
click at [815, 168] on icon "button" at bounding box center [818, 164] width 12 height 14
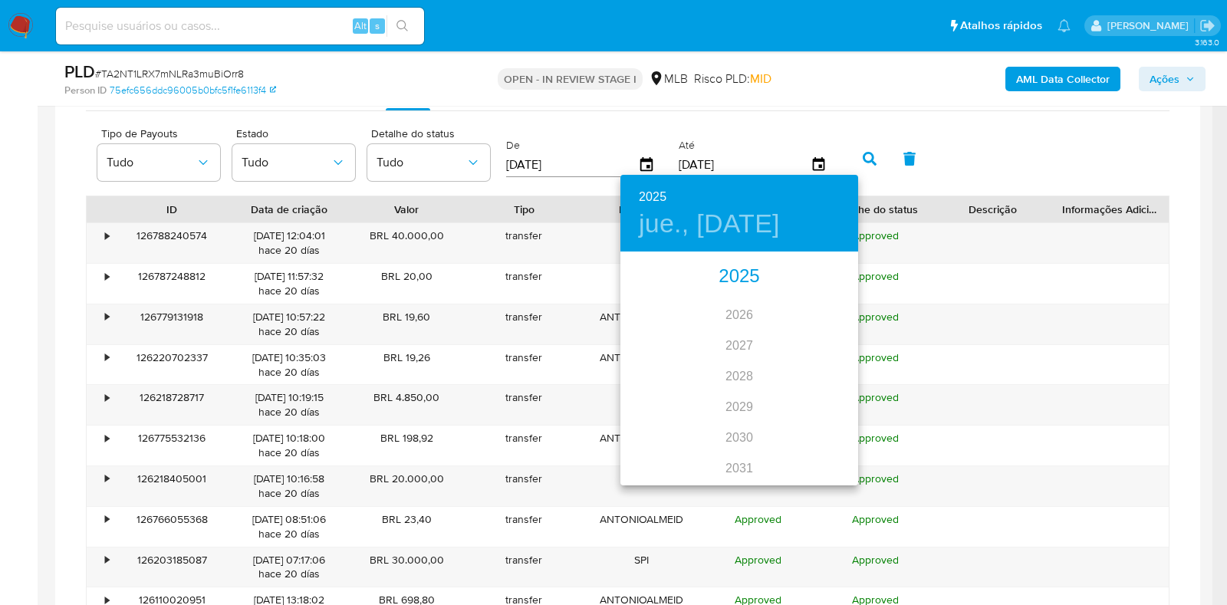
click at [748, 271] on div "2025" at bounding box center [739, 277] width 238 height 31
click at [653, 440] on div "oct." at bounding box center [659, 455] width 79 height 58
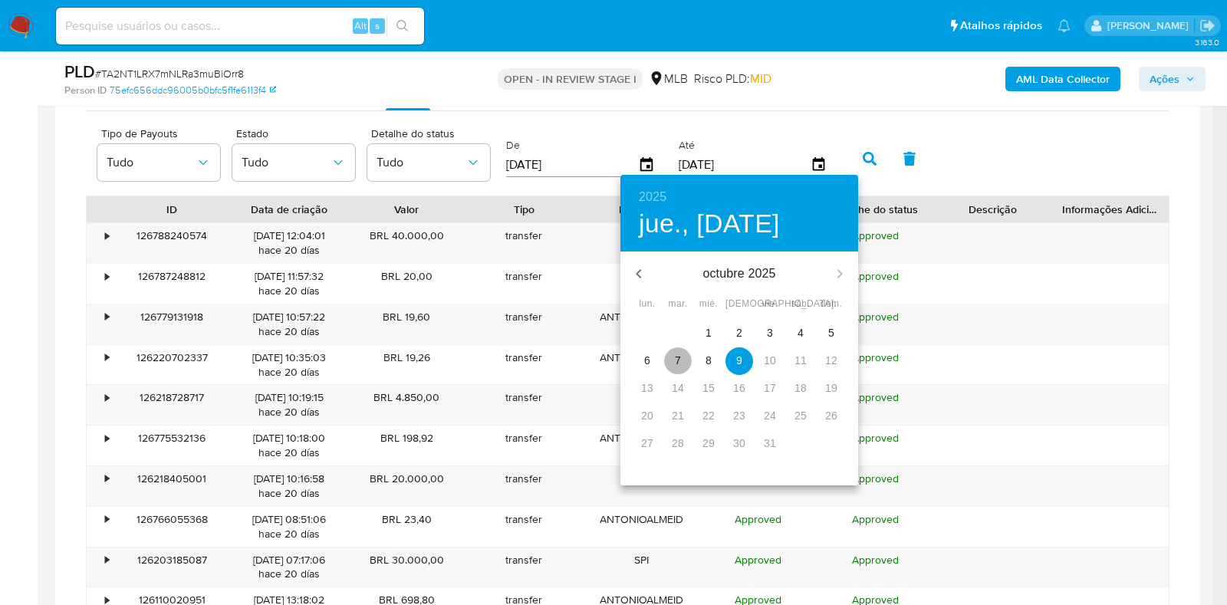
click at [677, 359] on p "7" at bounding box center [678, 360] width 6 height 15
type input "07/10/2025"
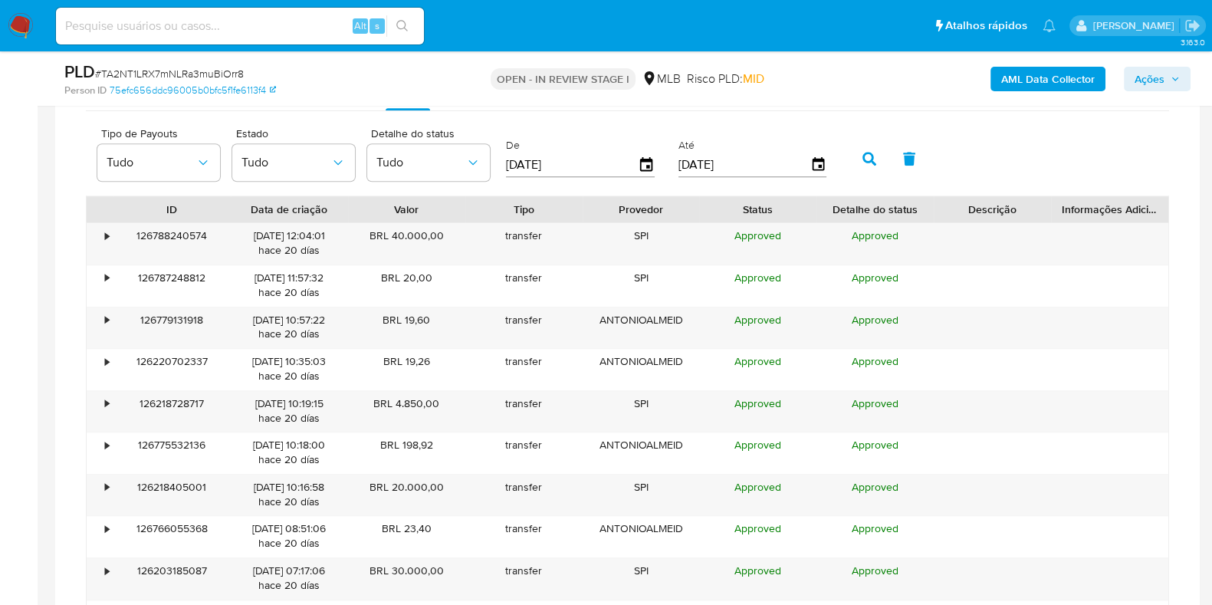
click at [863, 159] on icon "button" at bounding box center [870, 159] width 14 height 14
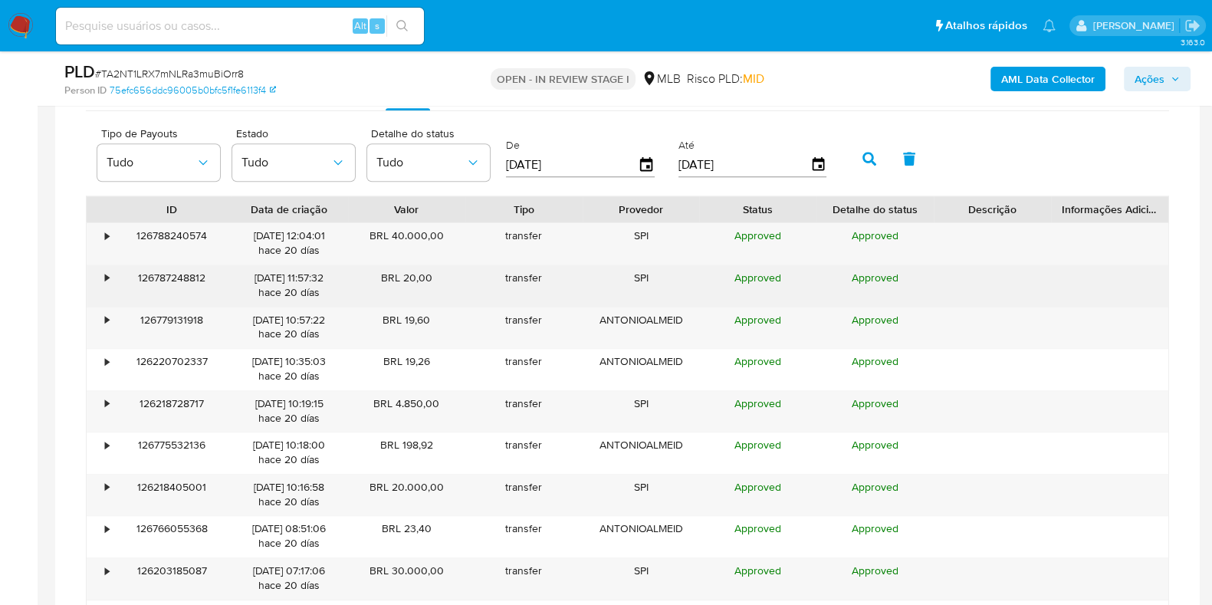
scroll to position [1341, 0]
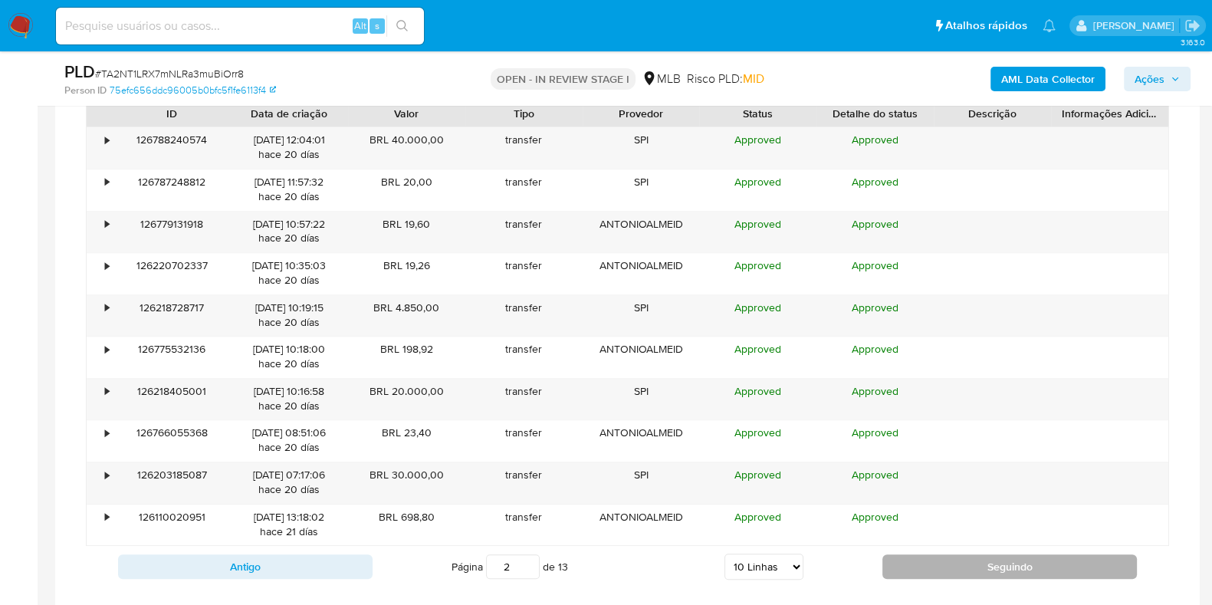
click at [912, 561] on button "Seguindo" at bounding box center [1010, 566] width 255 height 25
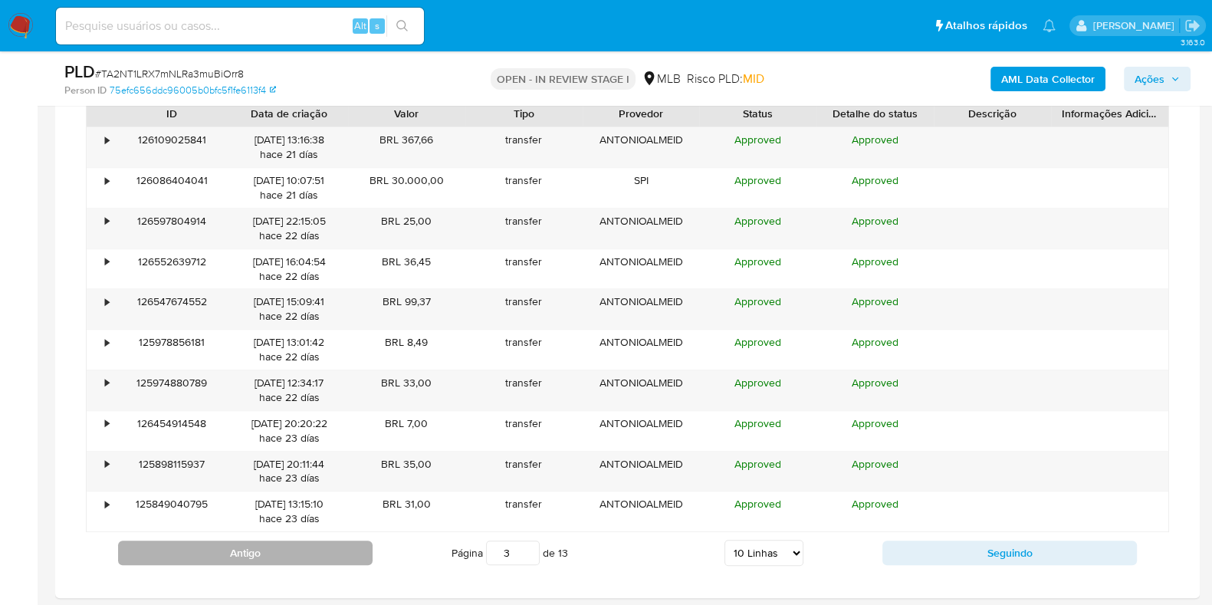
click at [271, 565] on button "Antigo" at bounding box center [245, 553] width 255 height 25
click at [270, 565] on button "Antigo" at bounding box center [245, 553] width 255 height 25
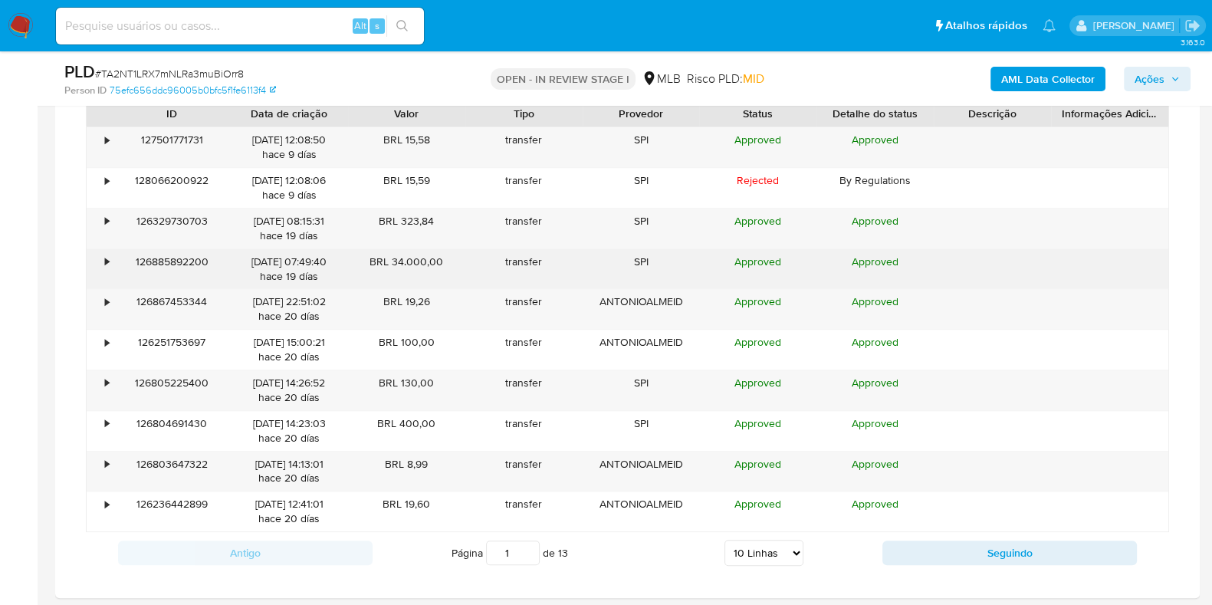
drag, startPoint x: 459, startPoint y: 262, endPoint x: 152, endPoint y: 267, distance: 307.5
click at [152, 267] on div "• 126885892200 20/09/2025 07:49:40 hace 19 días BRL 34.000,00 transfer SPI Appr…" at bounding box center [628, 269] width 1082 height 40
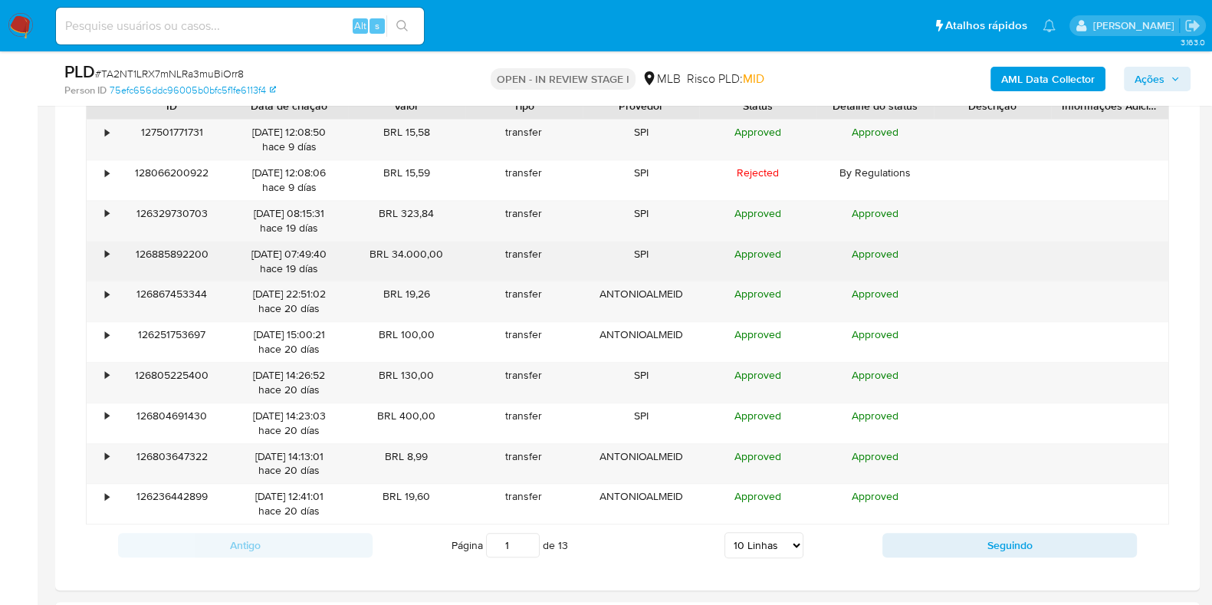
scroll to position [1533, 0]
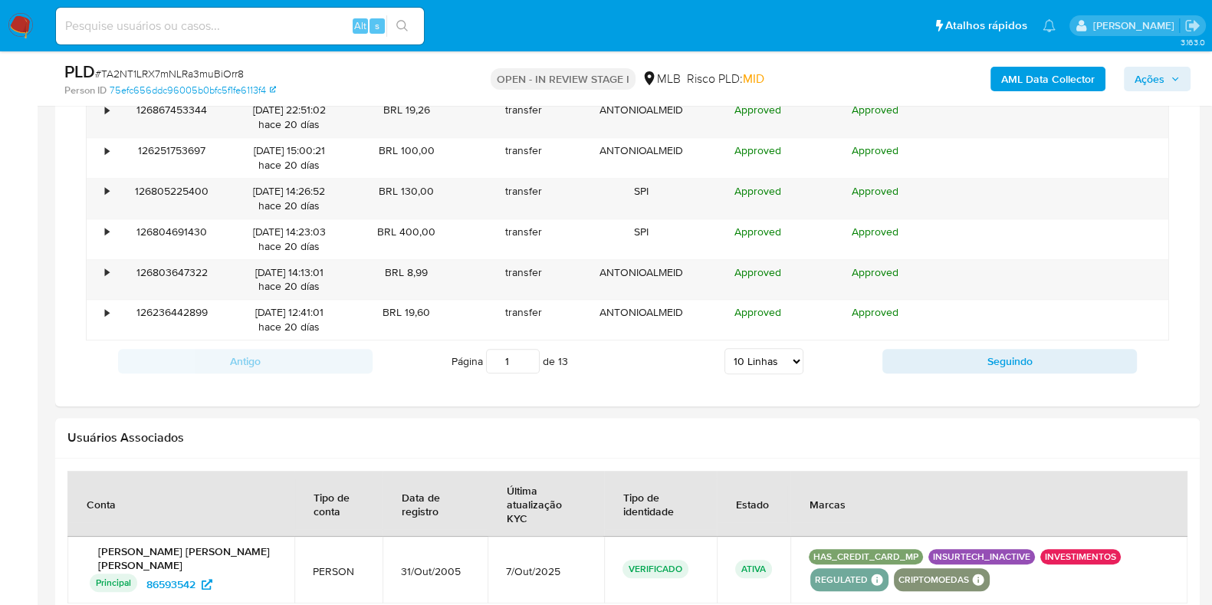
click at [946, 373] on button "Seguindo" at bounding box center [1010, 361] width 255 height 25
type input "2"
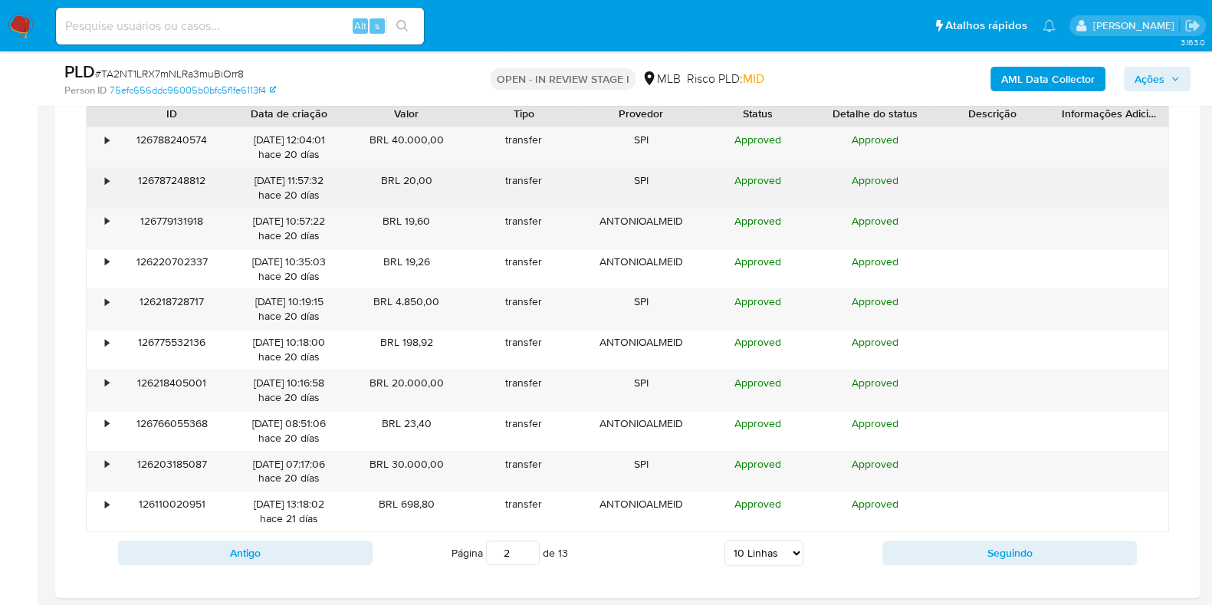
scroll to position [1150, 0]
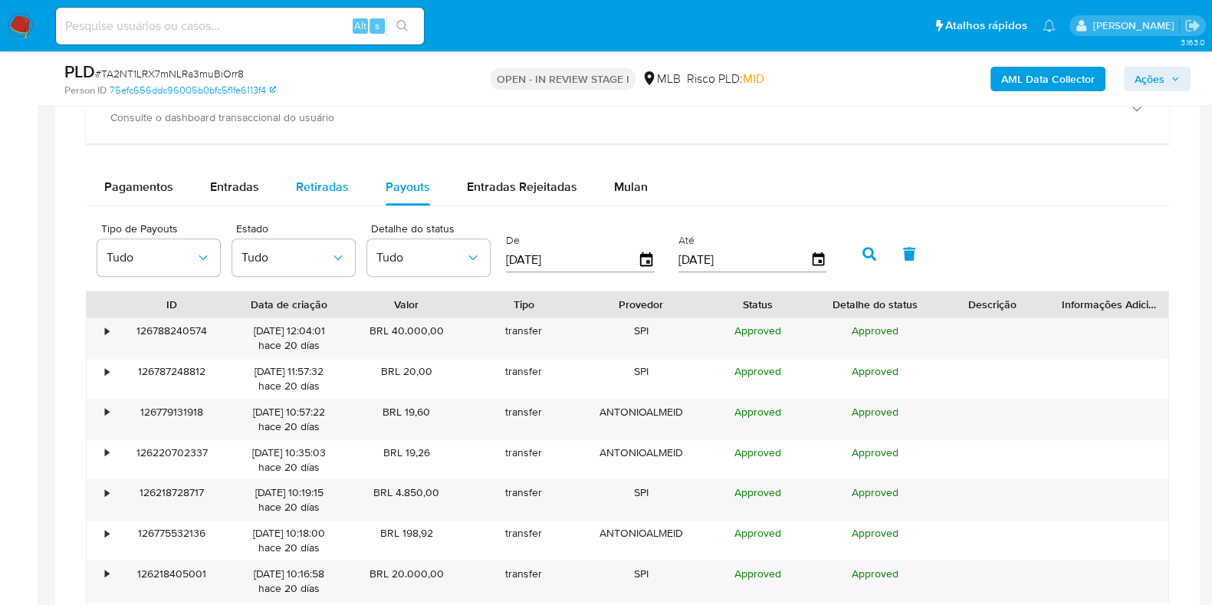
click at [337, 182] on span "Retiradas" at bounding box center [322, 187] width 53 height 18
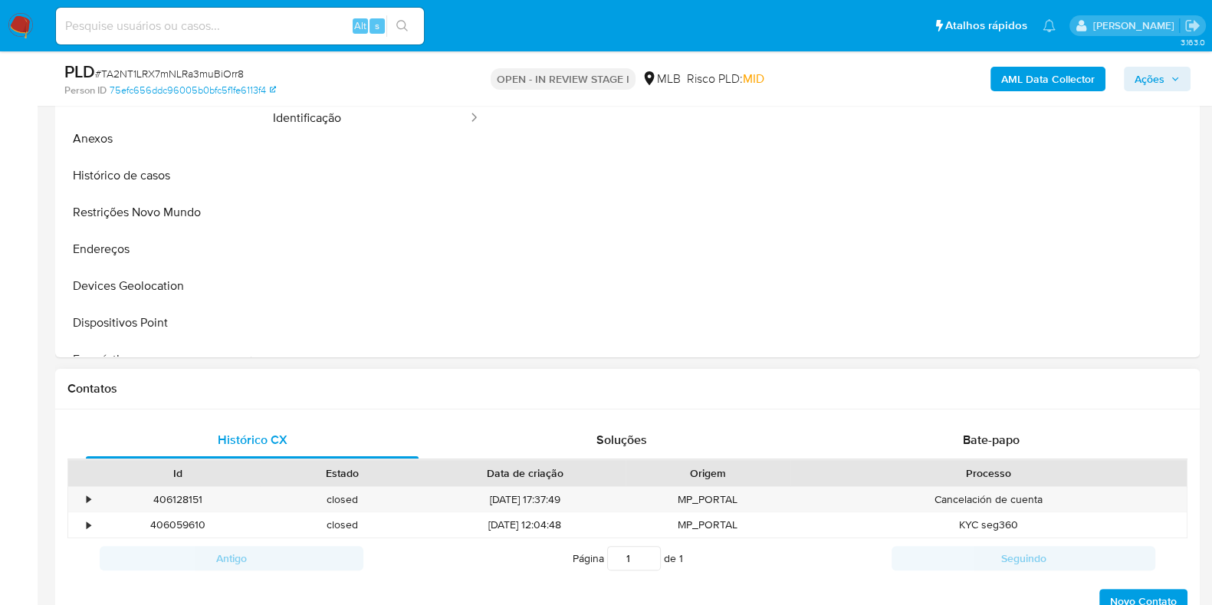
scroll to position [191, 0]
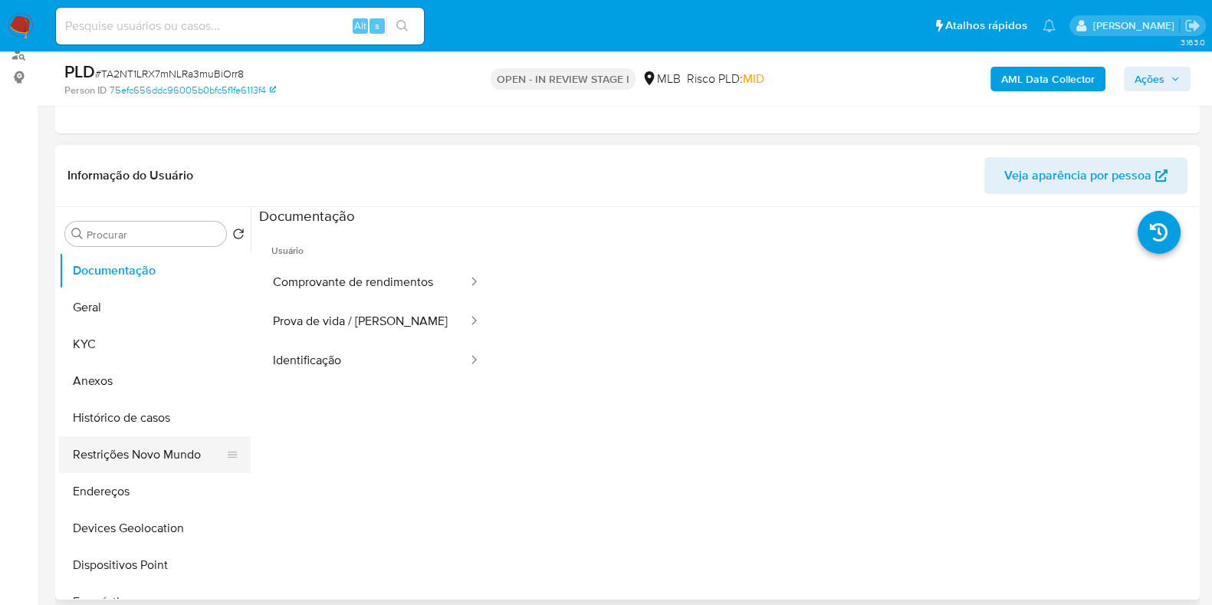
click at [158, 436] on button "Restrições Novo Mundo" at bounding box center [148, 454] width 179 height 37
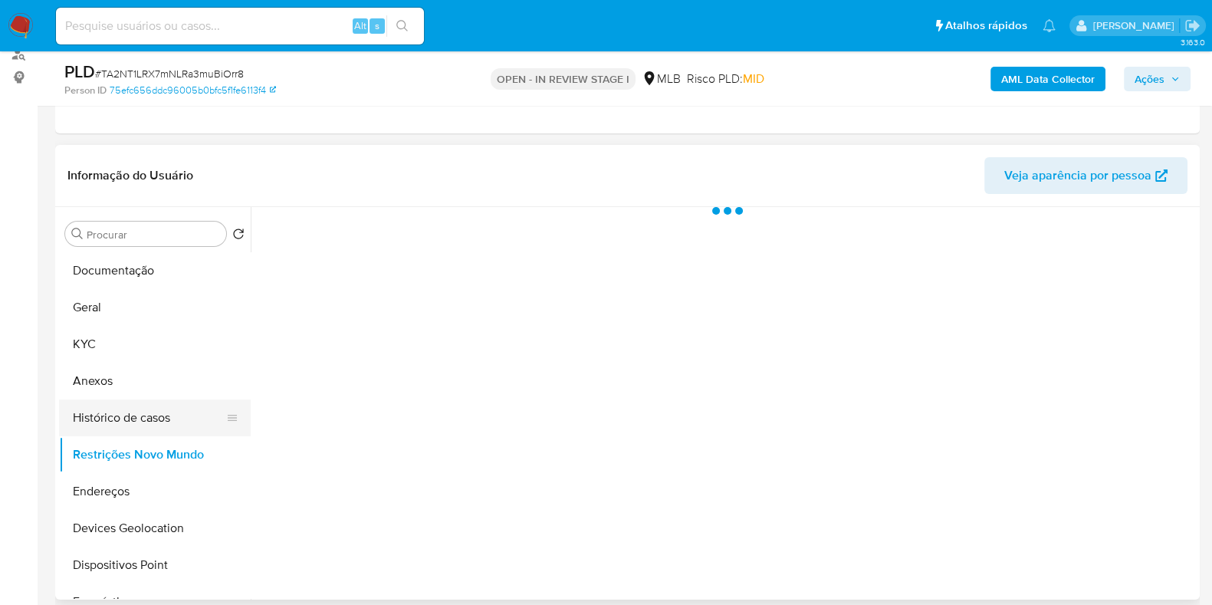
click at [169, 420] on button "Histórico de casos" at bounding box center [148, 418] width 179 height 37
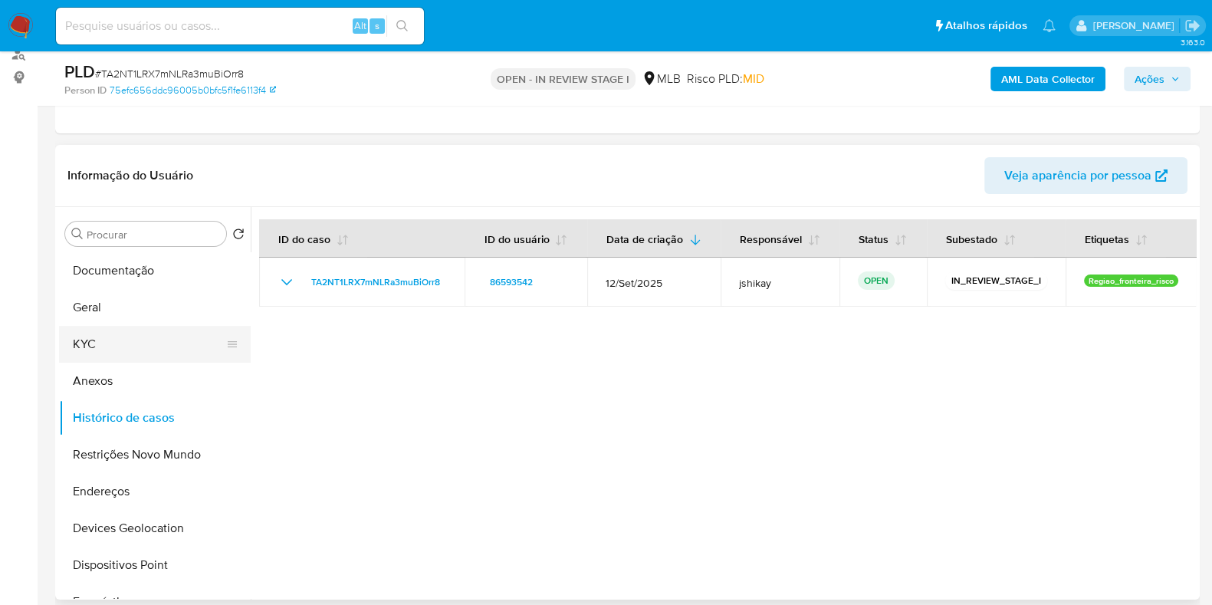
click at [100, 345] on button "KYC" at bounding box center [148, 344] width 179 height 37
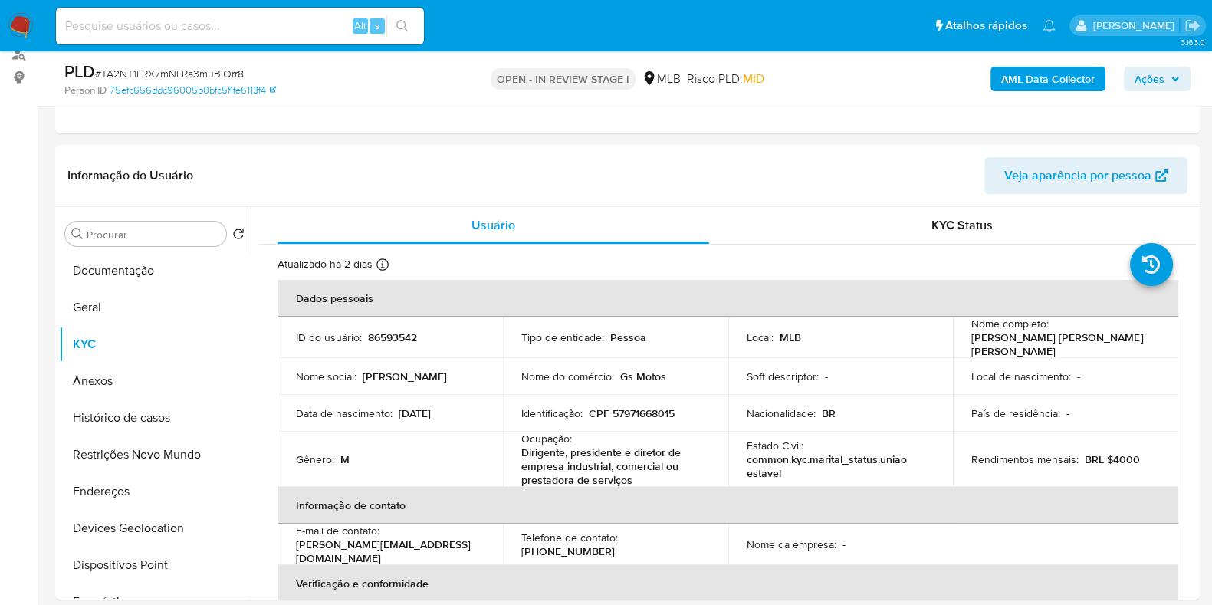
click at [94, 271] on button "Documentação" at bounding box center [148, 270] width 179 height 37
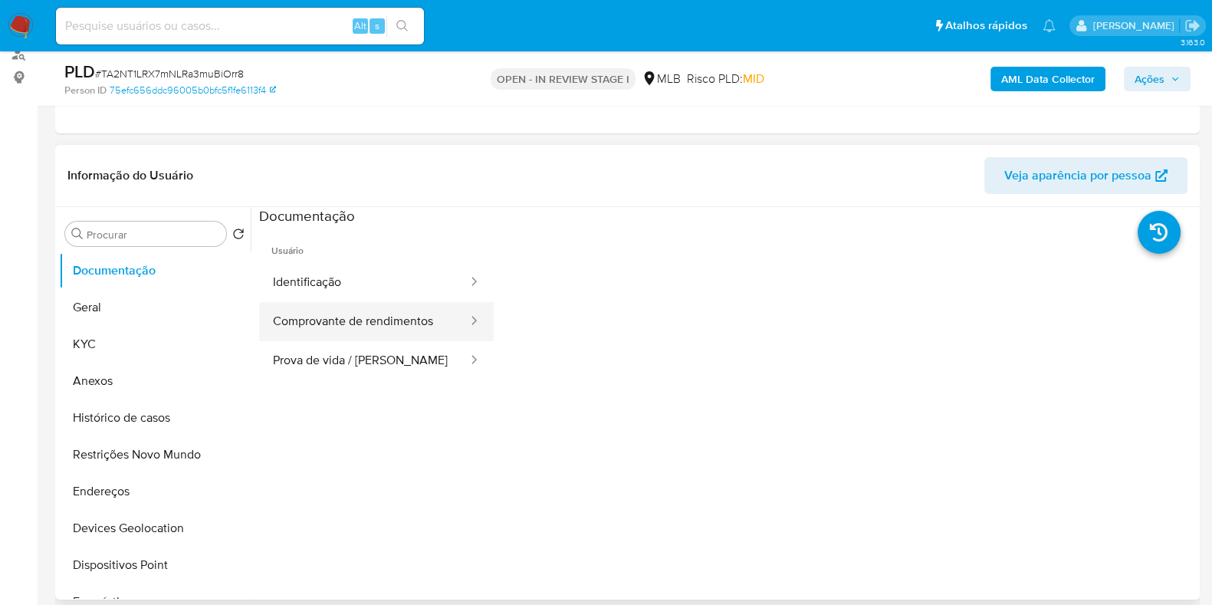
click at [457, 326] on div at bounding box center [469, 322] width 25 height 18
click at [400, 327] on button "Comprovante de rendimentos" at bounding box center [364, 321] width 210 height 39
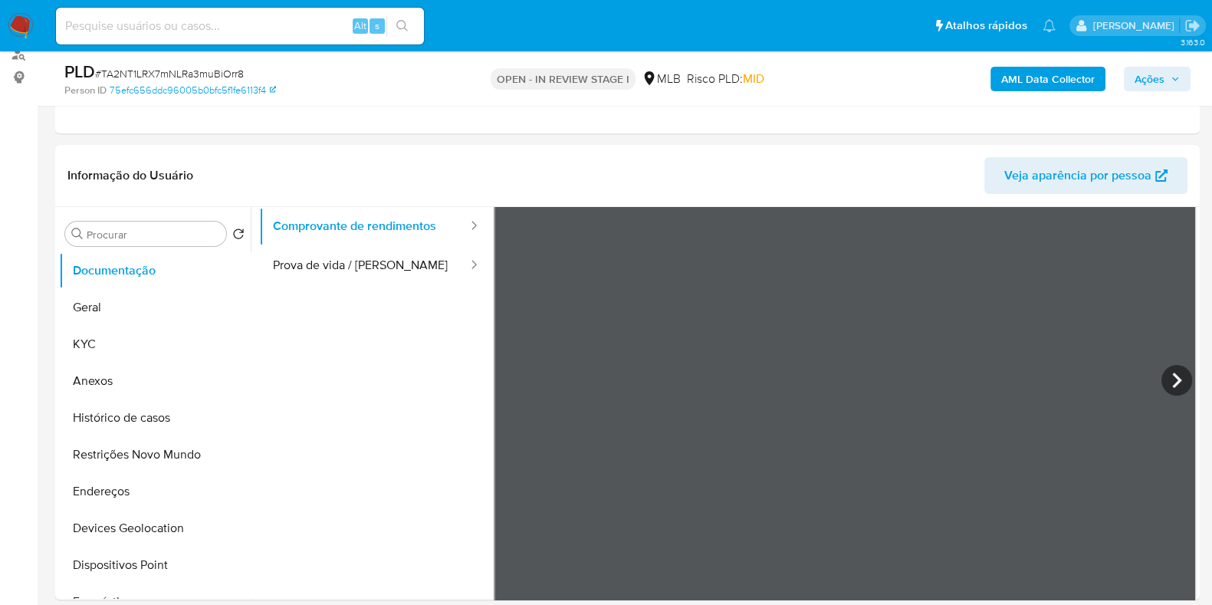
scroll to position [277, 0]
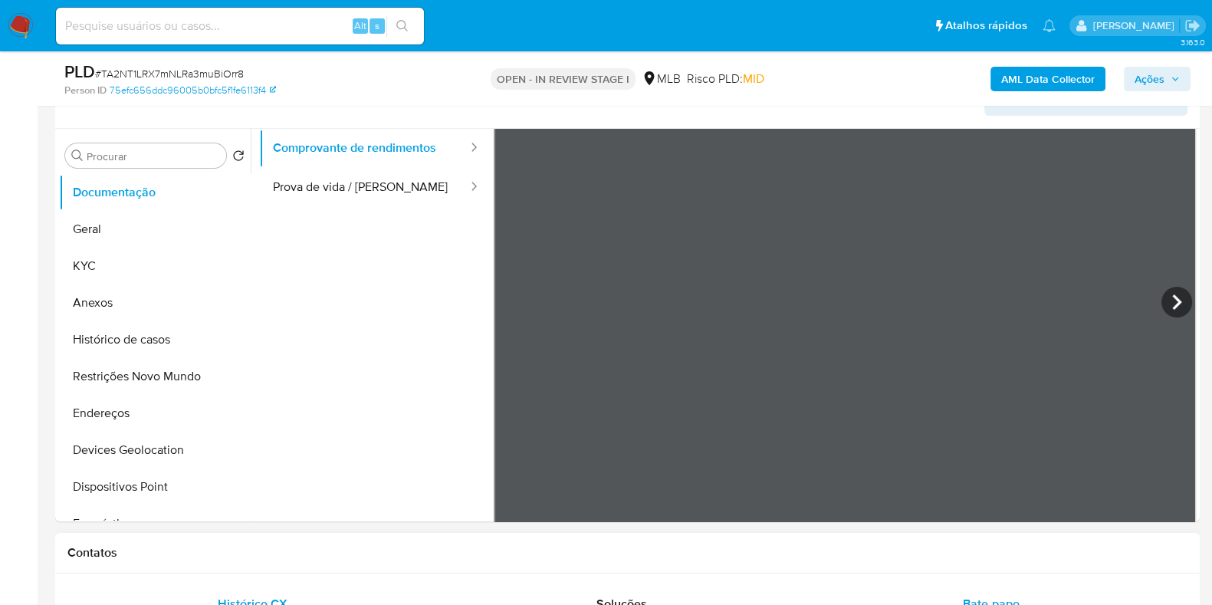
drag, startPoint x: 1046, startPoint y: 377, endPoint x: 993, endPoint y: 590, distance: 219.7
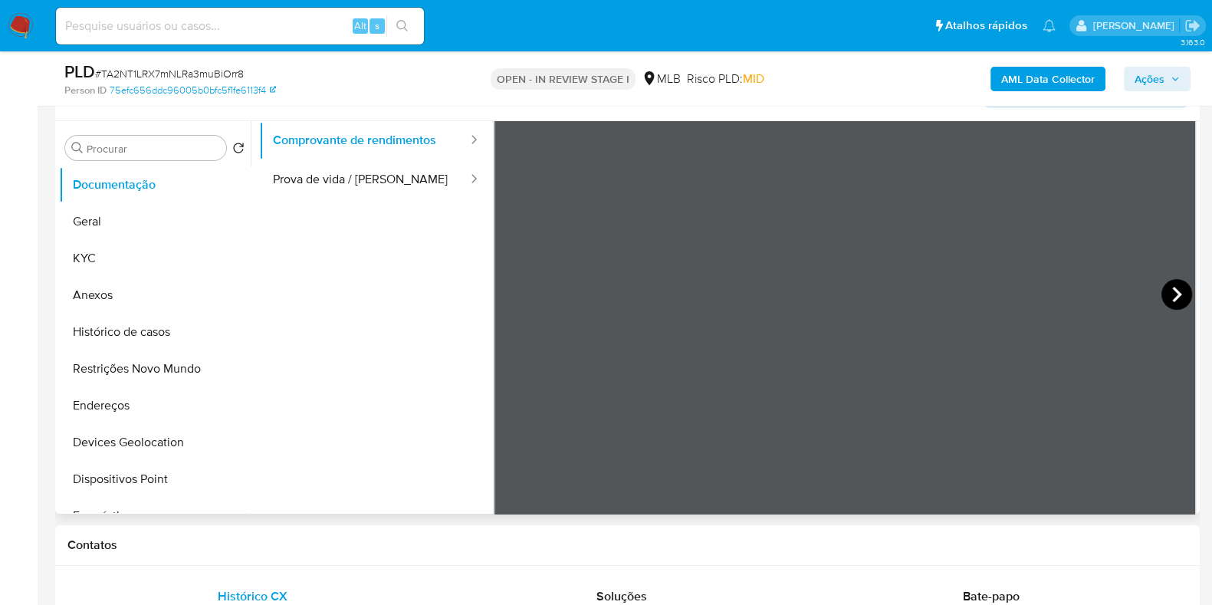
click at [1165, 294] on icon at bounding box center [1177, 294] width 31 height 31
click at [1162, 287] on icon at bounding box center [1177, 294] width 31 height 31
click at [137, 247] on button "KYC" at bounding box center [148, 258] width 179 height 37
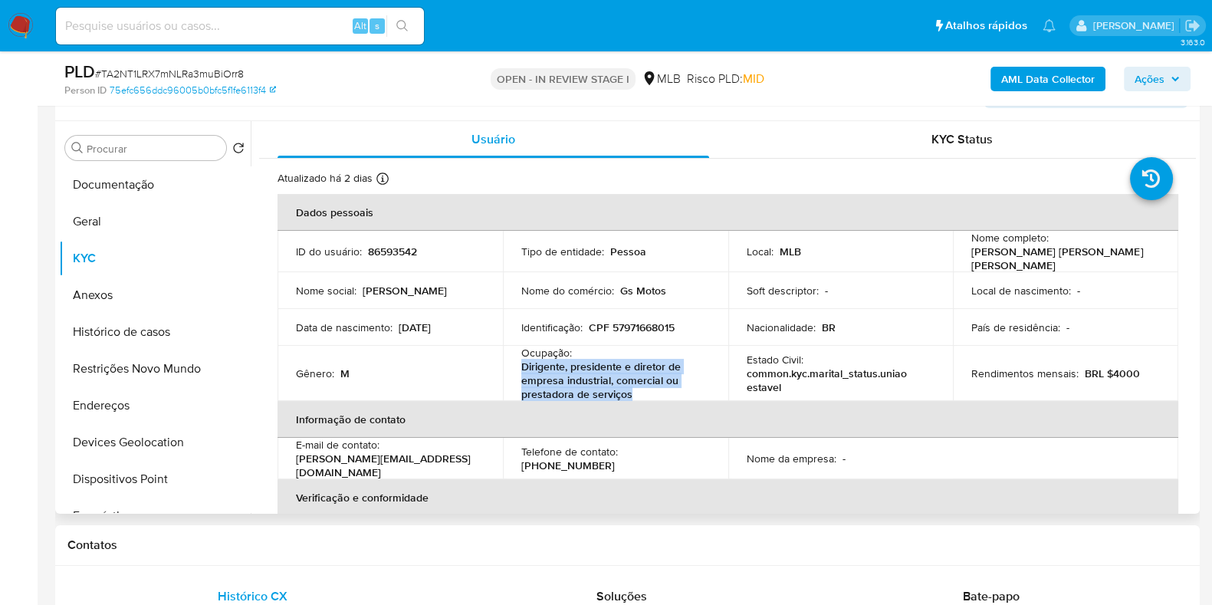
drag, startPoint x: 518, startPoint y: 359, endPoint x: 636, endPoint y: 393, distance: 122.8
click at [636, 393] on td "Ocupação : Dirigente, presidente e diretor de empresa industrial, comercial ou …" at bounding box center [615, 373] width 225 height 55
copy p "Dirigente, presidente e diretor de empresa industrial, comercial ou prestadora …"
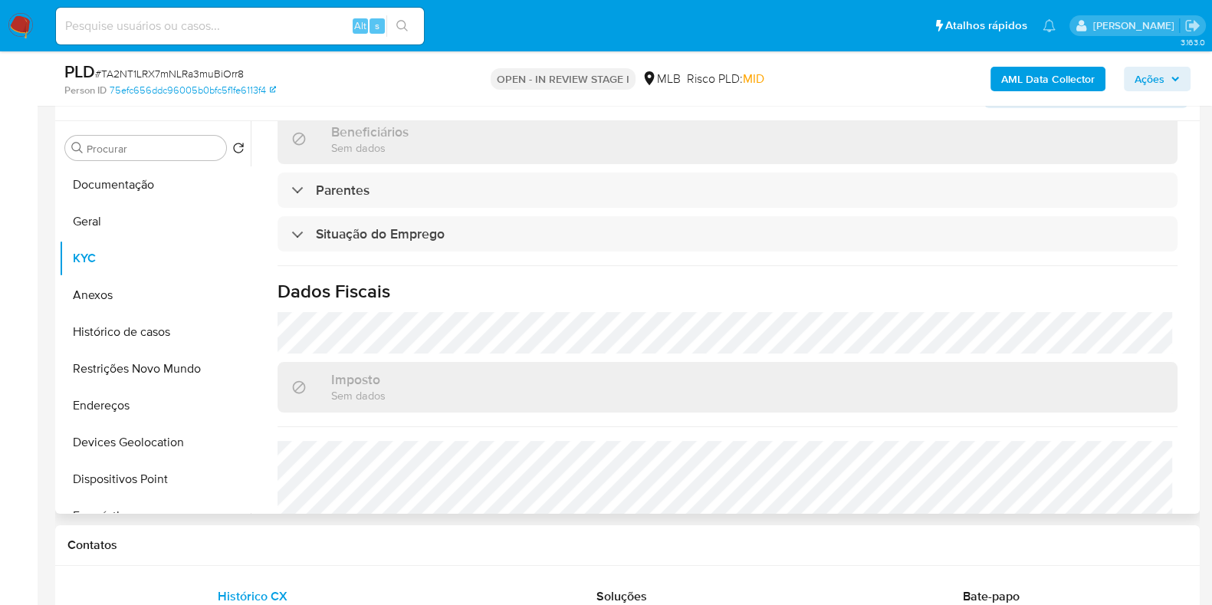
scroll to position [684, 0]
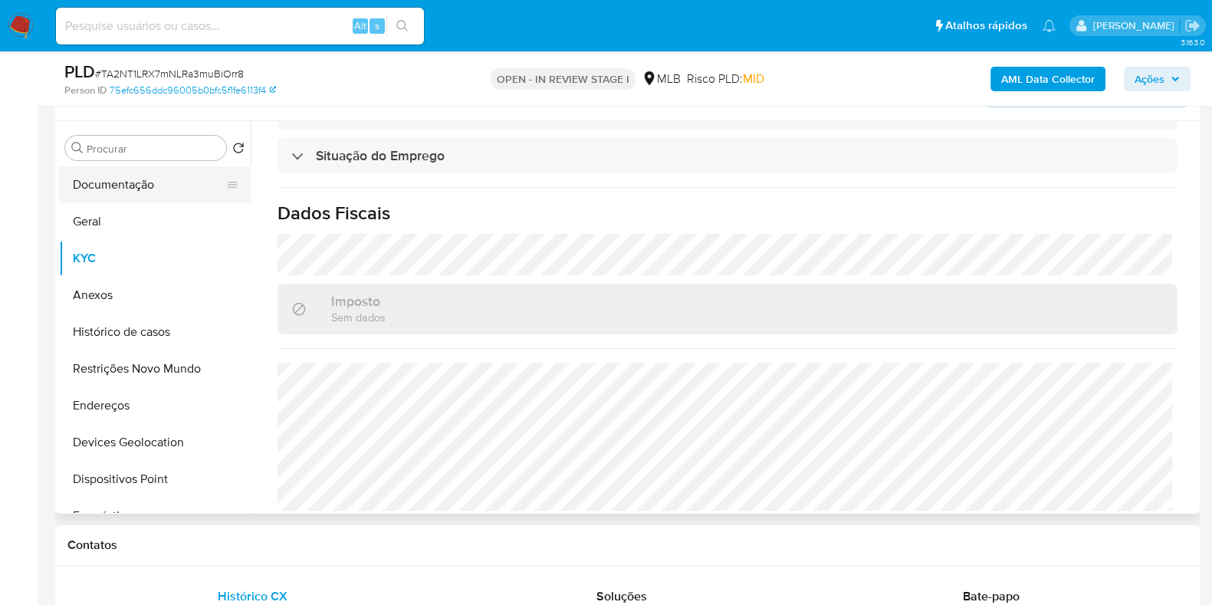
click at [100, 191] on button "Documentação" at bounding box center [148, 184] width 179 height 37
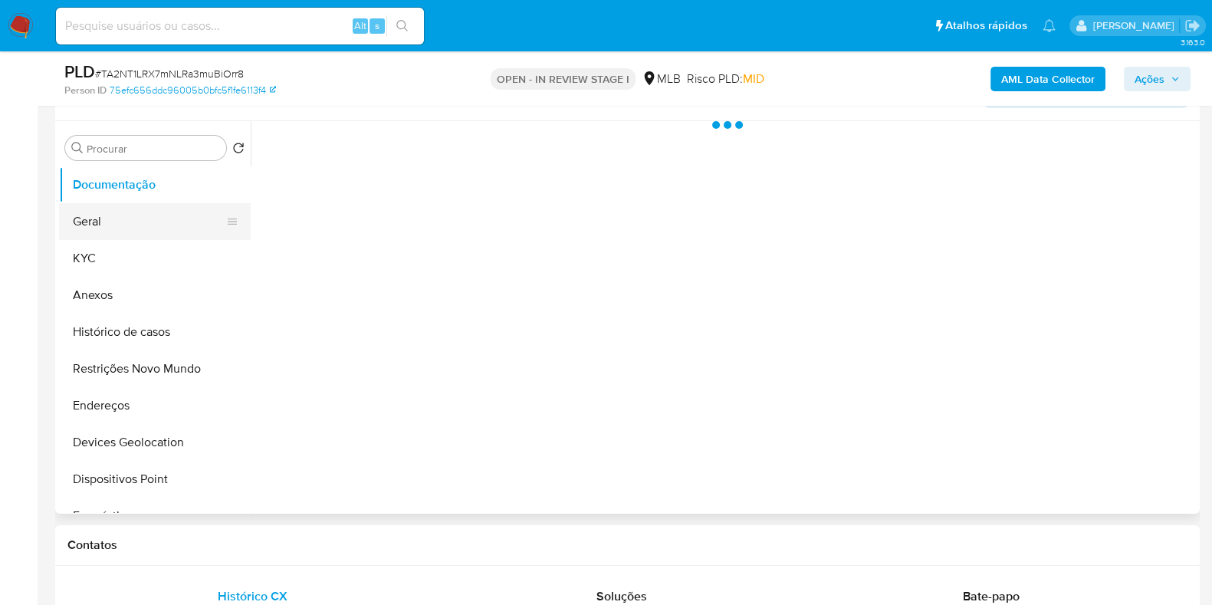
scroll to position [0, 0]
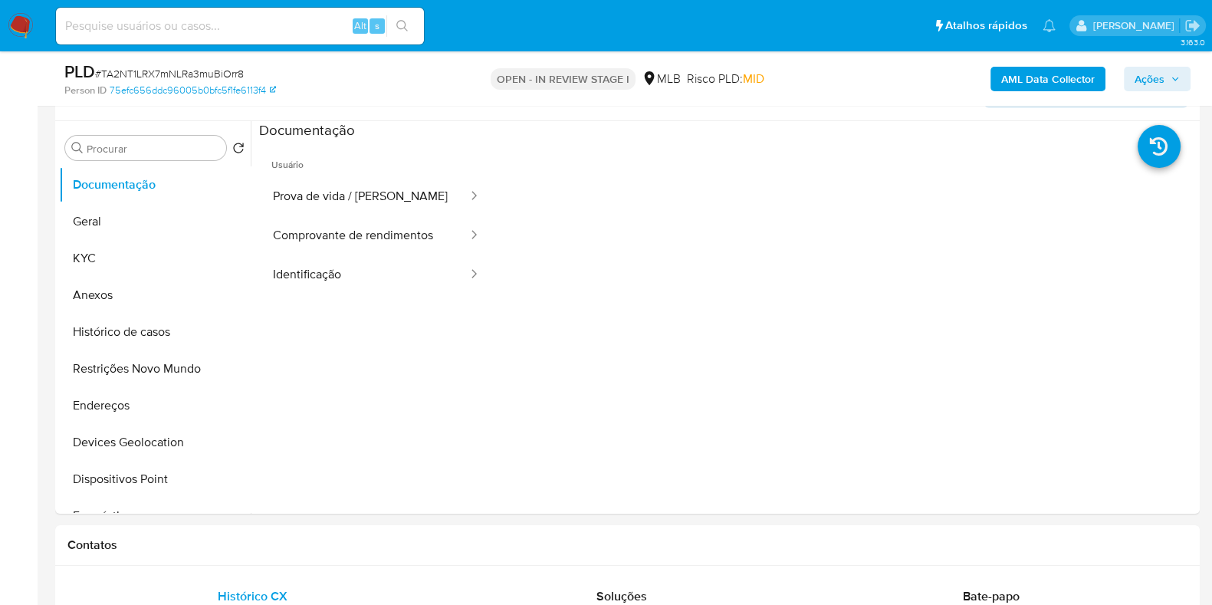
click at [370, 258] on button "Identificação" at bounding box center [364, 274] width 210 height 39
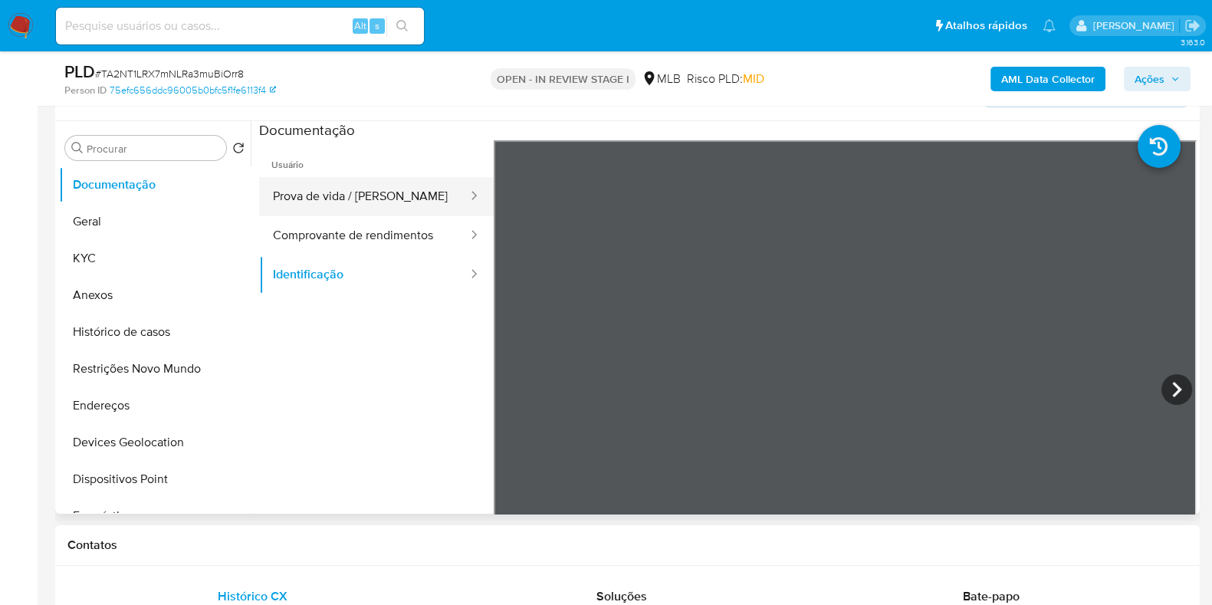
click at [400, 175] on span "Usuário" at bounding box center [376, 158] width 235 height 37
click at [416, 196] on button "Prova de vida / Selfie" at bounding box center [364, 196] width 210 height 39
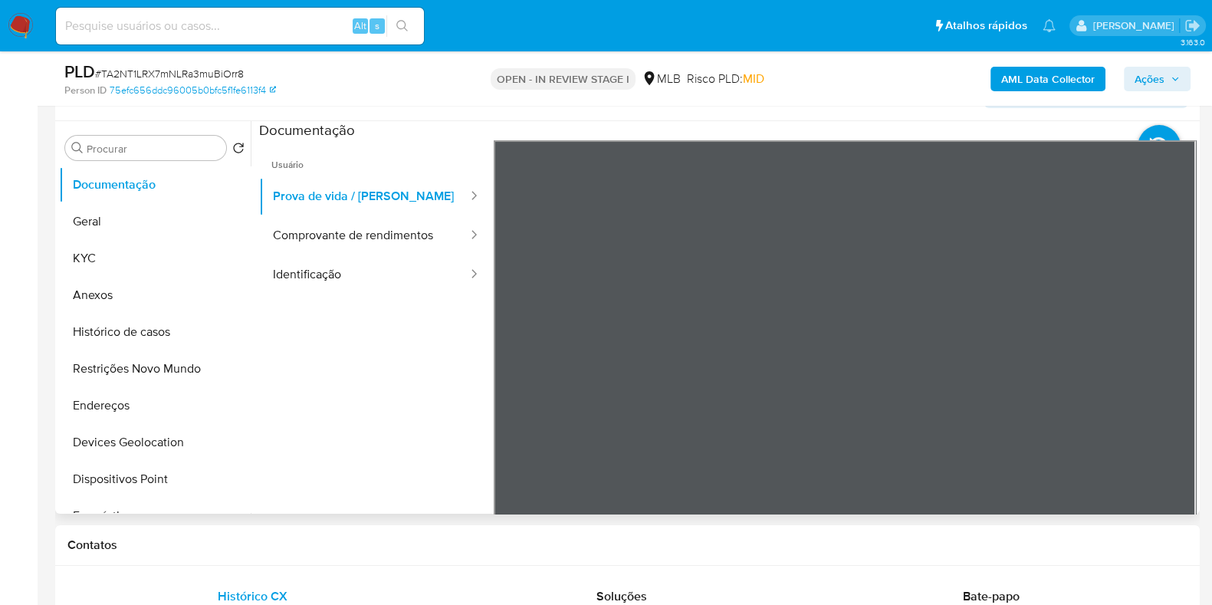
scroll to position [49, 0]
click at [131, 273] on button "KYC" at bounding box center [148, 258] width 179 height 37
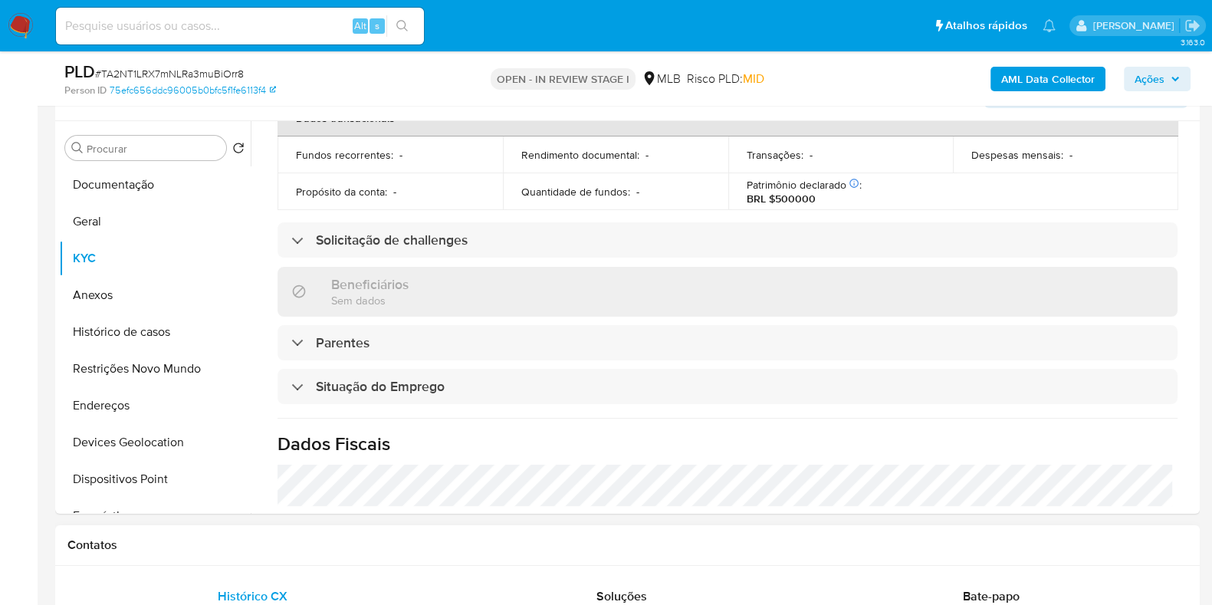
scroll to position [588, 0]
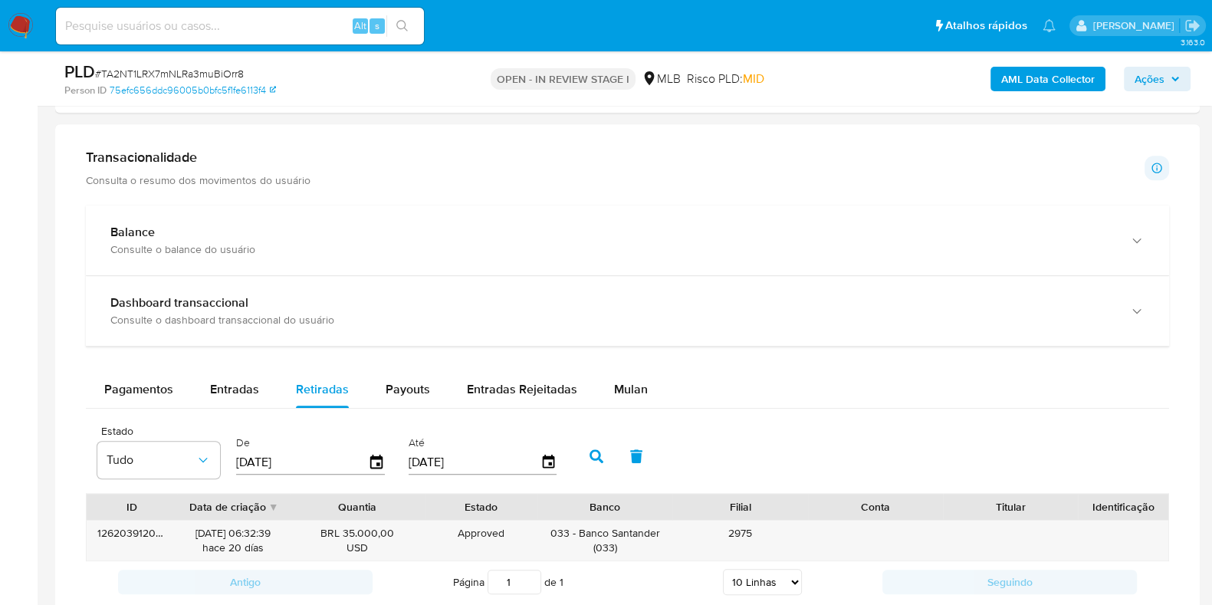
drag, startPoint x: 226, startPoint y: 393, endPoint x: 273, endPoint y: 357, distance: 58.6
click at [226, 393] on span "Entradas" at bounding box center [234, 389] width 49 height 18
select select "10"
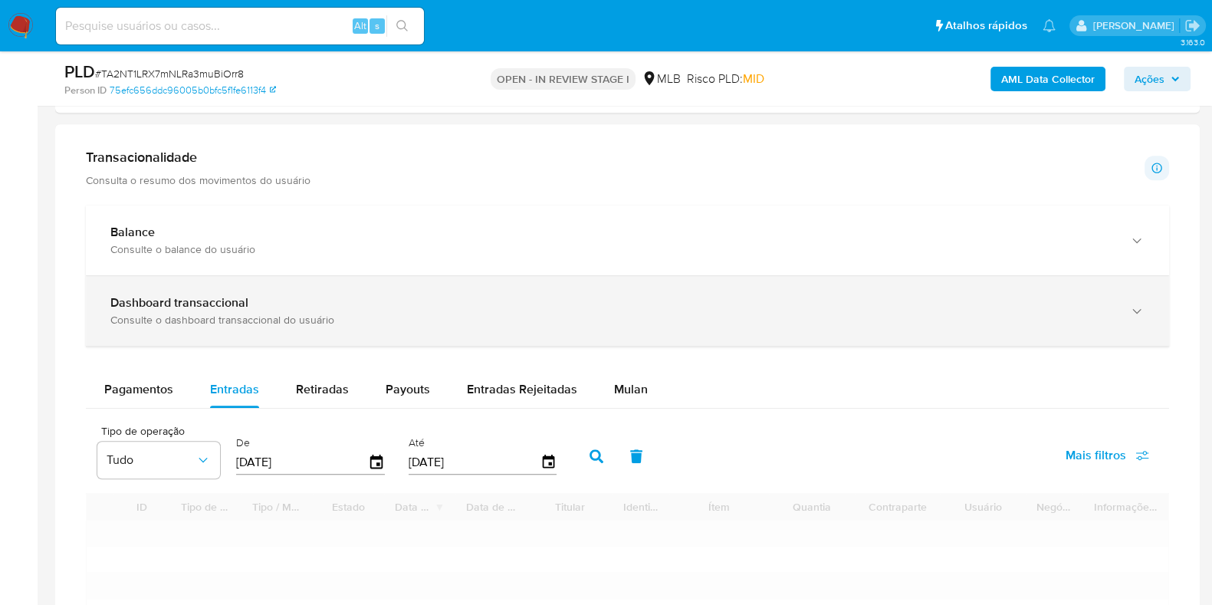
scroll to position [1140, 0]
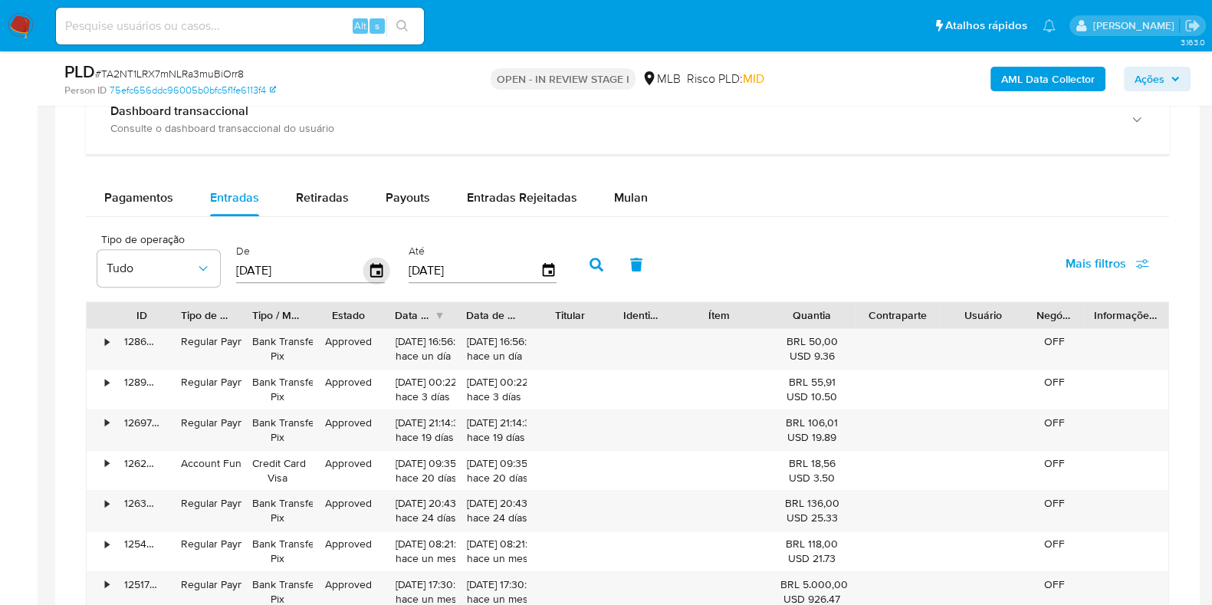
click at [377, 267] on icon "button" at bounding box center [376, 271] width 27 height 27
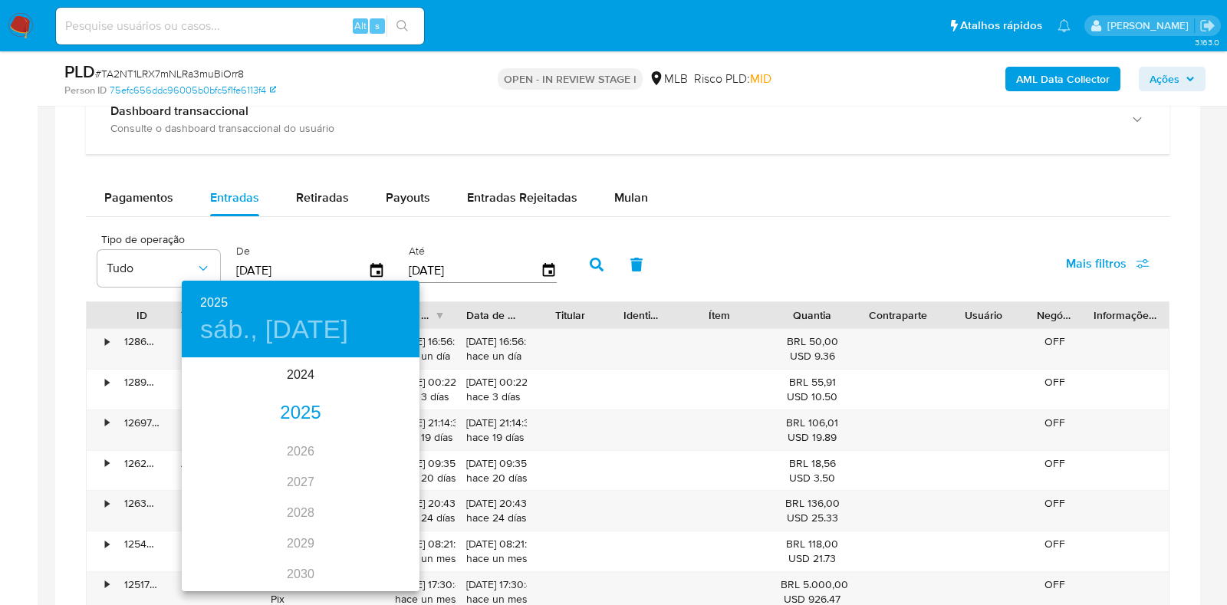
click at [314, 398] on div "2025" at bounding box center [301, 413] width 238 height 31
click at [226, 502] on div "jul." at bounding box center [221, 504] width 79 height 58
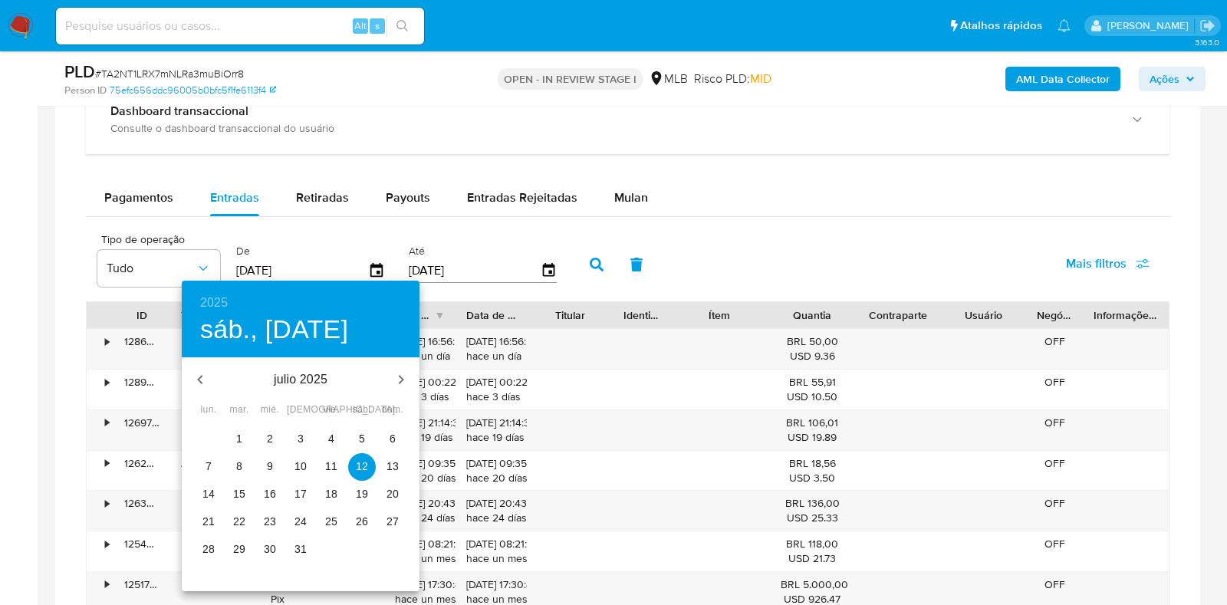
click at [239, 437] on p "1" at bounding box center [239, 438] width 6 height 15
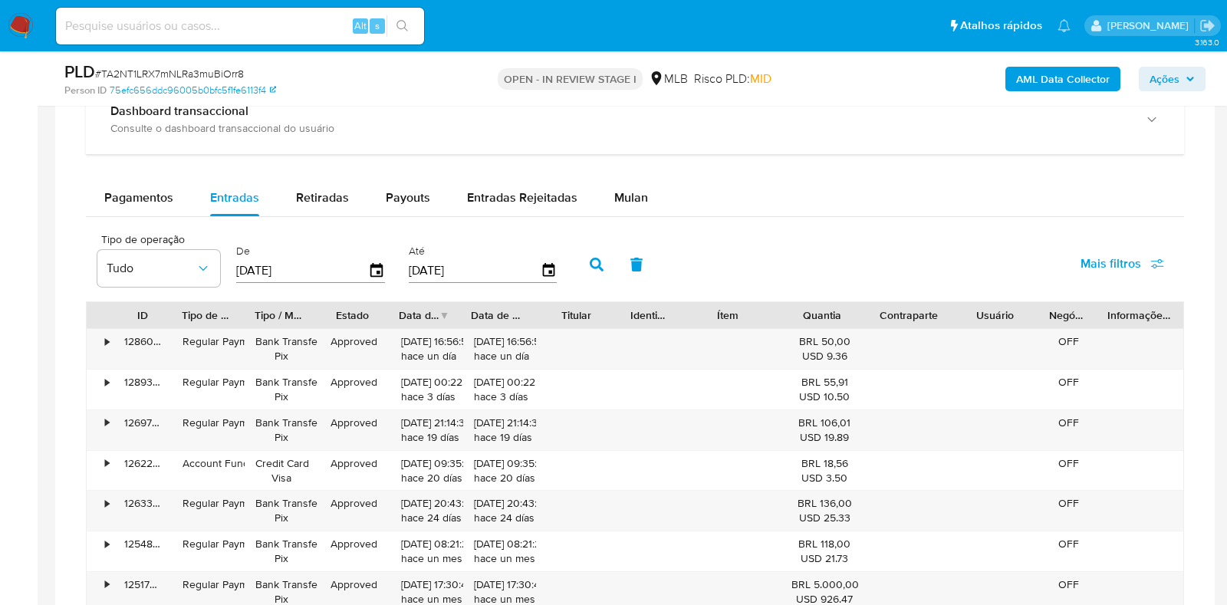
type input "01/07/2025"
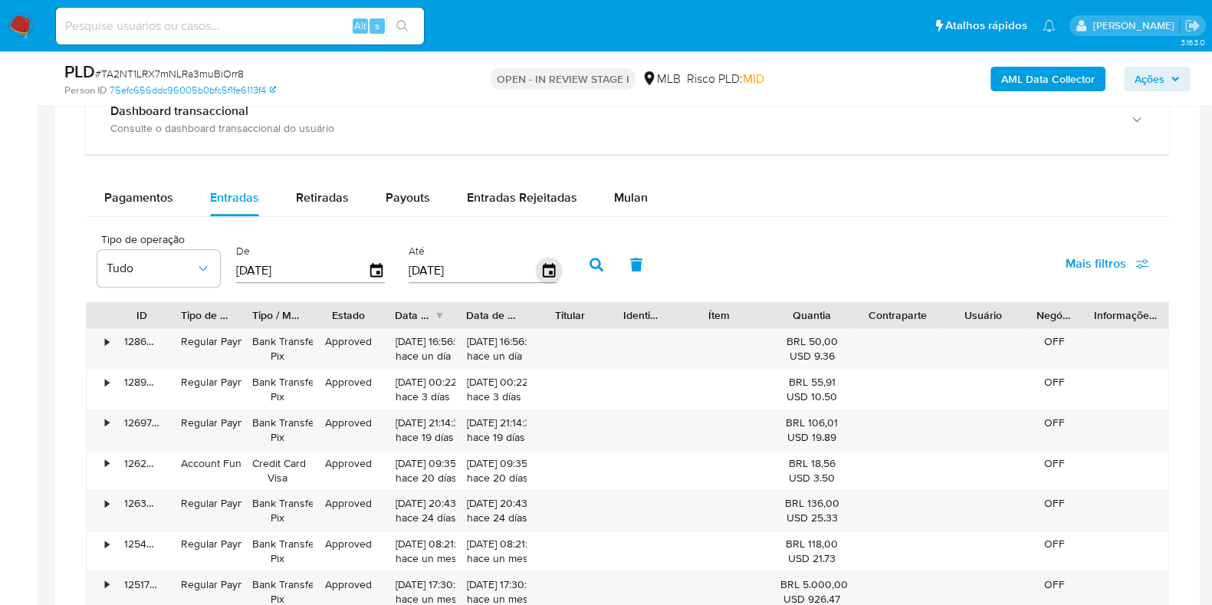
click at [542, 263] on icon "button" at bounding box center [548, 270] width 12 height 14
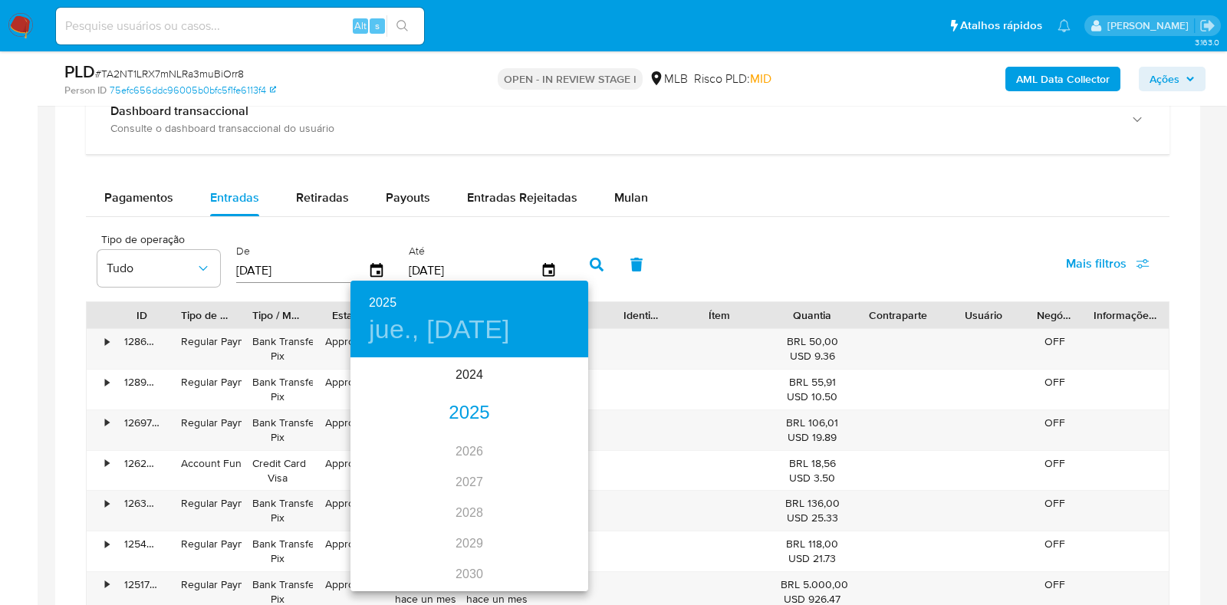
click at [476, 408] on div "2025" at bounding box center [469, 413] width 238 height 31
click at [396, 503] on div "jul." at bounding box center [389, 504] width 79 height 58
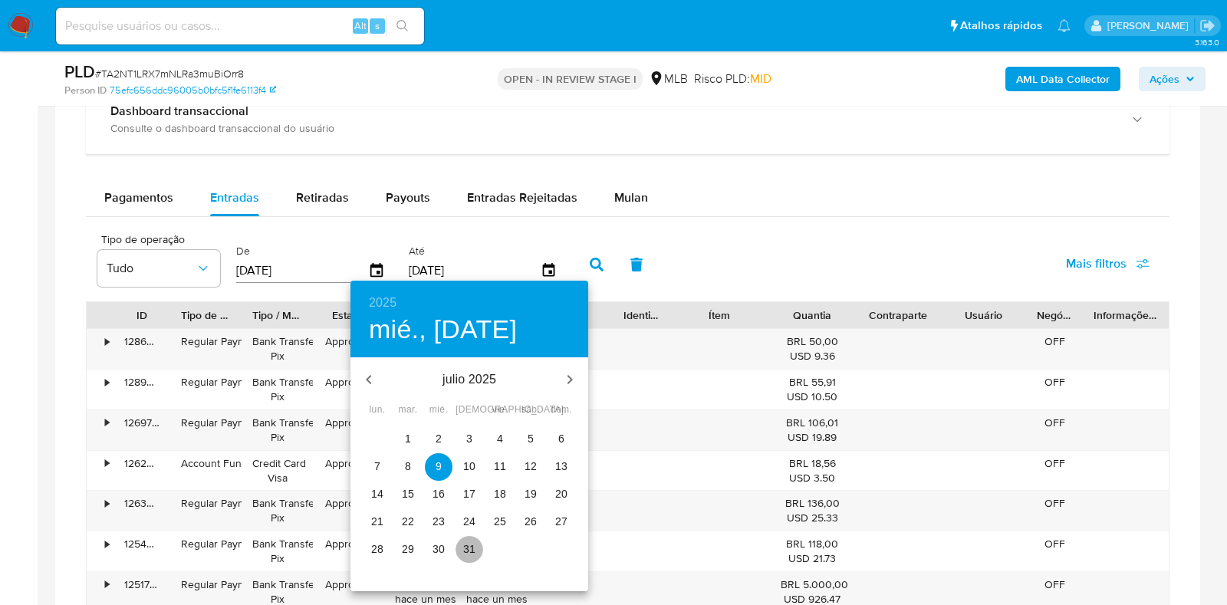
drag, startPoint x: 473, startPoint y: 554, endPoint x: 497, endPoint y: 511, distance: 48.4
click at [475, 554] on span "31" at bounding box center [470, 548] width 28 height 15
type input "31/07/2025"
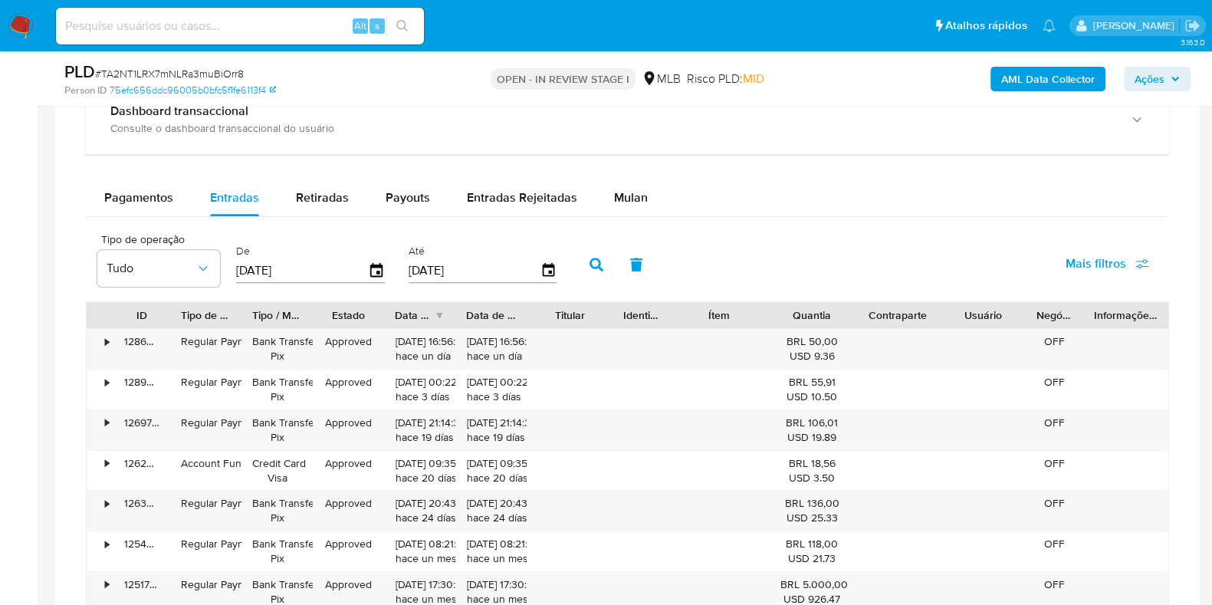
click at [590, 258] on icon "button" at bounding box center [597, 265] width 14 height 14
click at [371, 258] on icon "button" at bounding box center [376, 271] width 27 height 27
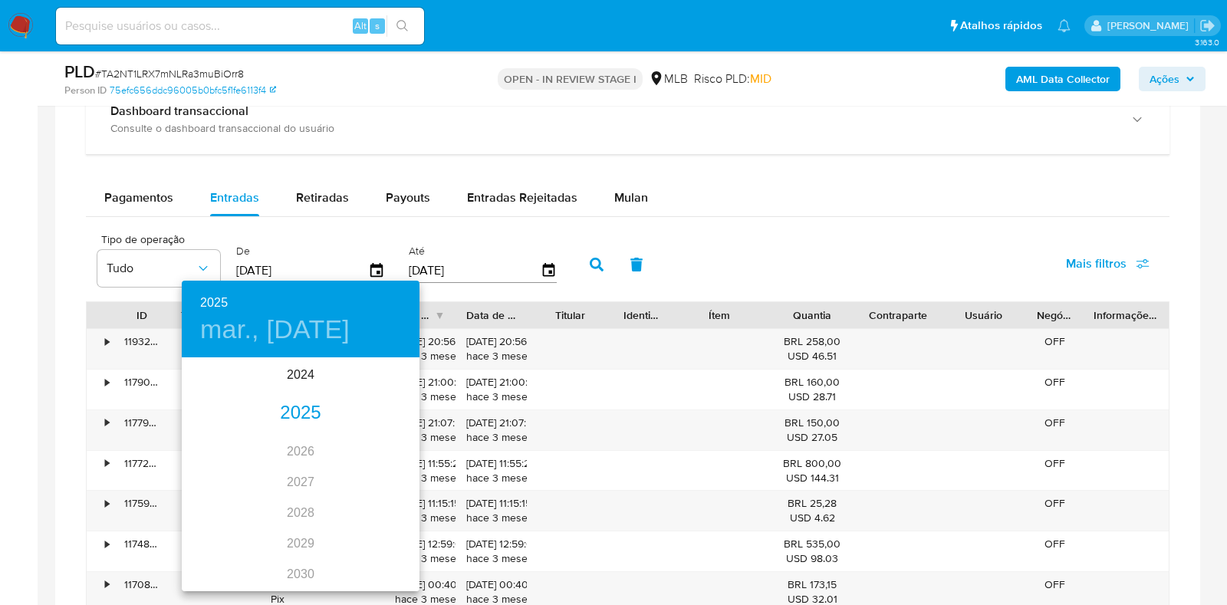
click at [303, 412] on div "2025" at bounding box center [301, 413] width 238 height 31
click at [383, 446] on div "jun." at bounding box center [379, 446] width 79 height 58
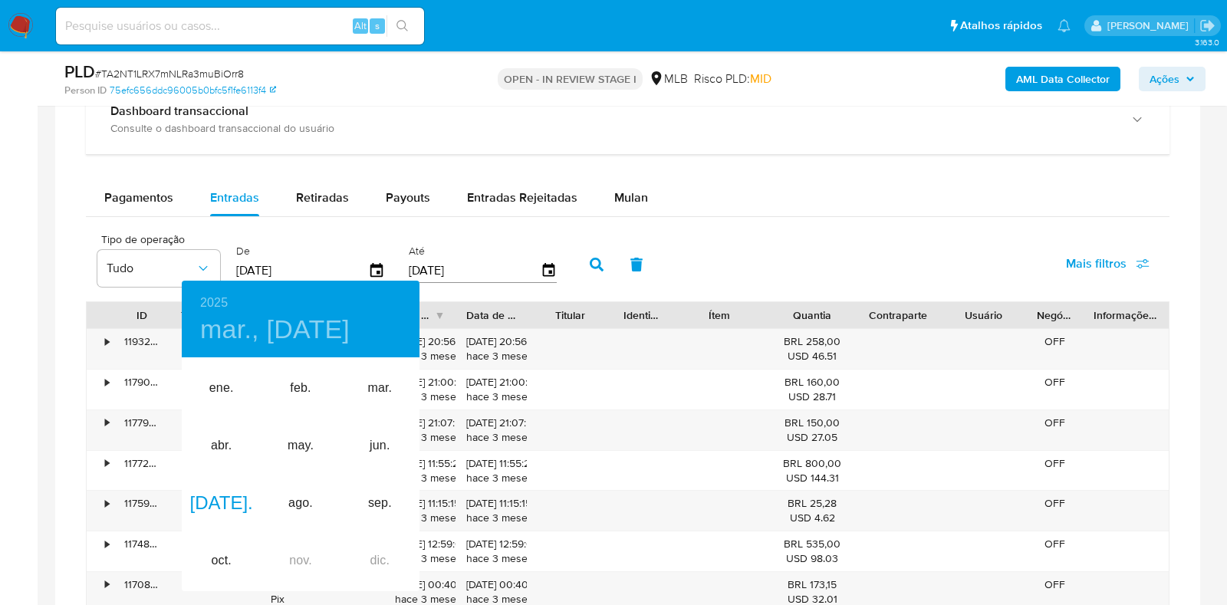
type input "01/06/2025"
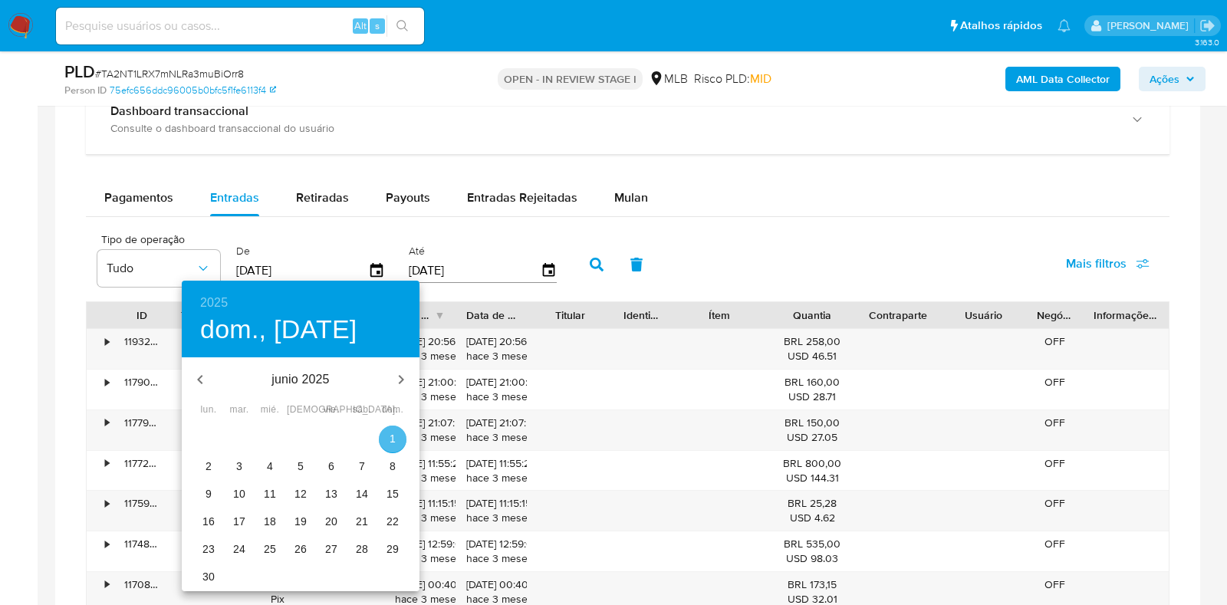
click at [391, 442] on p "1" at bounding box center [393, 438] width 6 height 15
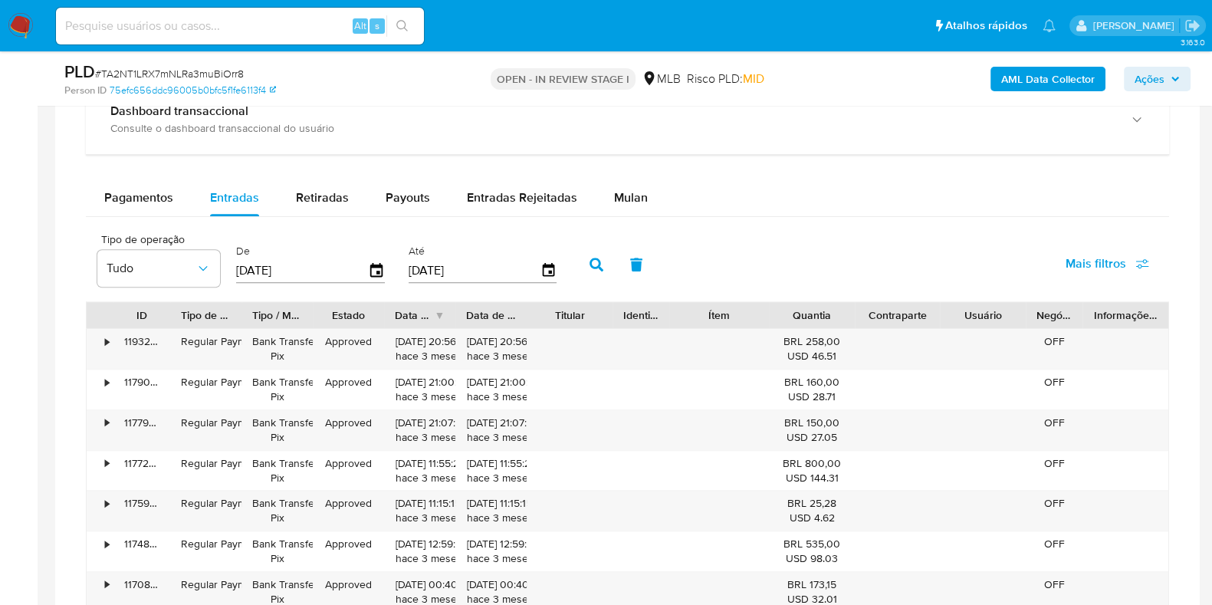
click at [590, 266] on icon "button" at bounding box center [597, 265] width 14 height 14
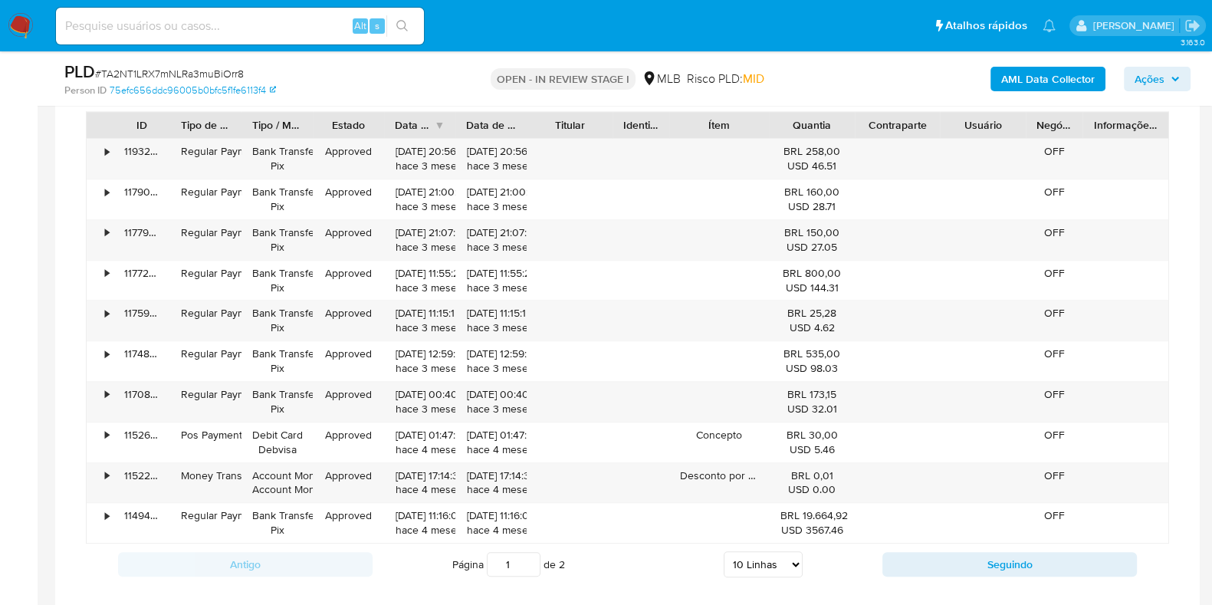
scroll to position [1331, 0]
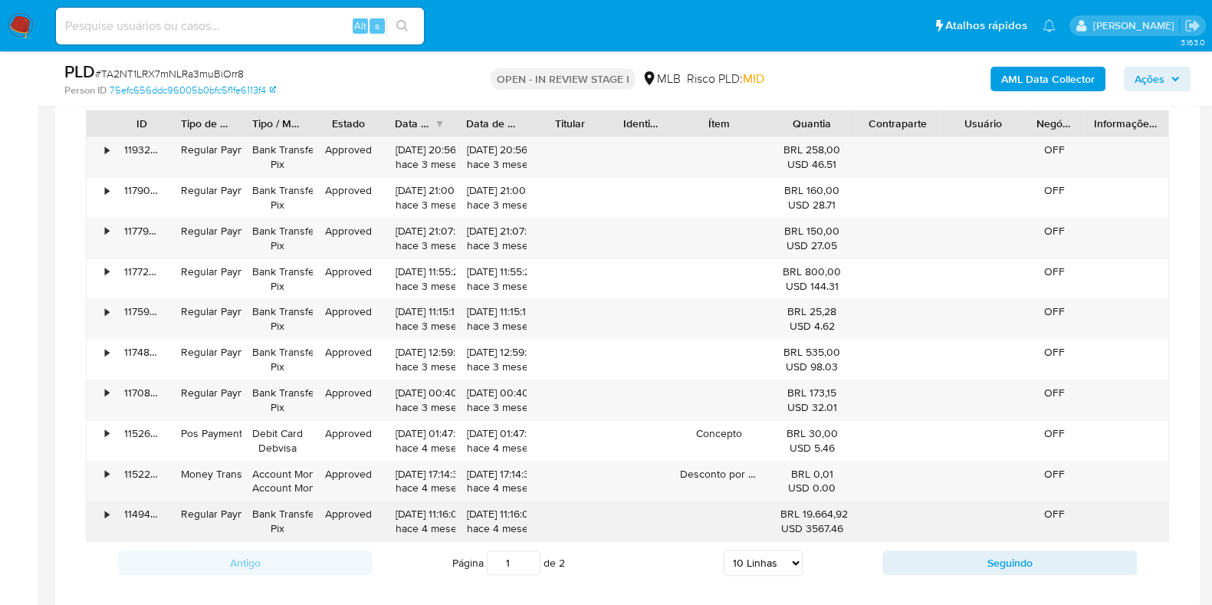
click at [107, 511] on div "•" at bounding box center [107, 514] width 4 height 15
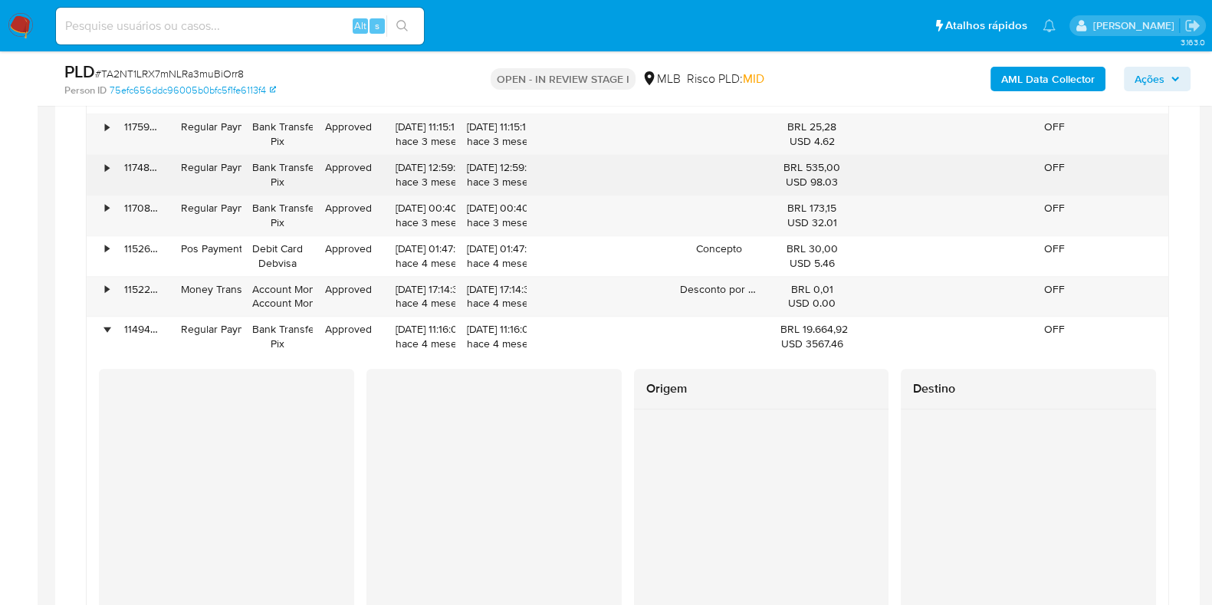
scroll to position [1523, 0]
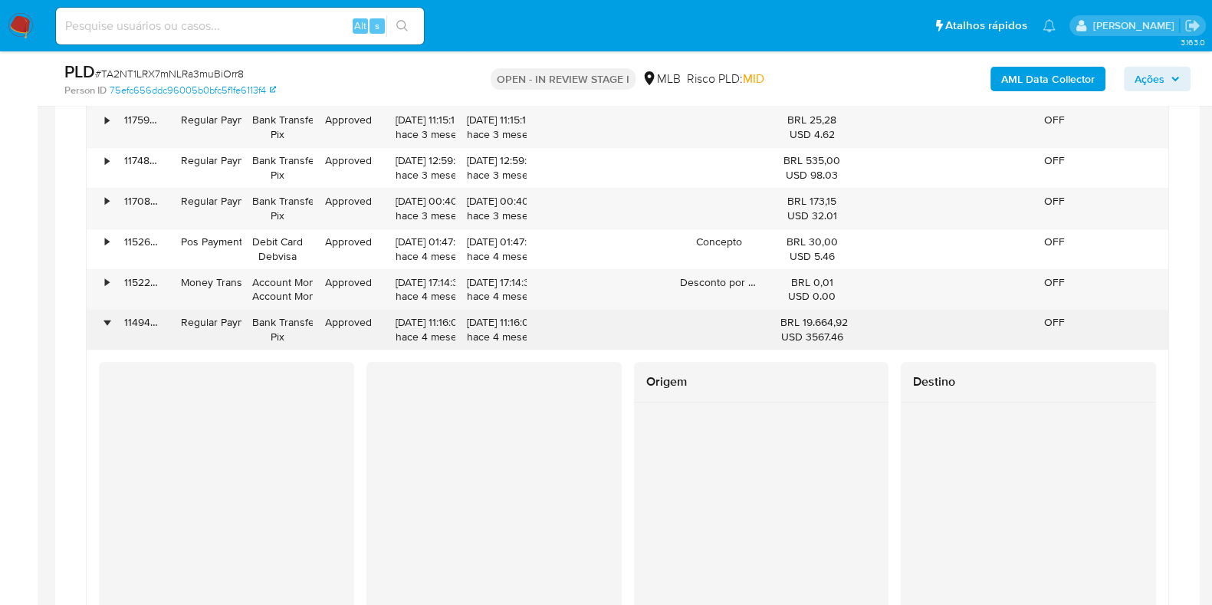
click at [107, 316] on div "•" at bounding box center [107, 322] width 4 height 15
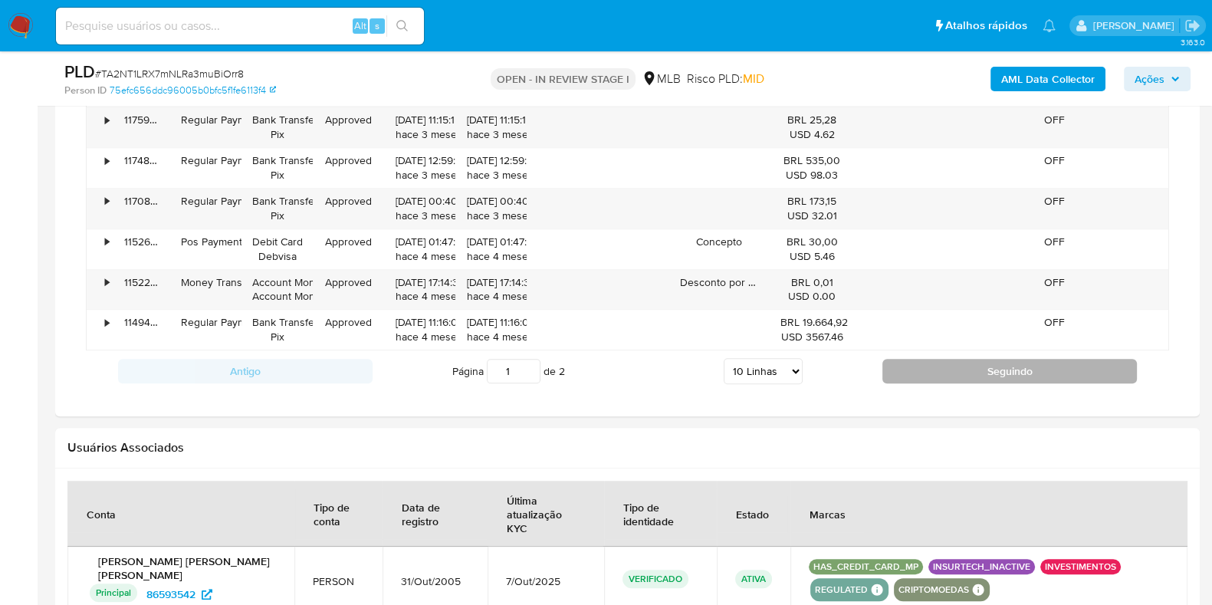
click at [956, 373] on button "Seguindo" at bounding box center [1010, 371] width 255 height 25
type input "2"
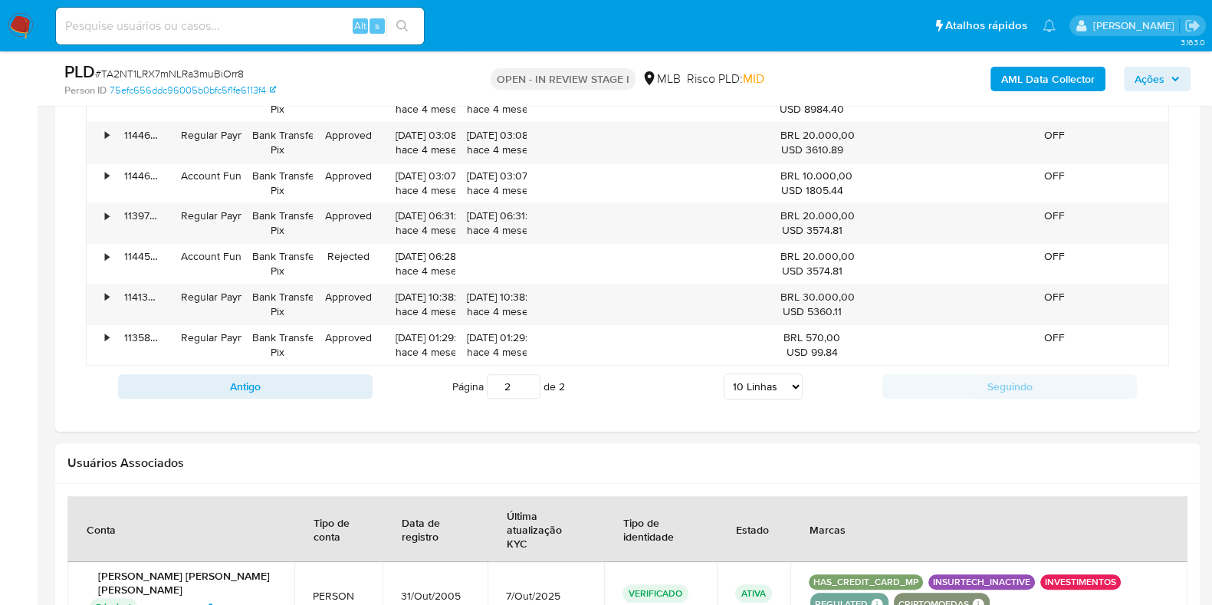
scroll to position [1331, 0]
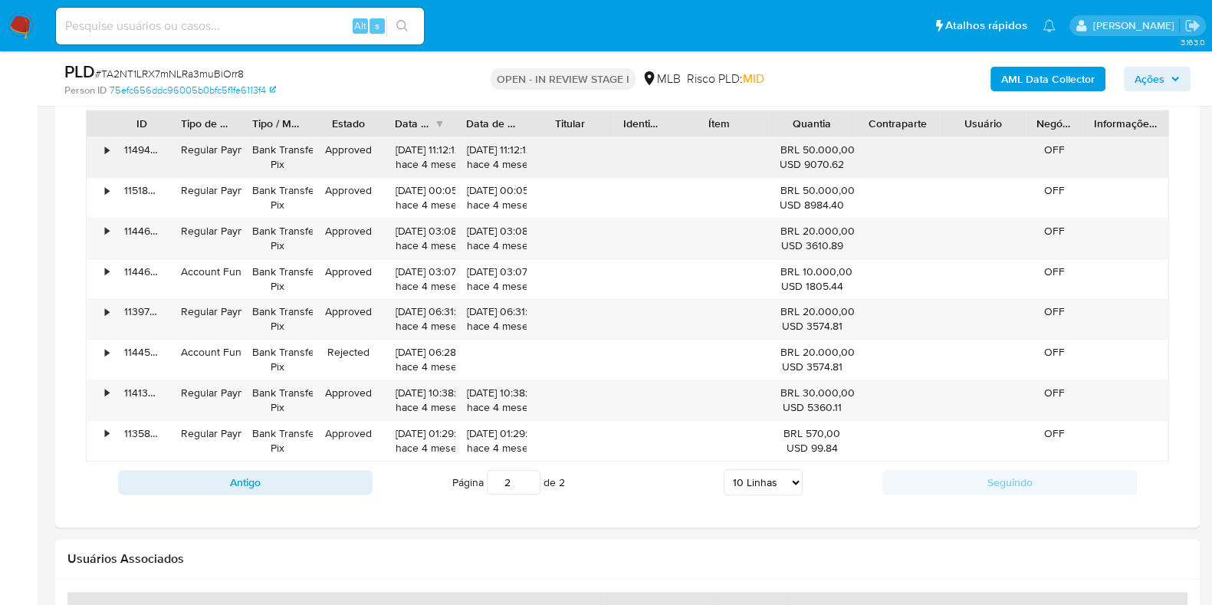
click at [103, 143] on div "•" at bounding box center [100, 157] width 27 height 40
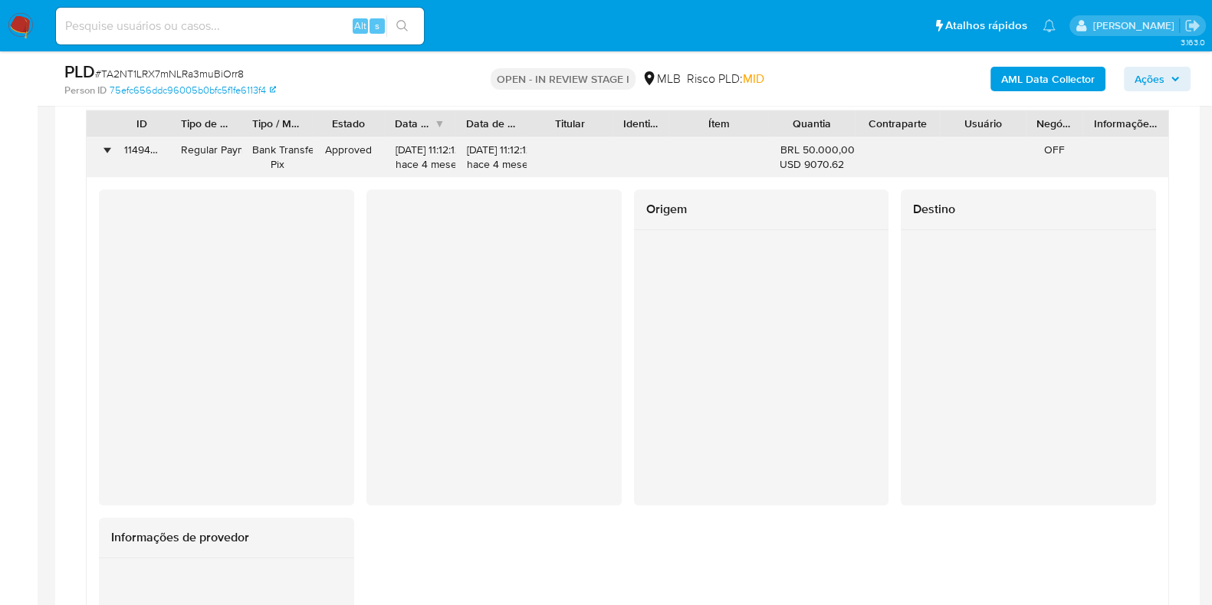
click at [103, 143] on div "•" at bounding box center [100, 157] width 27 height 40
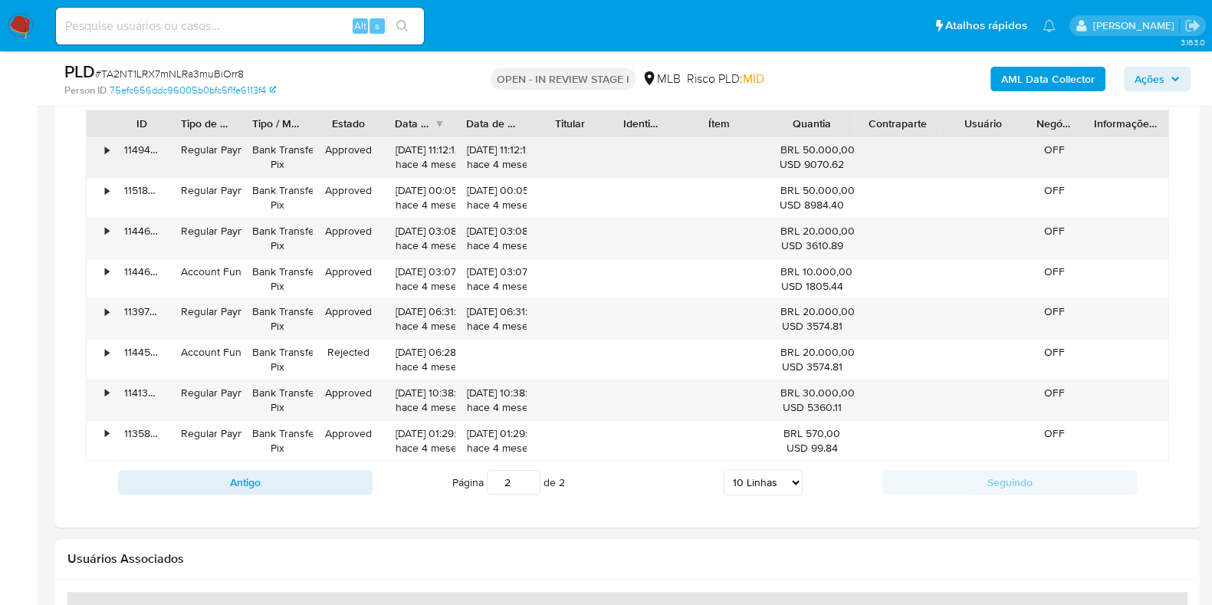
click at [108, 173] on div "•" at bounding box center [100, 157] width 27 height 40
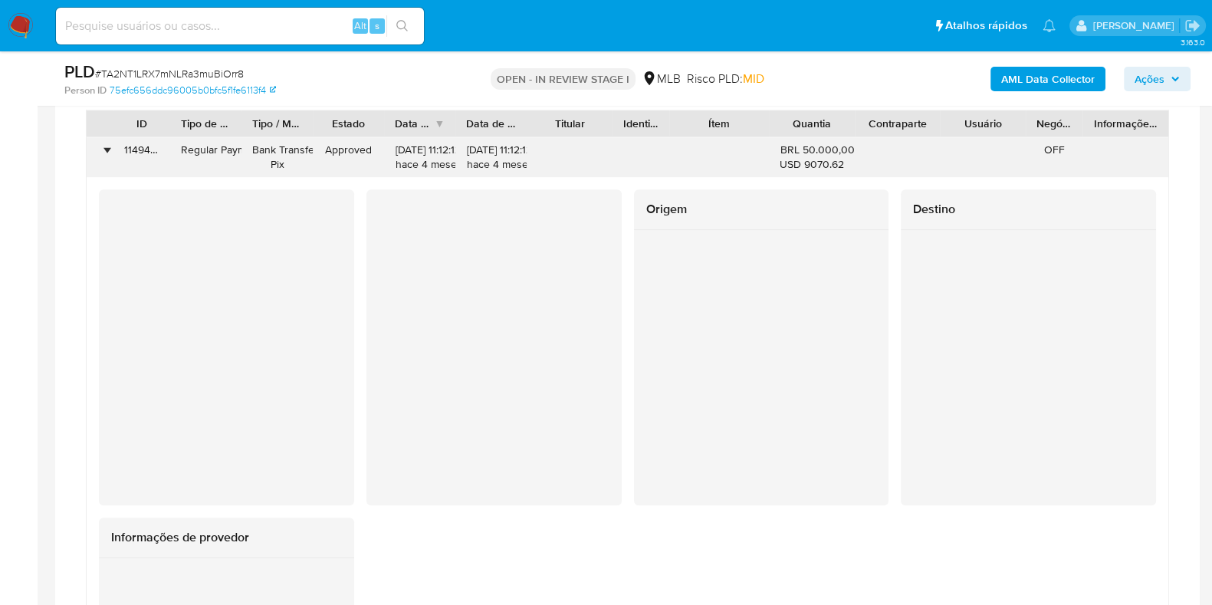
click at [108, 173] on div "•" at bounding box center [100, 157] width 27 height 40
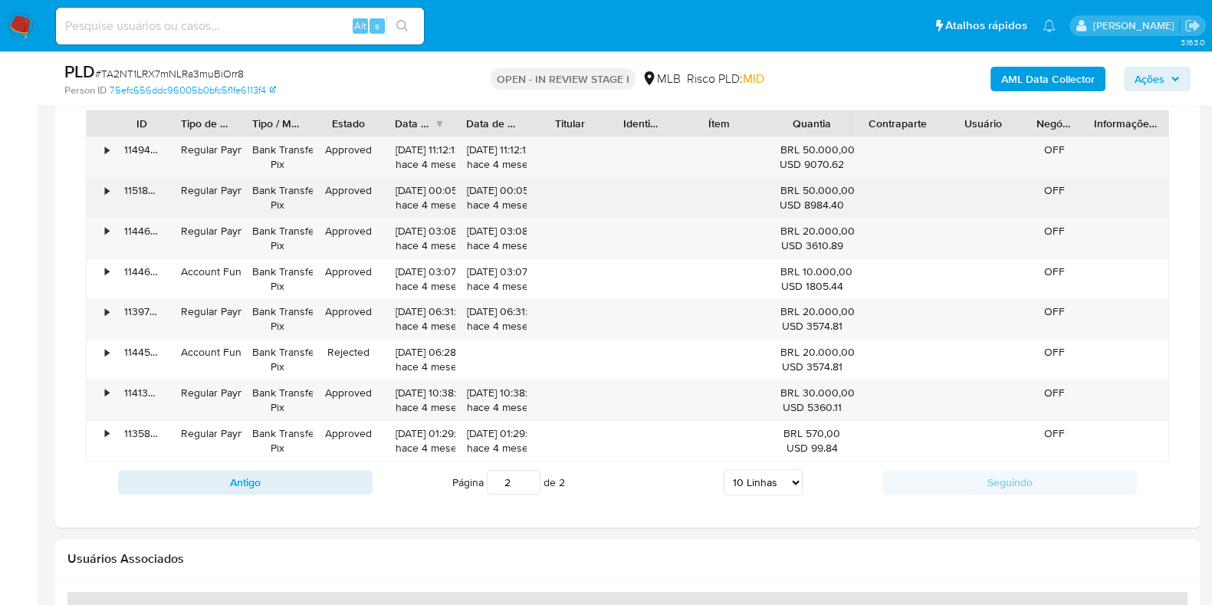
click at [114, 209] on div "115188261894" at bounding box center [141, 198] width 57 height 40
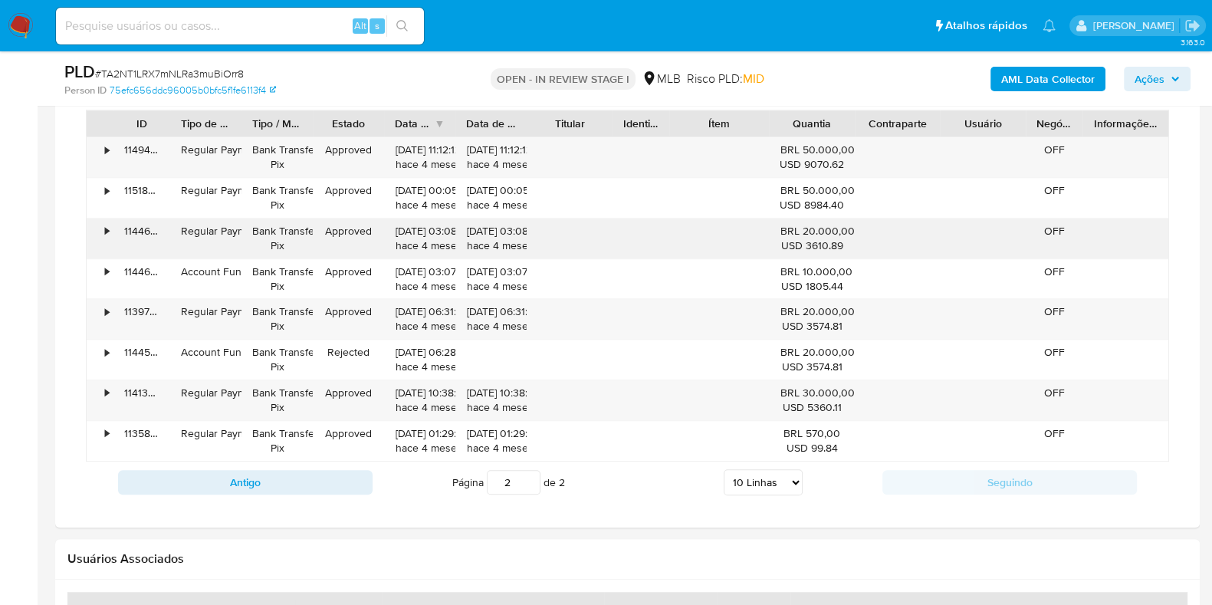
click at [115, 226] on div "114465375231" at bounding box center [141, 239] width 57 height 40
drag, startPoint x: 122, startPoint y: 235, endPoint x: 111, endPoint y: 234, distance: 10.8
click at [119, 236] on div "114465375231" at bounding box center [141, 239] width 57 height 40
click at [110, 232] on div "•" at bounding box center [100, 239] width 27 height 40
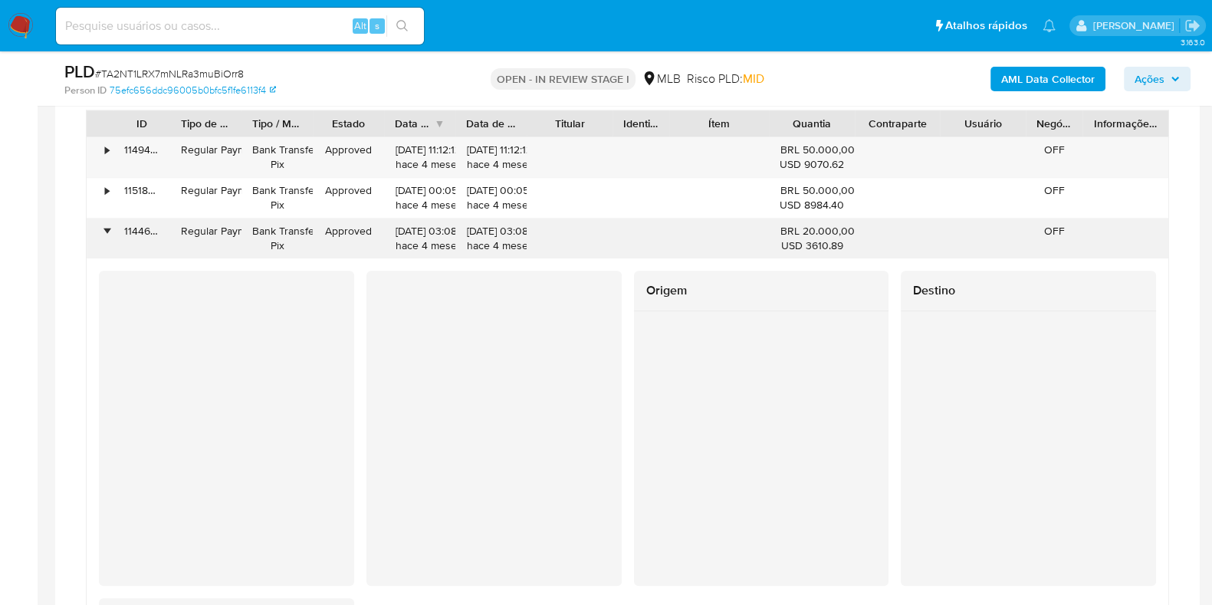
click at [110, 232] on div "•" at bounding box center [100, 239] width 27 height 40
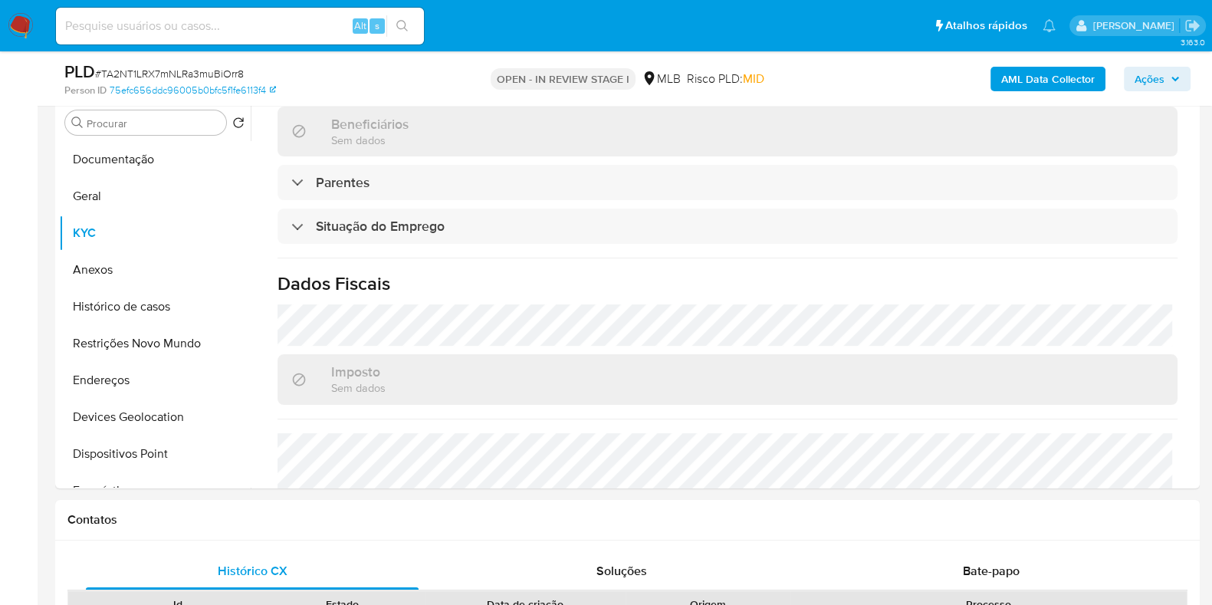
scroll to position [277, 0]
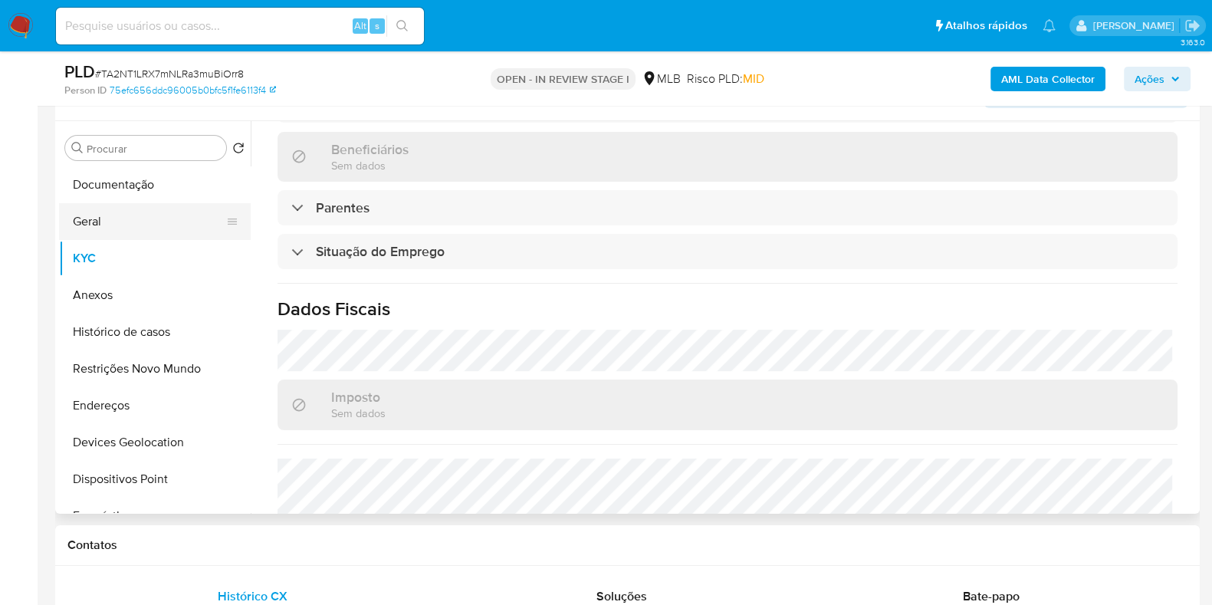
click at [121, 216] on button "Geral" at bounding box center [148, 221] width 179 height 37
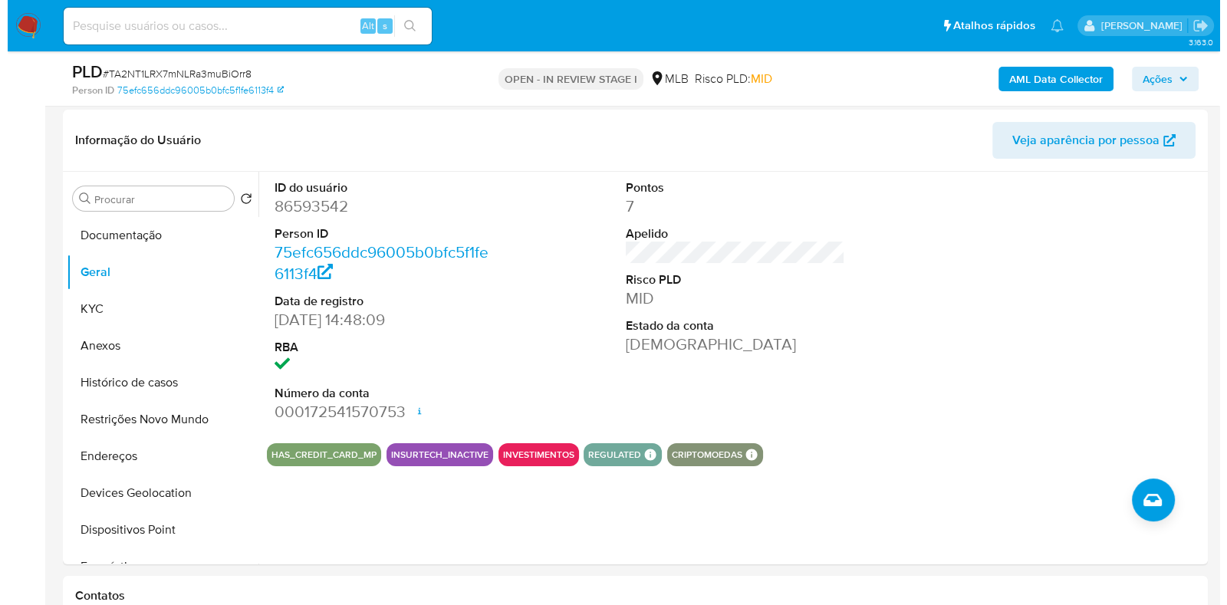
scroll to position [229, 0]
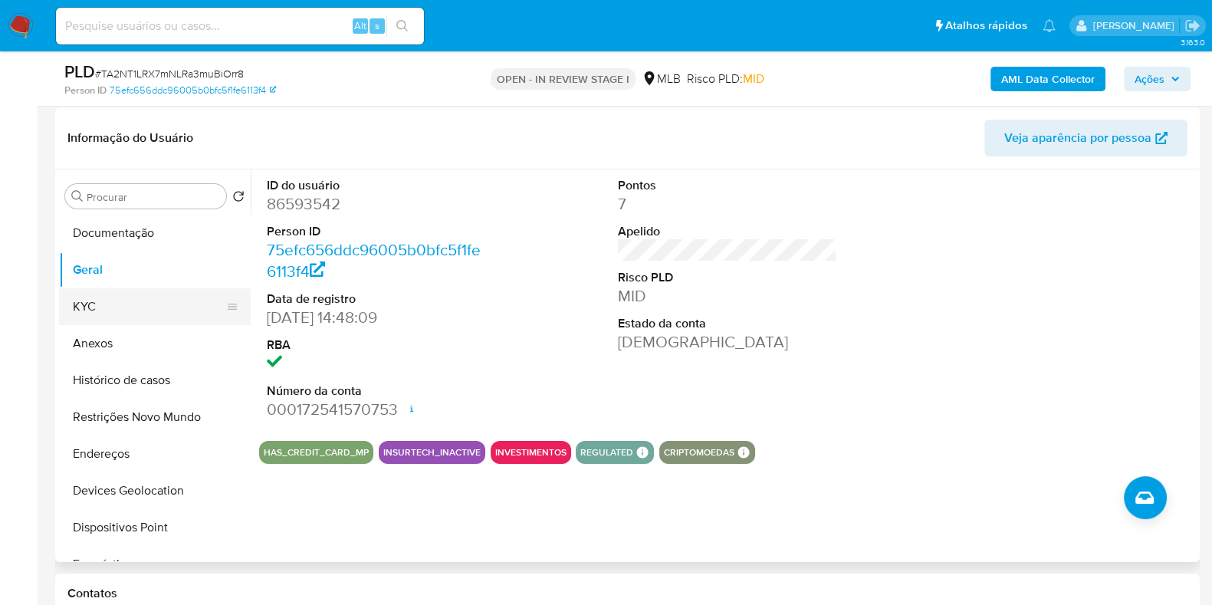
click at [119, 307] on button "KYC" at bounding box center [148, 306] width 179 height 37
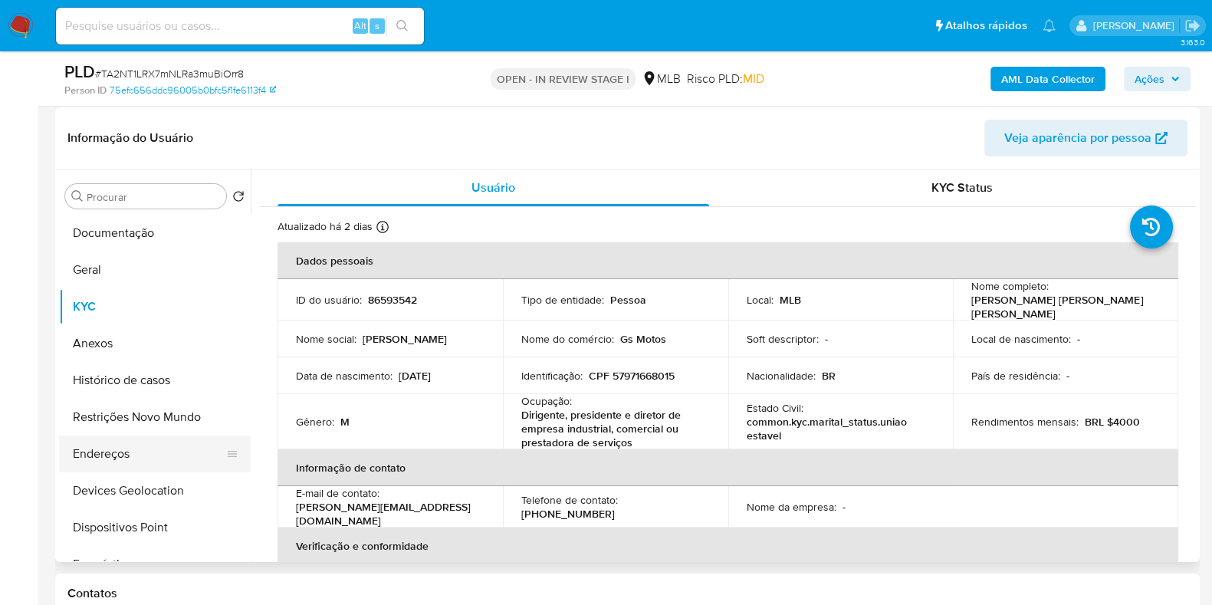
click at [174, 458] on button "Endereços" at bounding box center [148, 454] width 179 height 37
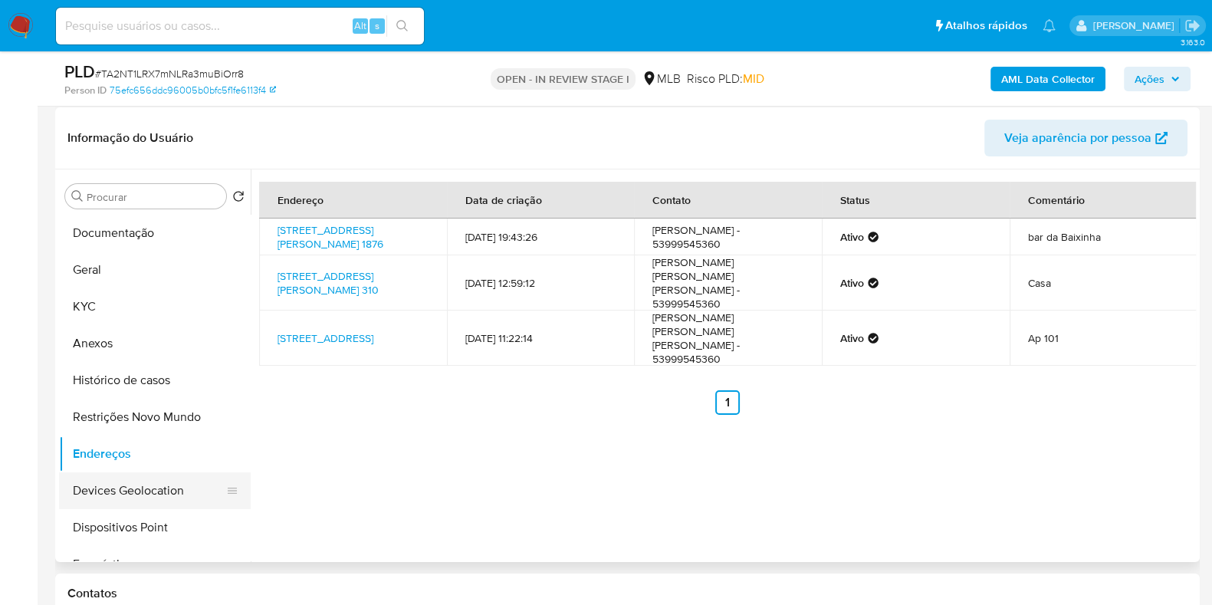
click at [163, 494] on button "Devices Geolocation" at bounding box center [148, 490] width 179 height 37
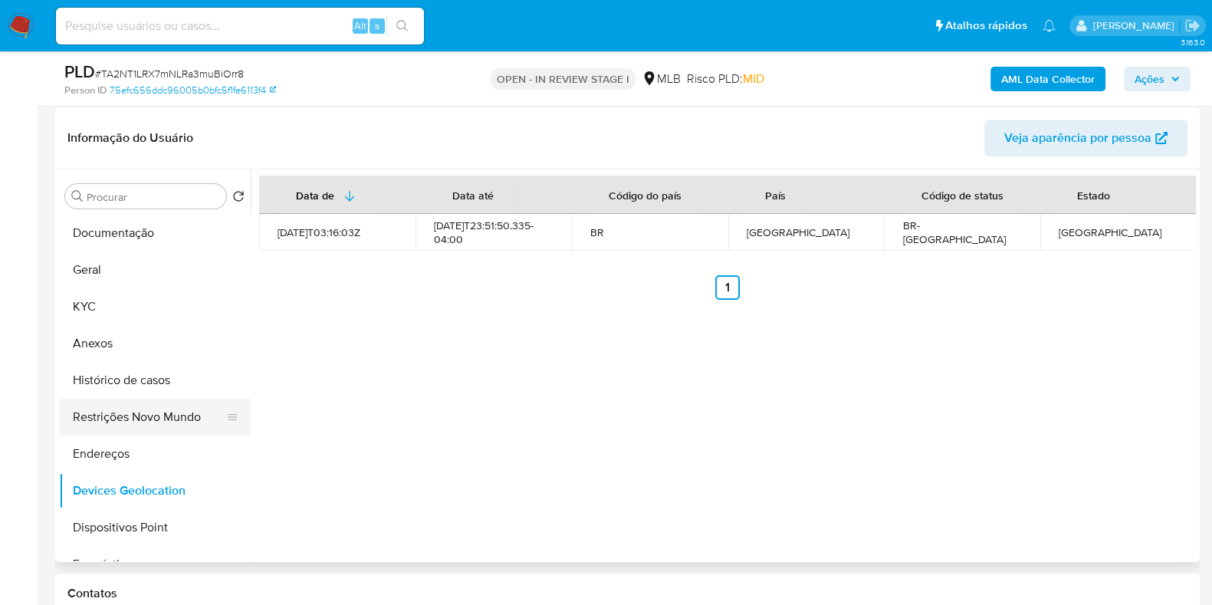
click at [156, 411] on button "Restrições Novo Mundo" at bounding box center [148, 417] width 179 height 37
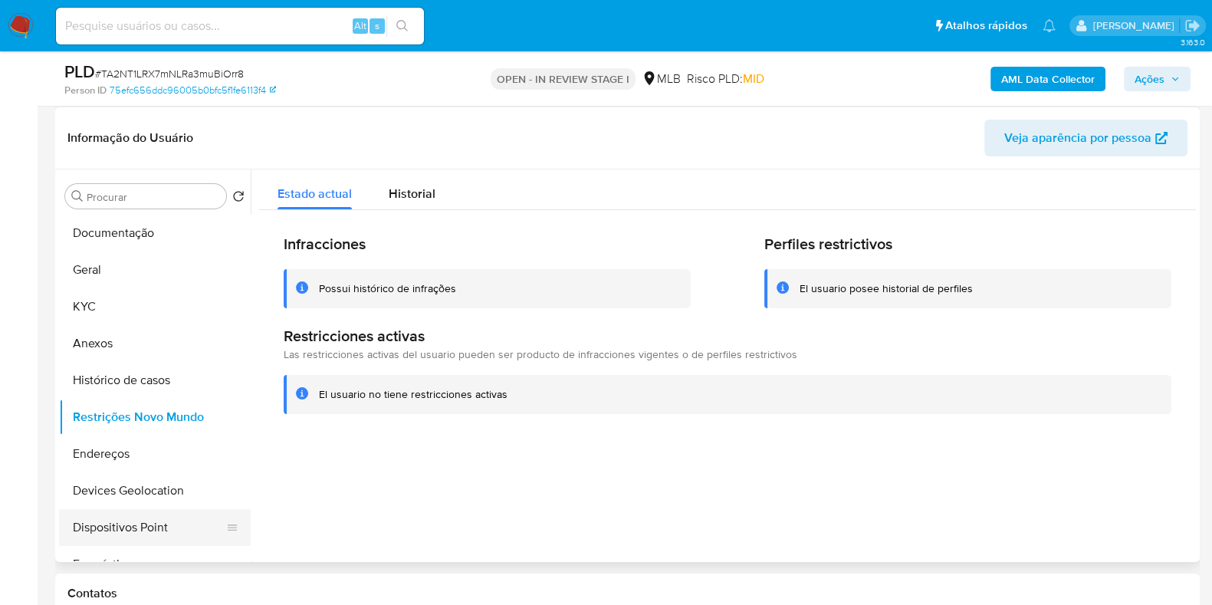
click at [132, 528] on button "Dispositivos Point" at bounding box center [148, 527] width 179 height 37
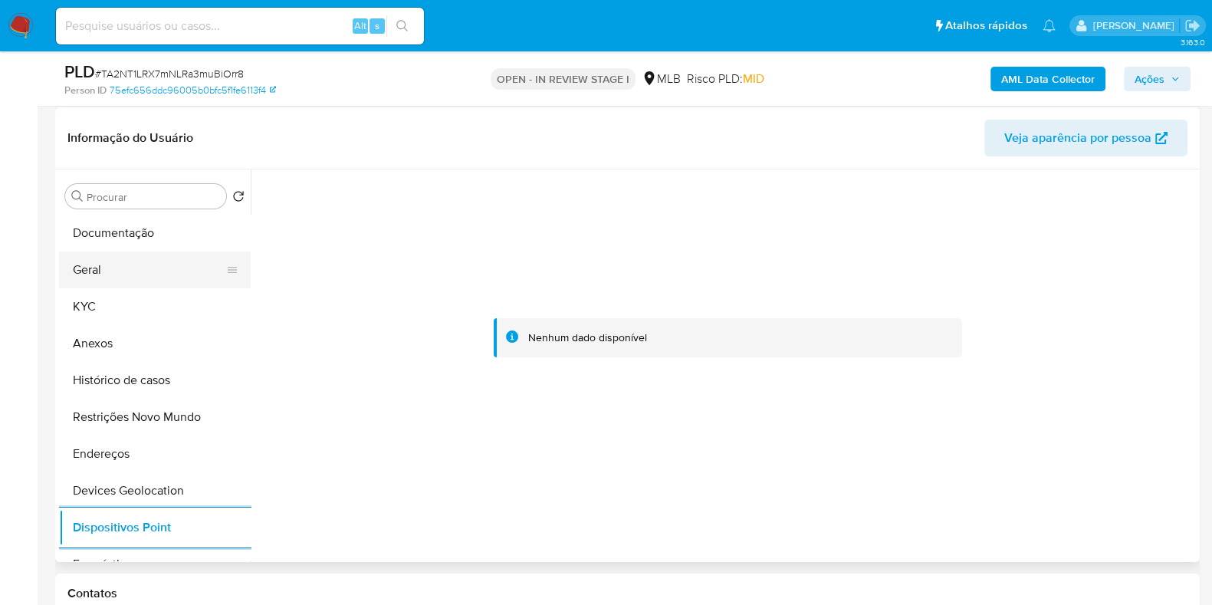
click at [140, 277] on button "Geral" at bounding box center [148, 270] width 179 height 37
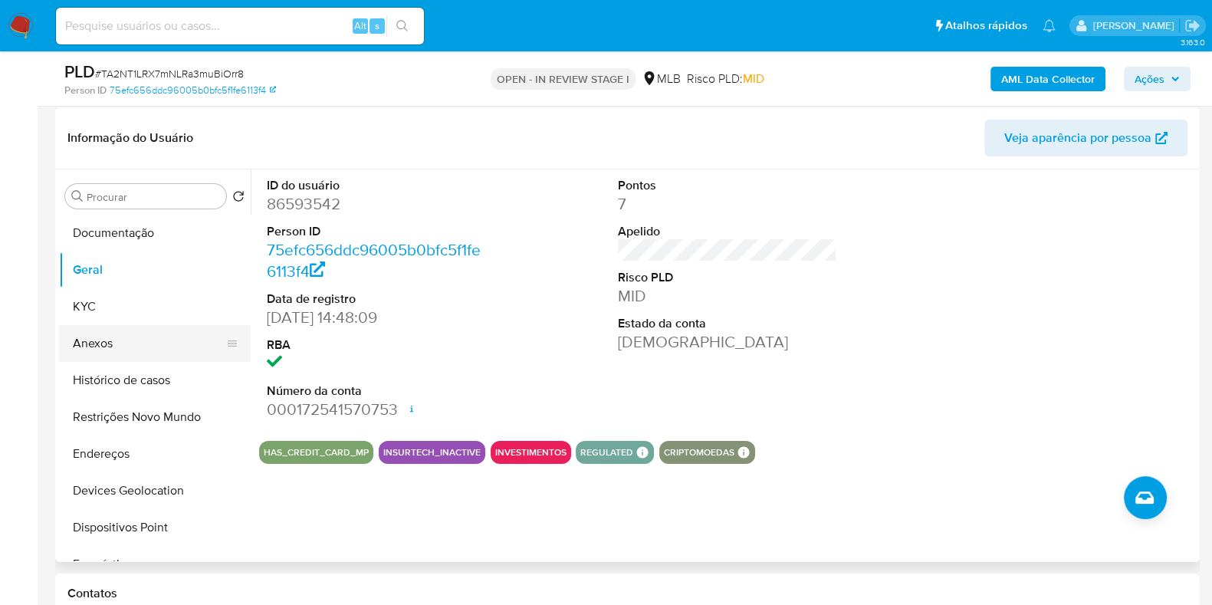
click at [94, 349] on button "Anexos" at bounding box center [148, 343] width 179 height 37
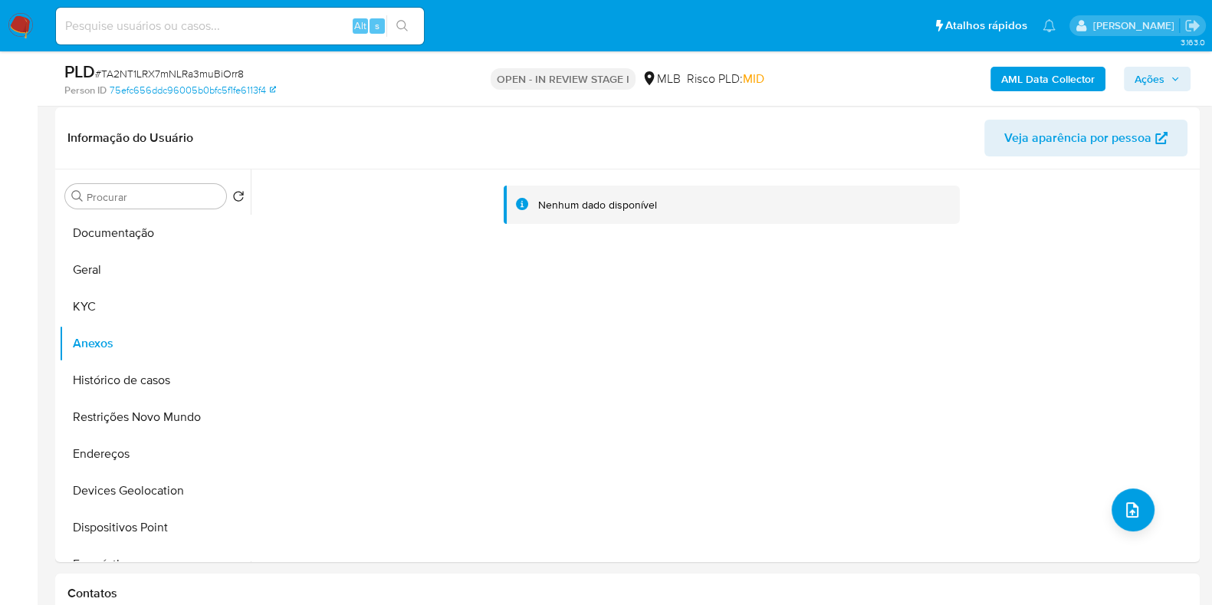
click at [1061, 83] on b "AML Data Collector" at bounding box center [1049, 79] width 94 height 25
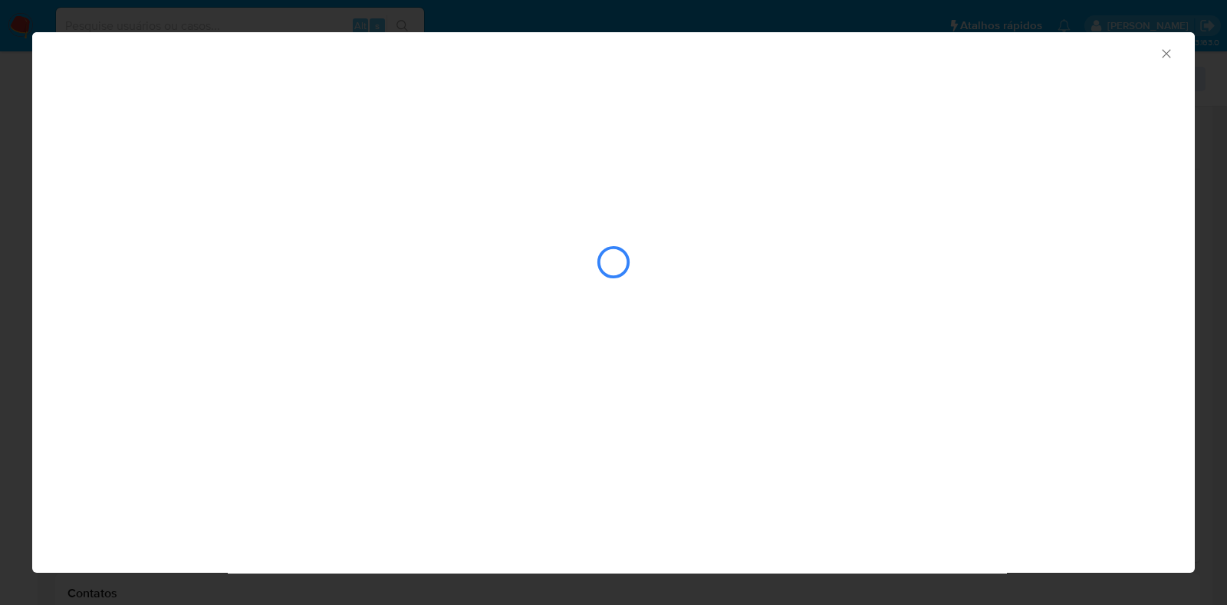
click at [1160, 50] on icon "Fechar a janela" at bounding box center [1166, 53] width 15 height 15
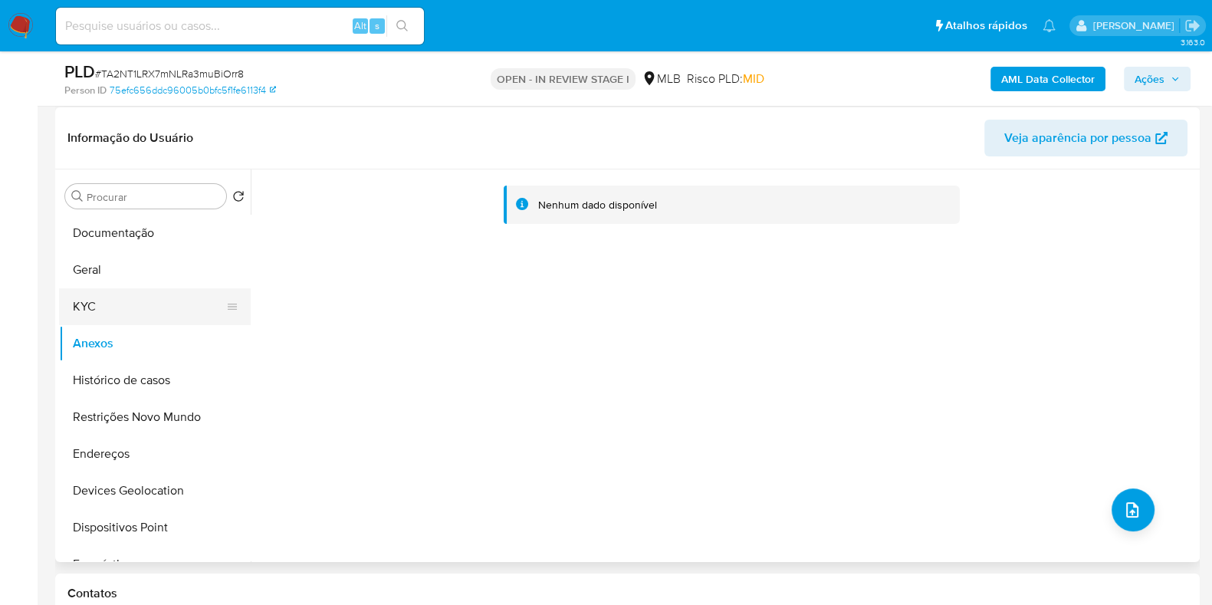
click at [102, 297] on button "KYC" at bounding box center [148, 306] width 179 height 37
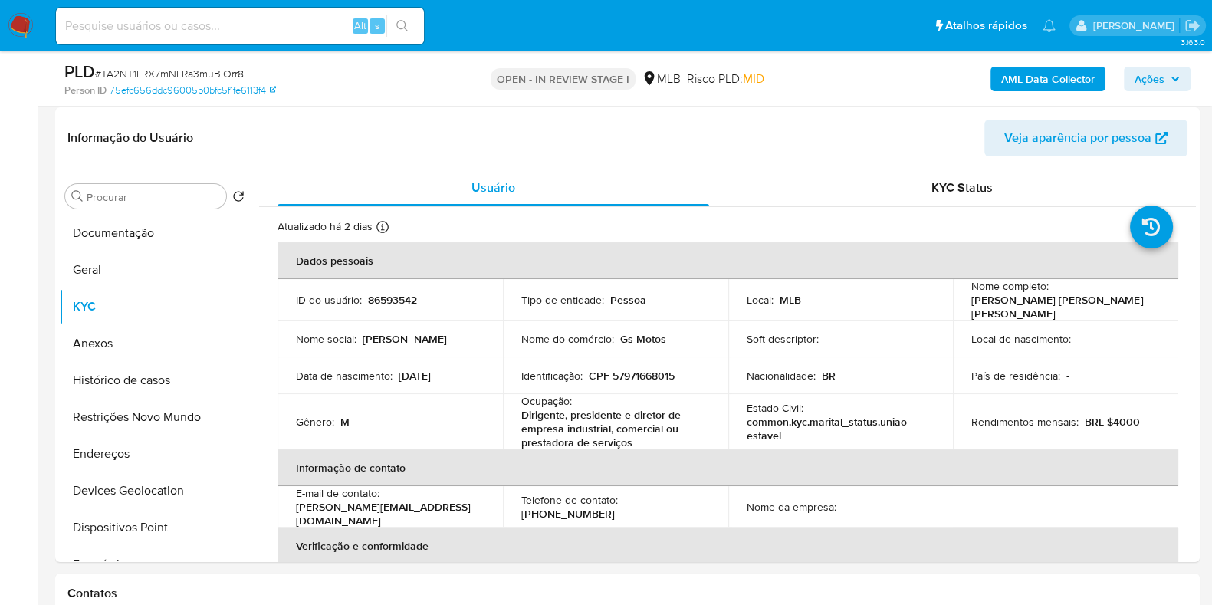
click at [1059, 82] on b "AML Data Collector" at bounding box center [1049, 79] width 94 height 25
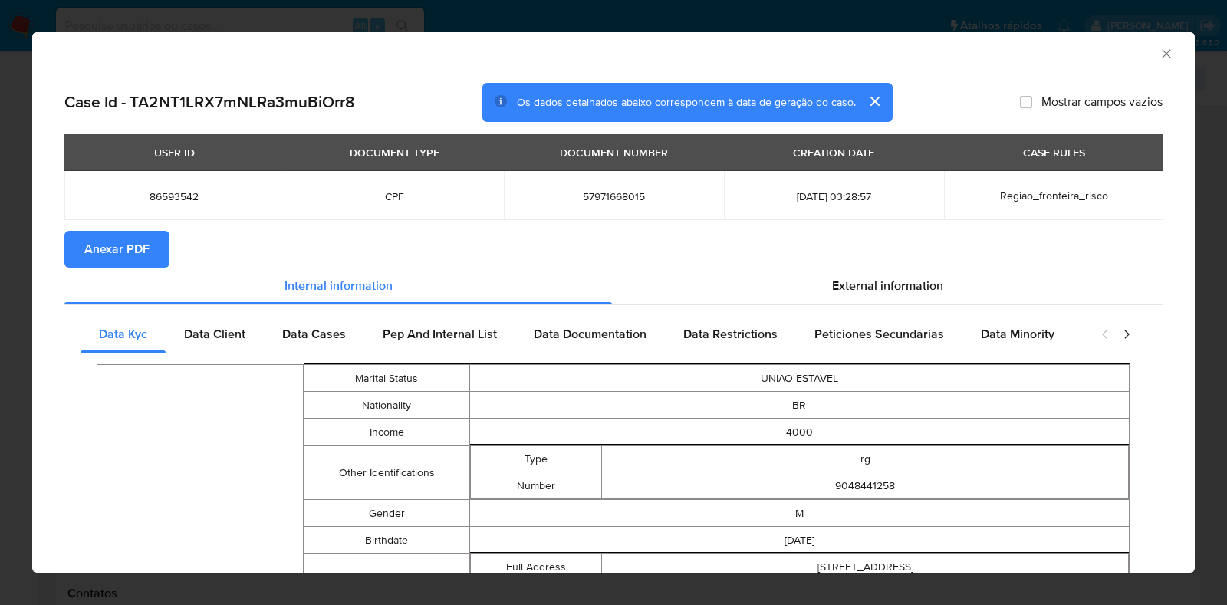
click at [119, 247] on span "Anexar PDF" at bounding box center [116, 249] width 65 height 34
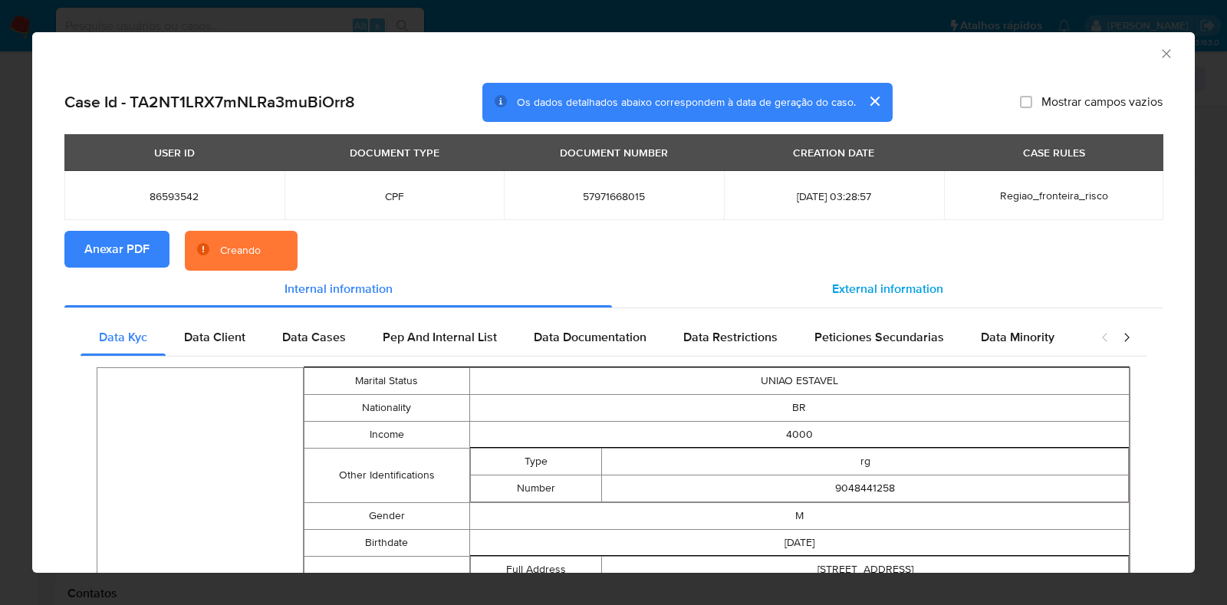
click at [745, 294] on div "External information" at bounding box center [887, 289] width 551 height 37
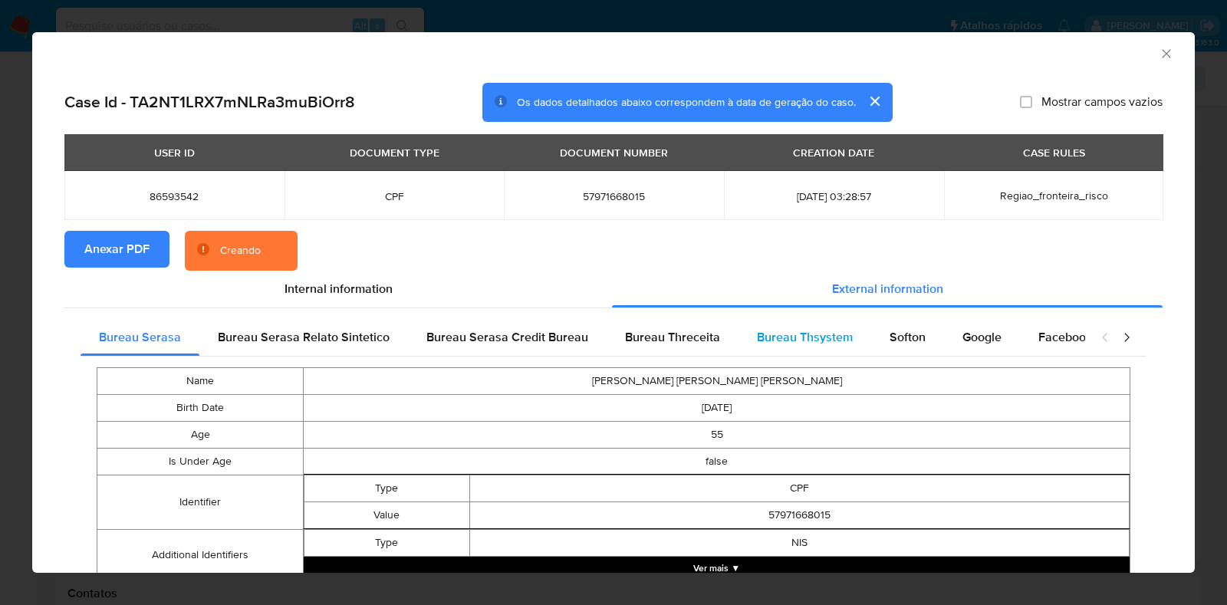
click at [821, 337] on span "Bureau Thsystem" at bounding box center [805, 337] width 96 height 18
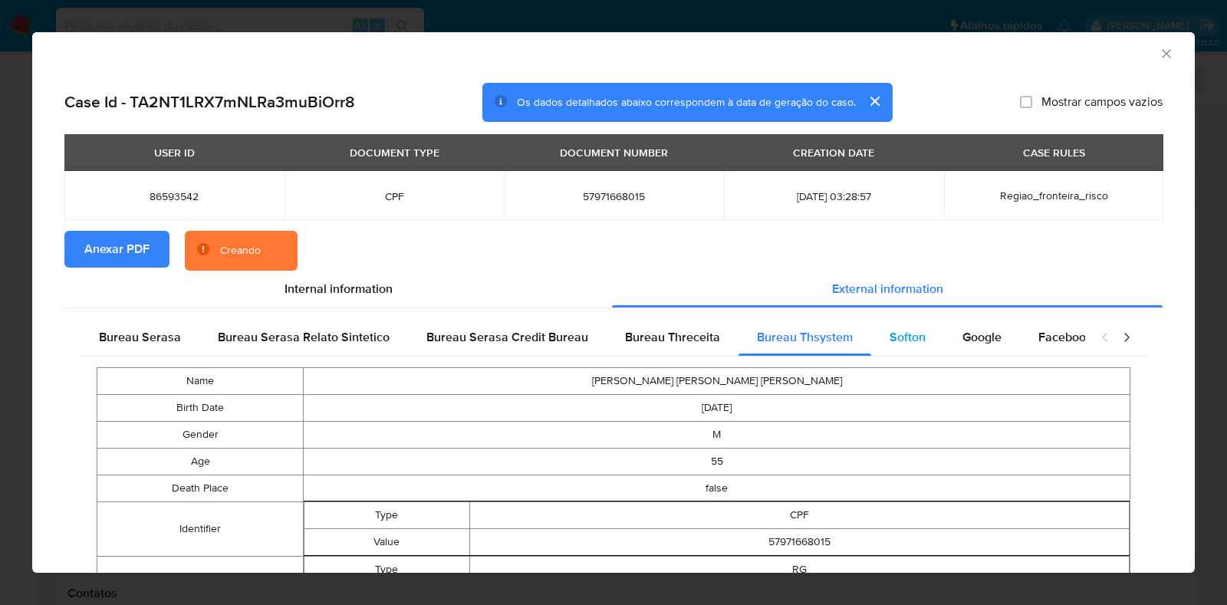
click at [902, 339] on span "Softon" at bounding box center [908, 337] width 36 height 18
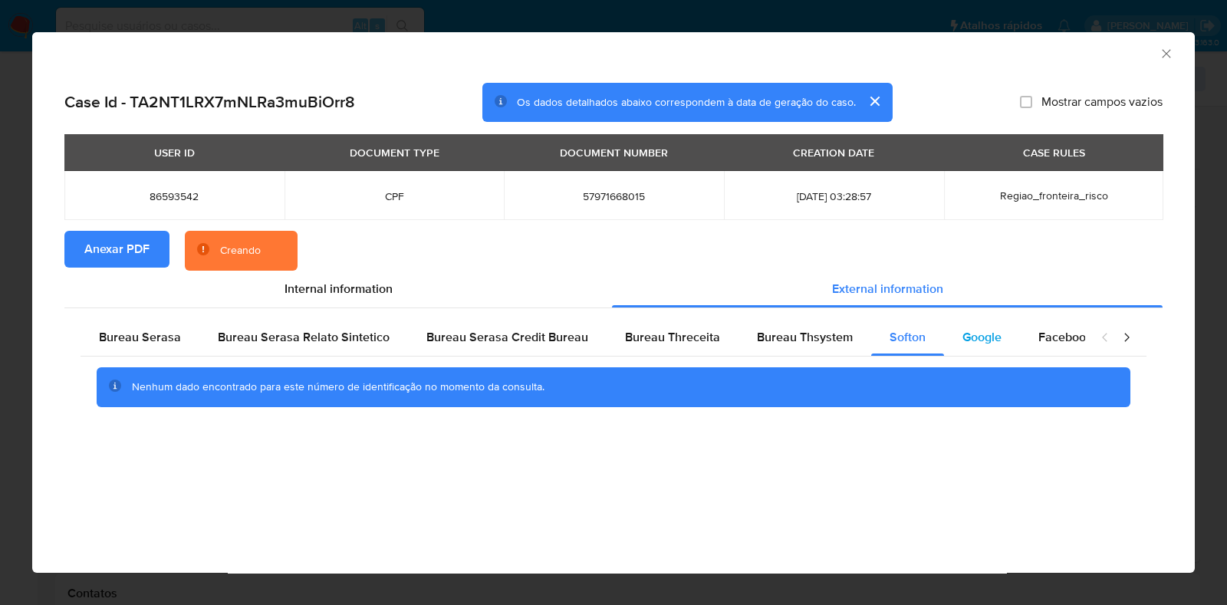
click at [962, 333] on span "Google" at bounding box center [981, 337] width 39 height 18
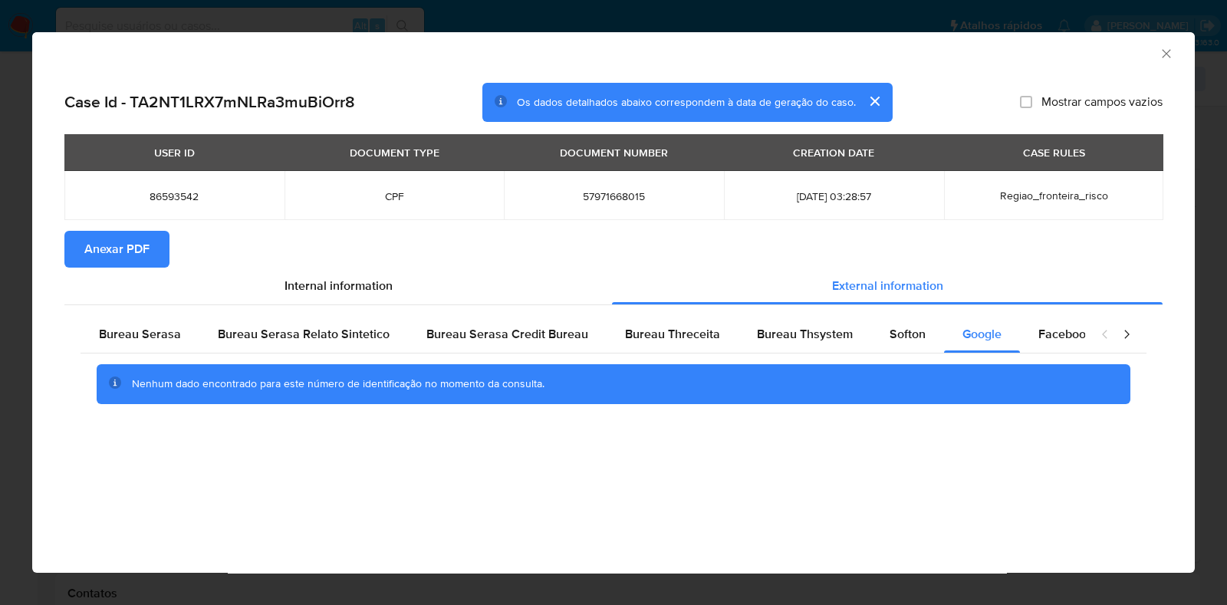
click at [1159, 60] on icon "Fechar a janela" at bounding box center [1166, 53] width 15 height 15
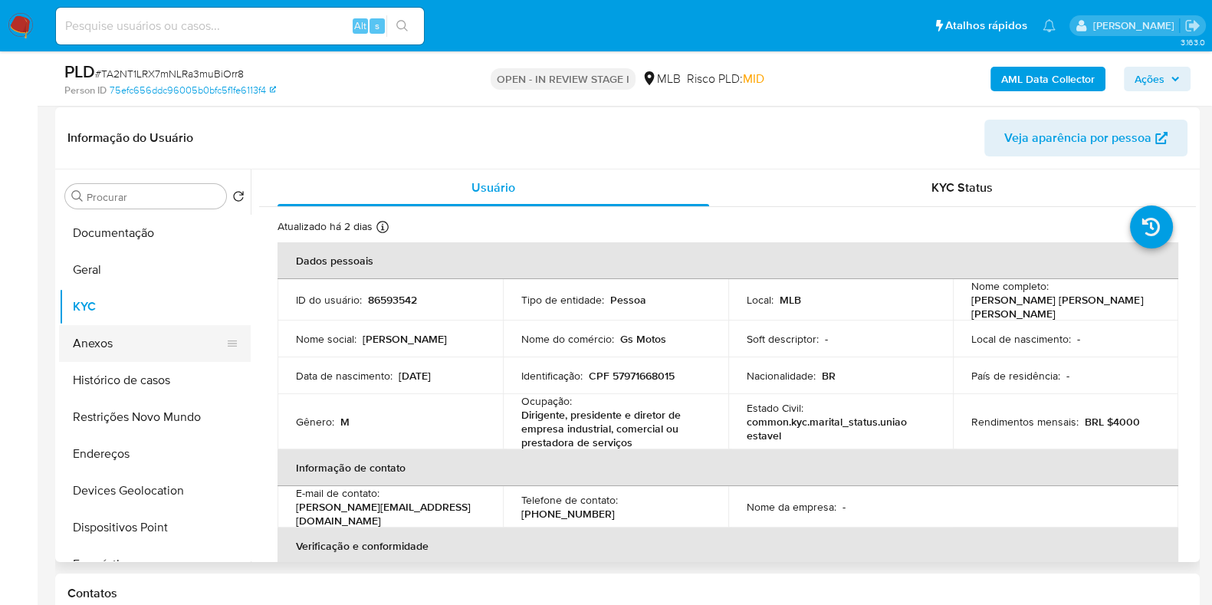
click at [120, 350] on button "Anexos" at bounding box center [148, 343] width 179 height 37
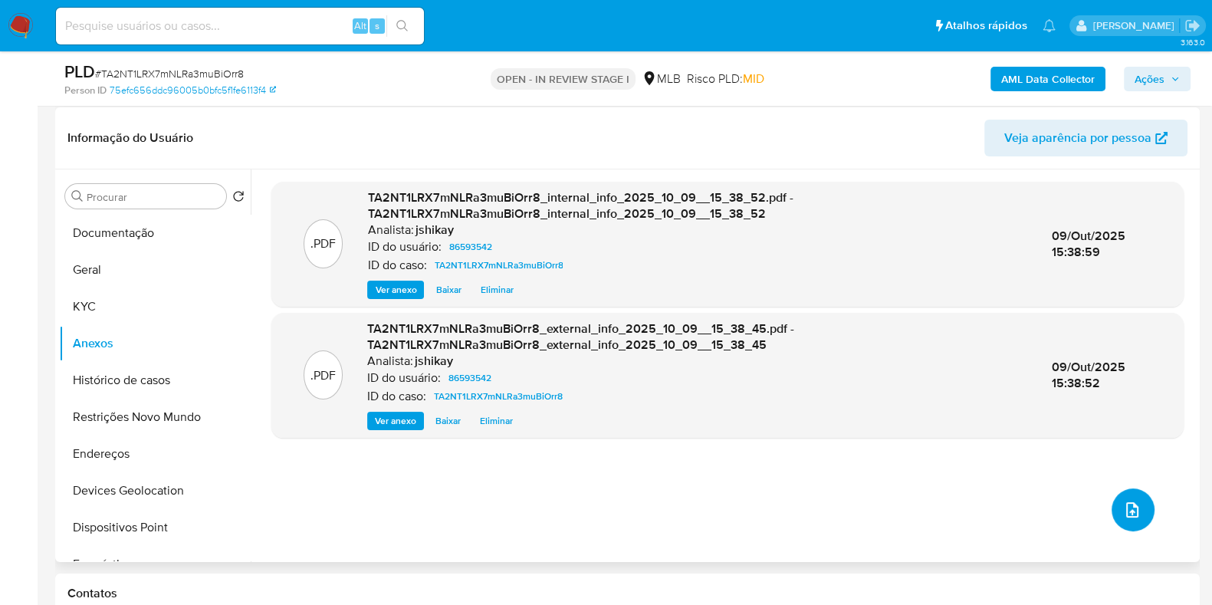
click at [1127, 509] on icon "upload-file" at bounding box center [1133, 509] width 12 height 15
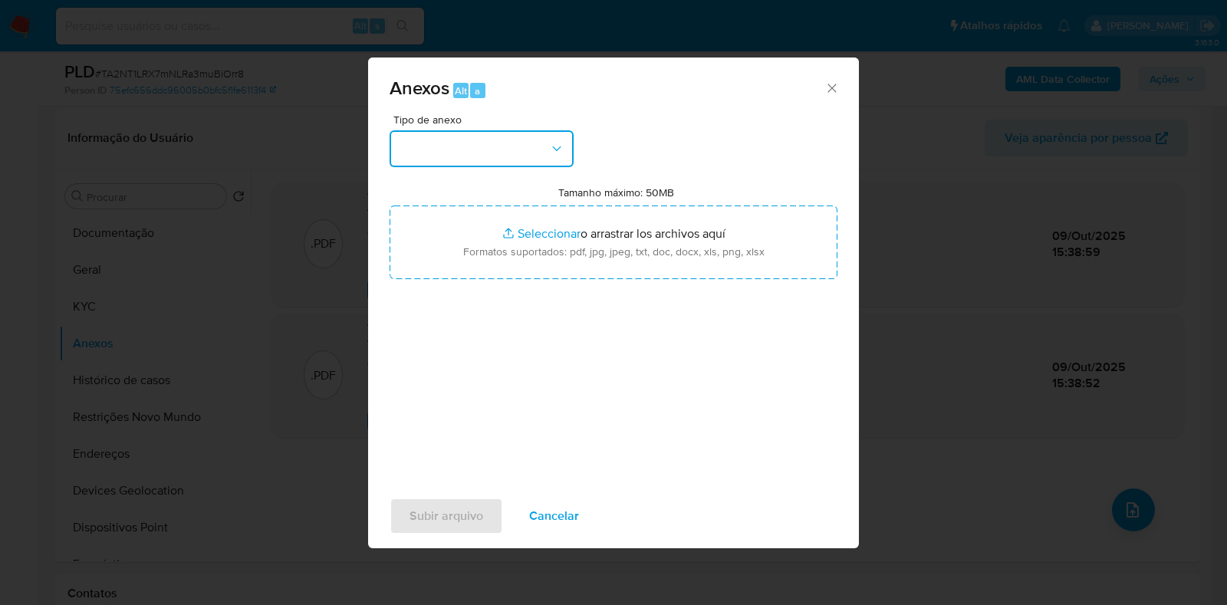
click at [433, 141] on button "button" at bounding box center [482, 148] width 184 height 37
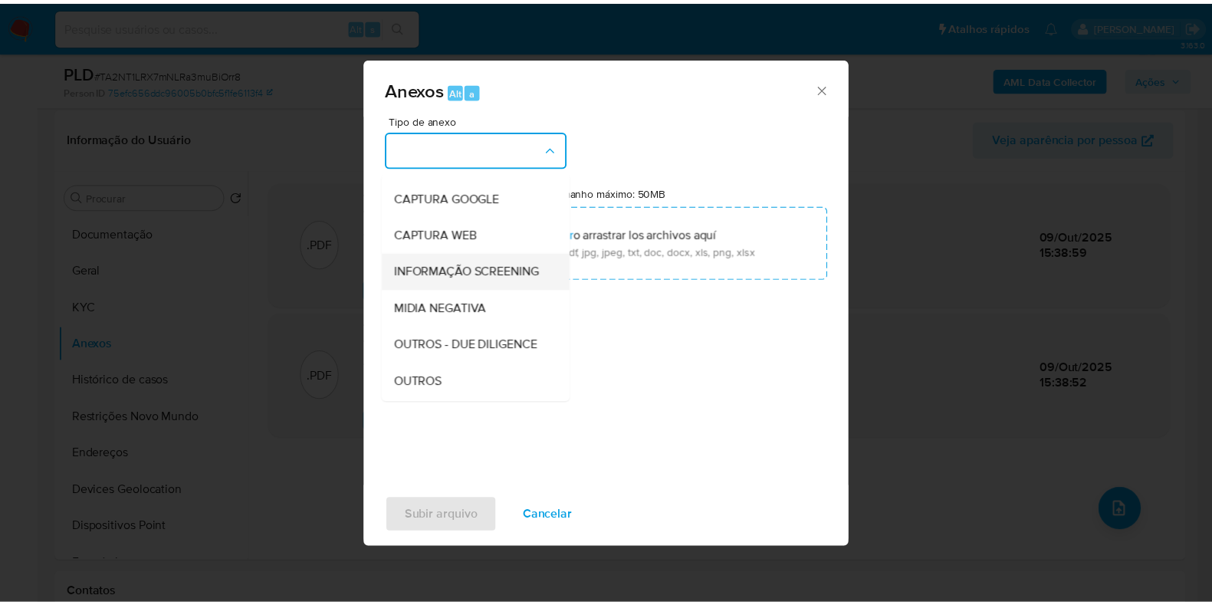
scroll to position [95, 0]
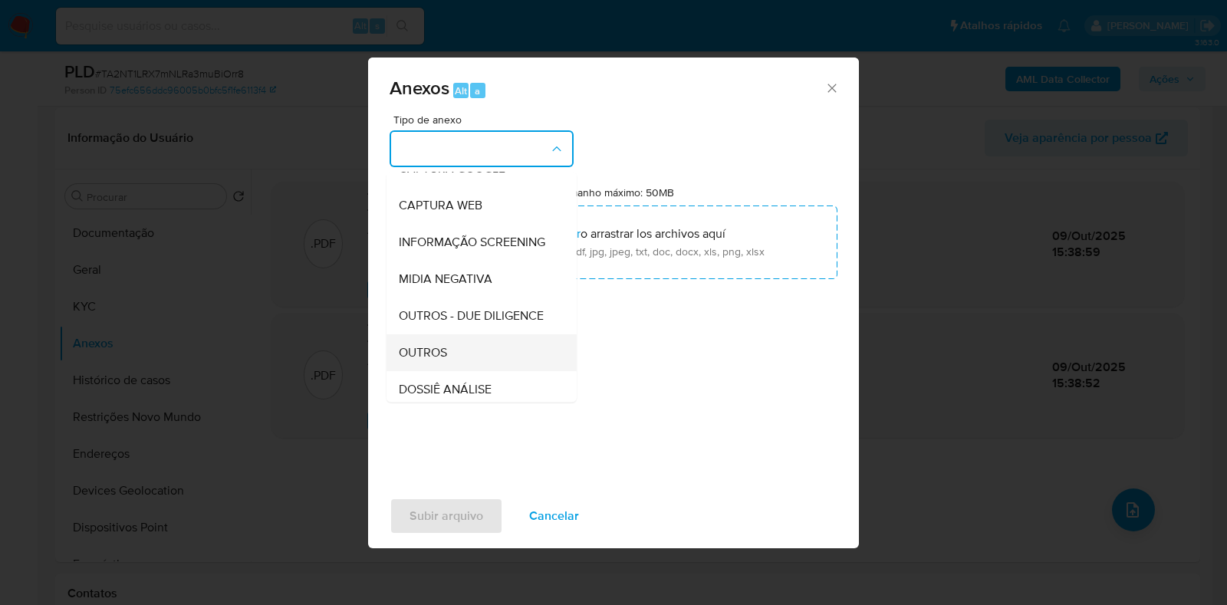
click at [454, 366] on div "OUTROS" at bounding box center [477, 352] width 156 height 37
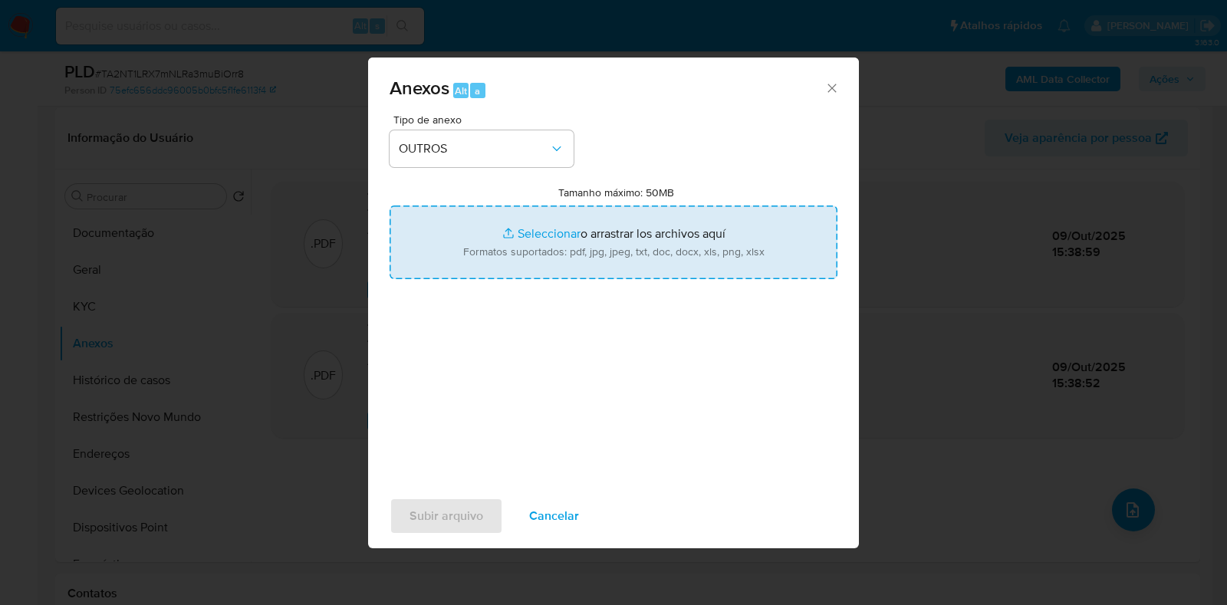
click at [536, 215] on input "Tamanho máximo: 50MB Seleccionar archivos" at bounding box center [614, 243] width 448 height 74
type input "C:\fakepath\SAR - XXXX - CPF 57971668015 - ANTONIO NUNES GUERREIRO DE ALMEIDA.p…"
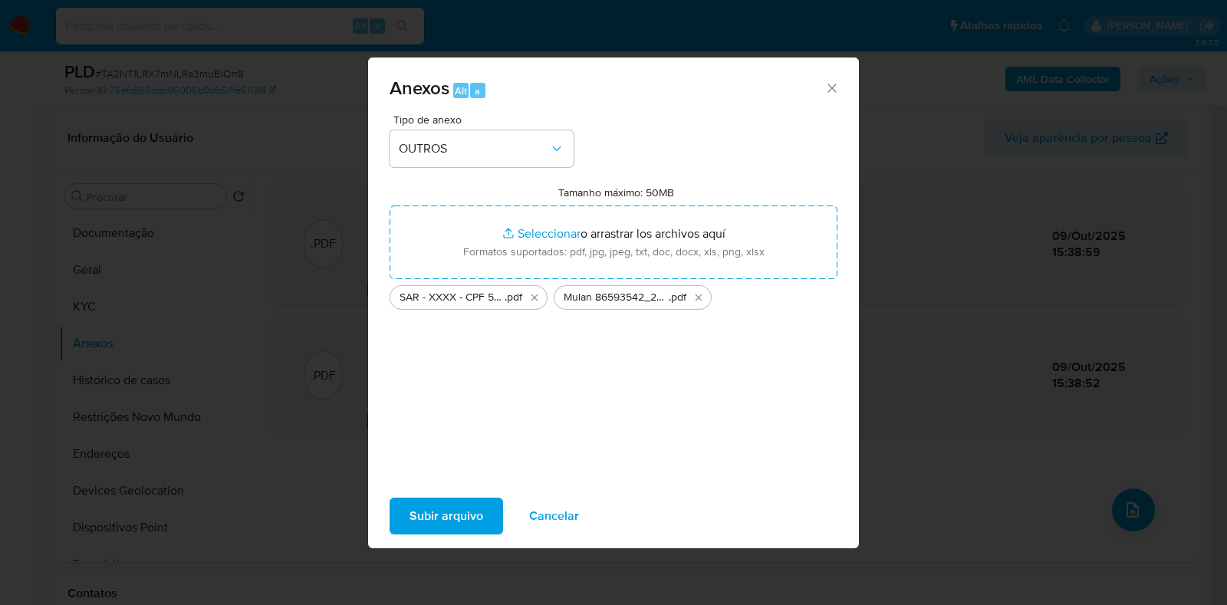
click at [468, 505] on span "Subir arquivo" at bounding box center [447, 516] width 74 height 34
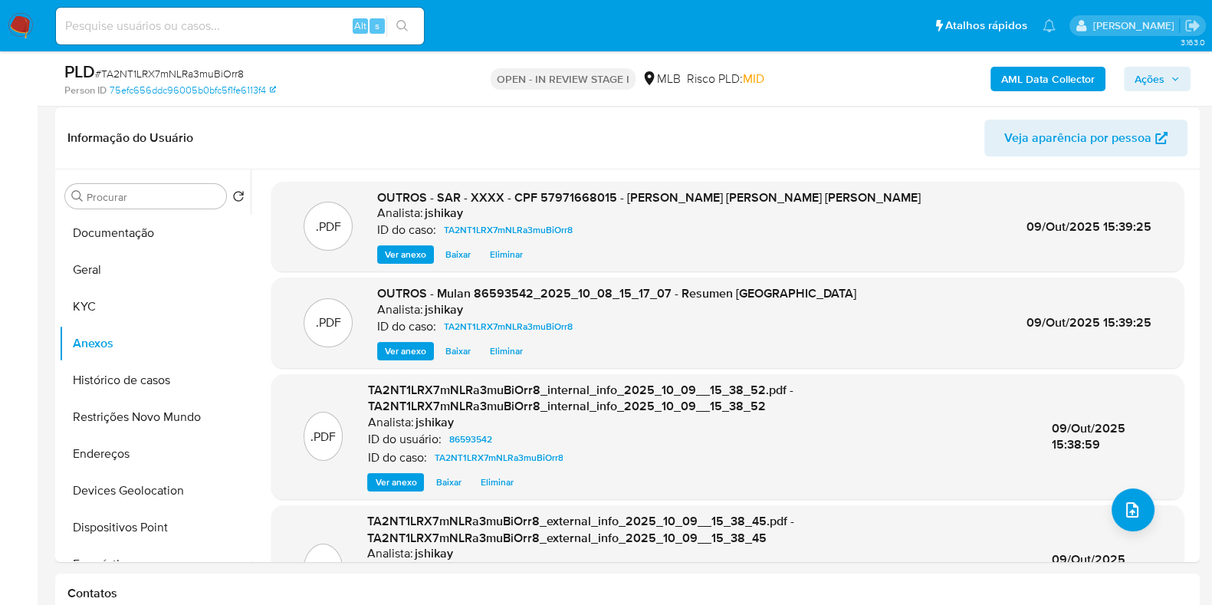
click at [1163, 77] on span "Ações" at bounding box center [1150, 79] width 30 height 25
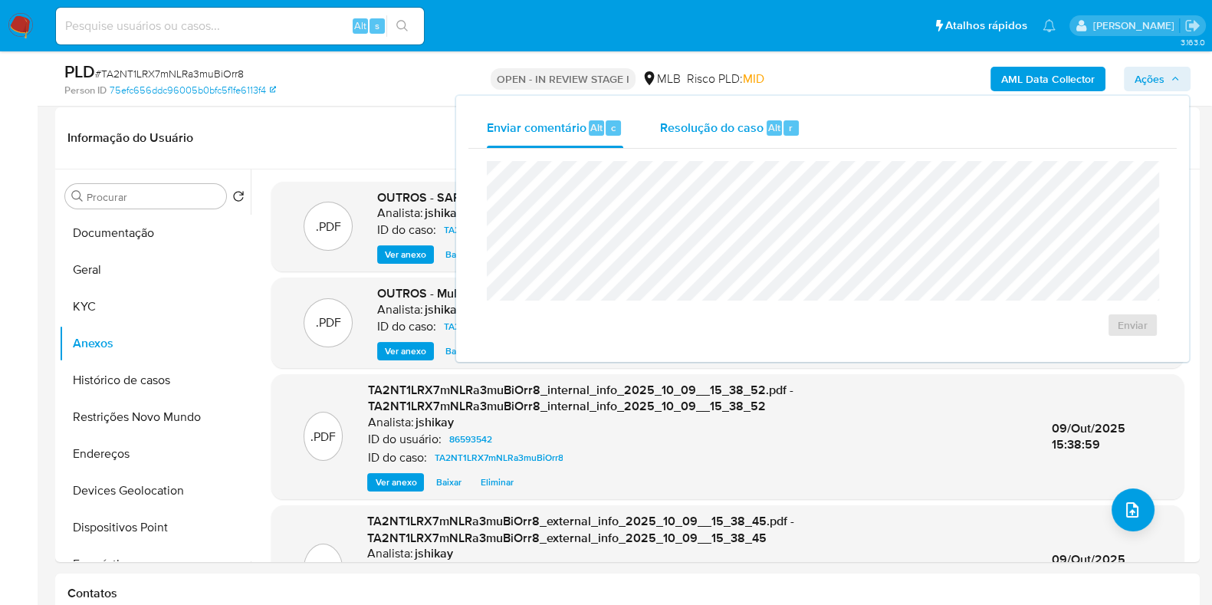
click at [747, 132] on span "Resolução do caso" at bounding box center [712, 127] width 104 height 18
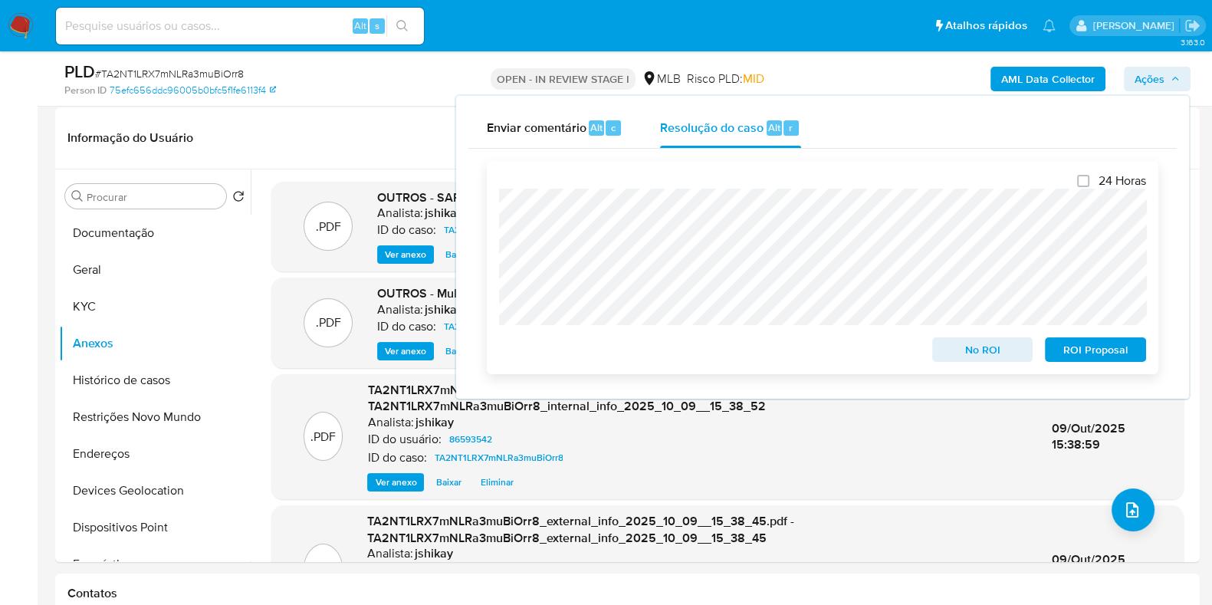
click at [1123, 347] on span "ROI Proposal" at bounding box center [1096, 349] width 80 height 21
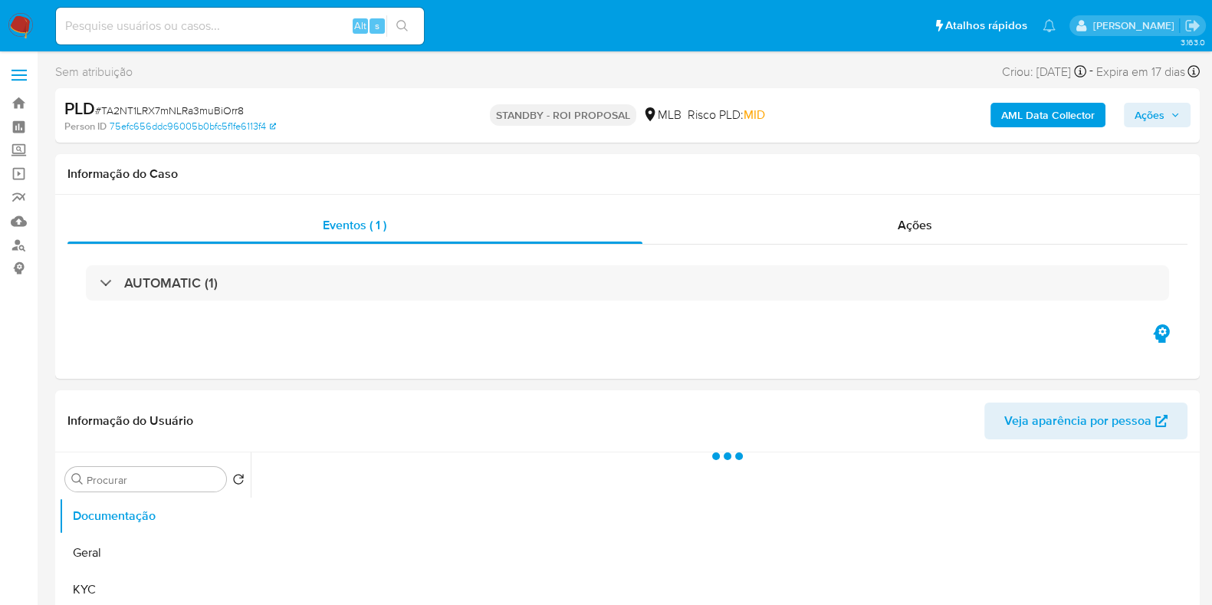
select select "10"
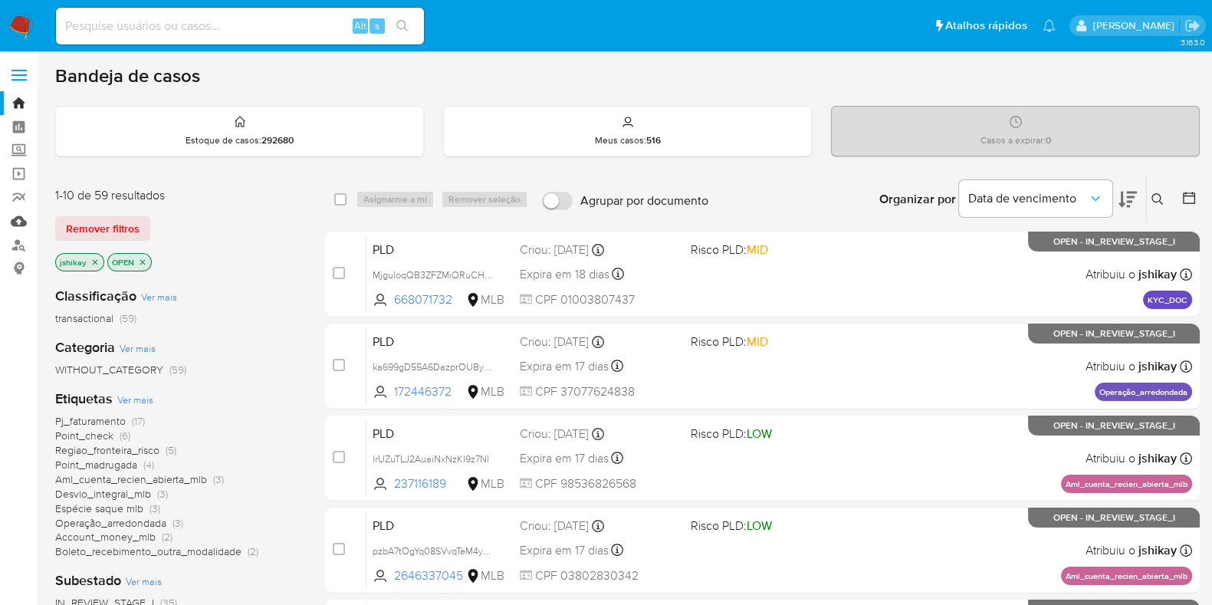
click at [12, 227] on link "Mulan" at bounding box center [91, 221] width 183 height 24
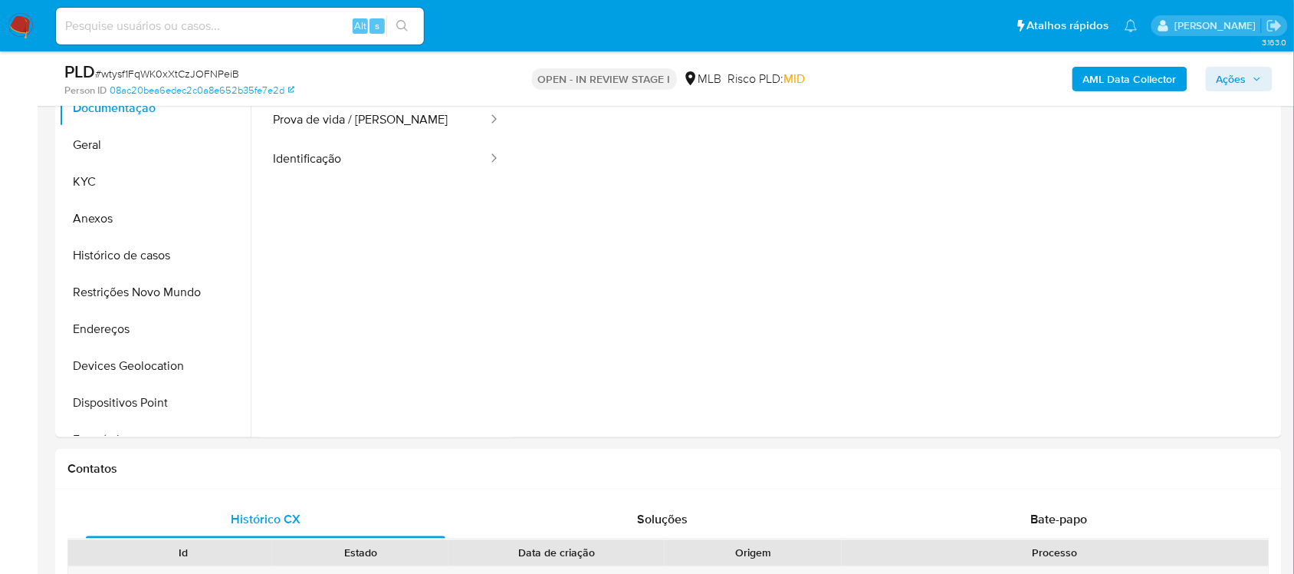
scroll to position [288, 0]
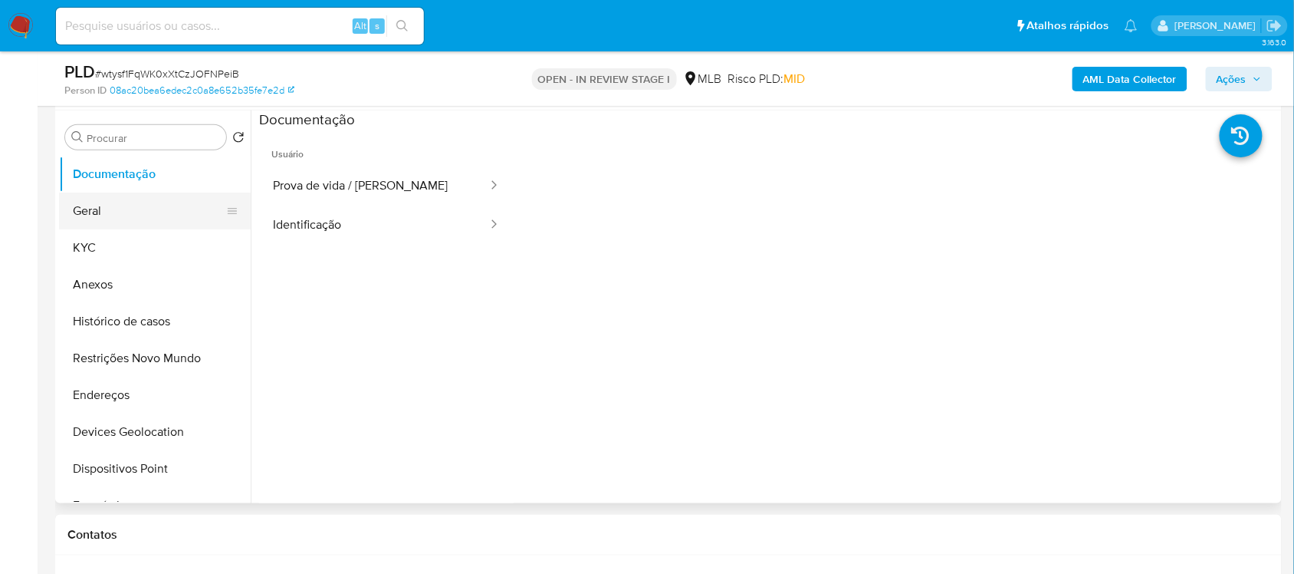
click at [140, 204] on button "Geral" at bounding box center [148, 210] width 179 height 37
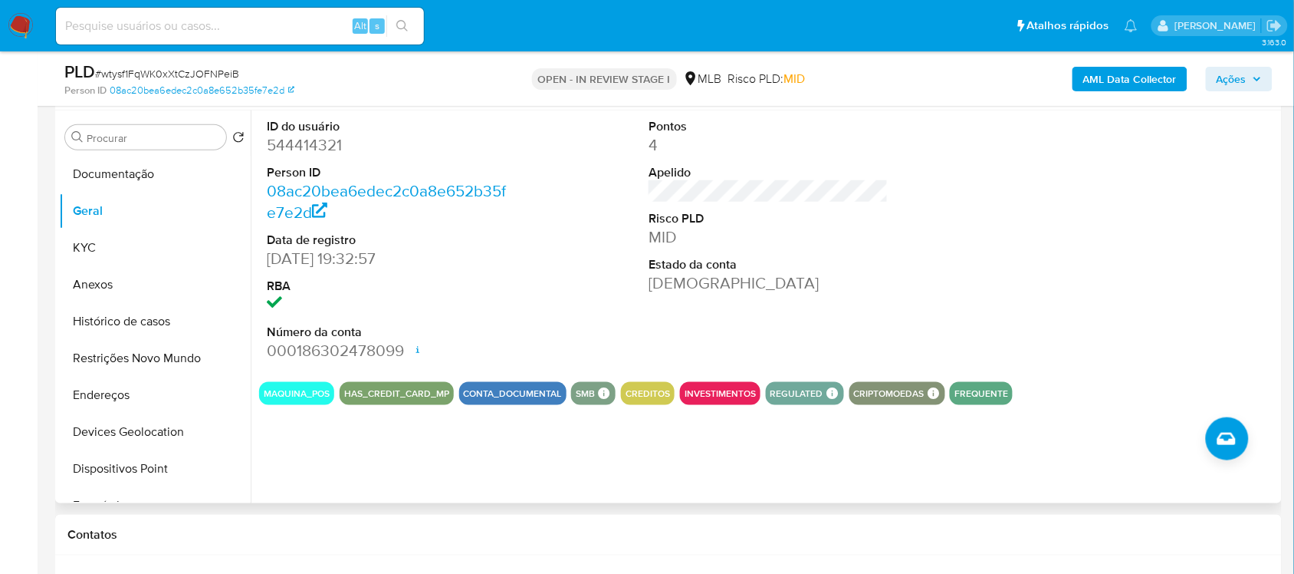
click at [305, 143] on dd "544414321" at bounding box center [386, 144] width 239 height 21
copy dd "544414321"
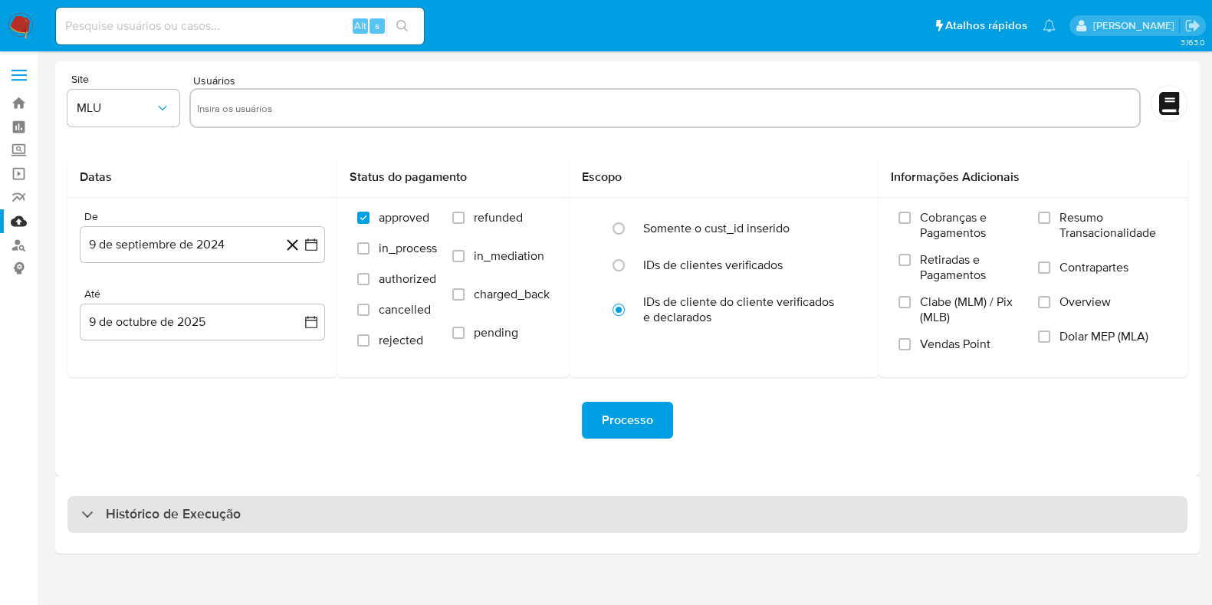
click at [156, 519] on h3 "Histórico de Execução" at bounding box center [173, 514] width 135 height 18
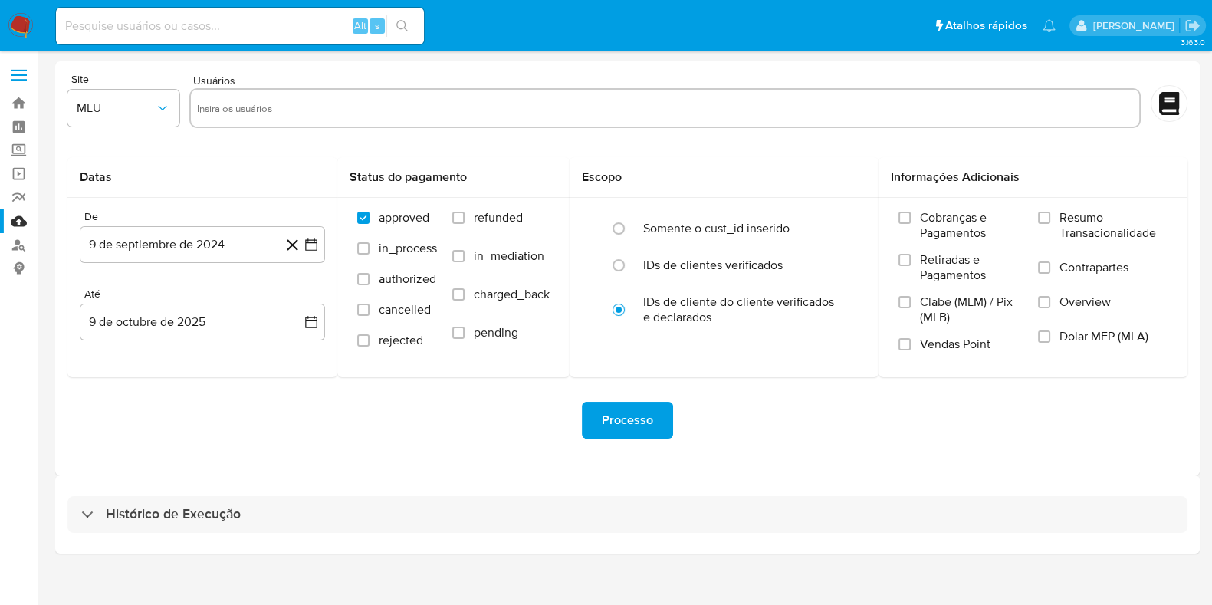
select select "10"
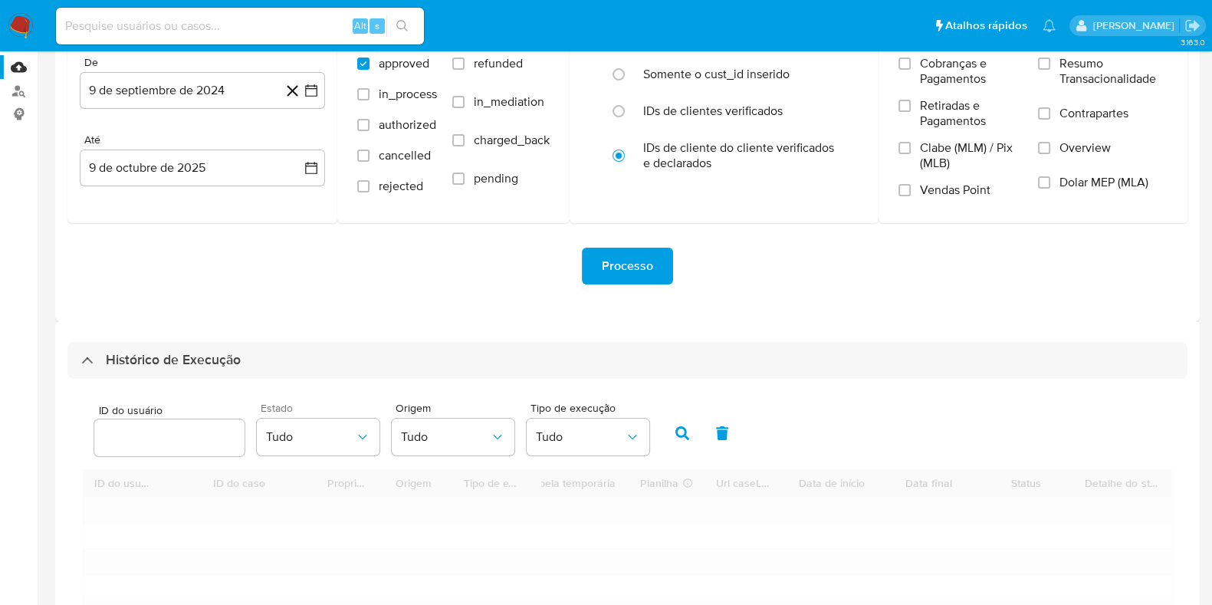
scroll to position [288, 0]
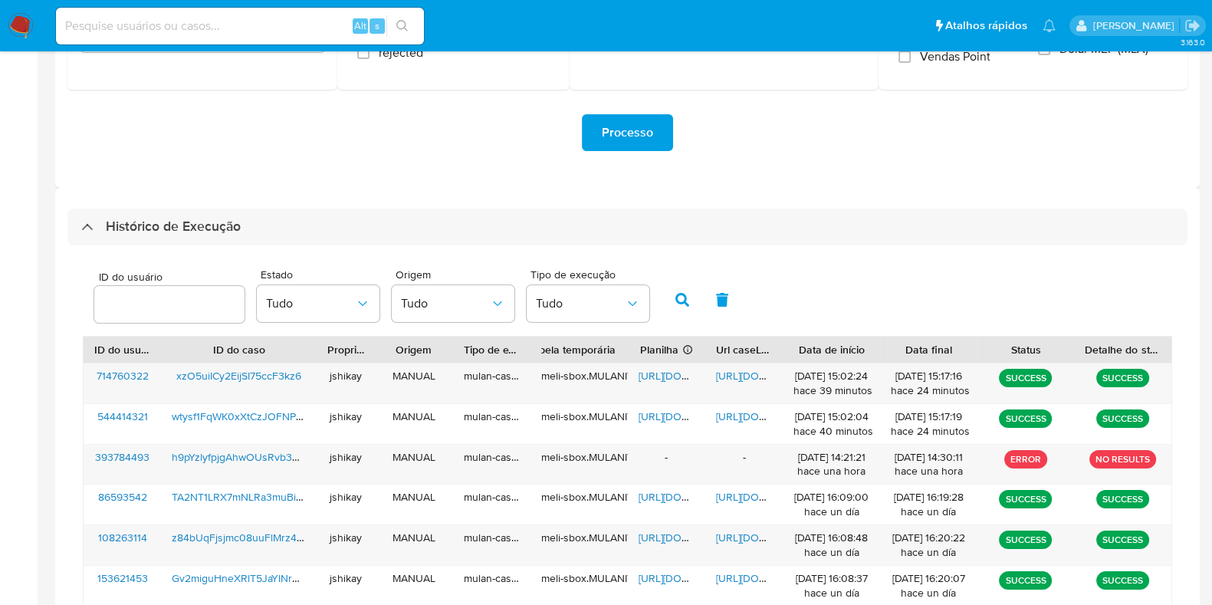
click at [816, 285] on div "ID do usuário Estado Tudo Origem Tudo Tipo de execução Tudo" at bounding box center [628, 298] width 1090 height 75
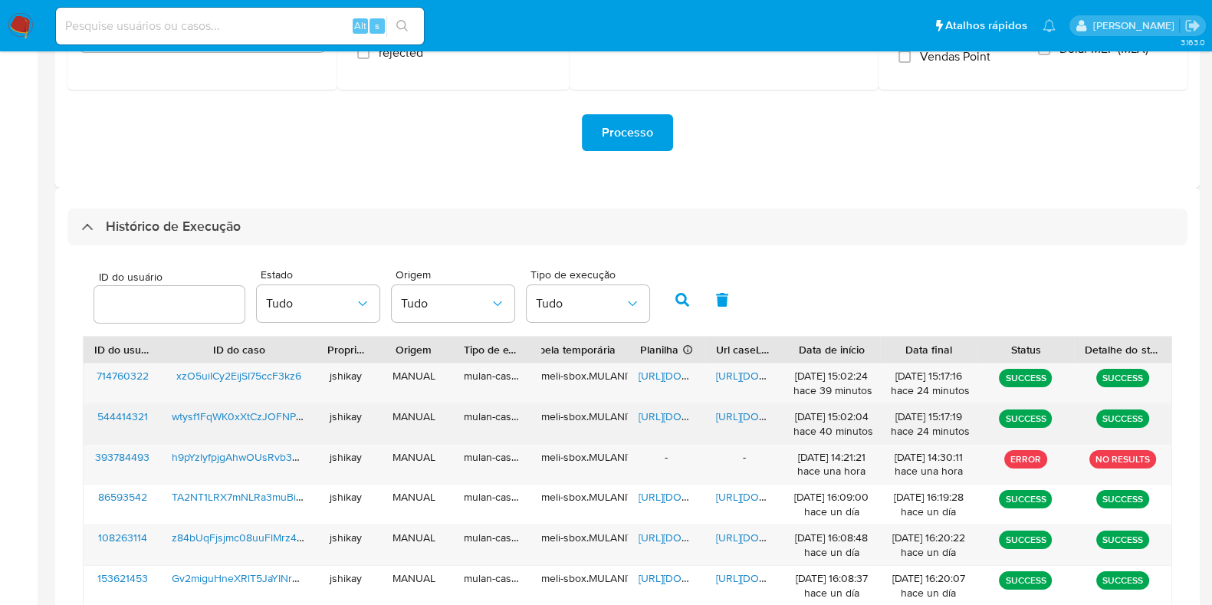
drag, startPoint x: 660, startPoint y: 413, endPoint x: 734, endPoint y: 412, distance: 74.4
click at [663, 413] on span "[URL][DOMAIN_NAME]" at bounding box center [692, 416] width 106 height 15
click at [739, 412] on span "[URL][DOMAIN_NAME]" at bounding box center [769, 416] width 106 height 15
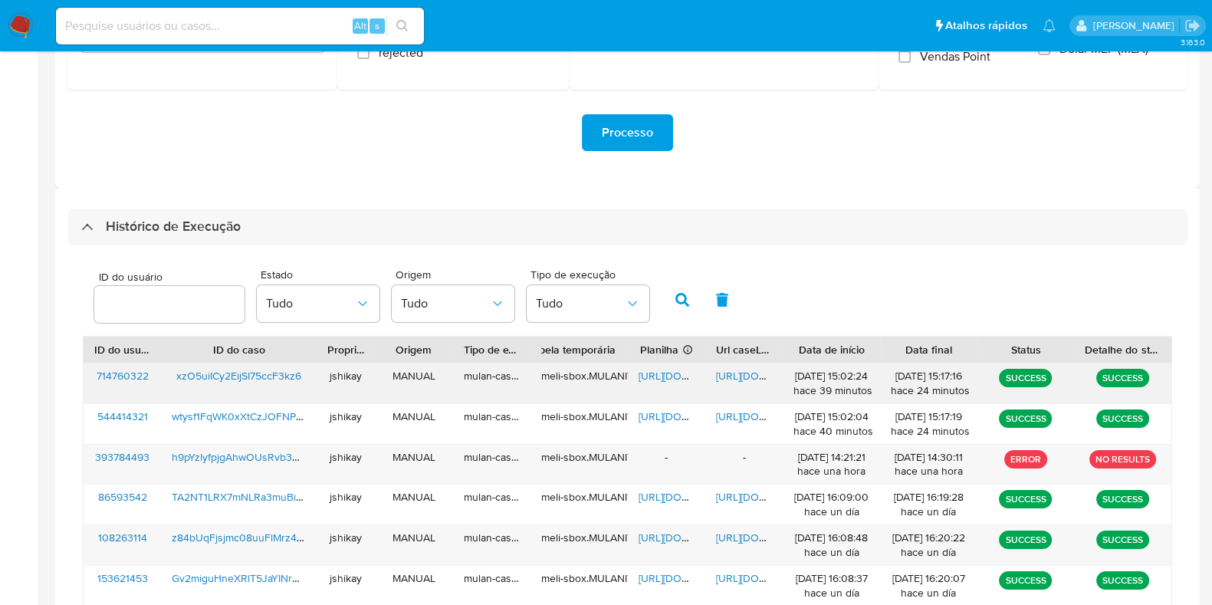
click at [668, 369] on span "[URL][DOMAIN_NAME]" at bounding box center [692, 375] width 106 height 15
click at [721, 369] on span "[URL][DOMAIN_NAME]" at bounding box center [769, 375] width 106 height 15
